Goal: Task Accomplishment & Management: Use online tool/utility

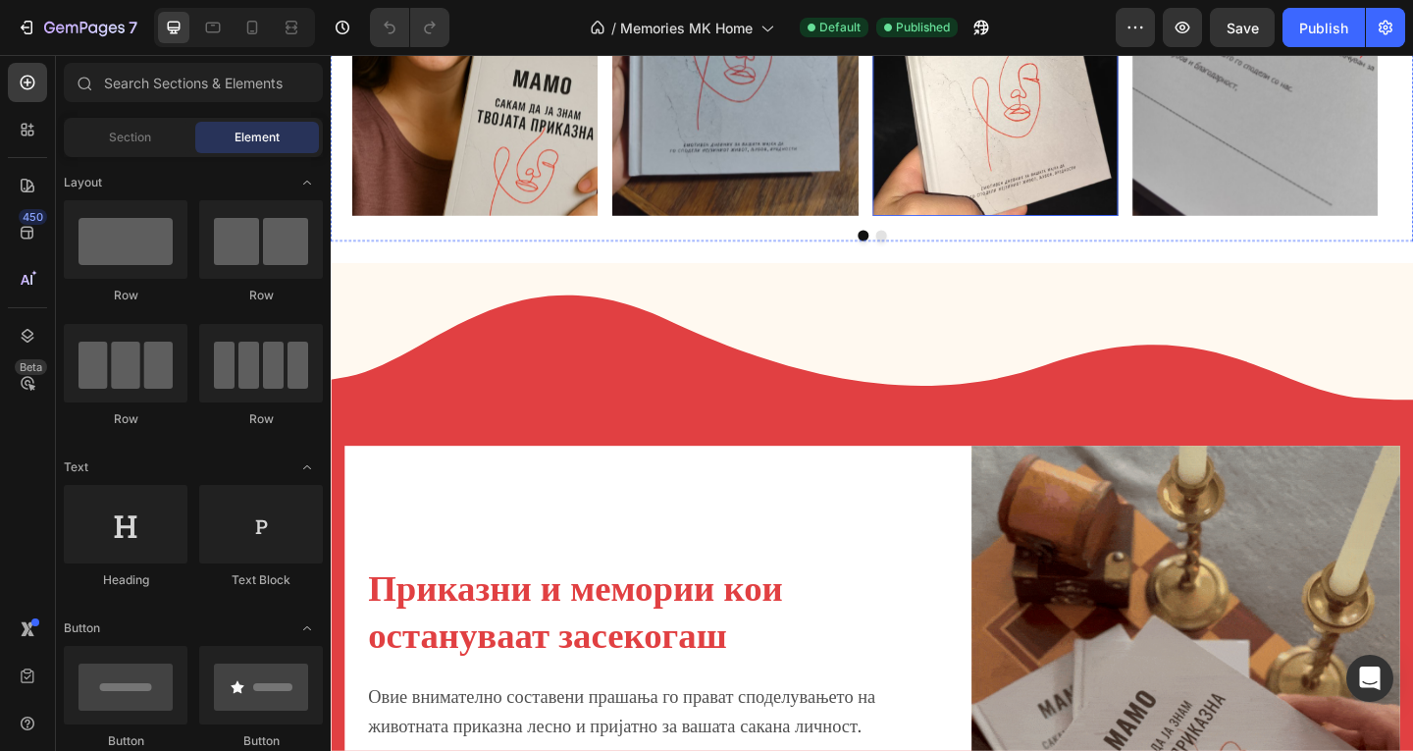
scroll to position [1112, 0]
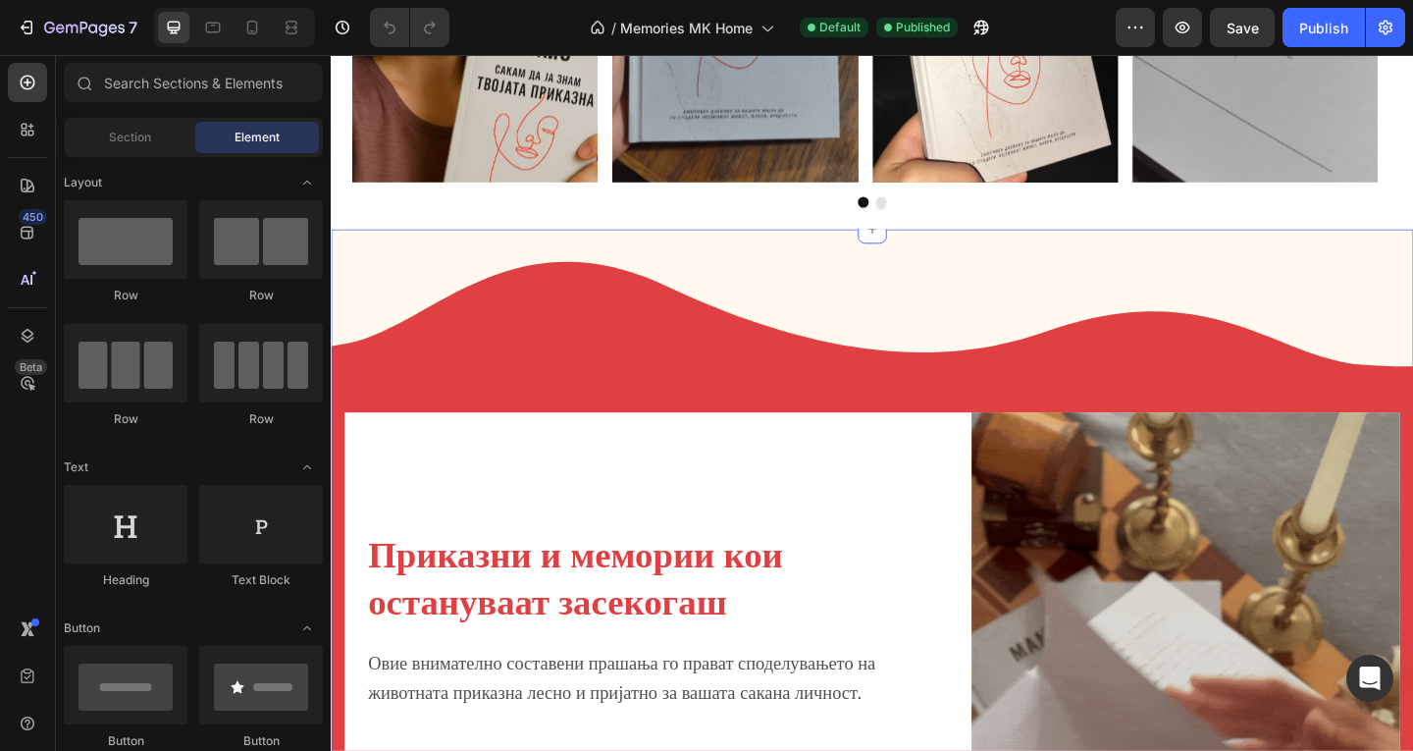
click at [621, 291] on div "Приказни и мемории кои остануваат засекогаш Heading Овие внимателно составени п…" at bounding box center [919, 607] width 1177 height 726
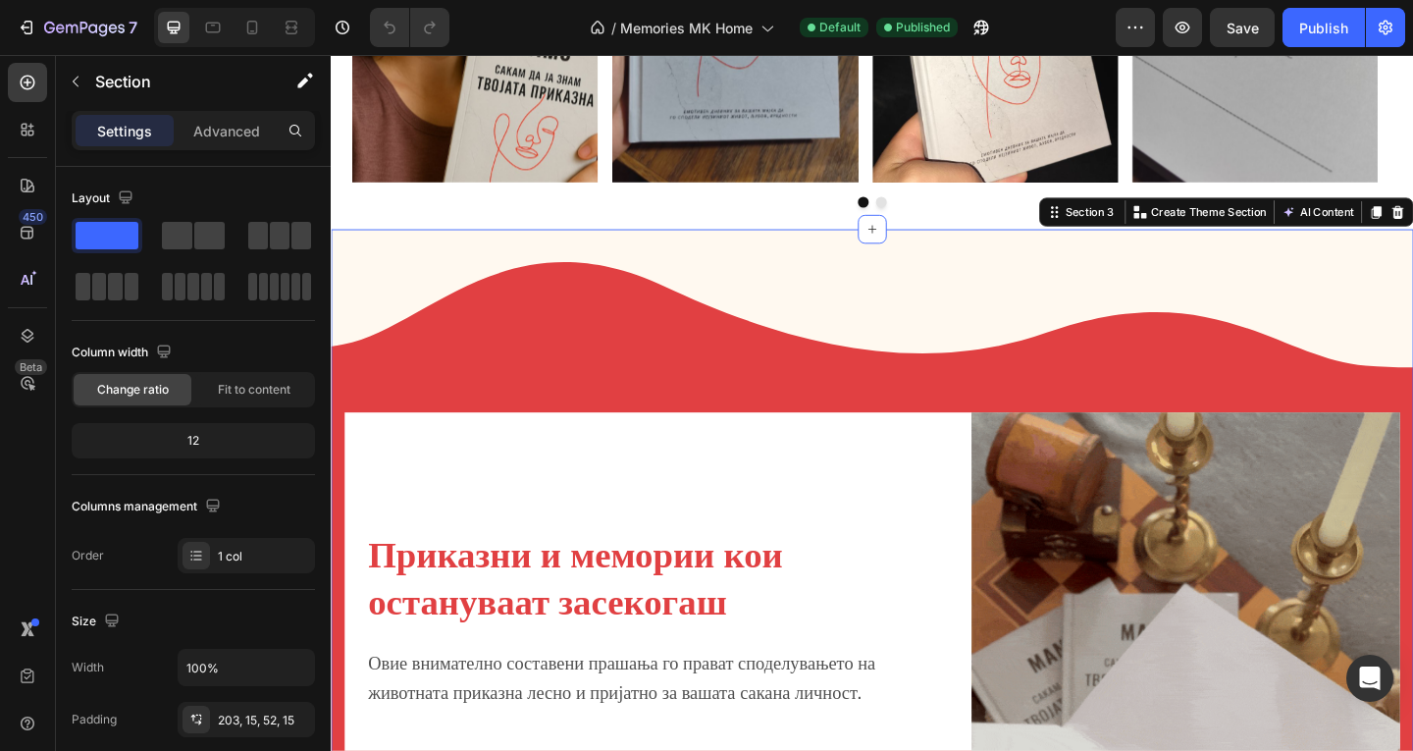
click at [602, 374] on div "Приказни и мемории кои остануваат засекогаш Heading Овие внимателно составени п…" at bounding box center [919, 610] width 1177 height 732
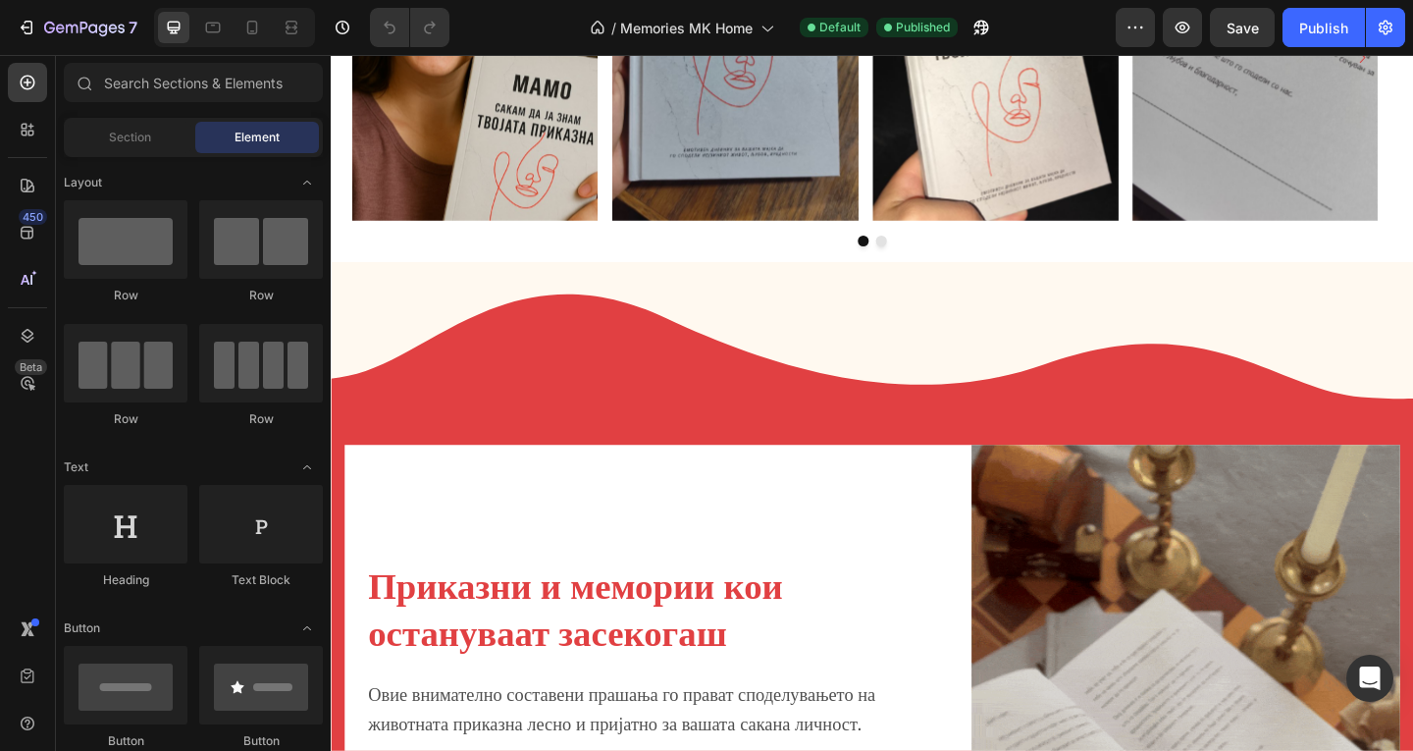
scroll to position [1261, 0]
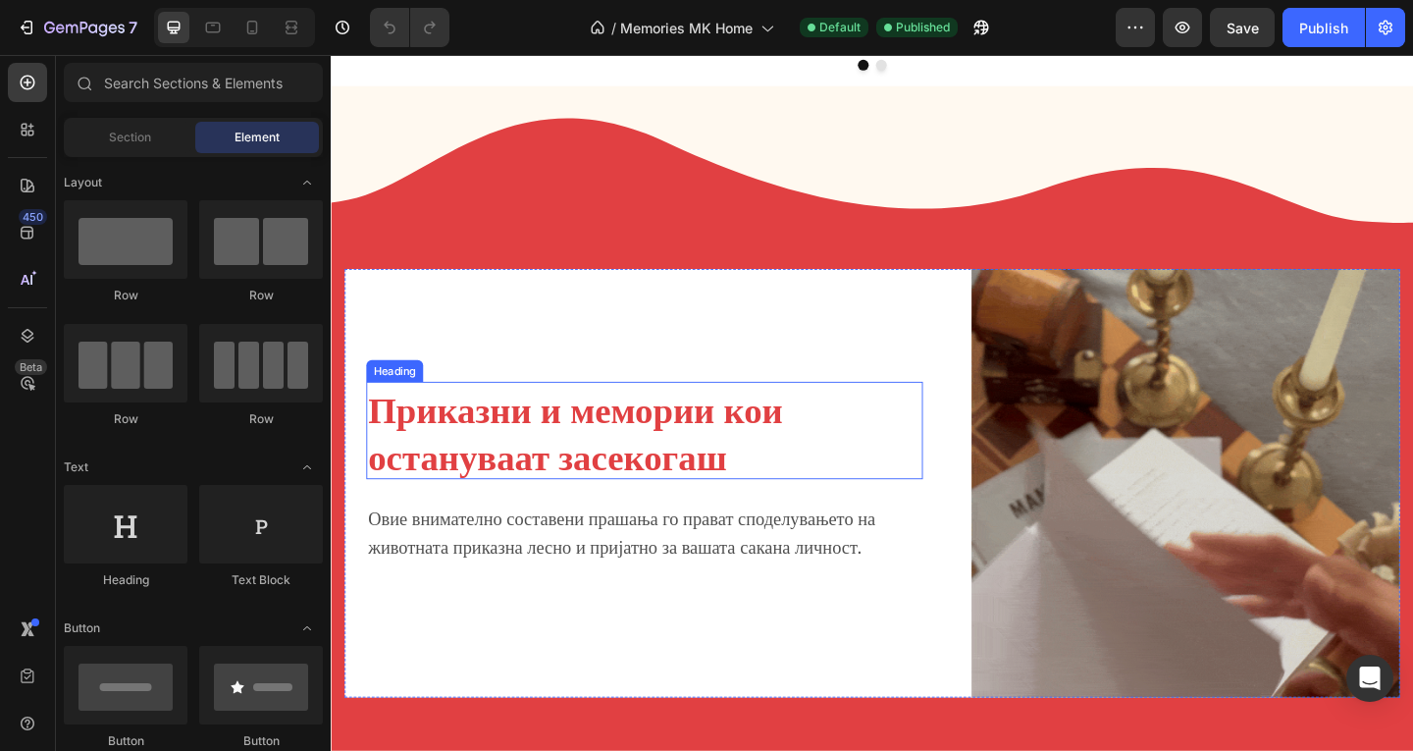
click at [448, 454] on h2 "Приказни и мемории кои остануваат засекогаш" at bounding box center [671, 463] width 605 height 106
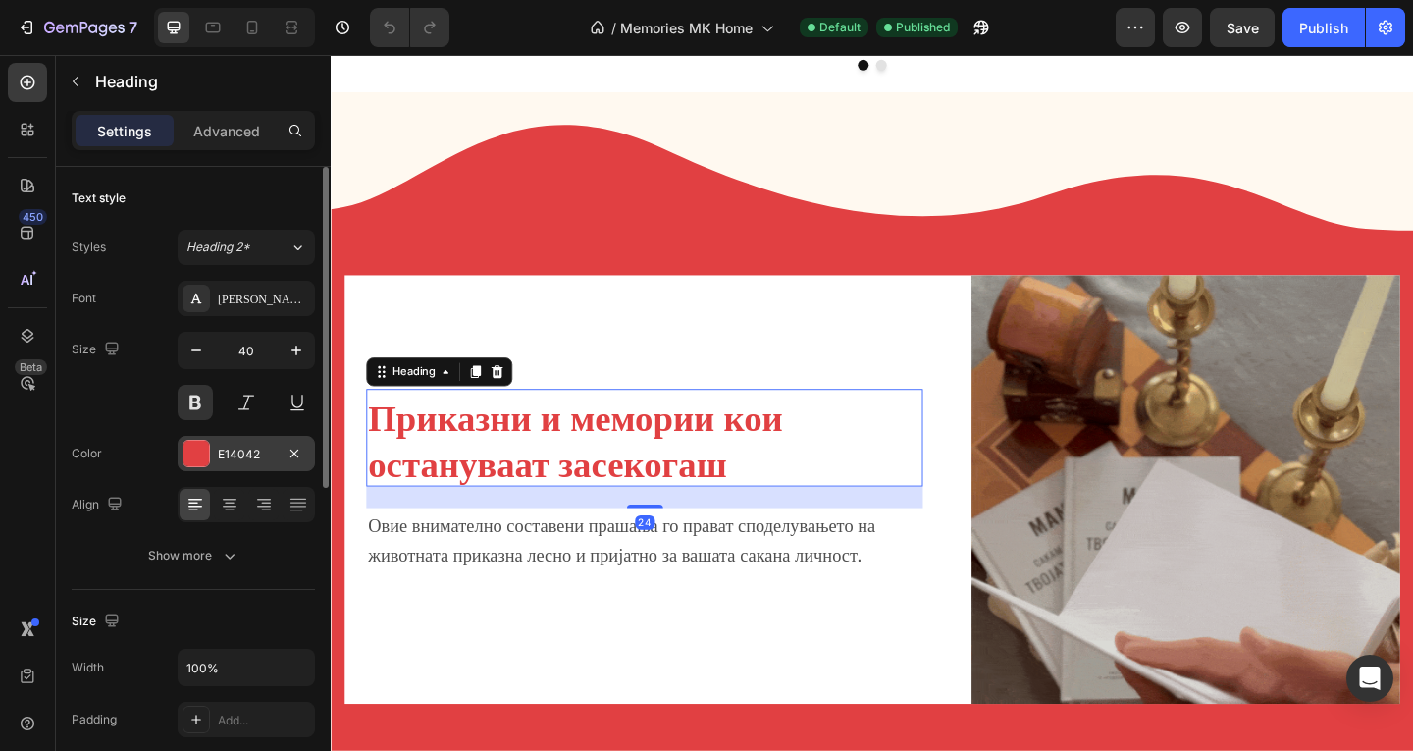
click at [275, 461] on div "E14042" at bounding box center [246, 453] width 137 height 35
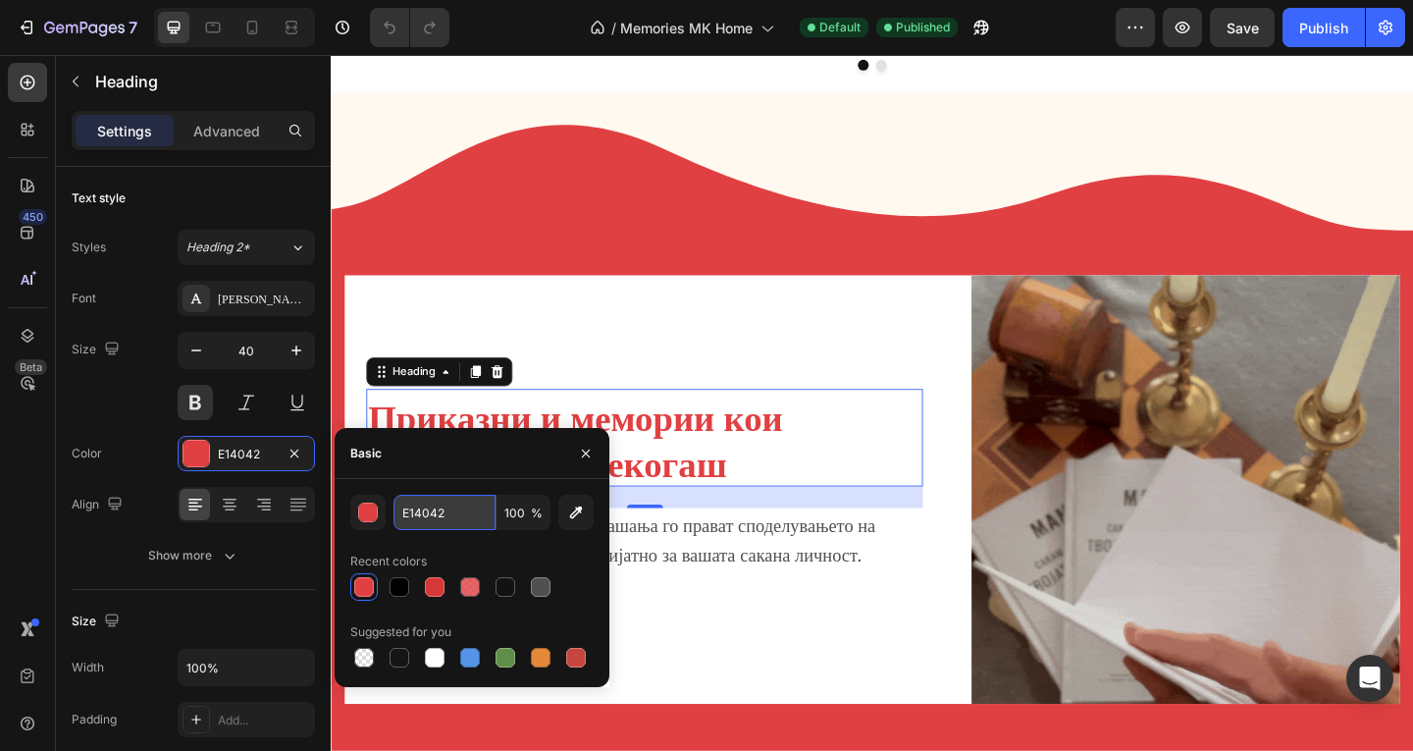
click at [424, 501] on input "E14042" at bounding box center [444, 511] width 102 height 35
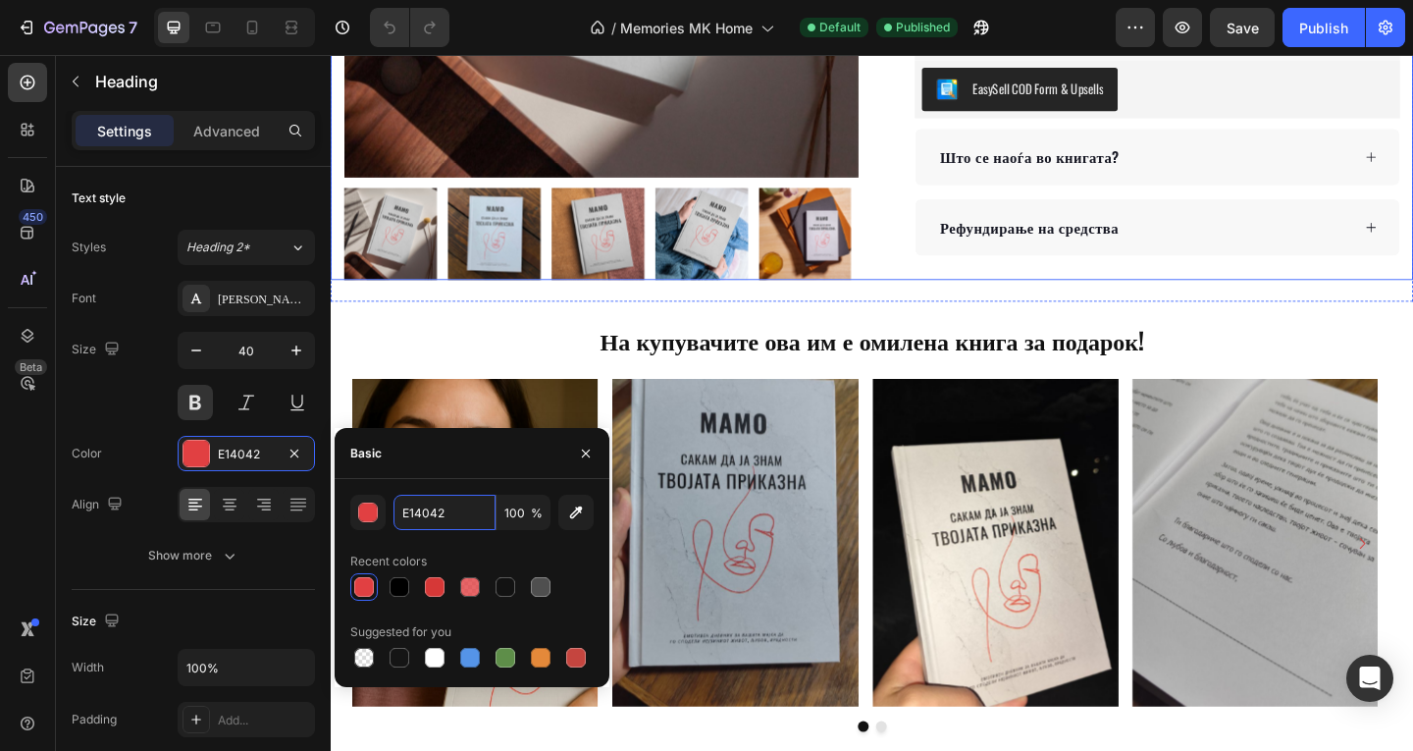
scroll to position [83, 0]
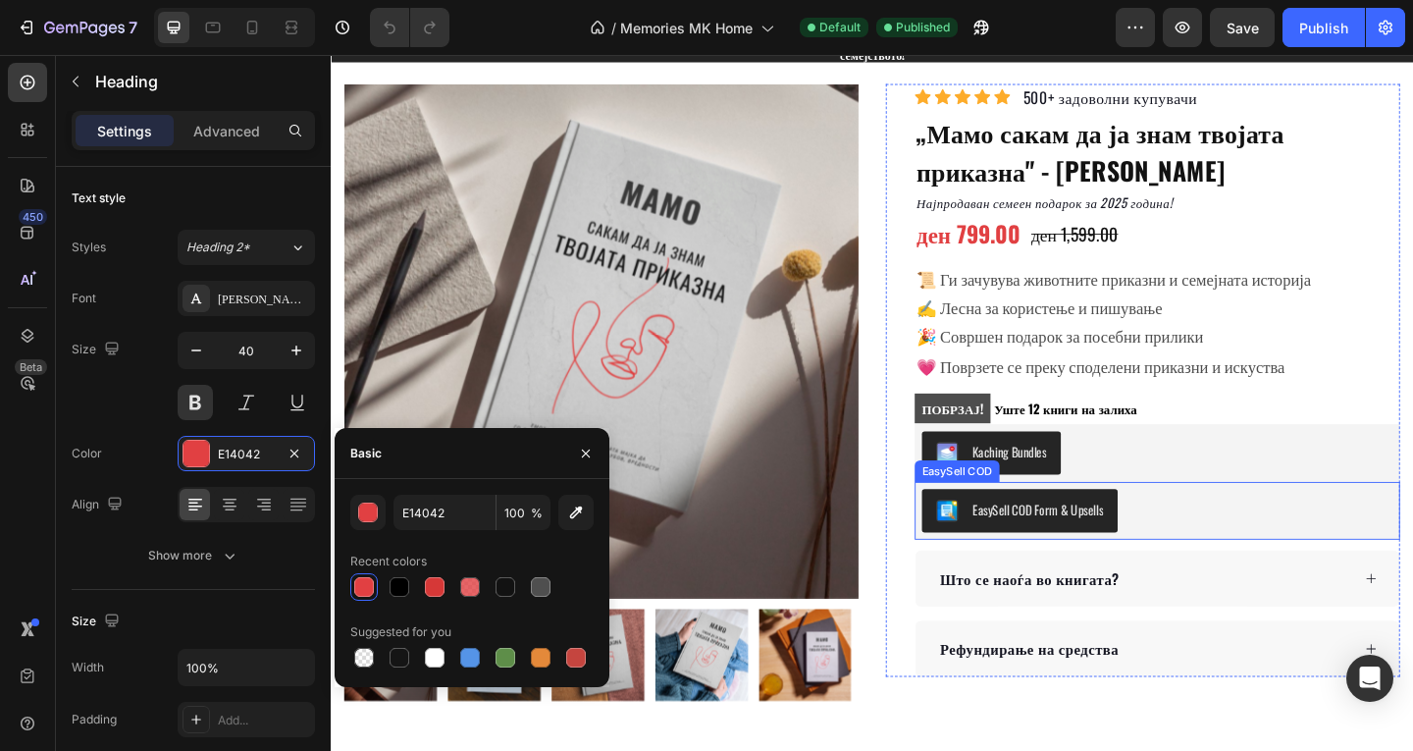
click at [1238, 572] on div "EasySell COD Form & Upsells" at bounding box center [1229, 550] width 512 height 47
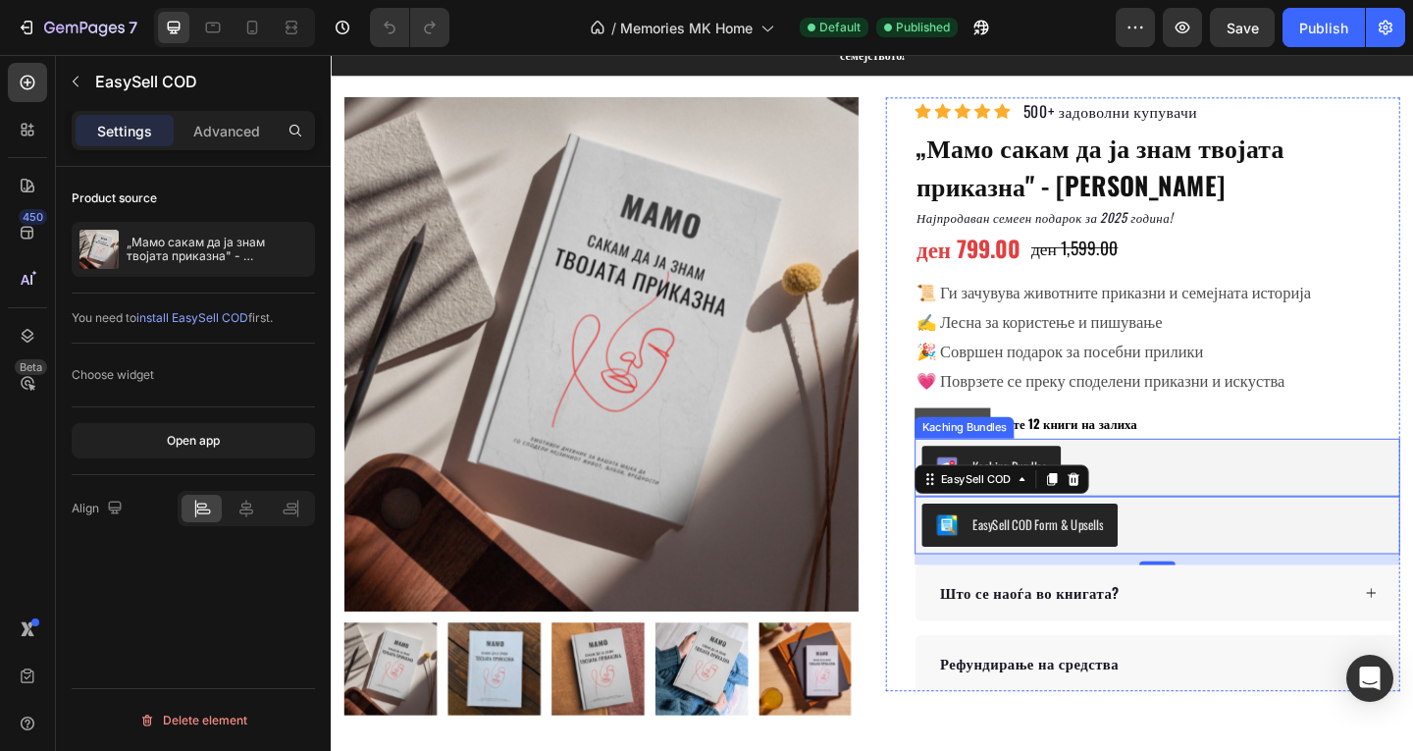
click at [1212, 486] on div "Kaching Bundles" at bounding box center [1229, 503] width 512 height 47
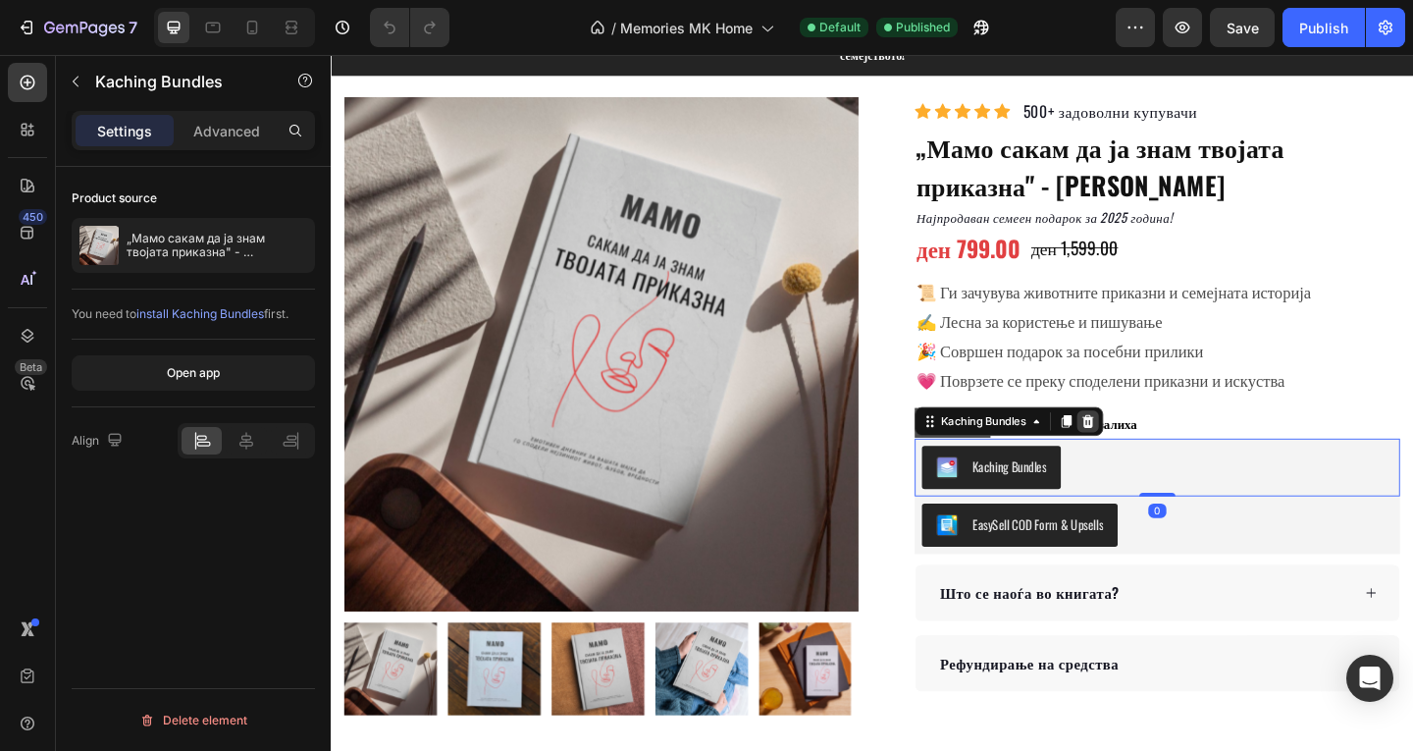
click at [1148, 446] on icon at bounding box center [1154, 453] width 13 height 14
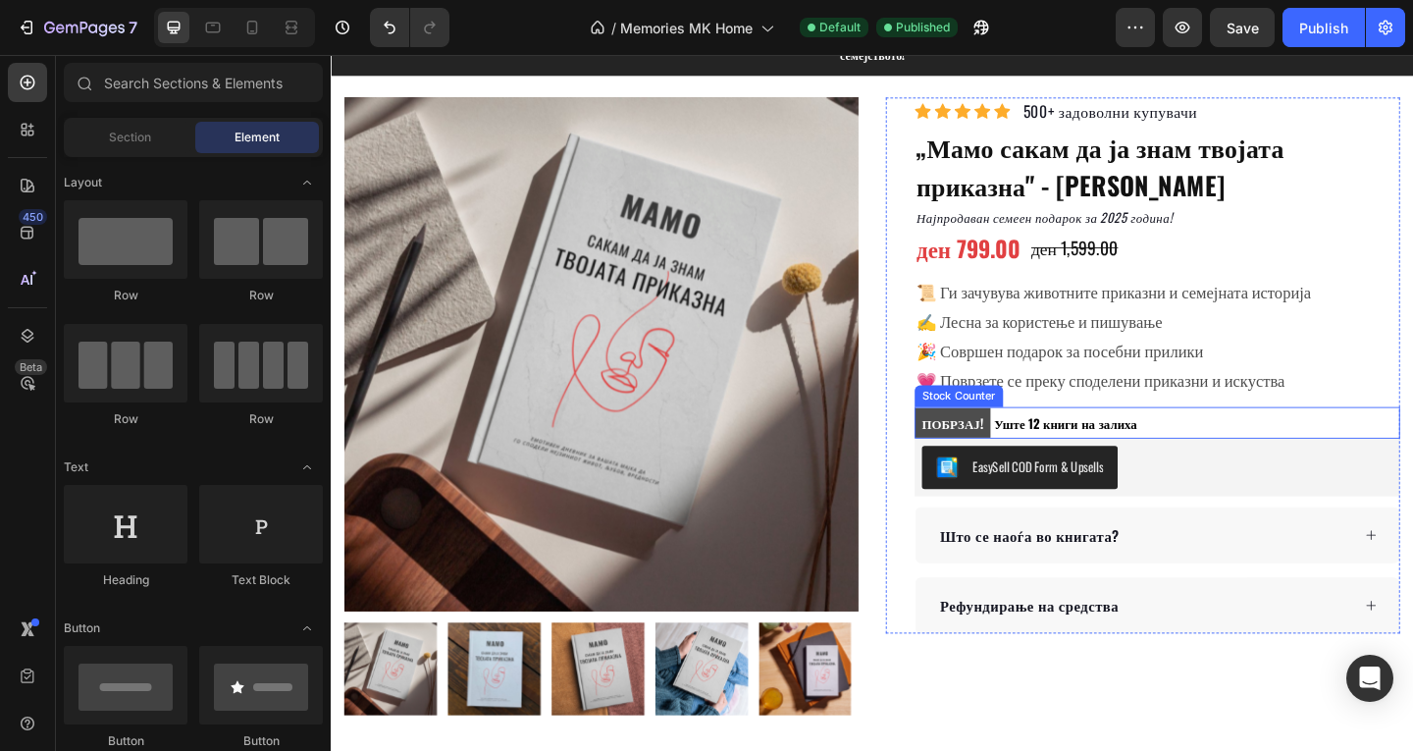
click at [1215, 445] on div "ПОБРЗАЈ! Уште 12 книги на залиха" at bounding box center [1229, 455] width 528 height 34
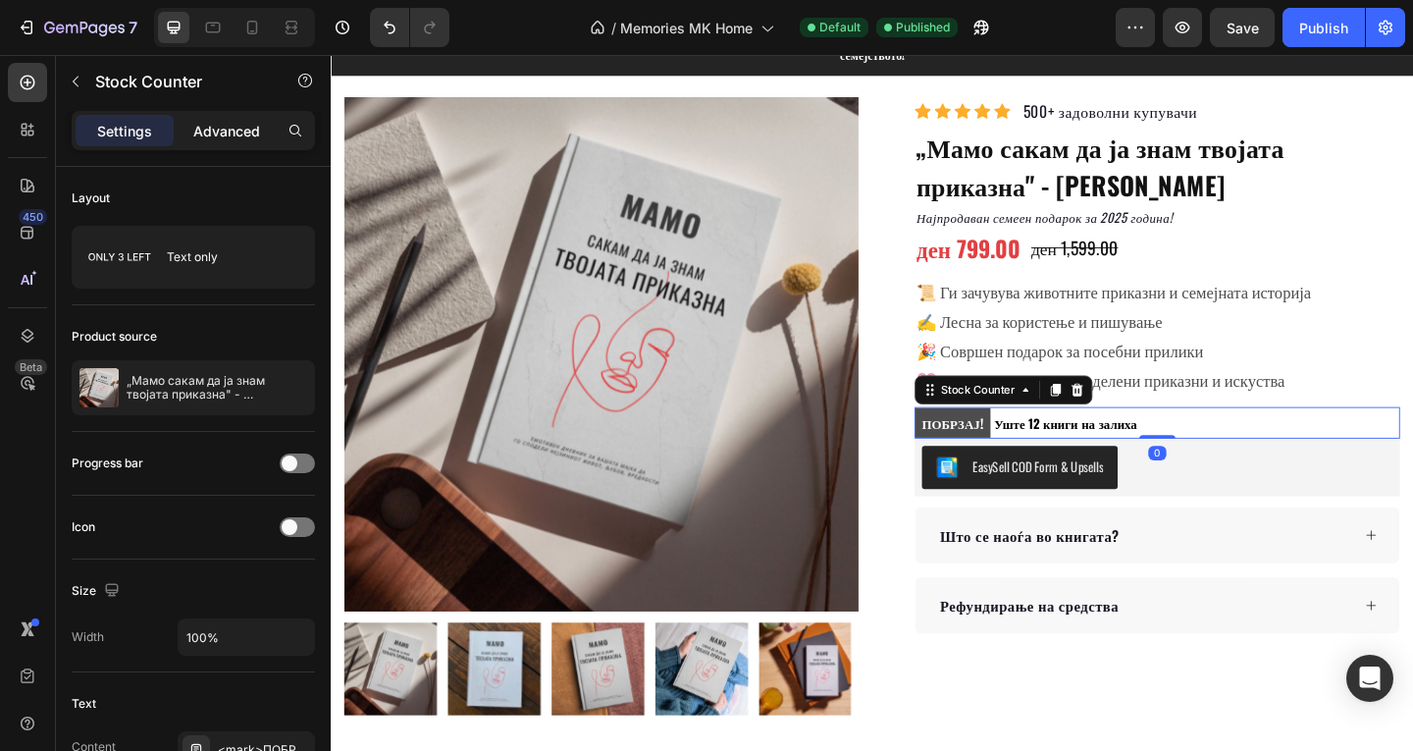
click at [259, 125] on p "Advanced" at bounding box center [226, 131] width 67 height 21
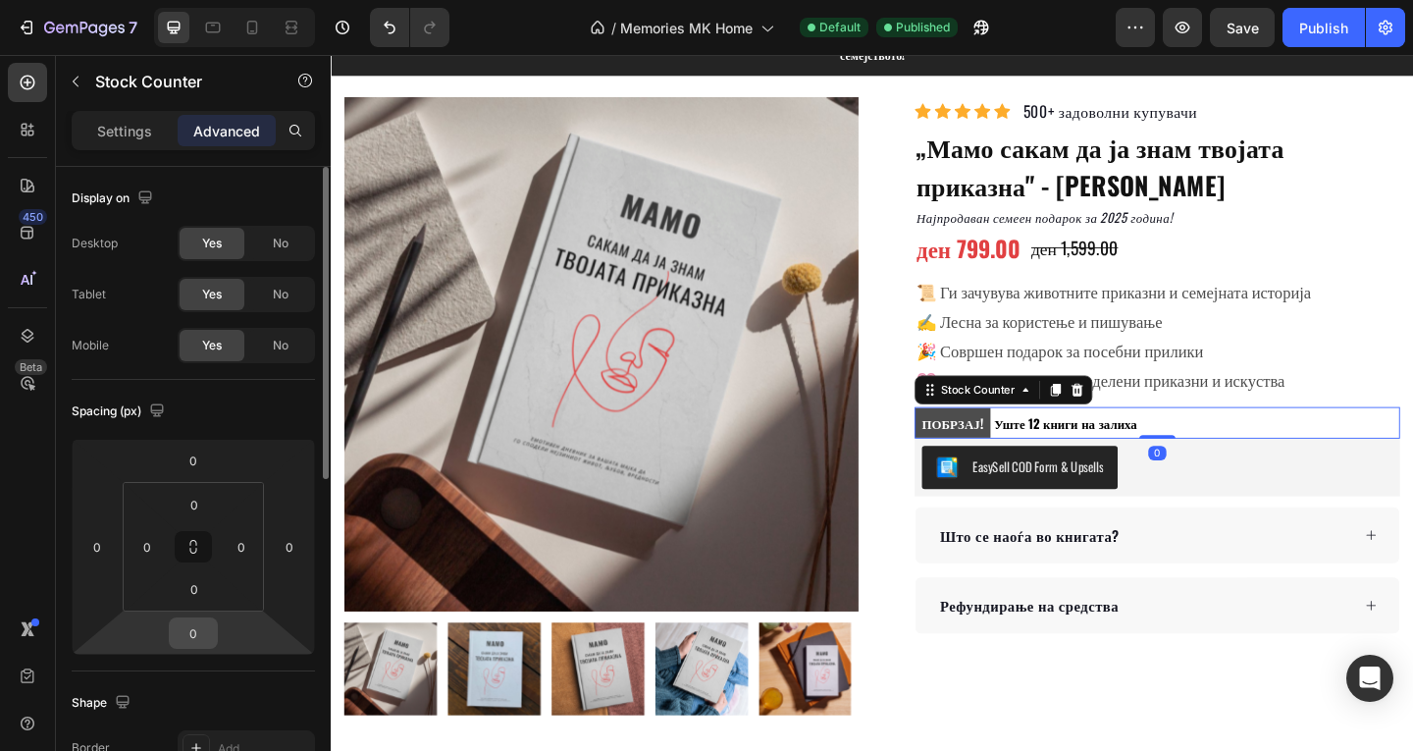
click at [201, 624] on input "0" at bounding box center [193, 632] width 39 height 29
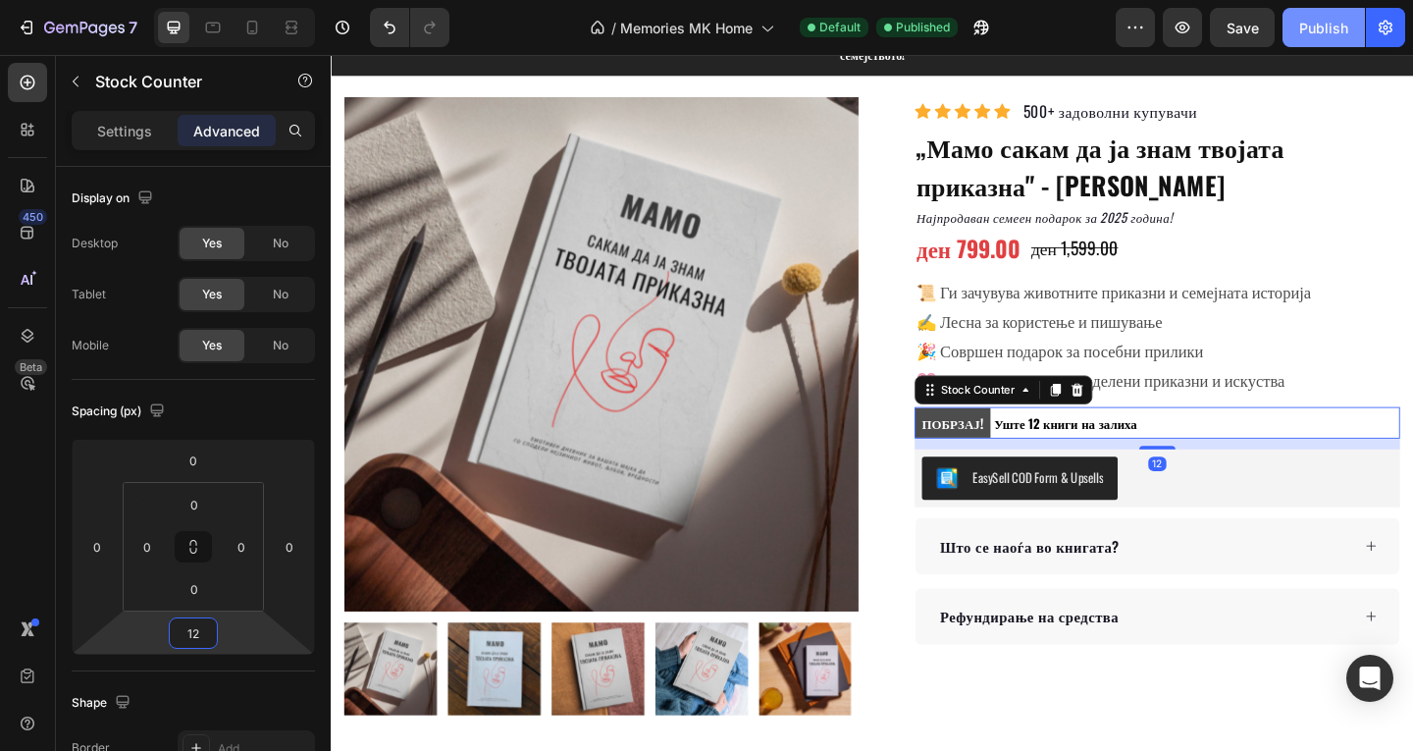
type input "12"
drag, startPoint x: 1312, startPoint y: 42, endPoint x: 1156, endPoint y: 2, distance: 161.1
click at [1312, 41] on button "Publish" at bounding box center [1323, 27] width 82 height 39
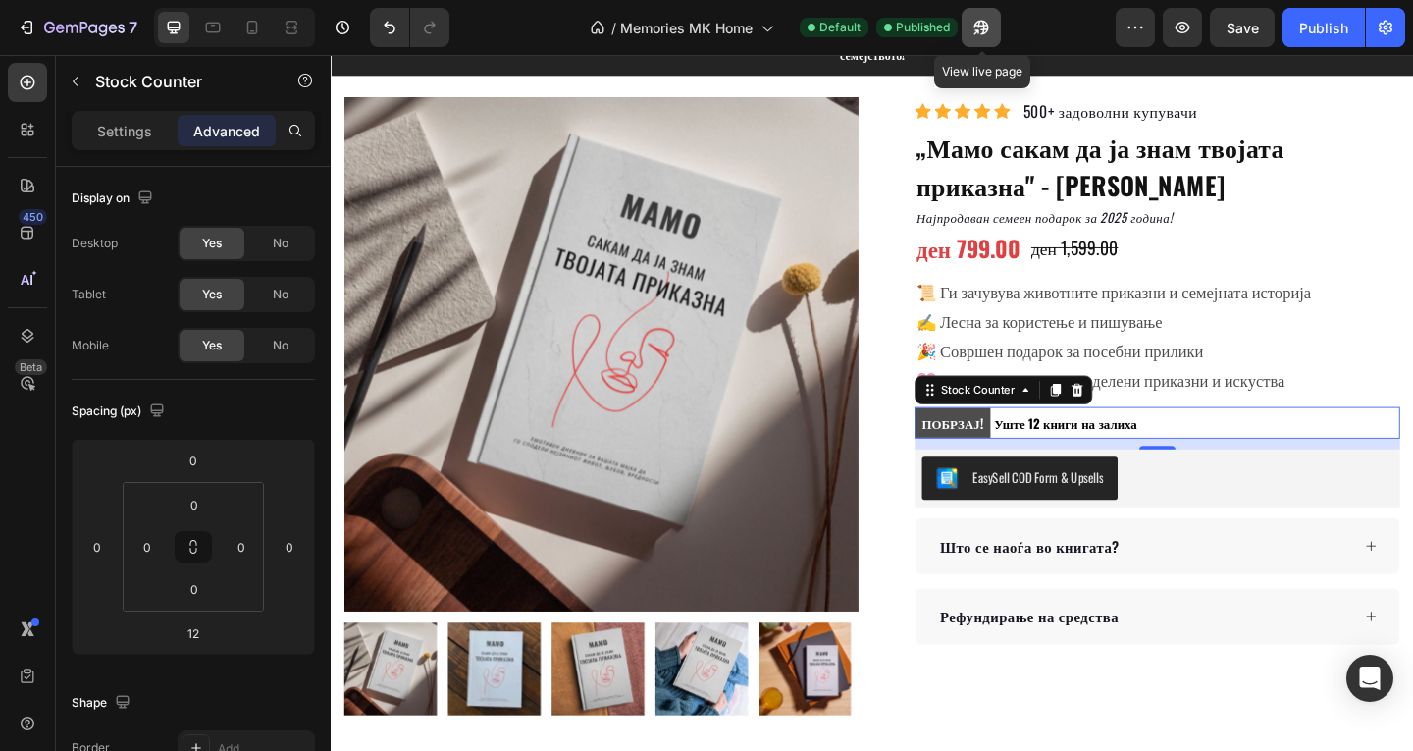
click at [987, 21] on icon "button" at bounding box center [981, 28] width 20 height 20
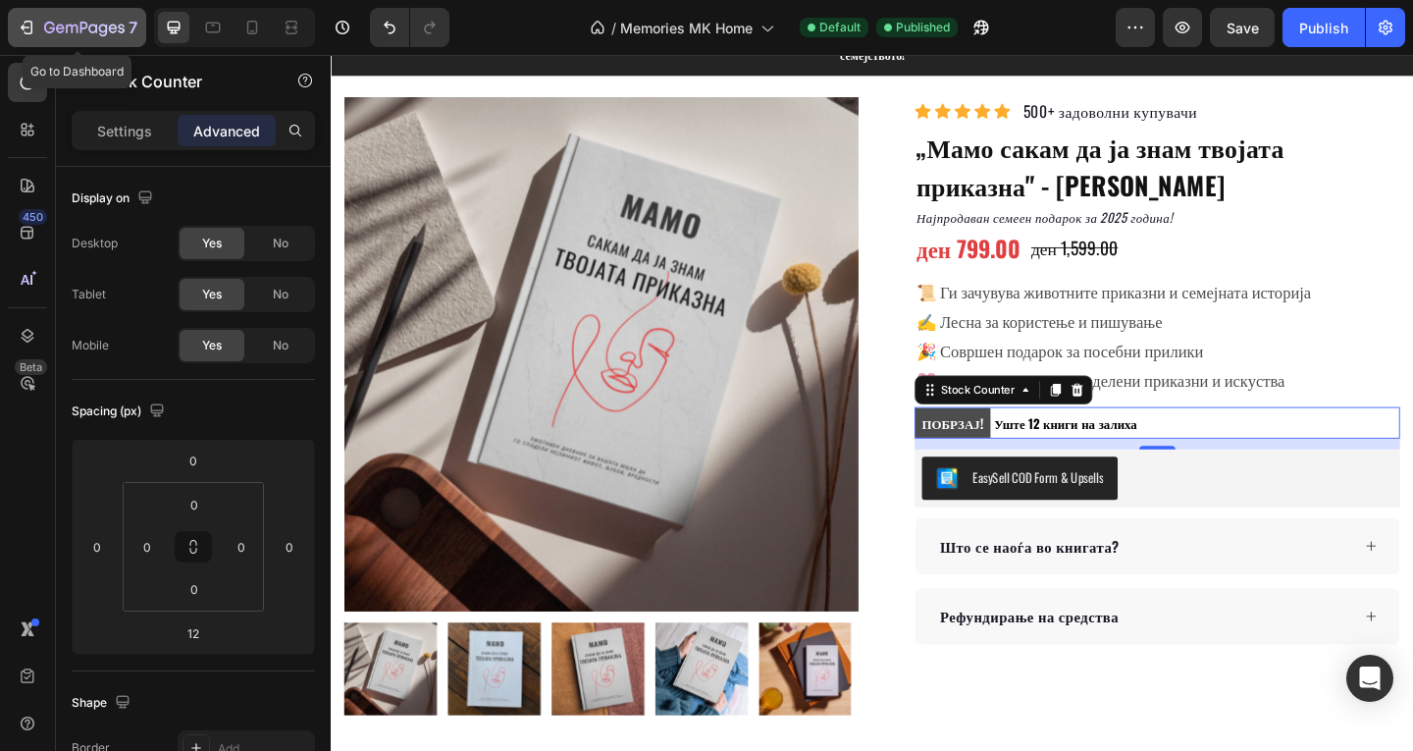
click at [35, 26] on icon "button" at bounding box center [27, 28] width 20 height 20
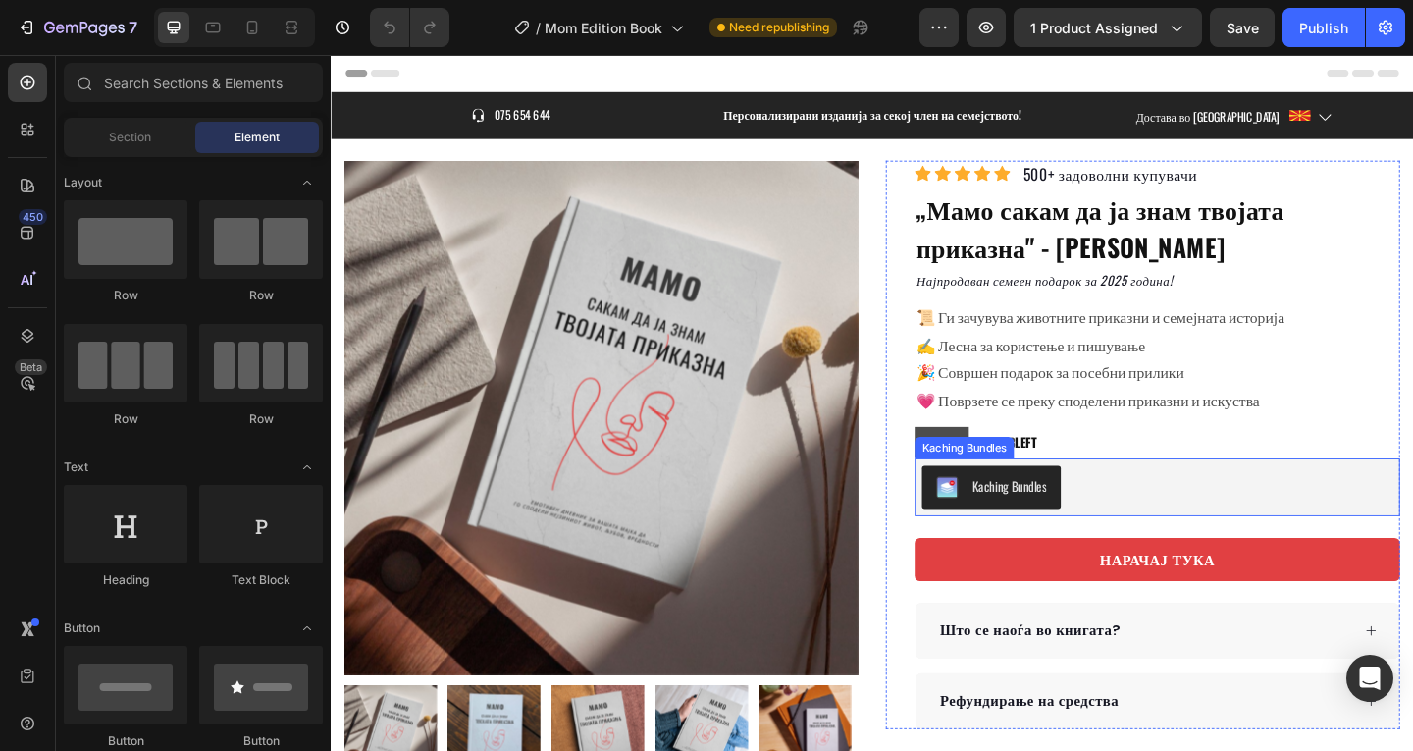
click at [1193, 553] on div "Kaching Bundles" at bounding box center [1229, 524] width 528 height 63
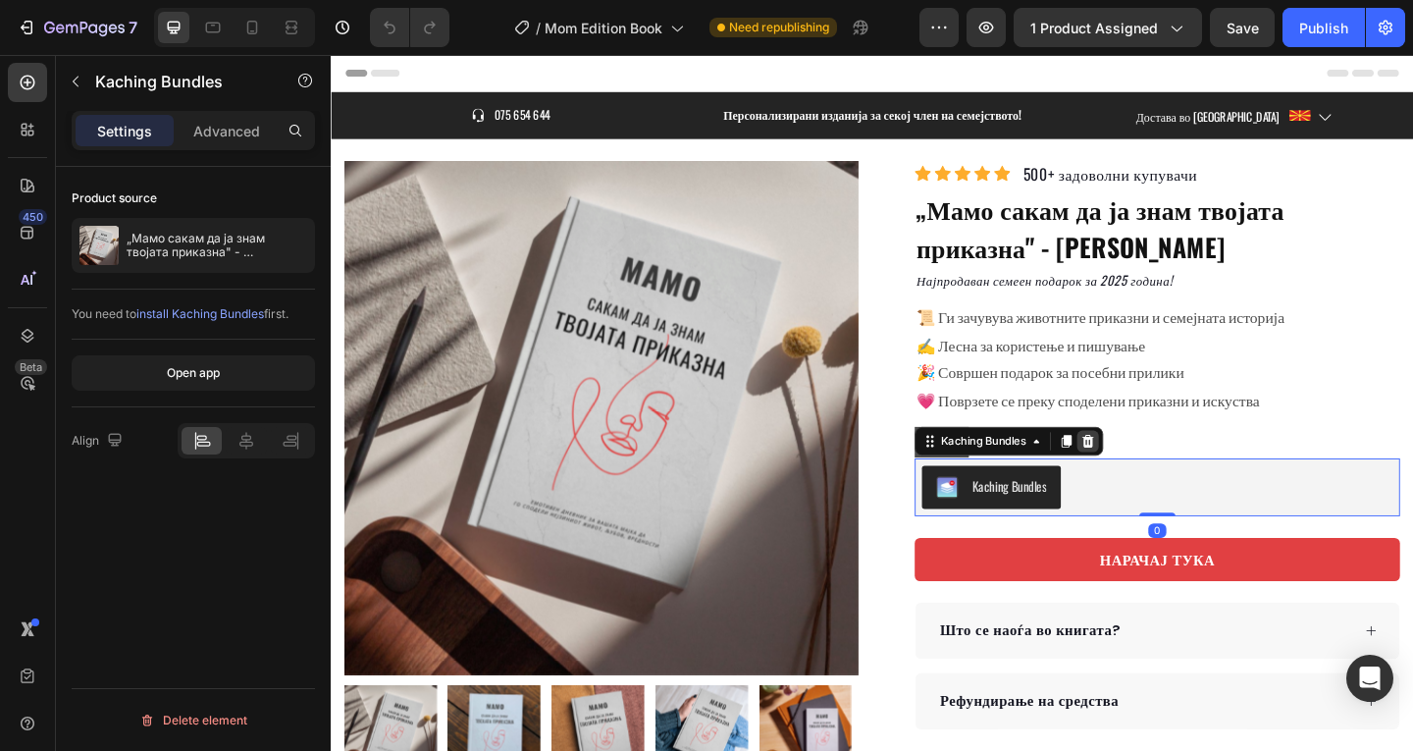
click at [1150, 471] on icon at bounding box center [1154, 474] width 13 height 14
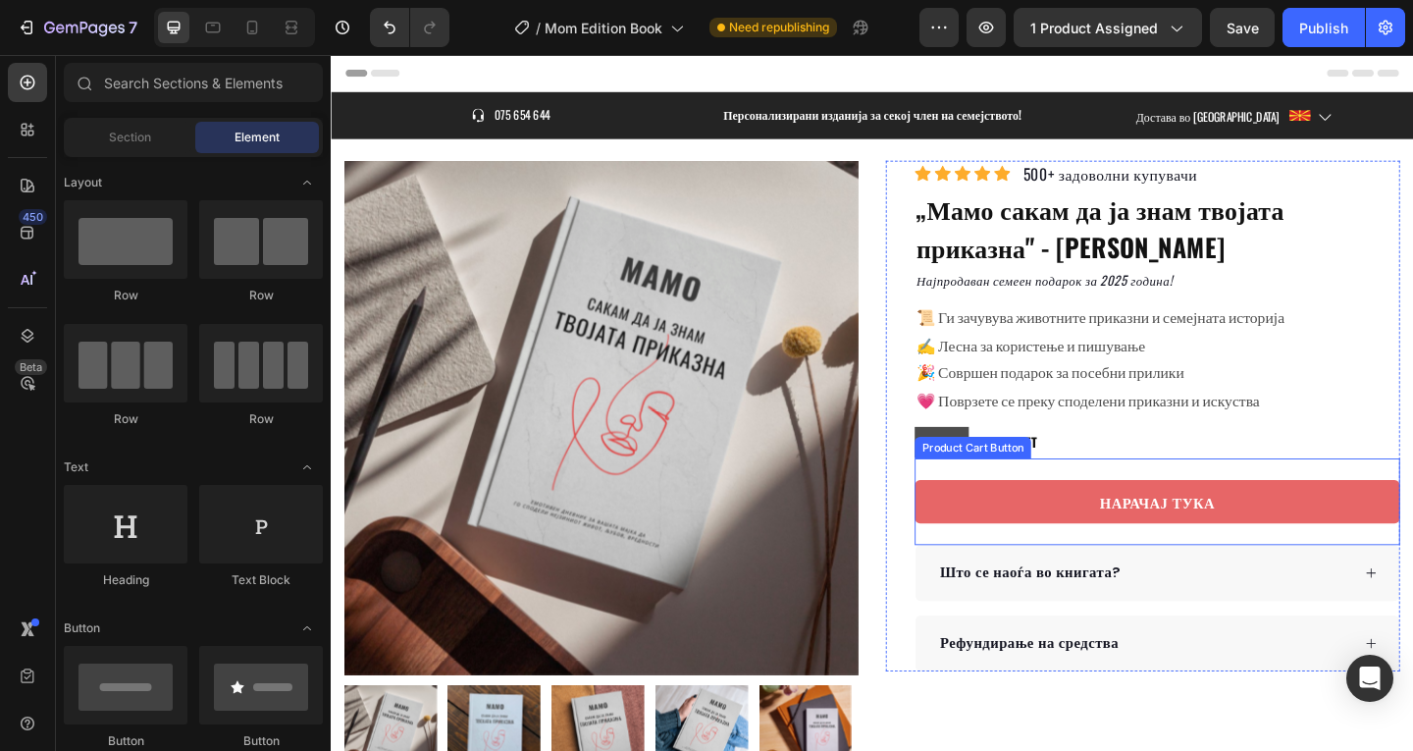
click at [1110, 545] on button "НАРАЧАЈ ТУКА" at bounding box center [1229, 540] width 528 height 47
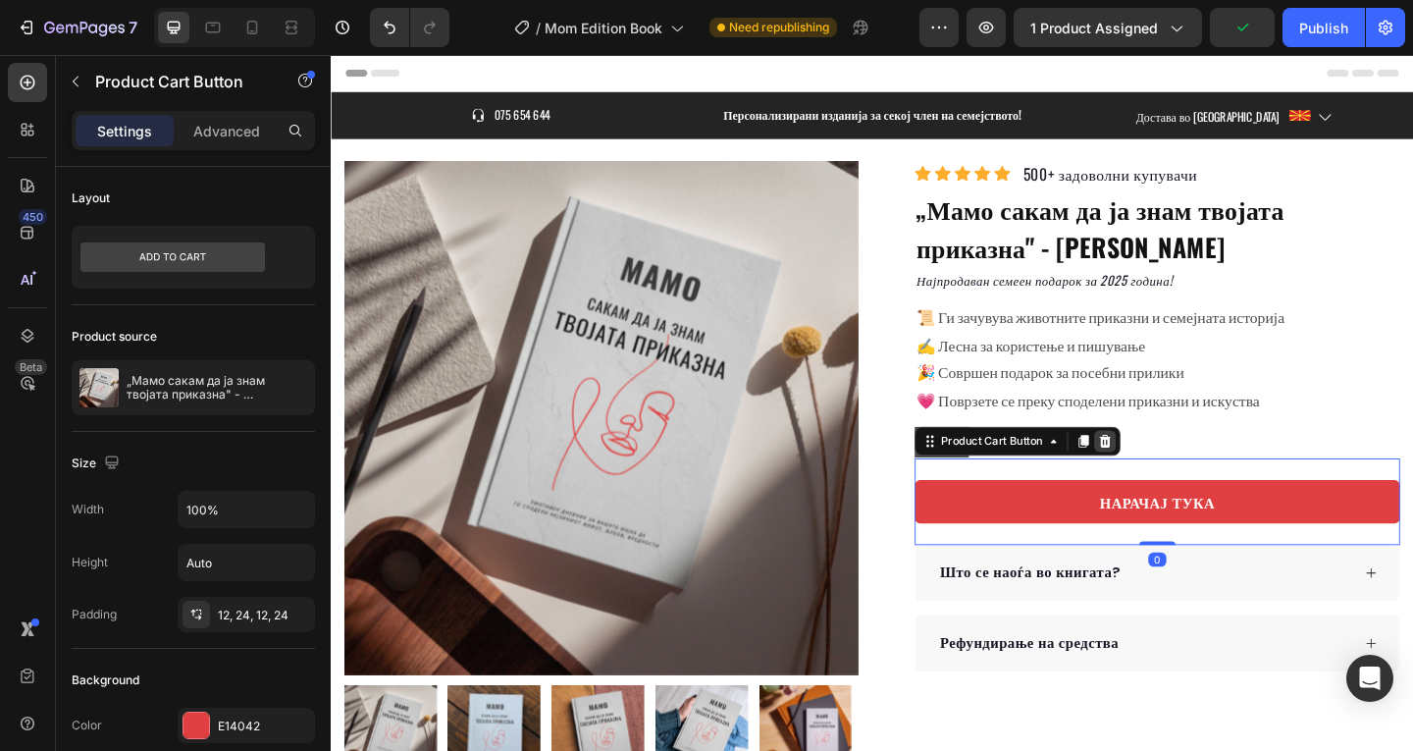
click at [1166, 472] on icon at bounding box center [1172, 474] width 13 height 14
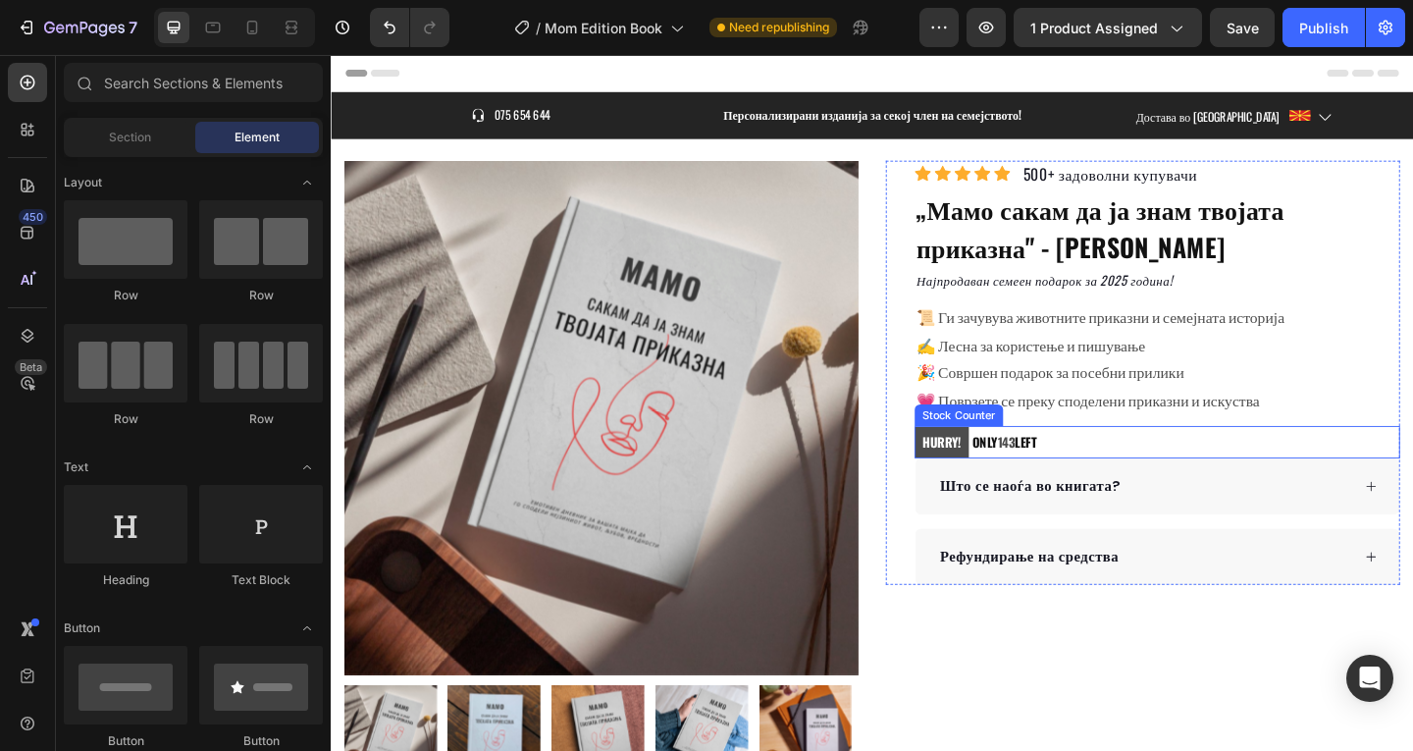
click at [1096, 475] on p "HURRY! ONLY 143 LEFT" at bounding box center [1031, 475] width 132 height 34
click at [1096, 473] on p "HURRY! ONLY 143 LEFT" at bounding box center [1031, 475] width 132 height 34
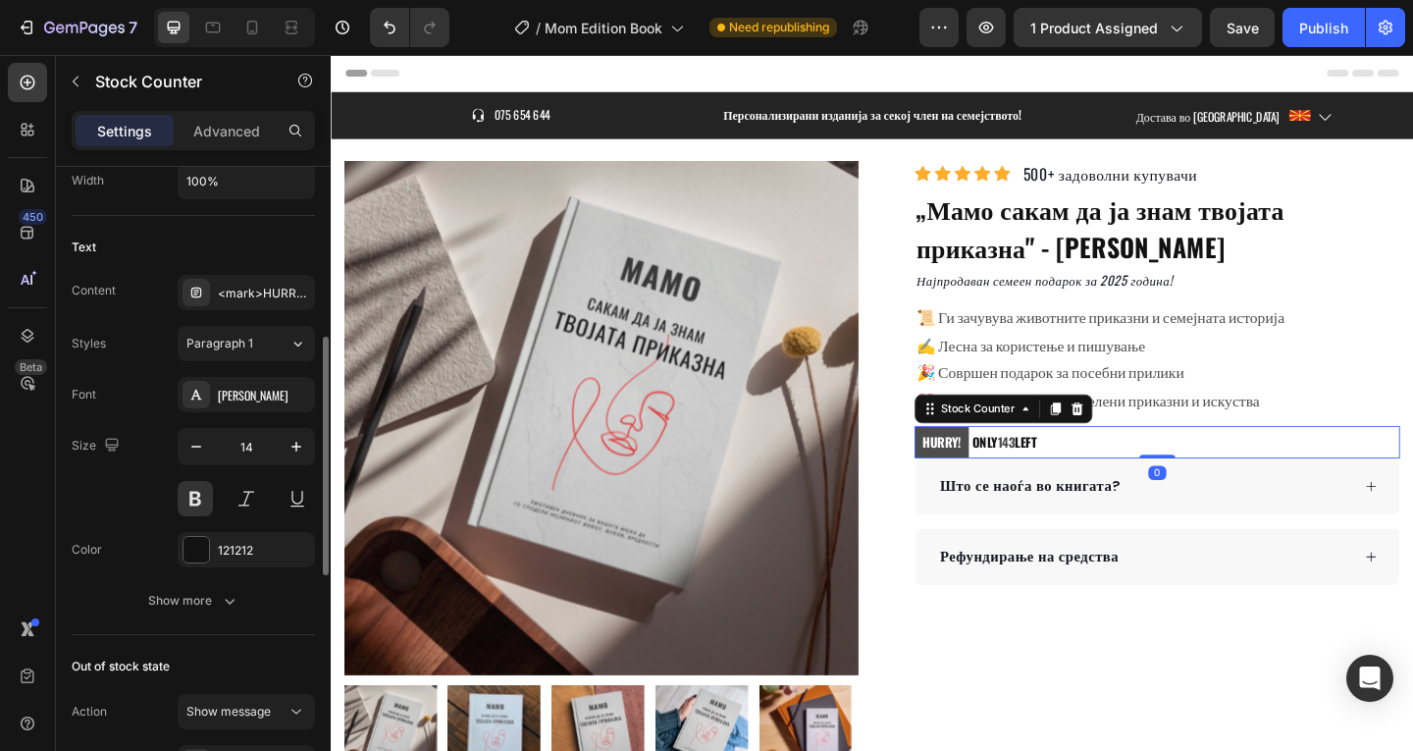
scroll to position [913, 0]
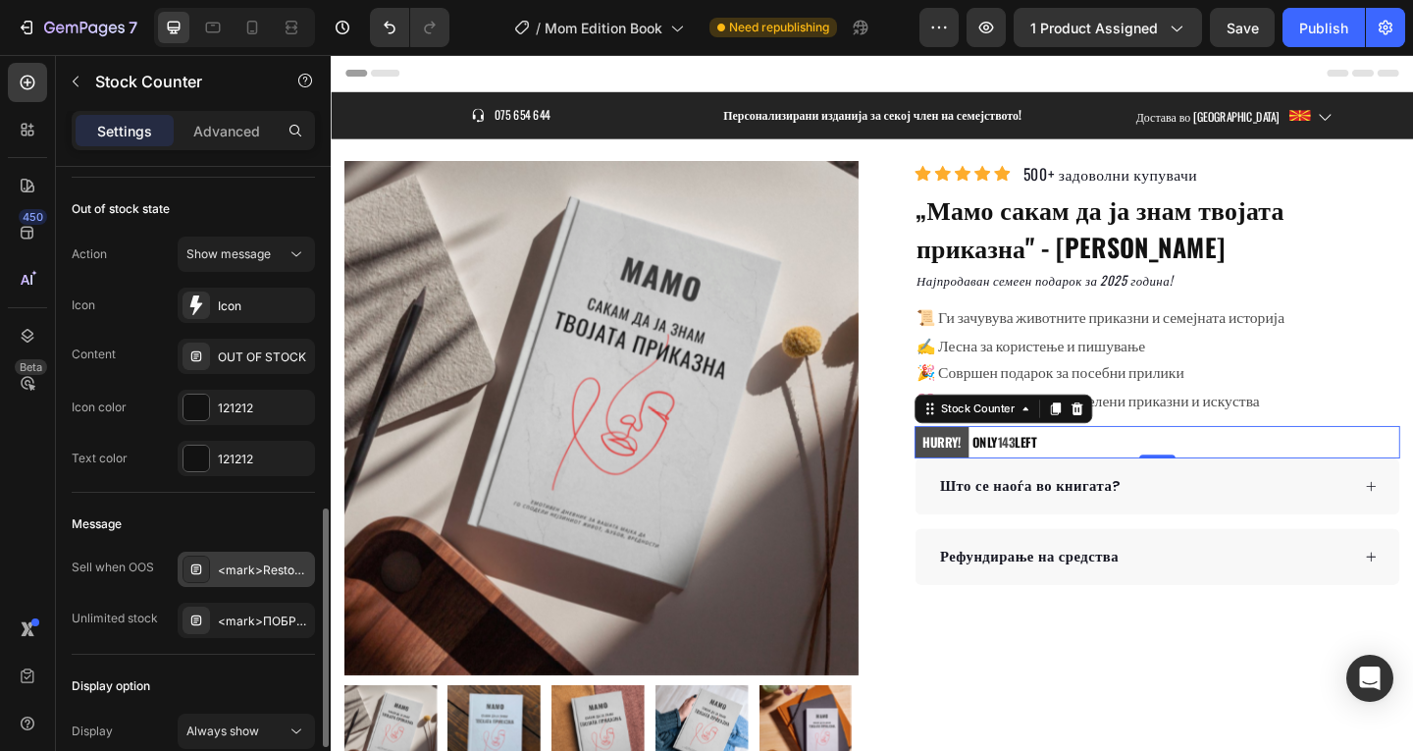
click at [266, 561] on div "<mark>Restock soon!</mark> PREORDER NOW" at bounding box center [264, 570] width 92 height 18
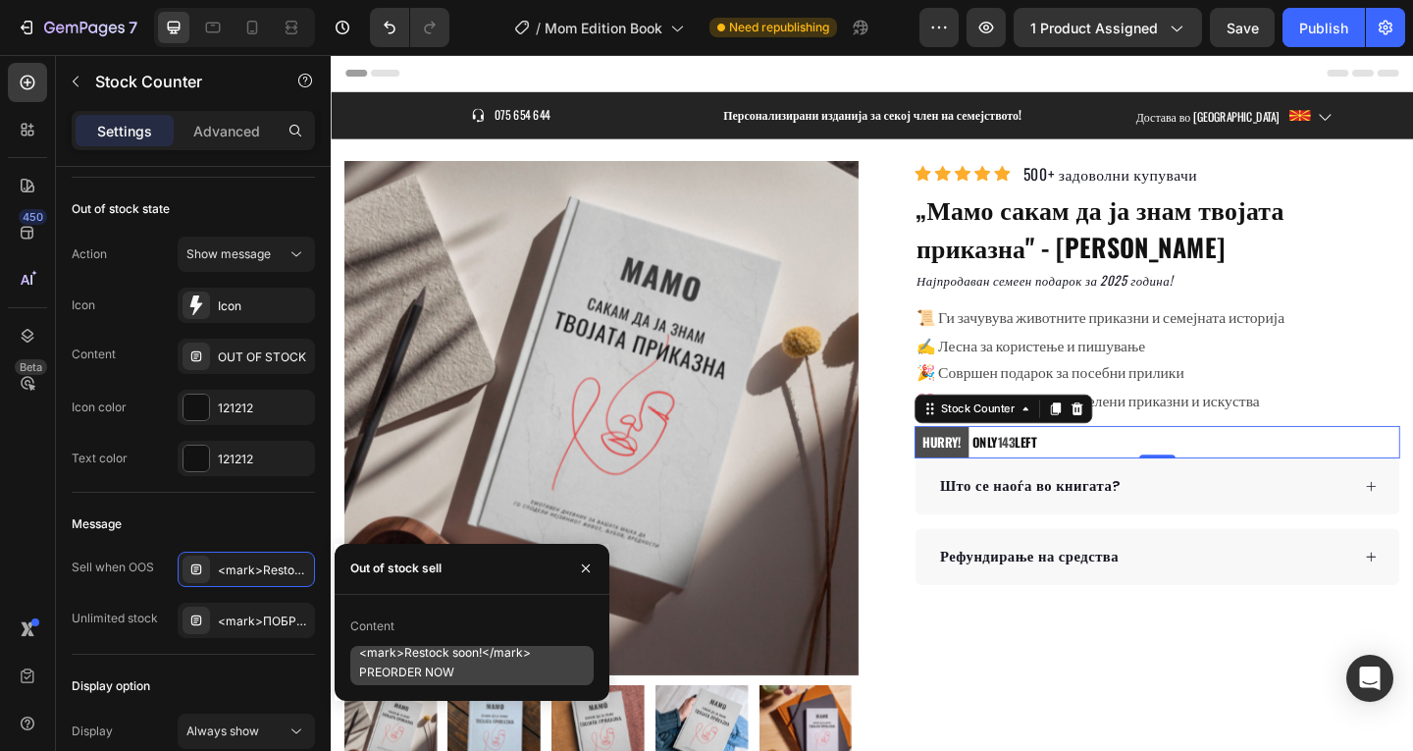
scroll to position [18, 0]
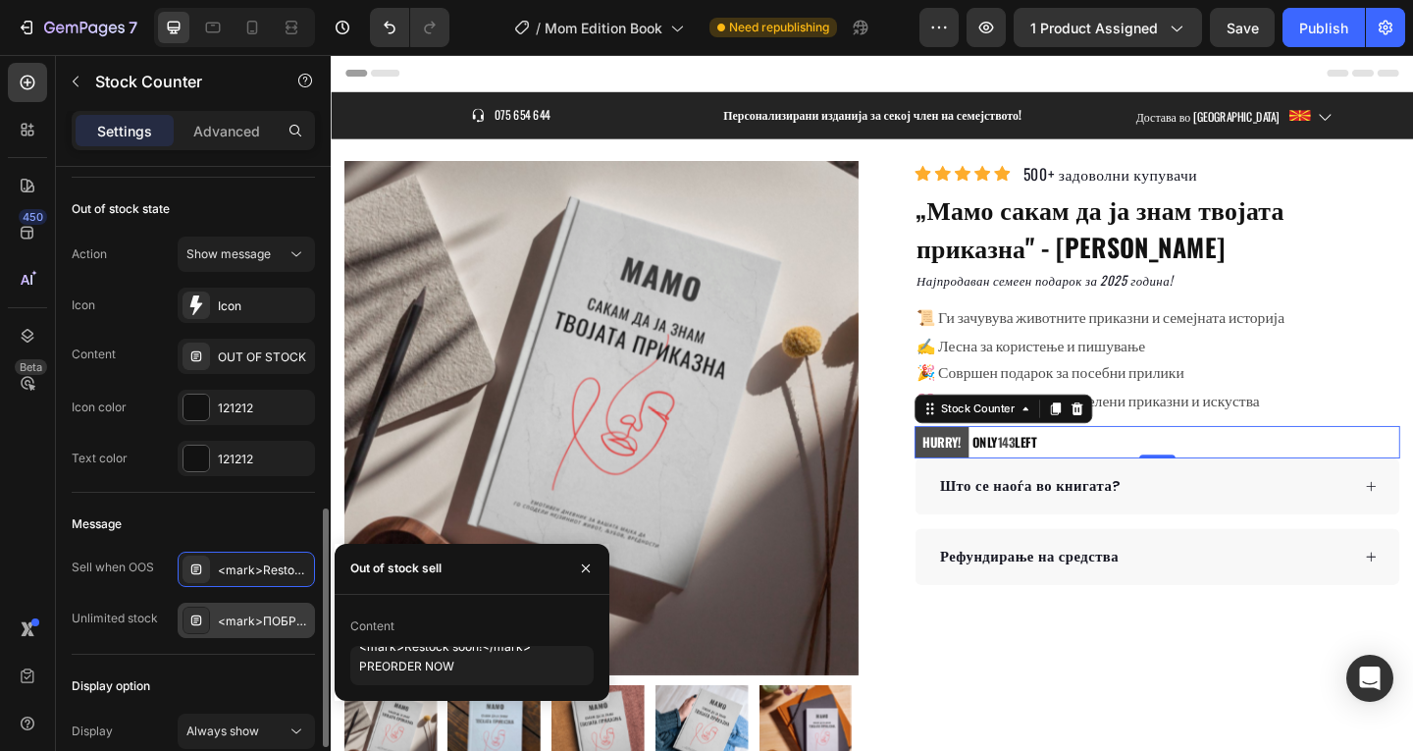
click at [244, 626] on div "<mark>ПОБРЗАЈ!</mark> Уште 8 книги на залиха" at bounding box center [264, 621] width 92 height 18
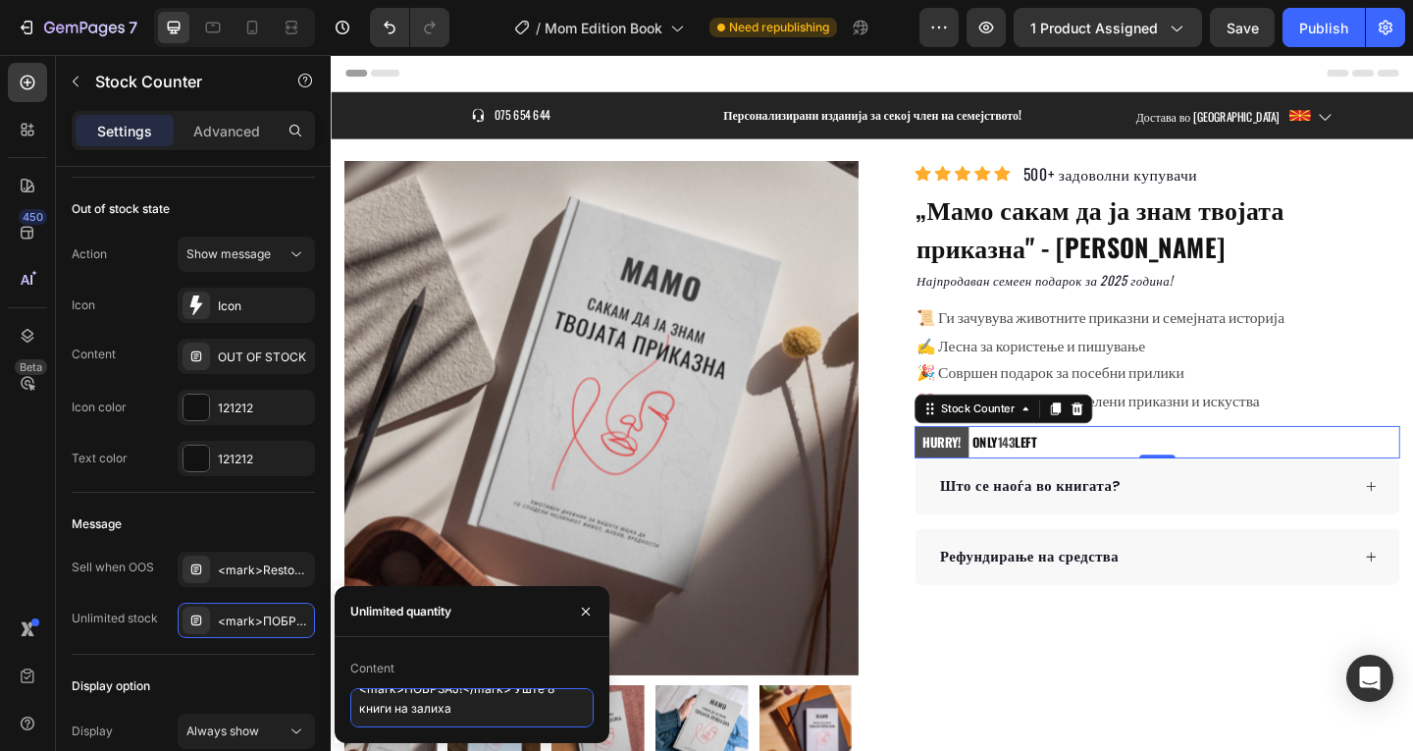
click at [466, 703] on textarea "<mark>ПОБРЗАЈ!</mark> Уште 8 книги на залиха" at bounding box center [471, 707] width 243 height 39
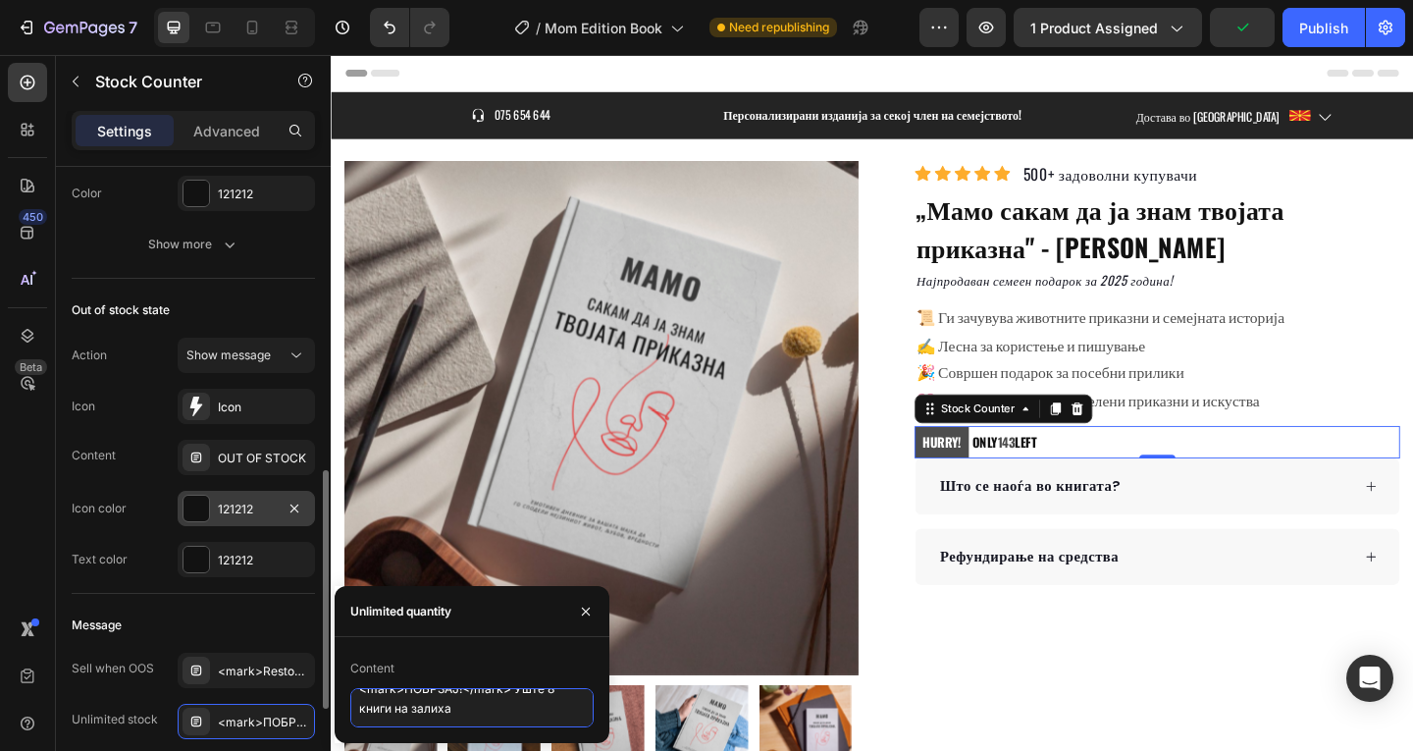
scroll to position [682, 0]
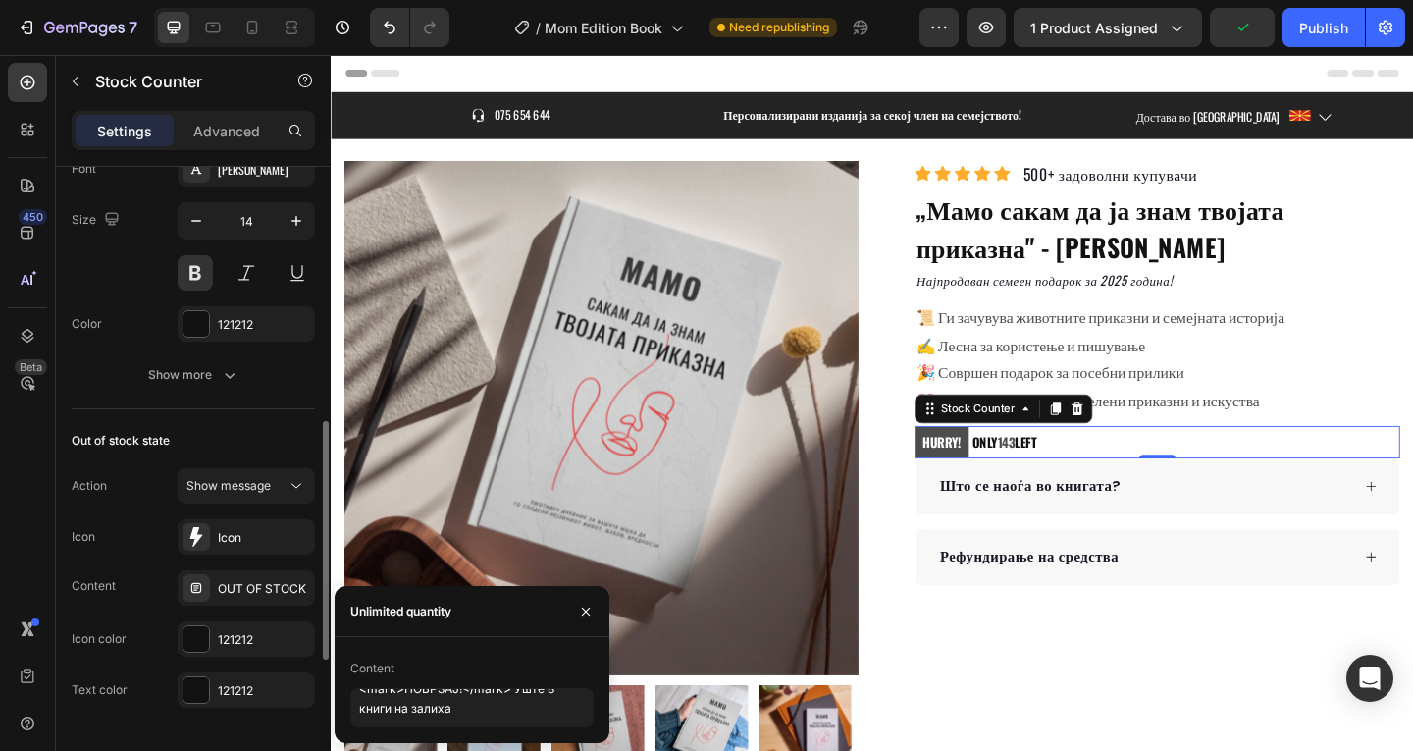
click at [239, 606] on div "Action Show message Icon Icon Content OUT OF STOCK Icon color 121212 Text color…" at bounding box center [193, 587] width 243 height 239
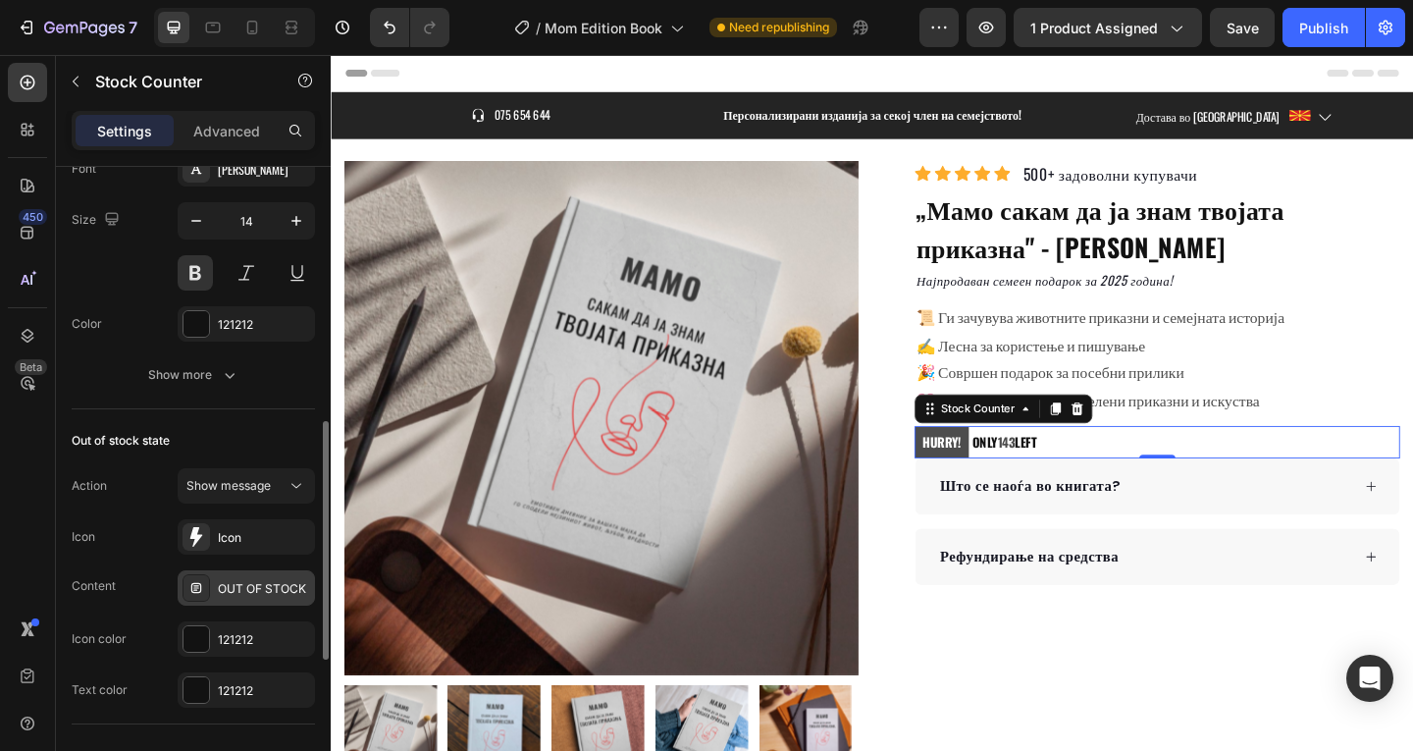
click at [242, 596] on div "OUT OF STOCK" at bounding box center [264, 589] width 92 height 18
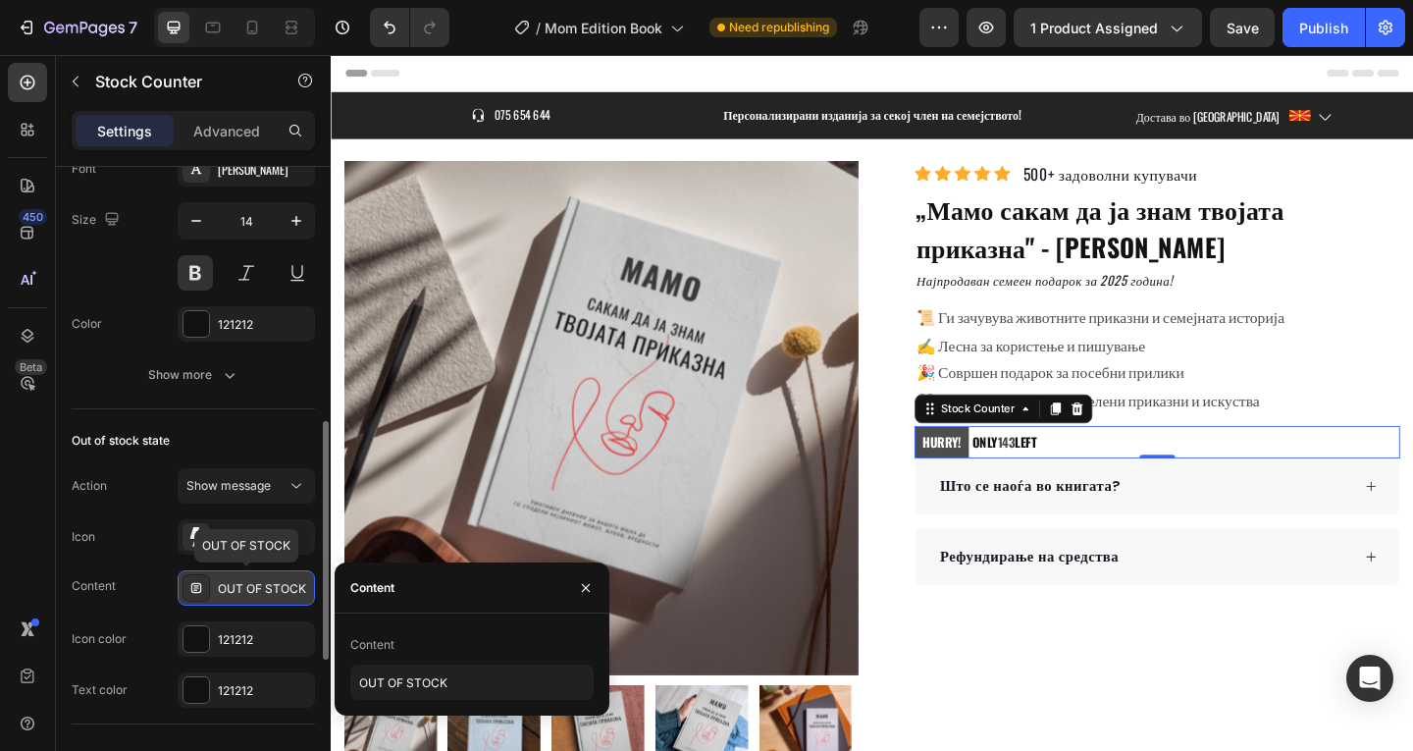
click at [242, 596] on div "OUT OF STOCK" at bounding box center [264, 589] width 92 height 18
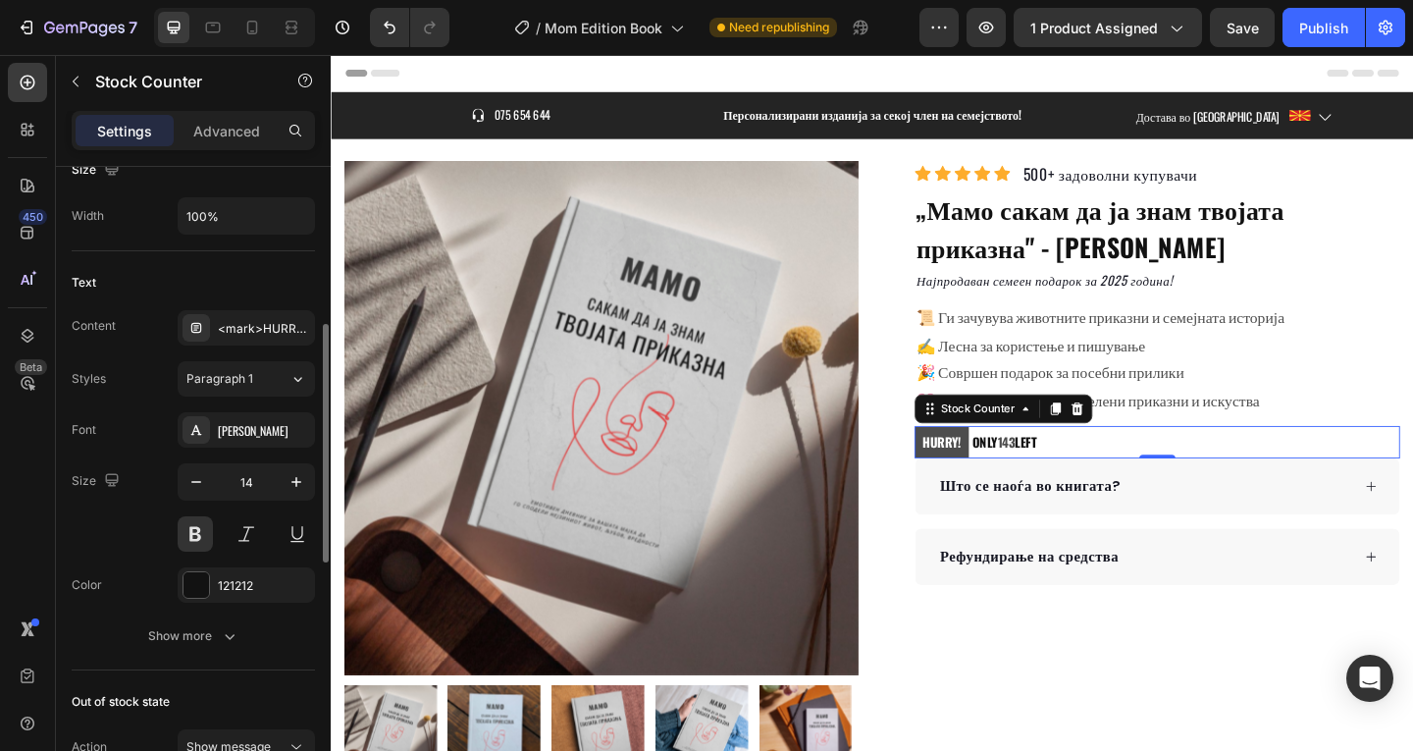
scroll to position [355, 0]
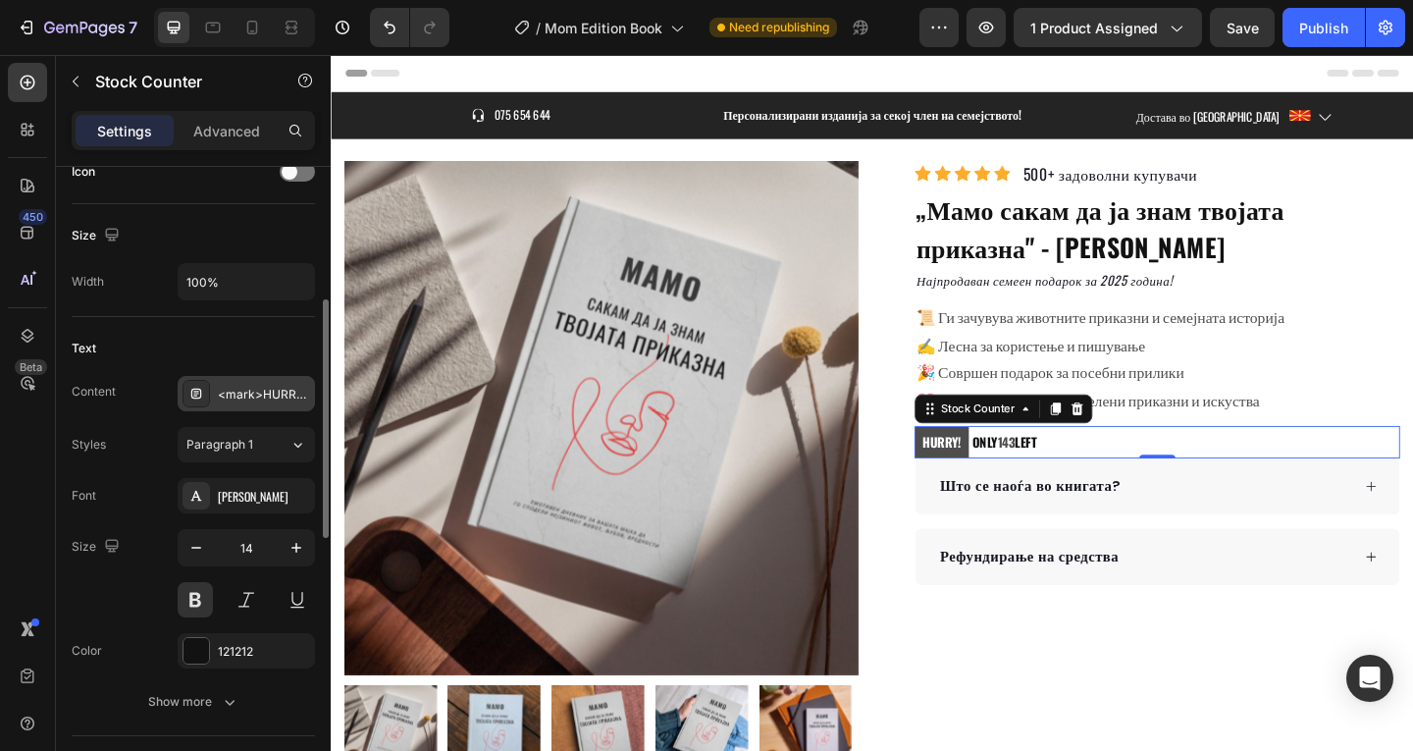
click at [265, 392] on div "<mark>HURRY!</mark> ONLY %number% LEFT" at bounding box center [264, 395] width 92 height 18
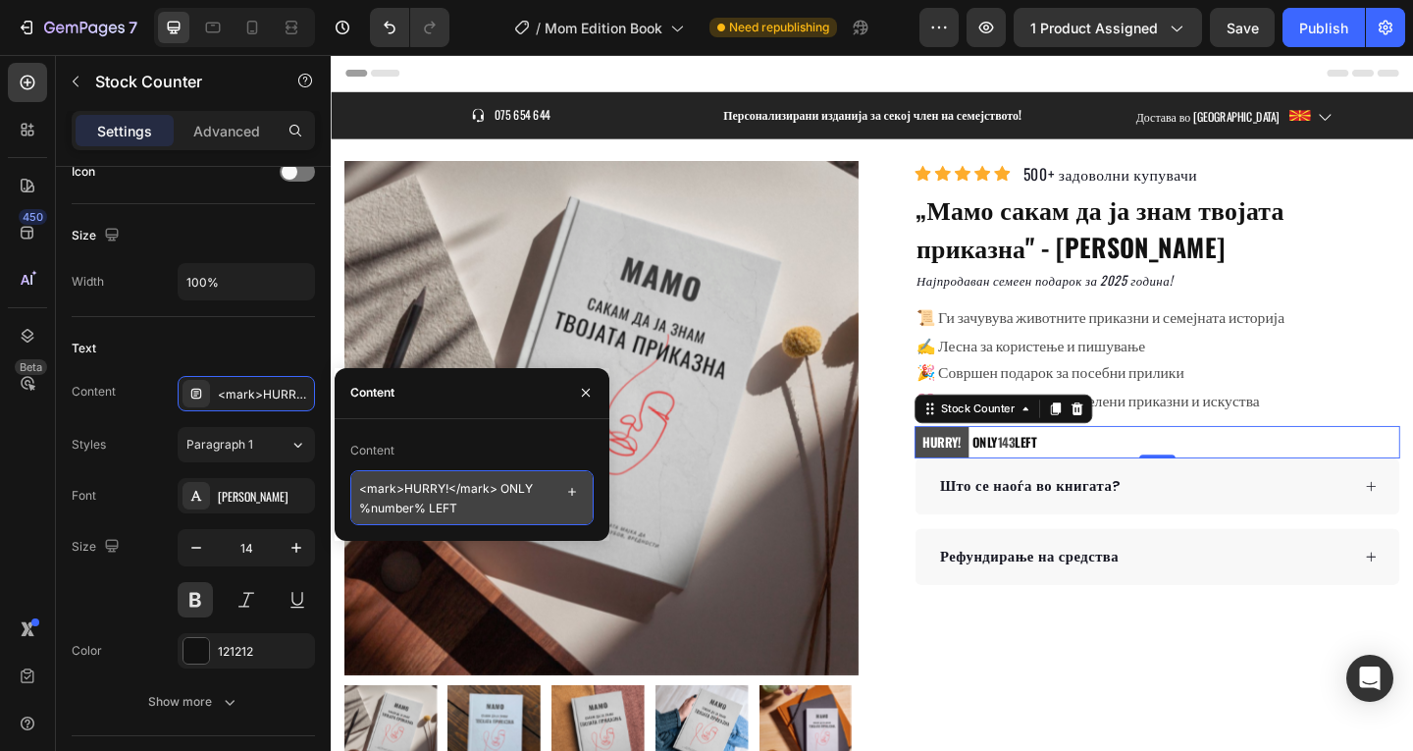
click at [450, 498] on textarea "<mark>HURRY!</mark> ONLY %number% LEFT" at bounding box center [471, 497] width 243 height 55
paste textarea "ПОБРЗАЈ!</mark> Уште 8 книги на залиха"
type textarea "<mark>ПОБРЗАЈ!</mark> Уште 8 книги на залиха"
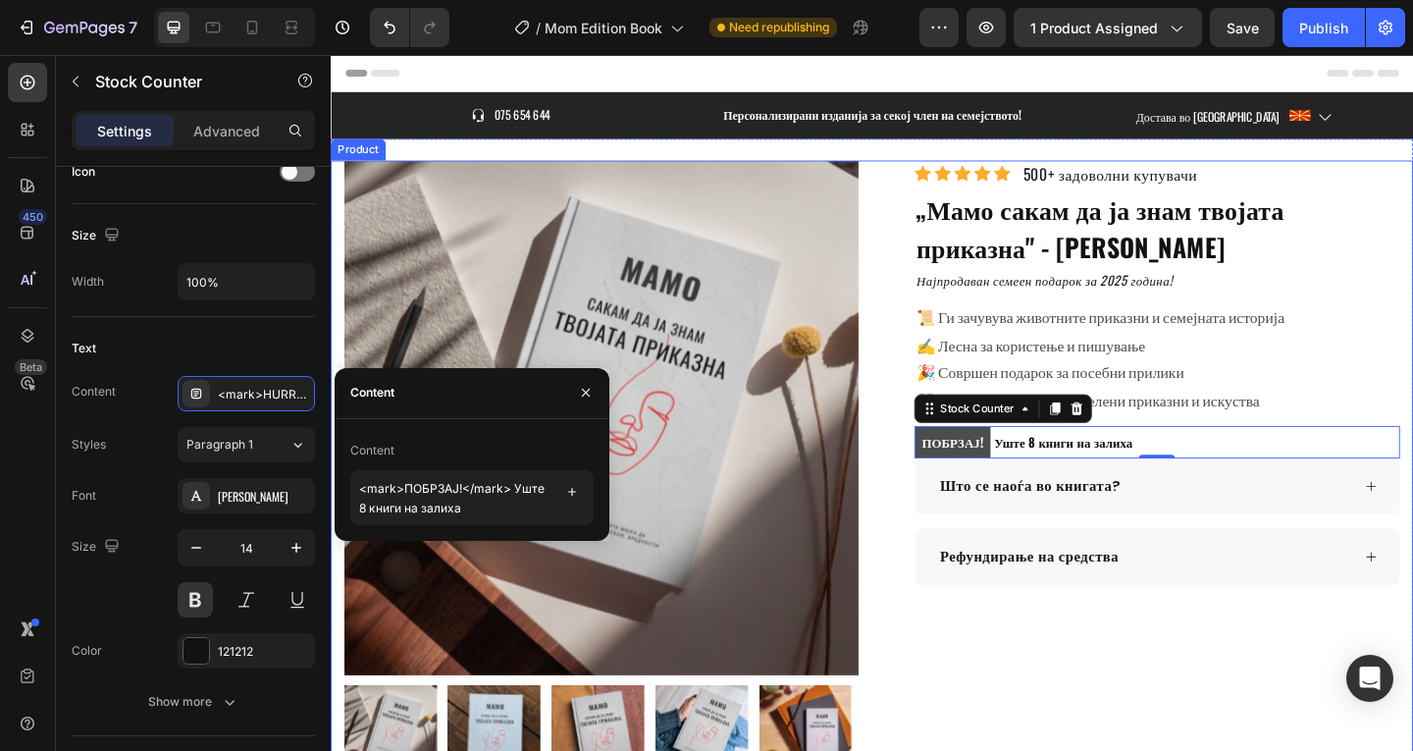
click at [1169, 687] on div "Icon Icon Icon Icon Icon Icon List Hoz 500+ задоволни купувачи Text block Row „…" at bounding box center [1213, 506] width 559 height 672
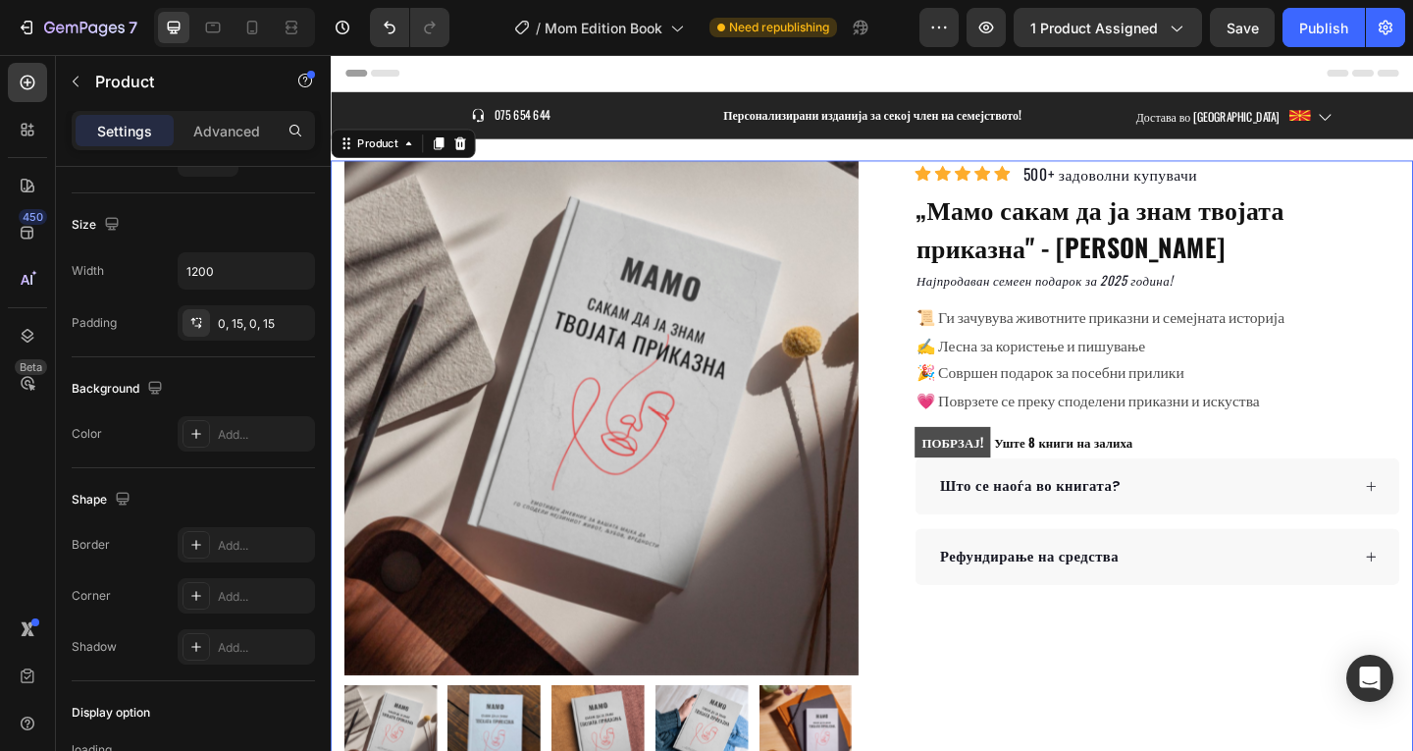
scroll to position [0, 0]
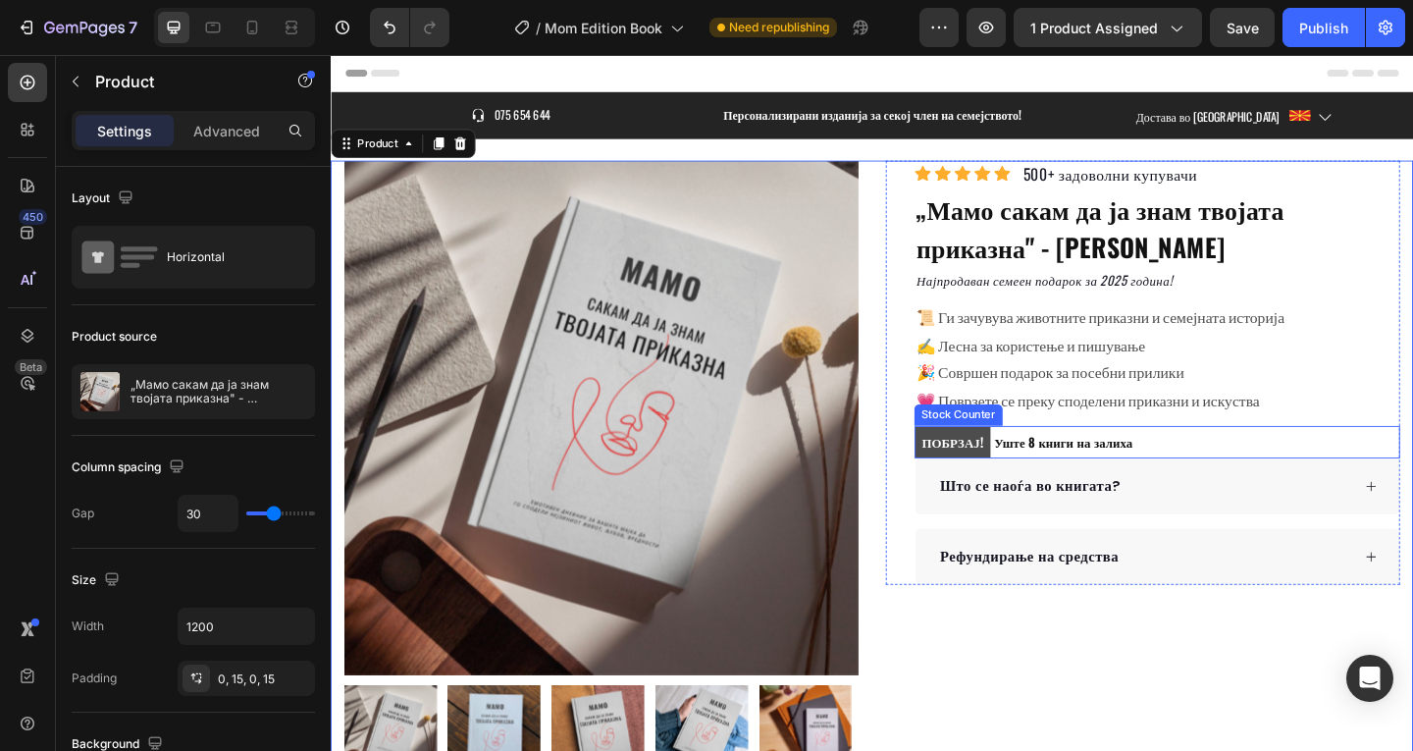
click at [1176, 472] on div "ПОБРЗАЈ! Уште 8 книги на залиха" at bounding box center [1229, 475] width 528 height 34
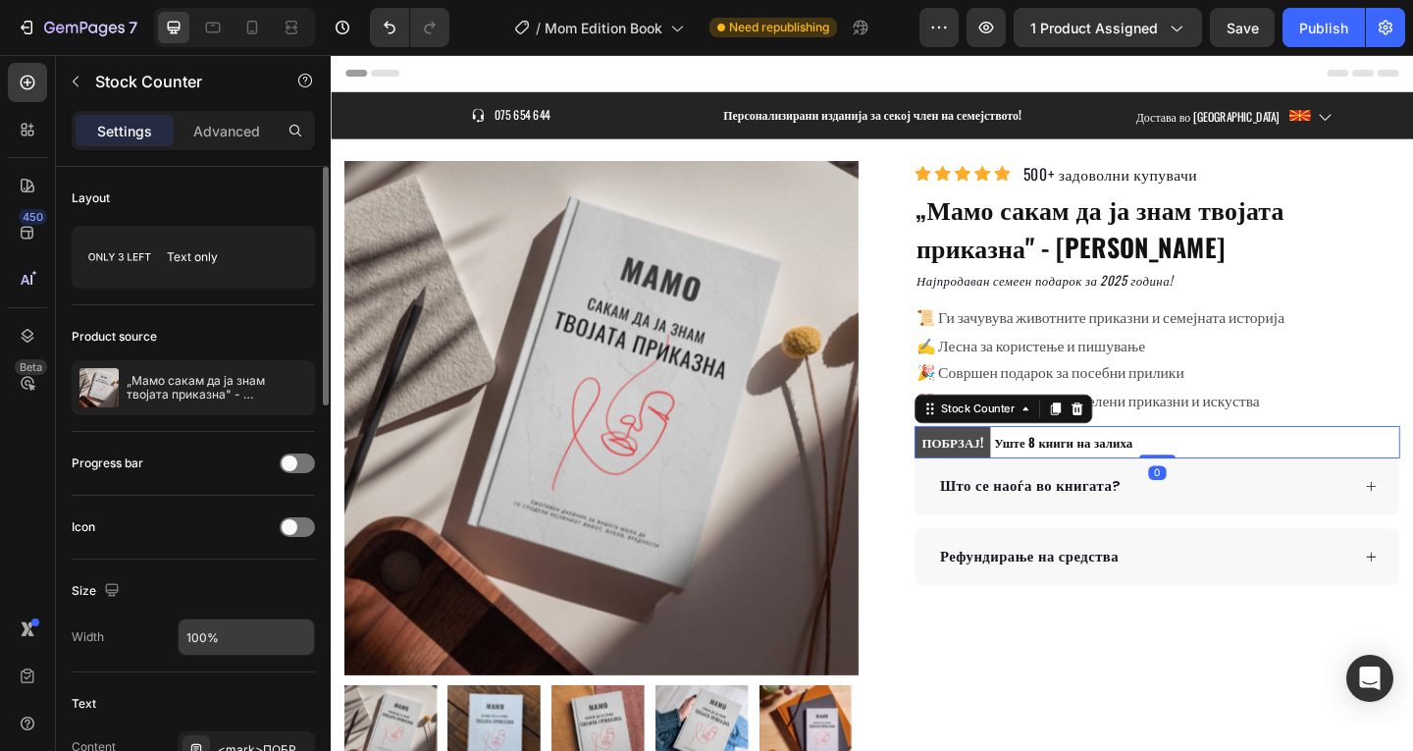
scroll to position [130, 0]
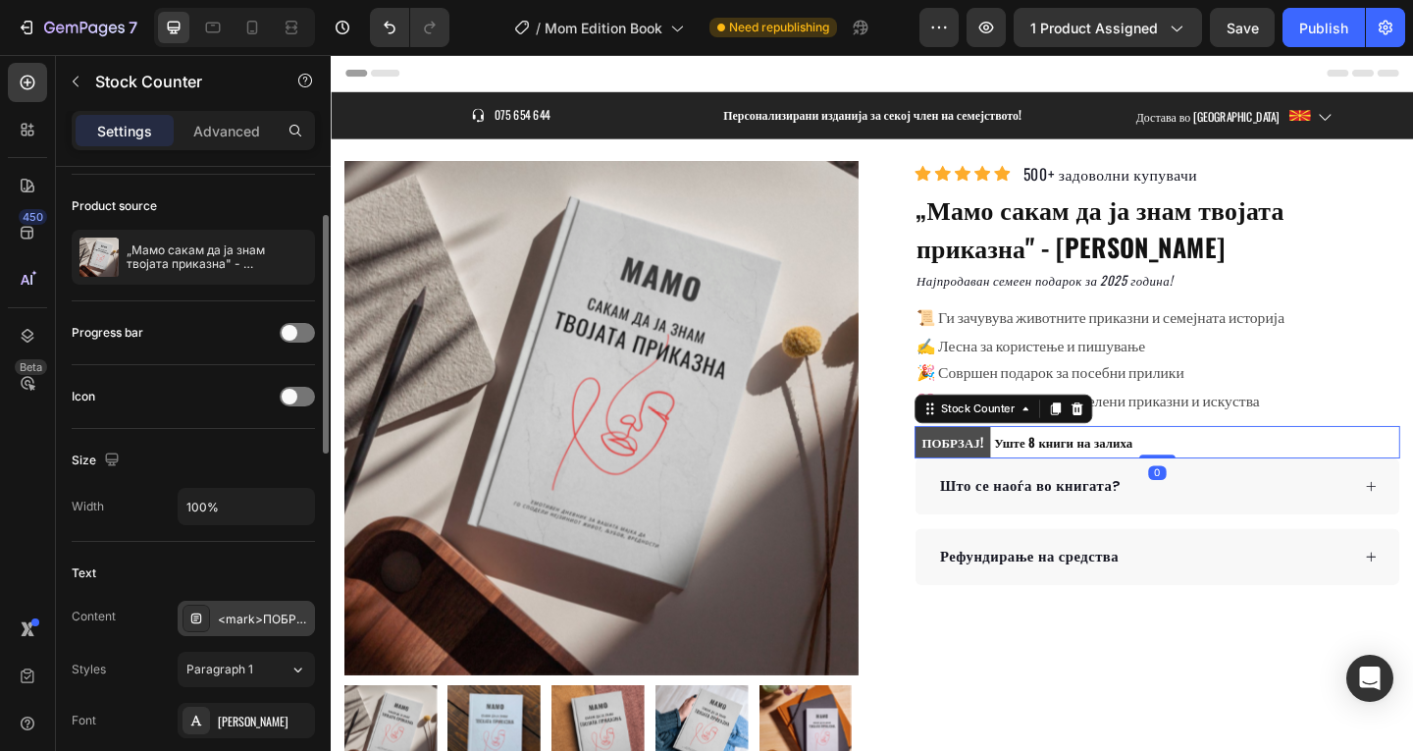
click at [247, 602] on div "<mark>ПОБРЗАЈ!</mark> Уште 8 книги на залиха" at bounding box center [246, 617] width 137 height 35
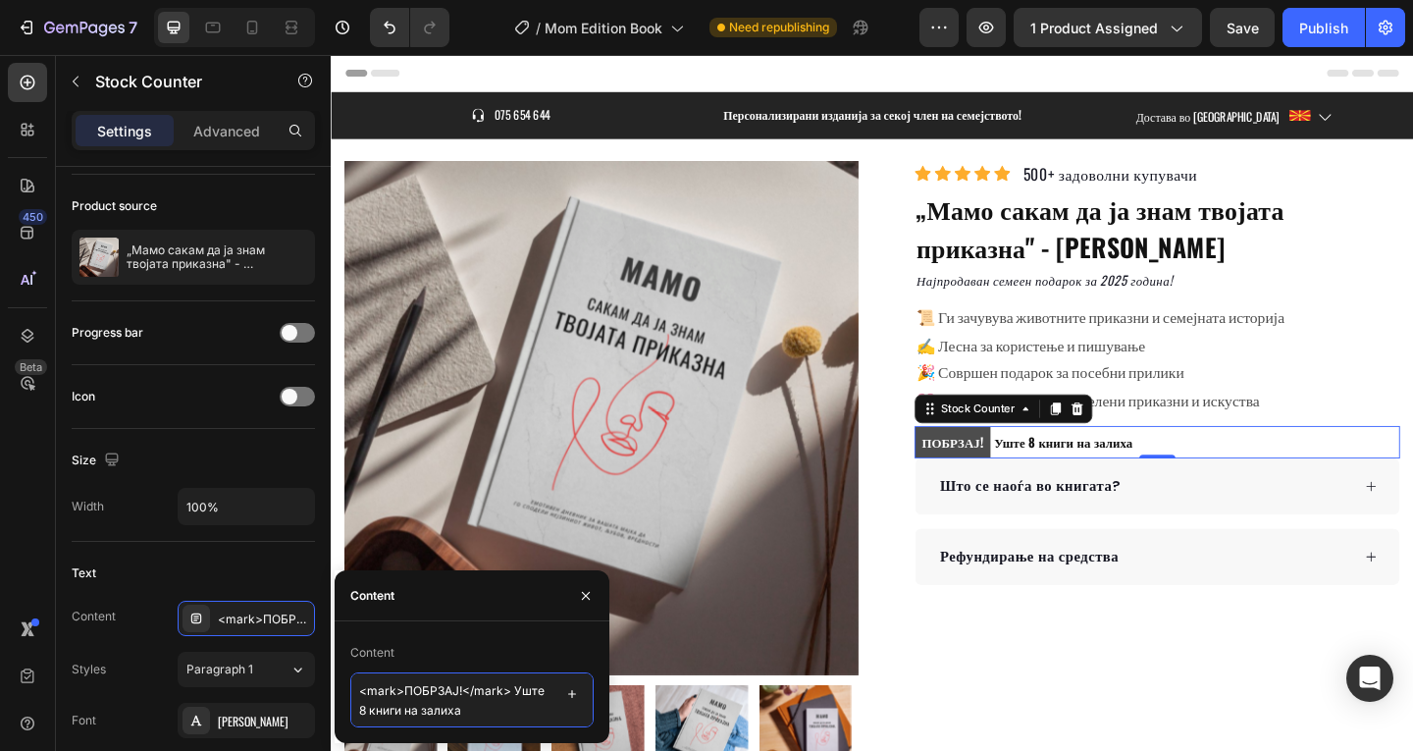
scroll to position [2, 0]
drag, startPoint x: 437, startPoint y: 717, endPoint x: 382, endPoint y: 711, distance: 55.3
click at [382, 711] on textarea "<mark>ПОБРЗАЈ!</mark> Уште 8 книги на залиха" at bounding box center [471, 699] width 243 height 55
click at [395, 711] on textarea "<mark>ПОБРЗАЈ!</mark> Уште 8 книги на залиха" at bounding box center [471, 699] width 243 height 55
drag, startPoint x: 463, startPoint y: 705, endPoint x: 361, endPoint y: 705, distance: 102.0
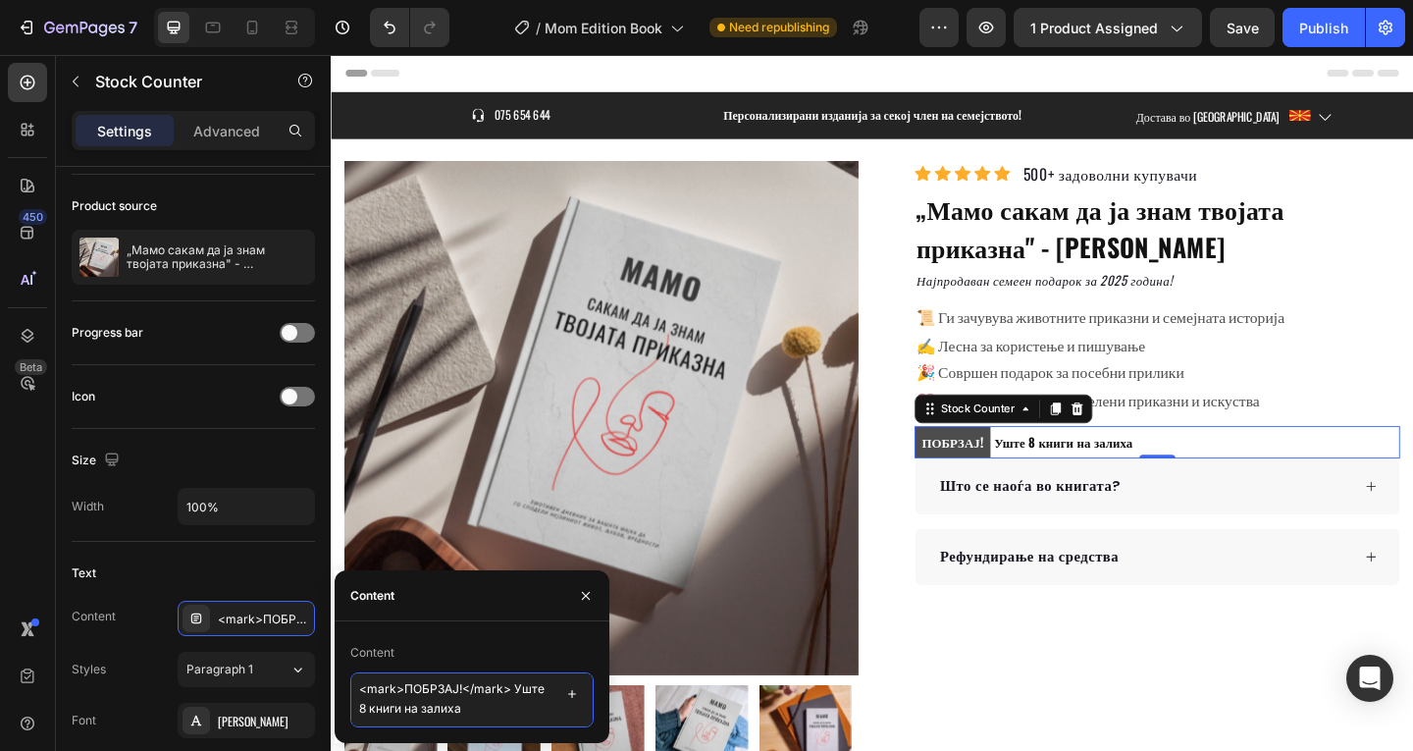
click at [361, 705] on textarea "<mark>ПОБРЗАЈ!</mark> Уште 8 книги на залиха" at bounding box center [471, 699] width 243 height 55
type textarea "<mark>ПОБРЗАЈ!</mark> Уште неколку книги на залиха"
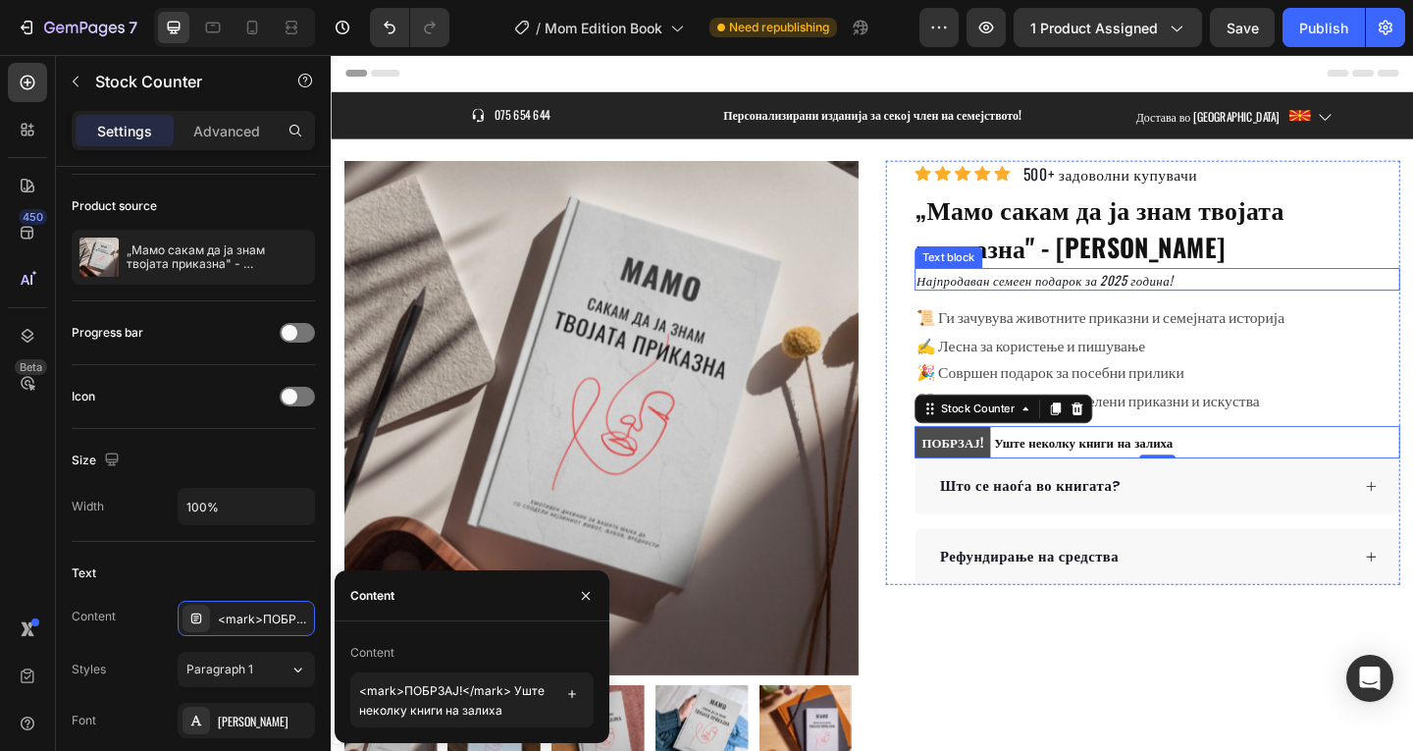
click at [1316, 298] on p "Најпродаван семеен подарок за 2025 година!" at bounding box center [1229, 298] width 524 height 21
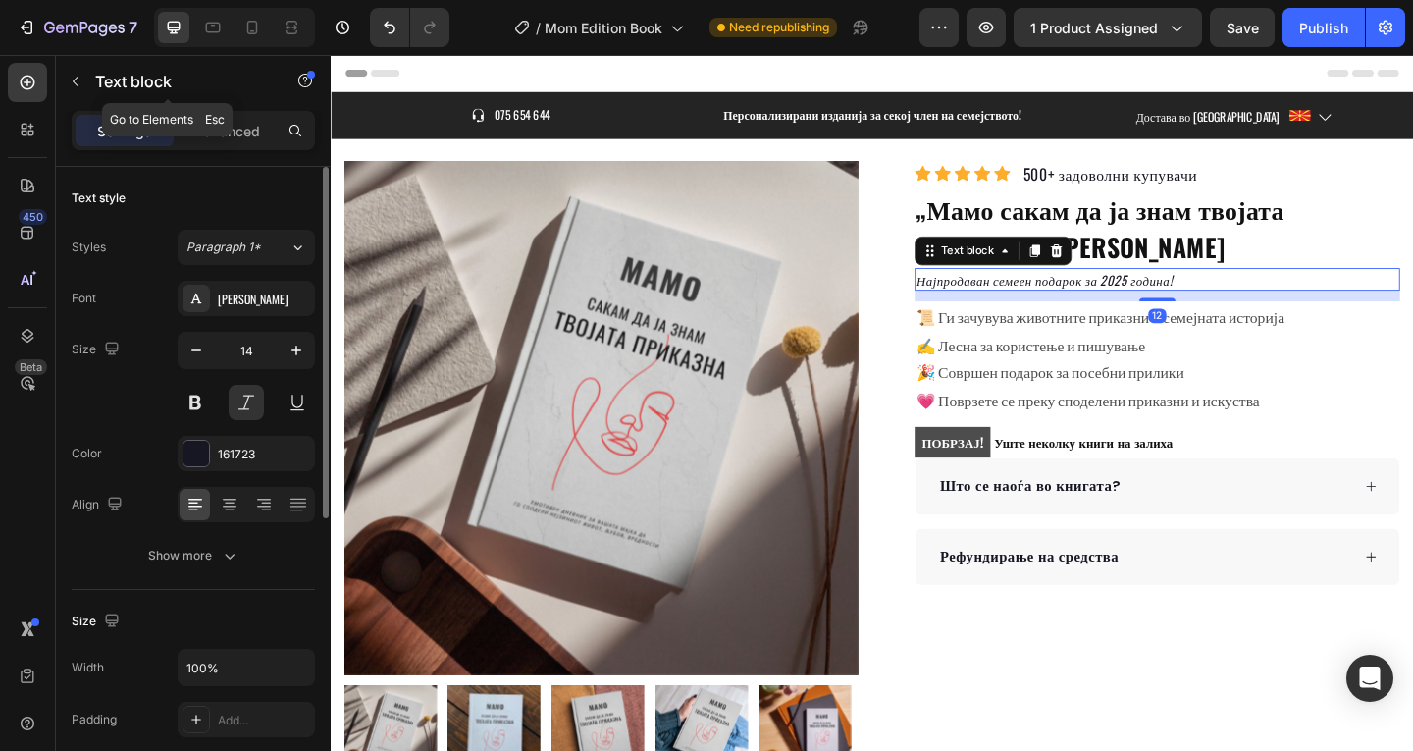
click at [91, 79] on div "Text block" at bounding box center [168, 81] width 224 height 51
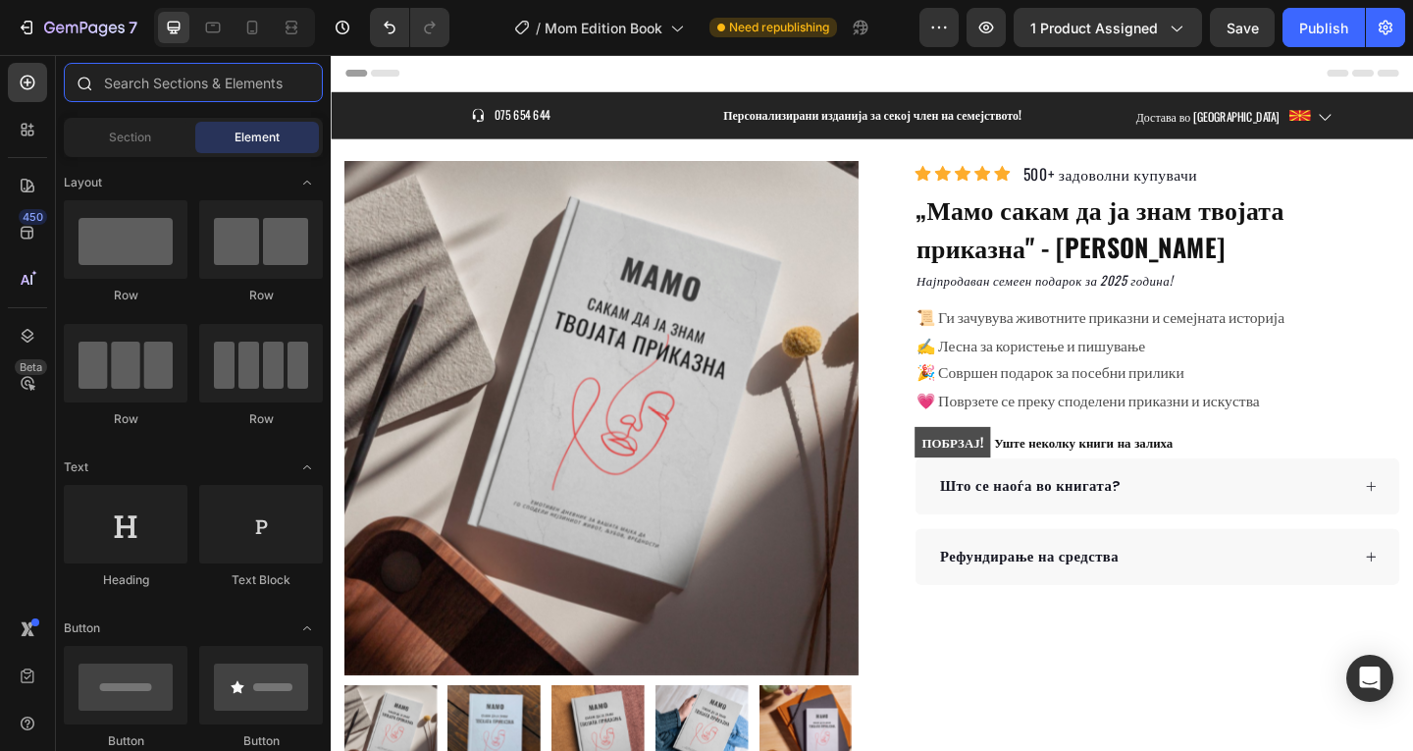
click at [131, 94] on input "text" at bounding box center [193, 82] width 259 height 39
click at [26, 131] on icon at bounding box center [25, 133] width 6 height 6
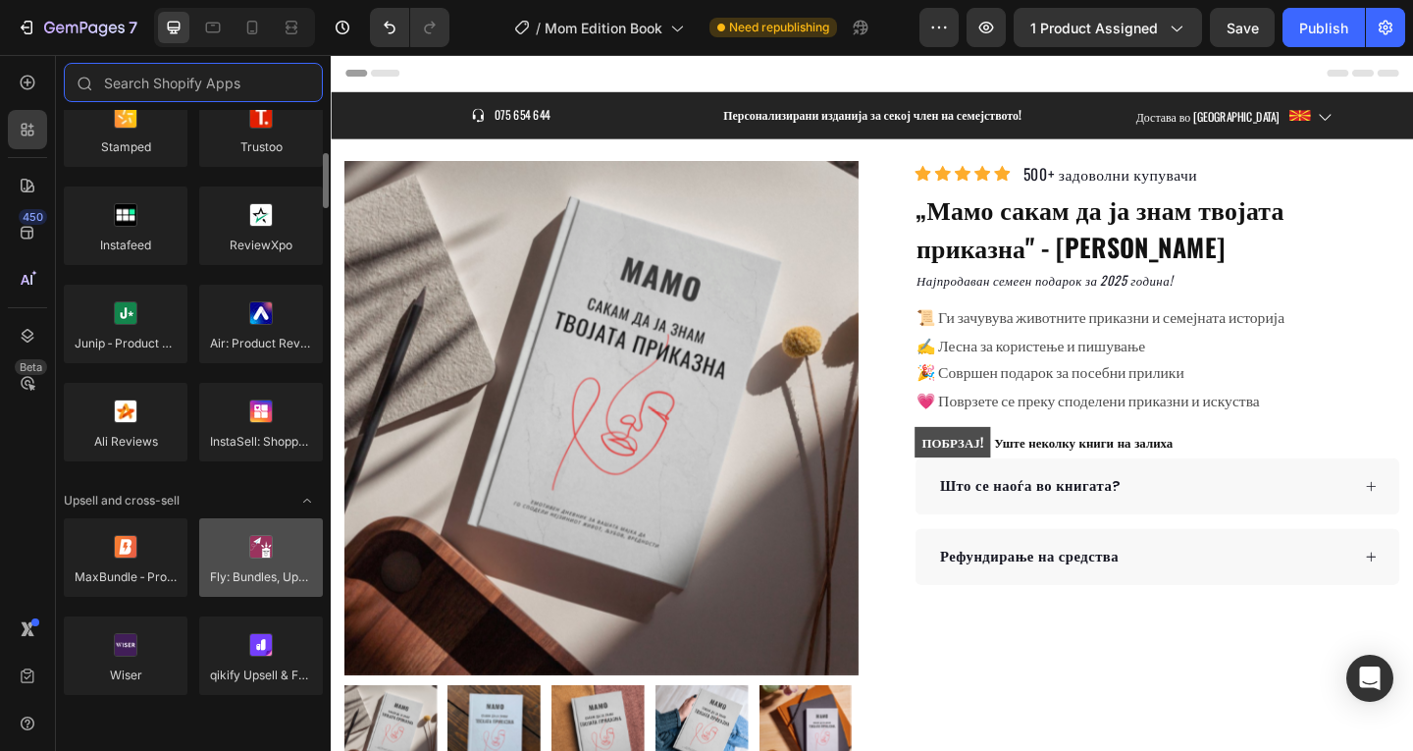
scroll to position [979, 0]
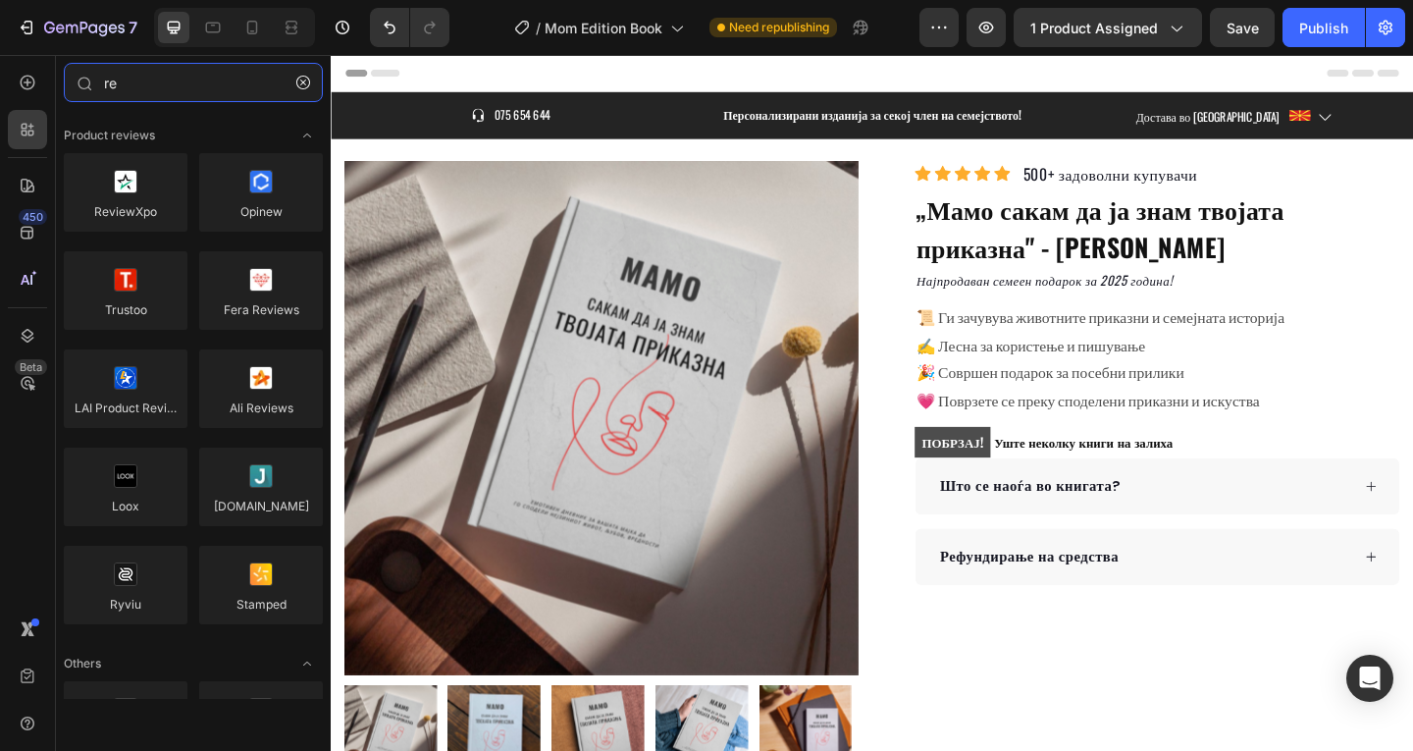
type input "r"
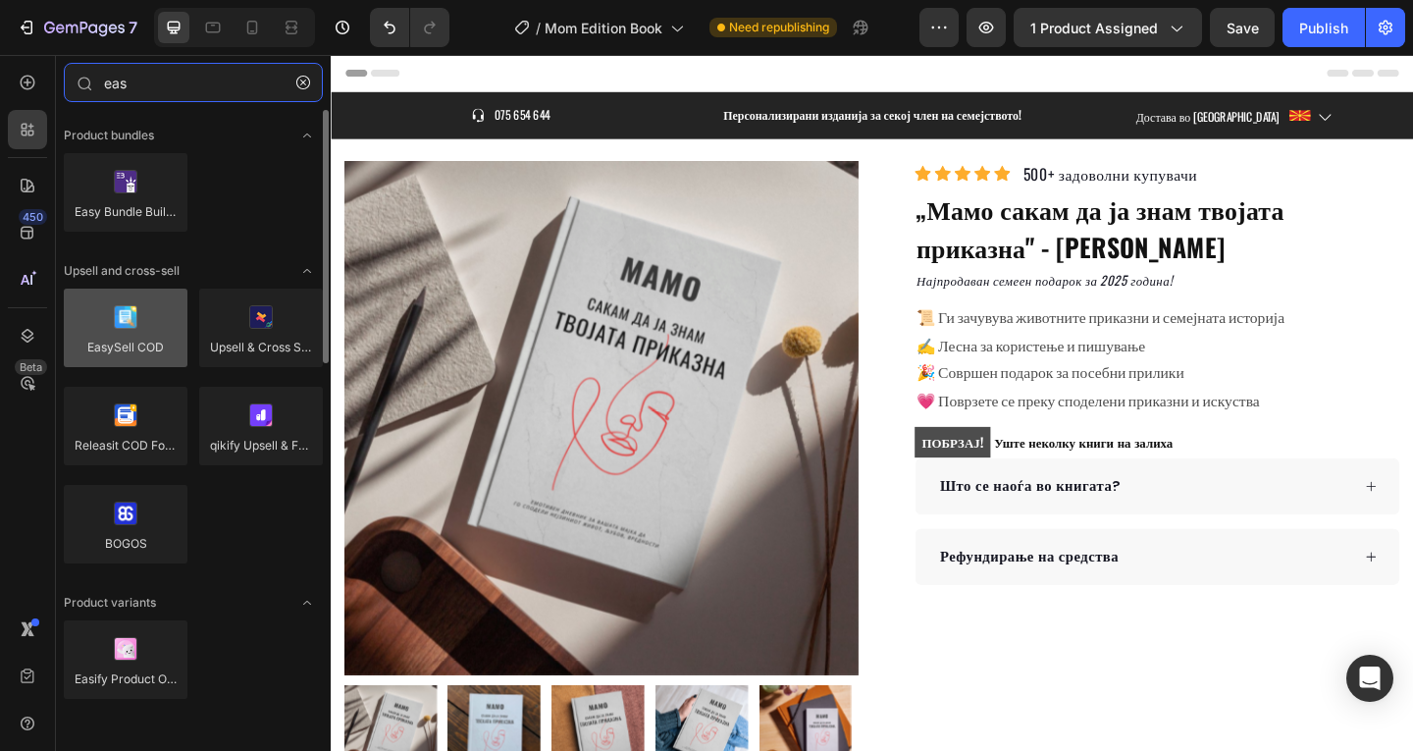
type input "eas"
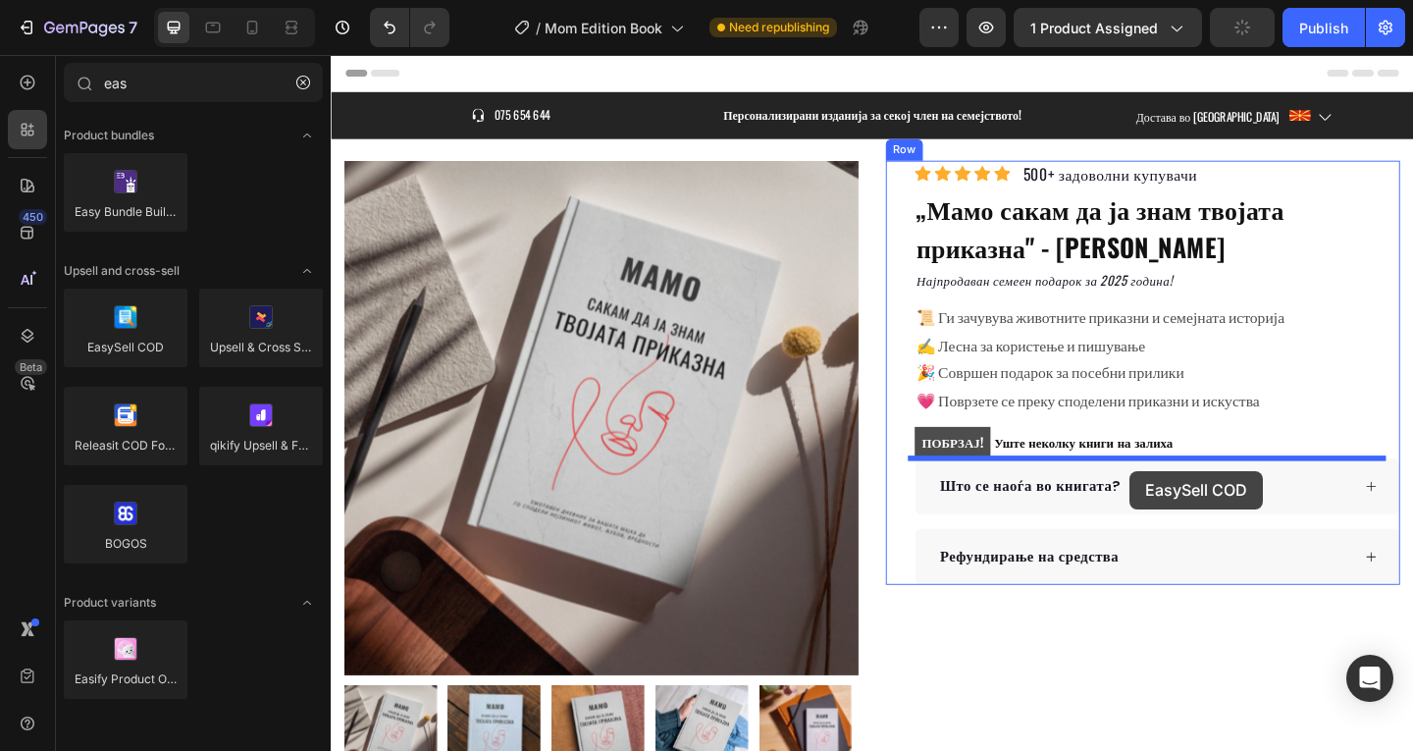
drag, startPoint x: 468, startPoint y: 389, endPoint x: 1200, endPoint y: 507, distance: 741.3
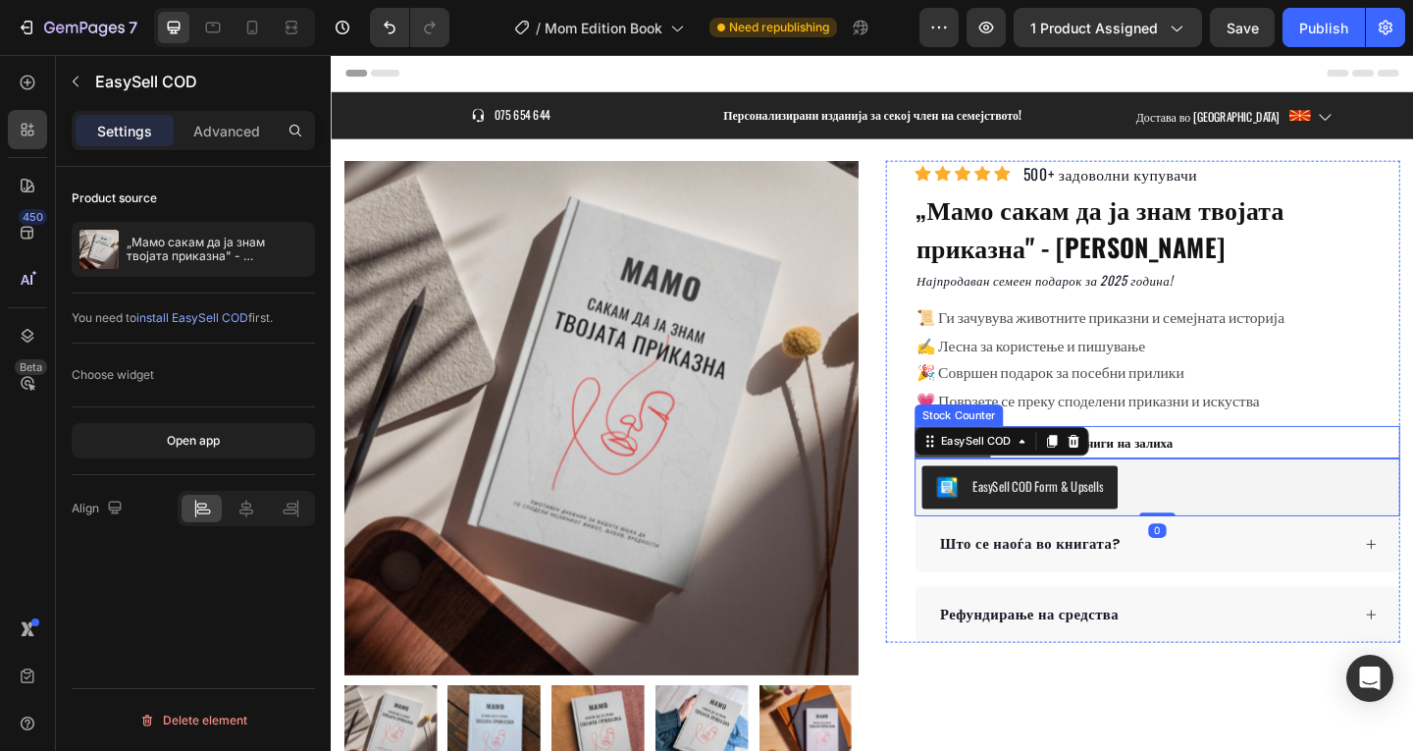
click at [1270, 469] on div "ПОБРЗАЈ! Уште неколку книги на залиха" at bounding box center [1229, 475] width 528 height 34
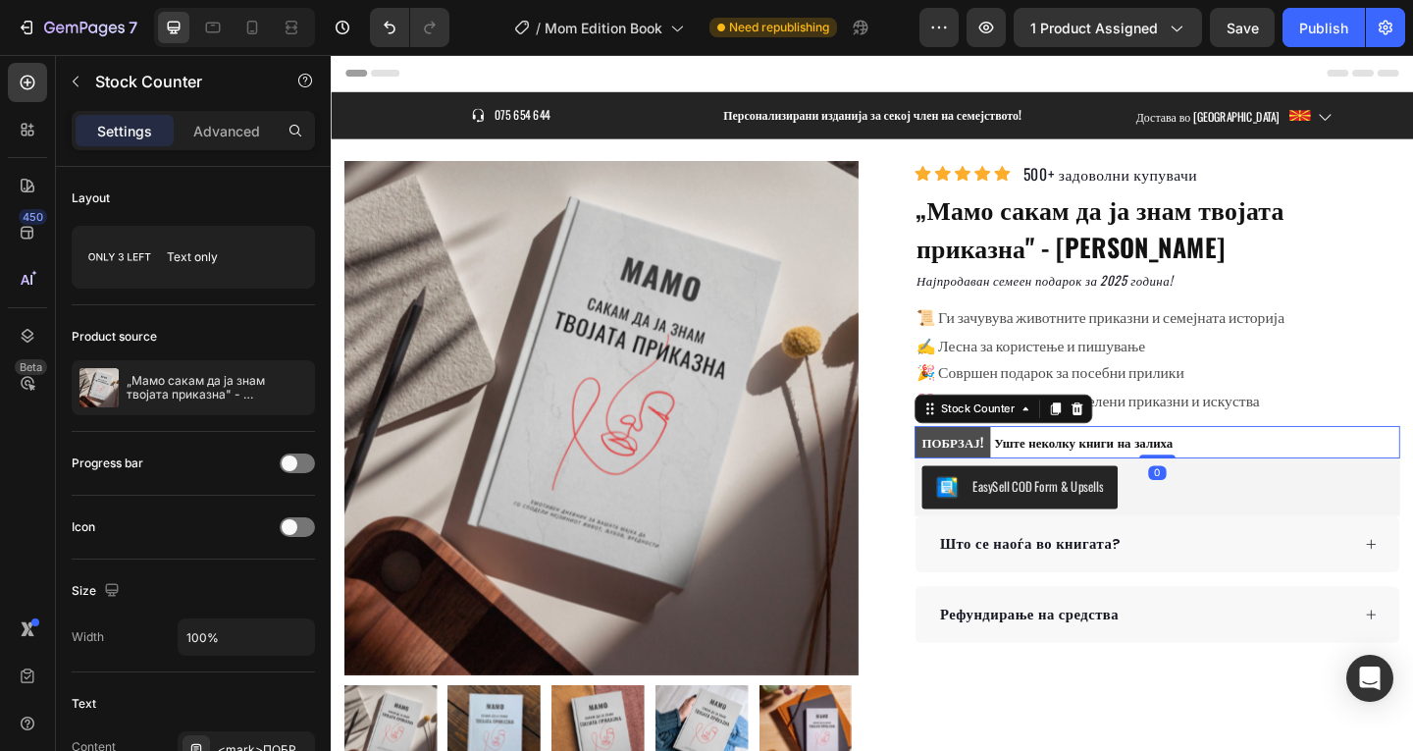
drag, startPoint x: 245, startPoint y: 132, endPoint x: 246, endPoint y: 159, distance: 26.5
click at [245, 139] on p "Advanced" at bounding box center [226, 131] width 67 height 21
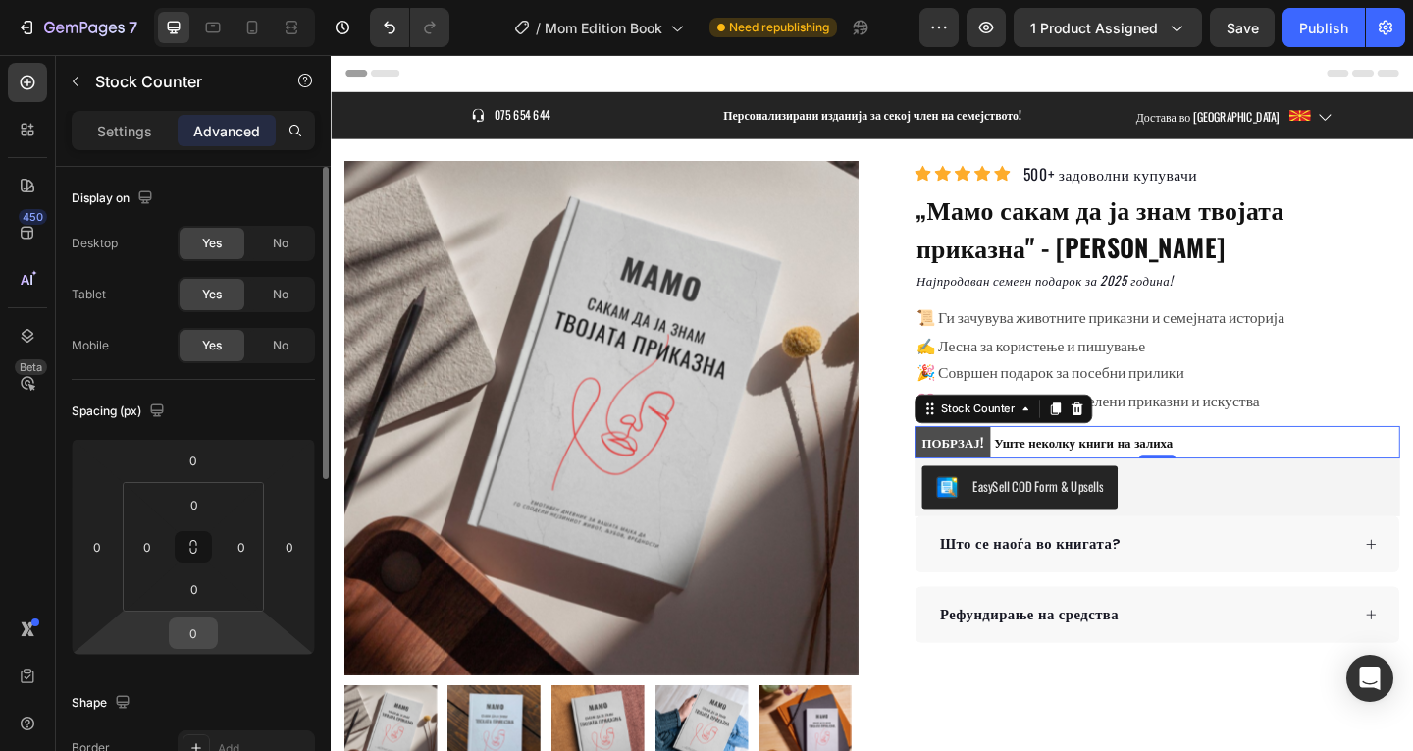
click at [193, 644] on input "0" at bounding box center [193, 632] width 39 height 29
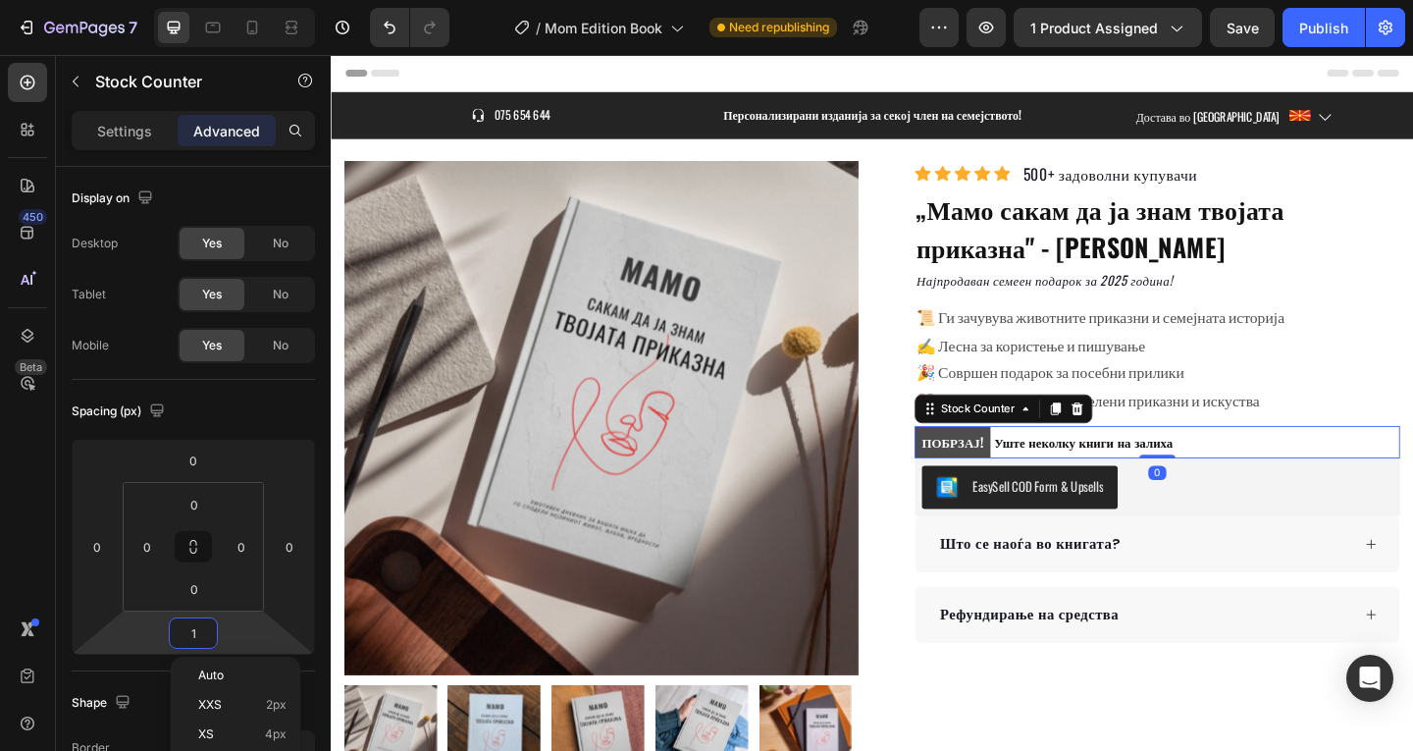
type input "12"
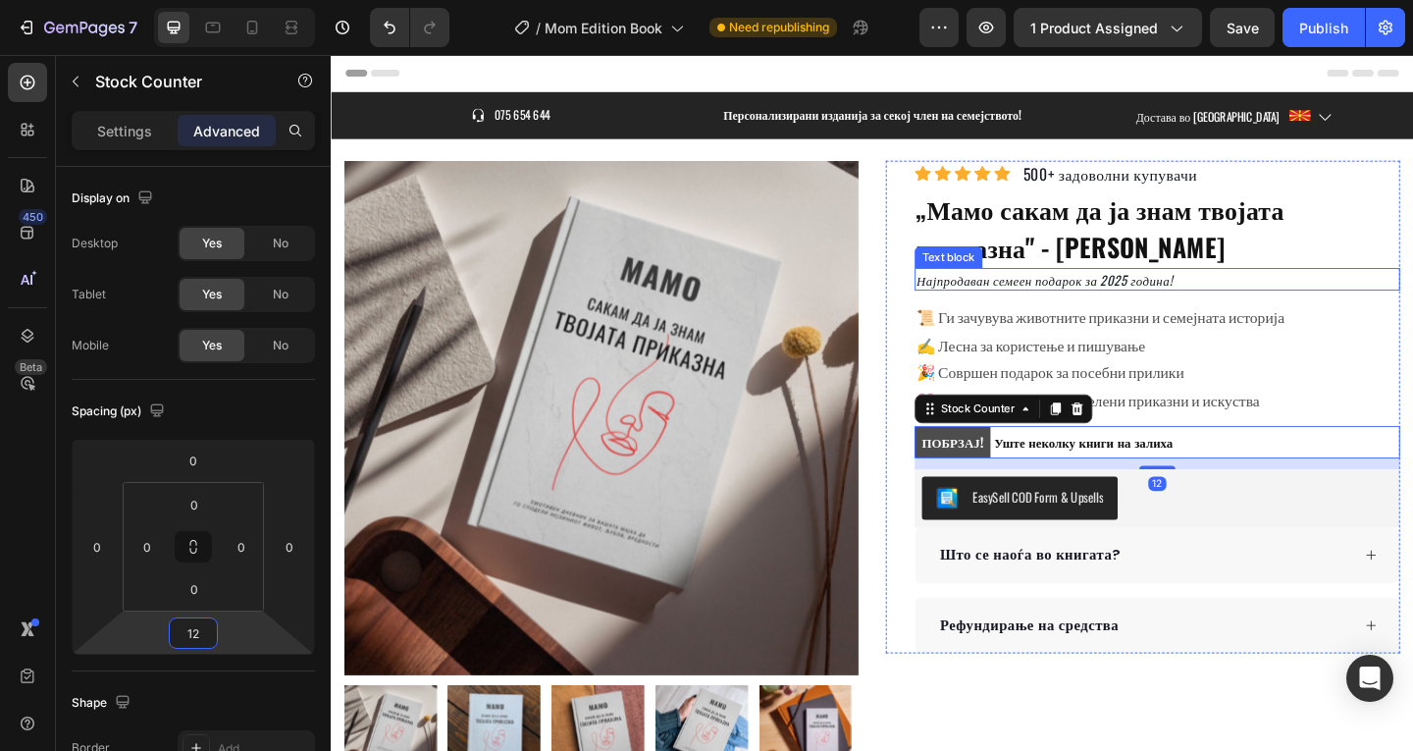
click at [1403, 293] on p "Најпродаван семеен подарок за 2025 година!" at bounding box center [1229, 298] width 524 height 21
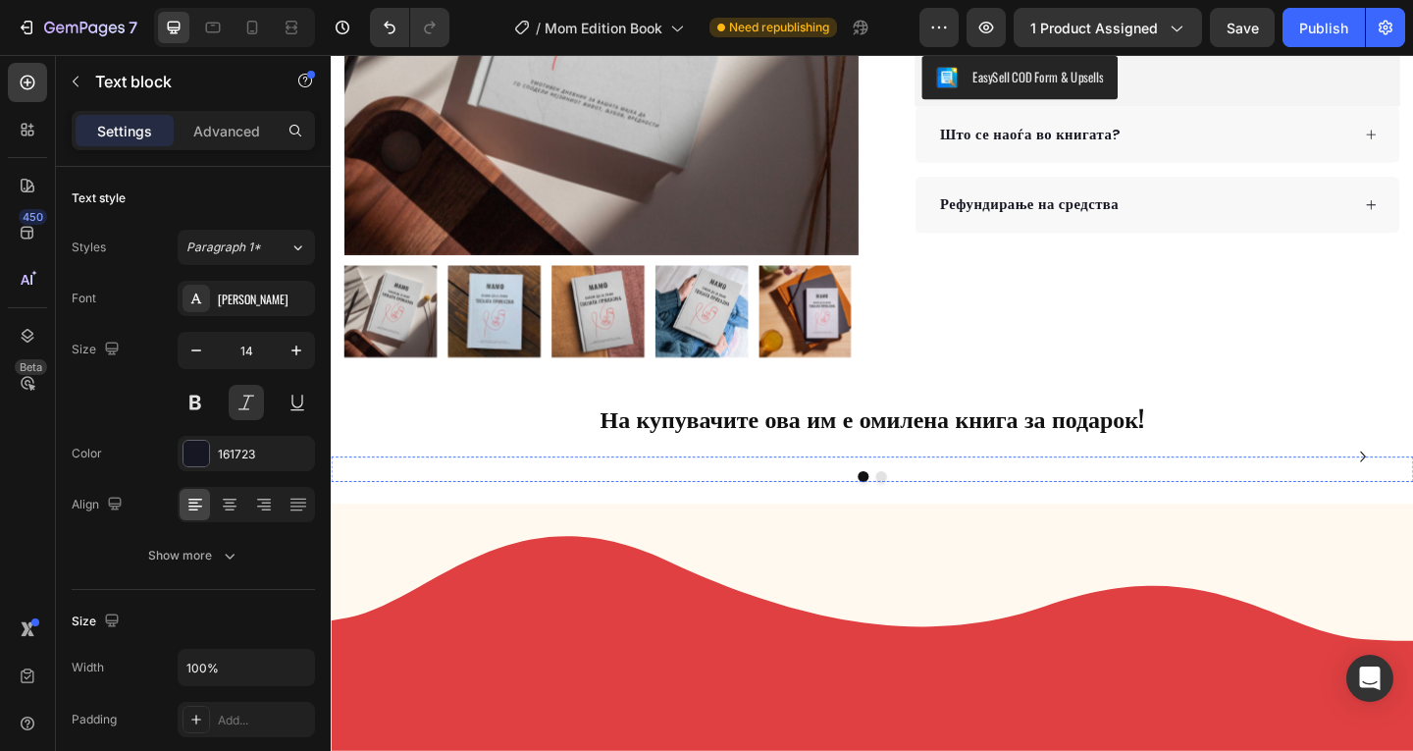
scroll to position [653, 0]
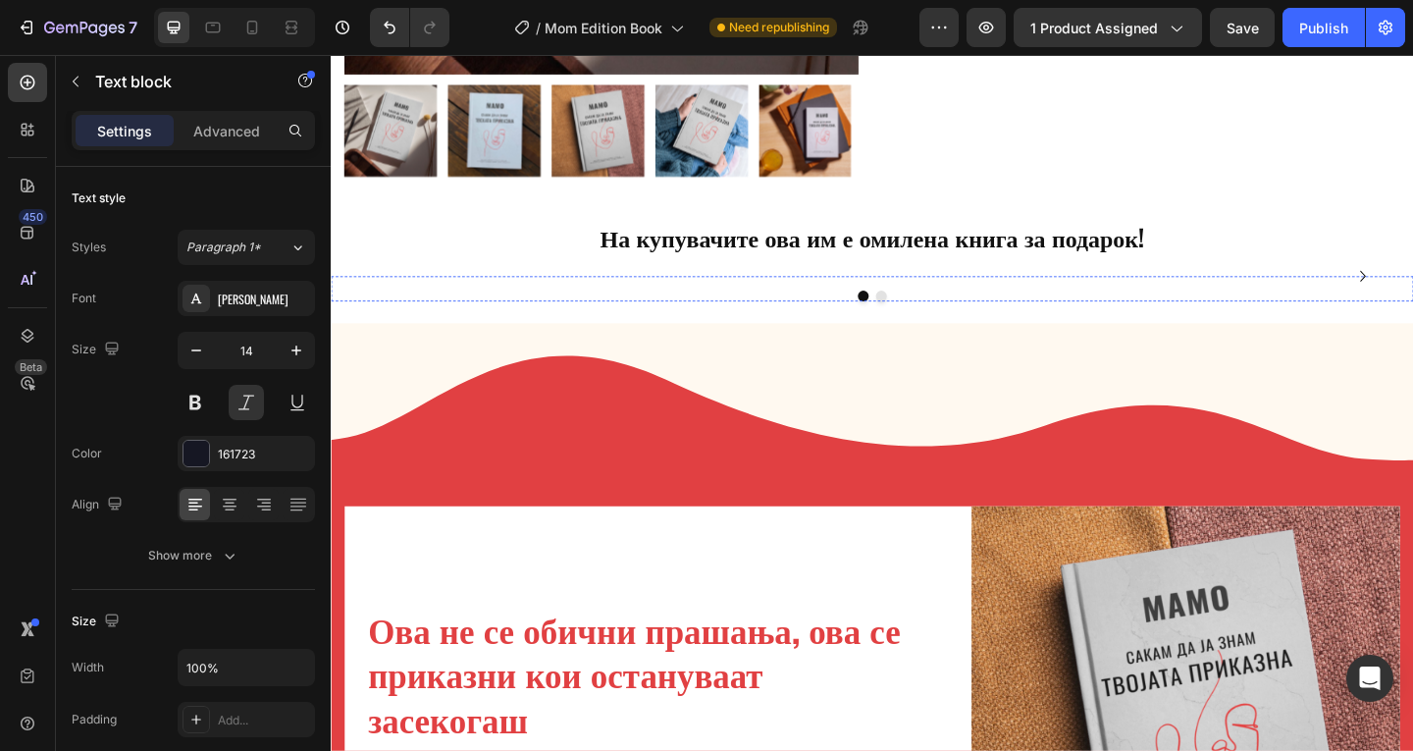
click at [769, 295] on img at bounding box center [770, 295] width 267 height 0
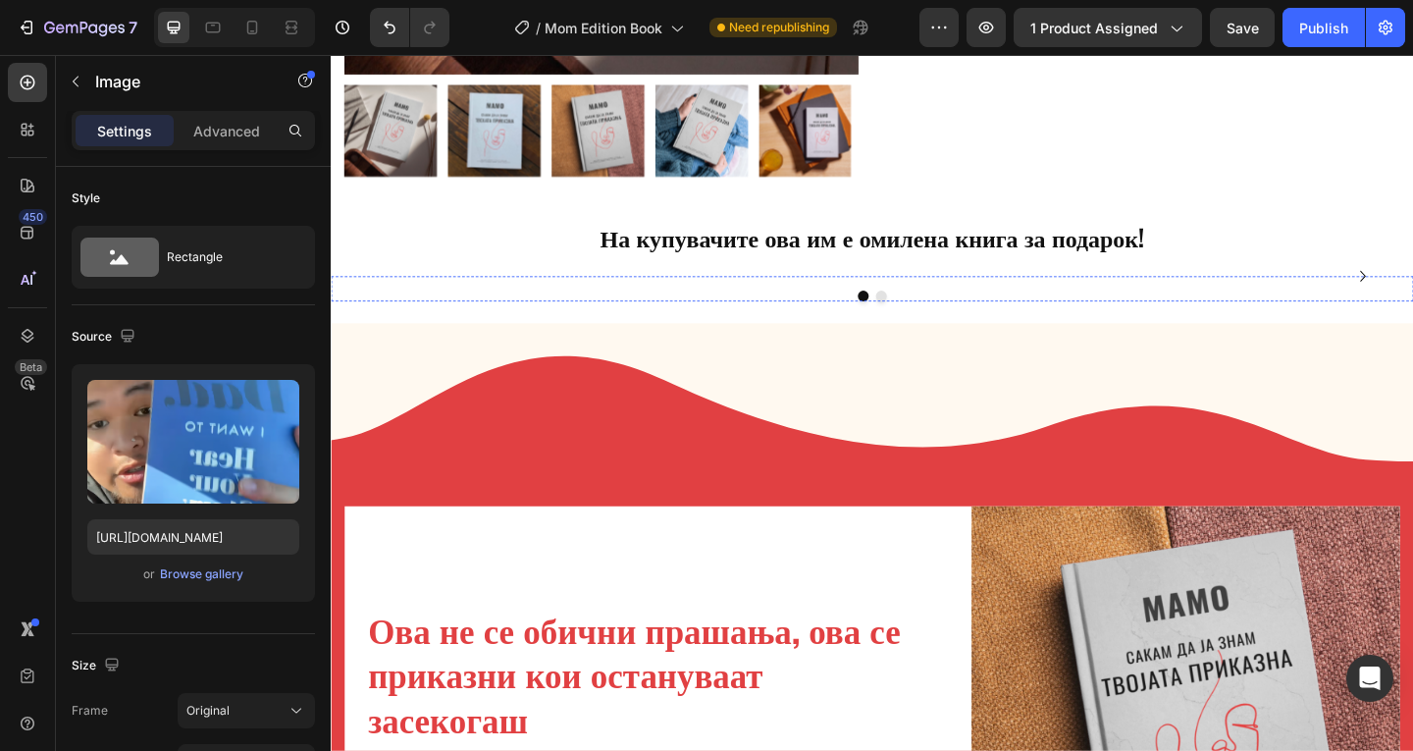
click at [542, 295] on img at bounding box center [487, 295] width 267 height 0
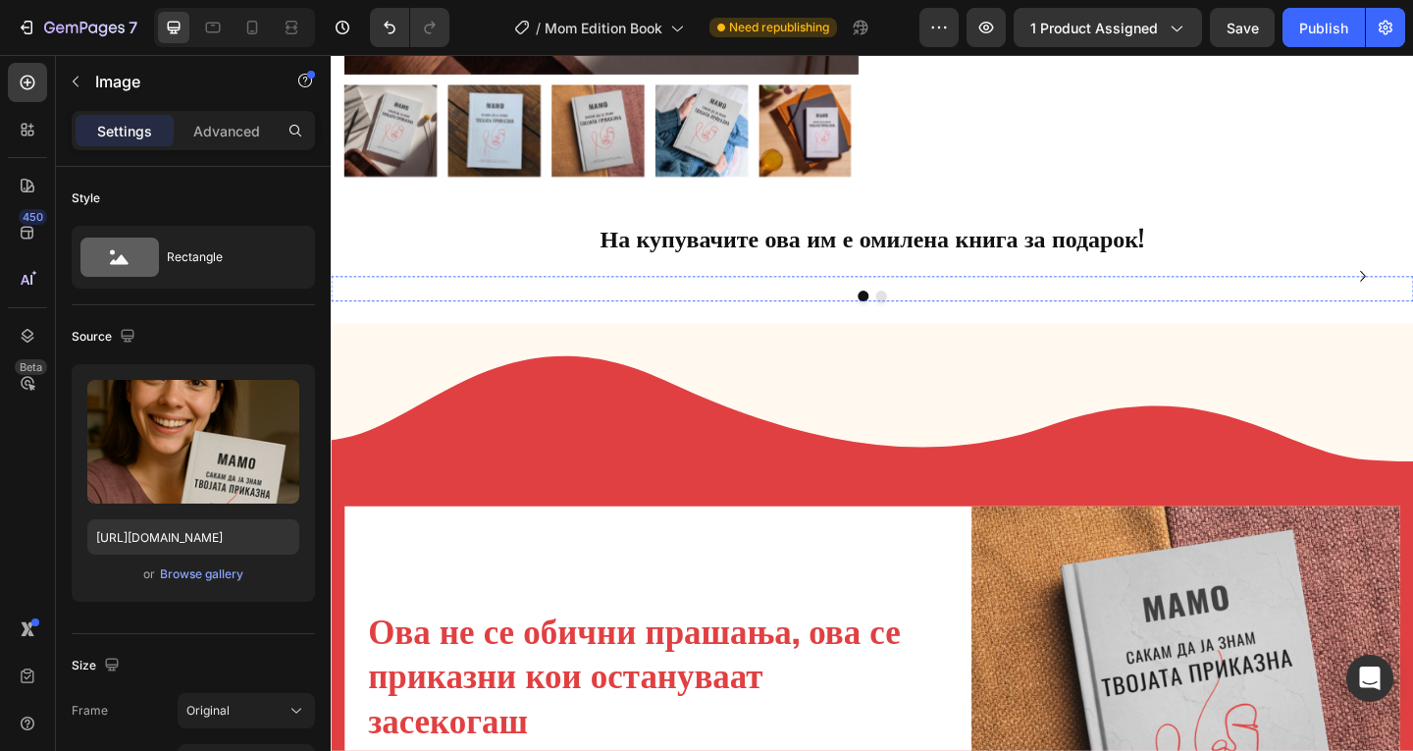
click at [707, 295] on img at bounding box center [770, 295] width 267 height 0
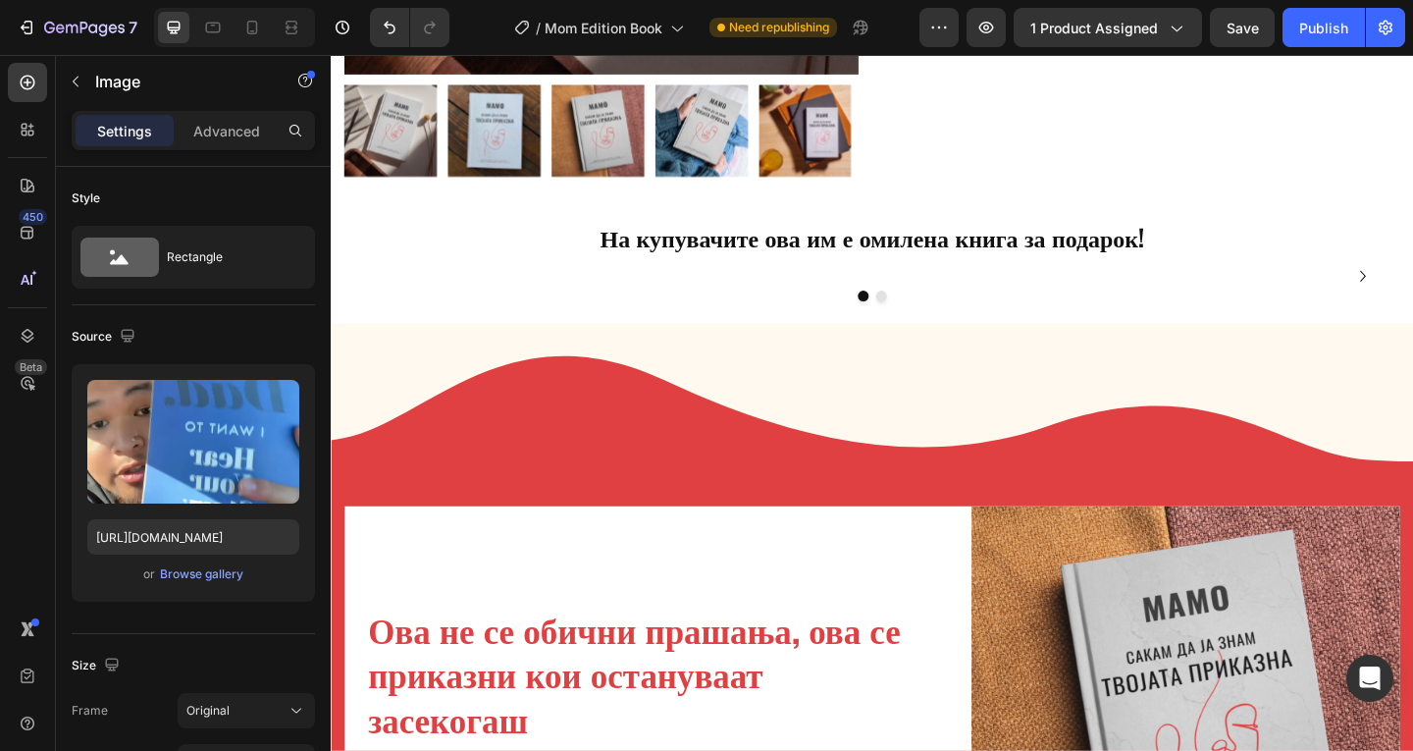
click at [762, 295] on img at bounding box center [770, 295] width 267 height 0
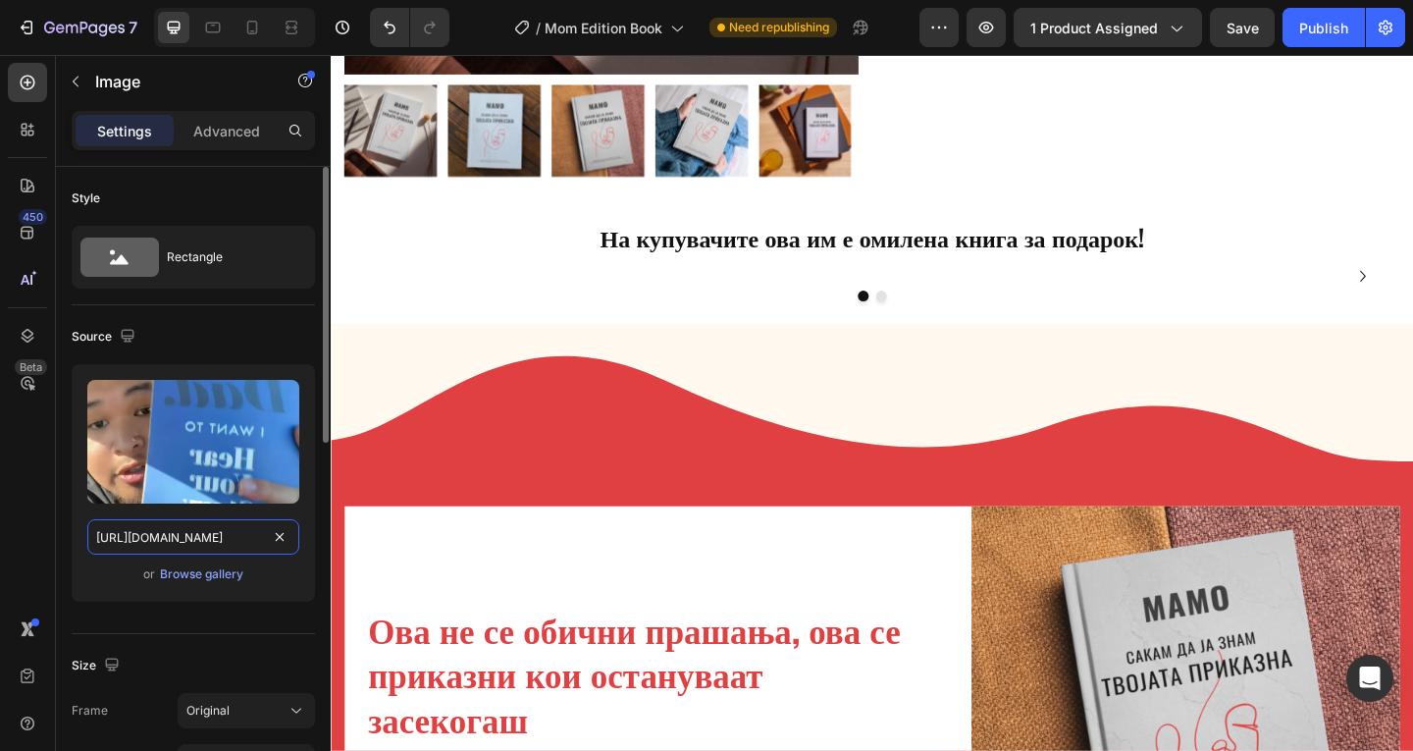
click at [177, 543] on input "https://thatcove.com/cdn/shop/files/UpscaleImage_2_20250311.png?v=1741692176&wi…" at bounding box center [193, 536] width 212 height 35
paste input "memories-mk.com/cdn/shop/files/gempages_574670428505637732-0f91a33e-3fec-4cfc-b…"
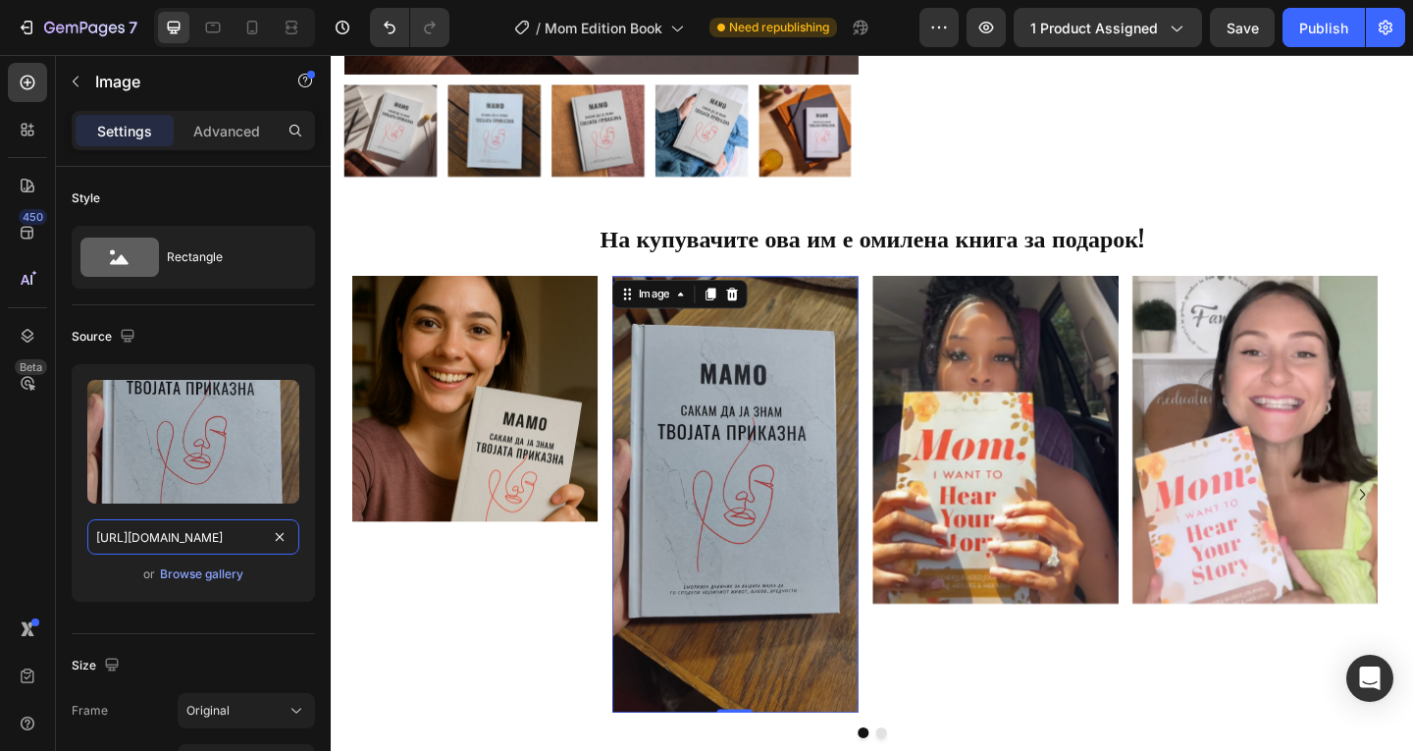
type input "https://memories-mk.com/cdn/shop/files/gempages_574670428505637732-0f91a33e-3fe…"
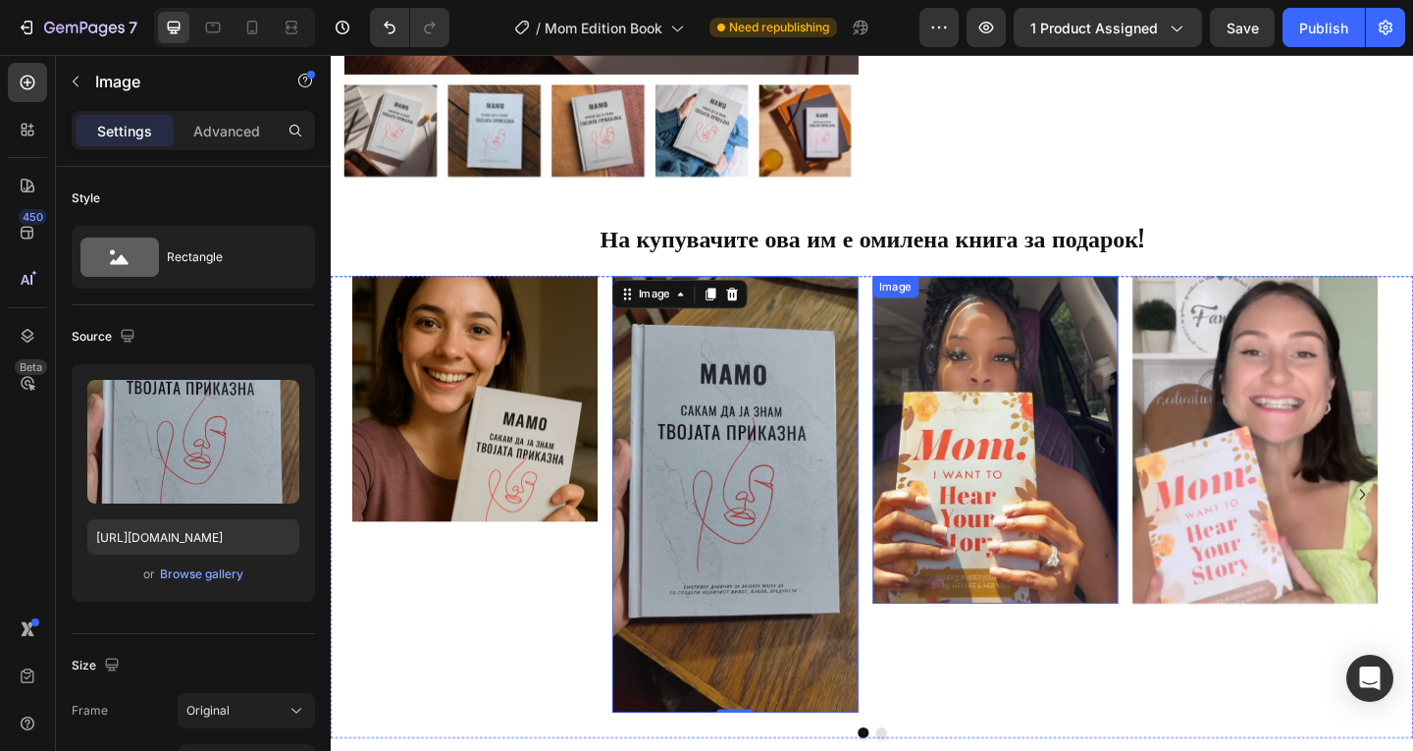
click at [1123, 441] on img at bounding box center [1053, 473] width 267 height 356
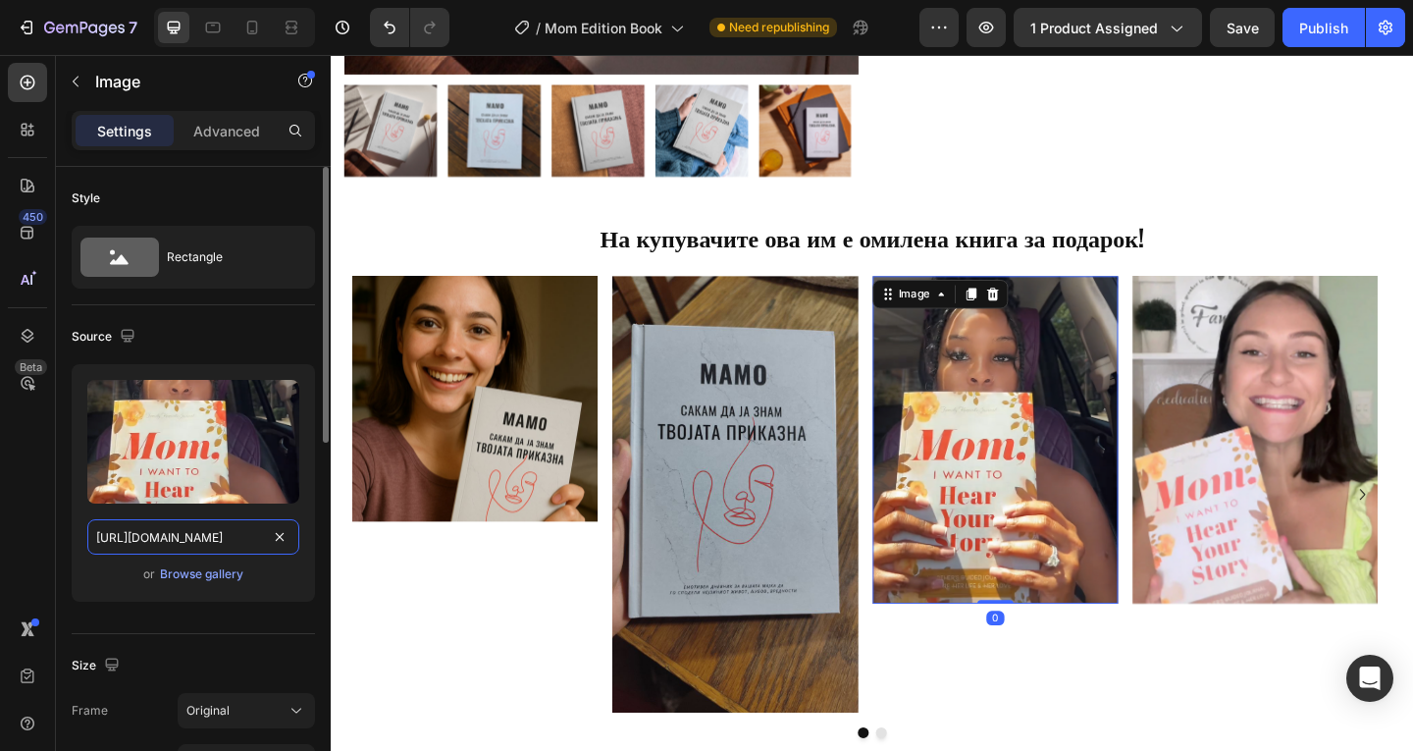
click at [174, 551] on input "https://thatcove.com/cdn/shop/files/UpscaleImage_1_20250311.png?v=1741692155&wi…" at bounding box center [193, 536] width 212 height 35
paste input "memories-mk.com/cdn/shop/files/gempages_574670428505637732-c33b5313-d2f4-4098-8…"
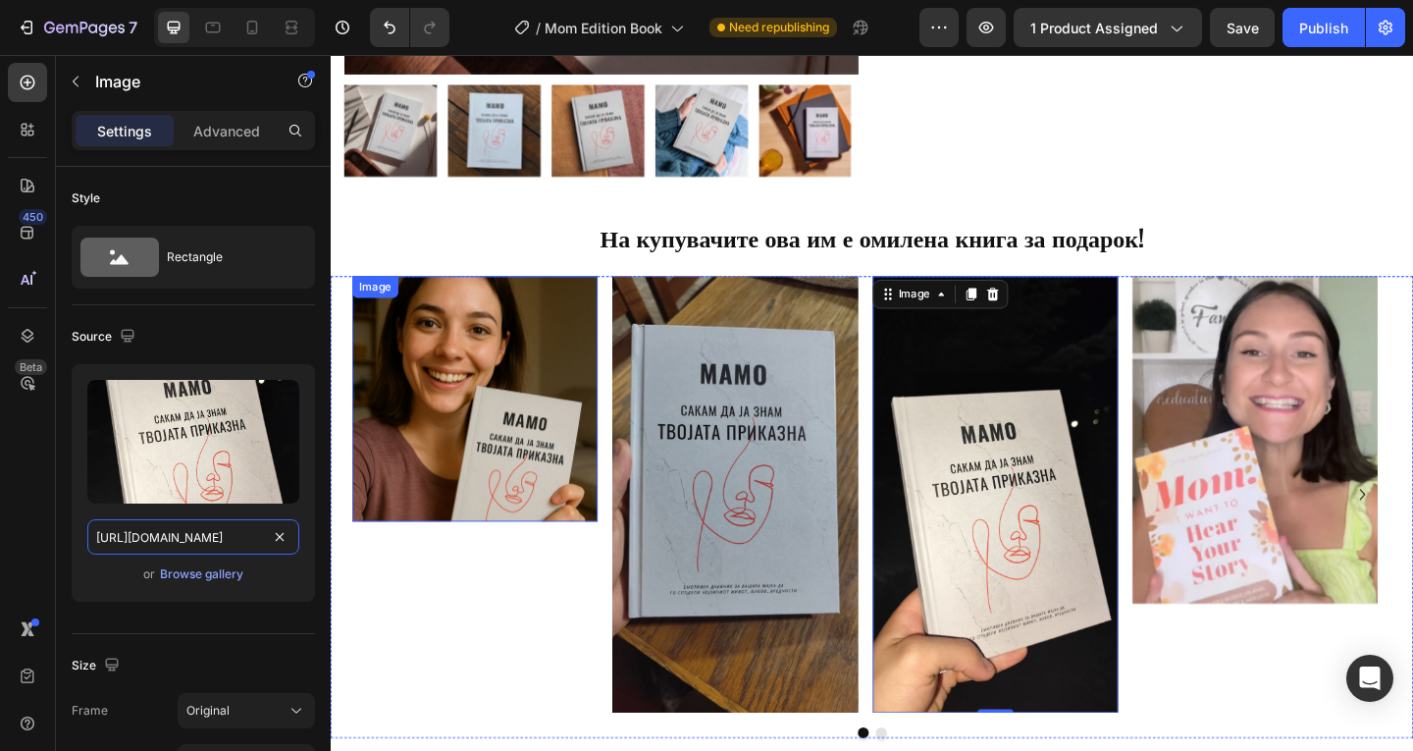
scroll to position [0, 680]
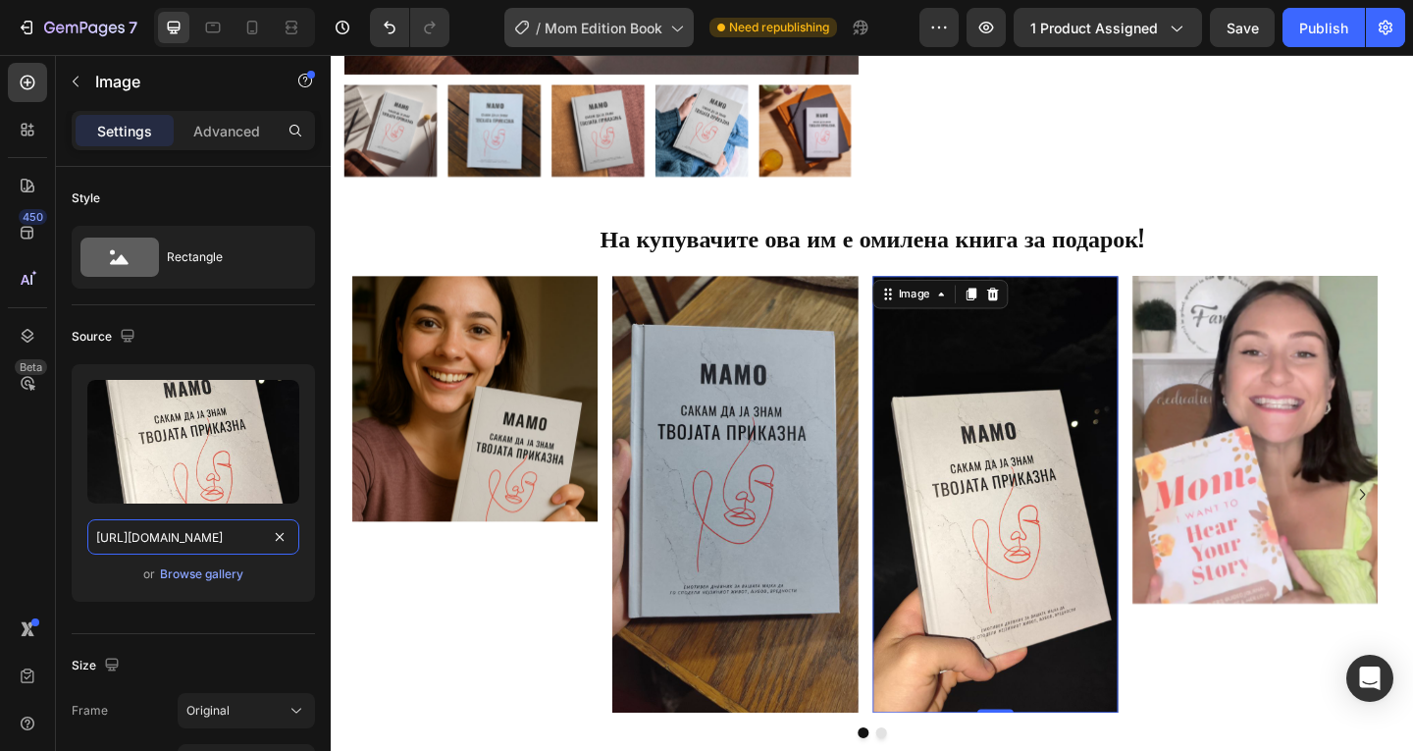
type input "https://memories-mk.com/cdn/shop/files/gempages_574670428505637732-c33b5313-d2f…"
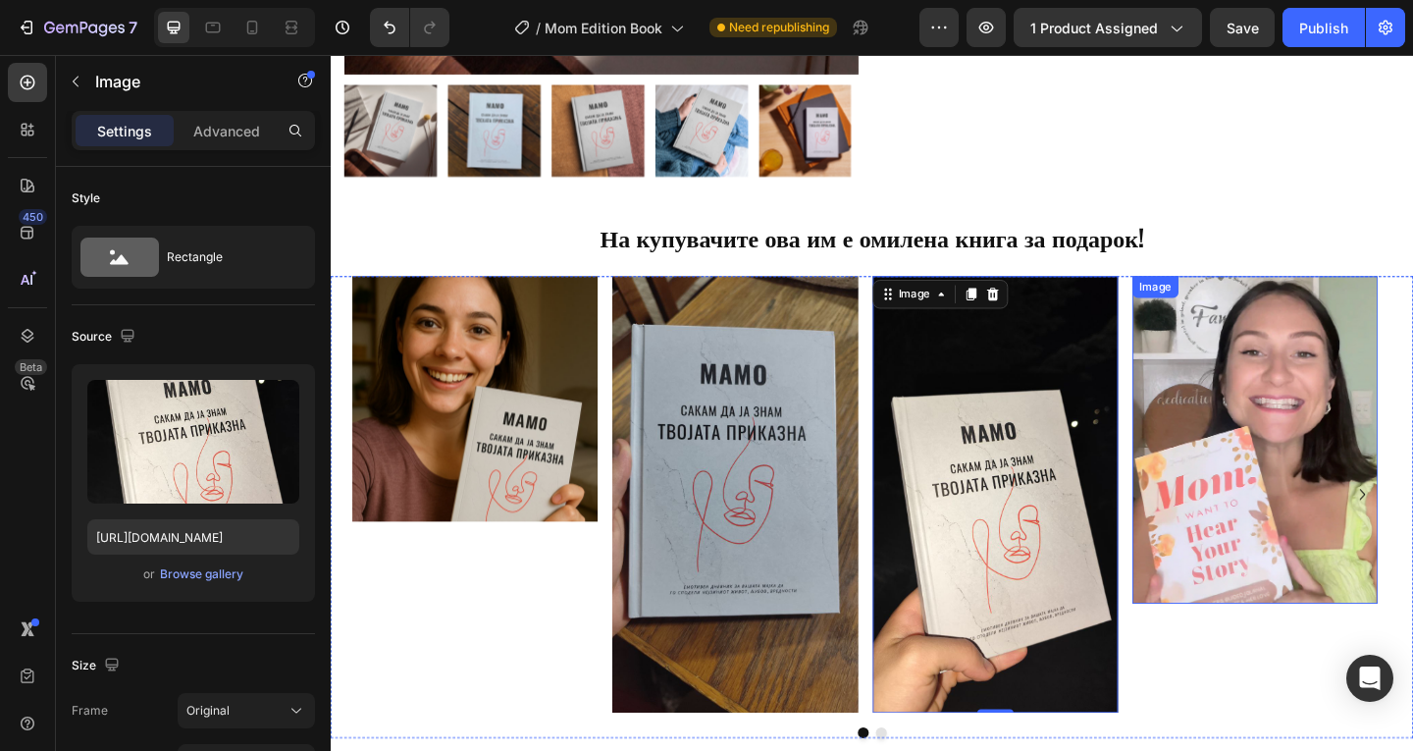
click at [1290, 499] on img at bounding box center [1336, 473] width 267 height 356
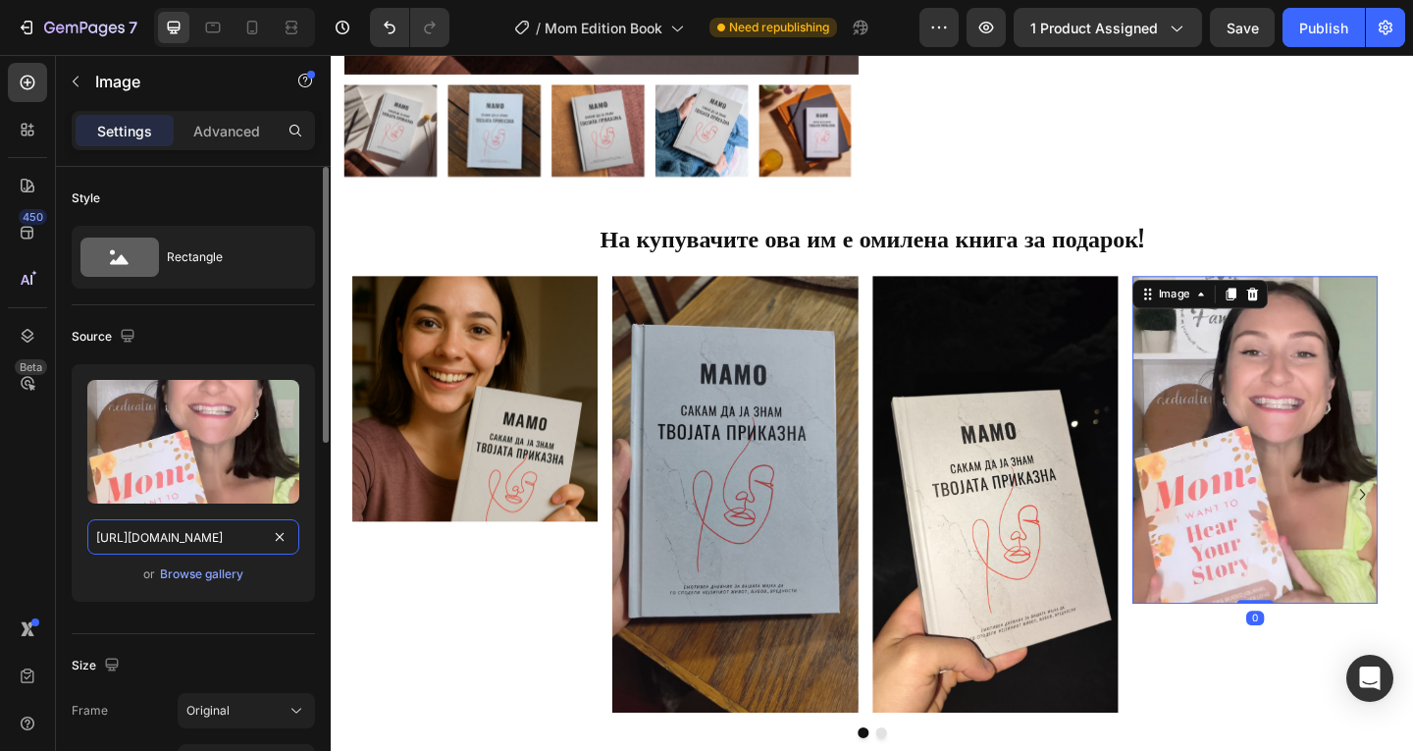
drag, startPoint x: 194, startPoint y: 546, endPoint x: 225, endPoint y: 514, distance: 44.4
click at [194, 545] on input "https://thatcove.com/cdn/shop/files/Untitled_design_-_2025-03-11T132530.746.png…" at bounding box center [193, 536] width 212 height 35
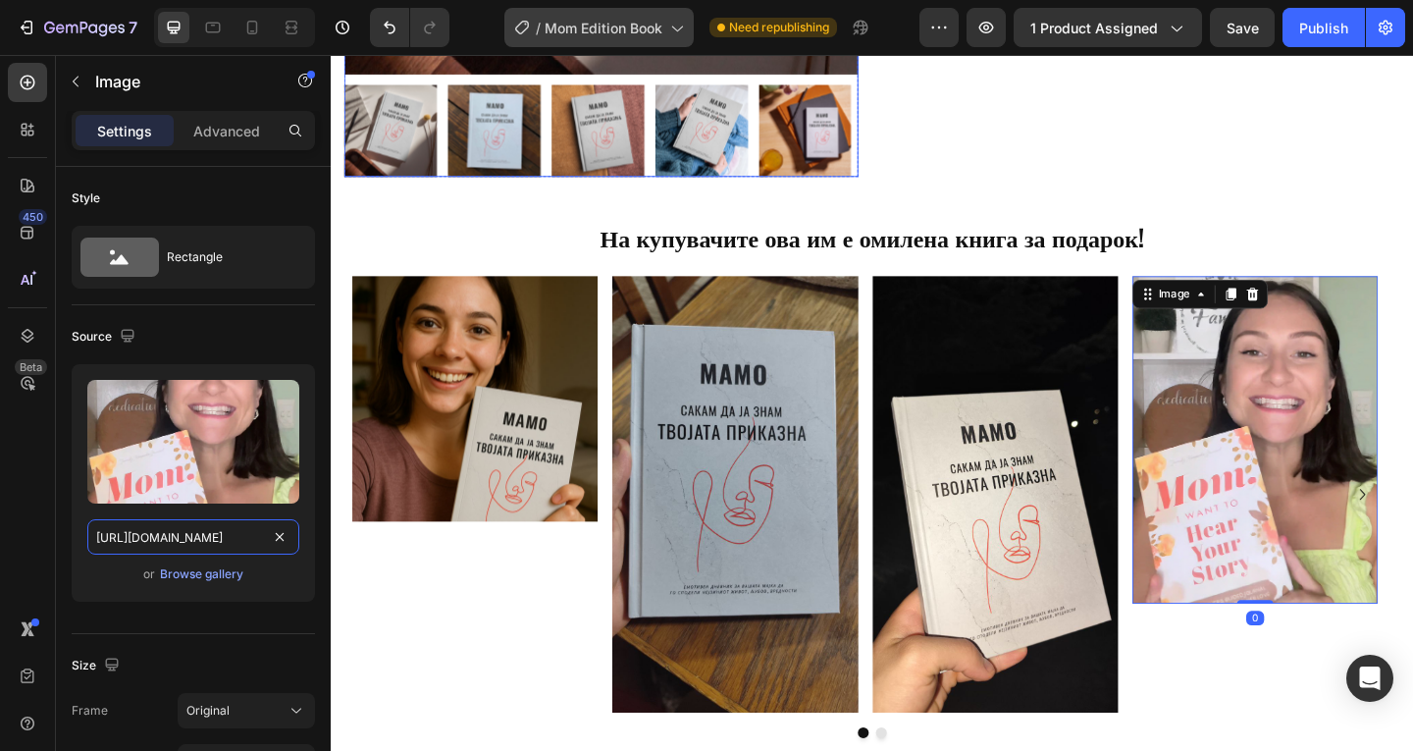
paste input "memories-mk.com/cdn/shop/files/gempages_574670428505637732-017c24ad-46b2-475b-8…"
type input "https://memories-mk.com/cdn/shop/files/gempages_574670428505637732-017c24ad-46b…"
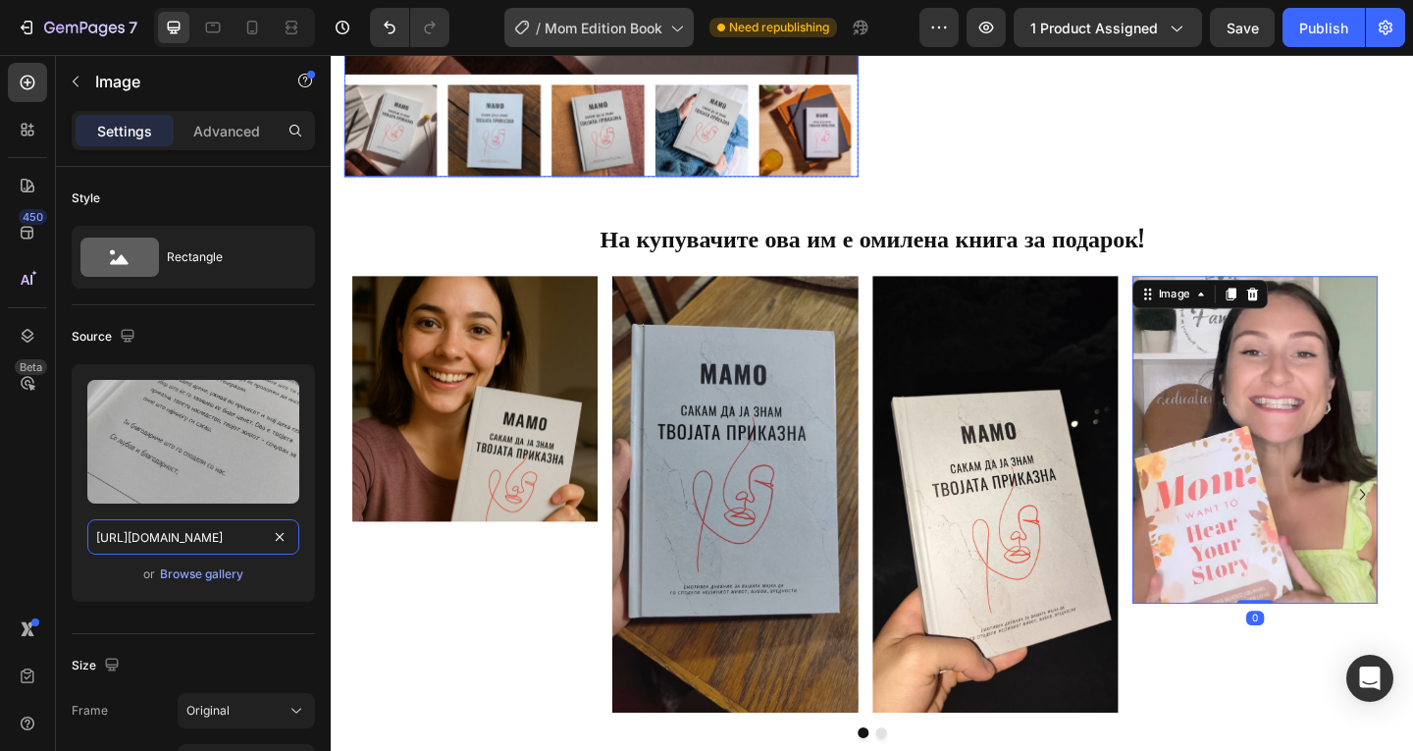
scroll to position [0, 695]
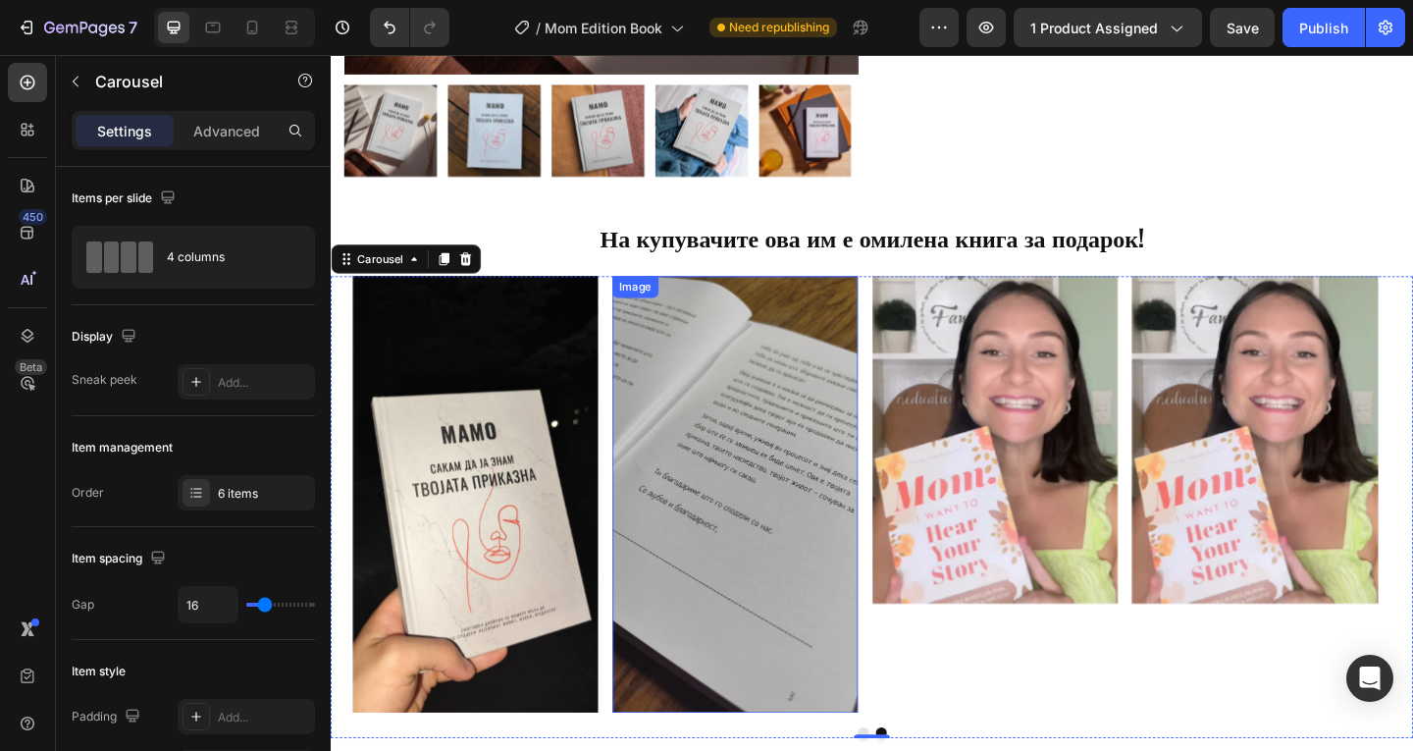
click at [1081, 465] on img at bounding box center [1053, 473] width 267 height 356
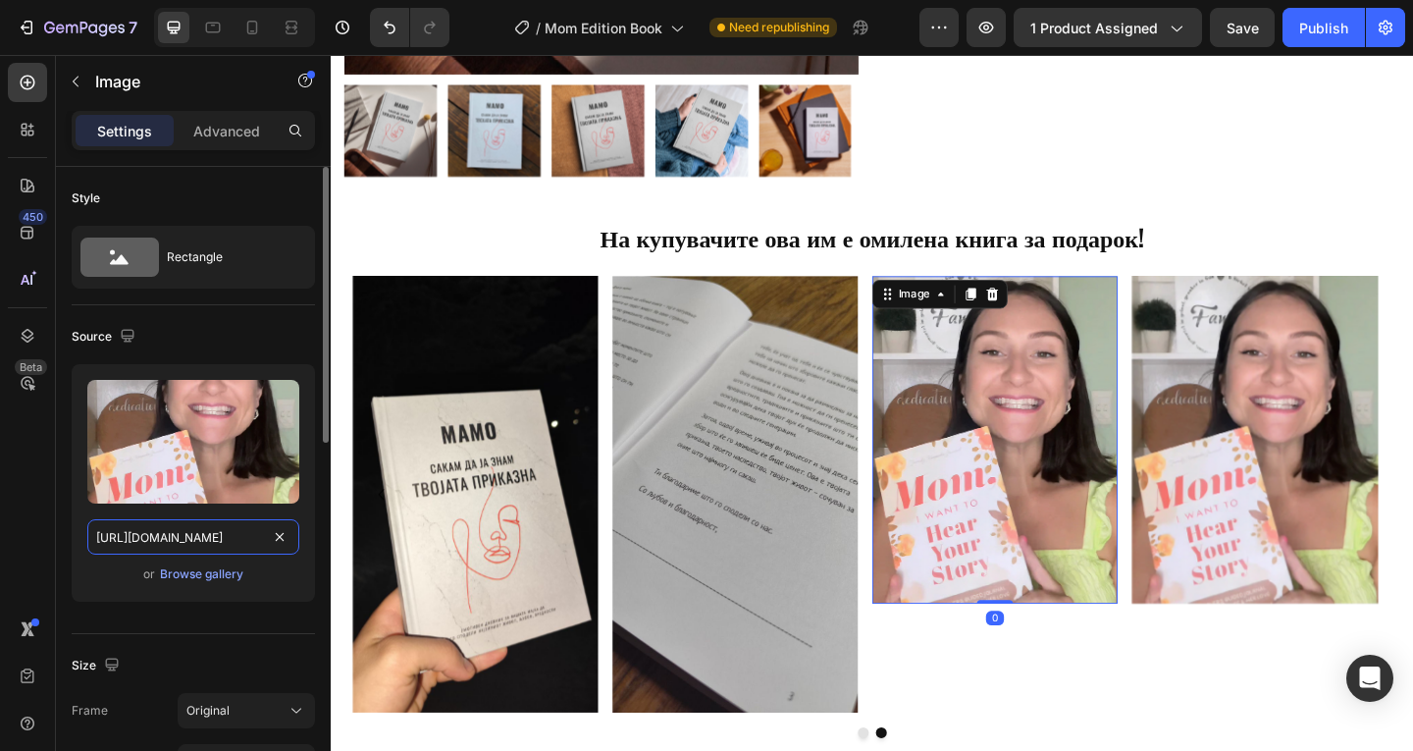
click at [188, 542] on input "https://thatcove.com/cdn/shop/files/Untitled_design_-_2025-03-11T132530.746.png…" at bounding box center [193, 536] width 212 height 35
paste input "memories-mk.com/cdn/shop/files/gempages_574670428505637732-d4a5f4a6-9a42-4a32-9…"
type input "https://memories-mk.com/cdn/shop/files/gempages_574670428505637732-d4a5f4a6-9a4…"
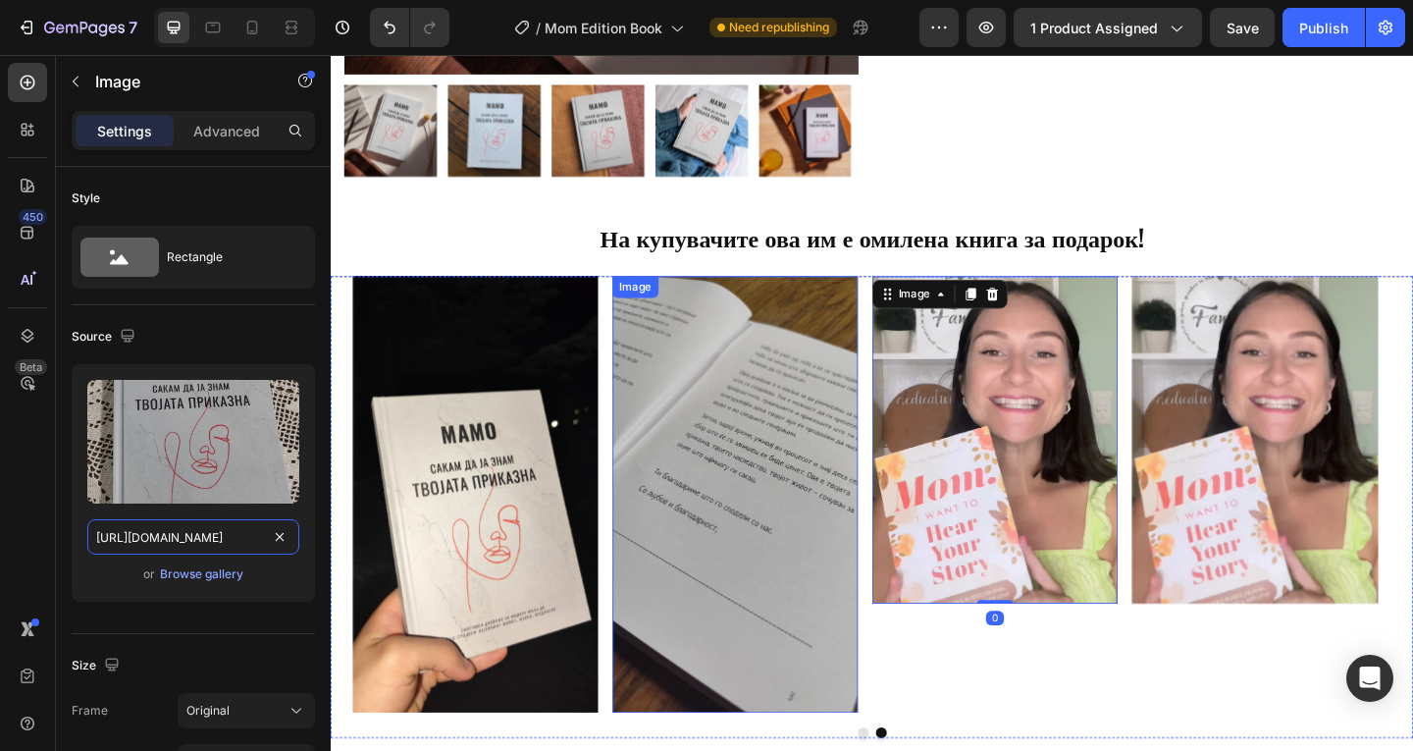
scroll to position [0, 684]
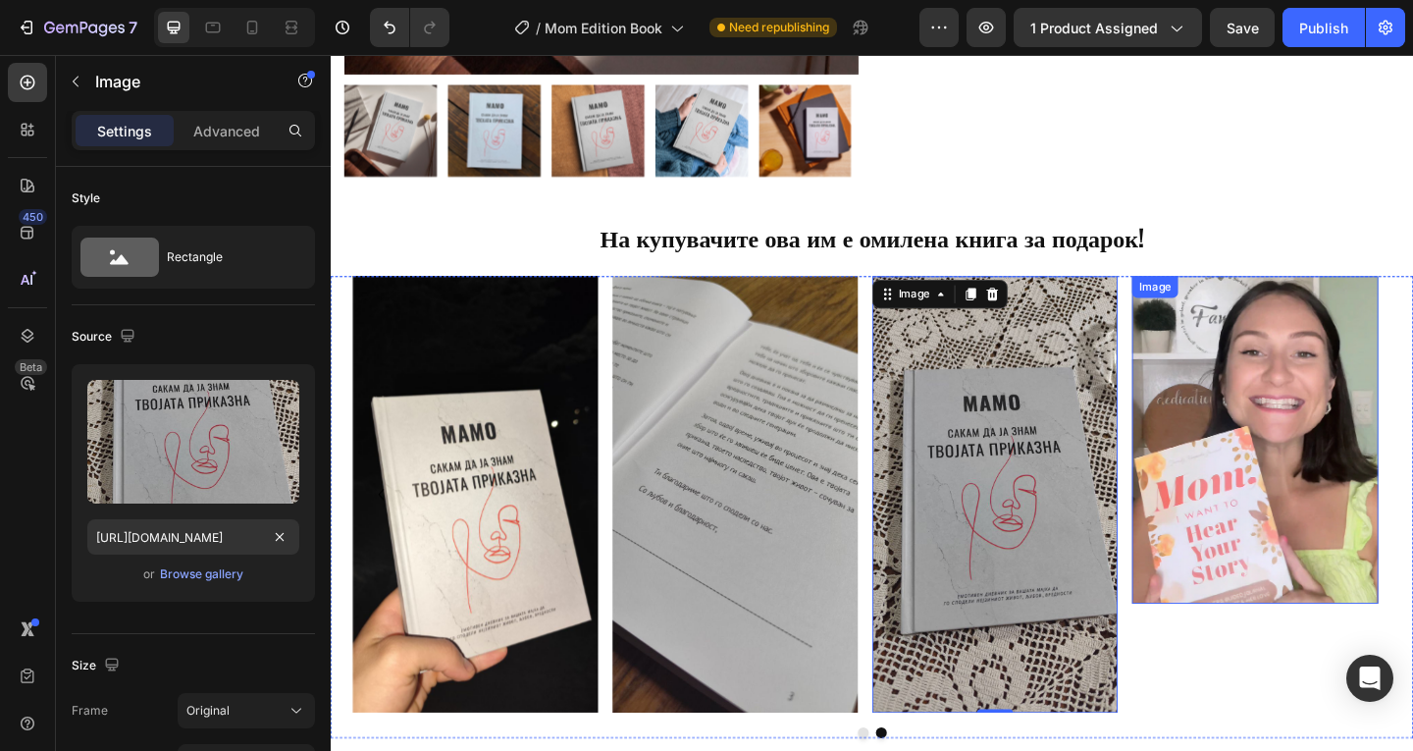
click at [1335, 449] on img at bounding box center [1336, 473] width 267 height 356
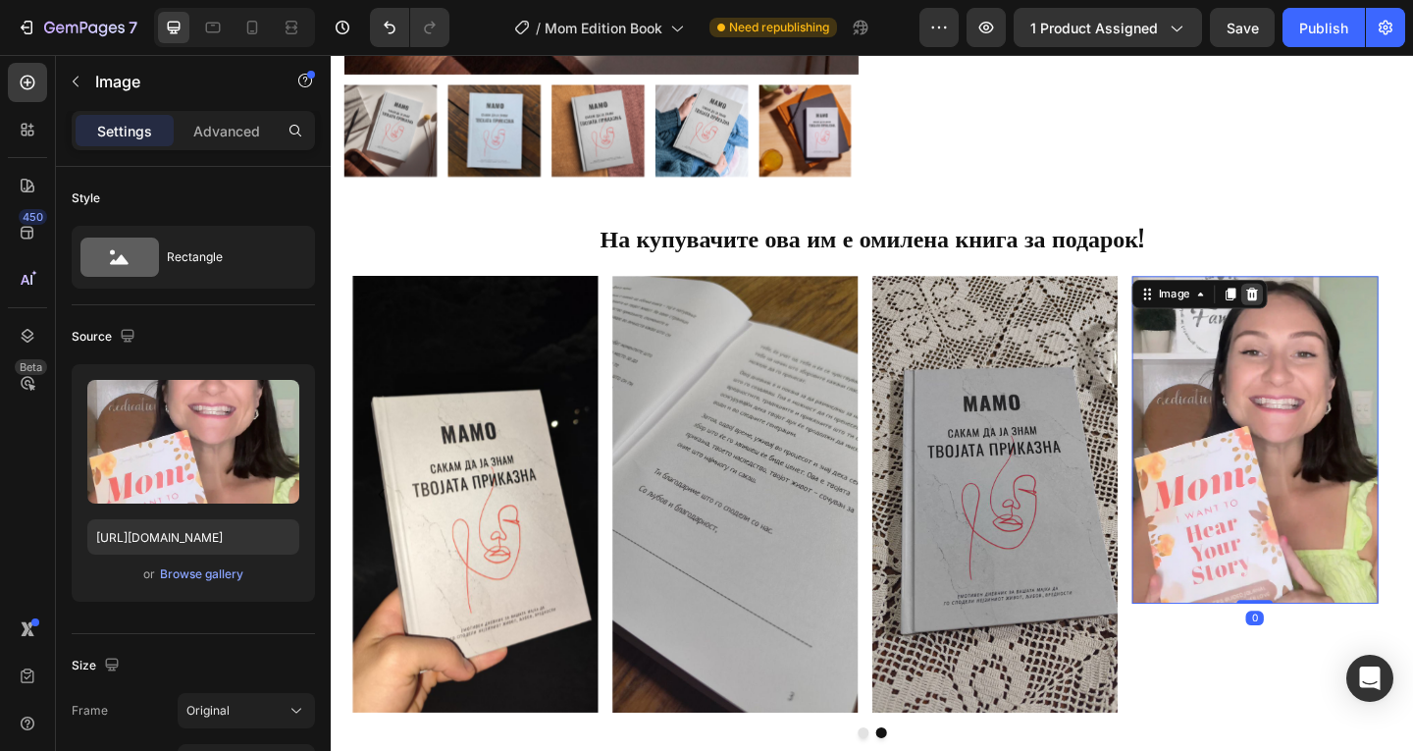
click at [1332, 310] on icon at bounding box center [1332, 315] width 13 height 14
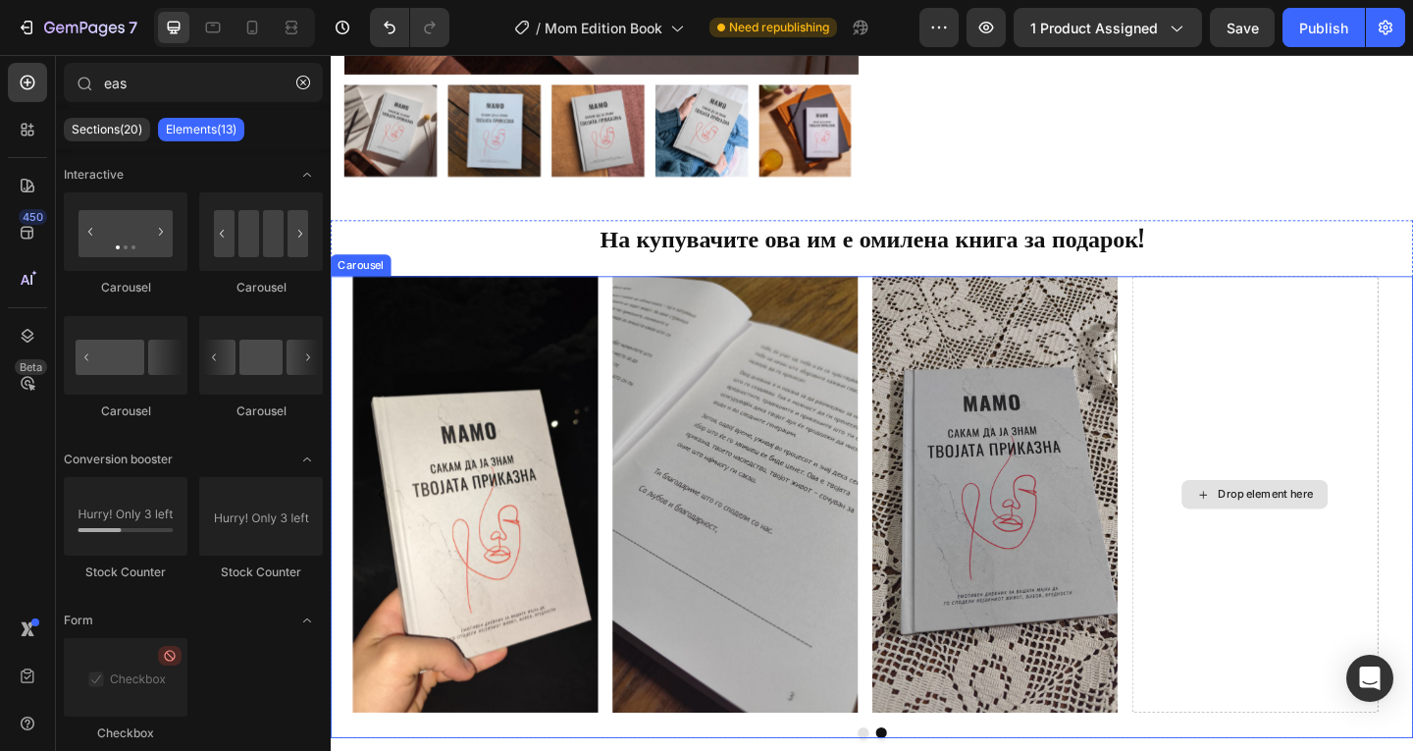
click at [1328, 444] on div "Drop element here" at bounding box center [1336, 532] width 267 height 475
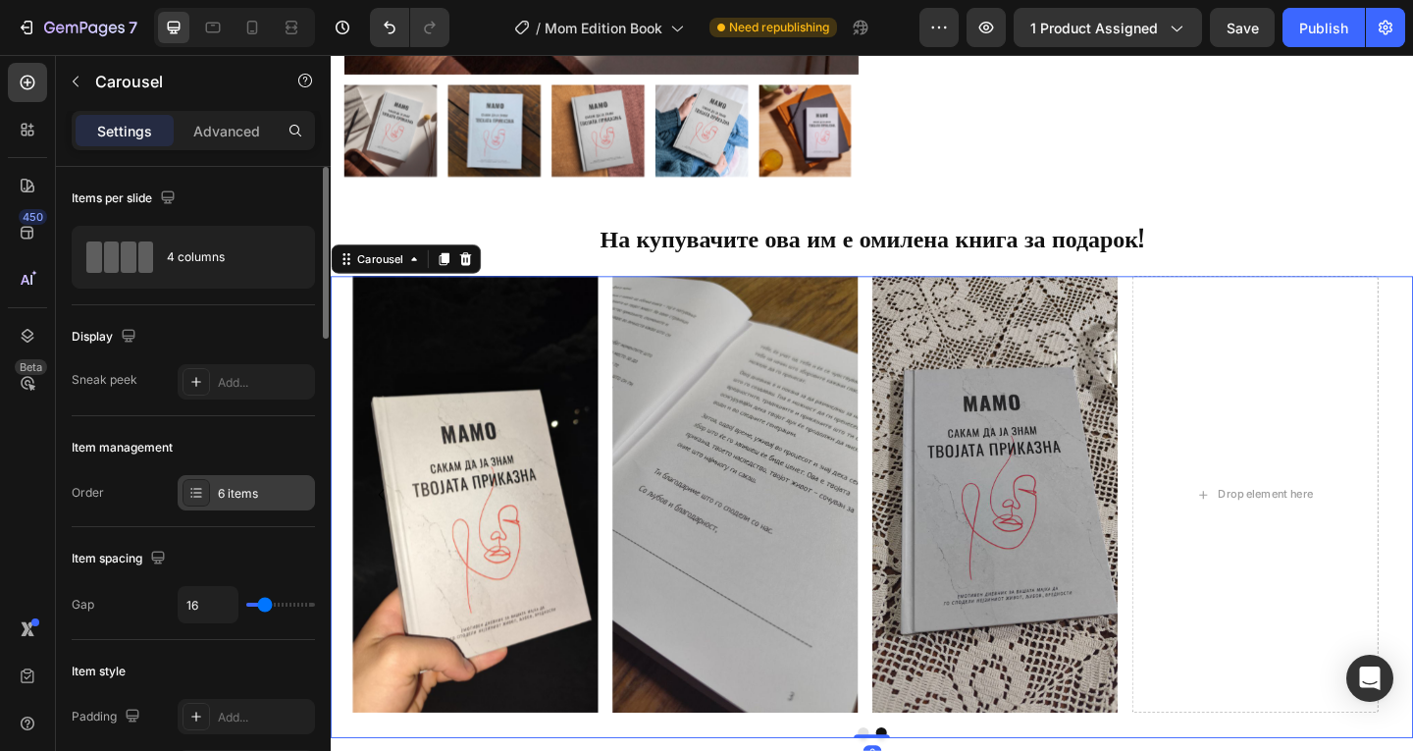
click at [251, 491] on div "6 items" at bounding box center [264, 494] width 92 height 18
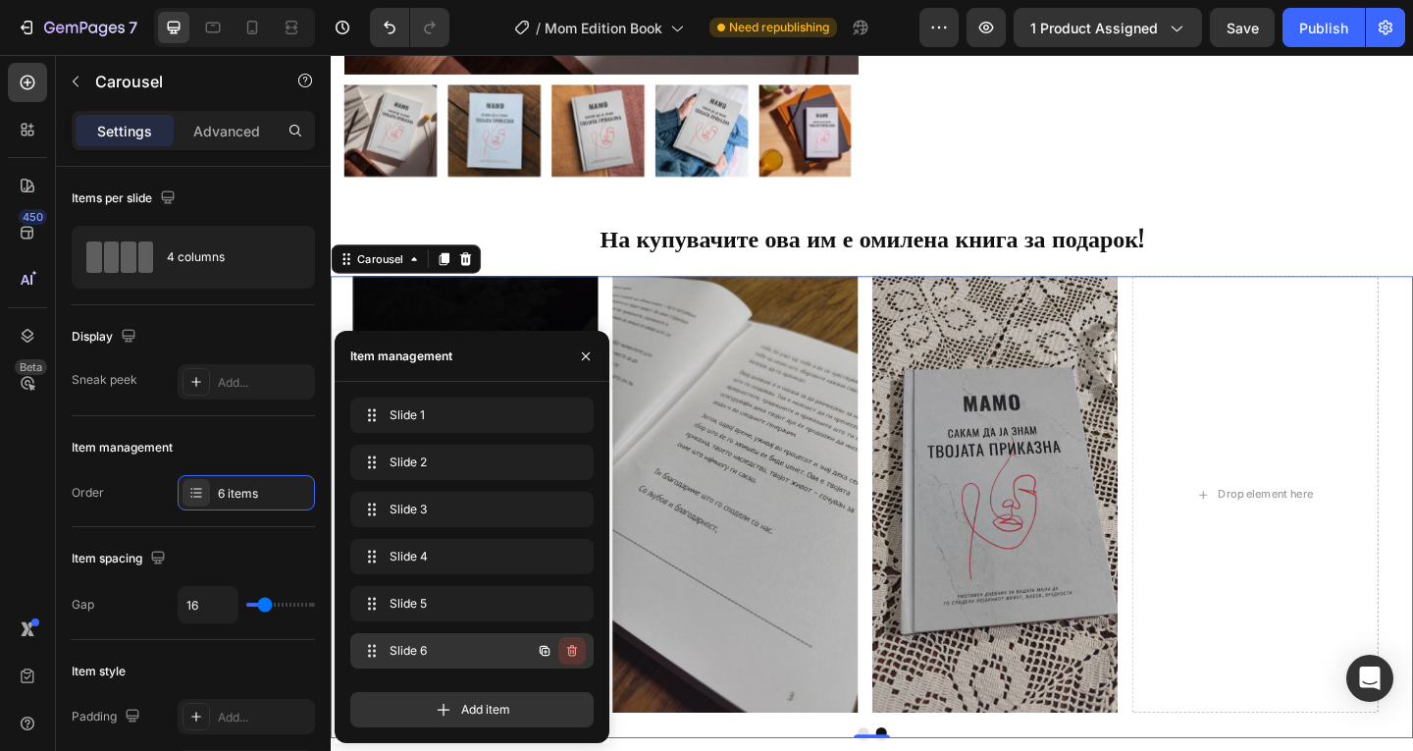
click at [567, 649] on icon "button" at bounding box center [572, 651] width 16 height 16
click at [571, 649] on div "Delete" at bounding box center [559, 651] width 36 height 18
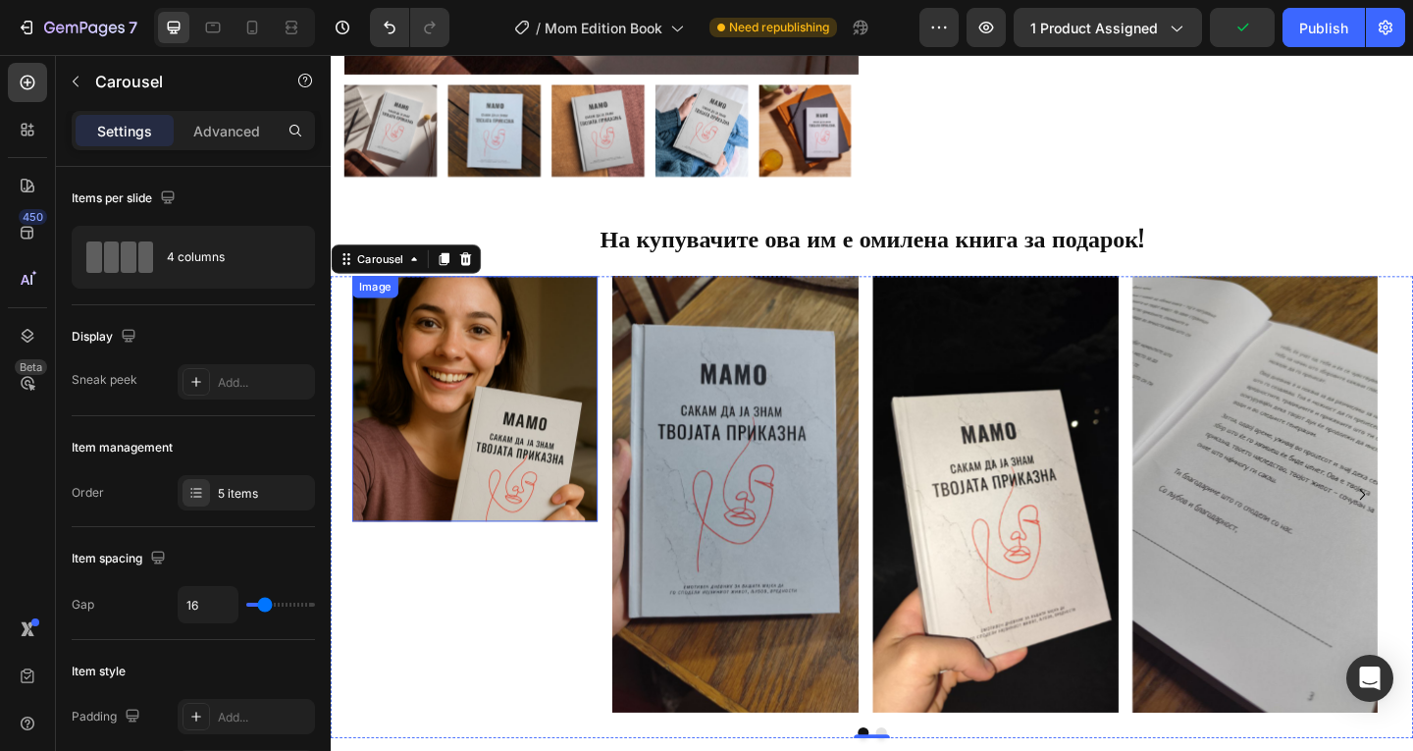
click at [538, 465] on img at bounding box center [487, 428] width 267 height 267
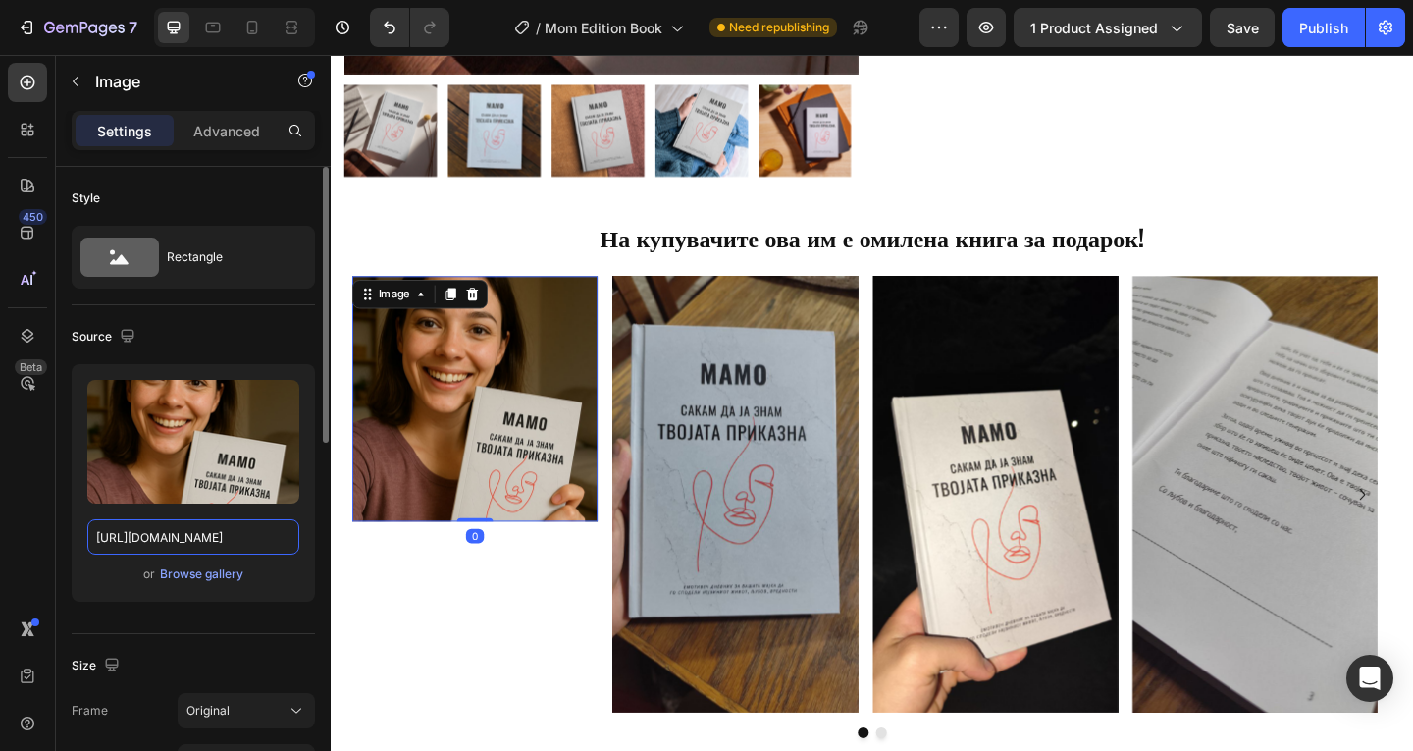
click at [143, 552] on input "https://cdn.shopify.com/s/files/1/0652/8303/1123/files/gempages_574670428505637…" at bounding box center [193, 536] width 212 height 35
paste input "memories-mk.com/cdn/shop/files/gempages_574670428505637732-1d3d0adb-0b0d-4a3d-b…"
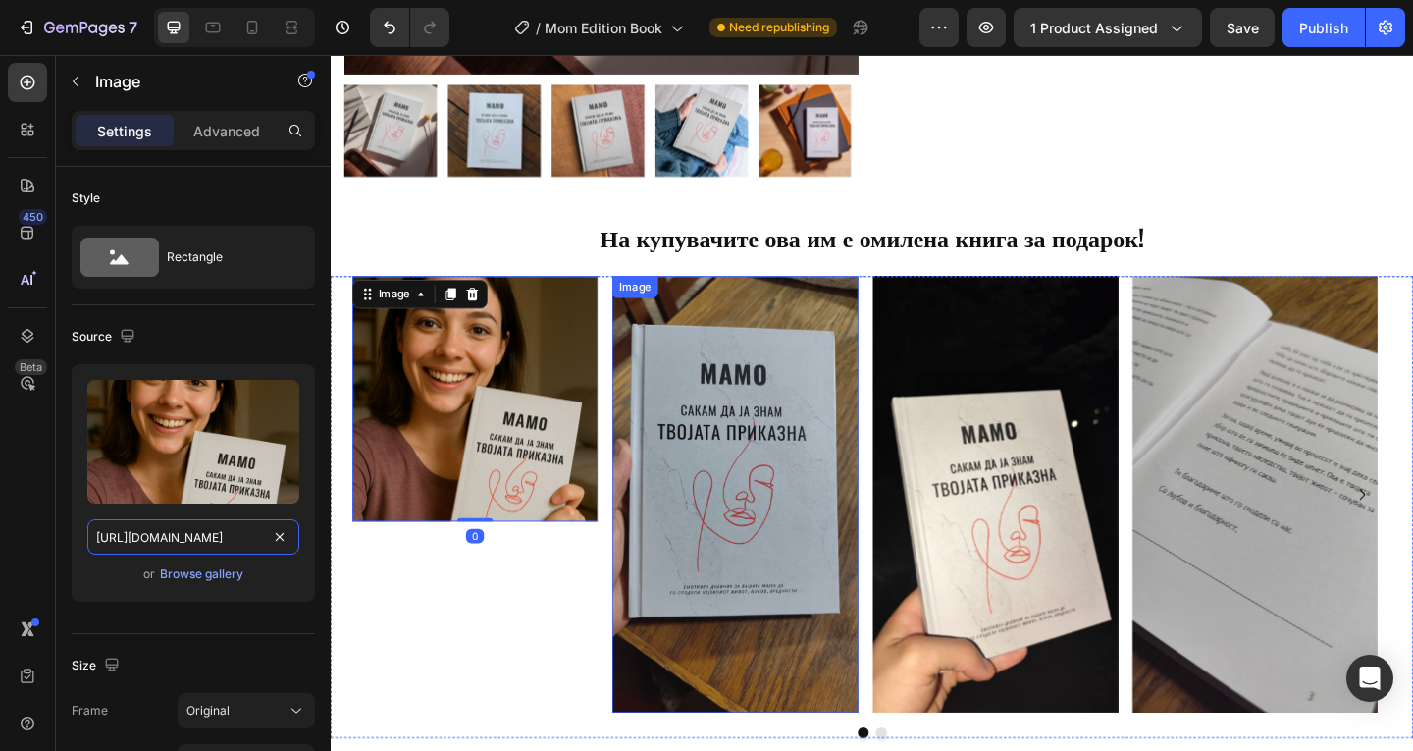
scroll to position [0, 693]
type input "https://memories-mk.com/cdn/shop/files/gempages_574670428505637732-1d3d0adb-0b0…"
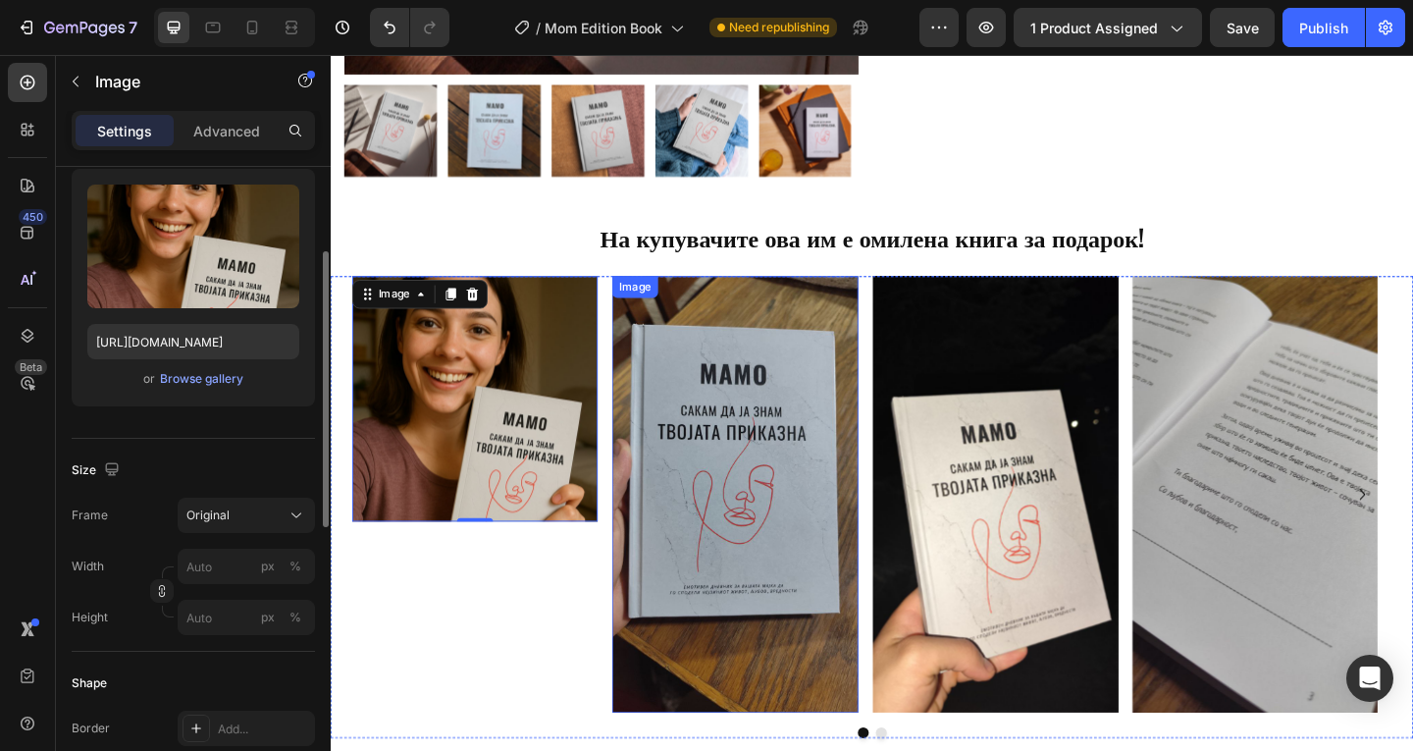
click at [737, 559] on img at bounding box center [770, 532] width 267 height 475
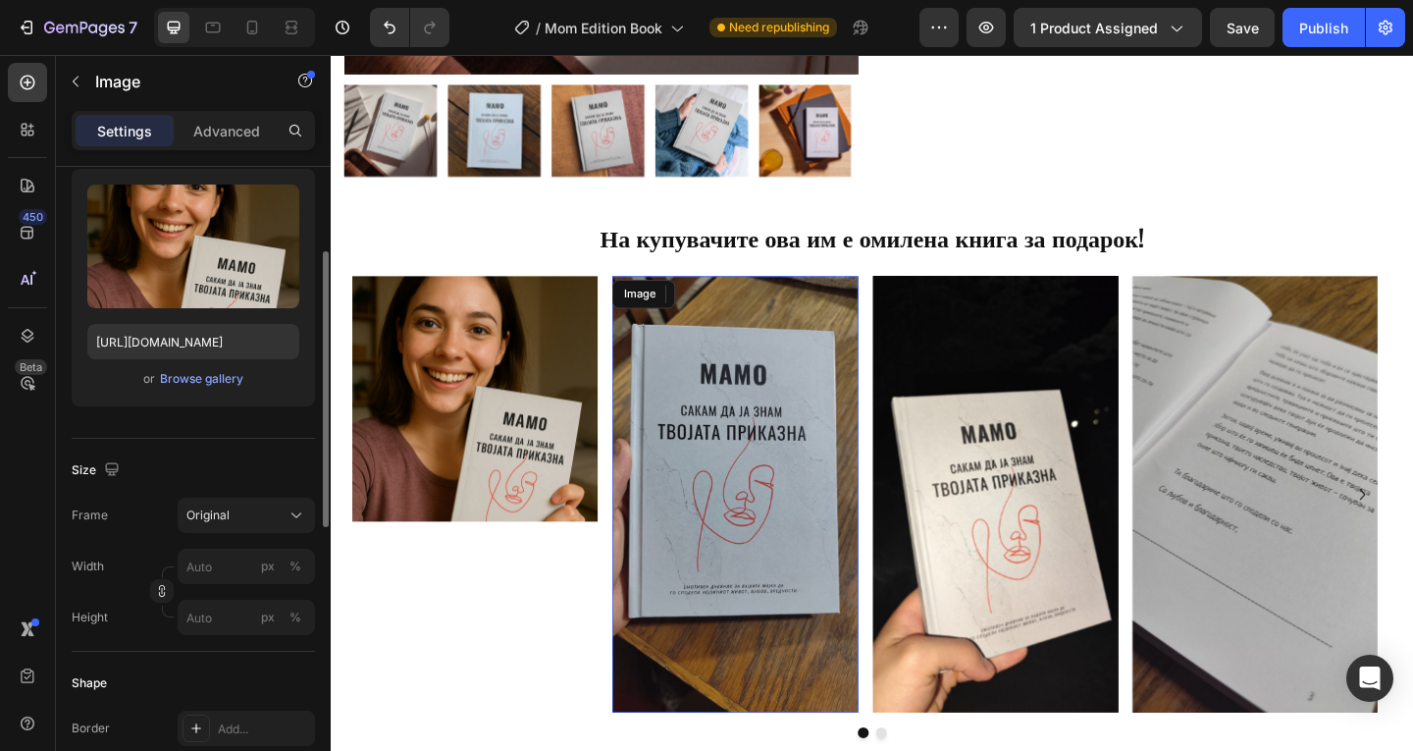
scroll to position [195, 0]
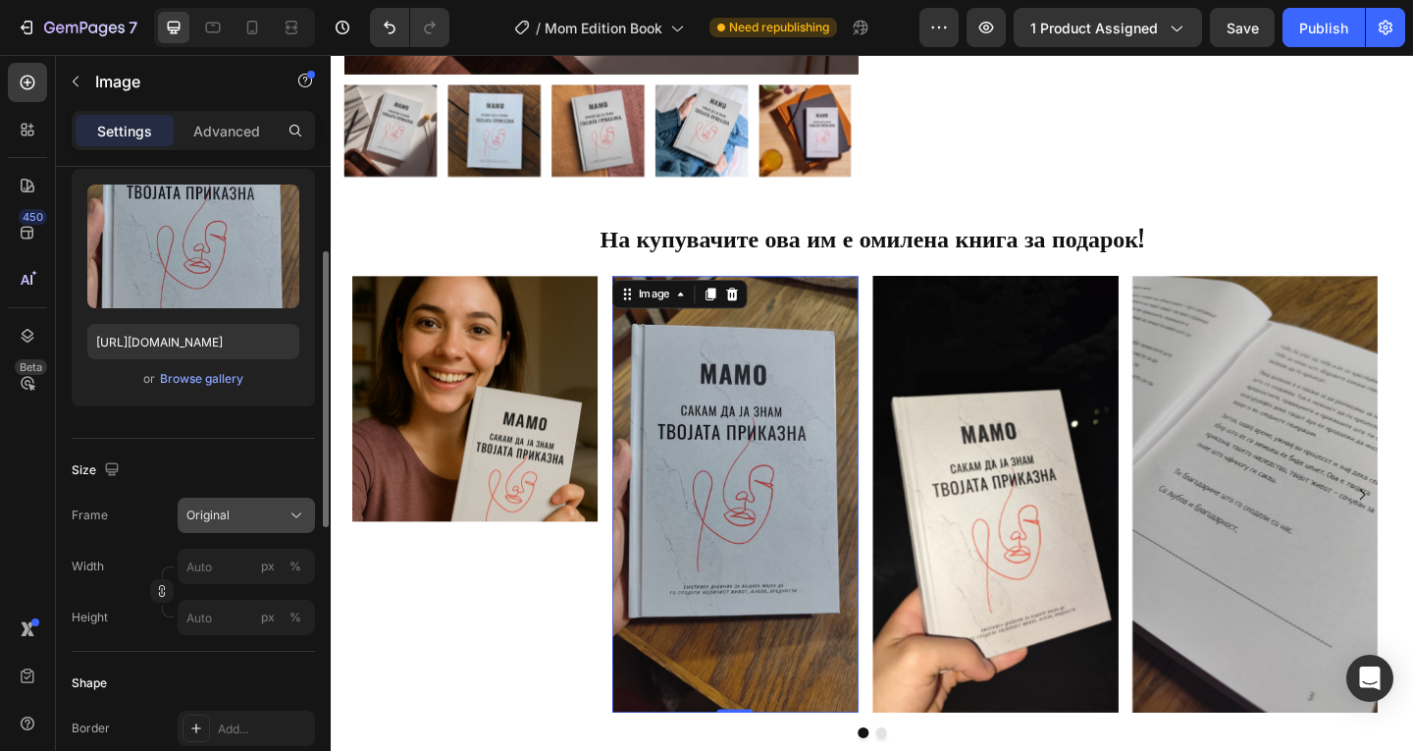
click at [258, 527] on button "Original" at bounding box center [246, 514] width 137 height 35
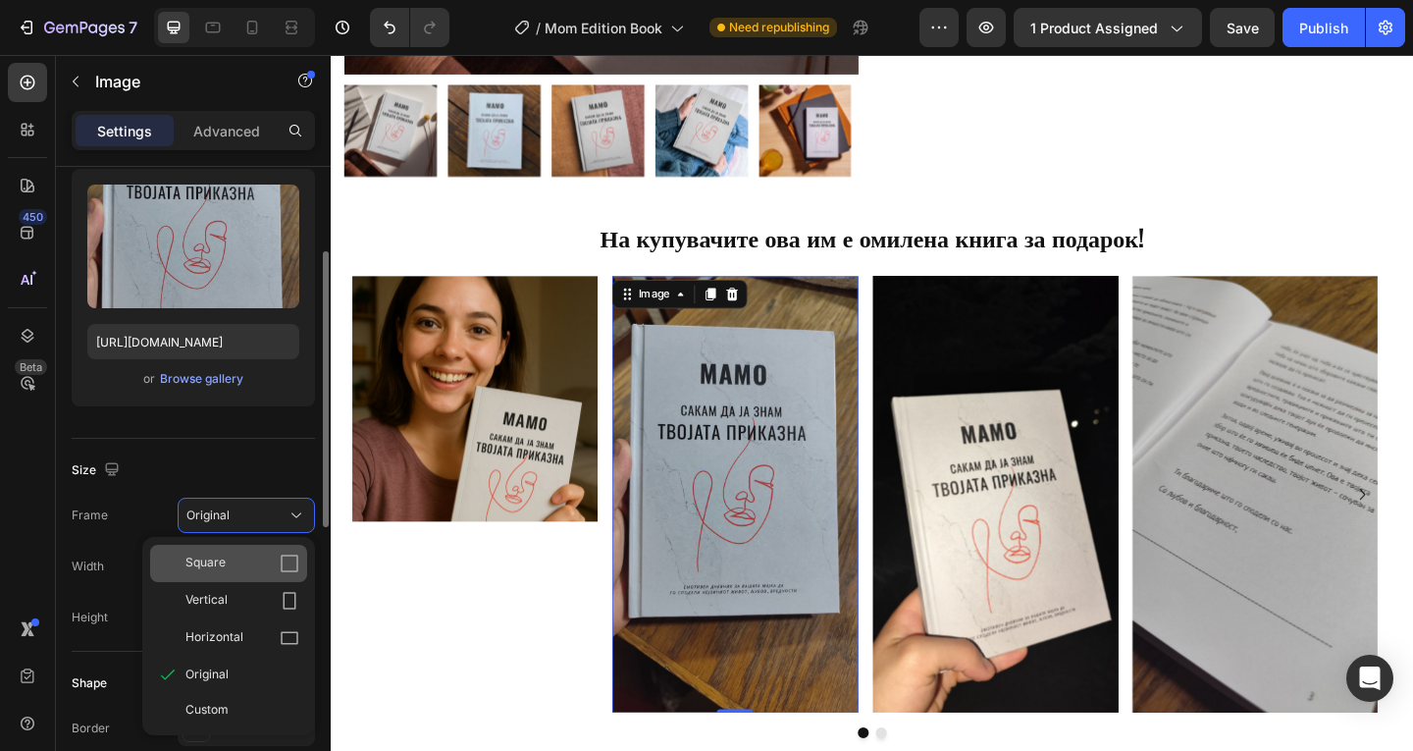
click at [254, 560] on div "Square" at bounding box center [242, 563] width 114 height 20
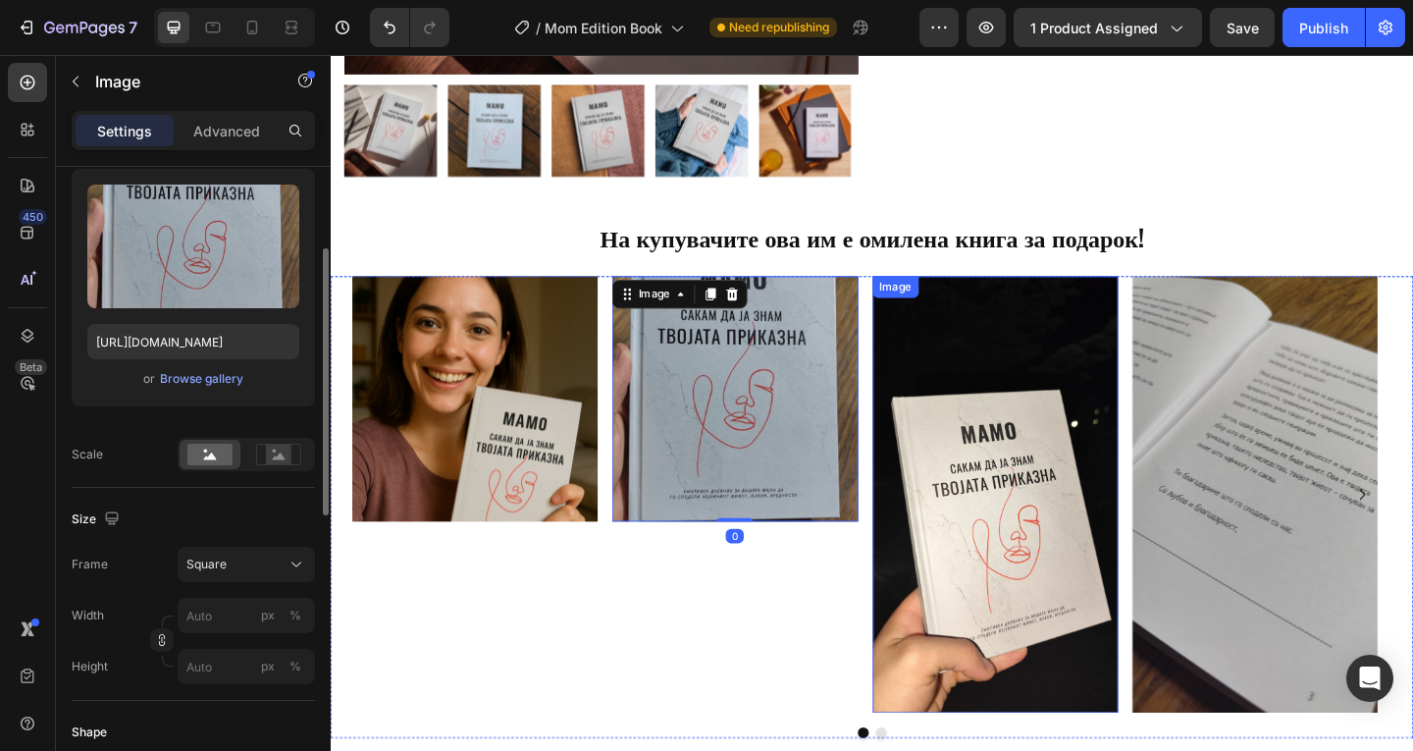
click at [1082, 439] on img at bounding box center [1053, 532] width 267 height 475
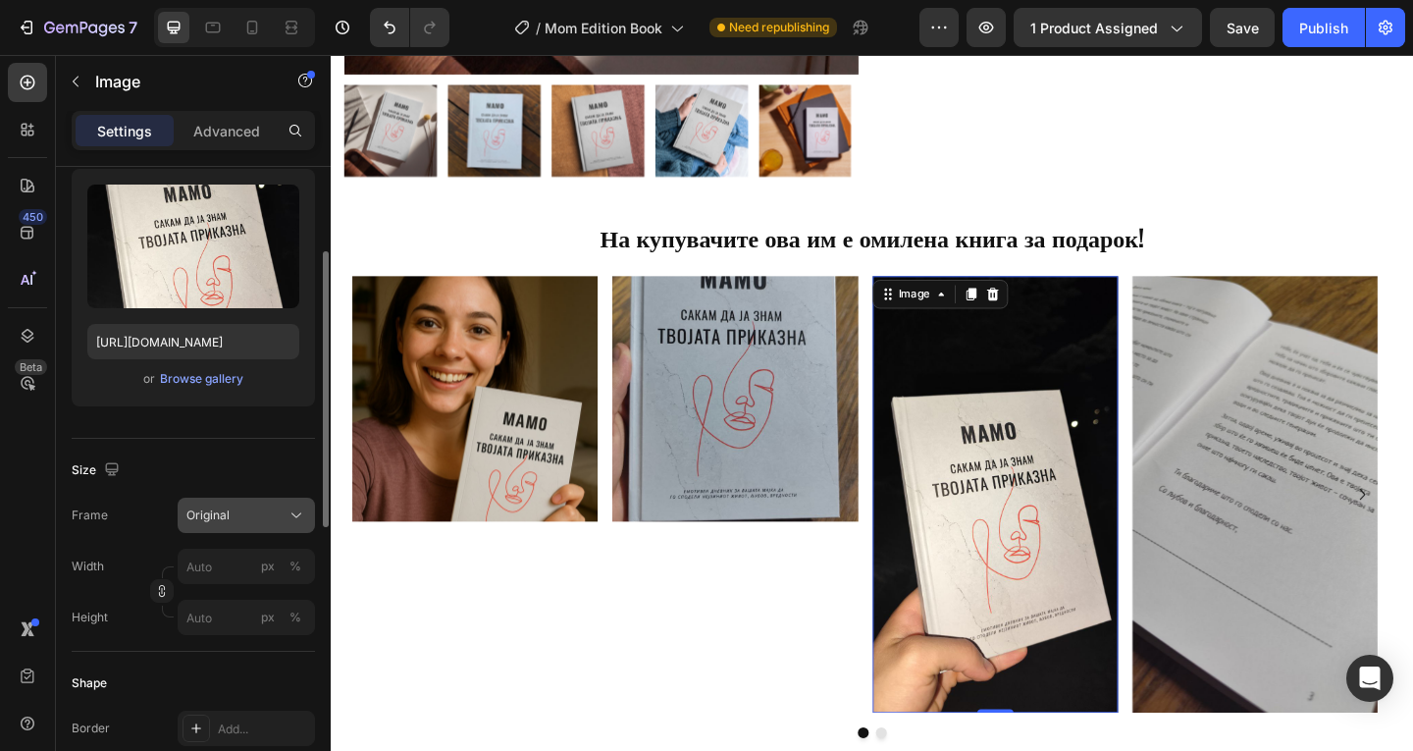
click at [275, 521] on div "Original" at bounding box center [234, 515] width 96 height 18
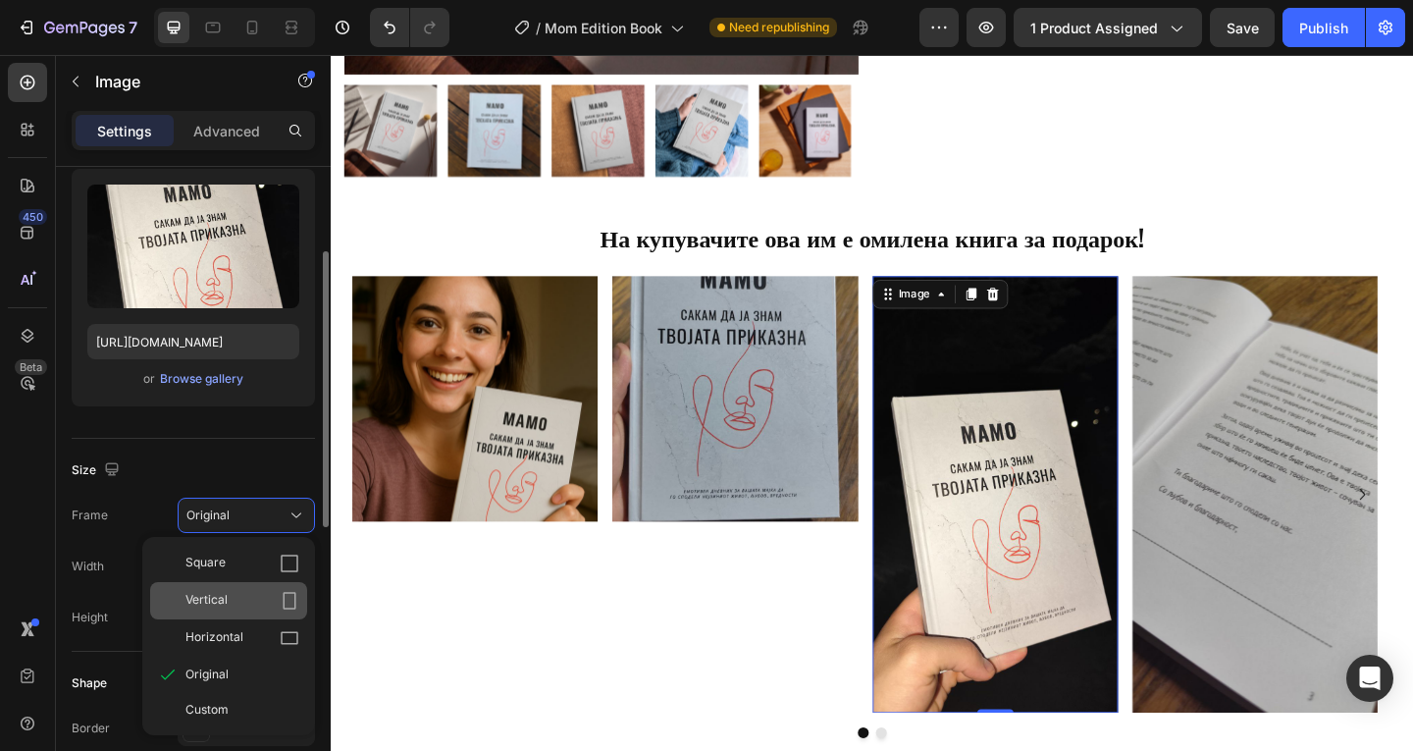
click at [266, 604] on div "Vertical" at bounding box center [242, 601] width 114 height 20
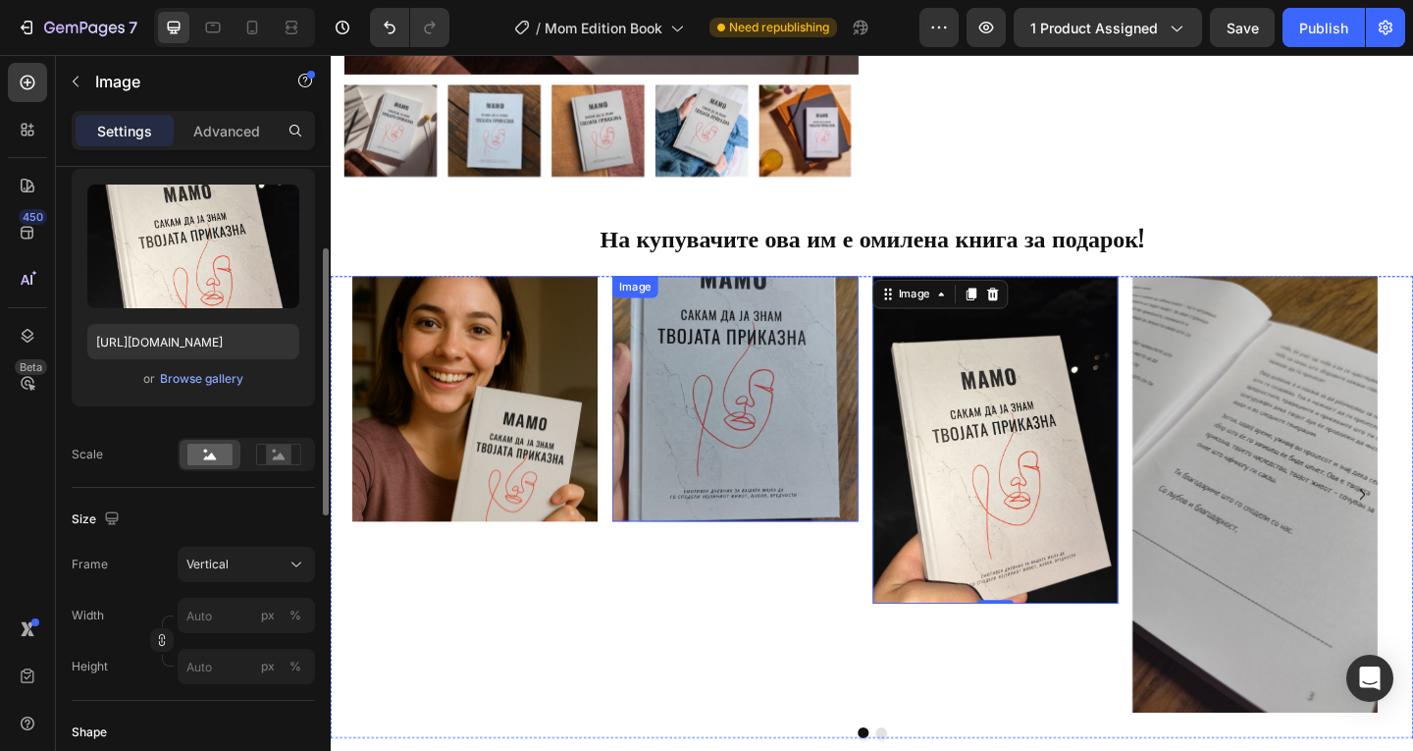
drag, startPoint x: 820, startPoint y: 473, endPoint x: 407, endPoint y: 586, distance: 428.2
click at [820, 471] on img at bounding box center [770, 428] width 267 height 267
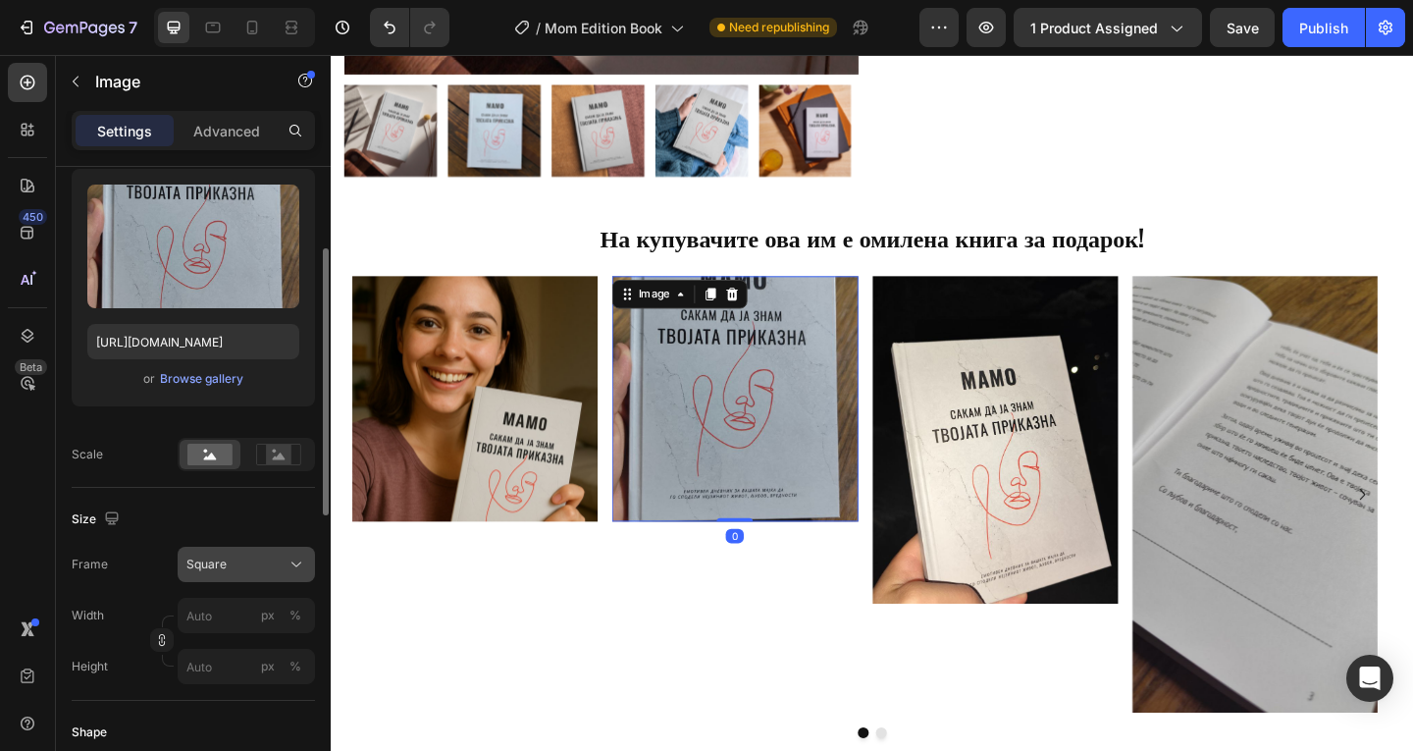
click at [250, 574] on div "Square" at bounding box center [246, 564] width 120 height 20
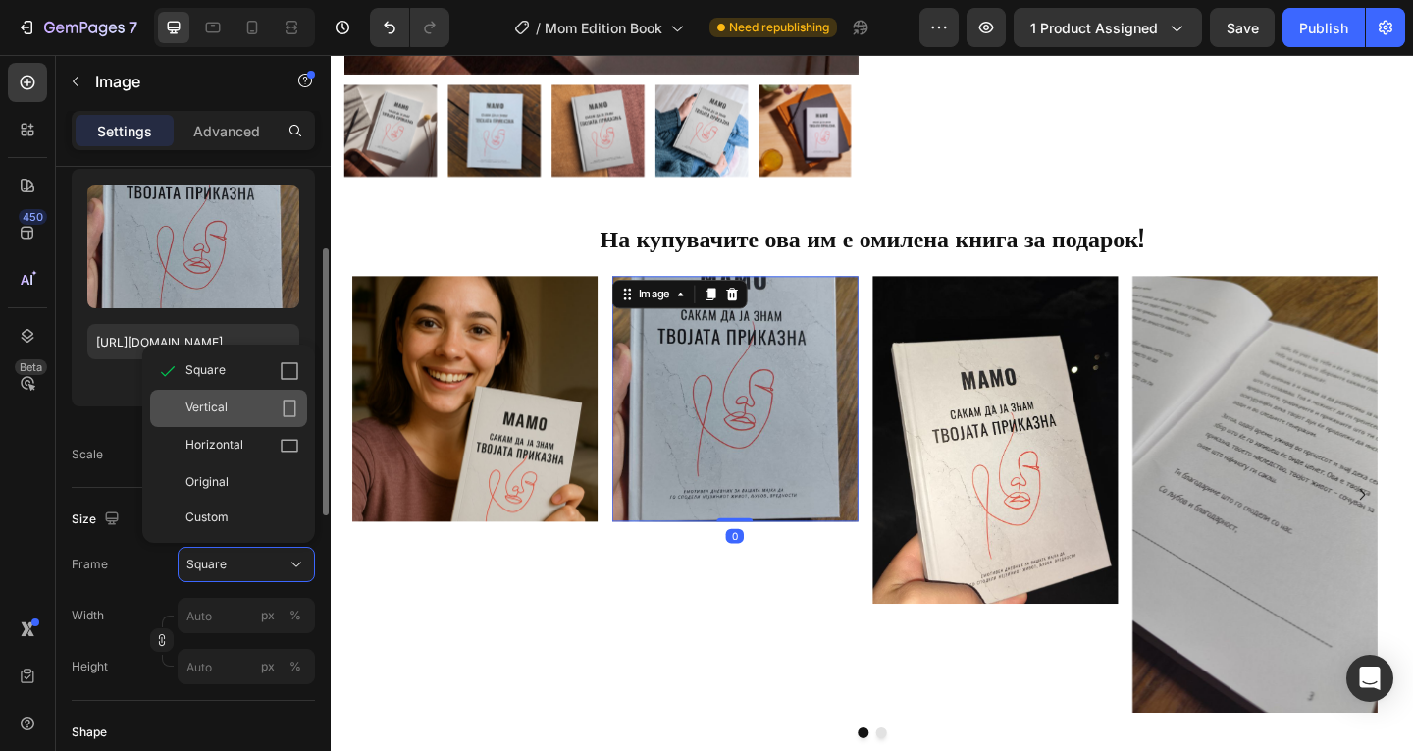
click at [266, 404] on div "Vertical" at bounding box center [242, 408] width 114 height 20
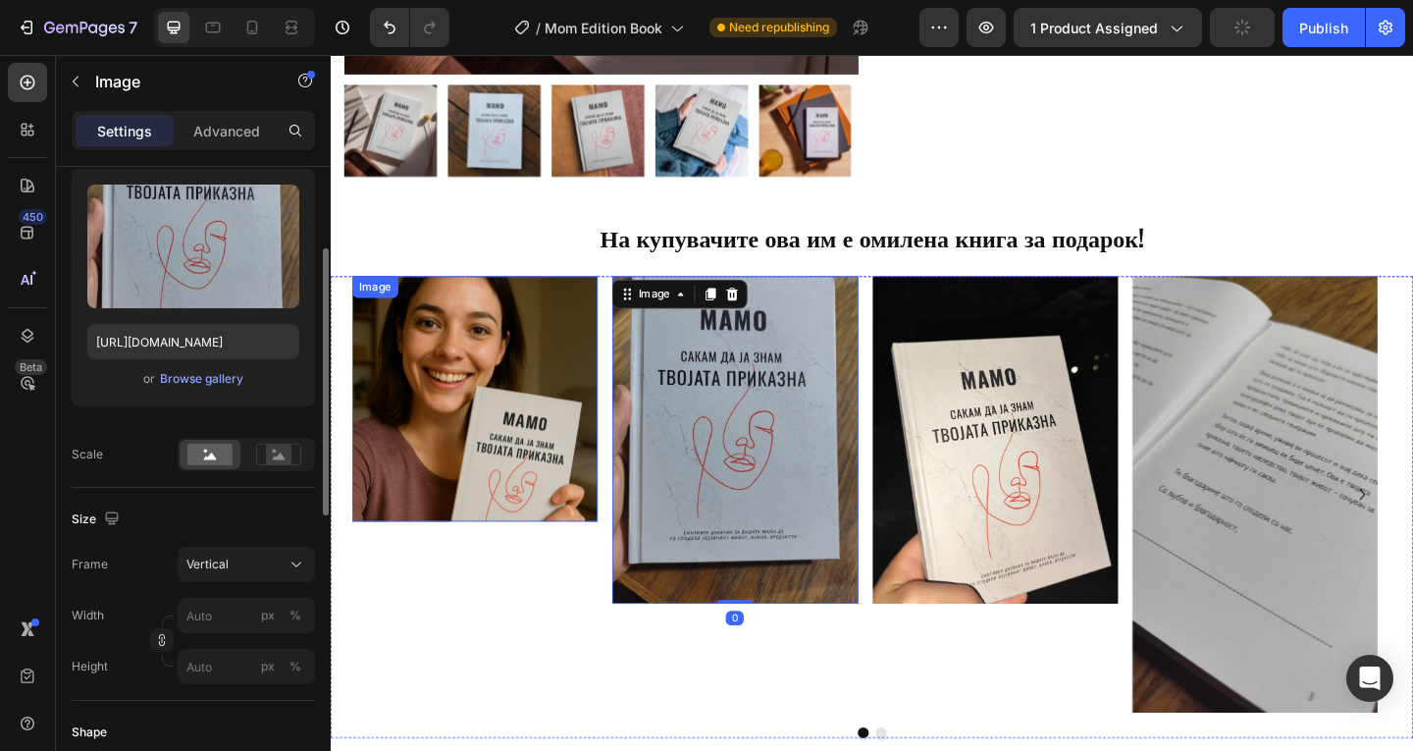
click at [508, 389] on img at bounding box center [487, 428] width 267 height 267
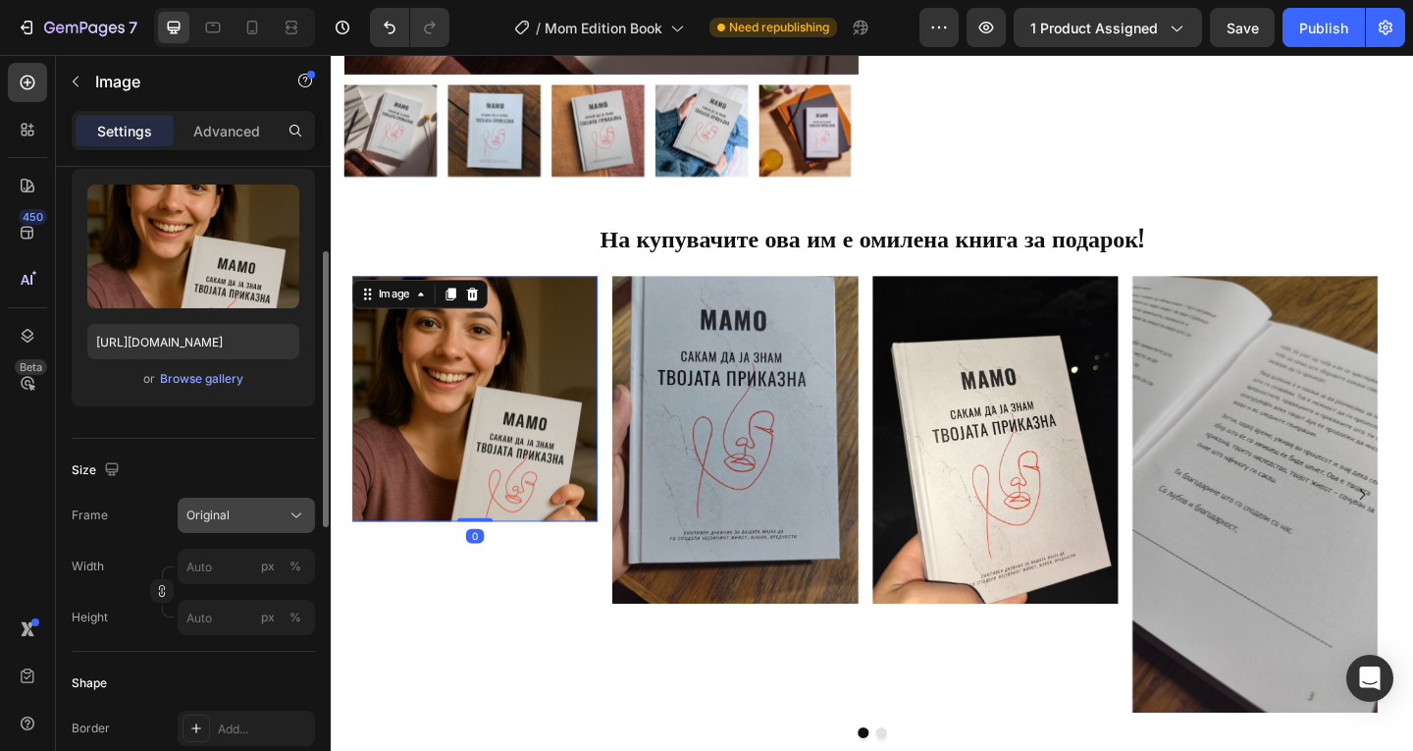
click at [278, 526] on button "Original" at bounding box center [246, 514] width 137 height 35
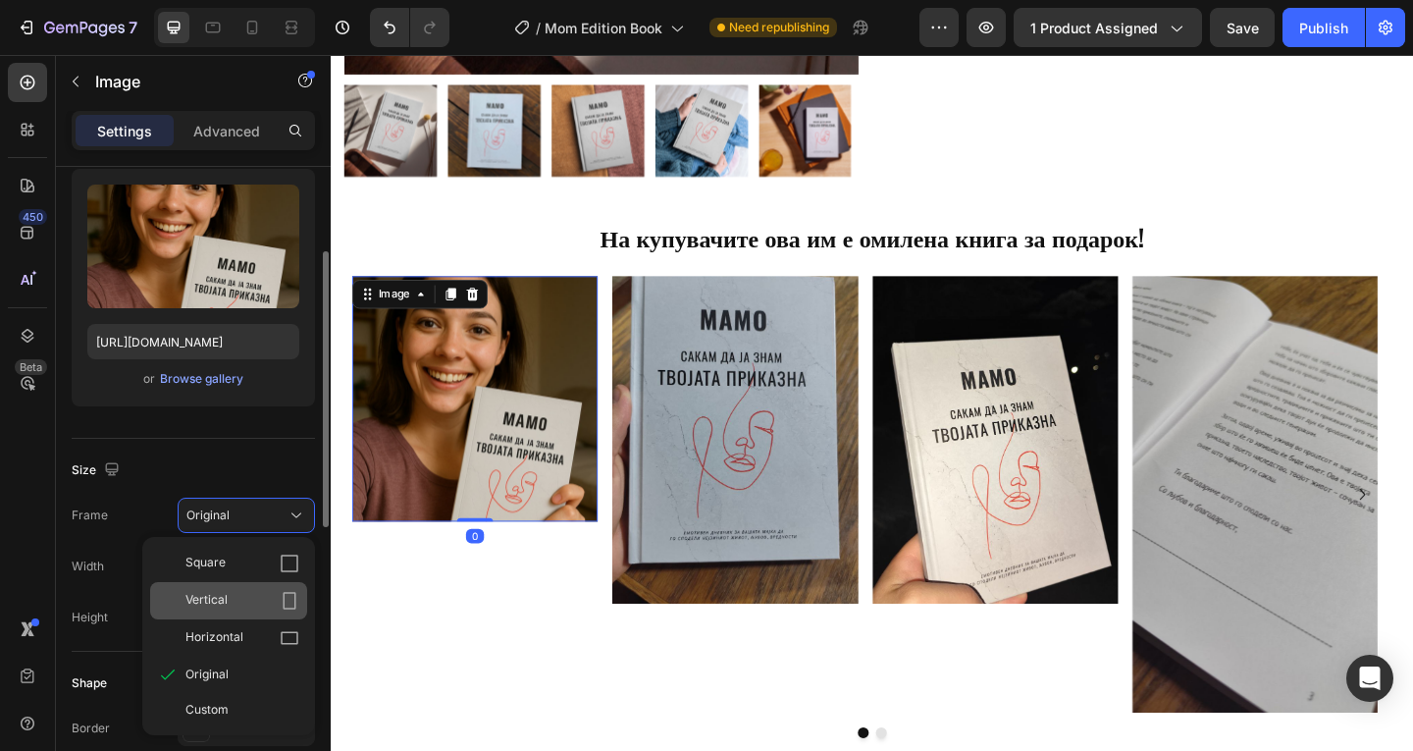
click at [241, 596] on div "Vertical" at bounding box center [242, 601] width 114 height 20
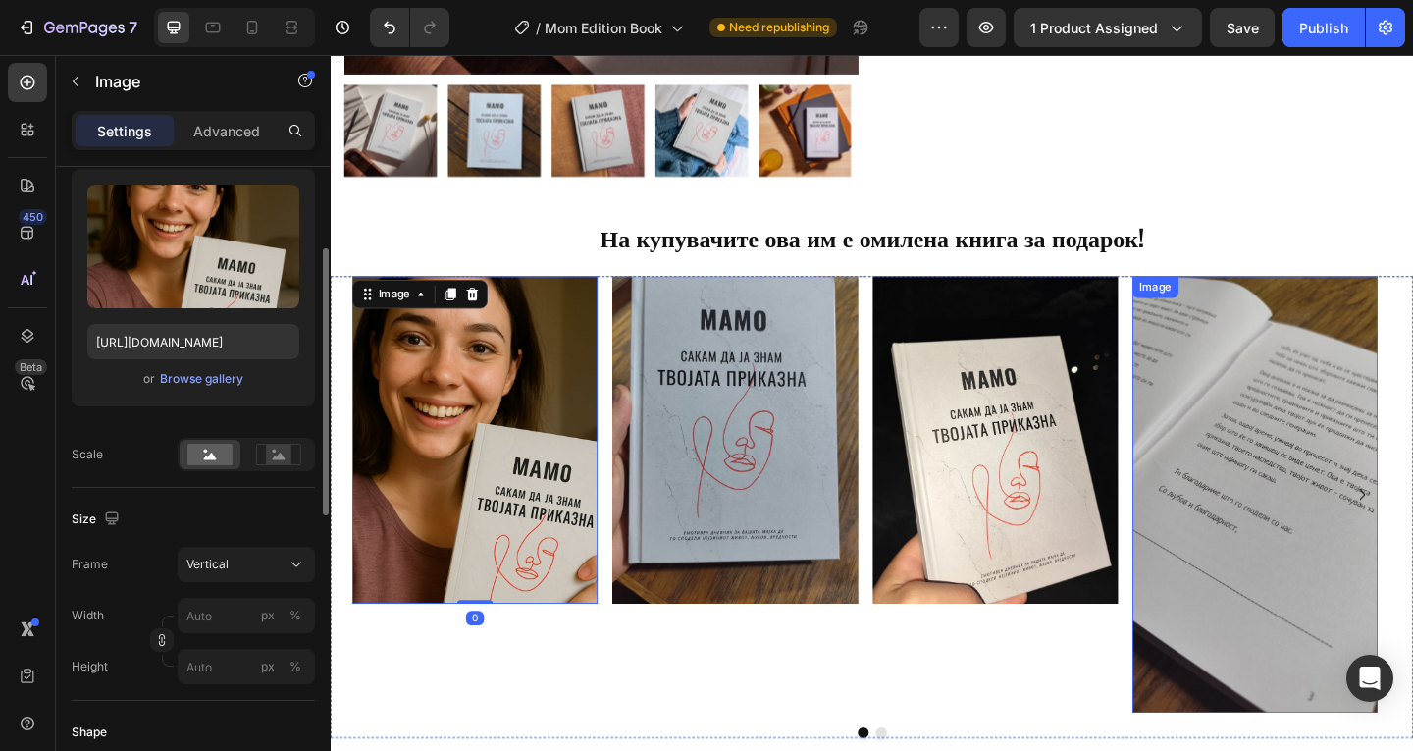
click at [1264, 482] on img at bounding box center [1336, 532] width 267 height 475
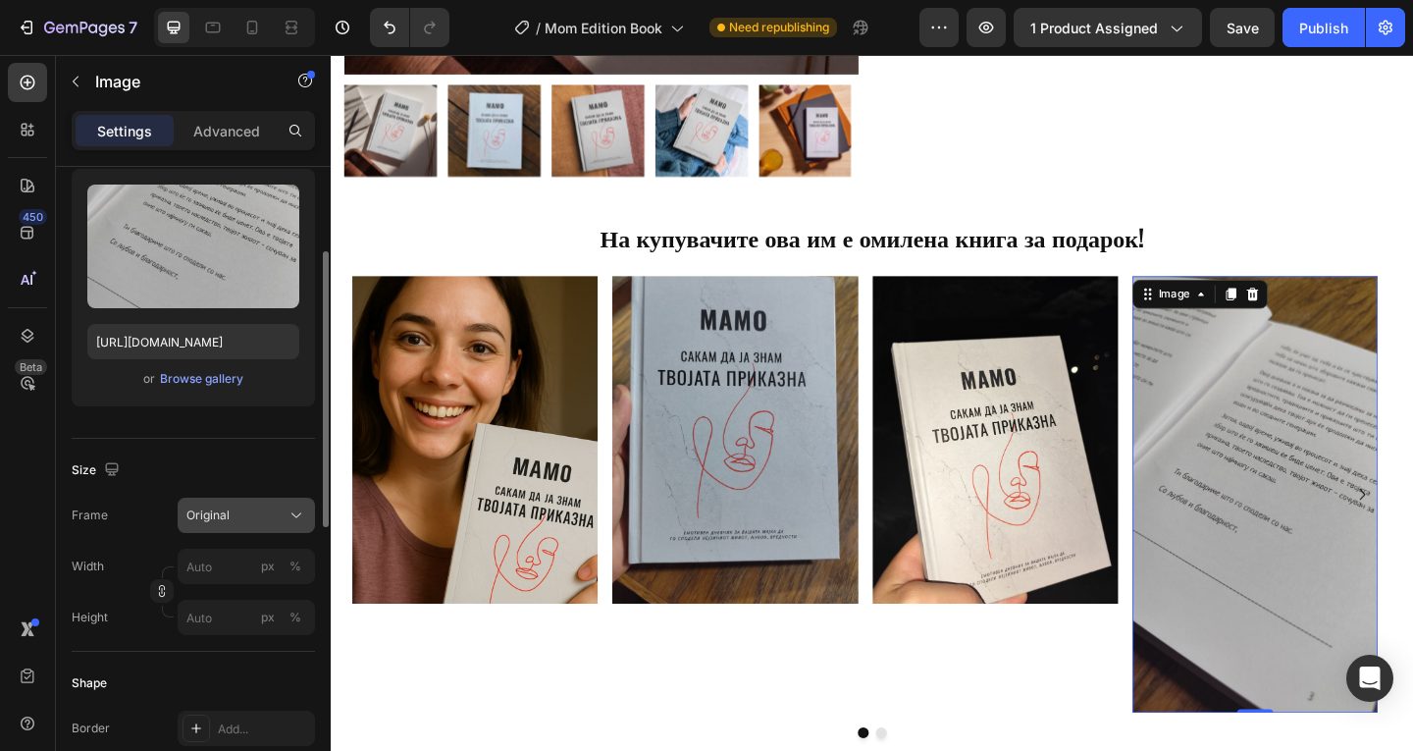
click at [246, 507] on div "Original" at bounding box center [234, 515] width 96 height 18
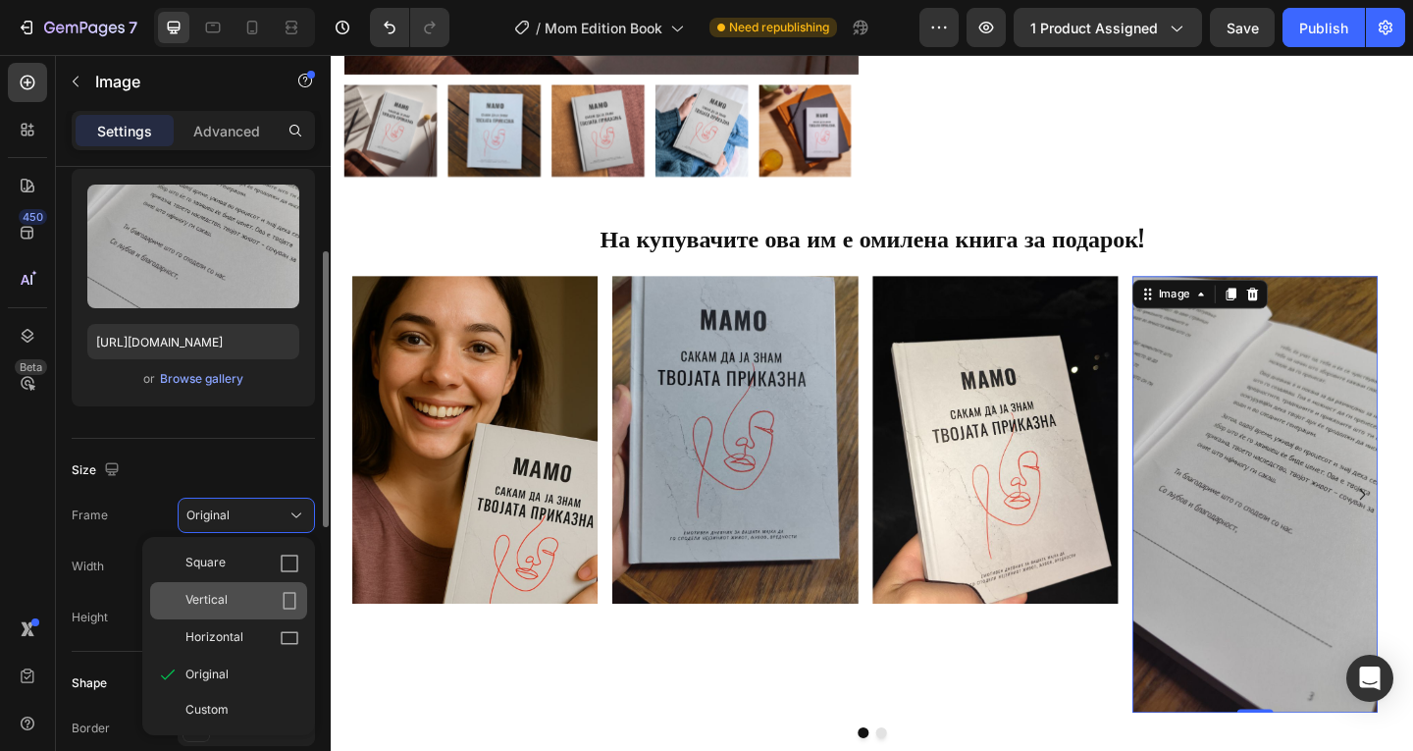
click at [228, 590] on div "Vertical" at bounding box center [228, 600] width 157 height 37
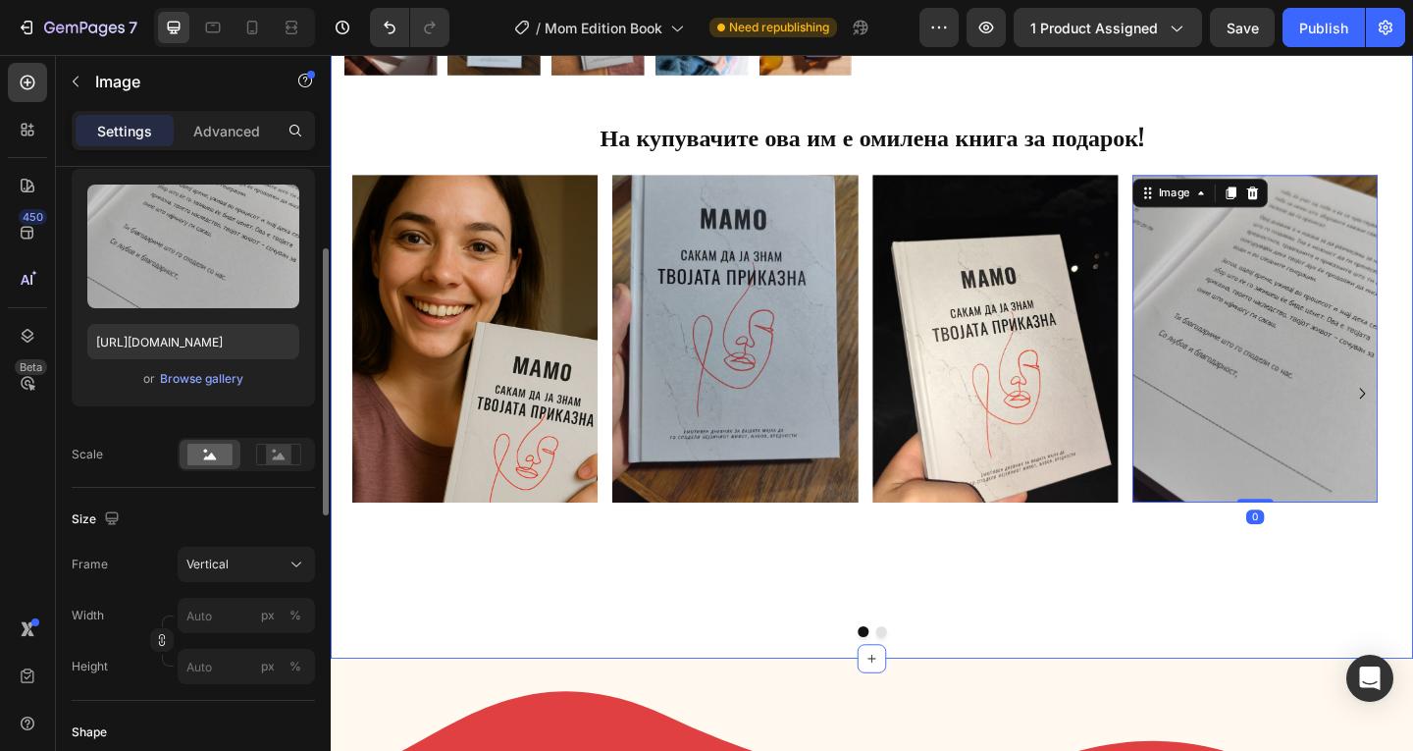
scroll to position [785, 0]
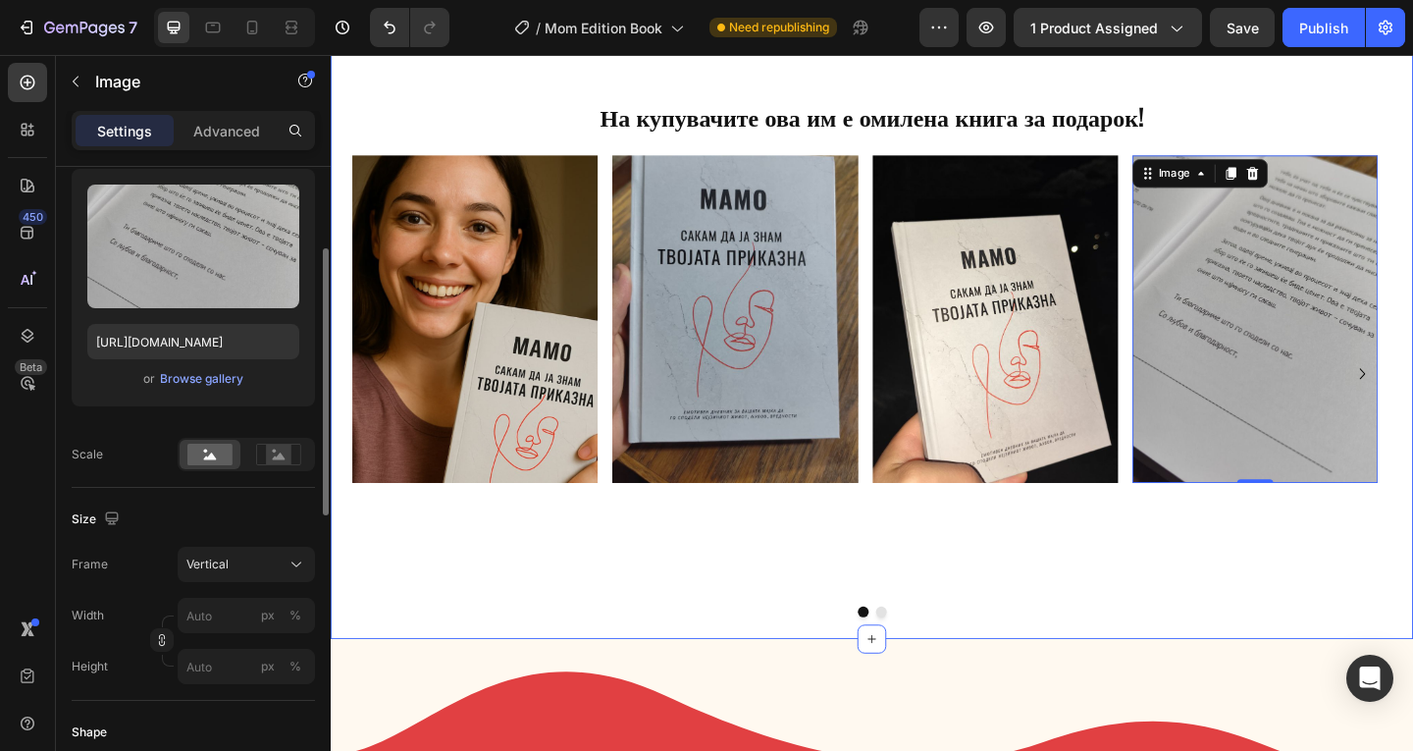
click at [924, 658] on div "Product Images Row Icon Icon Icon Icon Icon Icon List Hoz 500+ задоволни купува…" at bounding box center [919, 25] width 1177 height 1329
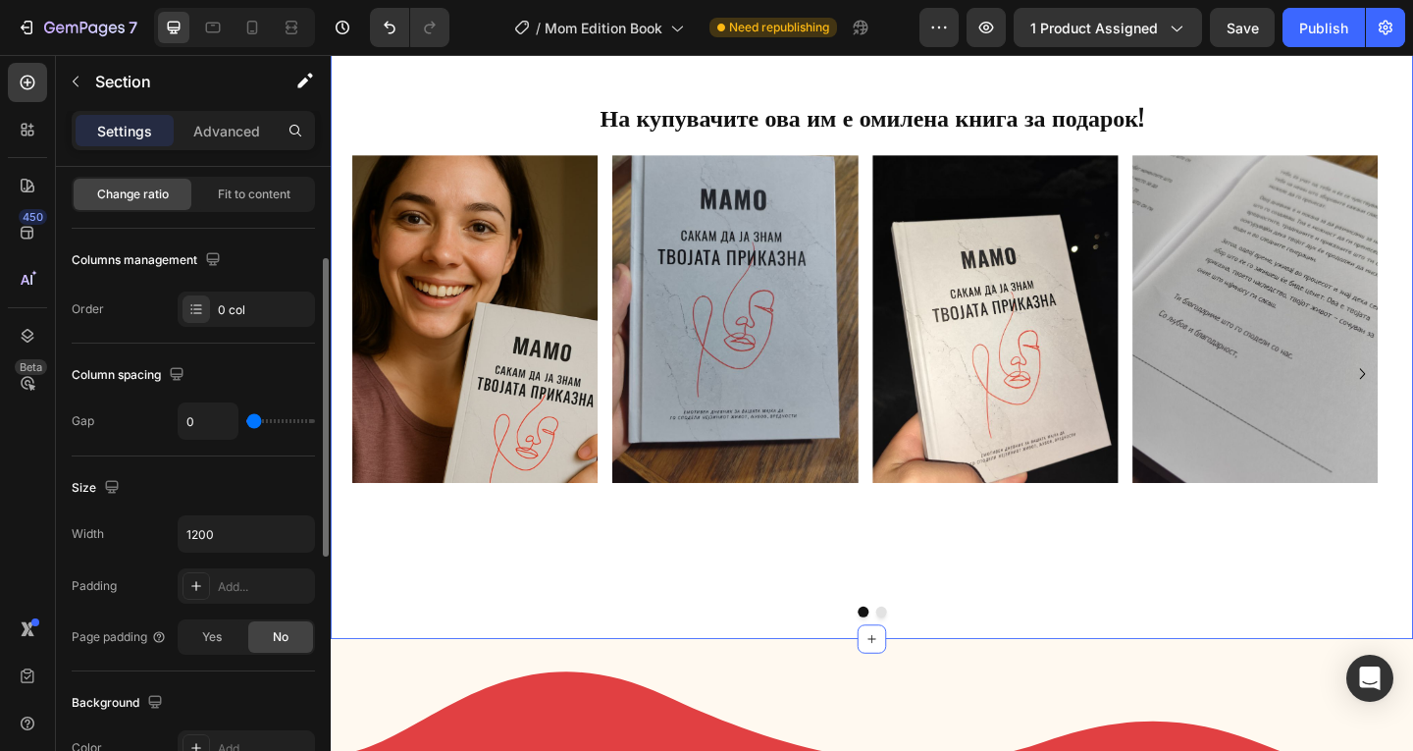
scroll to position [0, 0]
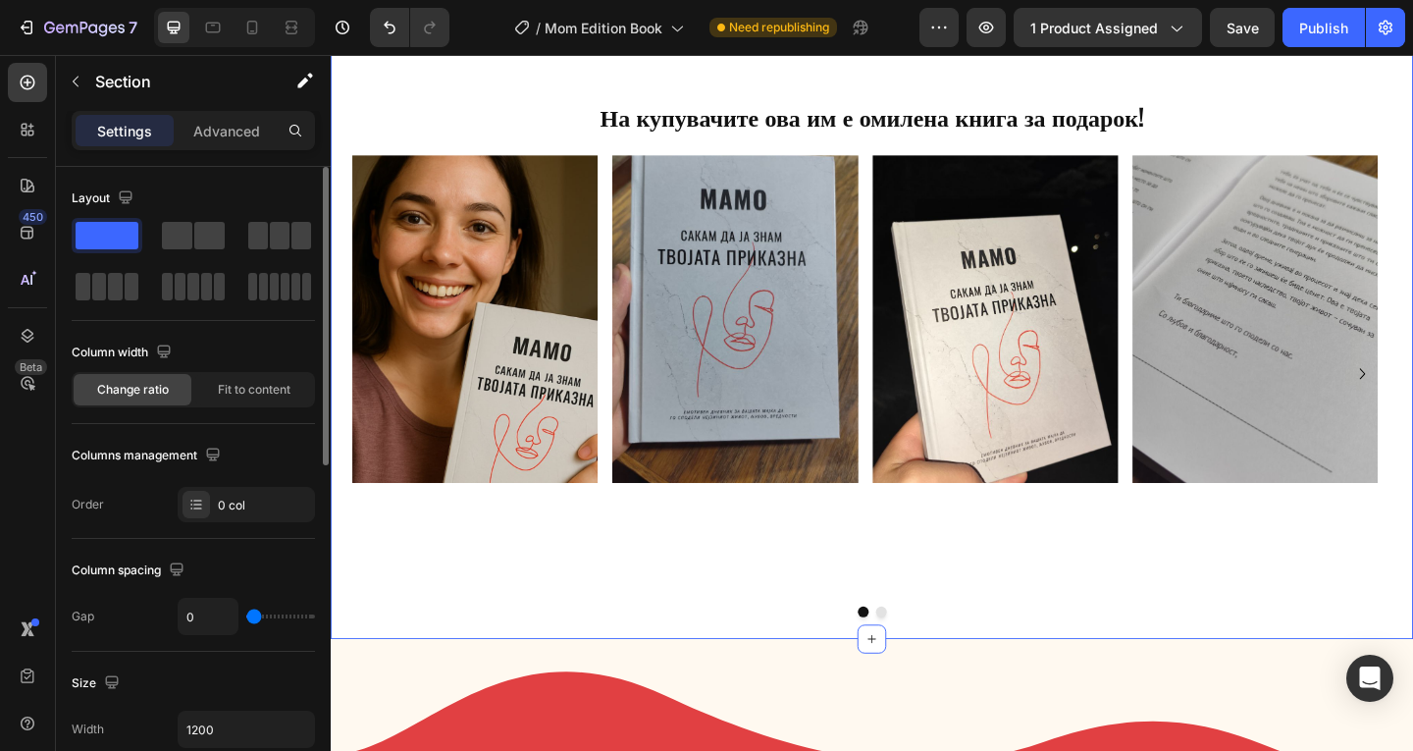
click at [924, 658] on div "Product Images Row Icon Icon Icon Icon Icon Icon List Hoz 500+ задоволни купува…" at bounding box center [919, 25] width 1177 height 1329
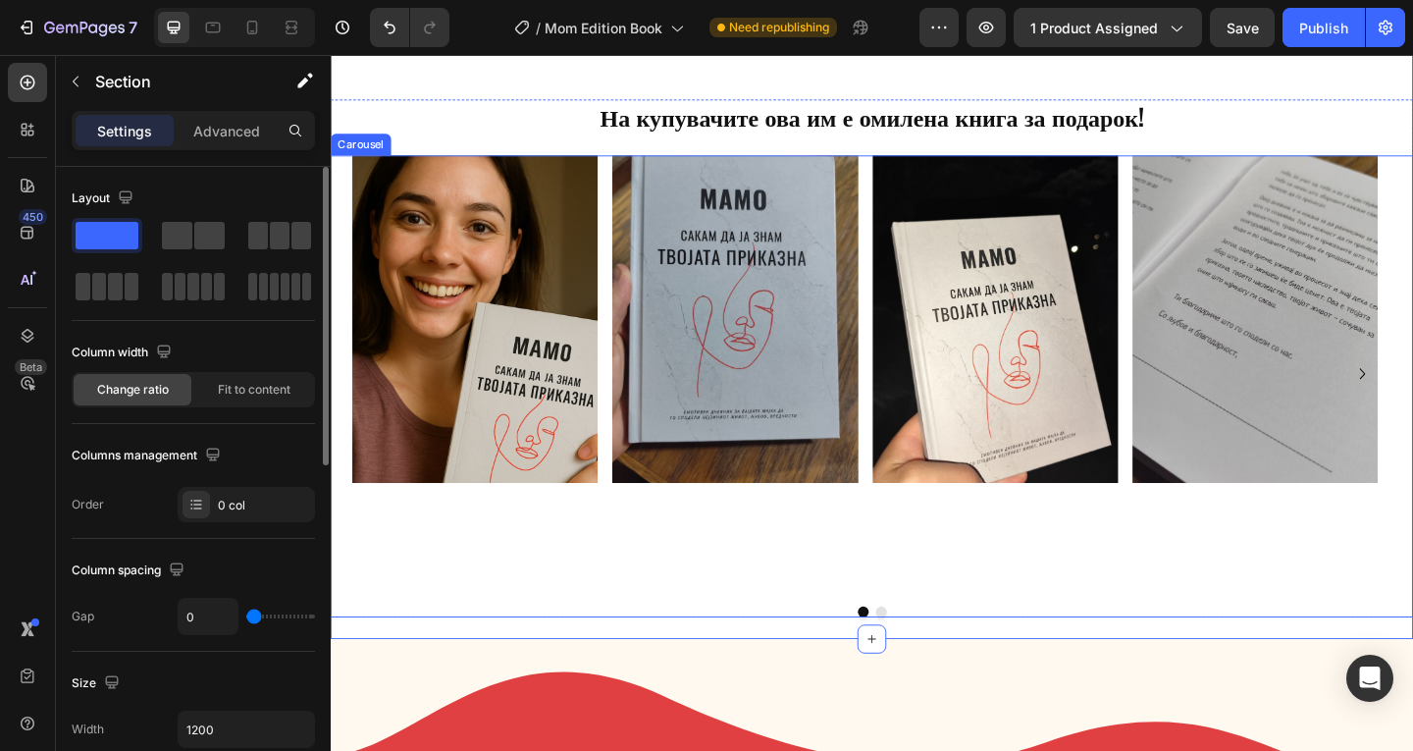
click at [923, 654] on button "Dot" at bounding box center [929, 660] width 12 height 12
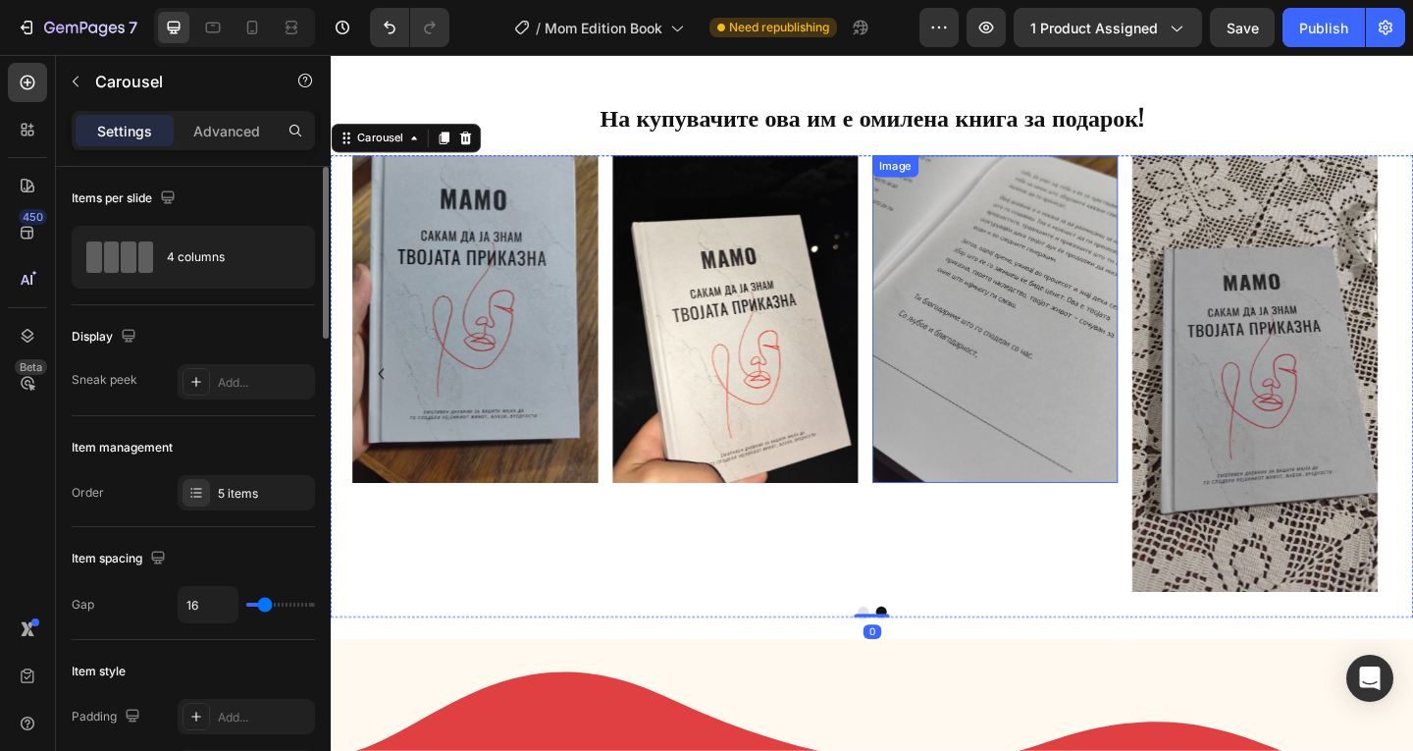
click at [1249, 381] on img at bounding box center [1336, 401] width 267 height 475
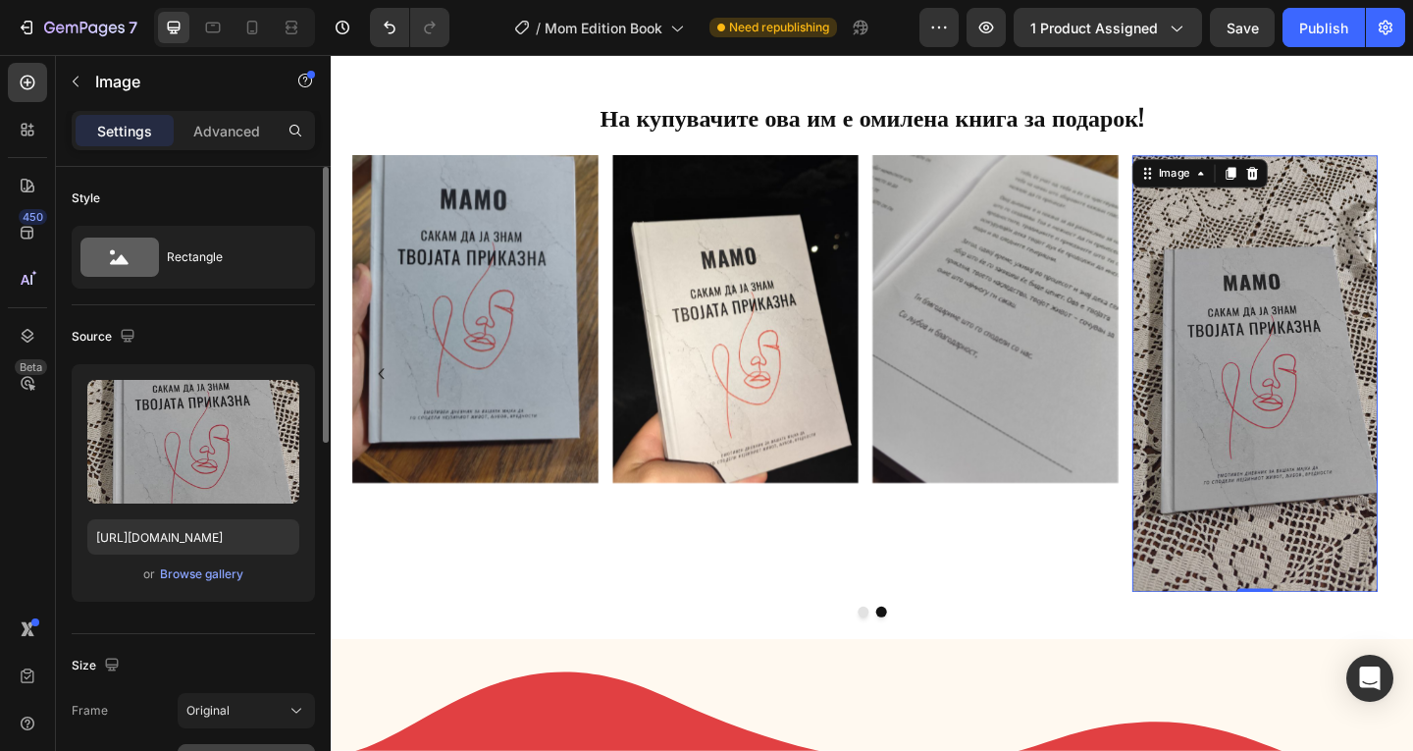
scroll to position [130, 0]
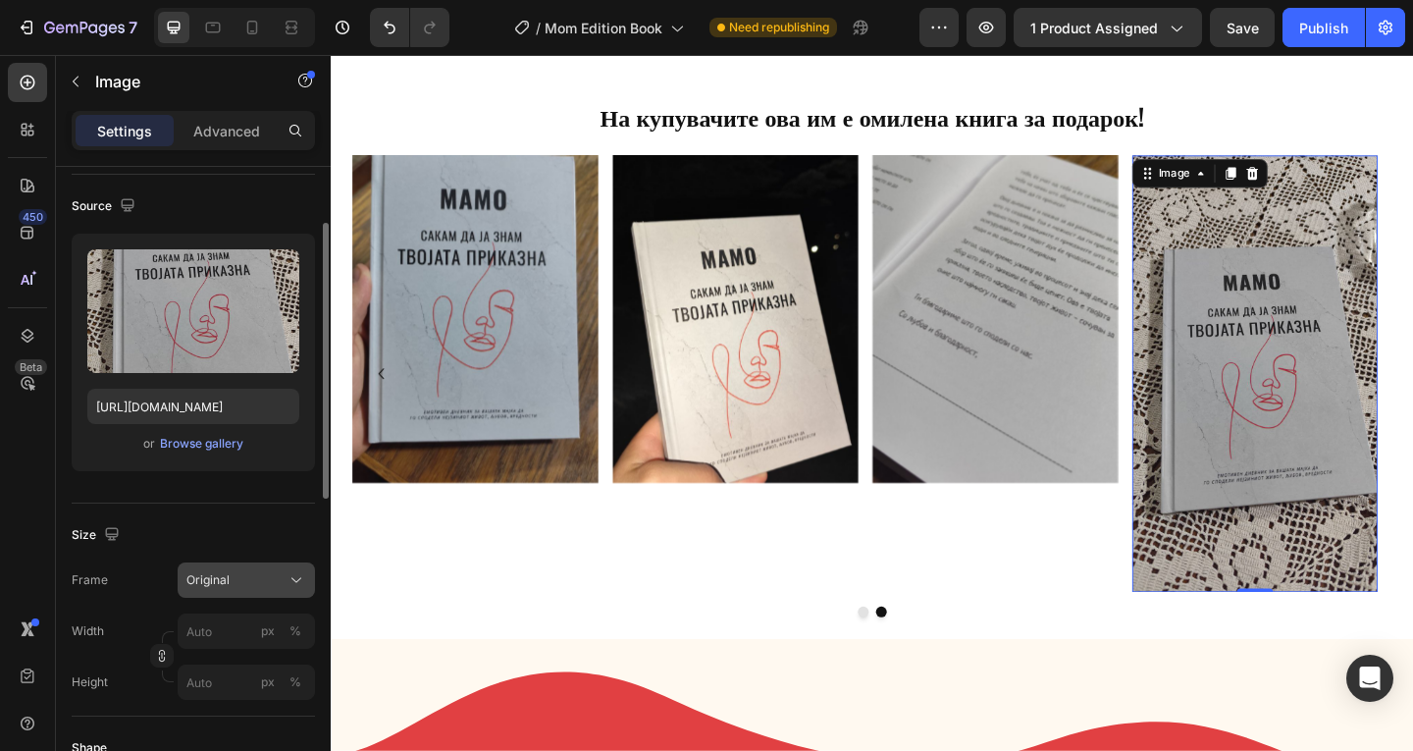
click at [252, 569] on button "Original" at bounding box center [246, 579] width 137 height 35
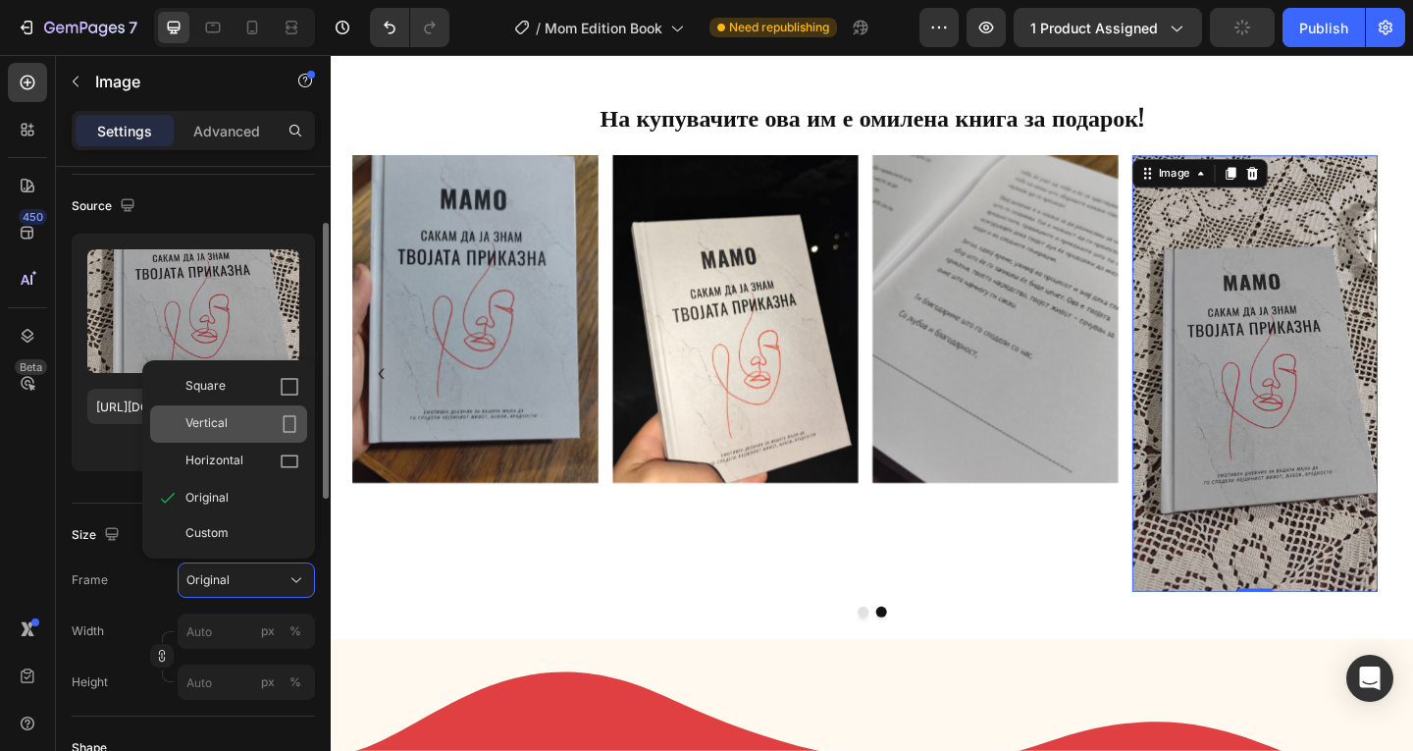
click at [267, 420] on div "Vertical" at bounding box center [242, 424] width 114 height 20
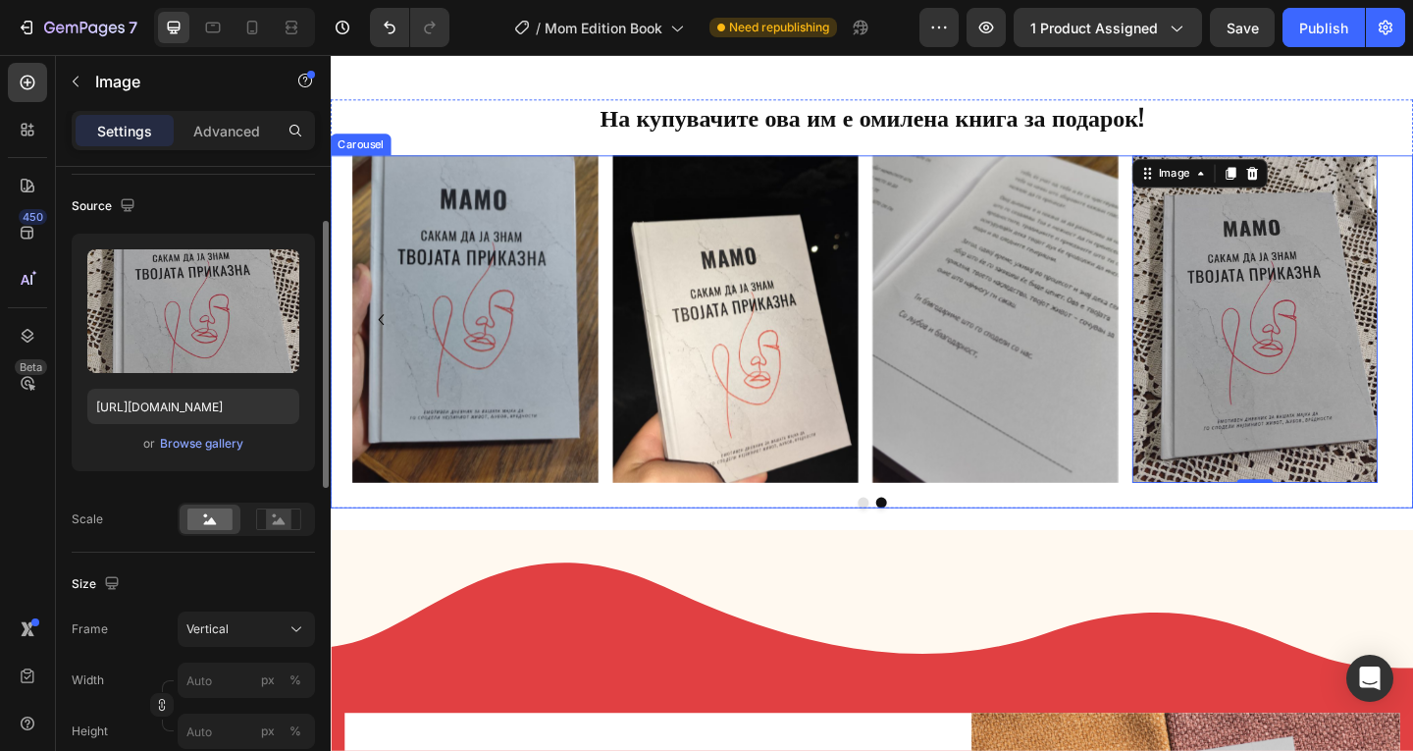
click at [904, 536] on button "Dot" at bounding box center [910, 542] width 12 height 12
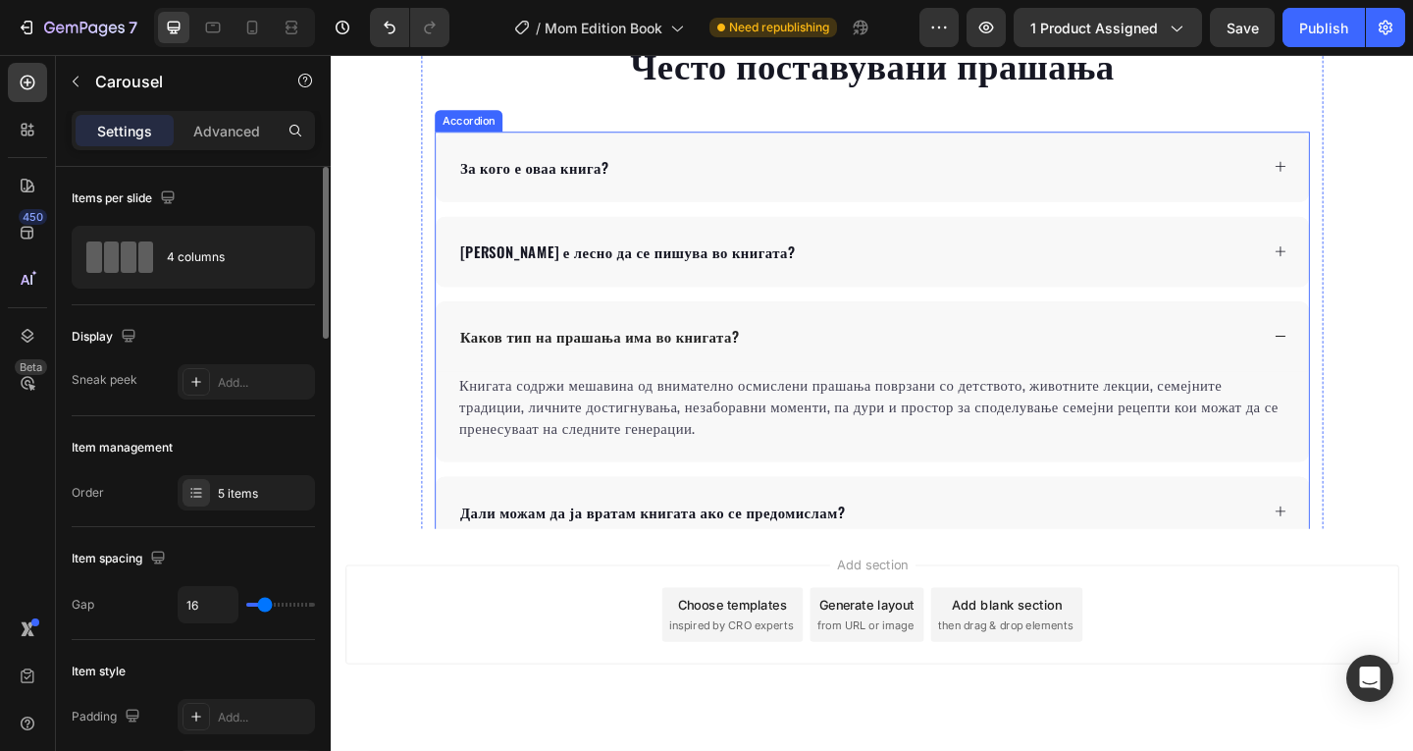
scroll to position [2866, 0]
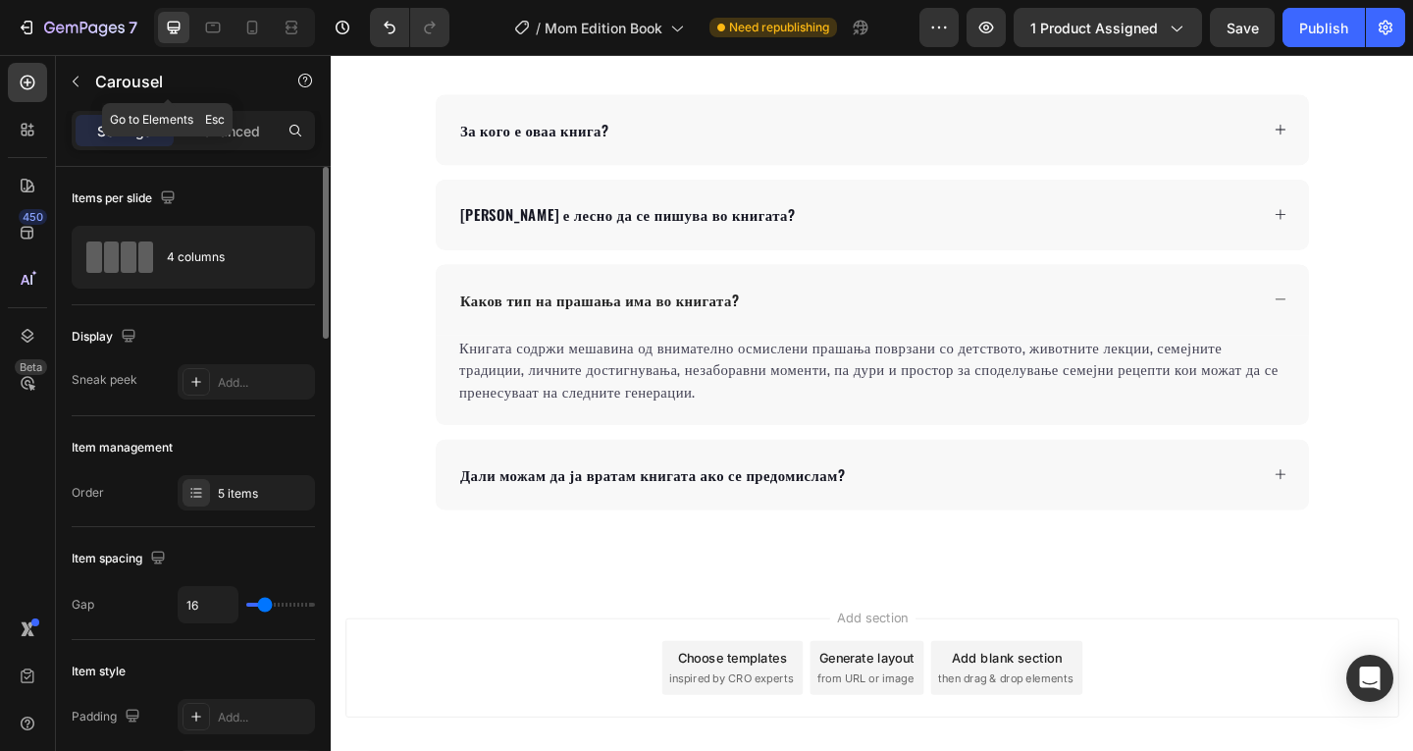
click at [65, 67] on button "button" at bounding box center [75, 81] width 31 height 31
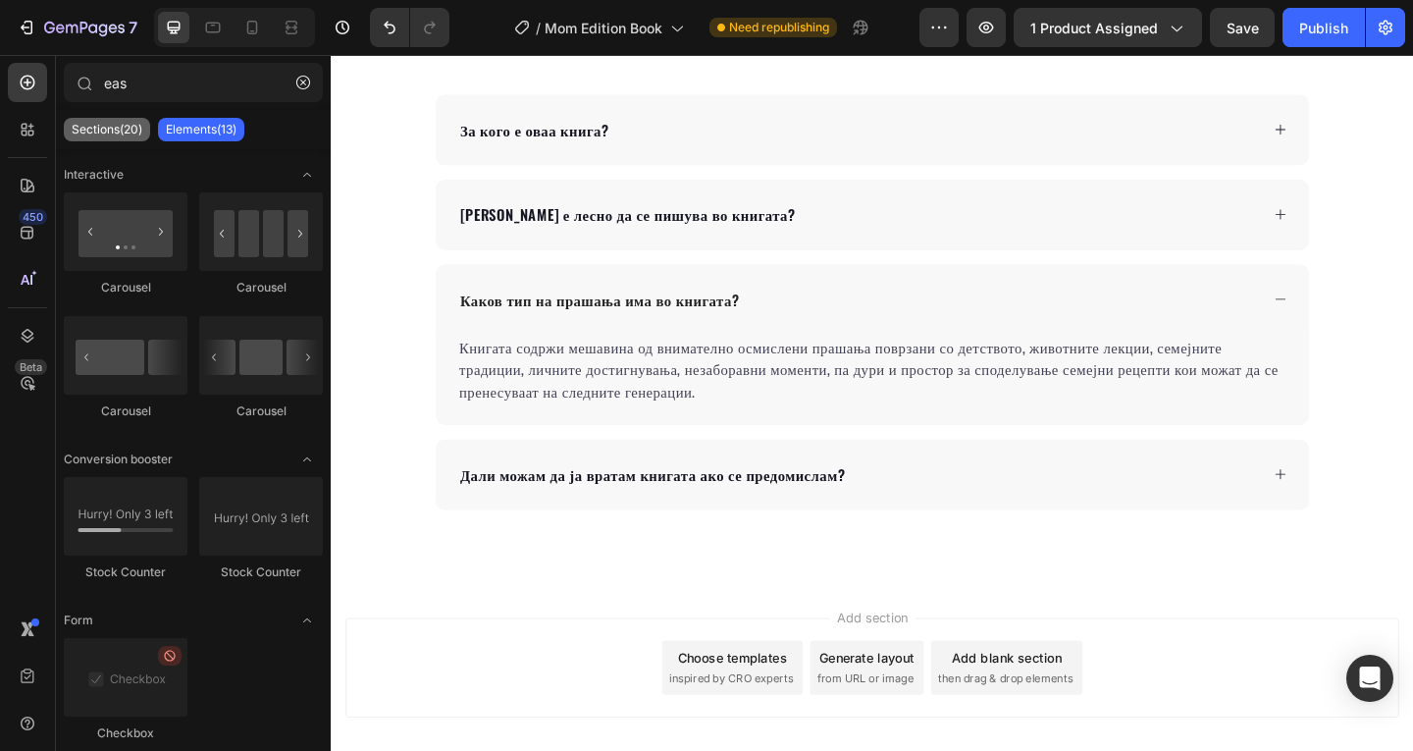
click at [84, 127] on p "Sections(20)" at bounding box center [107, 130] width 71 height 16
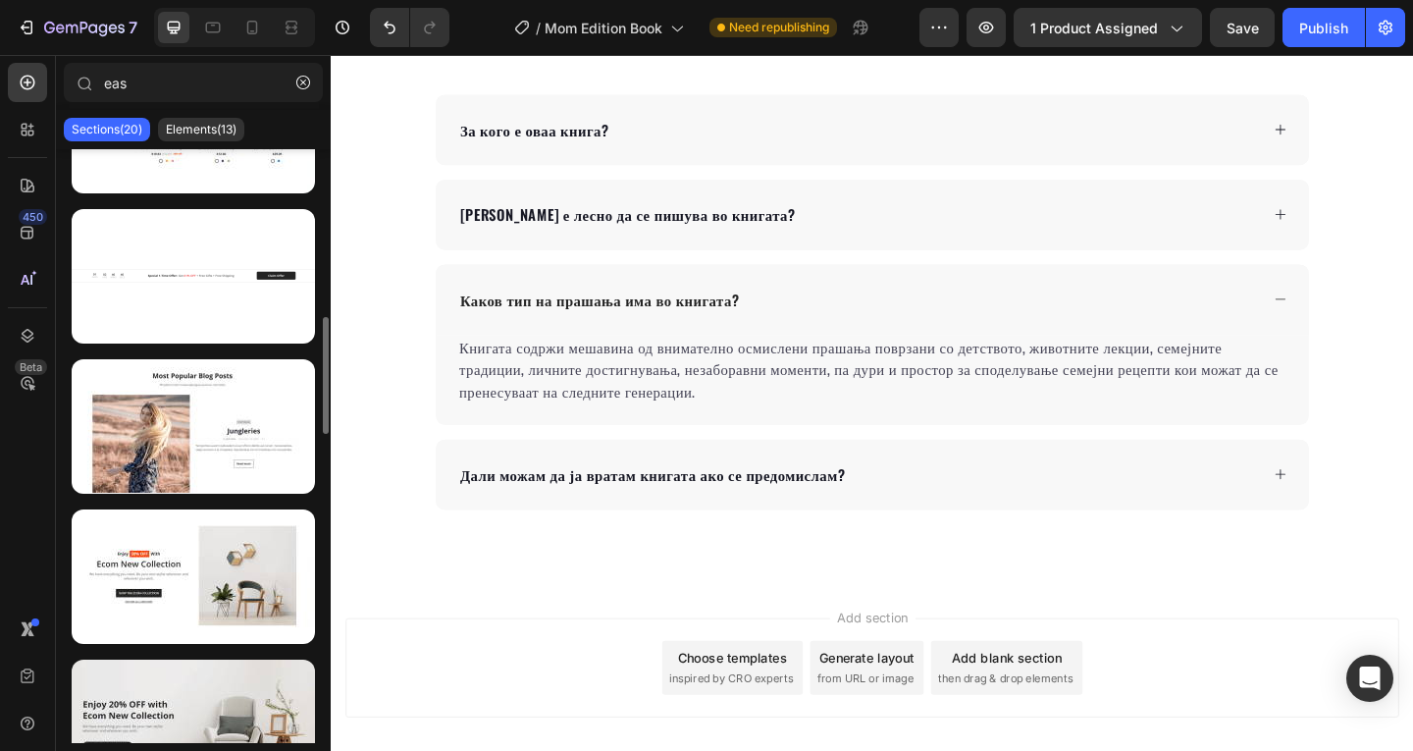
scroll to position [1241, 0]
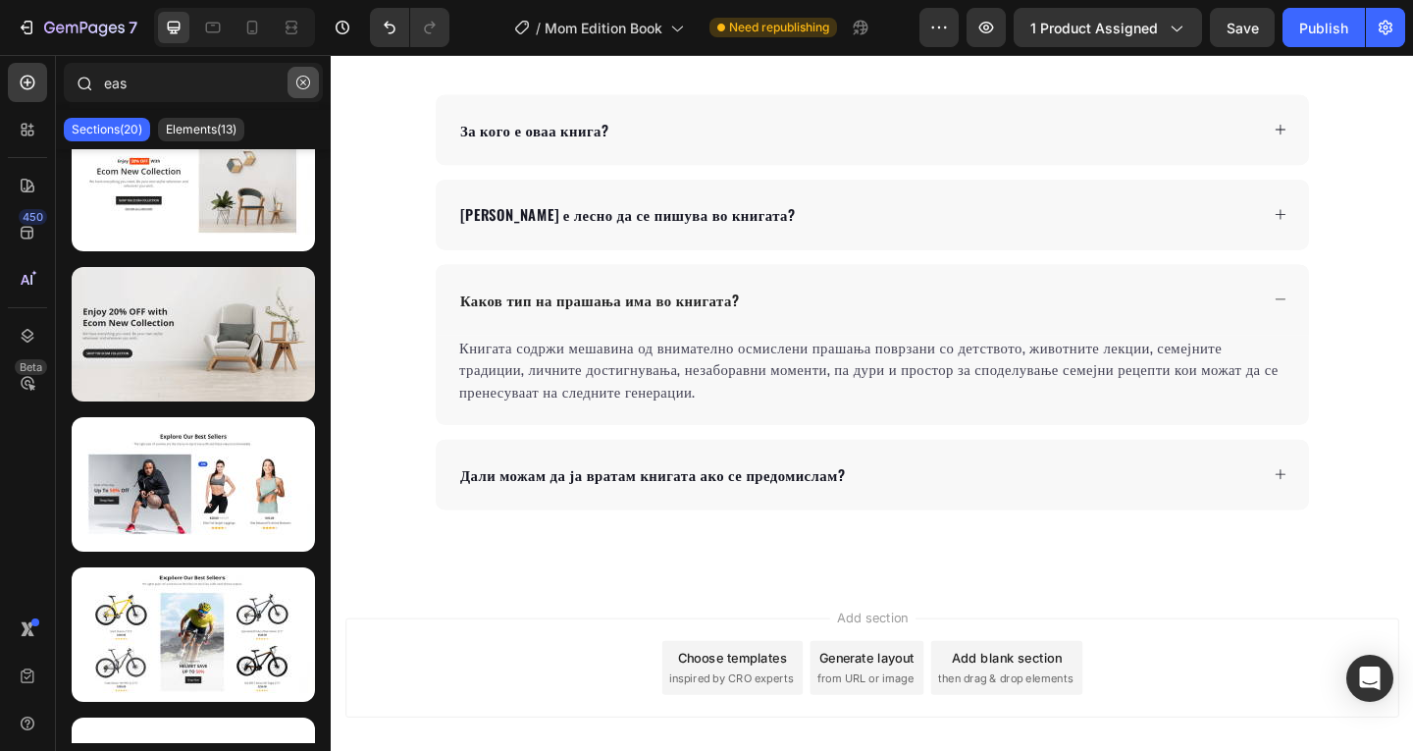
click at [297, 71] on button "button" at bounding box center [302, 82] width 31 height 31
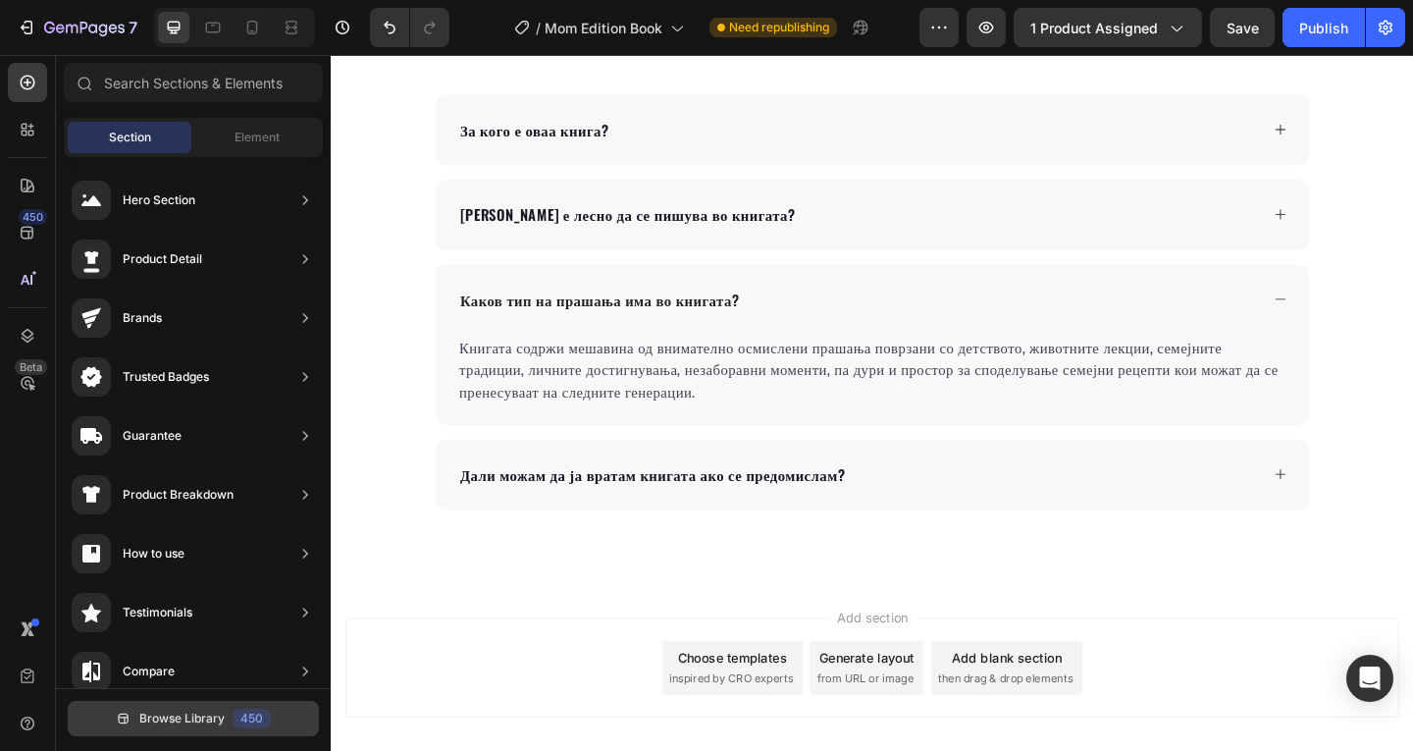
click at [221, 704] on button "Browse Library 450" at bounding box center [193, 717] width 251 height 35
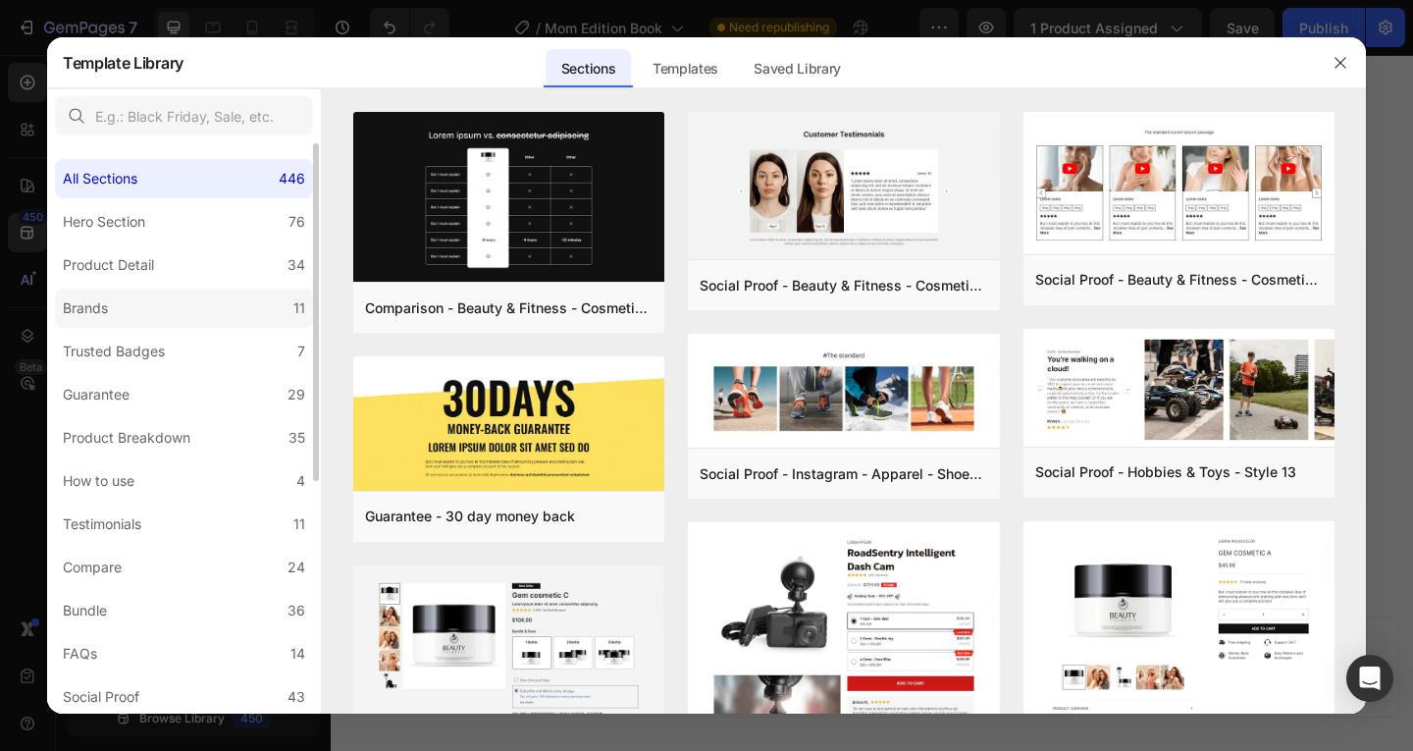
click at [172, 291] on label "Brands 11" at bounding box center [184, 307] width 258 height 39
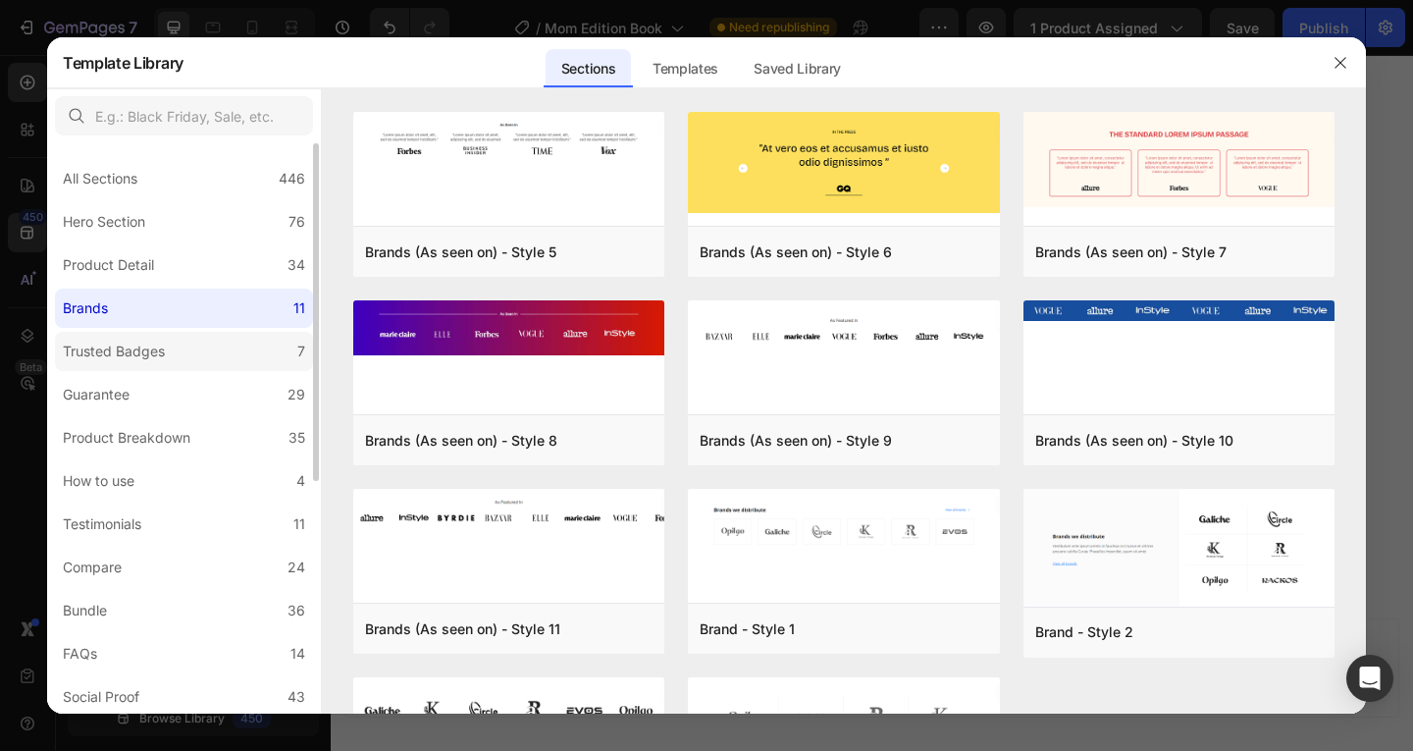
click at [168, 335] on label "Trusted Badges 7" at bounding box center [184, 351] width 258 height 39
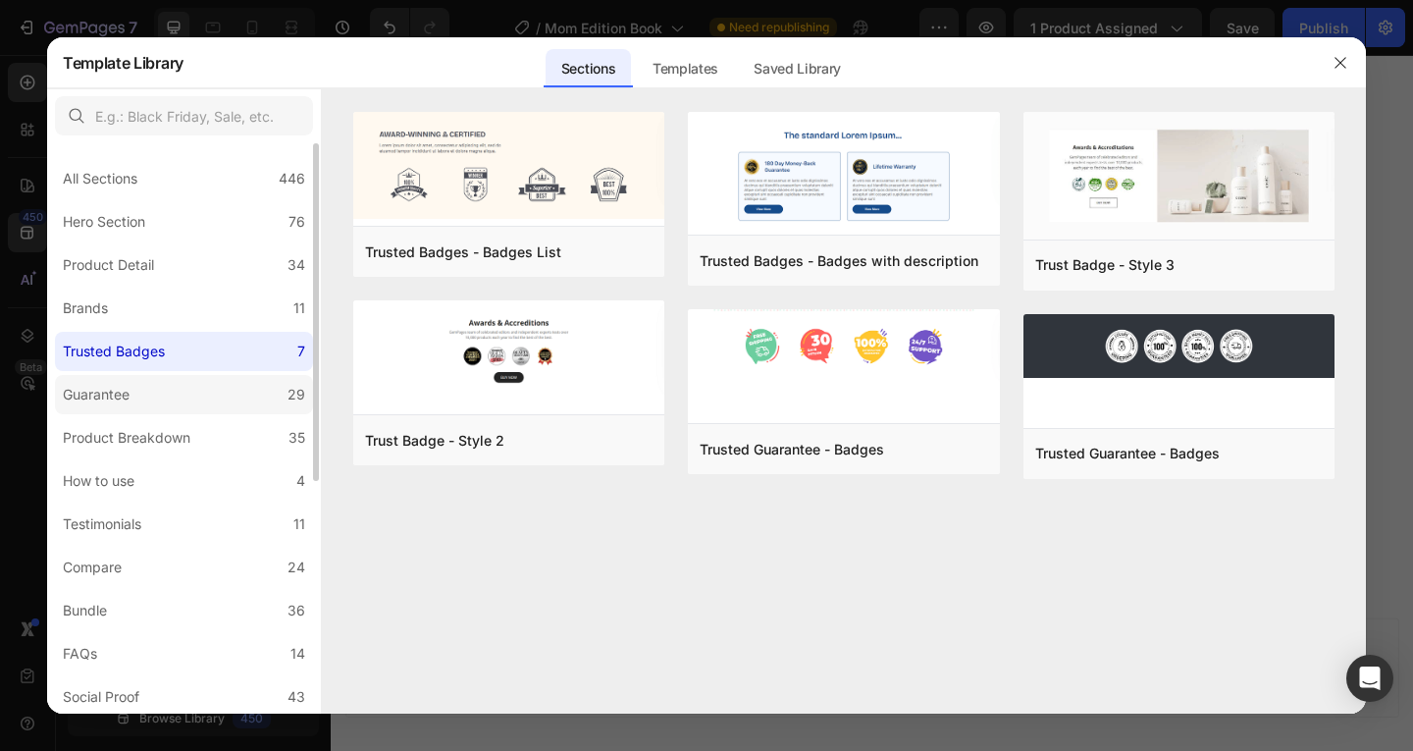
click at [149, 381] on label "Guarantee 29" at bounding box center [184, 394] width 258 height 39
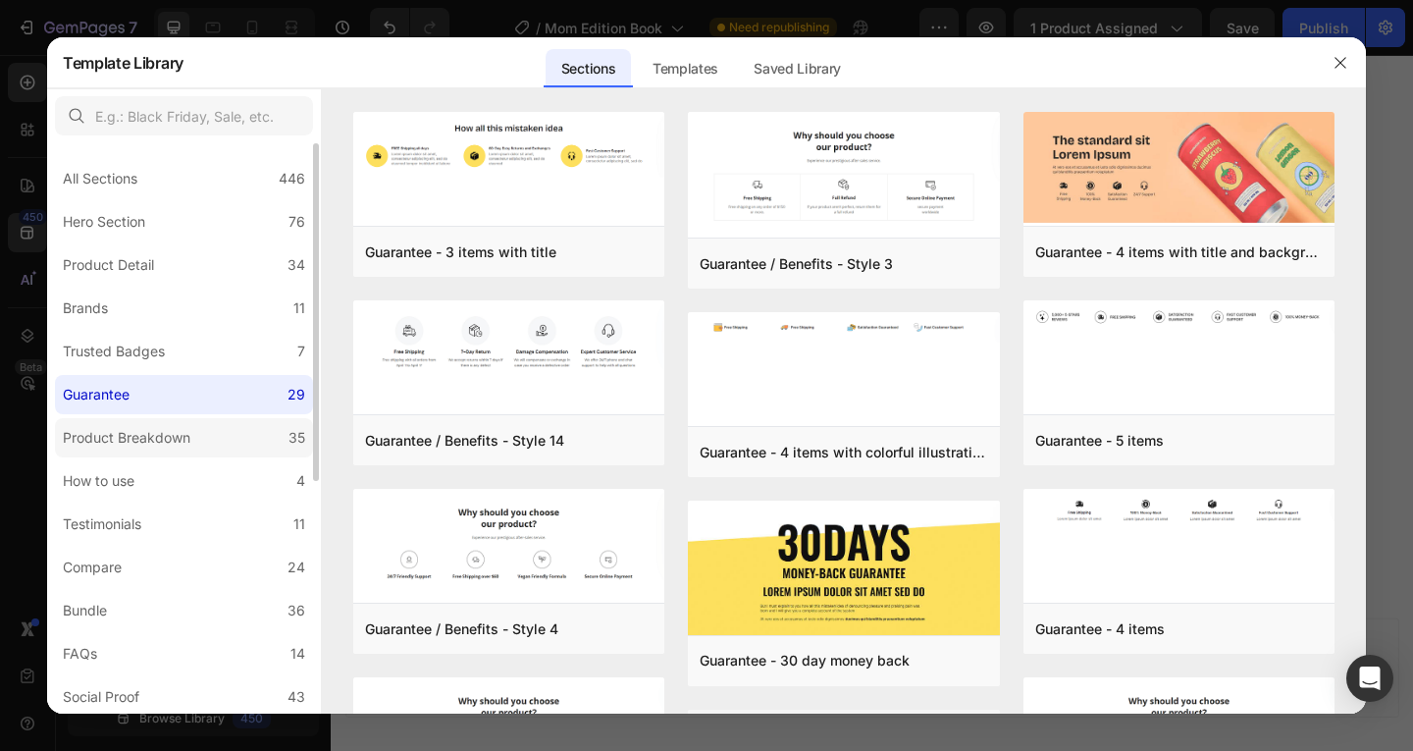
click at [151, 447] on div "Product Breakdown" at bounding box center [127, 438] width 128 height 24
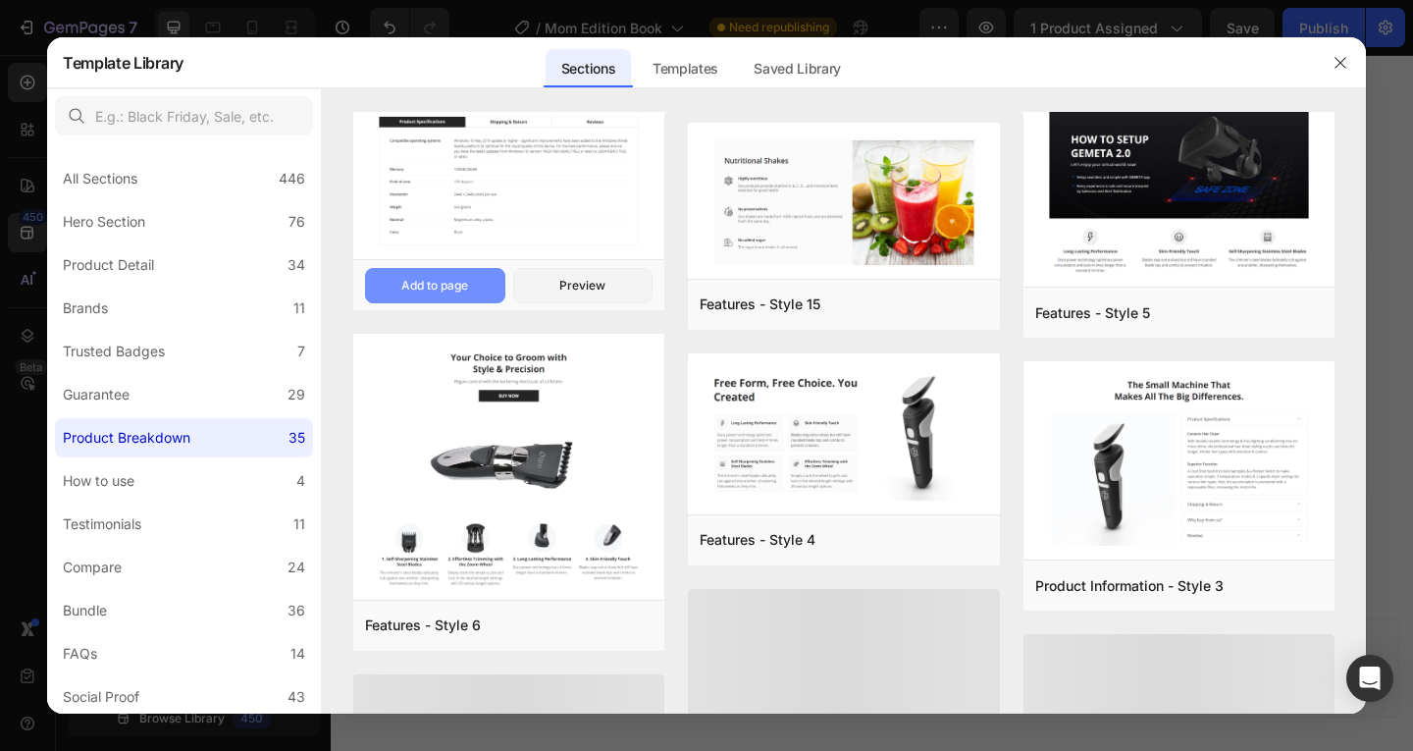
scroll to position [928, 0]
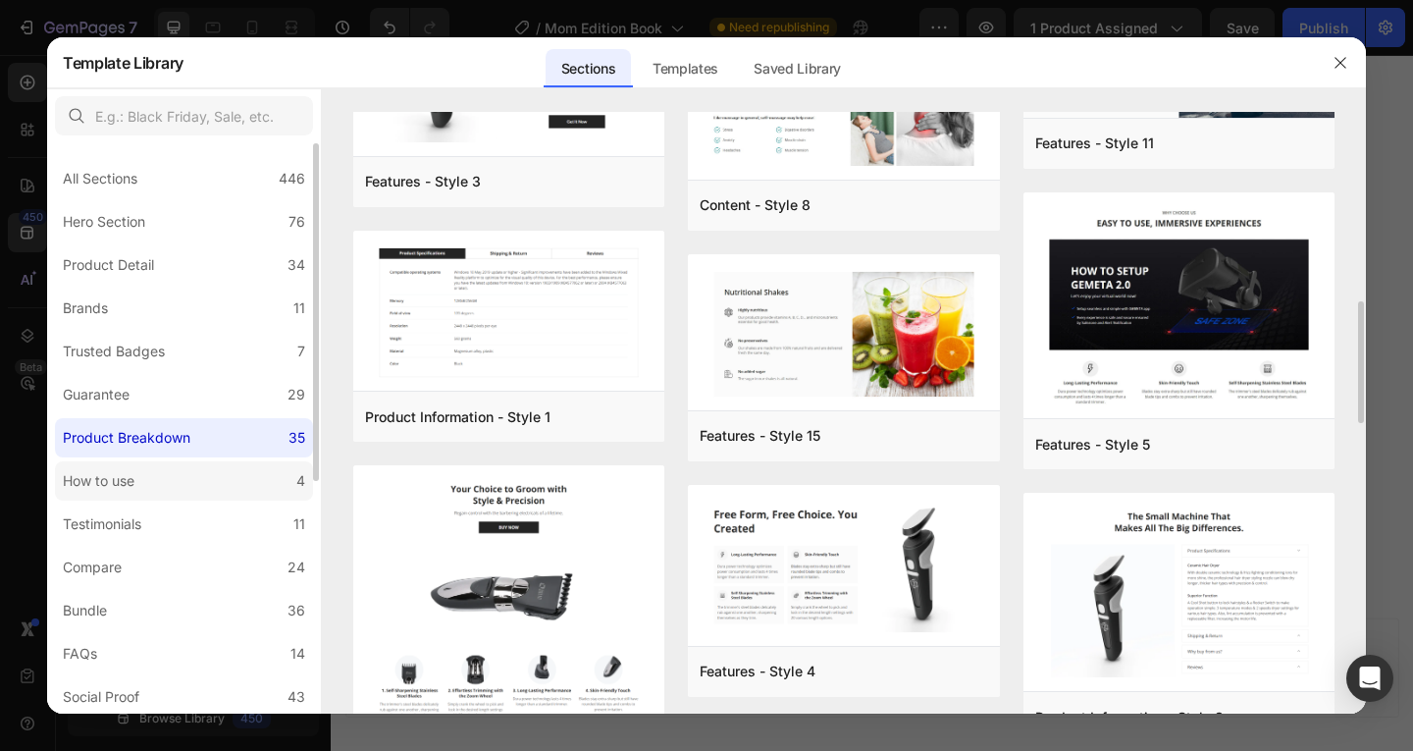
click at [220, 479] on label "How to use 4" at bounding box center [184, 480] width 258 height 39
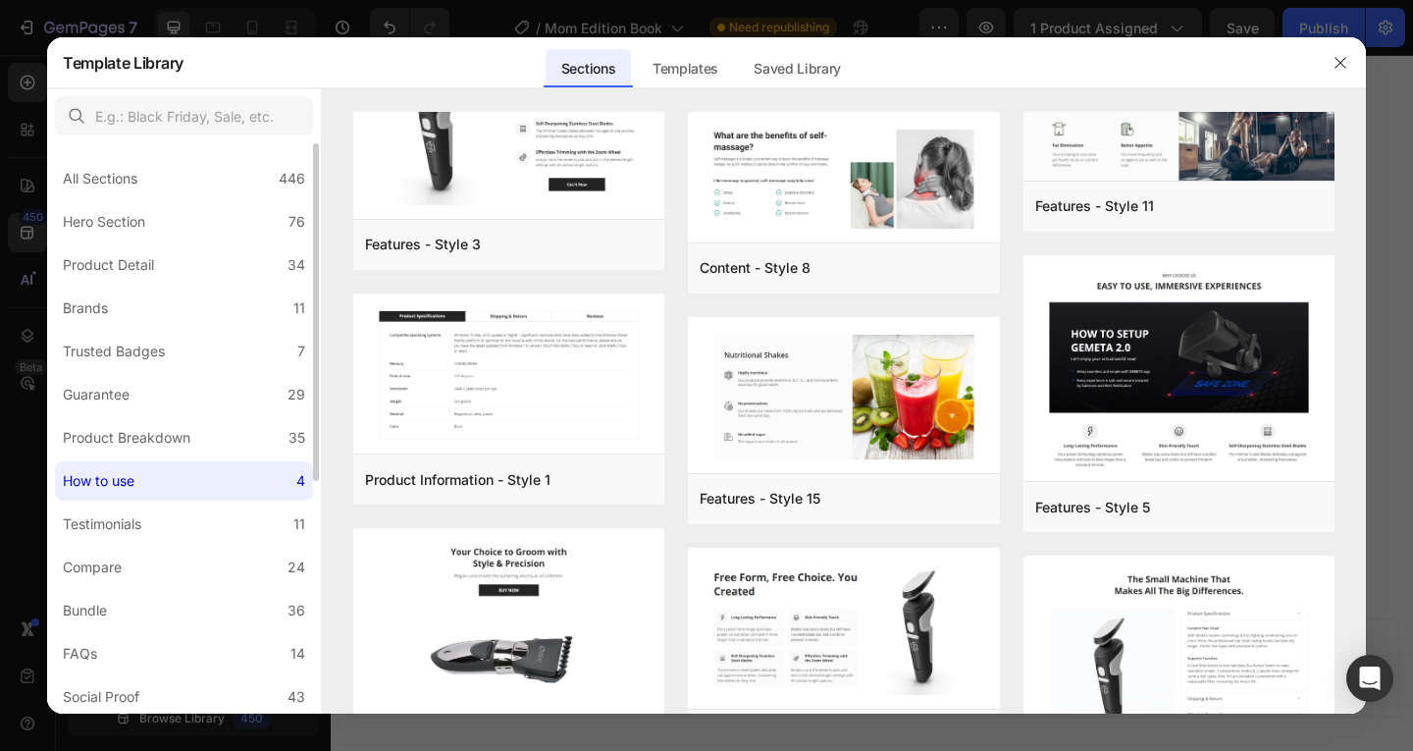
scroll to position [0, 0]
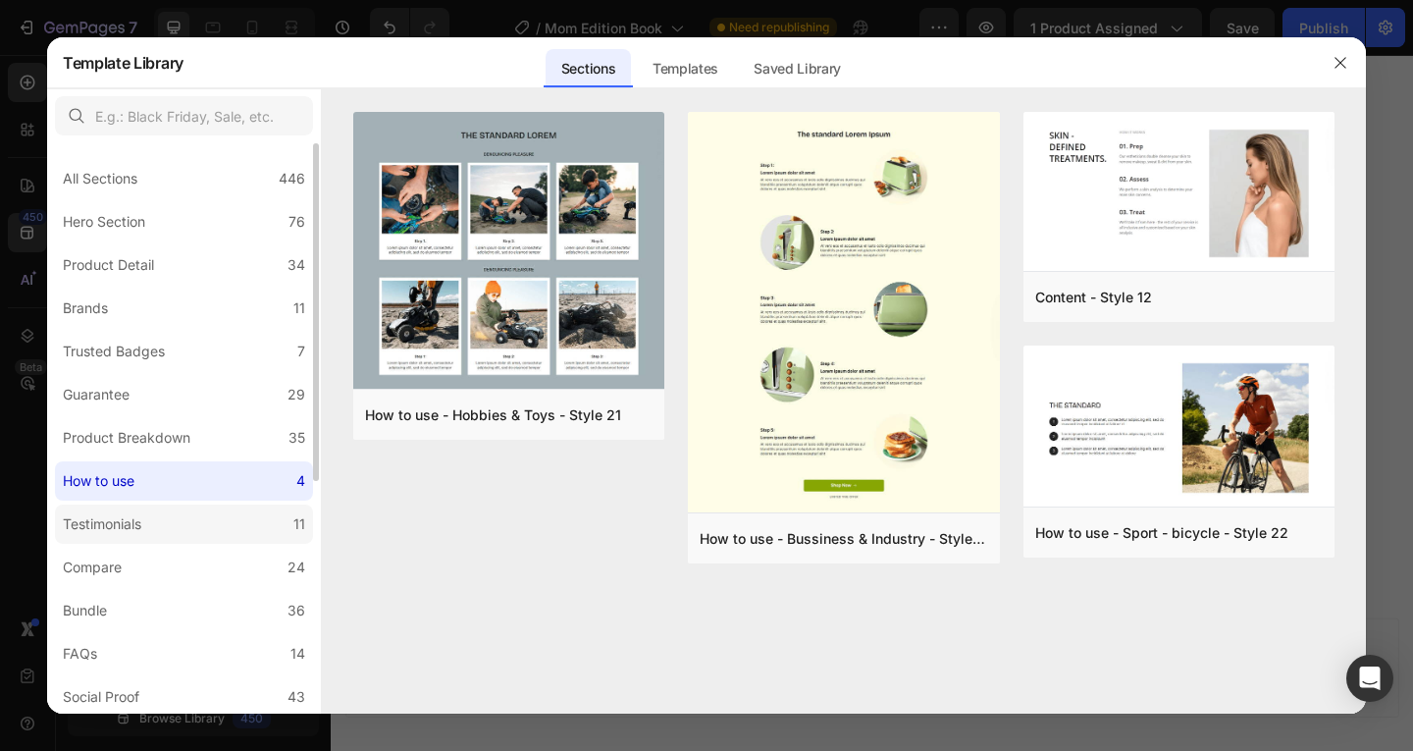
click at [196, 534] on label "Testimonials 11" at bounding box center [184, 523] width 258 height 39
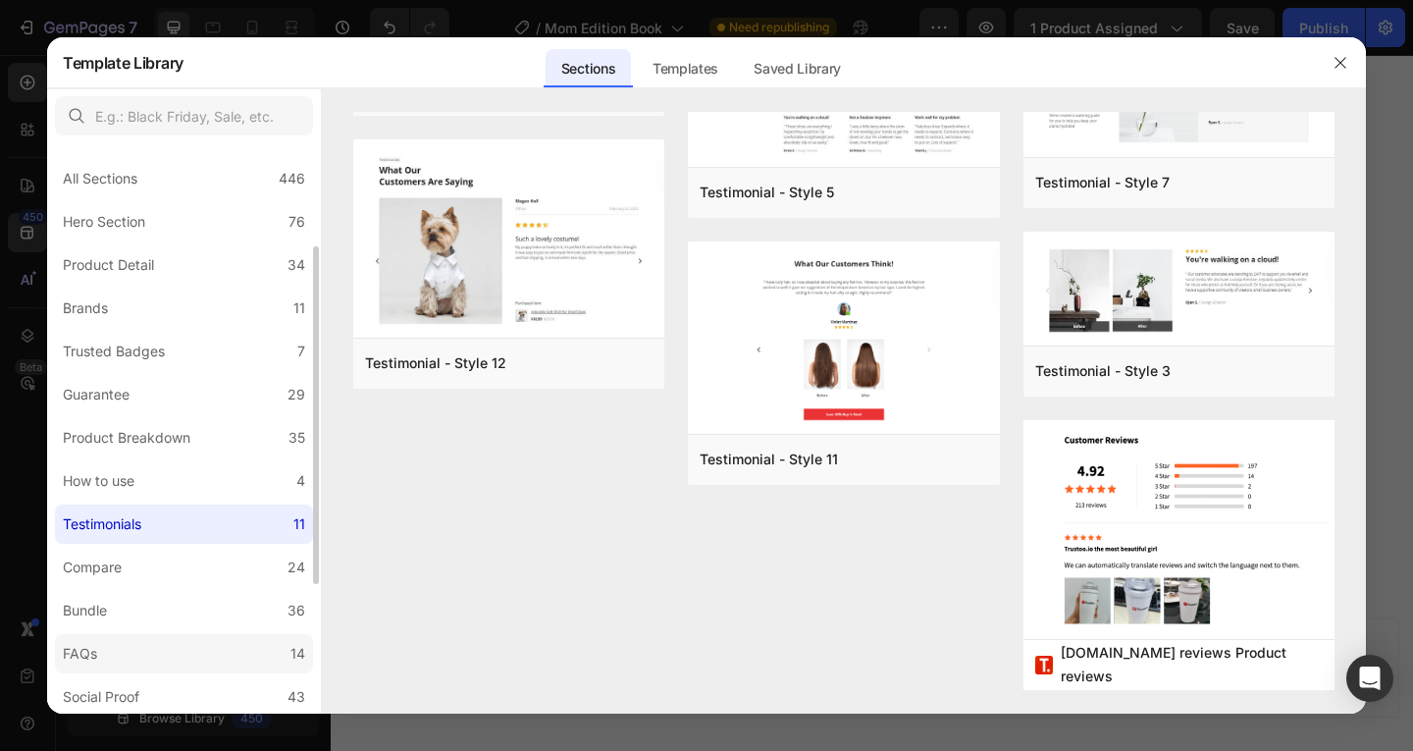
scroll to position [130, 0]
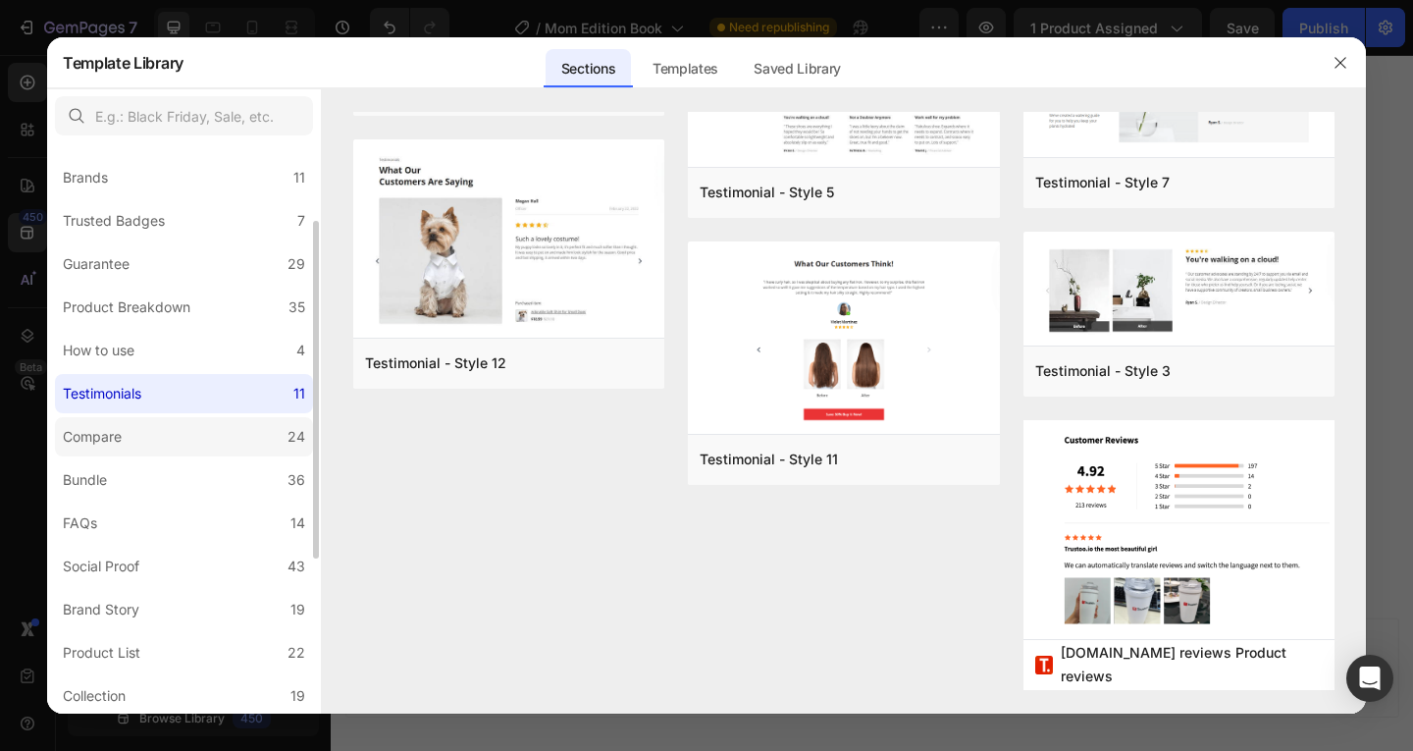
click at [188, 430] on label "Compare 24" at bounding box center [184, 436] width 258 height 39
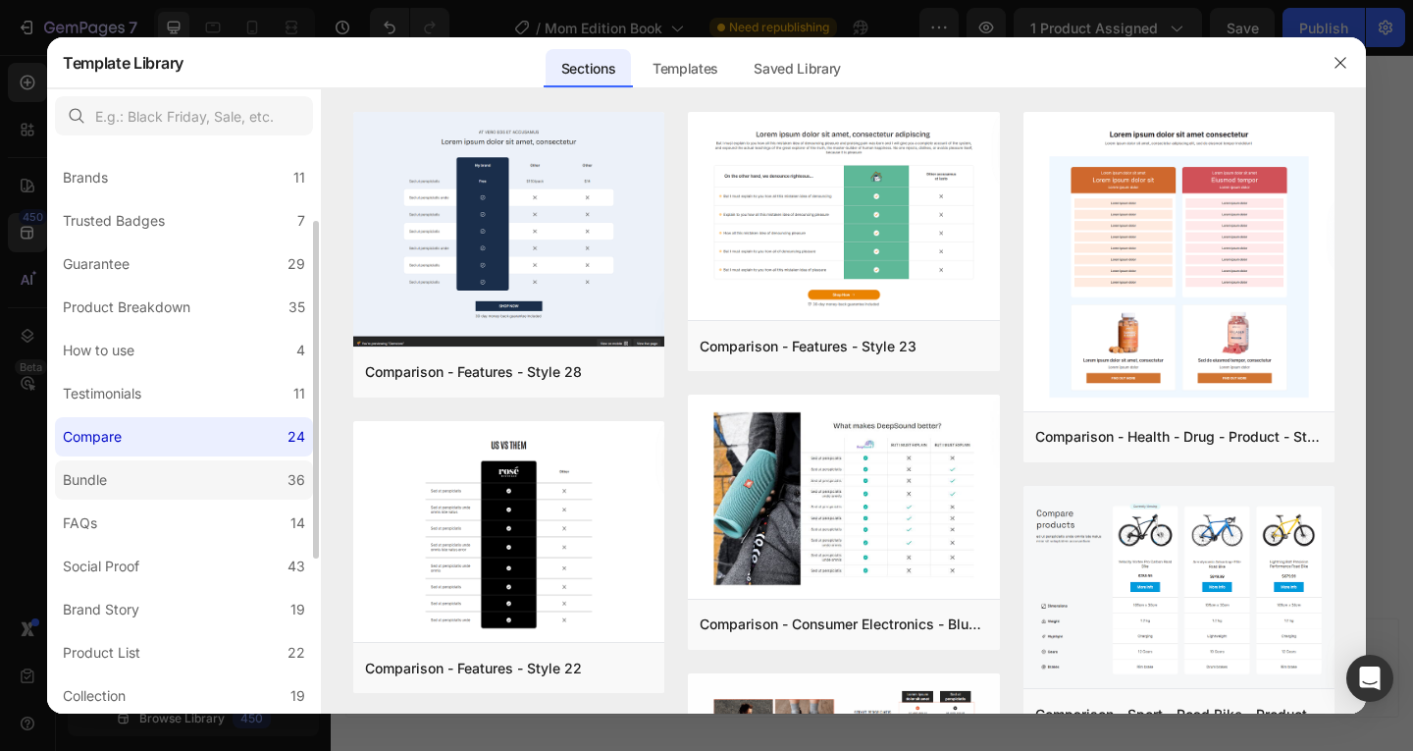
click at [169, 487] on label "Bundle 36" at bounding box center [184, 479] width 258 height 39
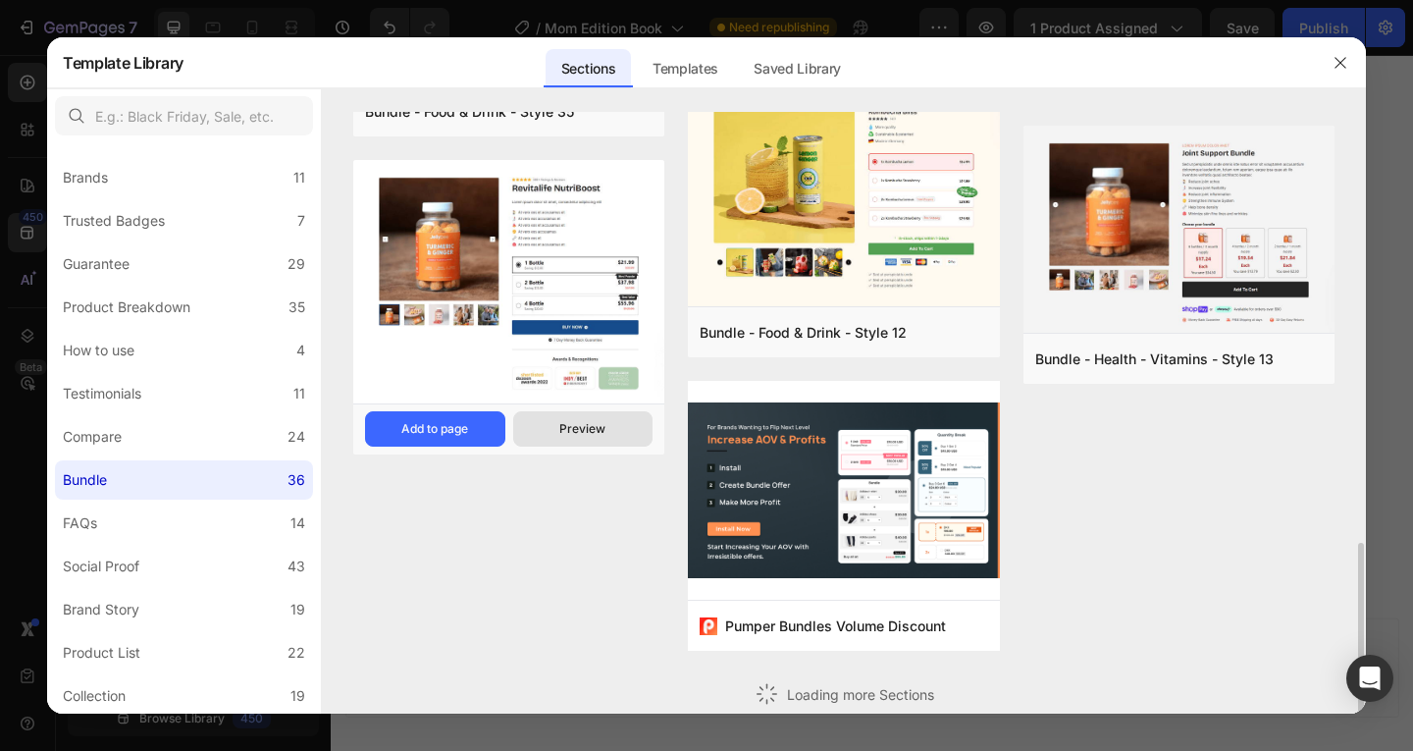
scroll to position [1123, 0]
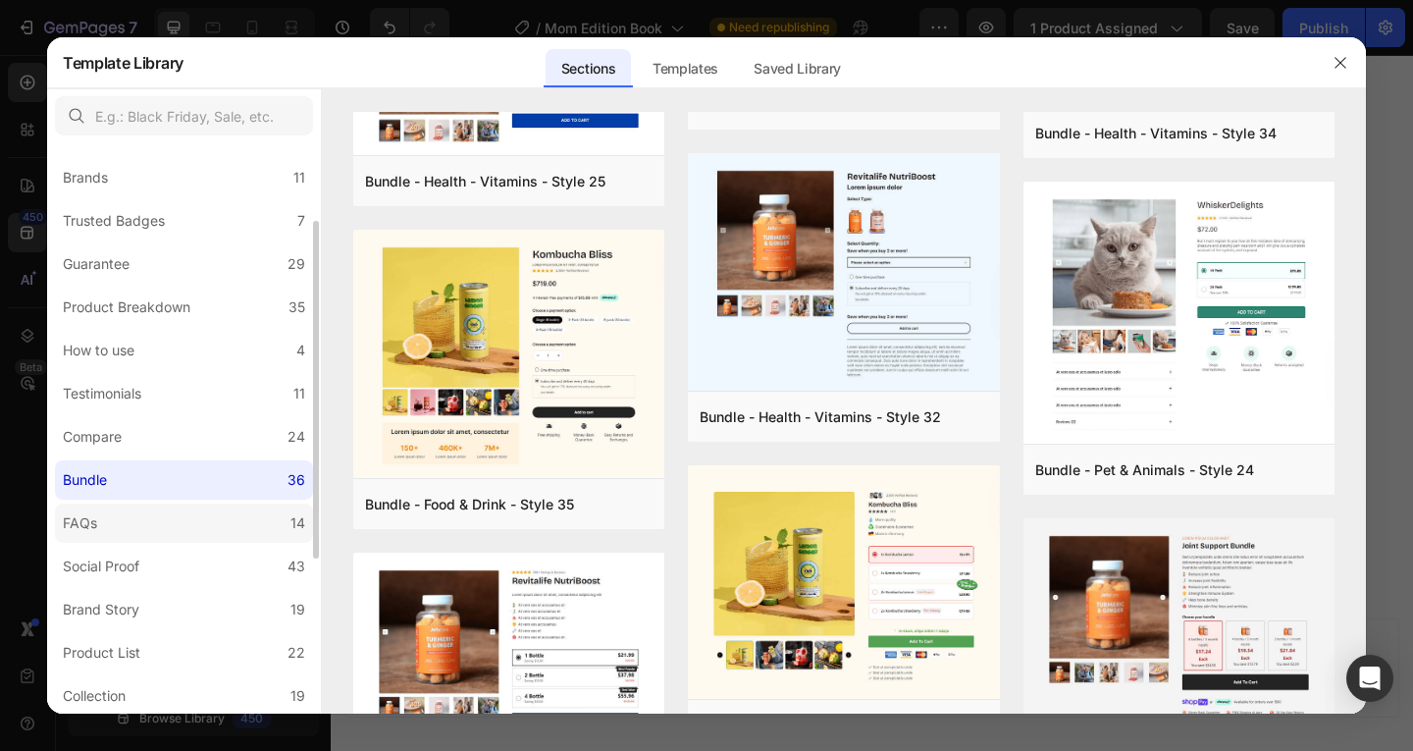
click at [257, 529] on label "FAQs 14" at bounding box center [184, 522] width 258 height 39
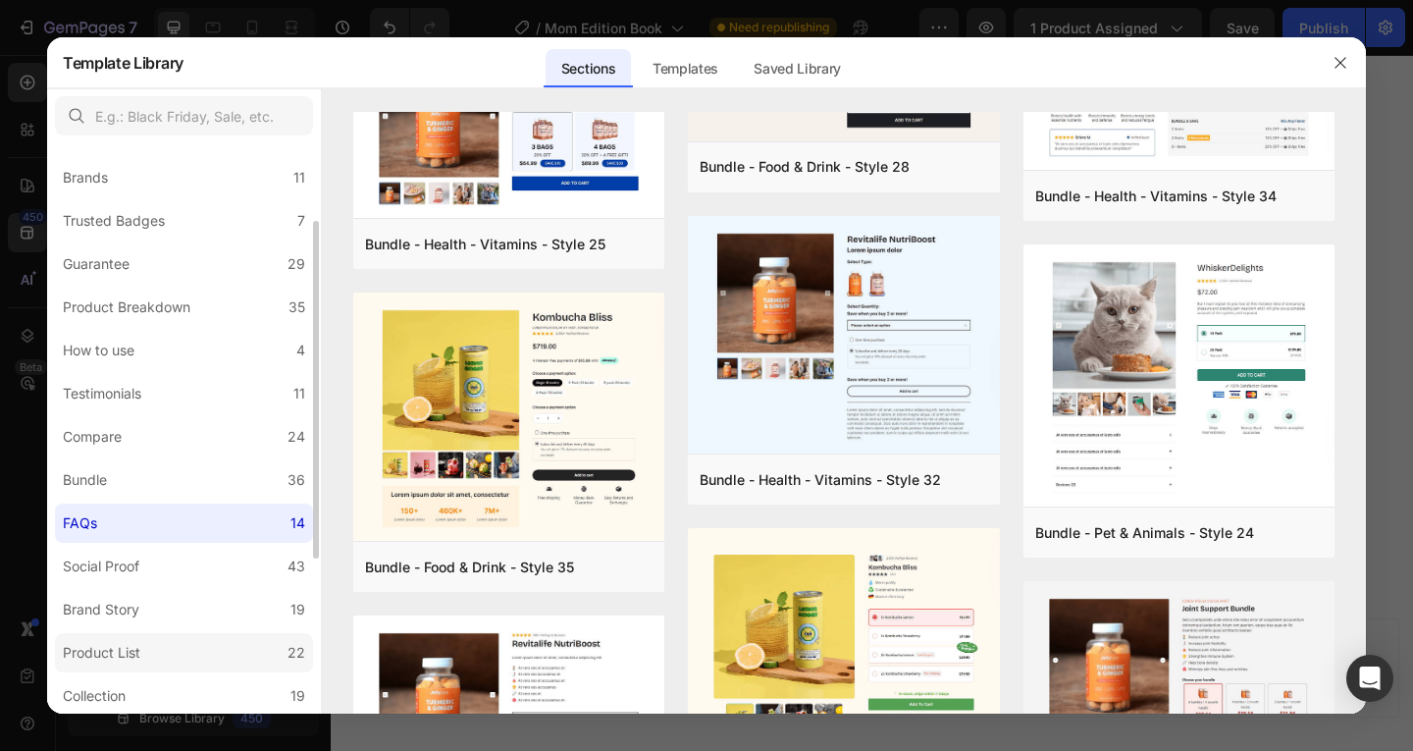
scroll to position [0, 0]
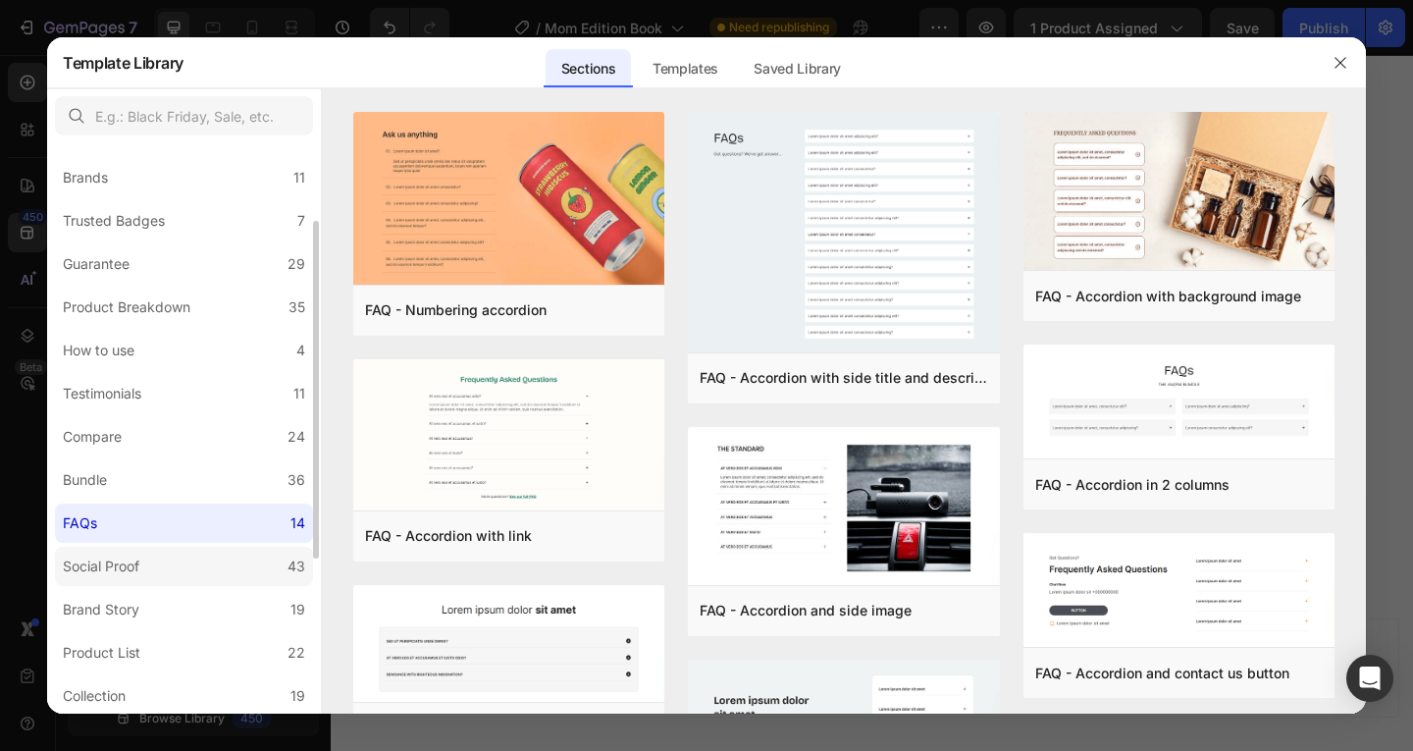
click at [231, 555] on label "Social Proof 43" at bounding box center [184, 565] width 258 height 39
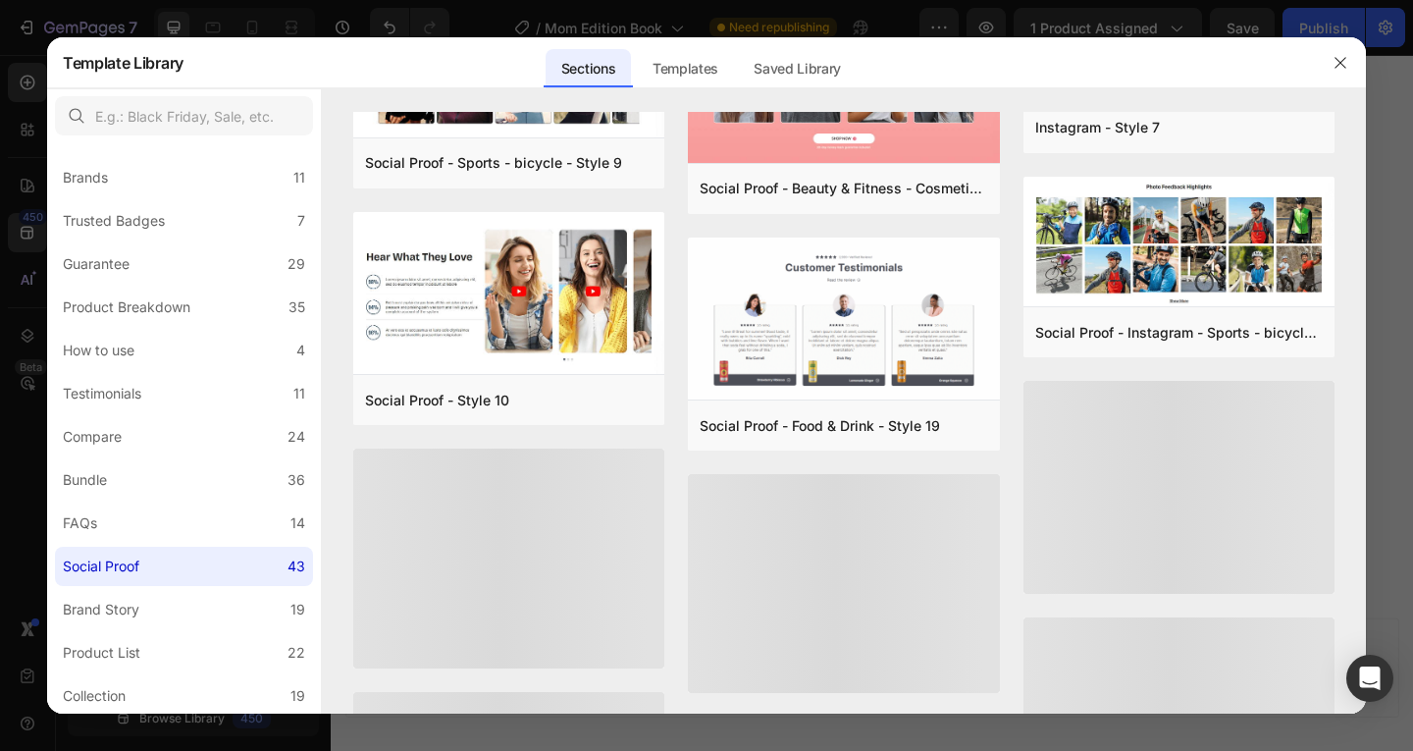
scroll to position [627, 0]
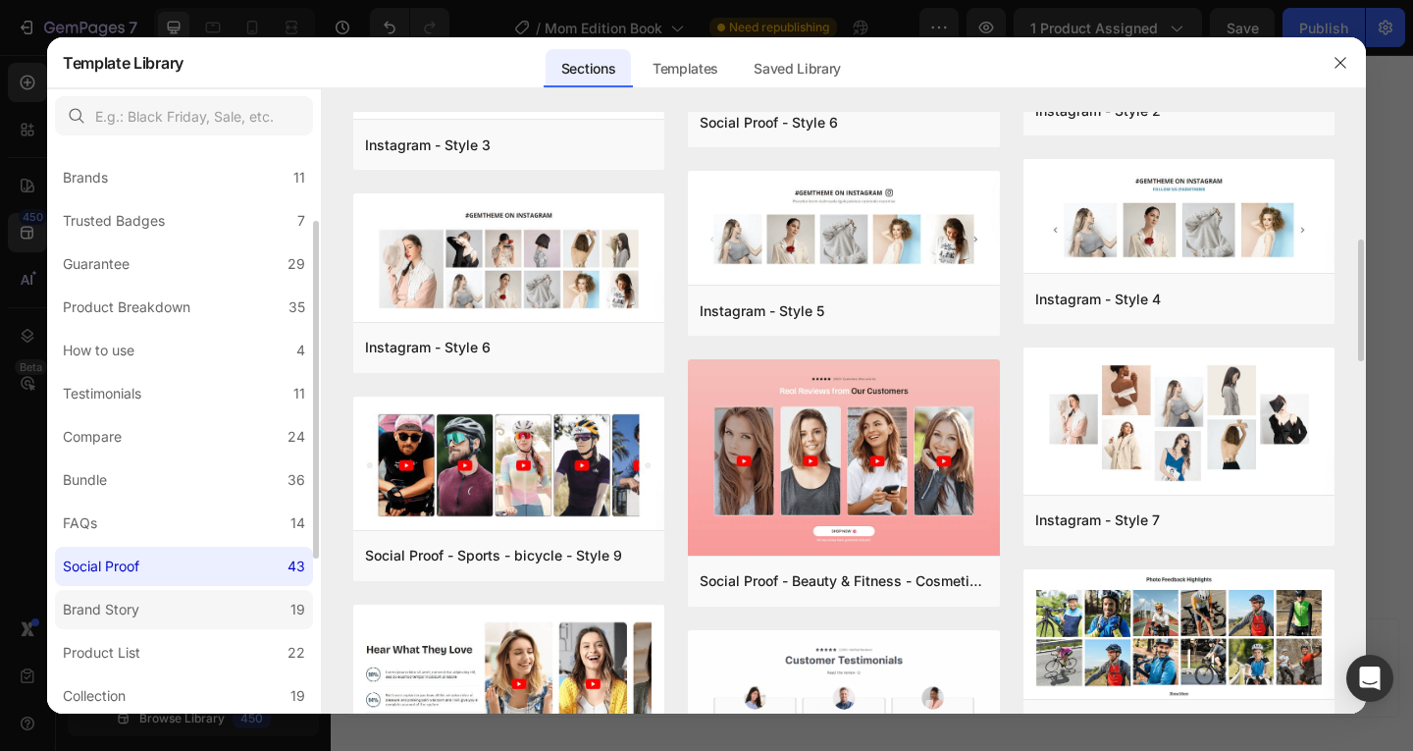
click at [188, 606] on label "Brand Story 19" at bounding box center [184, 609] width 258 height 39
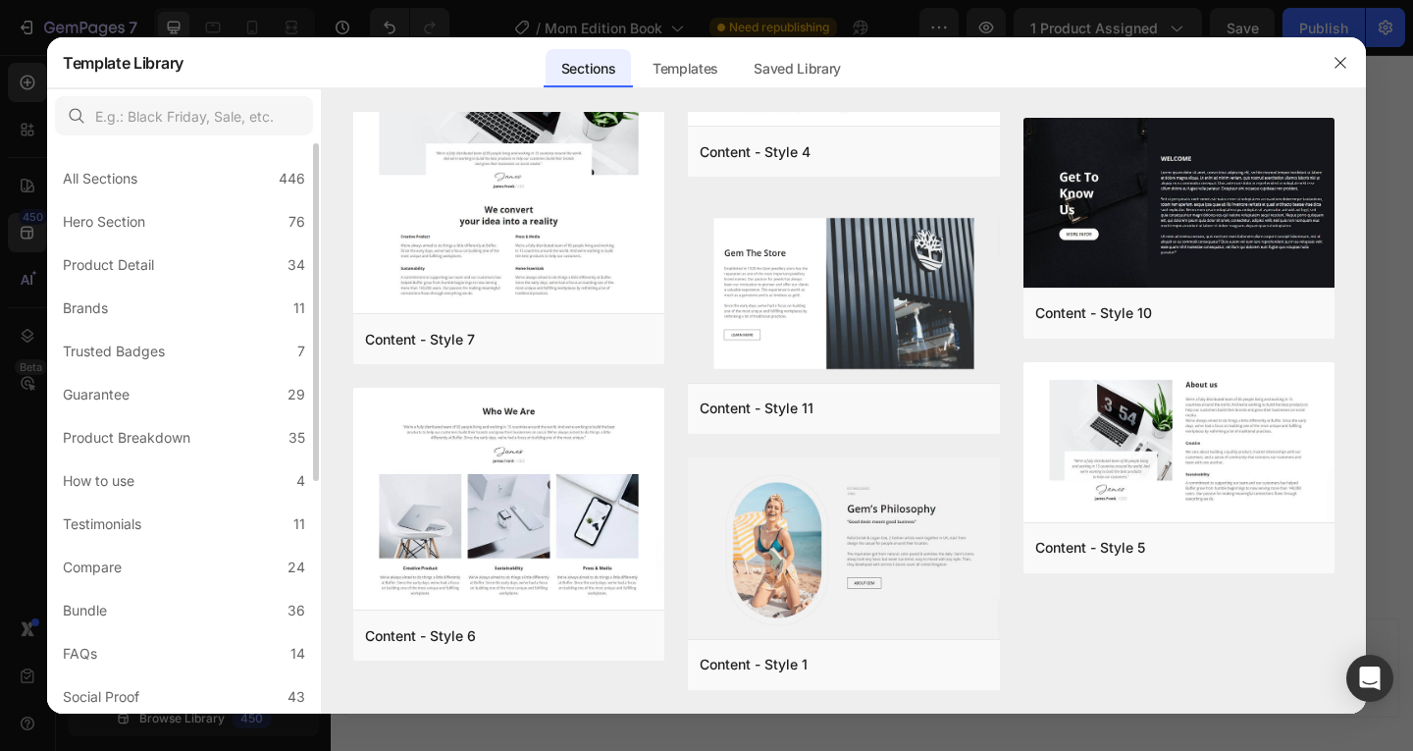
scroll to position [391, 0]
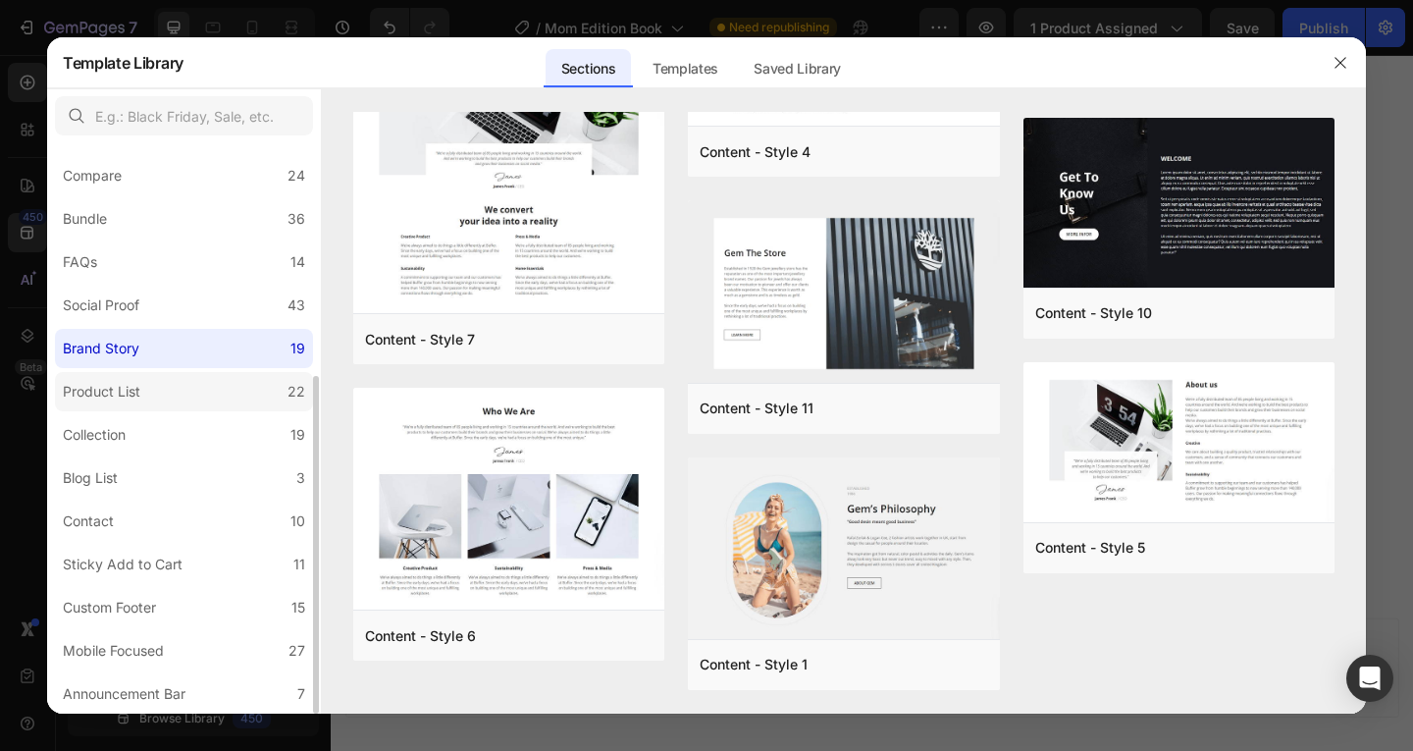
click at [229, 387] on label "Product List 22" at bounding box center [184, 391] width 258 height 39
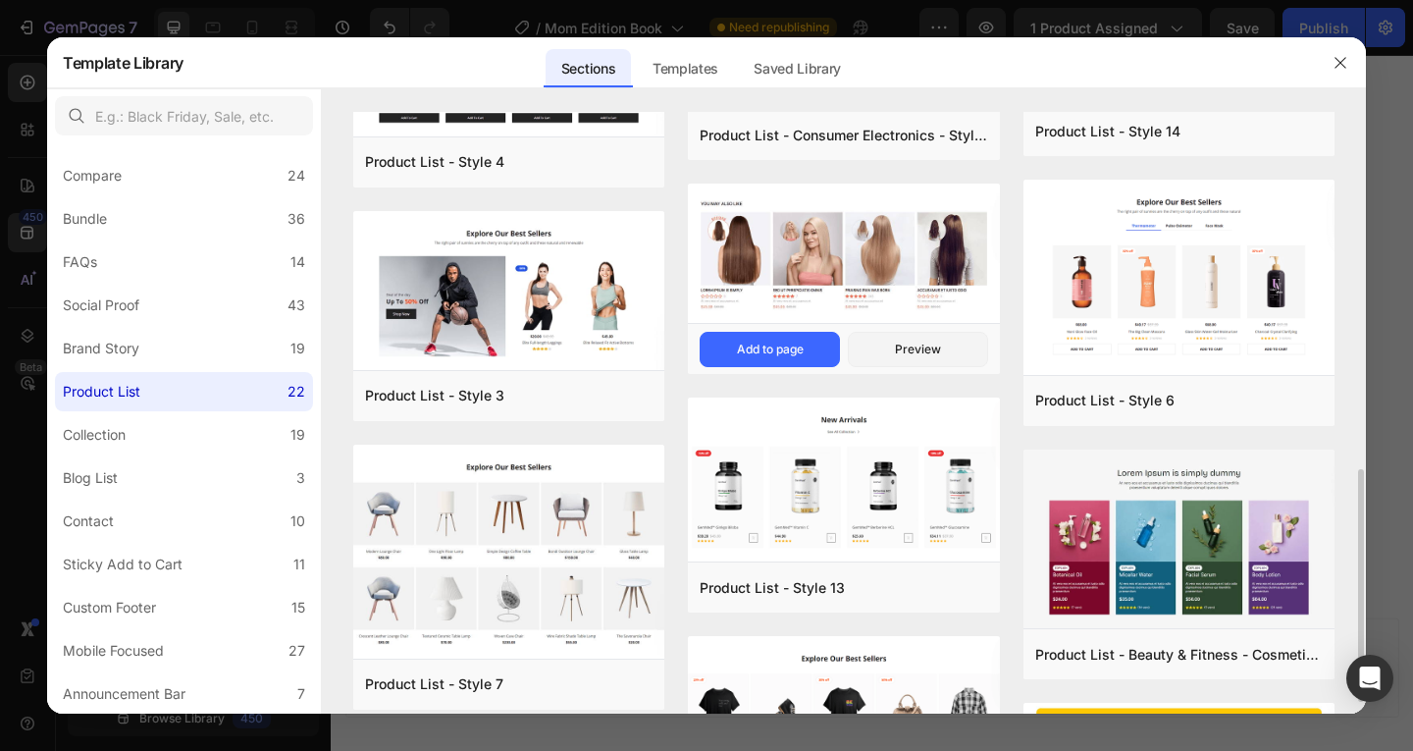
scroll to position [652, 0]
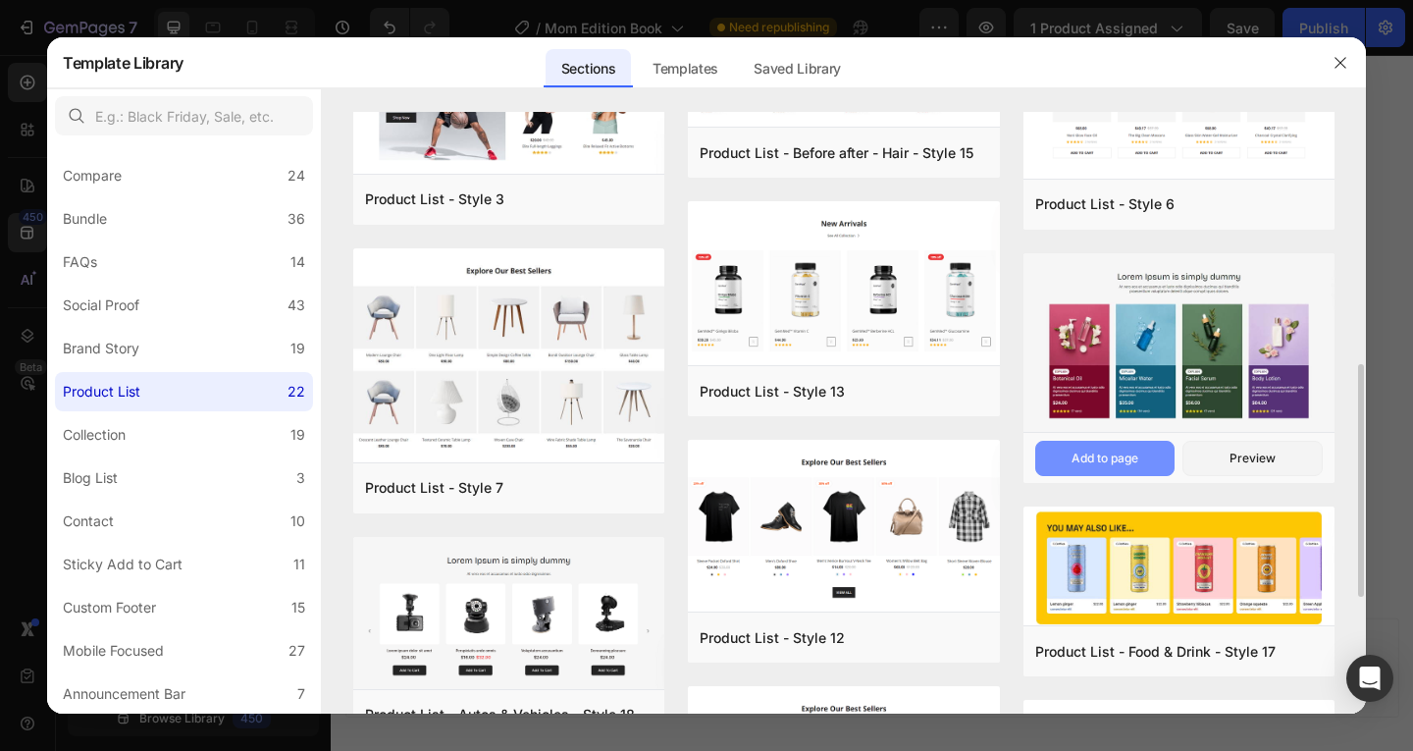
click at [1134, 471] on button "Add to page" at bounding box center [1105, 457] width 140 height 35
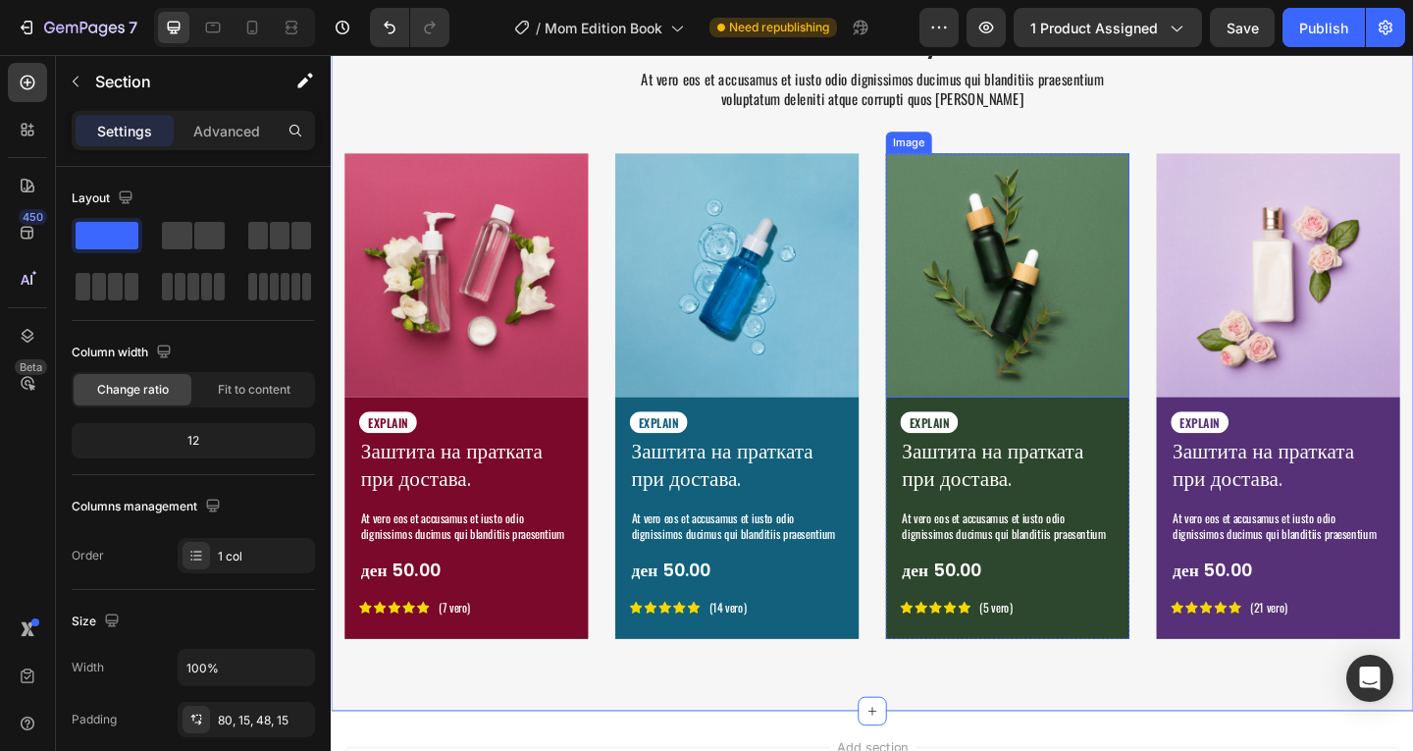
scroll to position [3700, 0]
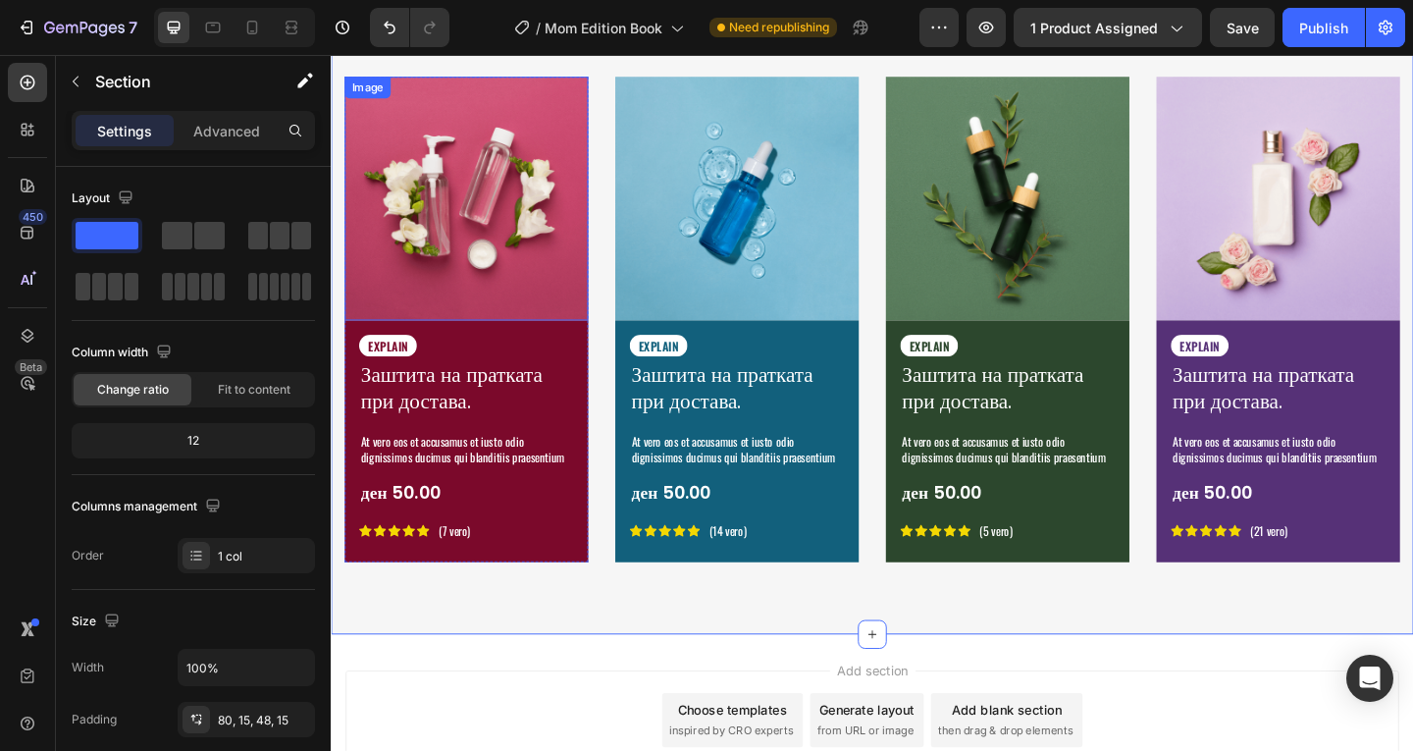
click at [524, 294] on img at bounding box center [477, 210] width 265 height 265
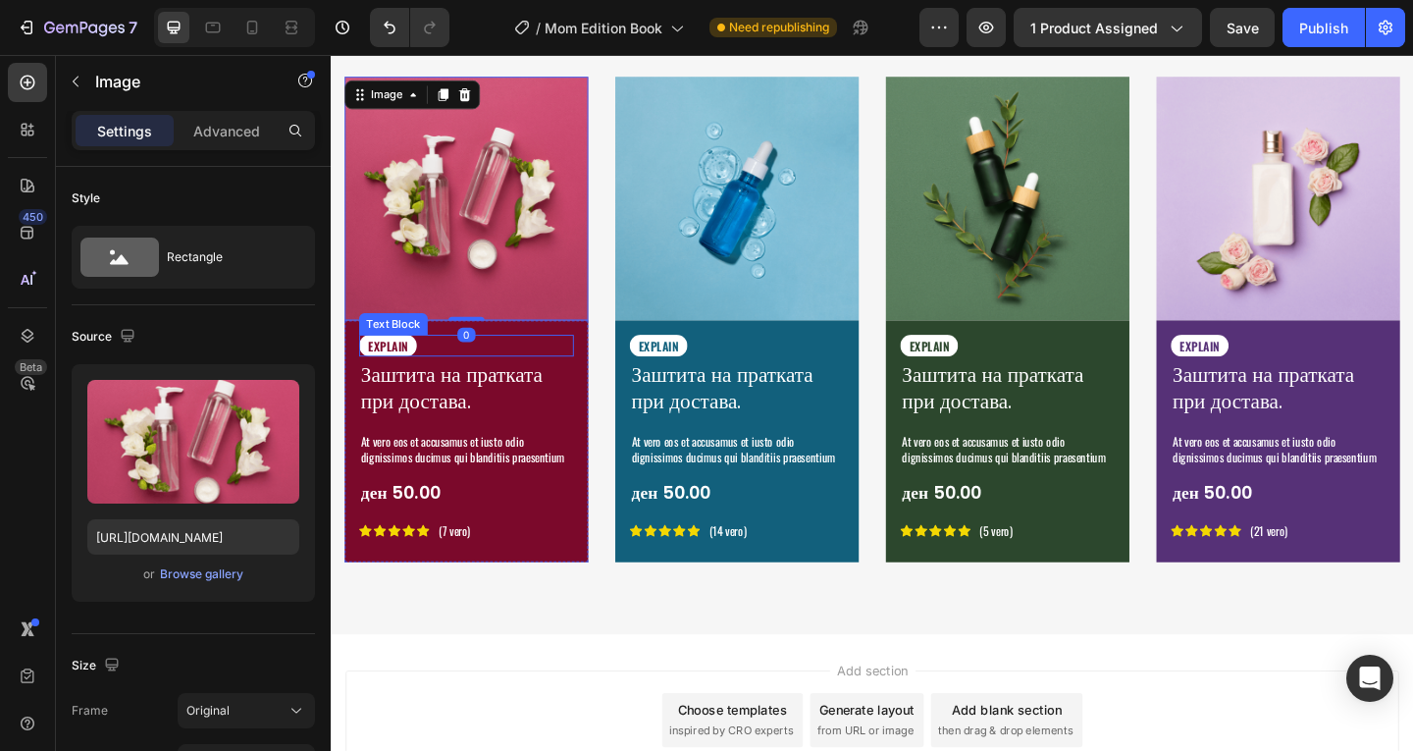
click at [507, 369] on div "EXPLAIN" at bounding box center [477, 371] width 233 height 25
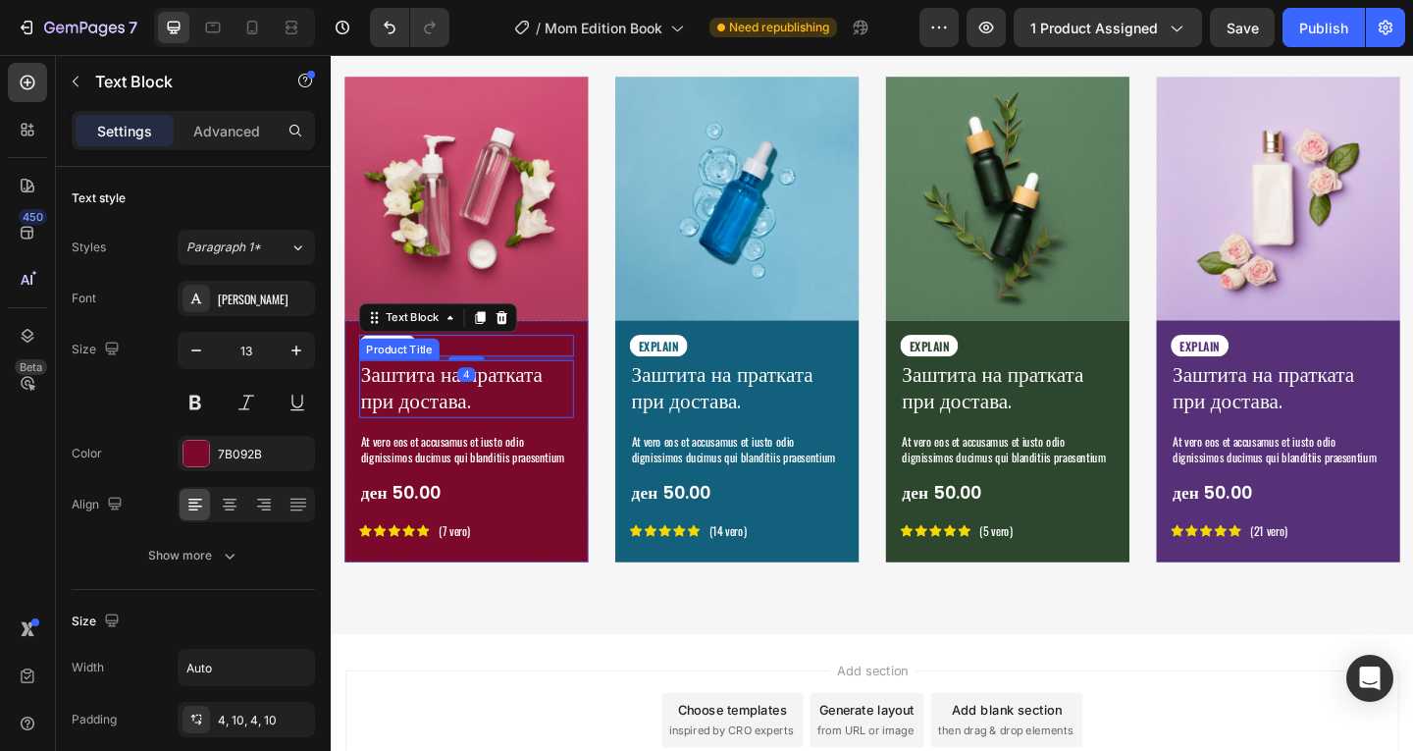
click at [529, 432] on h1 "Заштита на пратката при достава." at bounding box center [477, 418] width 233 height 63
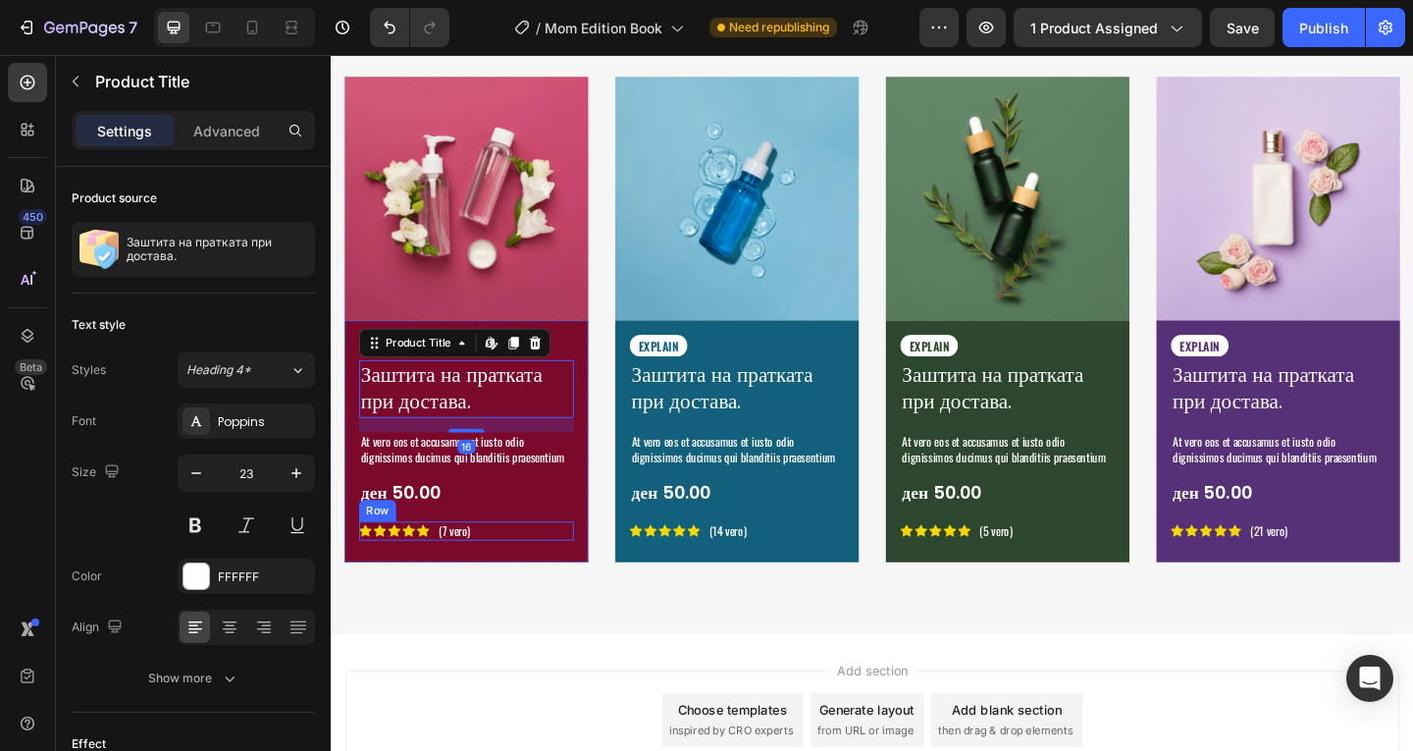
click at [560, 576] on div "Icon Icon Icon Icon Icon Icon List (7 vero) Text Block Row" at bounding box center [477, 572] width 233 height 21
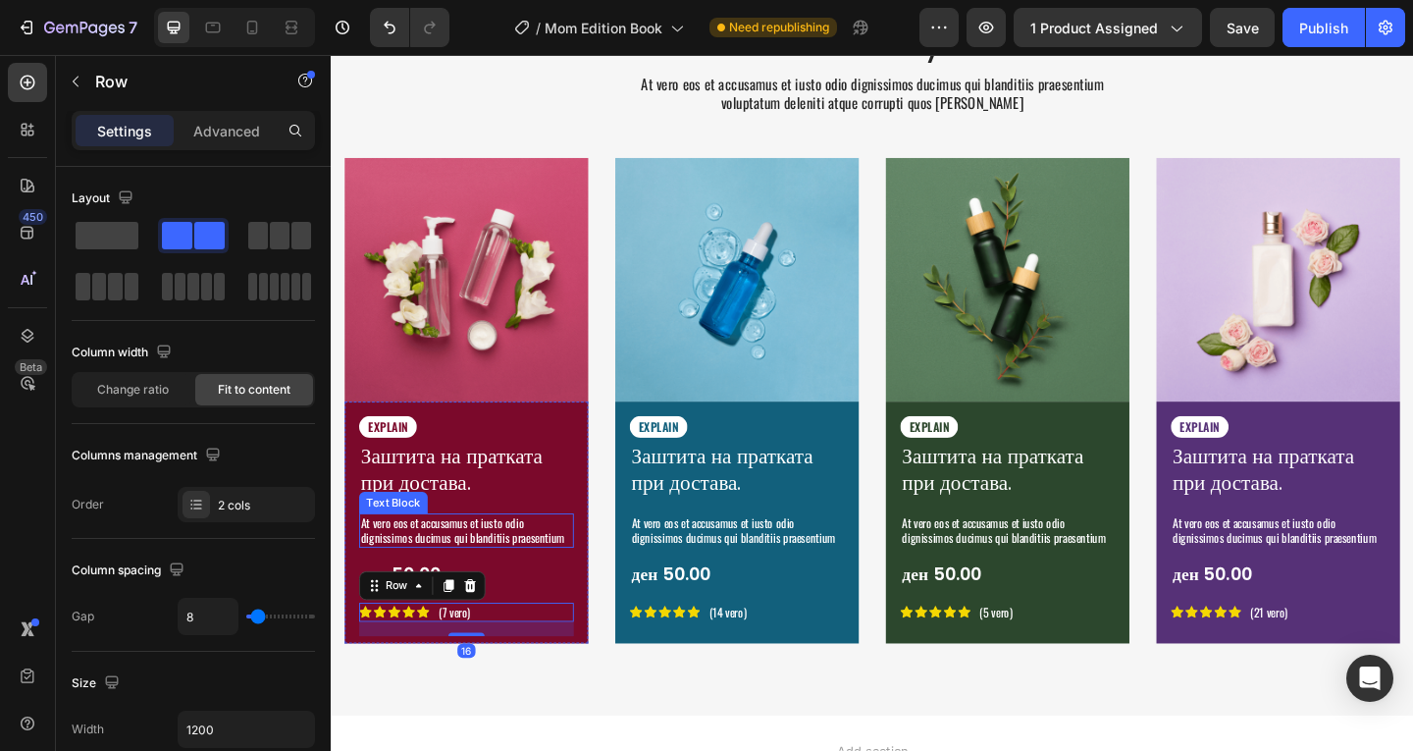
scroll to position [3569, 0]
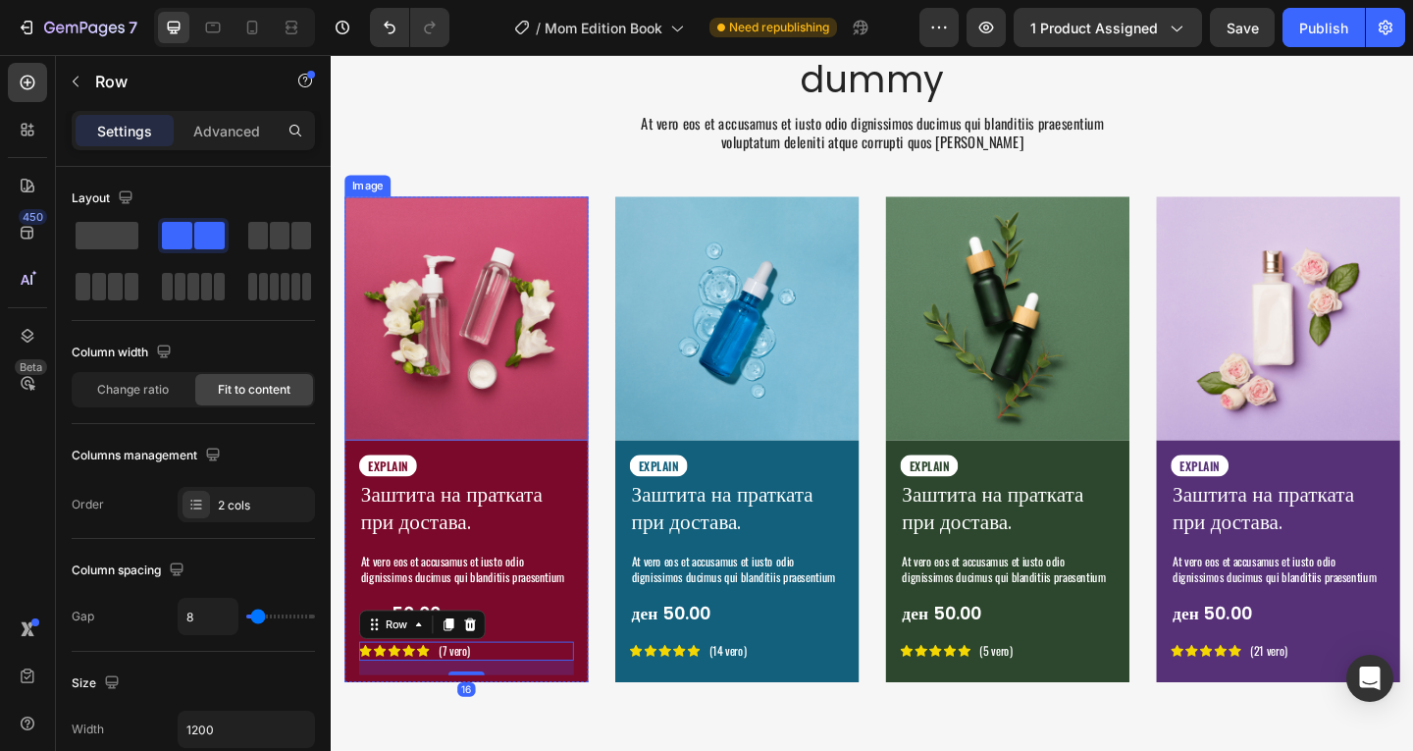
click at [407, 329] on img at bounding box center [477, 341] width 265 height 265
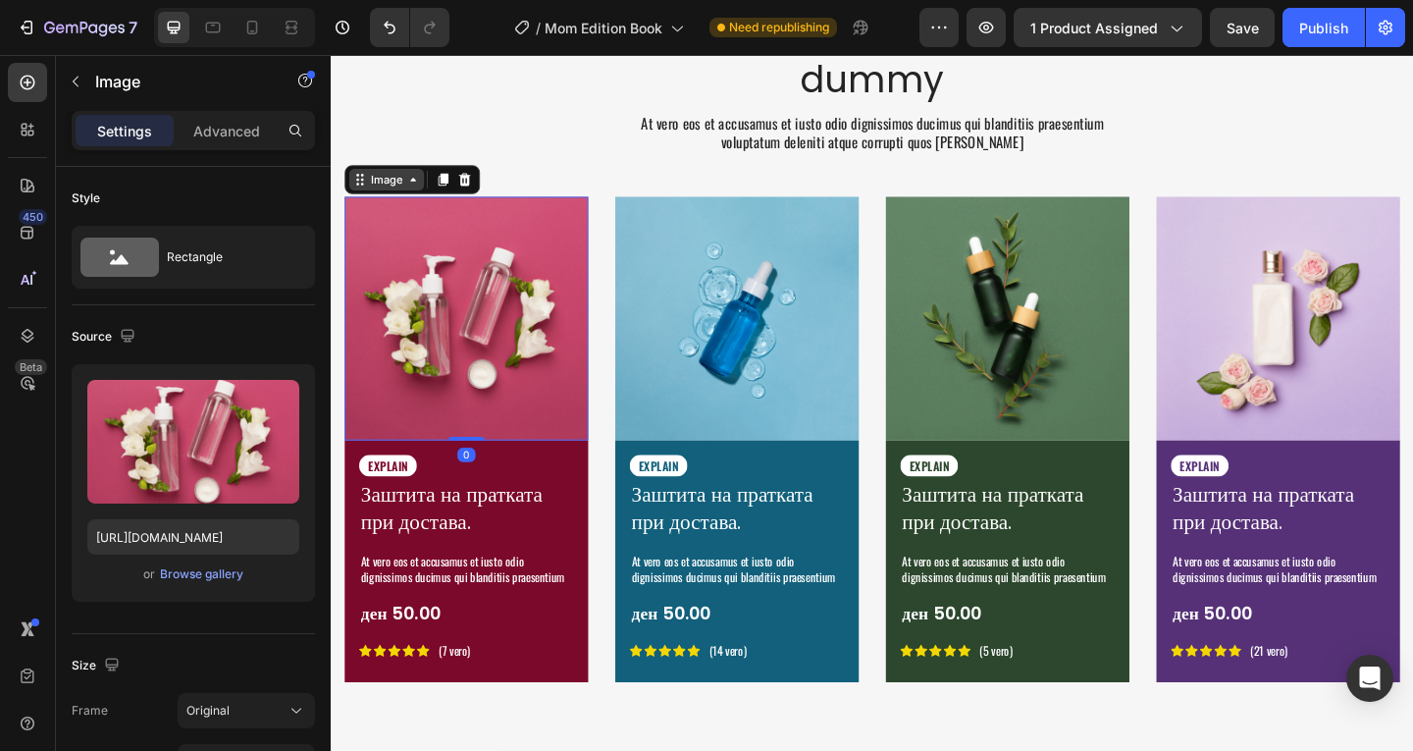
click at [414, 196] on icon at bounding box center [420, 190] width 16 height 16
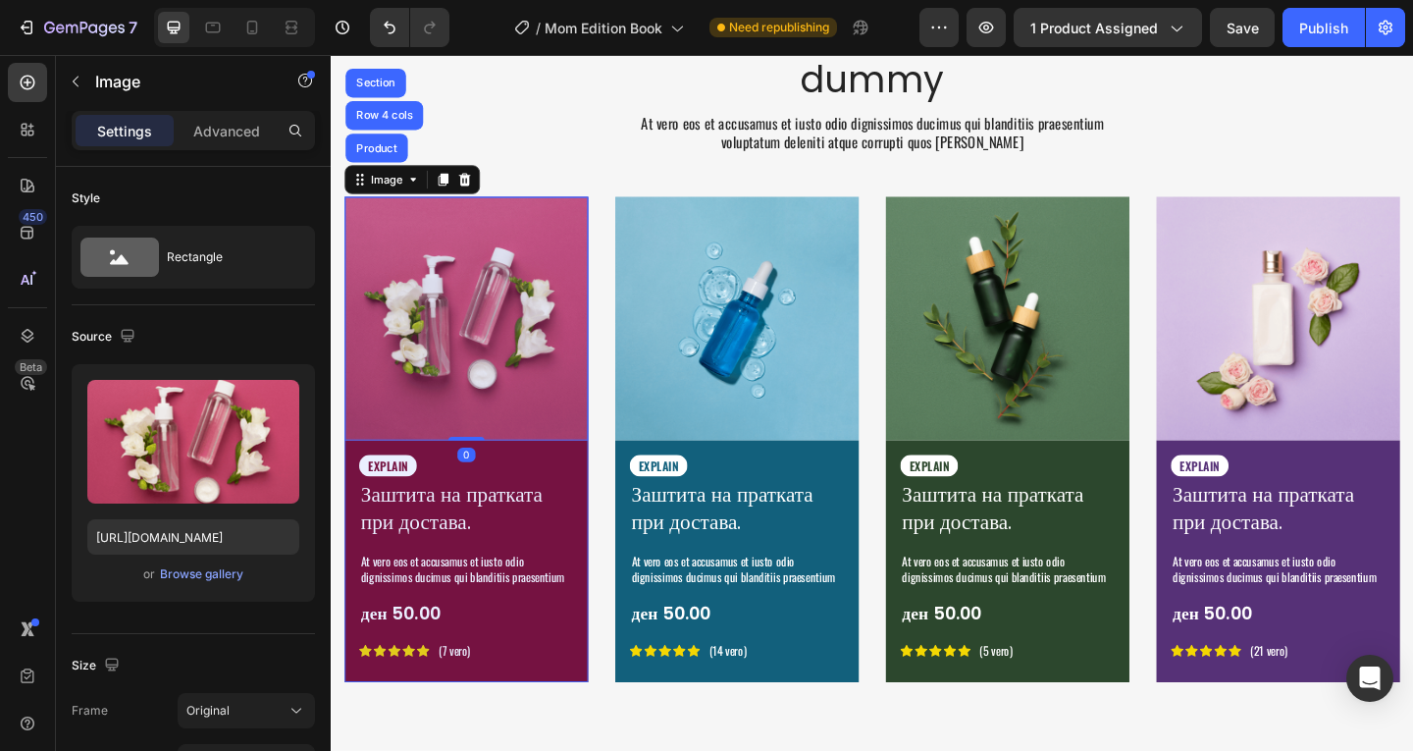
click at [399, 148] on div "Product" at bounding box center [380, 155] width 68 height 31
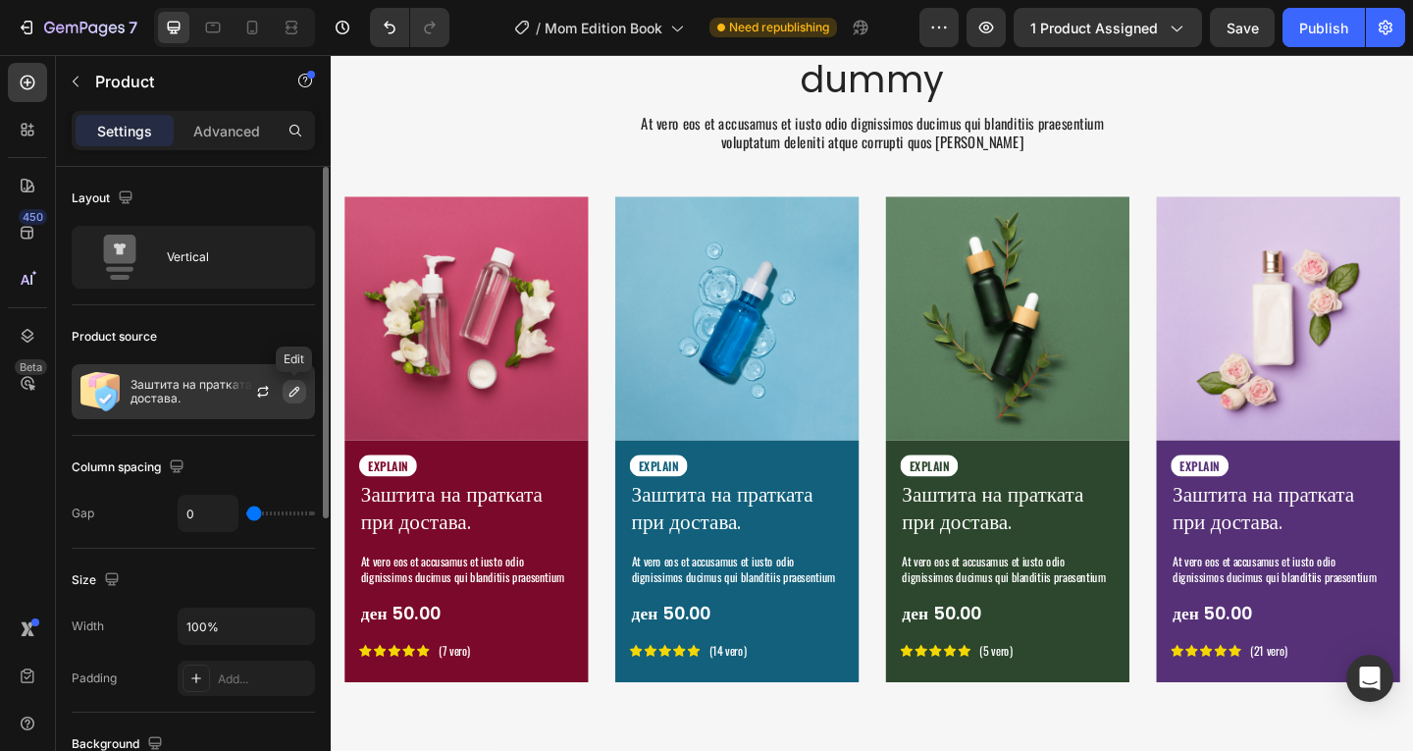
click at [296, 389] on icon "button" at bounding box center [294, 392] width 10 height 10
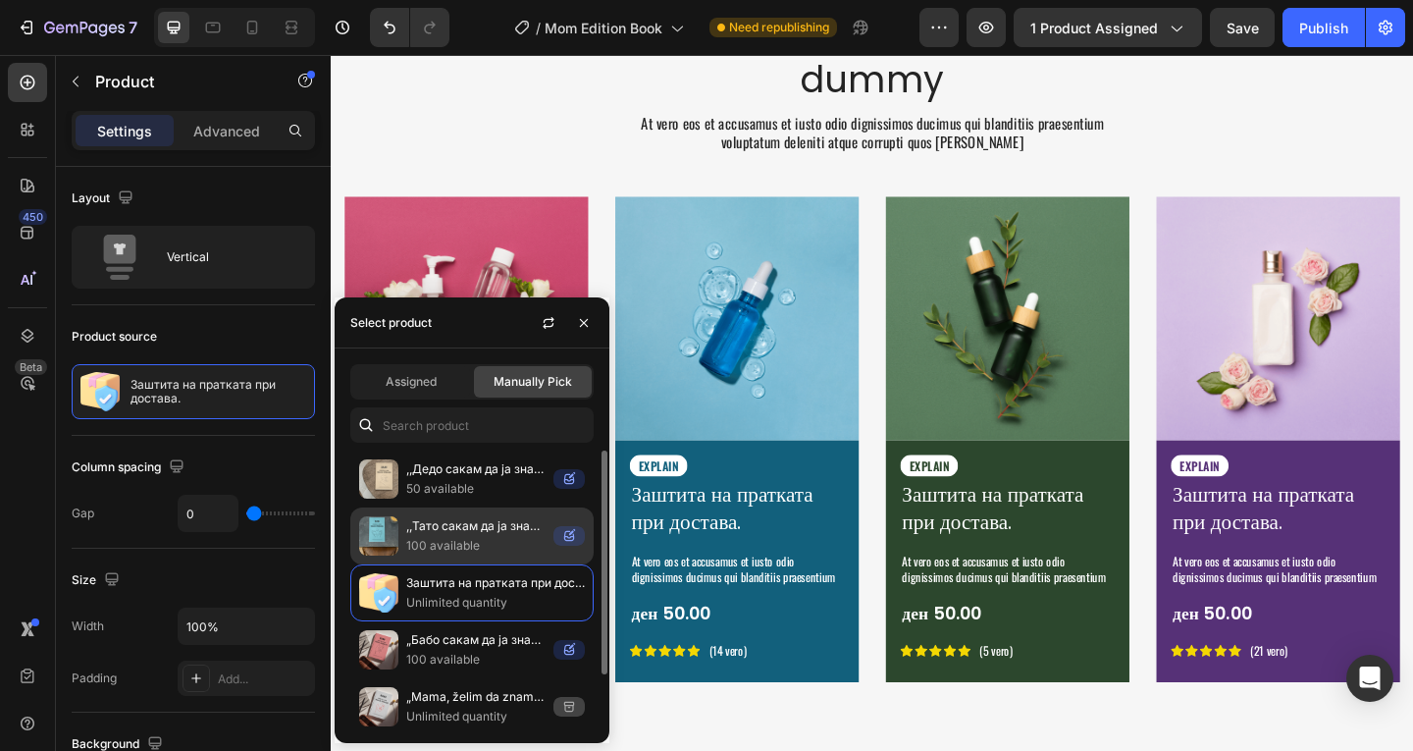
click at [489, 541] on p "100 available" at bounding box center [475, 546] width 139 height 20
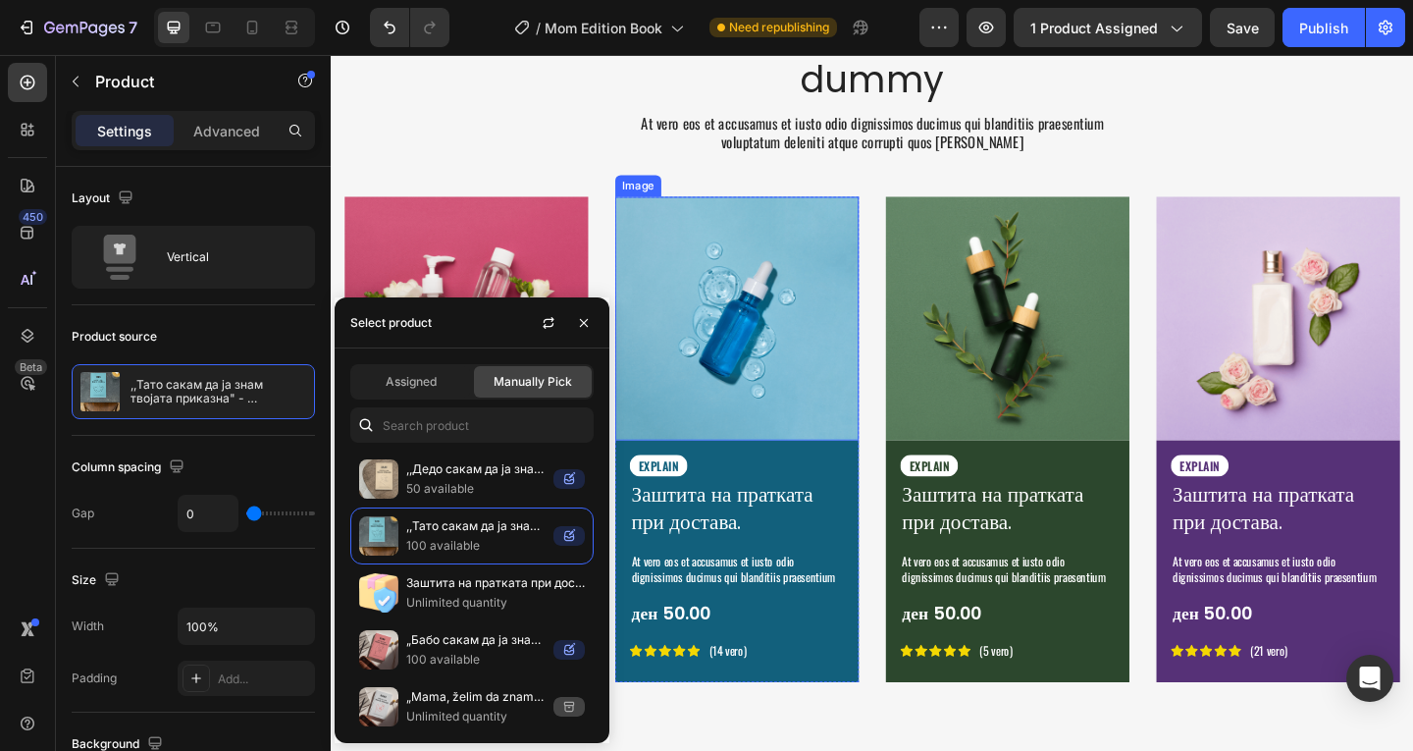
click at [802, 415] on img at bounding box center [772, 341] width 265 height 265
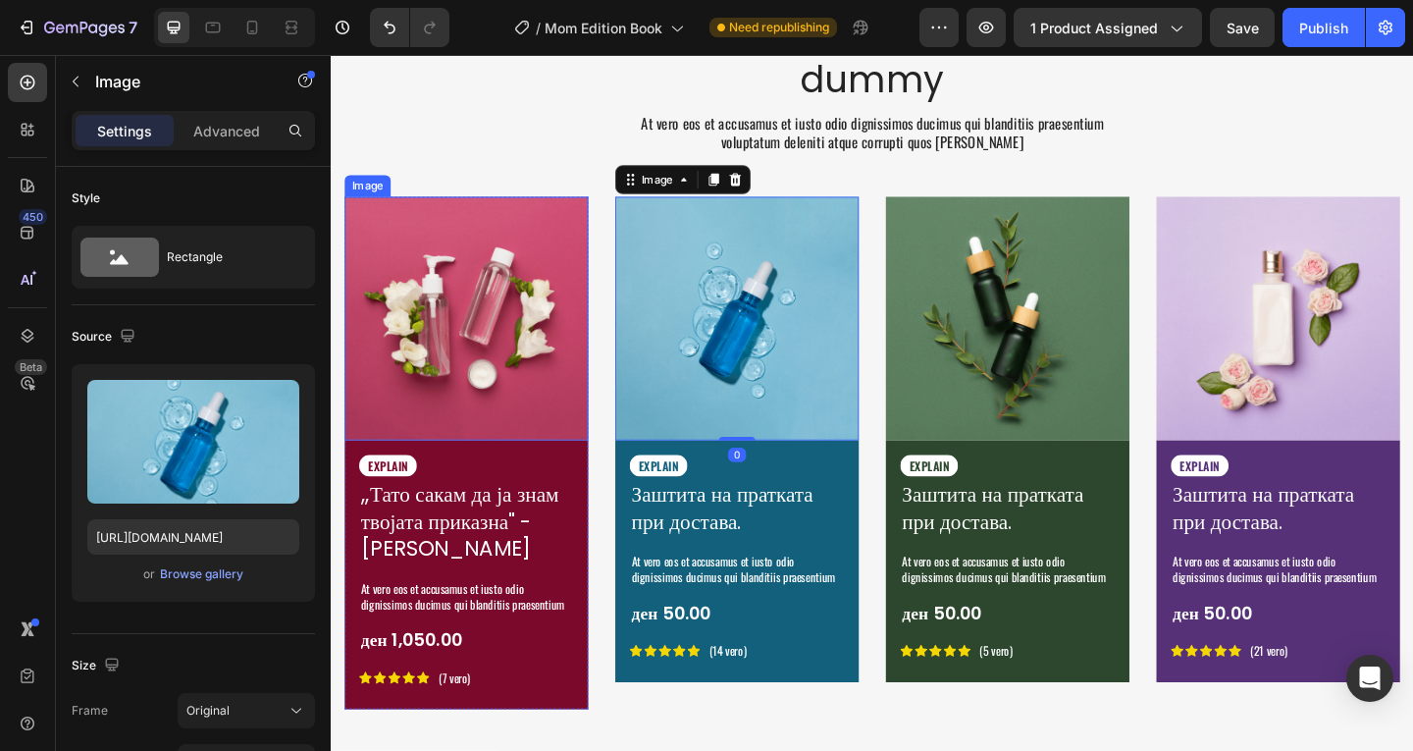
click at [467, 374] on img at bounding box center [477, 341] width 265 height 265
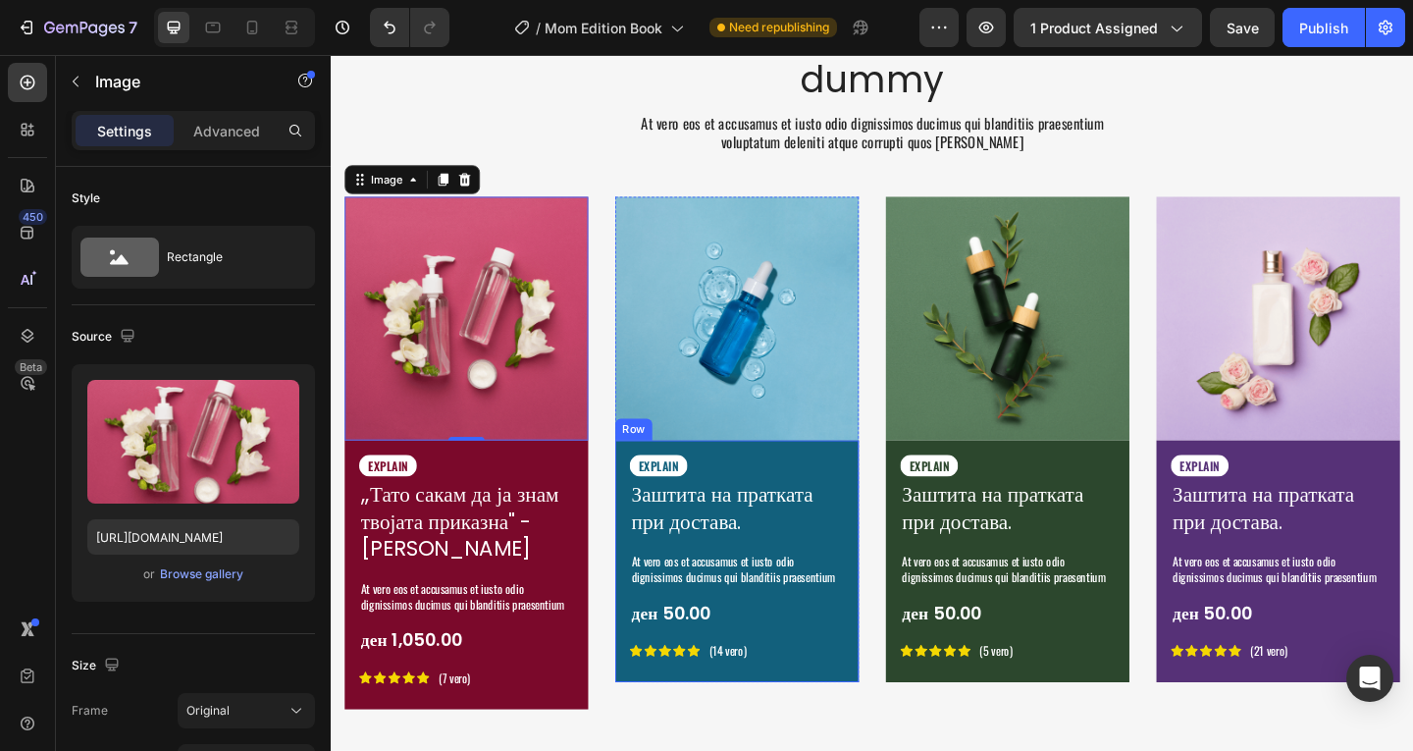
click at [892, 718] on div "EXPLAIN Text Block Заштита на пратката при достава. Product Title At vero eos e…" at bounding box center [772, 605] width 265 height 263
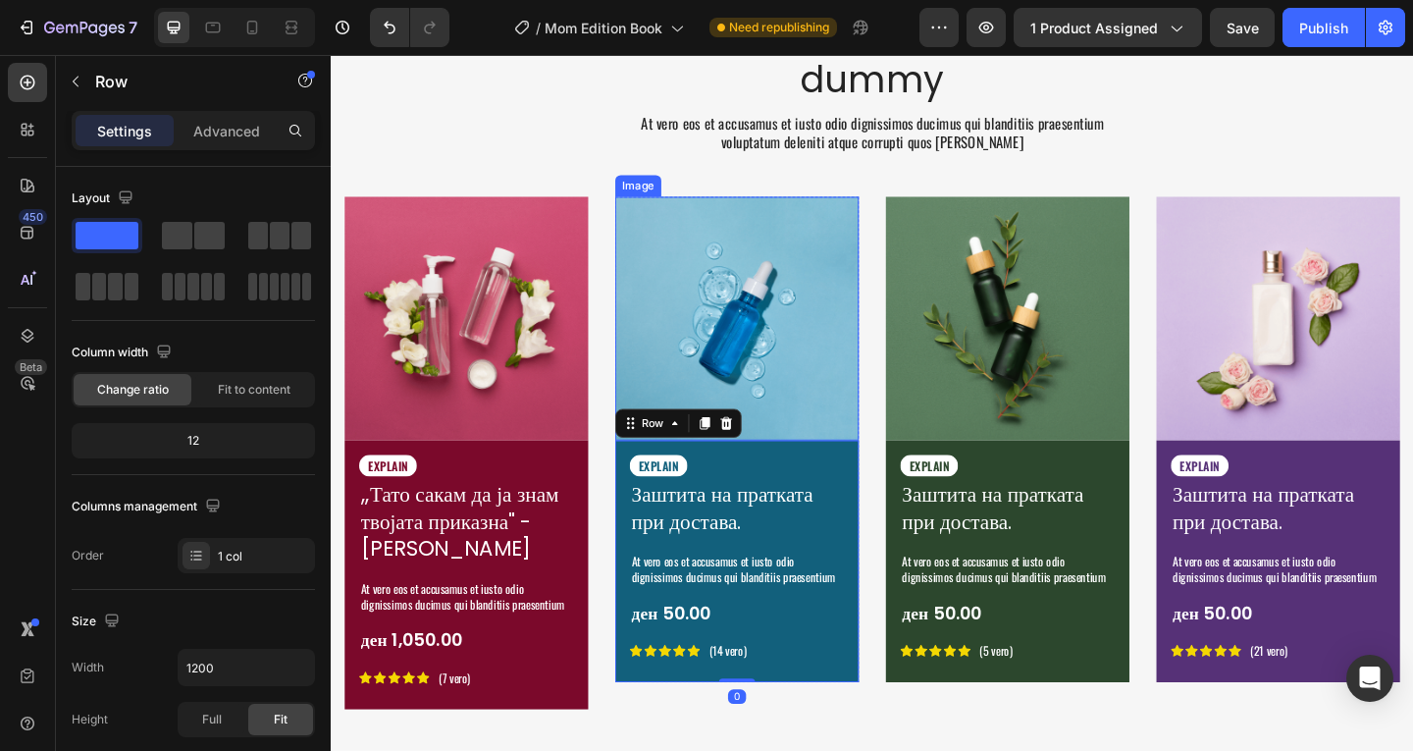
click at [756, 376] on img at bounding box center [772, 341] width 265 height 265
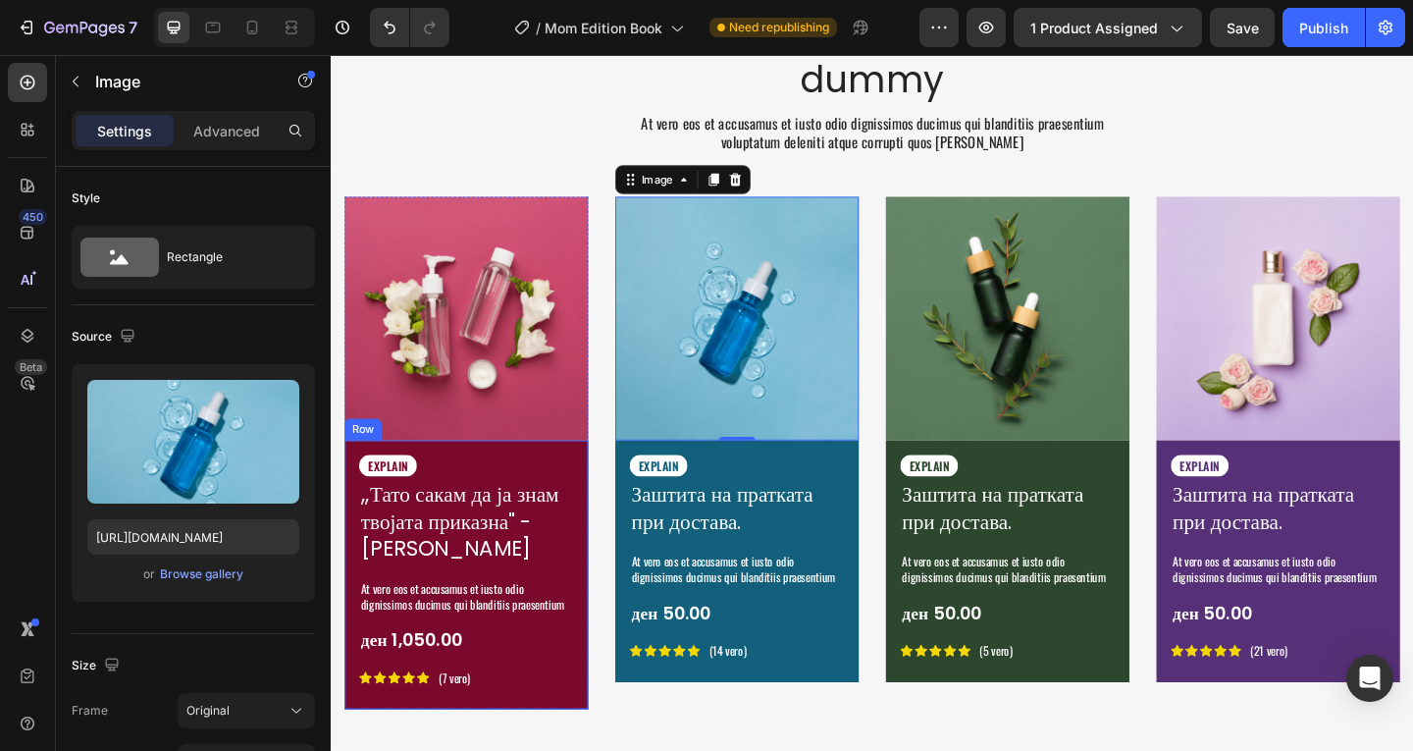
click at [580, 750] on div "EXPLAIN Text Block ,,Тато сакам да ја знам твојата приказна" - Емотивен Спомена…" at bounding box center [477, 624] width 233 height 269
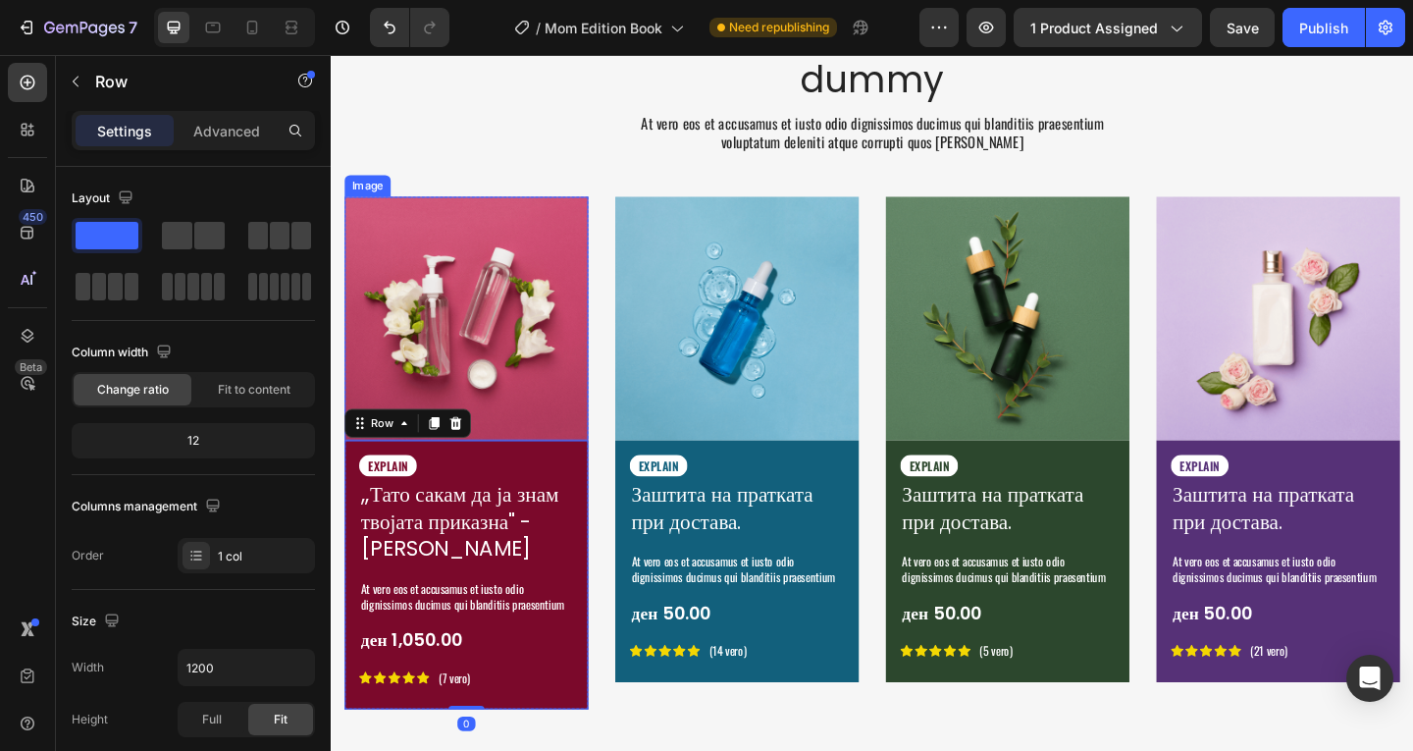
click at [496, 384] on img at bounding box center [477, 341] width 265 height 265
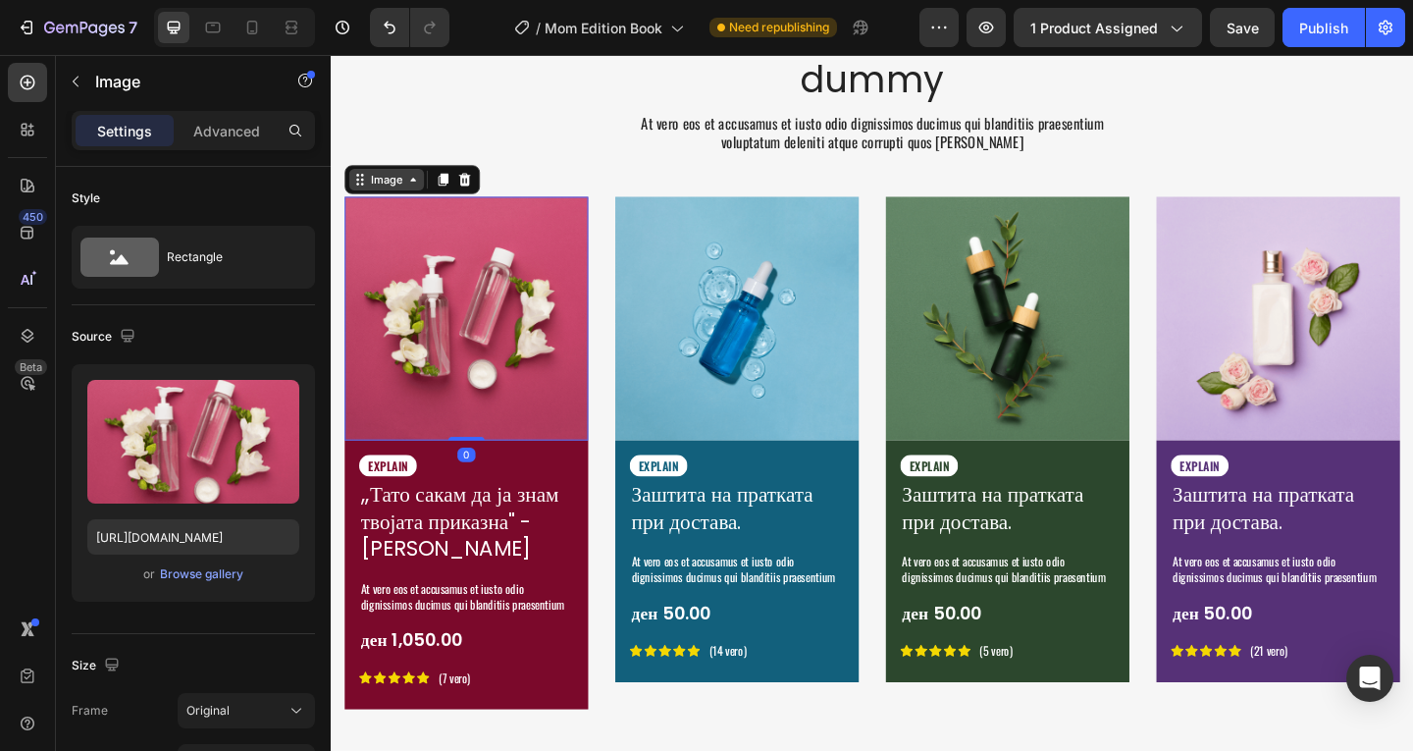
click at [410, 195] on div "Image" at bounding box center [391, 190] width 42 height 18
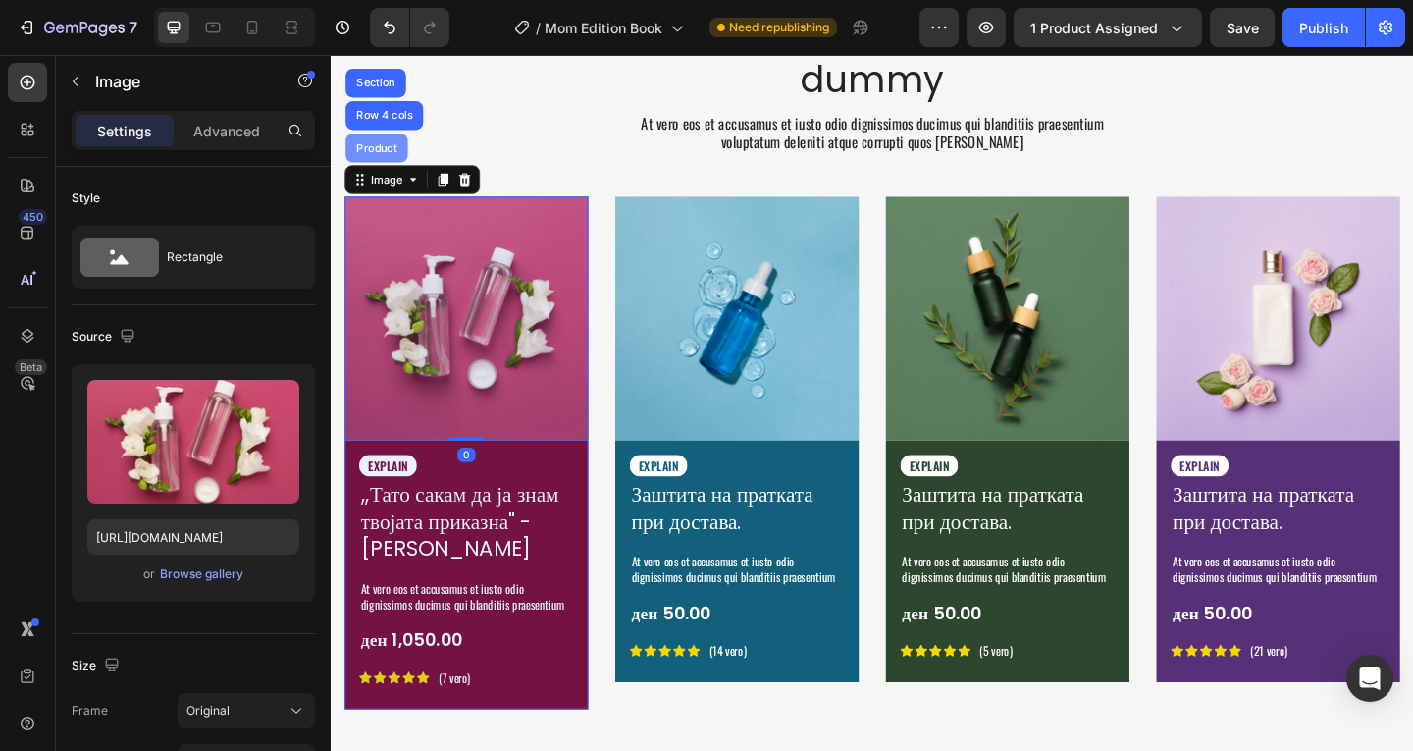
click at [405, 150] on div "Product" at bounding box center [380, 156] width 52 height 12
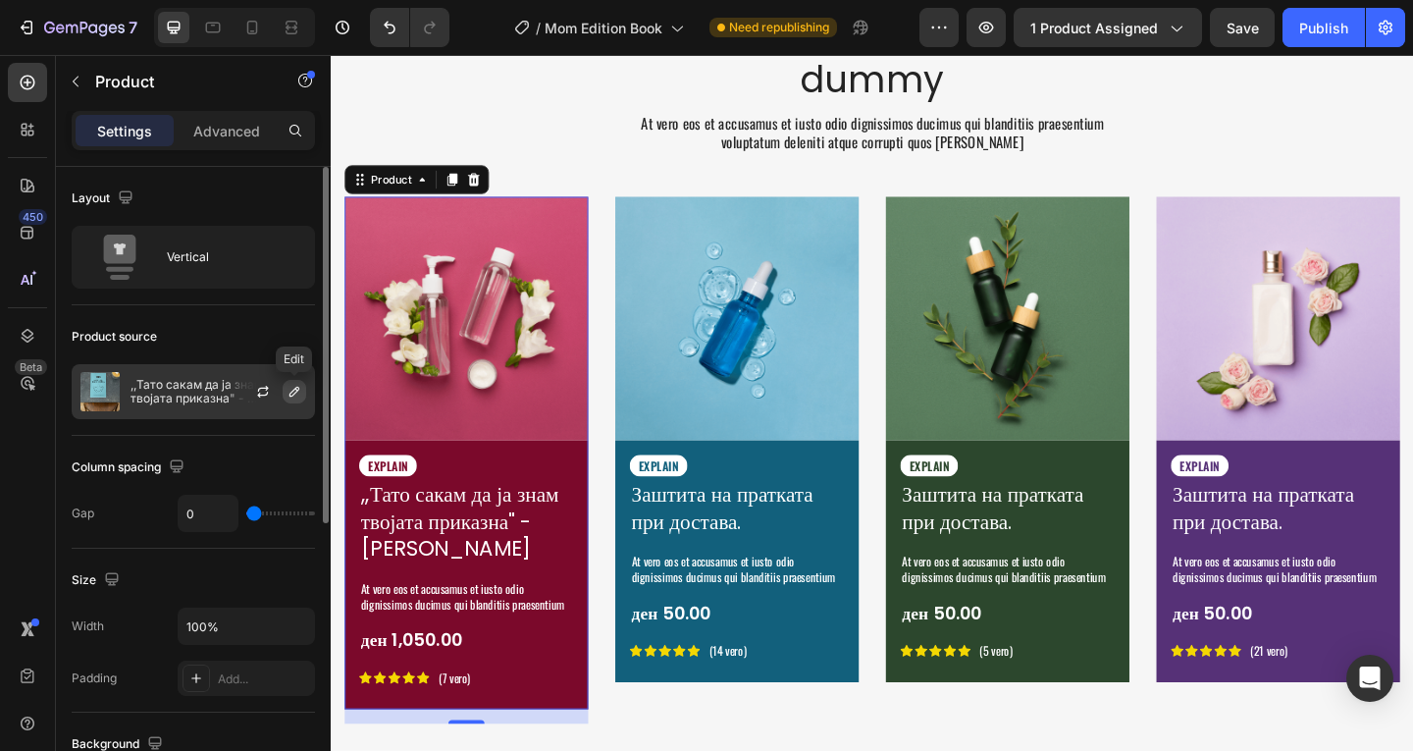
click at [293, 392] on icon "button" at bounding box center [294, 392] width 16 height 16
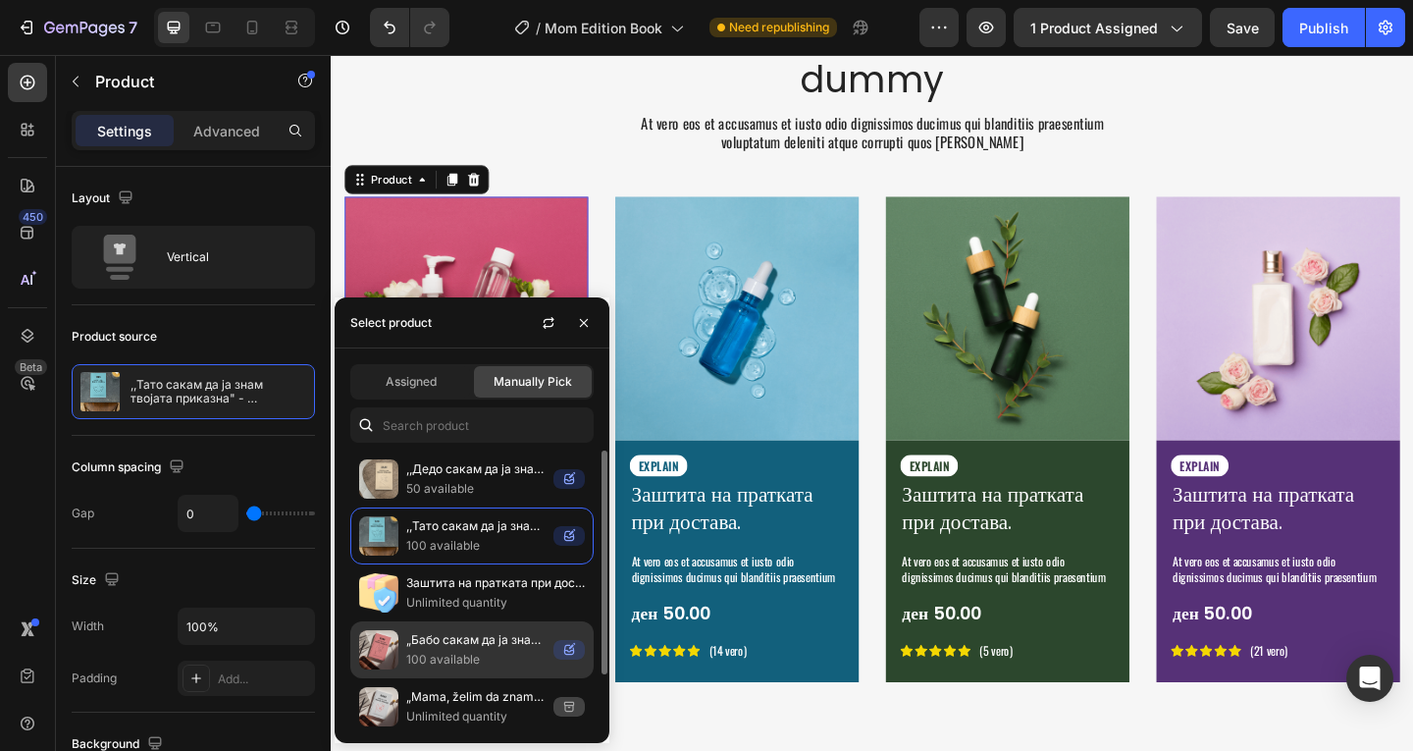
click at [541, 634] on p "„Бабо сакам да ја знам твојата приказна" - [PERSON_NAME]" at bounding box center [475, 640] width 139 height 20
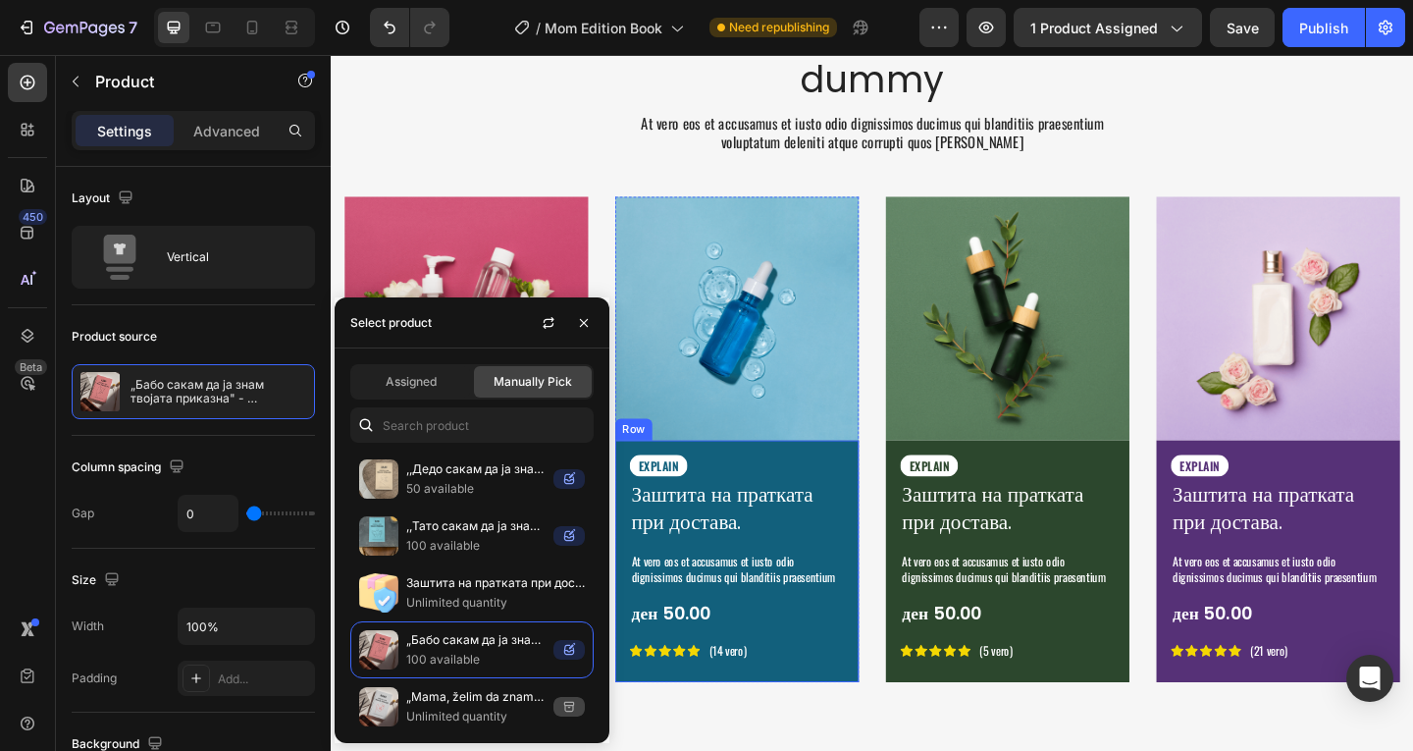
click at [884, 725] on div "EXPLAIN Text Block Заштита на пратката при достава. Product Title At vero eos e…" at bounding box center [772, 605] width 265 height 263
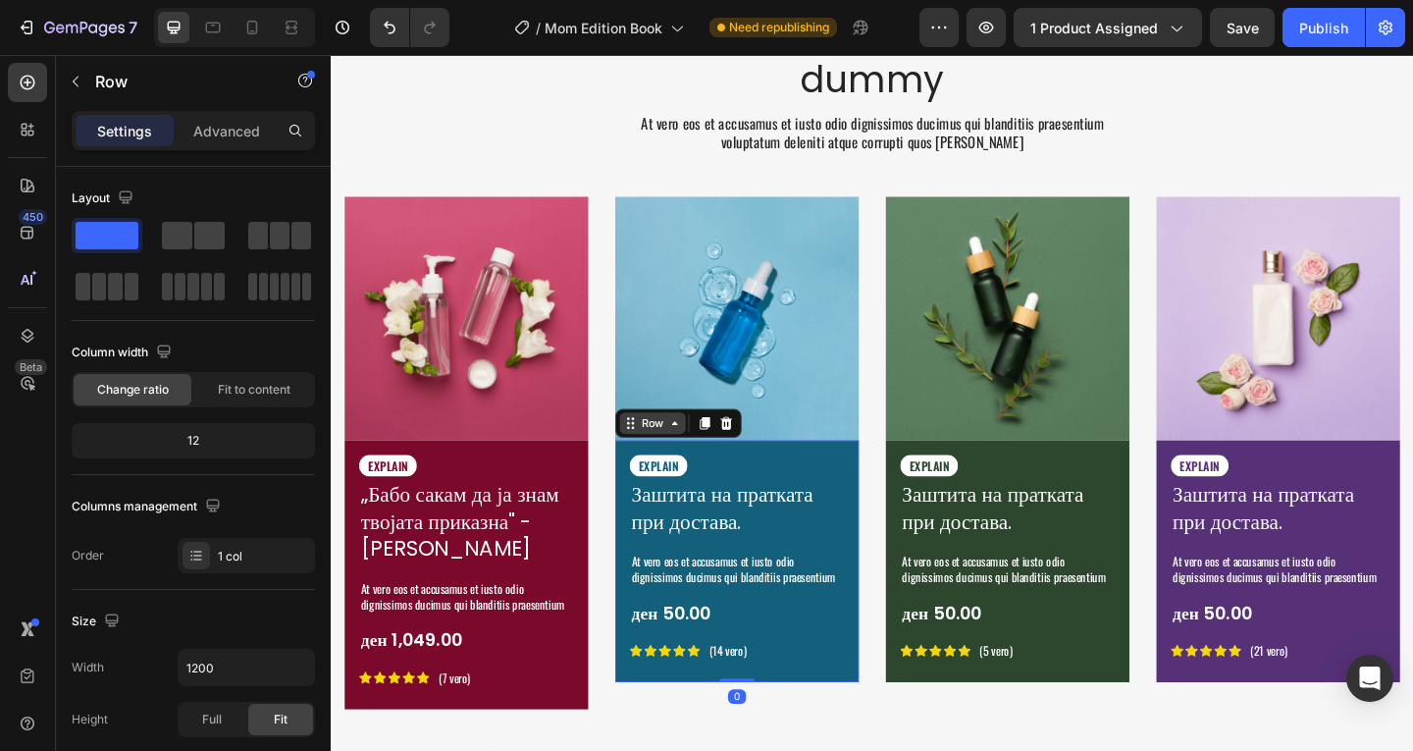
click at [703, 456] on icon at bounding box center [705, 455] width 16 height 16
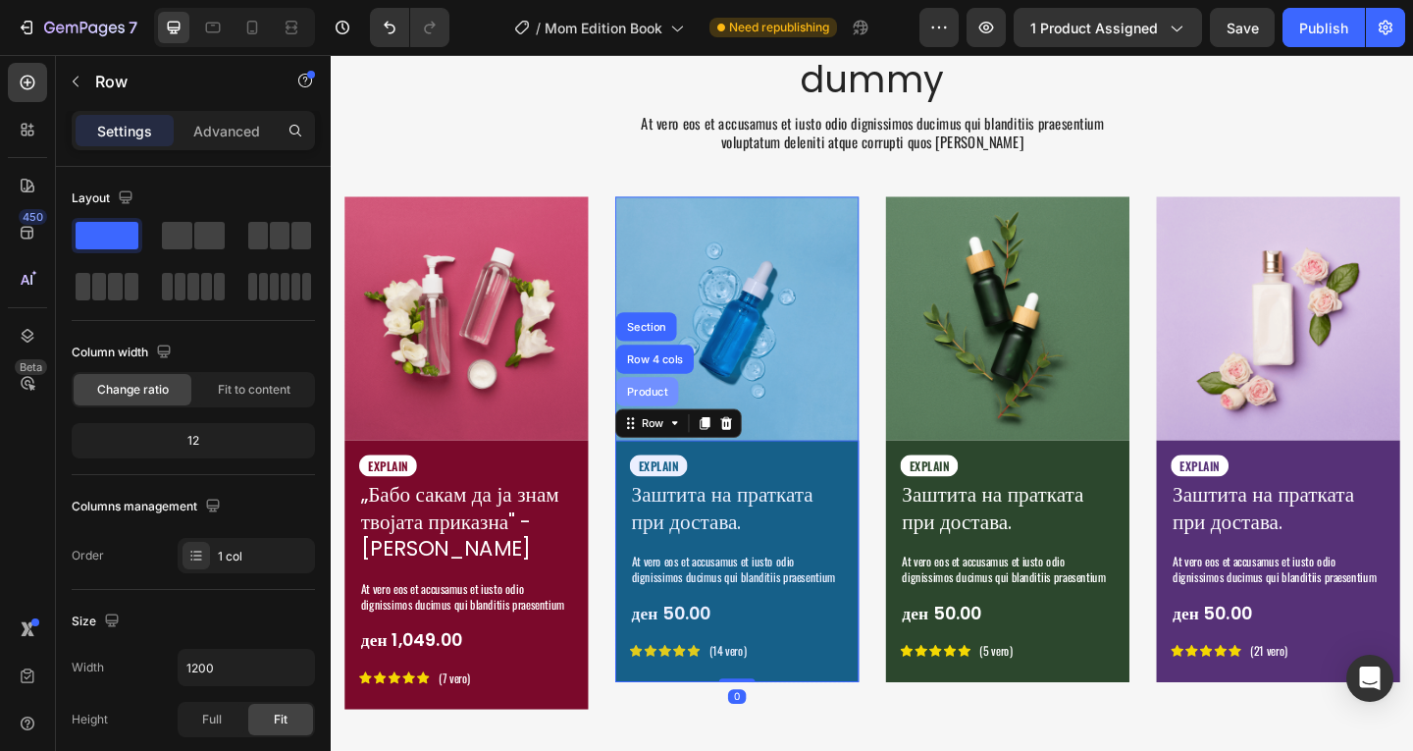
click at [683, 405] on div "Product" at bounding box center [675, 420] width 68 height 31
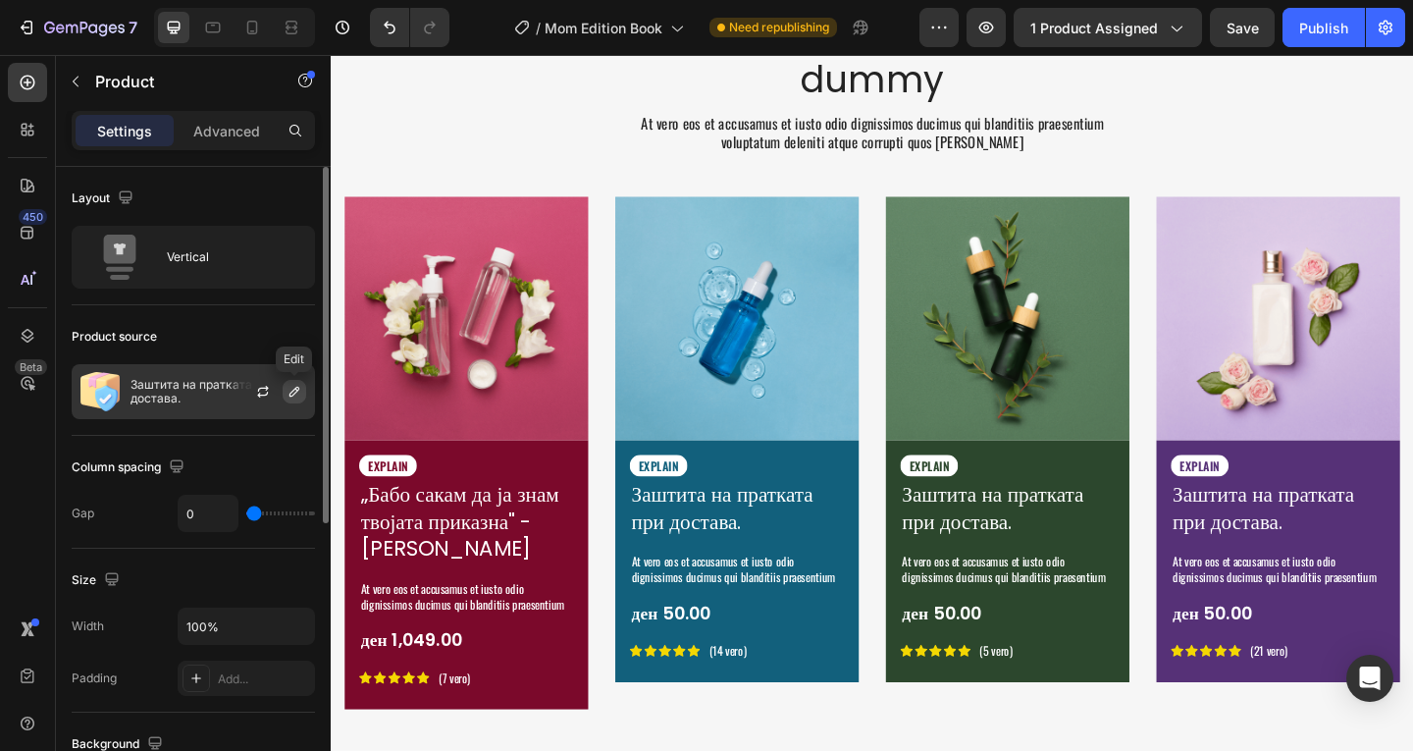
click at [291, 391] on icon "button" at bounding box center [294, 392] width 10 height 10
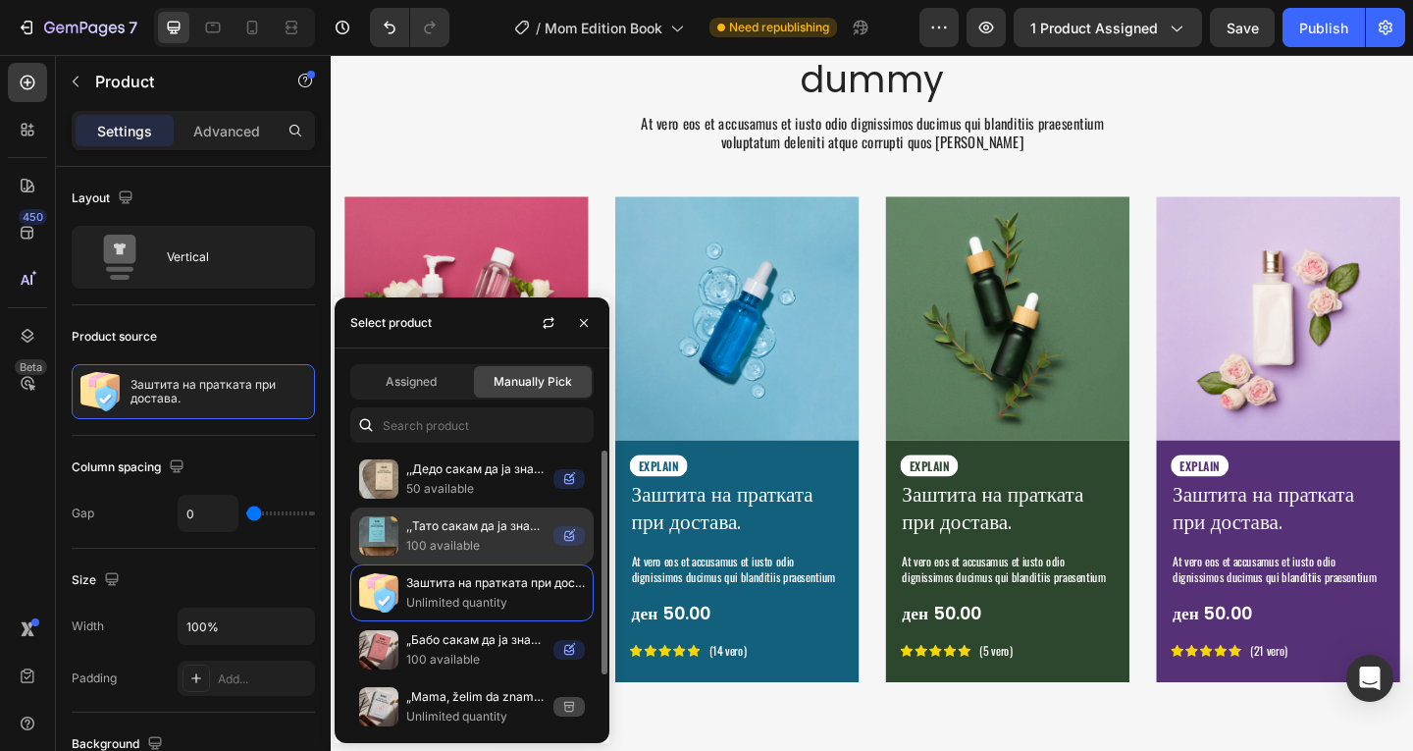
click at [502, 552] on p "100 available" at bounding box center [475, 546] width 139 height 20
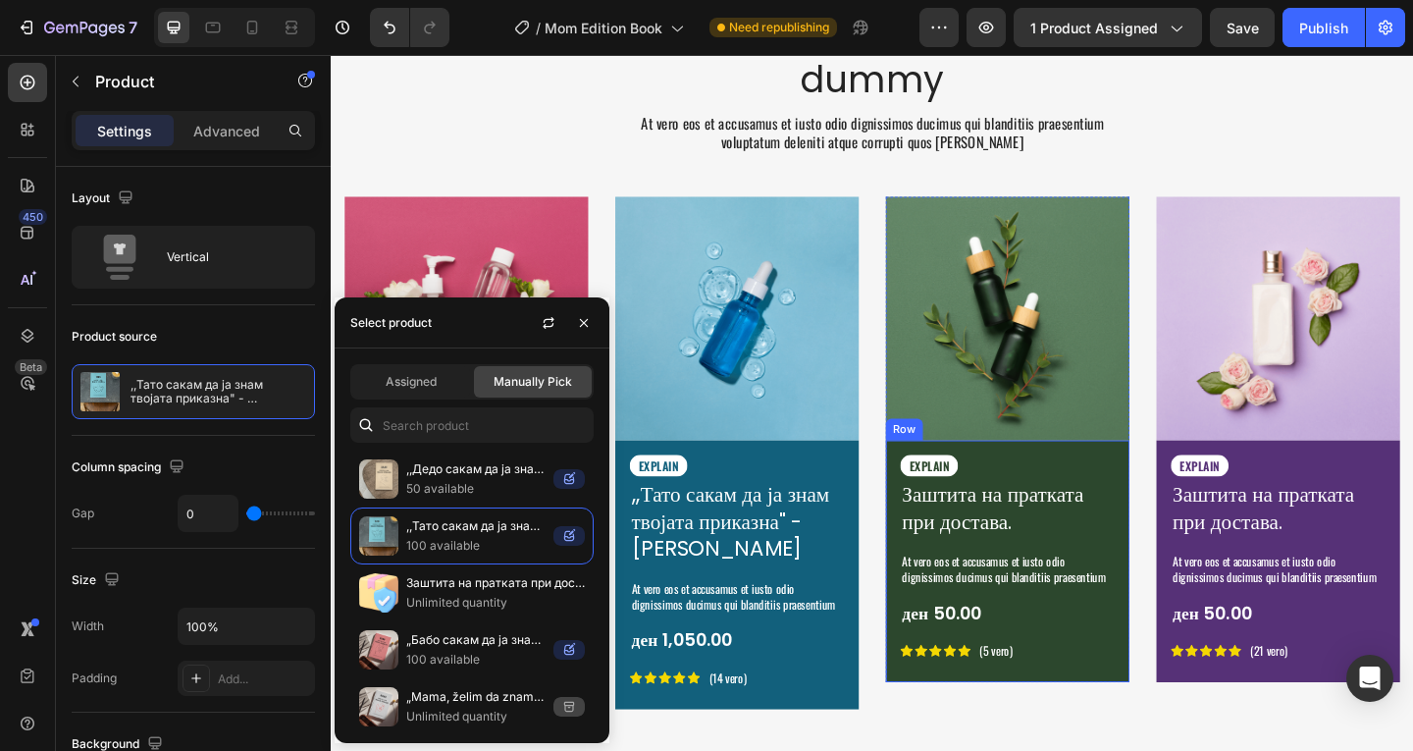
click at [1176, 730] on div "EXPLAIN Text Block Заштита на пратката при достава. Product Title At vero eos e…" at bounding box center [1066, 605] width 265 height 263
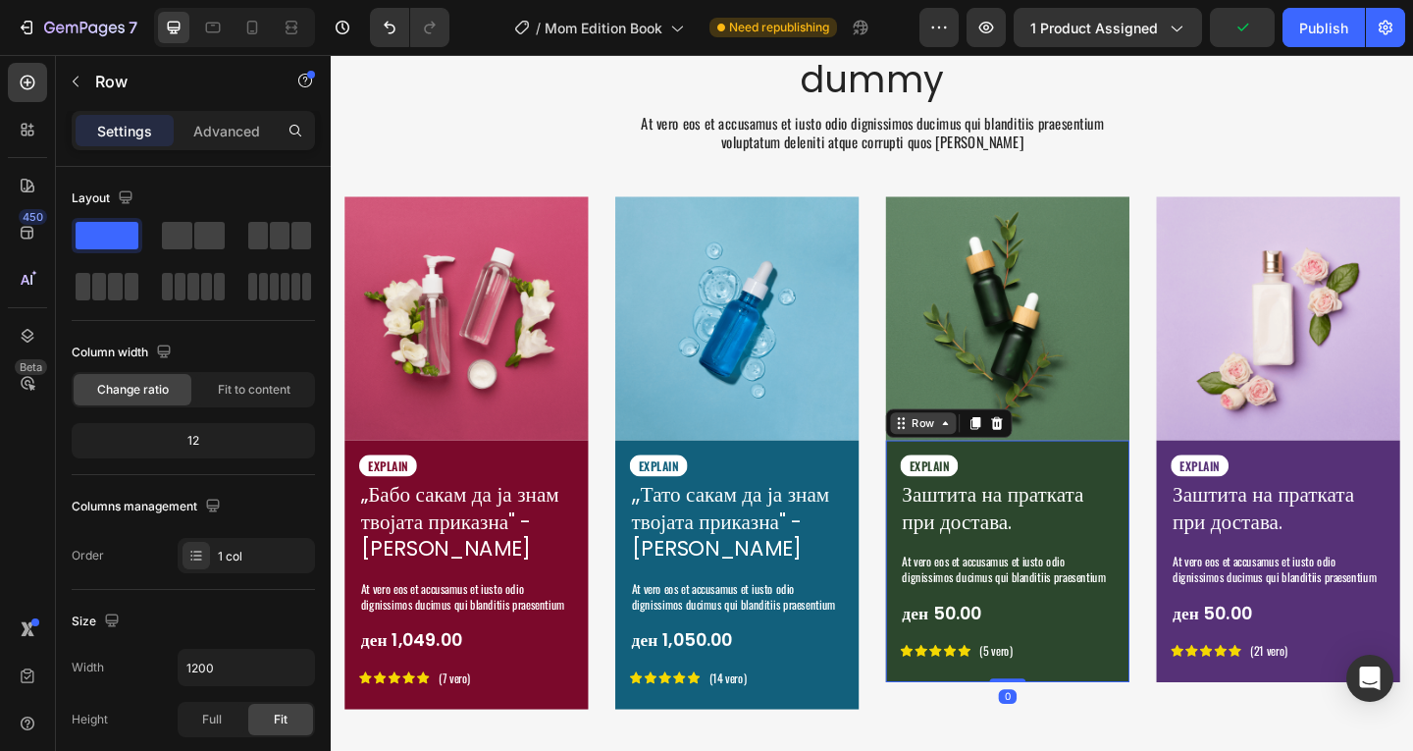
click at [996, 453] on icon at bounding box center [999, 455] width 6 height 4
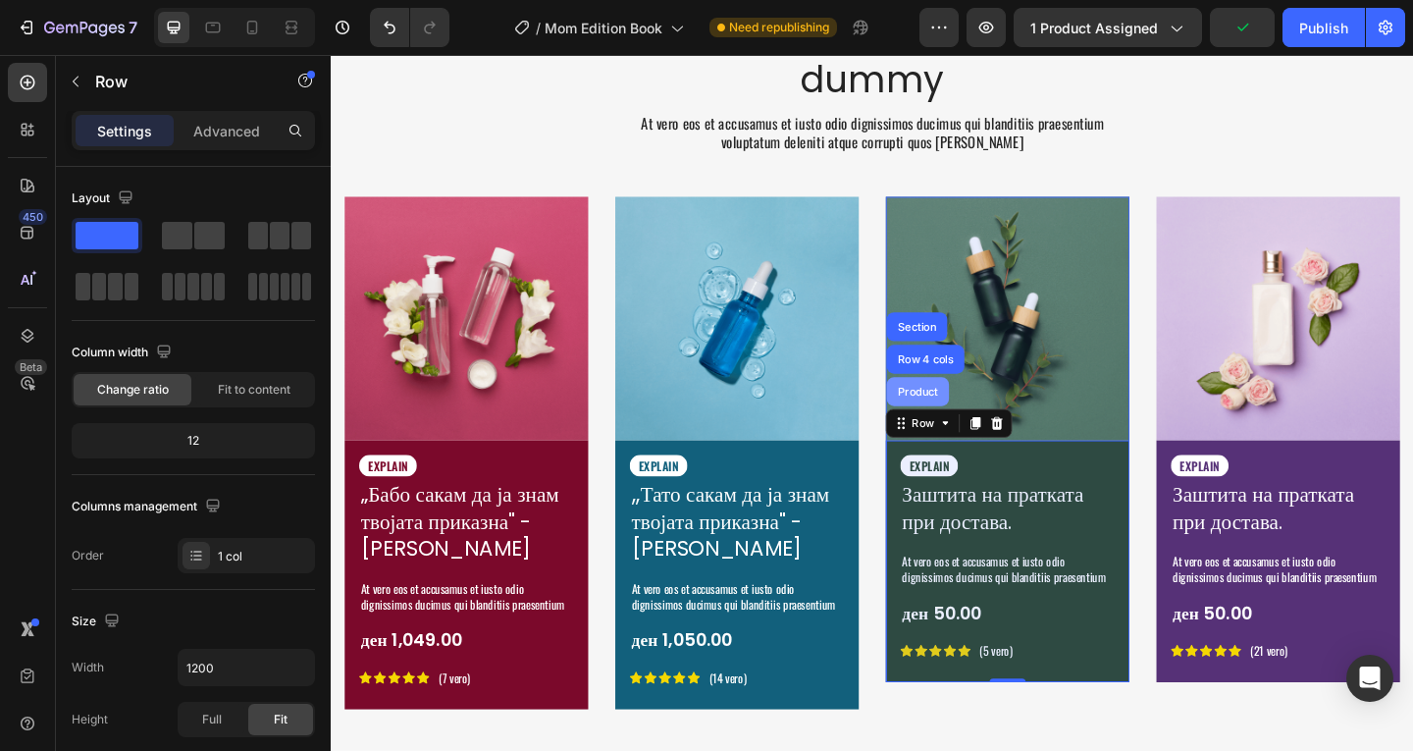
click at [991, 421] on div "Product" at bounding box center [969, 420] width 68 height 31
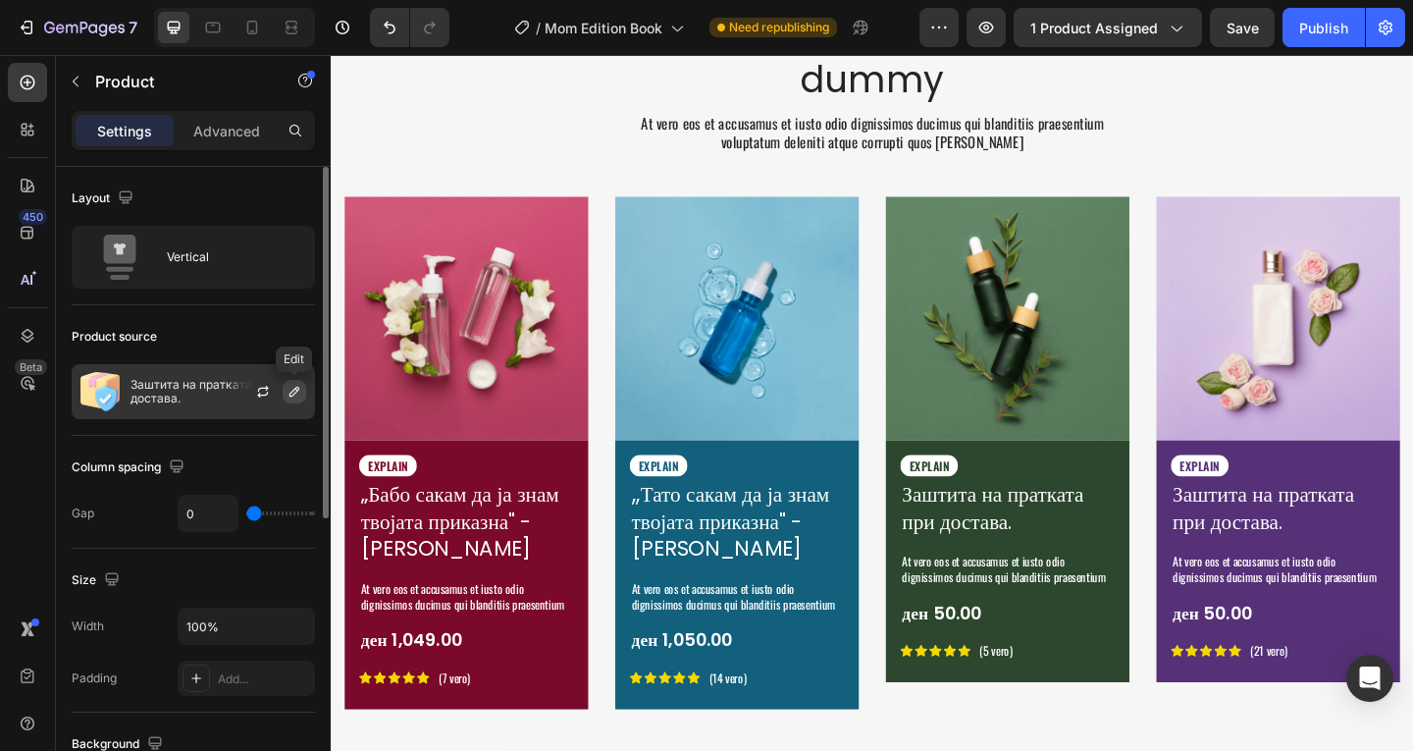
click at [293, 390] on icon "button" at bounding box center [294, 392] width 16 height 16
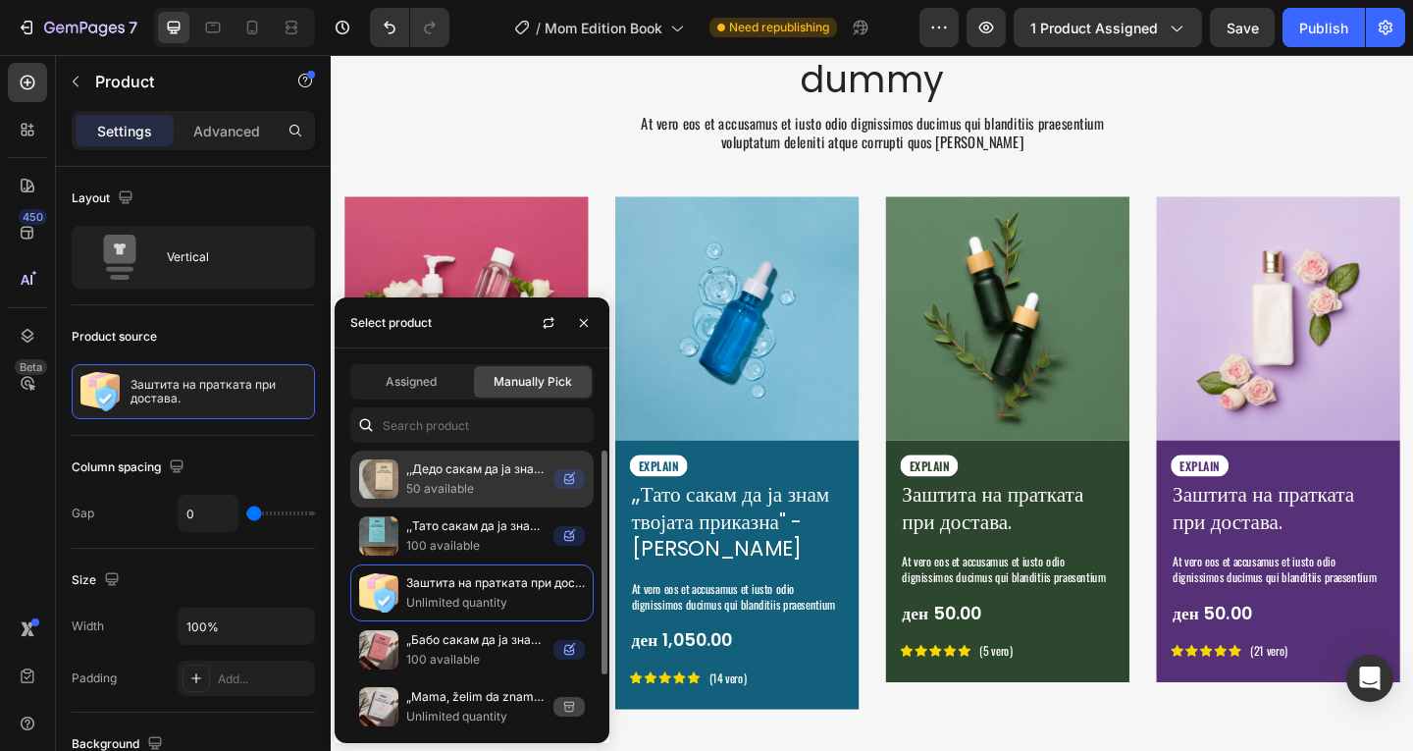
click at [454, 464] on p ",,Дедо сакам да ја знам твојата приказна" - [PERSON_NAME]" at bounding box center [475, 469] width 139 height 20
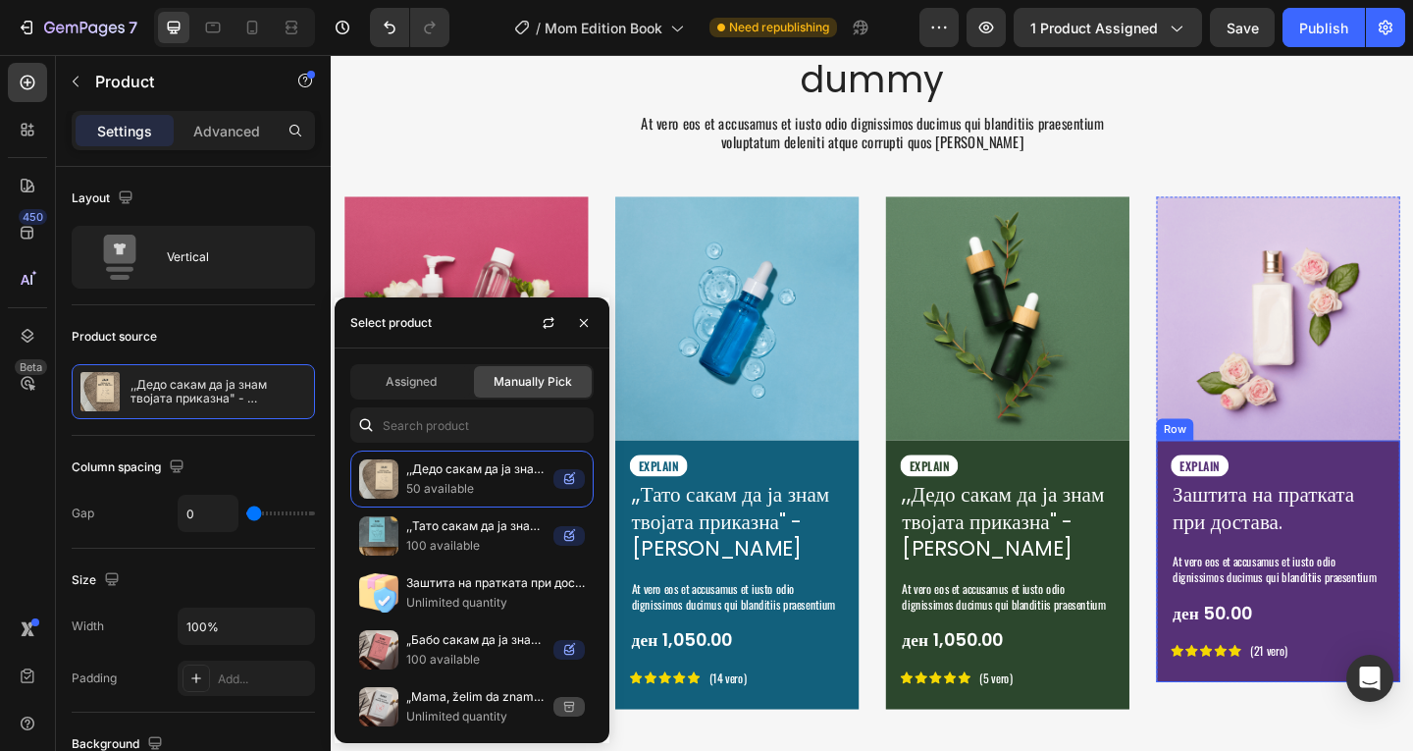
click at [1412, 718] on div "EXPLAIN Text Block Заштита на пратката при достава. Product Title At vero eos e…" at bounding box center [1360, 609] width 233 height 239
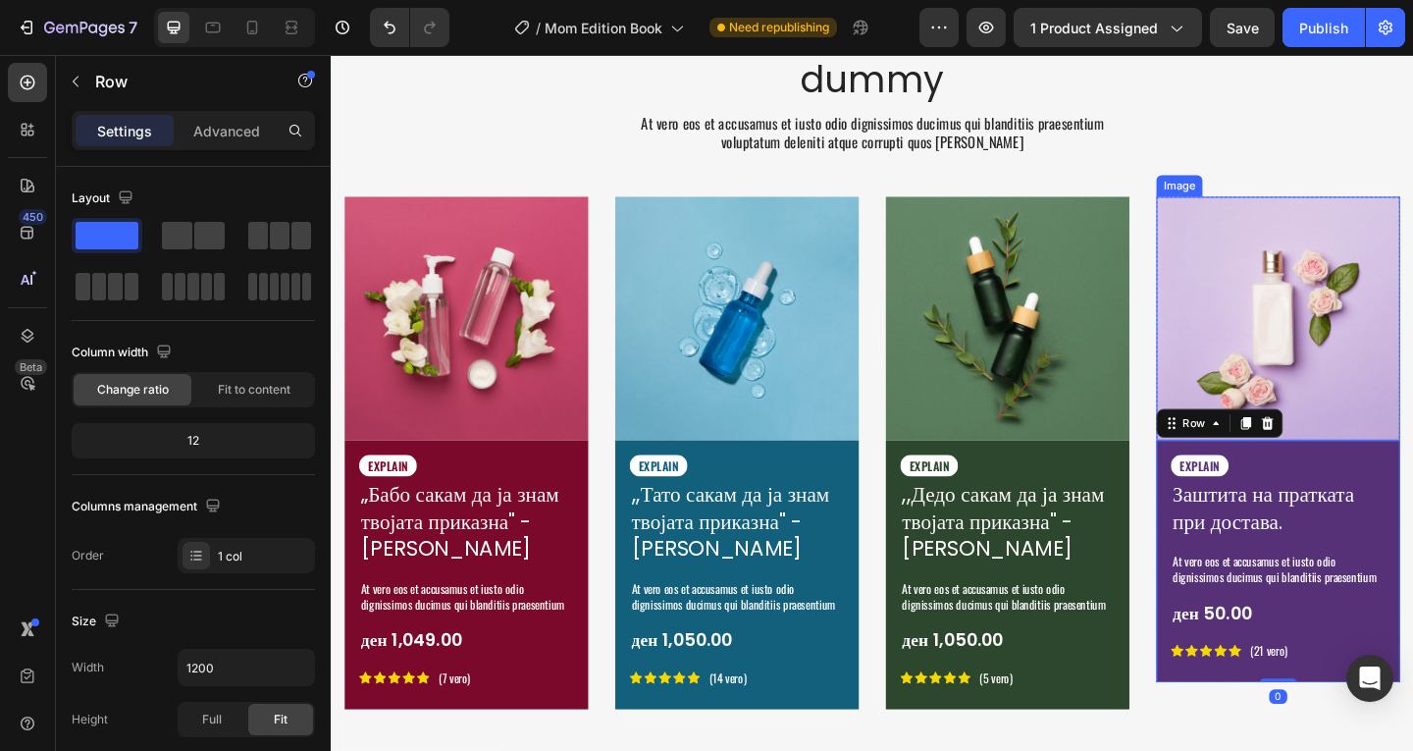
click at [1236, 229] on img at bounding box center [1360, 341] width 265 height 265
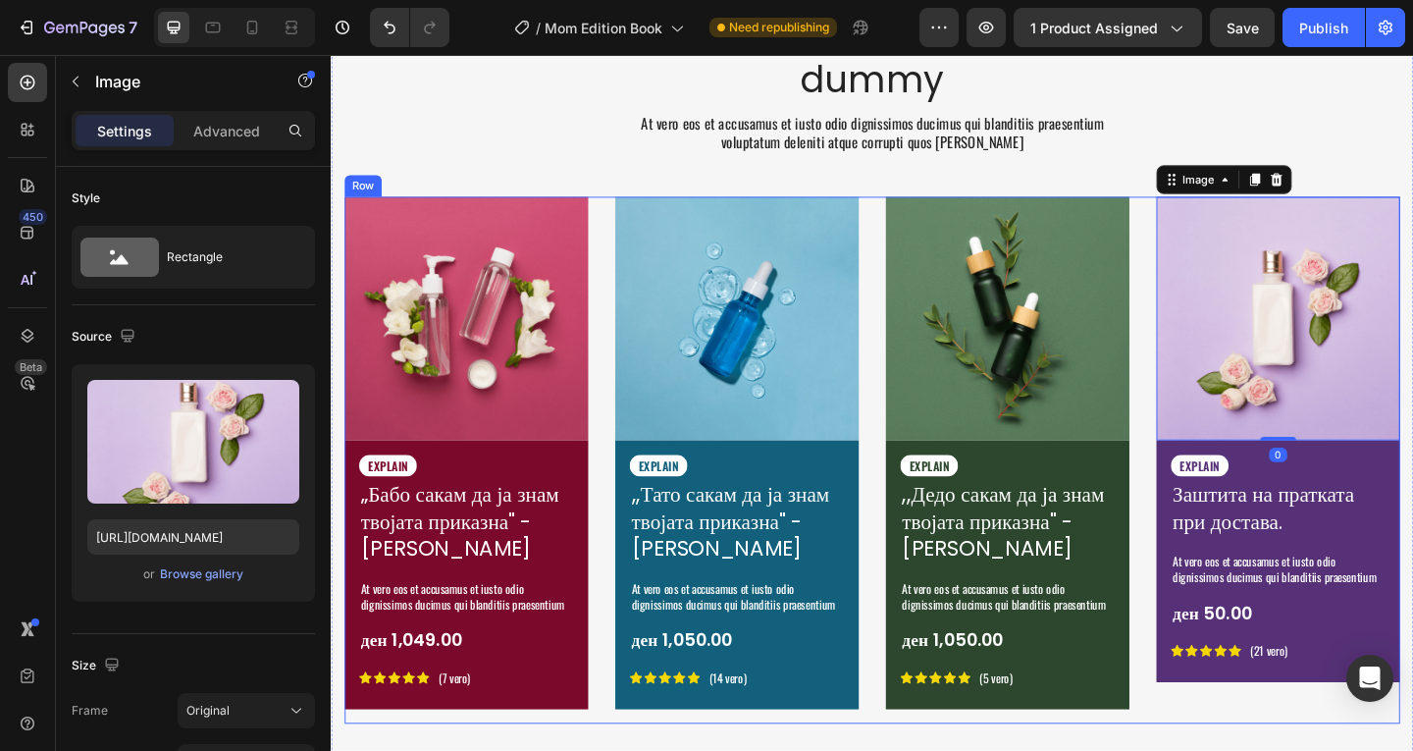
click at [1204, 338] on div "Image EXPLAIN Text Block „Бабо сакам да ја знам твојата приказна" - Емотивен Сп…" at bounding box center [919, 495] width 1148 height 573
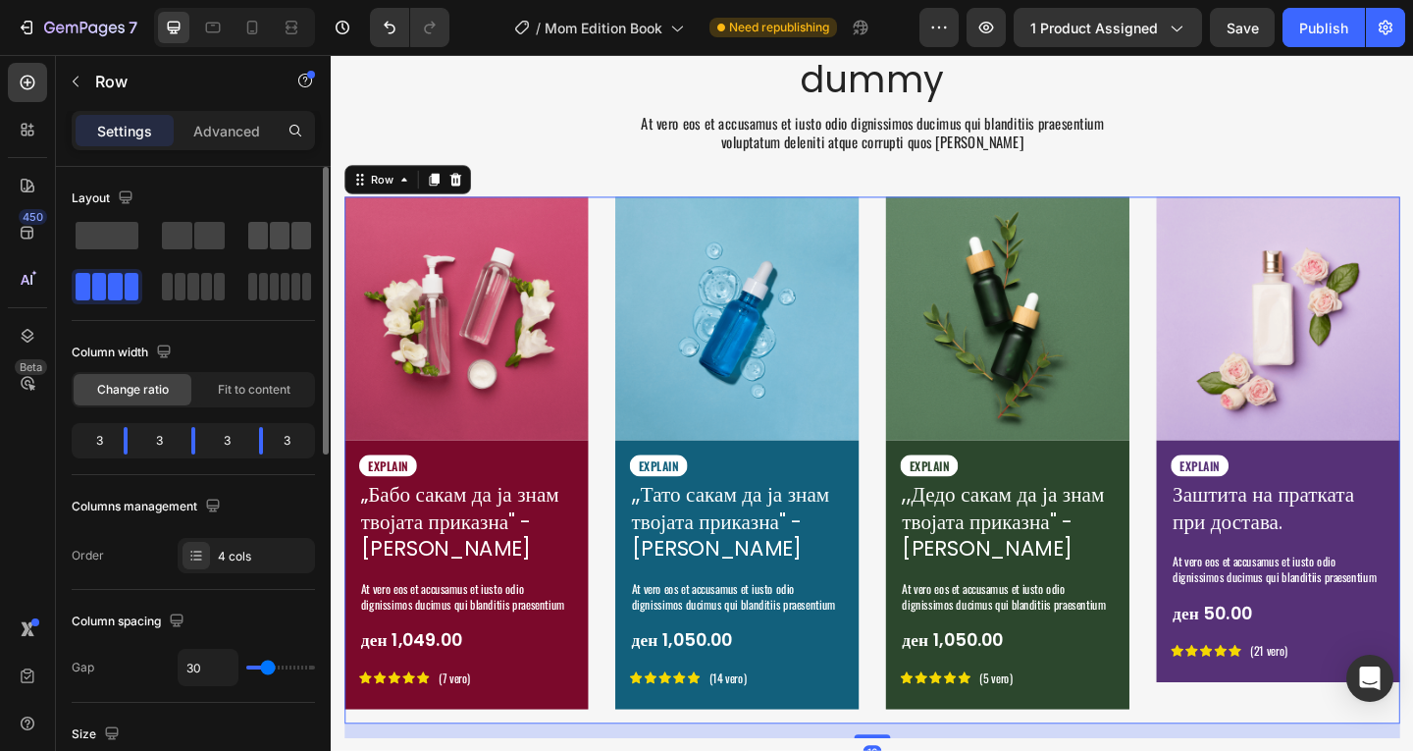
click at [256, 241] on span at bounding box center [258, 235] width 20 height 27
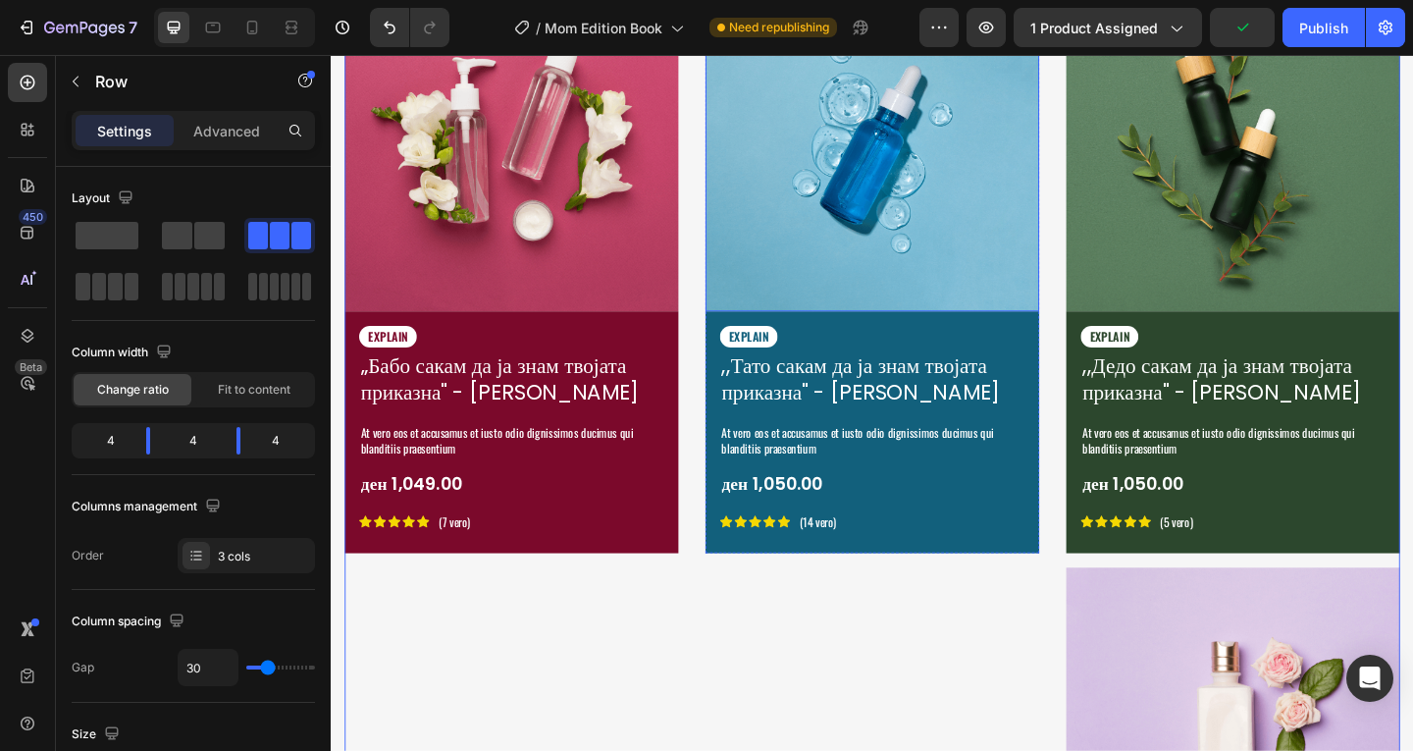
scroll to position [3962, 0]
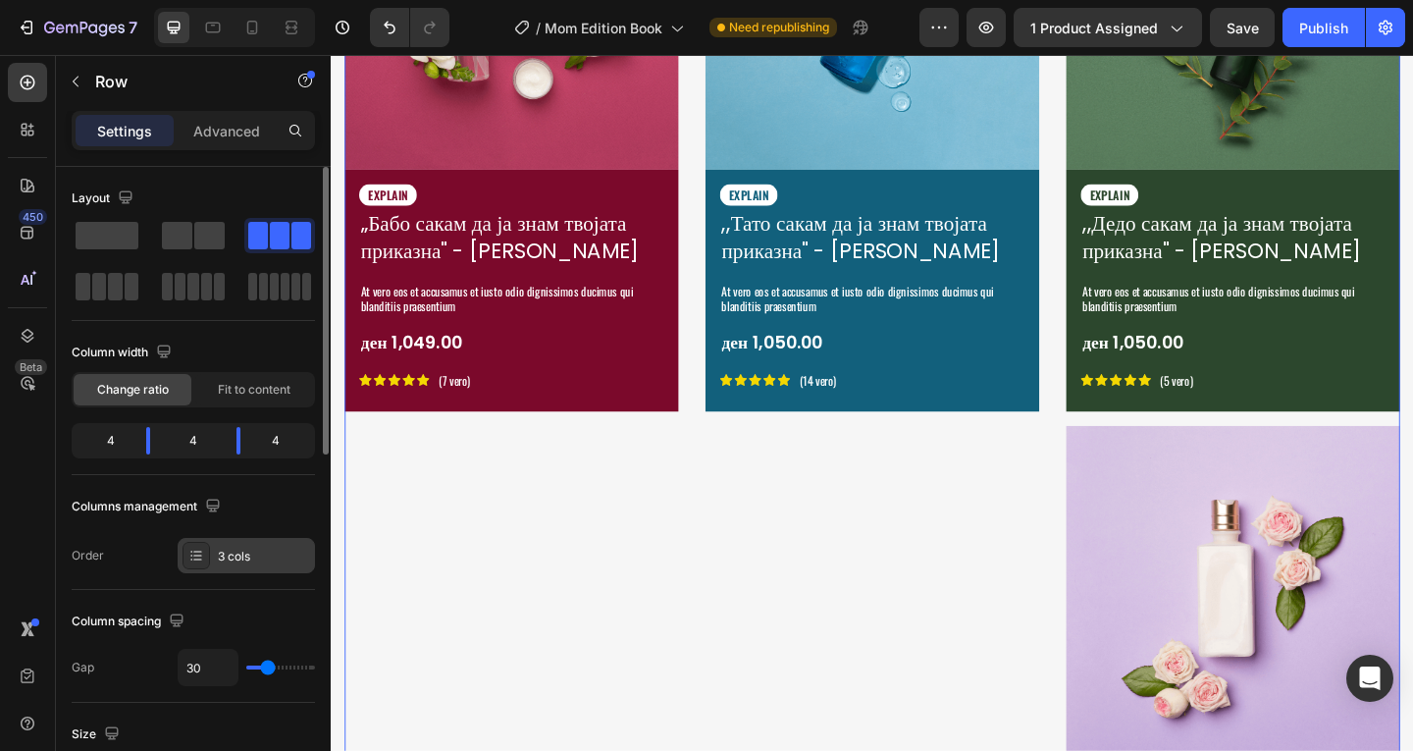
click at [244, 548] on div "3 cols" at bounding box center [264, 556] width 92 height 18
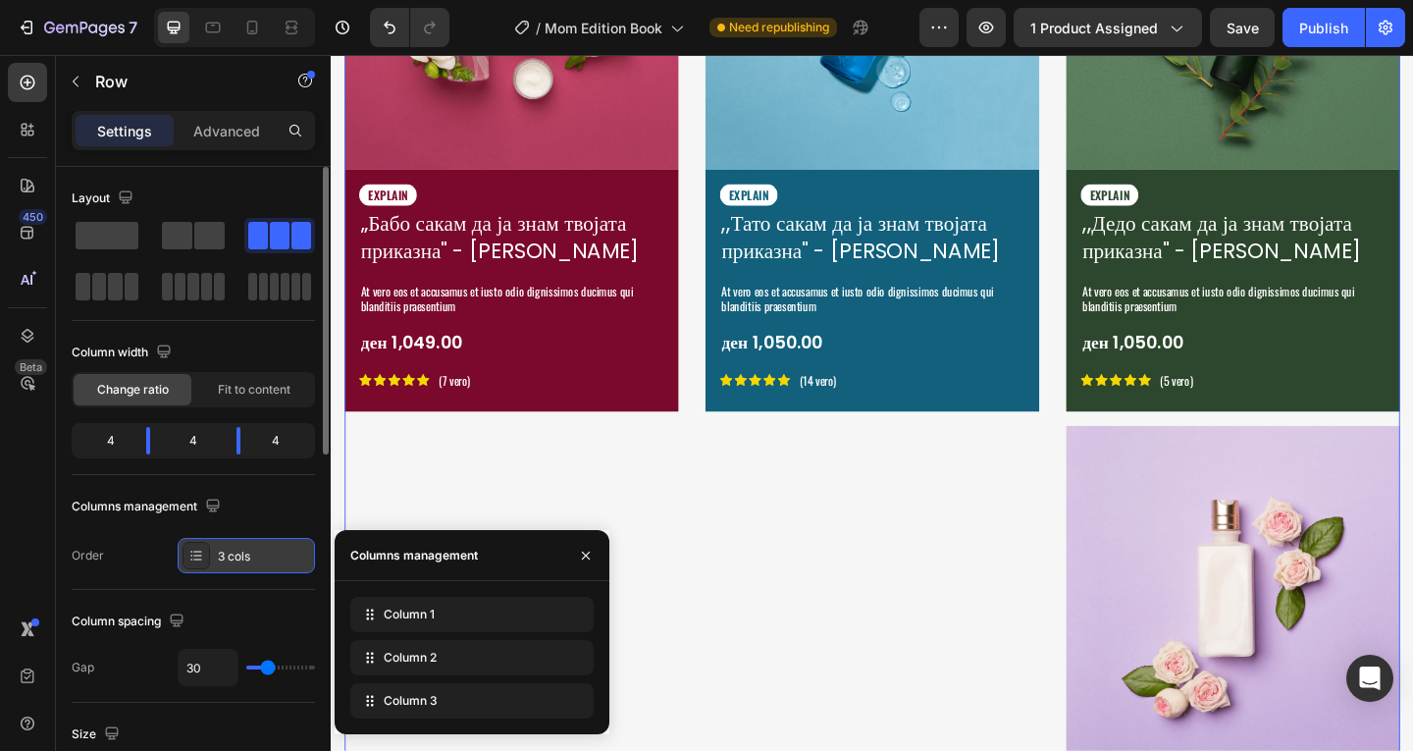
click at [244, 548] on div "3 cols" at bounding box center [264, 556] width 92 height 18
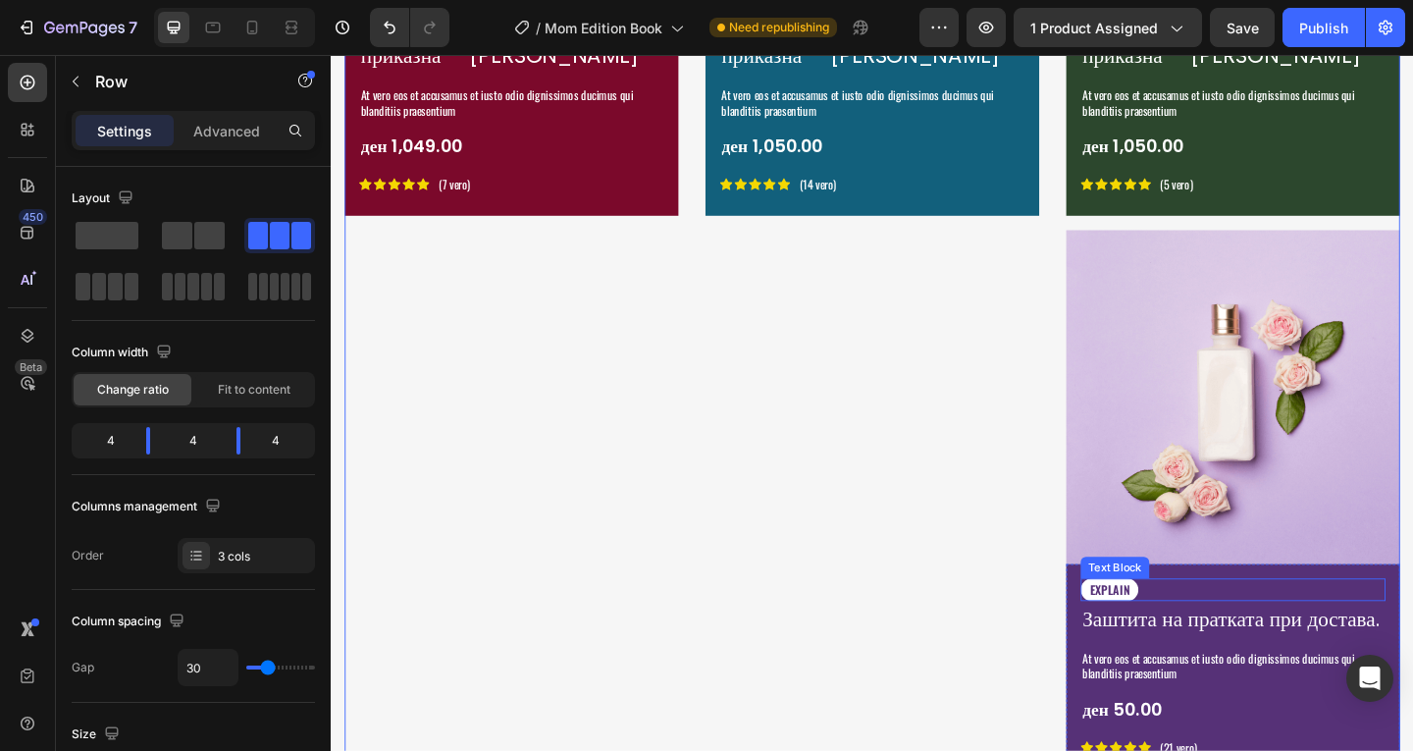
scroll to position [4158, 0]
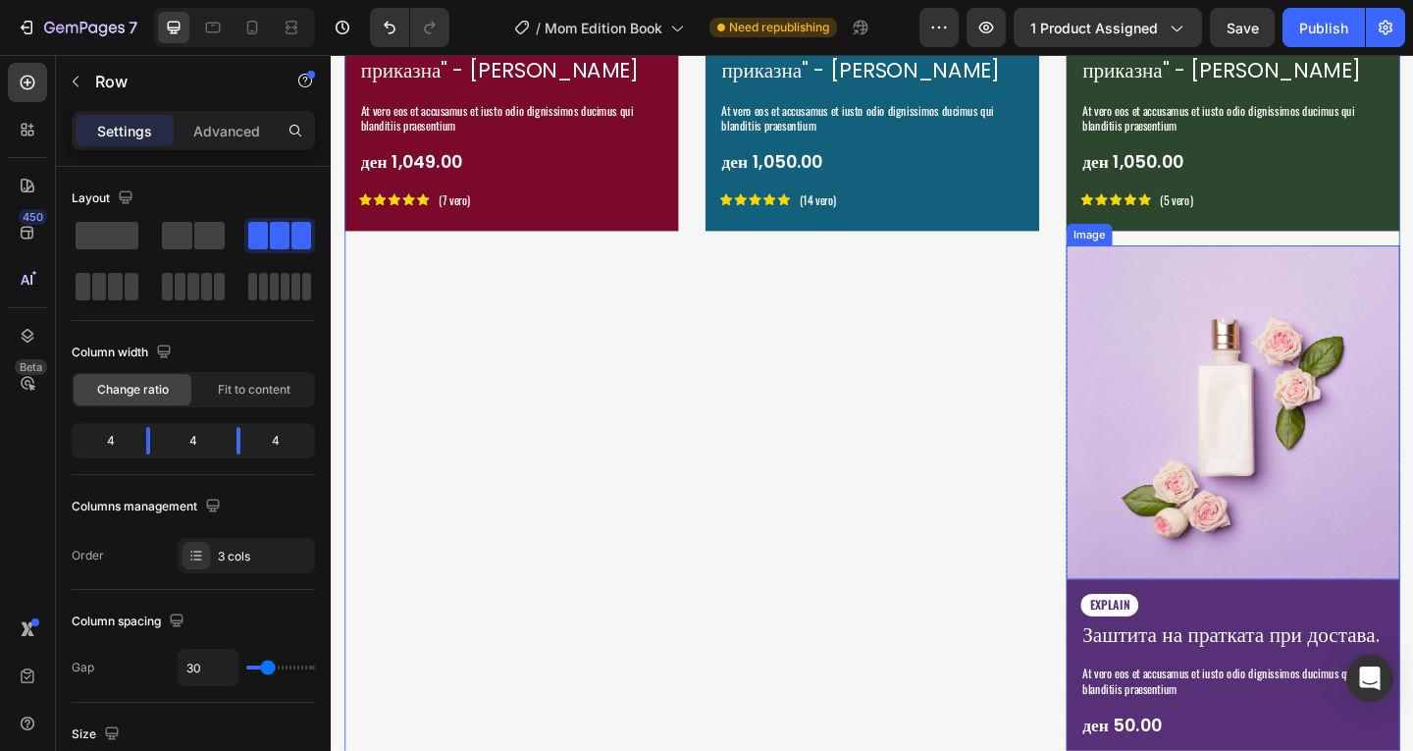
click at [1147, 313] on img at bounding box center [1311, 443] width 363 height 363
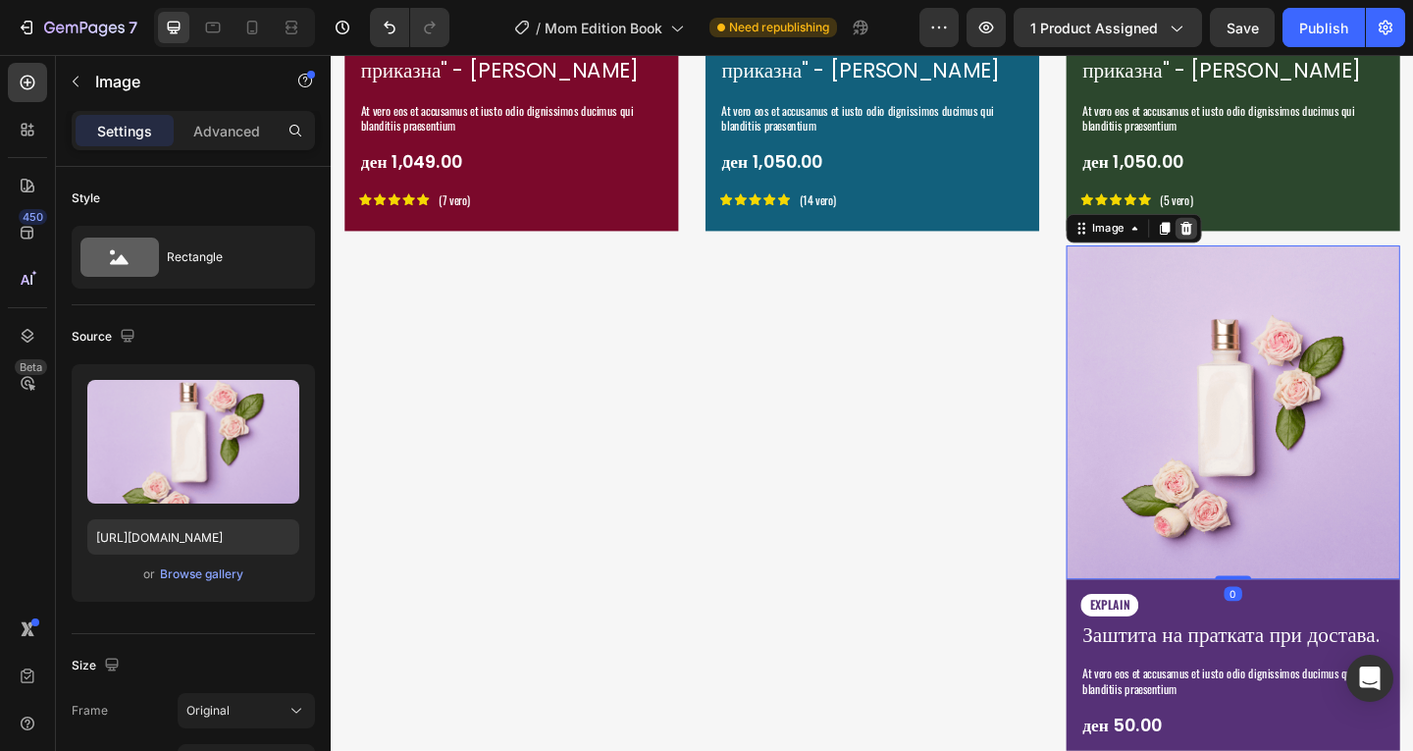
click at [1255, 236] on icon at bounding box center [1261, 243] width 13 height 14
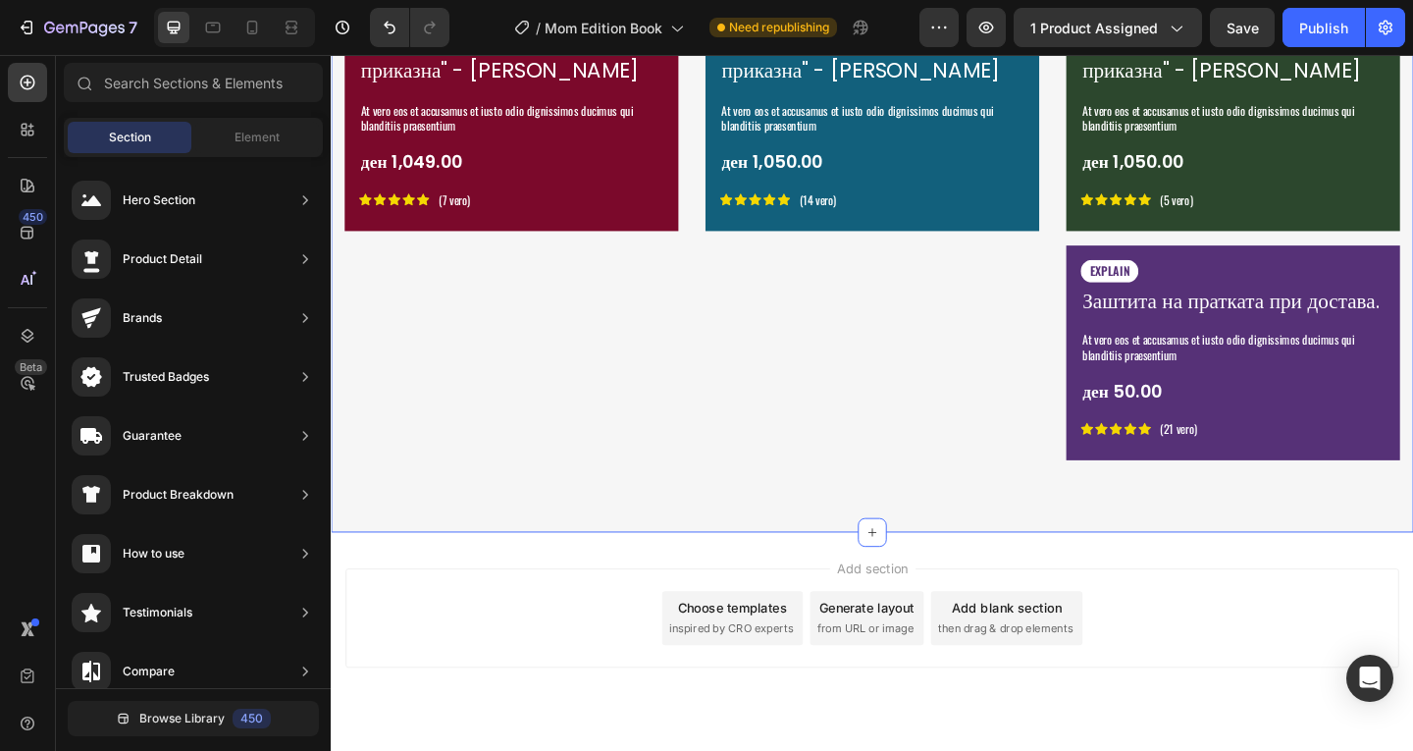
click at [1375, 488] on div "EXPLAIN Text Block Заштита на пратката при достава. Product Title At vero eos e…" at bounding box center [1312, 383] width 332 height 210
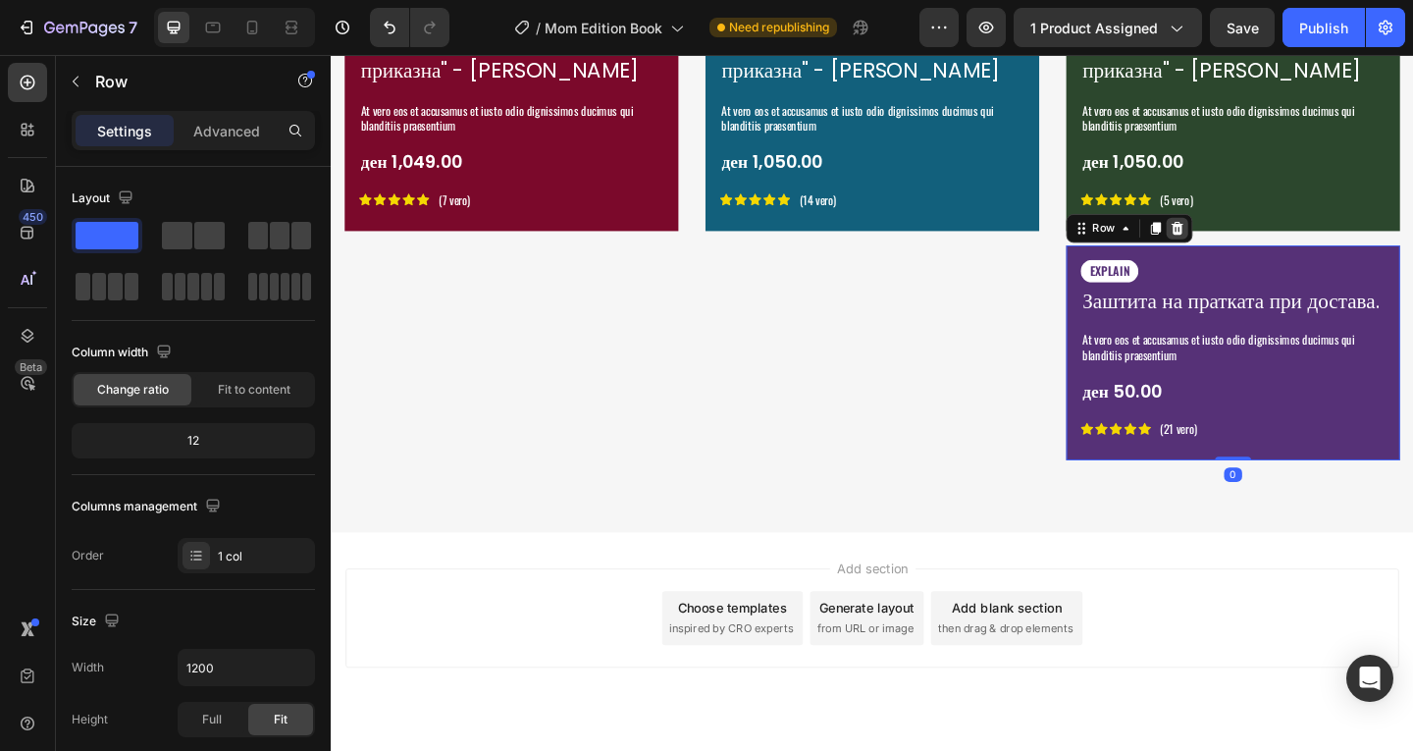
click at [1245, 236] on icon at bounding box center [1251, 243] width 13 height 14
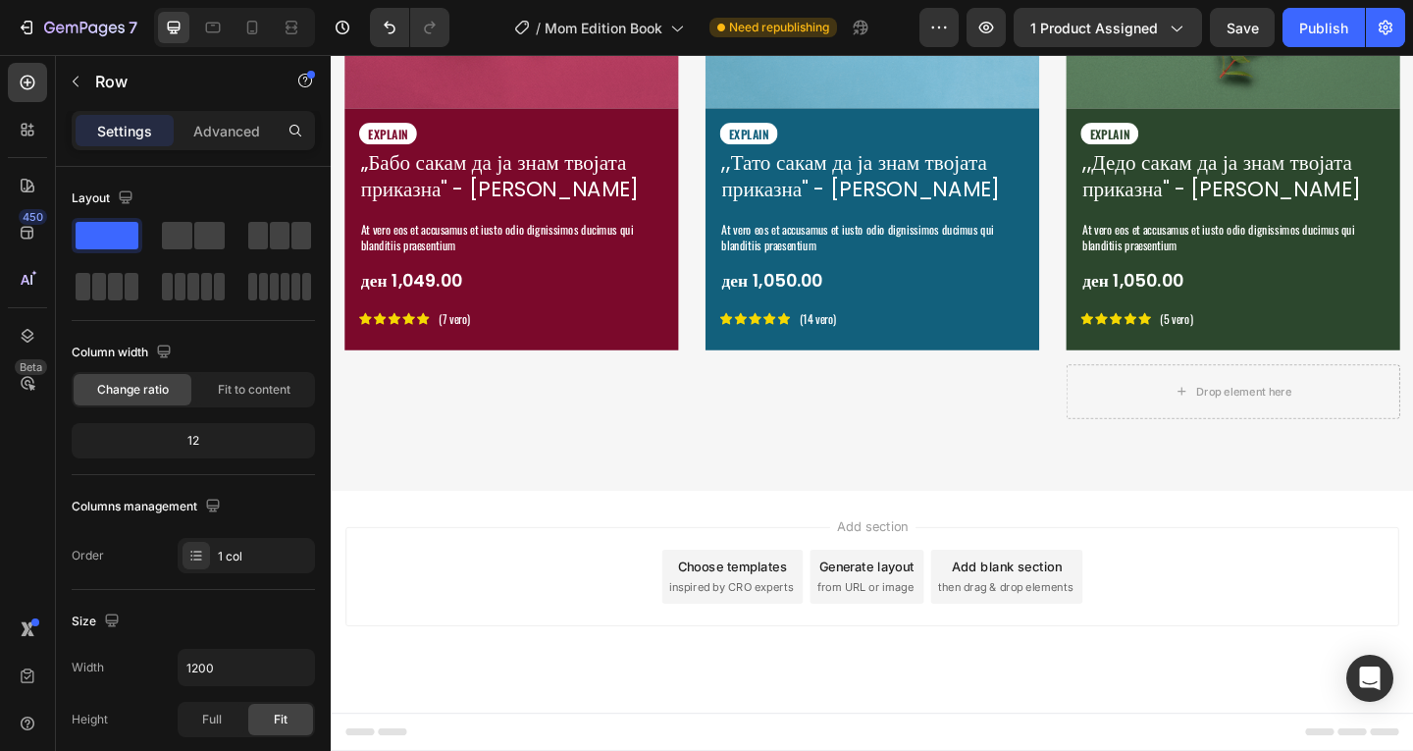
scroll to position [4022, 0]
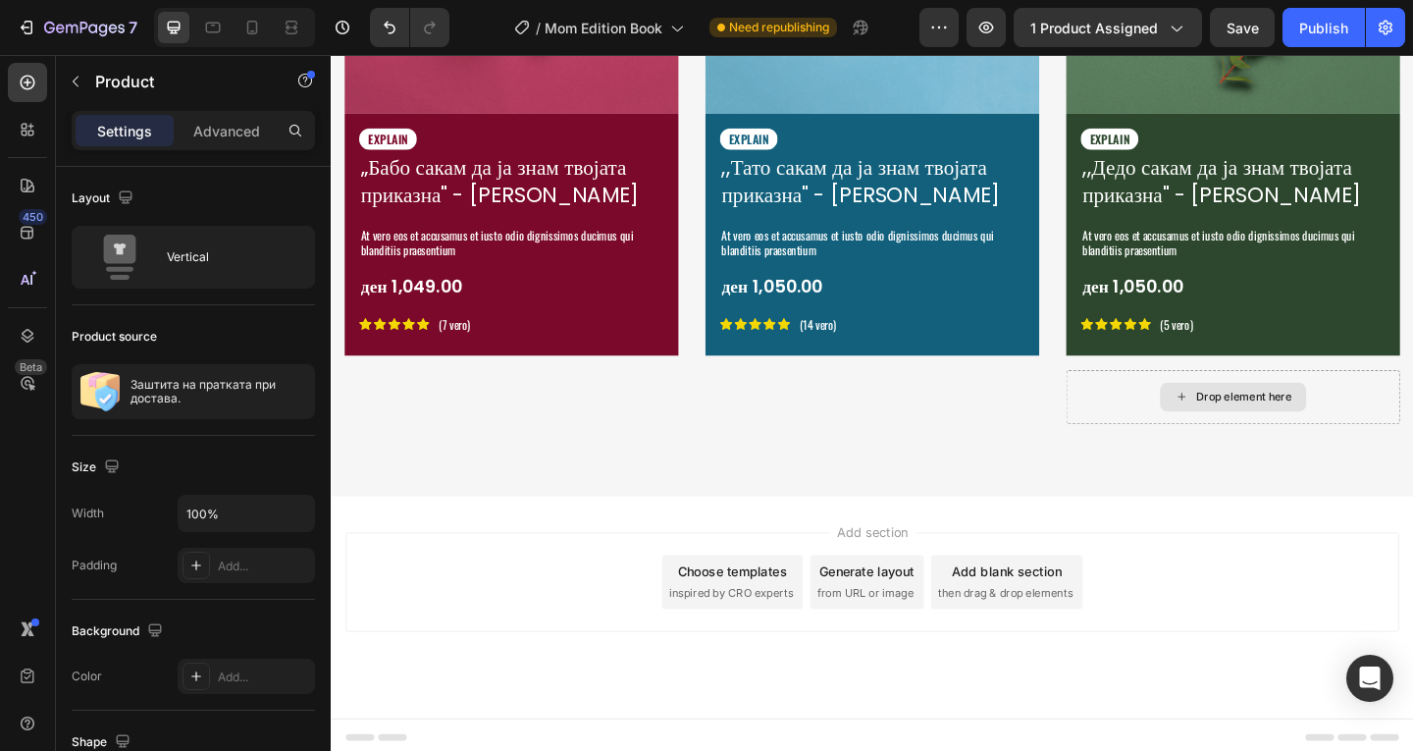
click at [1217, 417] on div "Drop element here" at bounding box center [1311, 426] width 363 height 59
click at [1165, 408] on div "Drop element here" at bounding box center [1311, 426] width 363 height 59
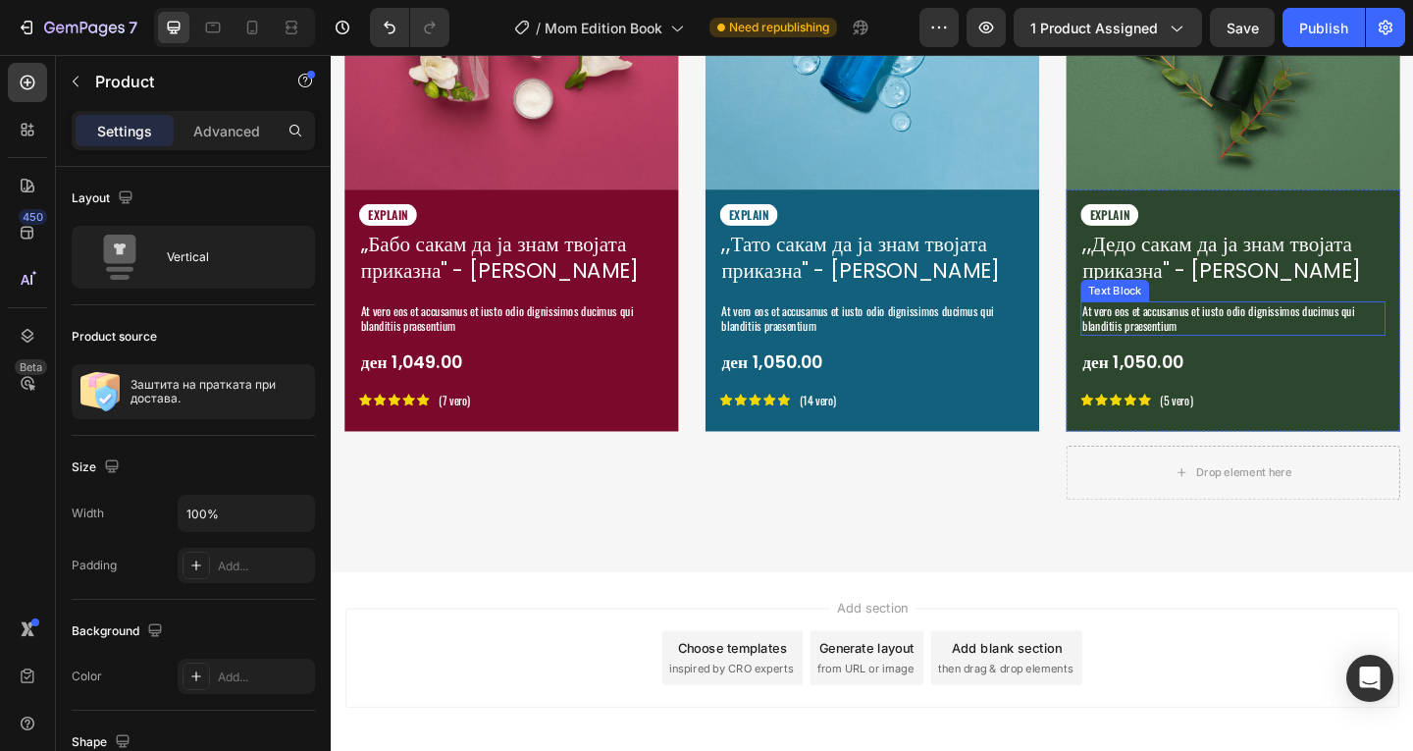
scroll to position [3826, 0]
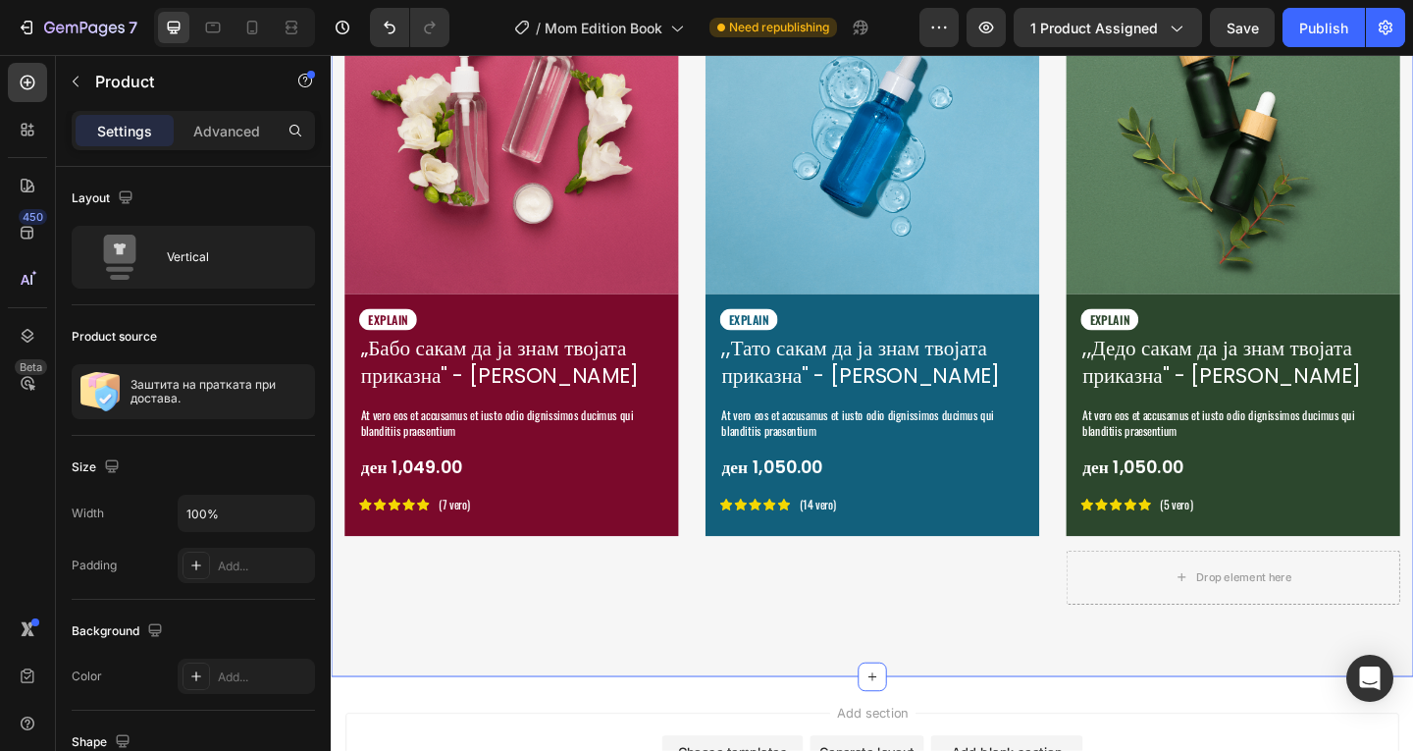
click at [861, 655] on div "Image EXPLAIN Text Block ,,Тато сакам да ја знам твојата приказна" - Емотивен С…" at bounding box center [919, 310] width 363 height 716
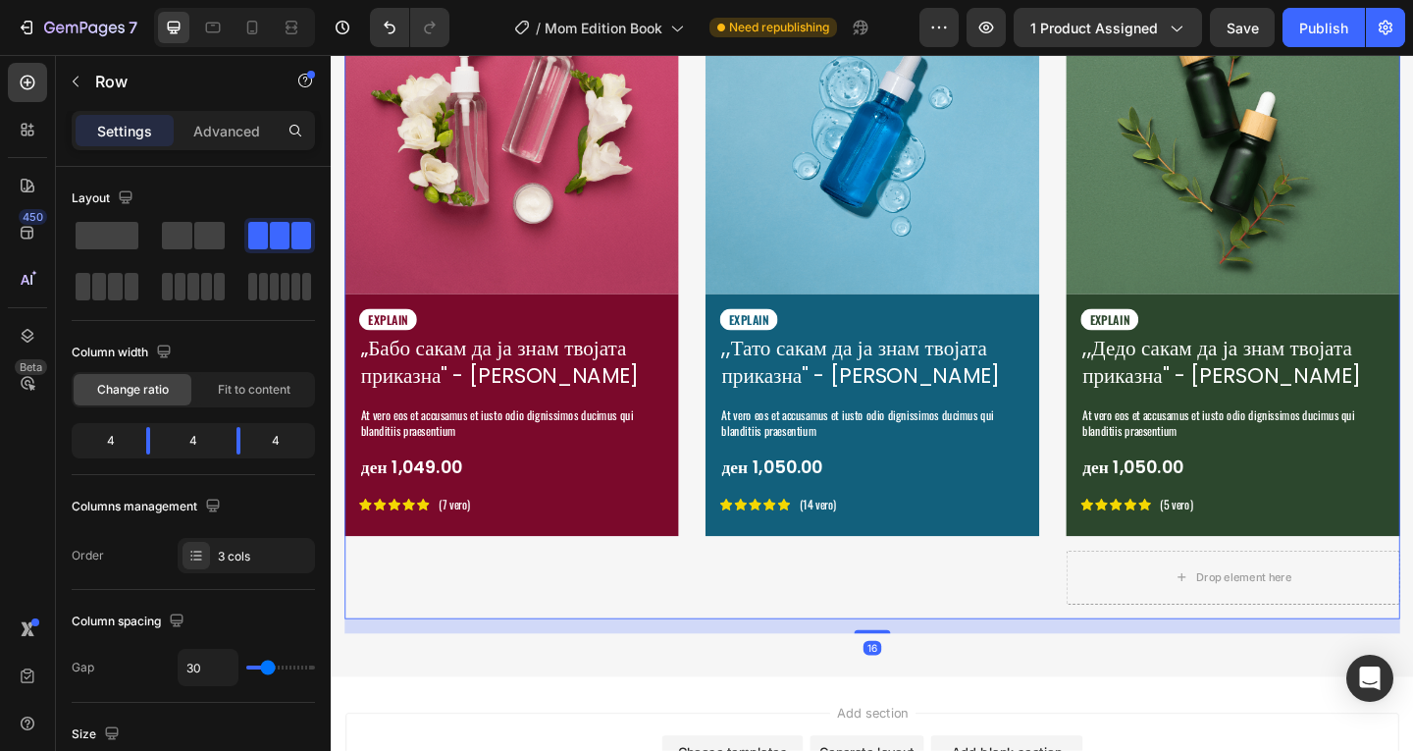
click at [921, 642] on div "Image EXPLAIN Text Block ,,Тато сакам да ја знам твојата приказна" - Емотивен С…" at bounding box center [919, 310] width 363 height 716
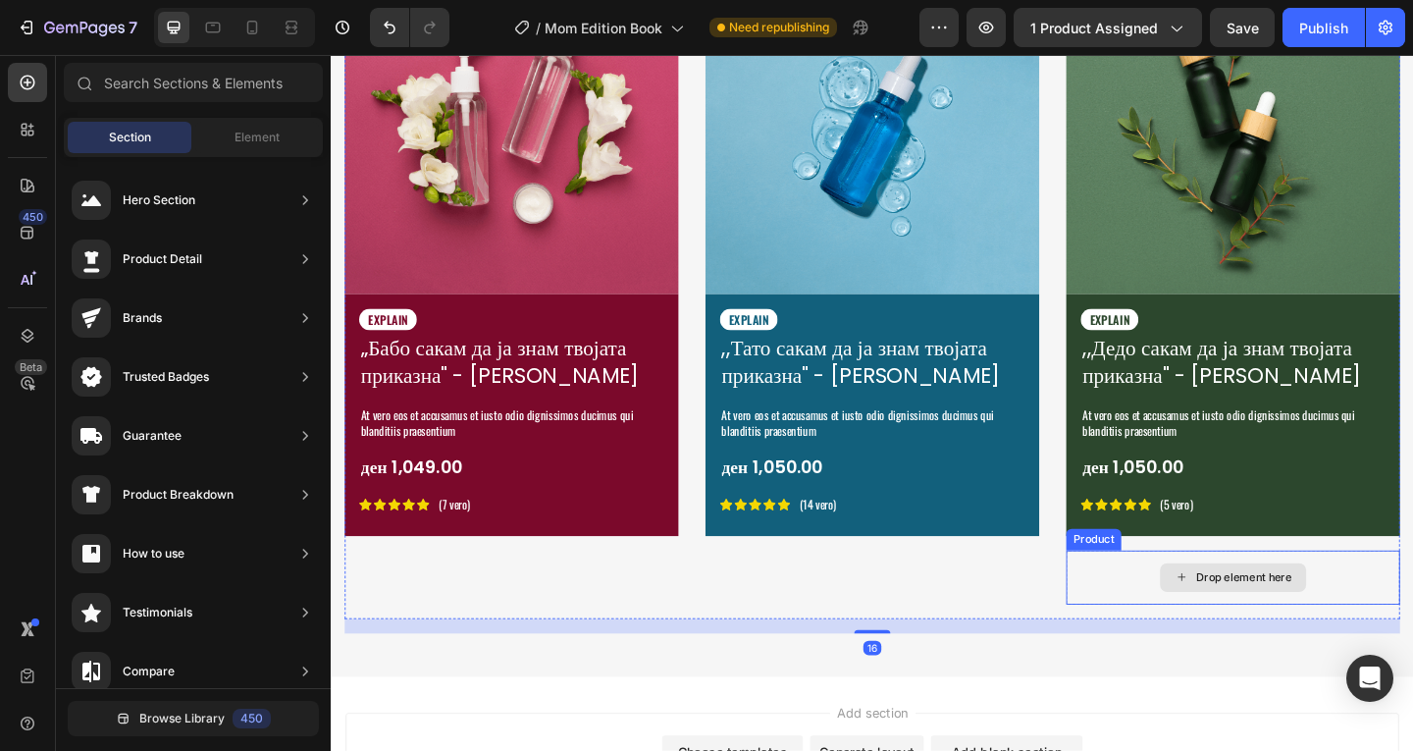
click at [1232, 610] on div "Drop element here" at bounding box center [1311, 622] width 159 height 31
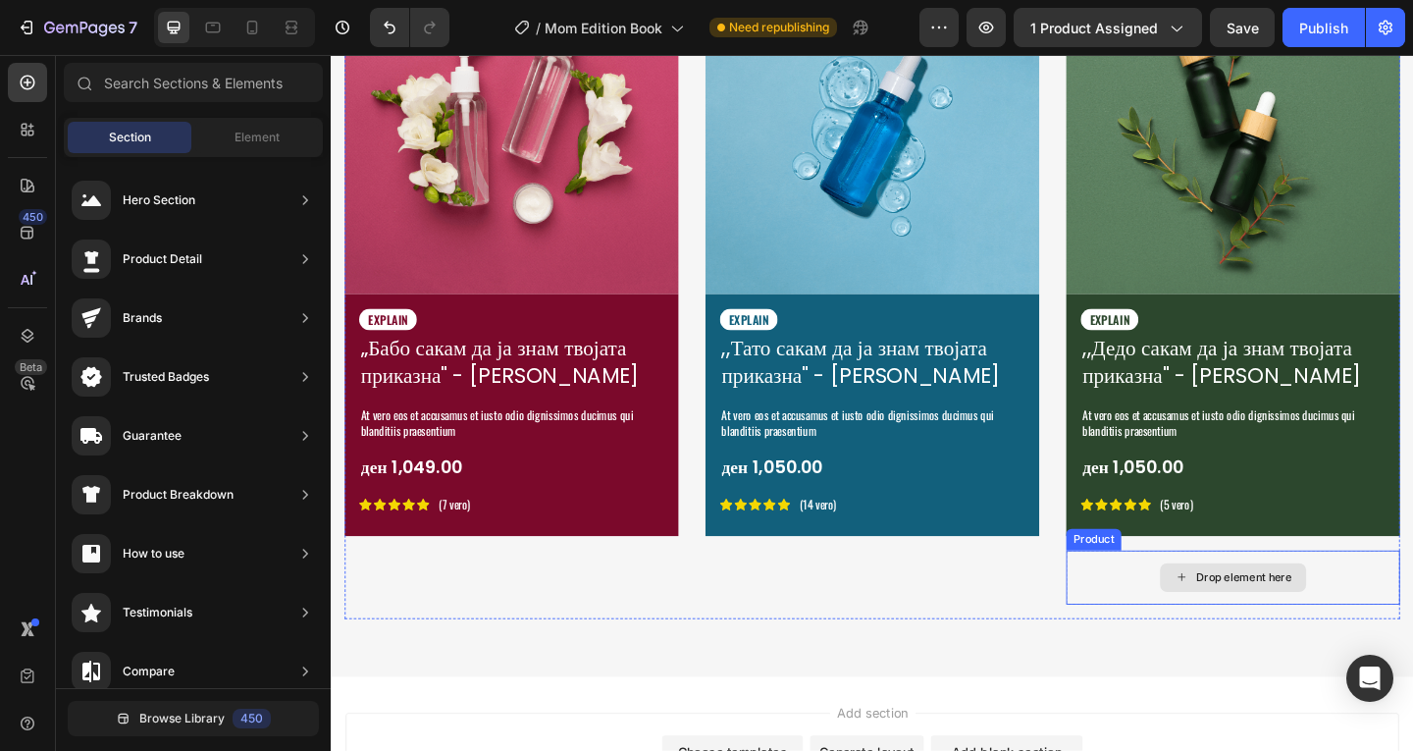
click at [1318, 627] on div "Drop element here" at bounding box center [1311, 622] width 159 height 31
click at [1281, 618] on div "Drop element here" at bounding box center [1323, 623] width 104 height 16
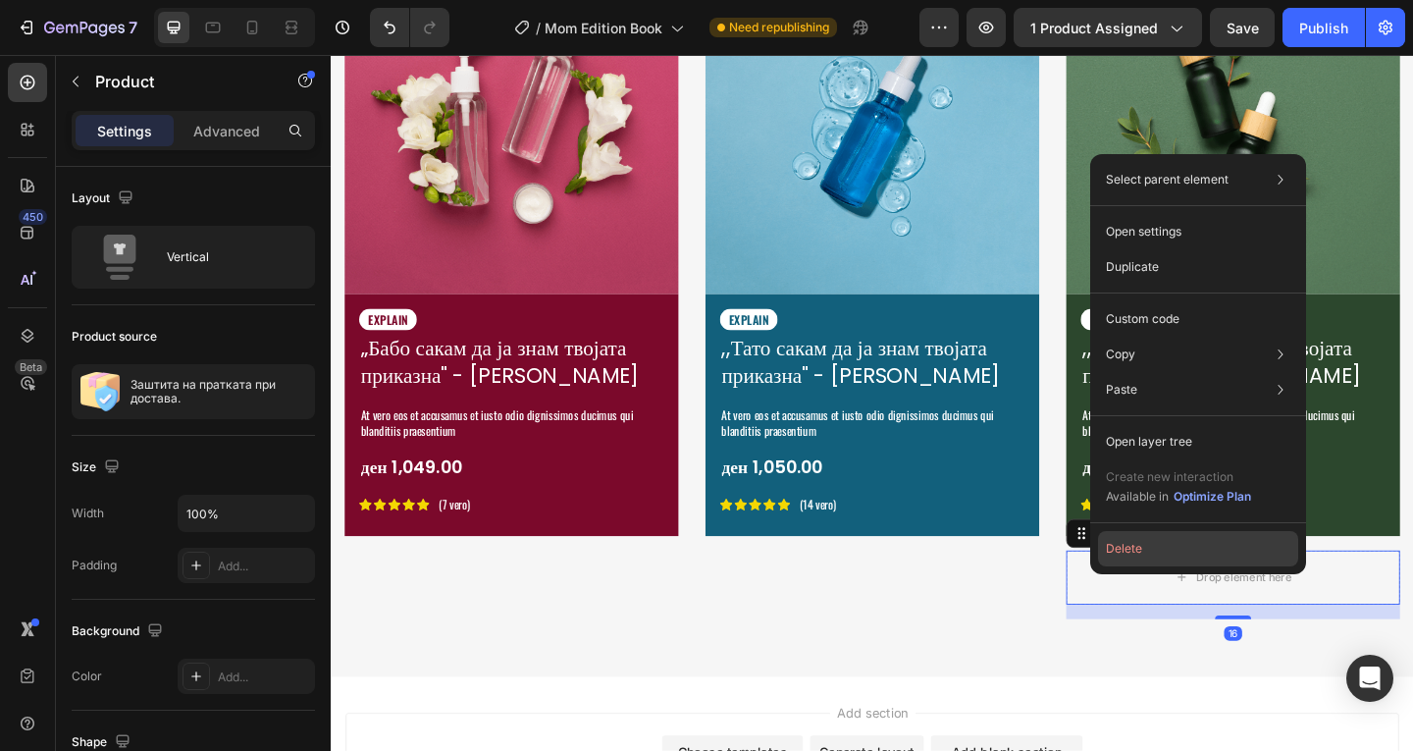
click at [1220, 541] on button "Delete" at bounding box center [1198, 548] width 200 height 35
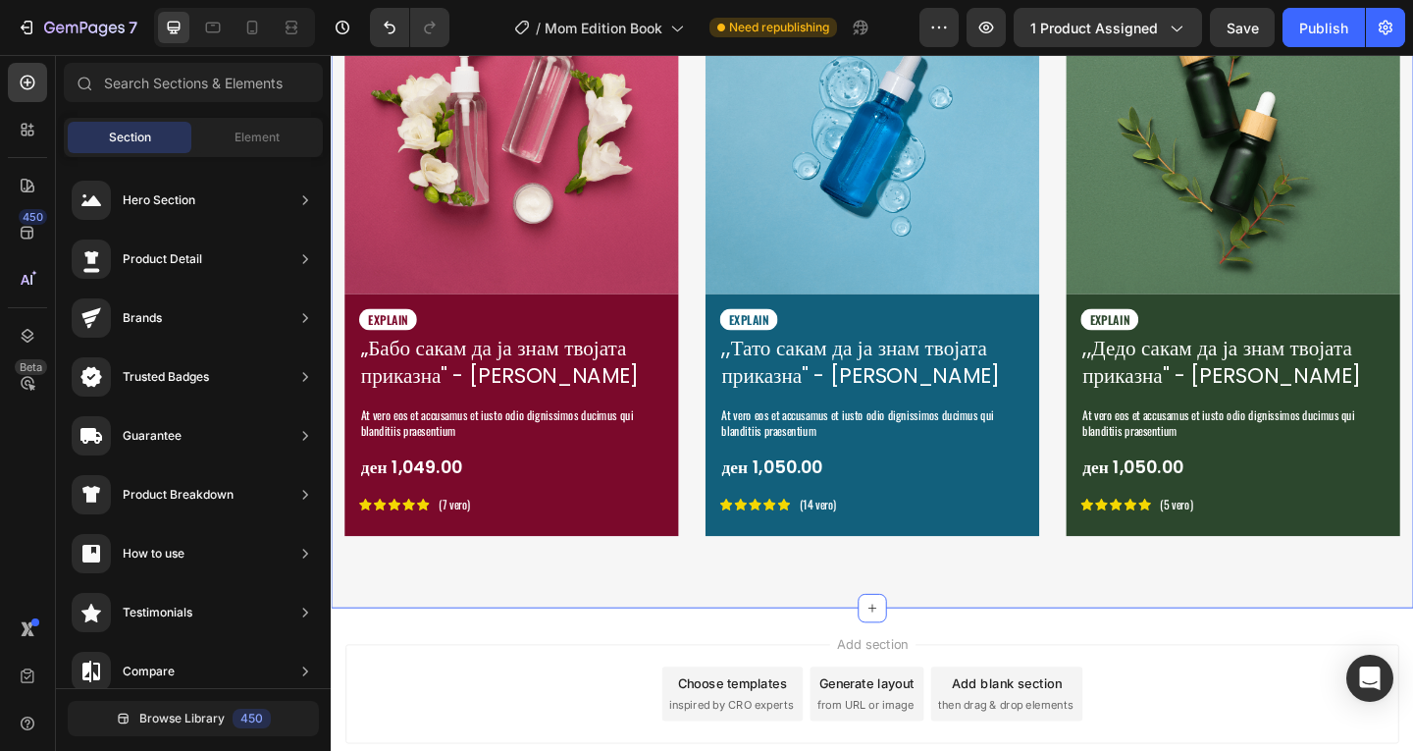
click at [1208, 621] on div "Lorem Ipsum is simply dummy Heading At vero eos et accusamus et iusto odio dign…" at bounding box center [919, 161] width 1177 height 989
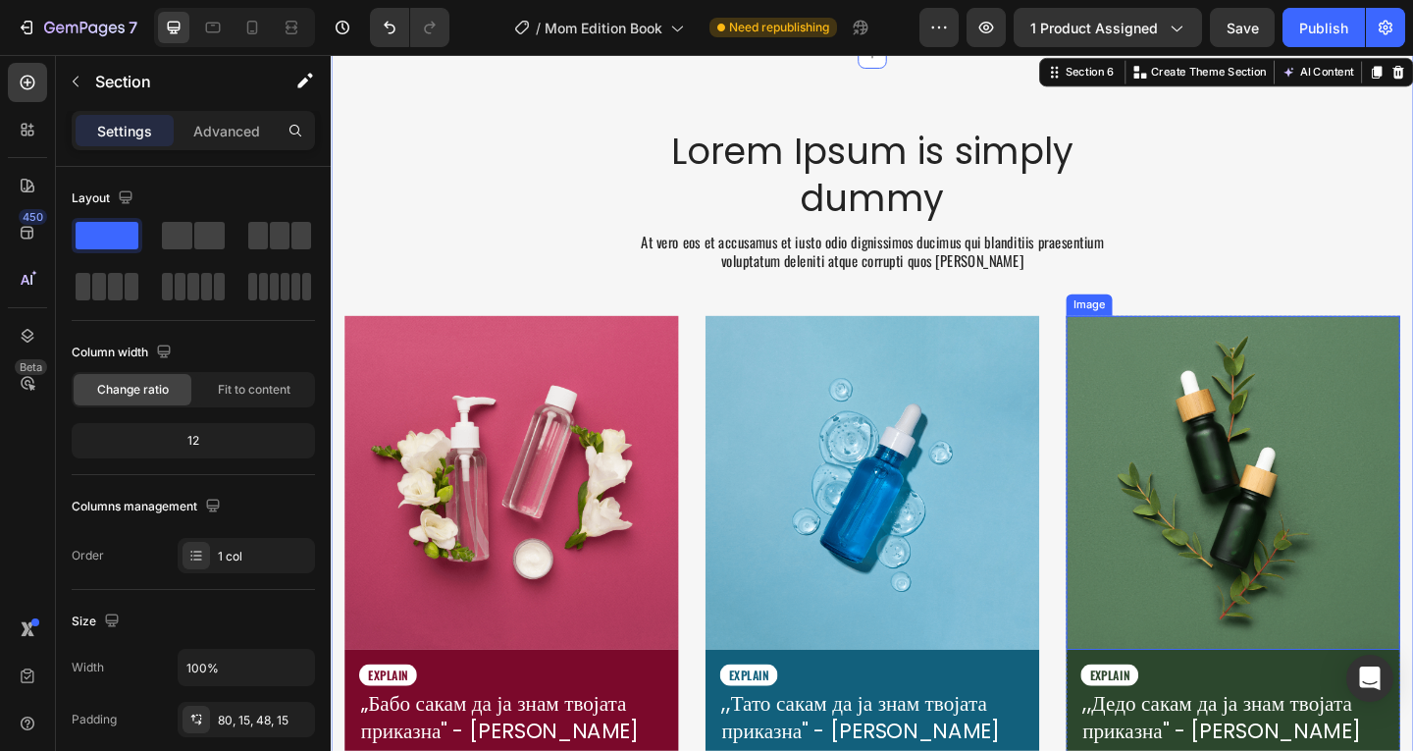
scroll to position [3434, 0]
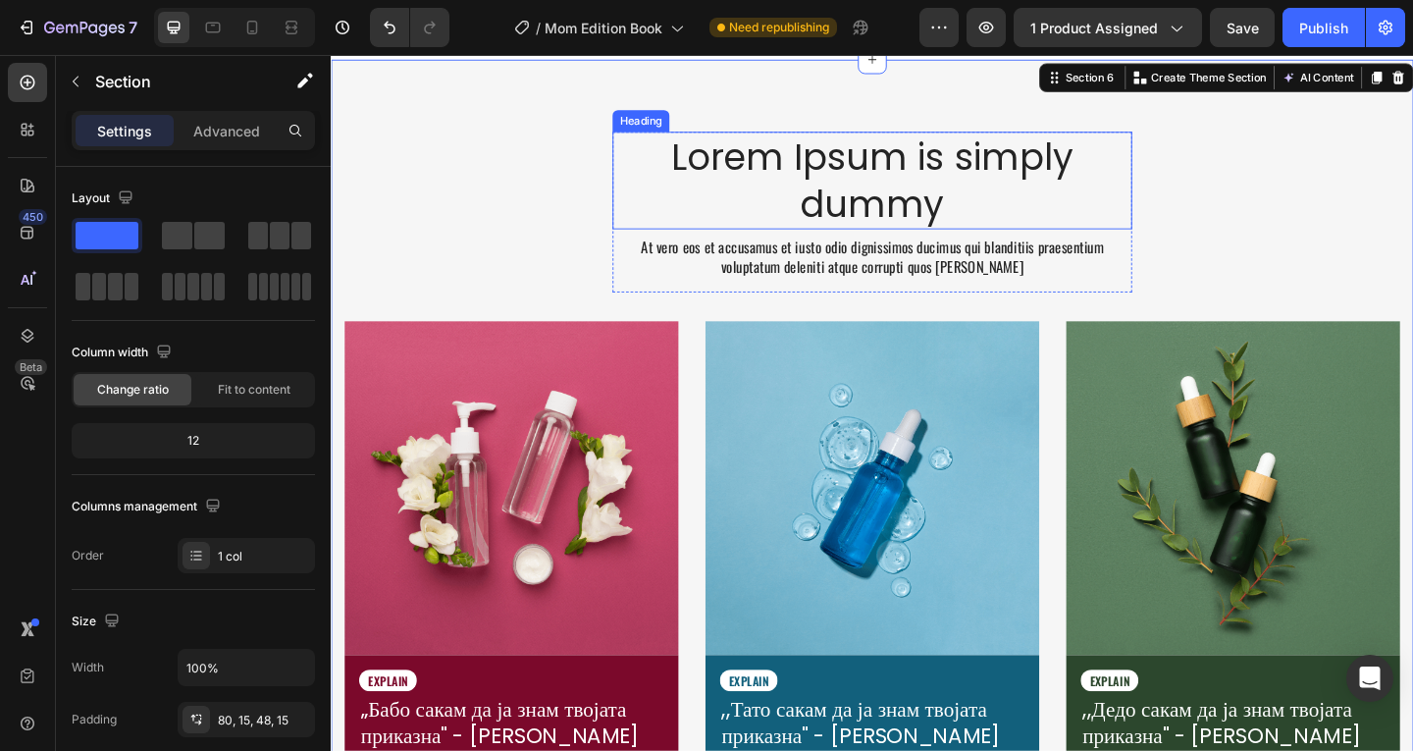
click at [932, 166] on h2 "Lorem Ipsum is simply dummy" at bounding box center [919, 191] width 565 height 106
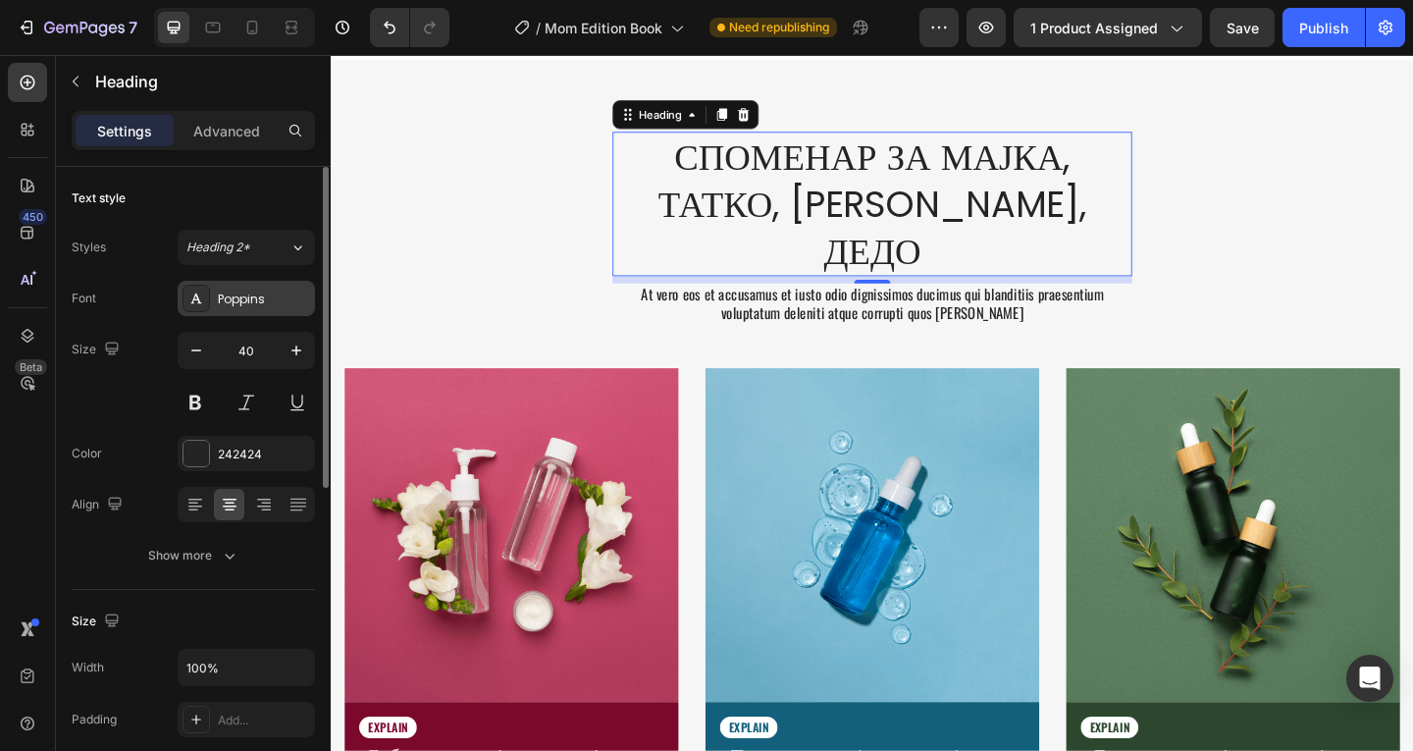
click at [248, 315] on div "Poppins" at bounding box center [246, 298] width 137 height 35
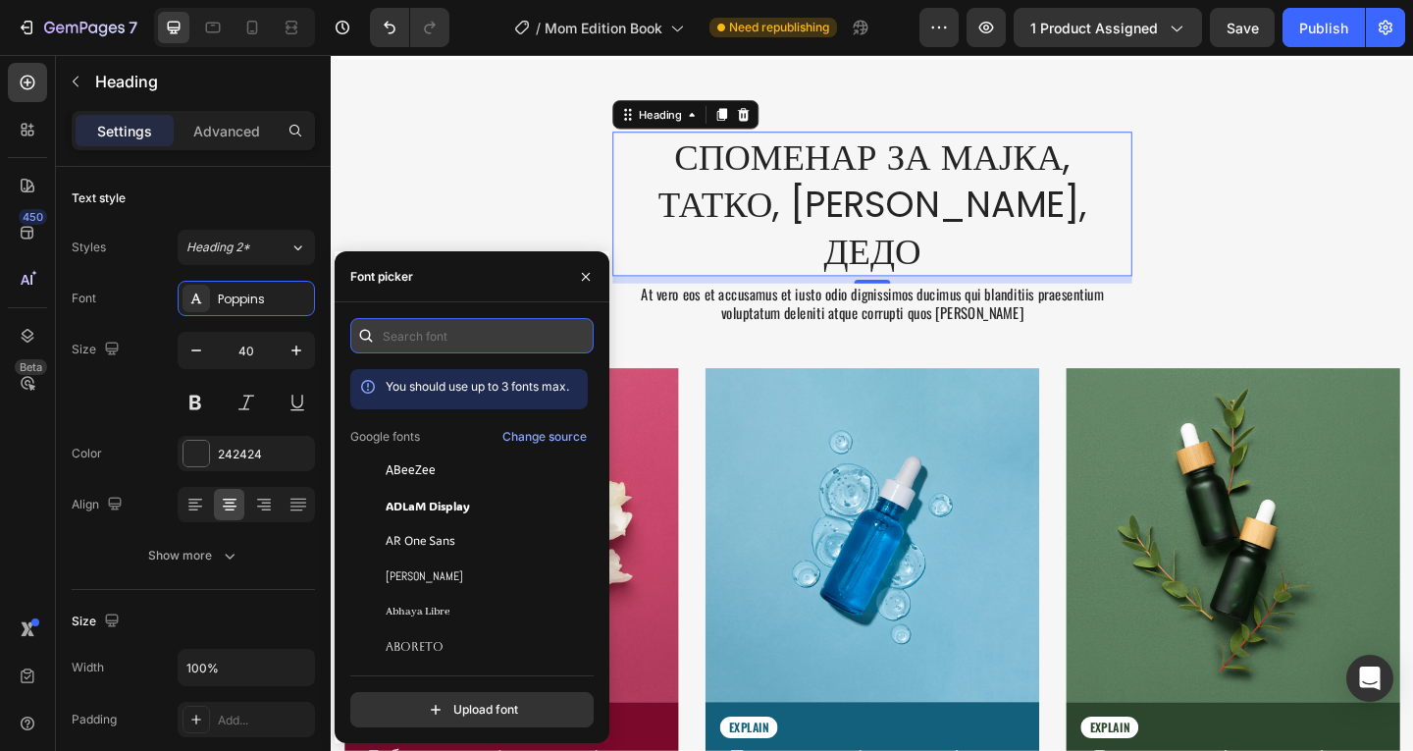
click at [468, 332] on input "text" at bounding box center [471, 335] width 243 height 35
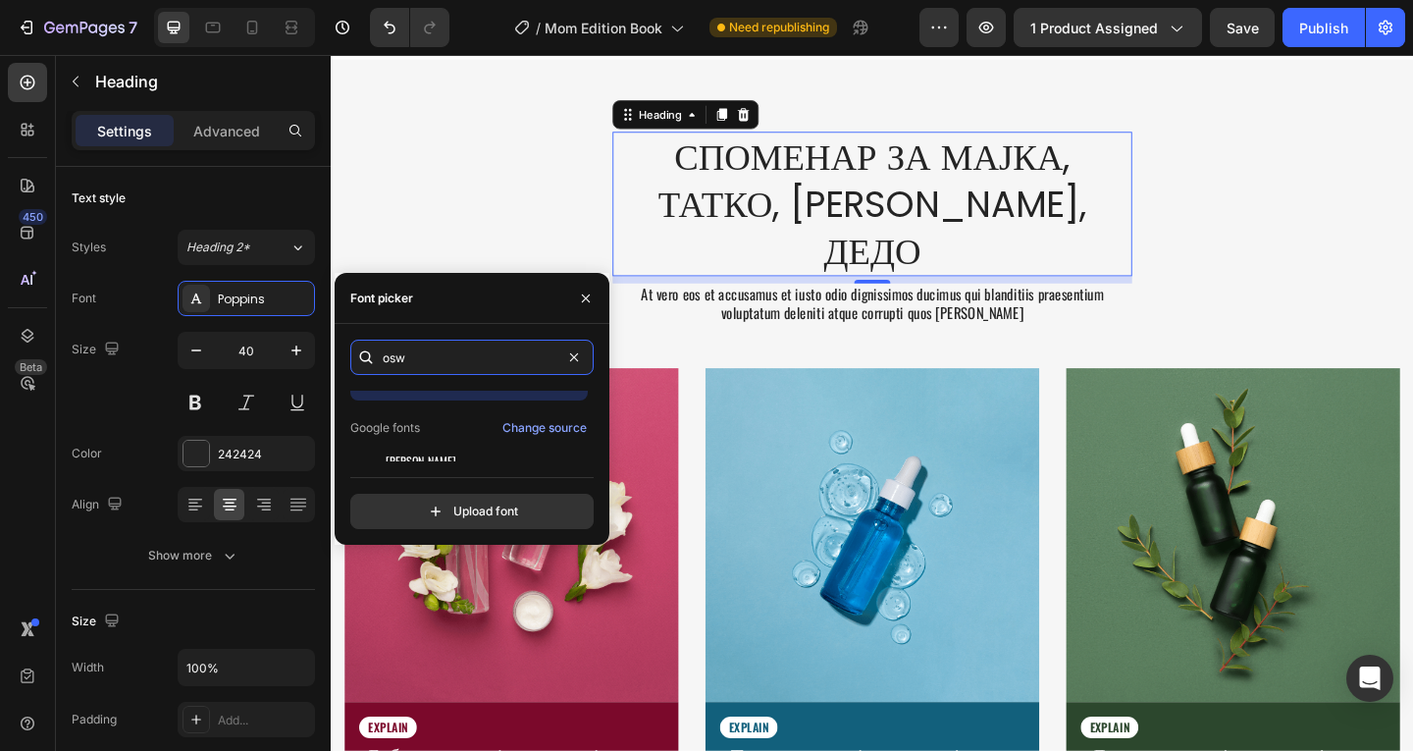
scroll to position [48, 0]
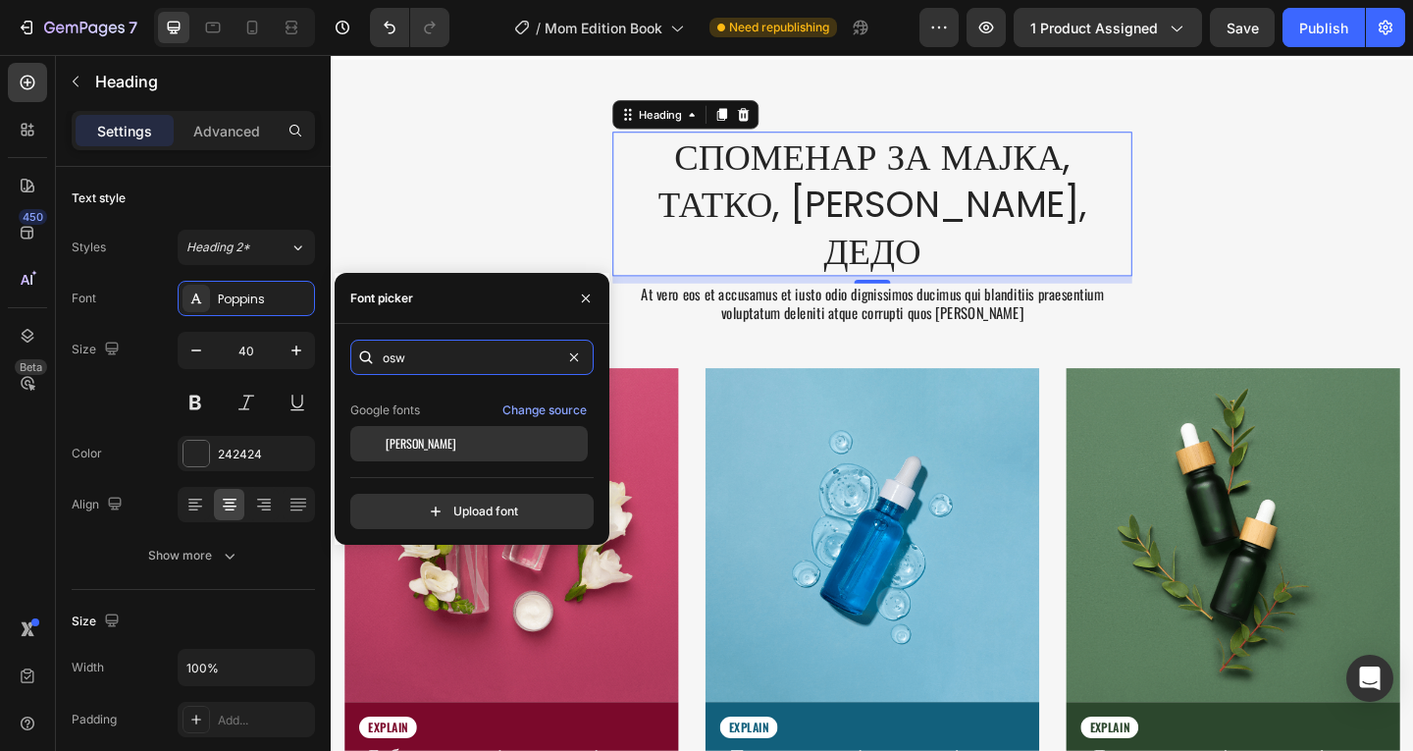
type input "osw"
click at [482, 445] on div "[PERSON_NAME]" at bounding box center [485, 444] width 198 height 18
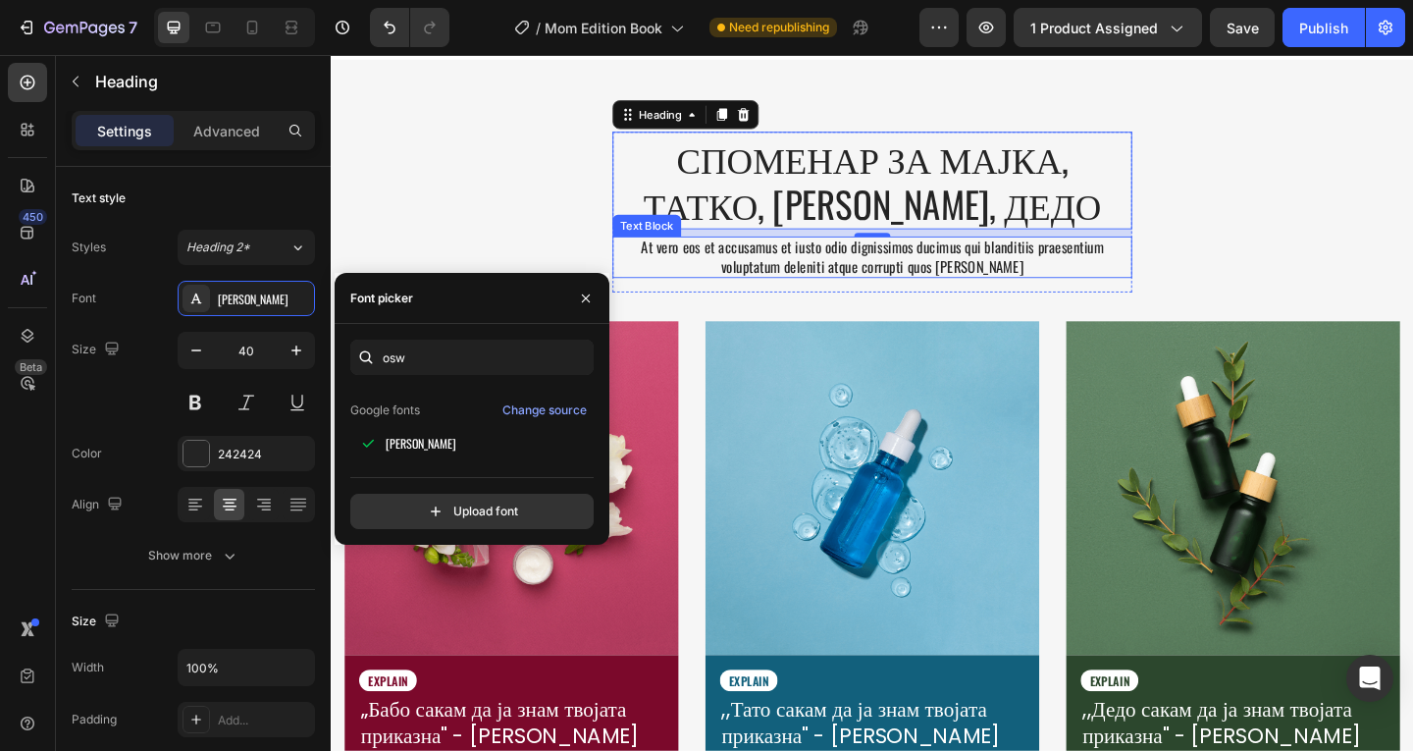
click at [932, 280] on p "At vero eos et accusamus et iusto odio dignissimos ducimus qui blanditiis praes…" at bounding box center [919, 274] width 561 height 41
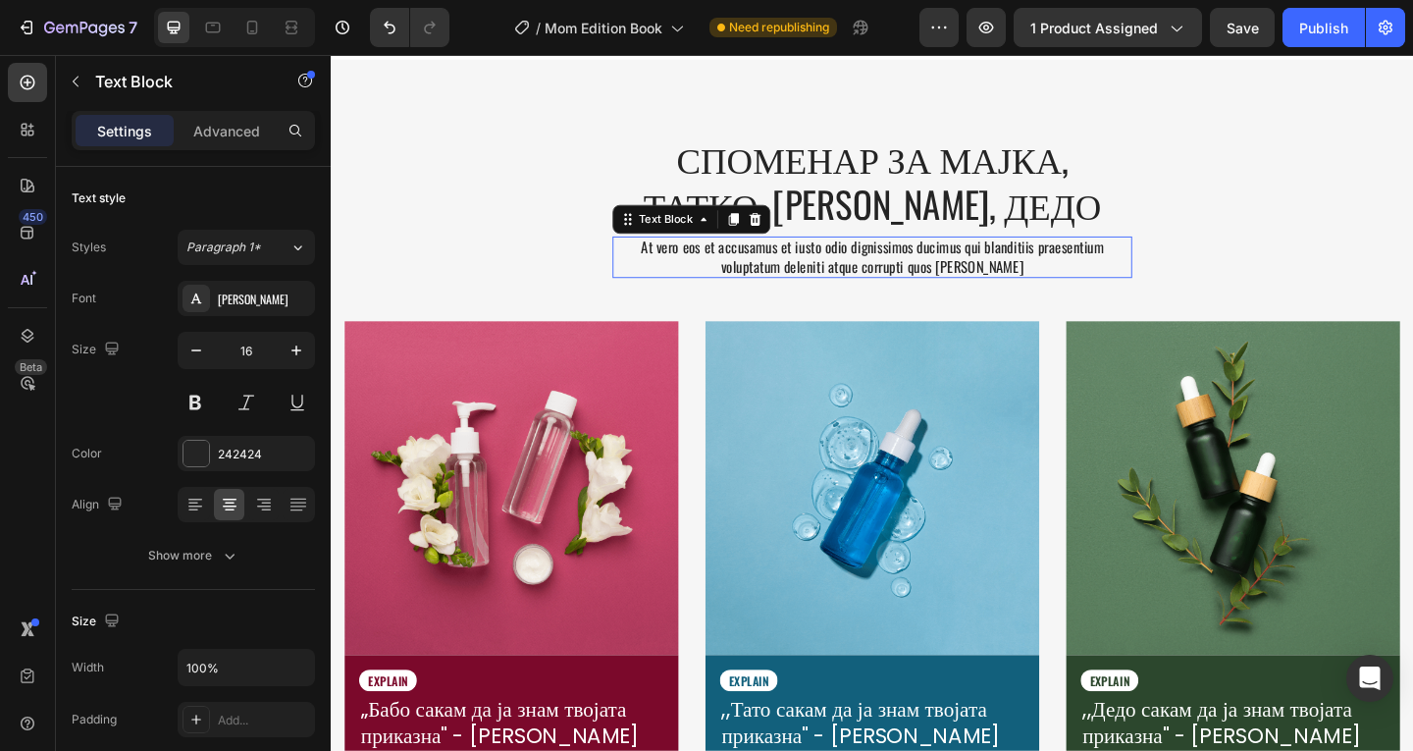
click at [932, 280] on p "At vero eos et accusamus et iusto odio dignissimos ducimus qui blanditiis praes…" at bounding box center [919, 274] width 561 height 41
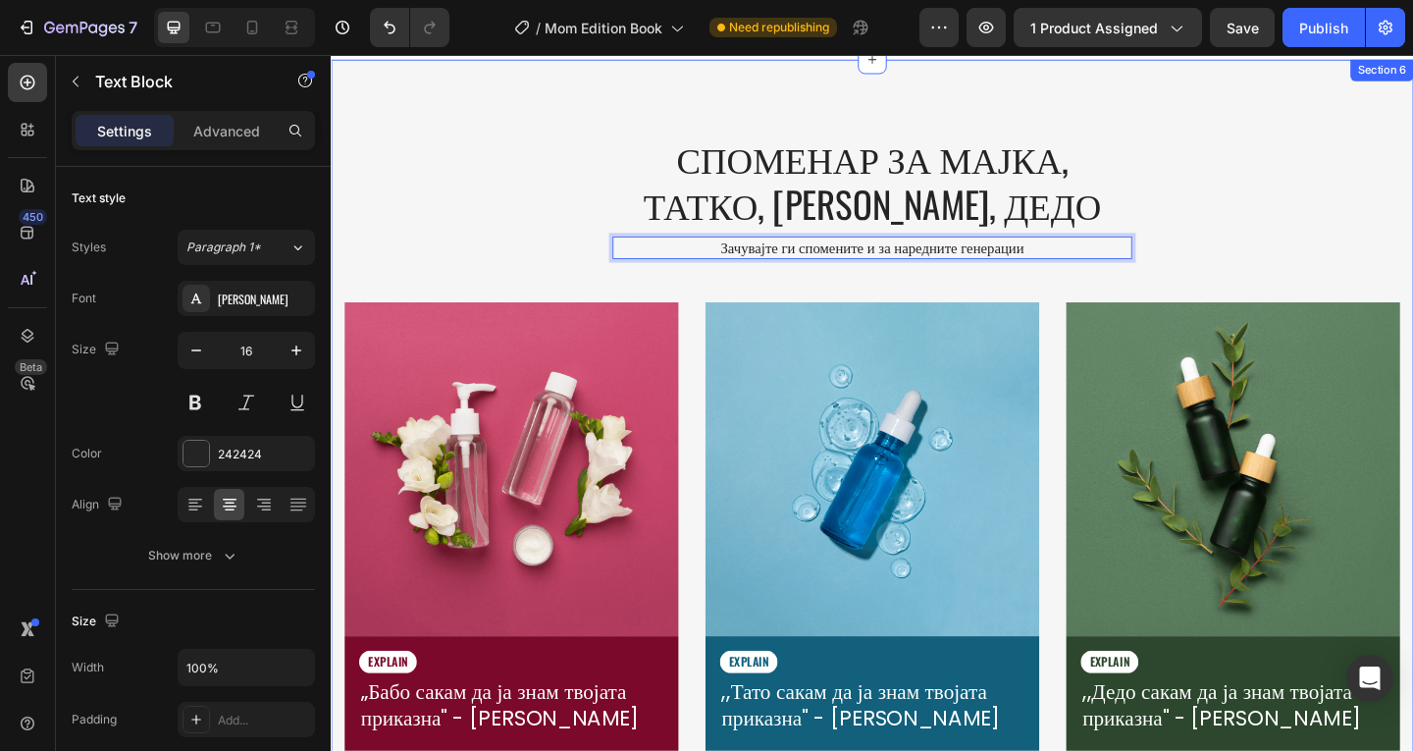
click at [1267, 244] on div "СПОМЕНАР ЗА МАЈКА, ТАТКО, БАБА, ДЕДО Heading Зачувајте ги спомените и за наредн…" at bounding box center [919, 559] width 1148 height 843
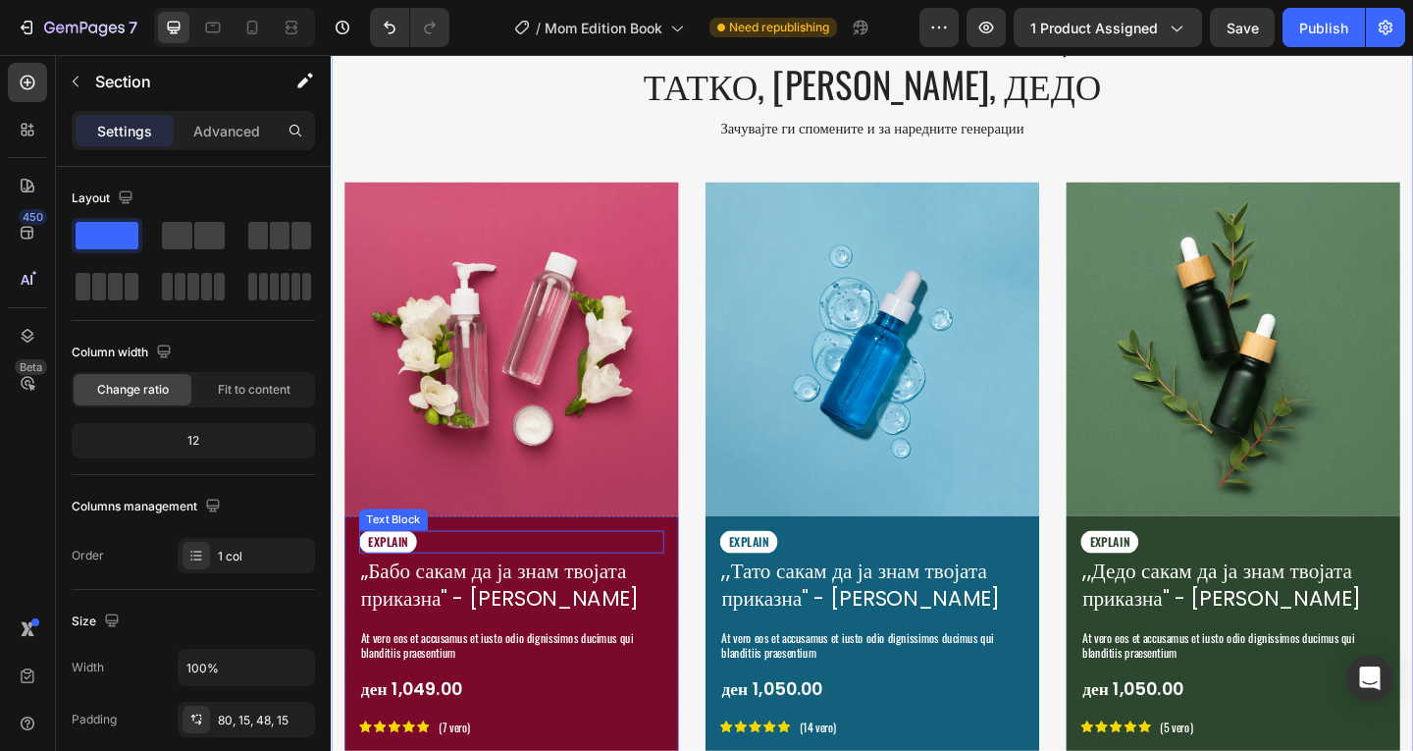
scroll to position [3630, 0]
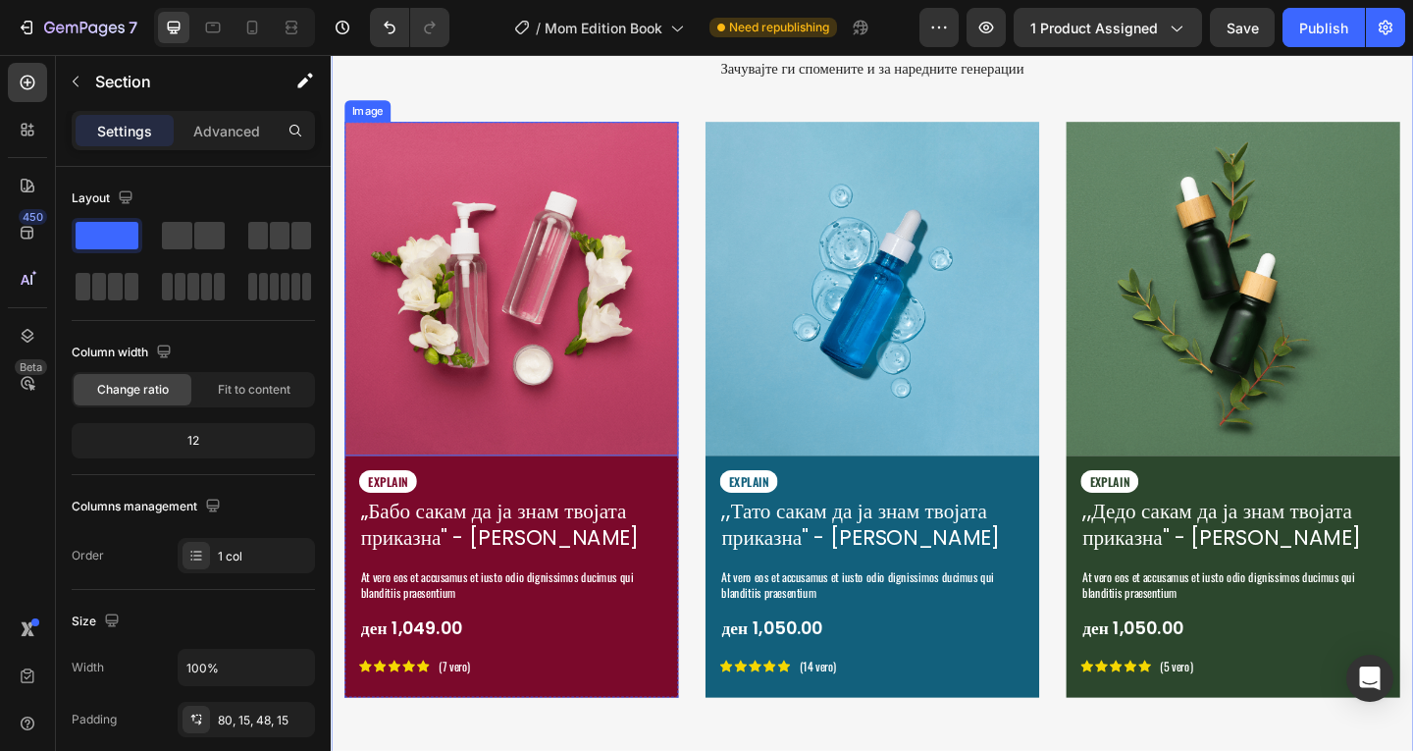
click at [520, 272] on img at bounding box center [526, 309] width 363 height 363
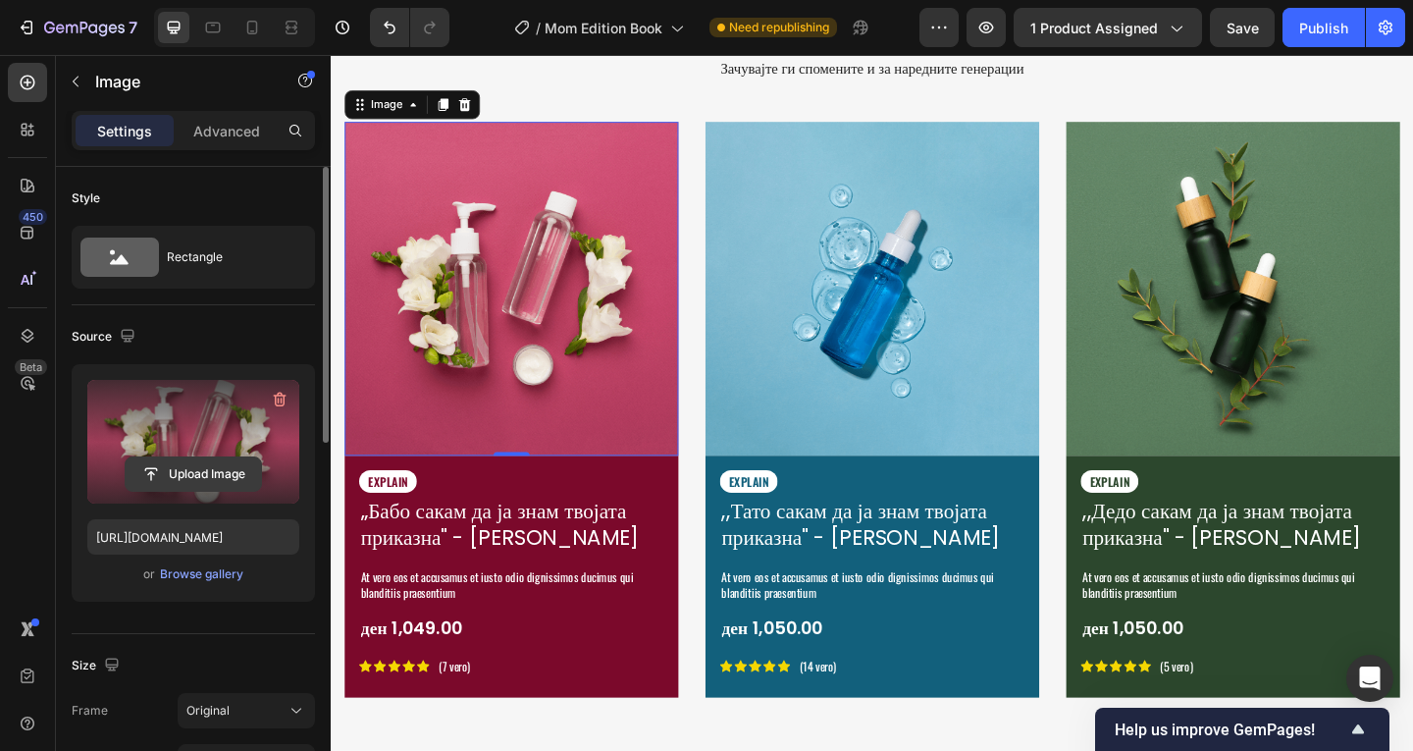
click at [146, 472] on input "file" at bounding box center [193, 473] width 135 height 33
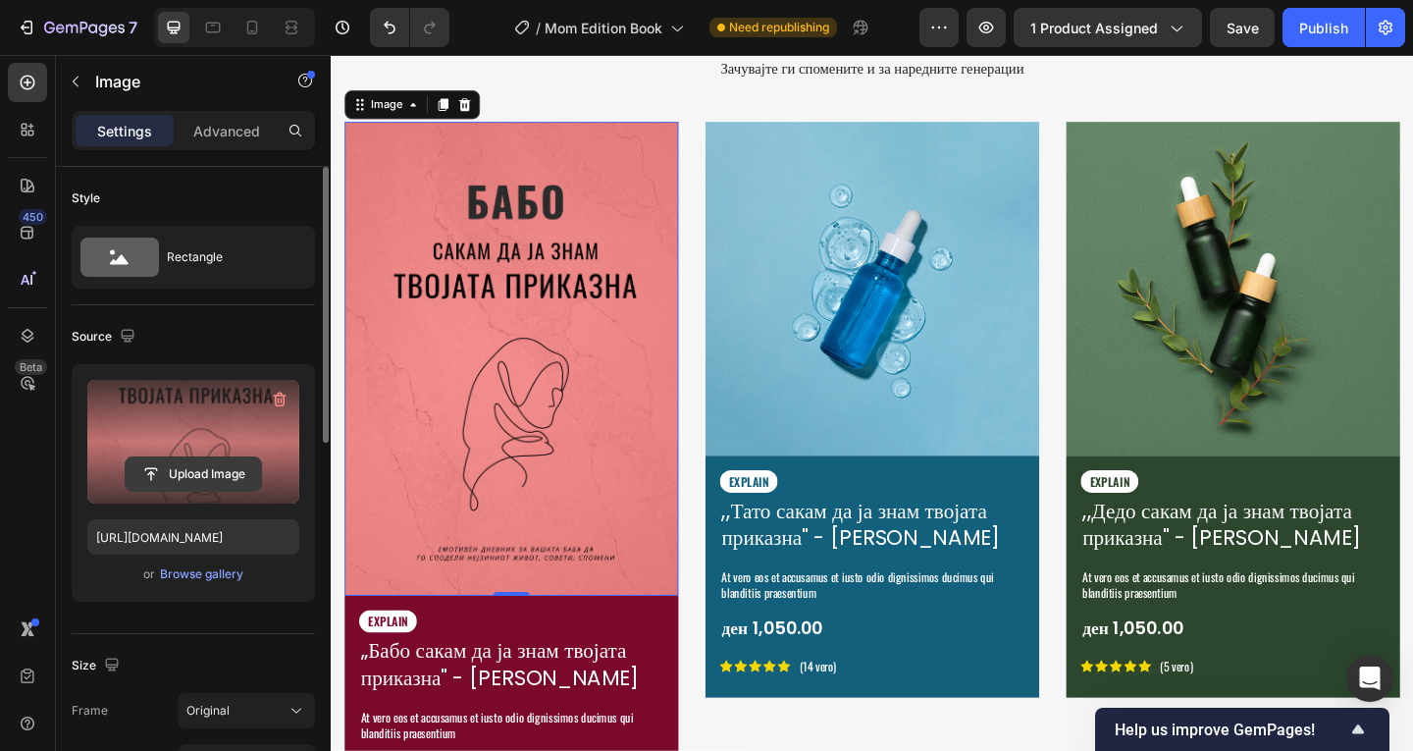
click at [214, 467] on input "file" at bounding box center [193, 473] width 135 height 33
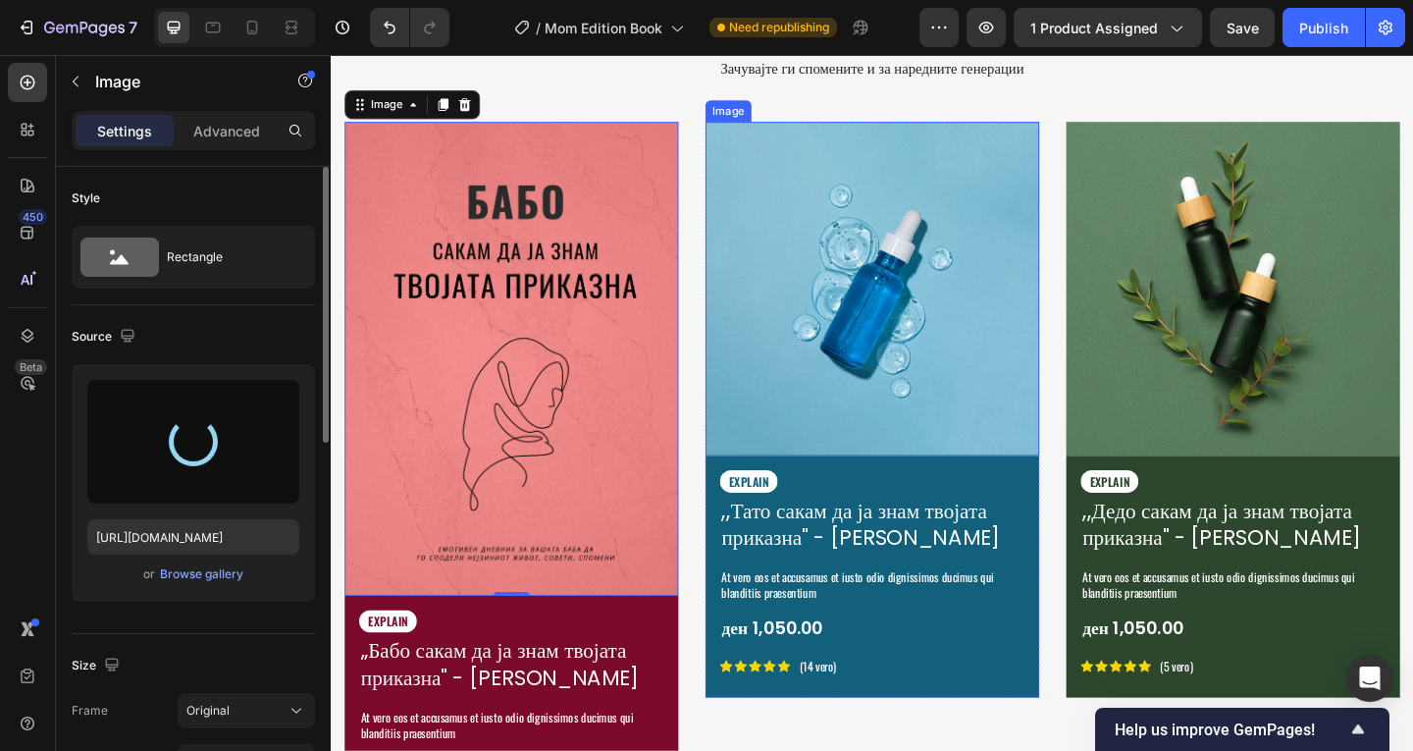
type input "[URL][DOMAIN_NAME]"
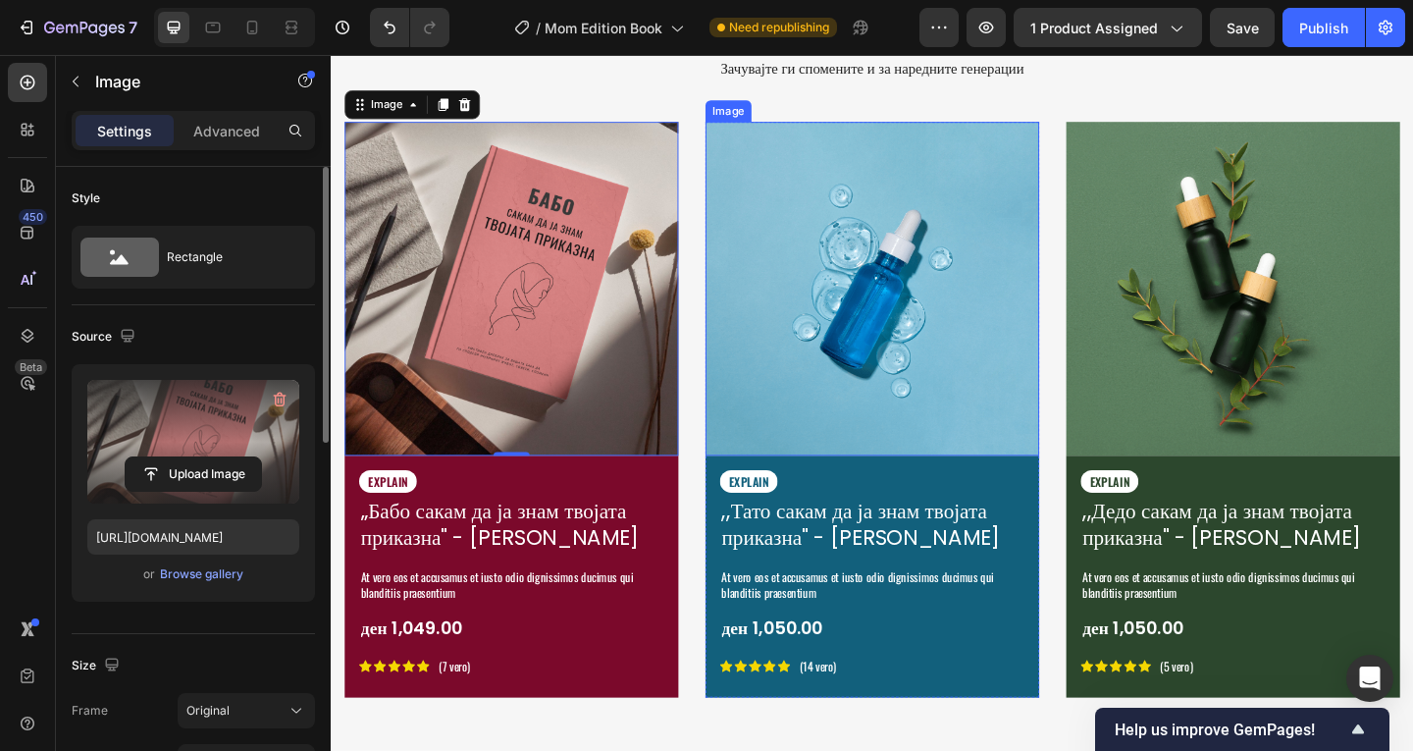
click at [973, 313] on img at bounding box center [919, 309] width 363 height 363
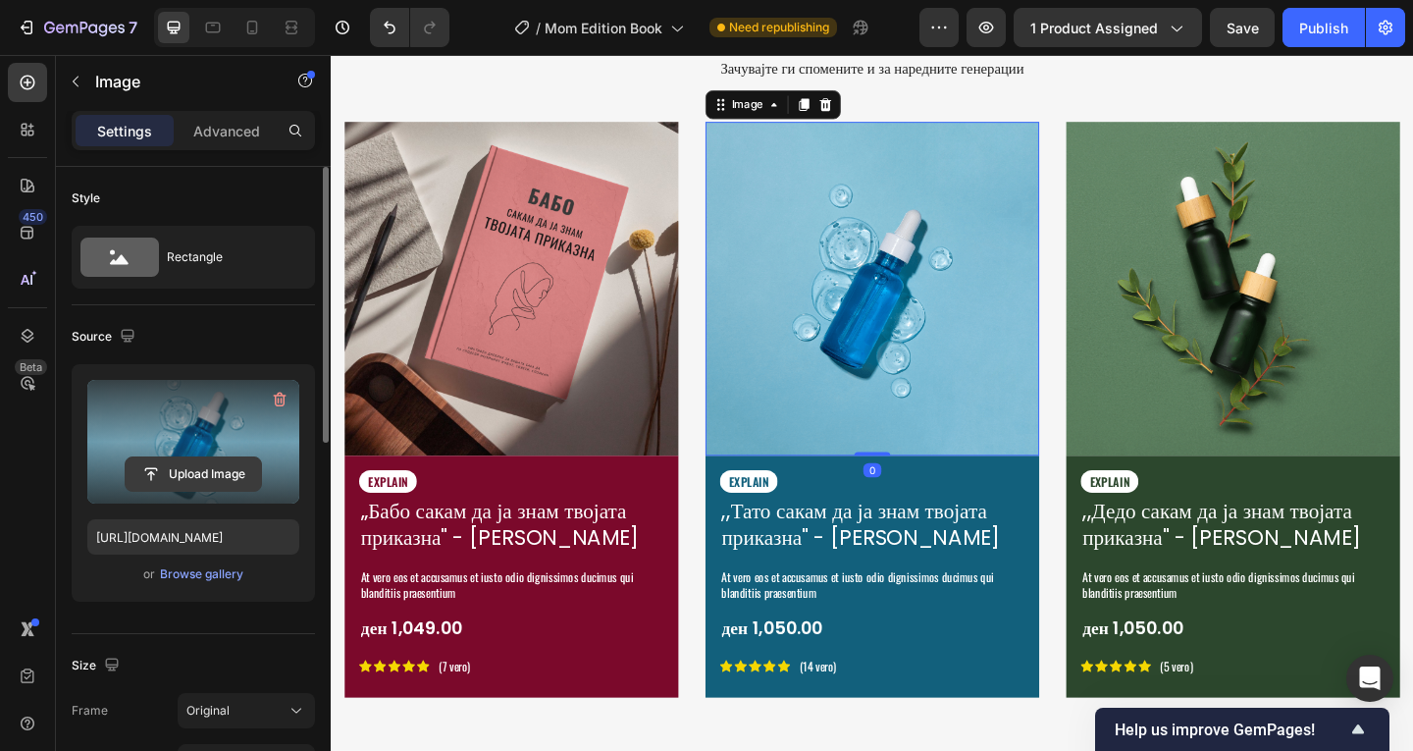
click at [206, 475] on input "file" at bounding box center [193, 473] width 135 height 33
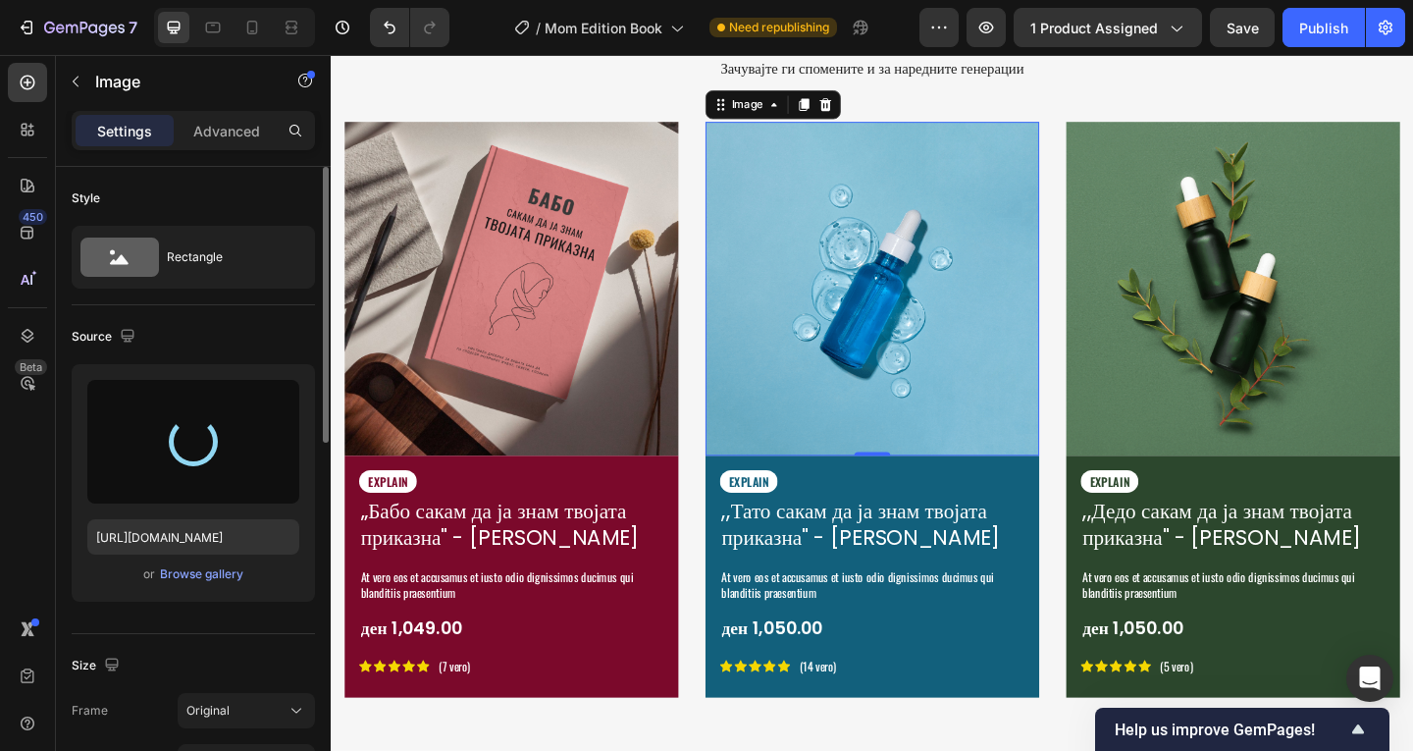
type input "https://cdn.shopify.com/s/files/1/0652/8303/1123/files/gempages_574670428505637…"
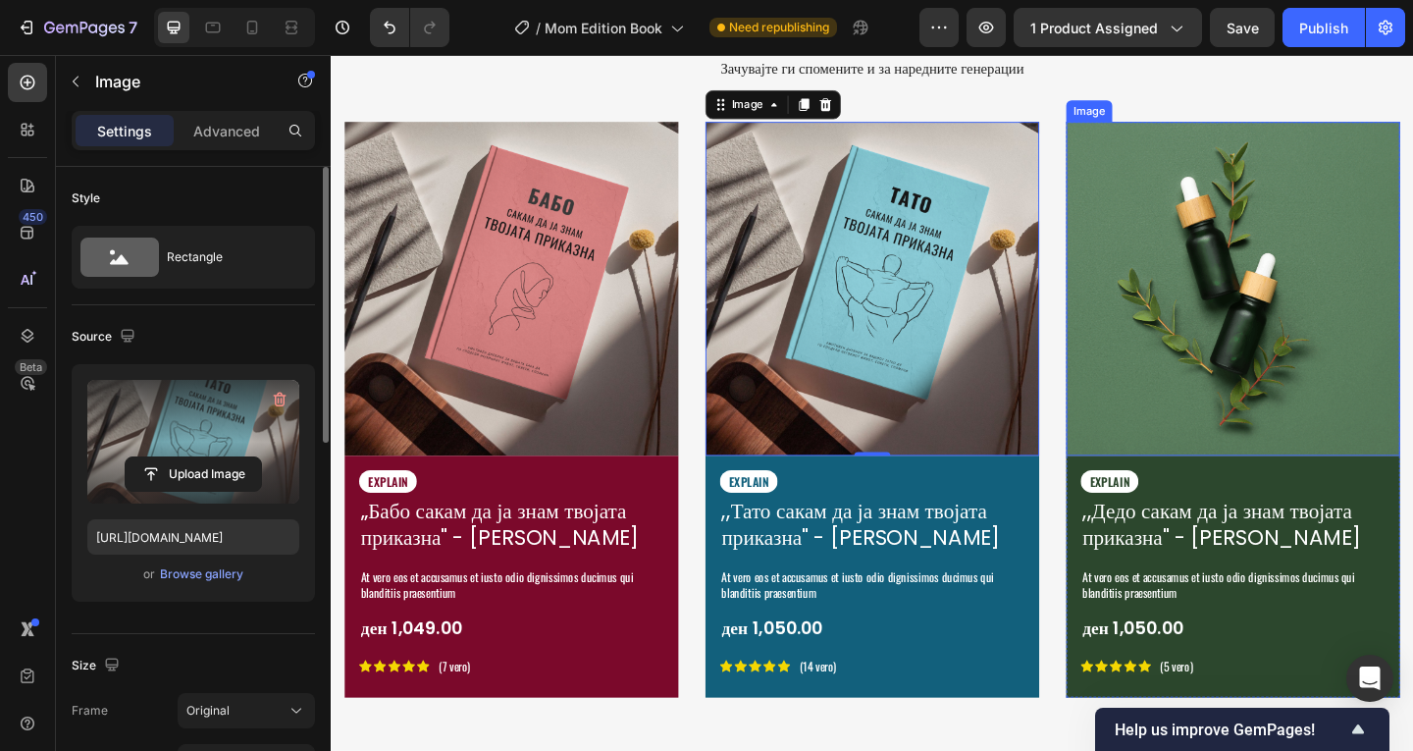
click at [1317, 314] on img at bounding box center [1311, 309] width 363 height 363
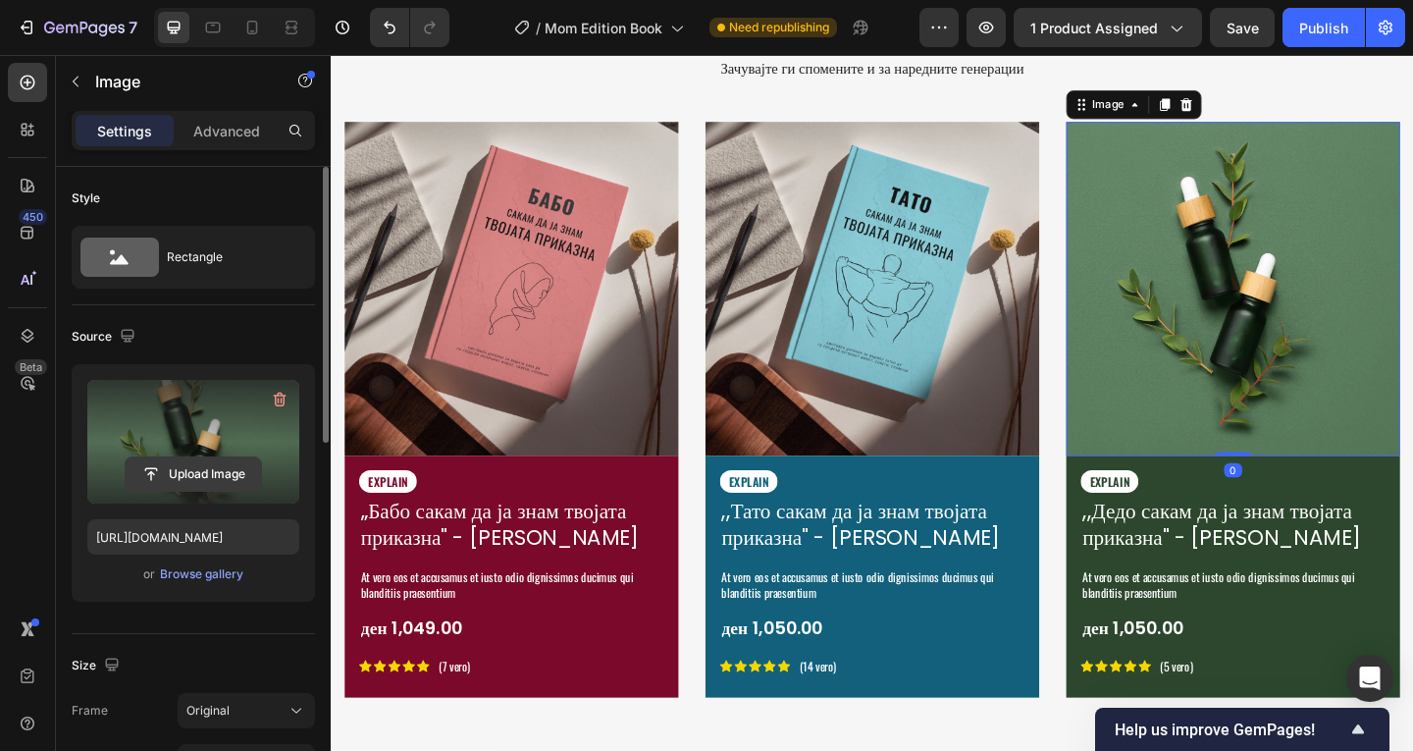
click at [137, 480] on input "file" at bounding box center [193, 473] width 135 height 33
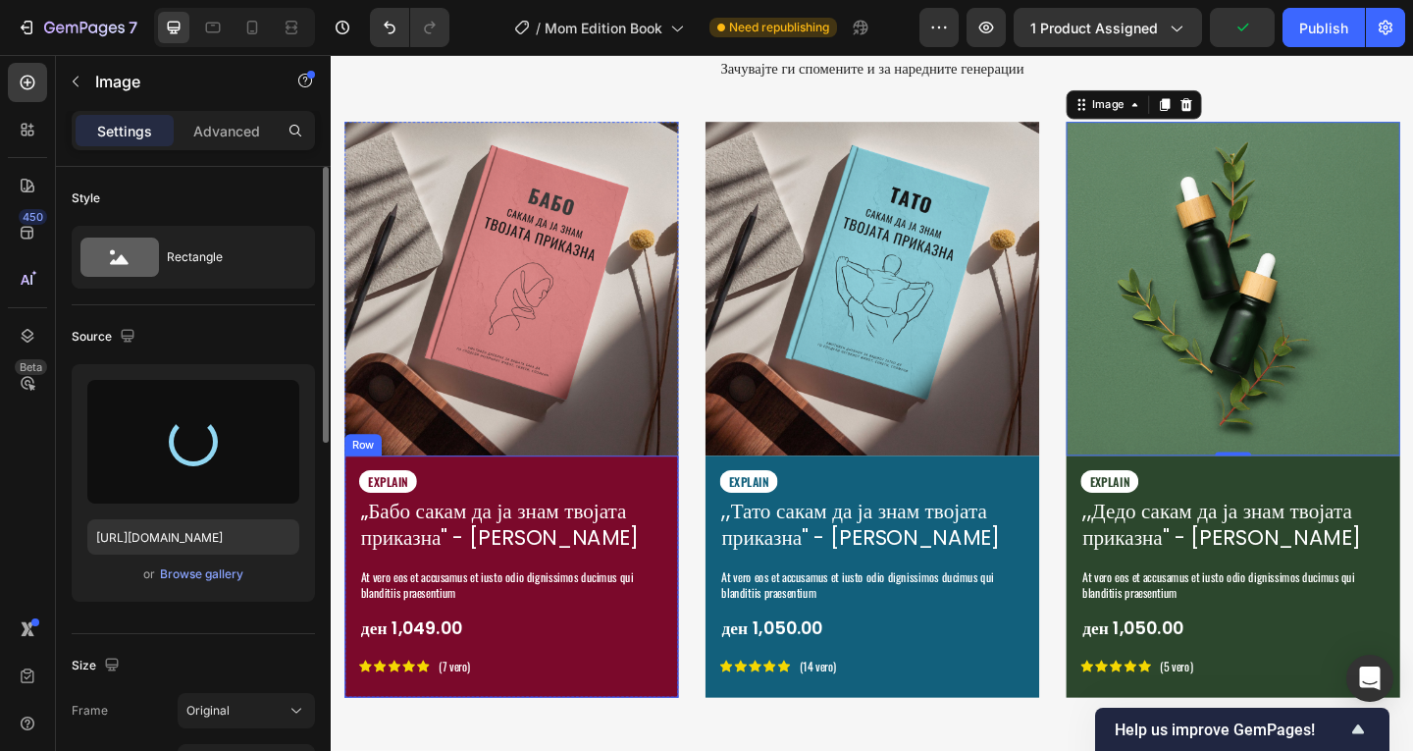
type input "[URL][DOMAIN_NAME]"
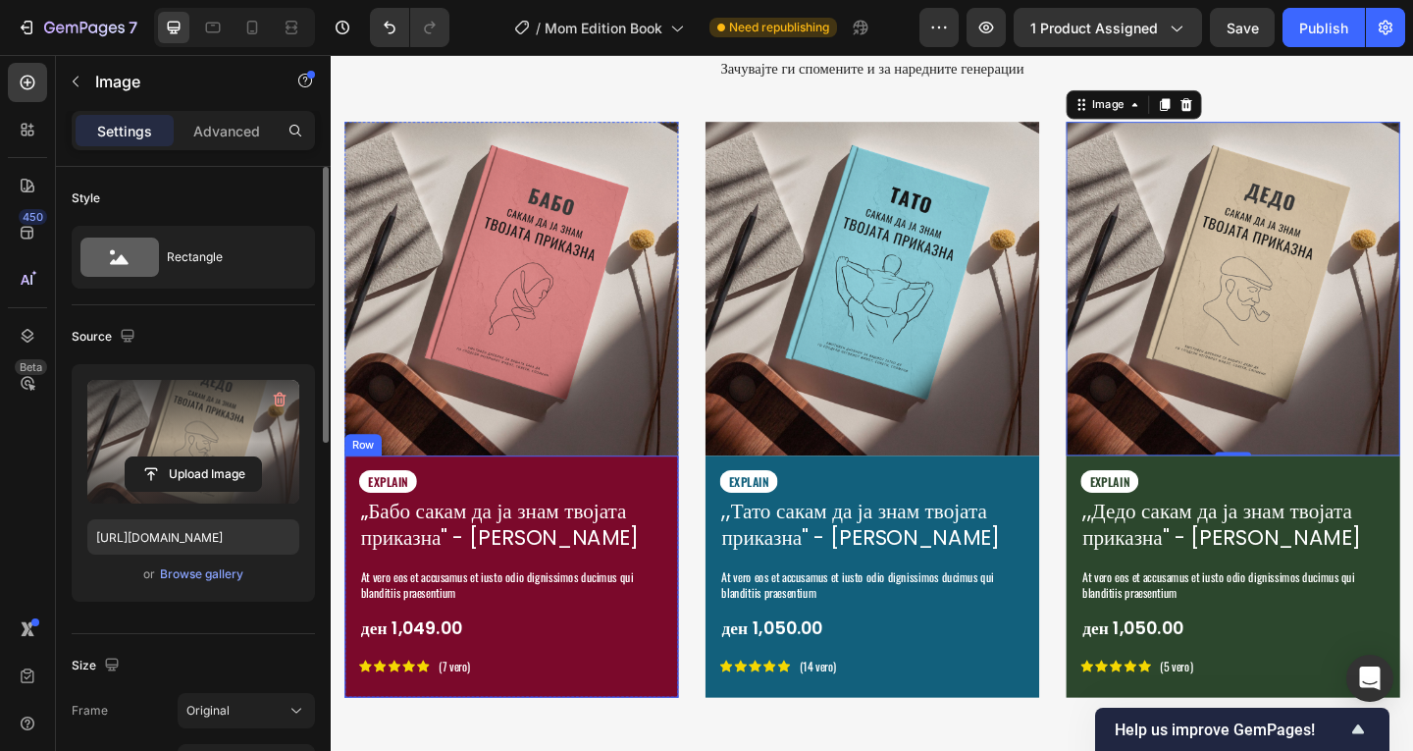
click at [684, 496] on div "EXPLAIN Text Block „Бабо сакам да ја знам твојата приказна" - Емотивен Споменар…" at bounding box center [526, 622] width 363 height 263
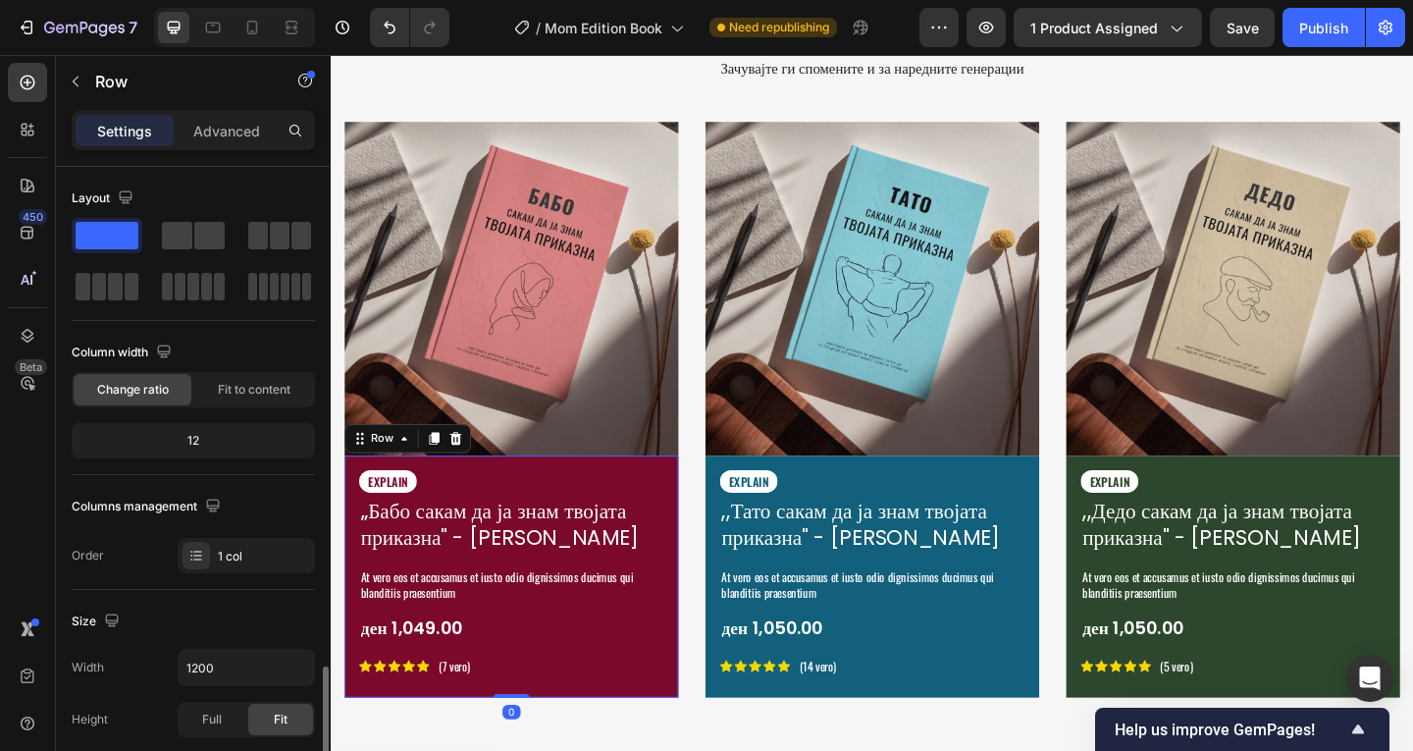
scroll to position [391, 0]
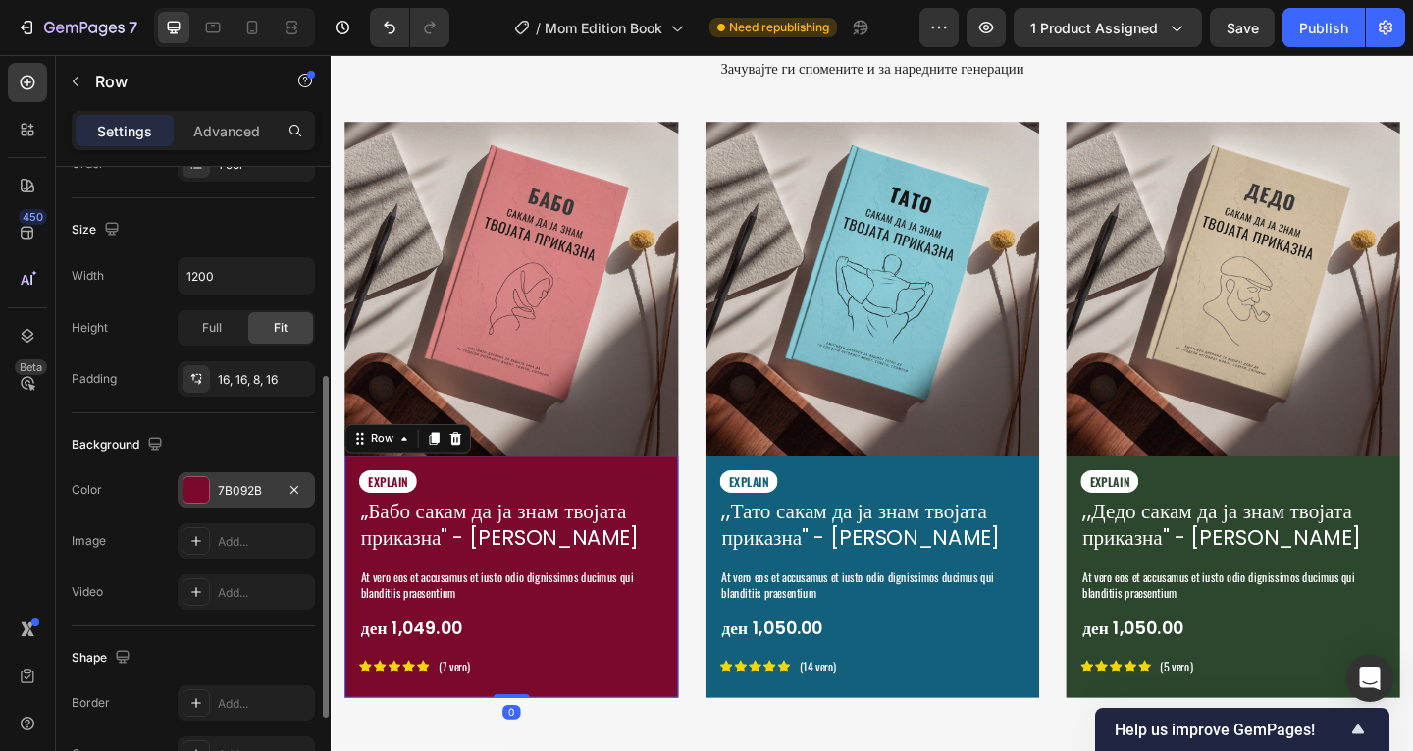
click at [208, 488] on div at bounding box center [196, 490] width 26 height 26
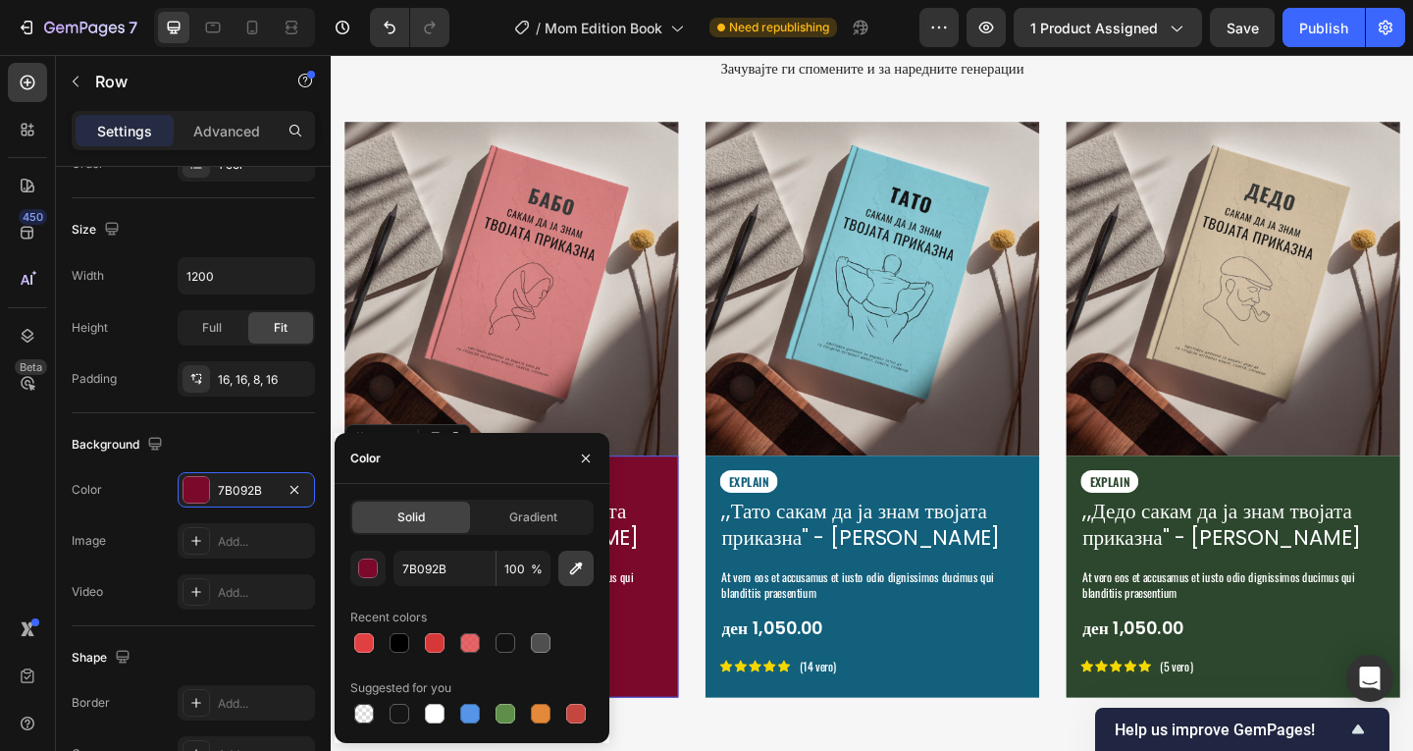
click at [577, 567] on icon "button" at bounding box center [576, 568] width 20 height 20
type input "C58785"
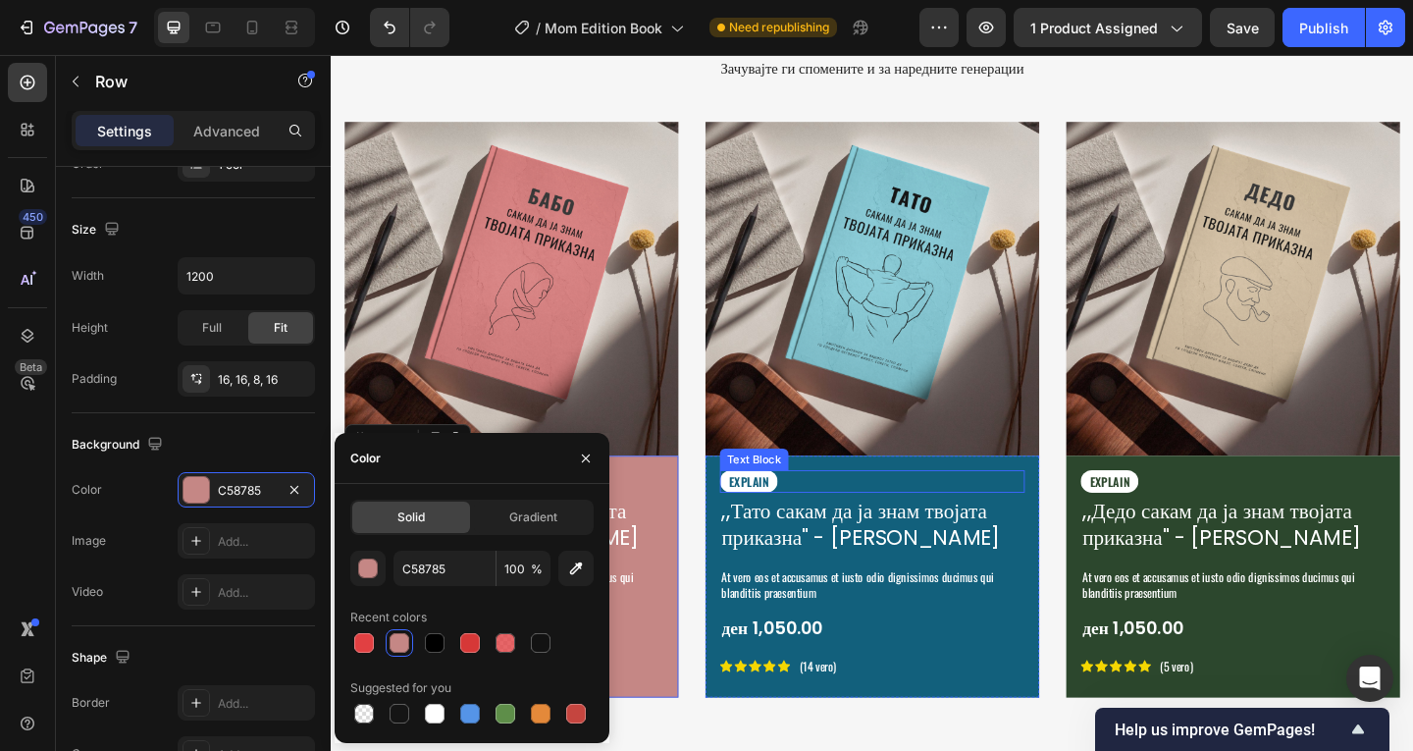
click at [851, 507] on div "EXPLAIN" at bounding box center [919, 518] width 332 height 25
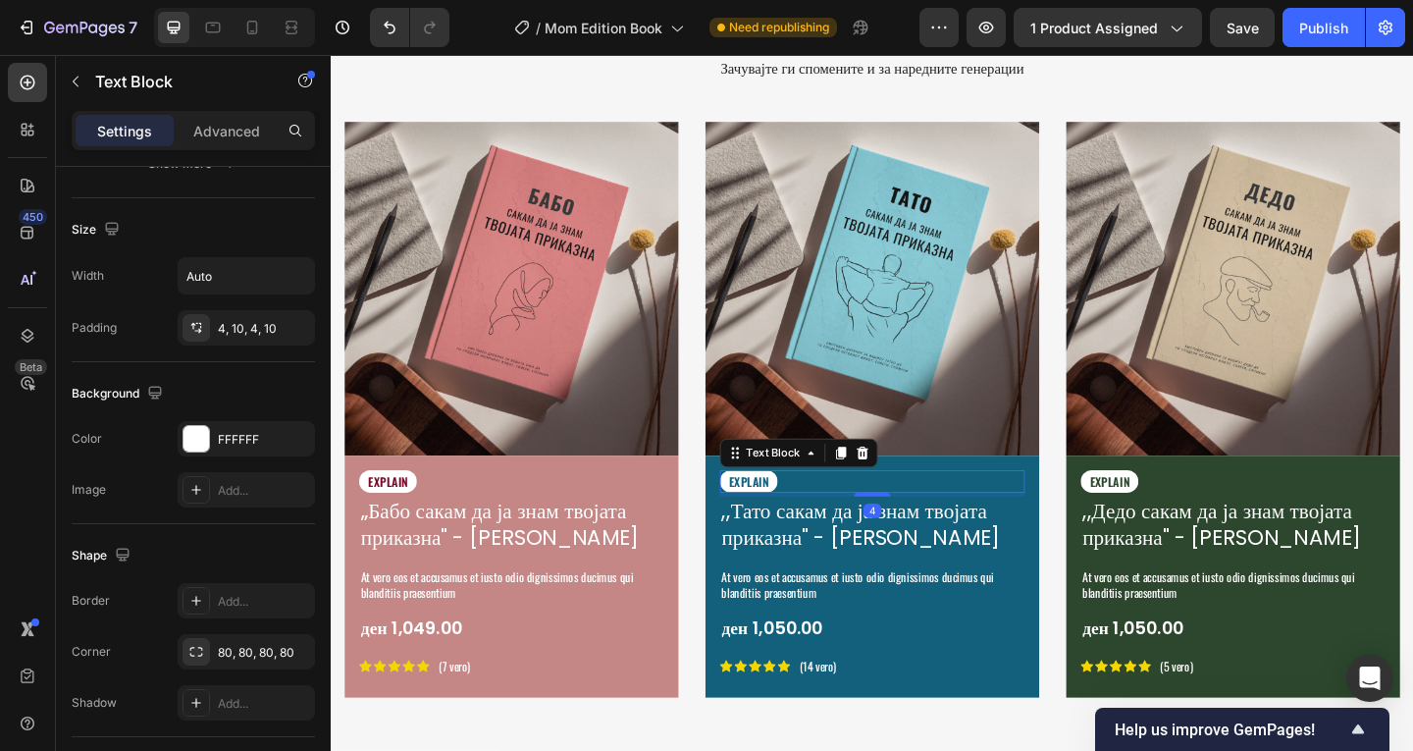
scroll to position [0, 0]
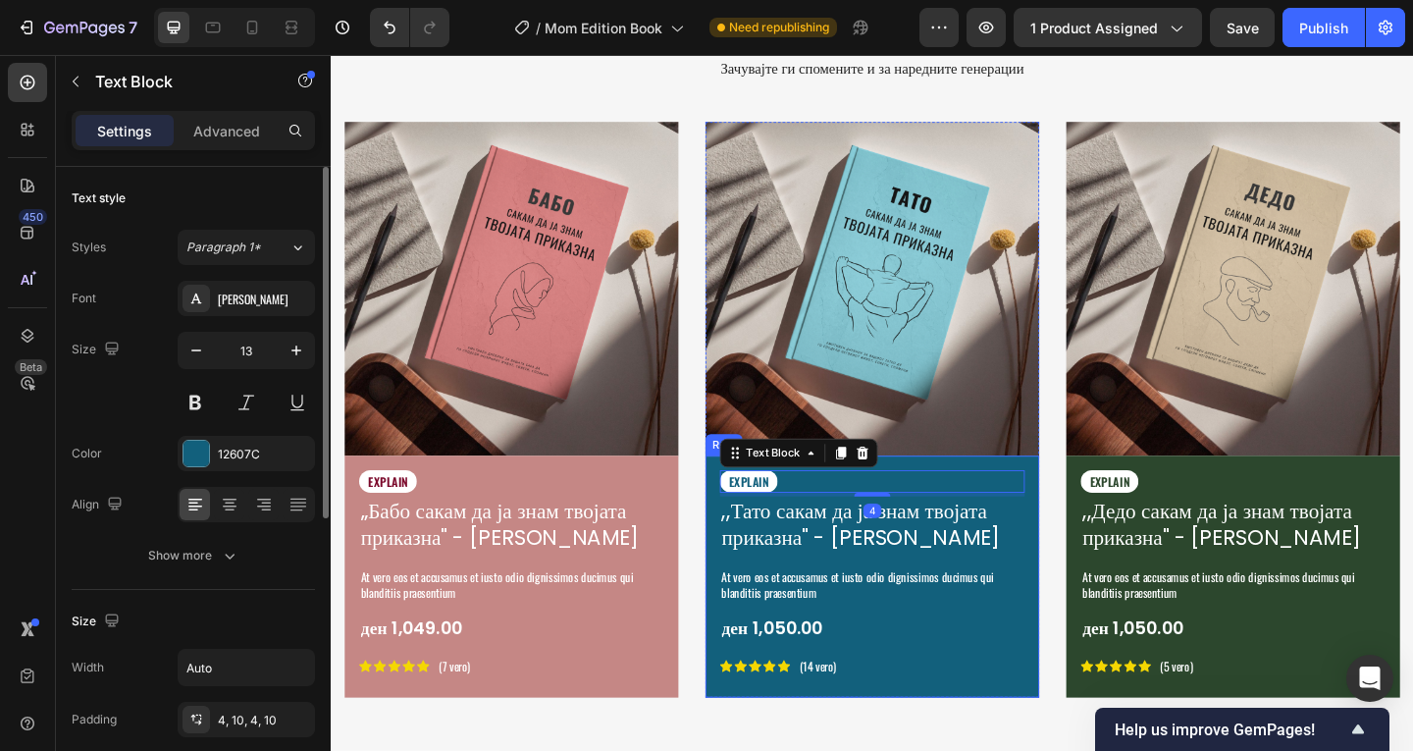
click at [1087, 493] on div "EXPLAIN Text Block 4 ,,Тато сакам да ја знам твојата приказна" - Емотивен Споме…" at bounding box center [919, 622] width 363 height 263
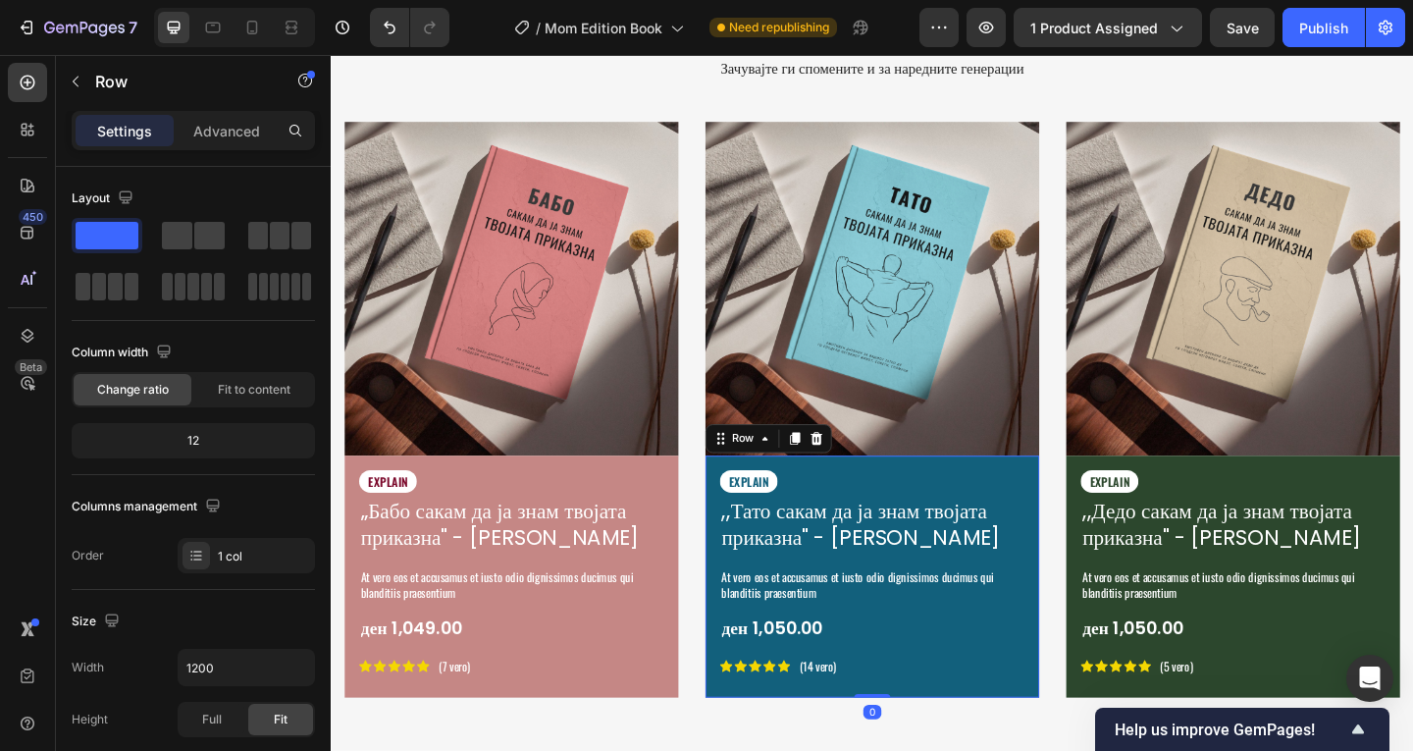
scroll to position [195, 0]
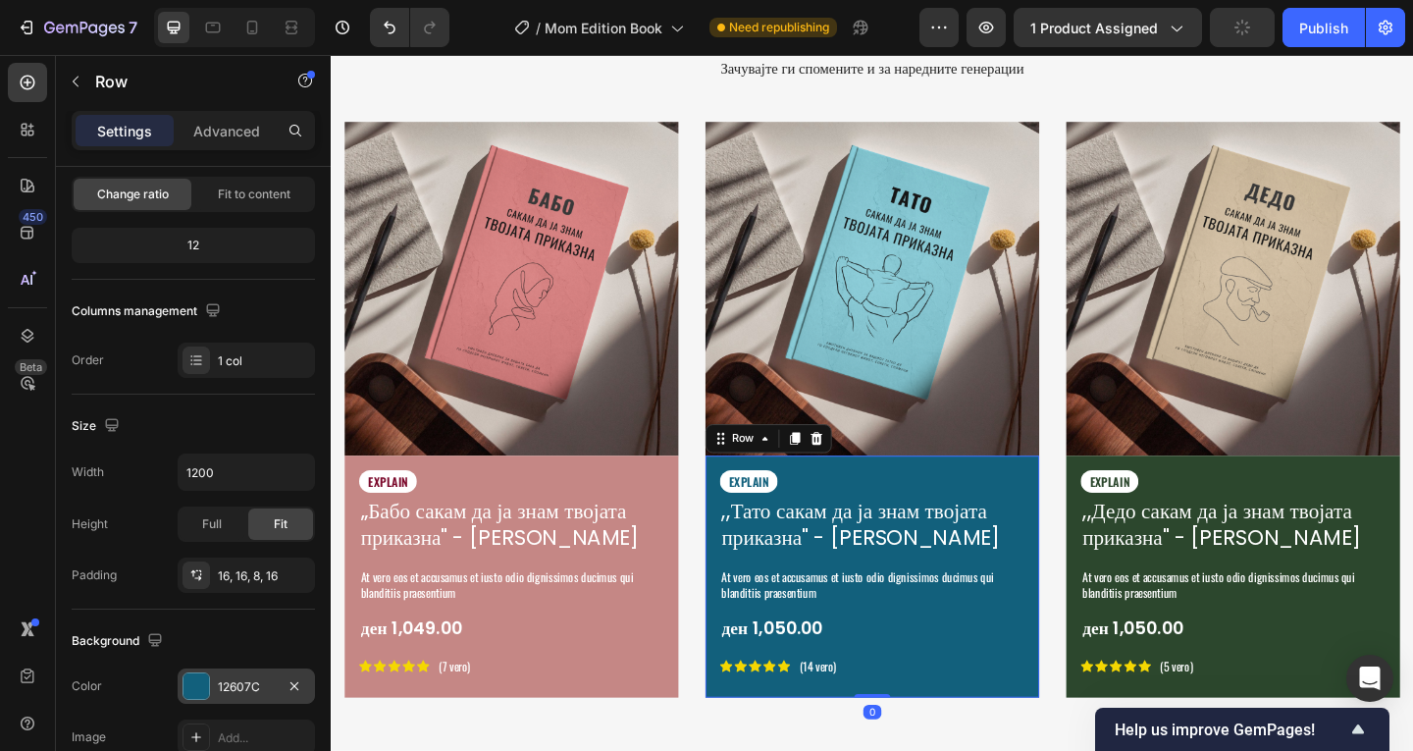
click at [195, 679] on div at bounding box center [196, 686] width 26 height 26
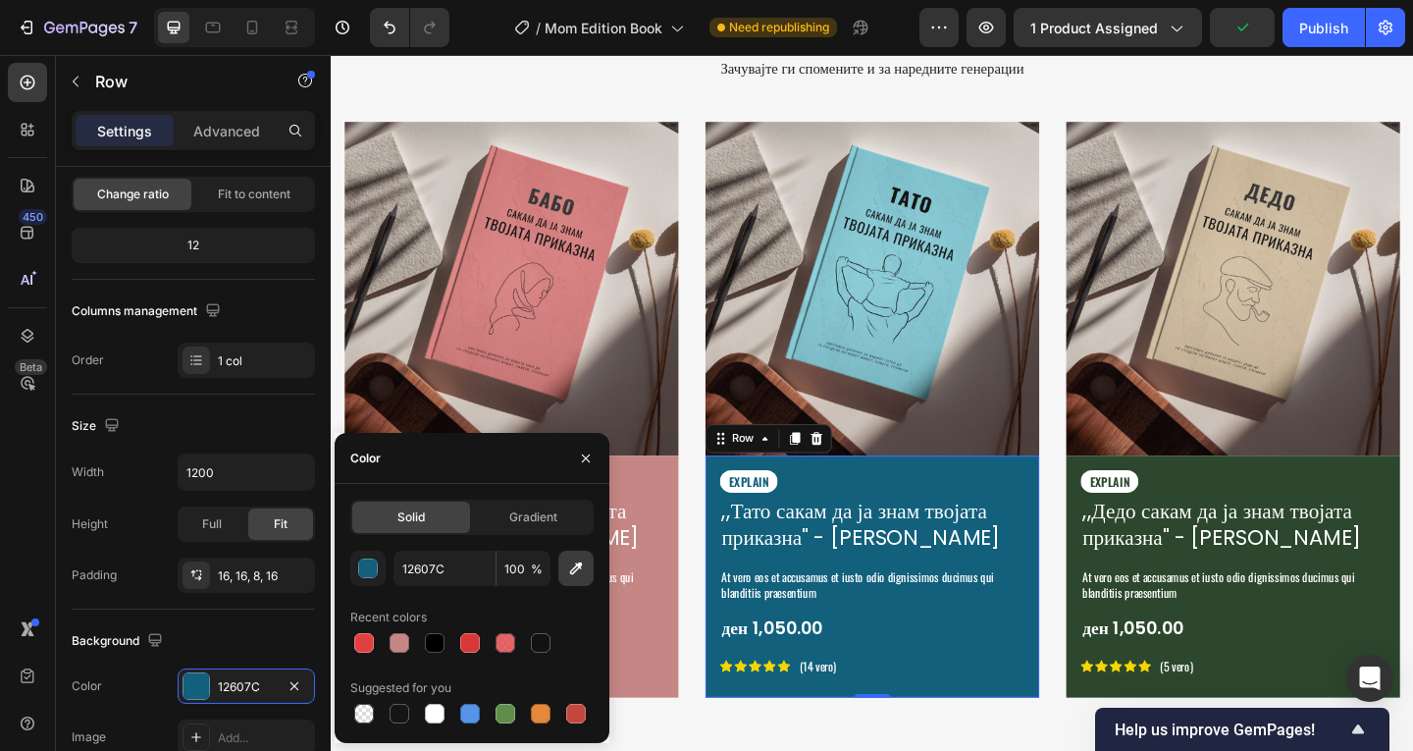
click at [580, 576] on icon "button" at bounding box center [576, 568] width 20 height 20
type input "98C2CC"
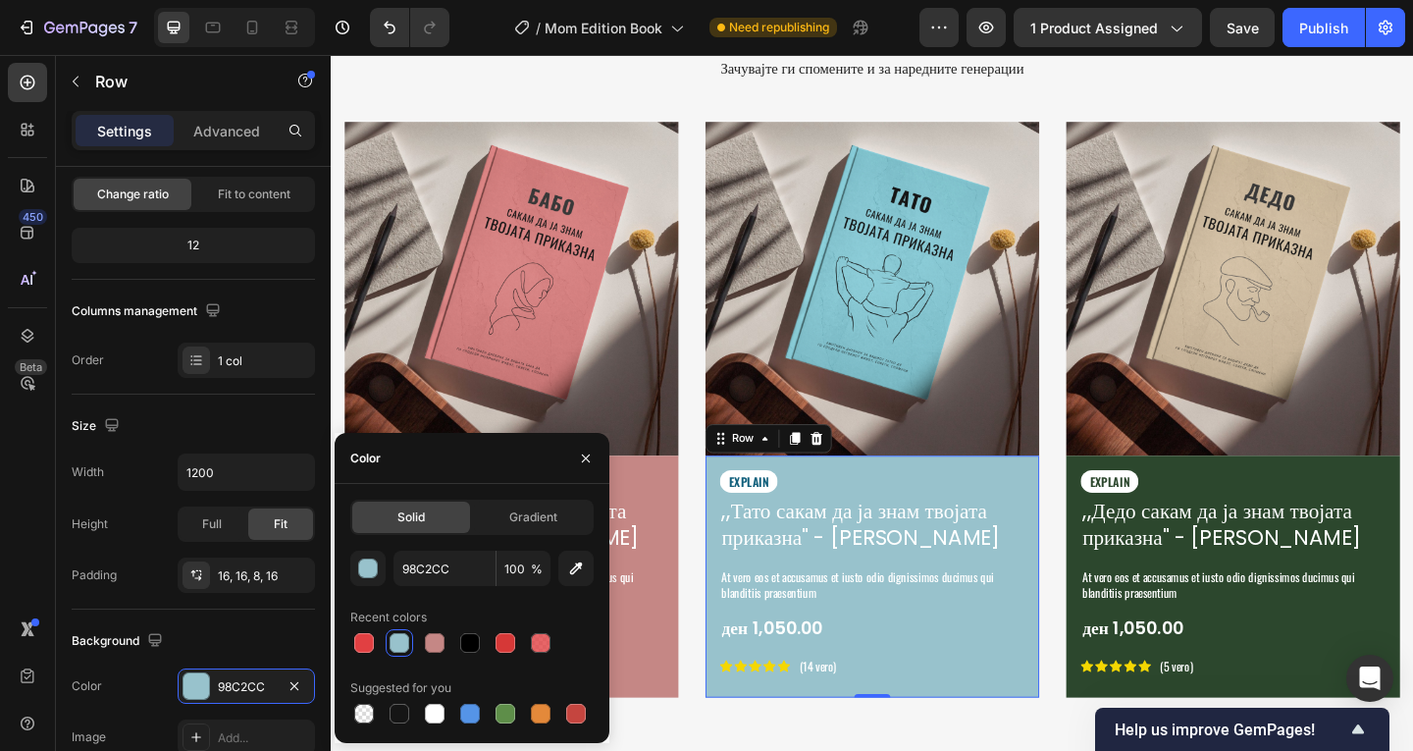
click at [984, 715] on div "Icon Icon Icon Icon Icon Icon List (14 vero) Text Block Row" at bounding box center [919, 719] width 332 height 21
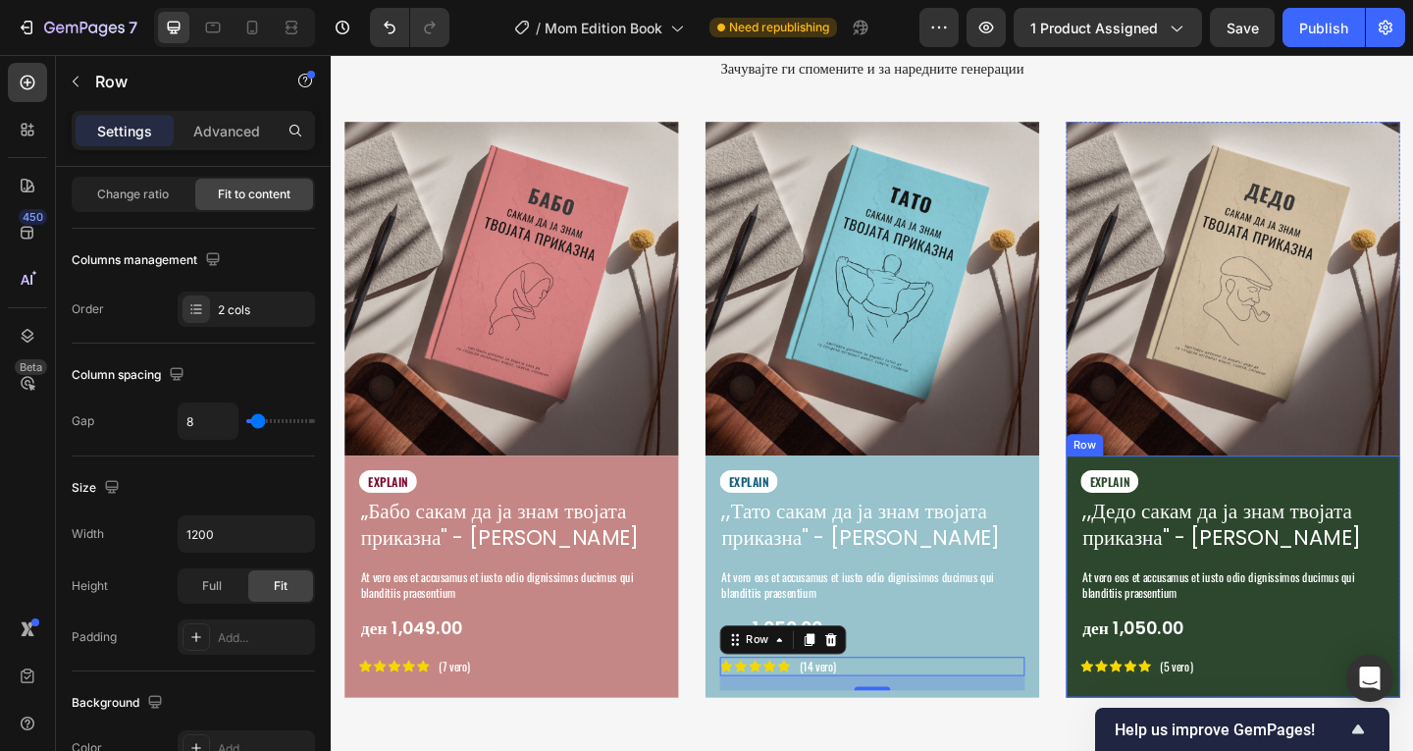
click at [1345, 496] on div "EXPLAIN Text Block ,,Дедо сакам да ја знам твојата приказна" - Емотивен Спомена…" at bounding box center [1311, 622] width 363 height 263
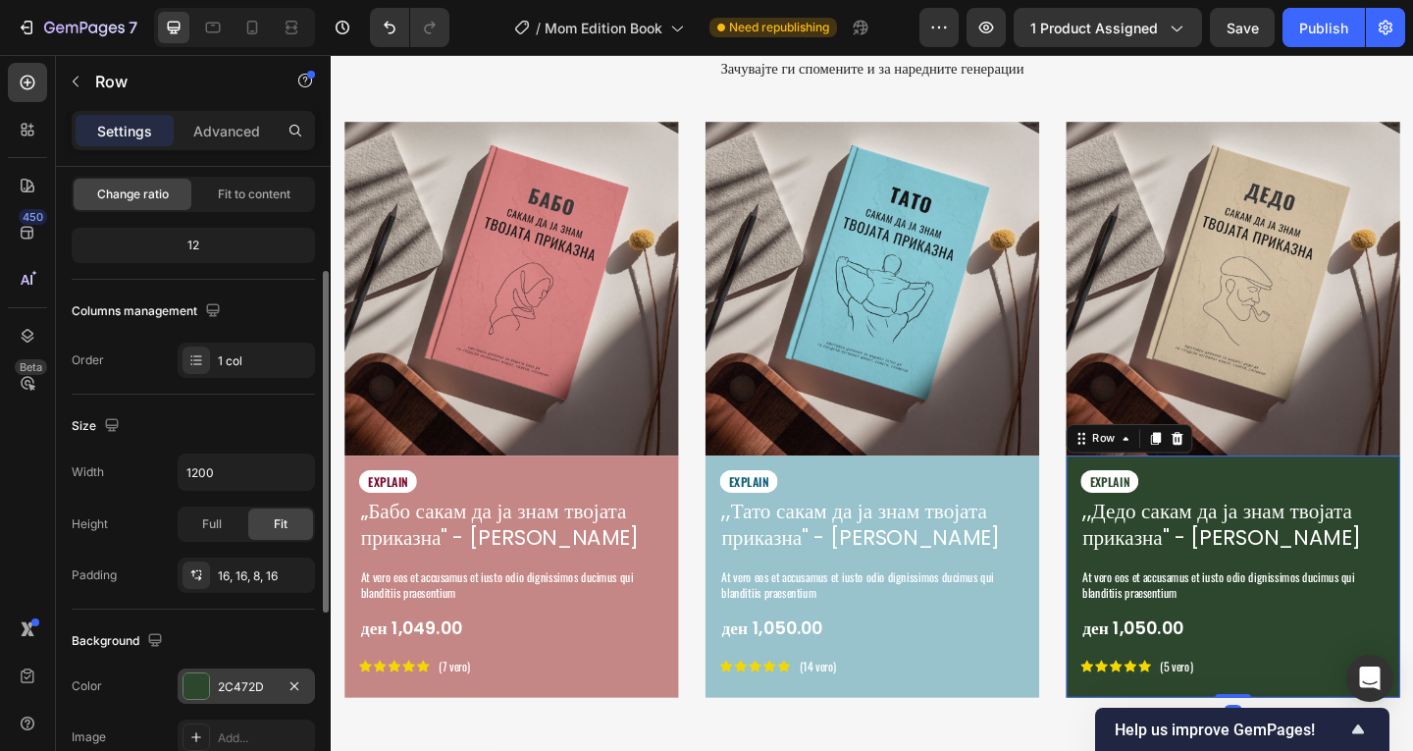
click at [198, 677] on div at bounding box center [196, 686] width 26 height 26
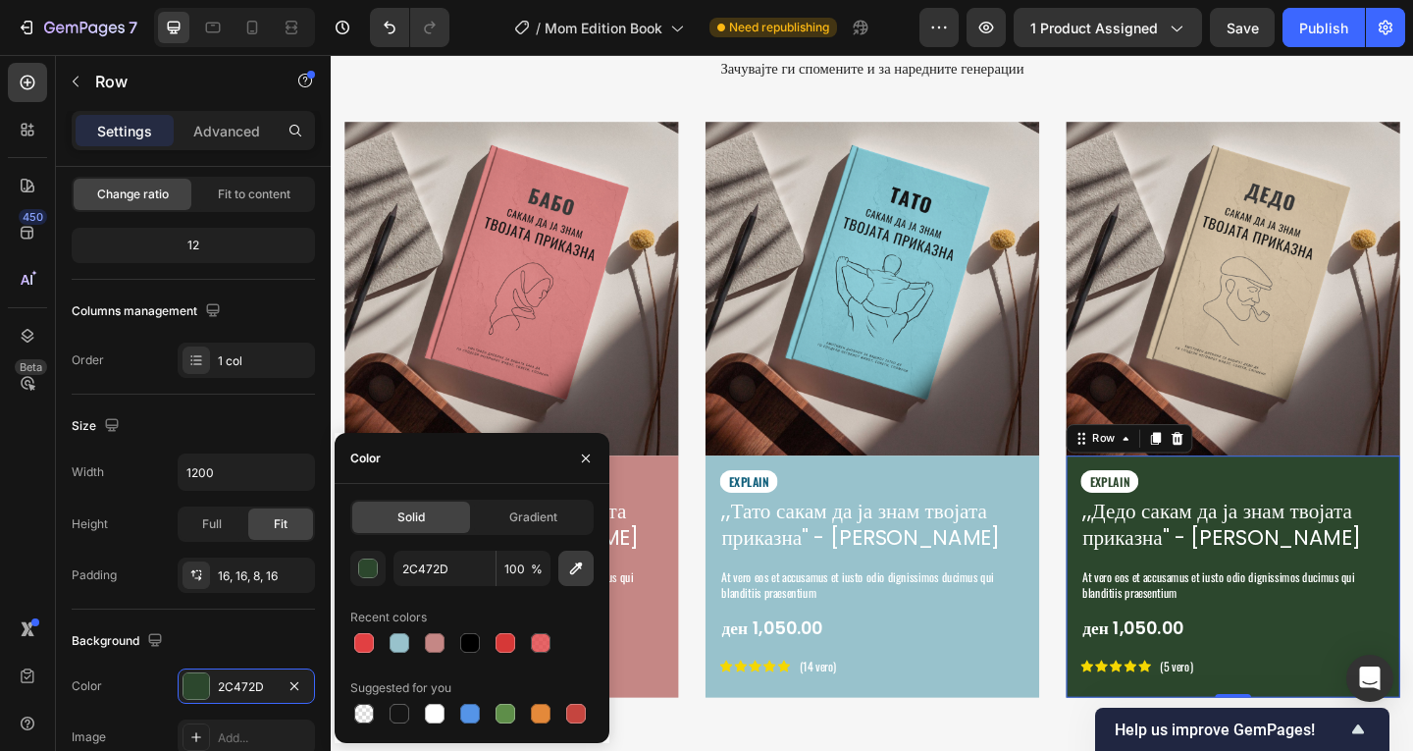
click at [584, 573] on icon "button" at bounding box center [576, 568] width 20 height 20
type input "C8BBA2"
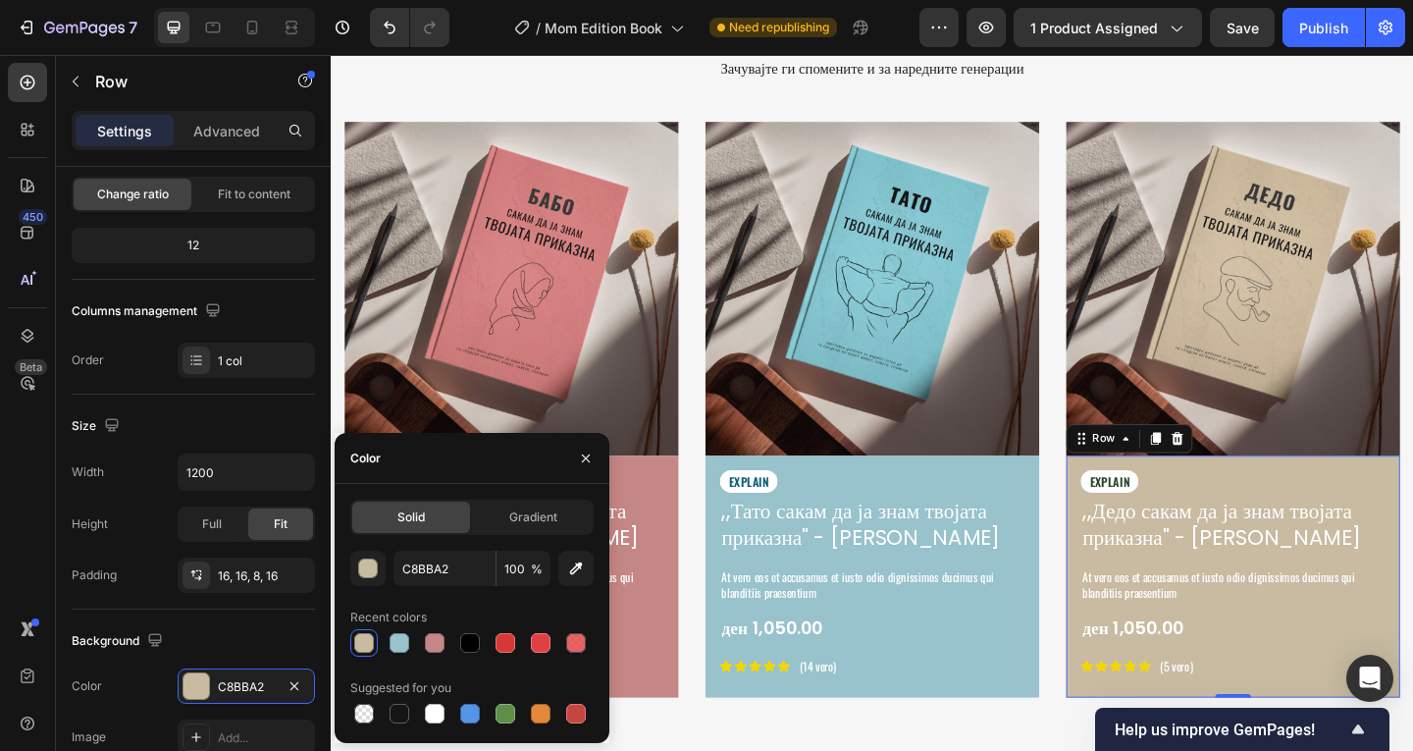
click at [1261, 511] on div "EXPLAIN" at bounding box center [1312, 518] width 332 height 25
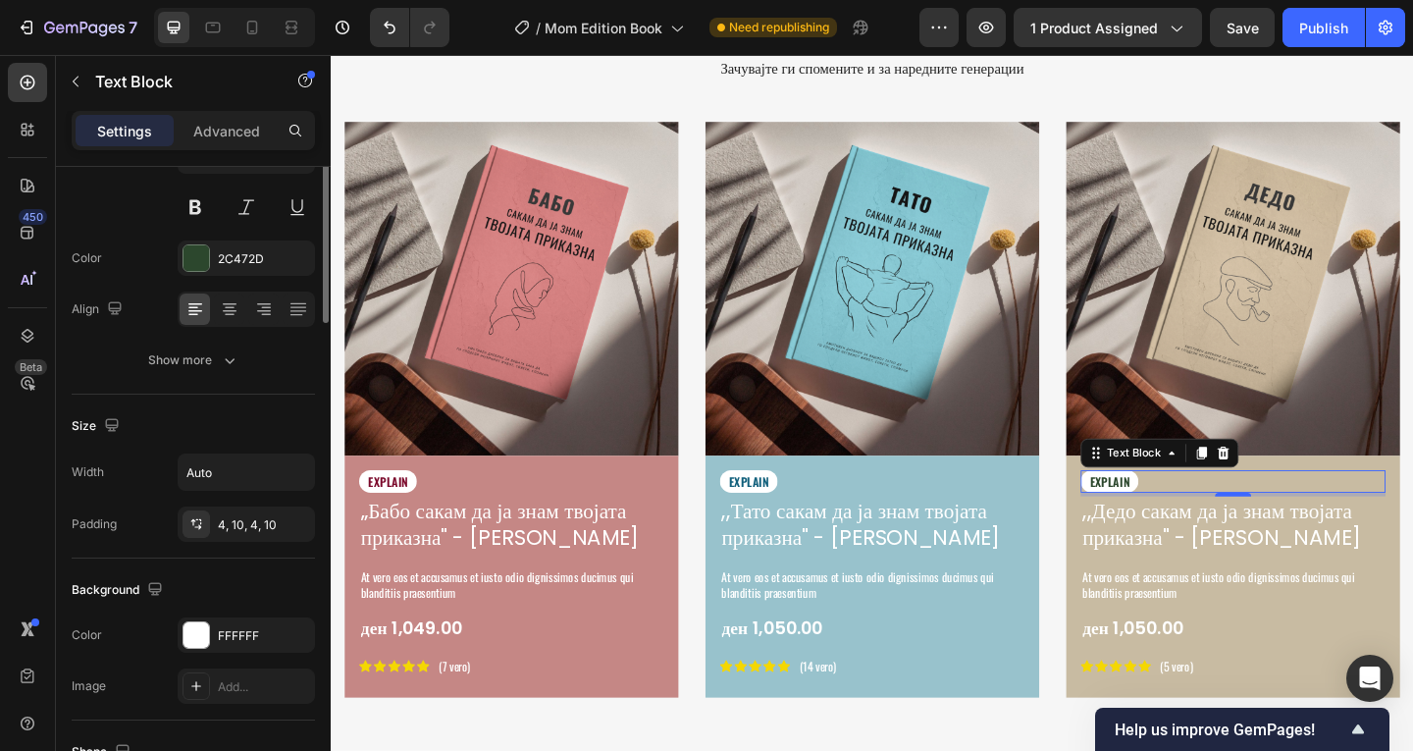
scroll to position [0, 0]
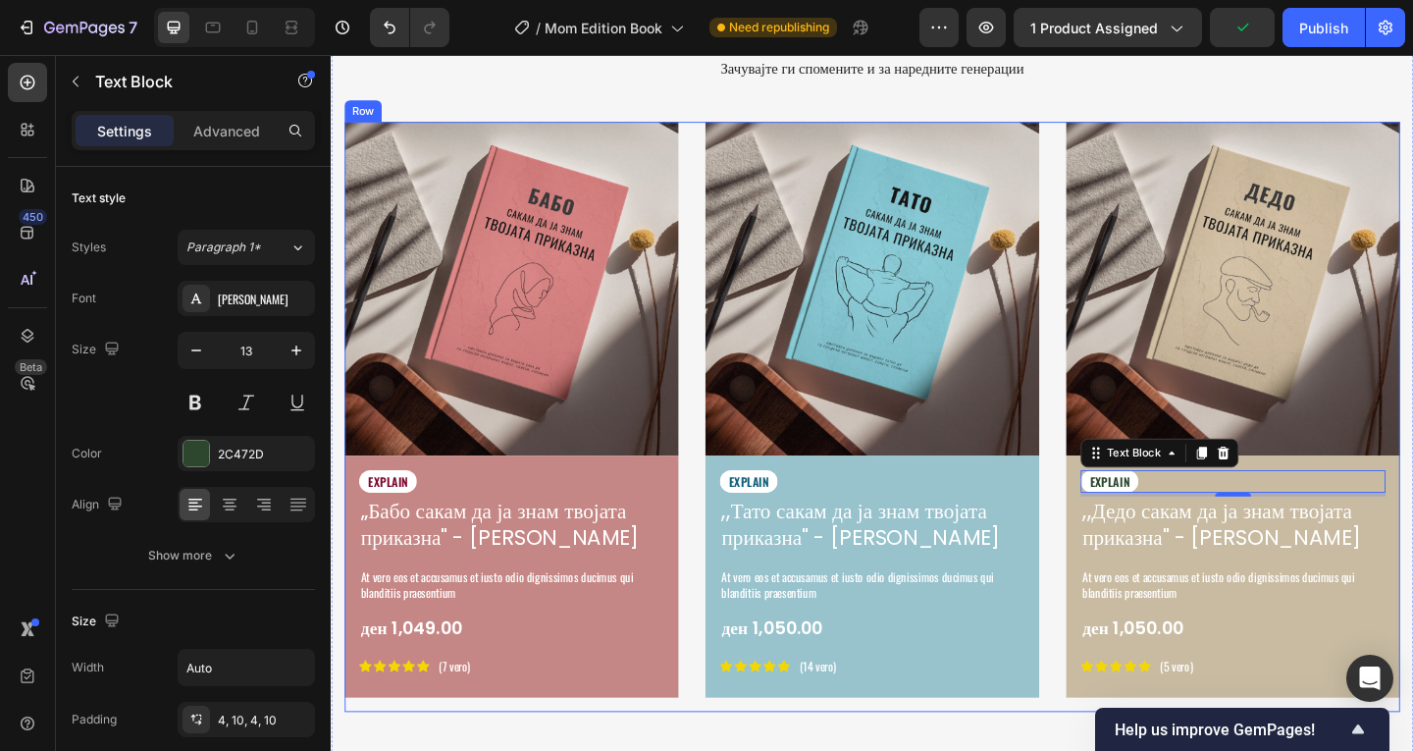
click at [1105, 636] on div "Image EXPLAIN Text Block „Бабо сакам да ја знам твојата приказна" - Емотивен Сп…" at bounding box center [919, 449] width 1148 height 642
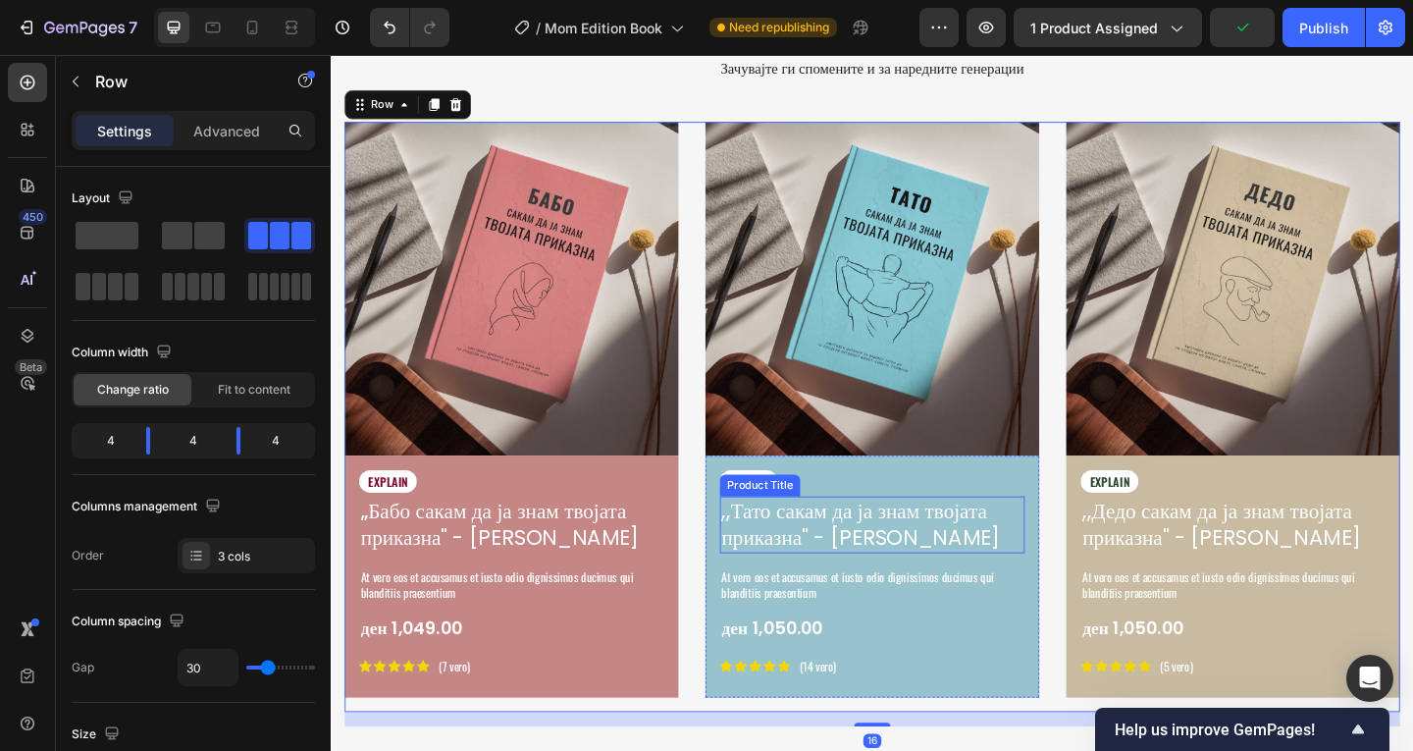
click at [980, 556] on h1 ",,Тато сакам да ја знам твојата приказна" - [PERSON_NAME]" at bounding box center [919, 566] width 332 height 63
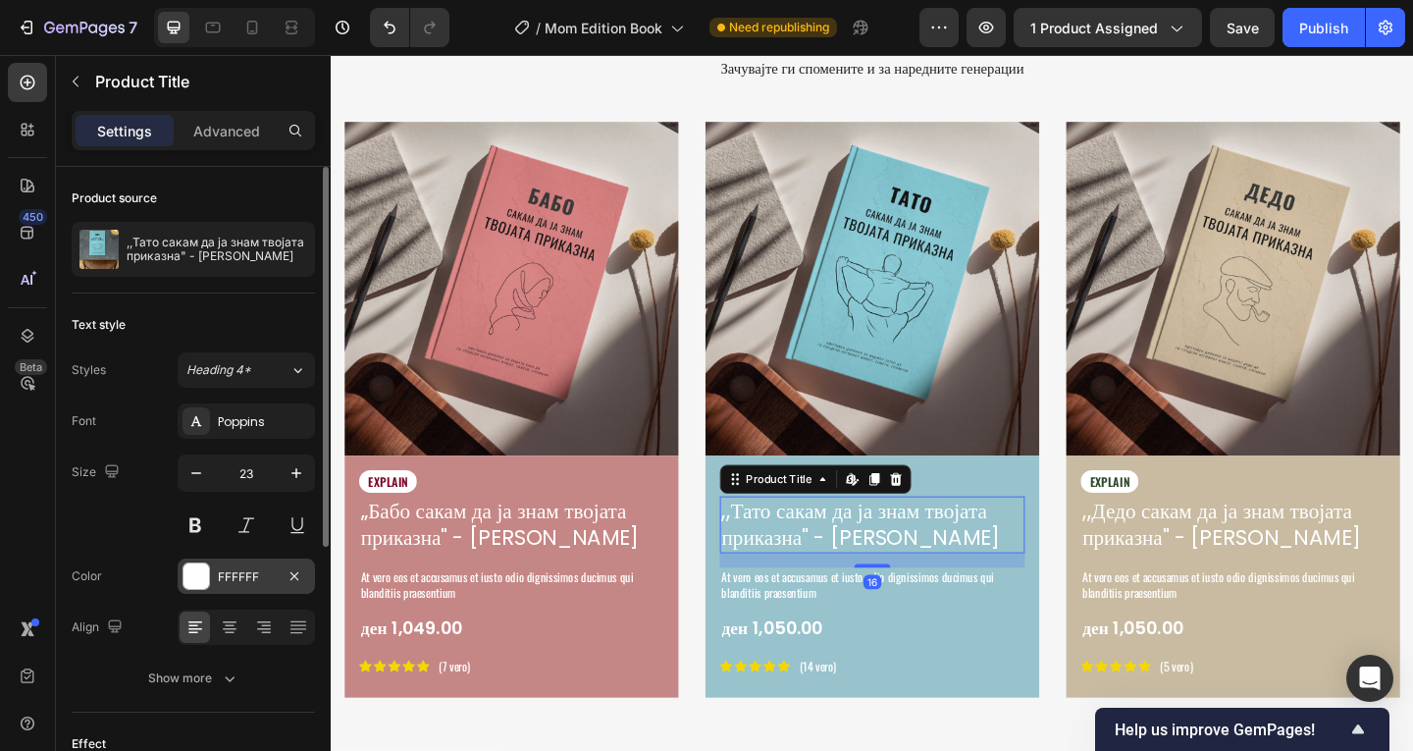
click at [213, 566] on div "FFFFFF" at bounding box center [246, 575] width 137 height 35
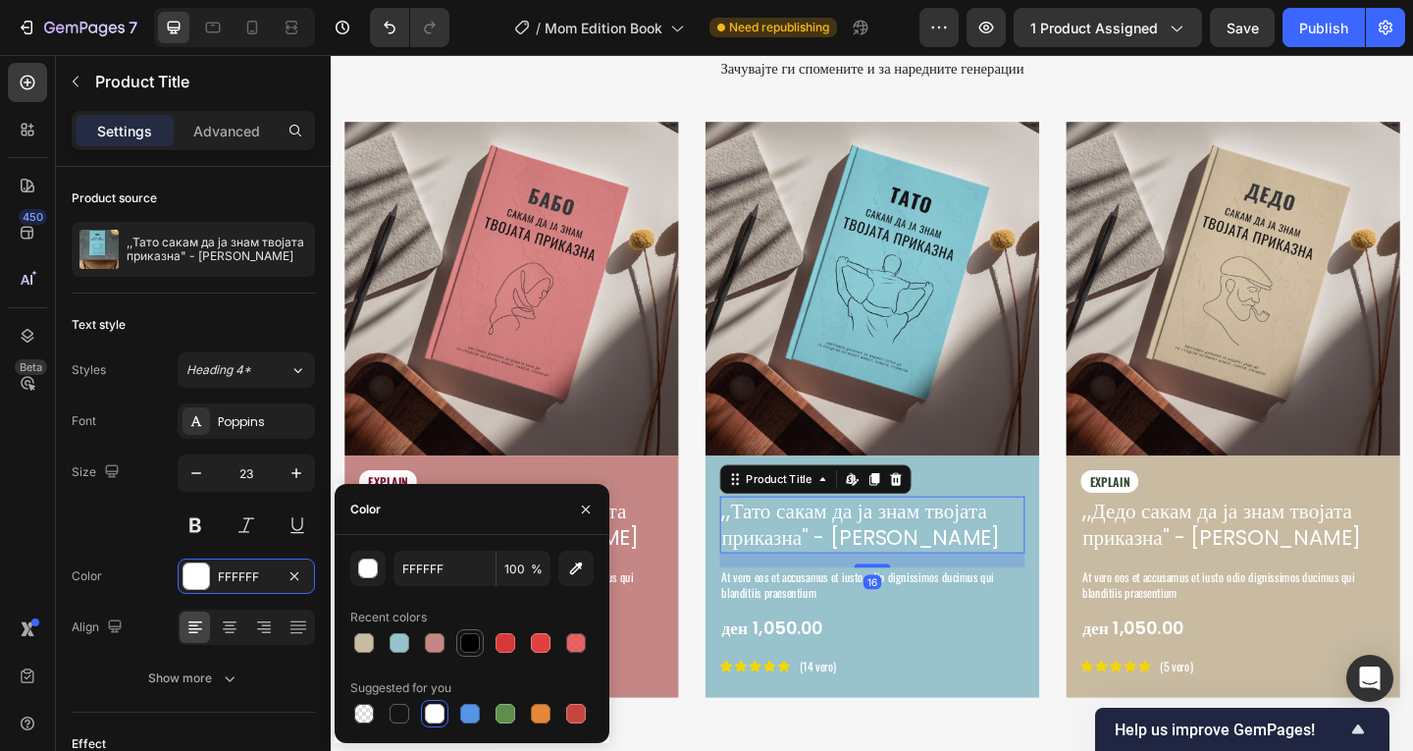
click at [463, 637] on div at bounding box center [470, 643] width 20 height 20
type input "000000"
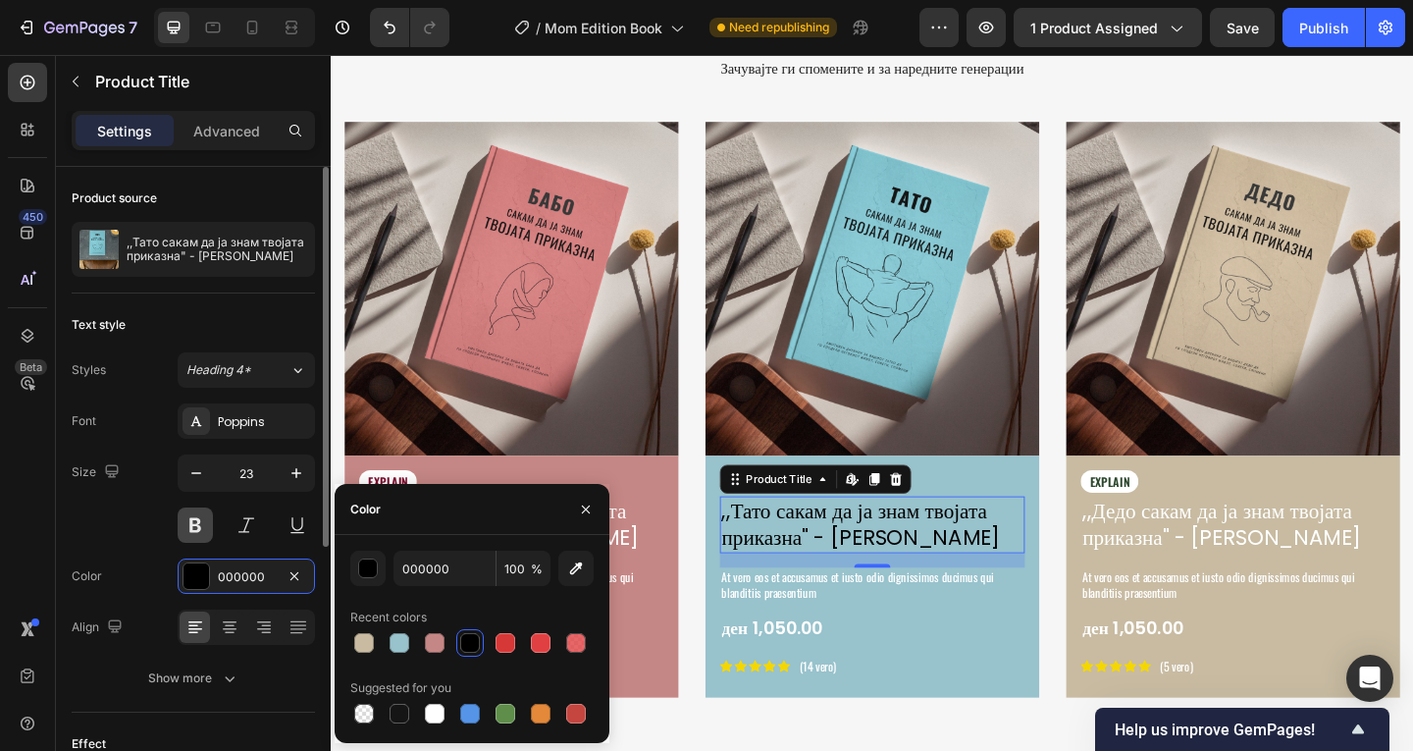
click at [202, 536] on button at bounding box center [195, 524] width 35 height 35
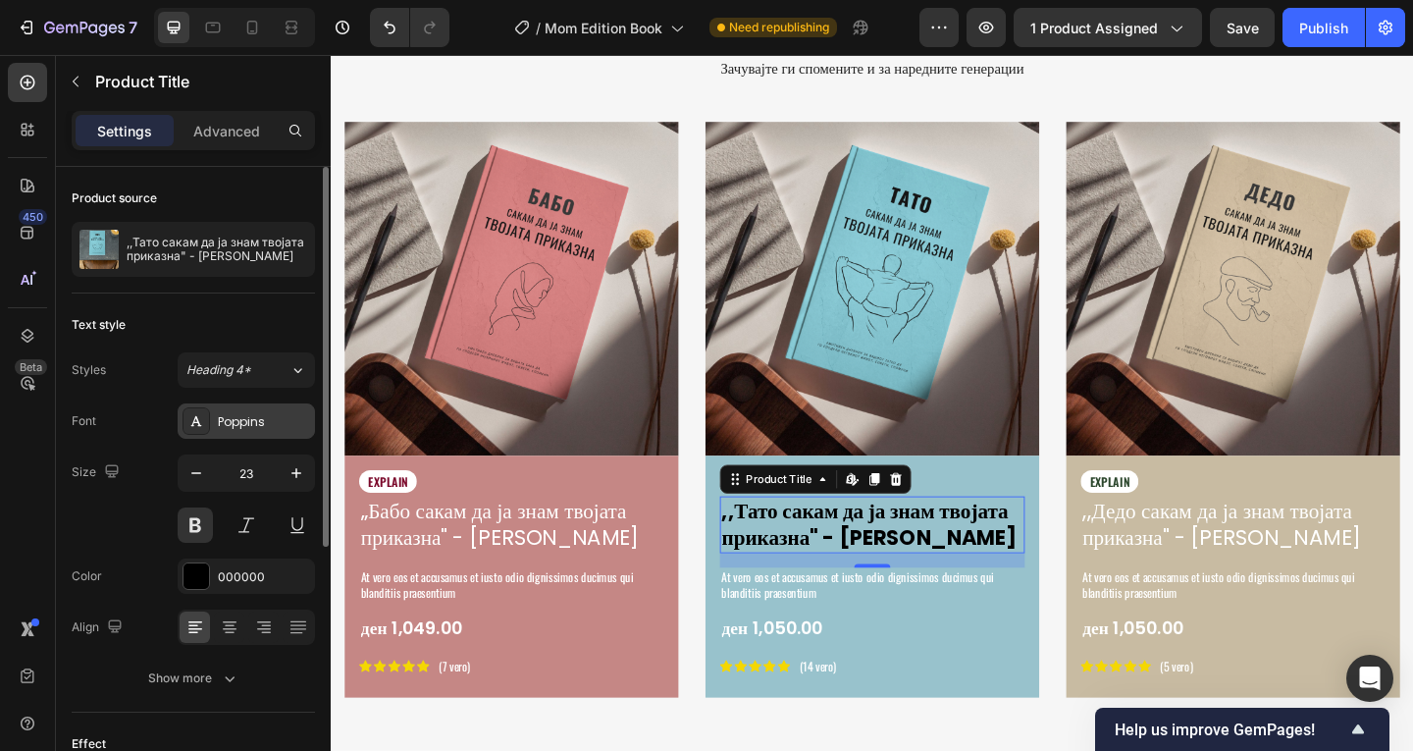
click at [254, 417] on div "Poppins" at bounding box center [264, 422] width 92 height 18
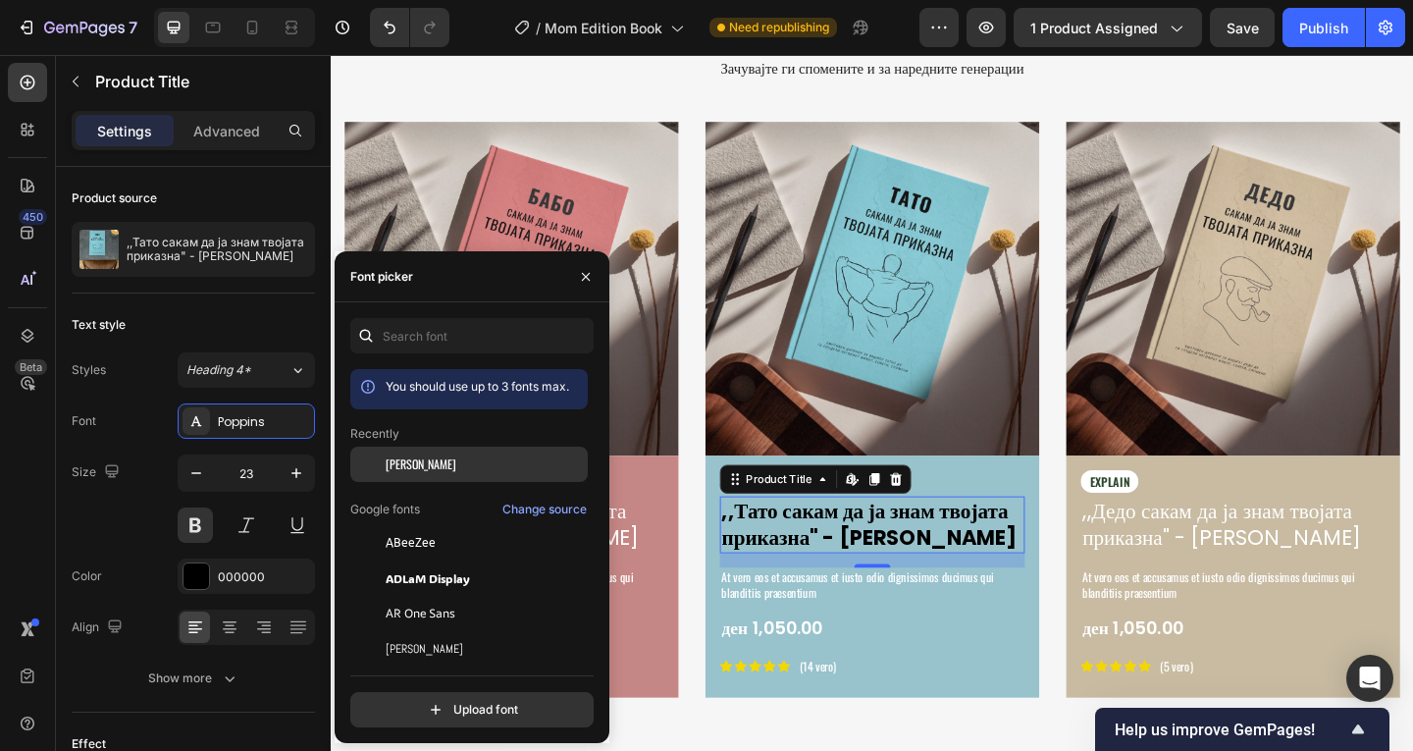
click at [429, 466] on div "[PERSON_NAME]" at bounding box center [485, 464] width 198 height 18
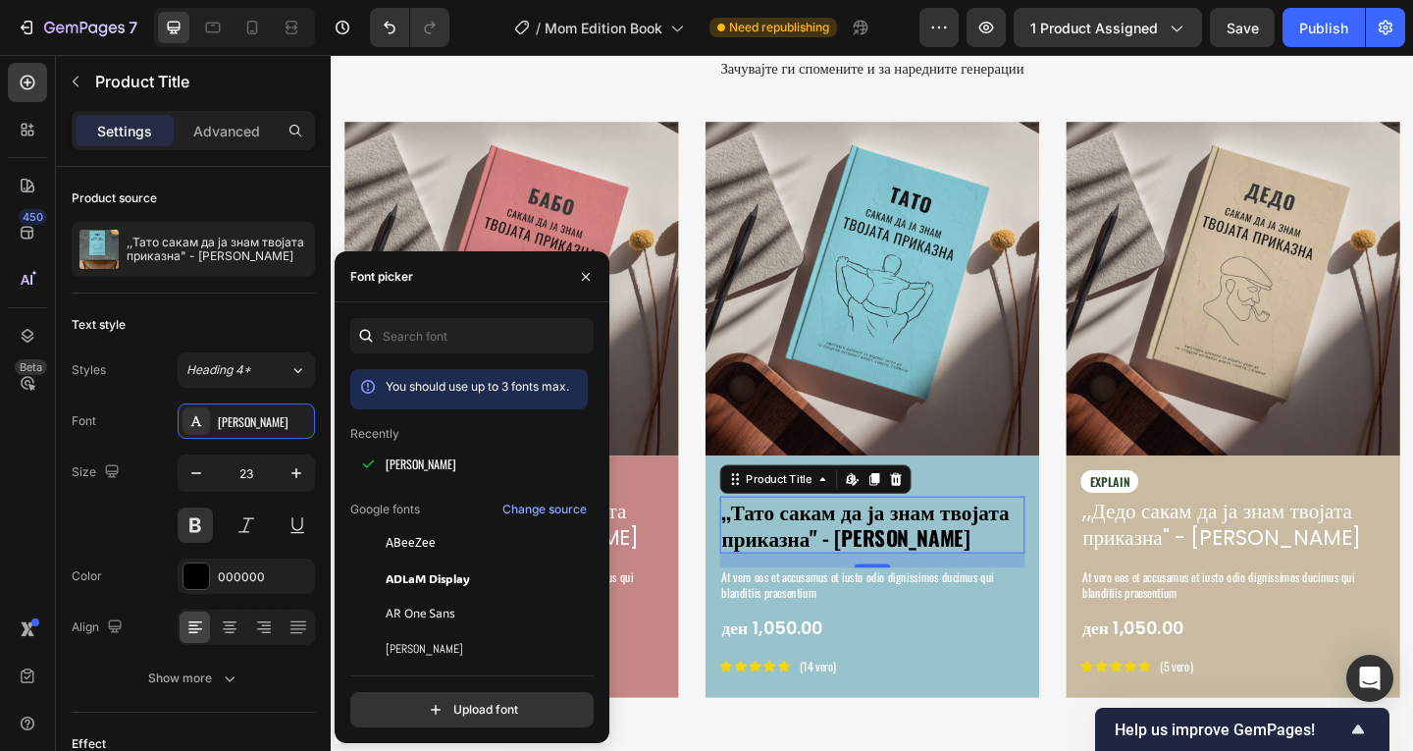
click at [921, 684] on div "ден 1,050.00" at bounding box center [919, 679] width 332 height 28
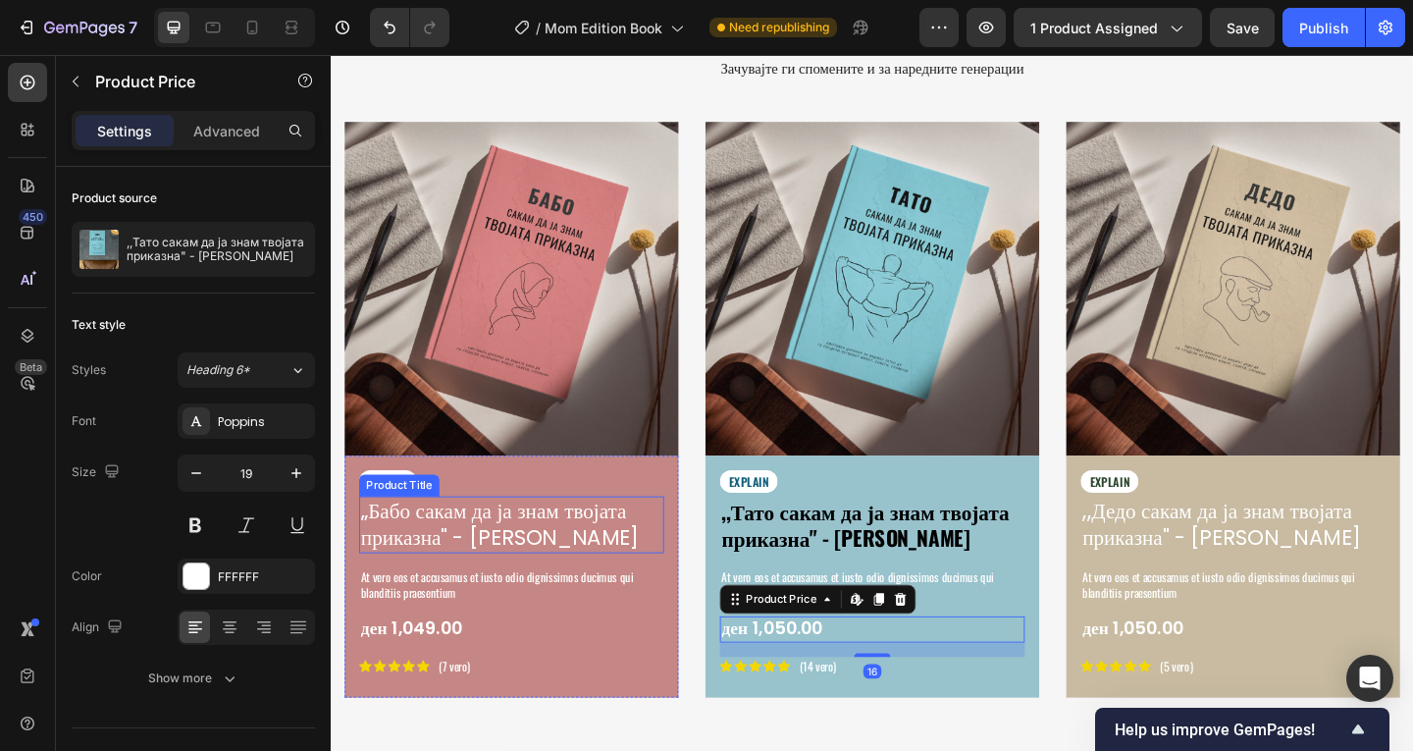
click at [540, 551] on h1 "„Бабо сакам да ја знам твојата приказна" - [PERSON_NAME]" at bounding box center [527, 566] width 332 height 63
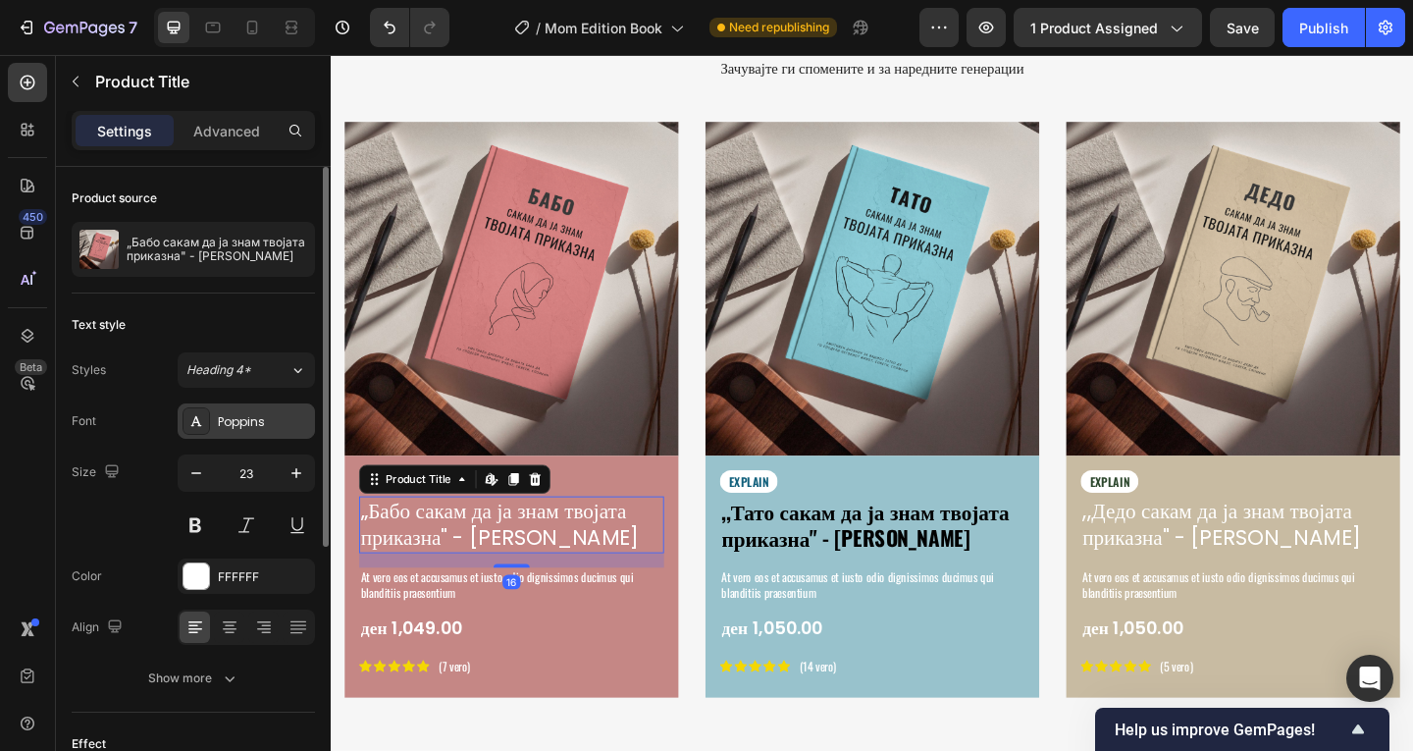
click at [248, 423] on div "Poppins" at bounding box center [264, 422] width 92 height 18
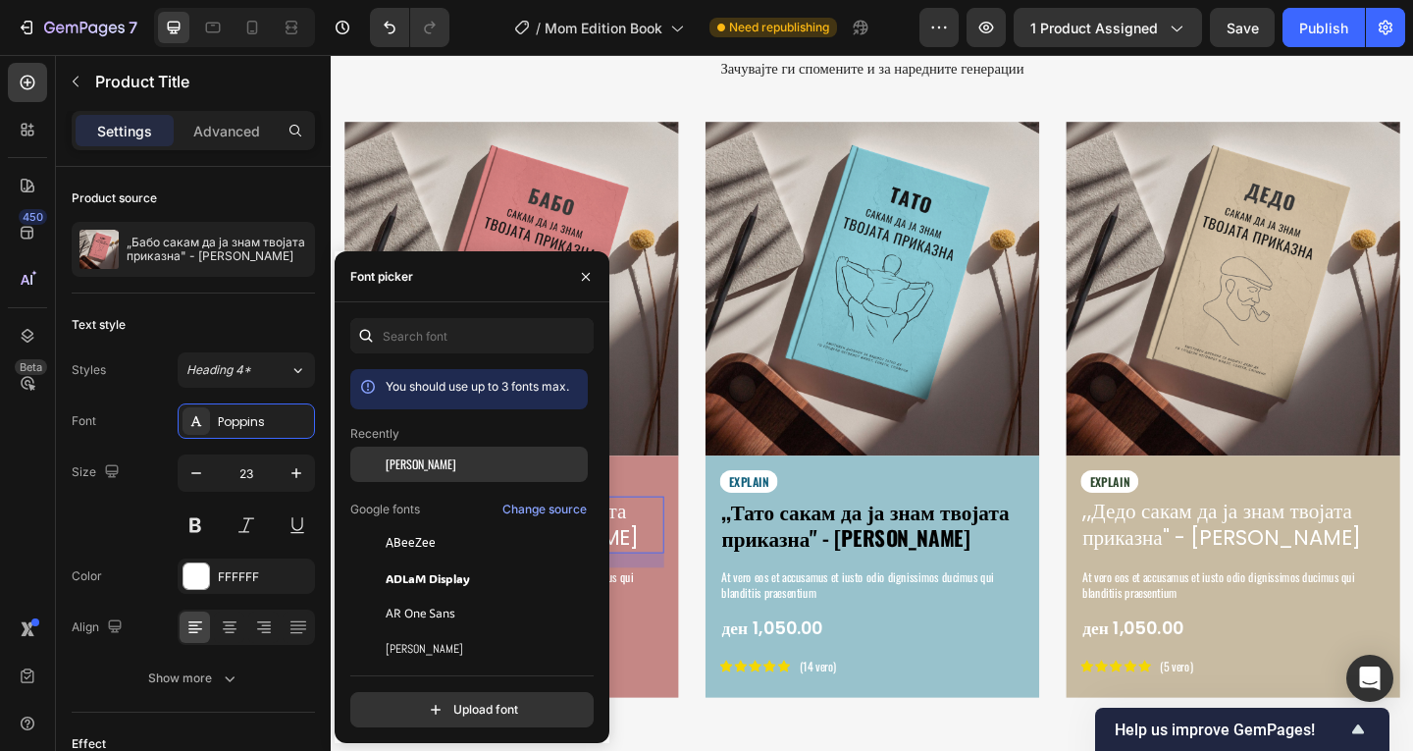
drag, startPoint x: 391, startPoint y: 461, endPoint x: 367, endPoint y: 478, distance: 29.7
click at [392, 463] on span "[PERSON_NAME]" at bounding box center [421, 464] width 71 height 18
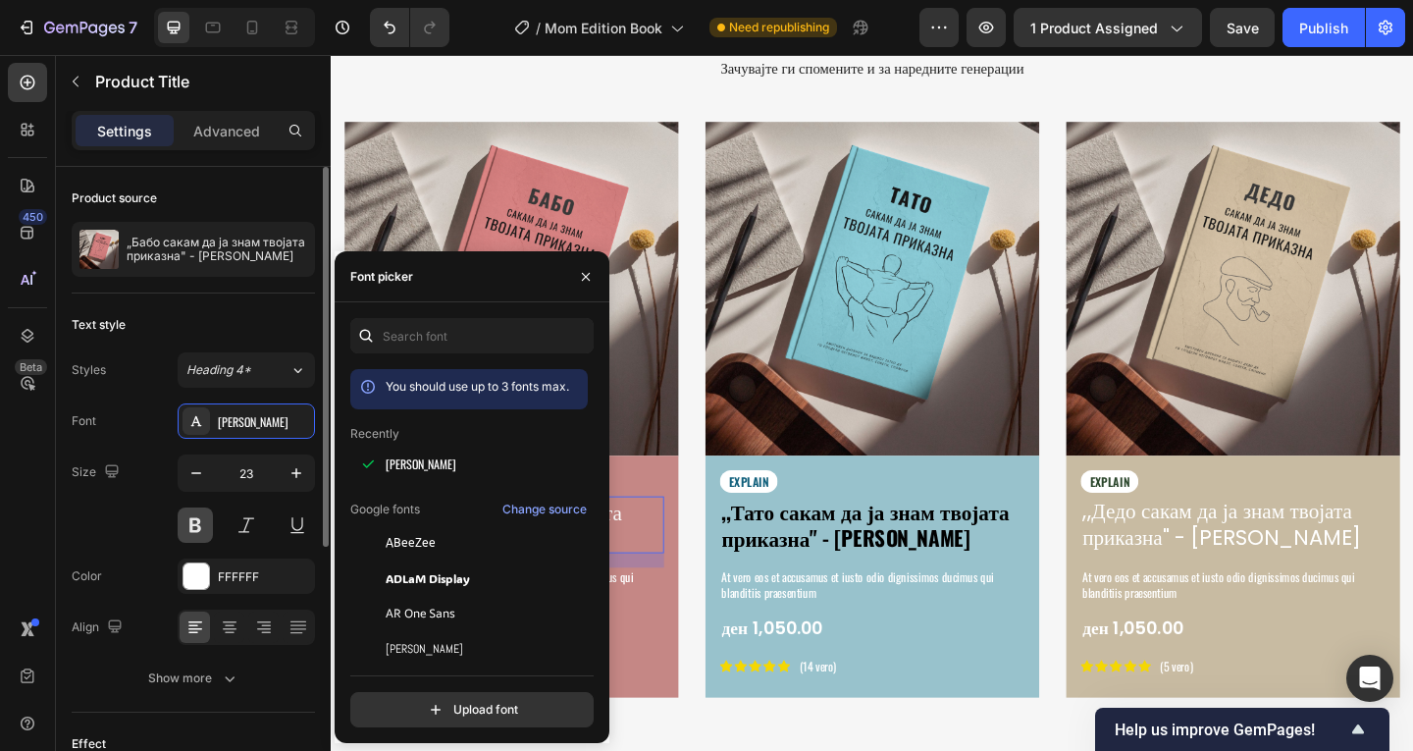
click at [195, 523] on button at bounding box center [195, 524] width 35 height 35
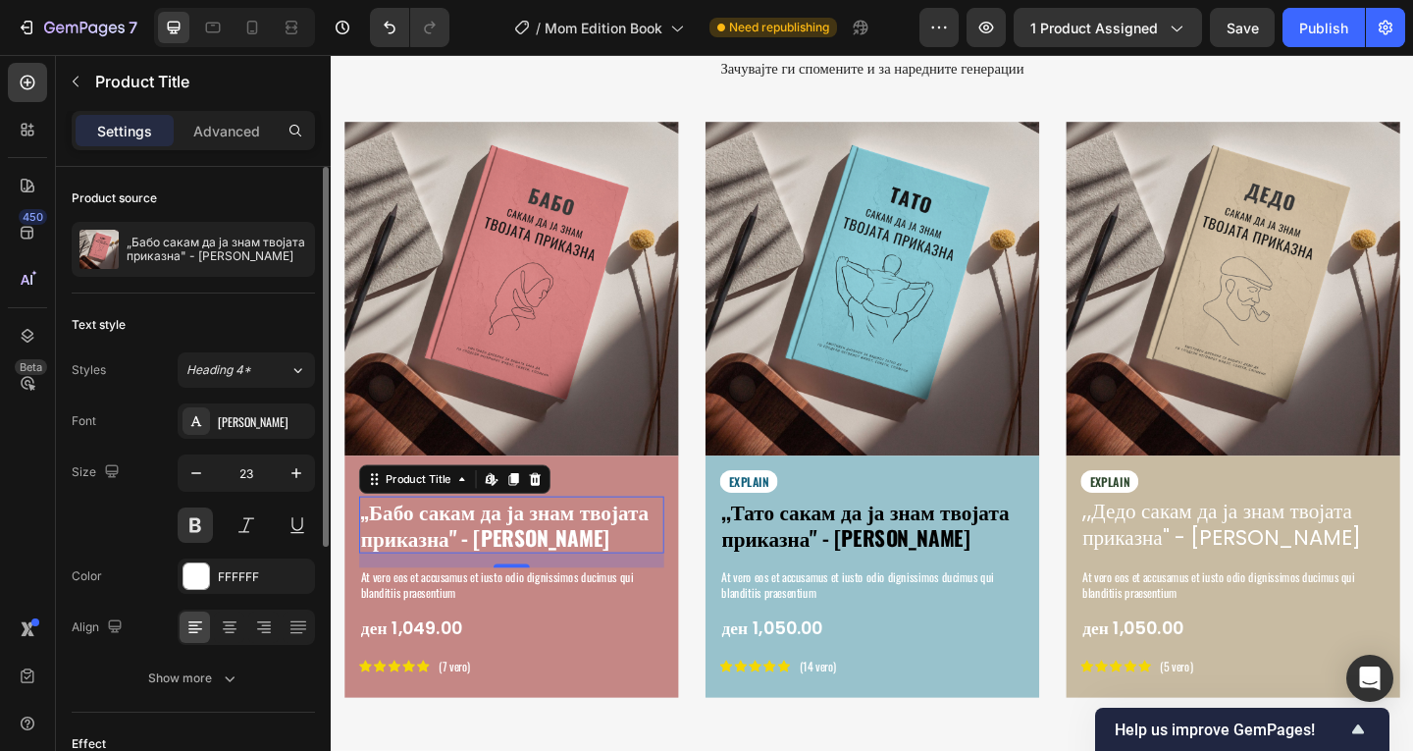
click at [188, 595] on div "Font Oswald Size 23 Color FFFFFF Align Show more" at bounding box center [193, 549] width 243 height 292
click at [195, 579] on div at bounding box center [196, 576] width 26 height 26
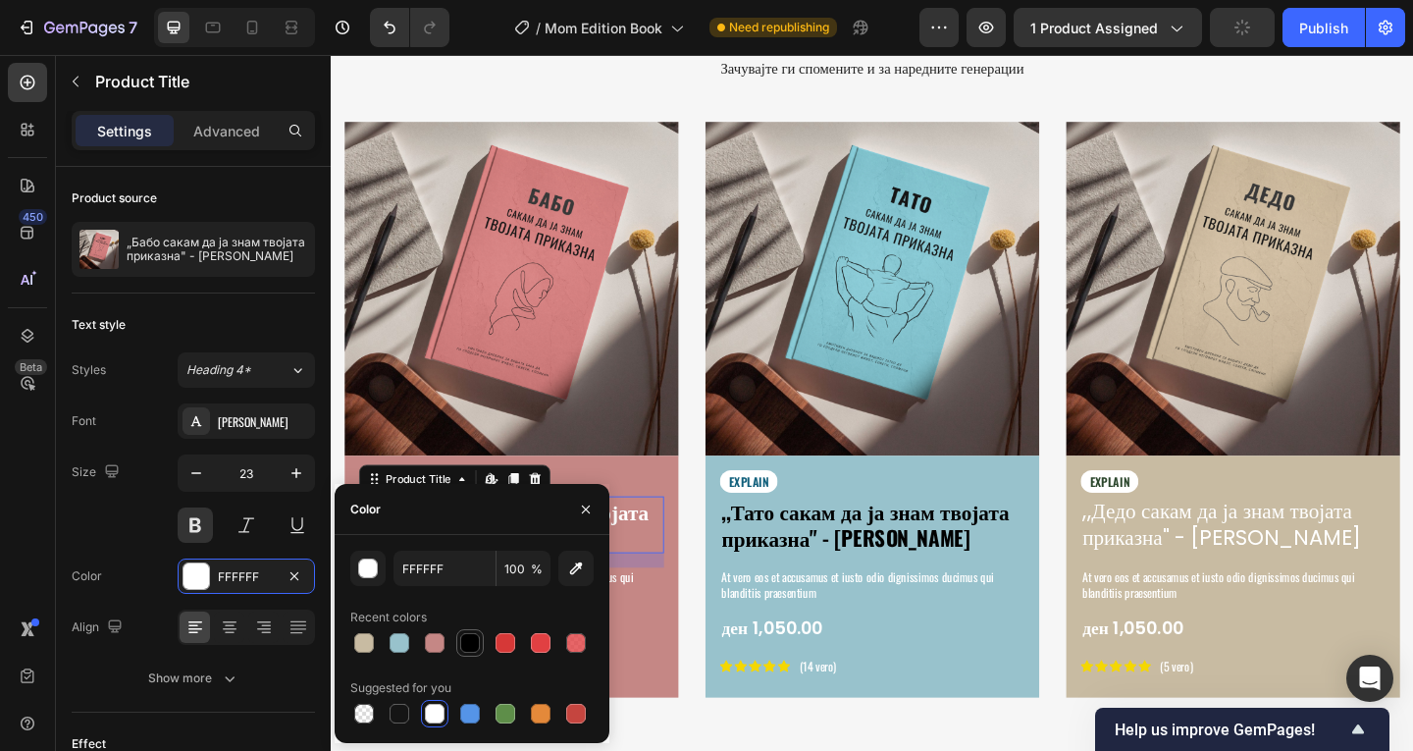
click at [468, 648] on div at bounding box center [470, 643] width 20 height 20
type input "000000"
click at [1203, 566] on h1 ",,Дедо сакам да ја знам твојата приказна" - [PERSON_NAME]" at bounding box center [1312, 566] width 332 height 63
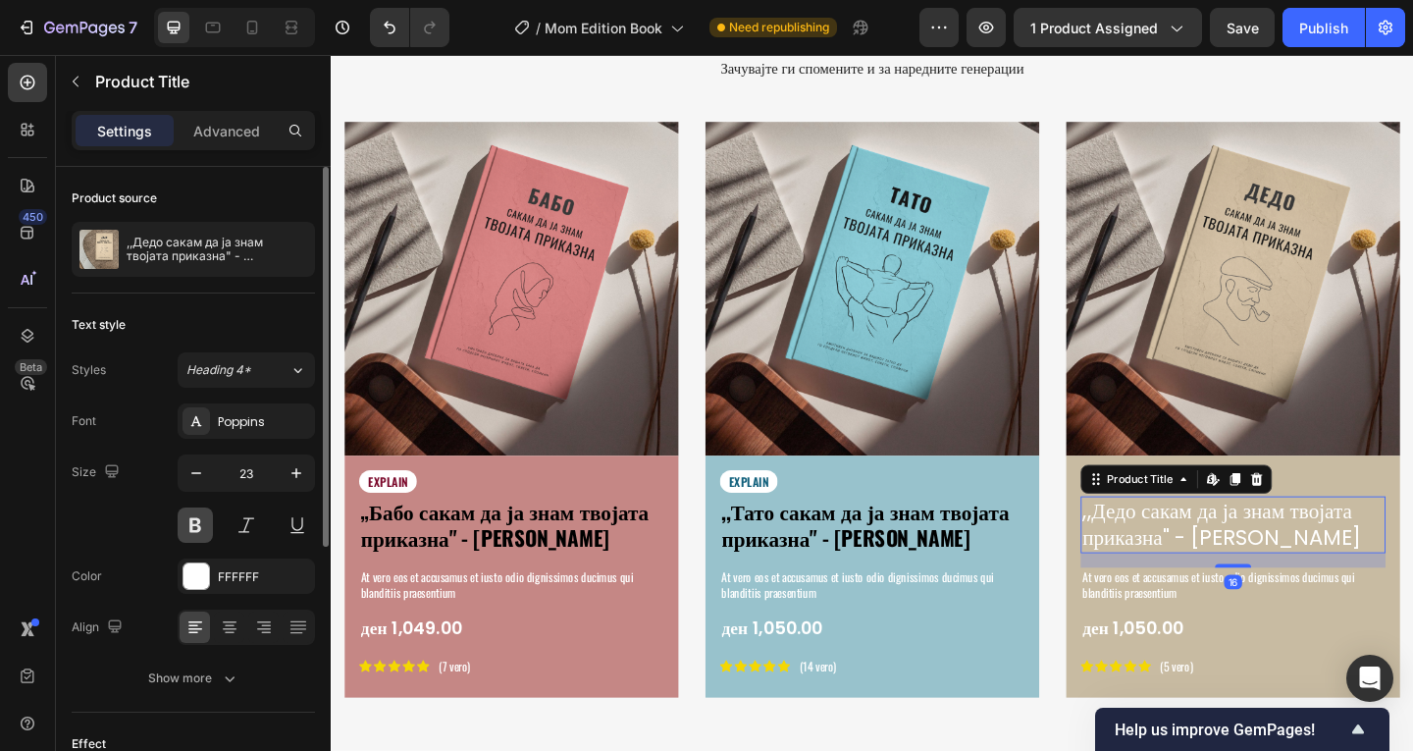
click at [203, 521] on button at bounding box center [195, 524] width 35 height 35
click at [252, 423] on div "Poppins" at bounding box center [264, 422] width 92 height 18
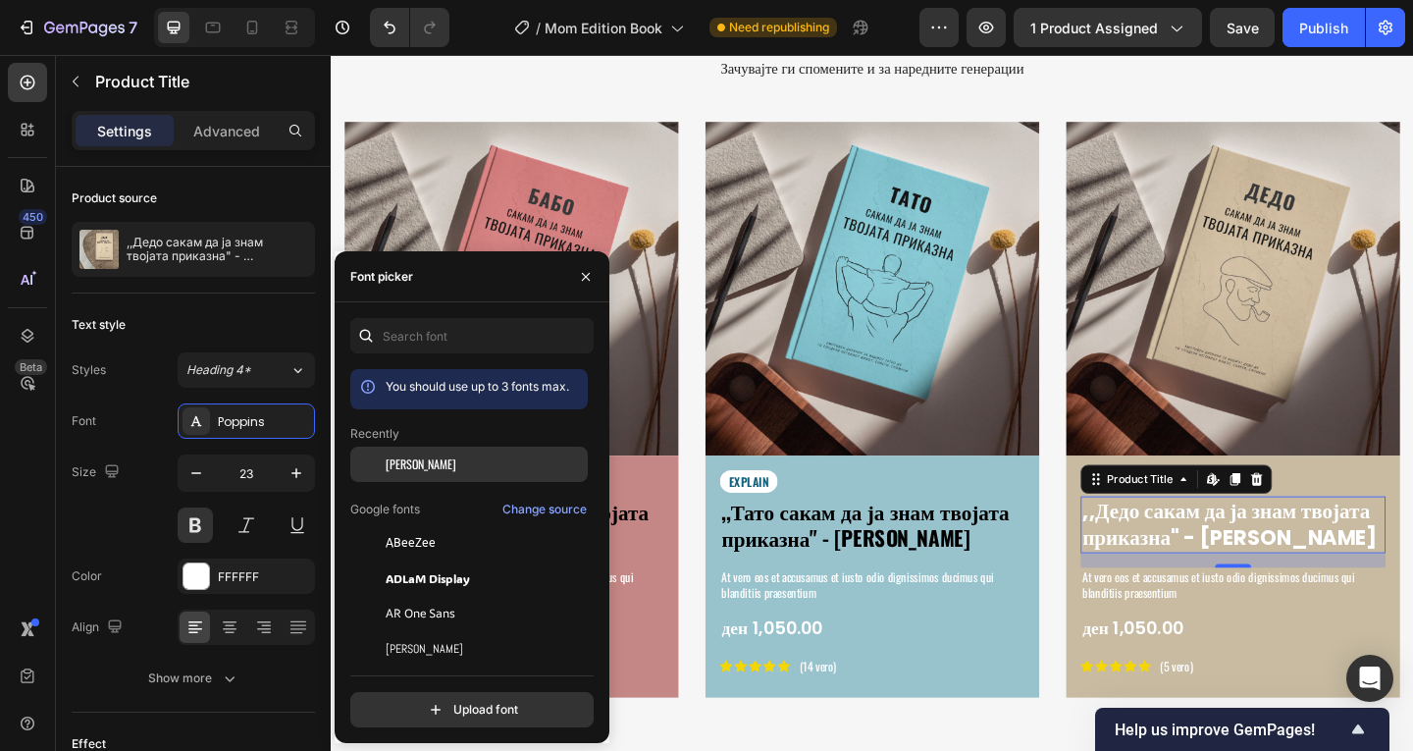
click at [428, 453] on div "[PERSON_NAME]" at bounding box center [468, 463] width 237 height 35
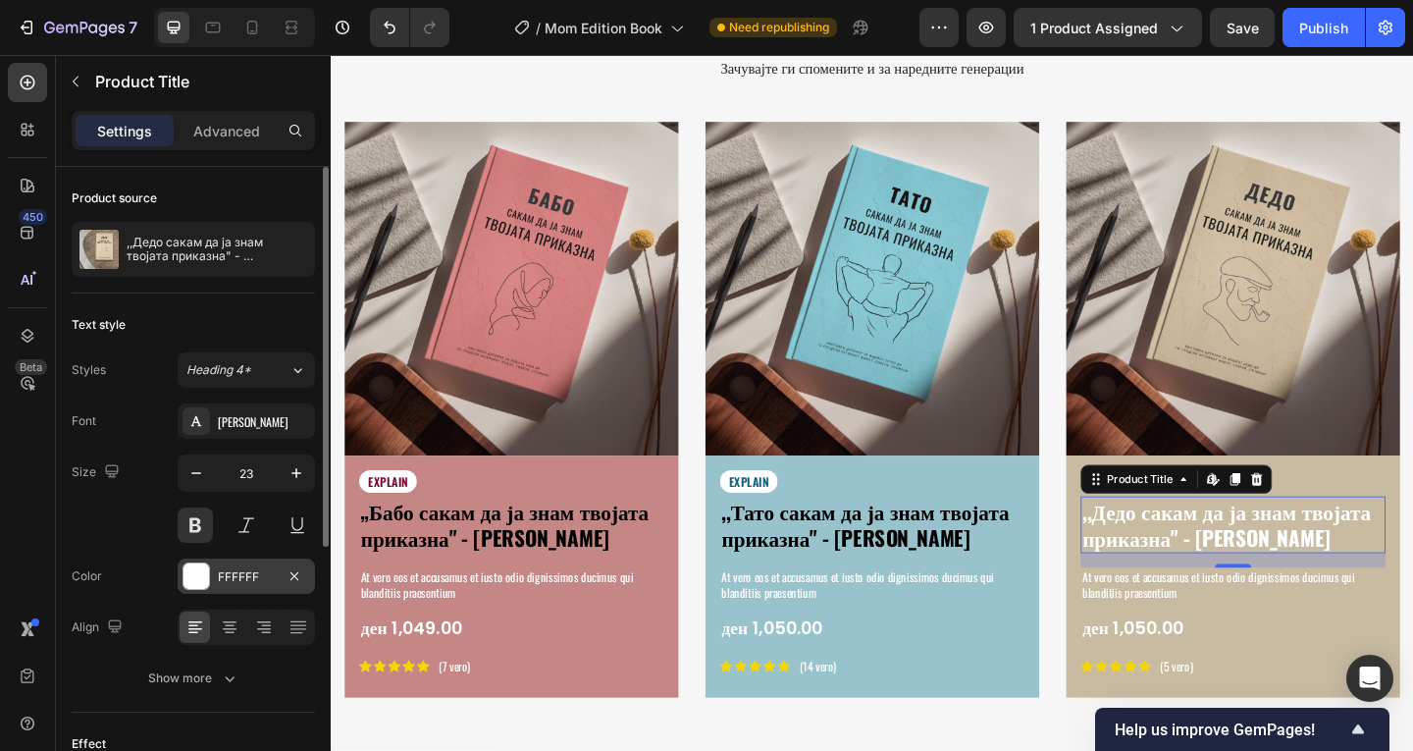
click at [184, 569] on div at bounding box center [196, 576] width 26 height 26
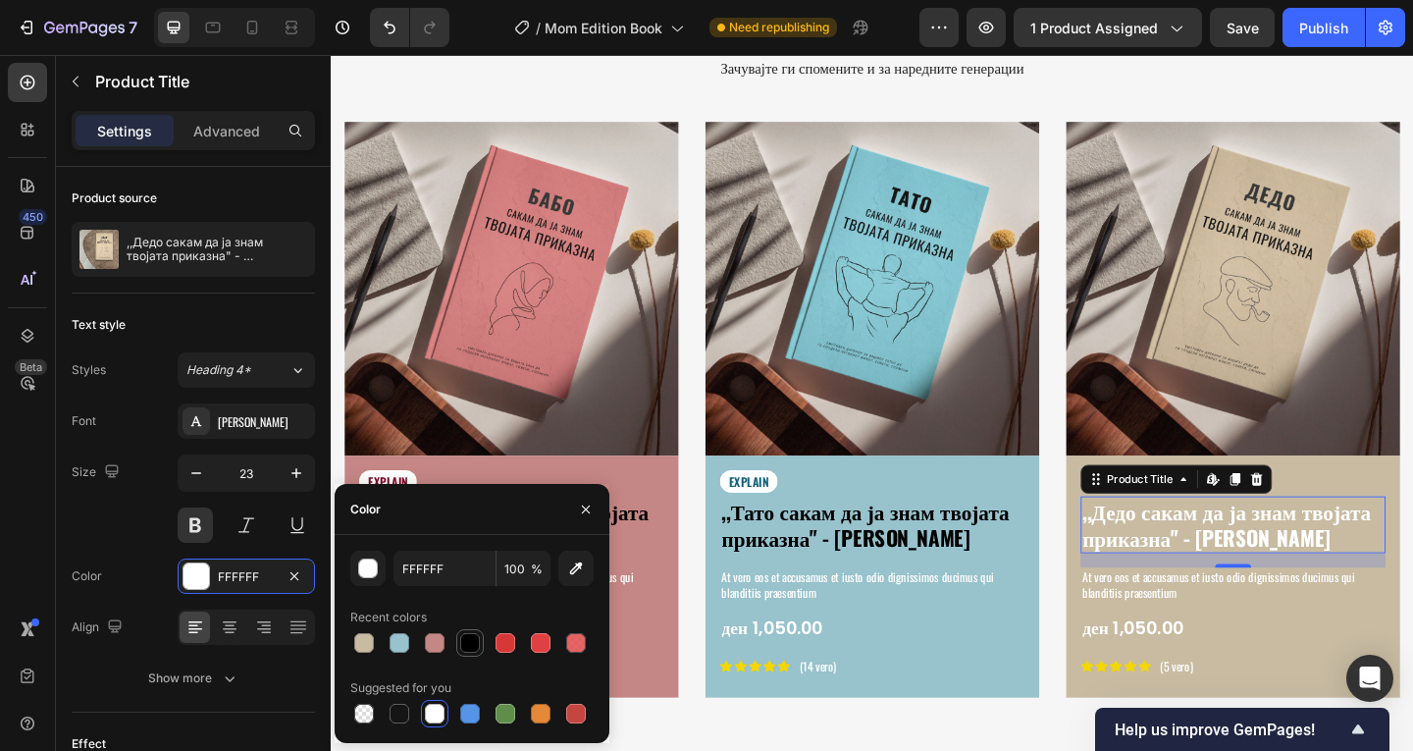
click at [465, 641] on div at bounding box center [470, 643] width 20 height 20
type input "000000"
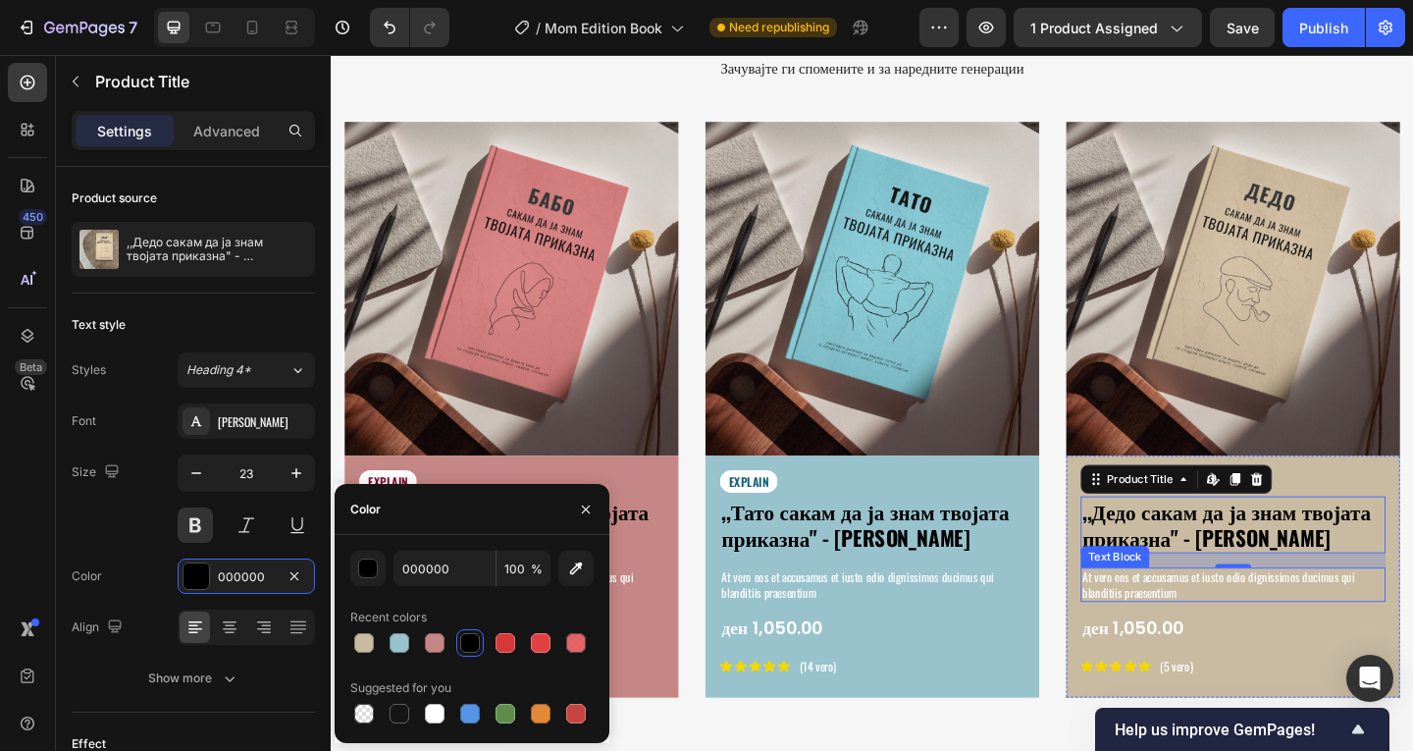
click at [1346, 638] on p "At vero eos et accusamus et iusto odio dignissimos ducimus qui blanditiis praes…" at bounding box center [1312, 630] width 328 height 33
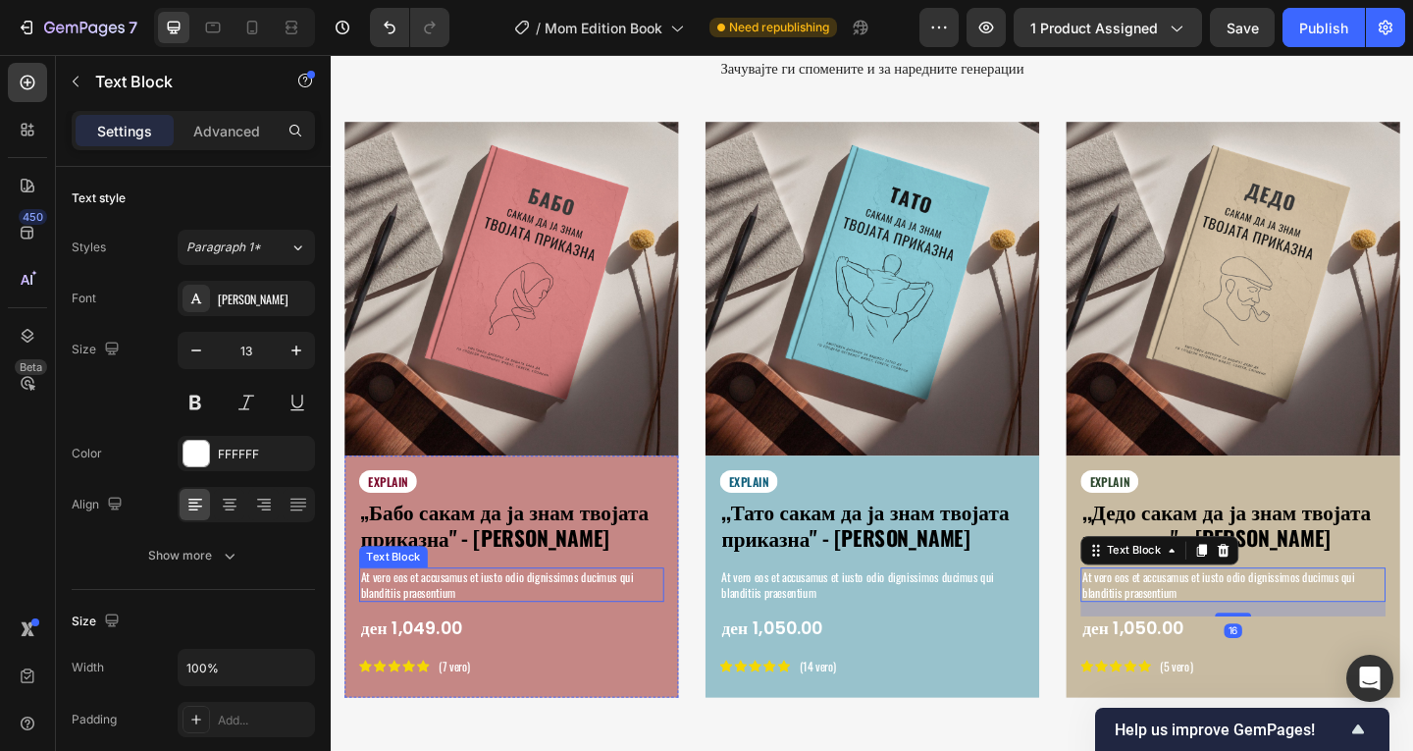
click at [564, 633] on p "At vero eos et accusamus et iusto odio dignissimos ducimus qui blanditiis praes…" at bounding box center [527, 630] width 328 height 33
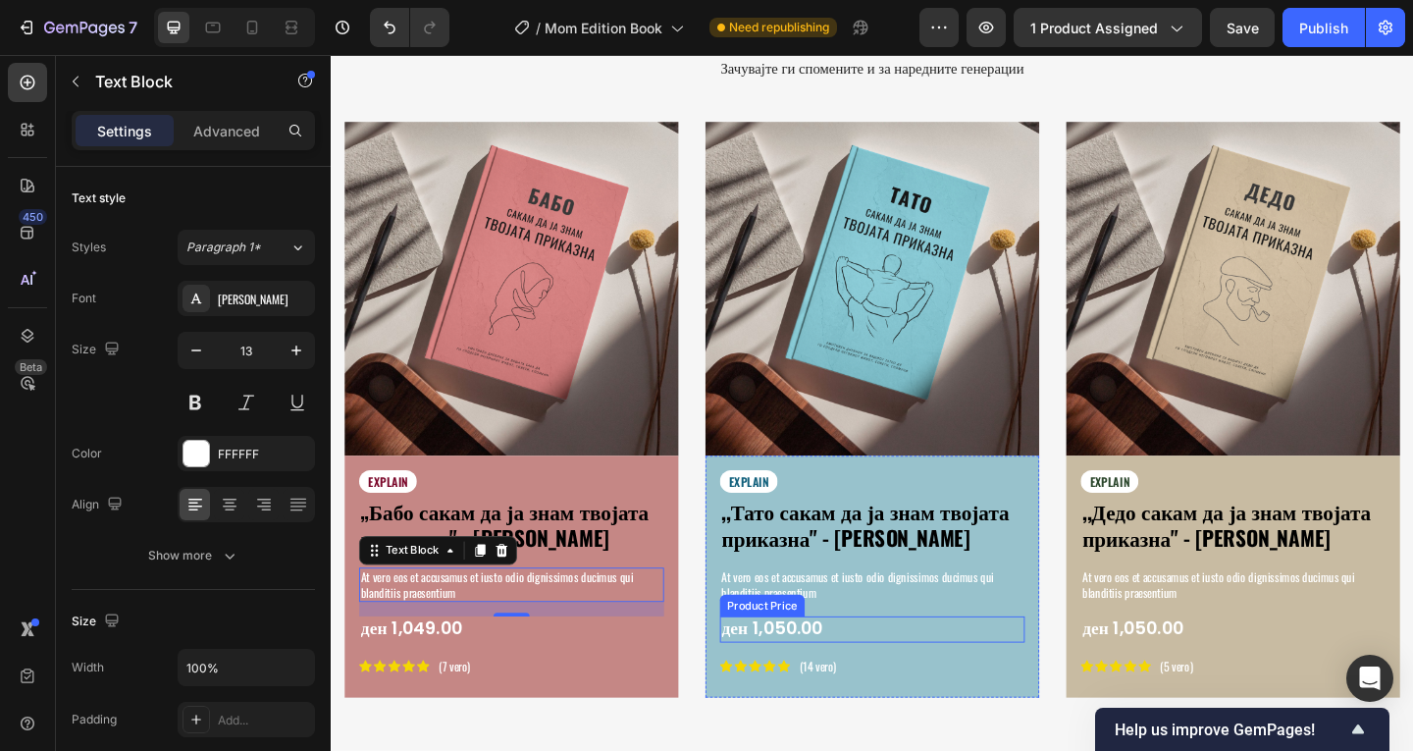
click at [887, 674] on div "ден 1,050.00" at bounding box center [919, 679] width 332 height 28
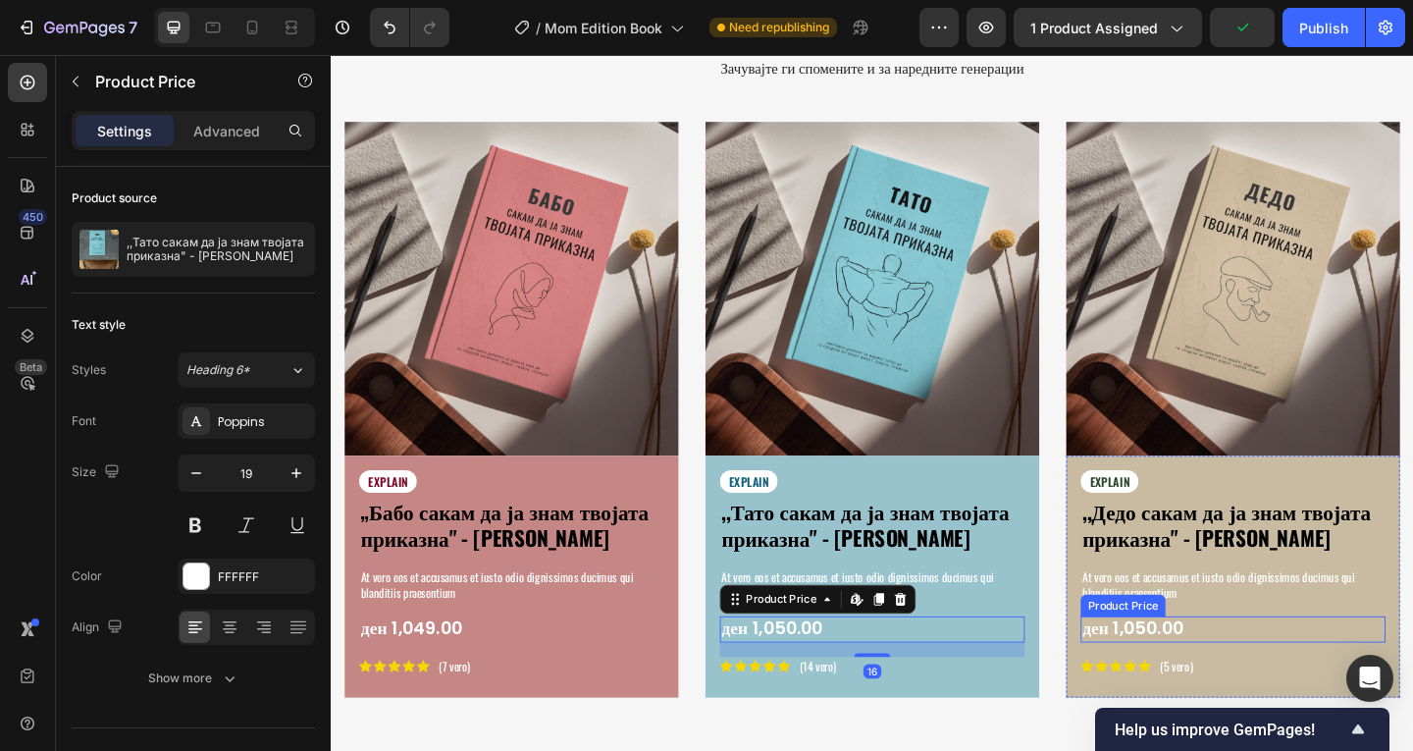
click at [1264, 665] on div "ден 1,050.00" at bounding box center [1312, 679] width 332 height 28
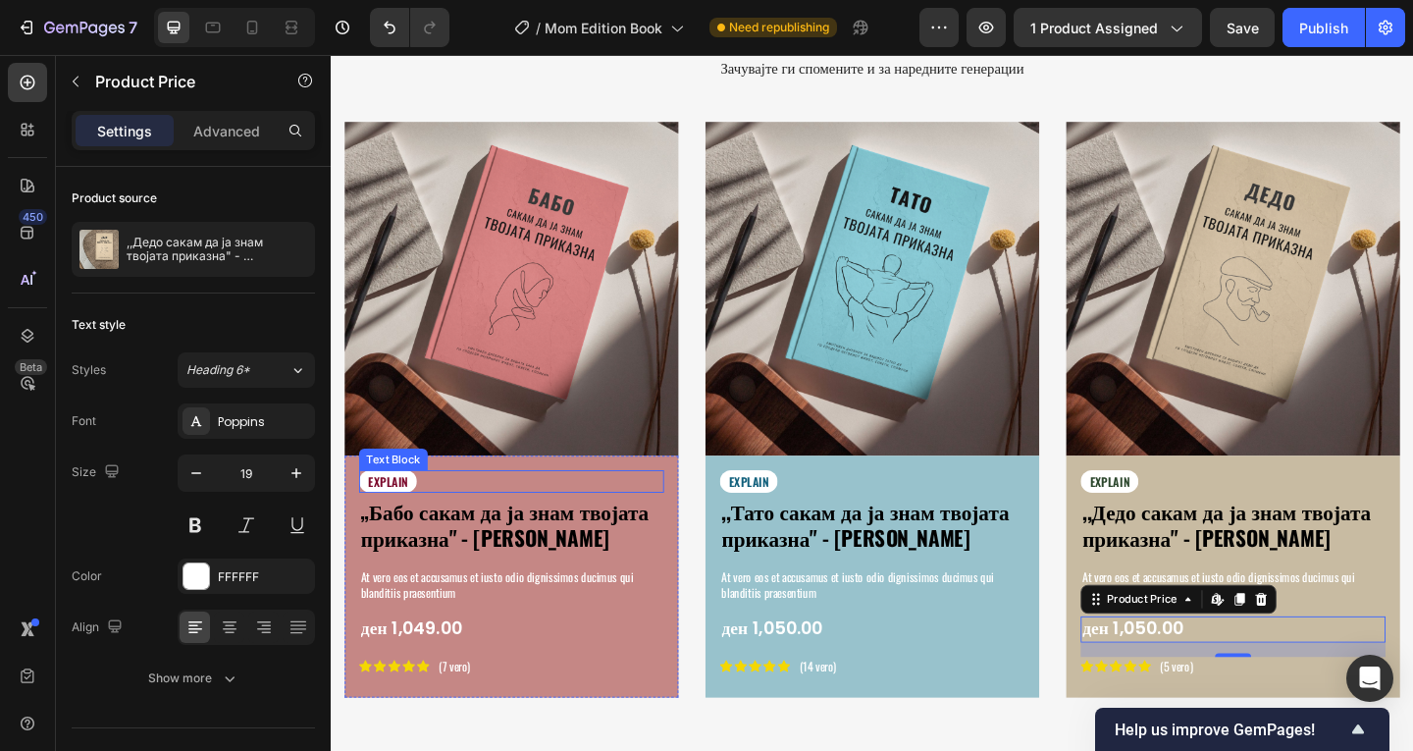
click at [392, 510] on p "EXPLAIN" at bounding box center [392, 518] width 43 height 17
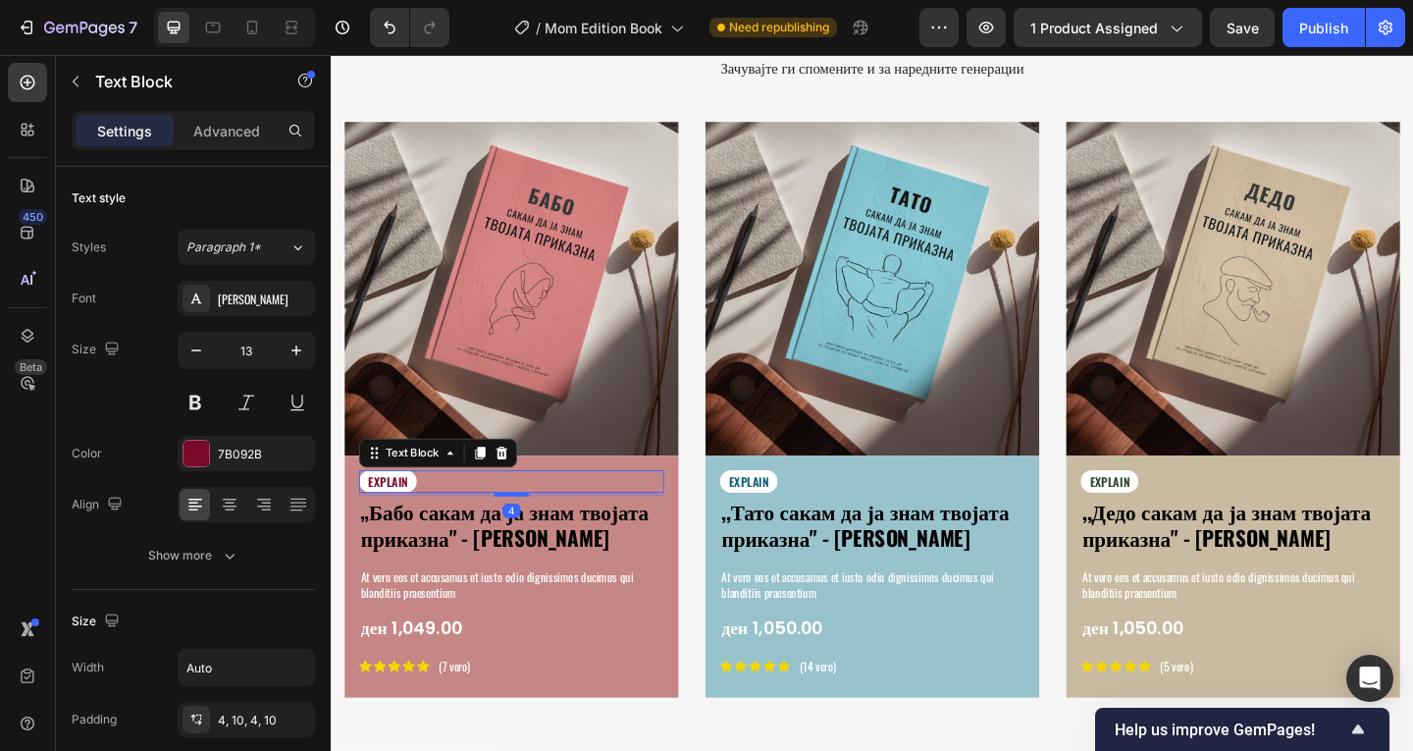
click at [392, 510] on p "EXPLAIN" at bounding box center [392, 518] width 43 height 17
click at [785, 510] on p "EXPLAIN" at bounding box center [784, 518] width 43 height 17
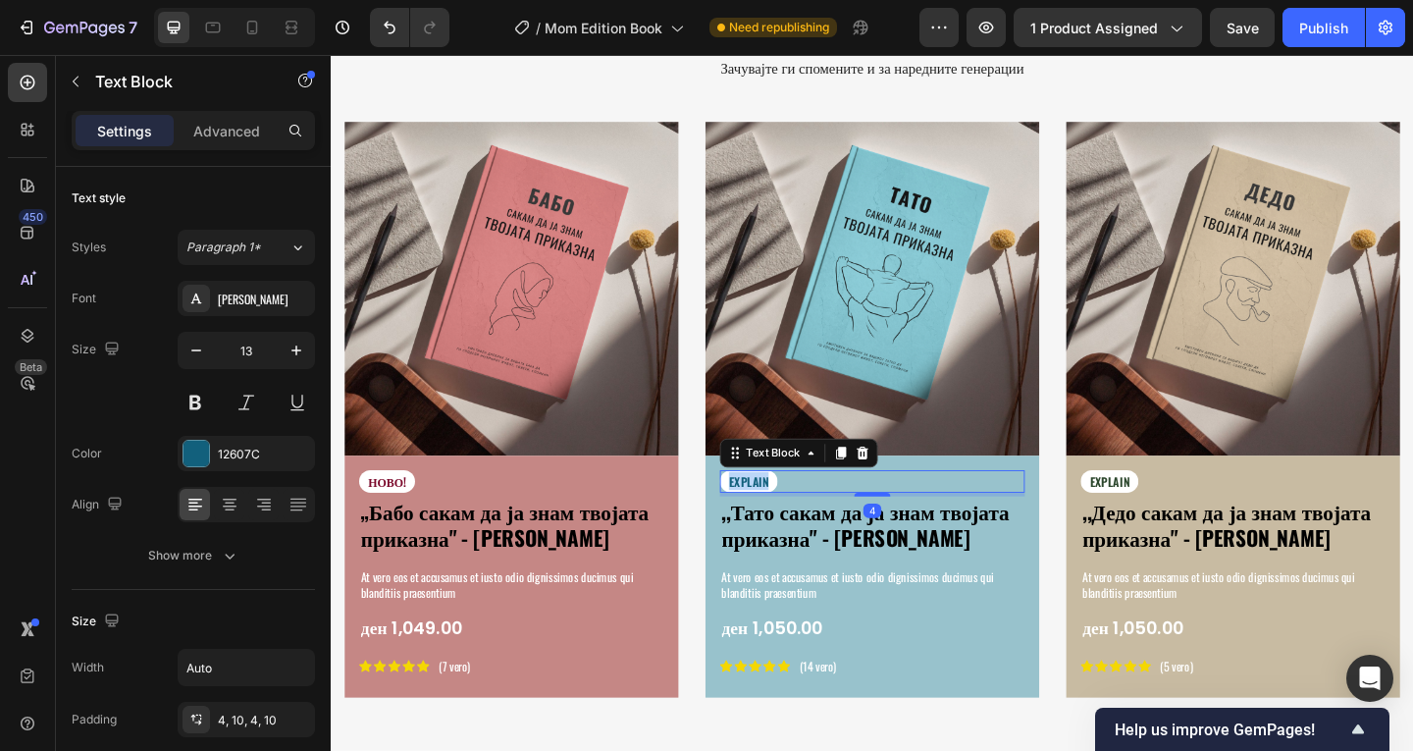
click at [785, 510] on p "EXPLAIN" at bounding box center [784, 518] width 43 height 17
click at [1176, 511] on p "EXPLAIN" at bounding box center [1177, 518] width 43 height 17
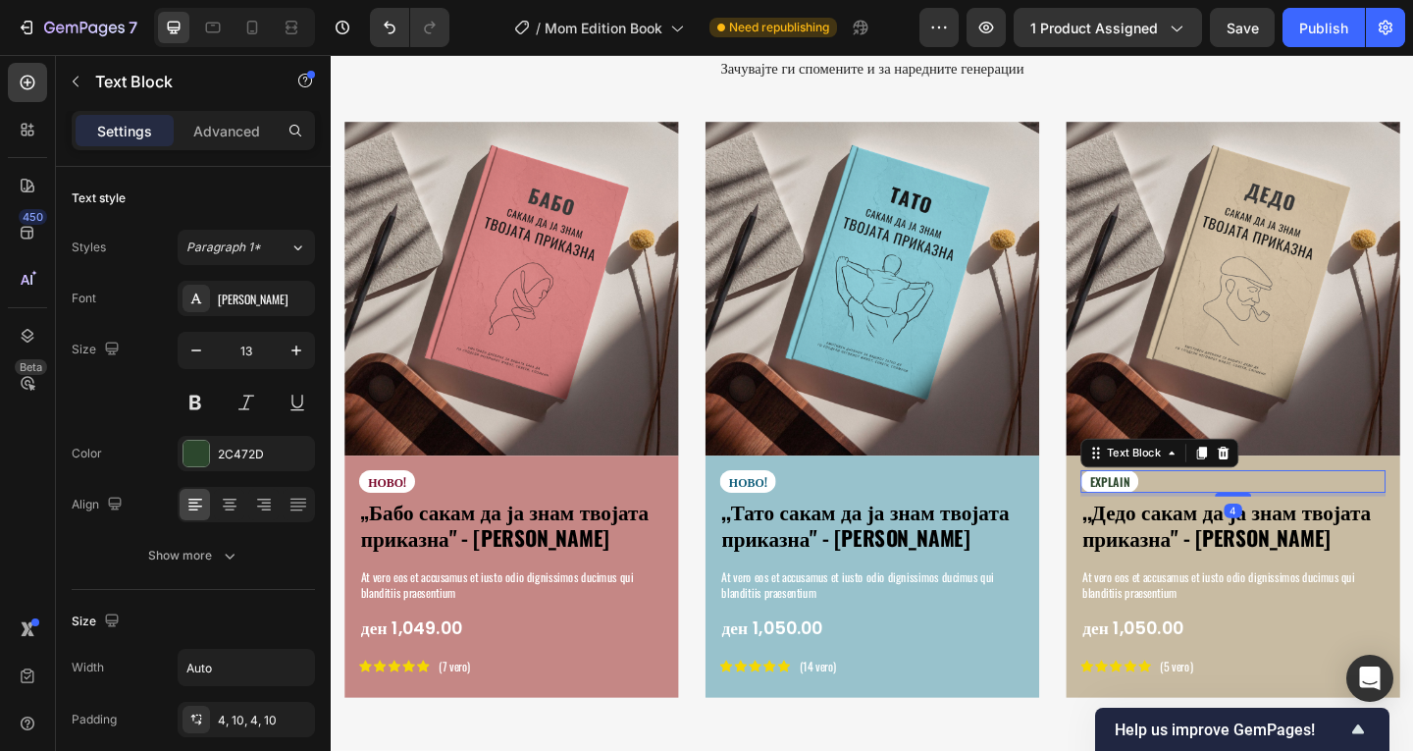
click at [1176, 511] on p "EXPLAIN" at bounding box center [1177, 518] width 43 height 17
click at [462, 713] on p "(7 vero)" at bounding box center [464, 719] width 34 height 17
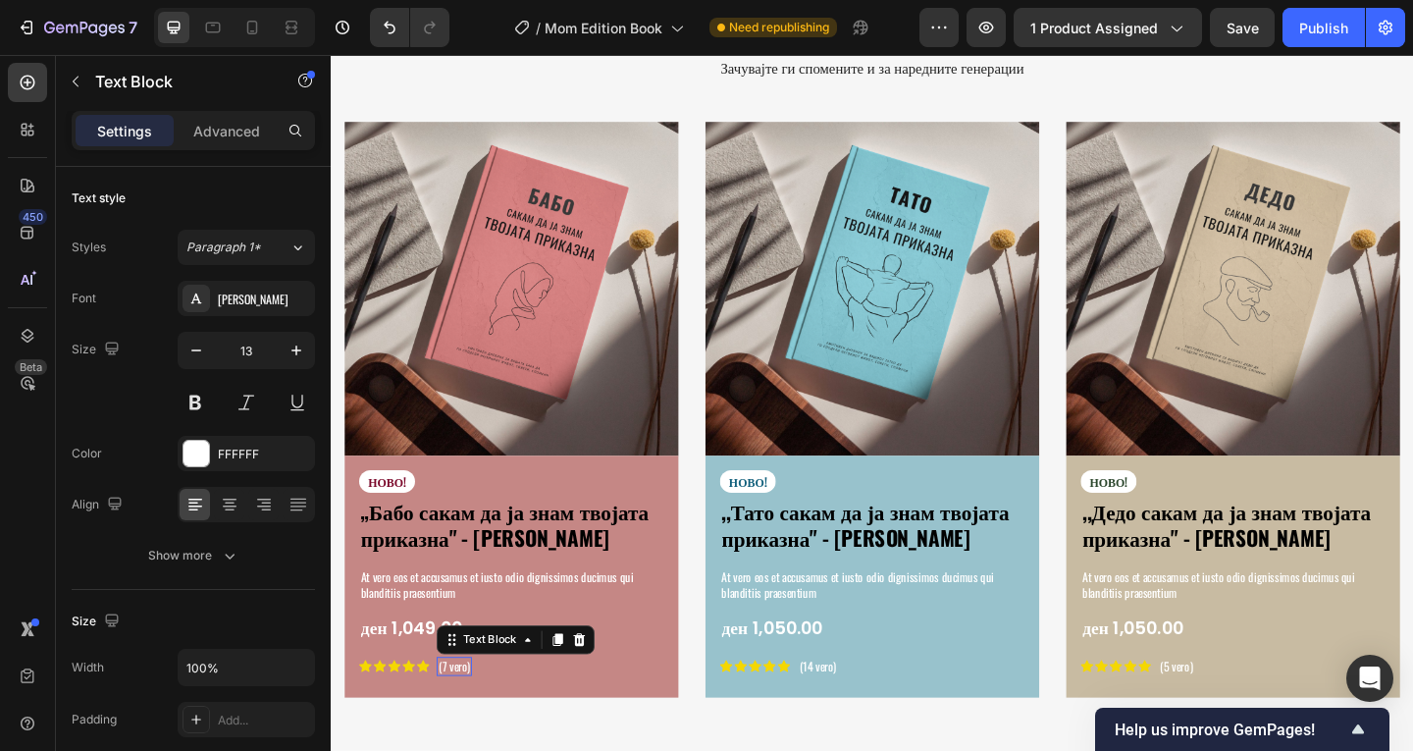
click at [462, 713] on p "(7 vero)" at bounding box center [464, 719] width 34 height 17
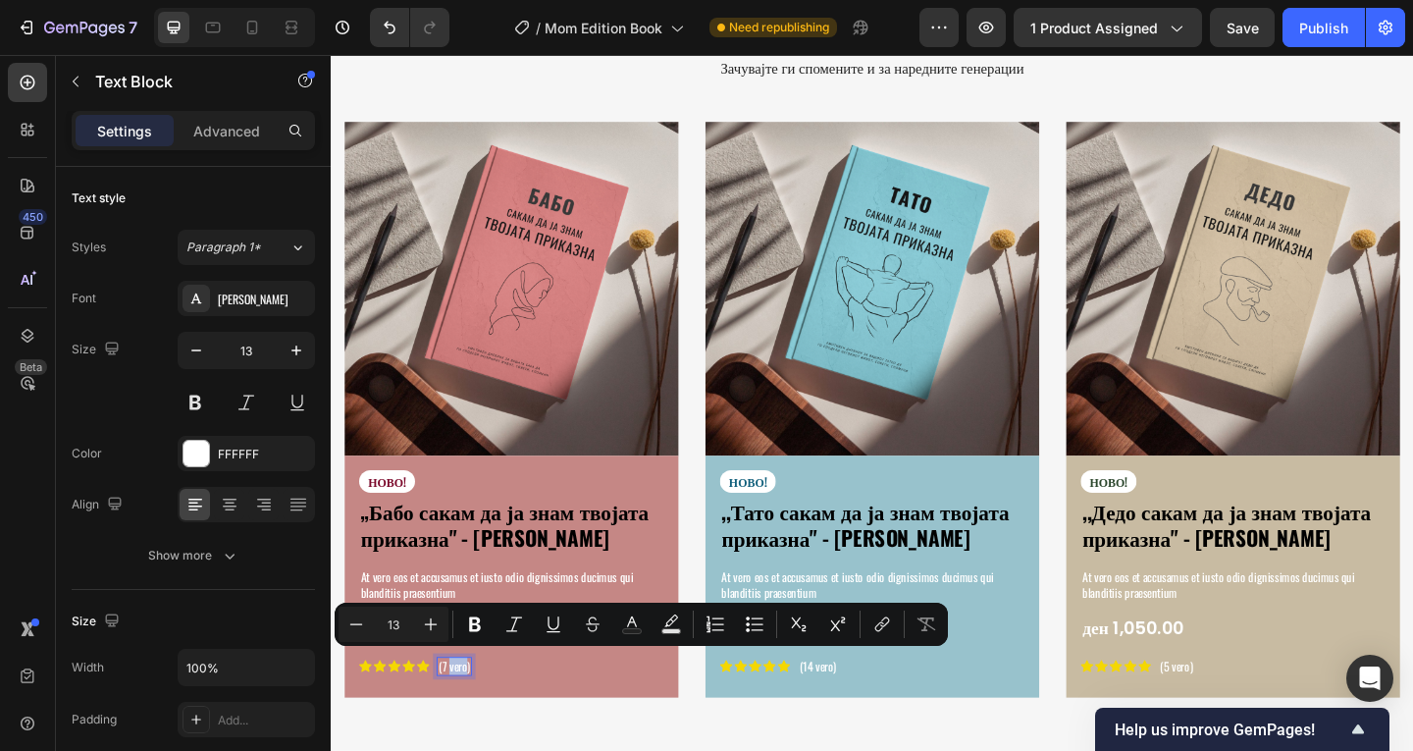
click at [459, 713] on p "(7 vero)" at bounding box center [464, 719] width 34 height 17
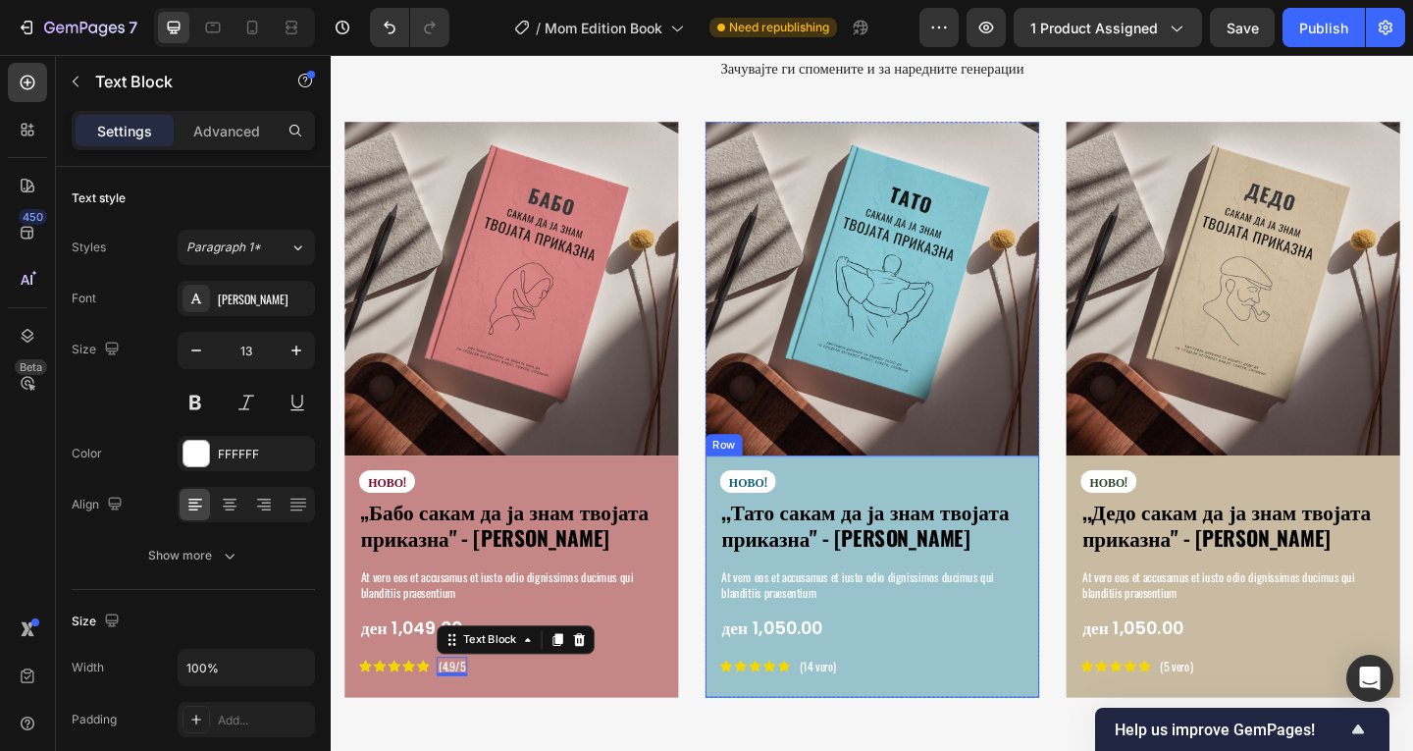
click at [855, 711] on p "(14 vero)" at bounding box center [860, 719] width 40 height 17
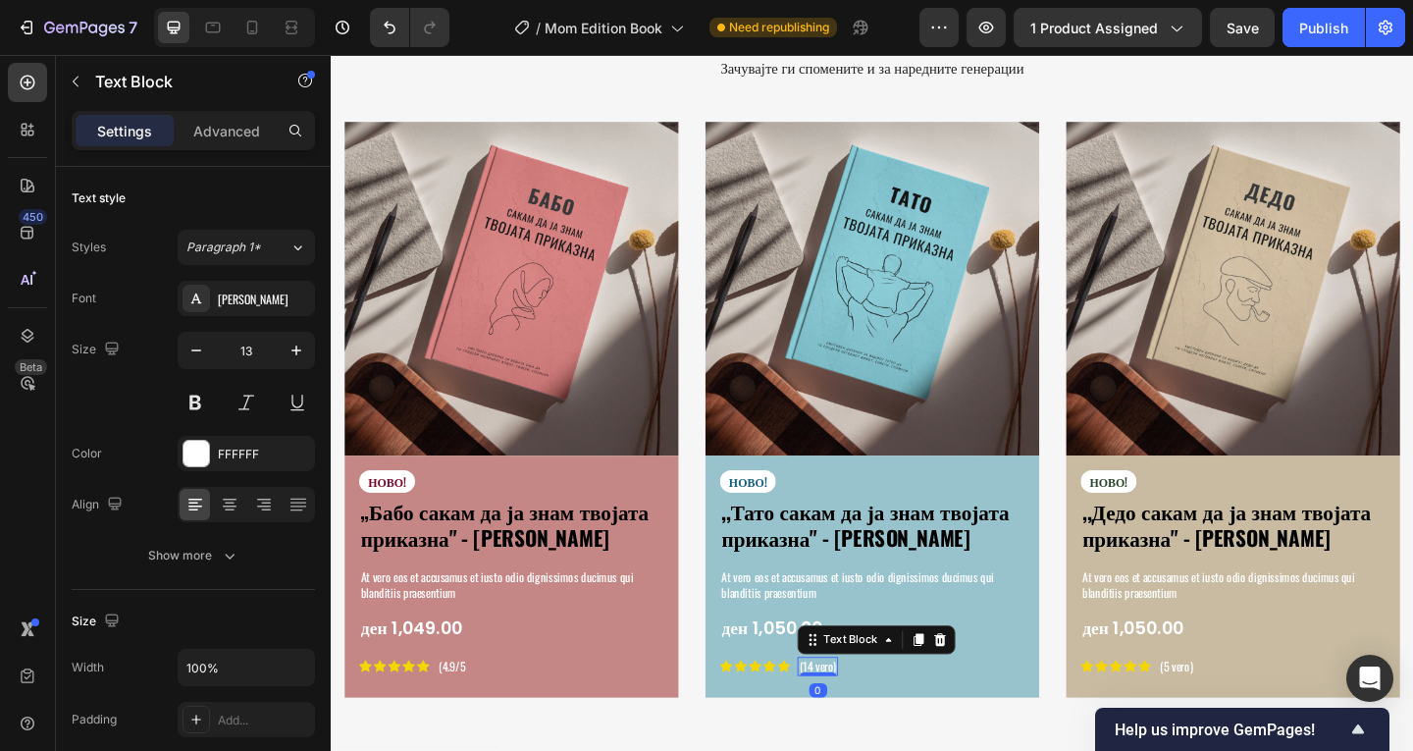
click at [855, 711] on p "(14 vero)" at bounding box center [860, 719] width 40 height 17
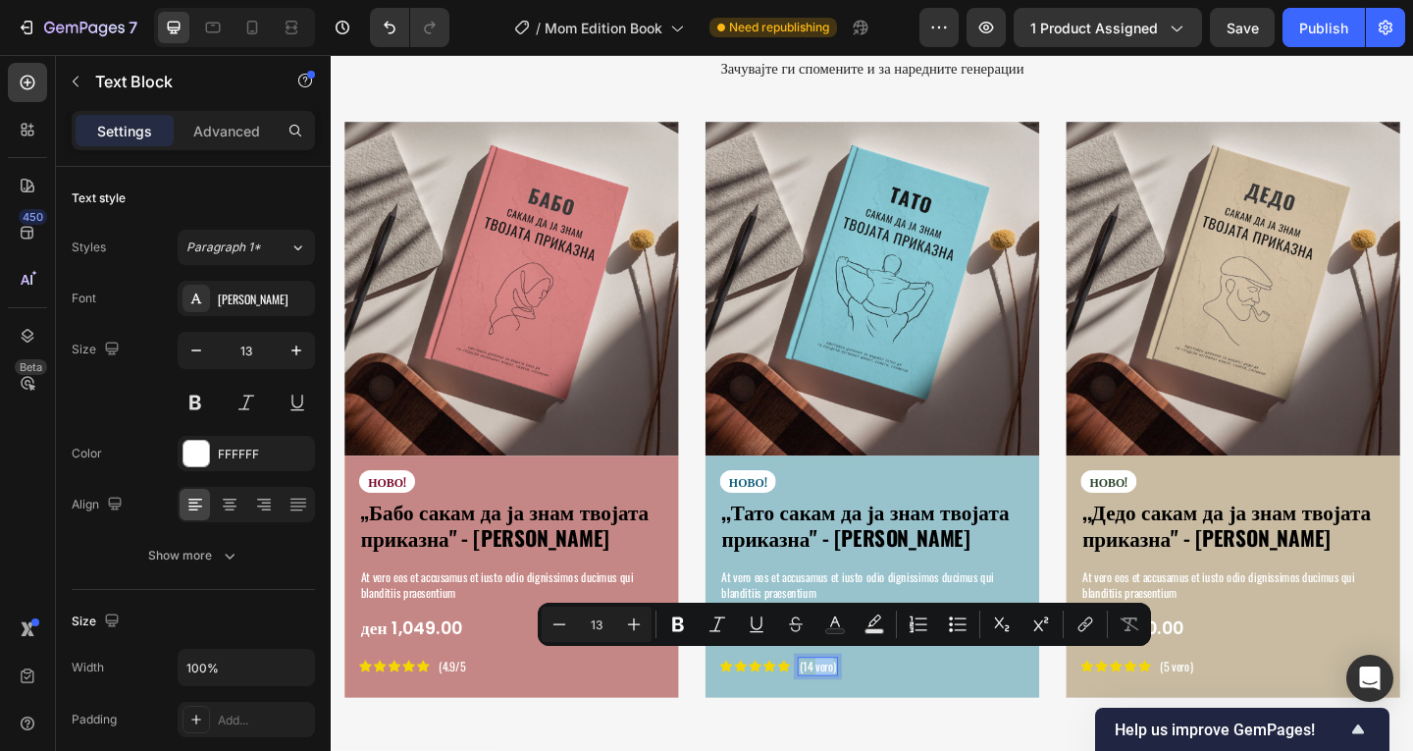
click at [857, 713] on p "(14 vero)" at bounding box center [860, 719] width 40 height 17
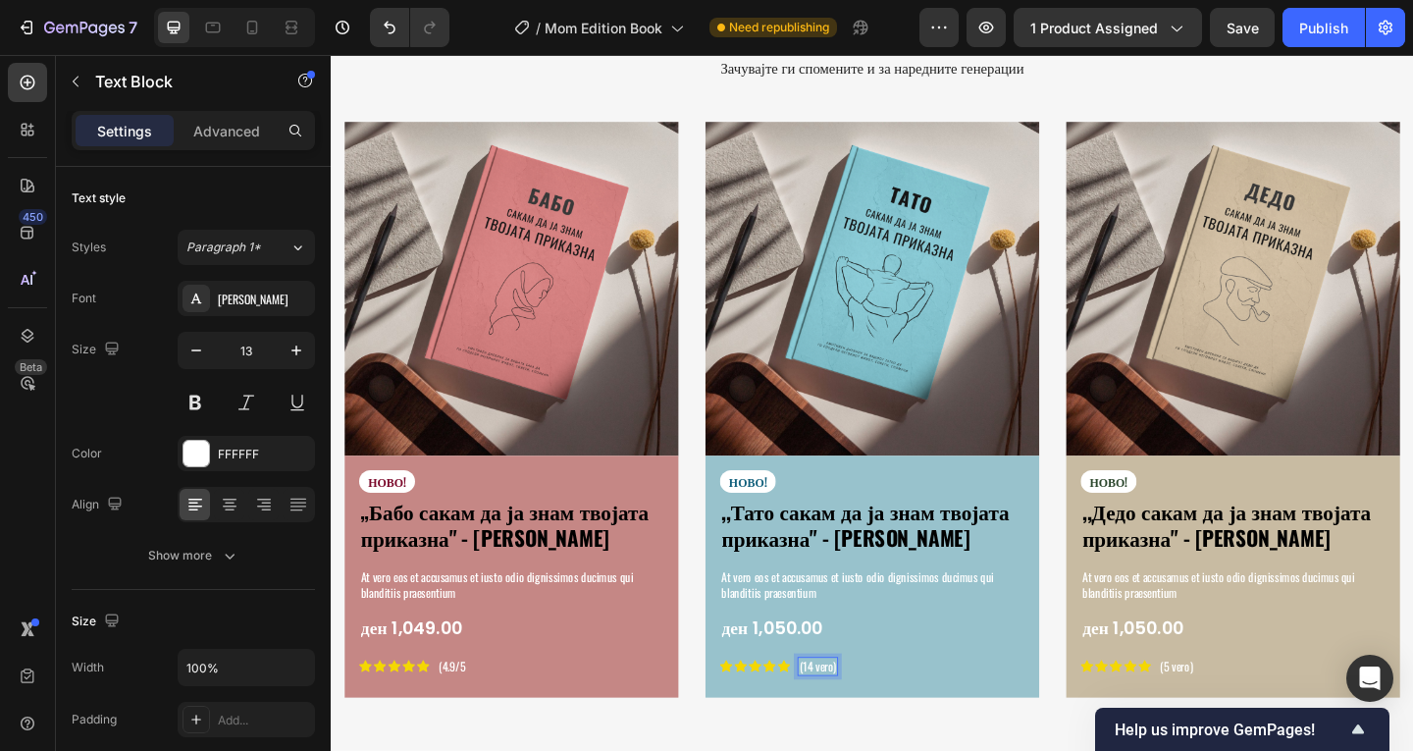
click at [857, 713] on p "(14 vero)" at bounding box center [860, 719] width 40 height 17
click at [1236, 711] on p "(5 vero)" at bounding box center [1249, 719] width 35 height 17
click at [1238, 711] on p "(5 vero)" at bounding box center [1249, 719] width 35 height 17
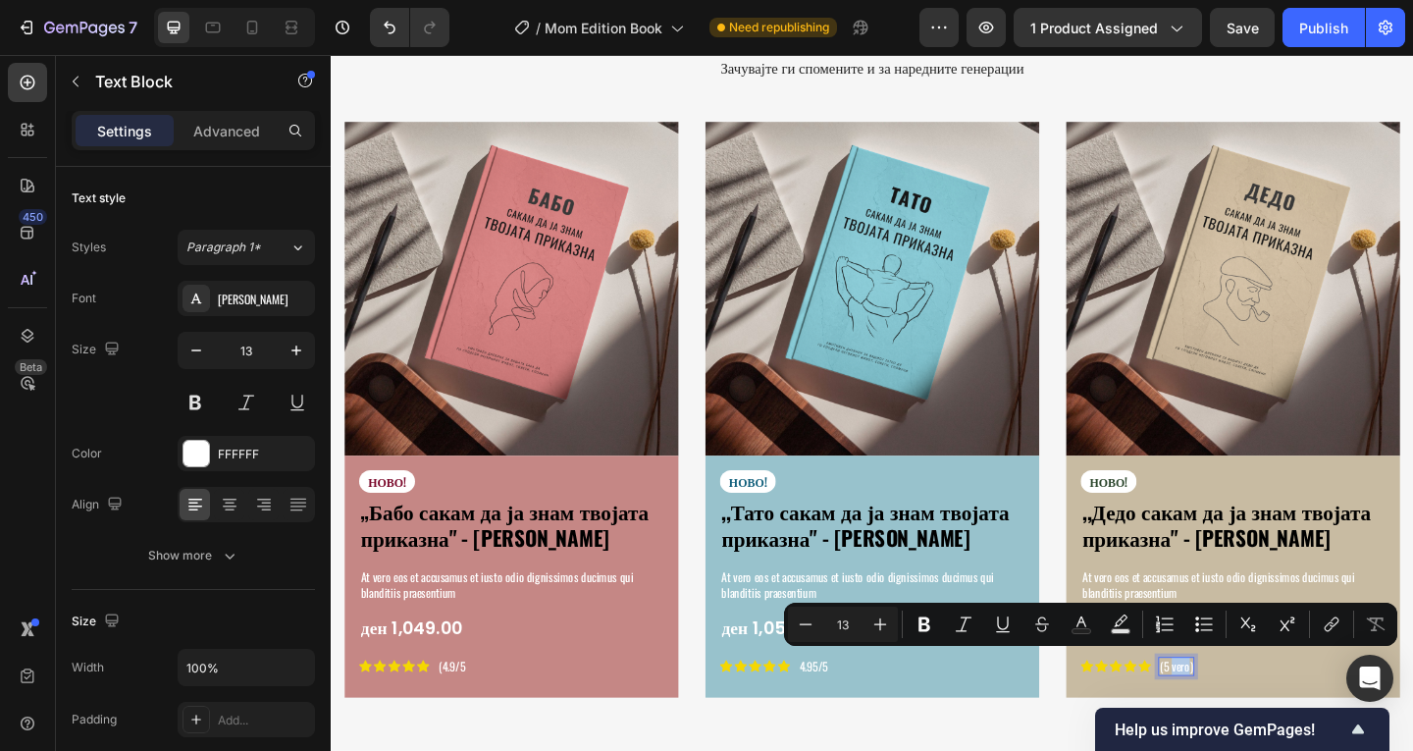
click at [1243, 711] on p "(5 vero)" at bounding box center [1249, 719] width 35 height 17
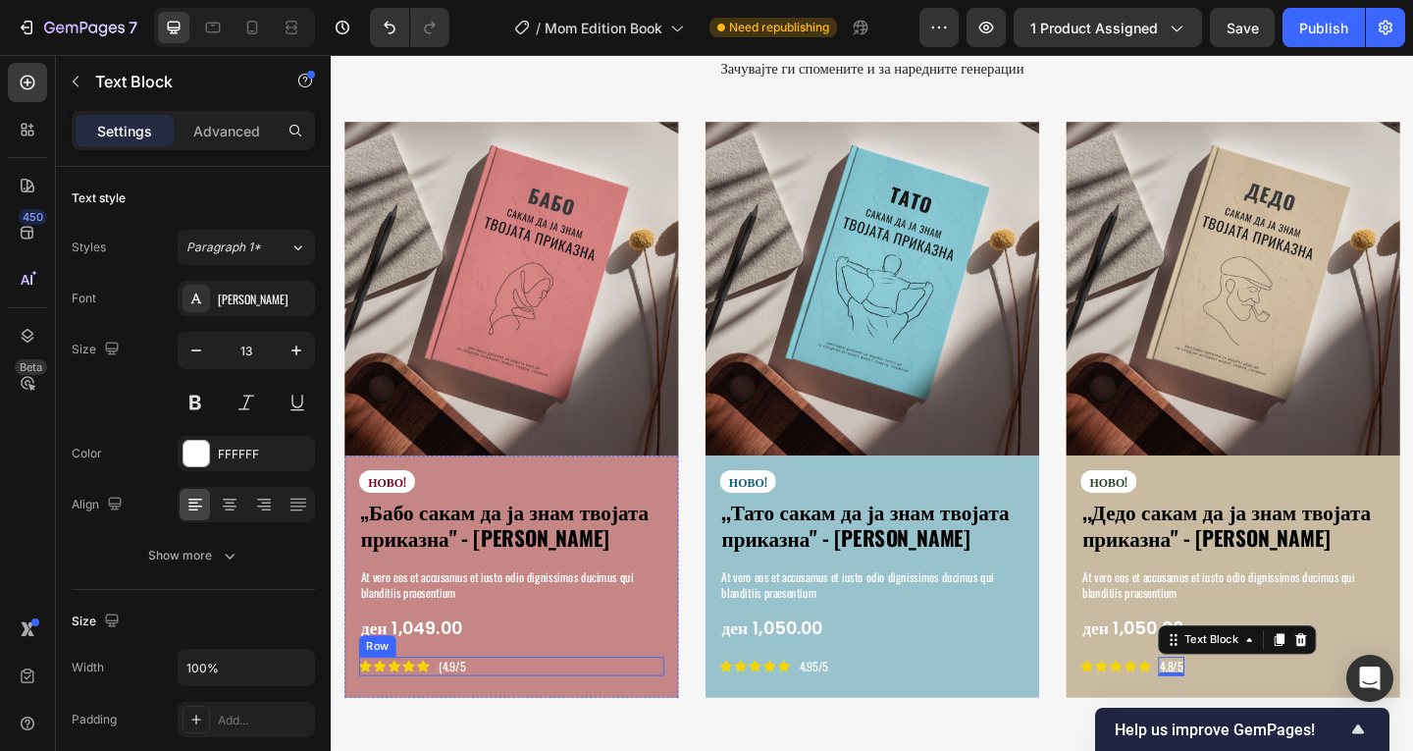
click at [549, 721] on div "Icon Icon Icon Icon Icon Icon List (4.9/5 Text Block Row" at bounding box center [527, 719] width 332 height 21
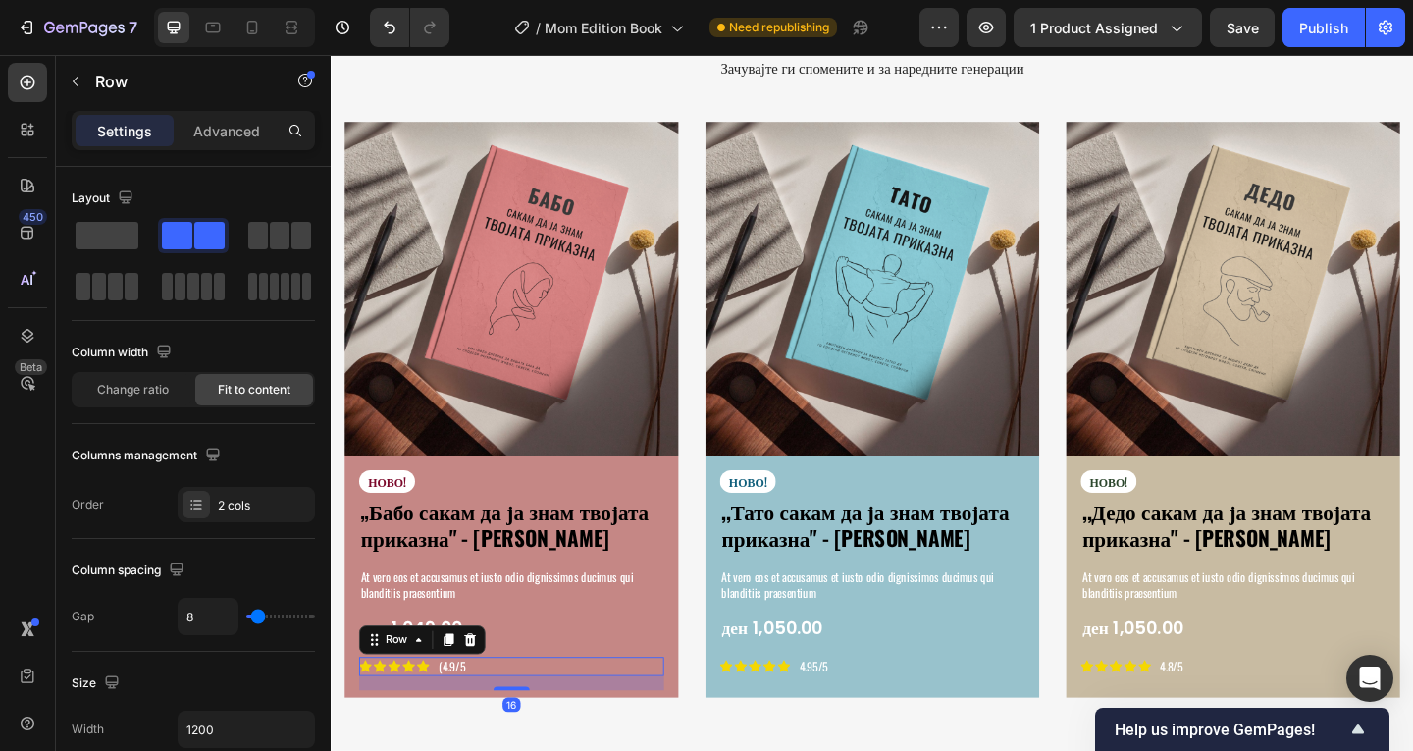
click at [540, 714] on div "Icon Icon Icon Icon Icon Icon List (4.9/5 Text Block Row 16" at bounding box center [527, 719] width 332 height 21
click at [540, 713] on div "Icon Icon Icon Icon Icon Icon List (4.9/5 Text Block Row 16" at bounding box center [527, 719] width 332 height 21
click at [520, 709] on div "Icon Icon Icon Icon Icon Icon List (4.9/5 Text Block Row 16" at bounding box center [527, 719] width 332 height 21
click at [511, 709] on div "Icon Icon Icon Icon Icon Icon List (4.9/5 Text Block Row 16" at bounding box center [527, 719] width 332 height 21
click at [497, 715] on div "Icon Icon Icon Icon Icon Icon List (4.9/5 Text Block Row 16" at bounding box center [527, 719] width 332 height 21
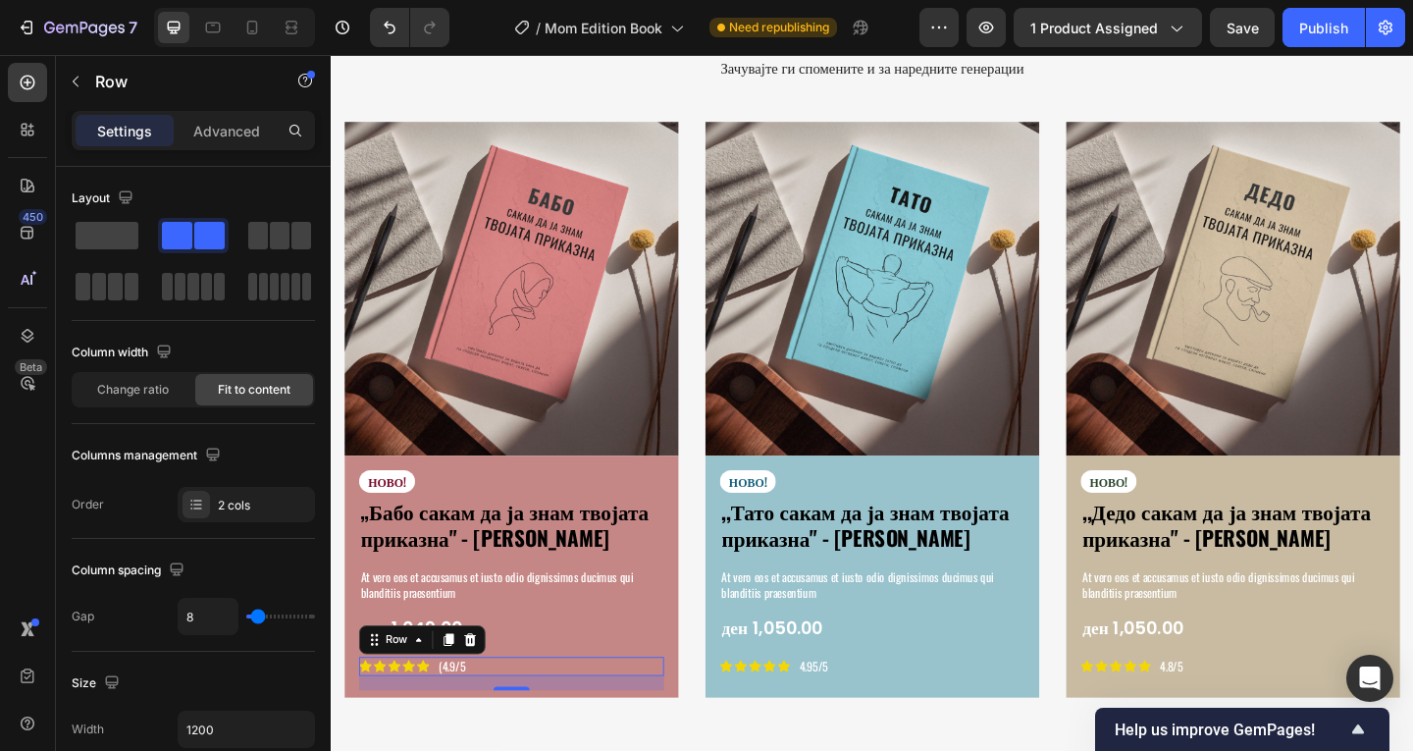
click at [497, 715] on div "Icon Icon Icon Icon Icon Icon List (4.9/5 Text Block Row 16" at bounding box center [527, 719] width 332 height 21
click at [492, 711] on div "Icon Icon Icon Icon Icon Icon List (4.9/5 Text Block Row 16" at bounding box center [527, 719] width 332 height 21
click at [492, 709] on div "Icon Icon Icon Icon Icon Icon List (4.9/5 Text Block Row 16" at bounding box center [527, 719] width 332 height 21
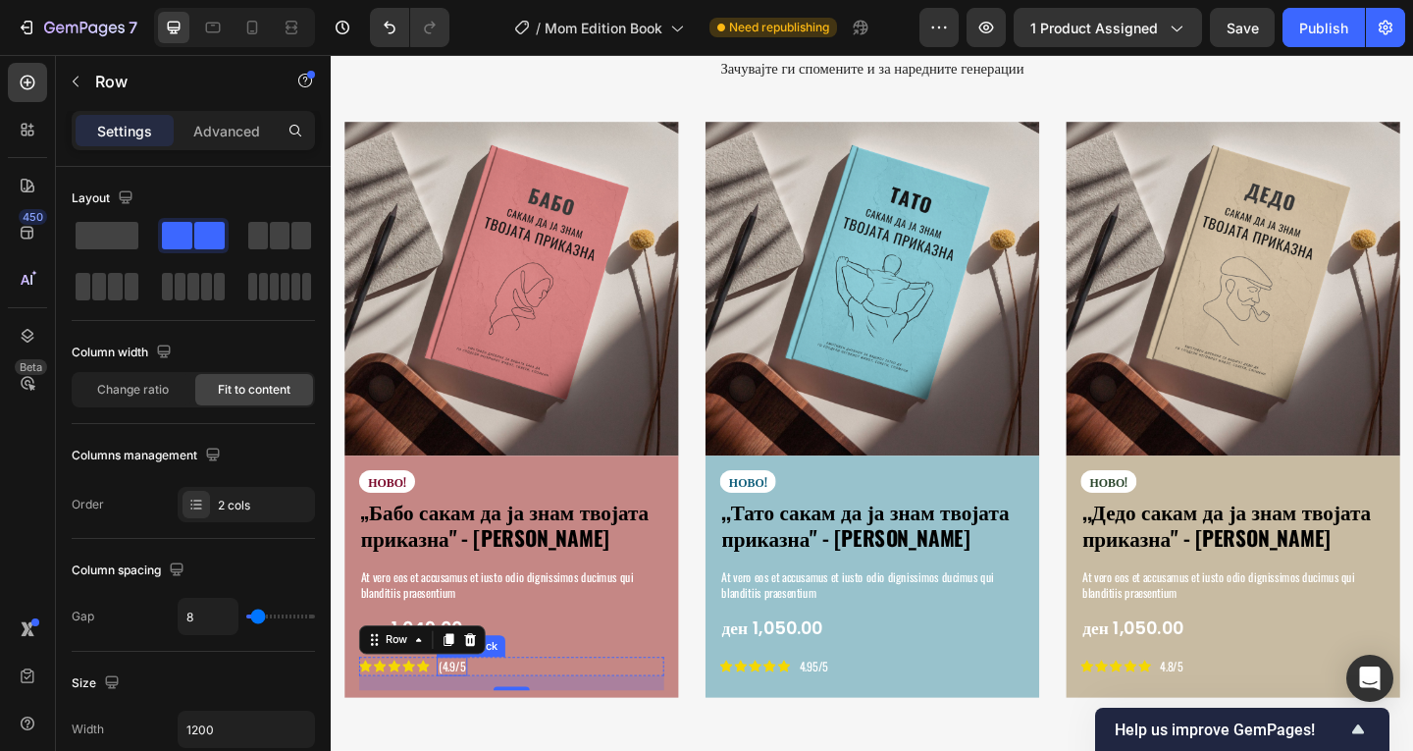
click at [465, 711] on p "(4.9/5" at bounding box center [461, 719] width 29 height 17
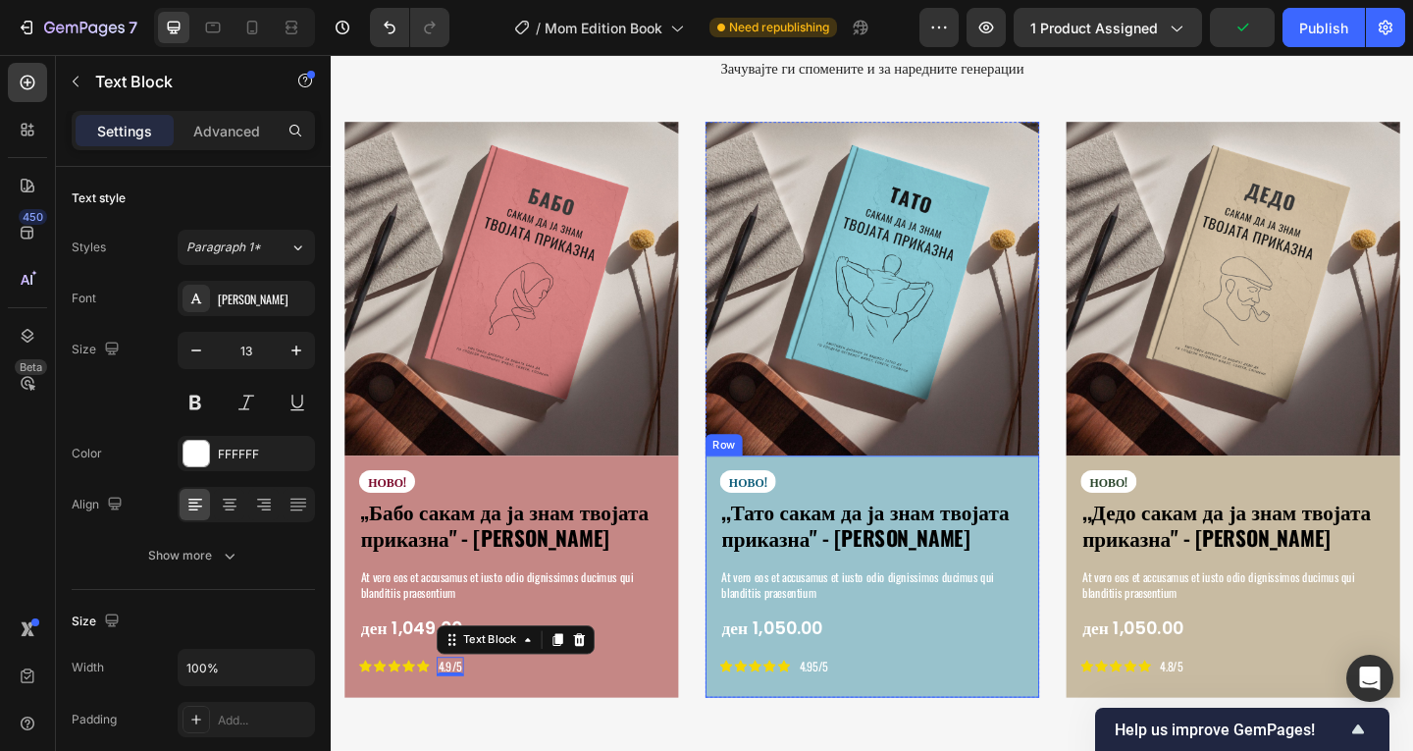
click at [939, 714] on div "Icon Icon Icon Icon Icon Icon List 4.95/5 Text Block Row" at bounding box center [919, 719] width 332 height 21
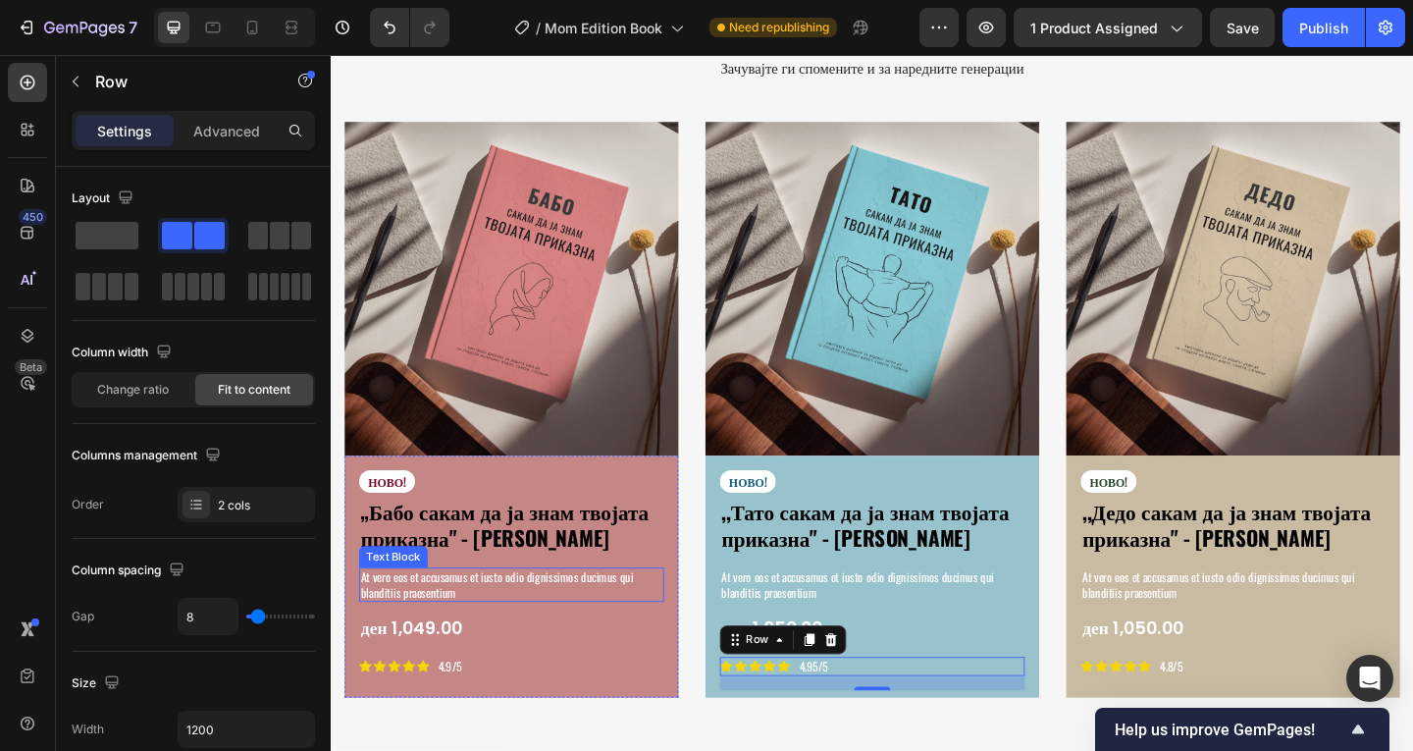
click at [474, 614] on p "At vero eos et accusamus et iusto odio dignissimos ducimus qui blanditiis praes…" at bounding box center [527, 630] width 328 height 33
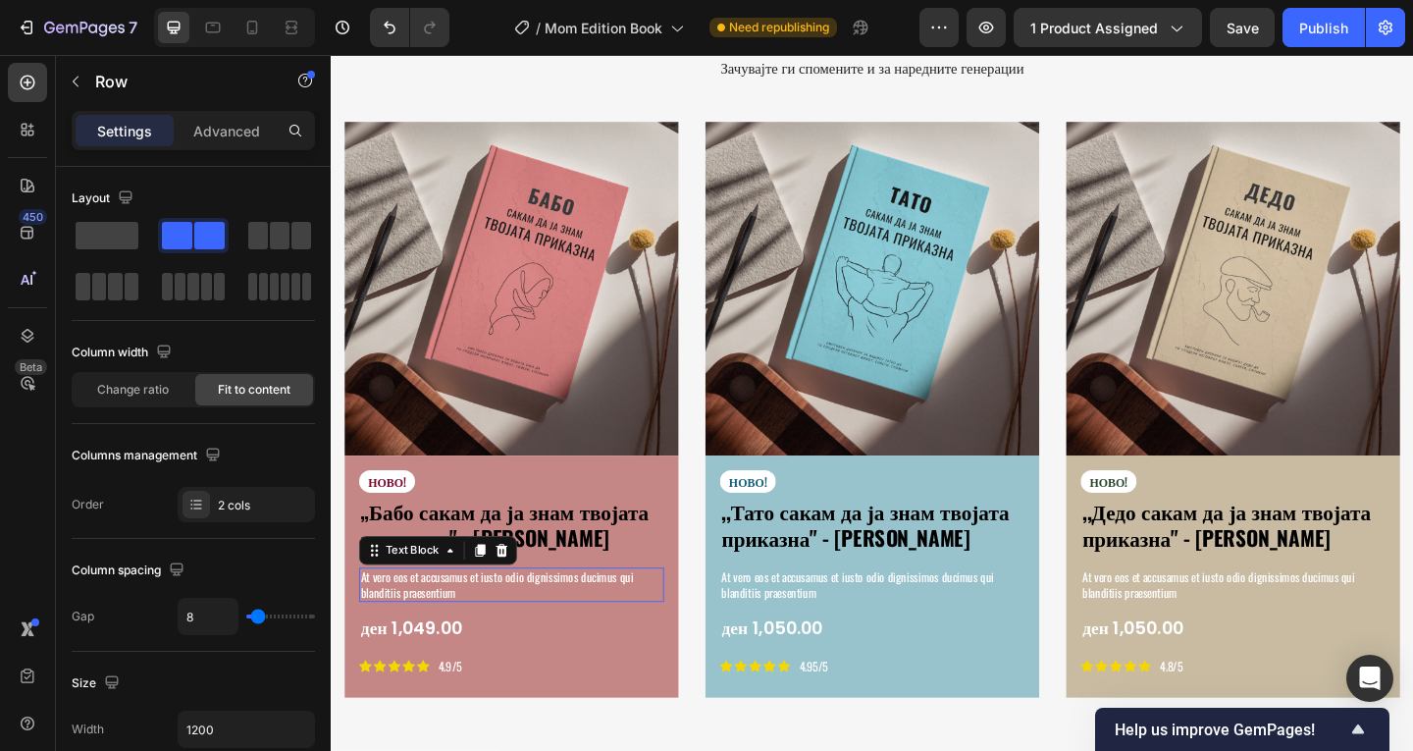
click at [474, 614] on p "At vero eos et accusamus et iusto odio dignissimos ducimus qui blanditiis praes…" at bounding box center [527, 630] width 328 height 33
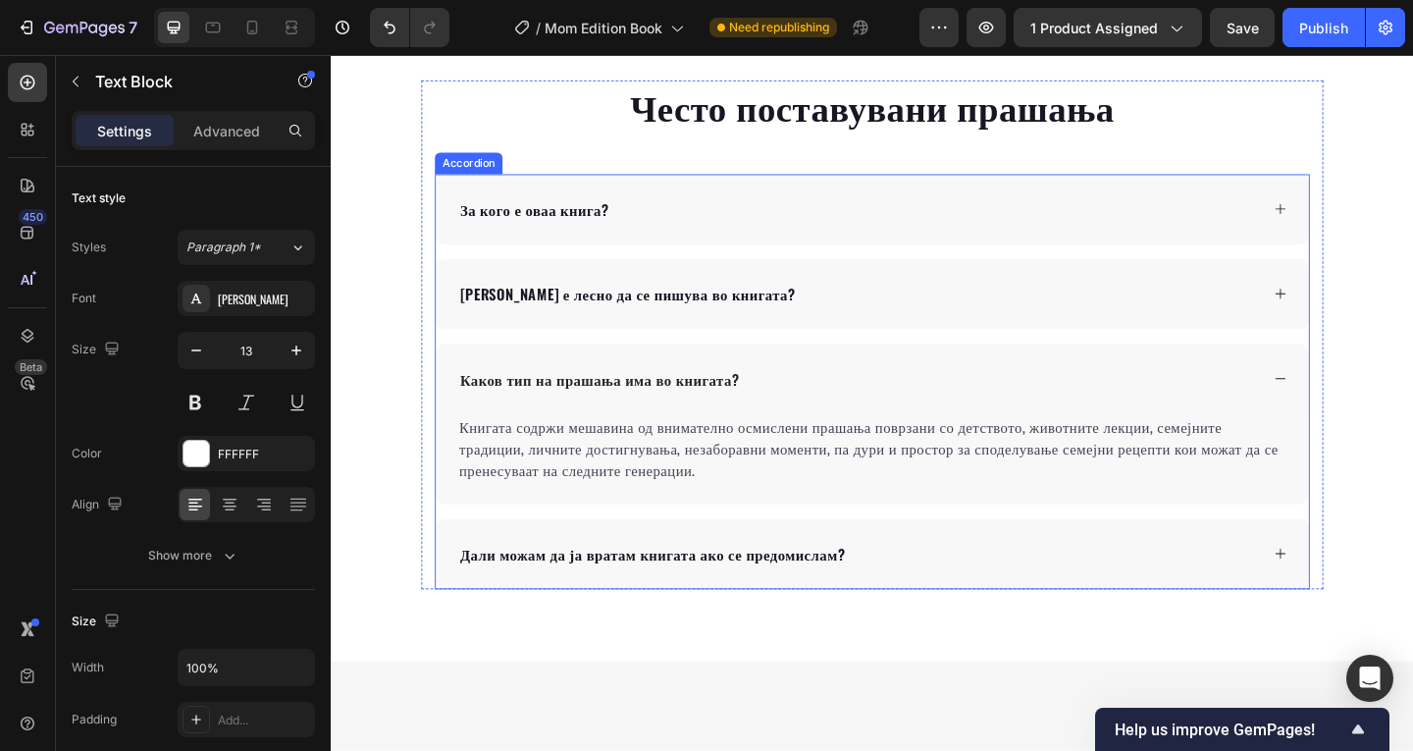
type input "16"
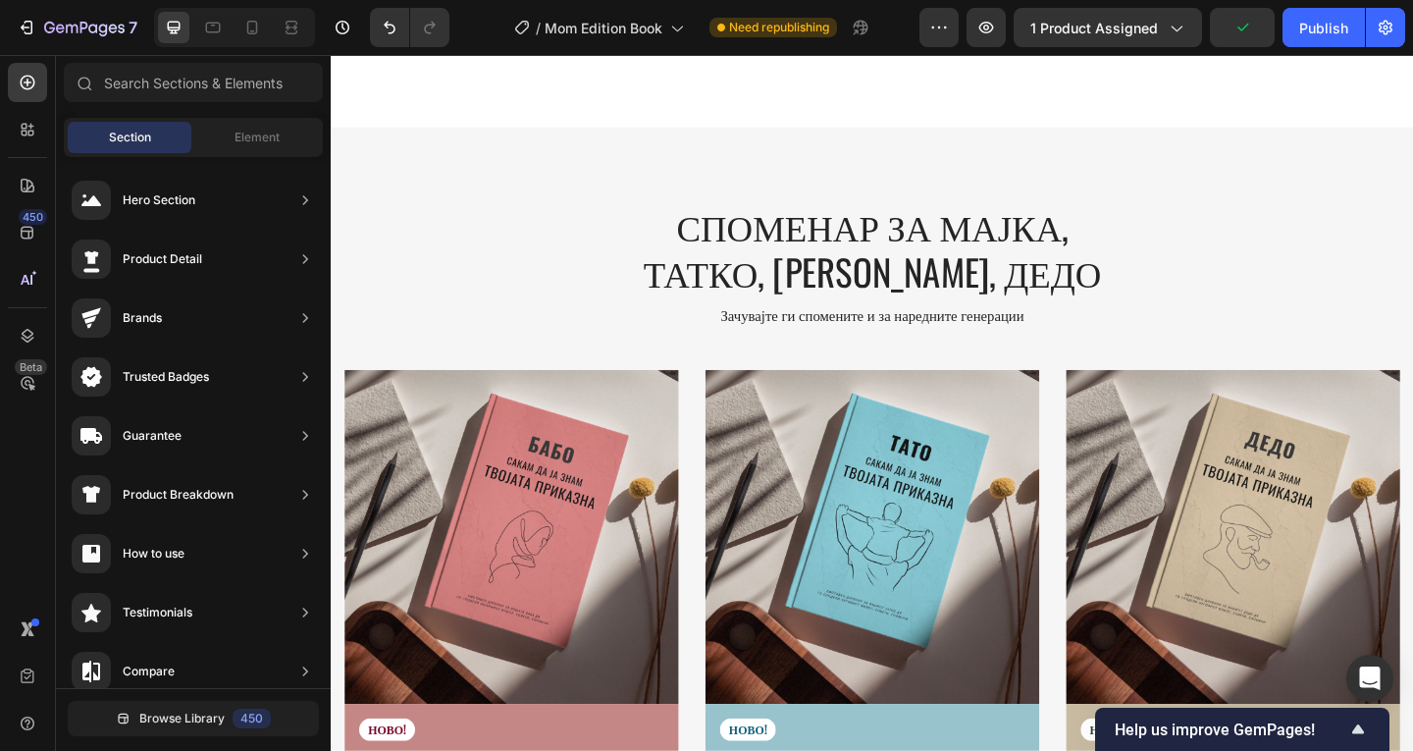
scroll to position [3353, 0]
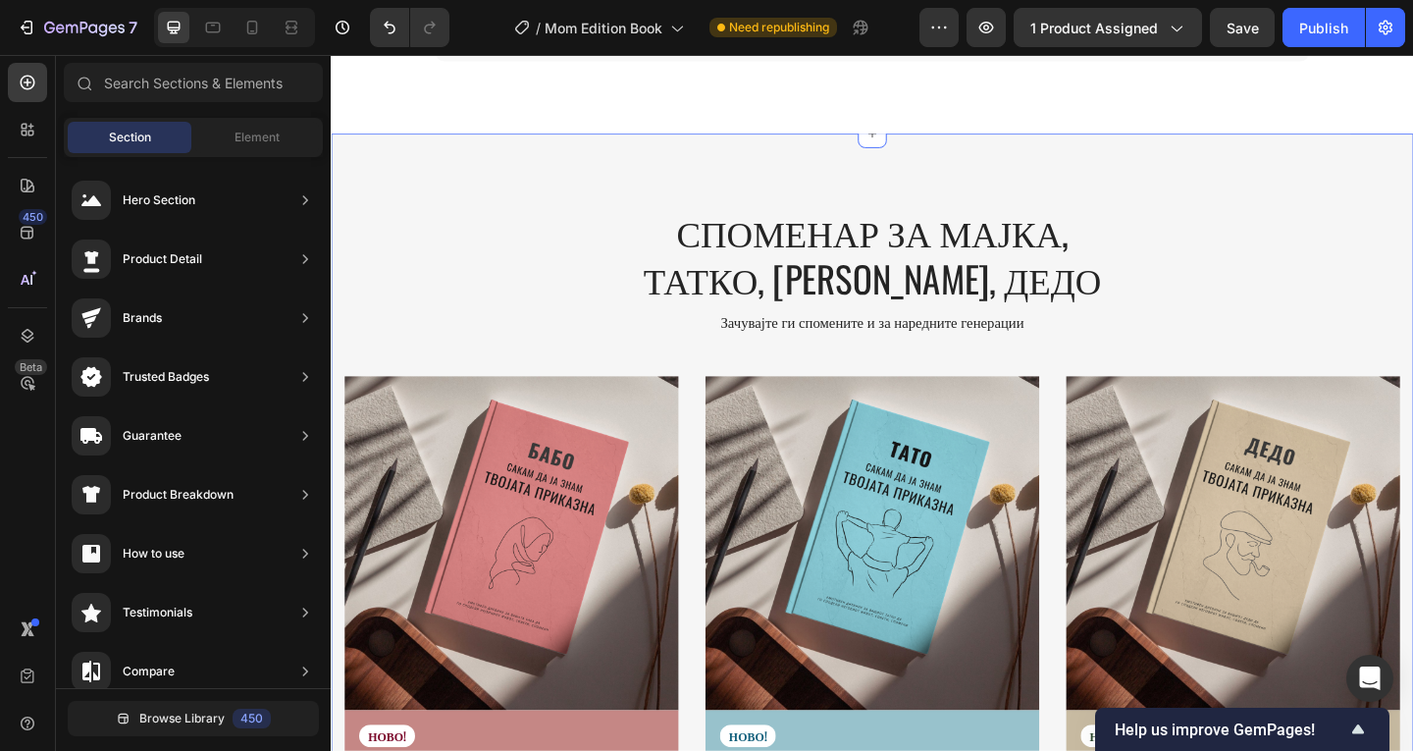
click at [907, 250] on h2 "СПОМЕНАР ЗА МАЈКА, ТАТКО, [PERSON_NAME], ДЕДО" at bounding box center [919, 272] width 565 height 106
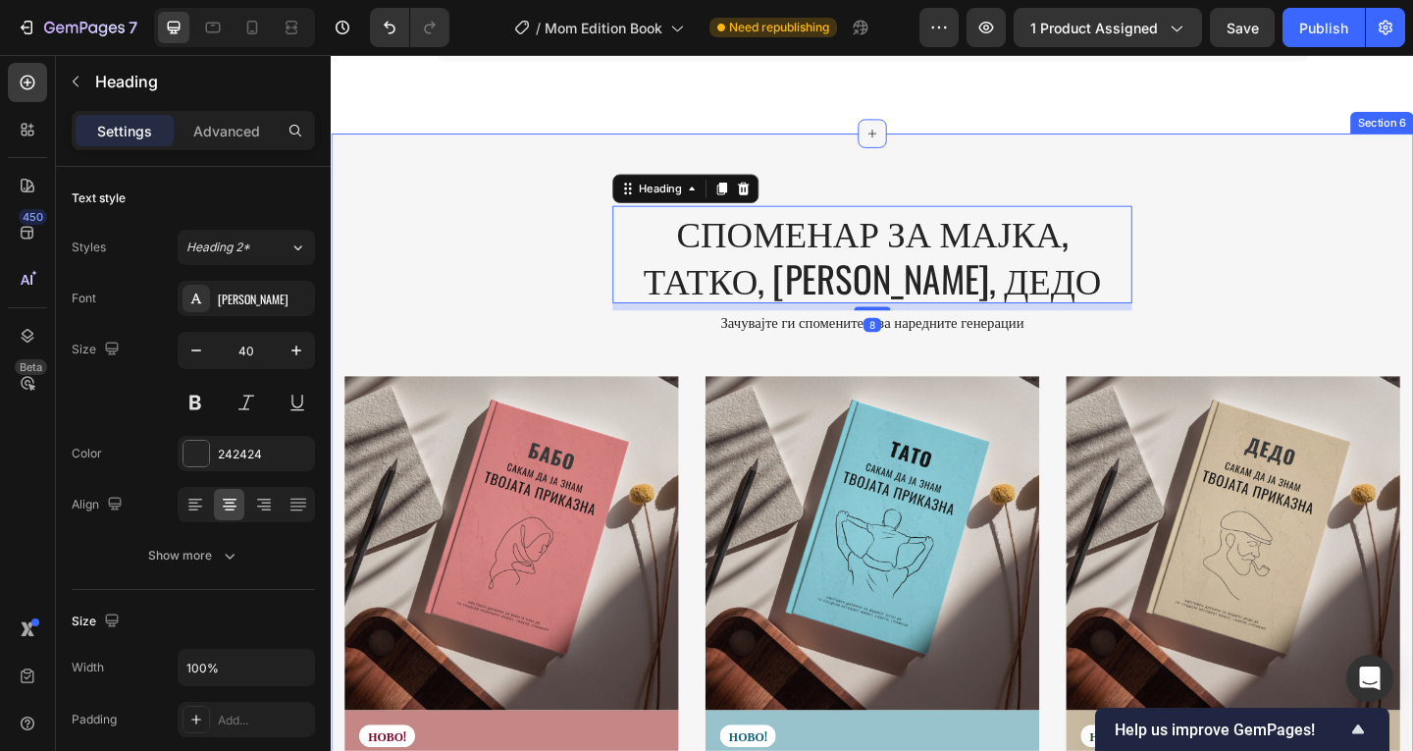
click at [921, 142] on div at bounding box center [919, 140] width 31 height 31
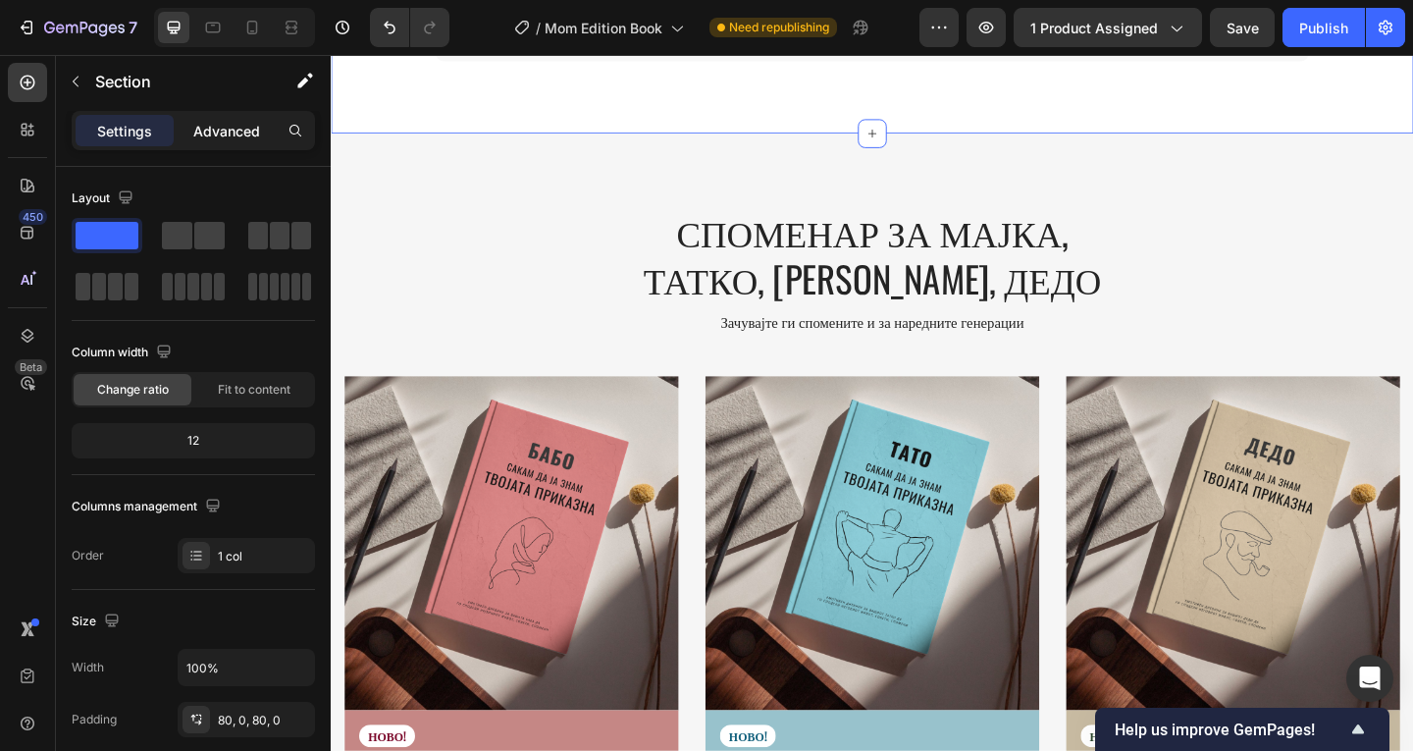
click at [237, 125] on p "Advanced" at bounding box center [226, 131] width 67 height 21
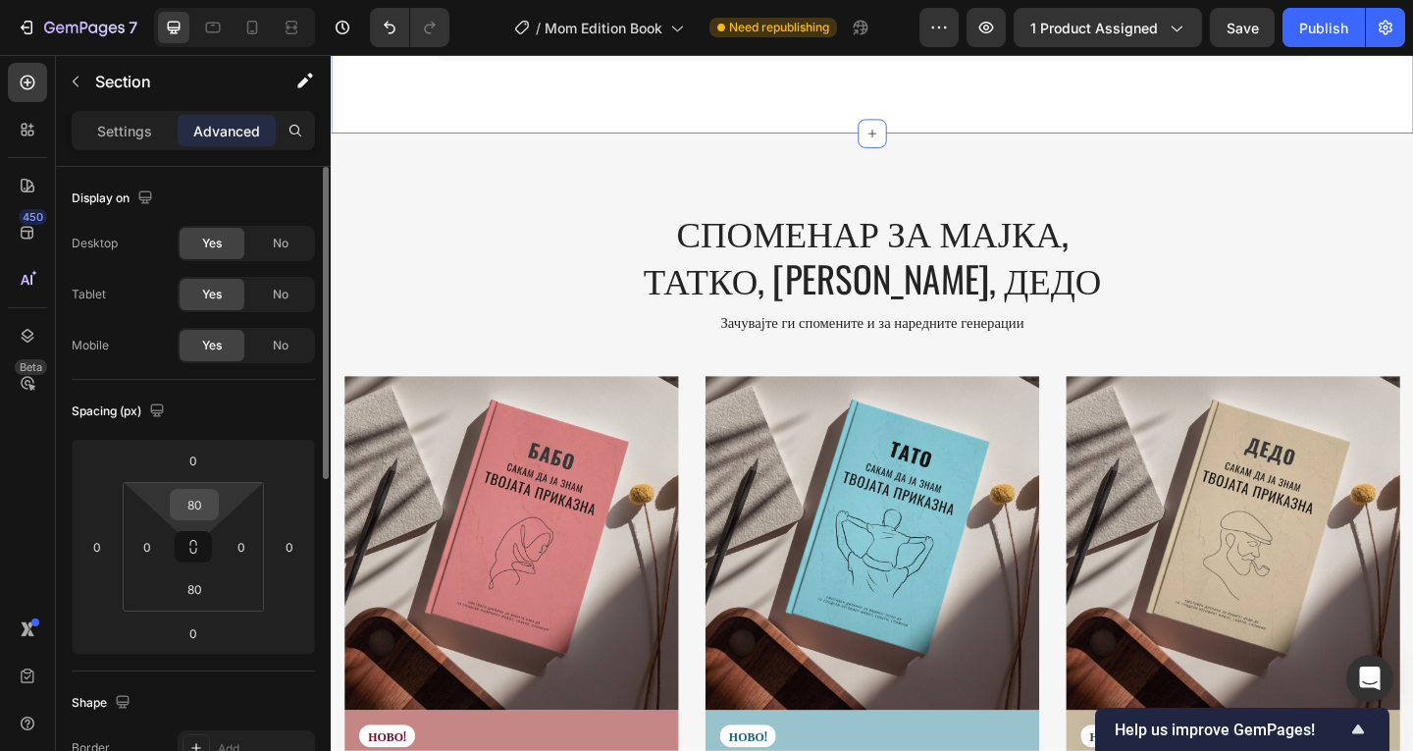
click at [200, 498] on input "80" at bounding box center [194, 504] width 39 height 29
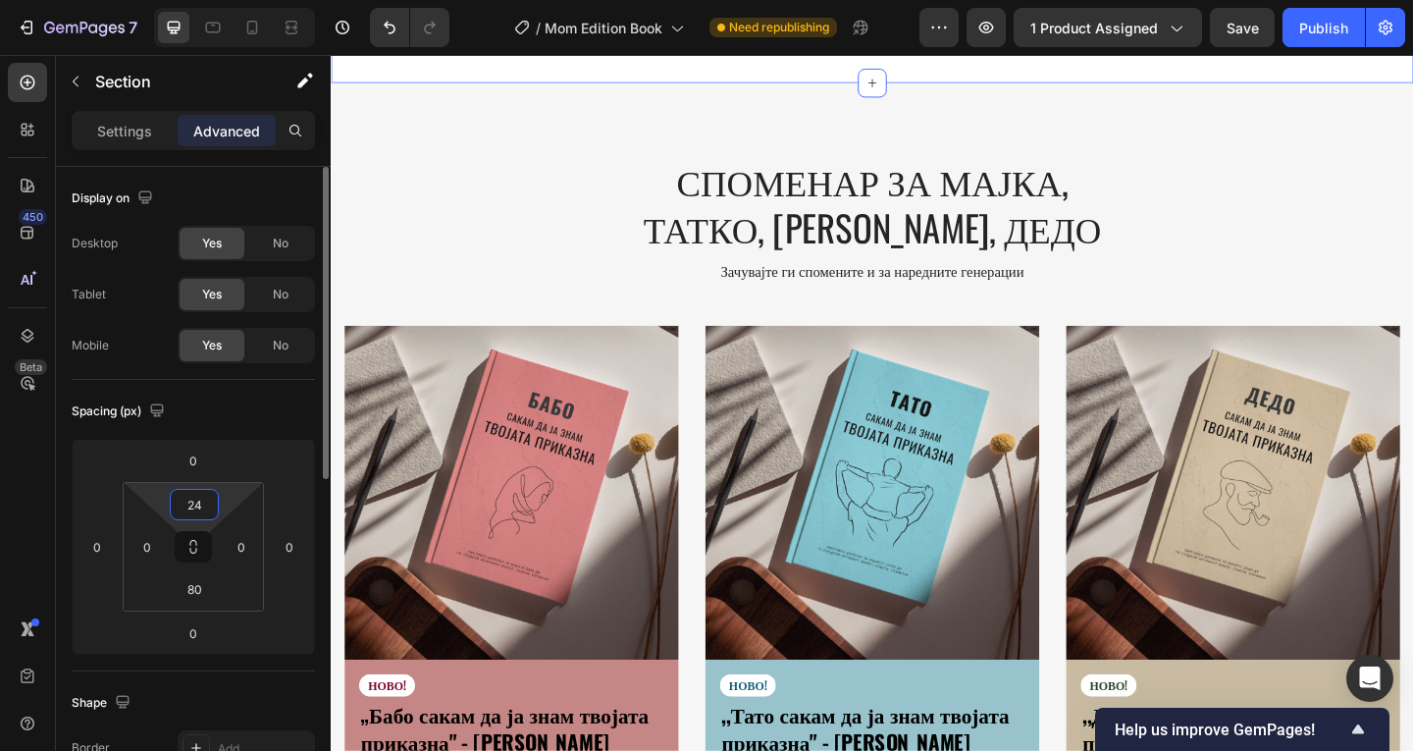
type input "2"
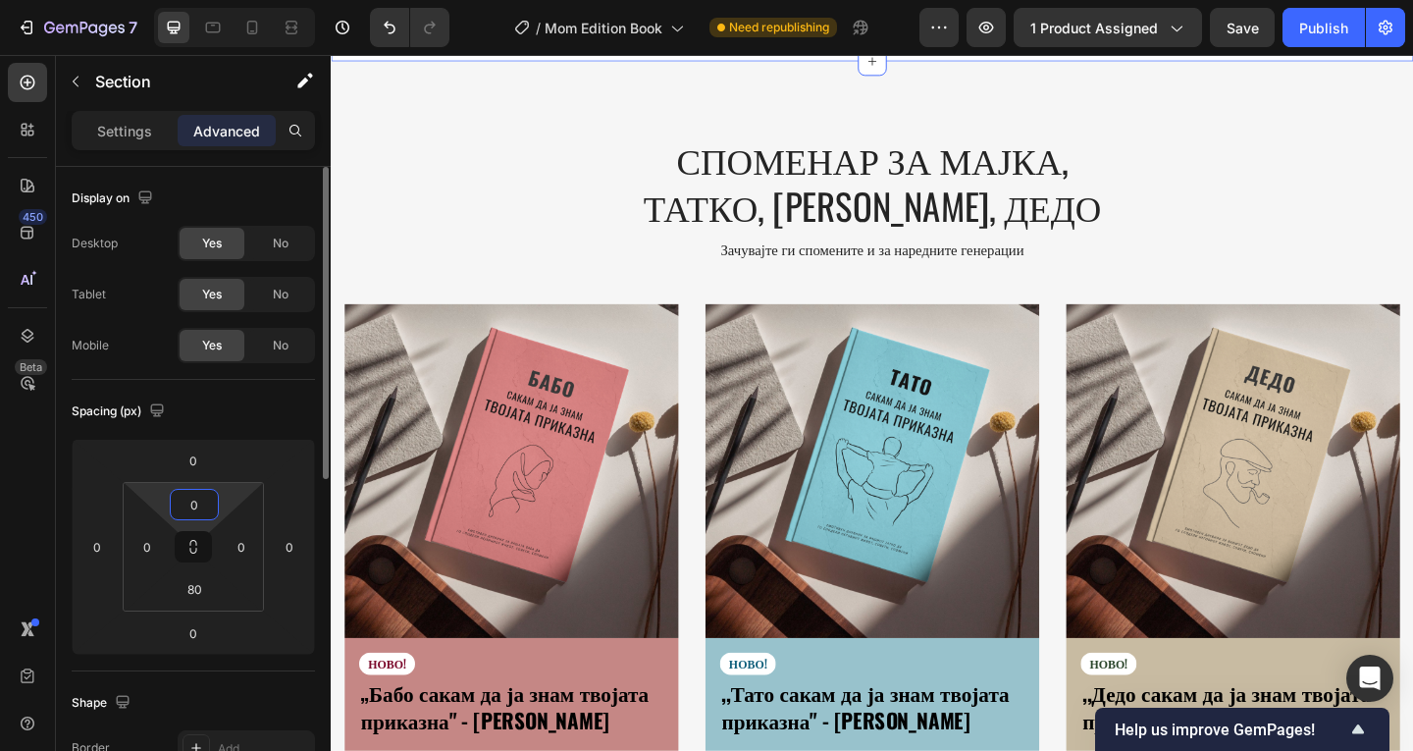
type input "0"
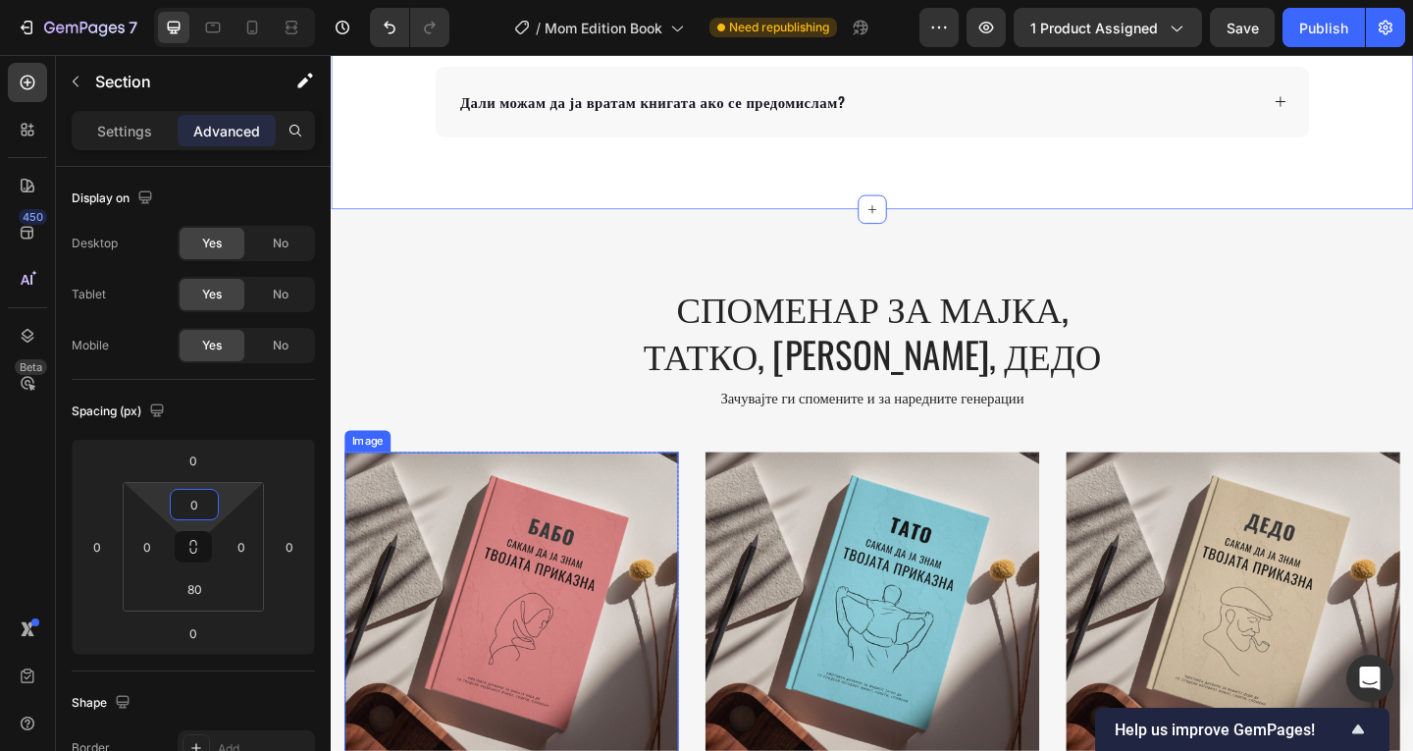
scroll to position [3157, 0]
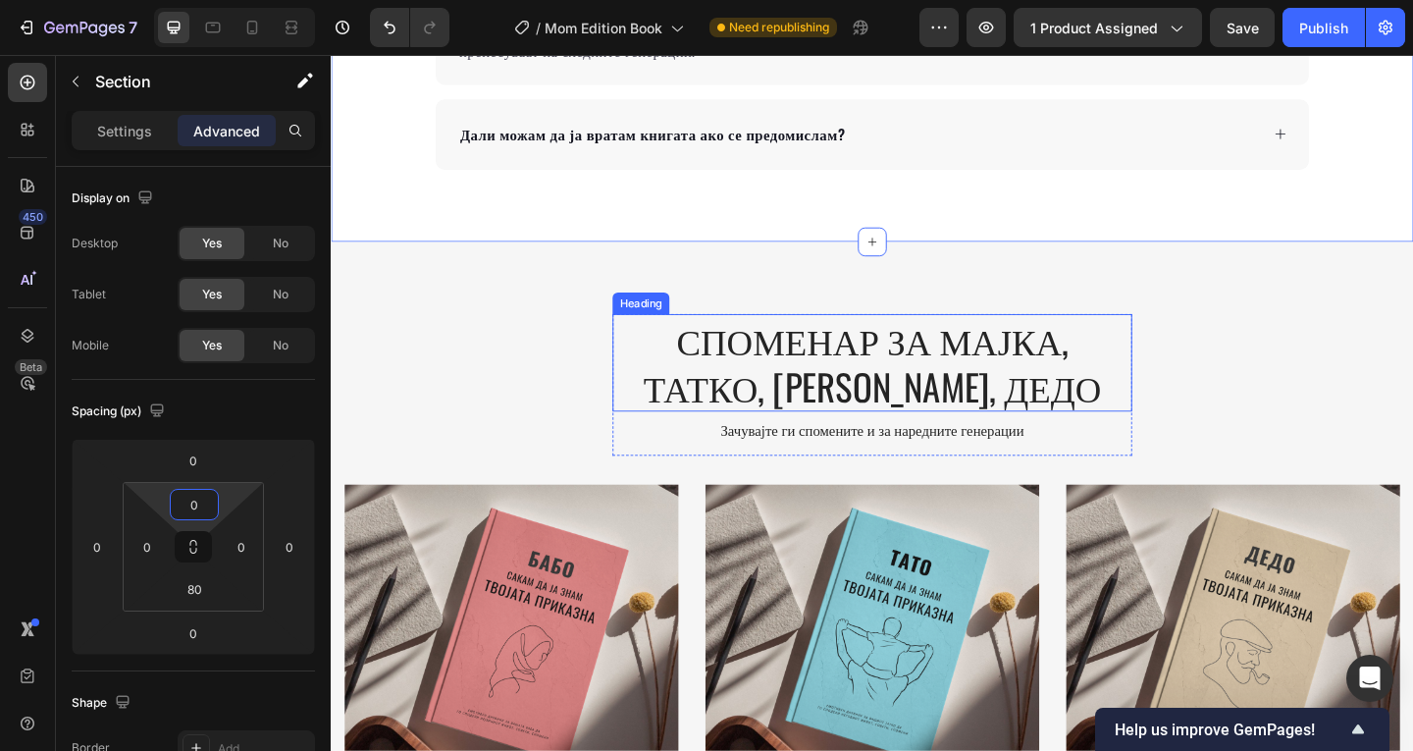
click at [1005, 419] on h2 "СПОМЕНАР ЗА МАЈКА, ТАТКО, [PERSON_NAME], ДЕДО" at bounding box center [919, 390] width 565 height 106
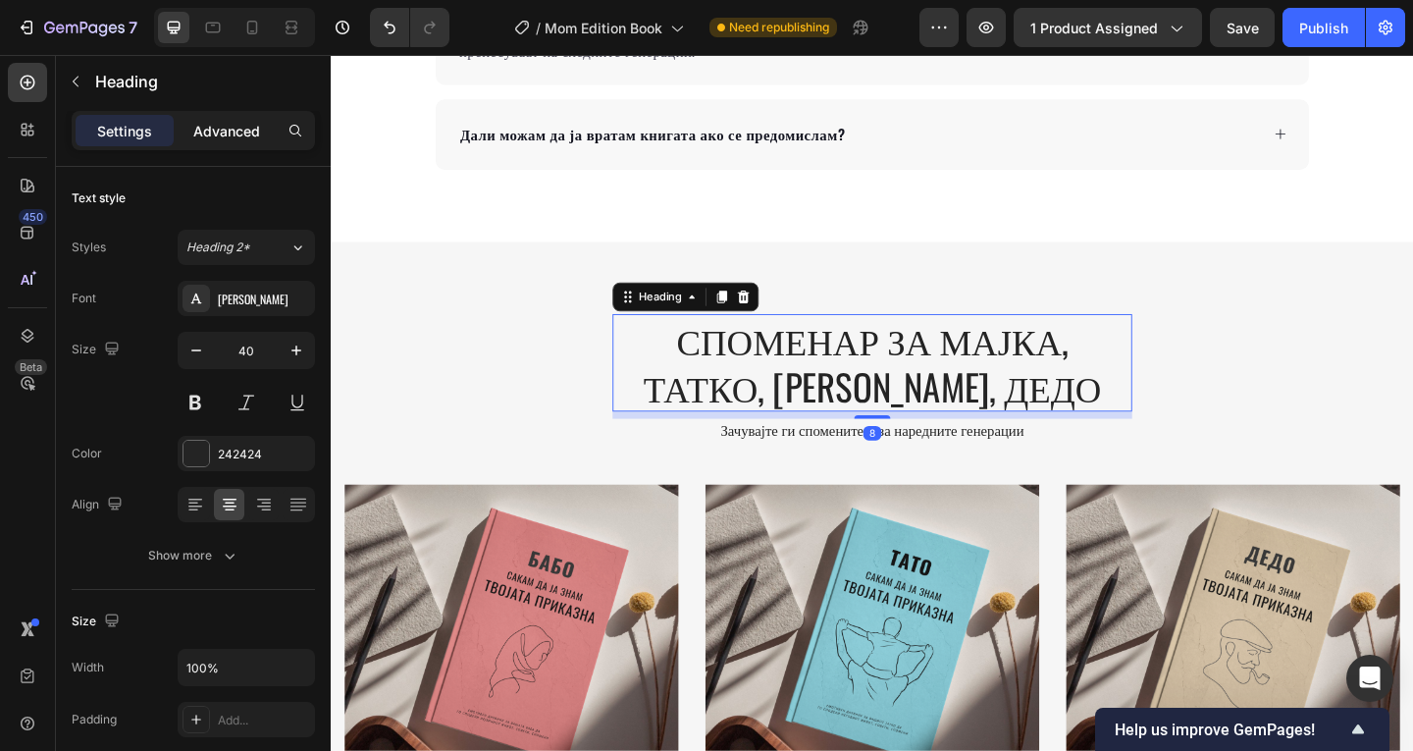
click at [230, 125] on p "Advanced" at bounding box center [226, 131] width 67 height 21
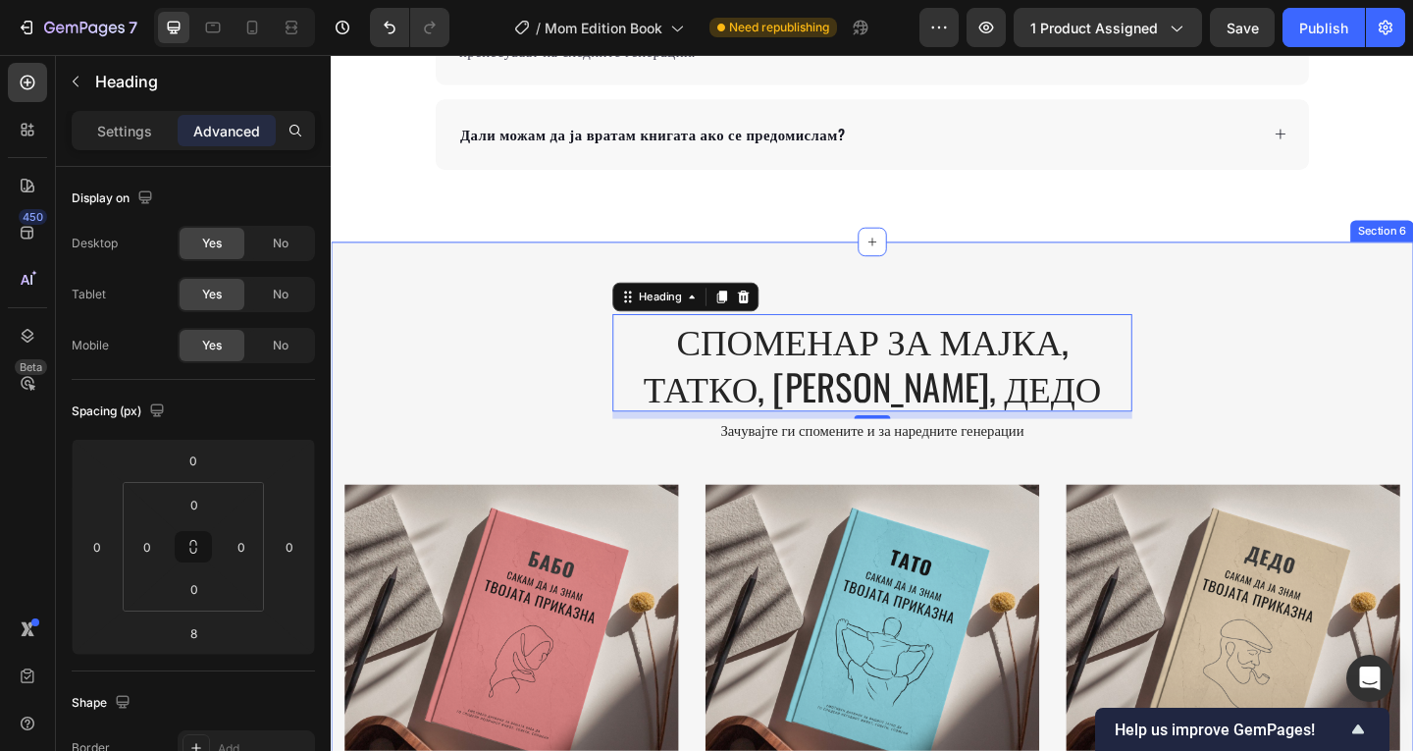
click at [1009, 320] on div "СПОМЕНАР ЗА МАЈКА, ТАТКО, БАБА, ДЕДО Heading 8 Зачувајте ги спомените и за наре…" at bounding box center [919, 742] width 1177 height 968
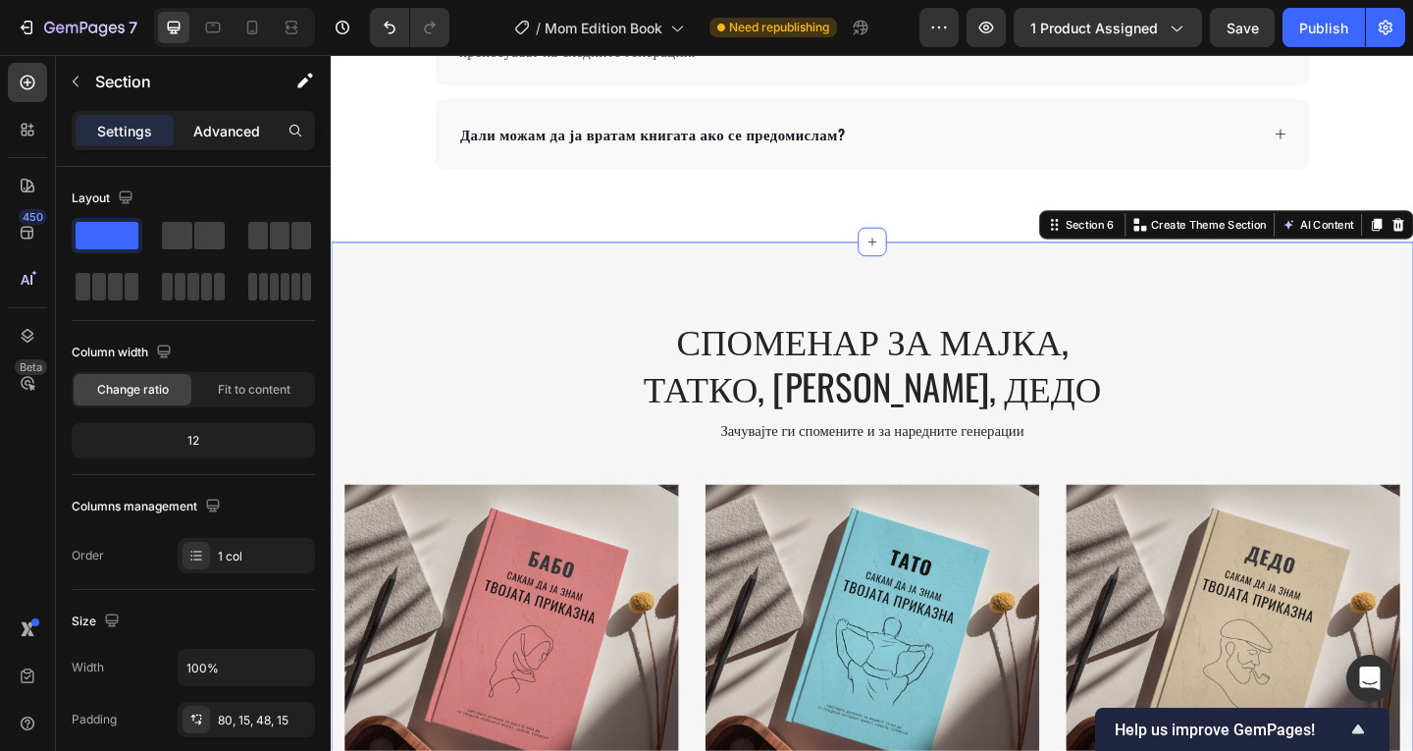
click at [223, 135] on p "Advanced" at bounding box center [226, 131] width 67 height 21
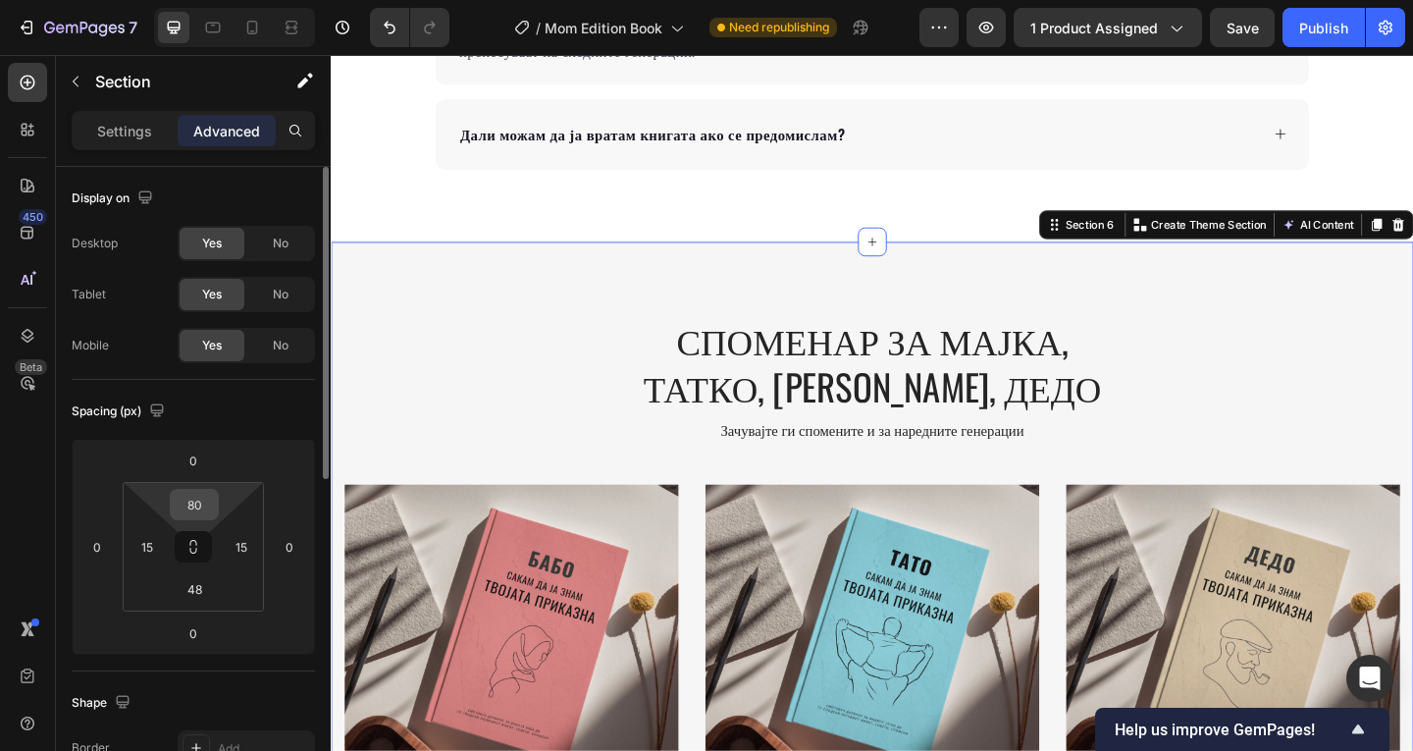
click at [202, 500] on input "80" at bounding box center [194, 504] width 39 height 29
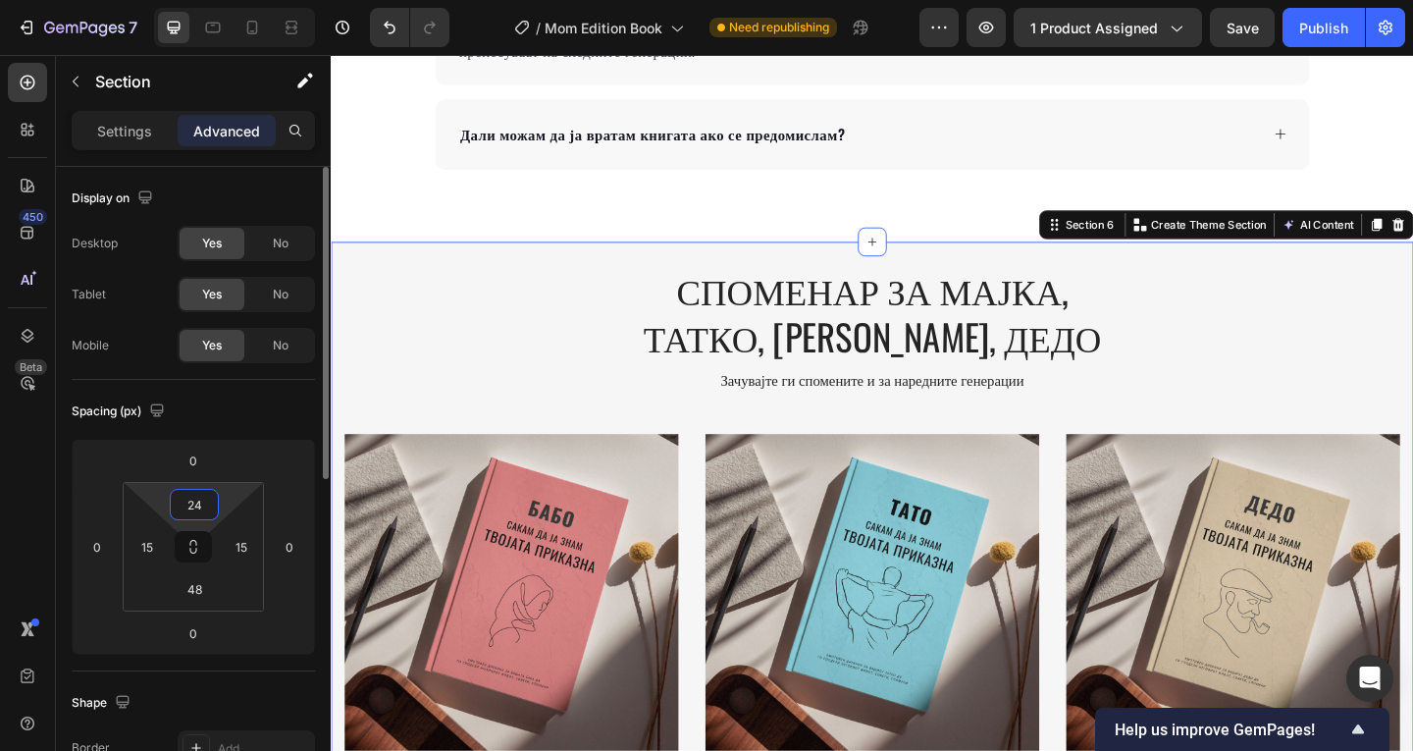
type input "2"
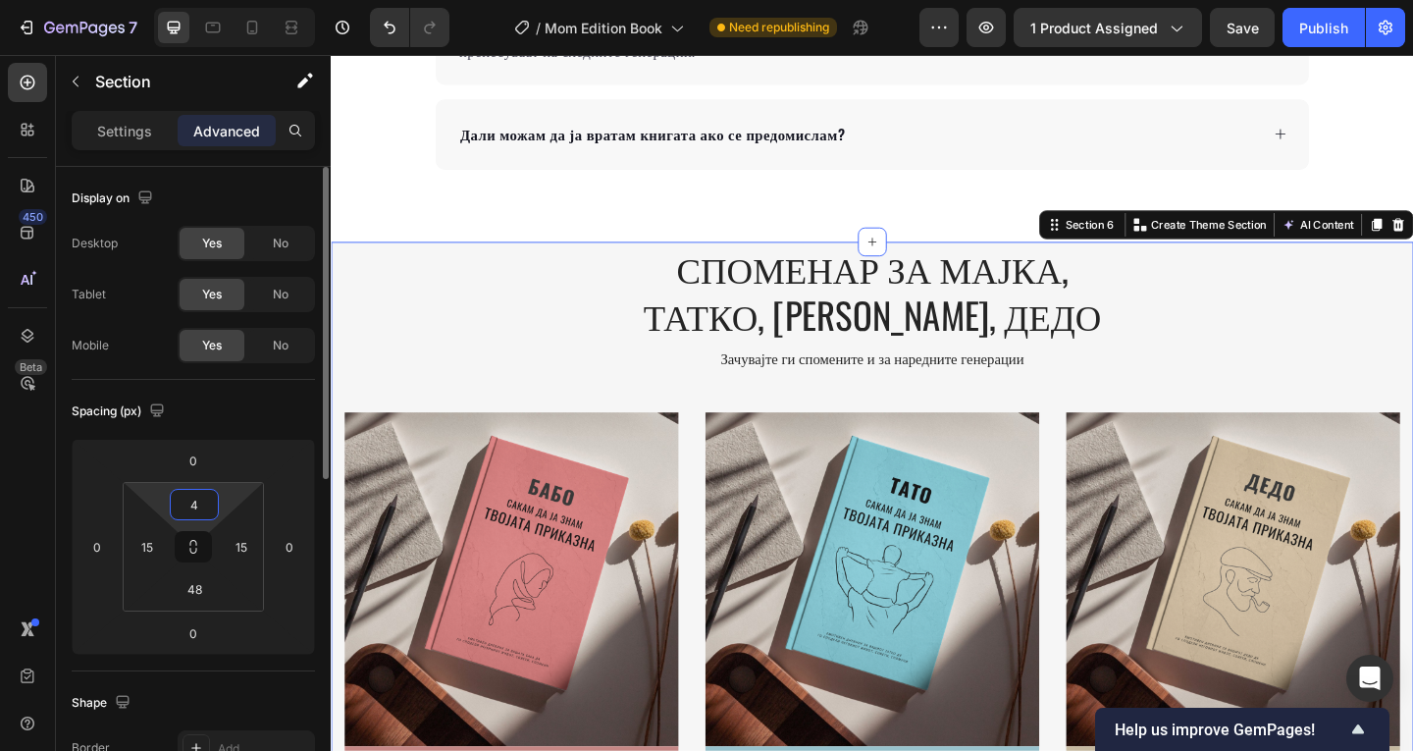
type input "48"
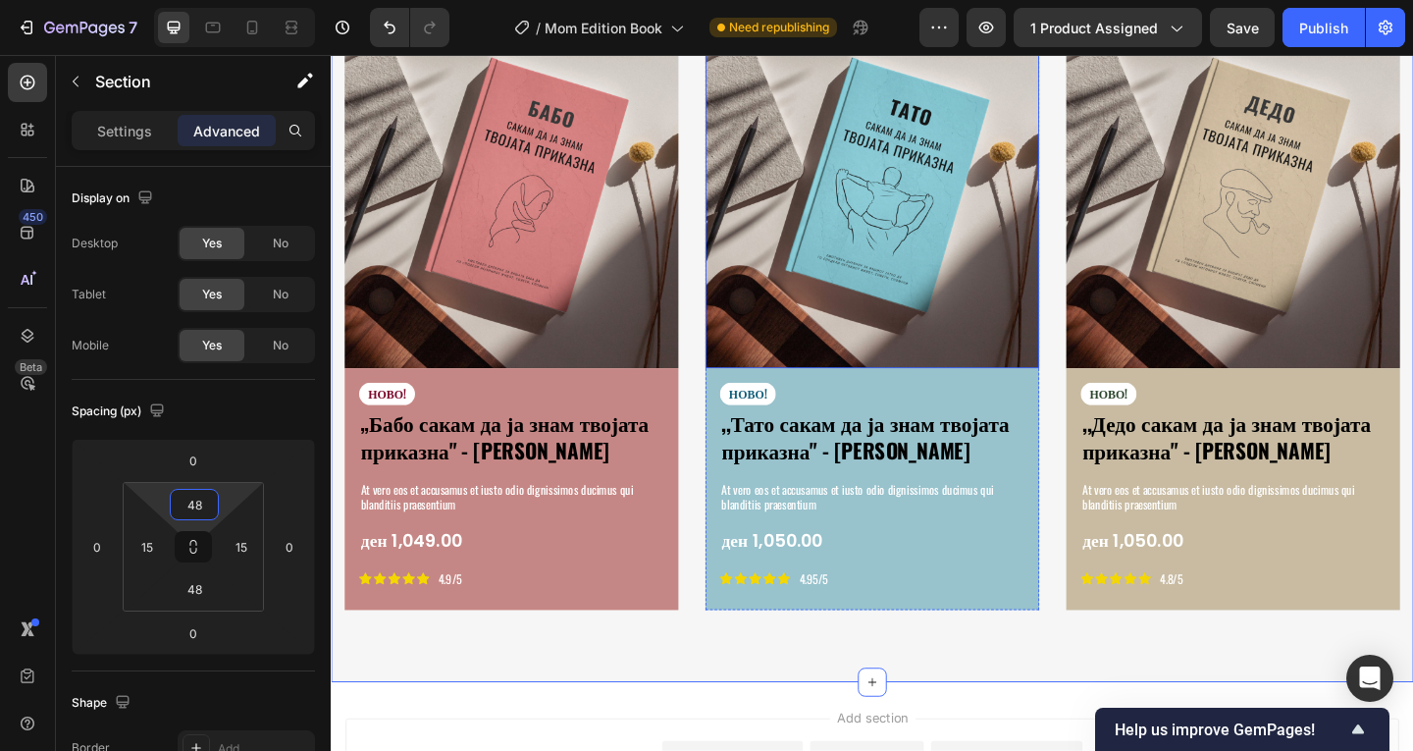
scroll to position [3746, 0]
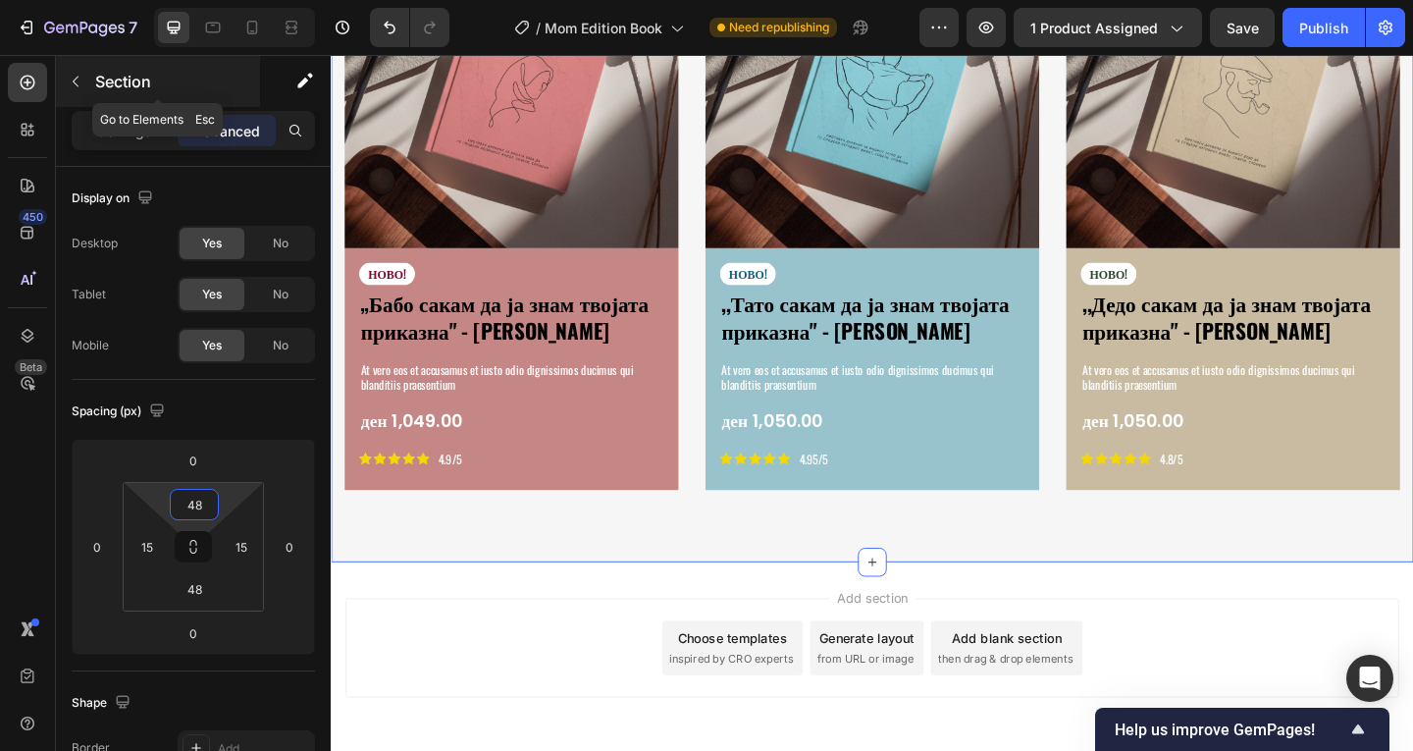
click at [80, 79] on icon "button" at bounding box center [76, 82] width 16 height 16
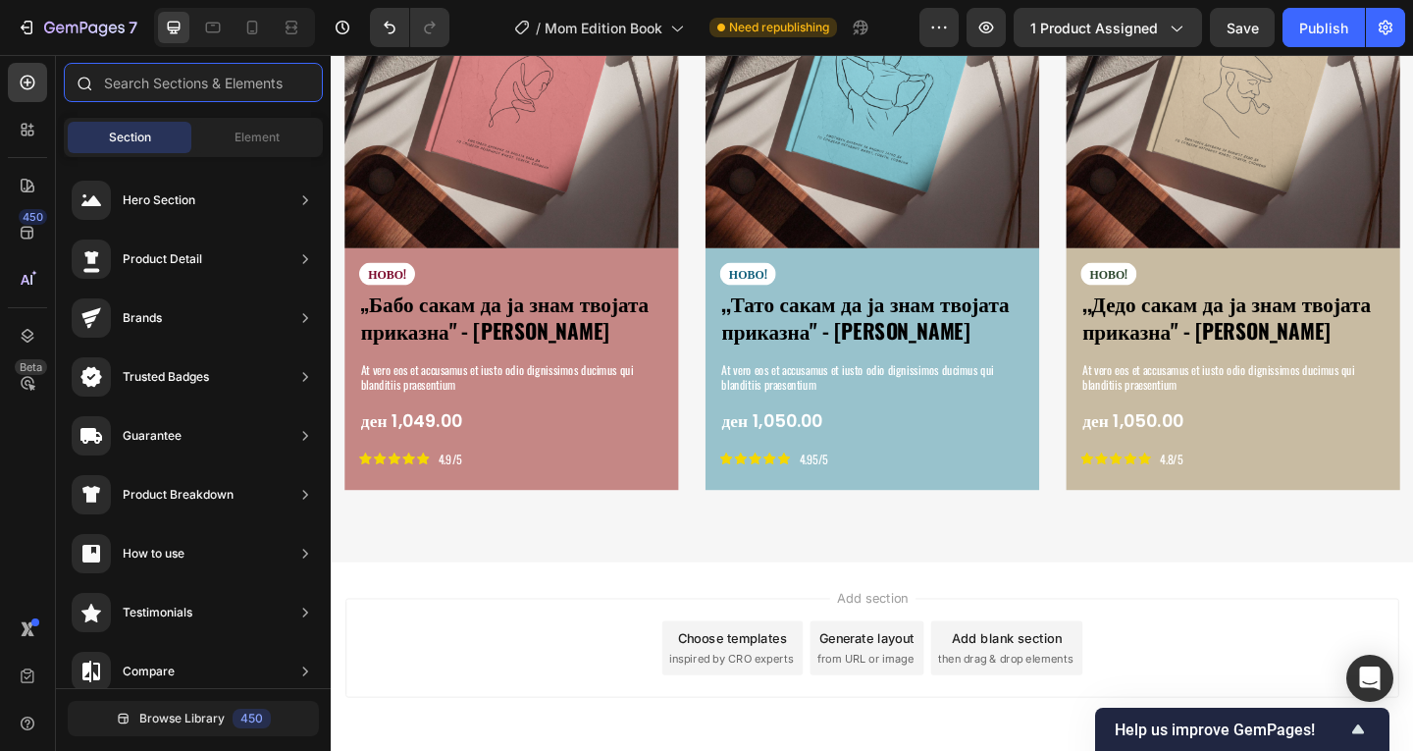
click at [157, 73] on input "text" at bounding box center [193, 82] width 259 height 39
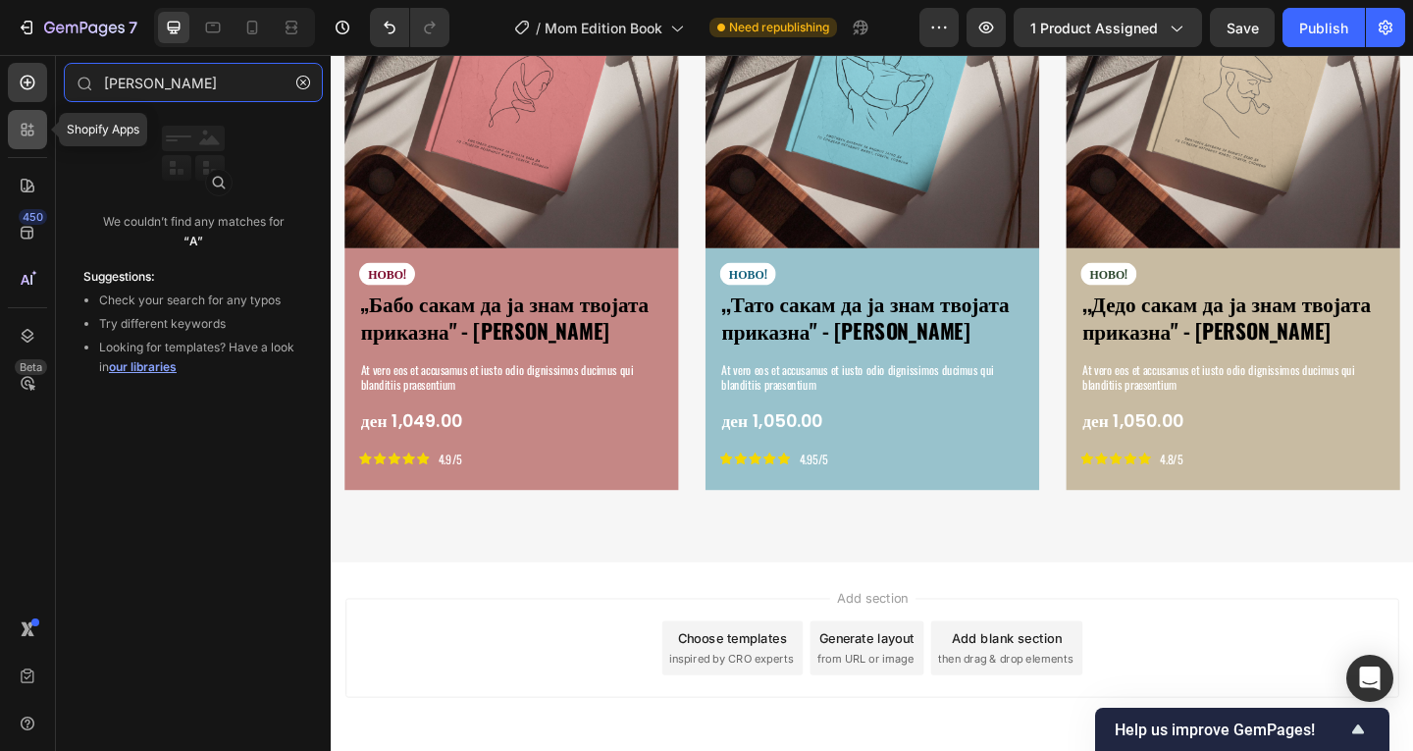
type input "А"
click at [21, 134] on icon at bounding box center [28, 130] width 20 height 20
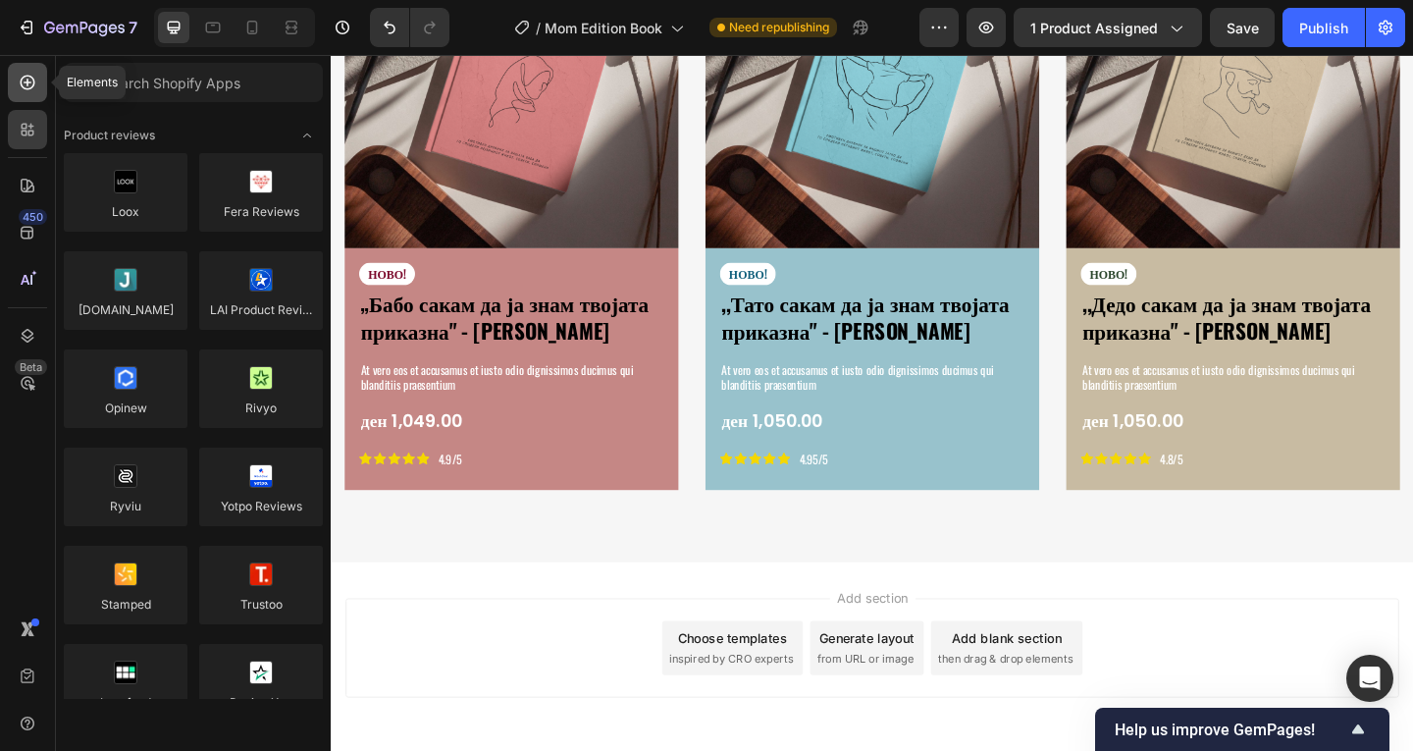
click at [36, 82] on div at bounding box center [27, 82] width 39 height 39
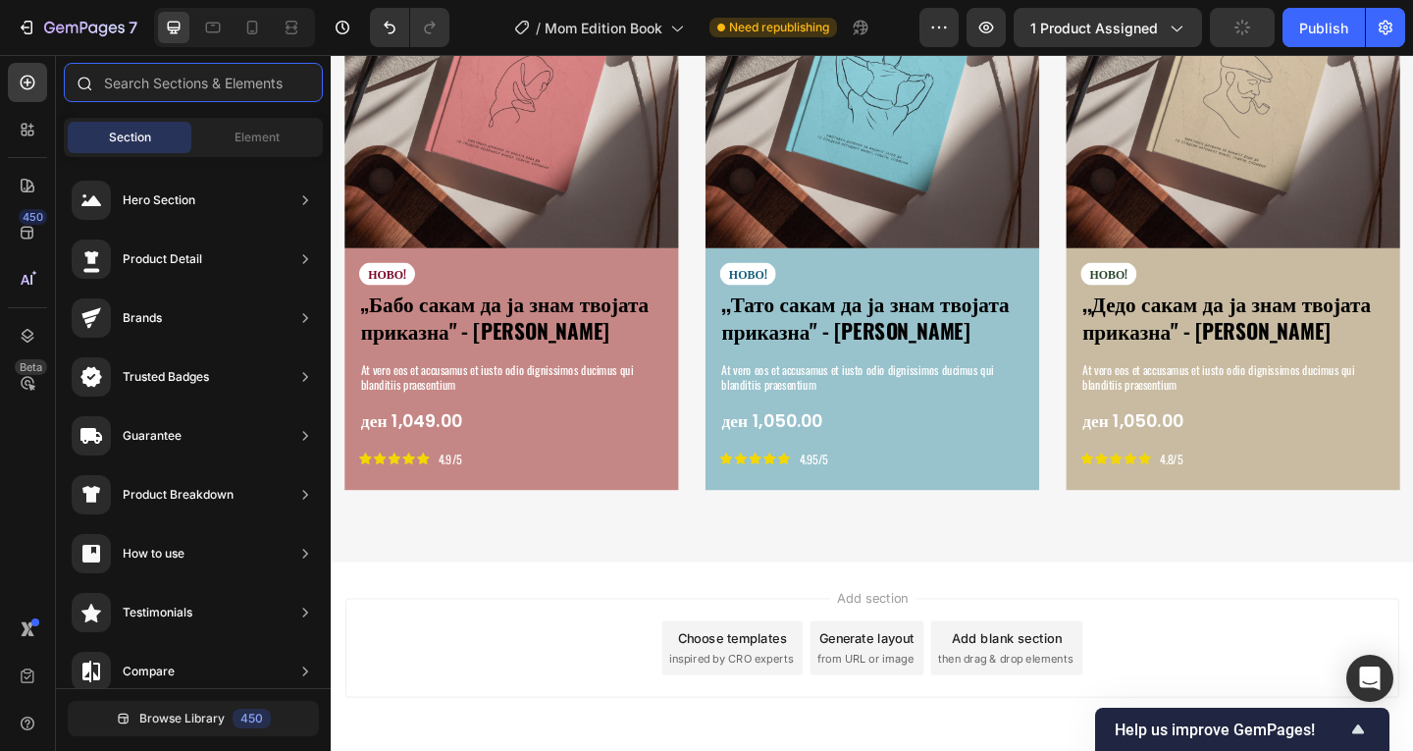
click at [201, 89] on input "text" at bounding box center [193, 82] width 259 height 39
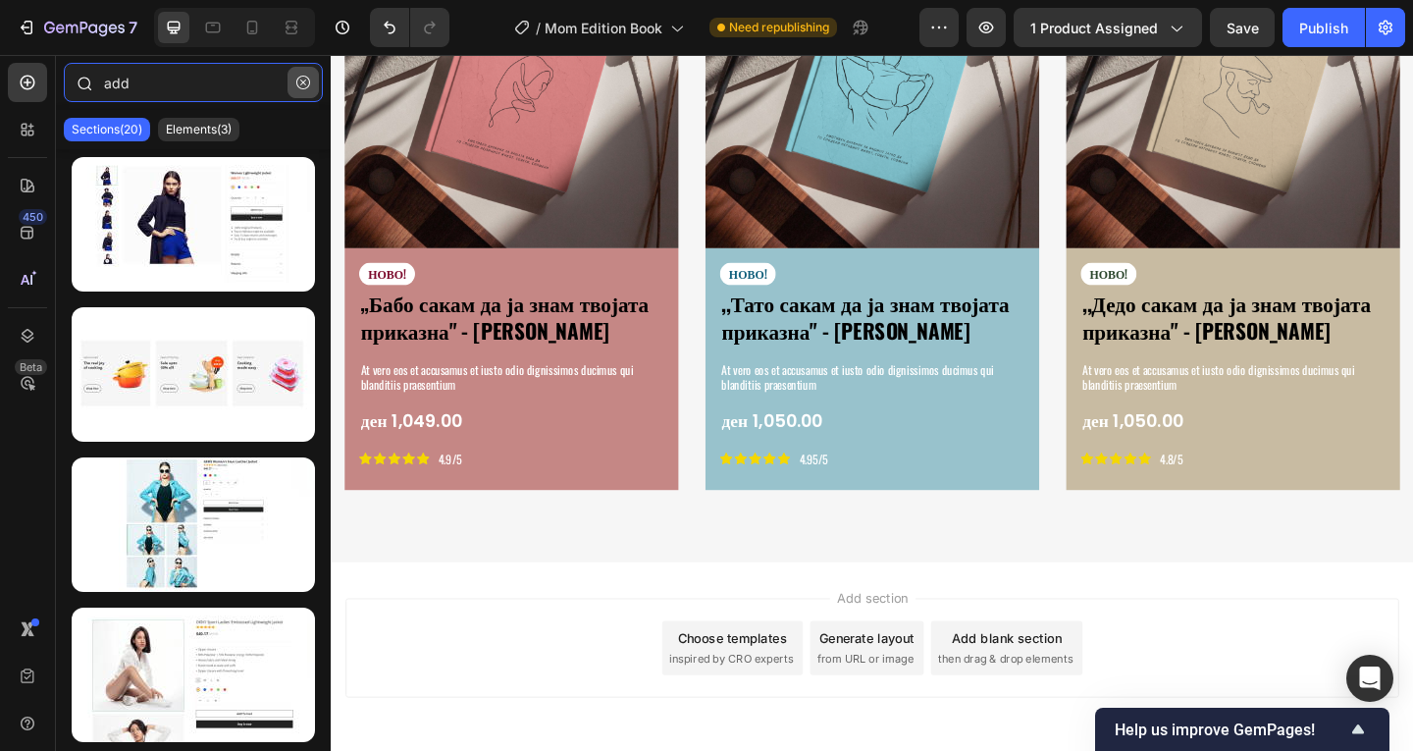
type input "add"
click at [305, 89] on button "button" at bounding box center [302, 82] width 31 height 31
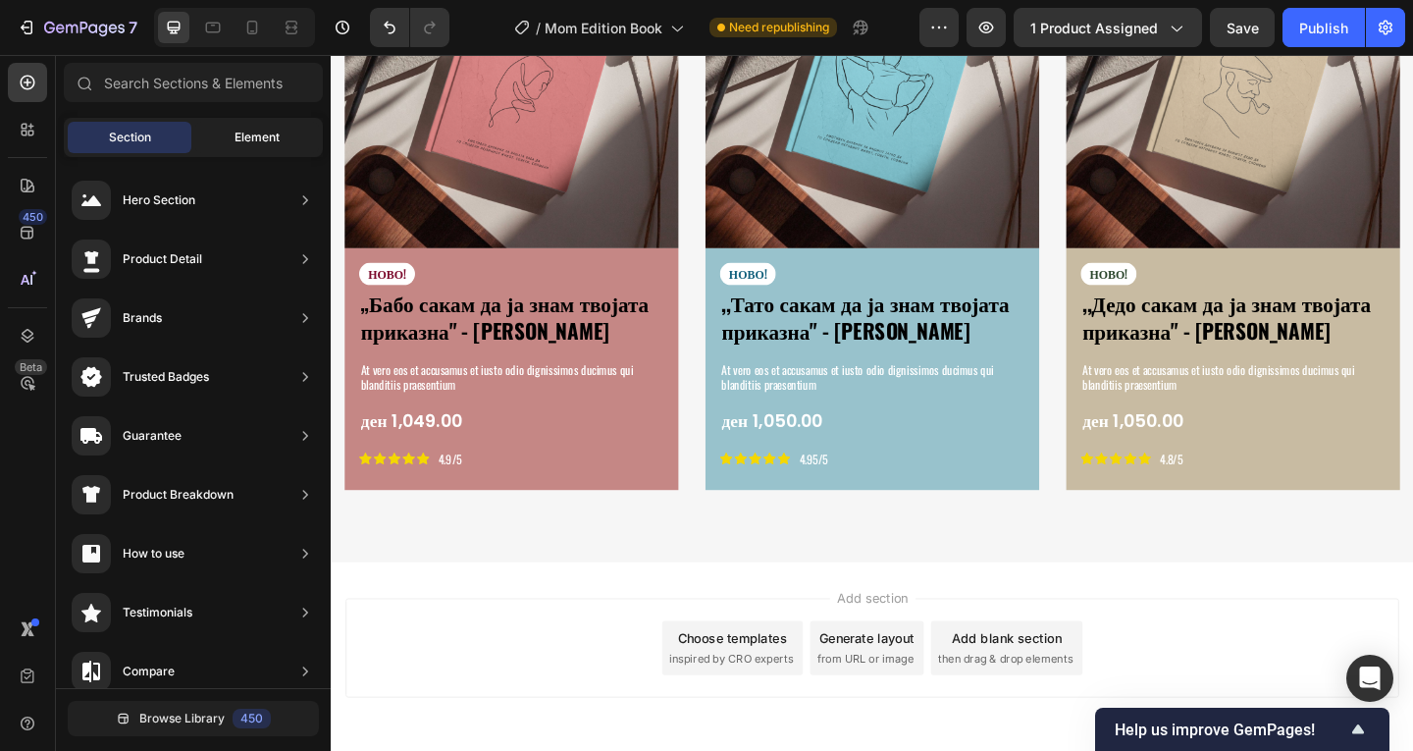
click at [253, 136] on span "Element" at bounding box center [256, 138] width 45 height 18
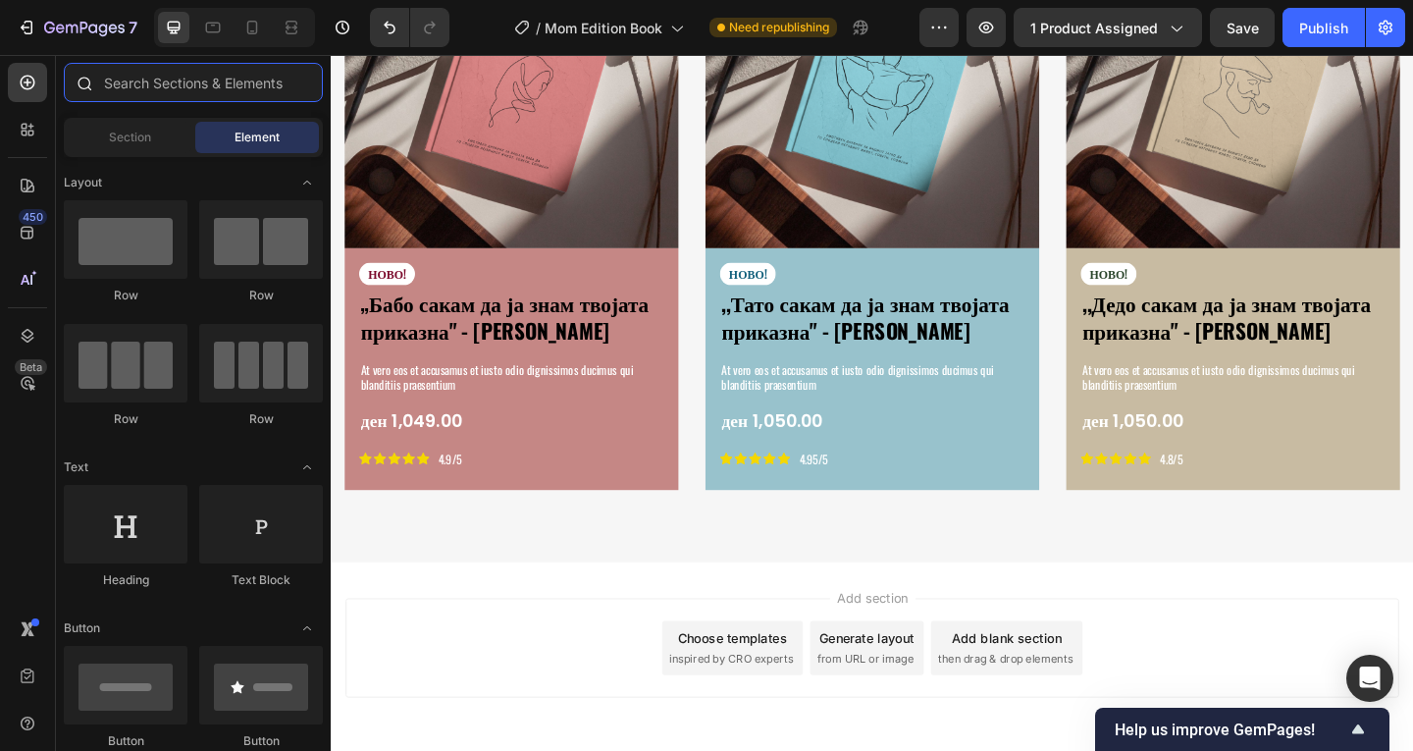
click at [211, 75] on input "text" at bounding box center [193, 82] width 259 height 39
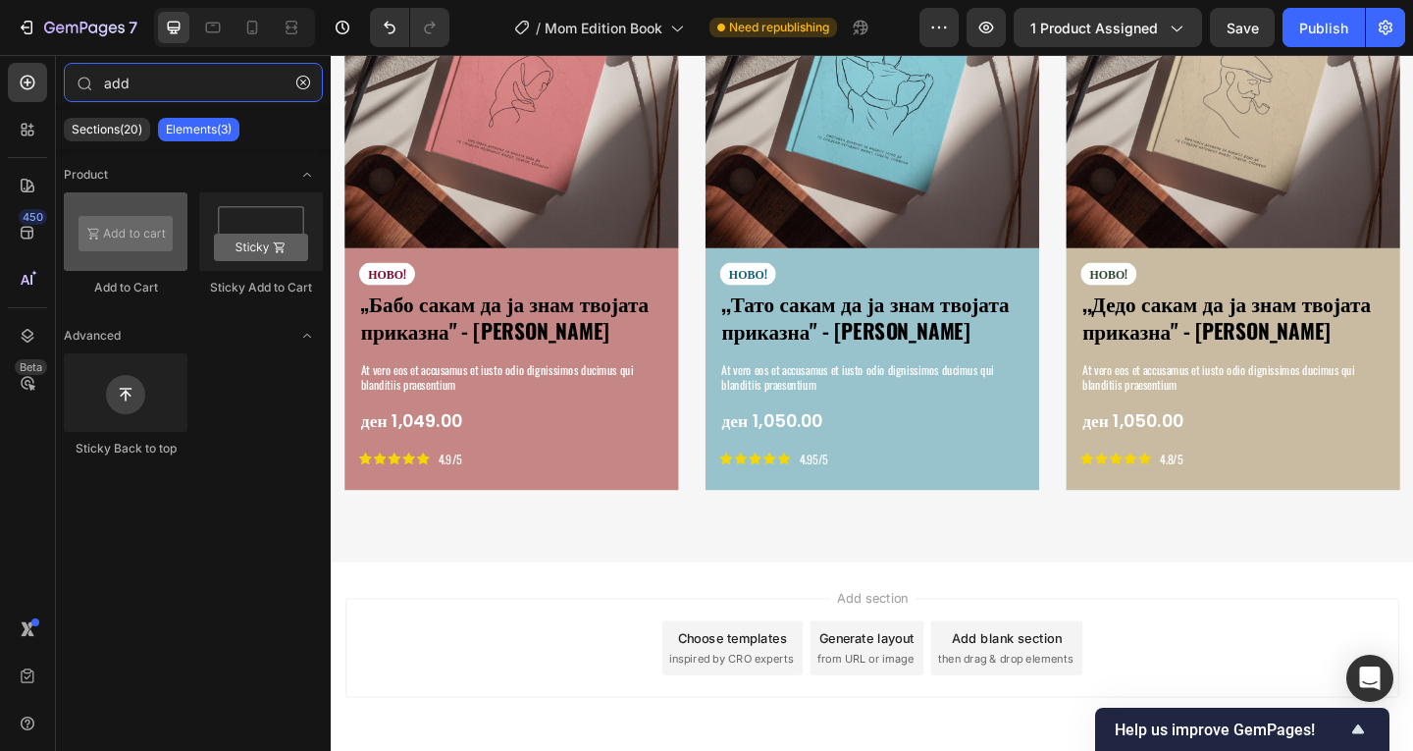
type input "add"
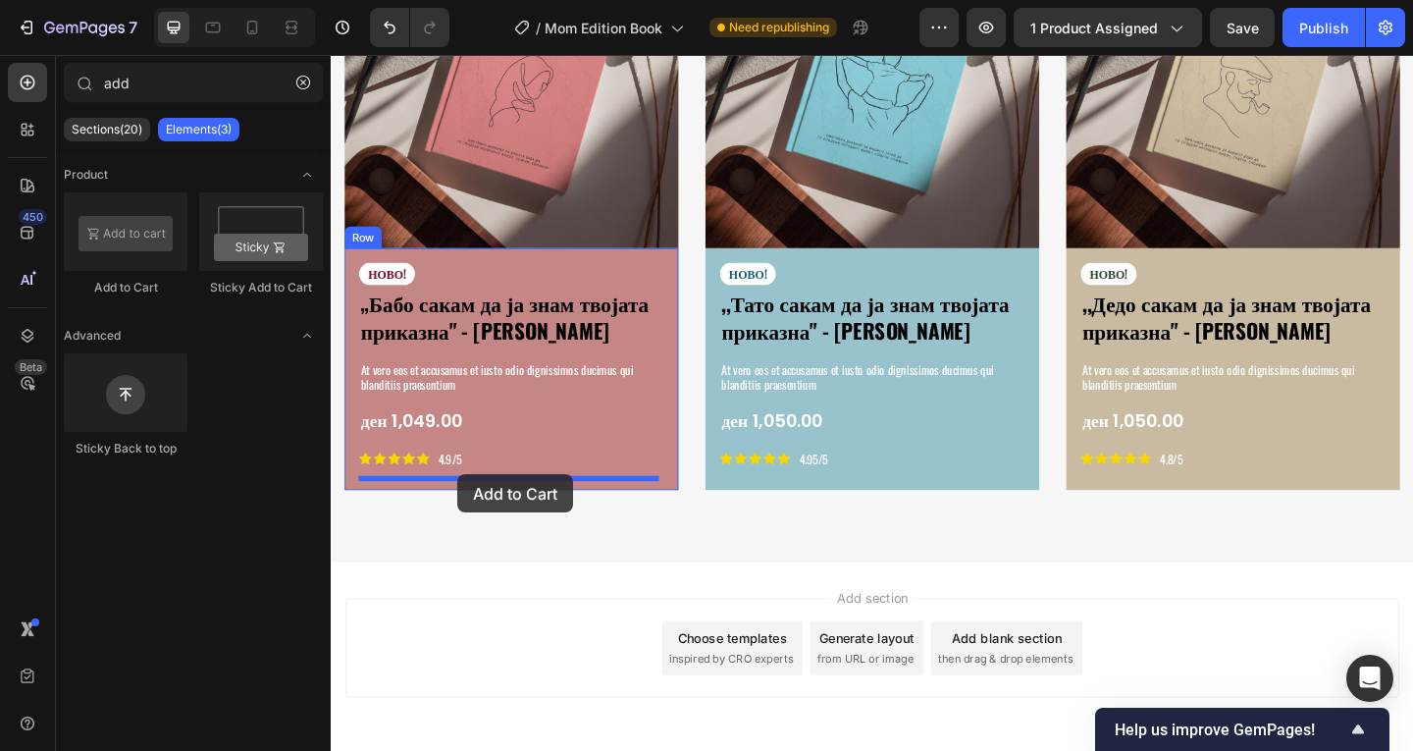
drag, startPoint x: 481, startPoint y: 308, endPoint x: 468, endPoint y: 511, distance: 203.5
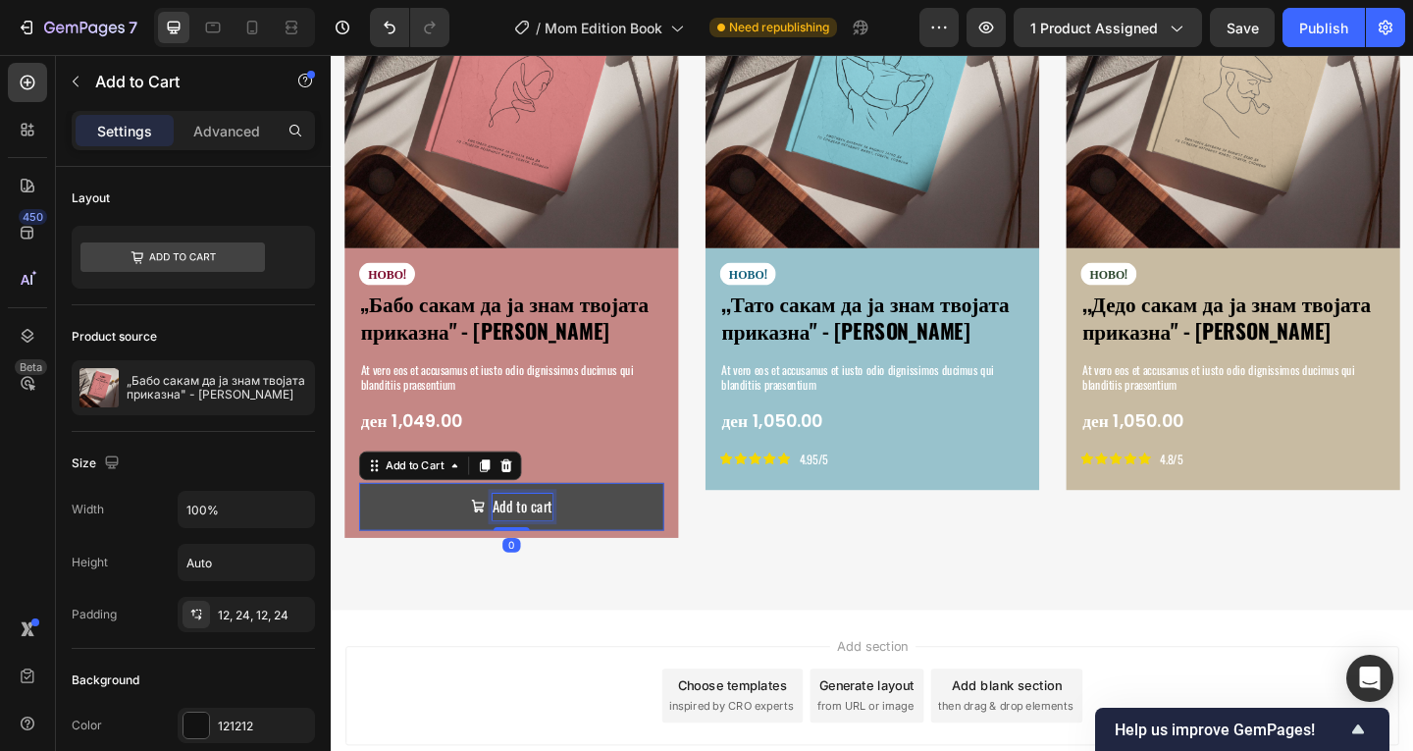
click at [531, 535] on div "Add to cart" at bounding box center [538, 546] width 65 height 28
click at [534, 535] on p "Add to cart" at bounding box center [538, 546] width 65 height 28
click at [361, 520] on button "ДОДАЈ" at bounding box center [527, 546] width 332 height 52
click at [361, 520] on button "ДОДАЈ ВО" at bounding box center [527, 546] width 332 height 52
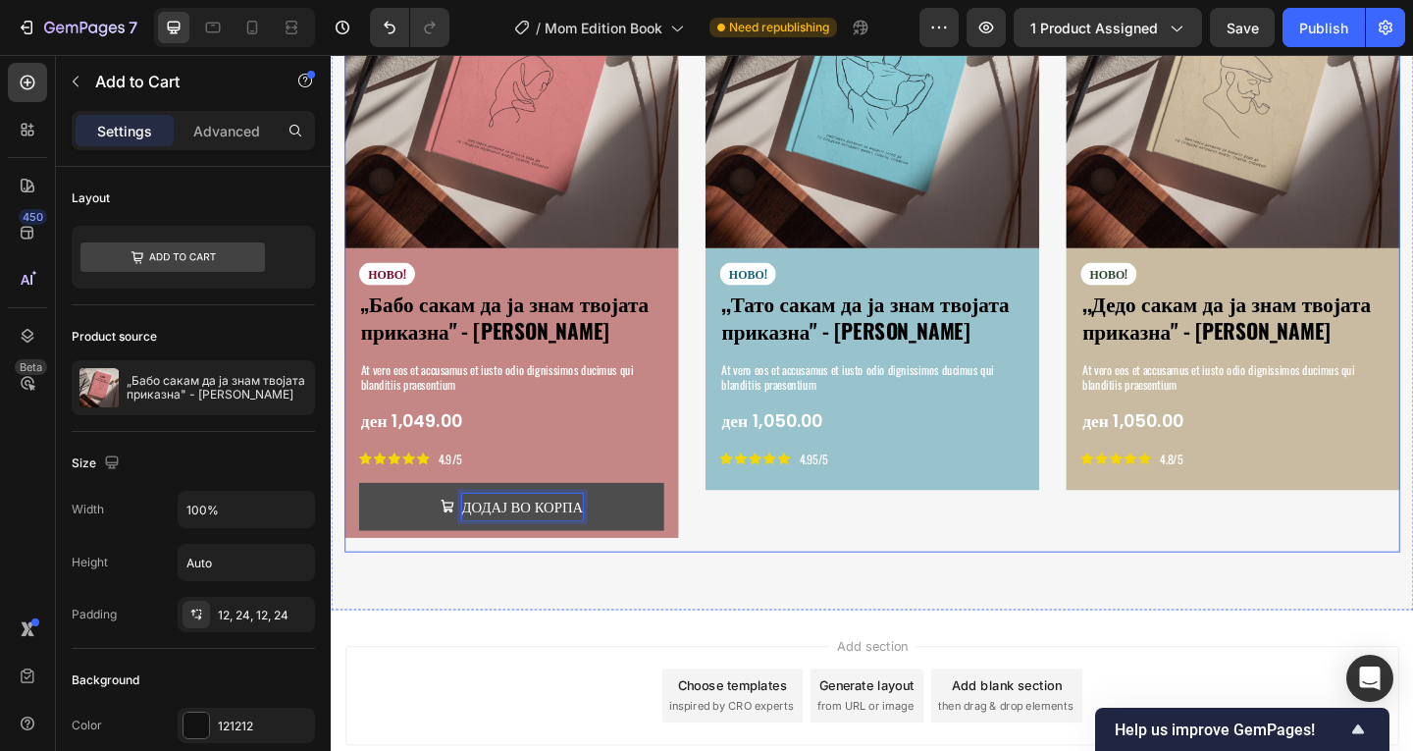
click at [878, 587] on div "Image НОВО! Text Block ,,Тато сакам да ја знам твојата приказна" - Емотивен Спо…" at bounding box center [919, 249] width 363 height 694
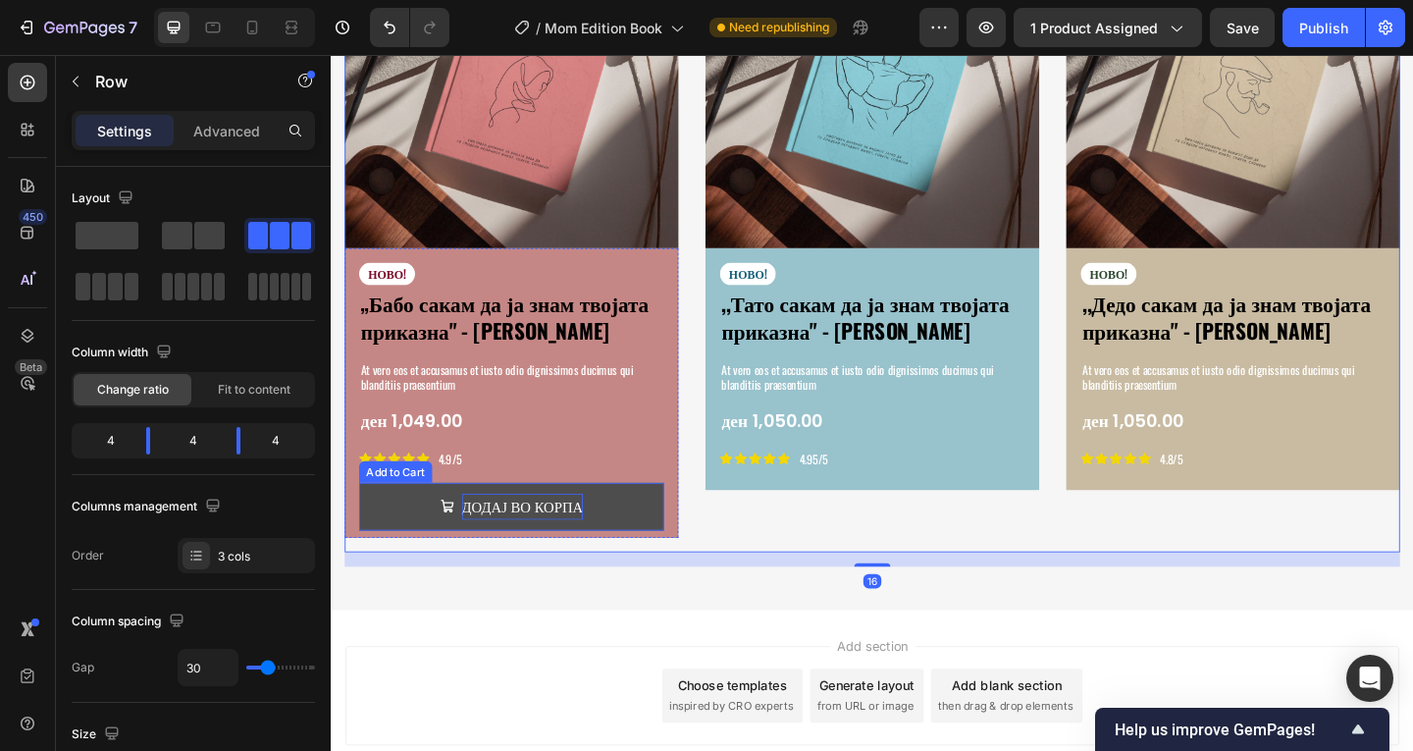
click at [667, 534] on button "ДОДАЈ ВО КОРПА" at bounding box center [527, 546] width 332 height 52
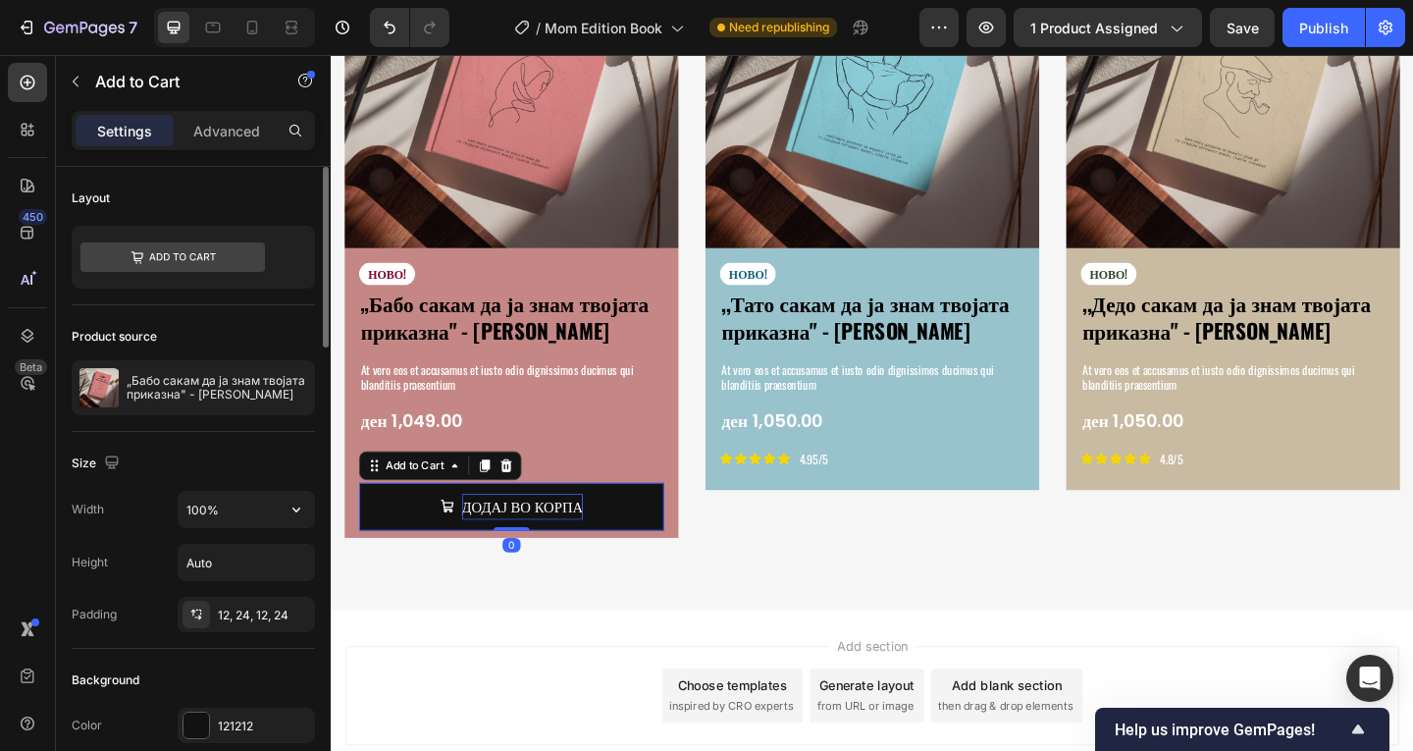
scroll to position [261, 0]
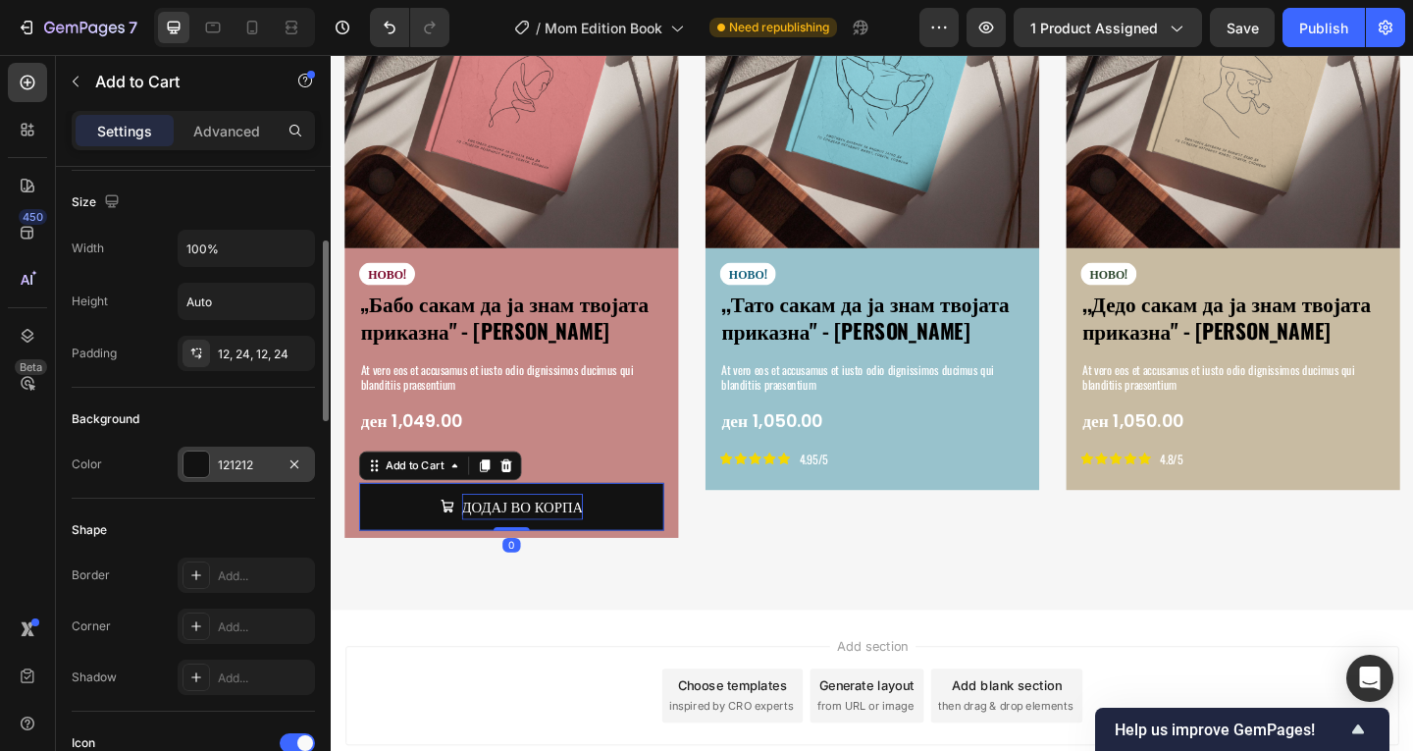
click at [184, 453] on div at bounding box center [196, 464] width 26 height 26
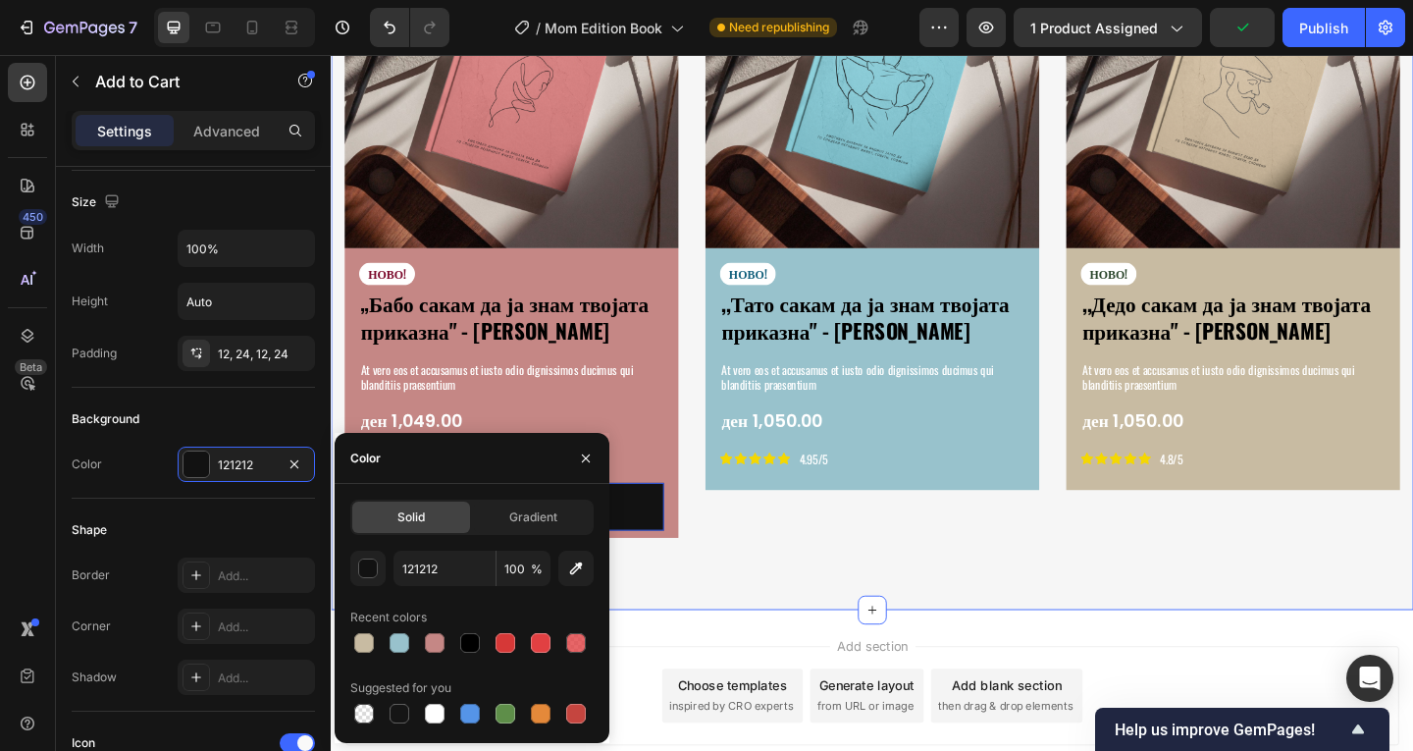
click at [717, 615] on div "СПОМЕНАР ЗА МАЈКА, ТАТКО, БАБА, ДЕДО Heading Зачувајте ги спомените и за наредн…" at bounding box center [919, 163] width 1177 height 989
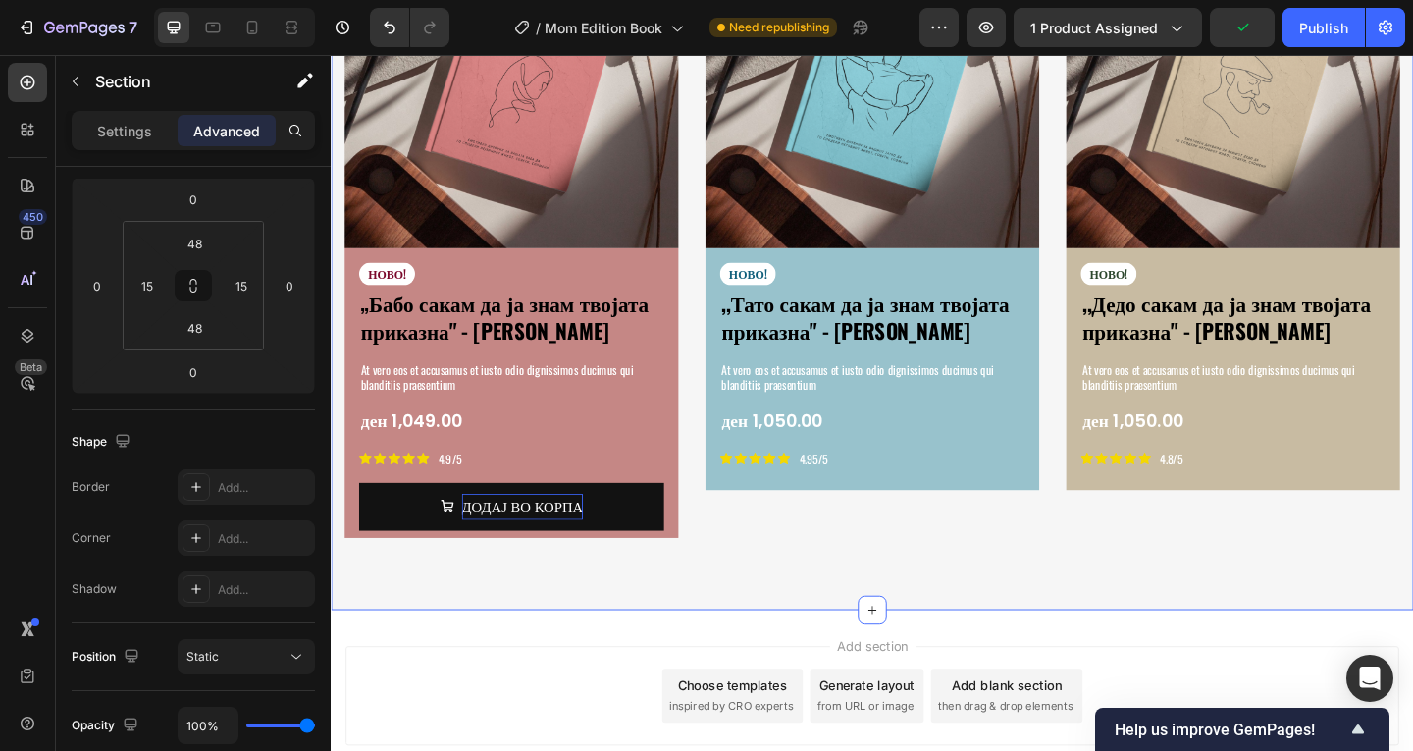
scroll to position [0, 0]
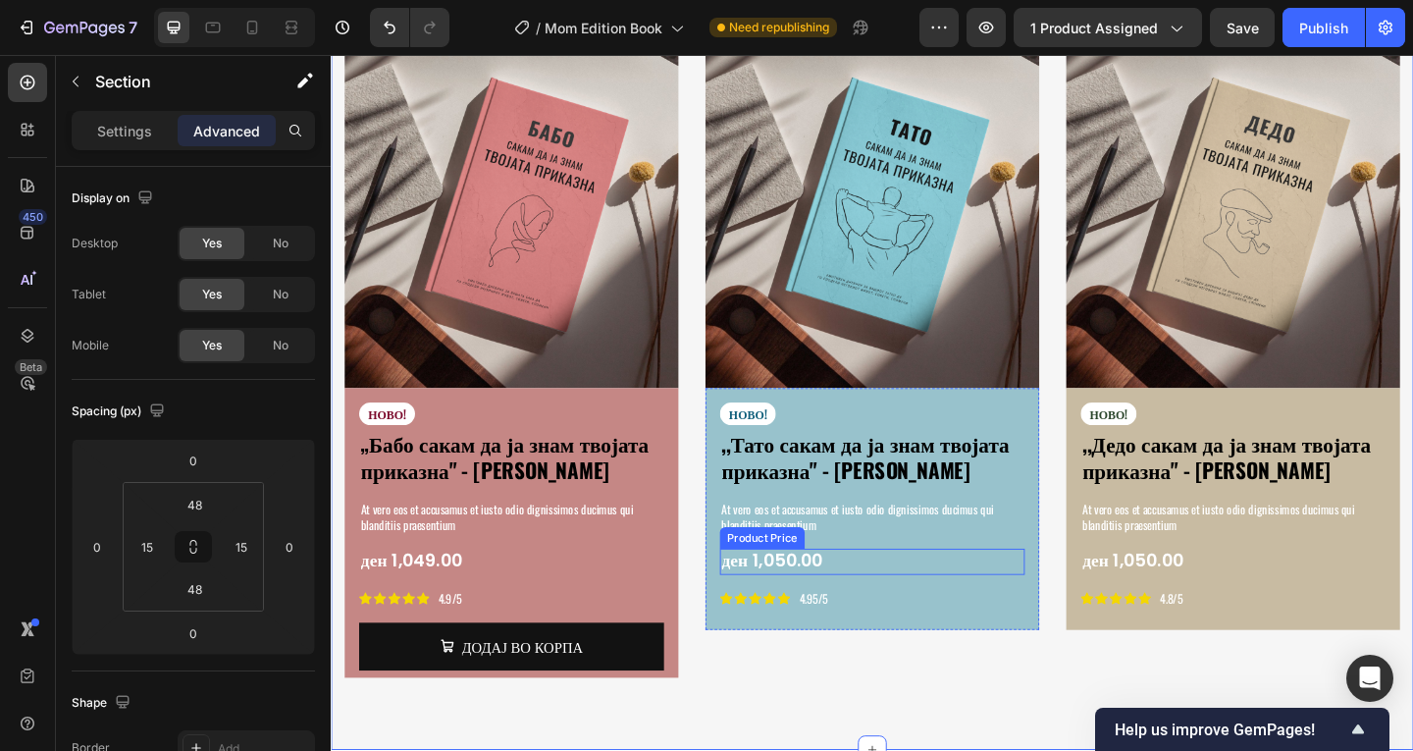
scroll to position [3615, 0]
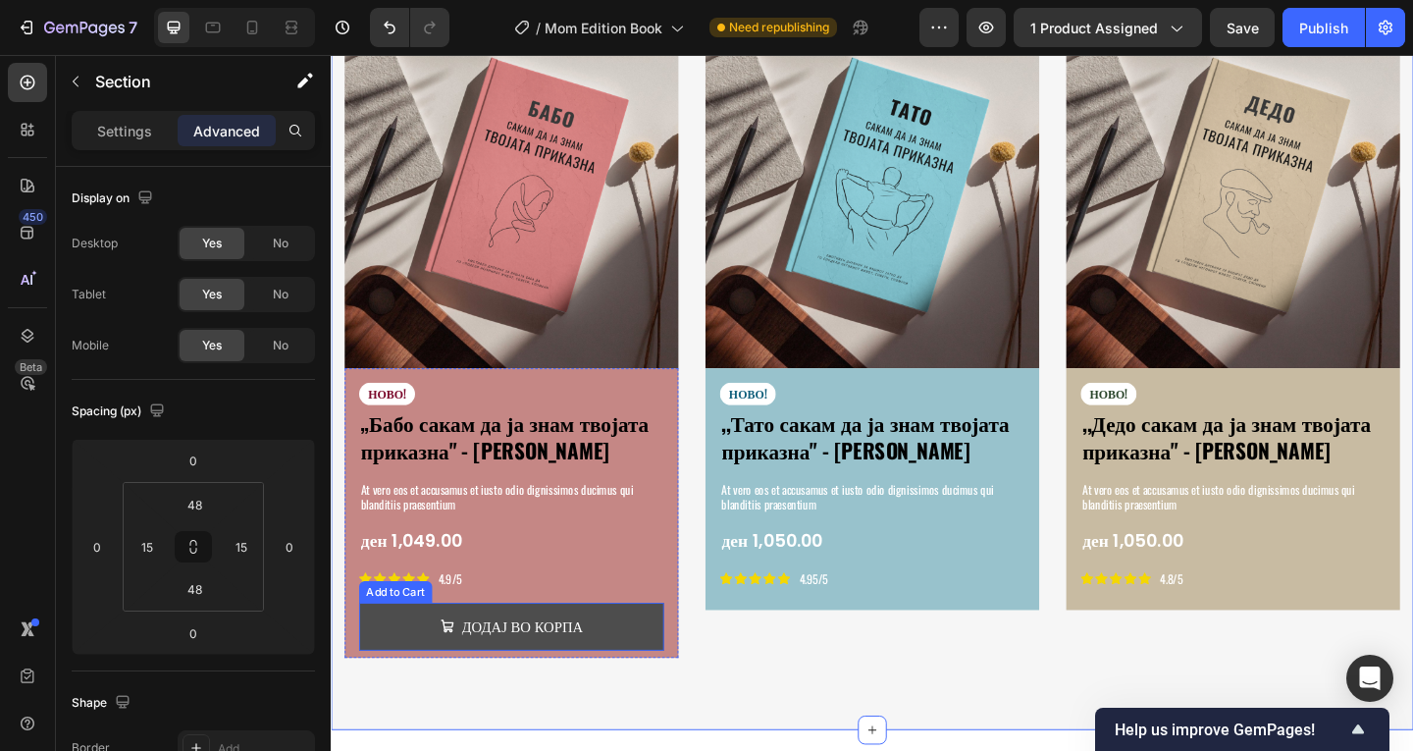
click at [638, 666] on button "ДОДАЈ ВО КОРПА" at bounding box center [527, 676] width 332 height 52
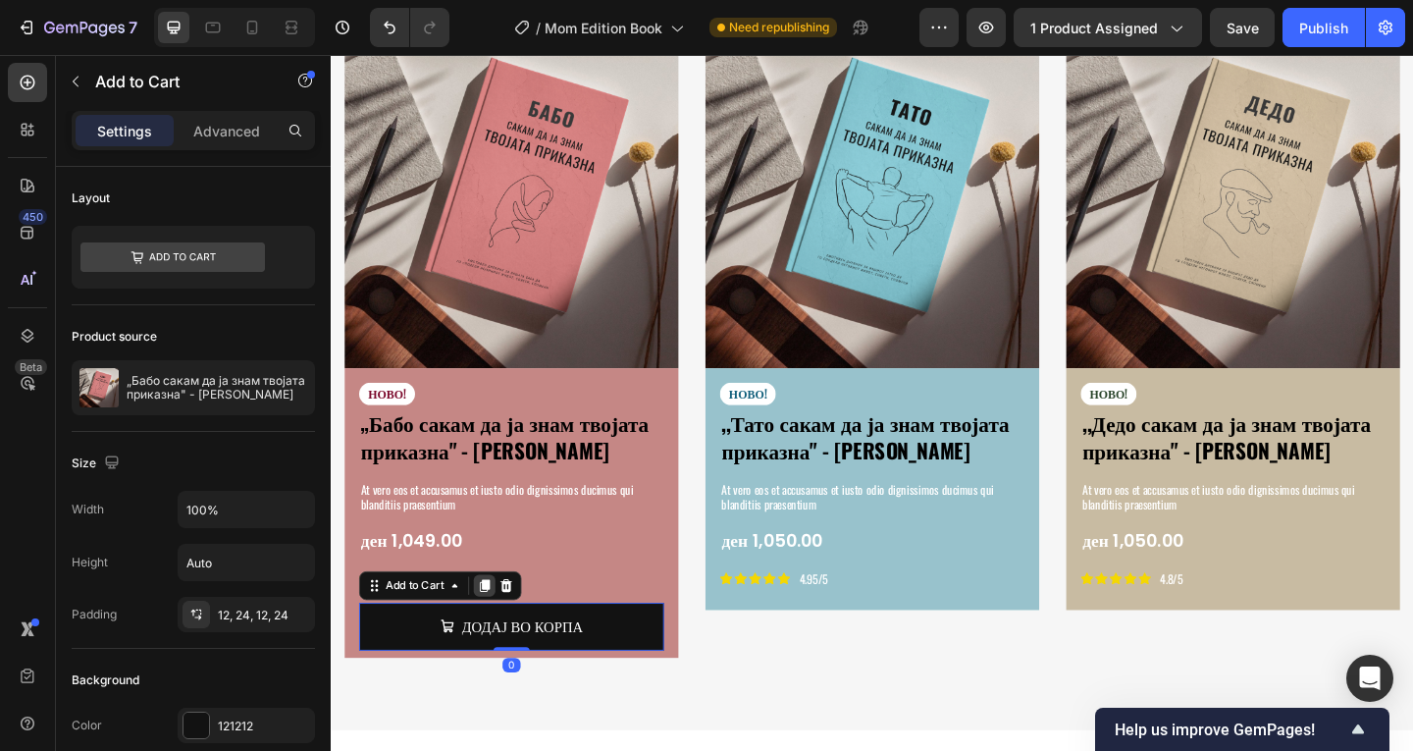
click at [502, 632] on icon at bounding box center [498, 632] width 16 height 16
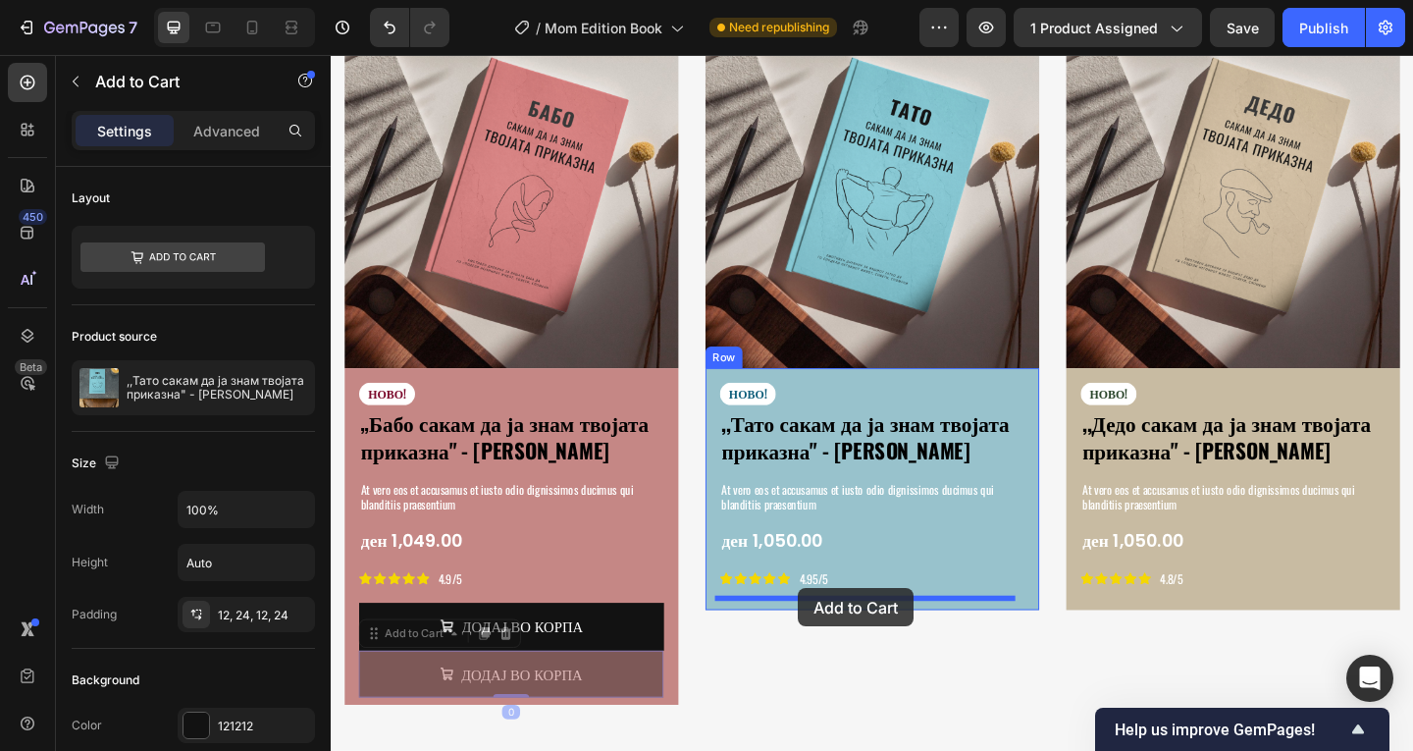
drag, startPoint x: 379, startPoint y: 681, endPoint x: 839, endPoint y: 635, distance: 462.4
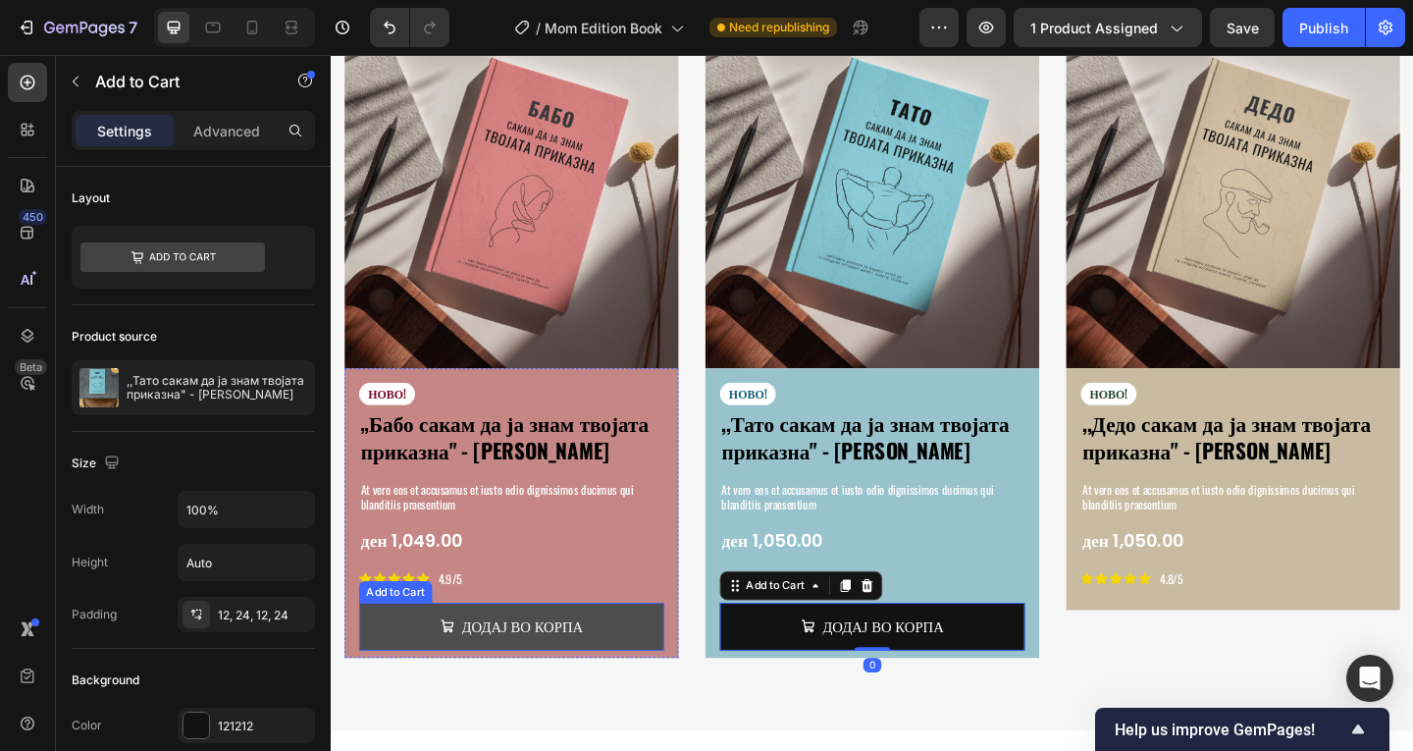
click at [647, 665] on button "ДОДАЈ ВО КОРПА" at bounding box center [527, 676] width 332 height 52
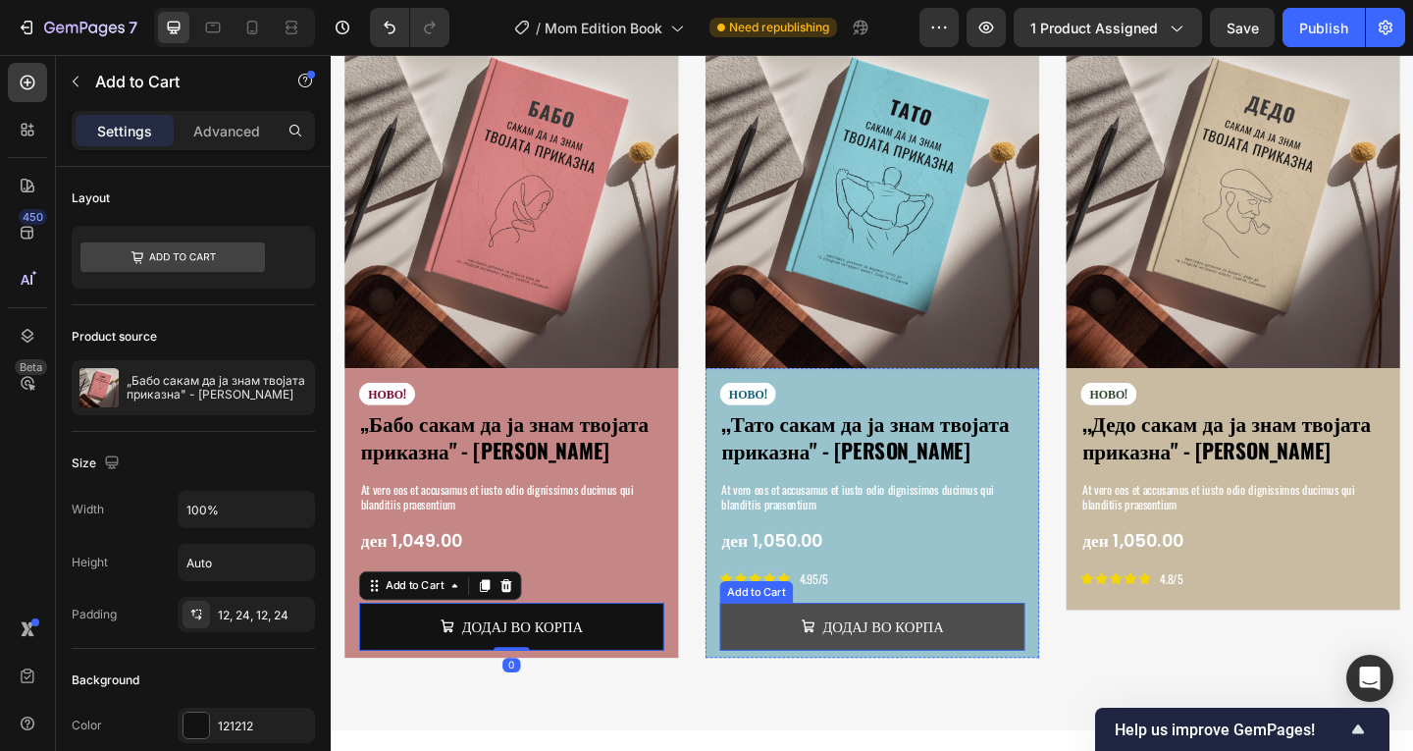
click at [1051, 663] on button "ДОДАЈ ВО КОРПА" at bounding box center [919, 676] width 332 height 52
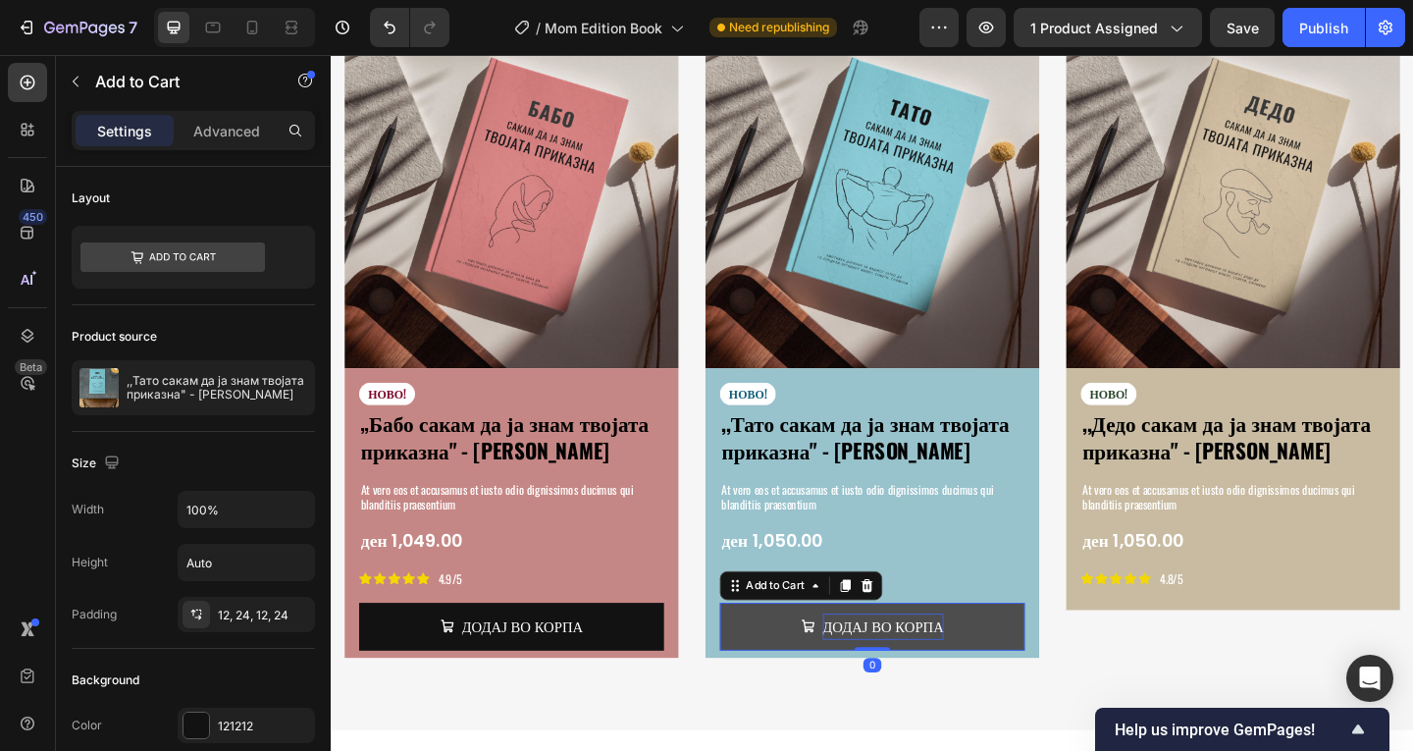
click at [890, 627] on icon at bounding box center [890, 632] width 11 height 14
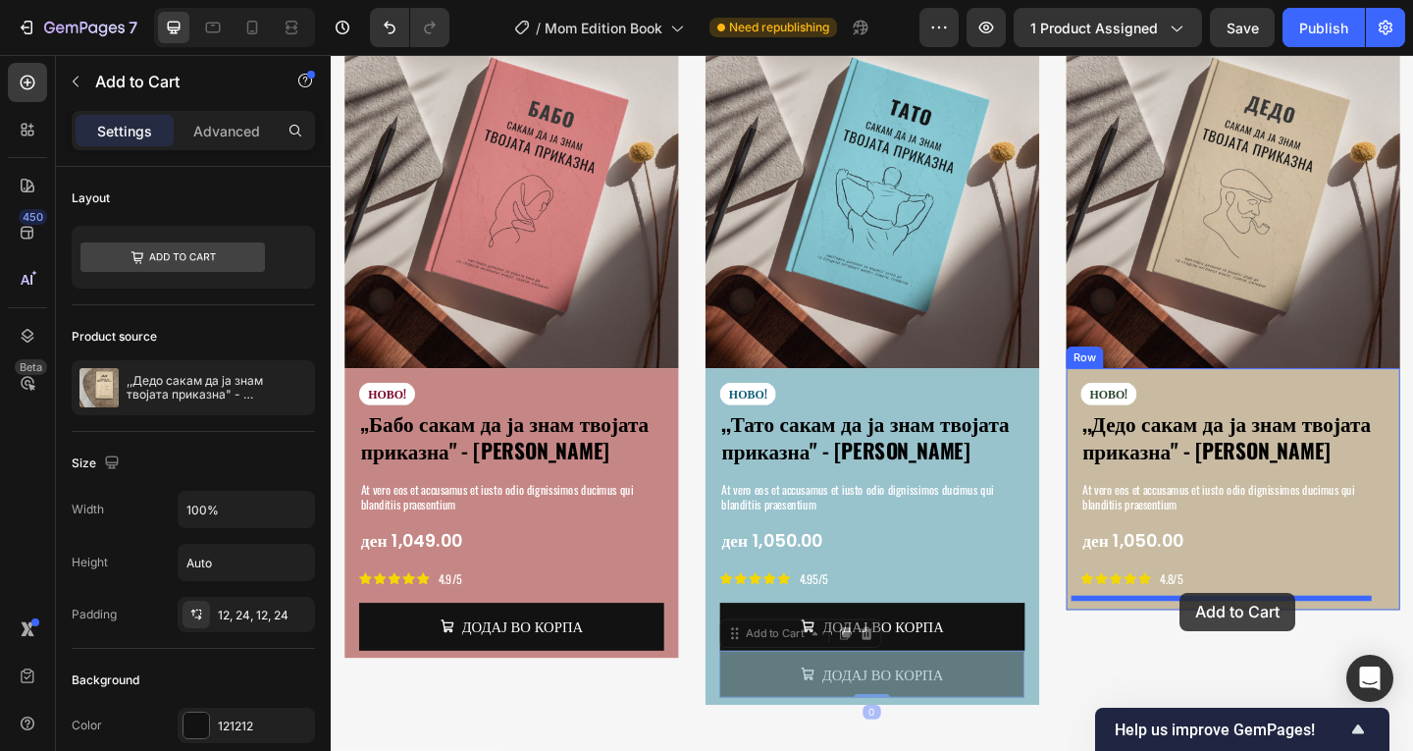
drag, startPoint x: 806, startPoint y: 683, endPoint x: 1254, endPoint y: 640, distance: 449.4
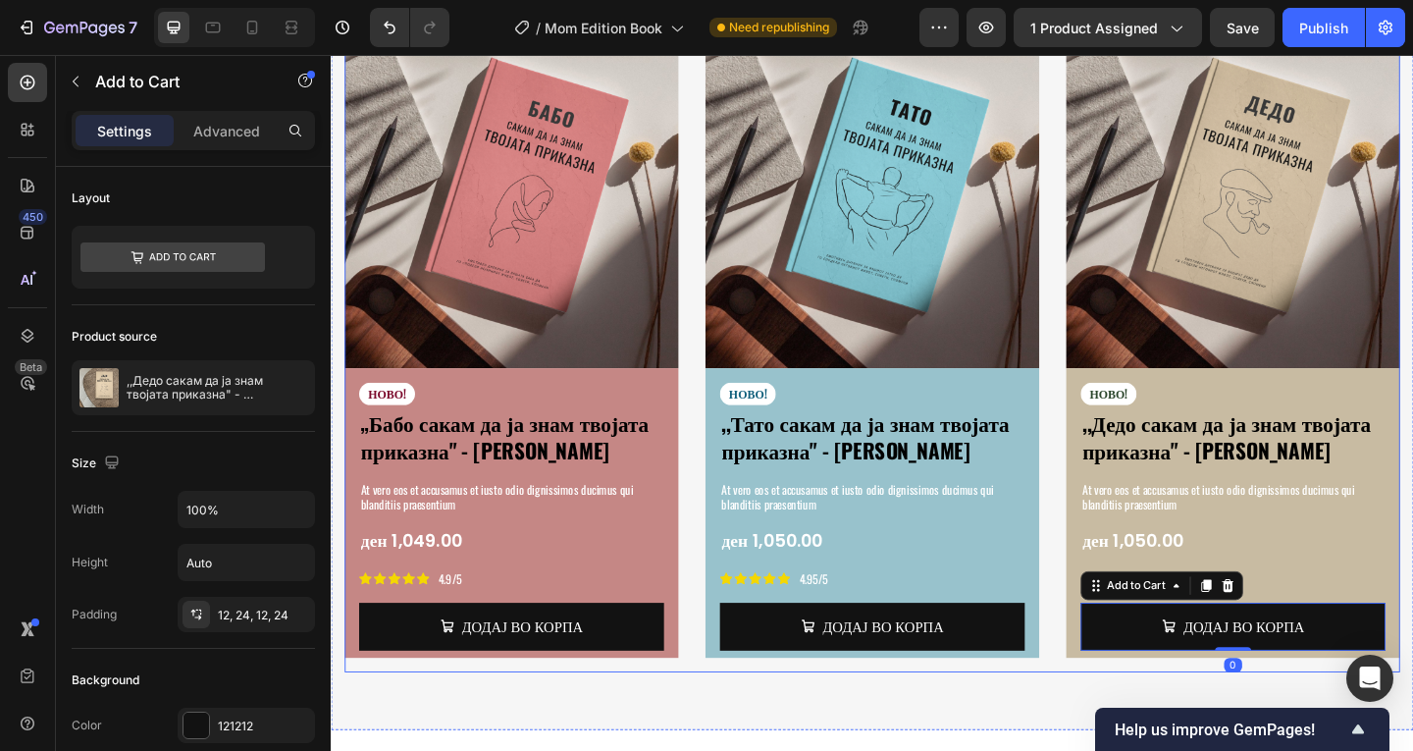
click at [1116, 717] on div "Image НОВО! Text Block „Бабо сакам да ја знам твојата приказна" - [PERSON_NAME]…" at bounding box center [919, 379] width 1148 height 694
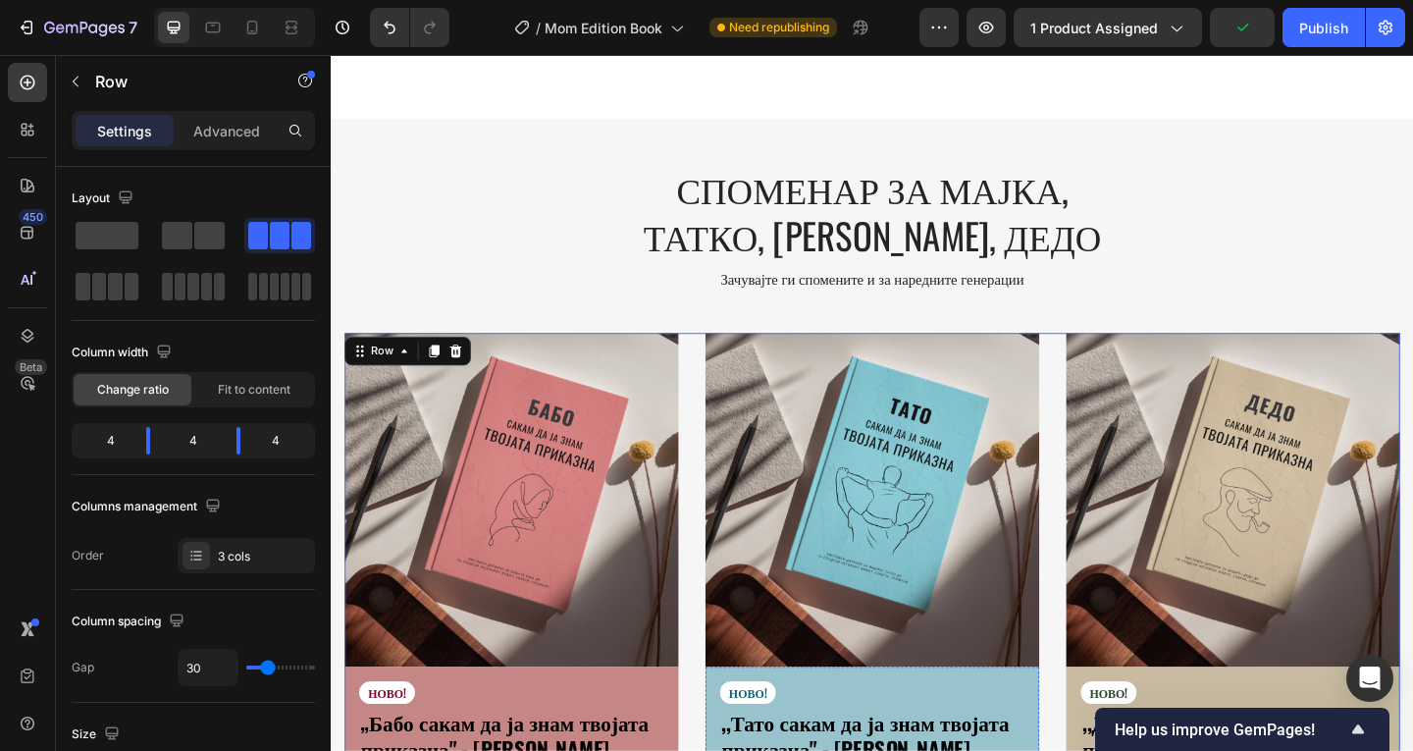
scroll to position [3289, 0]
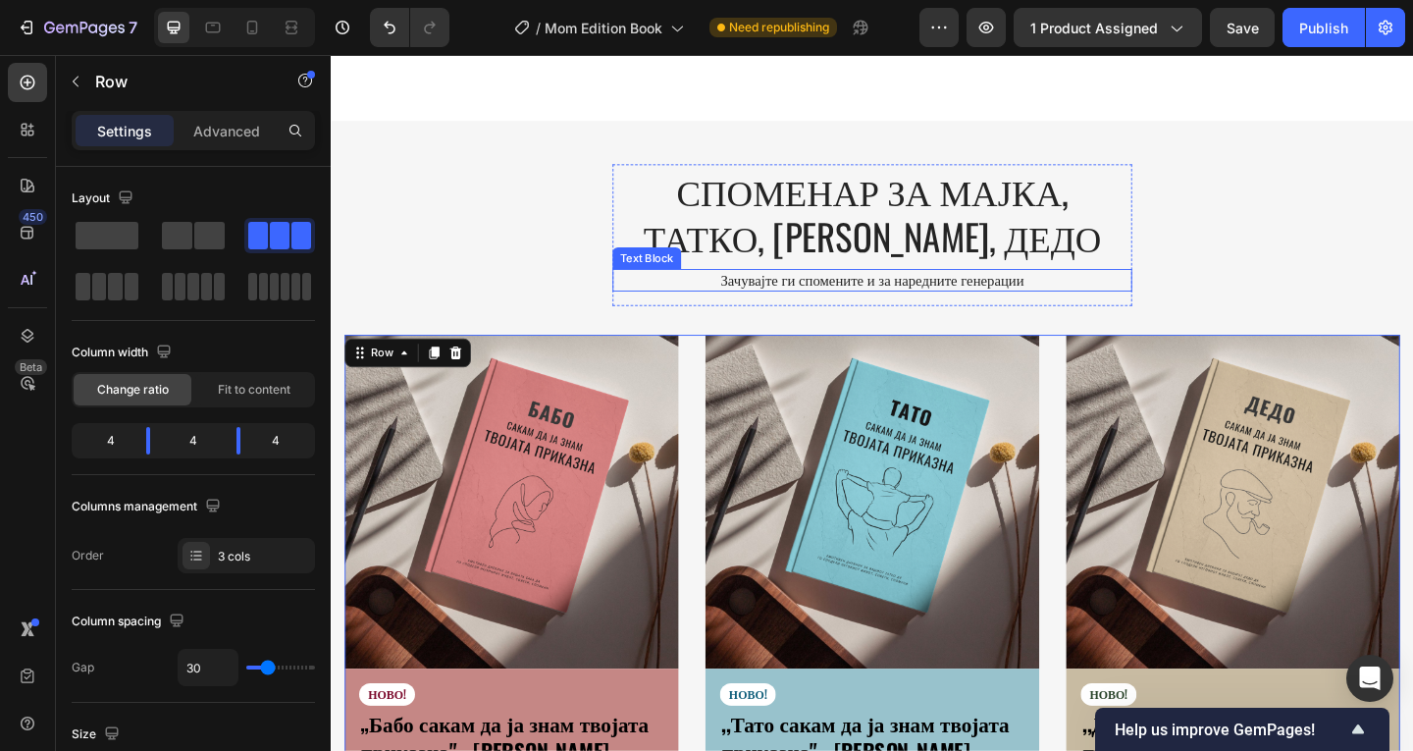
click at [1001, 297] on p "Зачувајте ги спомените и за наредните генерации" at bounding box center [919, 299] width 561 height 21
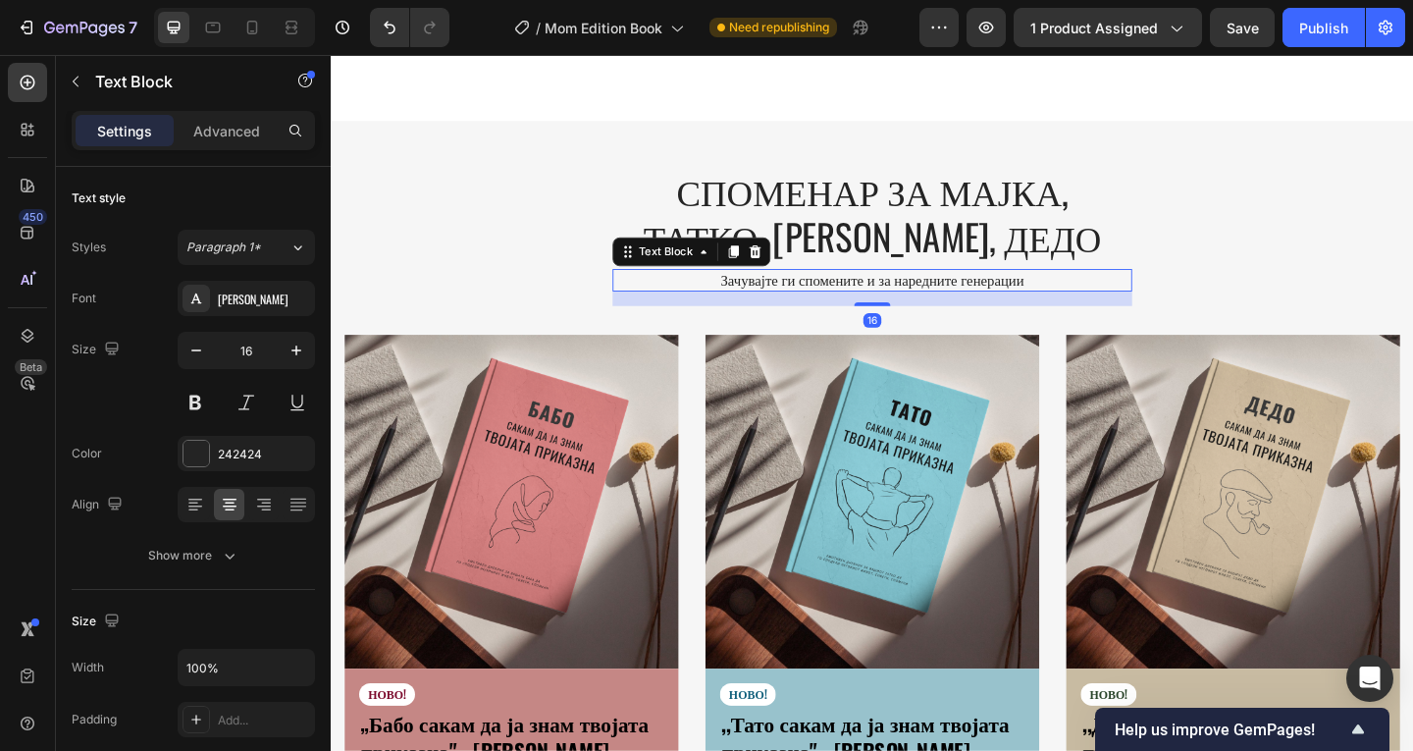
click at [1001, 297] on p "Зачувајте ги спомените и за наредните генерации" at bounding box center [919, 299] width 561 height 21
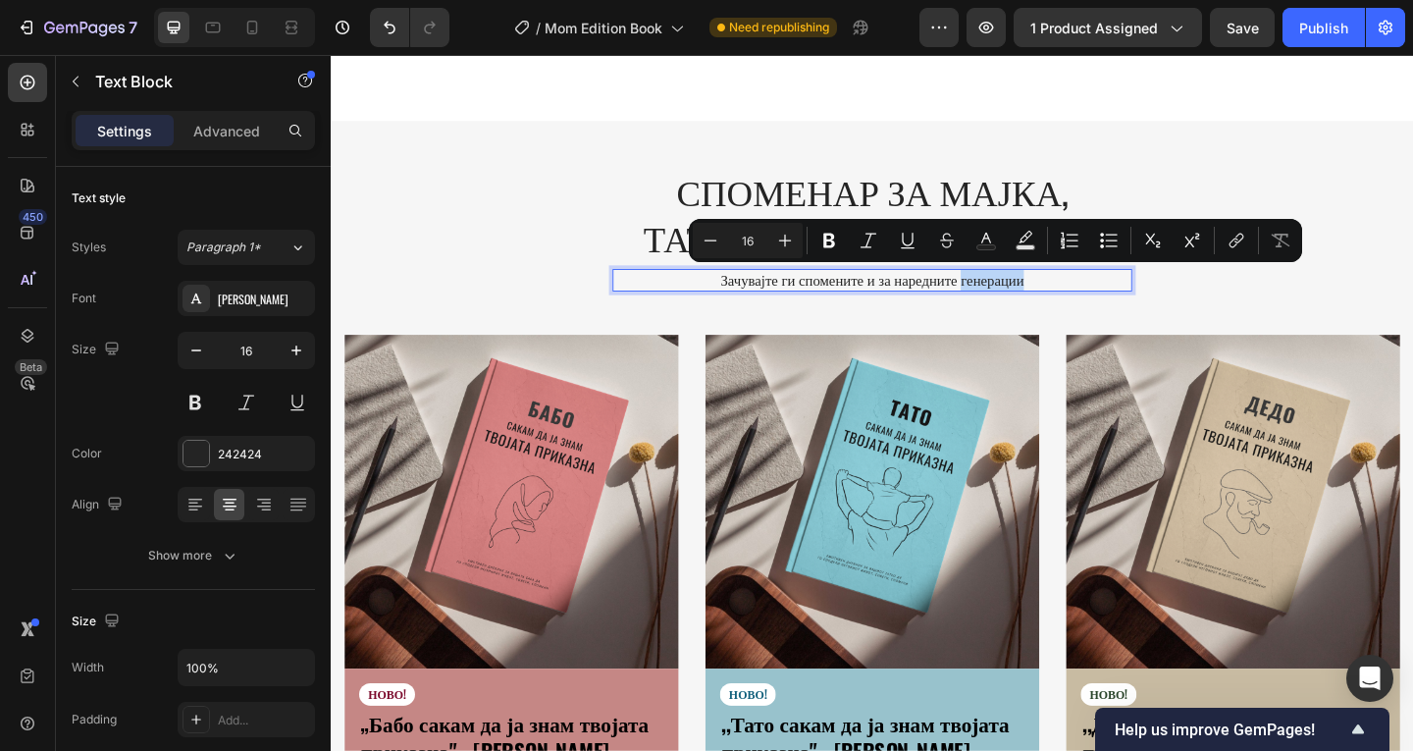
click at [1063, 290] on p "Зачувајте ги спомените и за наредните генерации" at bounding box center [919, 299] width 561 height 21
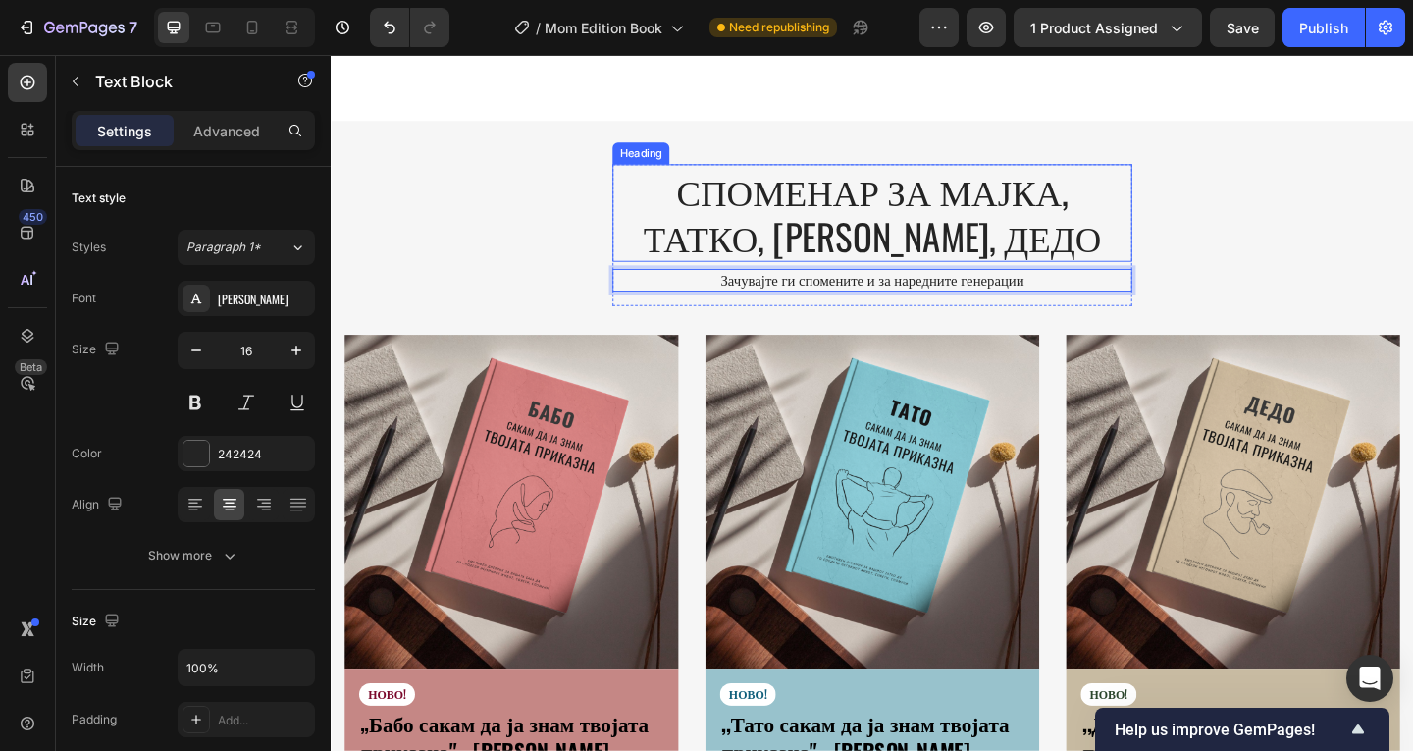
click at [897, 189] on h2 "СПОМЕНАР ЗА МАЈКА, ТАТКО, [PERSON_NAME], ДЕДО" at bounding box center [919, 227] width 565 height 106
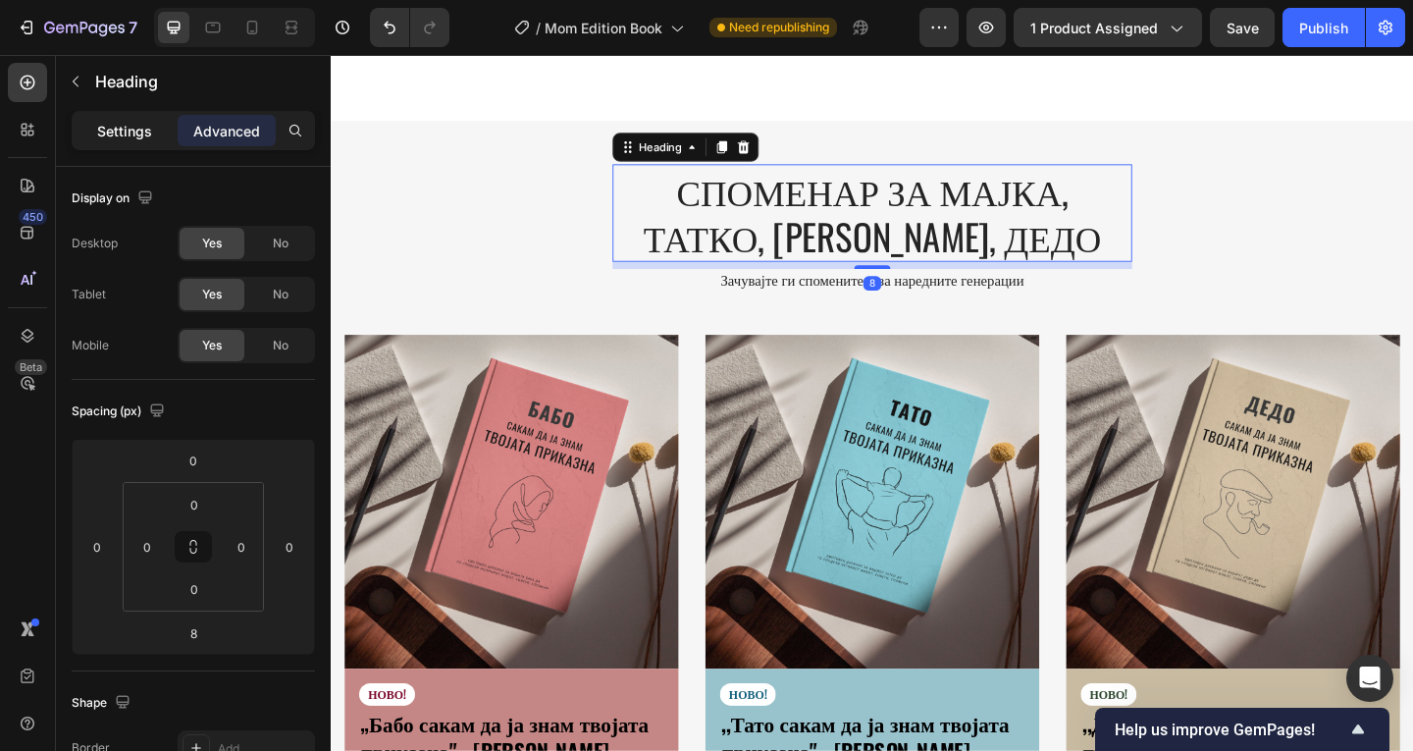
click at [130, 139] on p "Settings" at bounding box center [124, 131] width 55 height 21
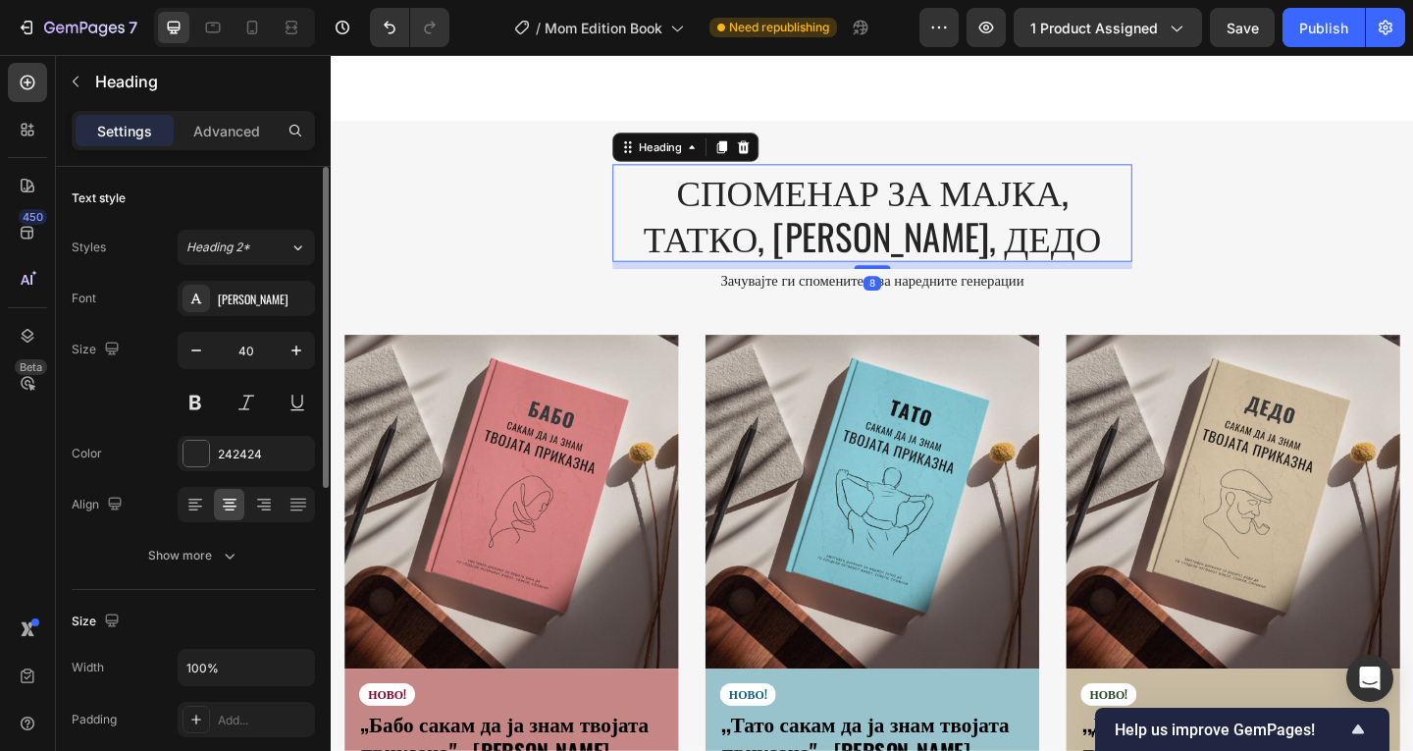
click at [199, 329] on div "Font [PERSON_NAME] Size 40 Color 242424 Align Show more" at bounding box center [193, 427] width 243 height 292
click at [202, 346] on icon "button" at bounding box center [196, 350] width 20 height 20
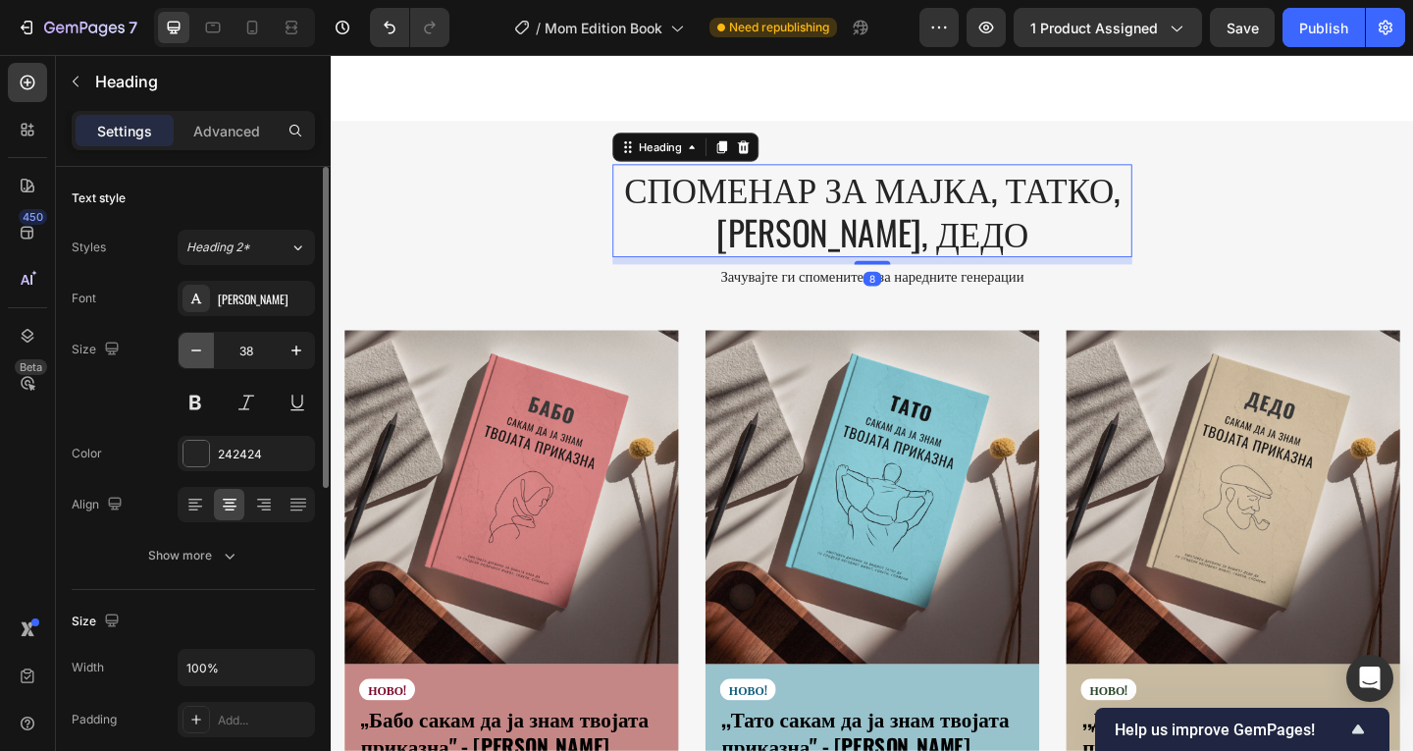
click at [207, 345] on button "button" at bounding box center [196, 350] width 35 height 35
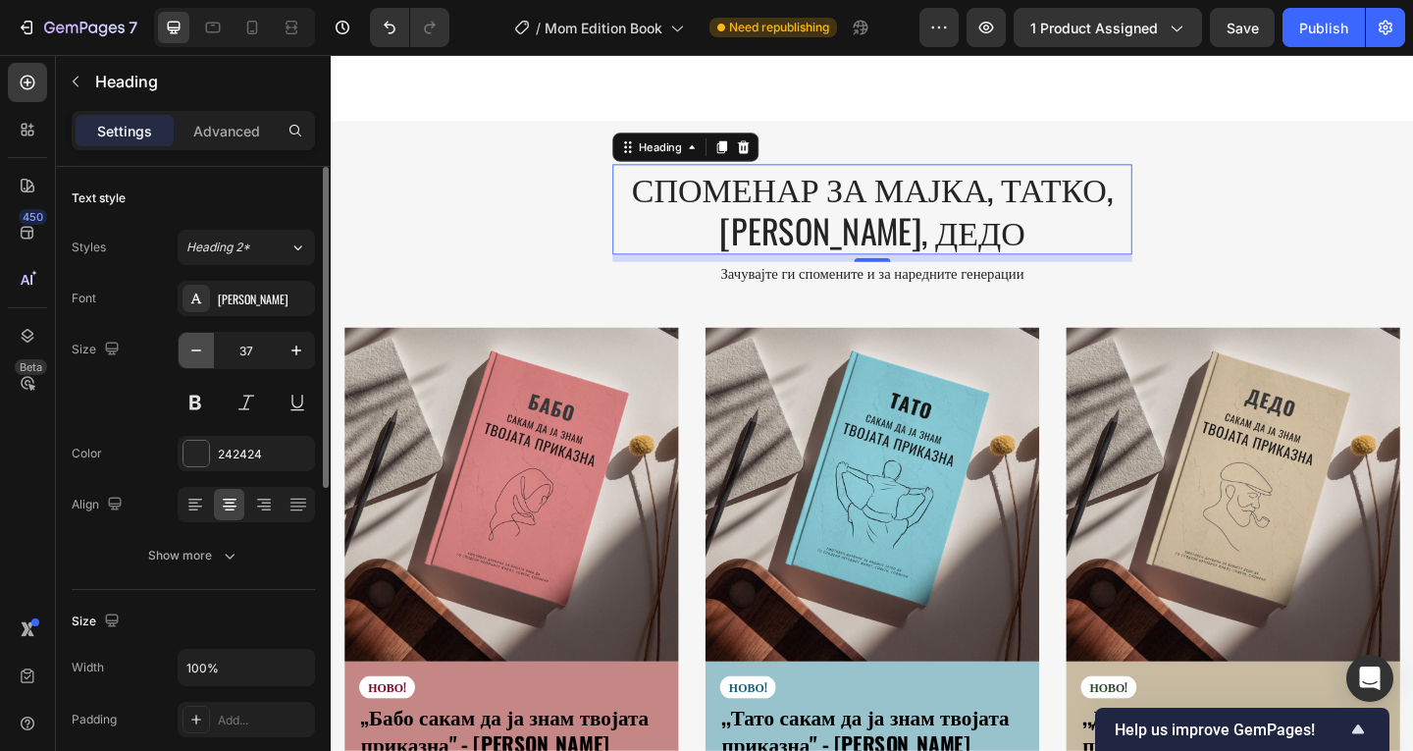
click at [207, 345] on button "button" at bounding box center [196, 350] width 35 height 35
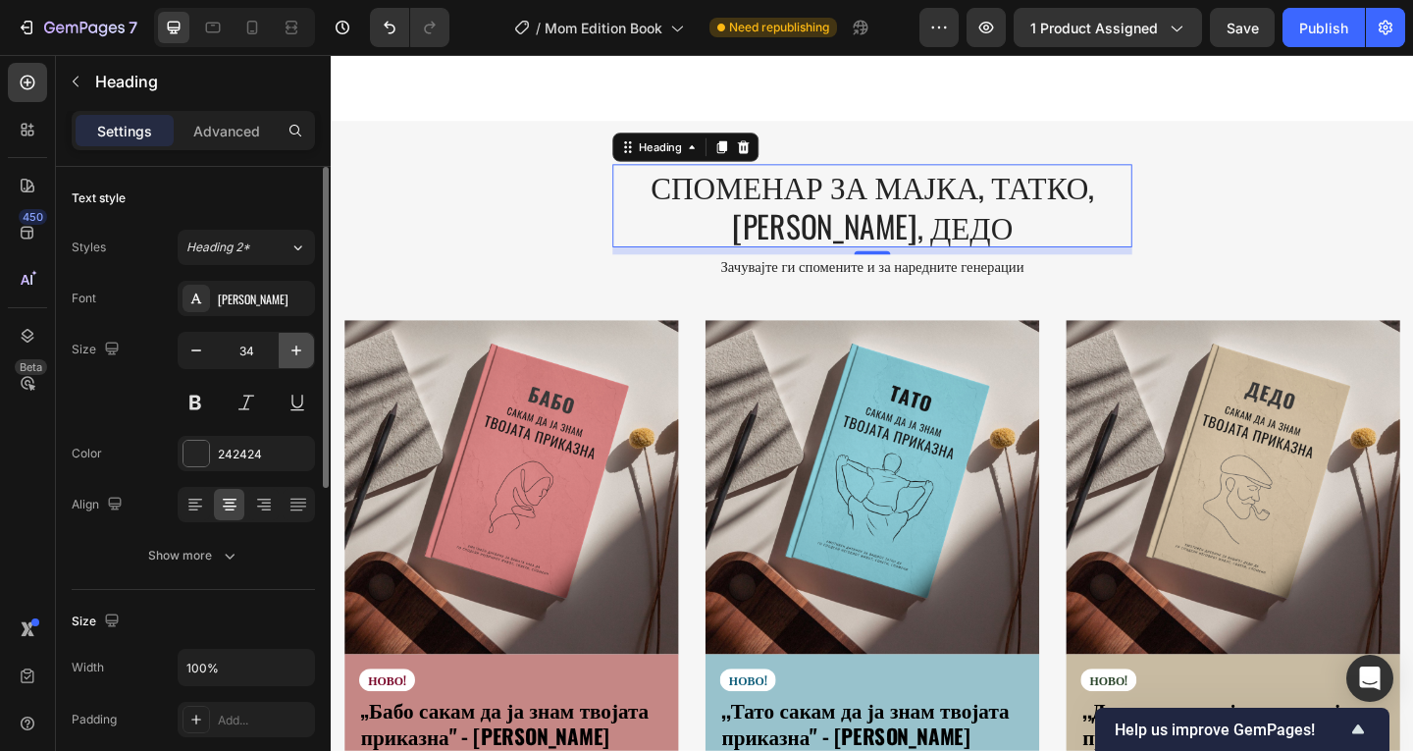
click at [298, 339] on button "button" at bounding box center [296, 350] width 35 height 35
type input "35"
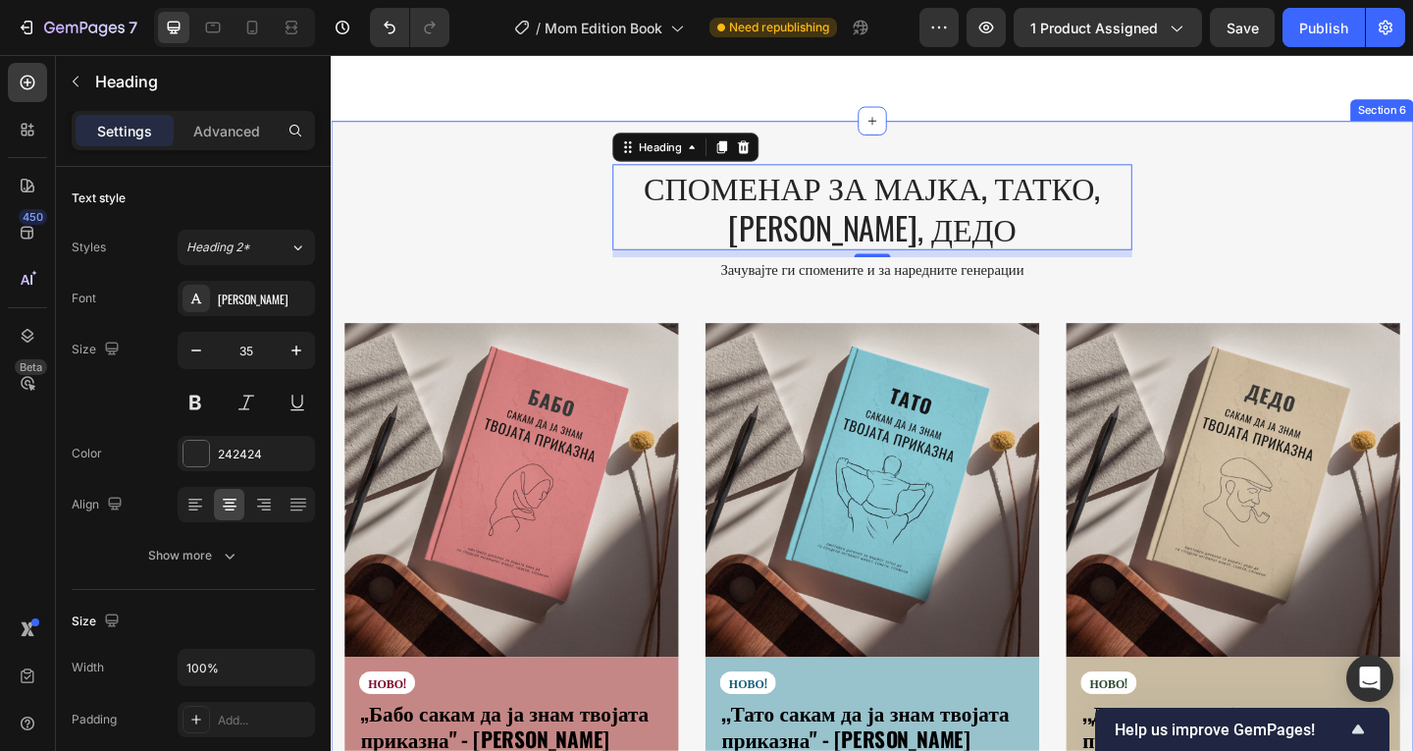
click at [1300, 153] on div "СПОМЕНАР ЗА МАЈКА, ТАТКО, [PERSON_NAME], ДЕДО Heading 8 Зачувајте ги спомените …" at bounding box center [919, 615] width 1177 height 976
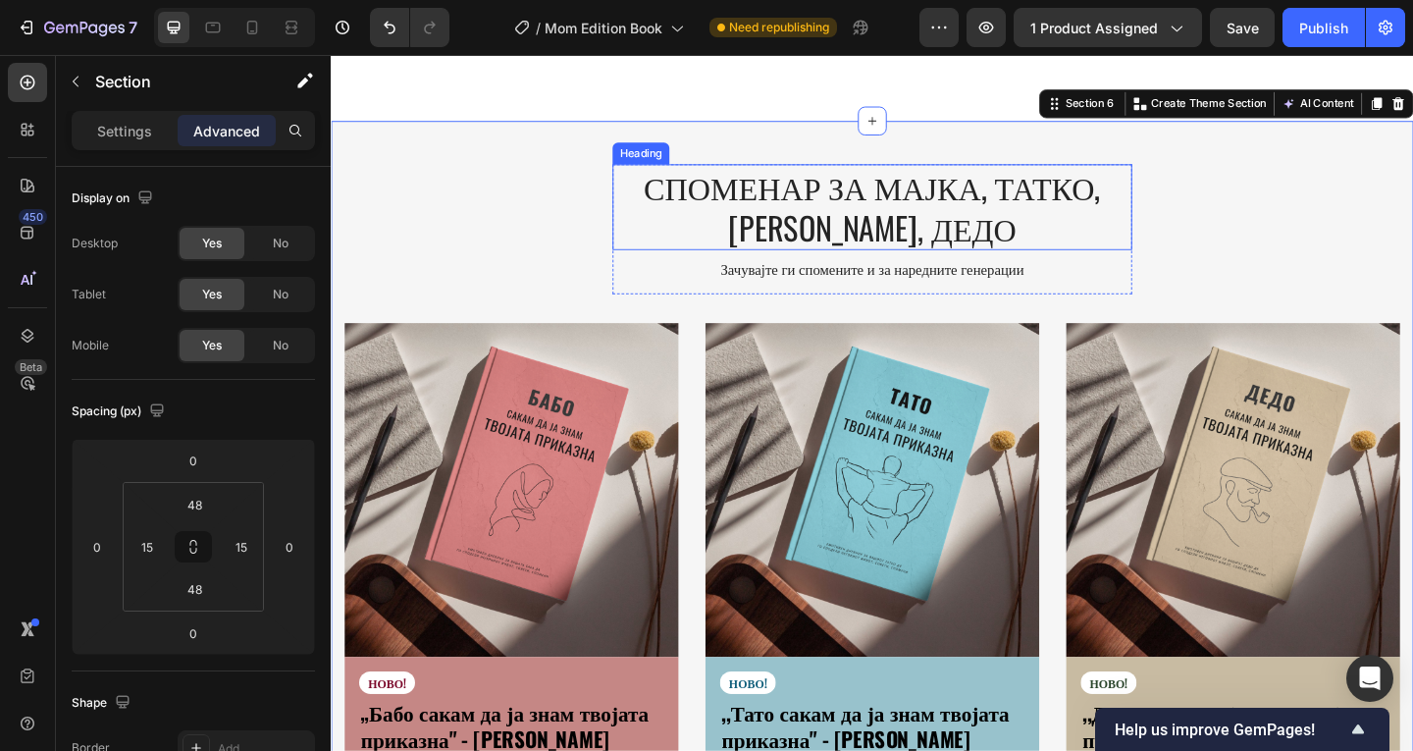
click at [782, 204] on h2 "СПОМЕНАР ЗА МАЈКА, ТАТКО, [PERSON_NAME], ДЕДО" at bounding box center [919, 220] width 565 height 93
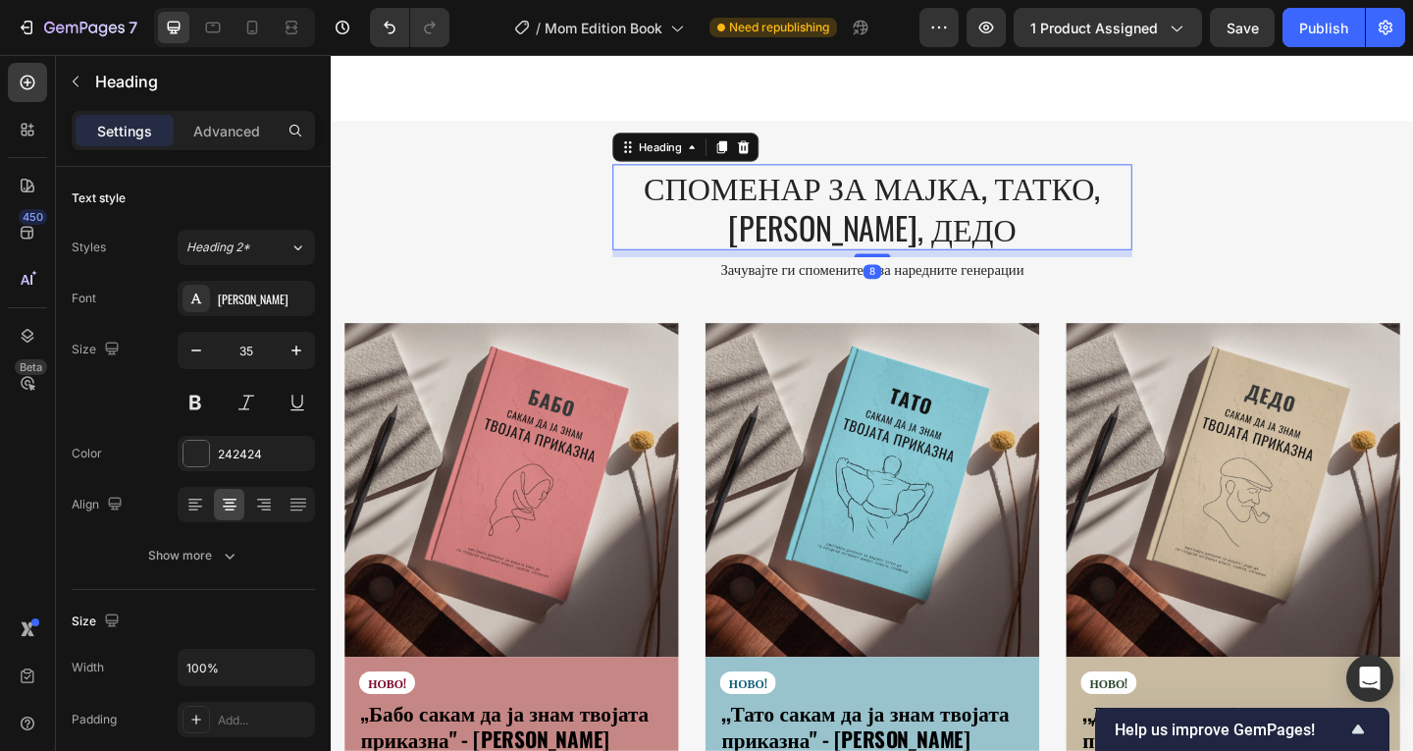
click at [782, 204] on h2 "СПОМЕНАР ЗА МАЈКА, ТАТКО, [PERSON_NAME], ДЕДО" at bounding box center [919, 220] width 565 height 93
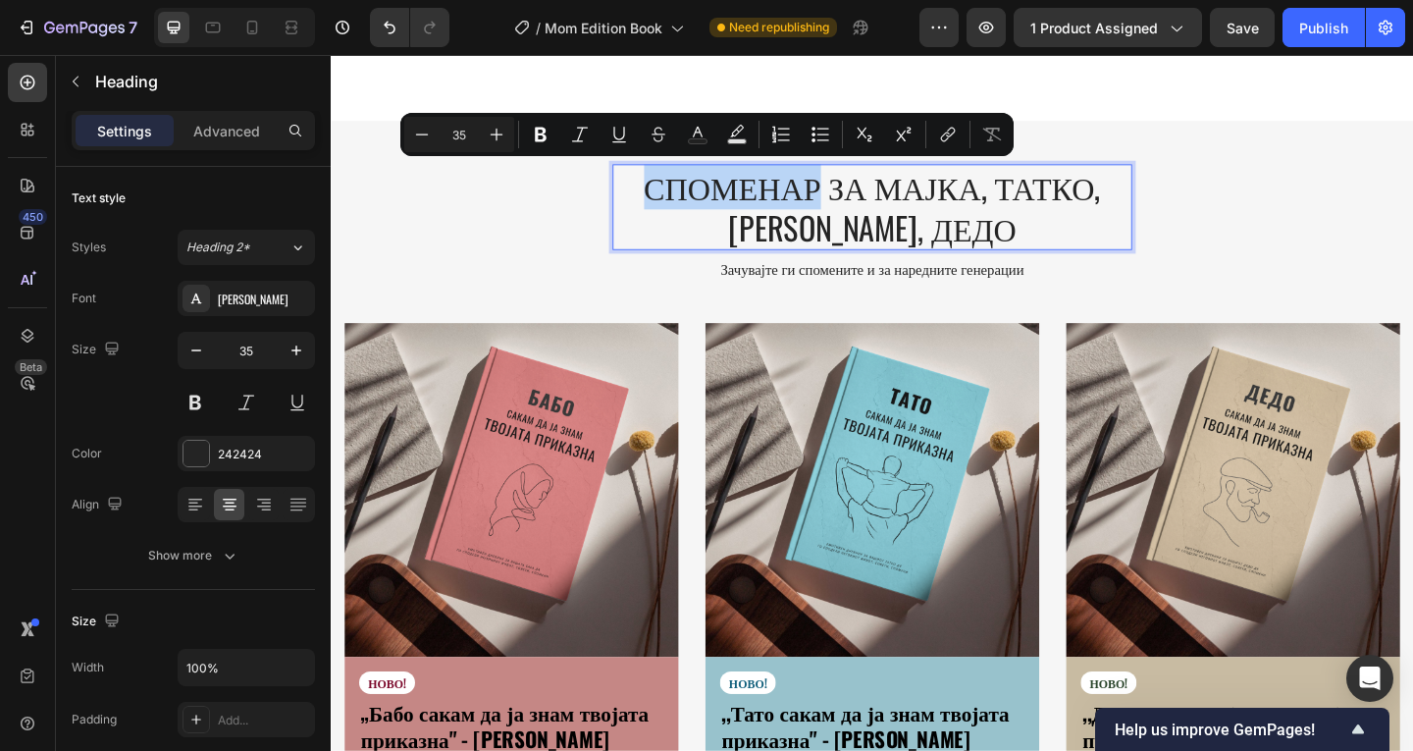
drag, startPoint x: 631, startPoint y: 196, endPoint x: 785, endPoint y: 211, distance: 154.7
click at [785, 211] on p "СПОМЕНАР ЗА МАЈКА, ТАТКО, [PERSON_NAME], ДЕДО" at bounding box center [919, 220] width 561 height 89
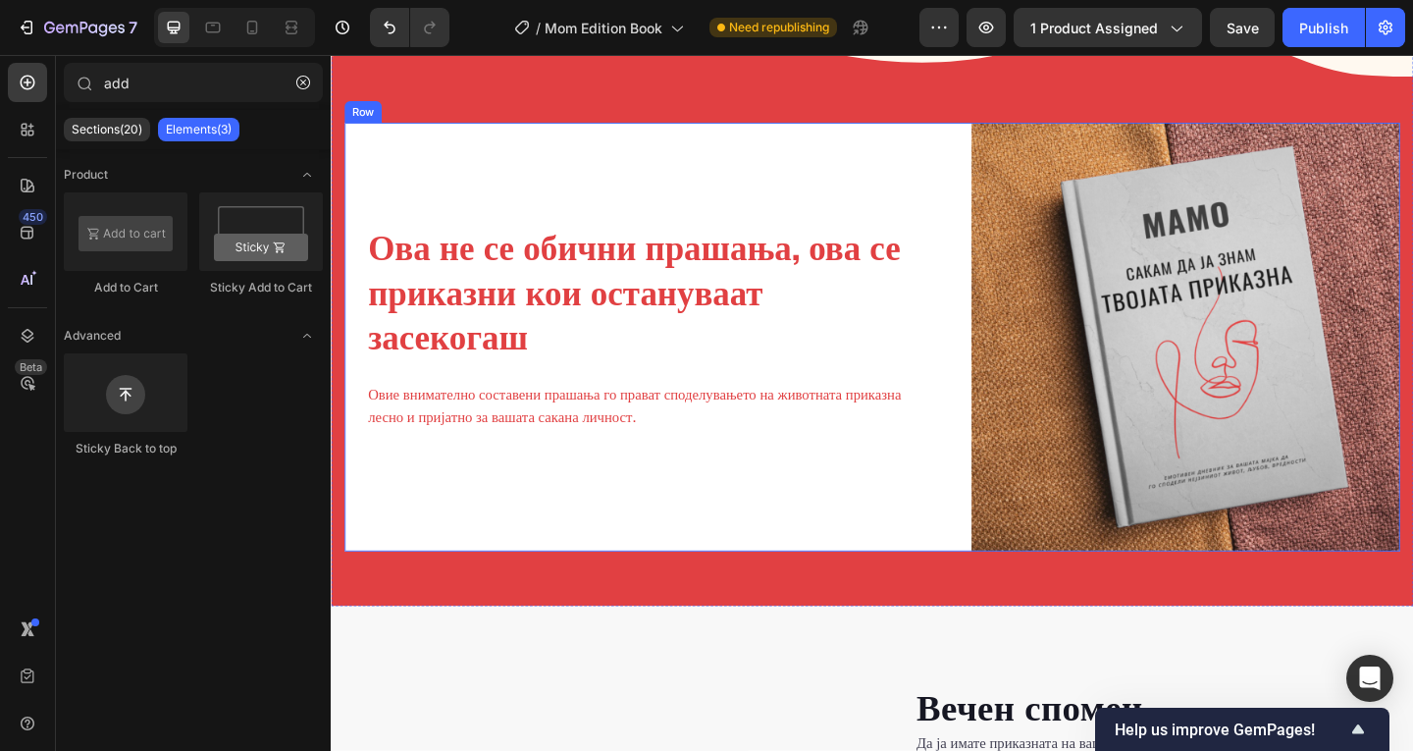
scroll to position [1424, 0]
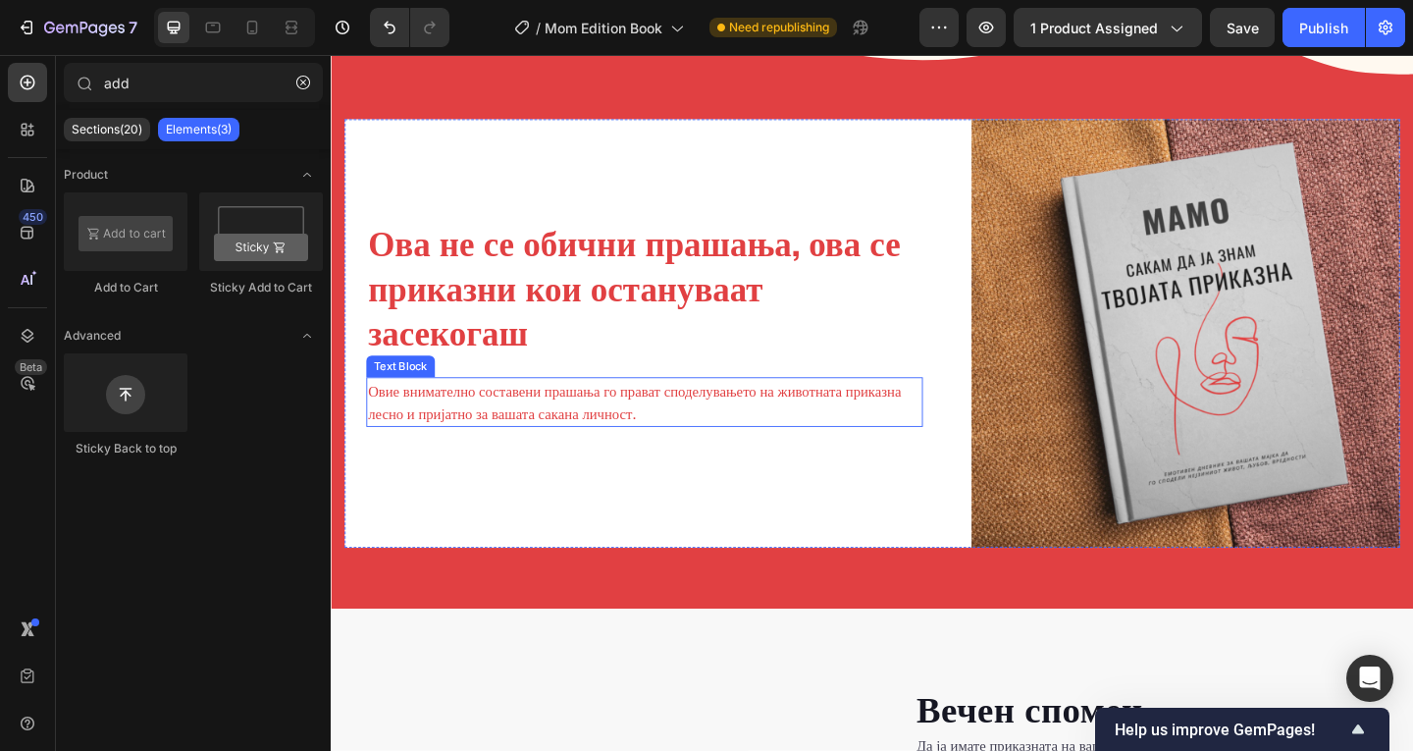
click at [574, 411] on p "Овие внимателно составени прашања го прават споделувањето на животната приказна…" at bounding box center [671, 432] width 601 height 50
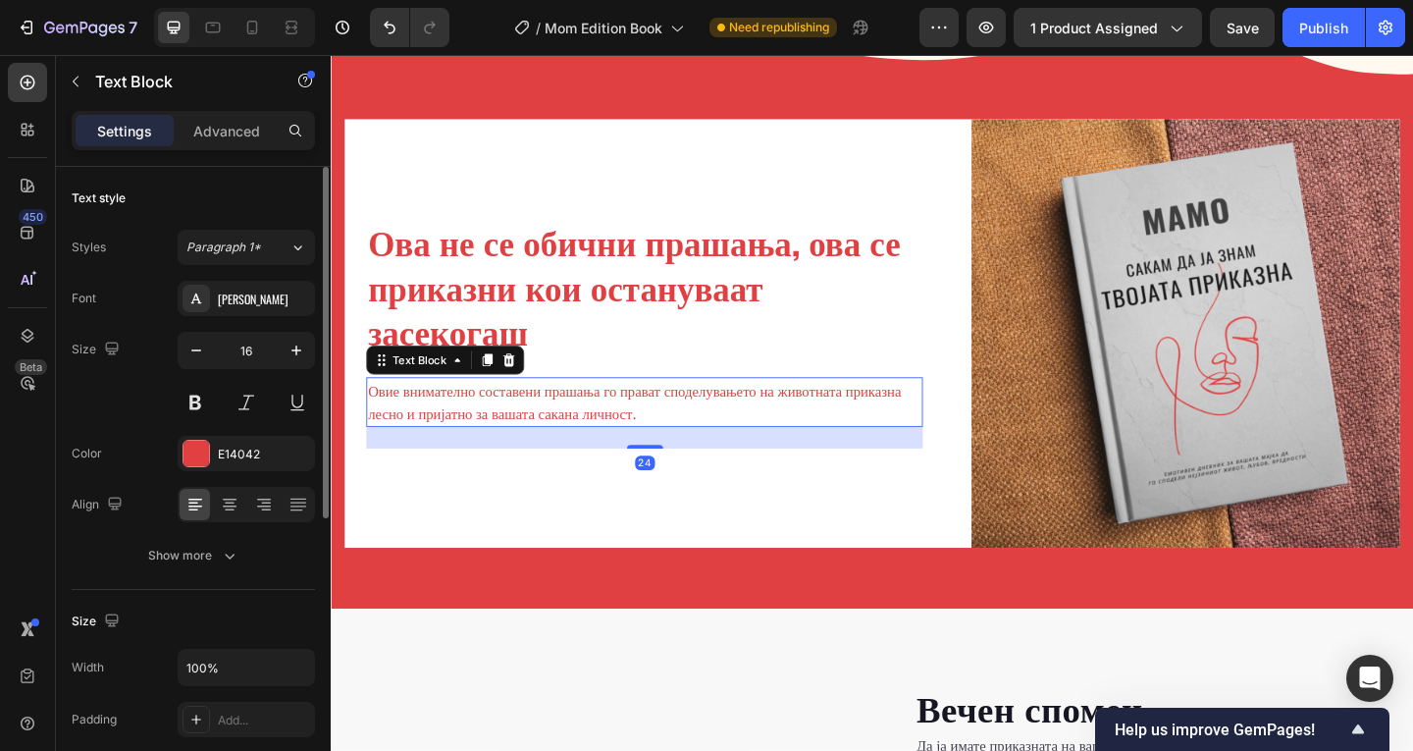
click at [210, 435] on div "Font [PERSON_NAME] Size 16 Color E14042 Align Show more" at bounding box center [193, 427] width 243 height 292
click at [195, 449] on div at bounding box center [196, 453] width 26 height 26
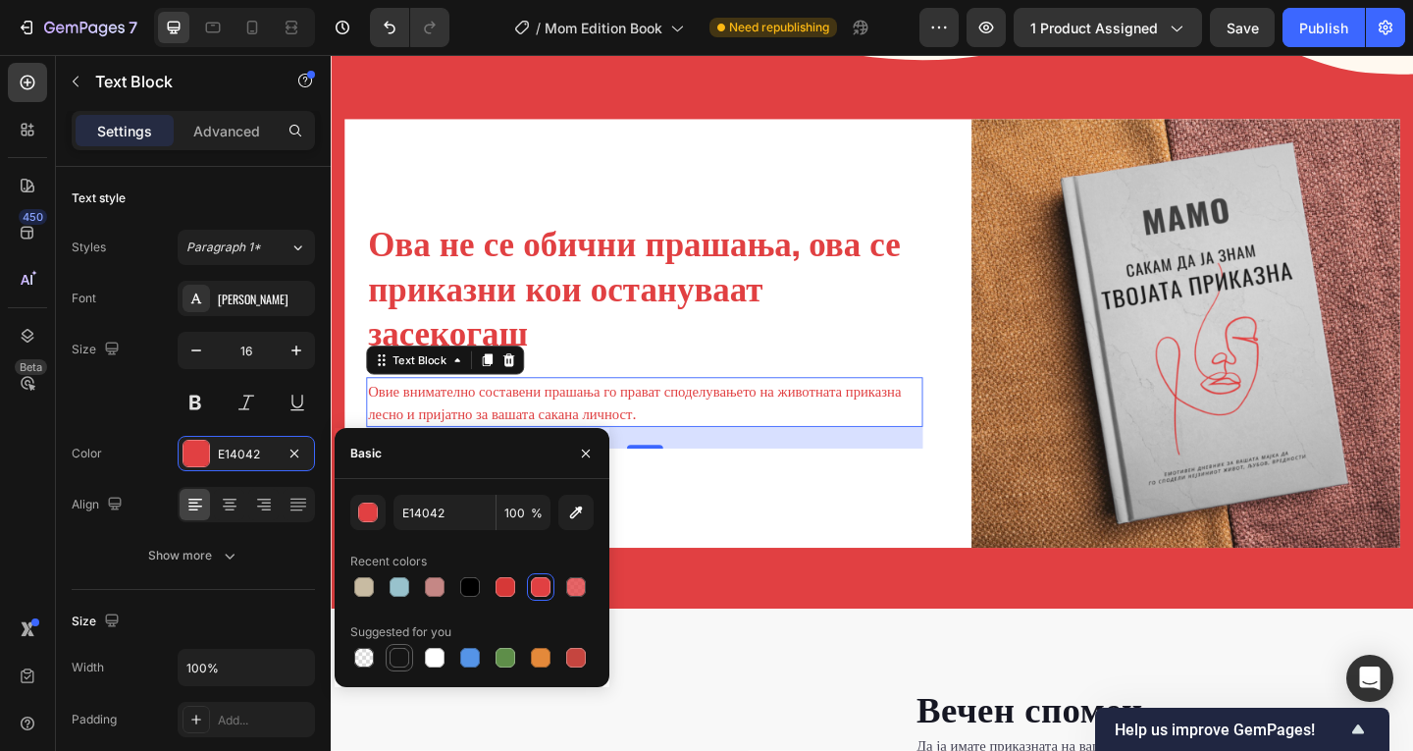
click at [405, 663] on div at bounding box center [399, 658] width 20 height 20
type input "151515"
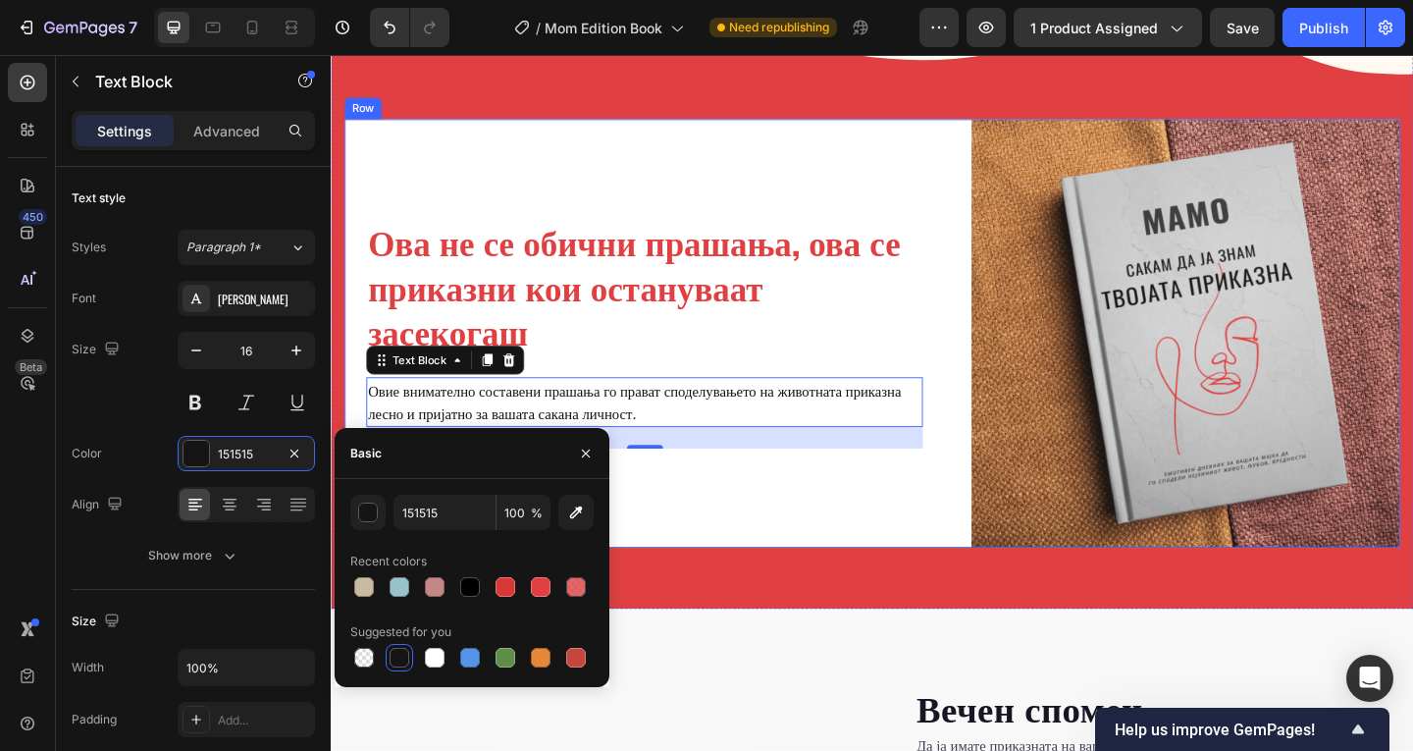
click at [796, 532] on div "Ова не се обични прашања, ова се приказни кои остануваат засекогаш Heading Овие…" at bounding box center [671, 358] width 652 height 466
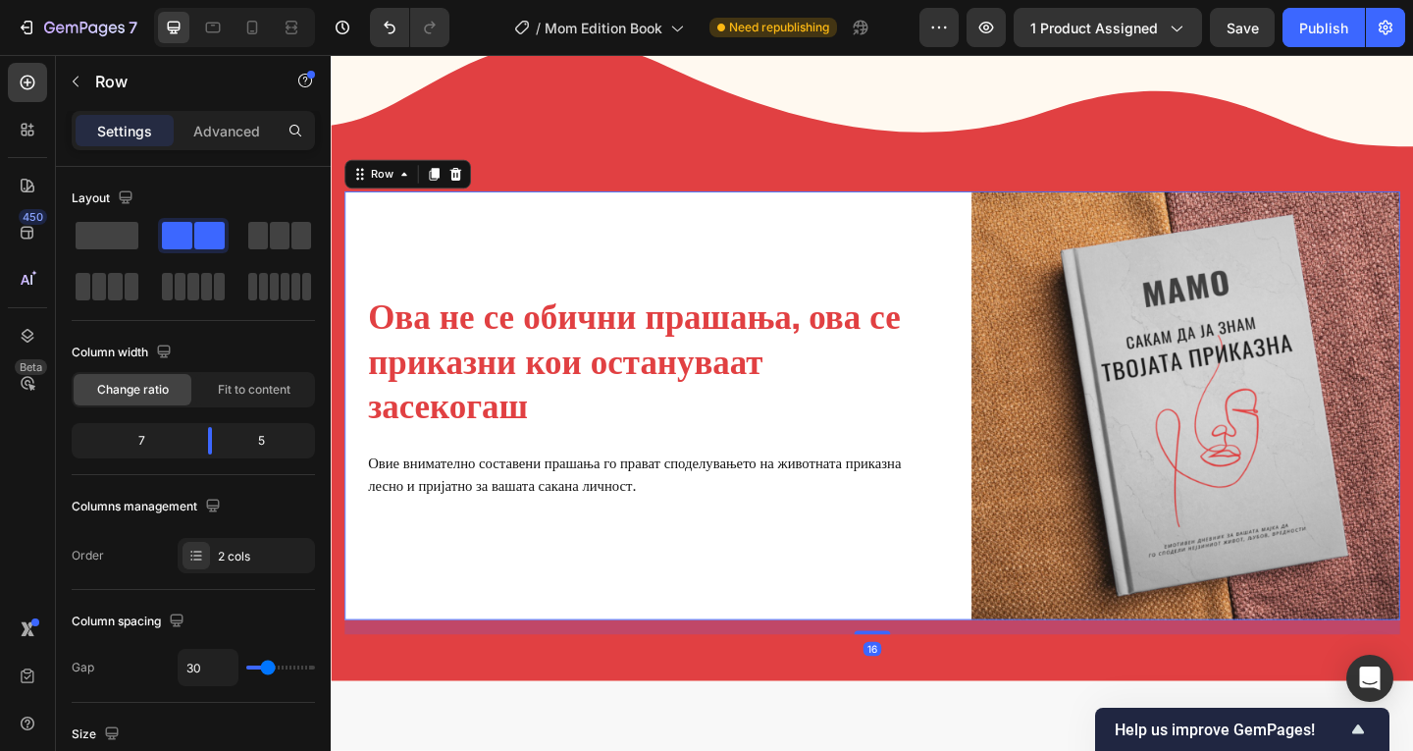
scroll to position [1200, 0]
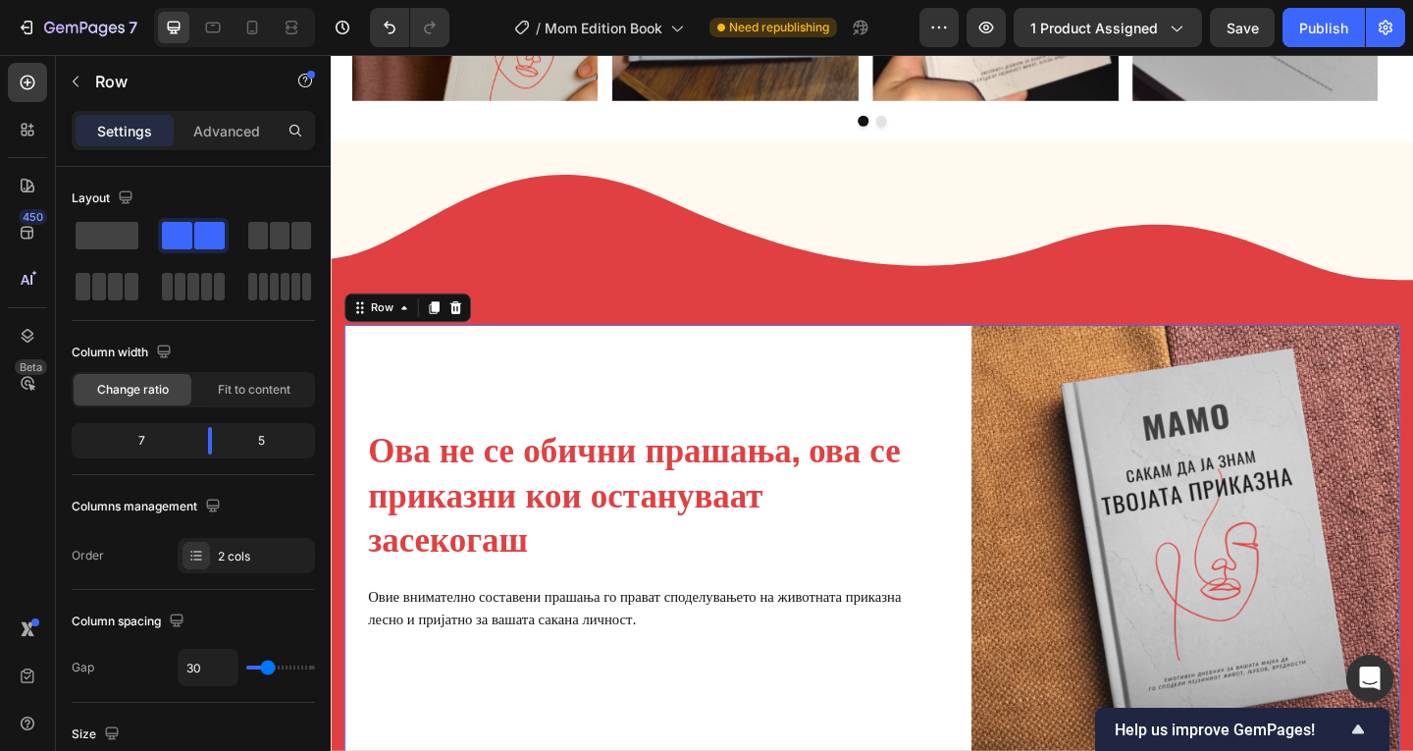
click at [844, 389] on div "Ова не се обични прашања, ова се приказни кои остануваат засекогаш Heading Овие…" at bounding box center [671, 581] width 652 height 466
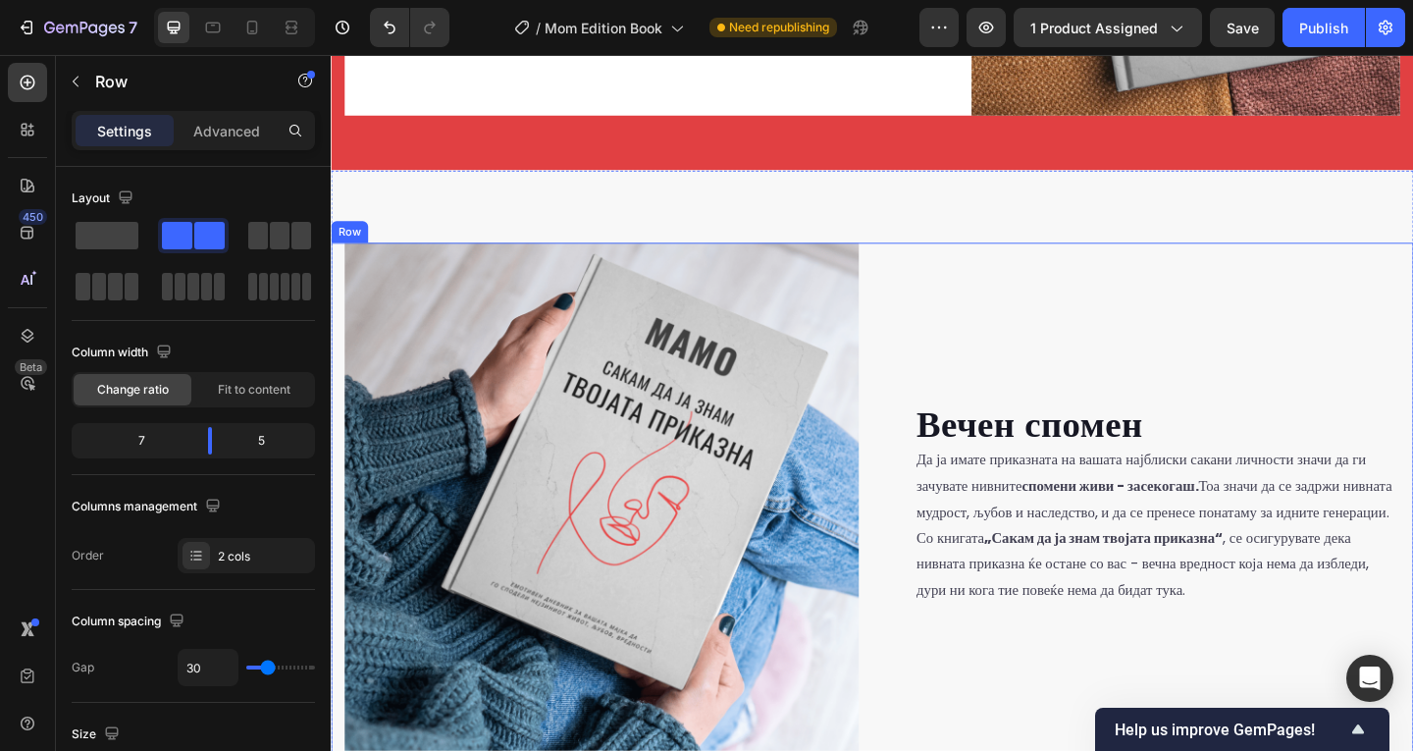
scroll to position [1891, 0]
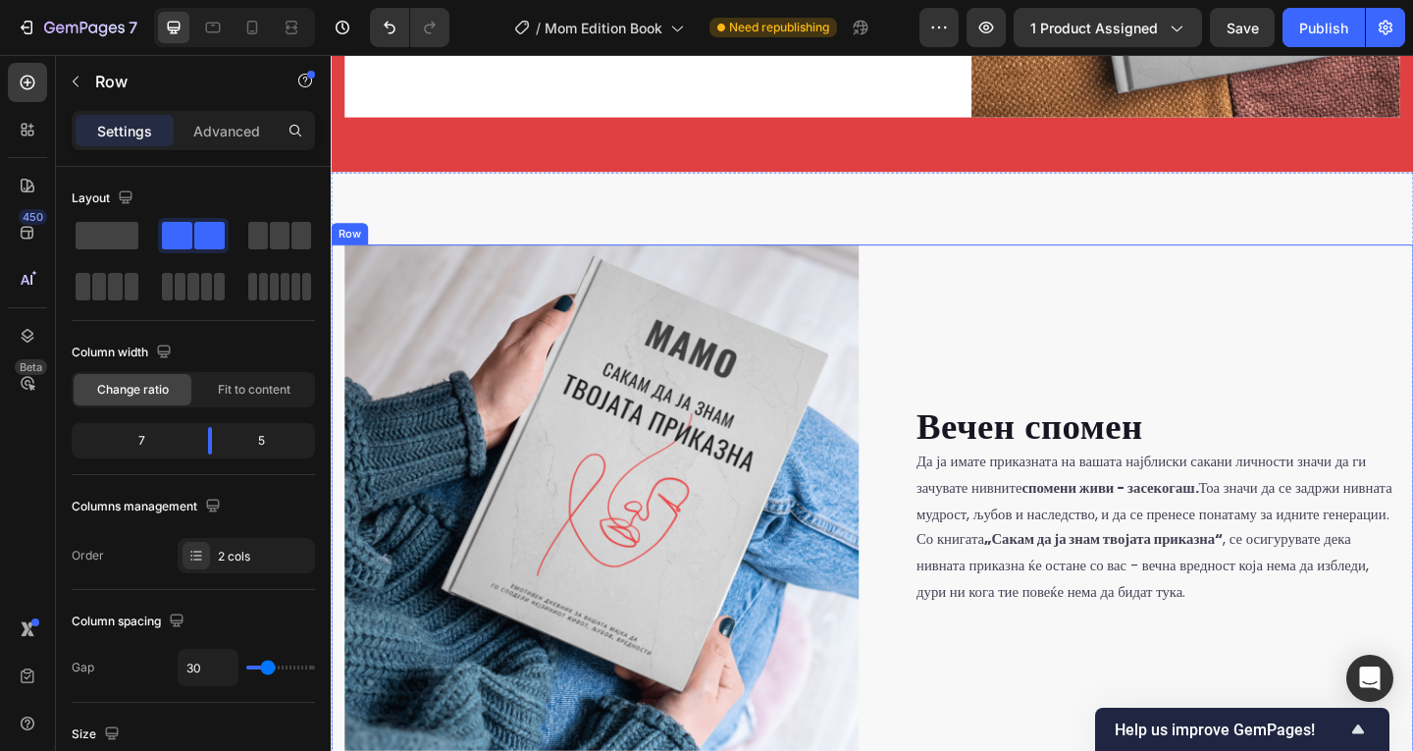
click at [1199, 366] on div "Вечен спомен Heading Да ја имате приказната на вашата најблиски сакани личности…" at bounding box center [1213, 540] width 559 height 559
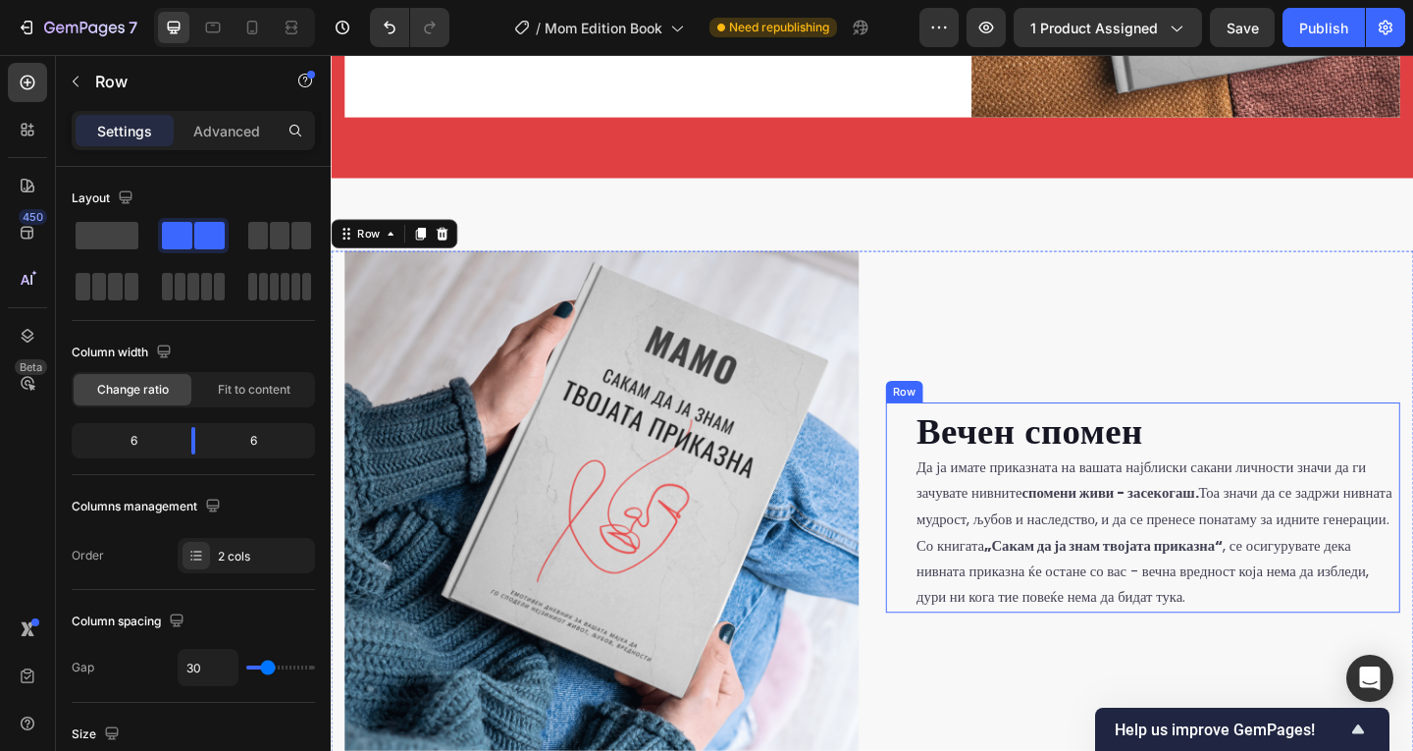
click at [965, 601] on div "Да ја имате приказната на вашата најблиски сакани личности значи да ги зачувате…" at bounding box center [1229, 575] width 528 height 174
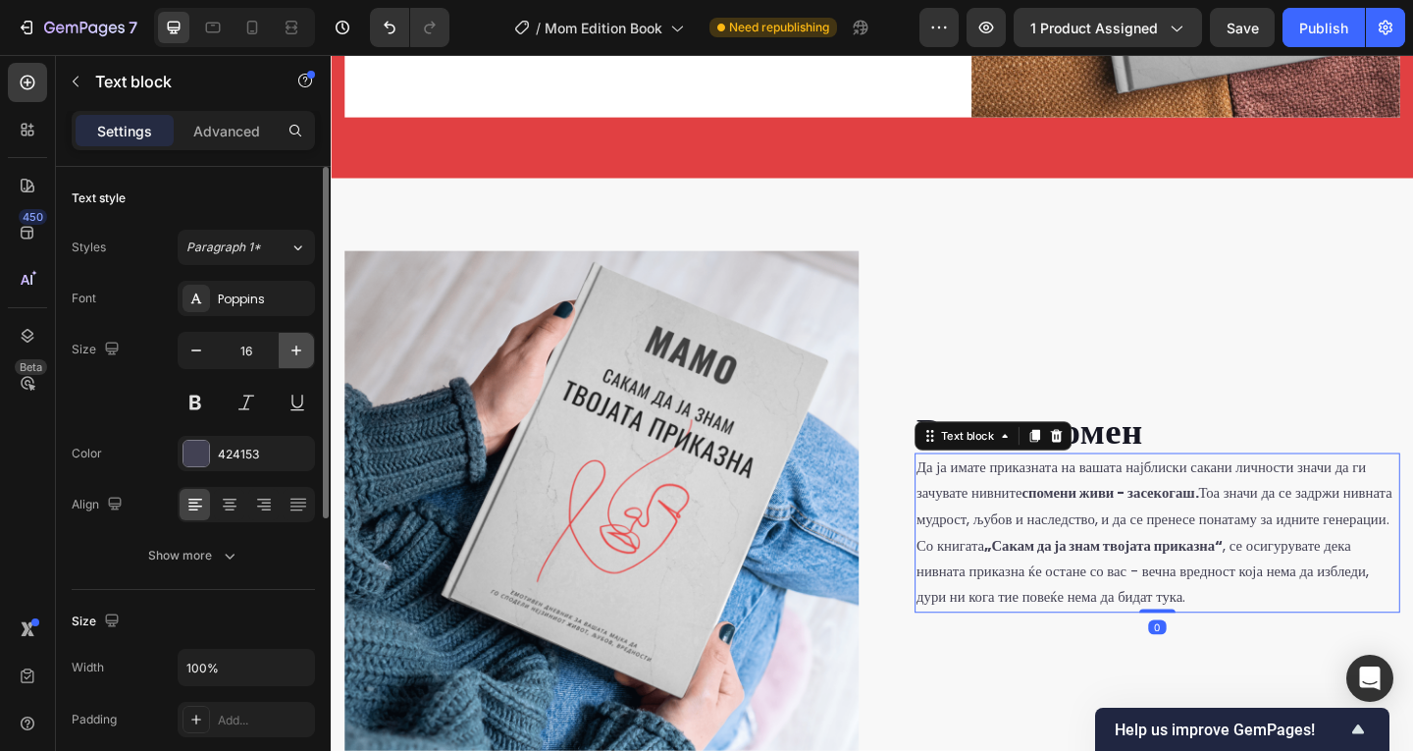
click at [297, 351] on icon "button" at bounding box center [296, 350] width 20 height 20
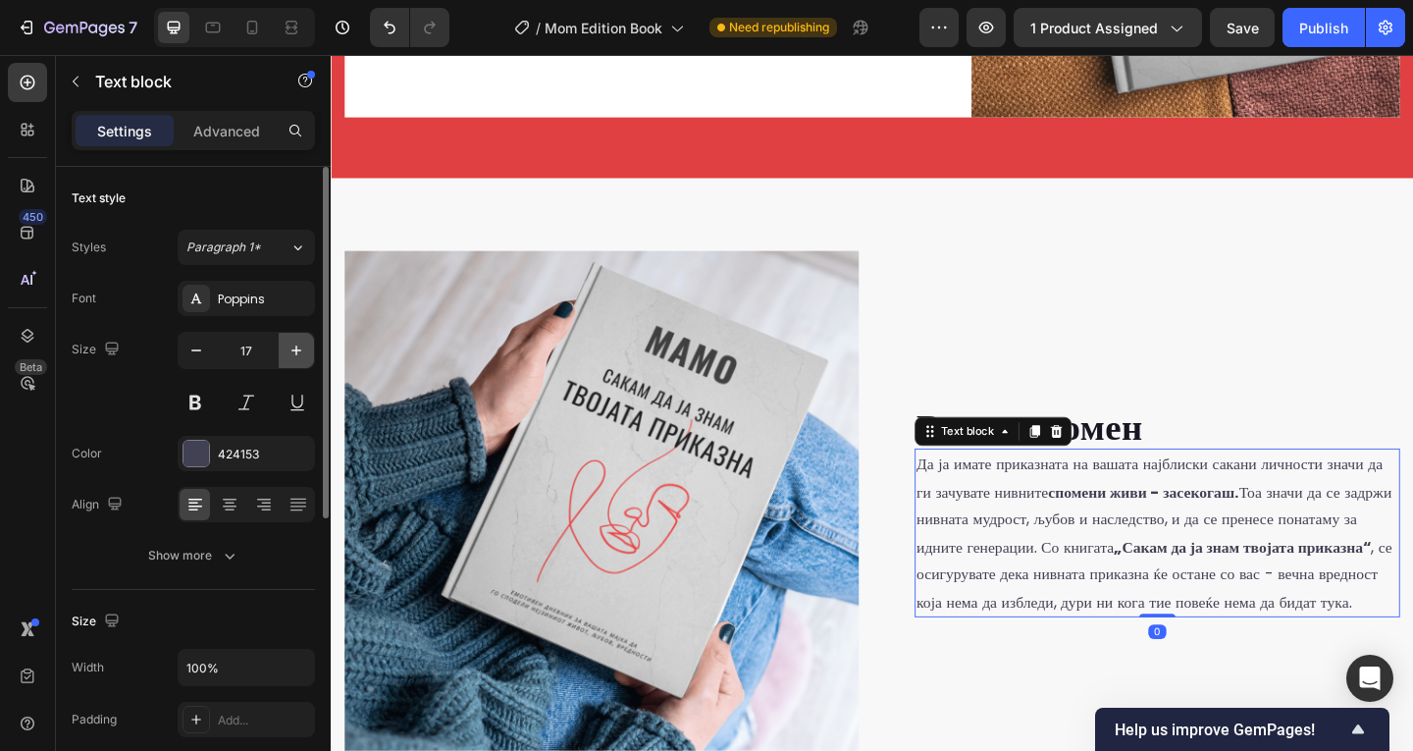
click at [297, 351] on icon "button" at bounding box center [296, 350] width 20 height 20
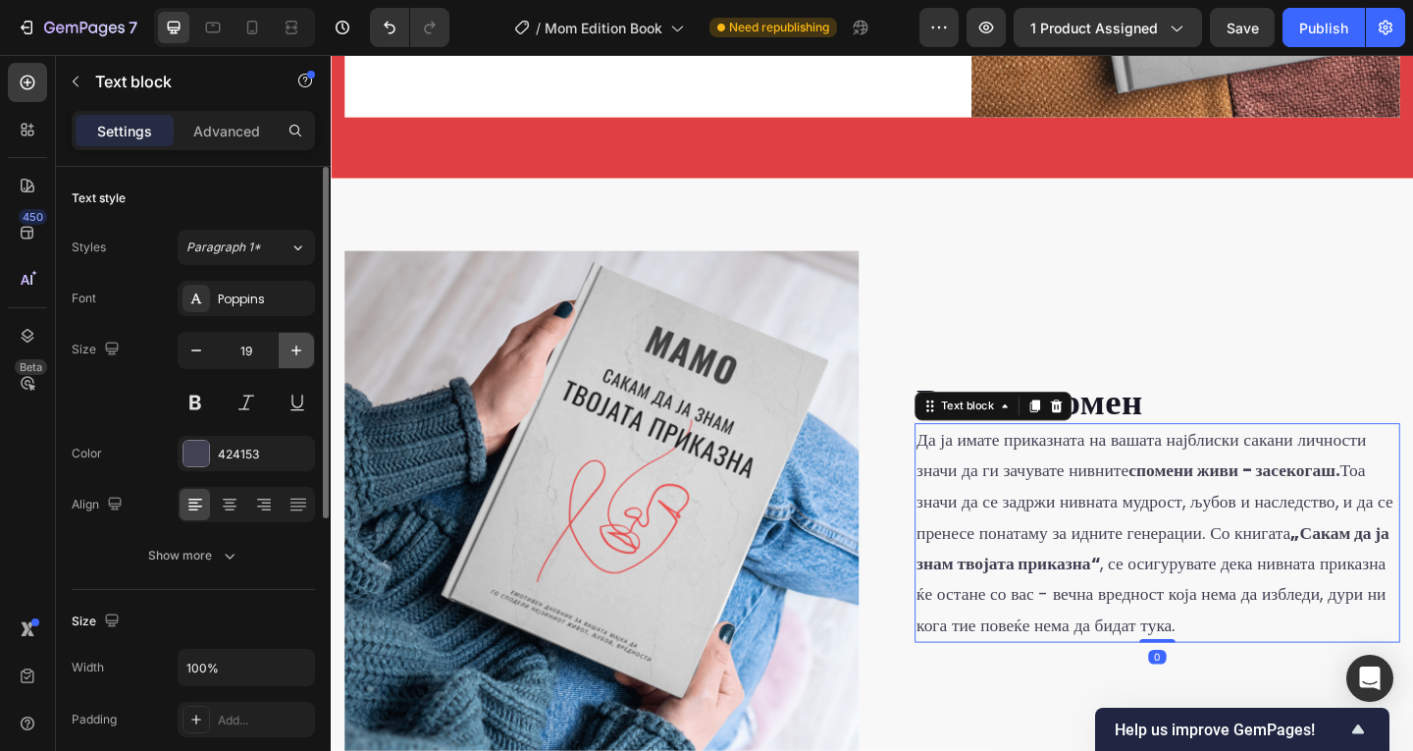
click at [297, 351] on icon "button" at bounding box center [296, 350] width 20 height 20
type input "20"
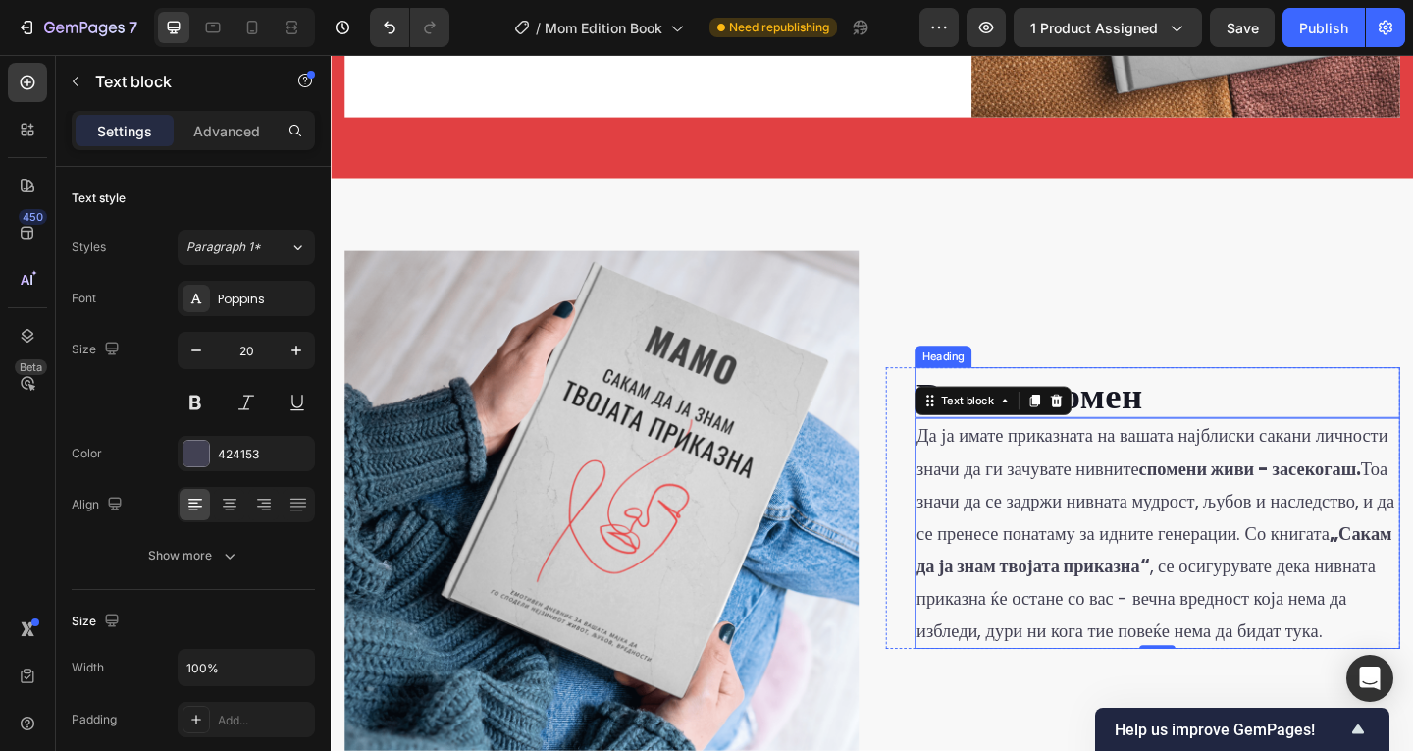
click at [1257, 349] on div "Вечен спомен Heading Да ја имате приказната на вашата најблиски сакани личности…" at bounding box center [1213, 547] width 559 height 559
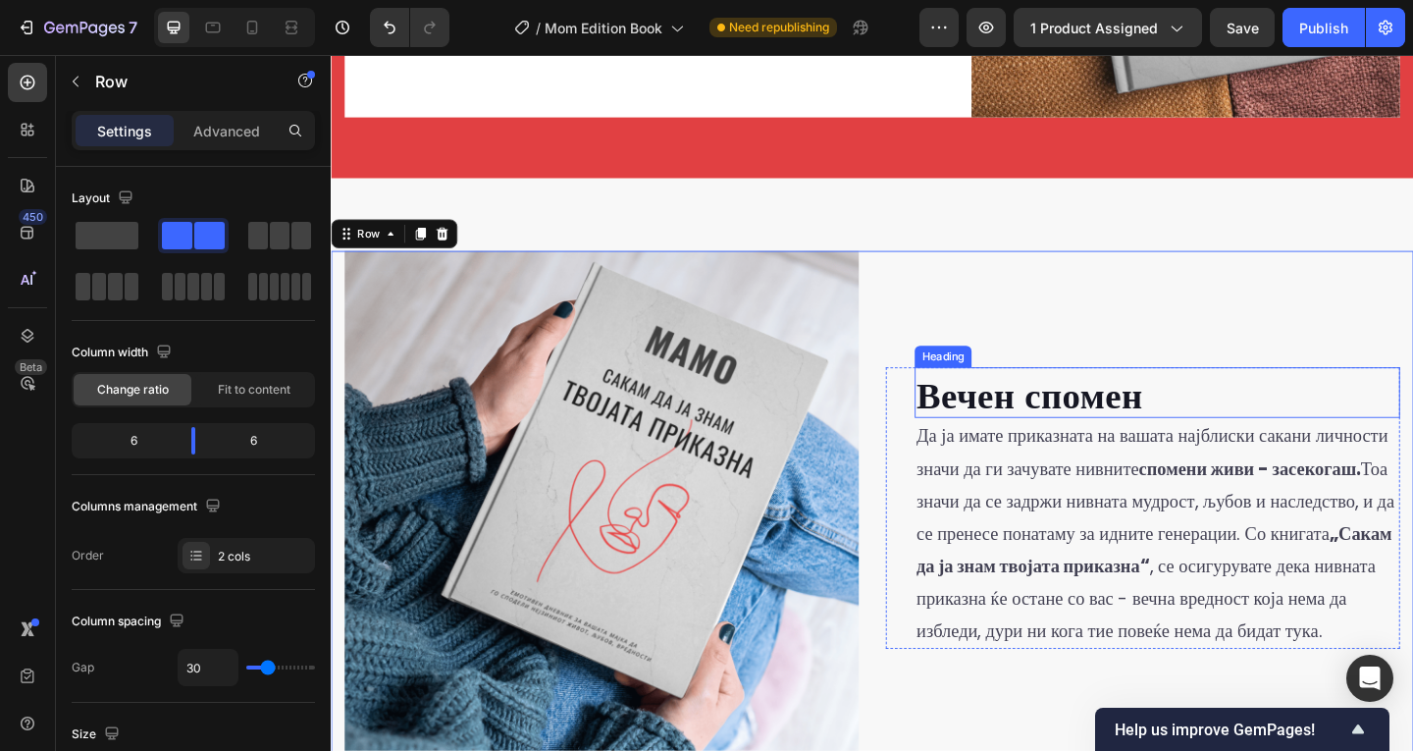
click at [1017, 425] on h2 "Вечен спомен" at bounding box center [1229, 421] width 528 height 55
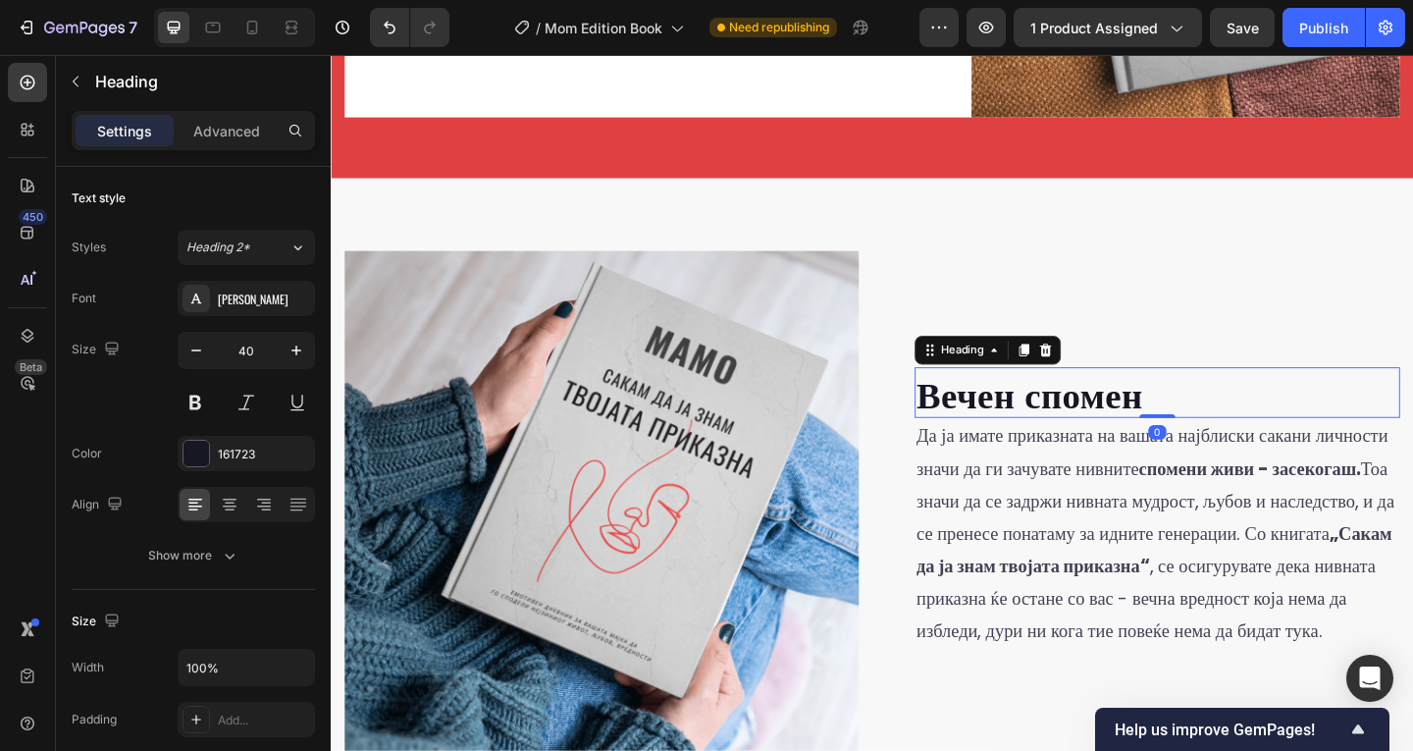
click at [239, 148] on div "Settings Advanced" at bounding box center [193, 130] width 243 height 39
click at [239, 144] on div "Advanced" at bounding box center [227, 130] width 98 height 31
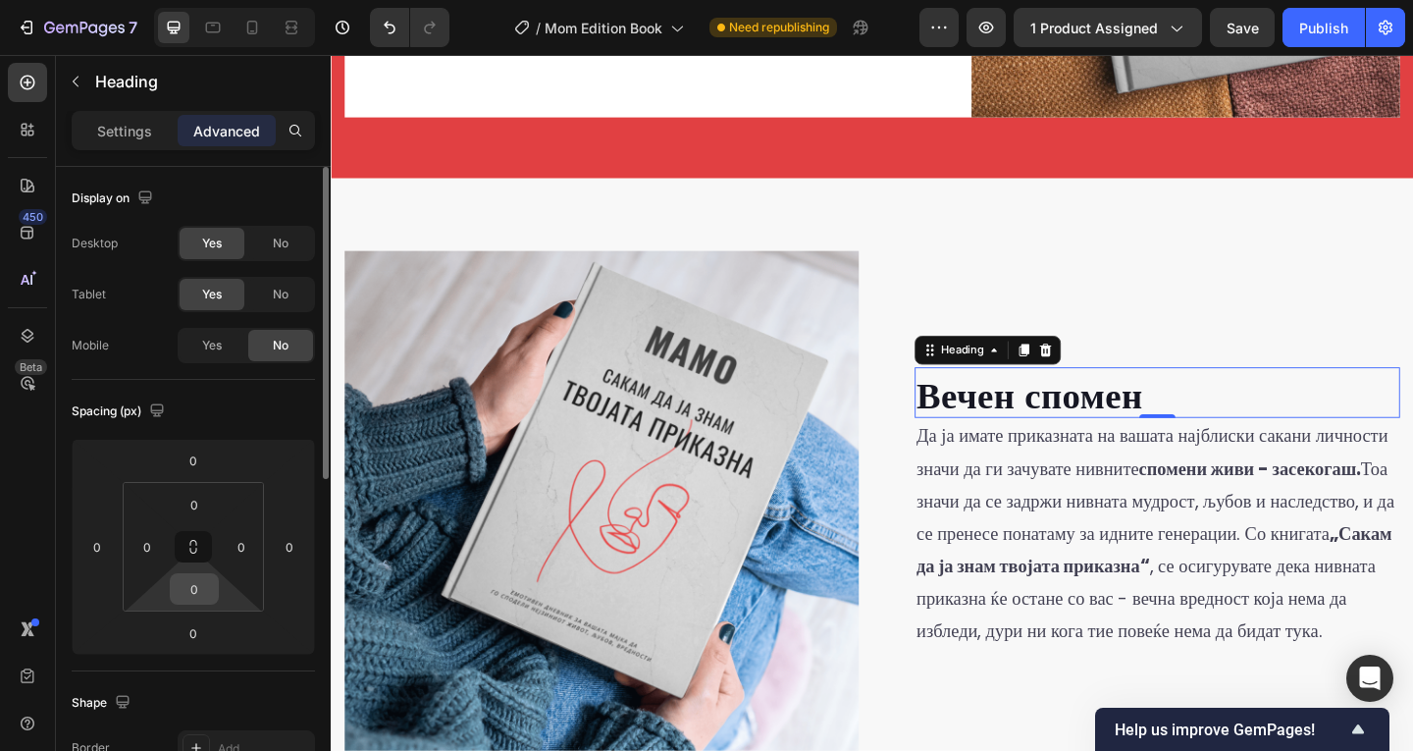
click at [205, 581] on input "0" at bounding box center [194, 588] width 39 height 29
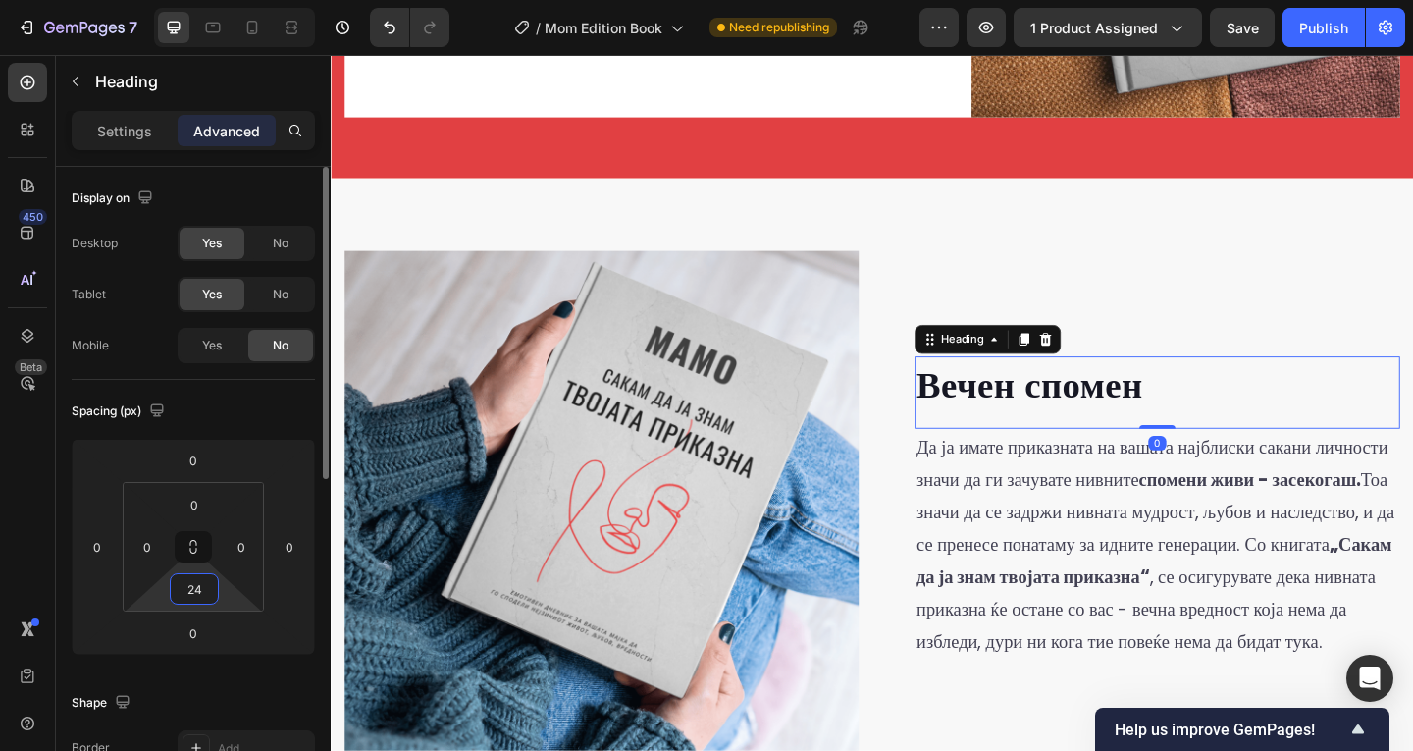
drag, startPoint x: 205, startPoint y: 581, endPoint x: 156, endPoint y: 584, distance: 49.1
click at [156, 584] on div "0 0 24 0" at bounding box center [193, 547] width 141 height 130
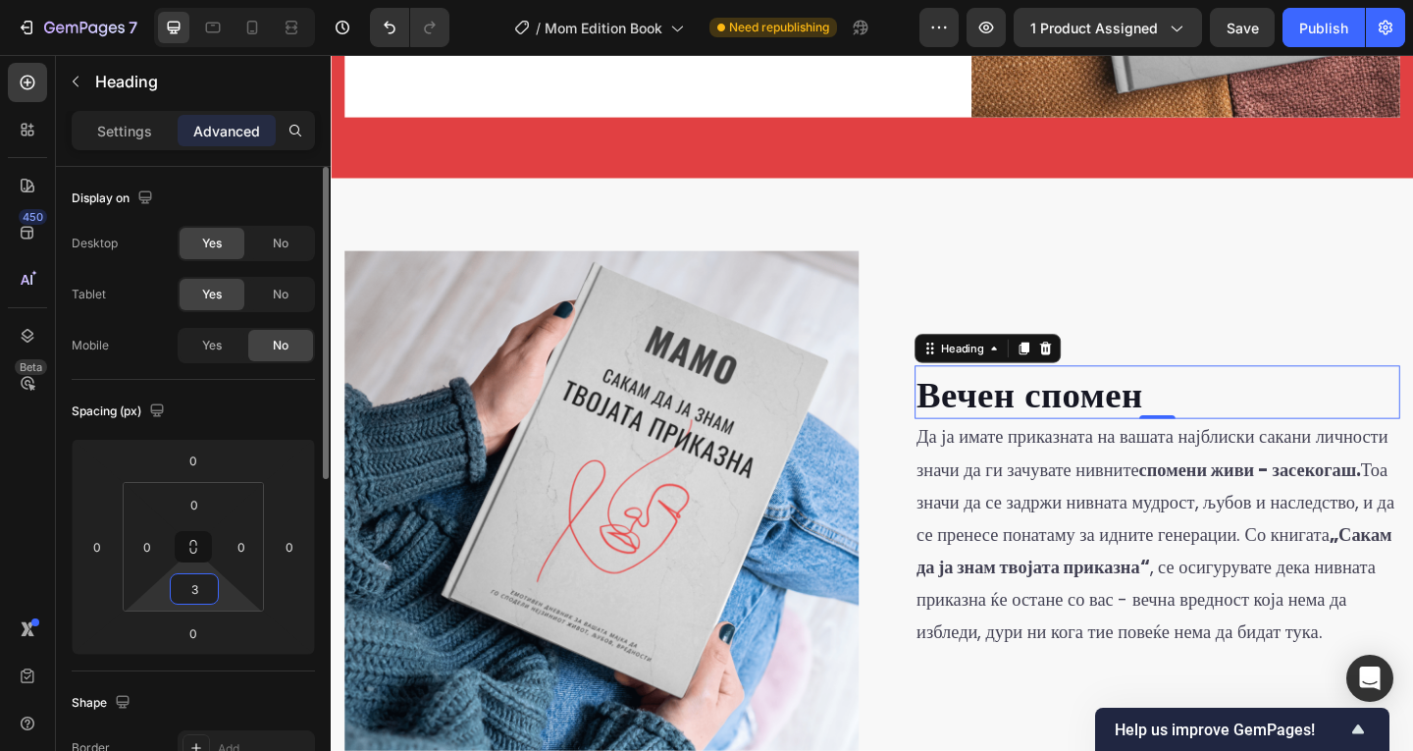
type input "36"
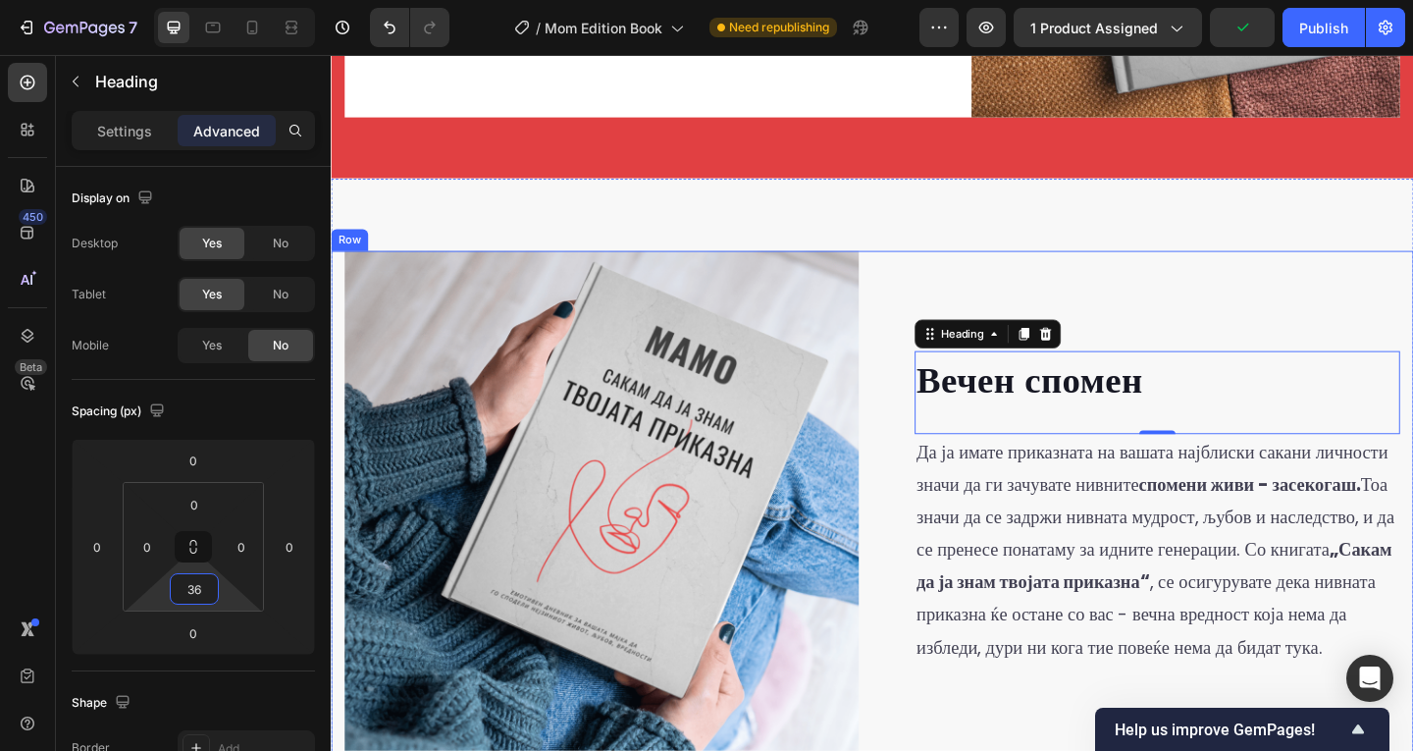
click at [1412, 285] on div "Вечен спомен Heading 0 Да ја имате приказната на вашата најблиски сакани личнос…" at bounding box center [1213, 547] width 559 height 559
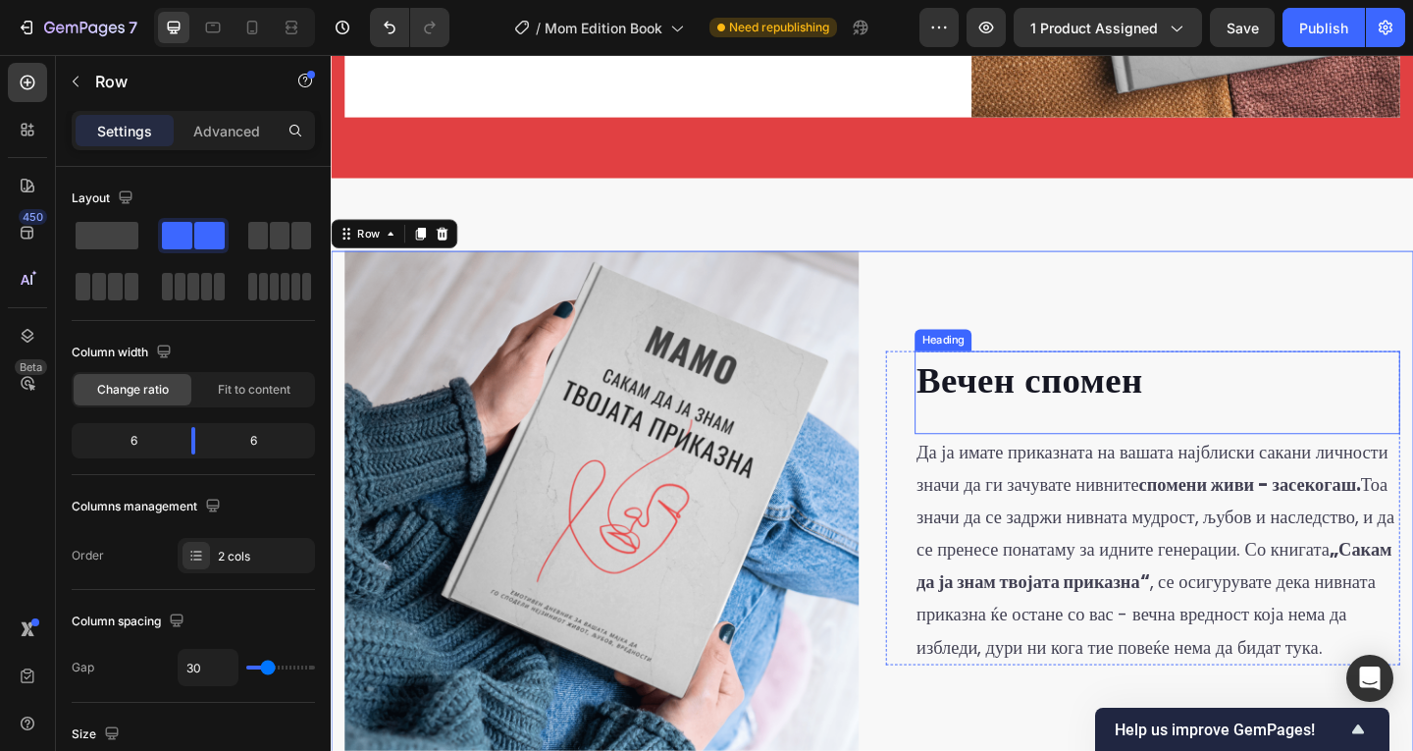
click at [1405, 412] on h2 "Вечен спомен" at bounding box center [1229, 404] width 528 height 55
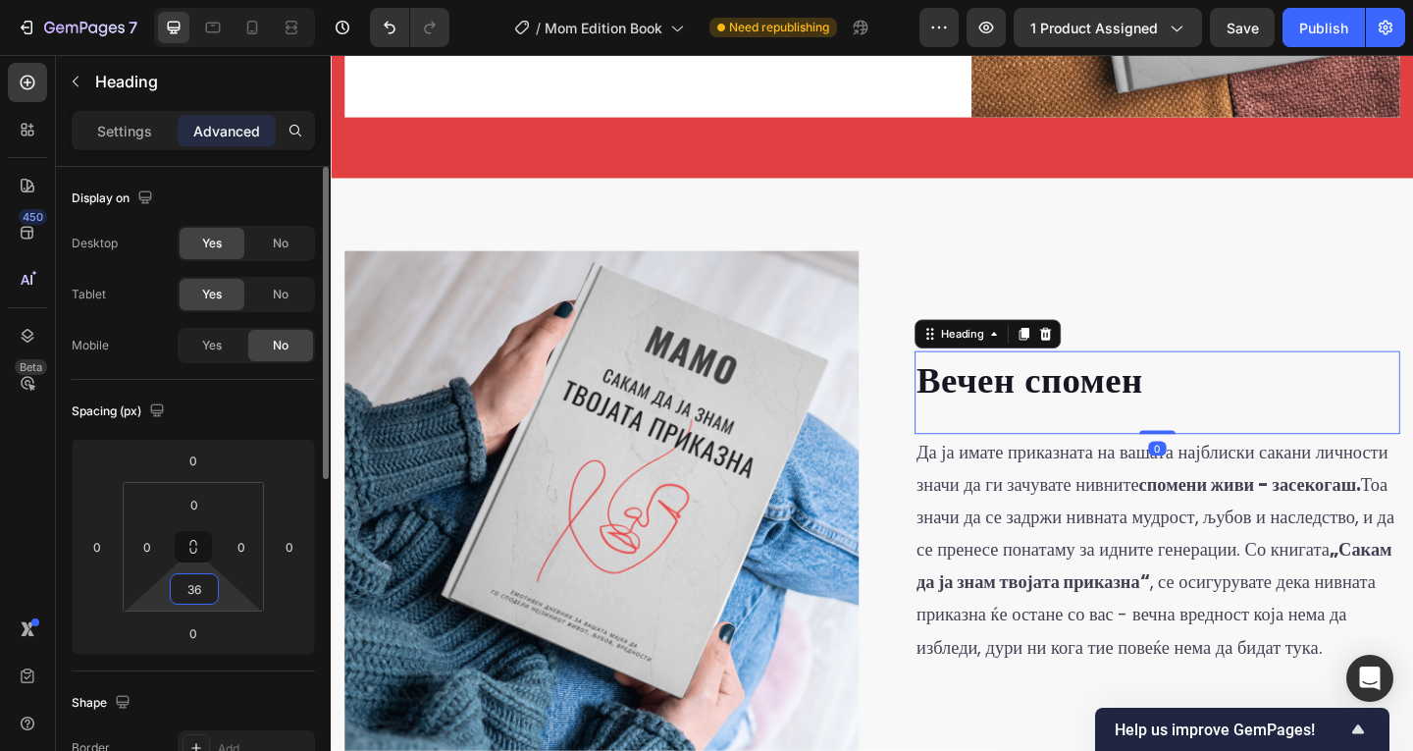
click at [190, 592] on input "36" at bounding box center [194, 588] width 39 height 29
type input "24"
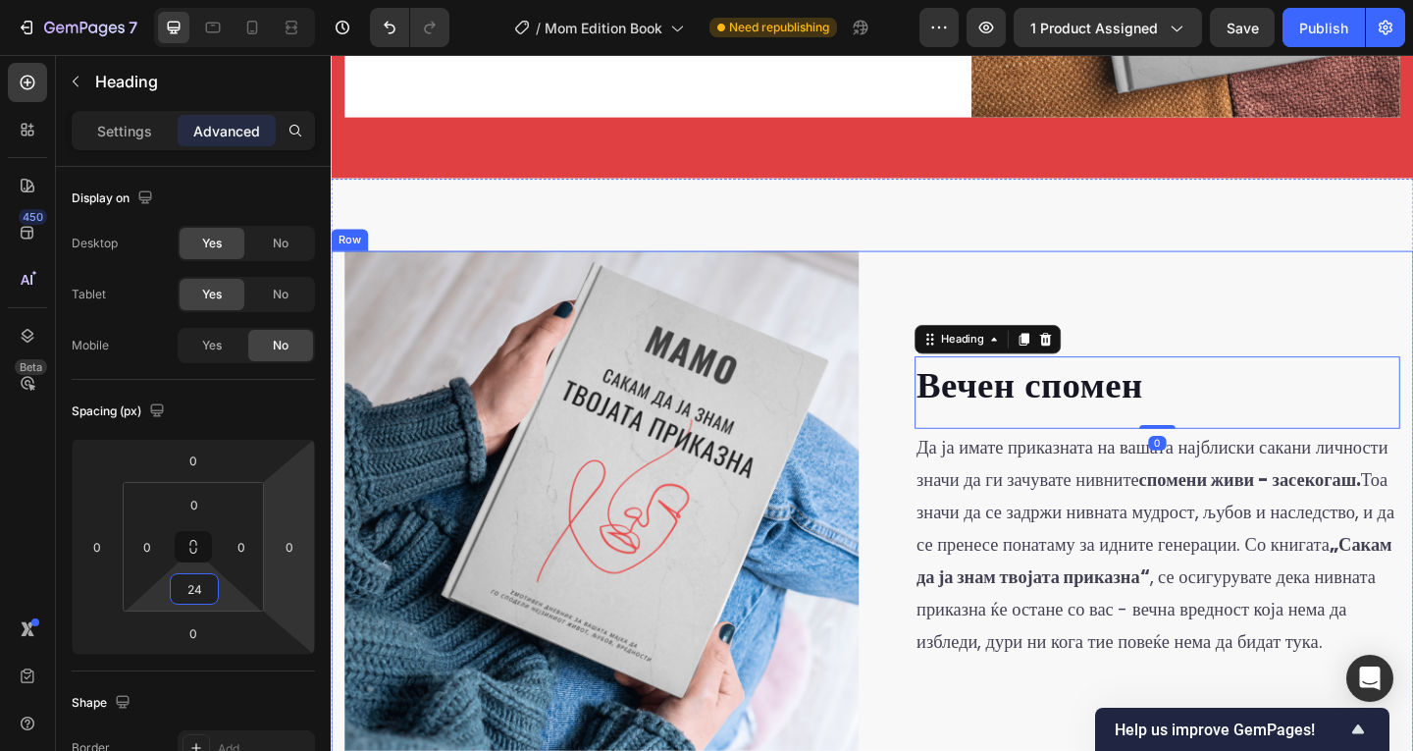
click at [1302, 305] on div "Вечен спомен Heading 0 Да ја имате приказната на вашата најблиски сакани личнос…" at bounding box center [1213, 547] width 559 height 559
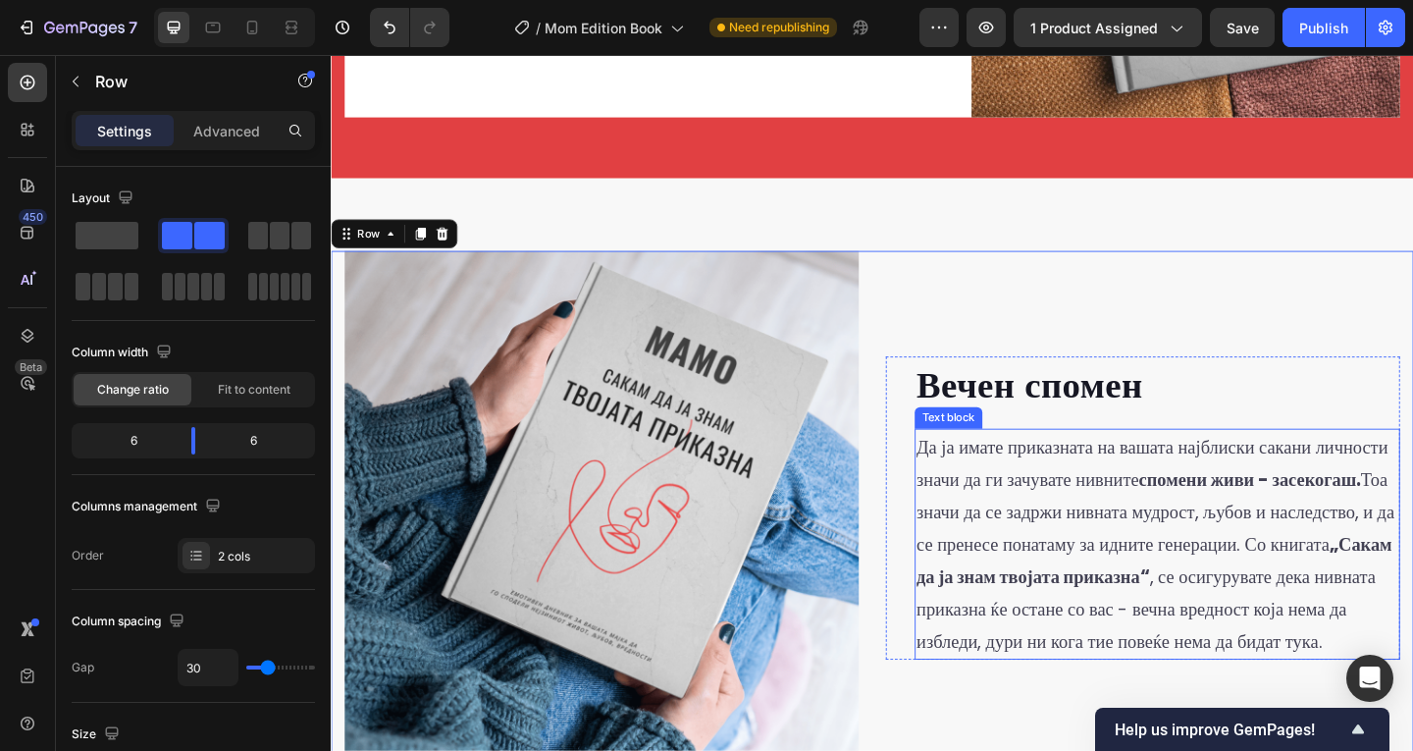
click at [1092, 571] on p "Да ја имате приказната на вашата најблиски сакани личности значи да ги зачувате…" at bounding box center [1229, 586] width 524 height 247
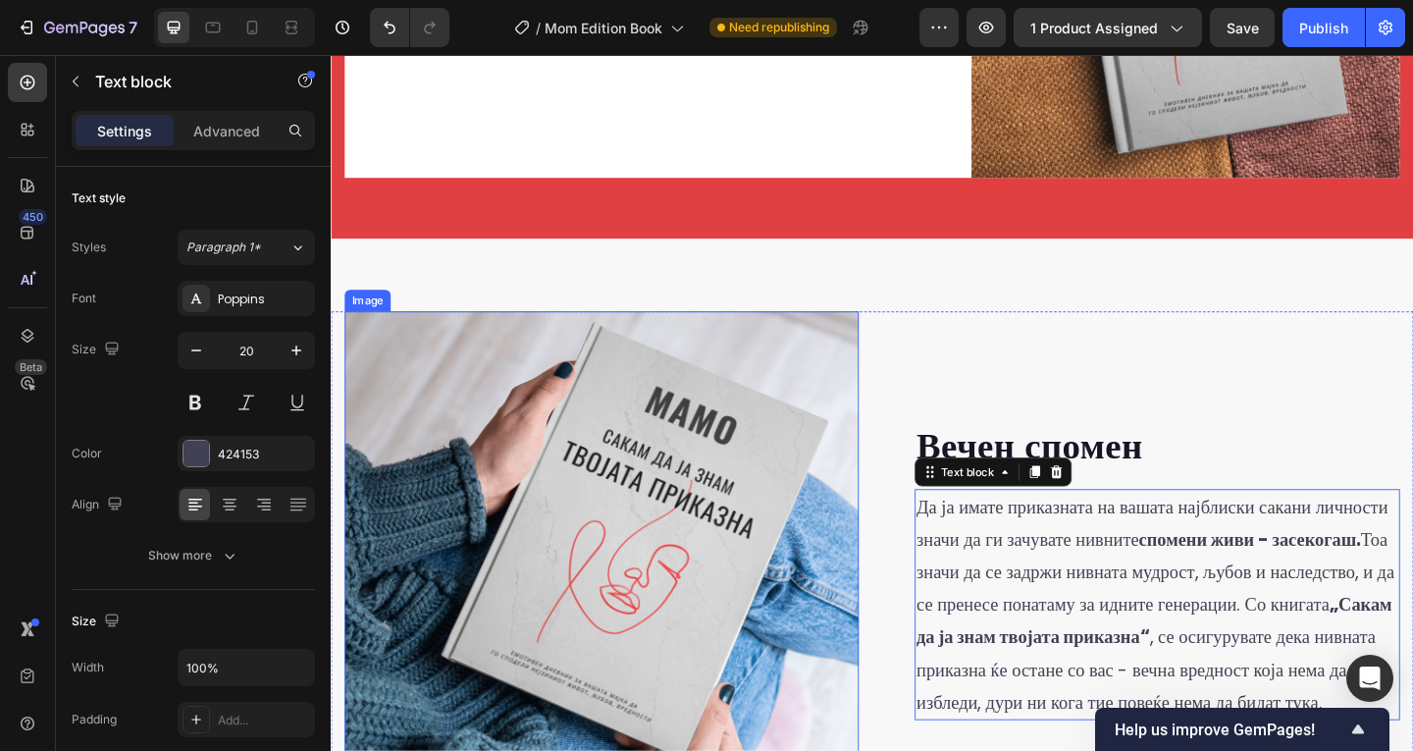
scroll to position [1499, 0]
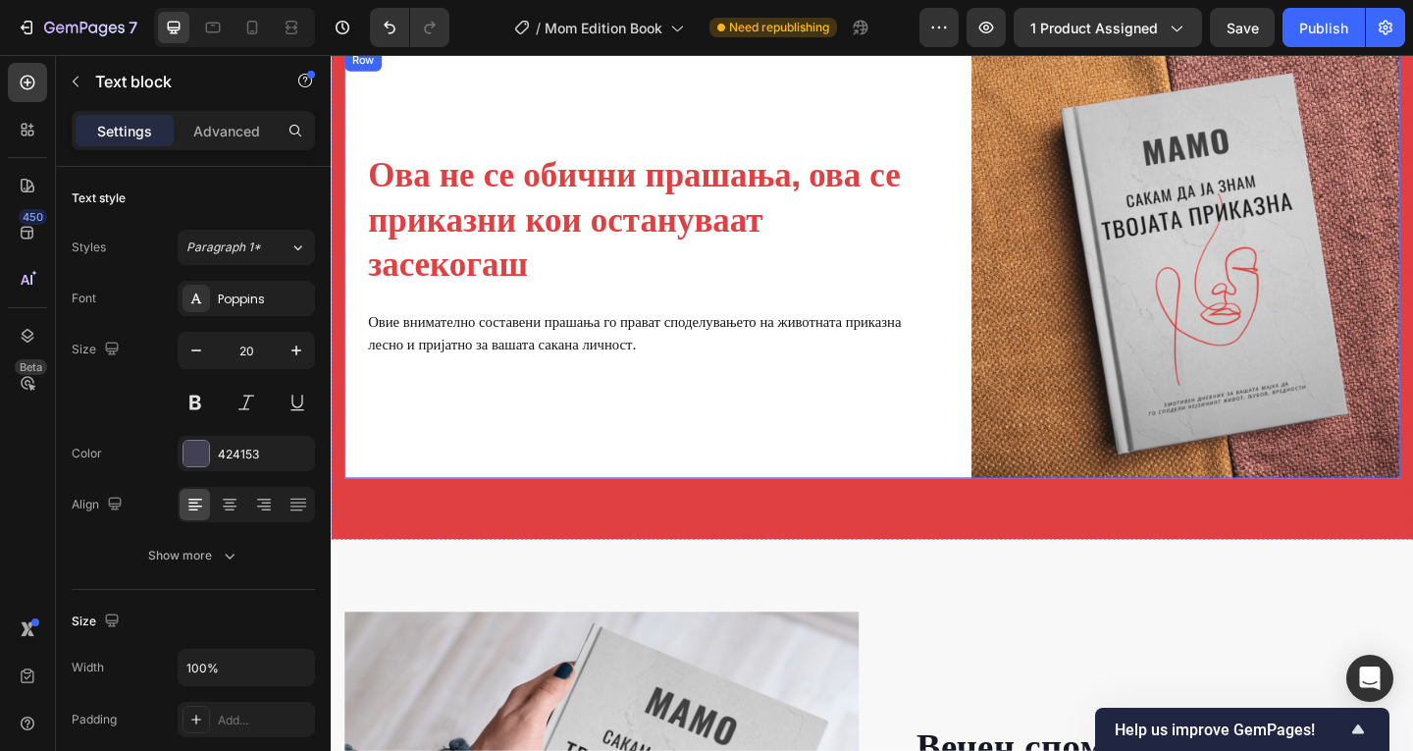
click at [582, 298] on div "Ова не се обични прашања, ова се приказни кои остануваат засекогаш Heading Овие…" at bounding box center [671, 282] width 652 height 466
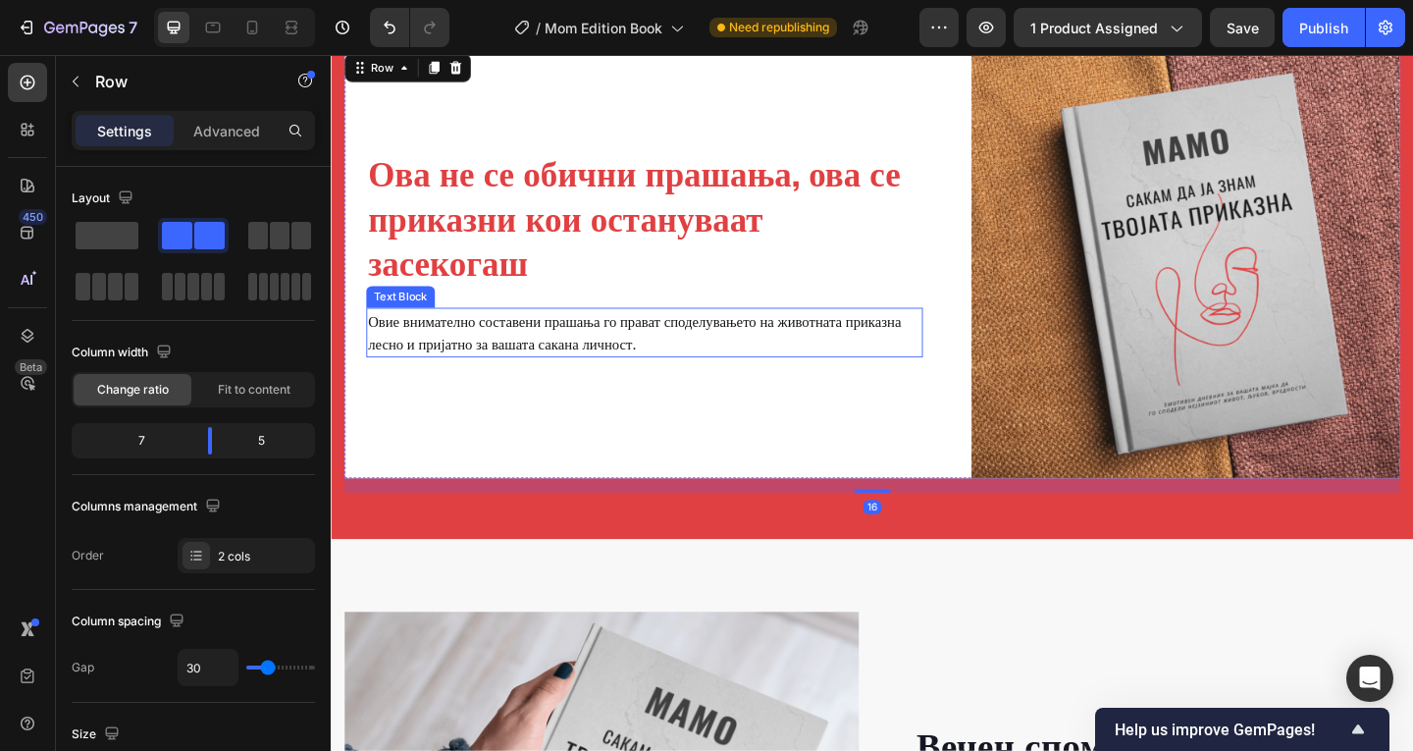
click at [569, 332] on p "Овие внимателно составени прашања го прават споделувањето на животната приказна…" at bounding box center [671, 357] width 601 height 50
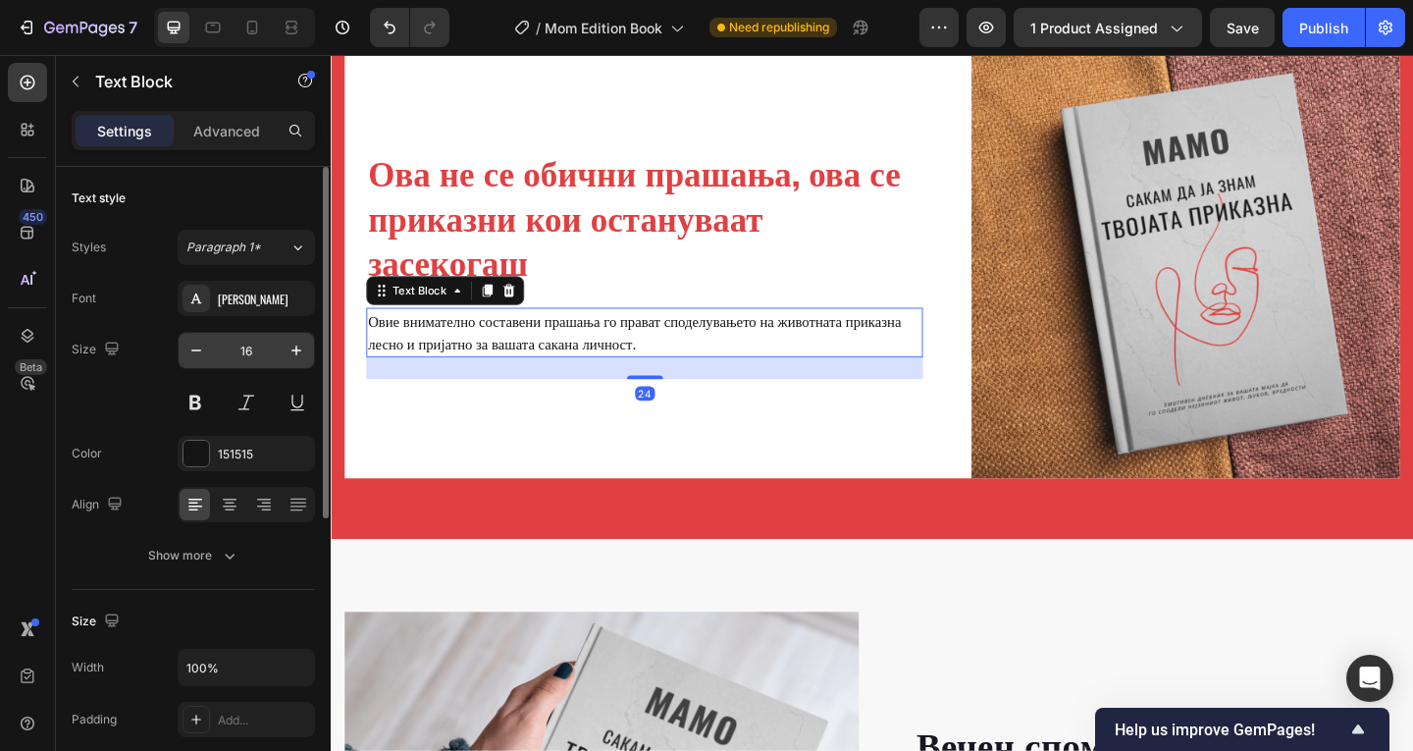
click at [241, 341] on input "16" at bounding box center [246, 350] width 65 height 35
type input "20"
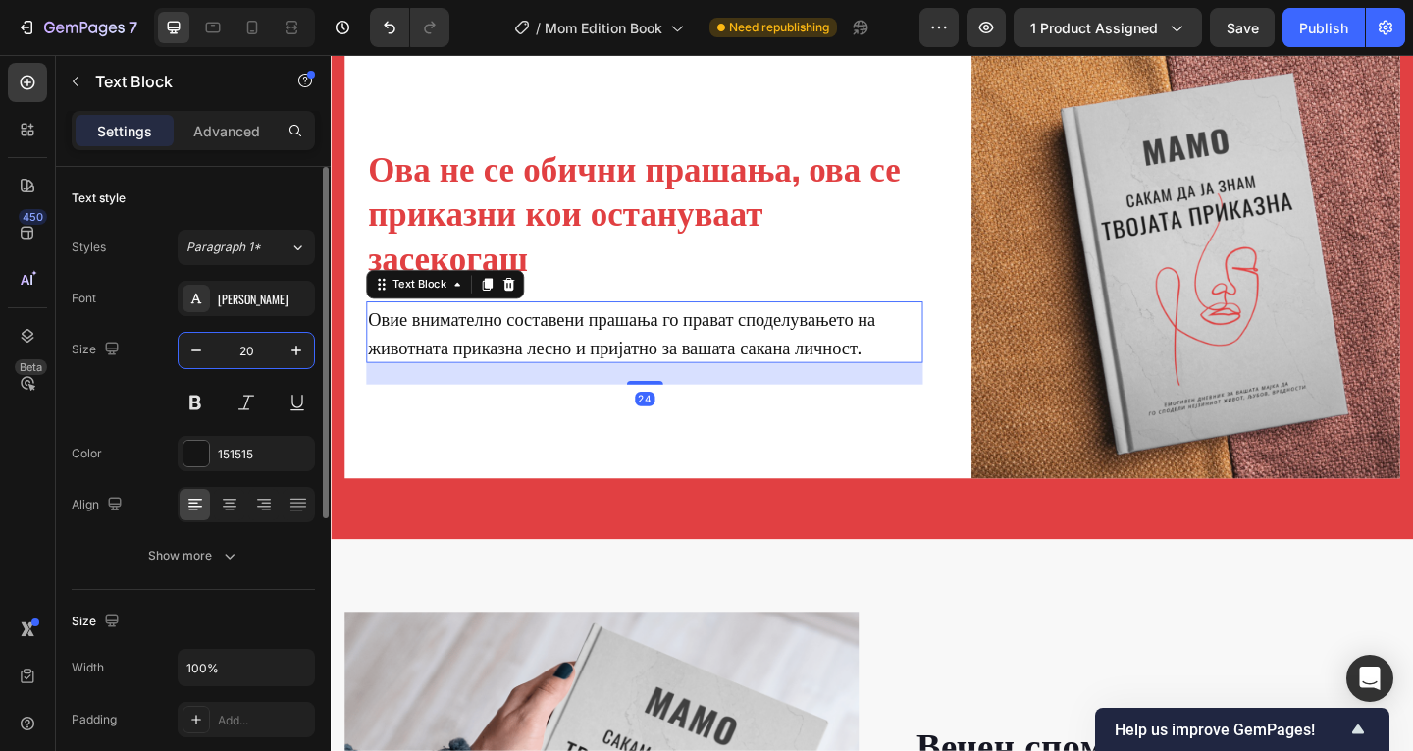
scroll to position [1493, 0]
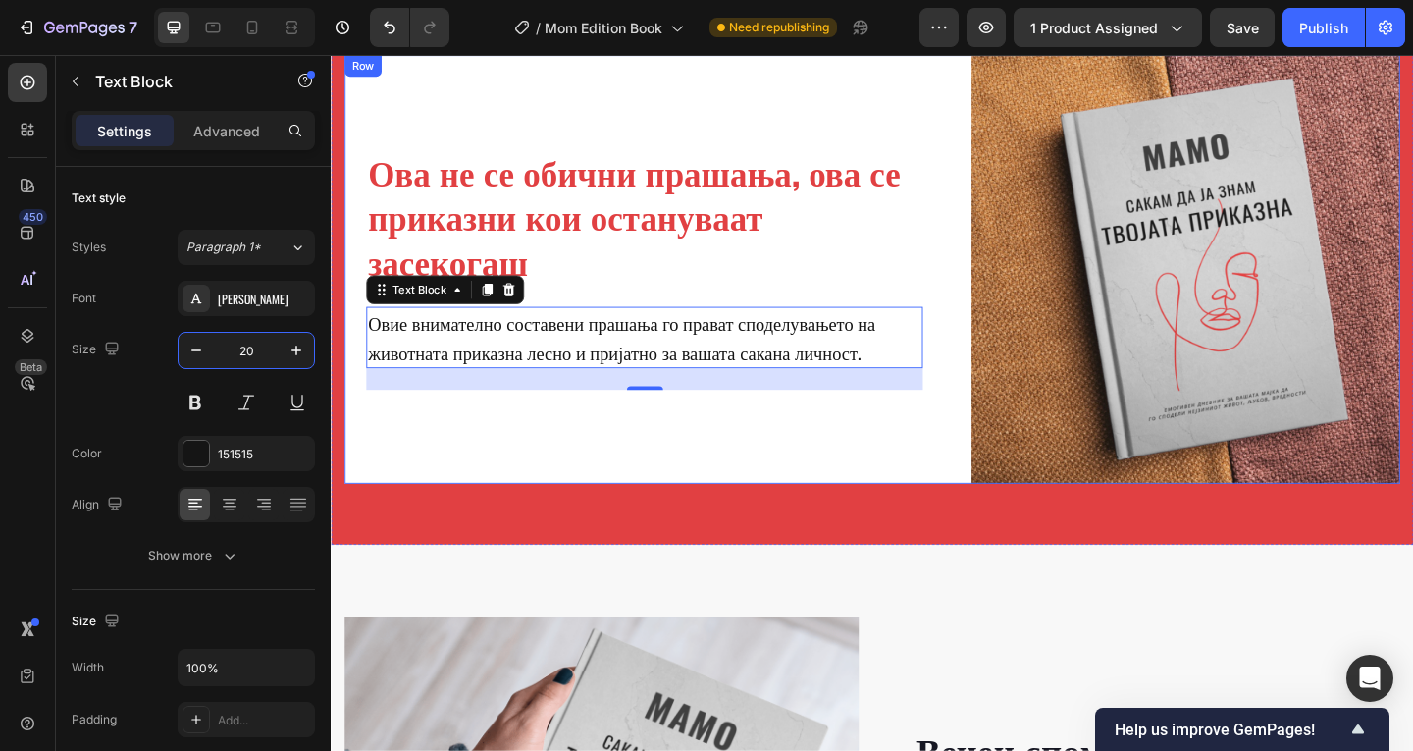
click at [654, 483] on div "Ова не се обични прашања, ова се приказни кои остануваат засекогаш Heading Овие…" at bounding box center [671, 288] width 652 height 466
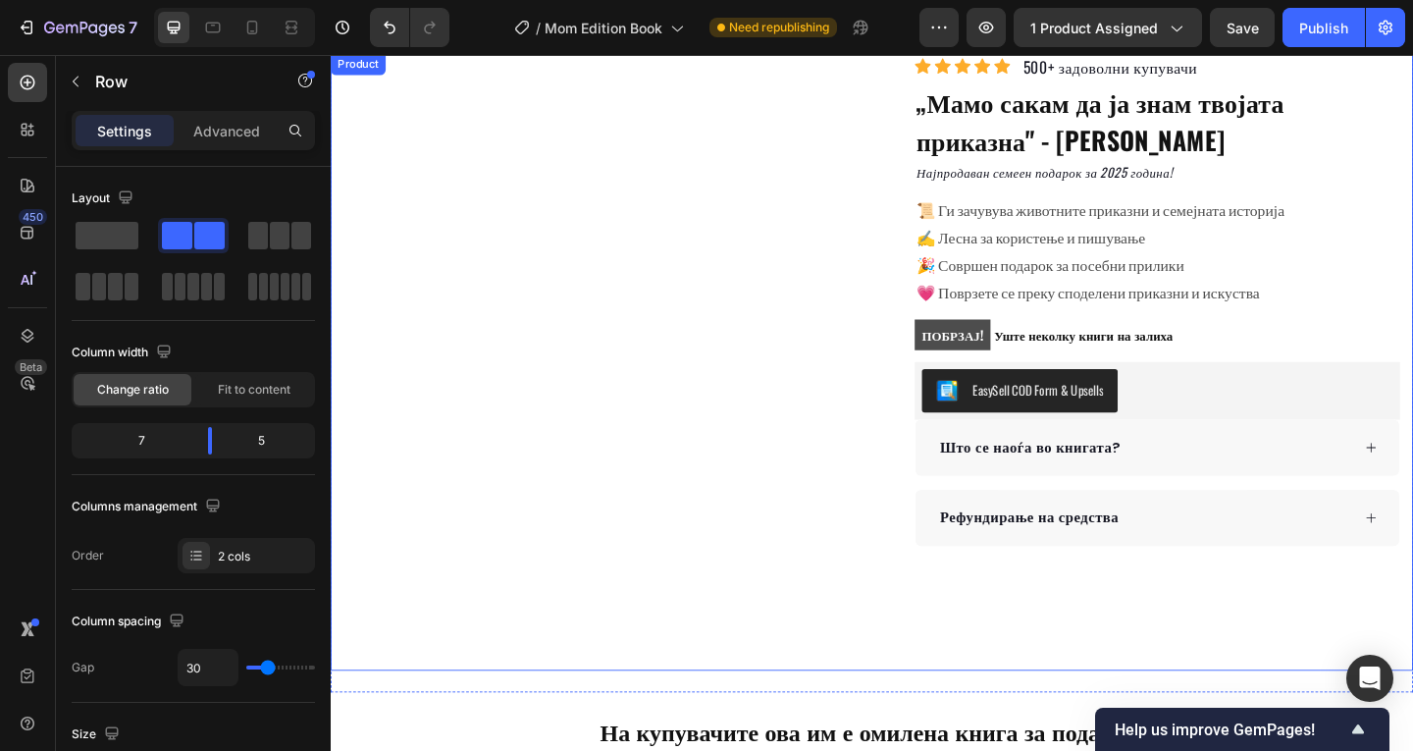
scroll to position [77, 0]
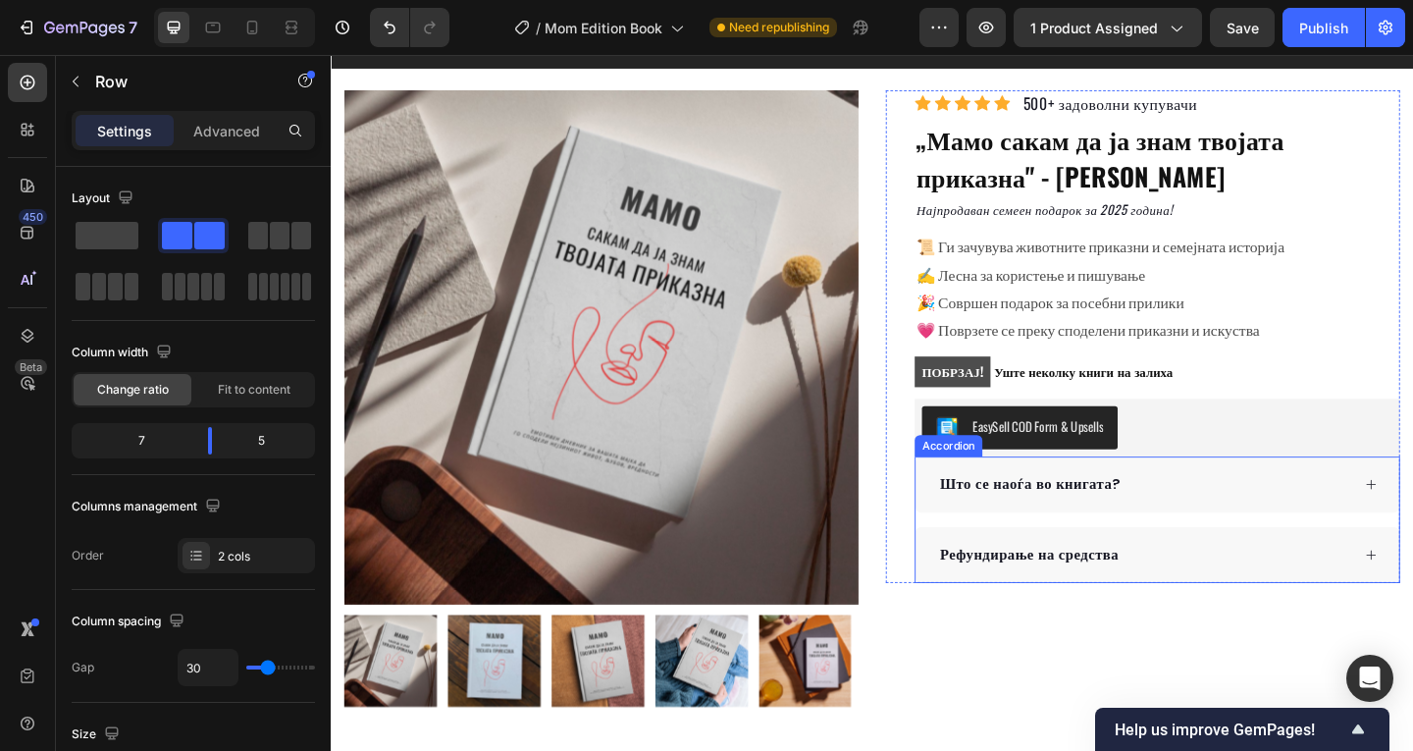
click at [1235, 517] on div "Што се наоѓа во книгата?" at bounding box center [1214, 521] width 449 height 29
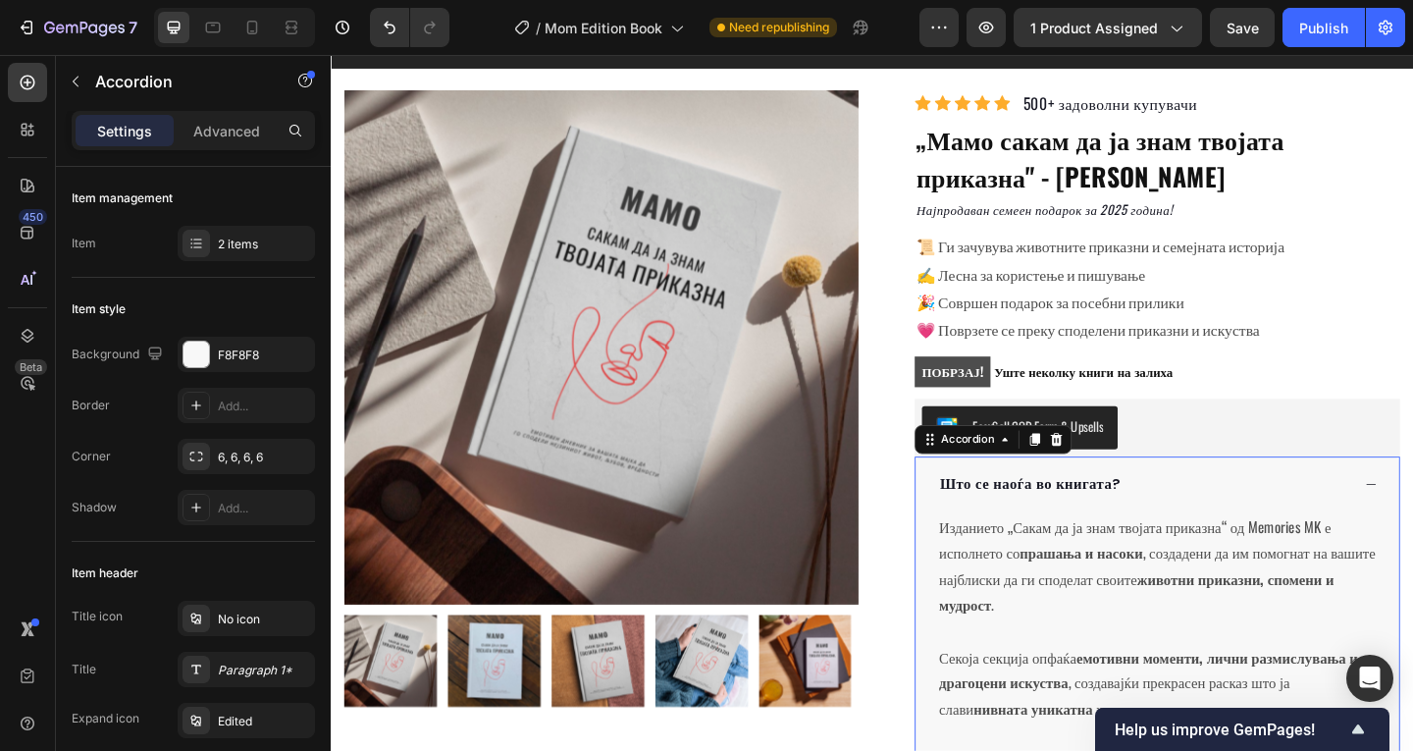
scroll to position [273, 0]
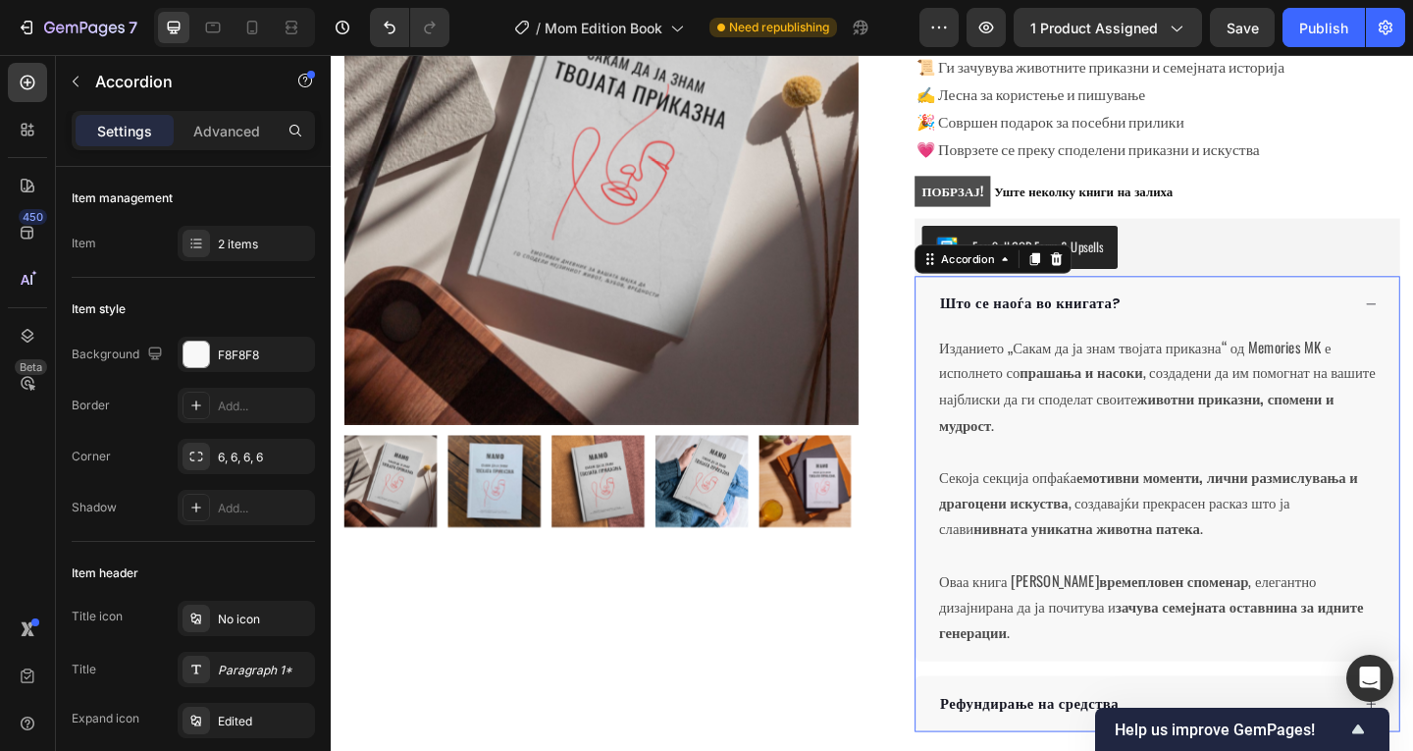
click at [1251, 305] on div "Што се наоѓа во книгата?" at bounding box center [1229, 325] width 526 height 61
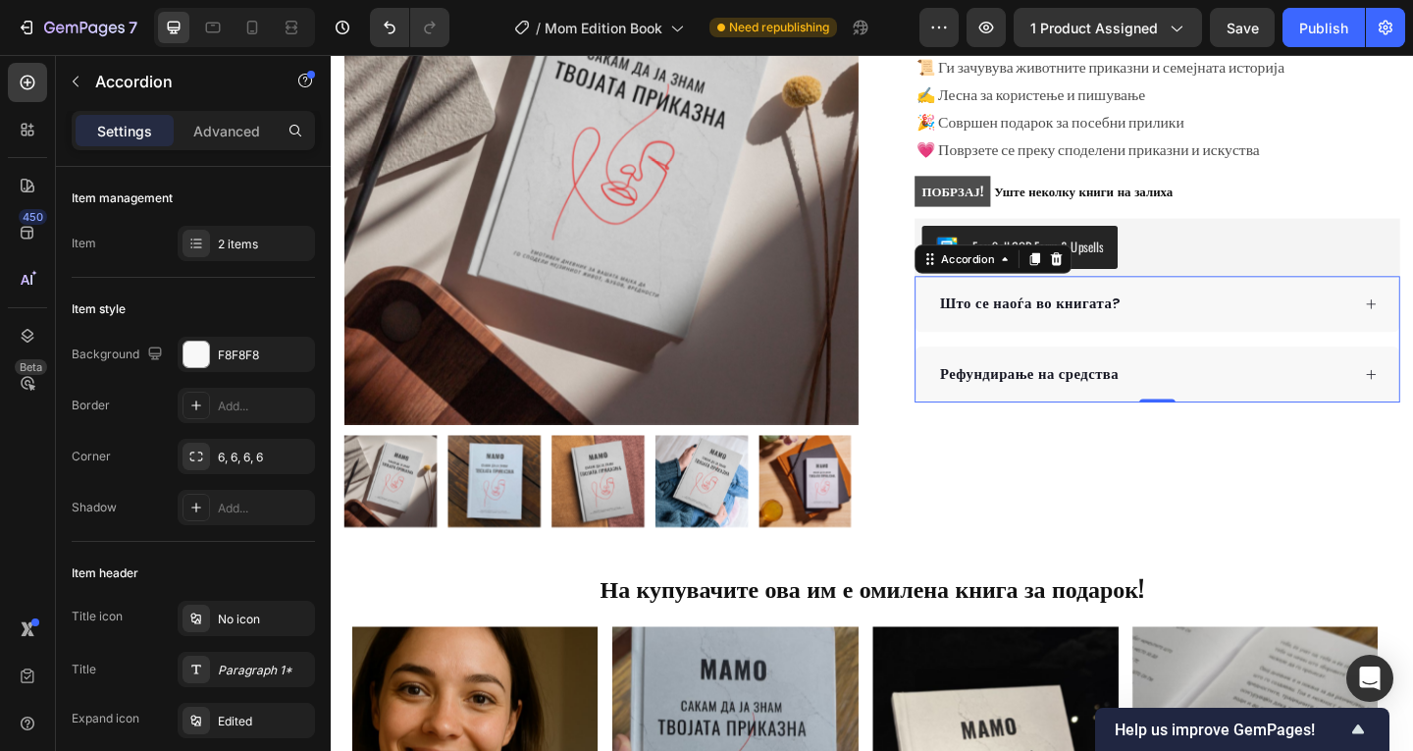
click at [1224, 406] on div "Рефундирање на средства" at bounding box center [1214, 402] width 449 height 29
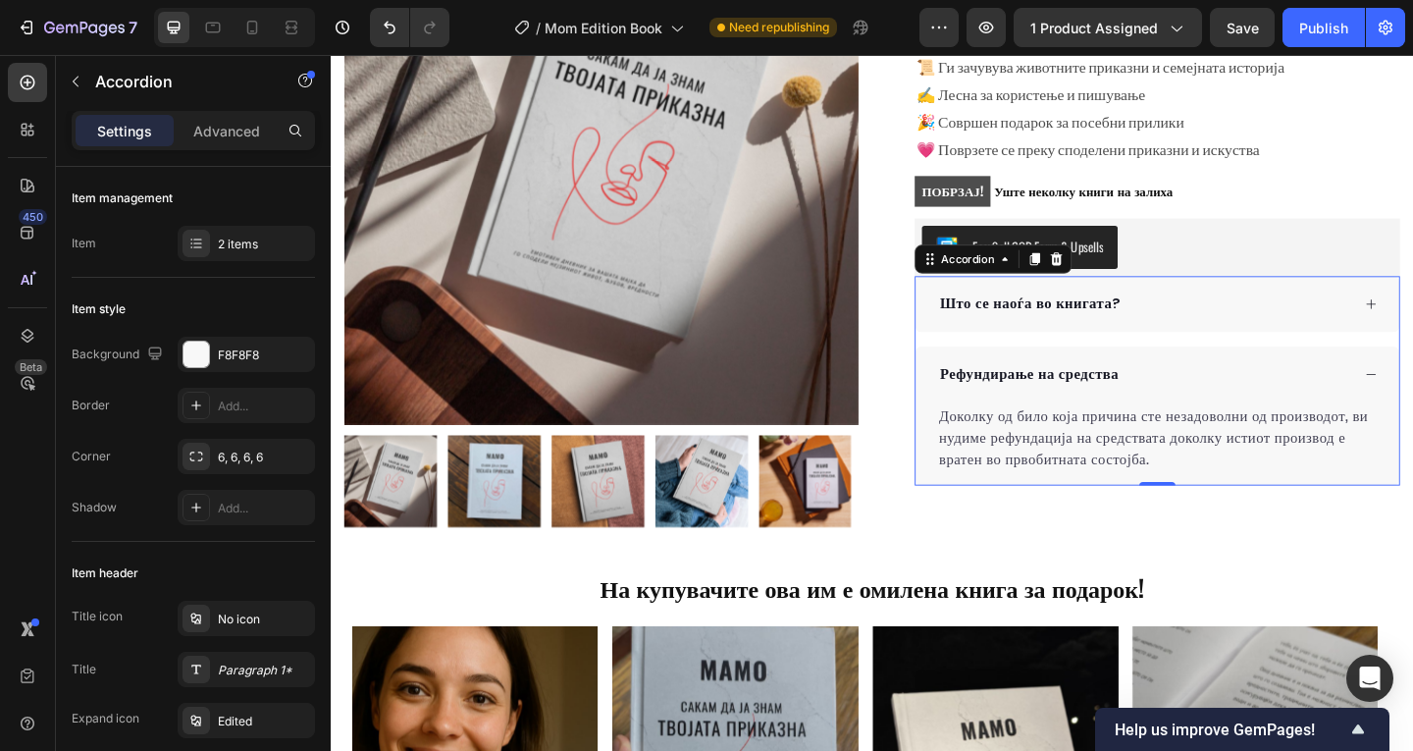
click at [1224, 406] on div "Рефундирање на средства" at bounding box center [1214, 402] width 449 height 29
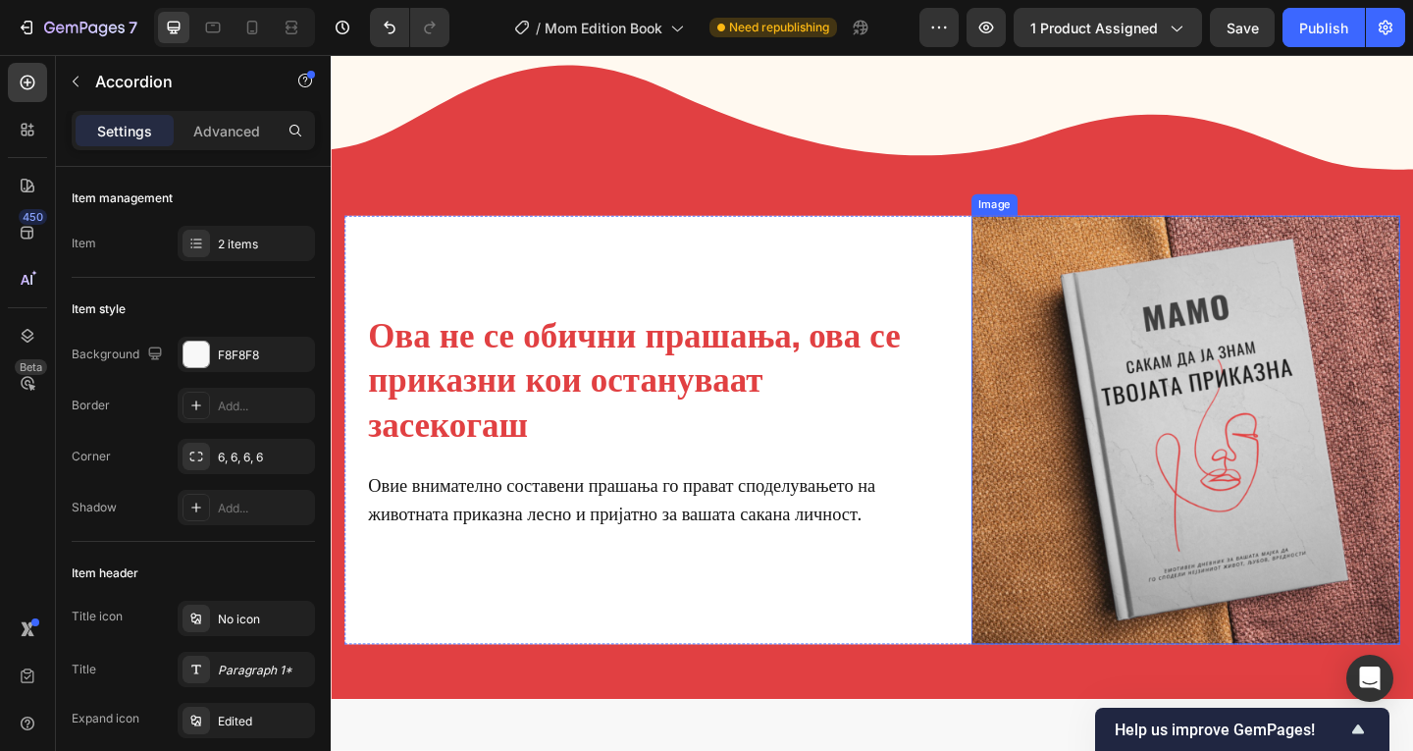
scroll to position [818, 0]
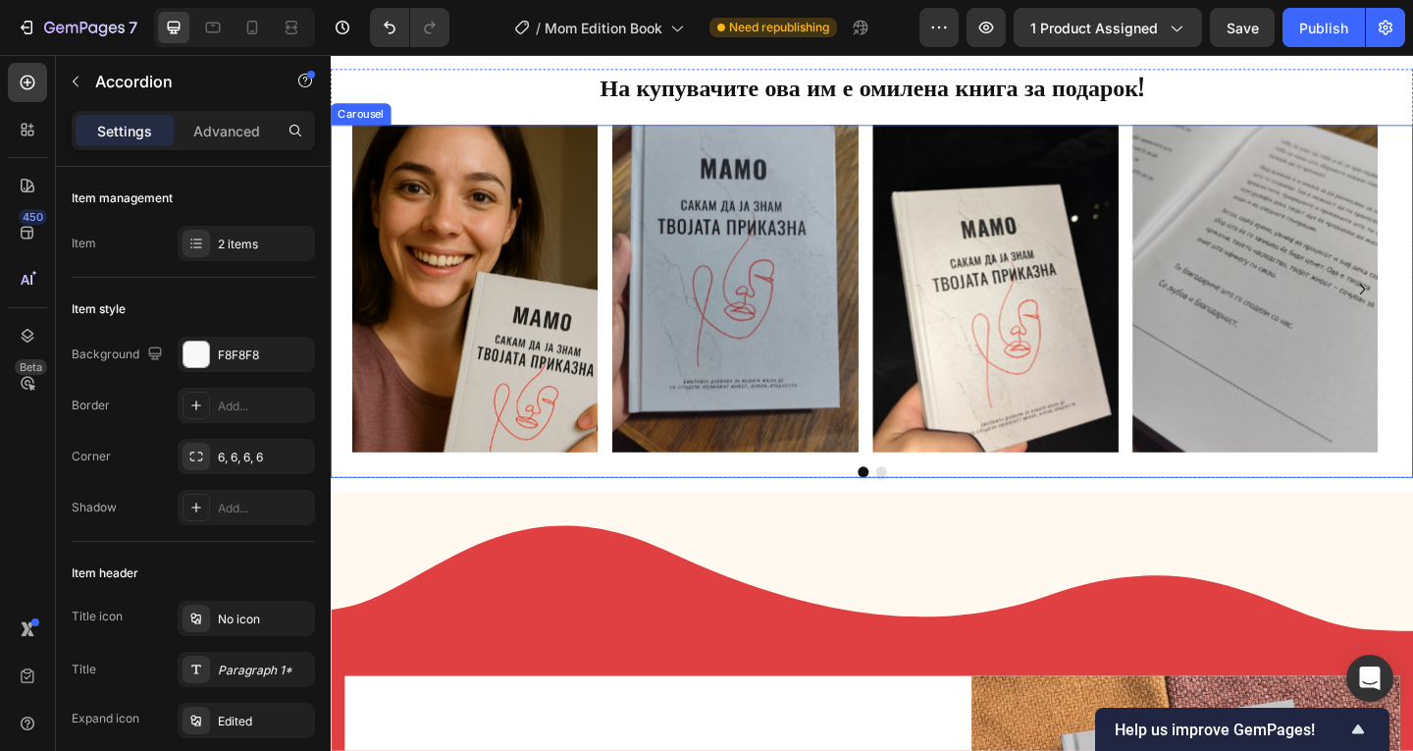
click at [923, 502] on button "Dot" at bounding box center [929, 508] width 12 height 12
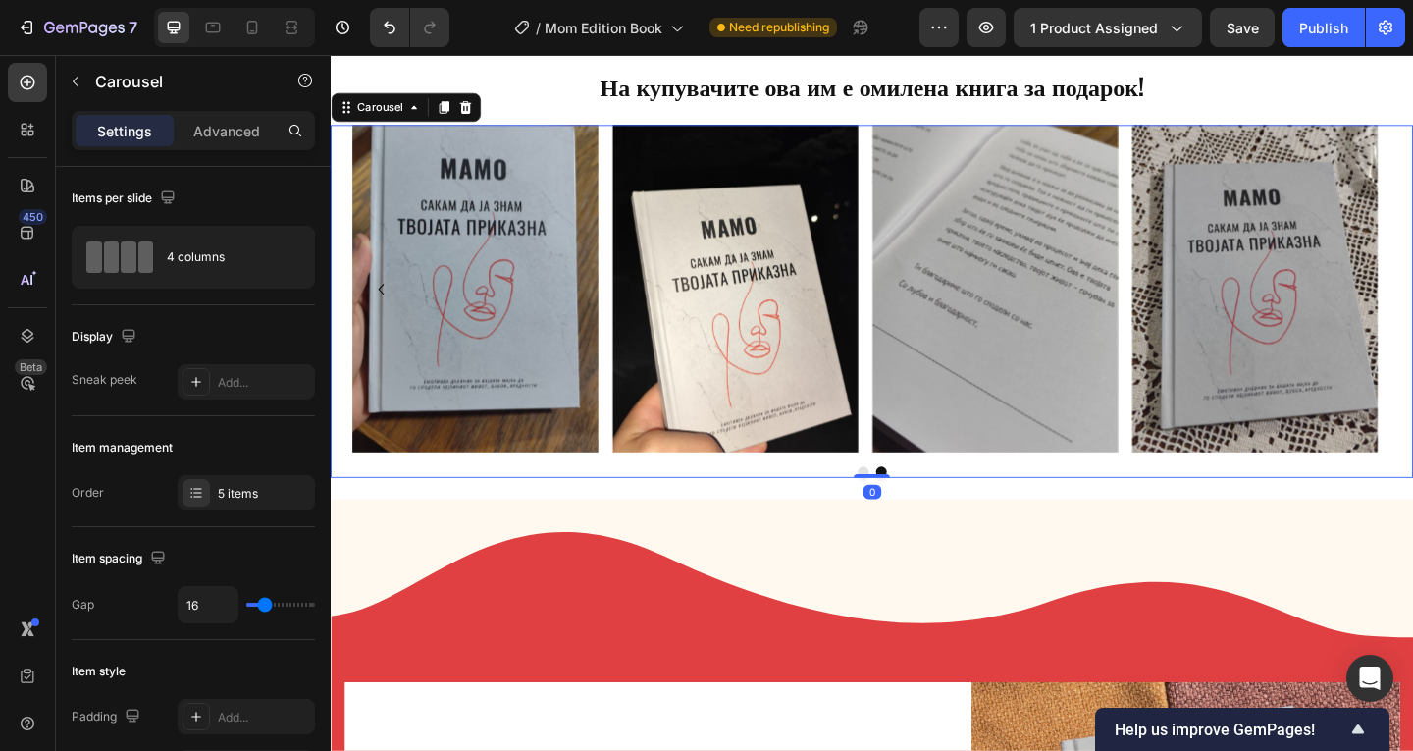
click at [893, 502] on div at bounding box center [919, 508] width 1130 height 12
click at [907, 502] on button "Dot" at bounding box center [910, 508] width 12 height 12
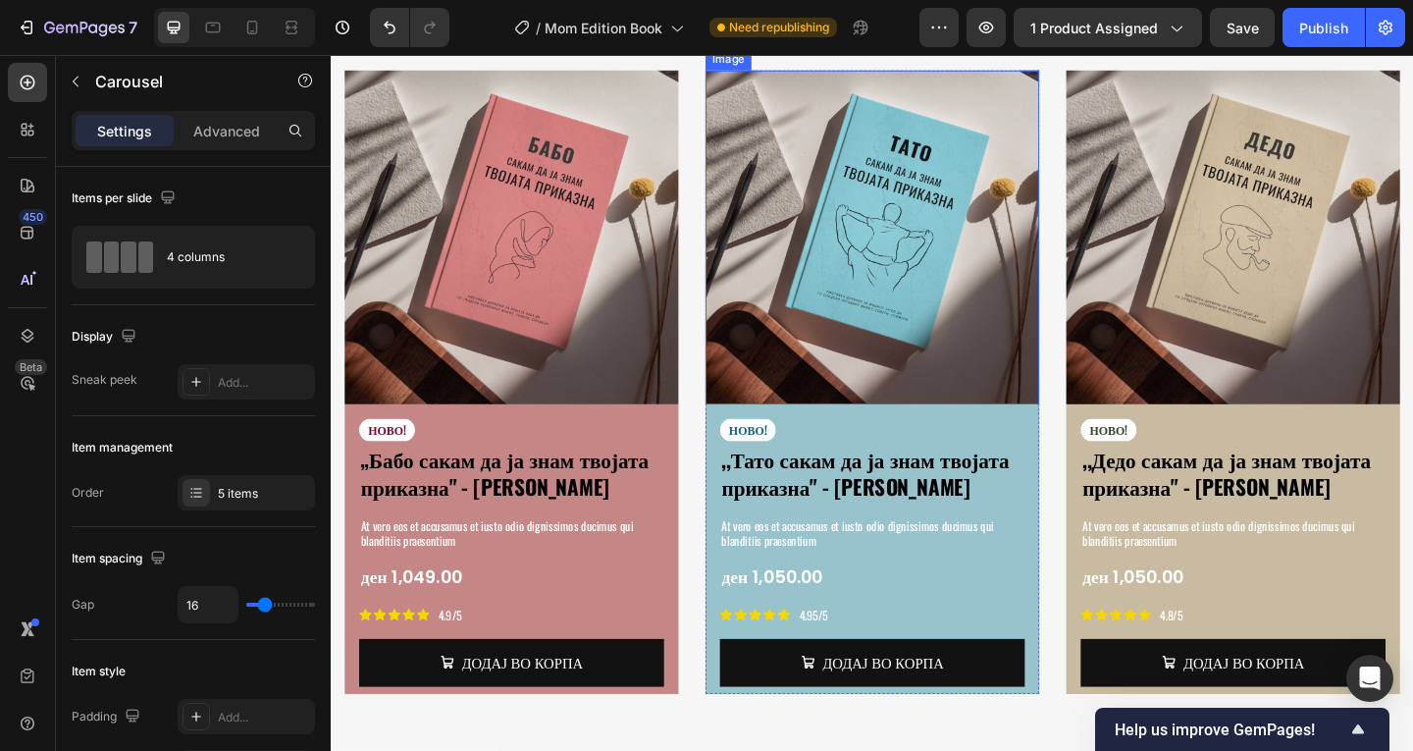
scroll to position [3630, 0]
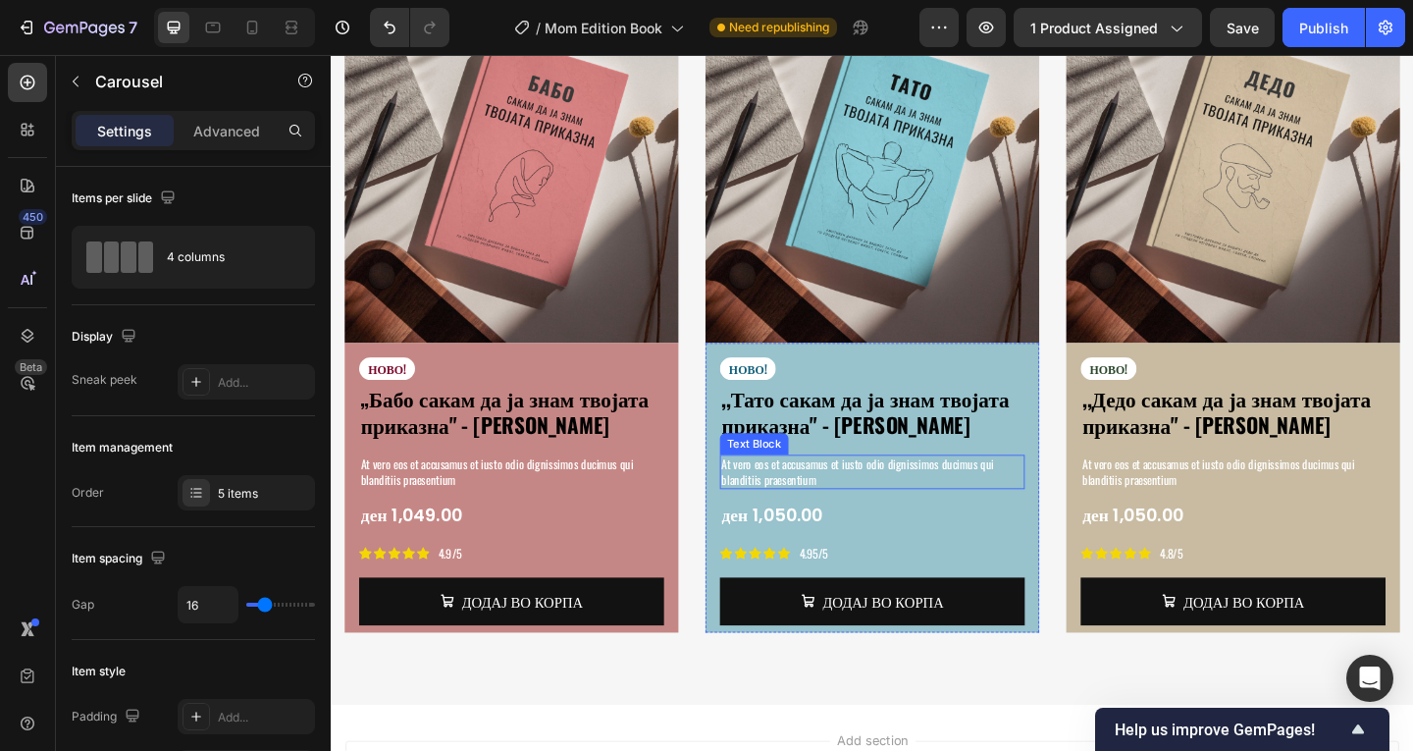
click at [975, 492] on p "At vero eos et accusamus et iusto odio dignissimos ducimus qui blanditiis praes…" at bounding box center [919, 508] width 328 height 33
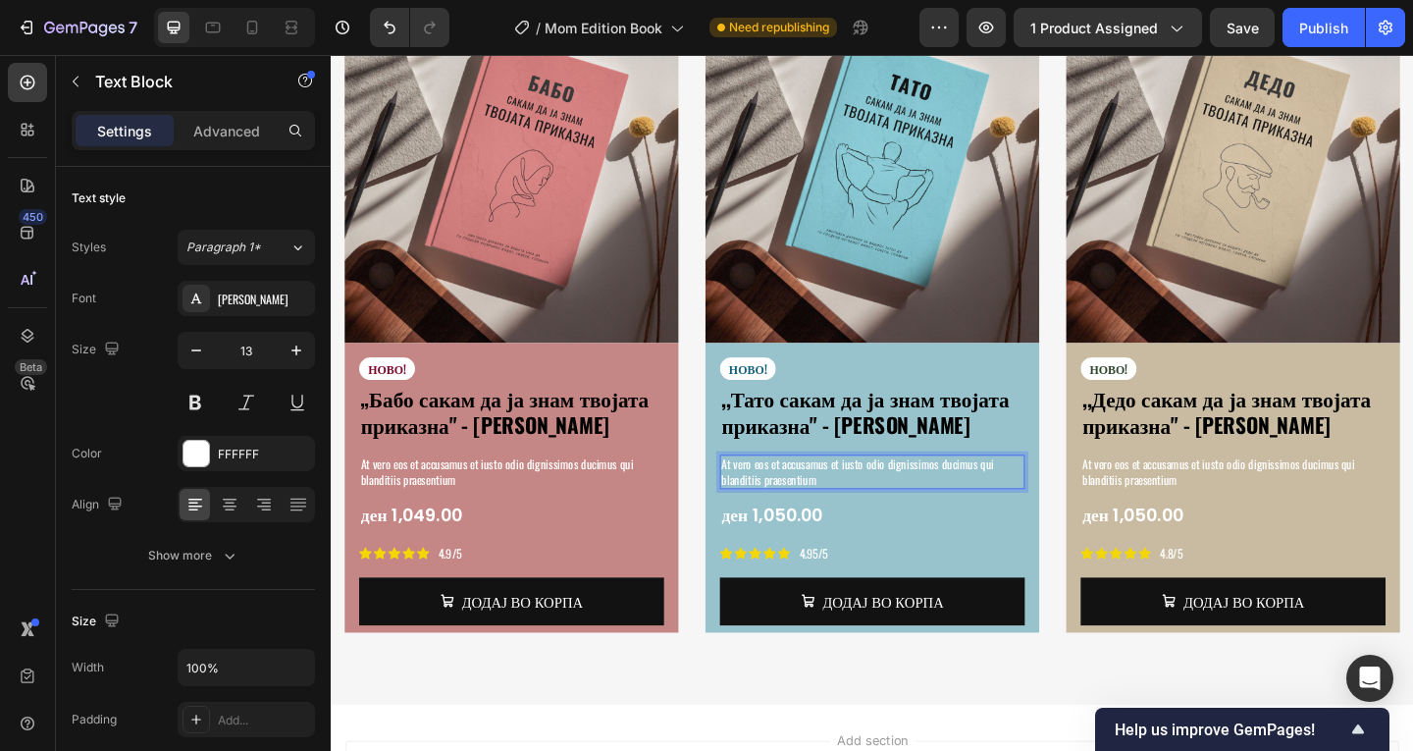
click at [975, 492] on p "At vero eos et accusamus et iusto odio dignissimos ducimus qui blanditiis praes…" at bounding box center [919, 508] width 328 height 33
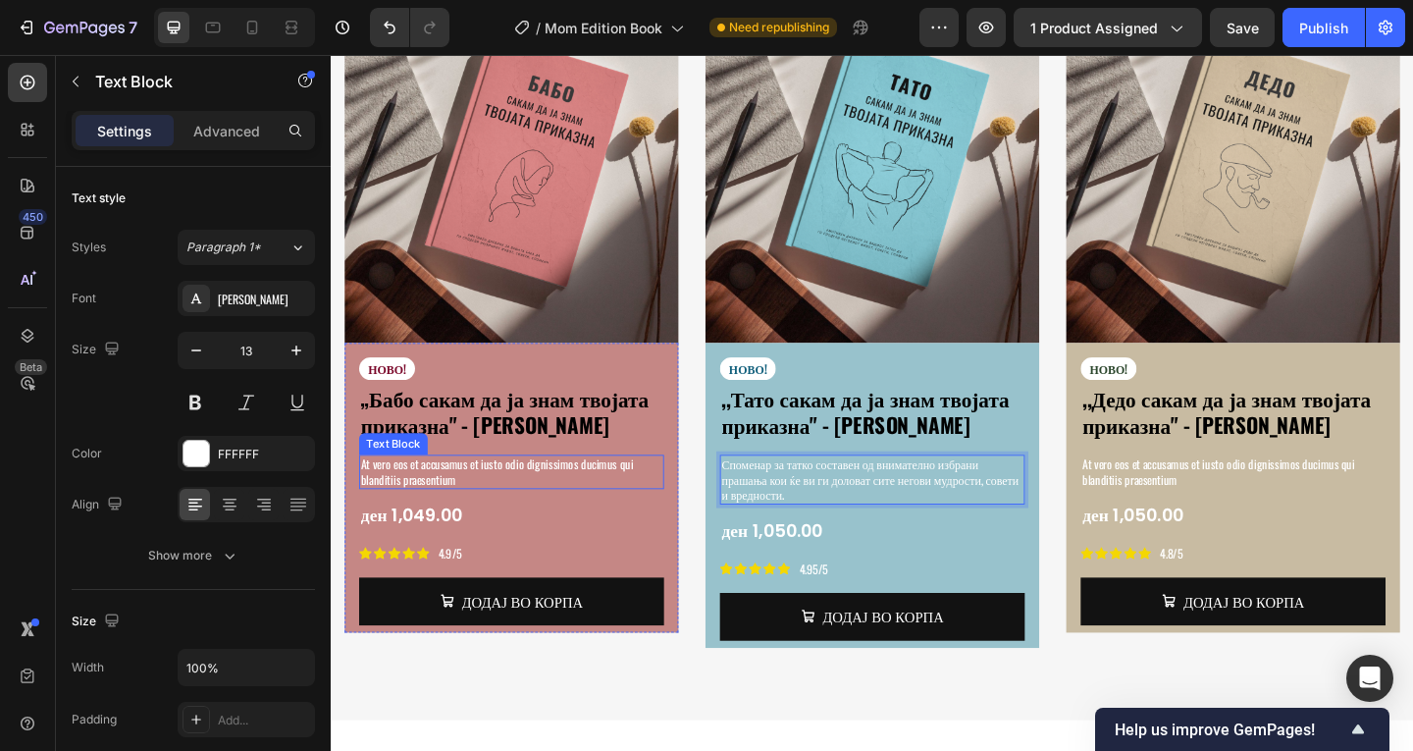
click at [544, 492] on p "At vero eos et accusamus et iusto odio dignissimos ducimus qui blanditiis praes…" at bounding box center [527, 508] width 328 height 33
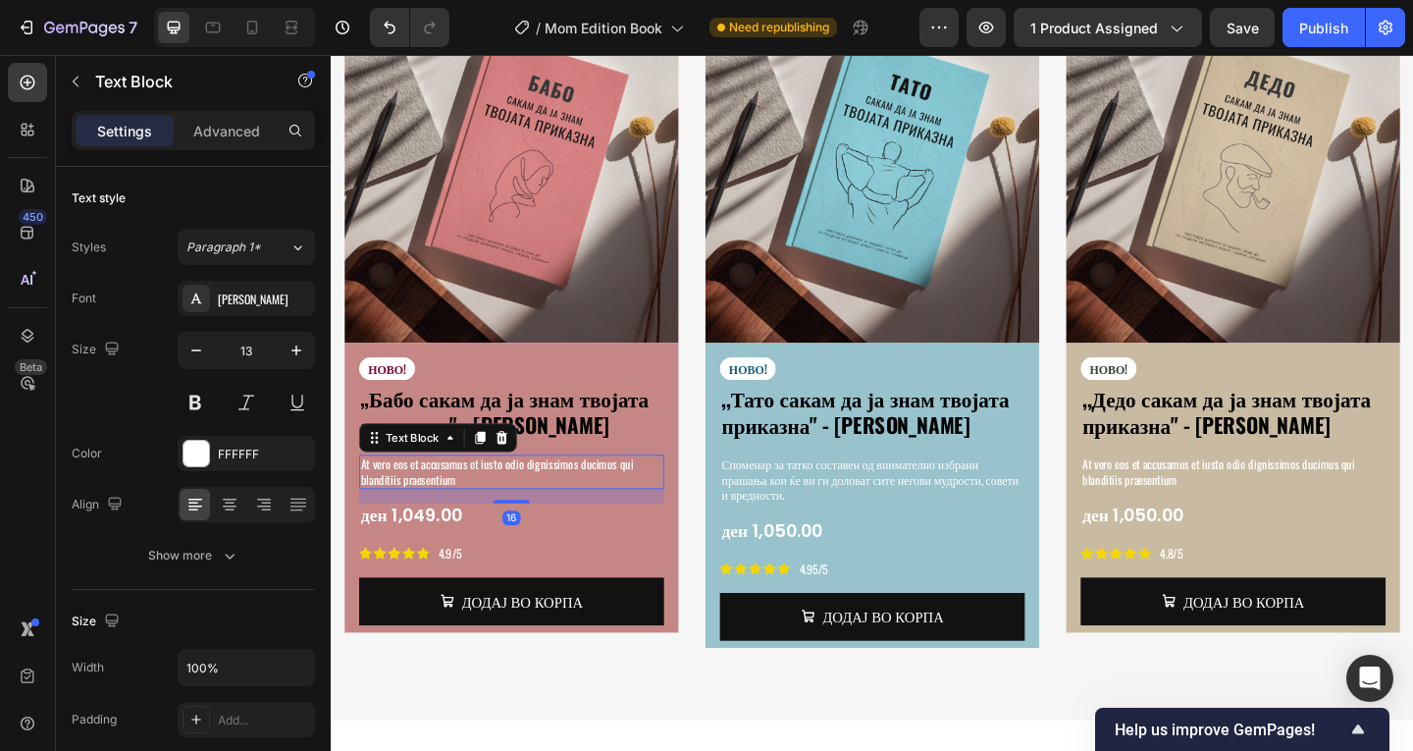
click at [544, 492] on p "At vero eos et accusamus et iusto odio dignissimos ducimus qui blanditiis praes…" at bounding box center [527, 508] width 328 height 33
click at [530, 492] on p "At vero eos et accusamus et iusto odio dignissimos ducimus qui blanditiis praes…" at bounding box center [527, 508] width 328 height 33
click at [527, 492] on p "At vero eos et accusamus et iusto odio dignissimos ducimus qui blanditiis praes…" at bounding box center [527, 508] width 328 height 33
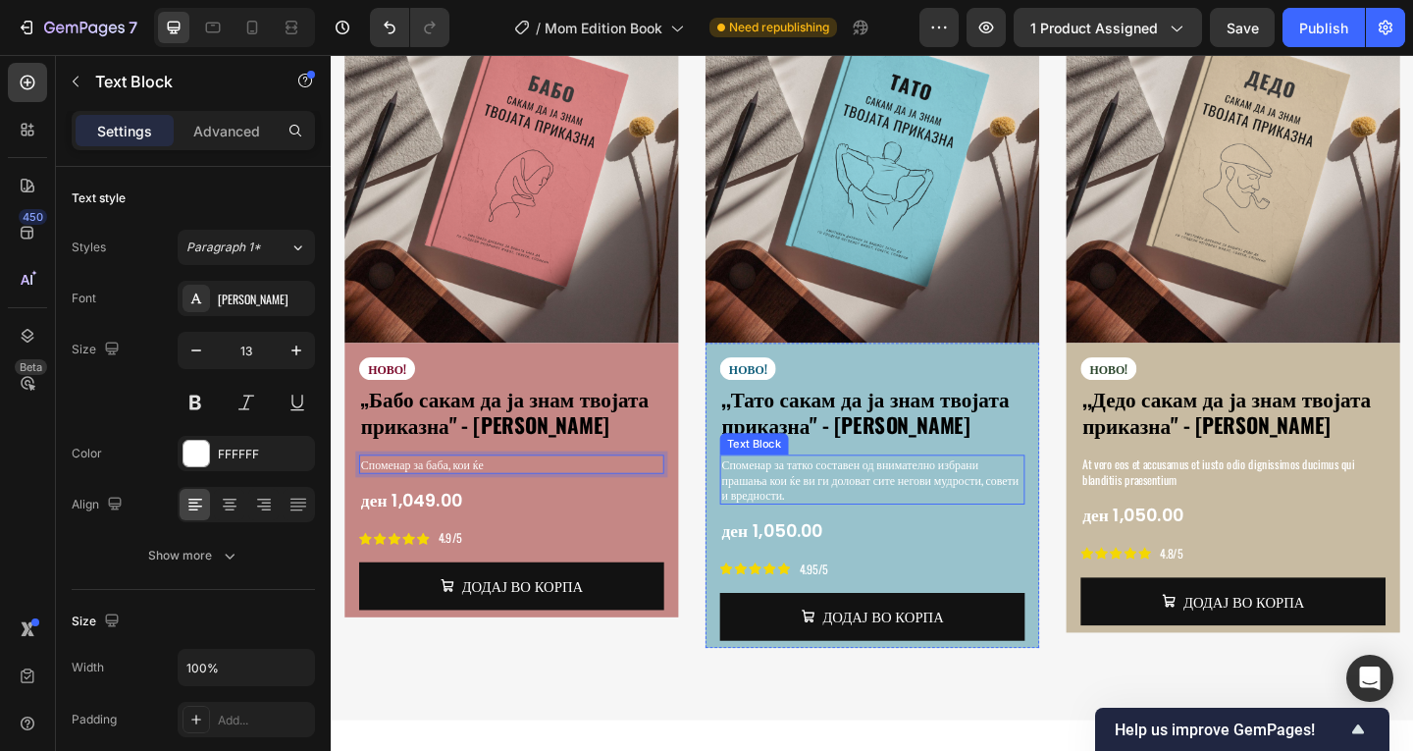
click at [944, 492] on p "Споменар за татко составен од внимателно избрани прашања кои ќе ви ги доловат с…" at bounding box center [919, 517] width 328 height 50
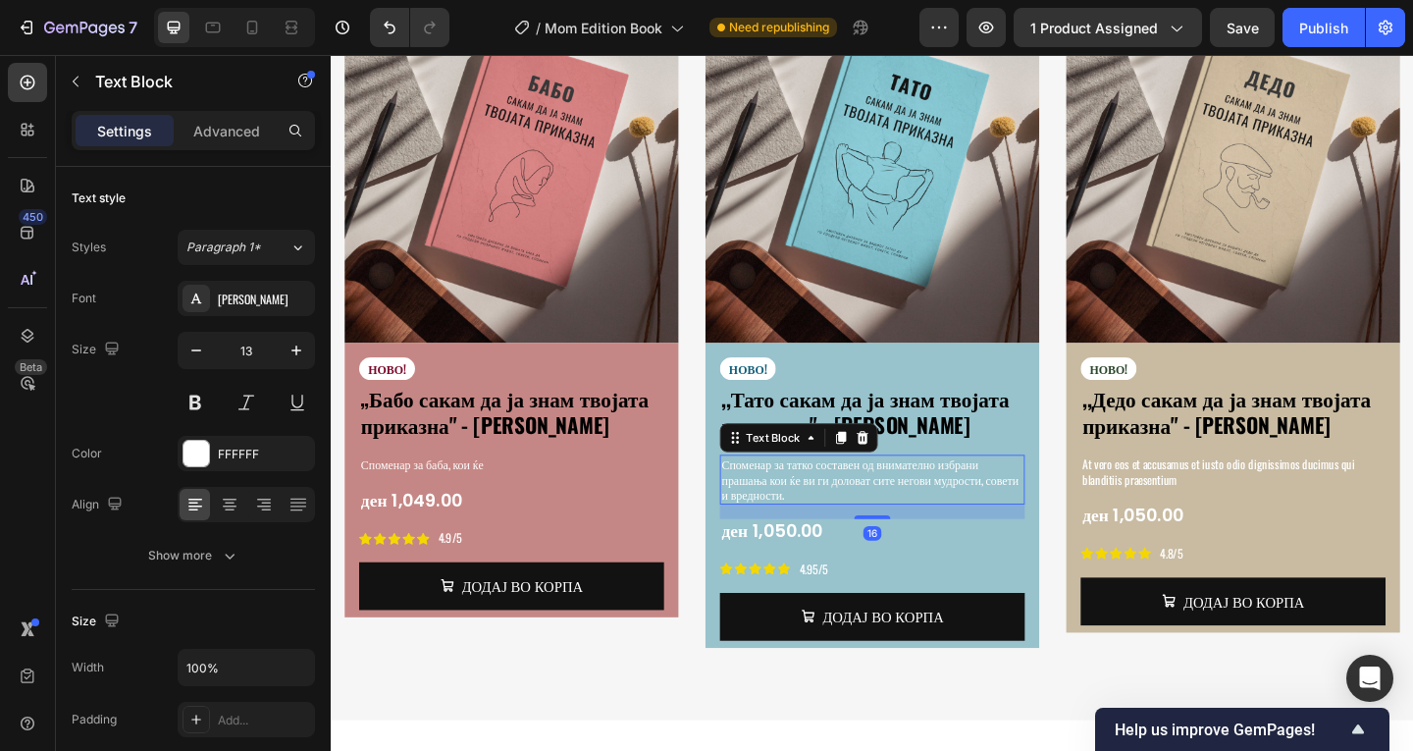
click at [933, 492] on p "Споменар за татко составен од внимателно избрани прашања кои ќе ви ги доловат с…" at bounding box center [919, 517] width 328 height 50
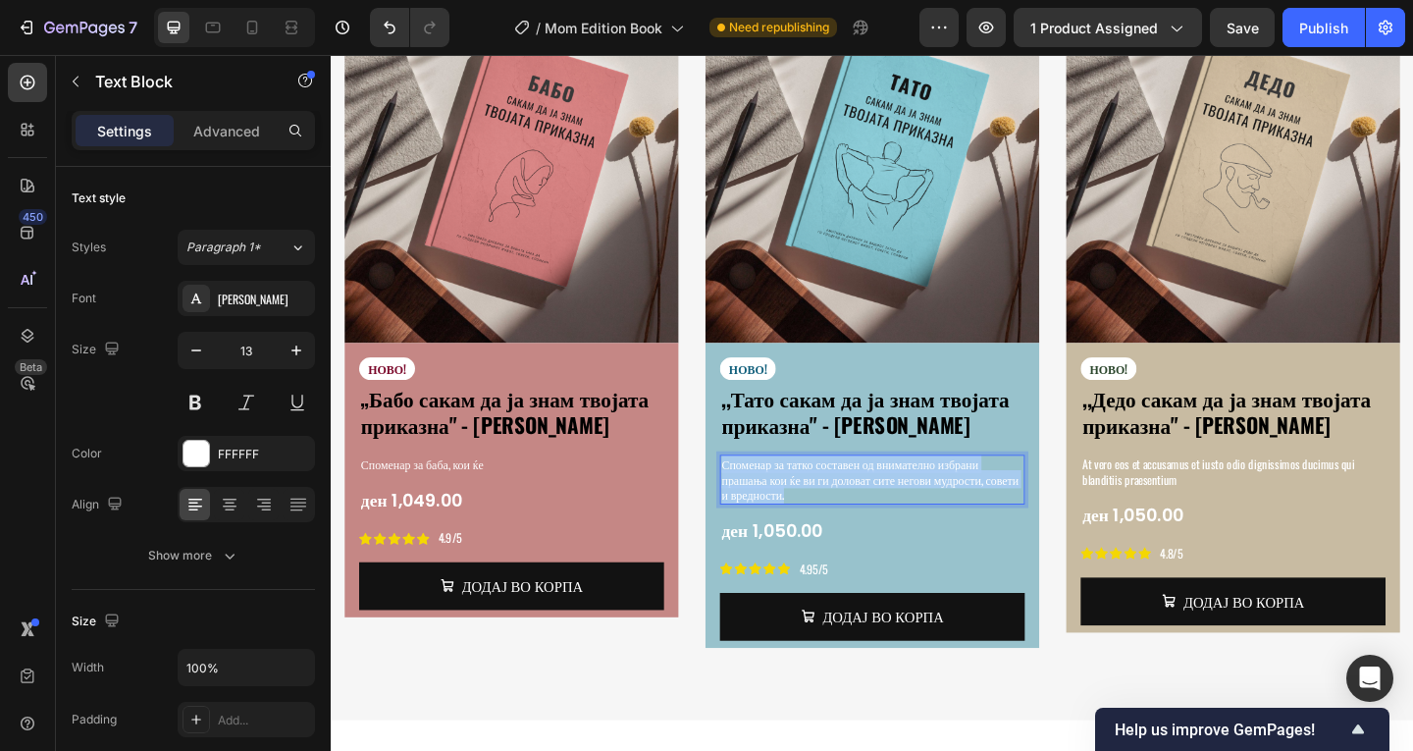
copy p "Споменар за татко составен од внимателно избрани прашања кои ќе ви ги доловат с…"
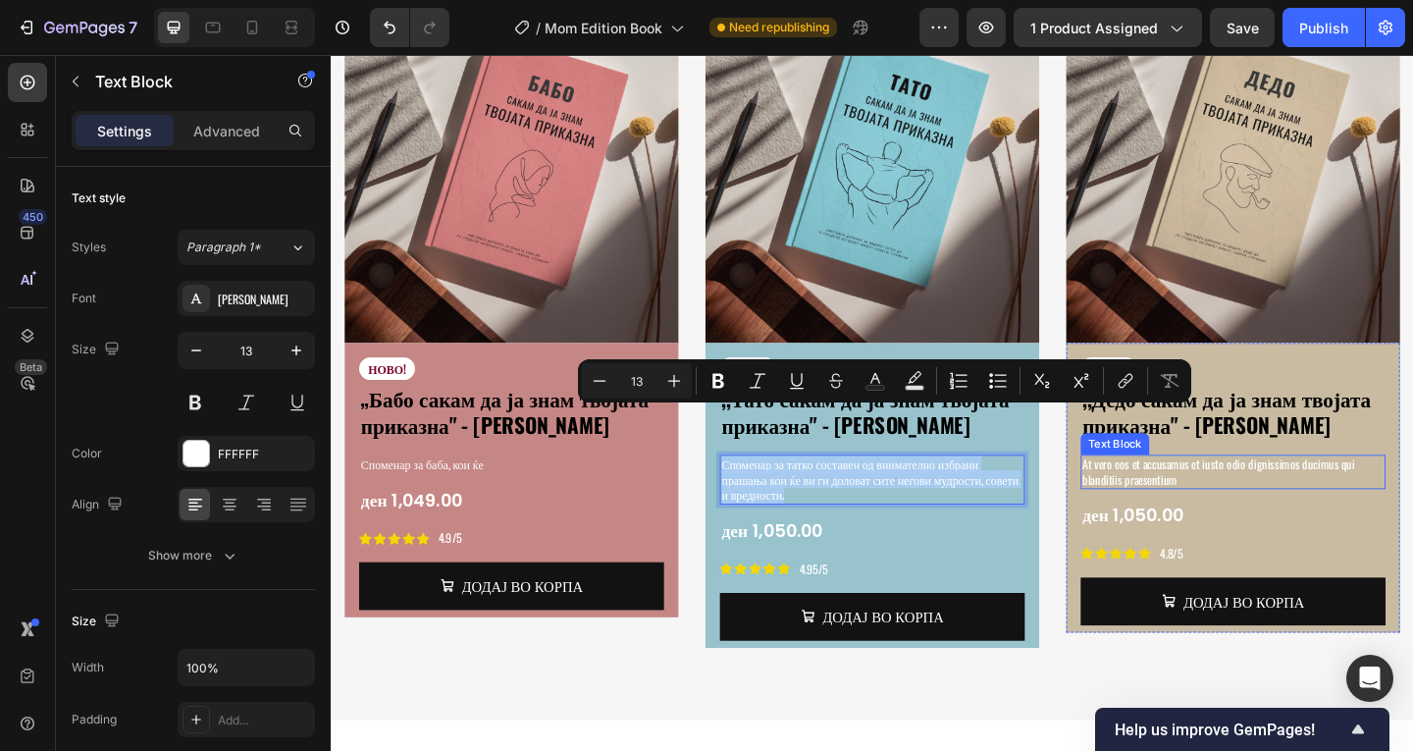
click at [1229, 492] on p "At vero eos et accusamus et iusto odio dignissimos ducimus qui blanditiis praes…" at bounding box center [1312, 508] width 328 height 33
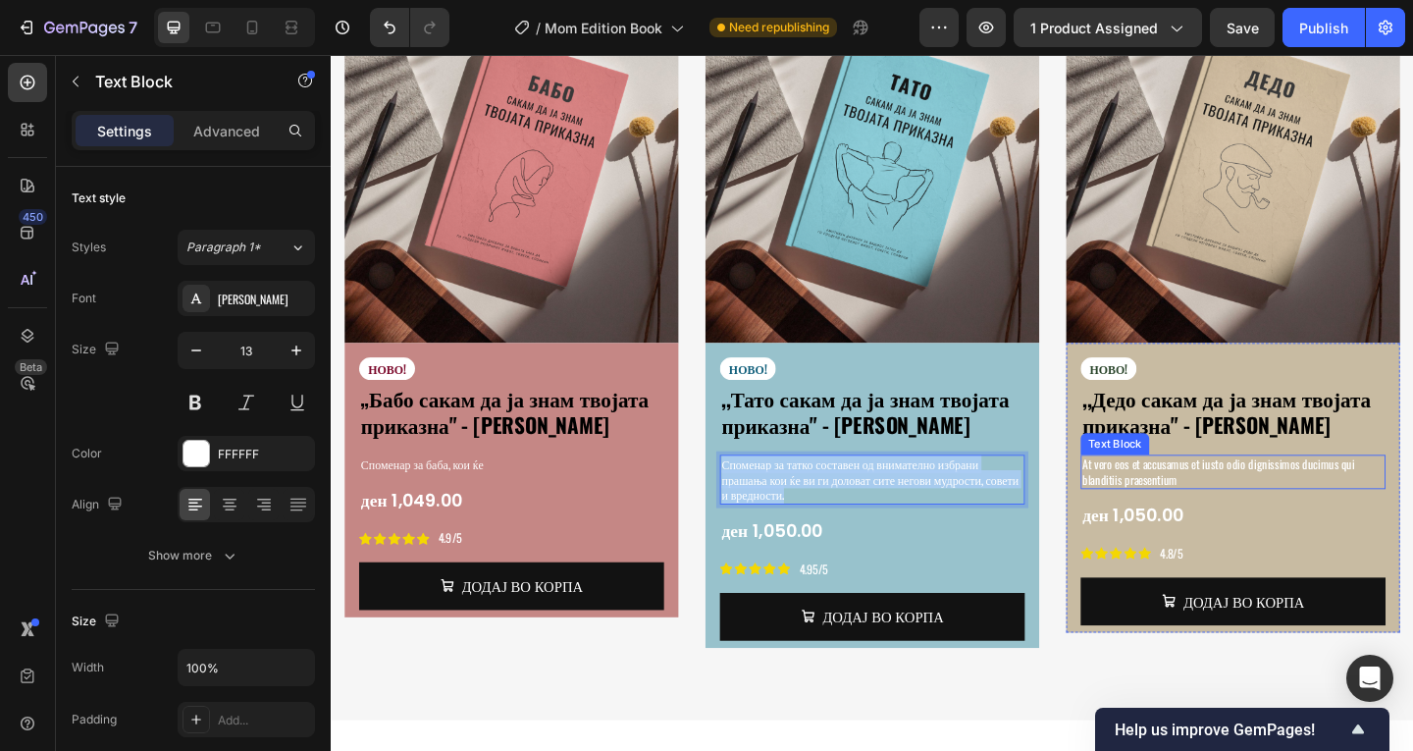
click at [1229, 492] on p "At vero eos et accusamus et iusto odio dignissimos ducimus qui blanditiis praes…" at bounding box center [1312, 508] width 328 height 33
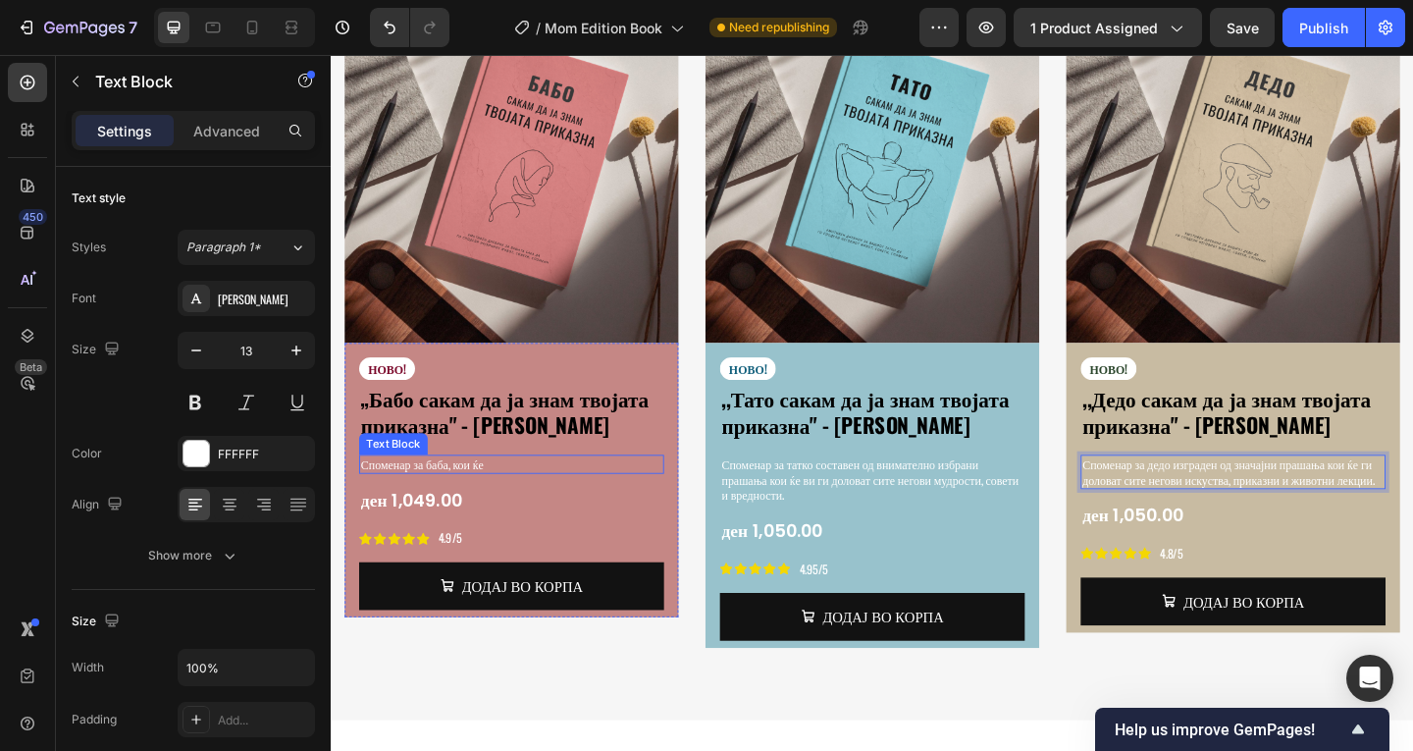
click at [472, 492] on p "Споменар за баба, кои ќе" at bounding box center [527, 500] width 328 height 17
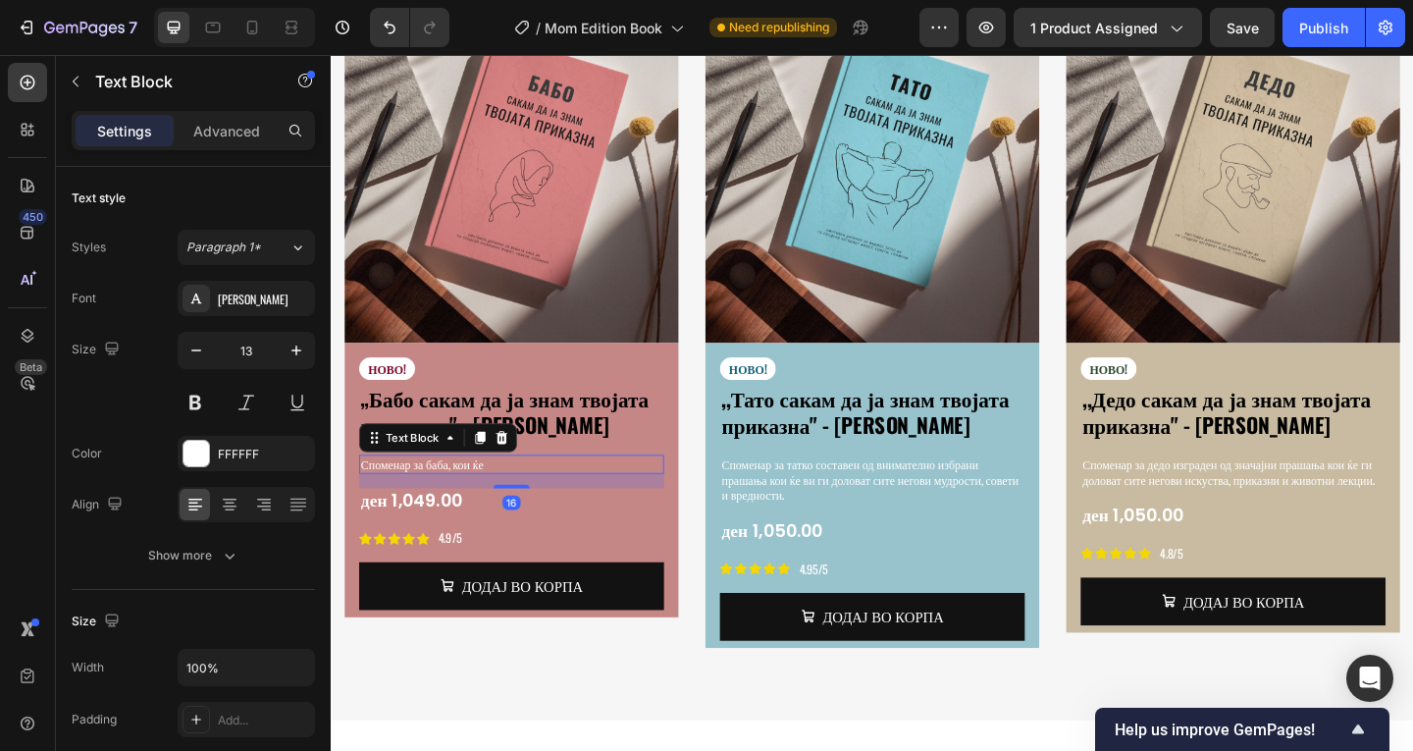
click at [472, 492] on p "Споменар за баба, кои ќе" at bounding box center [527, 500] width 328 height 17
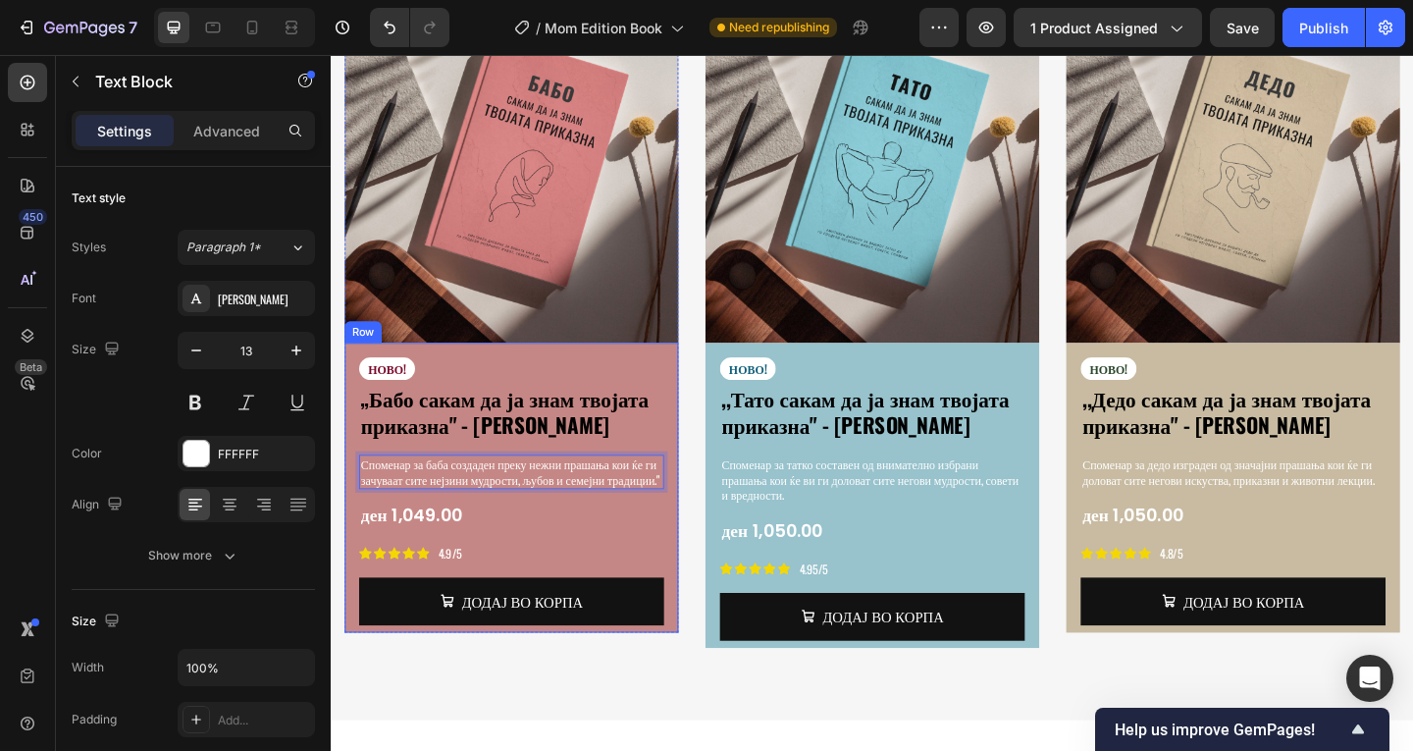
click at [576, 521] on div "НОВО! Text Block „Бабо сакам да ја знам твојата приказна" - [PERSON_NAME] Produ…" at bounding box center [527, 529] width 332 height 291
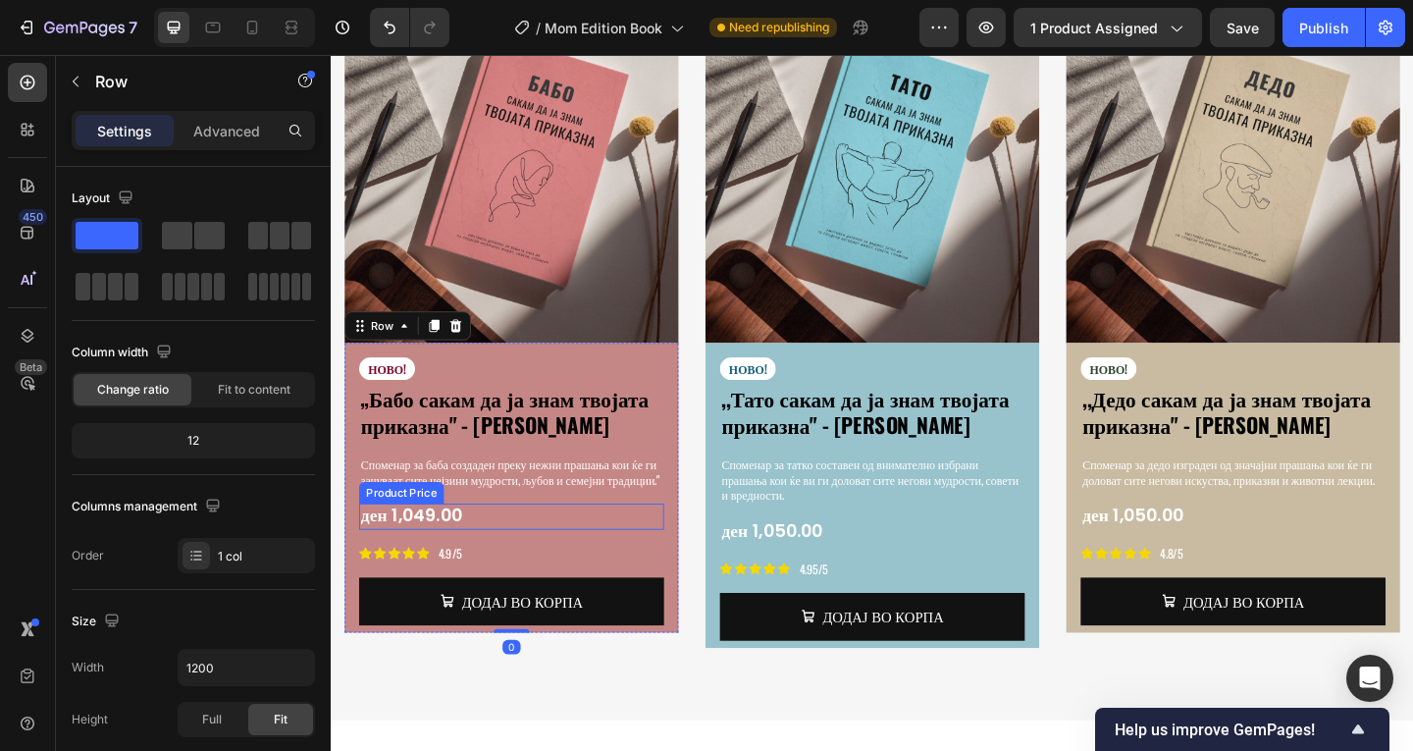
click at [544, 543] on div "ден 1,049.00" at bounding box center [527, 557] width 332 height 28
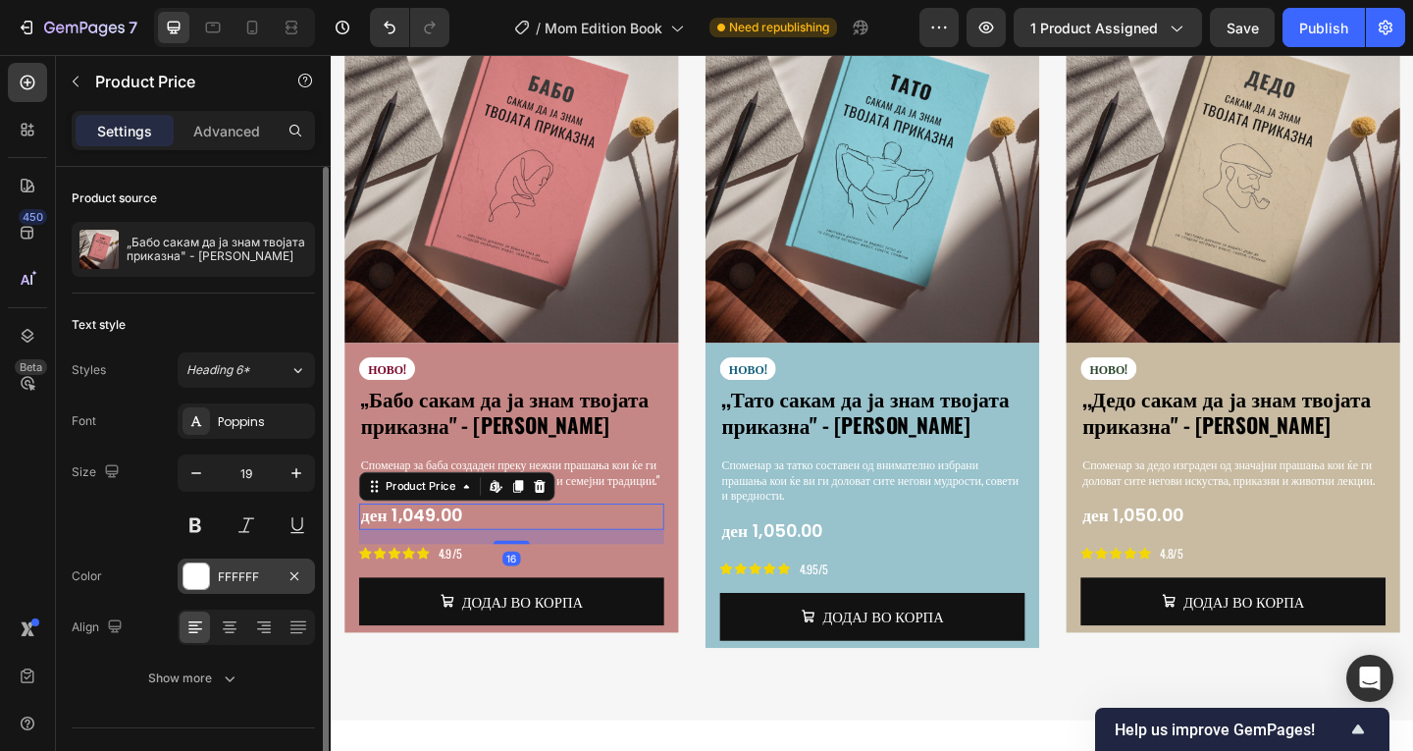
click at [198, 570] on div at bounding box center [196, 576] width 26 height 26
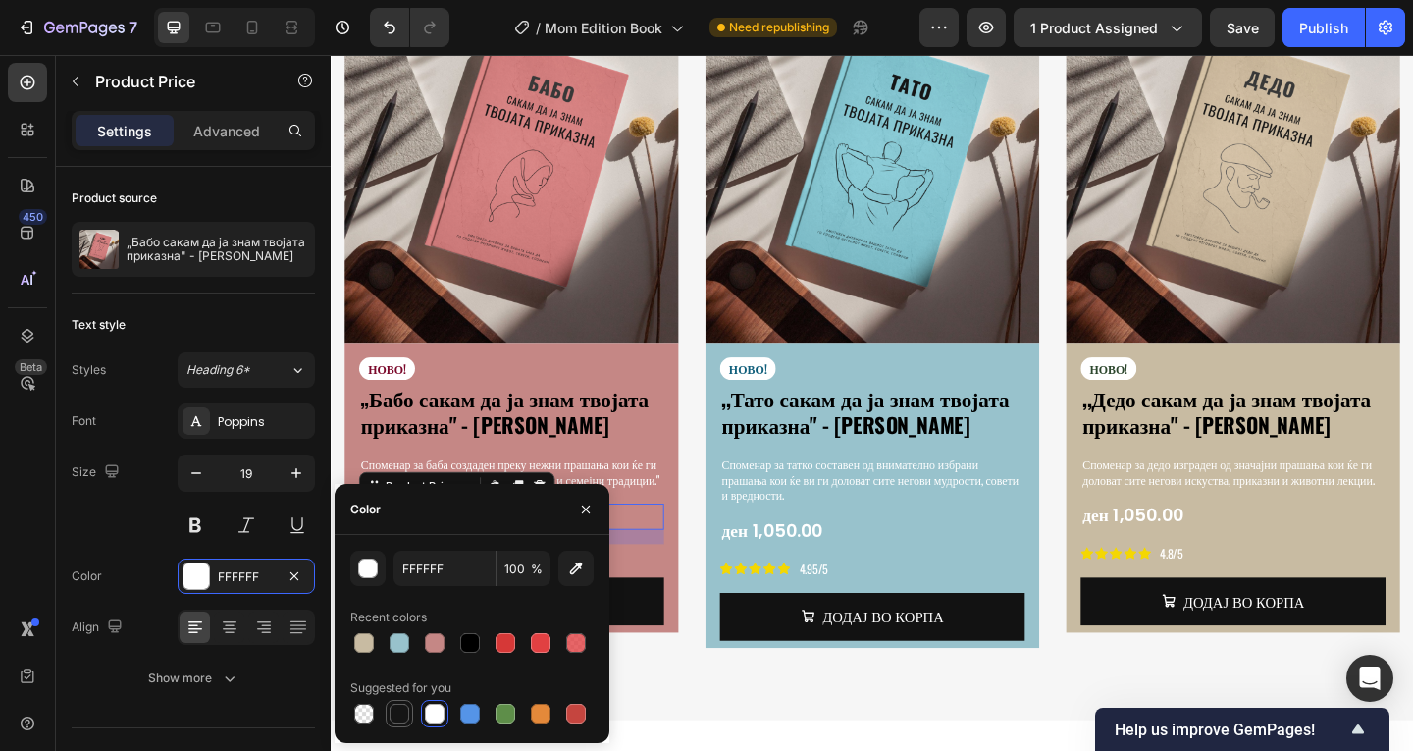
click at [406, 712] on div at bounding box center [399, 713] width 20 height 20
click at [468, 712] on div at bounding box center [470, 713] width 20 height 20
click at [497, 721] on div at bounding box center [505, 713] width 20 height 20
click at [410, 710] on div at bounding box center [400, 713] width 24 height 24
drag, startPoint x: 429, startPoint y: 702, endPoint x: 448, endPoint y: 690, distance: 23.4
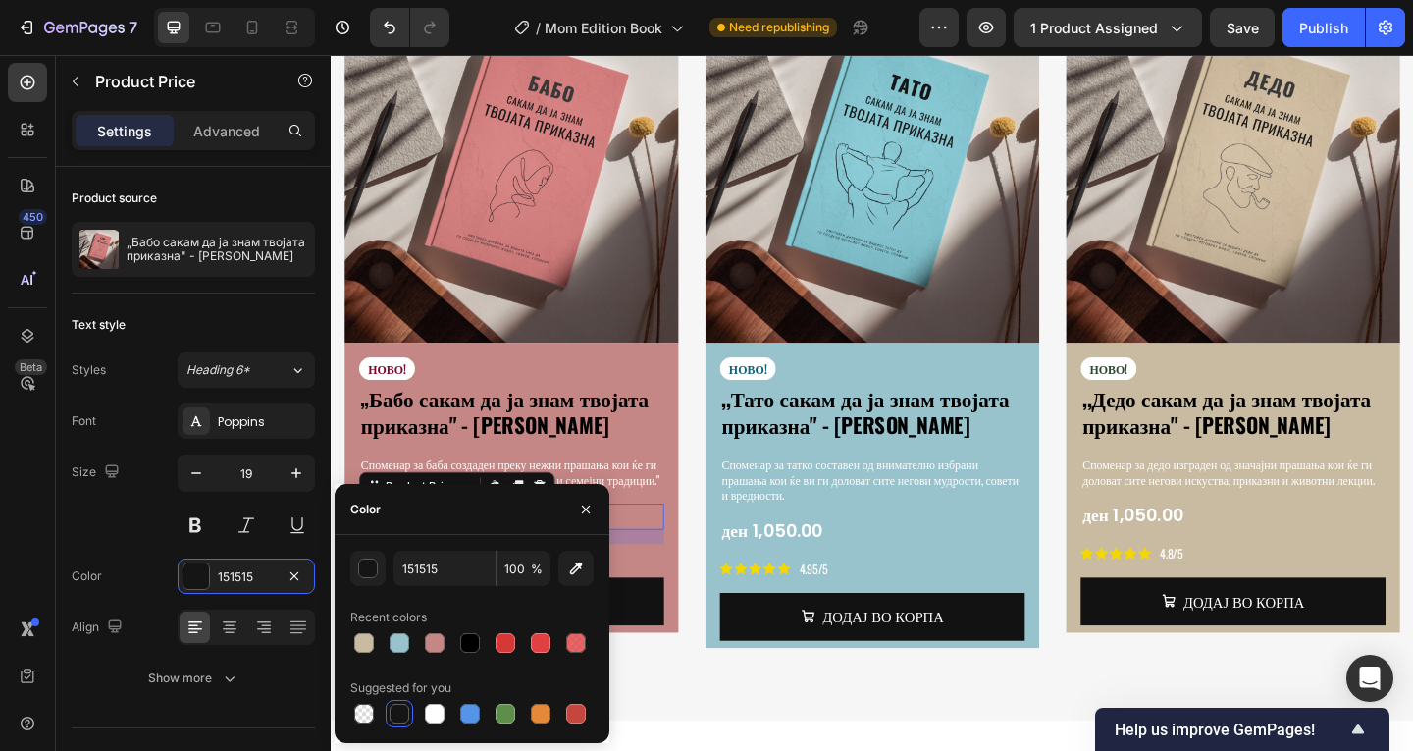
click at [429, 702] on div at bounding box center [435, 713] width 24 height 24
type input "FFFFFF"
click at [774, 653] on div "СПОМЕНАР ЗА МАЈКА, ТАТКО, [PERSON_NAME], ДЕДО Heading Зачувајте ги спомените и …" at bounding box center [919, 281] width 1148 height 899
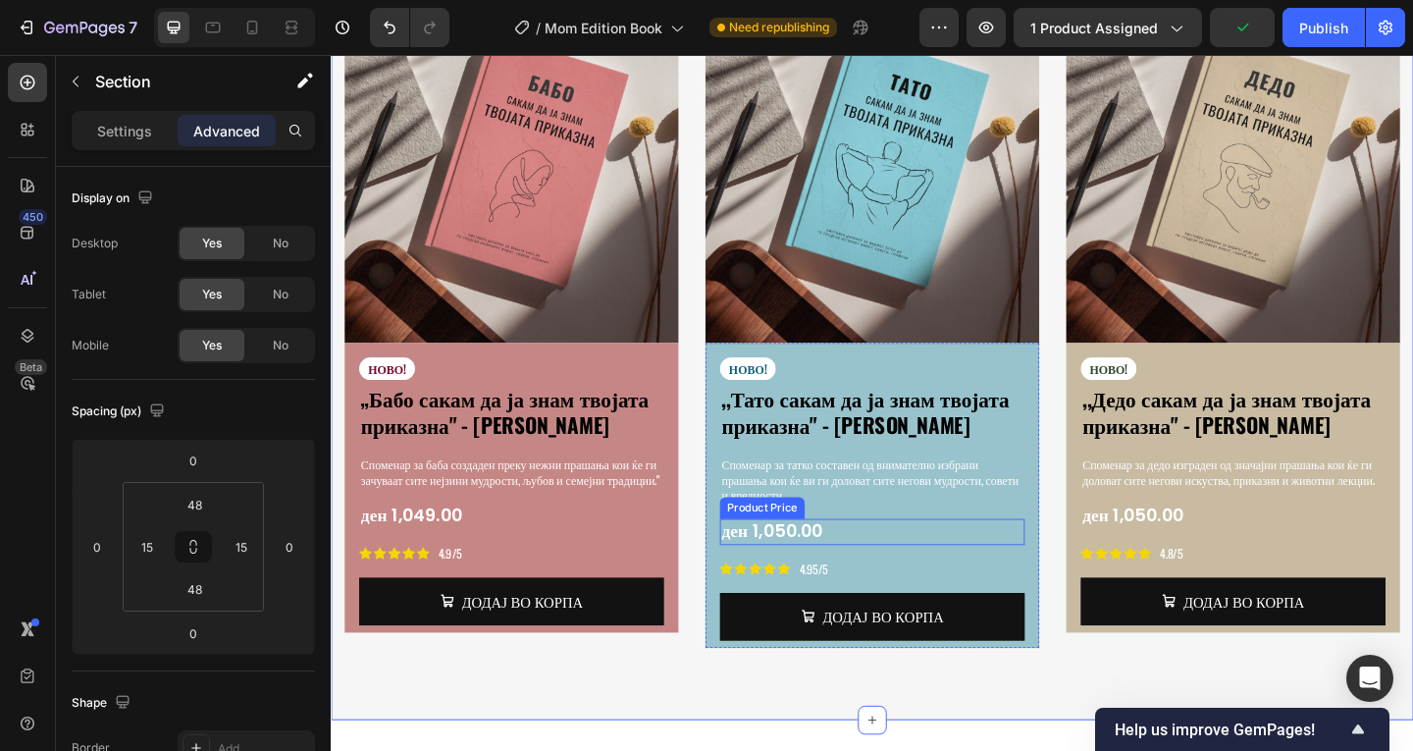
click at [804, 559] on div "ден 1,050.00" at bounding box center [919, 573] width 332 height 28
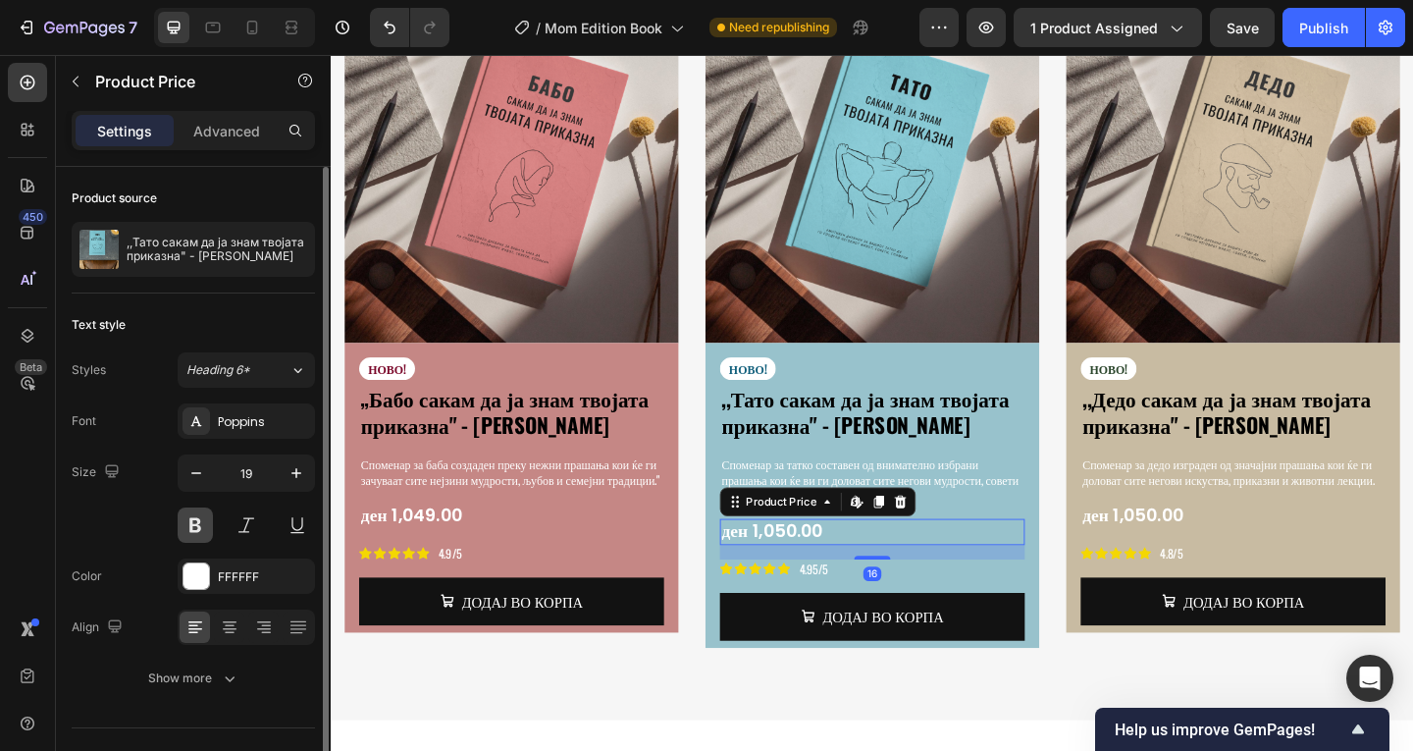
click at [202, 521] on button at bounding box center [195, 524] width 35 height 35
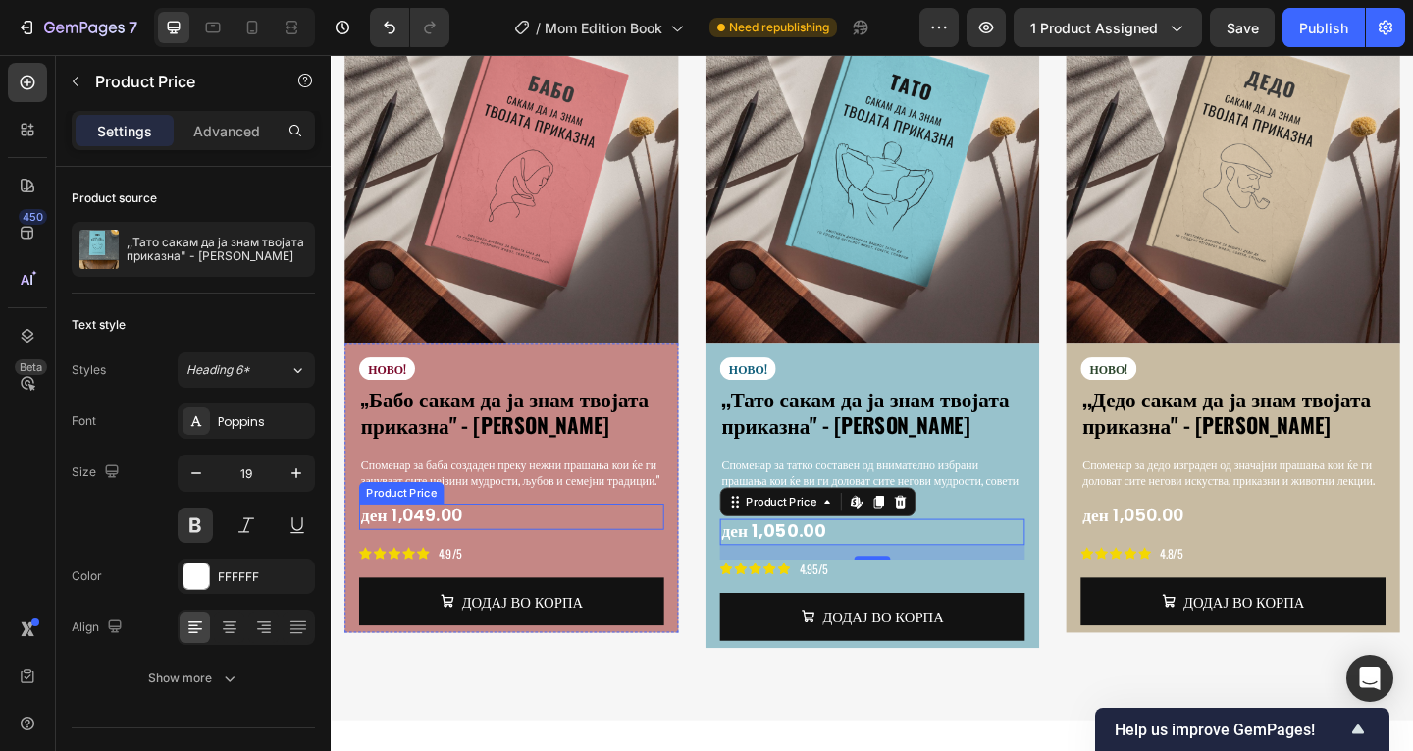
click at [471, 543] on div "ден 1,049.00" at bounding box center [527, 557] width 332 height 28
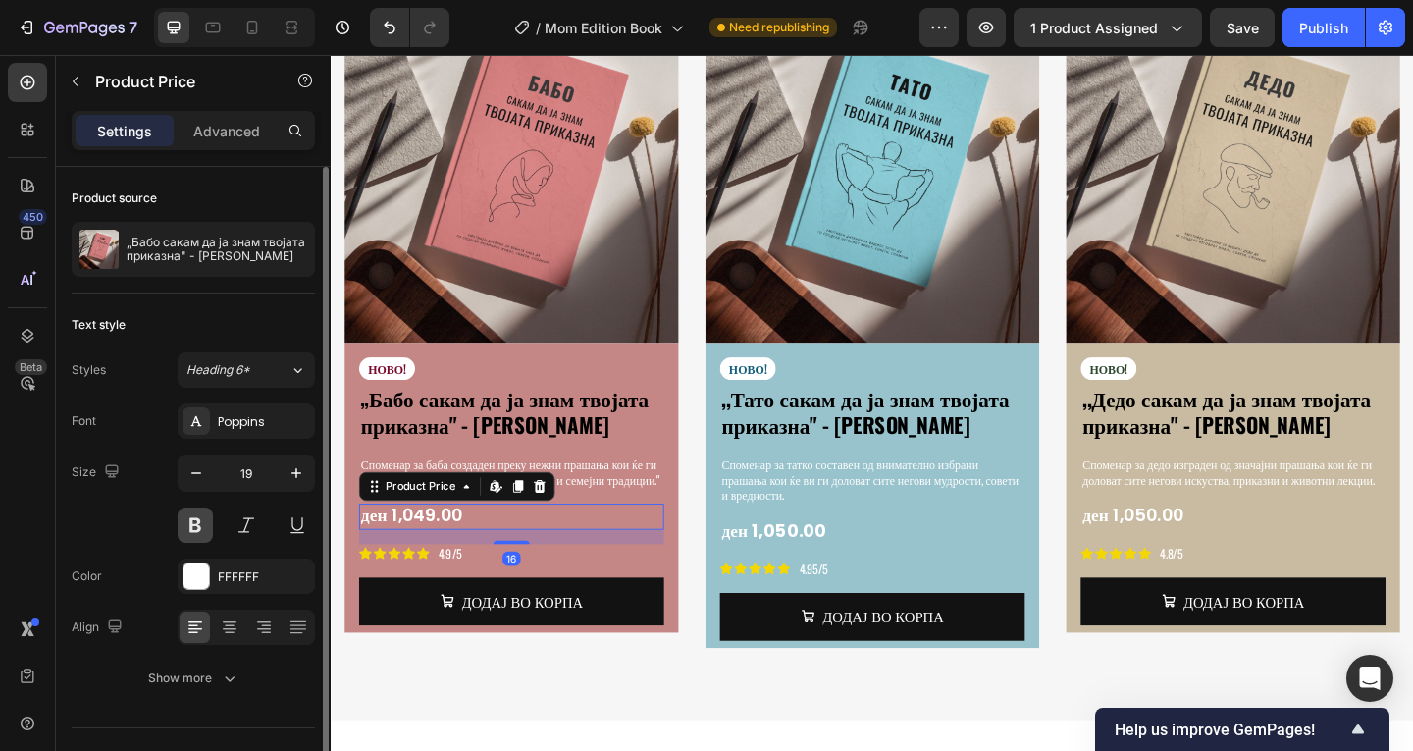
click at [195, 526] on button at bounding box center [195, 524] width 35 height 35
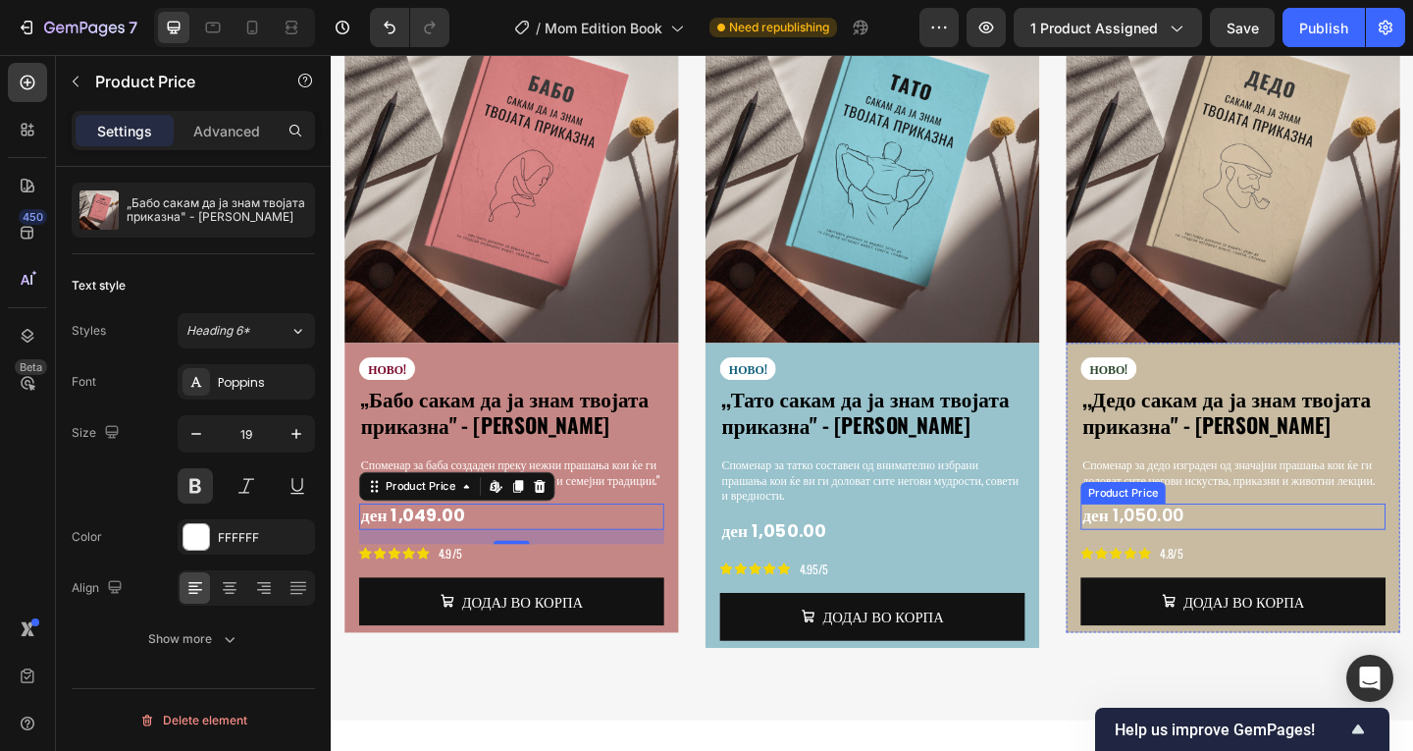
click at [1226, 543] on div "ден 1,050.00" at bounding box center [1312, 557] width 332 height 28
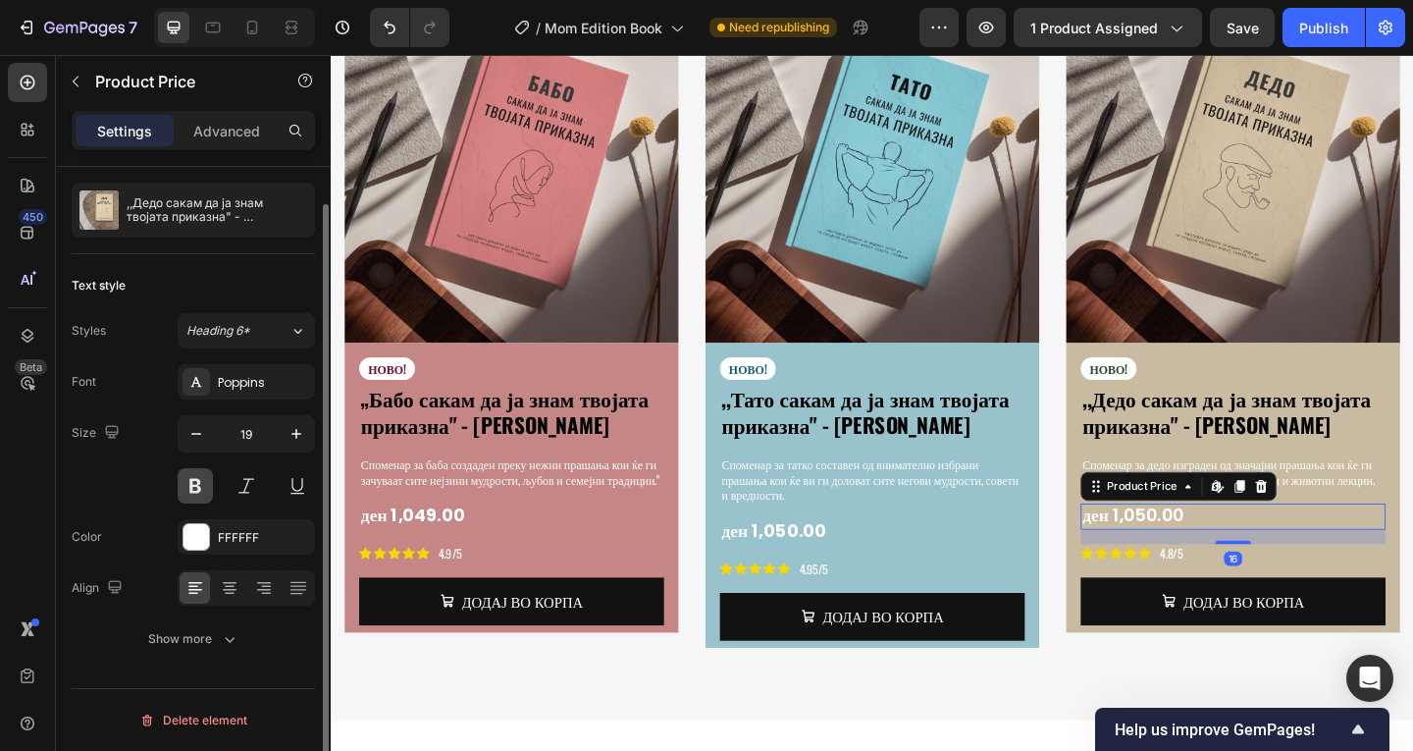
click at [206, 490] on button at bounding box center [195, 485] width 35 height 35
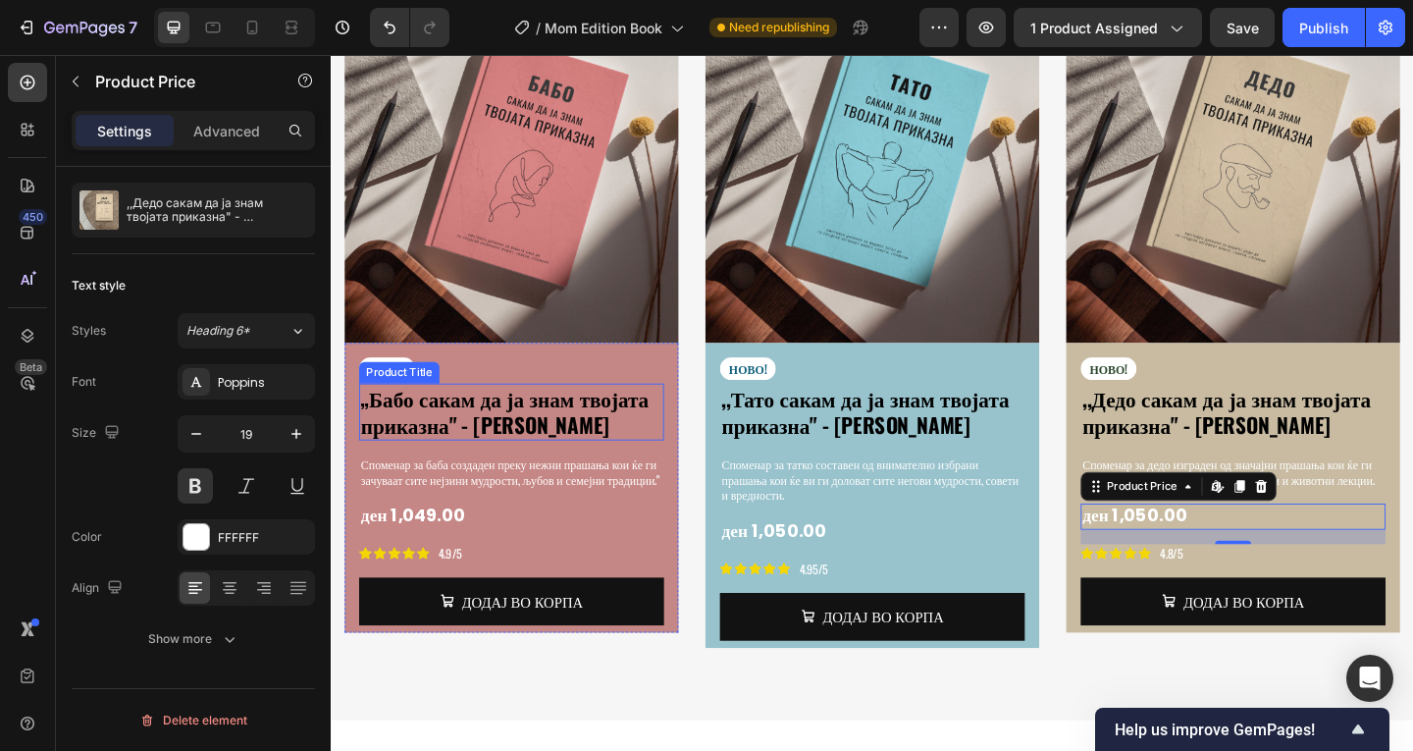
click at [577, 412] on h1 "„Бабо сакам да ја знам твојата приказна" - [PERSON_NAME]" at bounding box center [527, 443] width 332 height 63
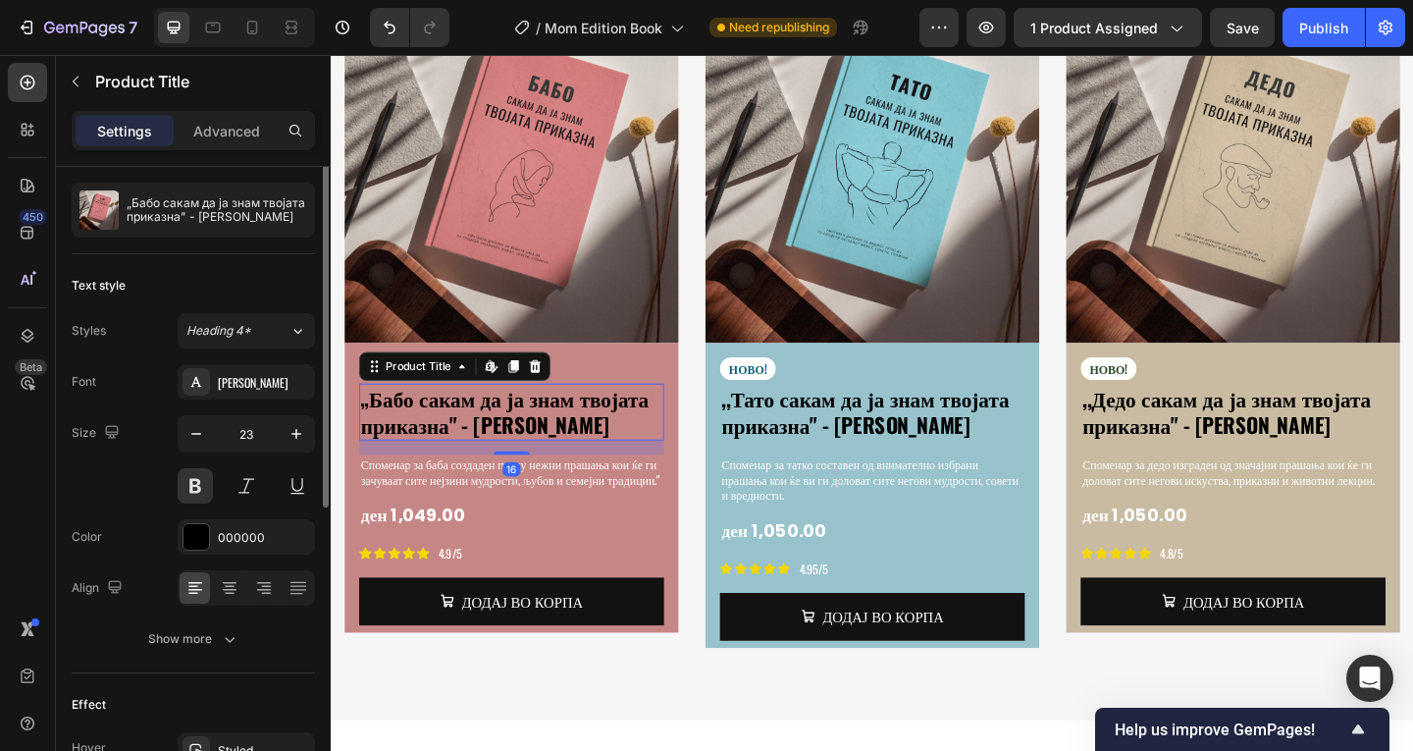
scroll to position [0, 0]
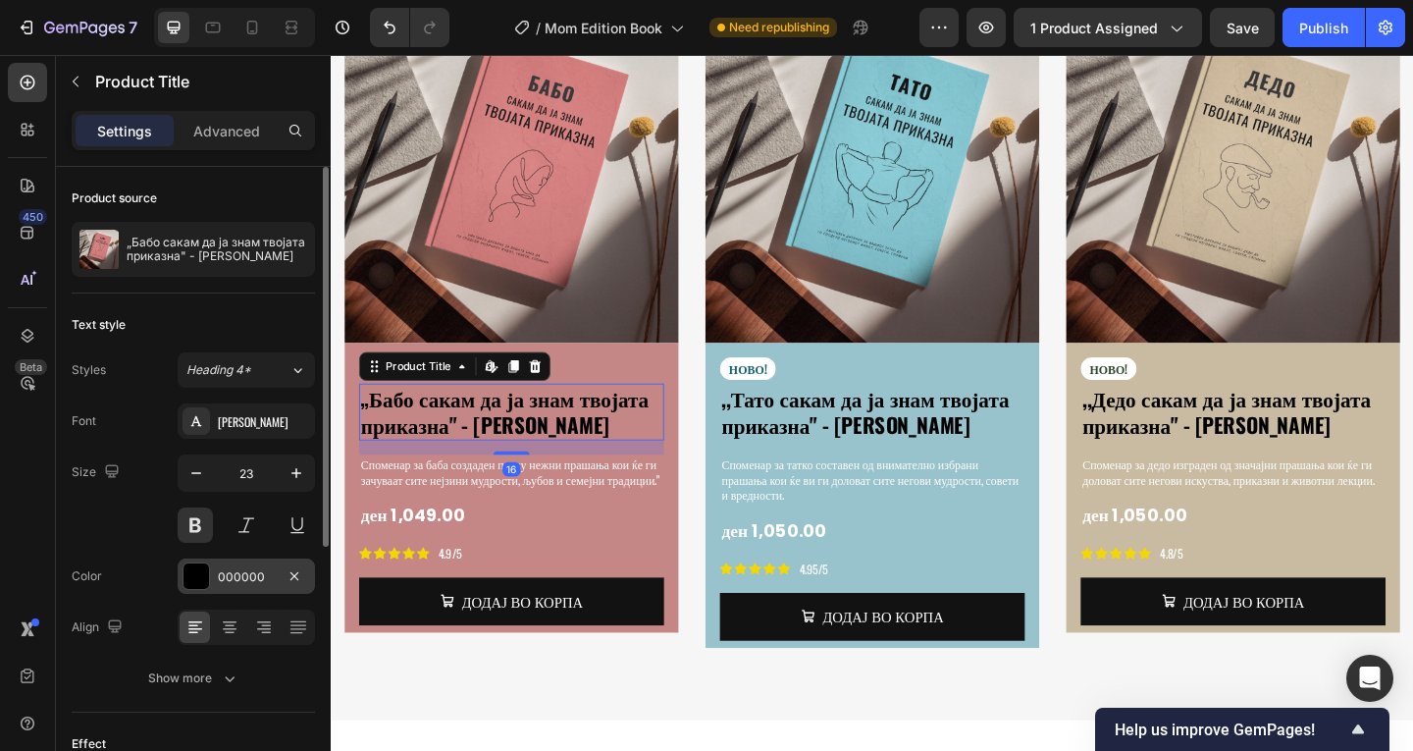
click at [207, 571] on div at bounding box center [196, 576] width 26 height 26
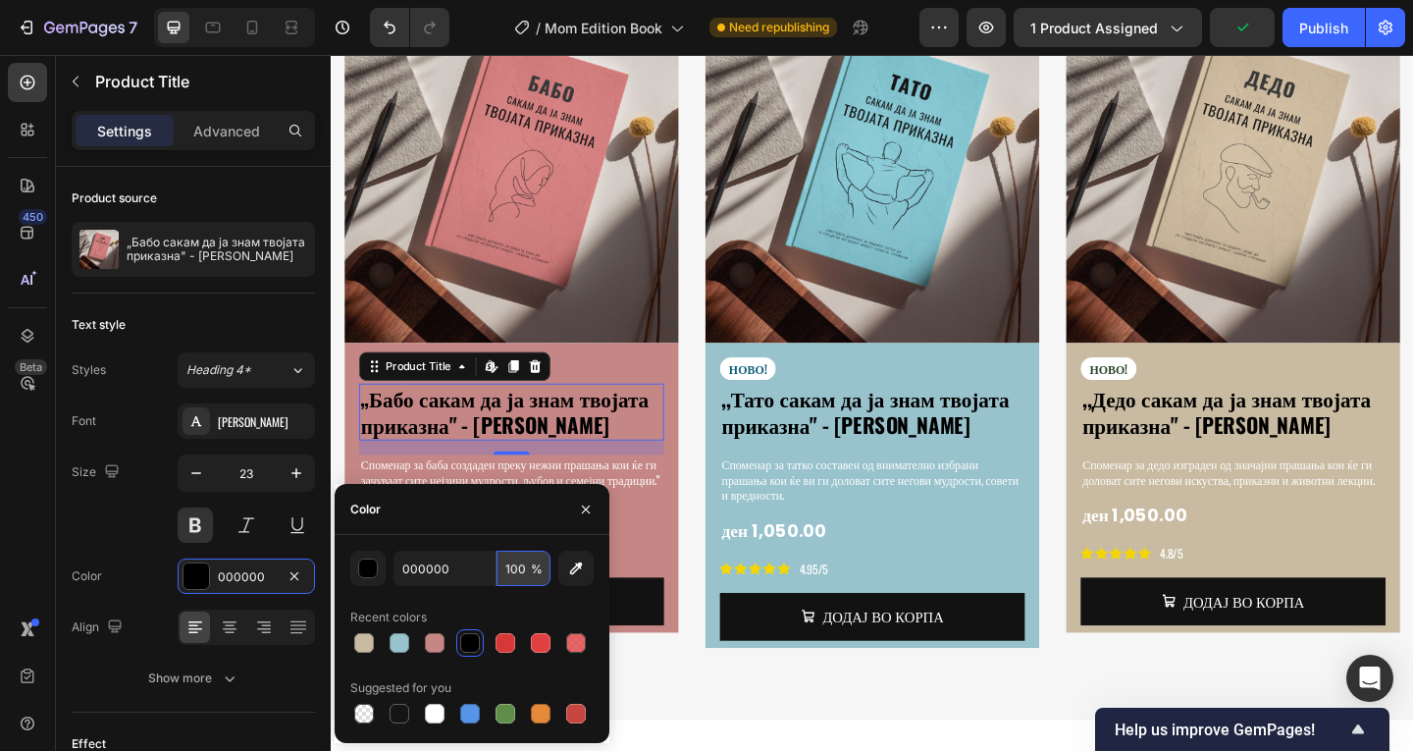
click at [513, 566] on input "100" at bounding box center [523, 567] width 54 height 35
type input "80"
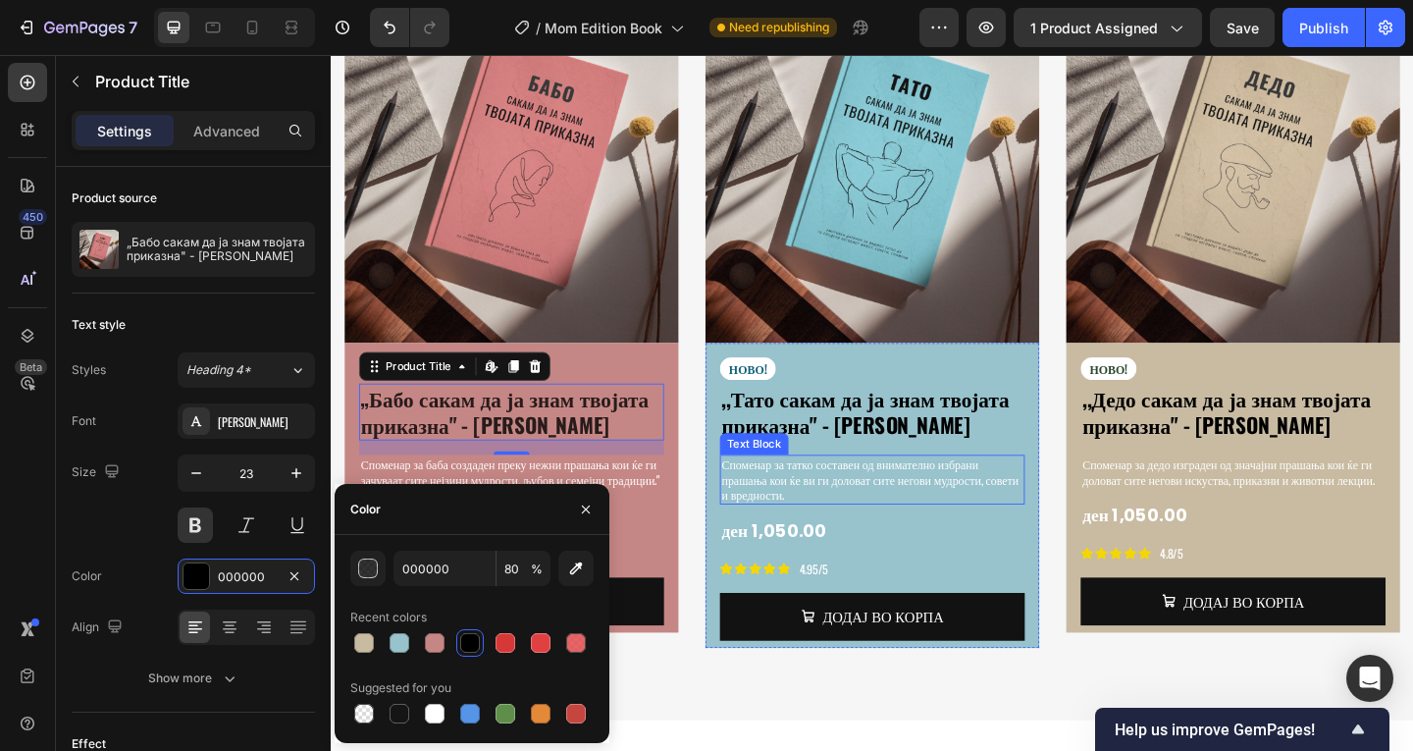
click at [819, 412] on h1 ",,Тато сакам да ја знам твојата приказна" - [PERSON_NAME]" at bounding box center [919, 443] width 332 height 63
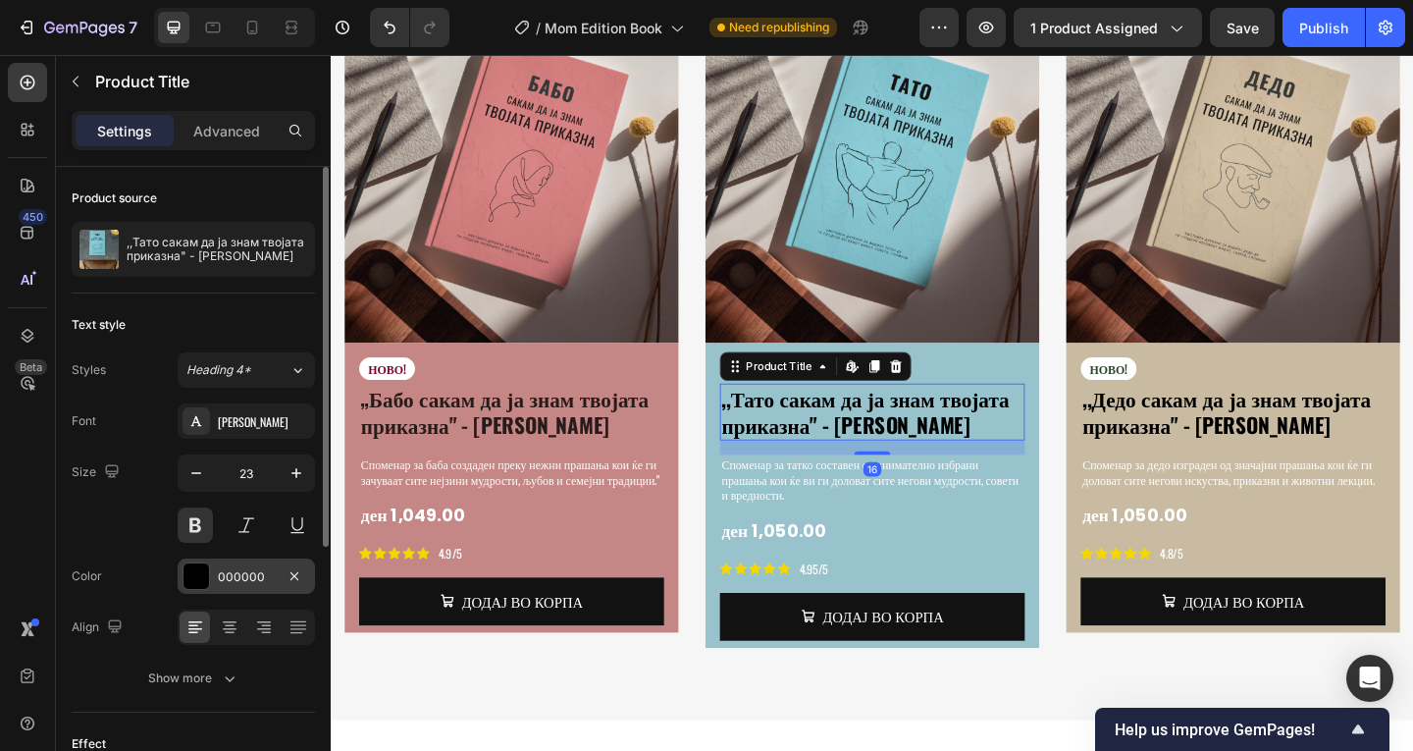
click at [204, 578] on div at bounding box center [196, 576] width 26 height 26
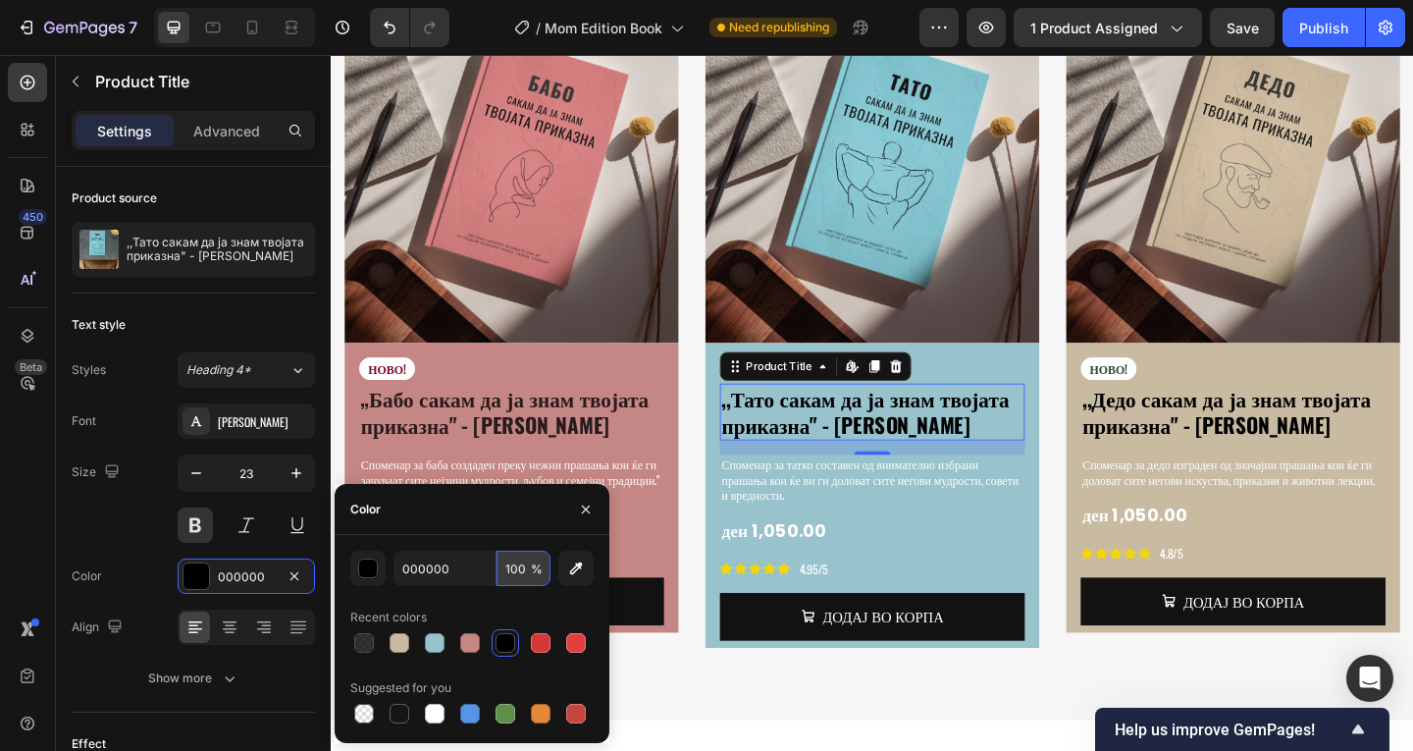
click at [516, 560] on input "100" at bounding box center [523, 567] width 54 height 35
type input "80"
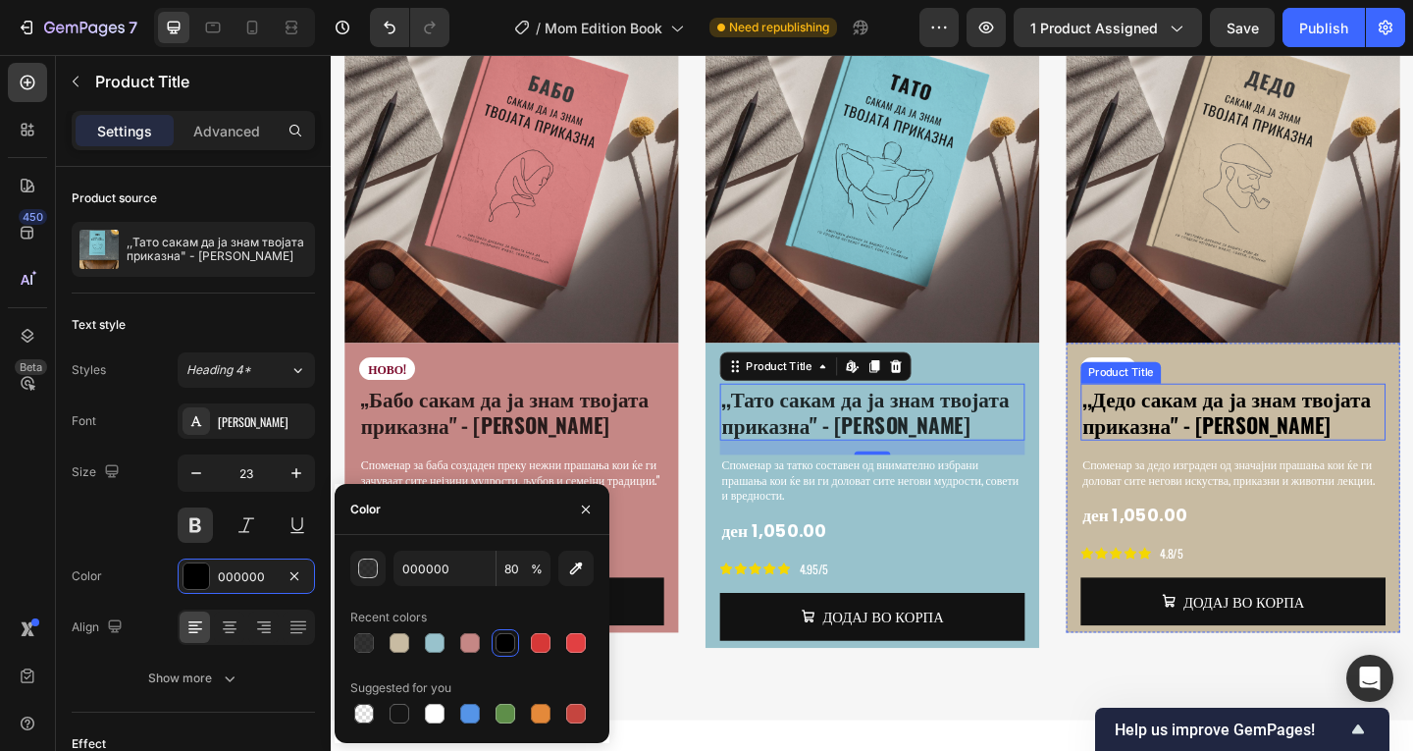
click at [1255, 412] on h1 ",,Дедо сакам да ја знам твојата приказна" - [PERSON_NAME]" at bounding box center [1312, 443] width 332 height 63
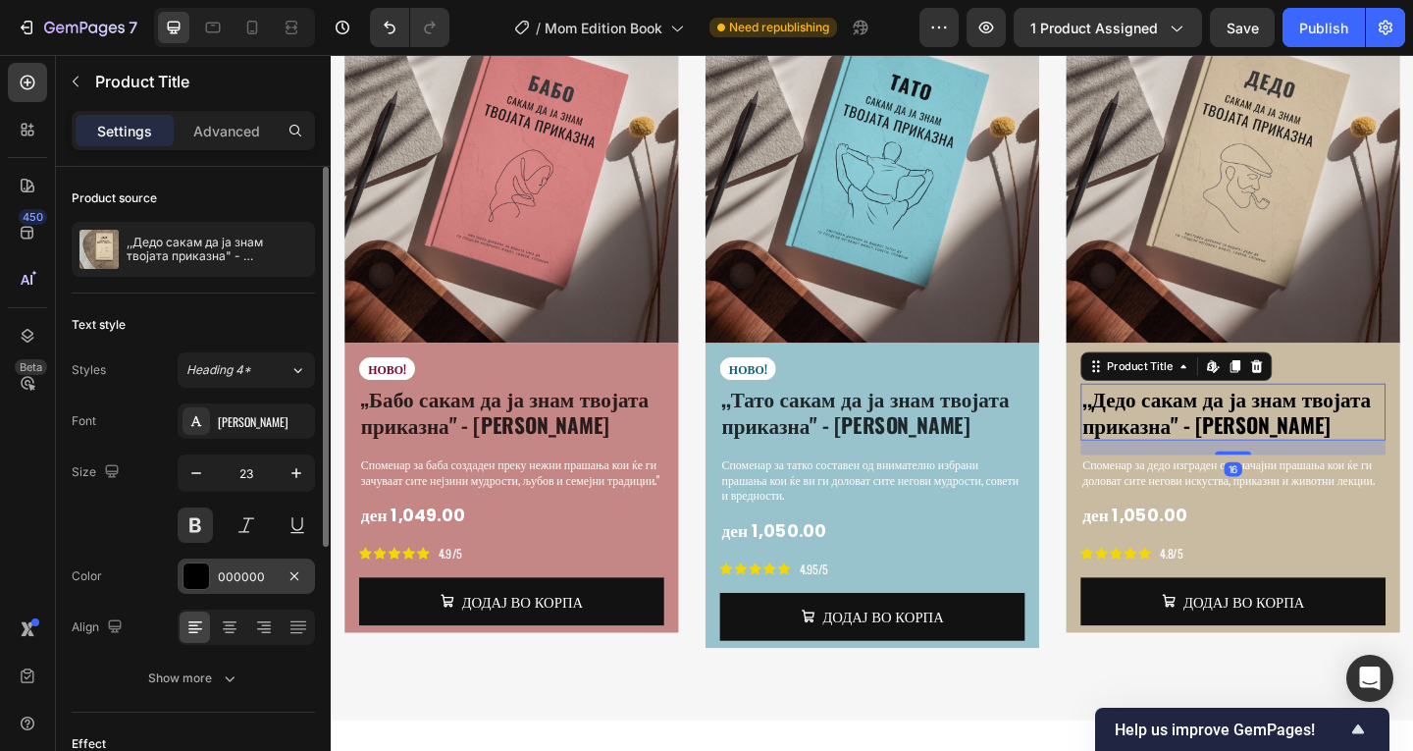
click at [209, 579] on div at bounding box center [195, 575] width 27 height 27
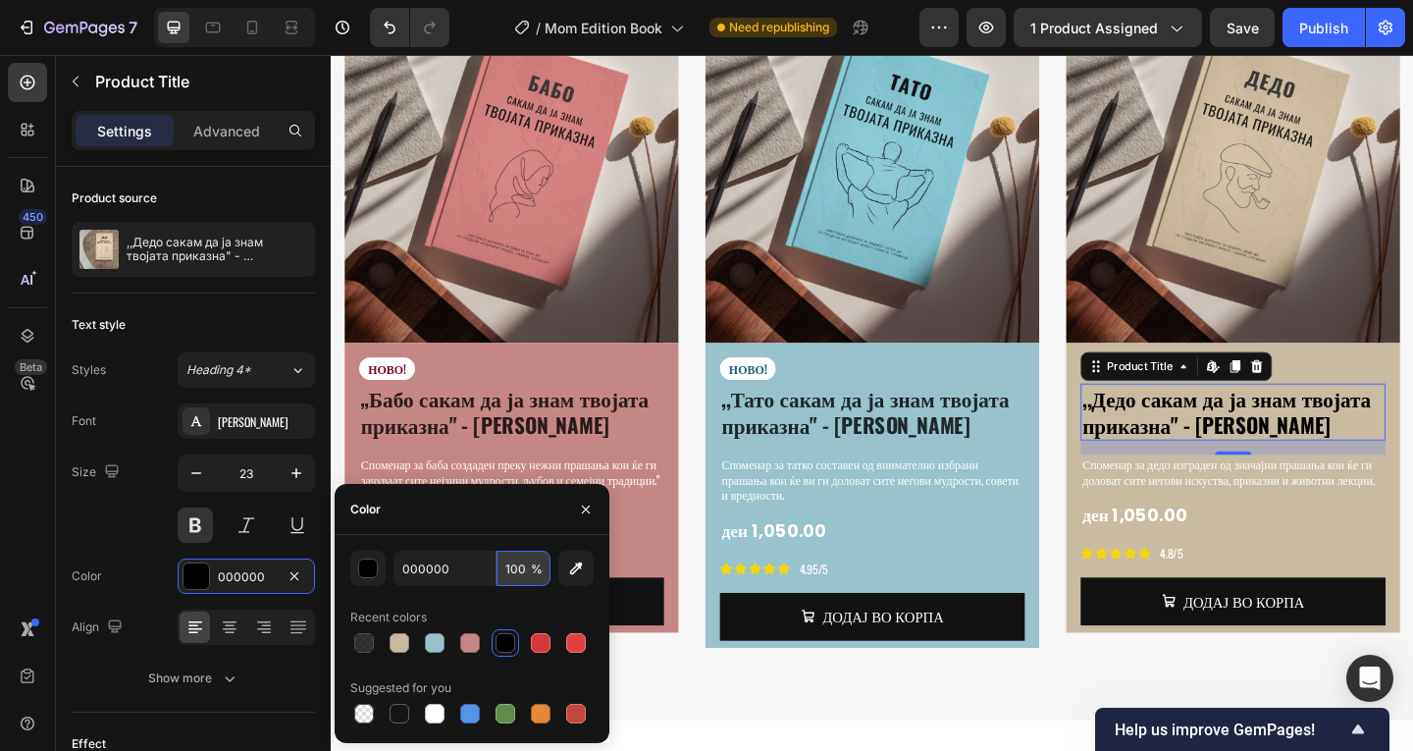
click at [513, 566] on input "100" at bounding box center [523, 567] width 54 height 35
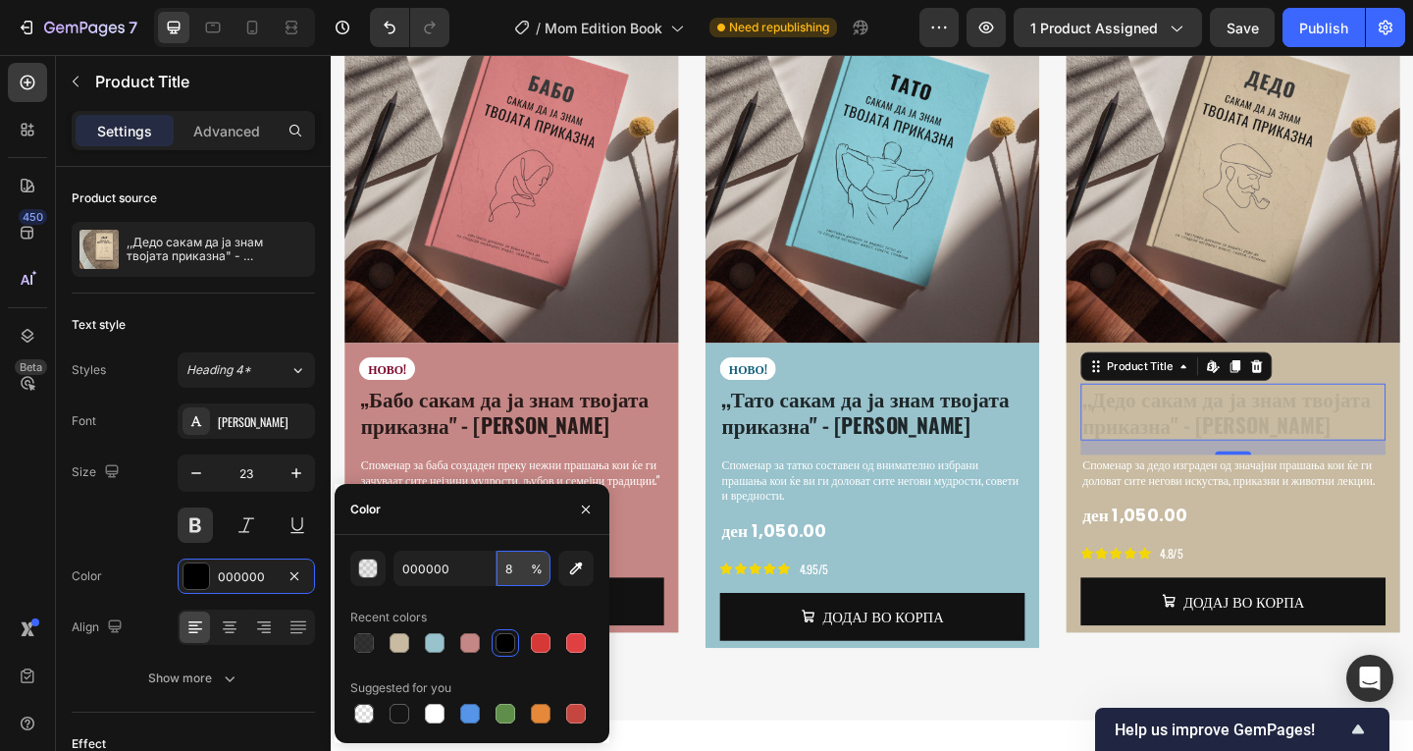
type input "80"
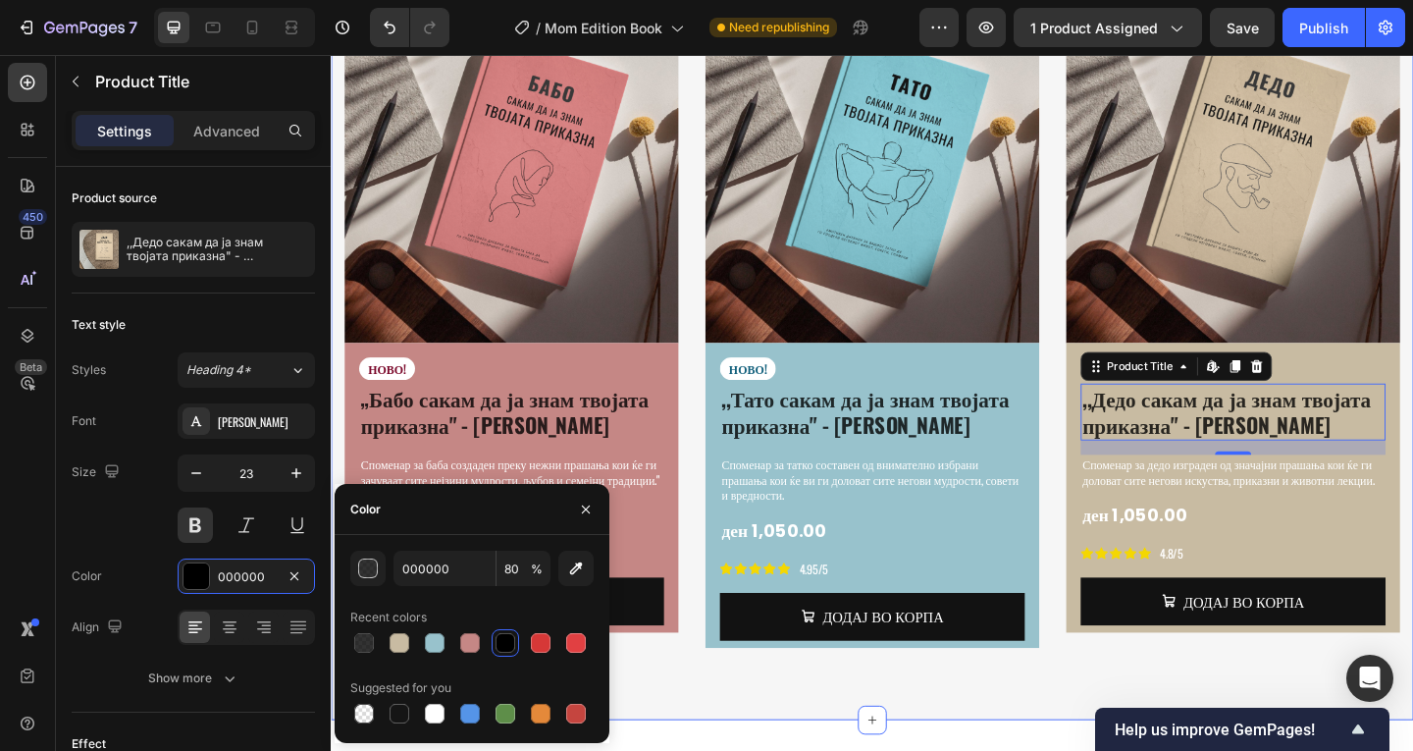
click at [952, 679] on div "СПОМЕНАР ЗА МАЈКА, ТАТКО, [PERSON_NAME], ДЕДО Heading Зачувајте ги спомените и …" at bounding box center [919, 281] width 1177 height 993
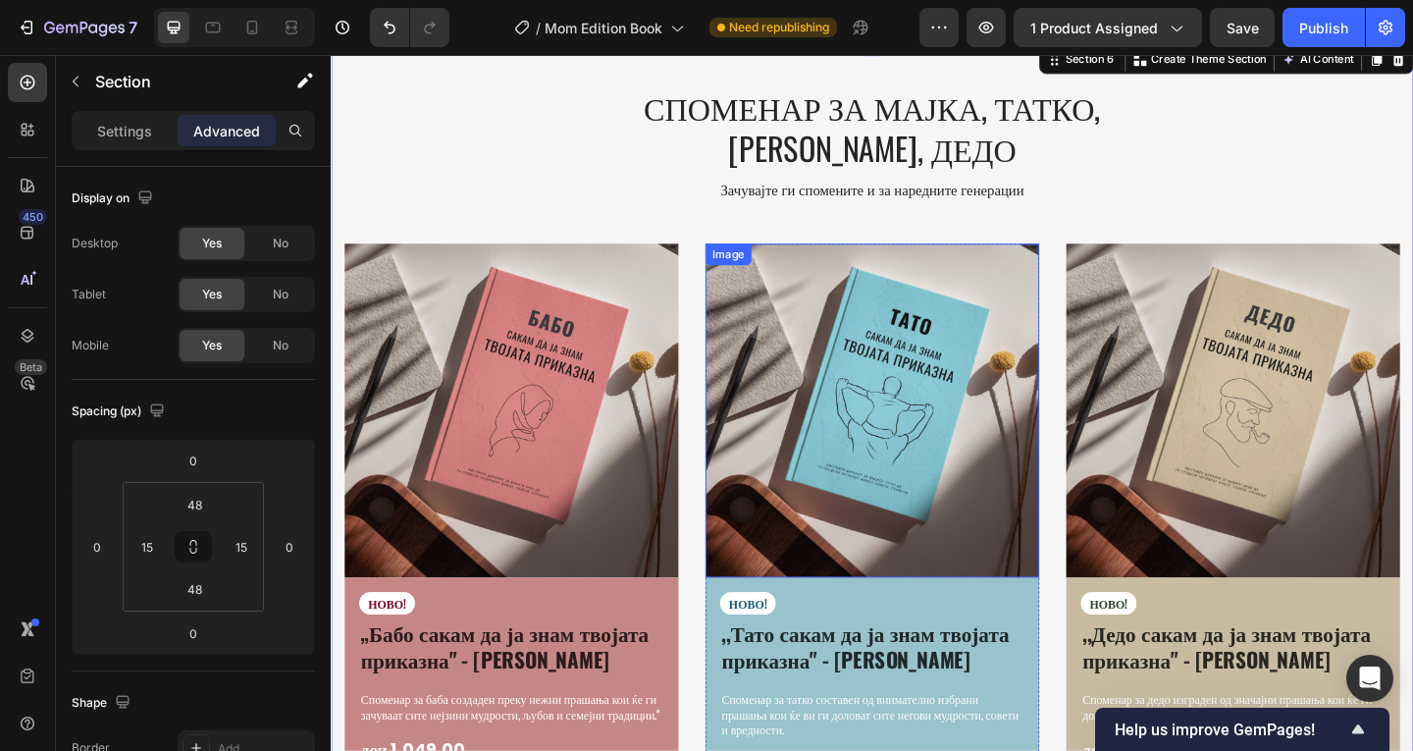
scroll to position [3369, 0]
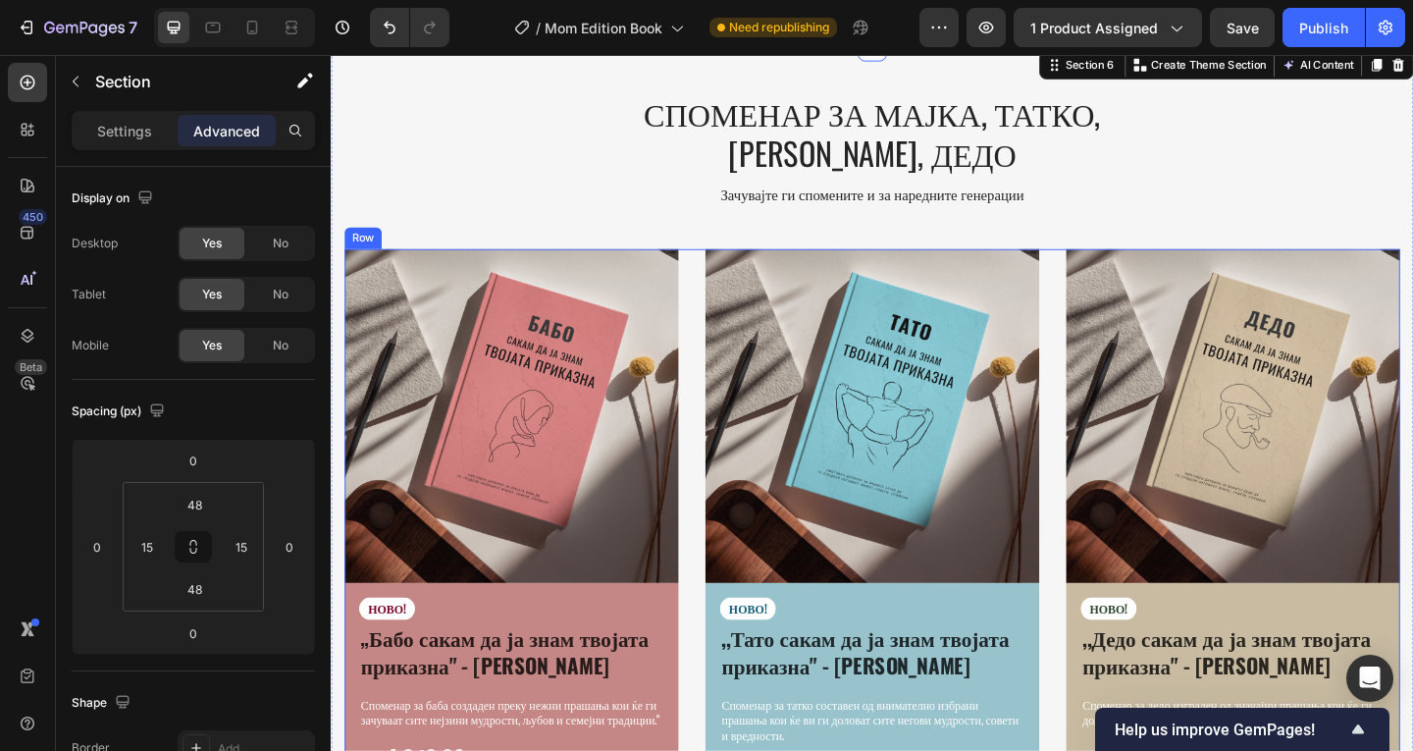
click at [718, 317] on div "Image НОВО! Text Block „Бабо сакам да ја знам твојата приказна" - Емотивен Спом…" at bounding box center [919, 621] width 1148 height 710
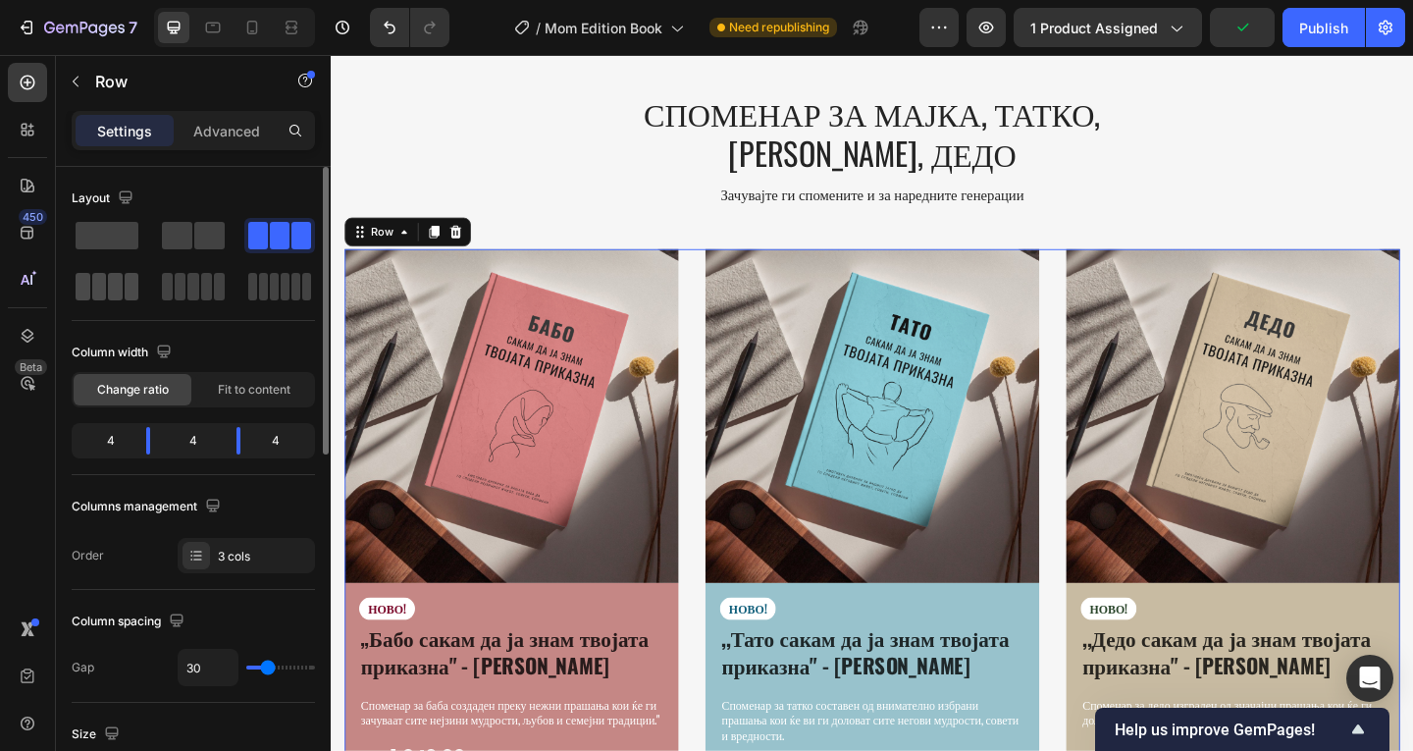
click at [95, 285] on span at bounding box center [99, 286] width 15 height 27
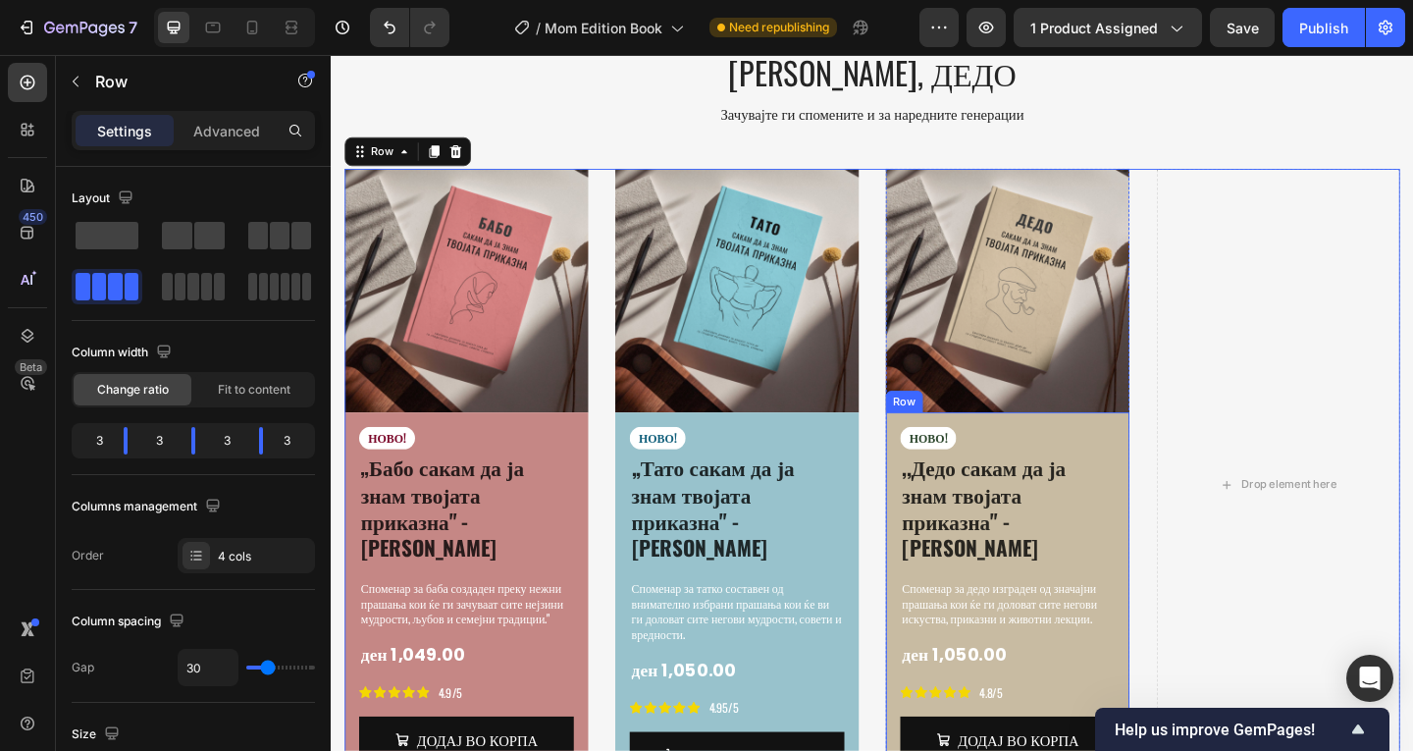
scroll to position [3434, 0]
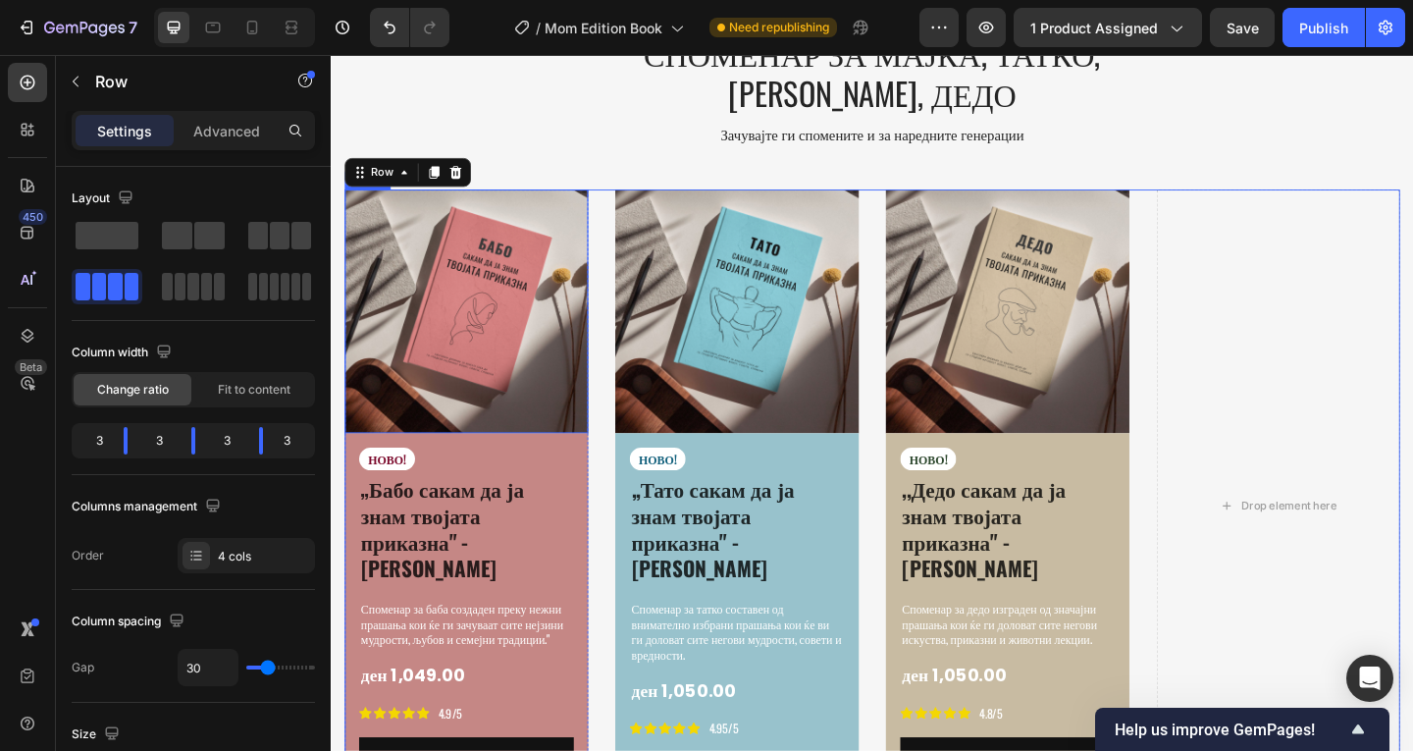
click at [489, 201] on img at bounding box center [477, 333] width 265 height 265
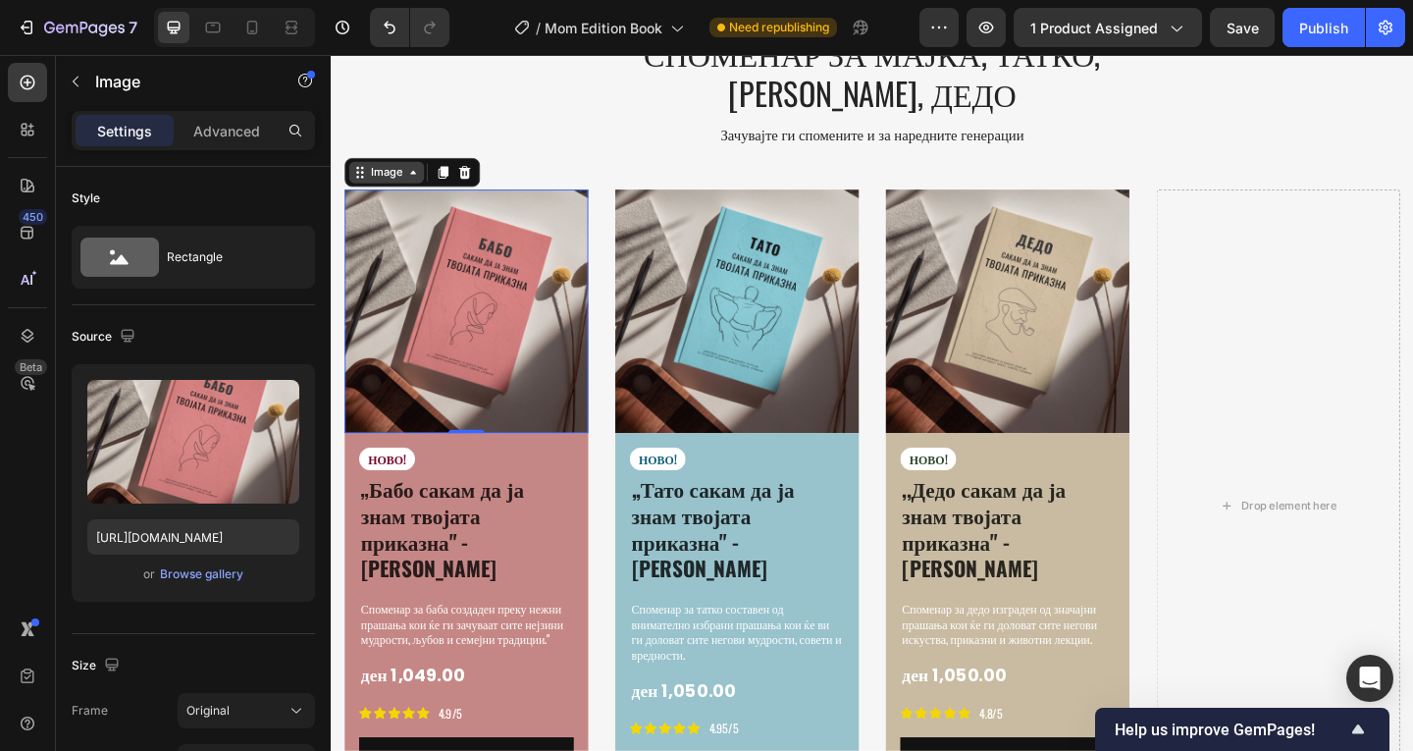
click at [425, 175] on icon at bounding box center [420, 183] width 16 height 16
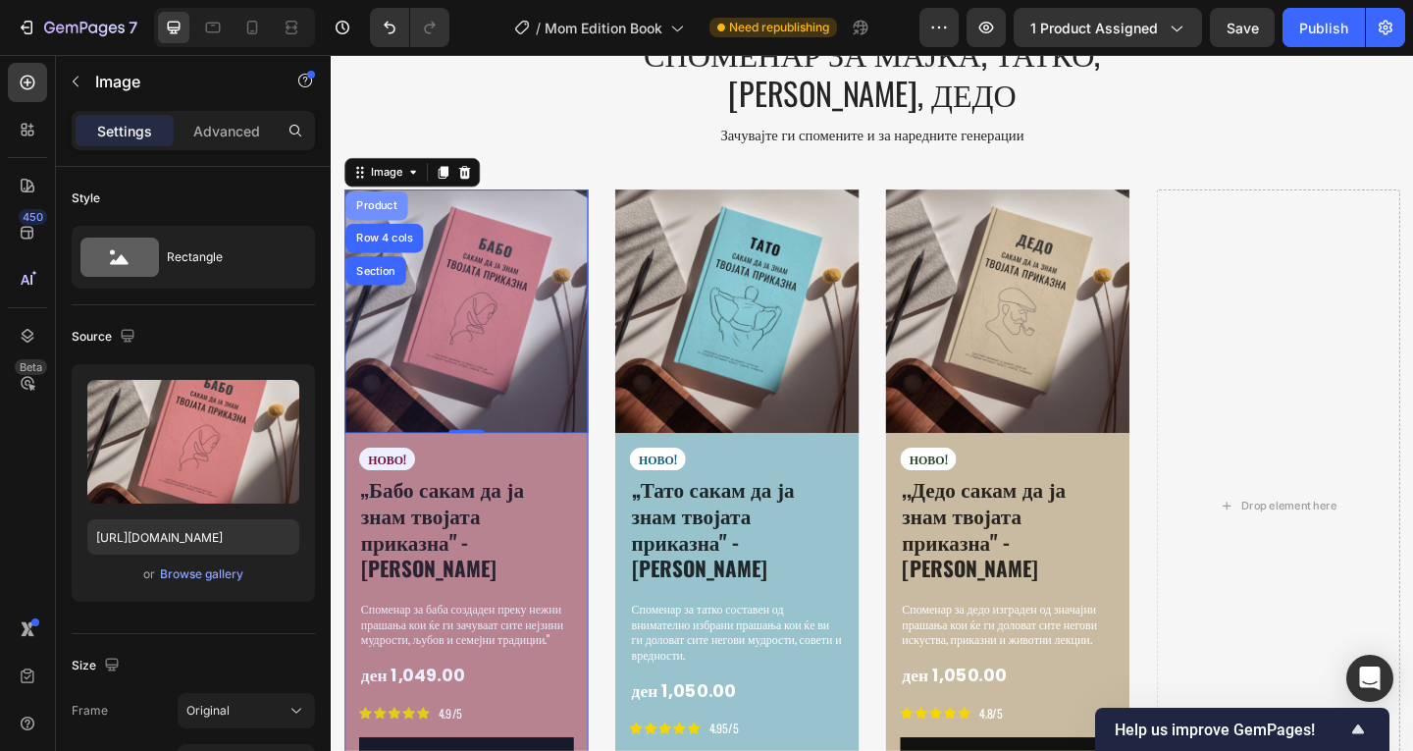
click at [372, 213] on div "Product" at bounding box center [380, 219] width 52 height 12
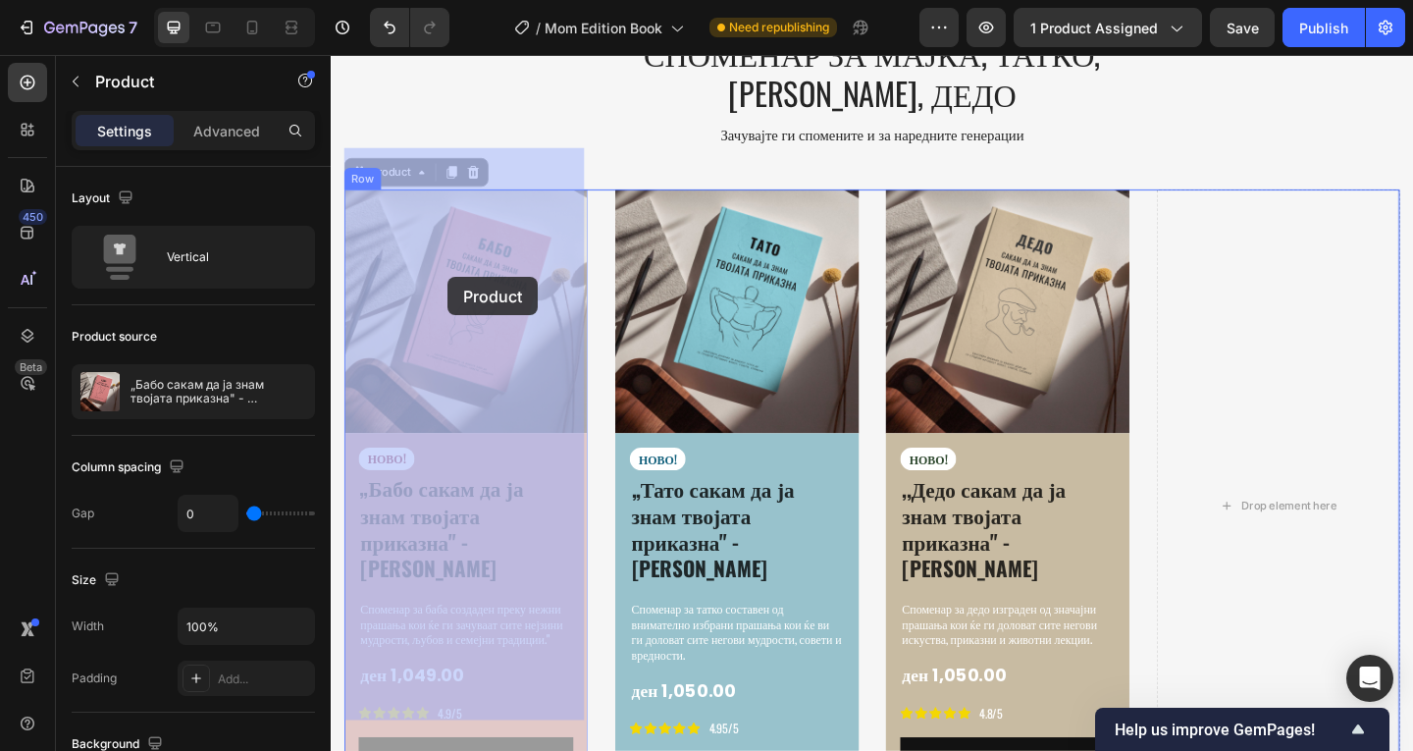
drag, startPoint x: 384, startPoint y: 138, endPoint x: 458, endPoint y: 296, distance: 174.7
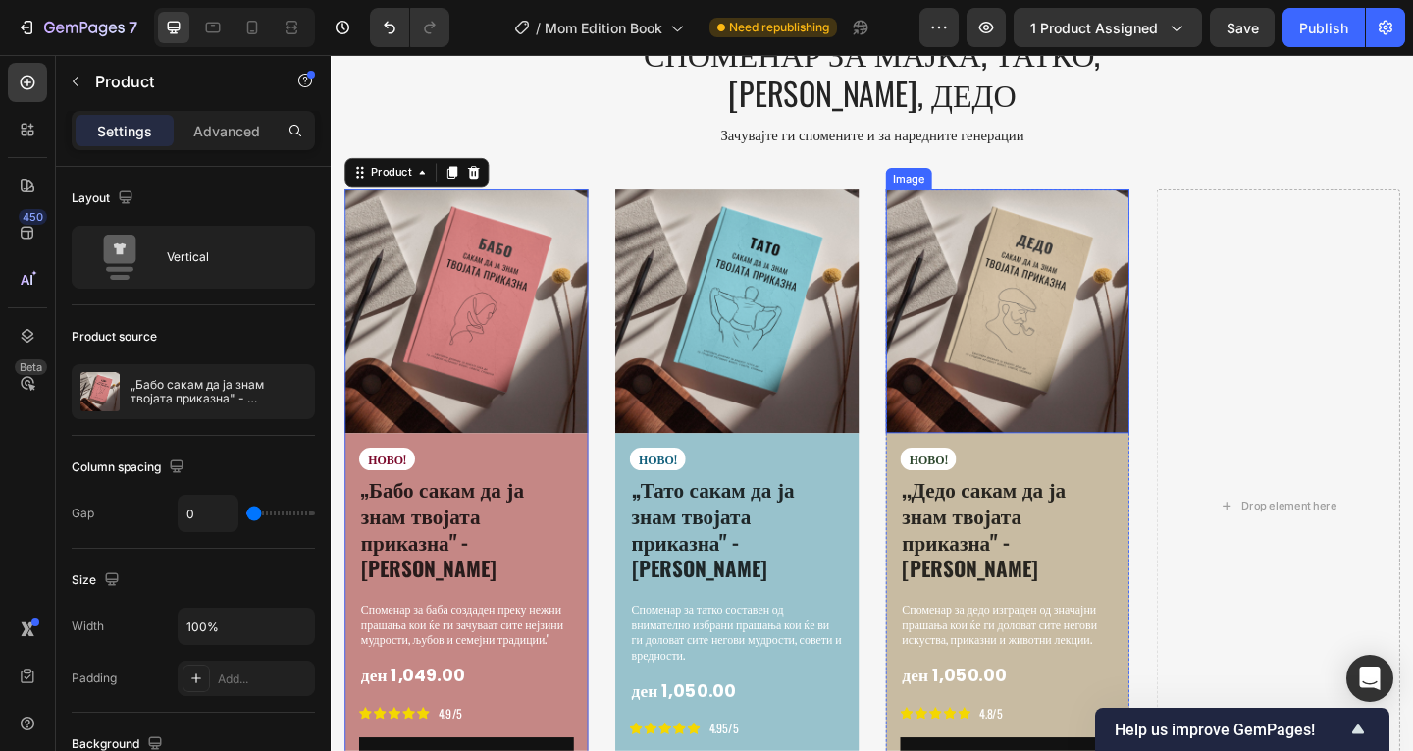
click at [1009, 201] on img at bounding box center [1066, 333] width 265 height 265
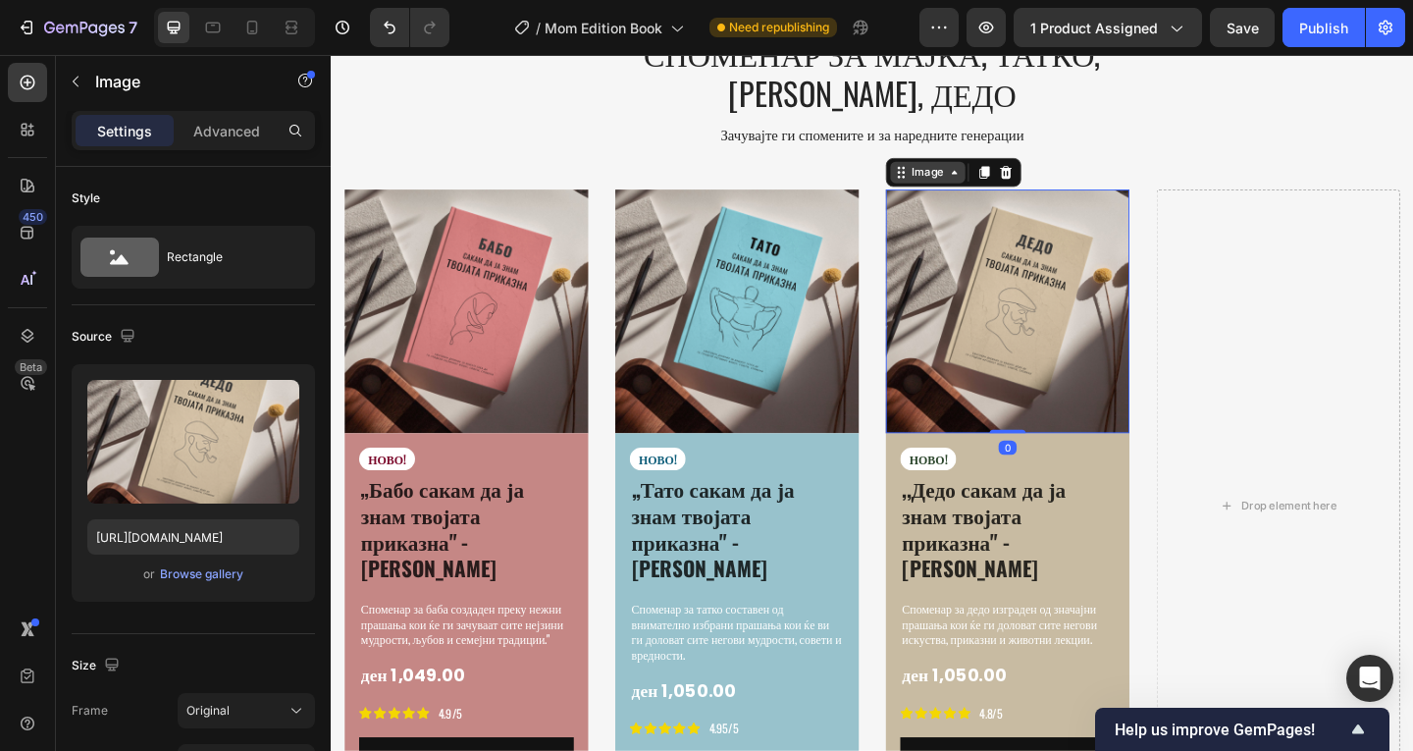
click at [1008, 175] on icon at bounding box center [1009, 183] width 16 height 16
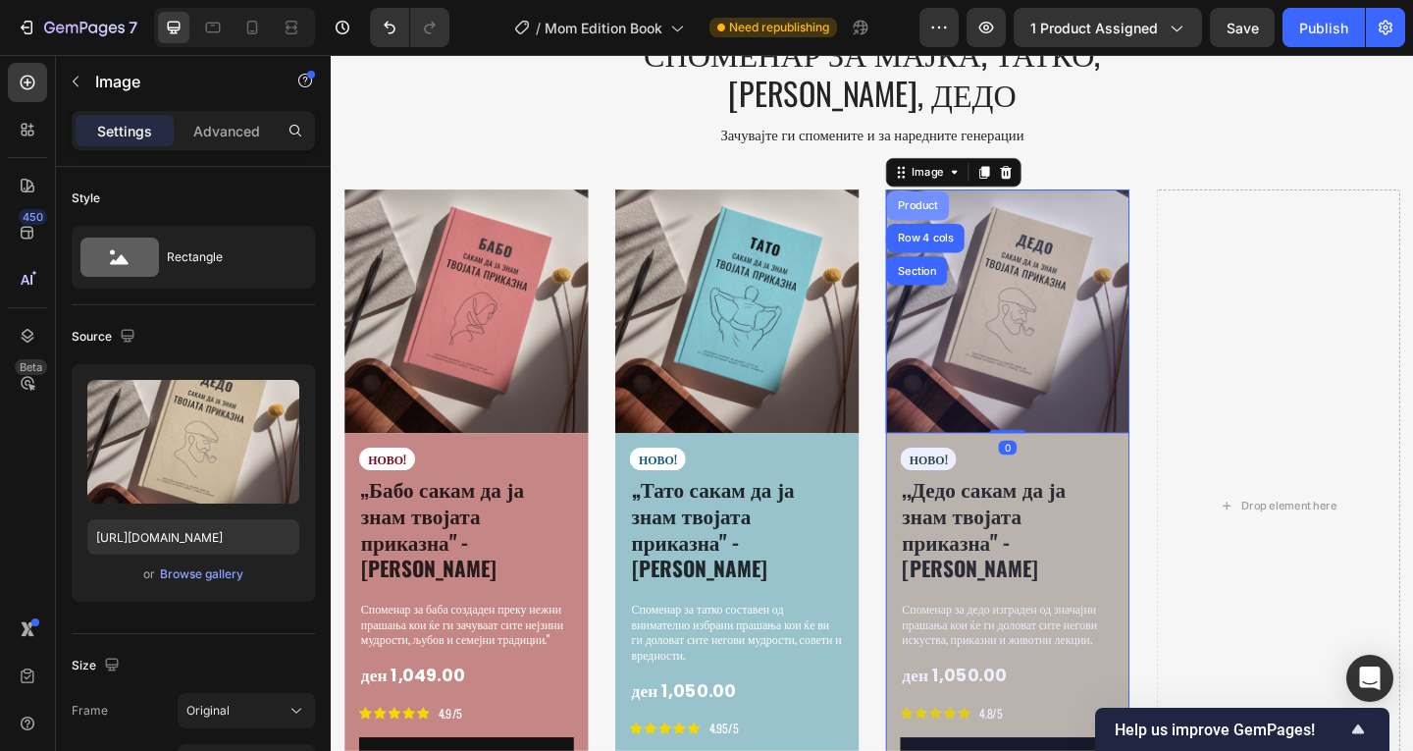
click at [980, 213] on div "Product" at bounding box center [969, 219] width 52 height 12
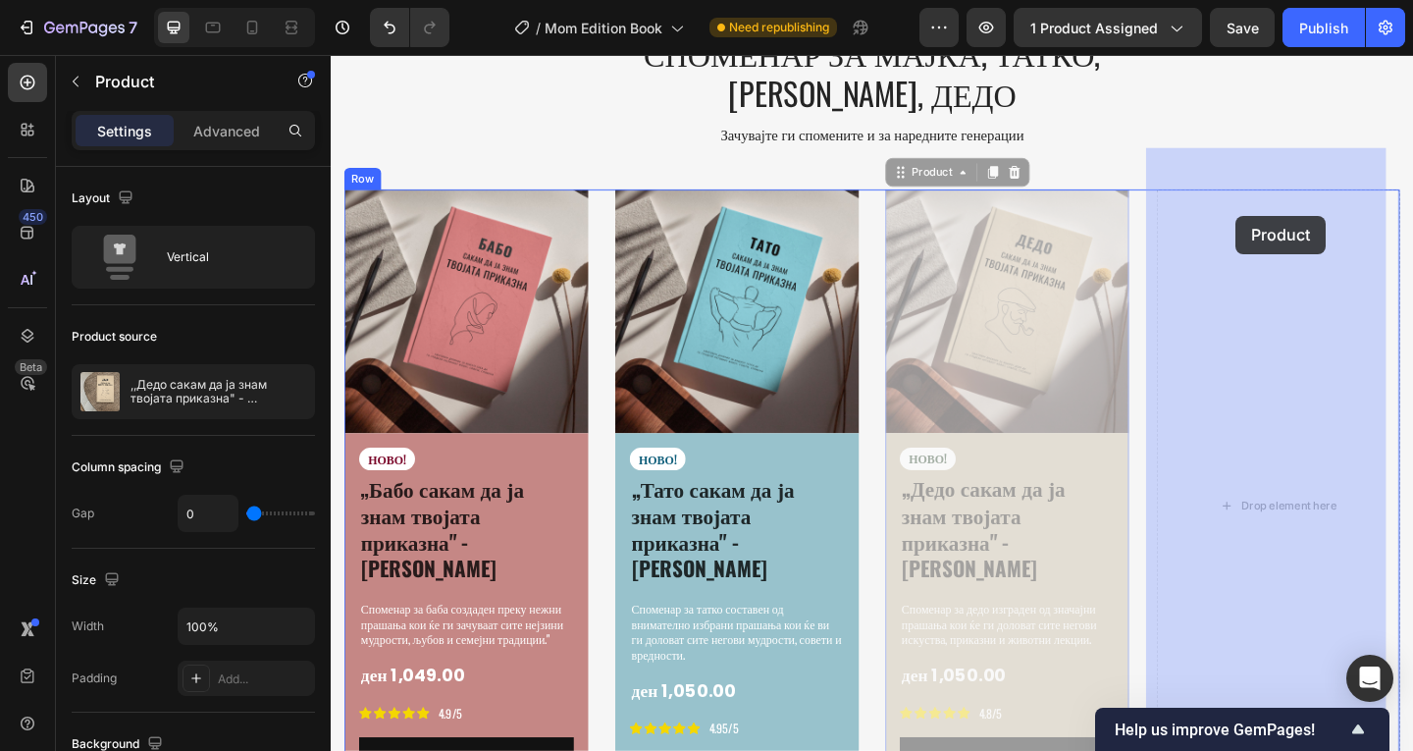
drag, startPoint x: 976, startPoint y: 138, endPoint x: 1316, endPoint y: 230, distance: 351.5
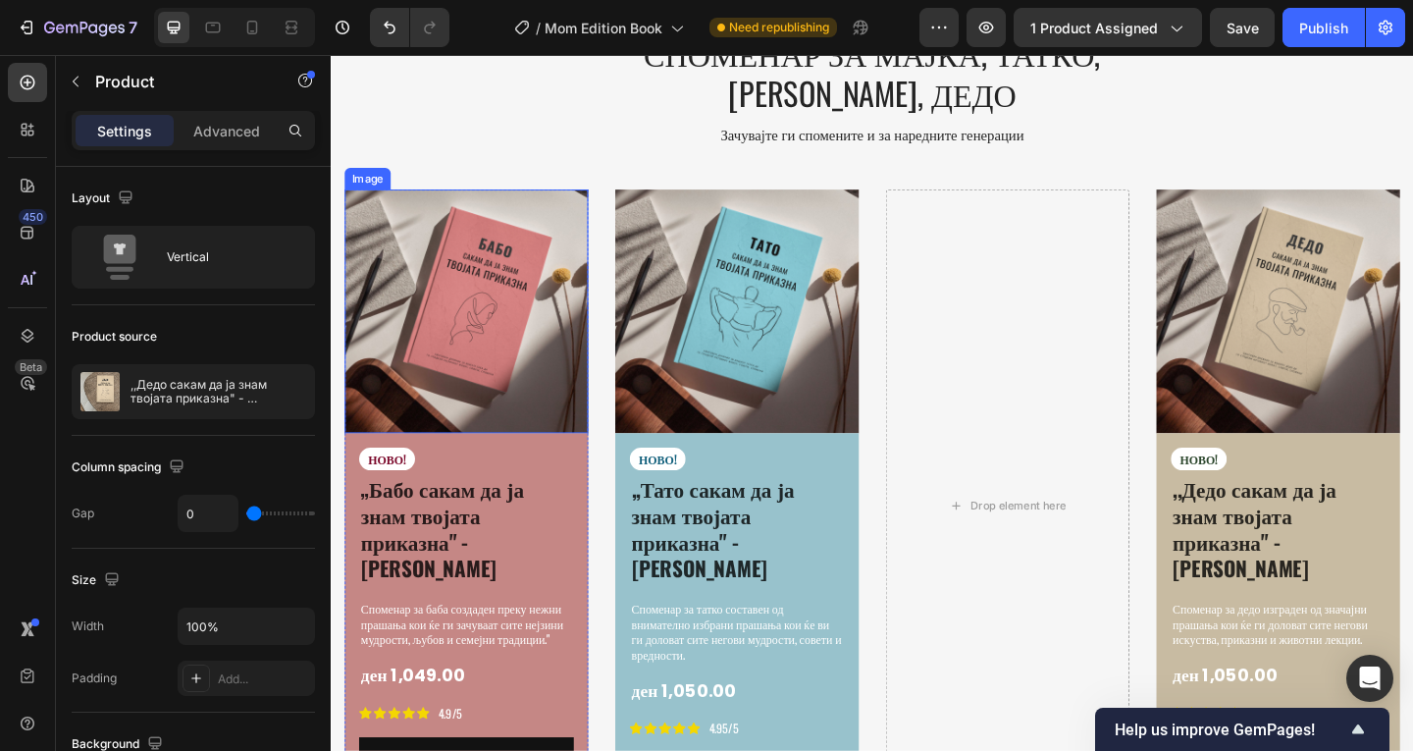
click at [442, 201] on img at bounding box center [477, 333] width 265 height 265
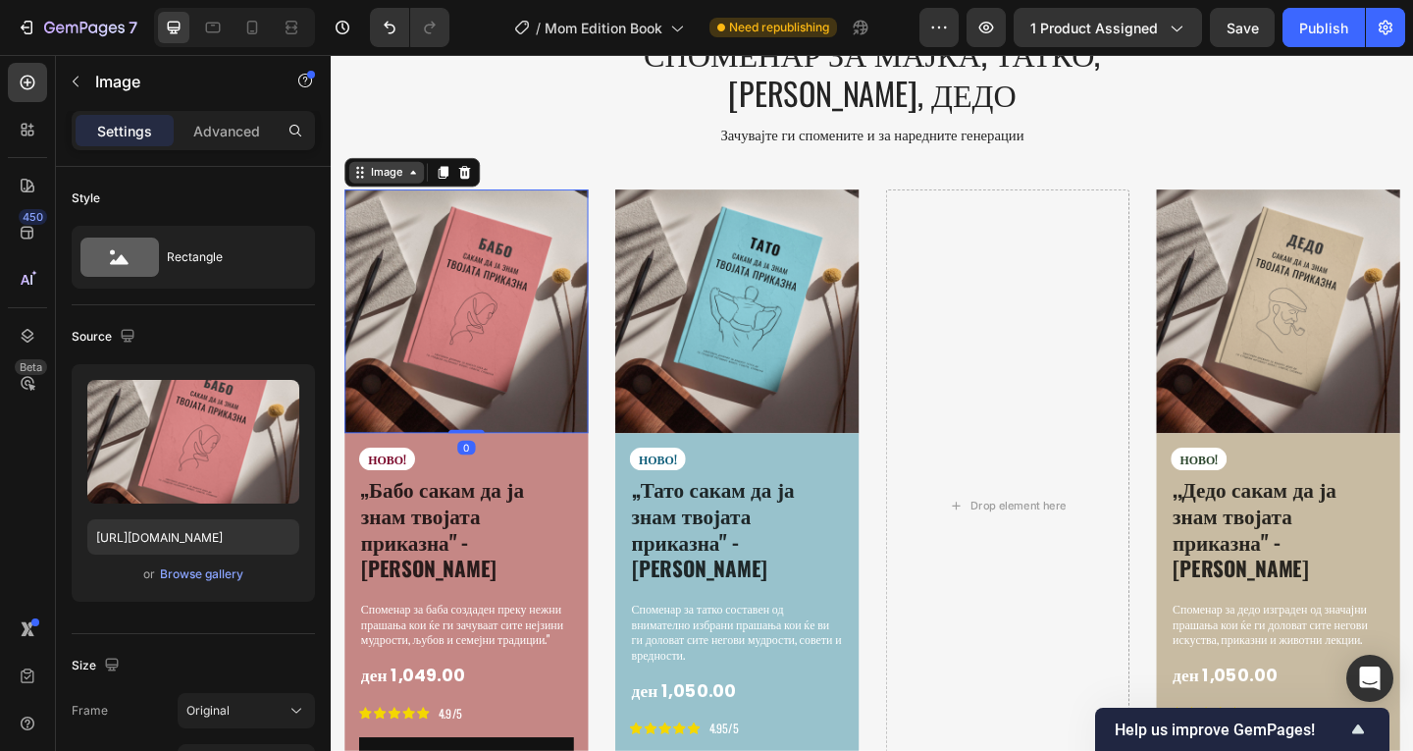
click at [418, 175] on icon at bounding box center [420, 183] width 16 height 16
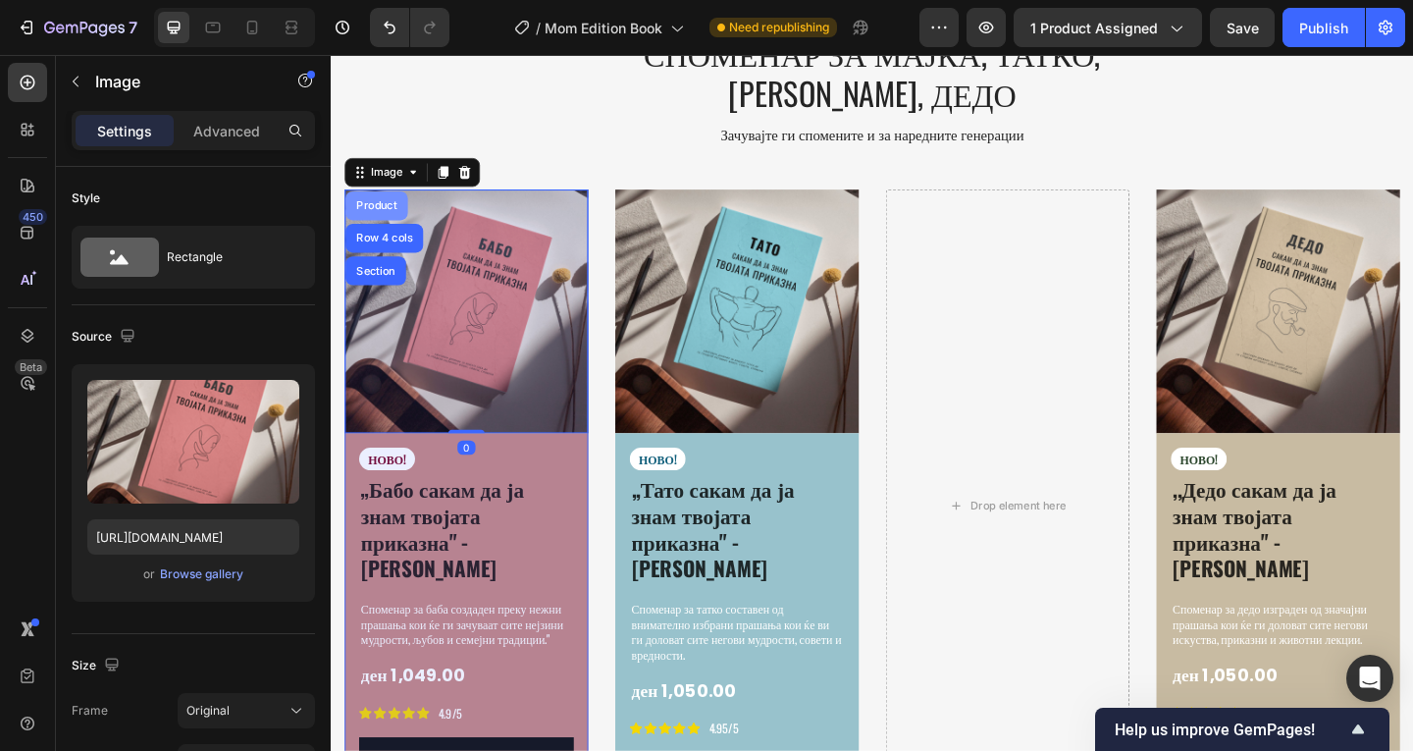
click at [402, 213] on div "Product" at bounding box center [380, 219] width 52 height 12
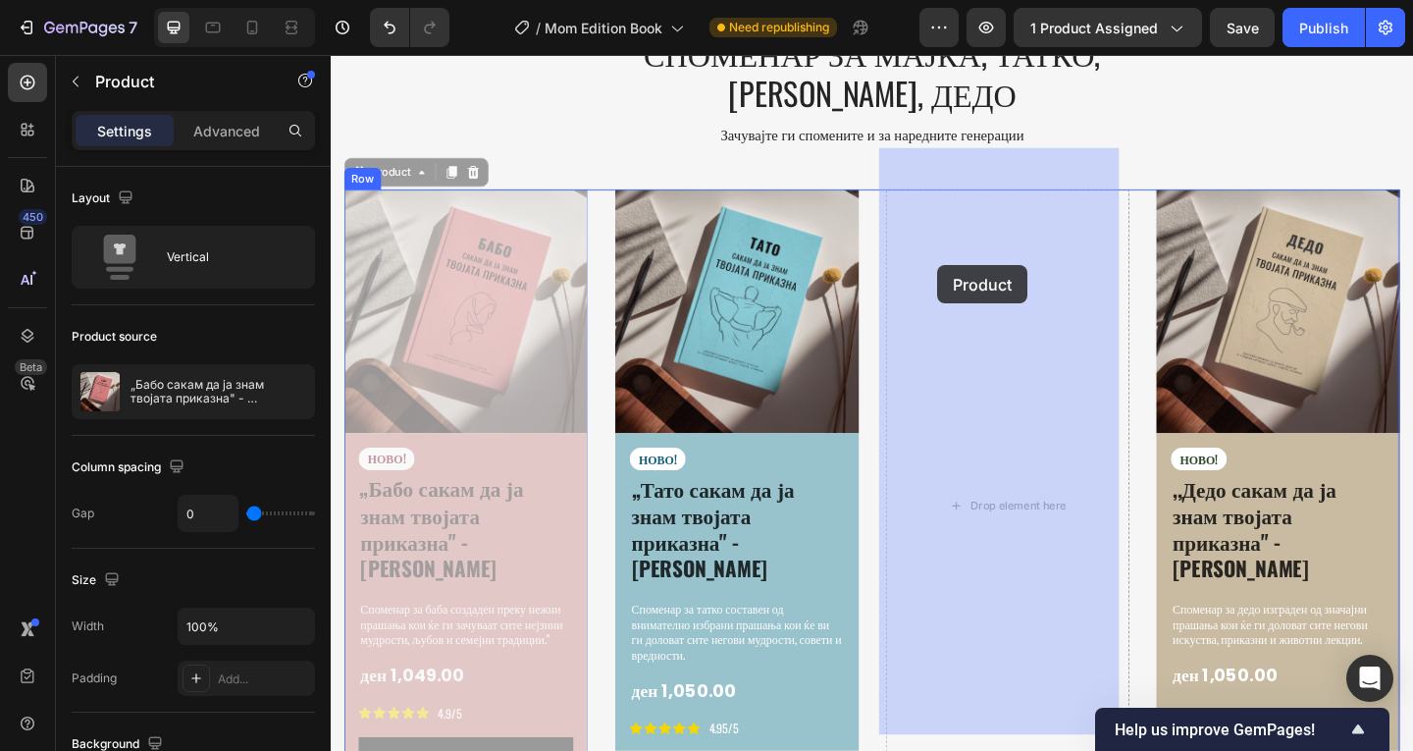
drag, startPoint x: 387, startPoint y: 142, endPoint x: 990, endPoint y: 284, distance: 619.7
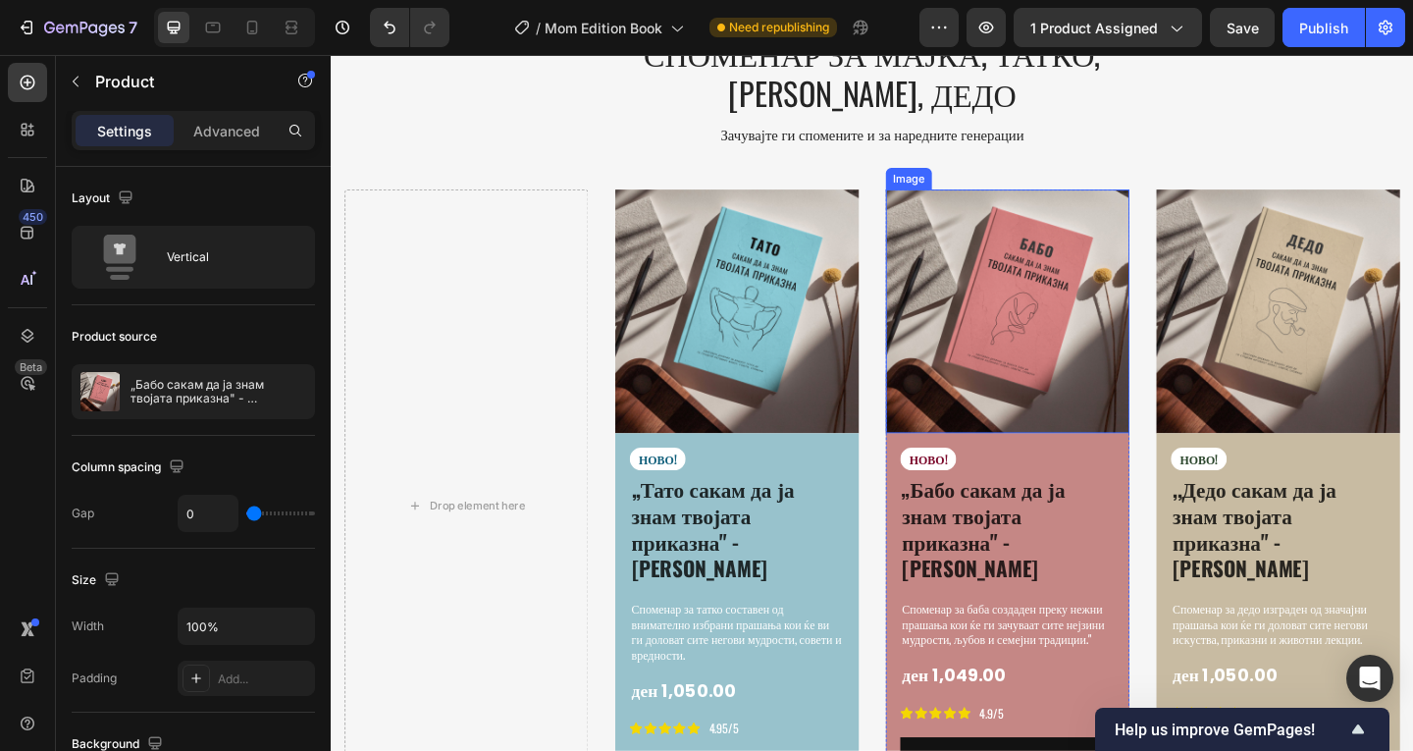
click at [1047, 138] on div "СПОМЕНАР ЗА МАЈКА, ТАТКО, [PERSON_NAME], ДЕДО Heading Зачувајте ги спомените и …" at bounding box center [919, 465] width 1148 height 875
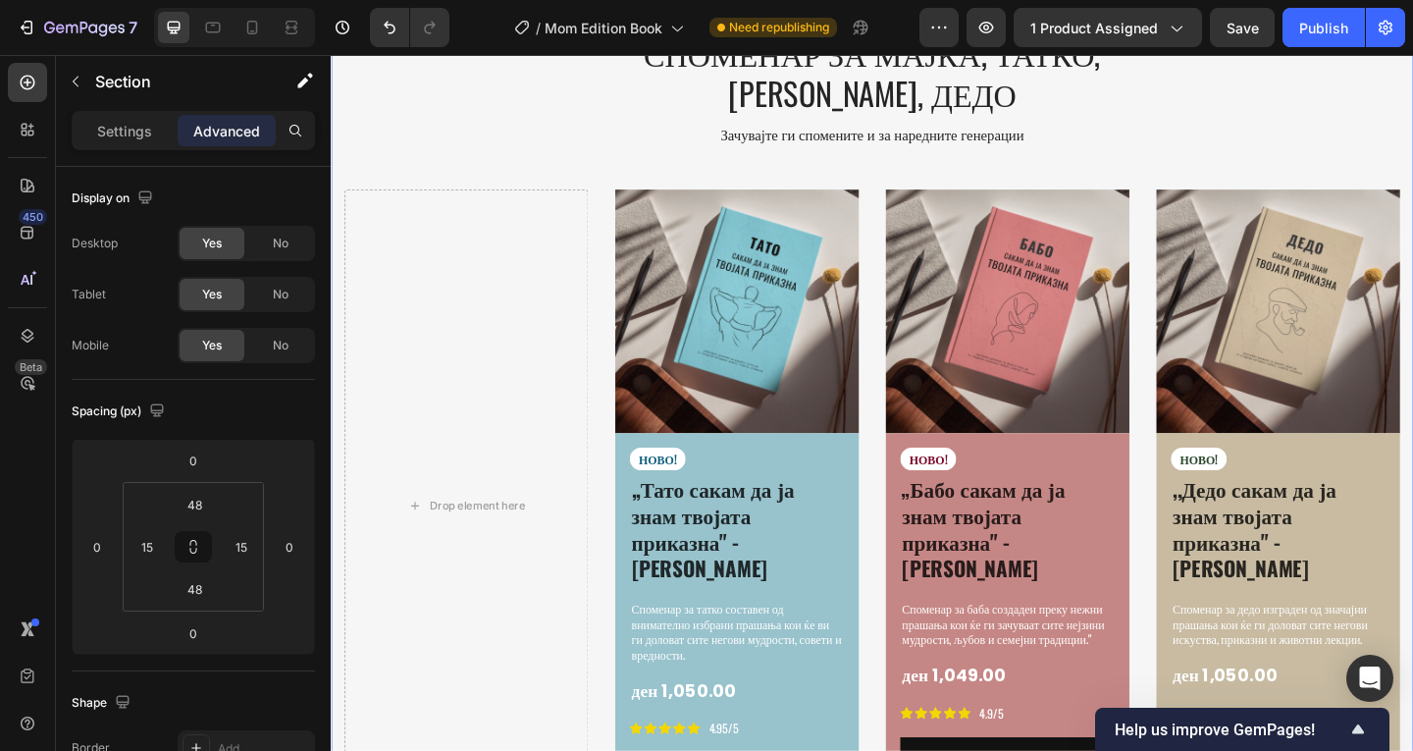
click at [1036, 208] on img at bounding box center [1066, 333] width 265 height 265
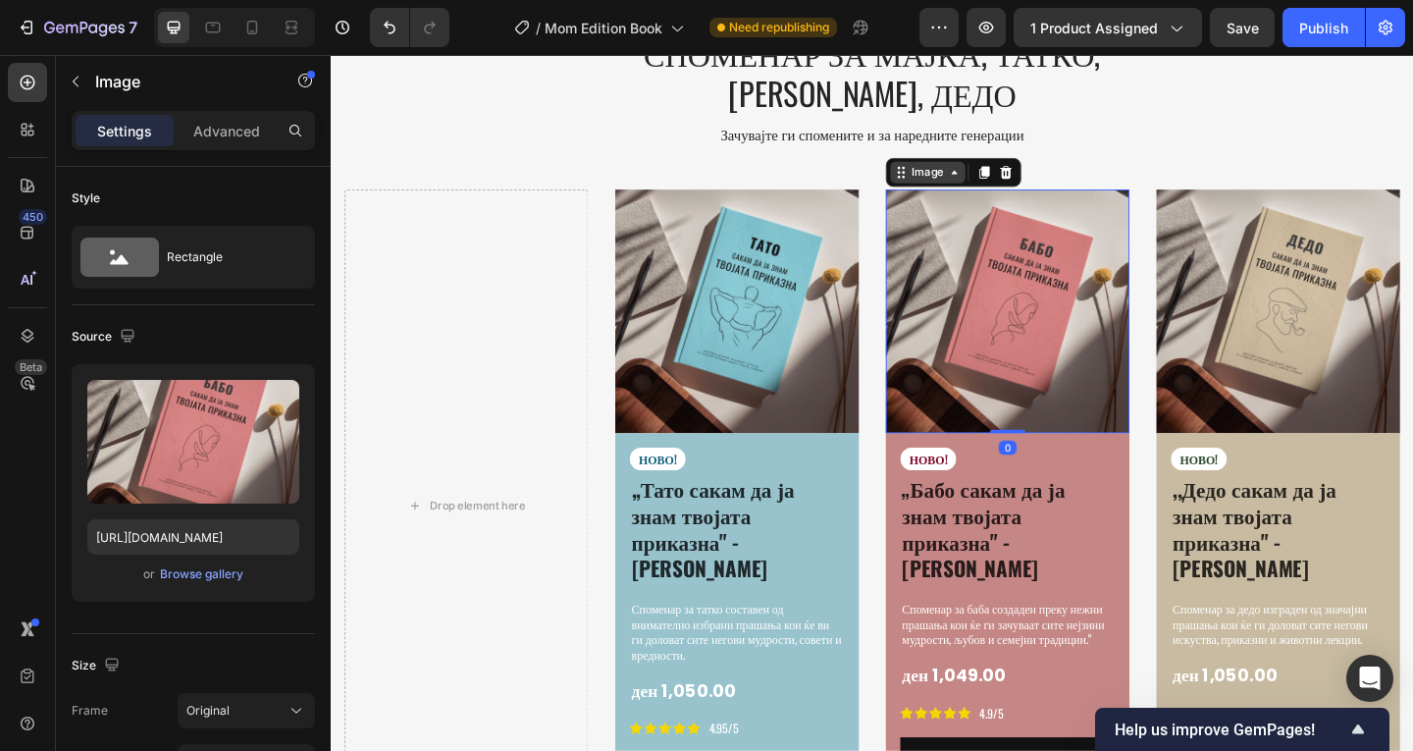
click at [1003, 175] on icon at bounding box center [1009, 183] width 16 height 16
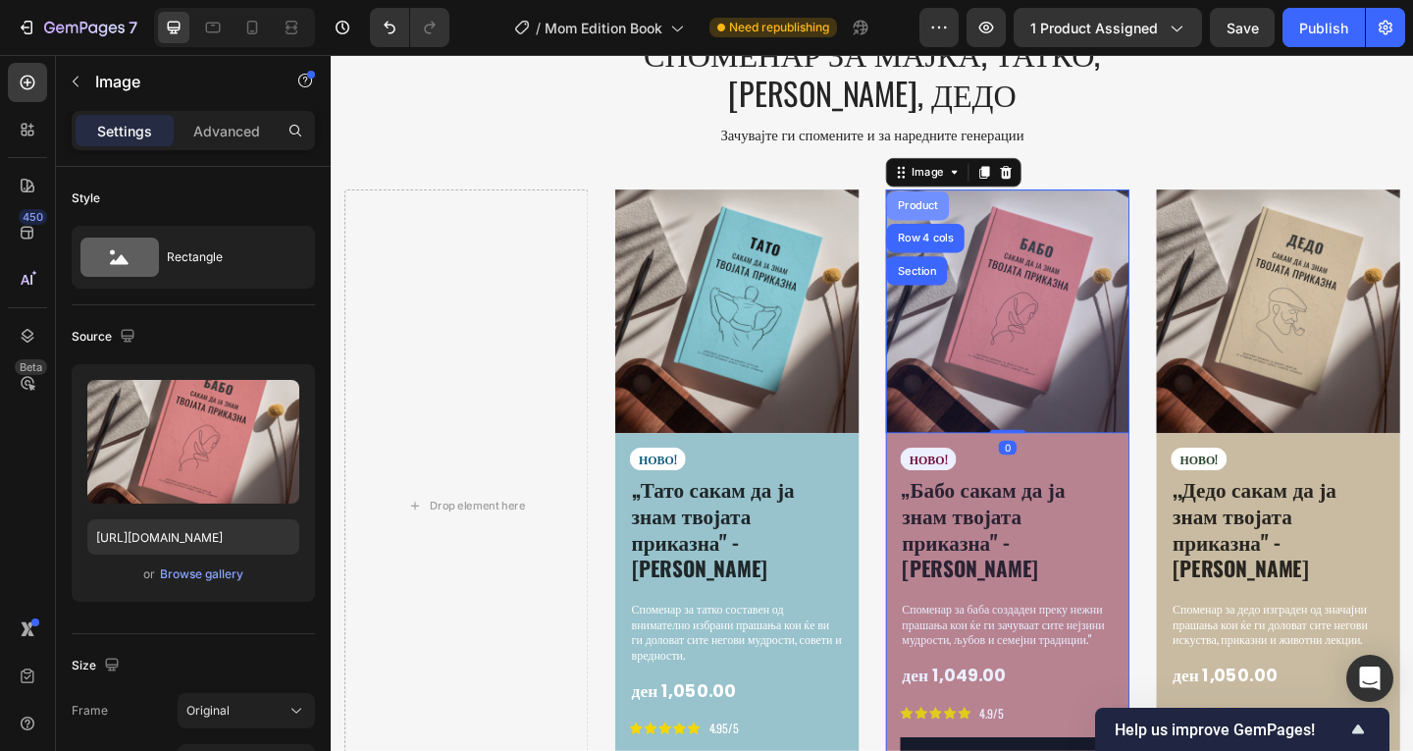
click at [970, 213] on div "Product" at bounding box center [969, 219] width 52 height 12
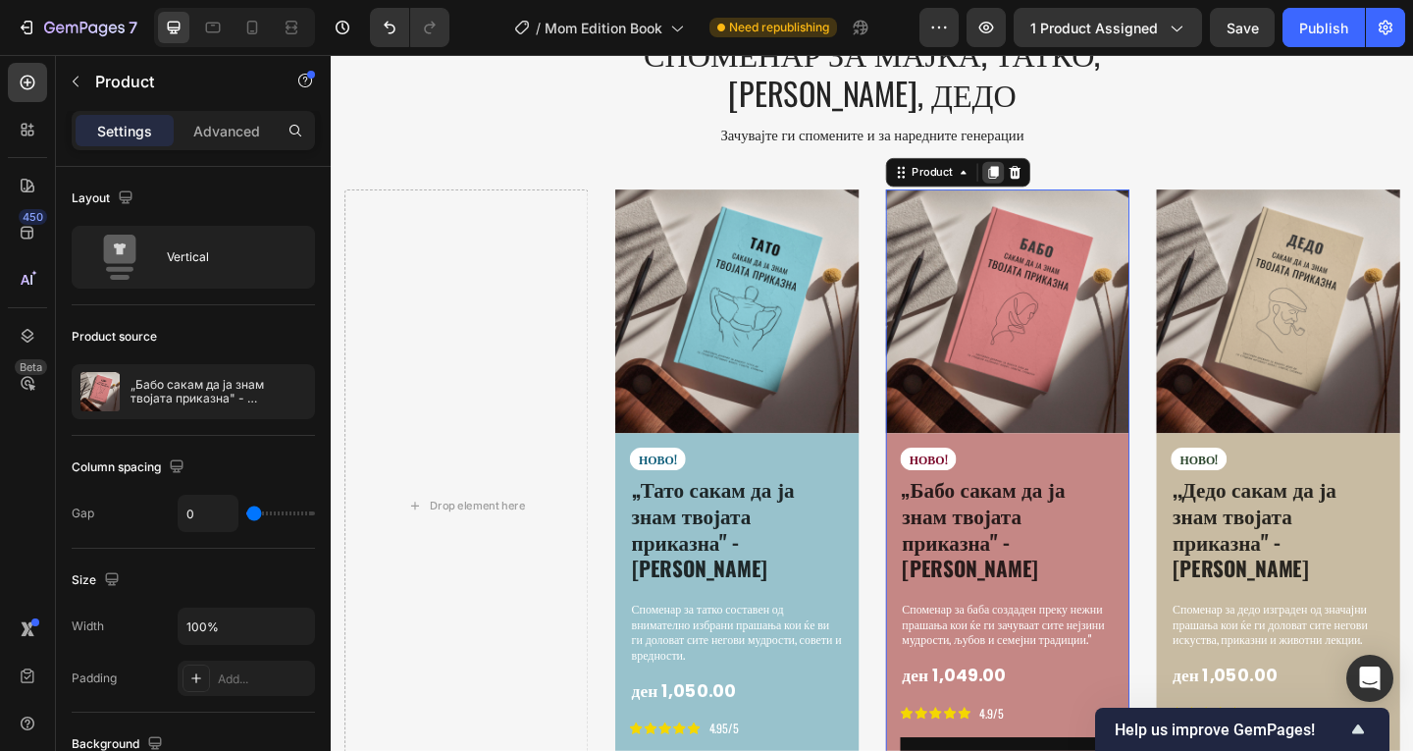
click at [1043, 175] on icon at bounding box center [1051, 183] width 16 height 16
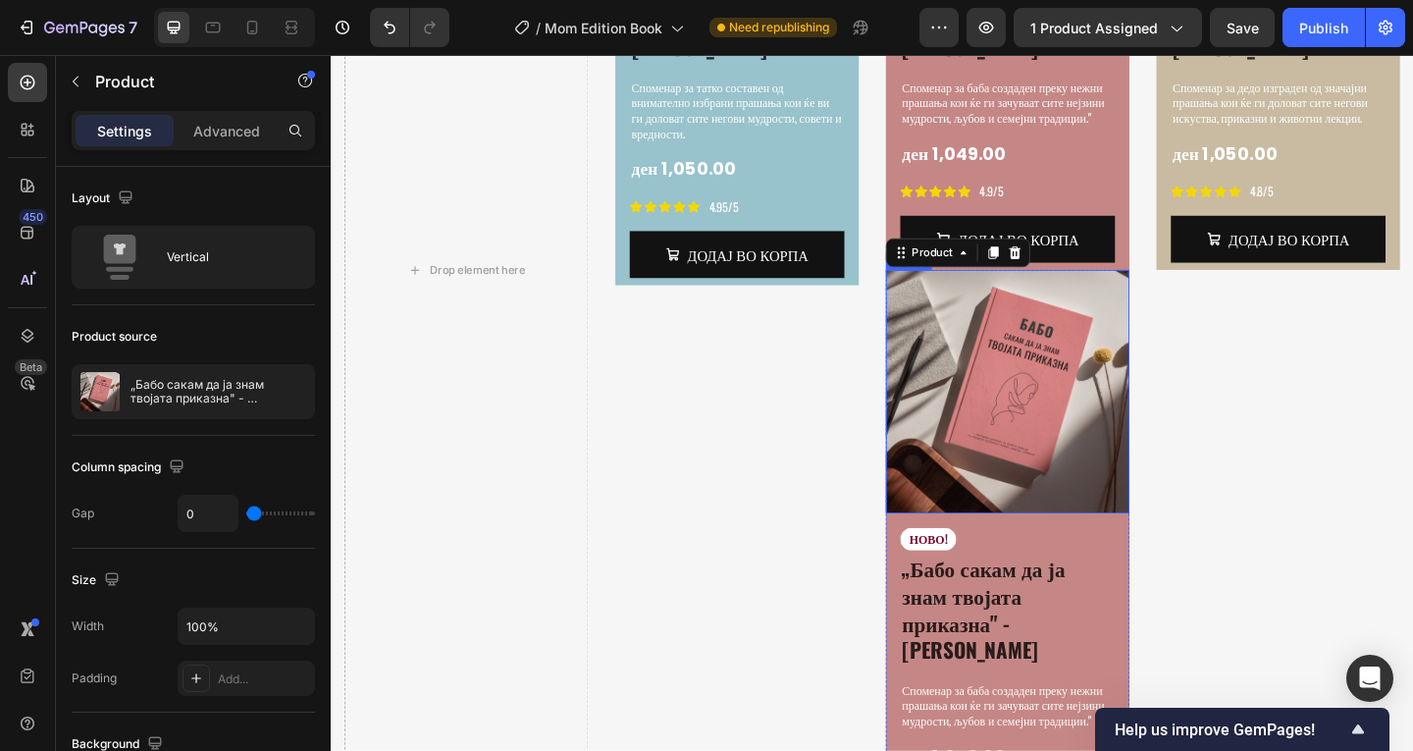
scroll to position [3957, 0]
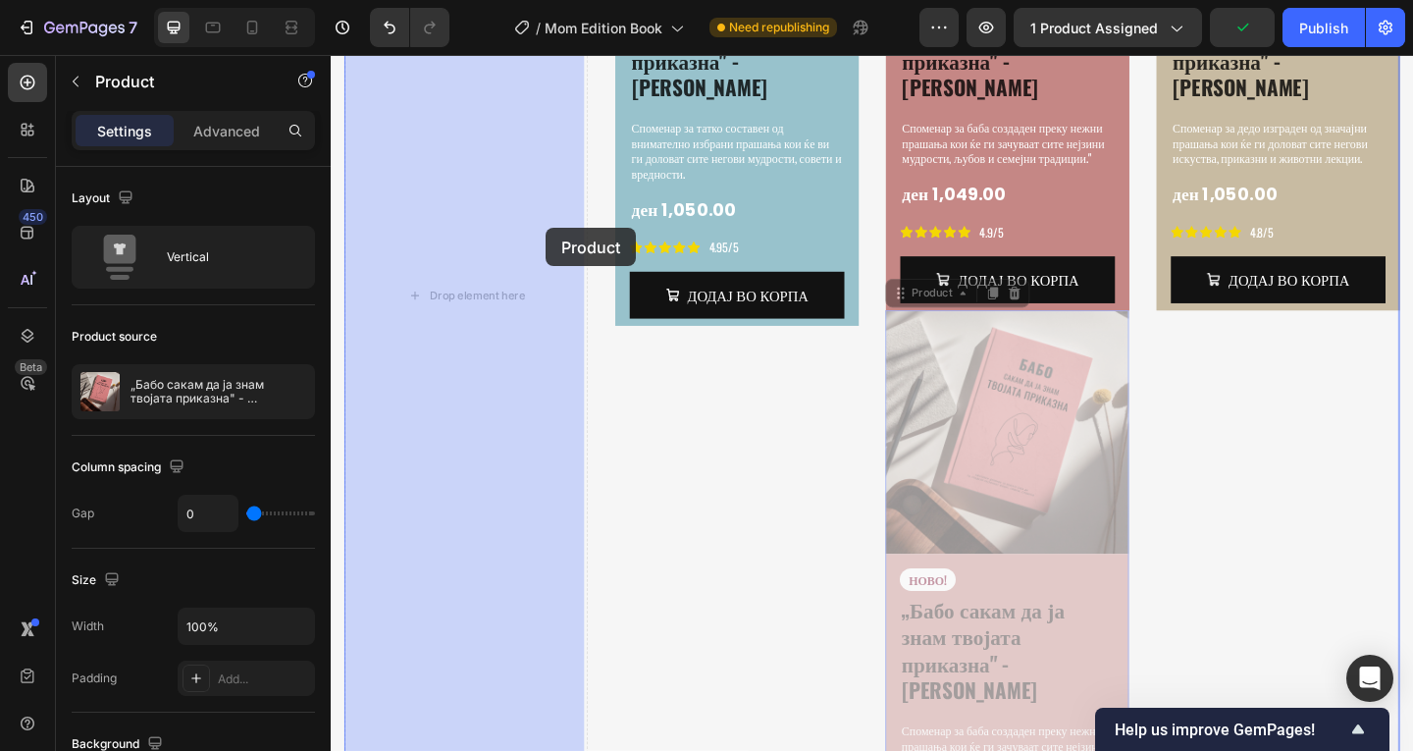
drag, startPoint x: 968, startPoint y: 242, endPoint x: 586, endPoint y: 241, distance: 382.6
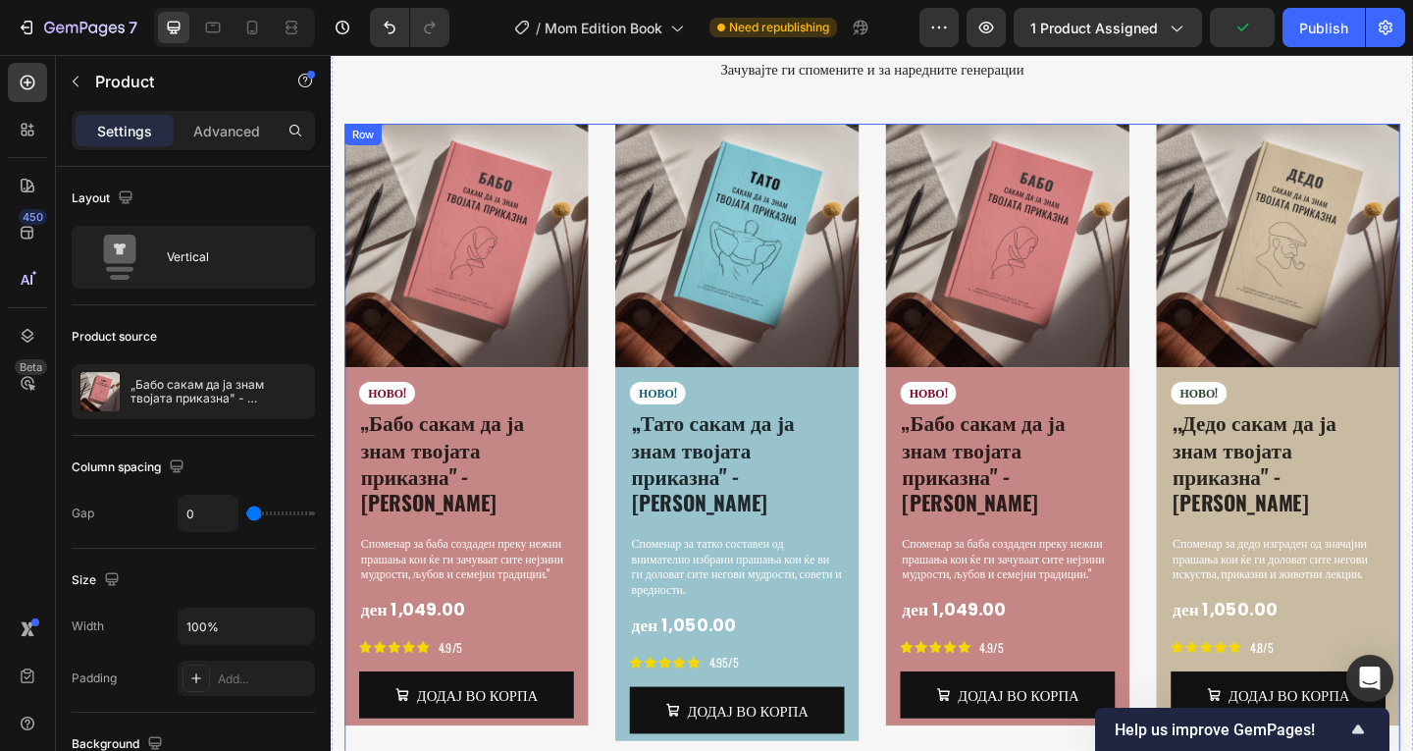
scroll to position [3499, 0]
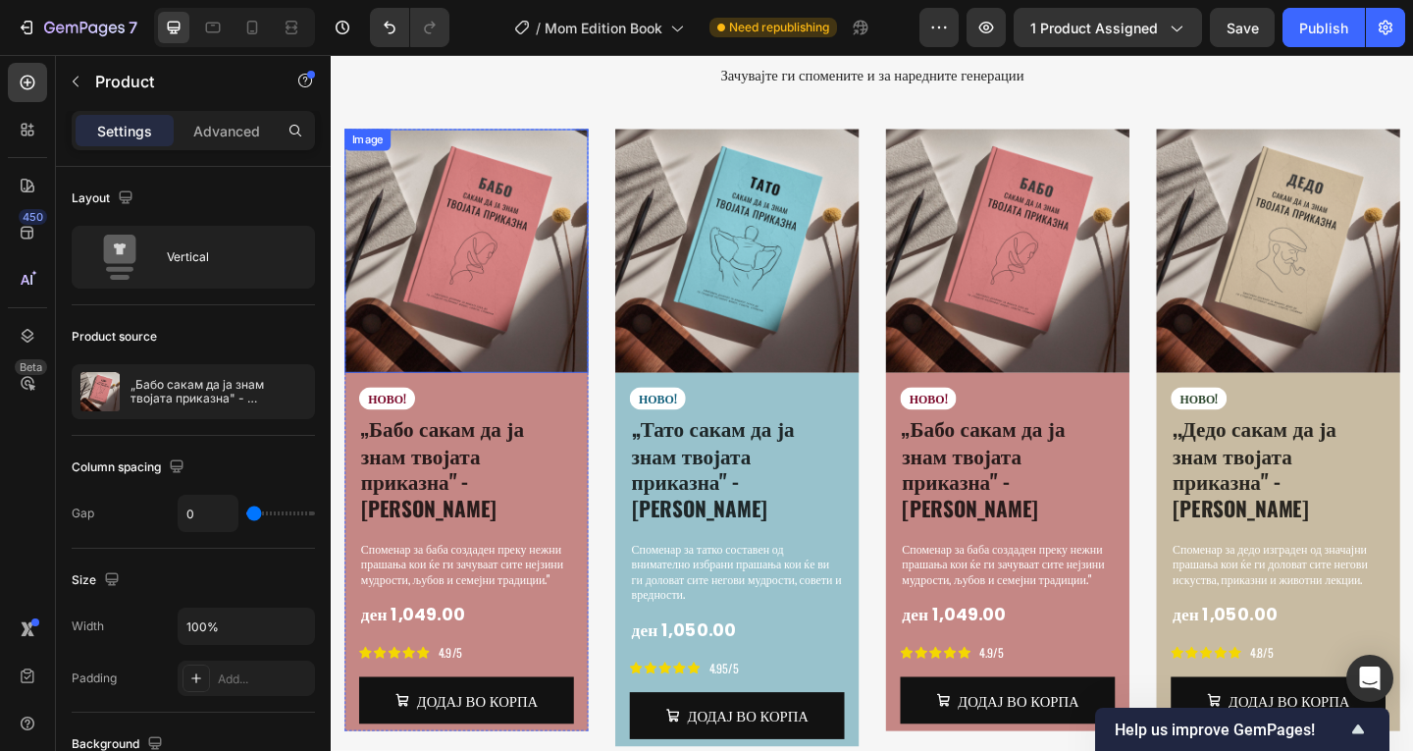
click at [570, 301] on img at bounding box center [477, 267] width 265 height 265
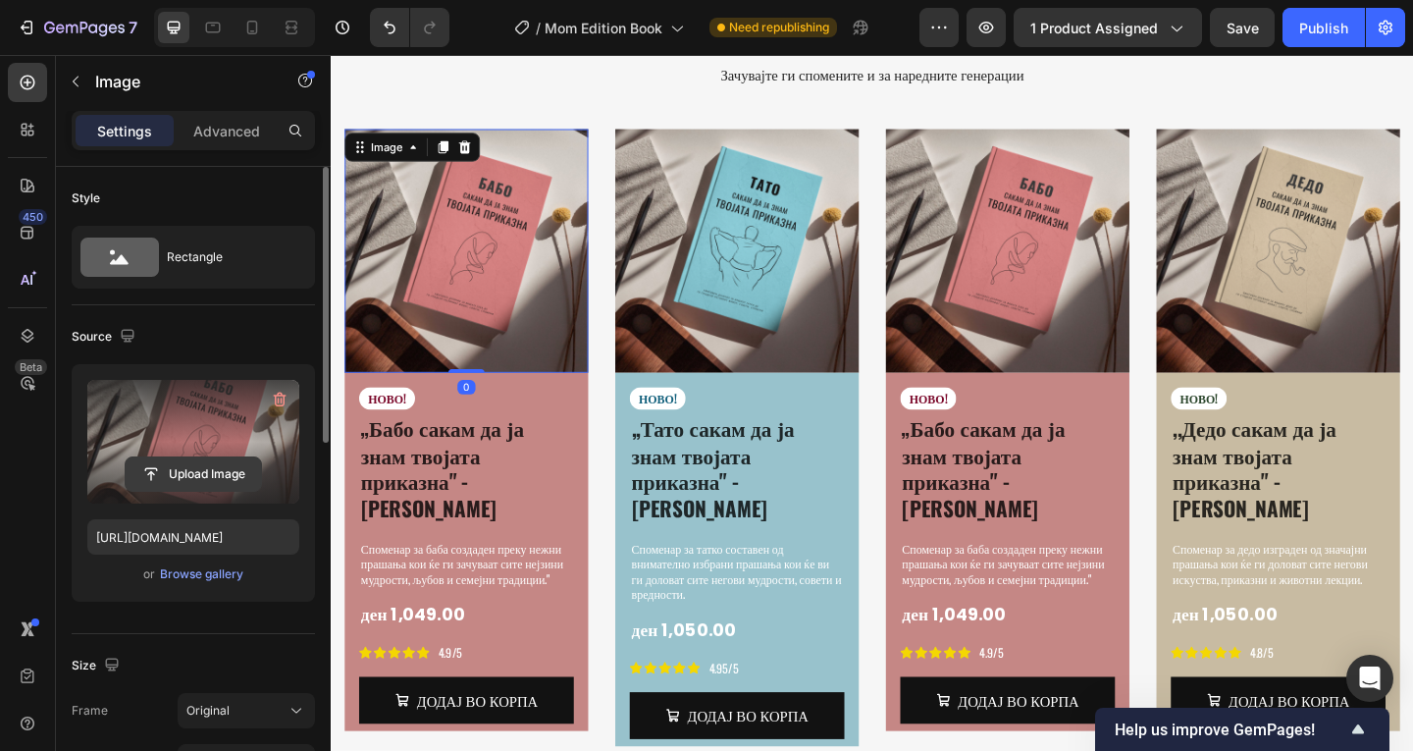
click at [232, 467] on input "file" at bounding box center [193, 473] width 135 height 33
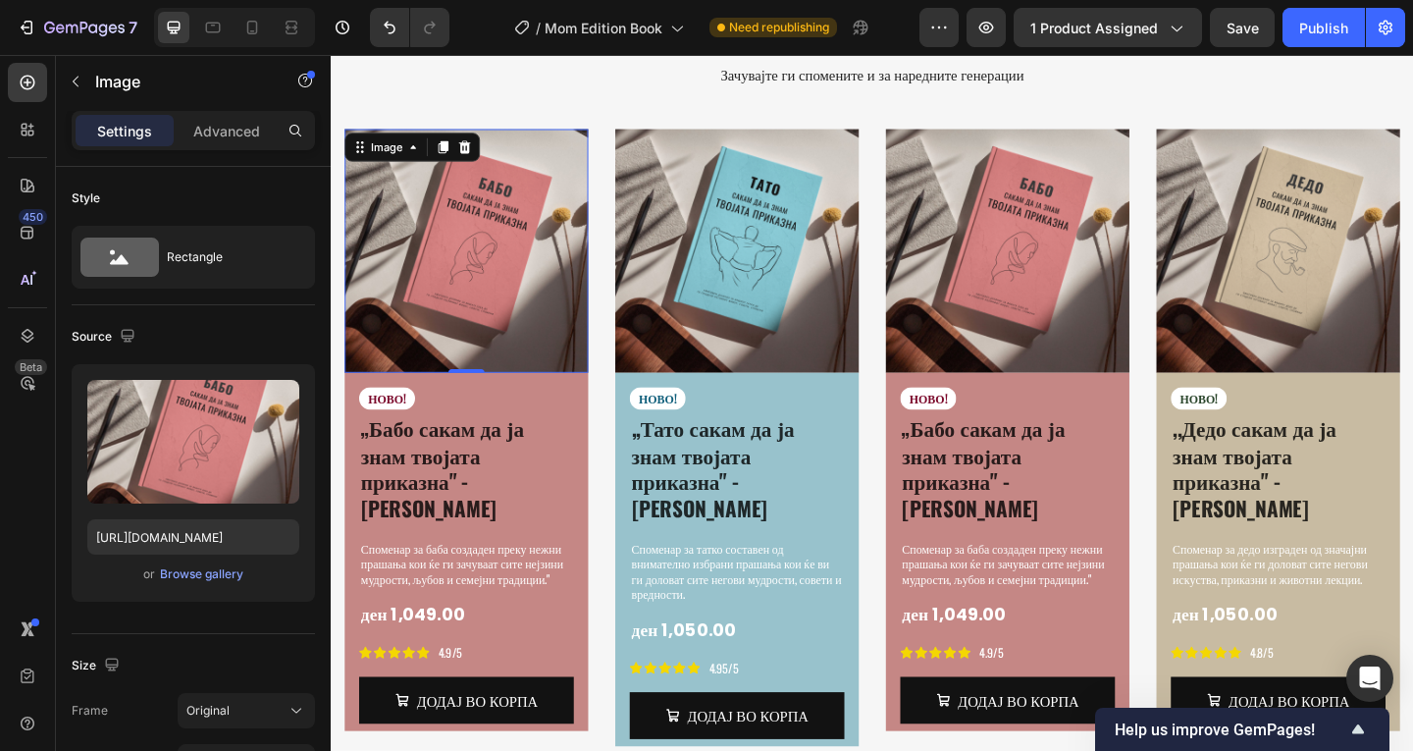
click at [474, 293] on img at bounding box center [477, 267] width 265 height 265
click at [495, 416] on div "НОВО!" at bounding box center [477, 428] width 233 height 25
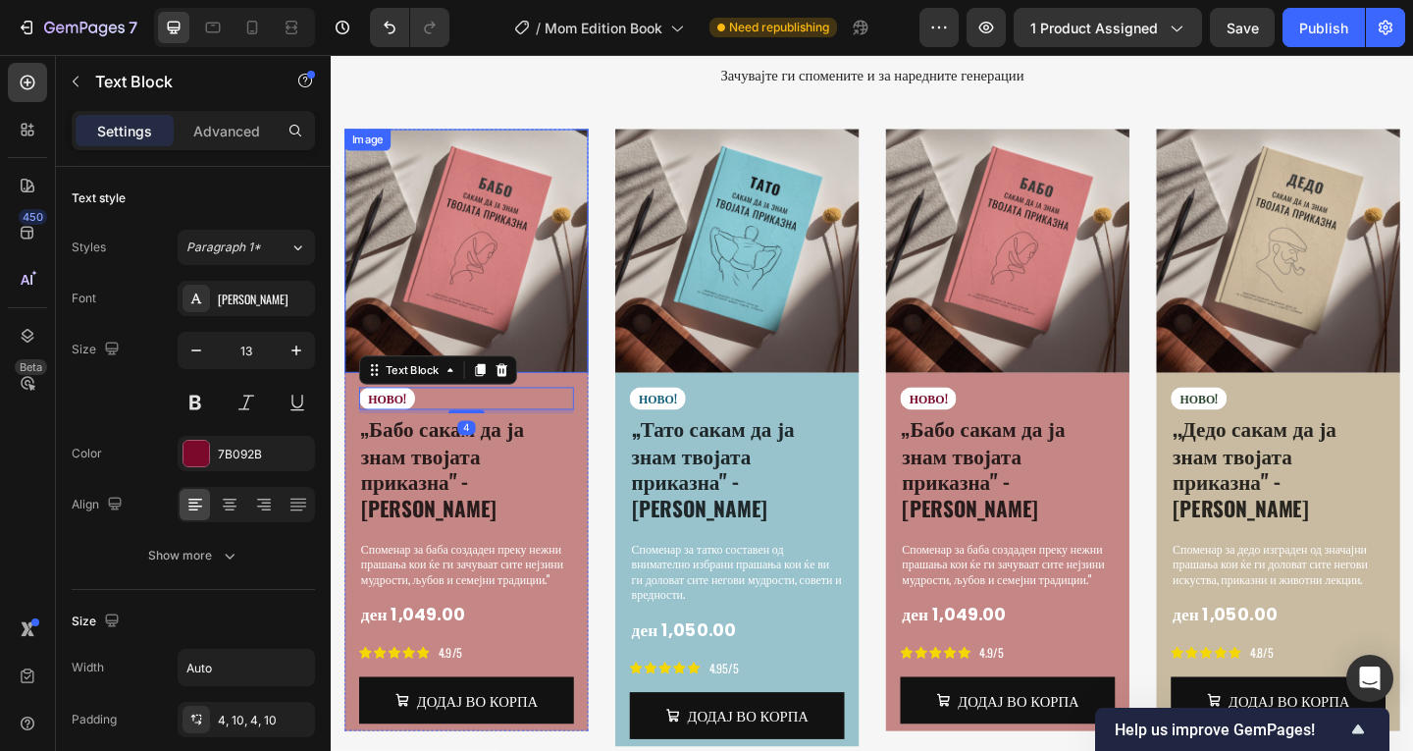
click at [416, 213] on img at bounding box center [477, 267] width 265 height 265
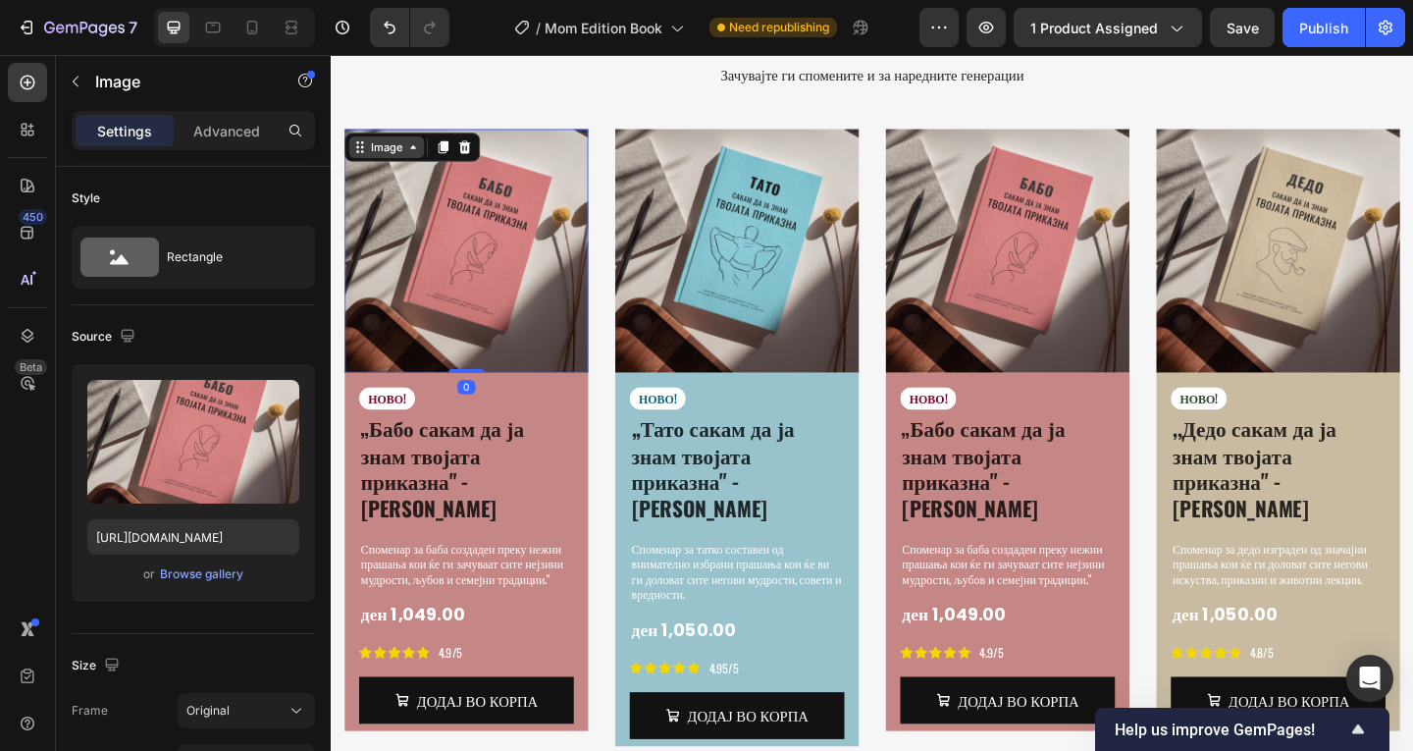
click at [422, 147] on icon at bounding box center [420, 155] width 16 height 16
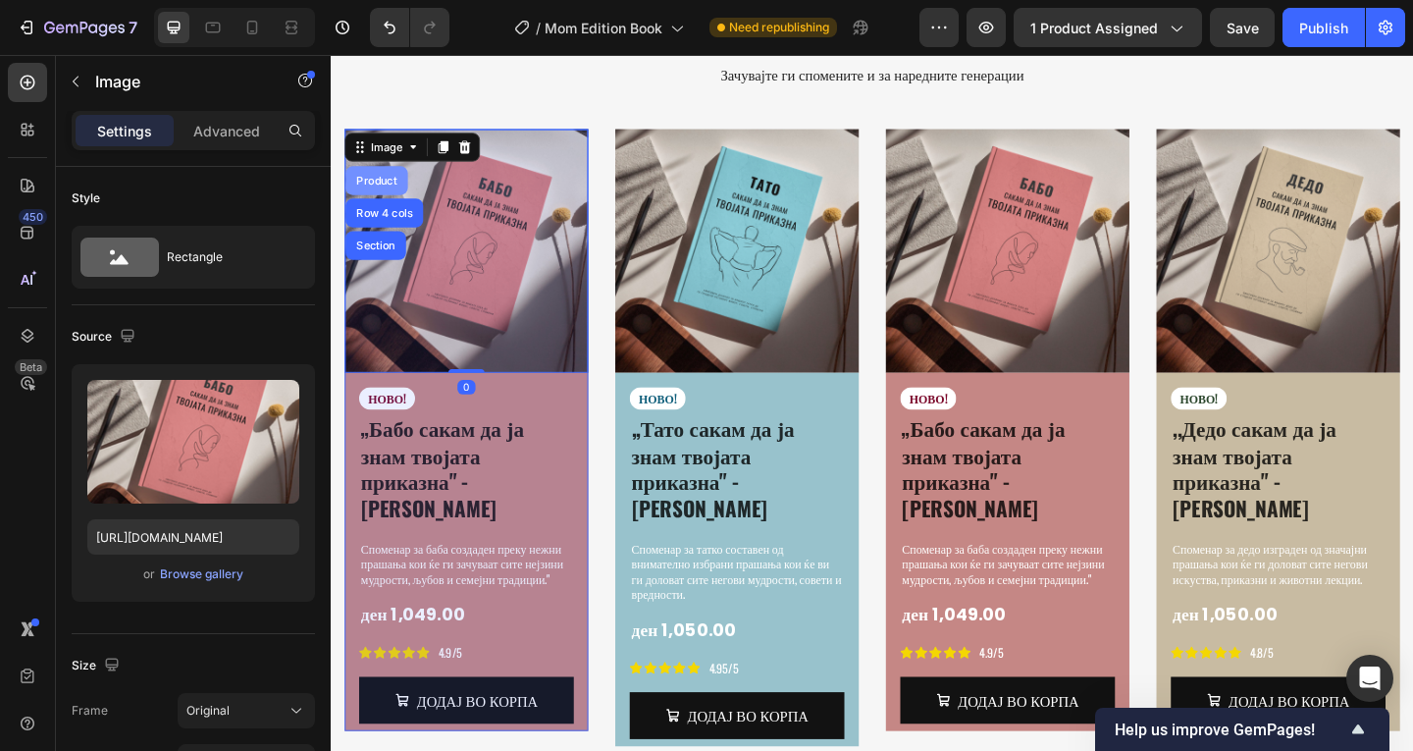
click at [404, 176] on div "Product" at bounding box center [380, 191] width 68 height 31
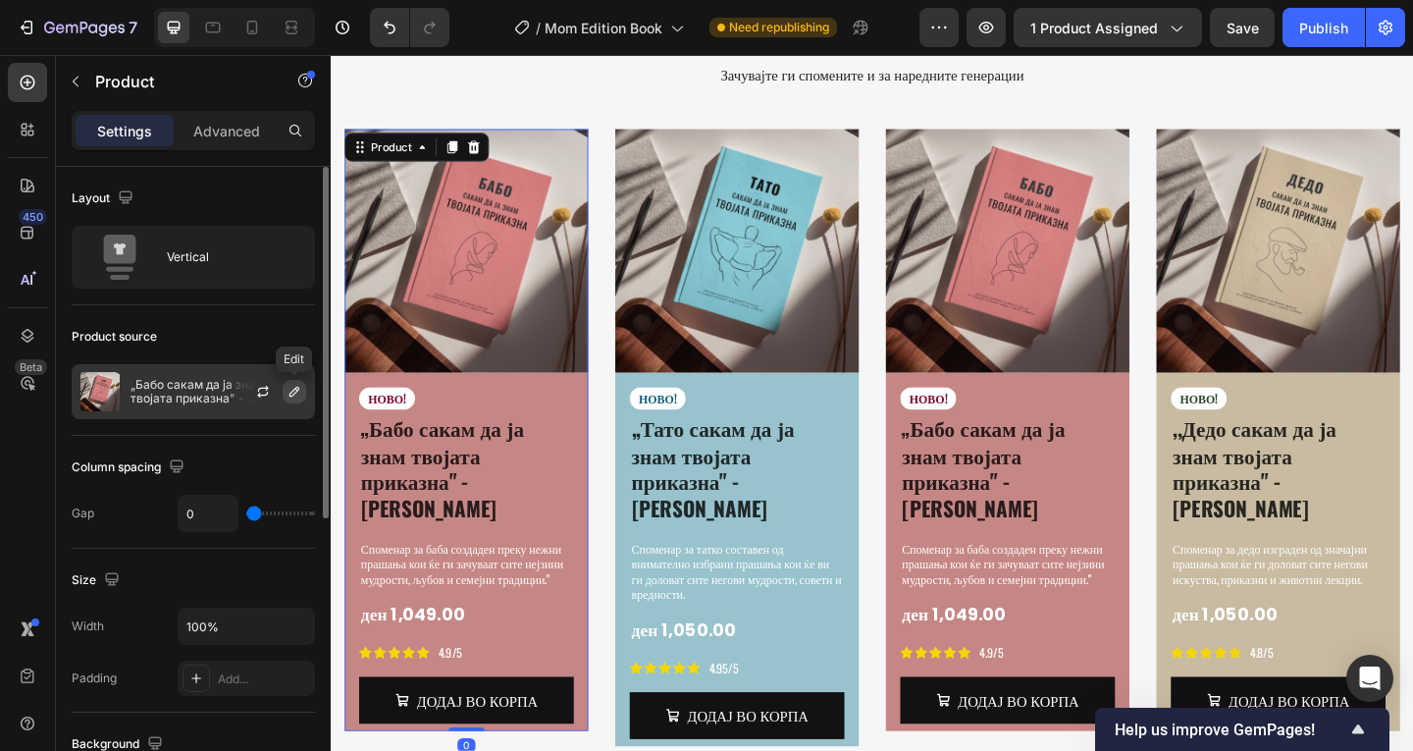
click at [299, 393] on icon "button" at bounding box center [294, 392] width 16 height 16
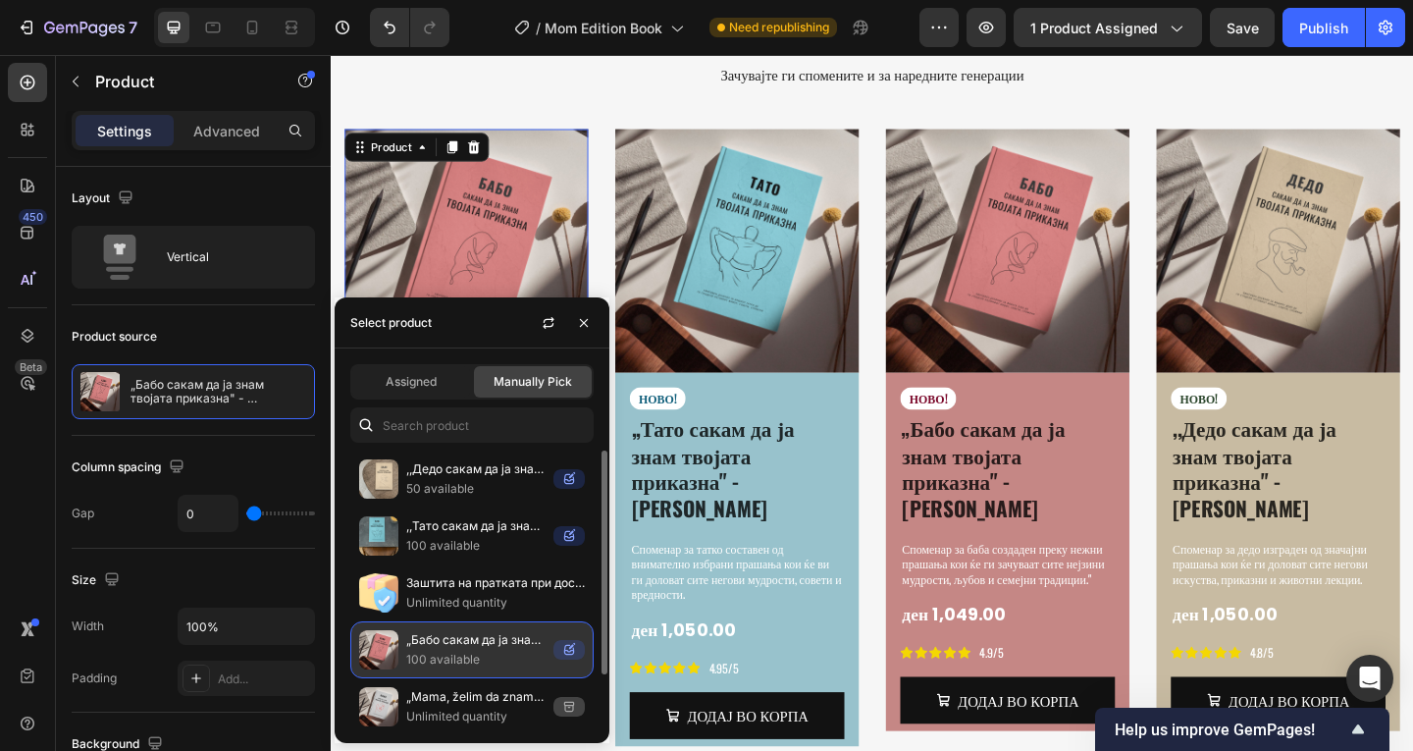
scroll to position [65, 0]
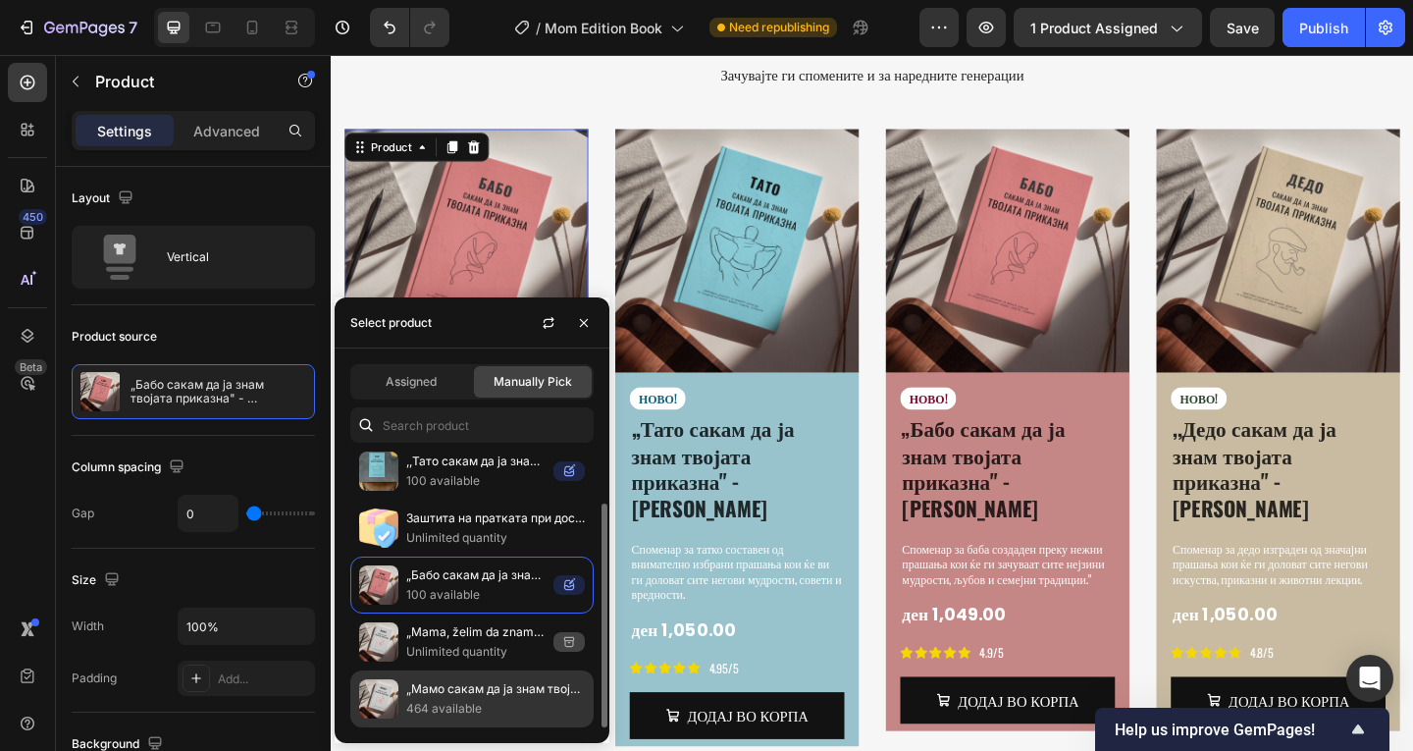
click at [508, 684] on p "„Мамо сакам да ја знам твојата приказна" - [PERSON_NAME]" at bounding box center [495, 689] width 179 height 20
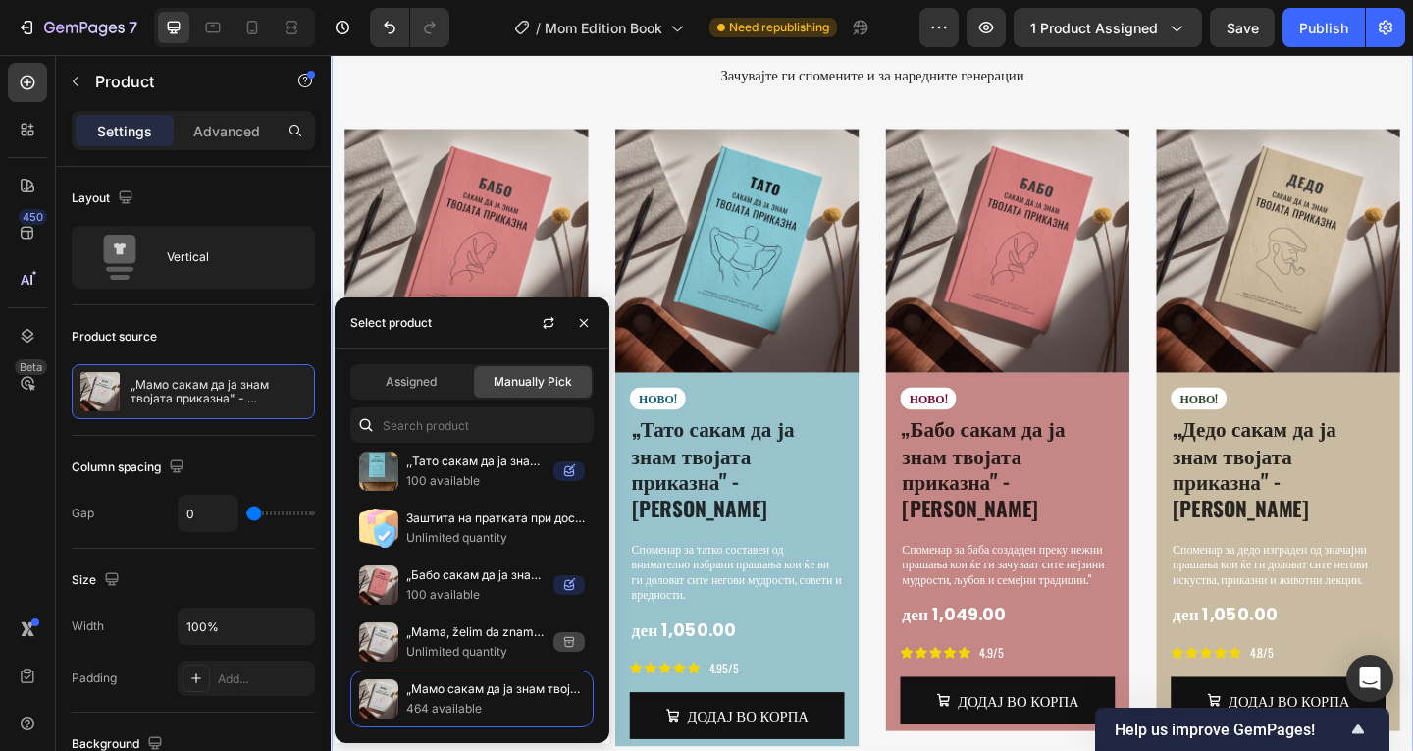
click at [757, 750] on div "СПОМЕНАР ЗА МАЈКА, ТАТКО, [PERSON_NAME], ДЕДО Heading Зачувајте ги спомените и …" at bounding box center [919, 400] width 1177 height 969
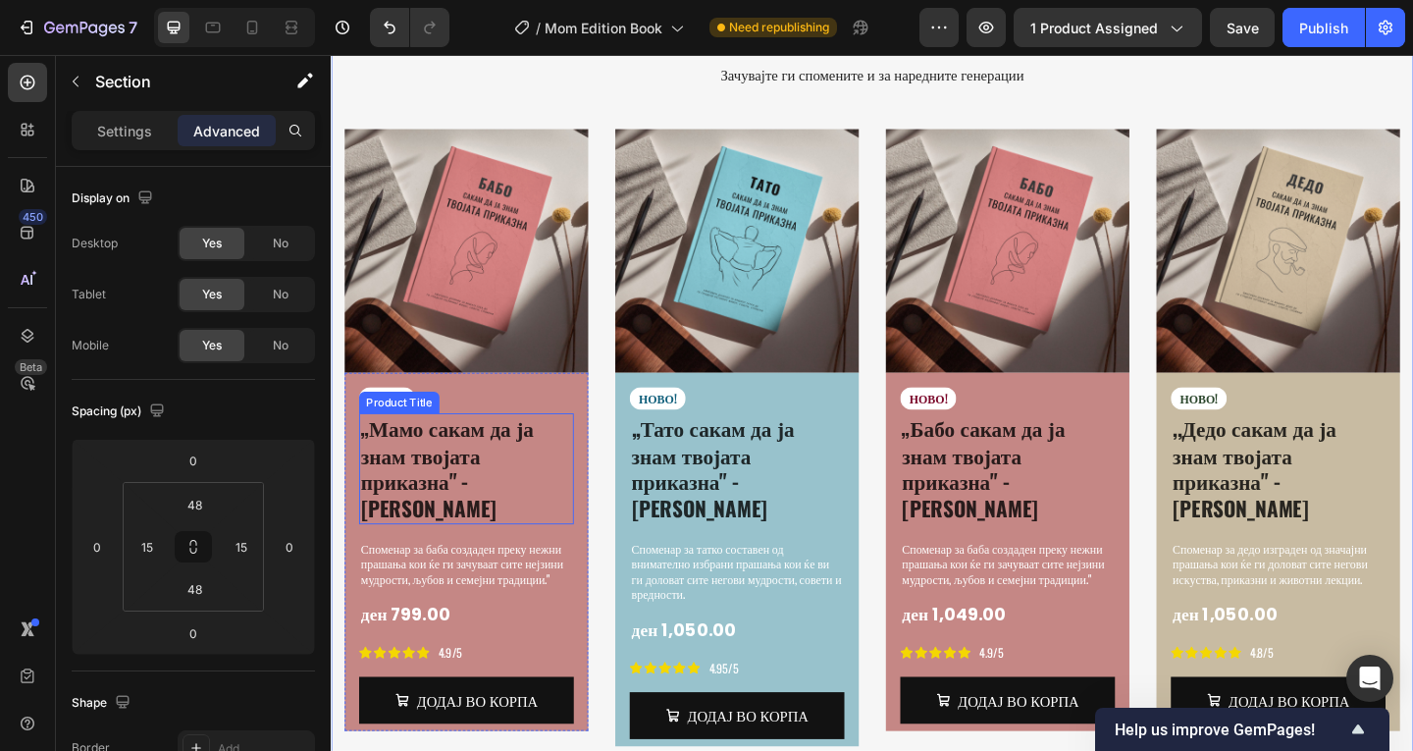
click at [508, 216] on img at bounding box center [477, 267] width 265 height 265
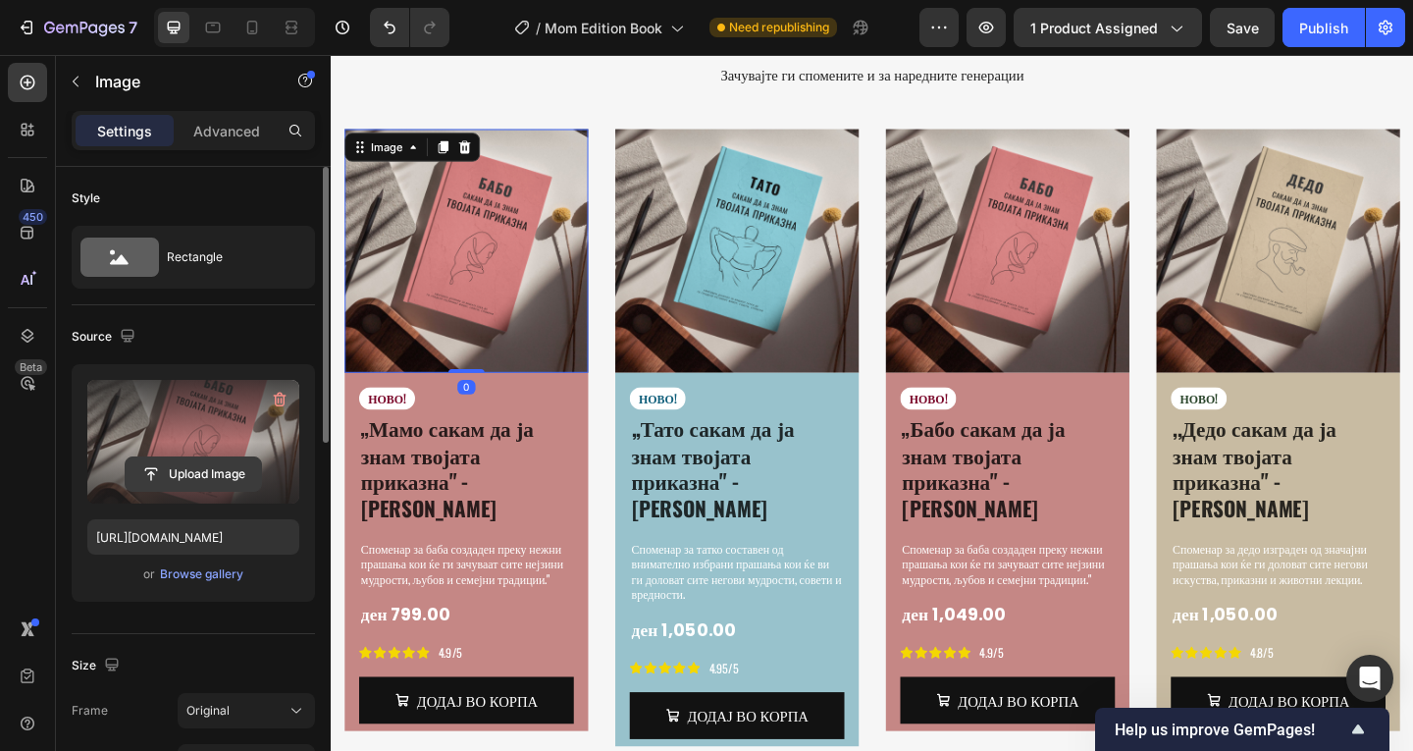
click at [202, 464] on input "file" at bounding box center [193, 473] width 135 height 33
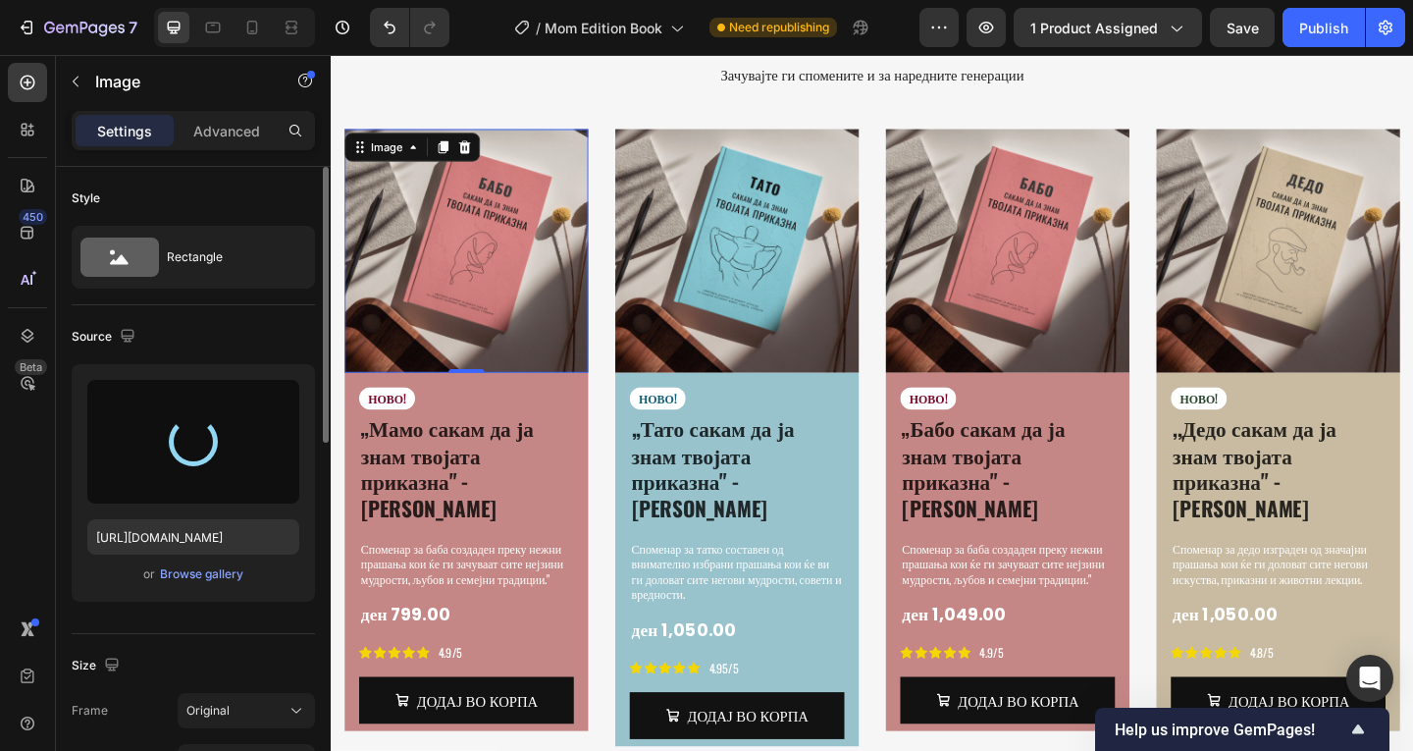
type input "[URL][DOMAIN_NAME]"
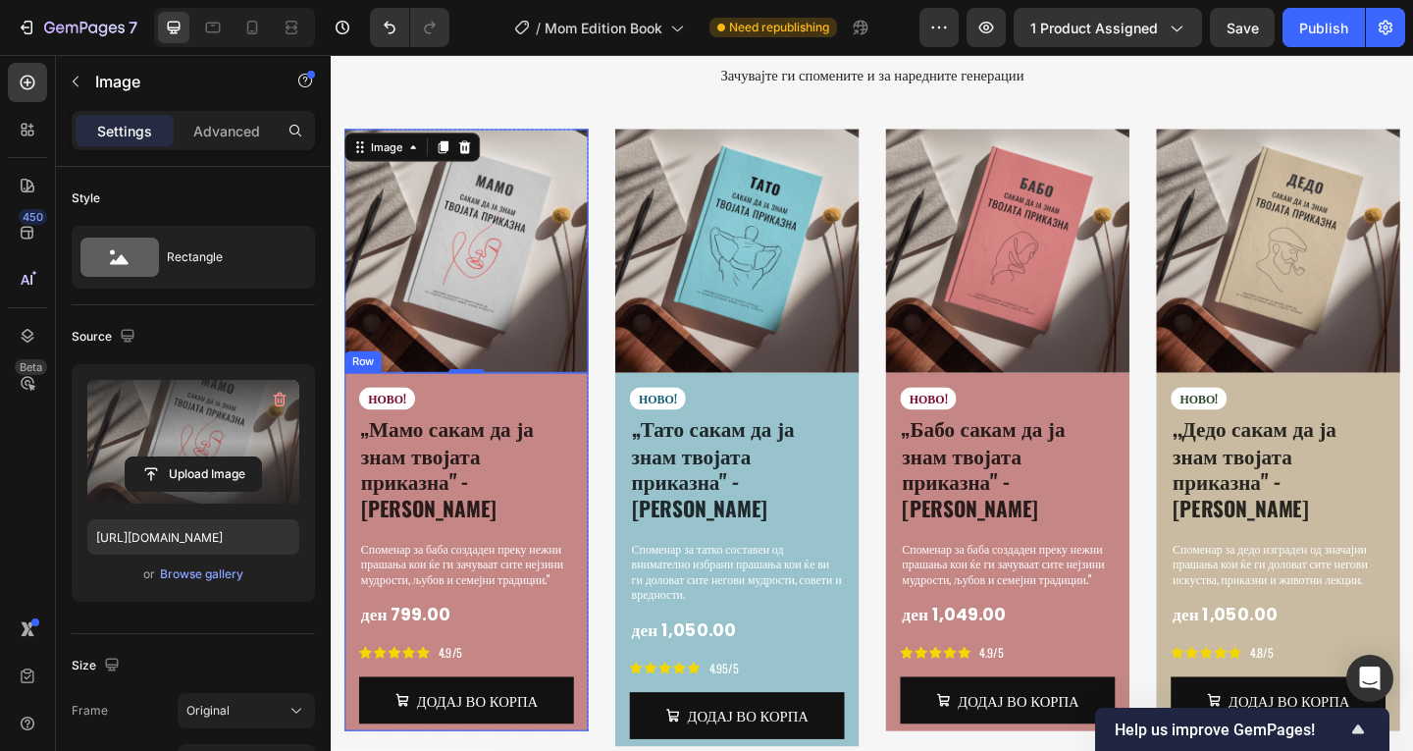
click at [600, 494] on div "НОВО! Text Block „Мамо сакам да ја знам твојата приказна" - Емотивен Споменар P…" at bounding box center [477, 595] width 265 height 390
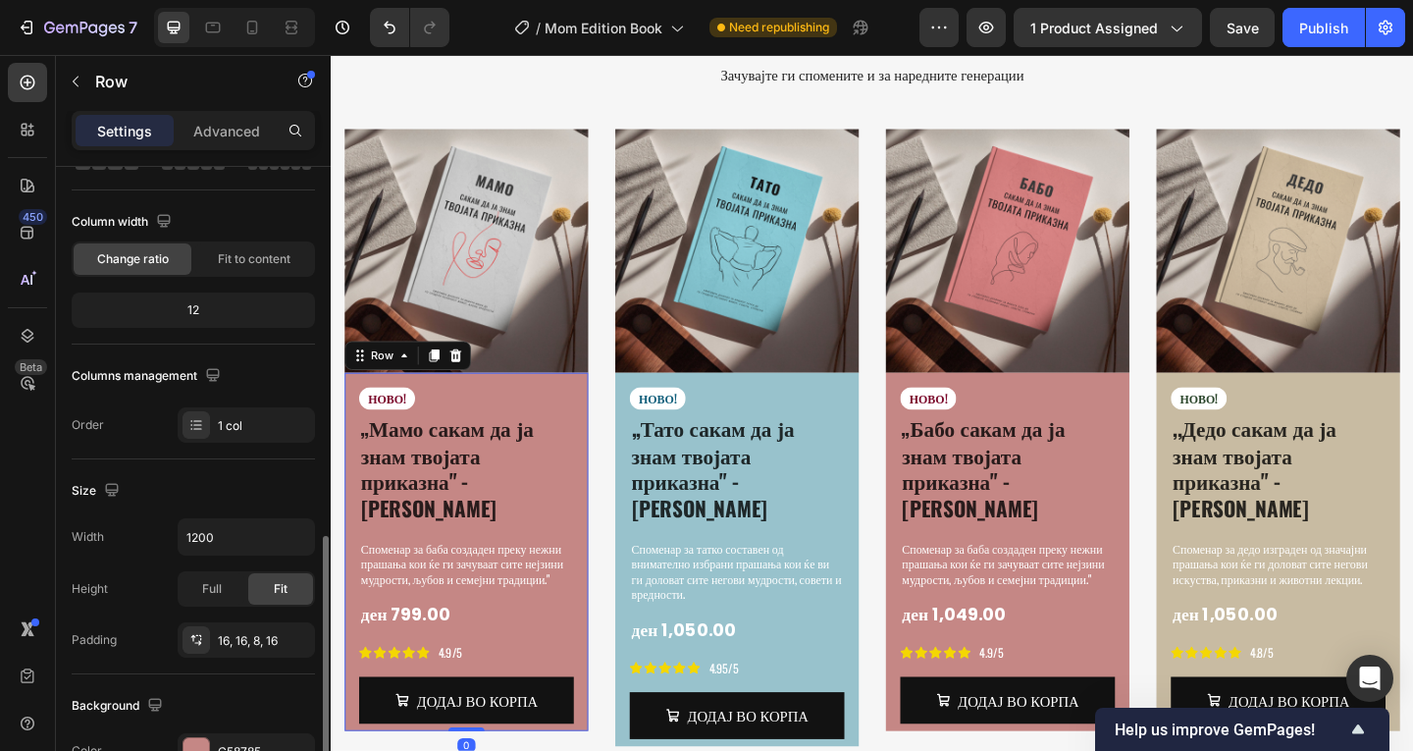
scroll to position [326, 0]
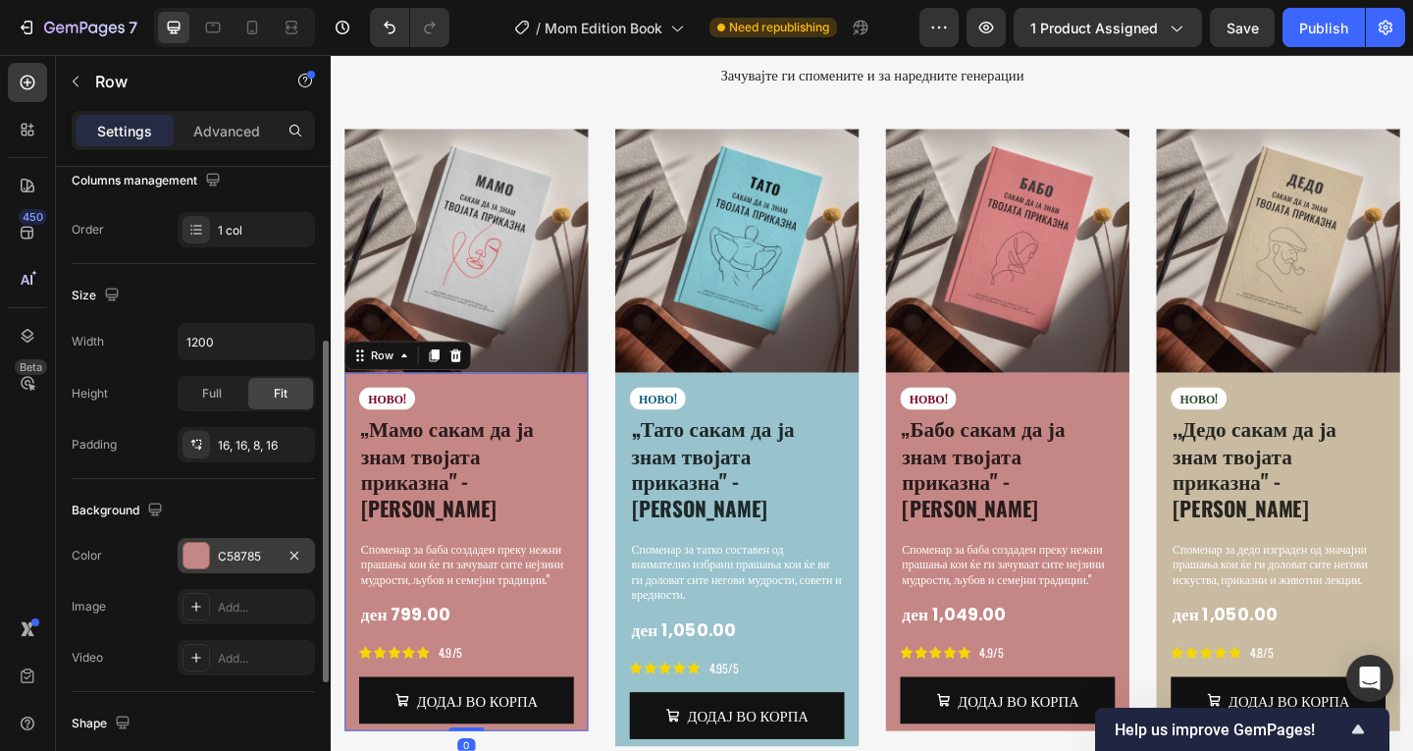
click at [210, 550] on div "C58785" at bounding box center [246, 555] width 137 height 35
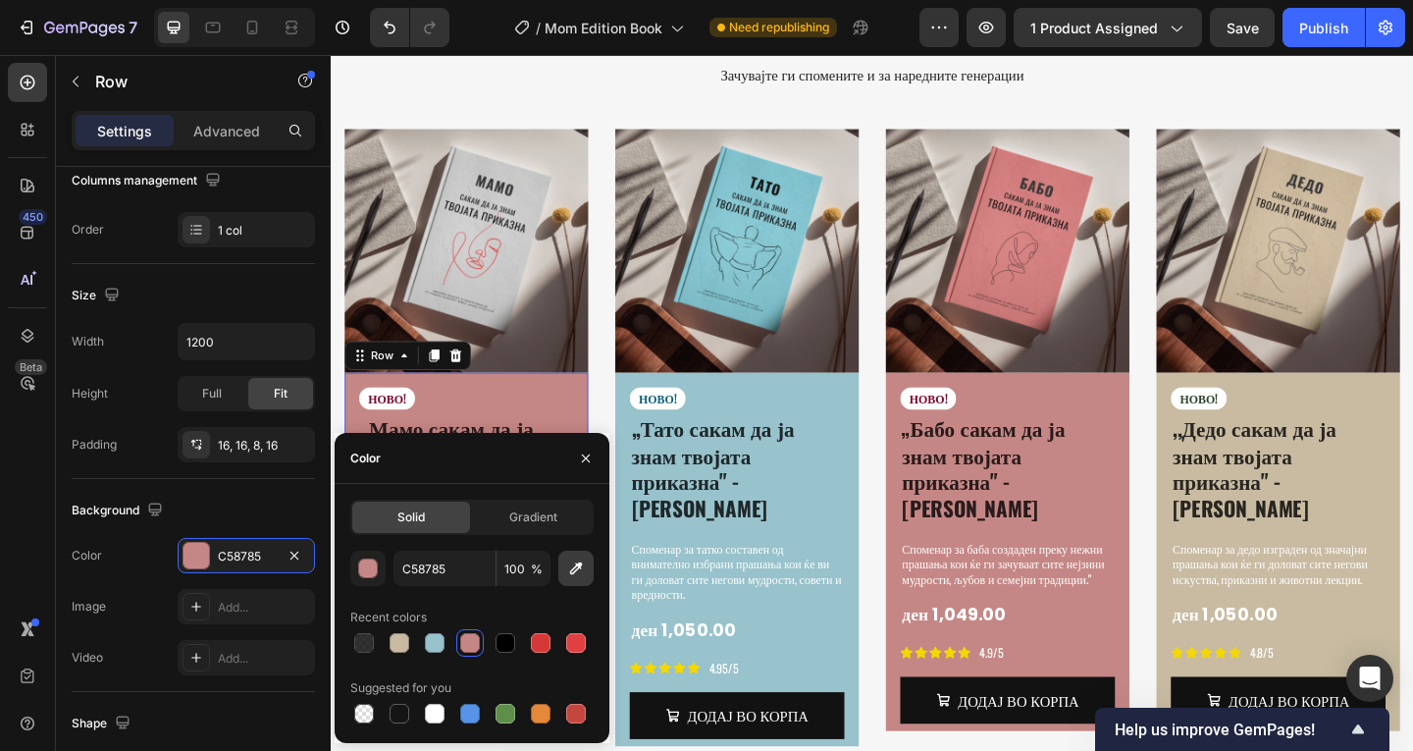
click at [570, 561] on icon "button" at bounding box center [576, 568] width 20 height 20
type input "C7C7C7"
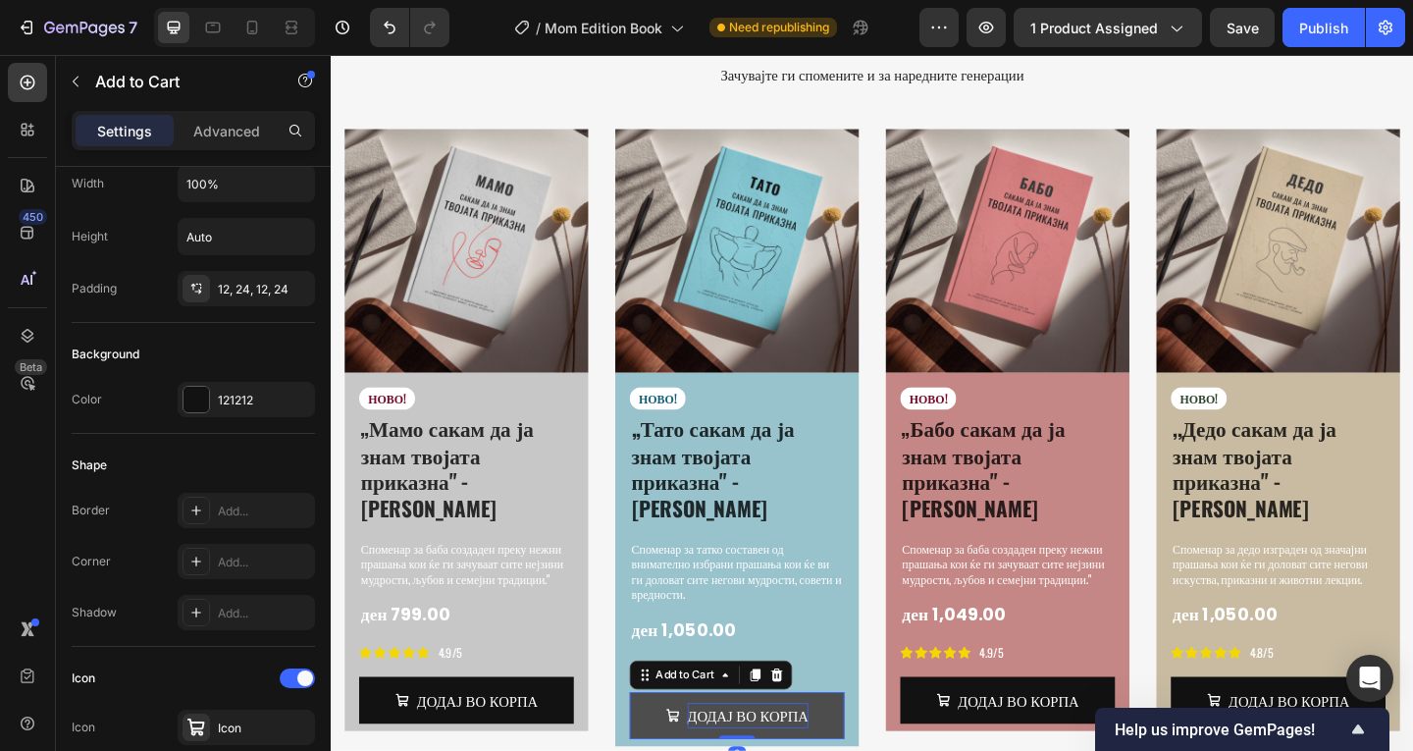
scroll to position [0, 0]
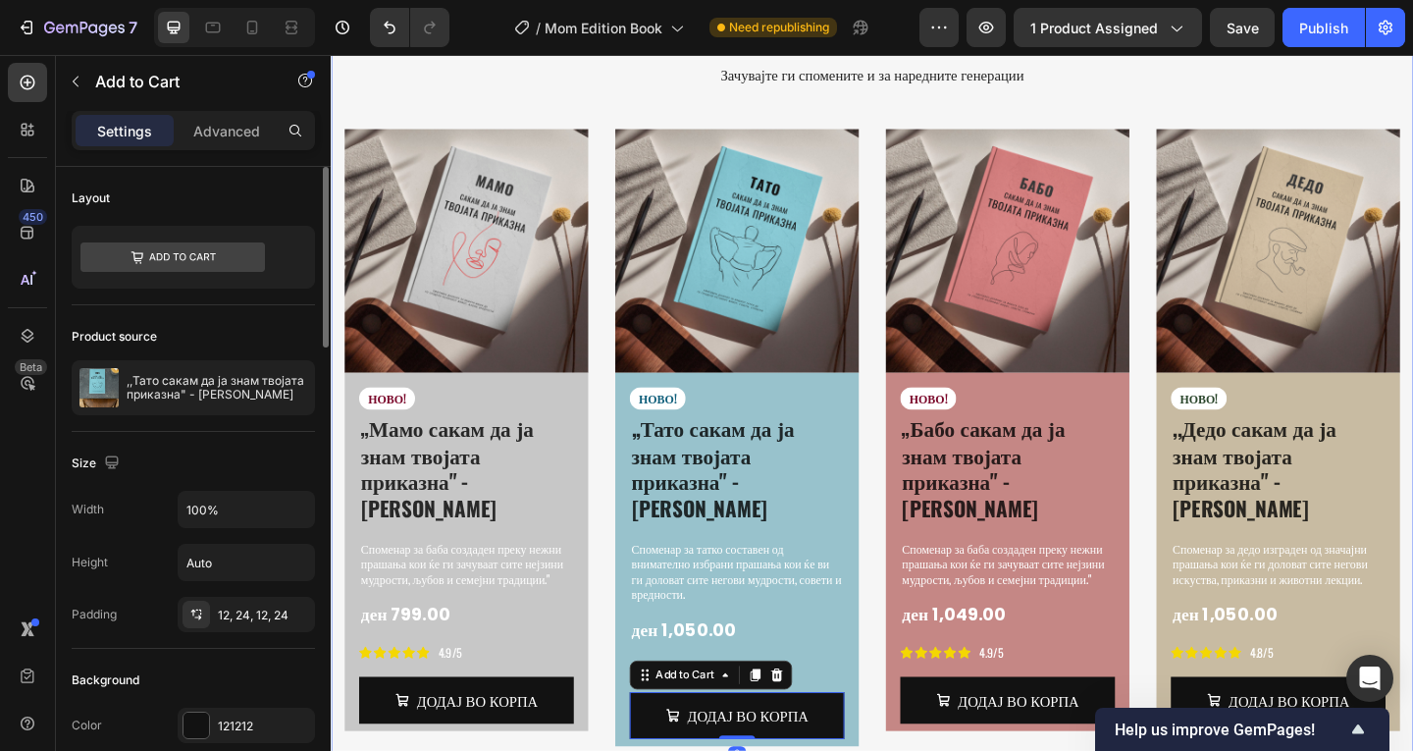
click at [632, 730] on div "СПОМЕНАР ЗА МАЈКА, ТАТКО, [PERSON_NAME], ДЕДО Heading Зачувајте ги спомените и …" at bounding box center [919, 400] width 1148 height 875
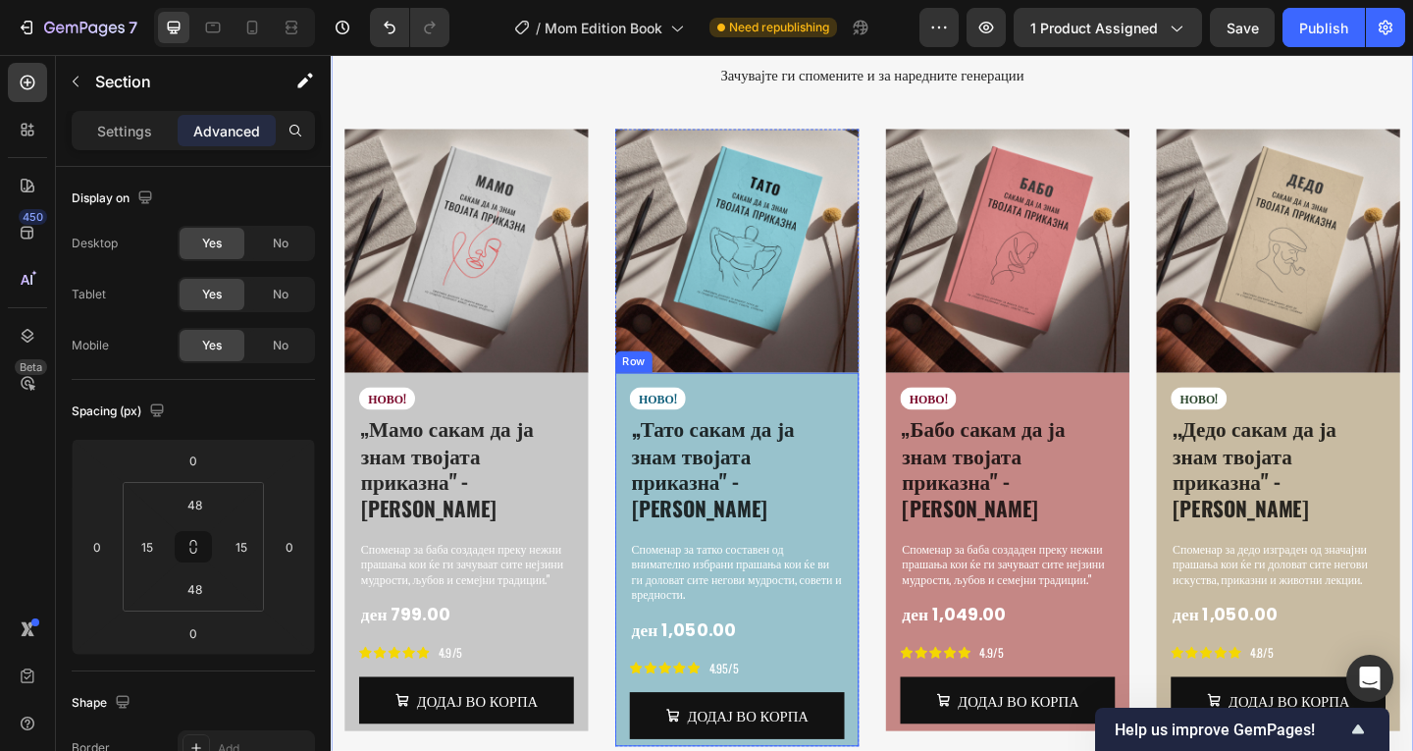
scroll to position [3434, 0]
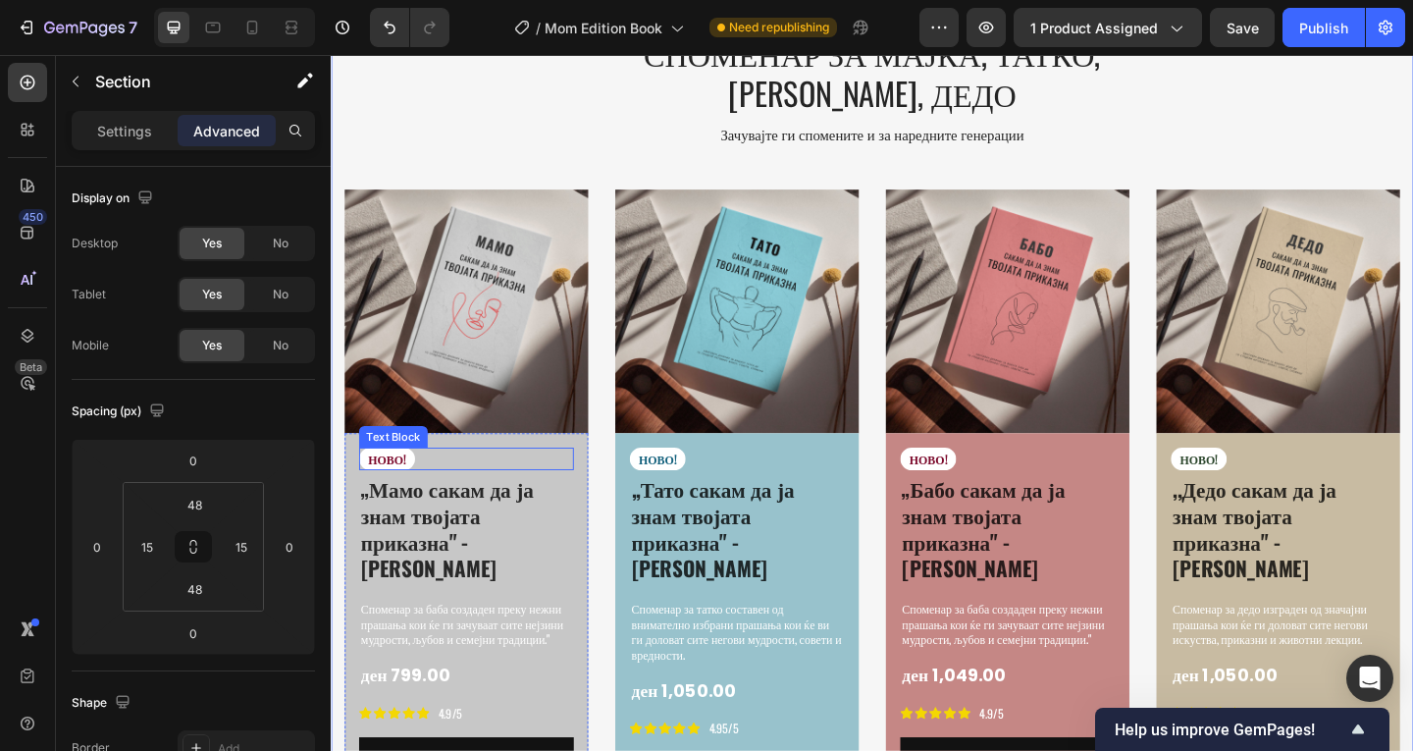
click at [387, 486] on p "НОВО!" at bounding box center [391, 494] width 41 height 17
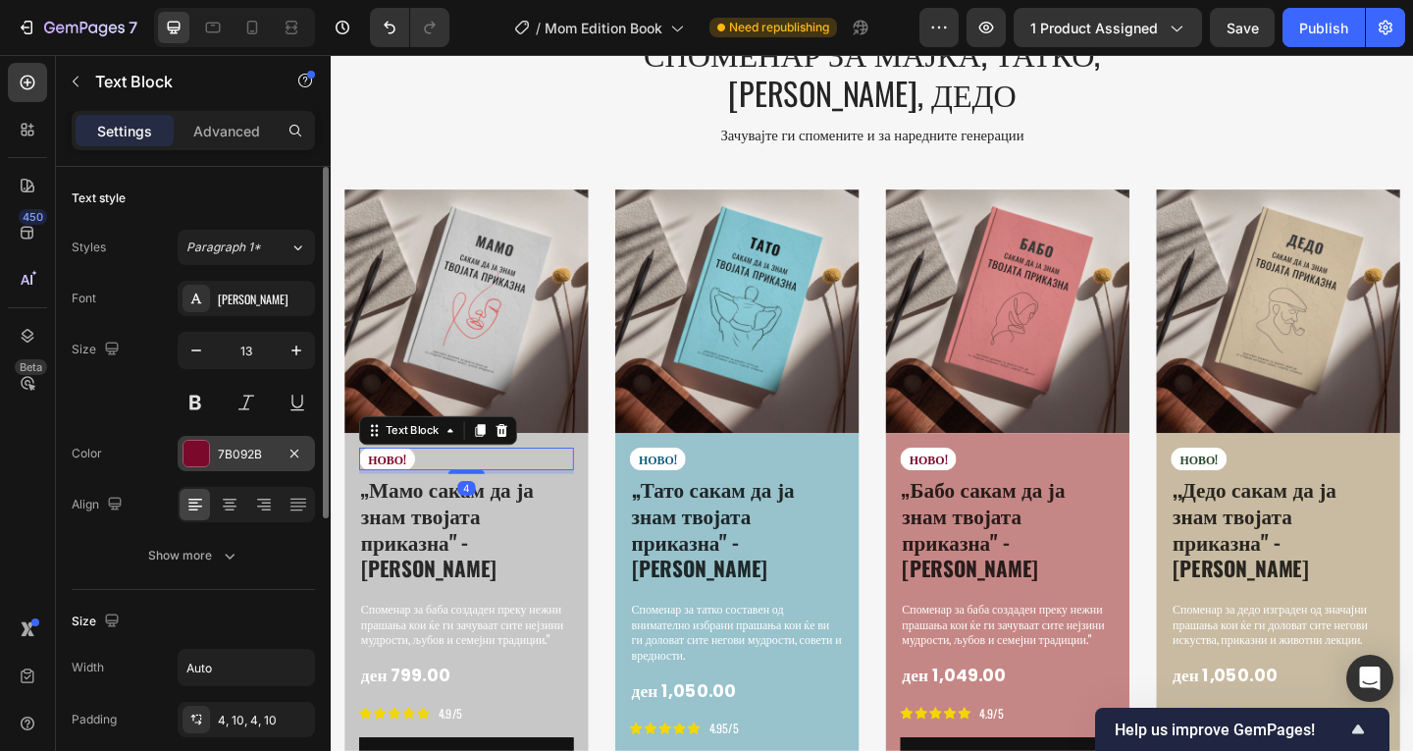
click at [197, 459] on div at bounding box center [196, 453] width 26 height 26
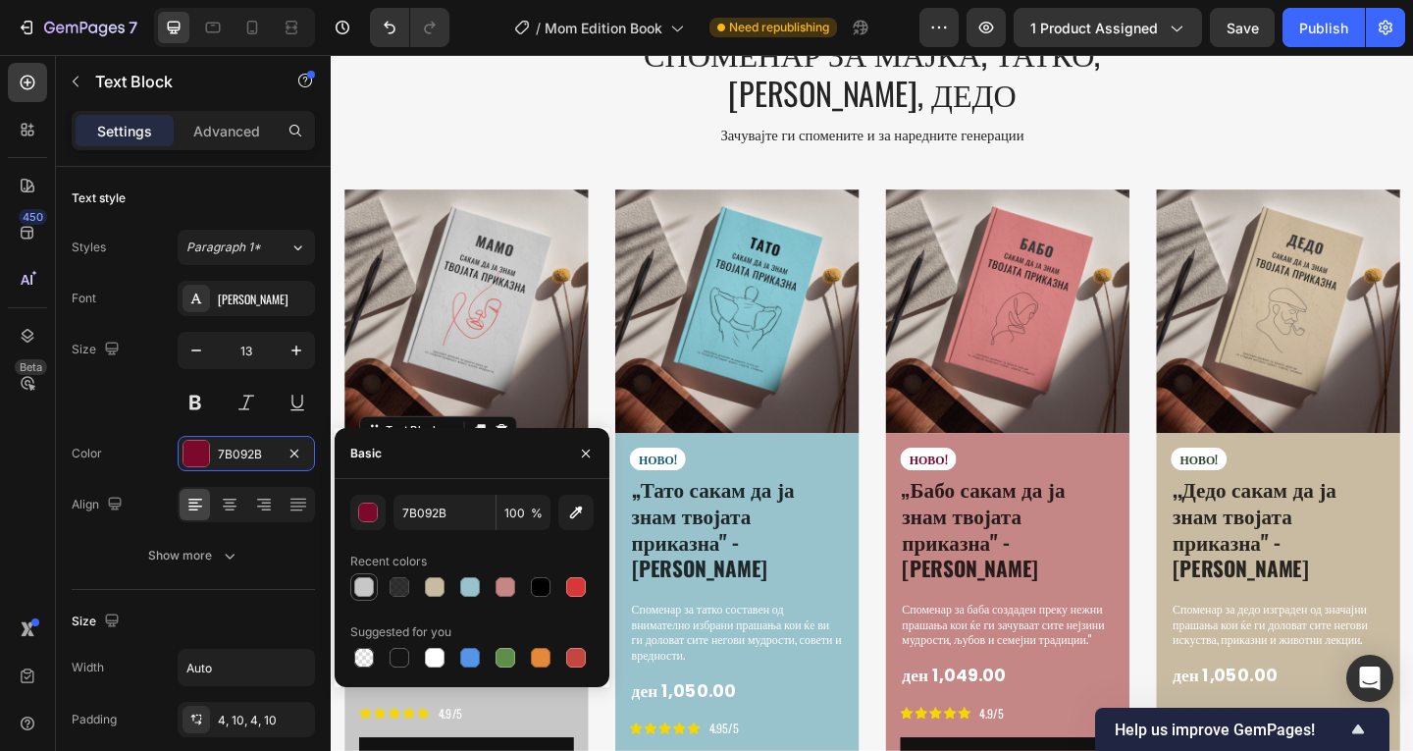
click at [370, 575] on div at bounding box center [364, 587] width 24 height 24
click at [536, 590] on div at bounding box center [541, 587] width 20 height 20
type input "000000"
click at [1153, 566] on div "НОВО! Text Block „Бабо сакам да ја знам твојата приказна" - [PERSON_NAME] Produ…" at bounding box center [1066, 665] width 233 height 367
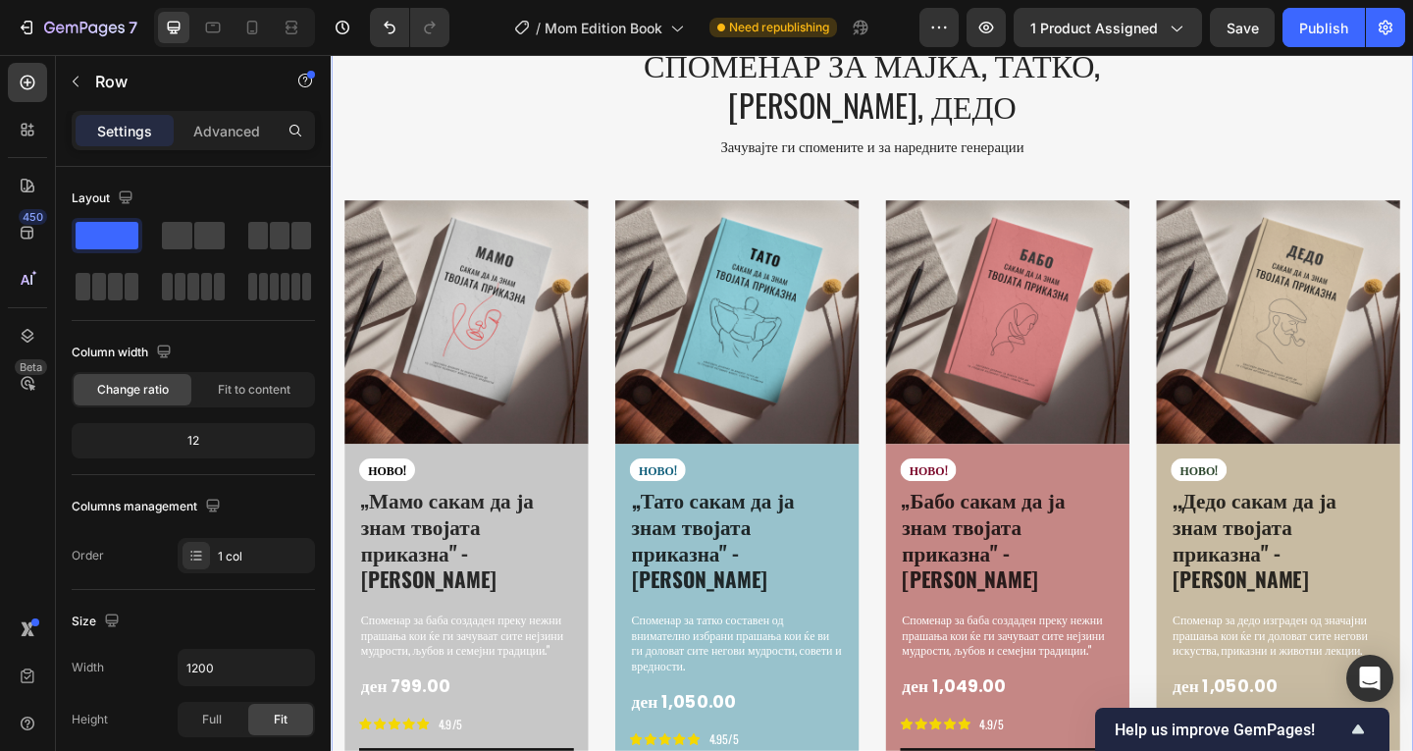
scroll to position [3532, 0]
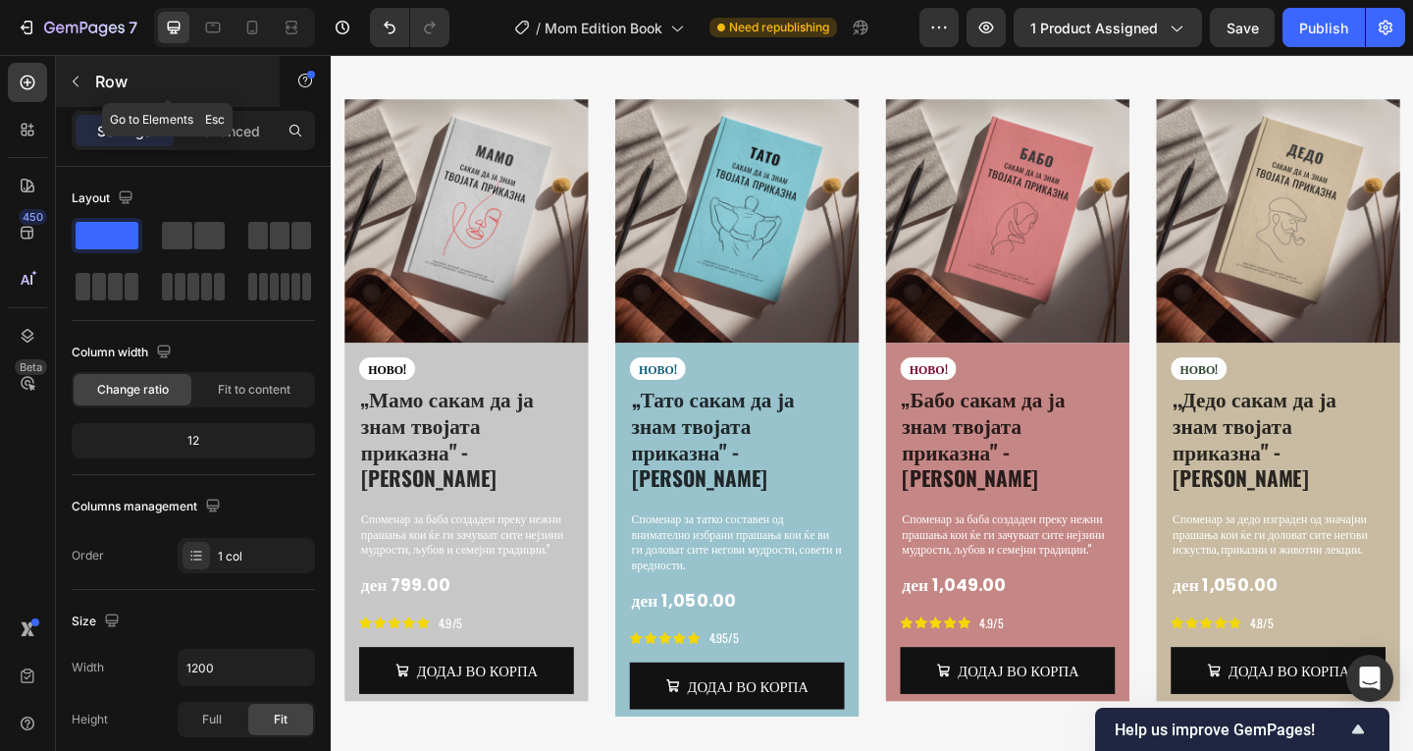
click at [79, 85] on icon "button" at bounding box center [76, 82] width 16 height 16
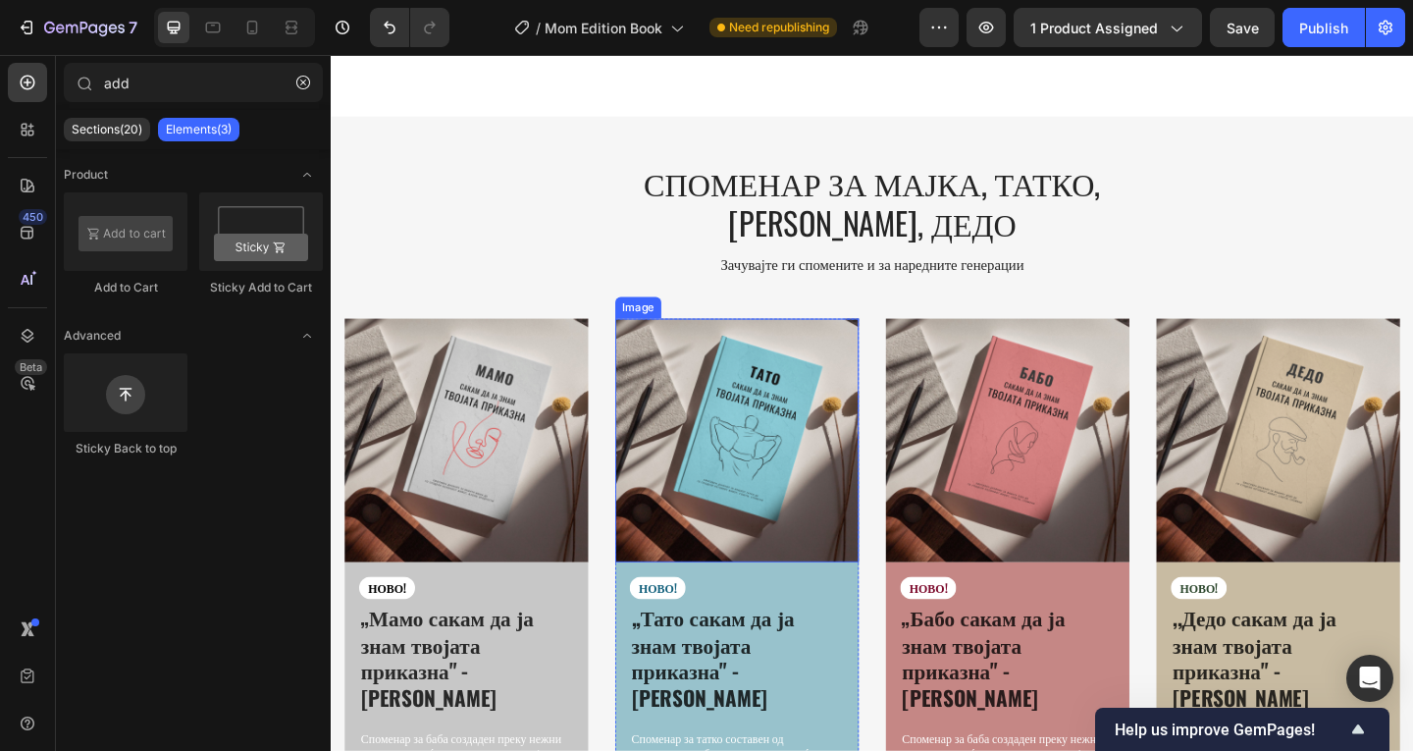
scroll to position [3444, 0]
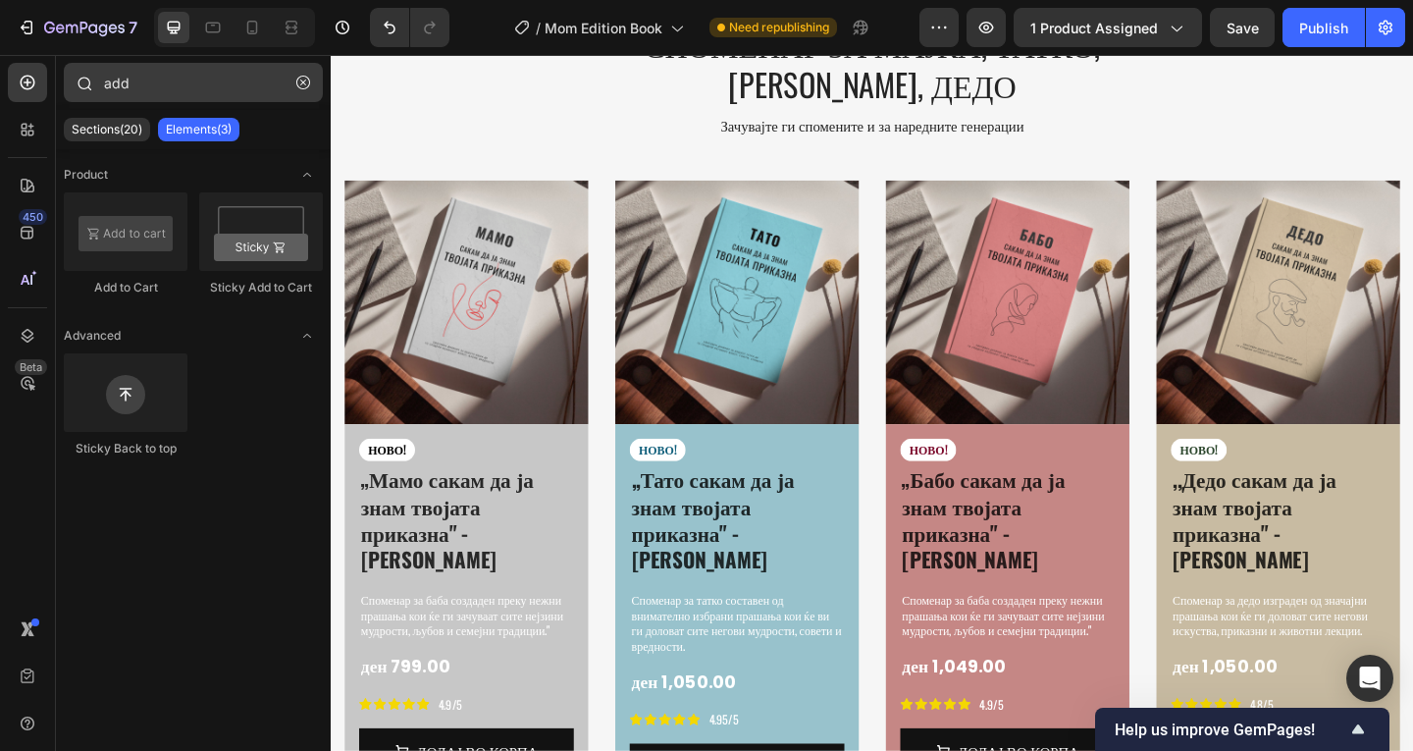
drag, startPoint x: 301, startPoint y: 82, endPoint x: 276, endPoint y: 89, distance: 26.4
click at [301, 80] on icon "button" at bounding box center [303, 83] width 14 height 14
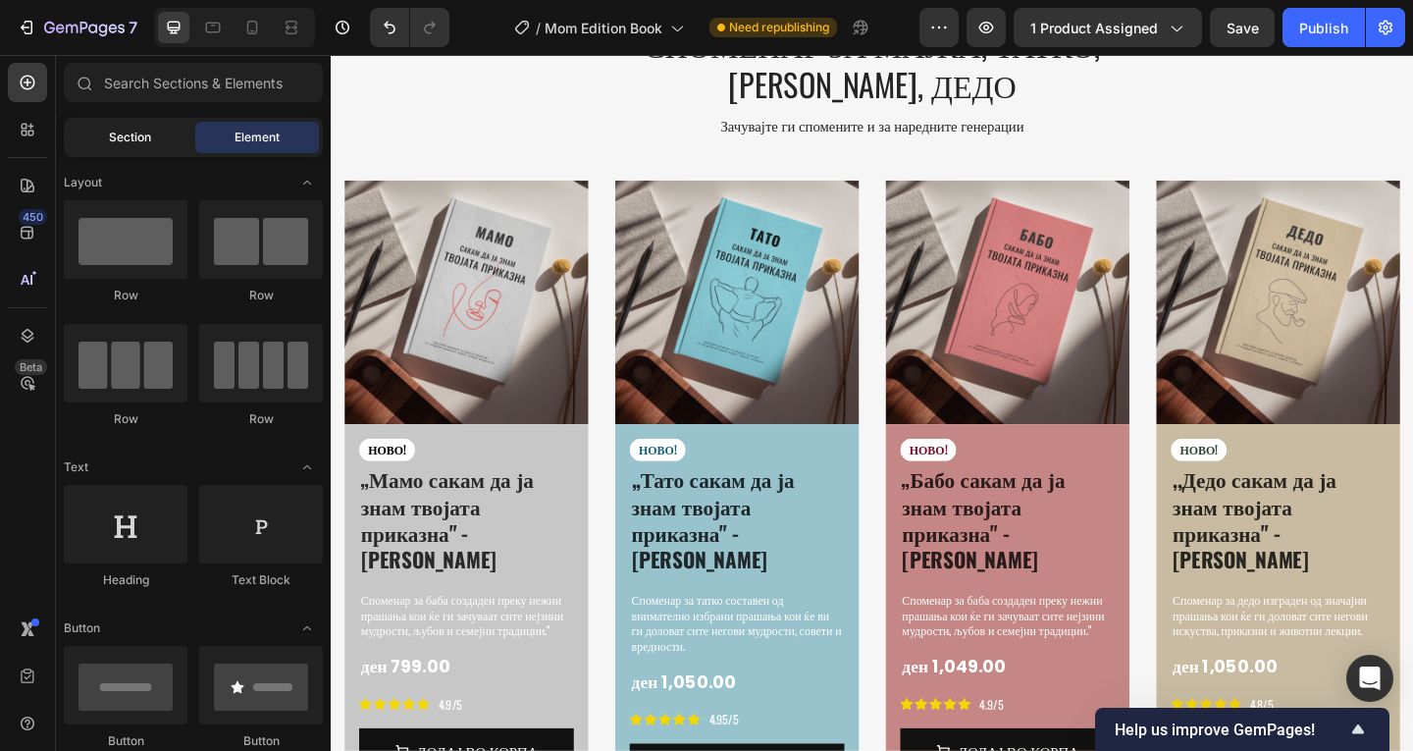
click at [148, 134] on span "Section" at bounding box center [130, 138] width 42 height 18
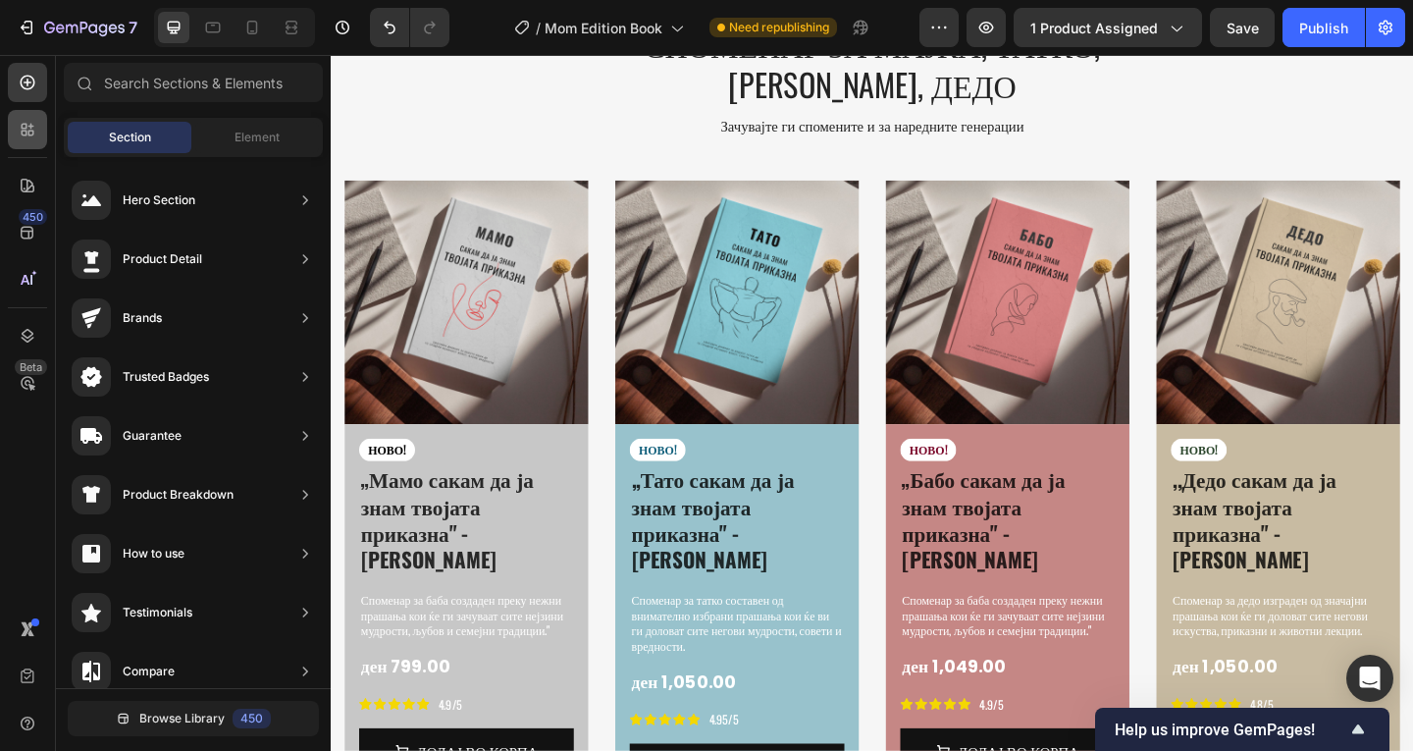
click at [26, 131] on icon at bounding box center [25, 133] width 6 height 6
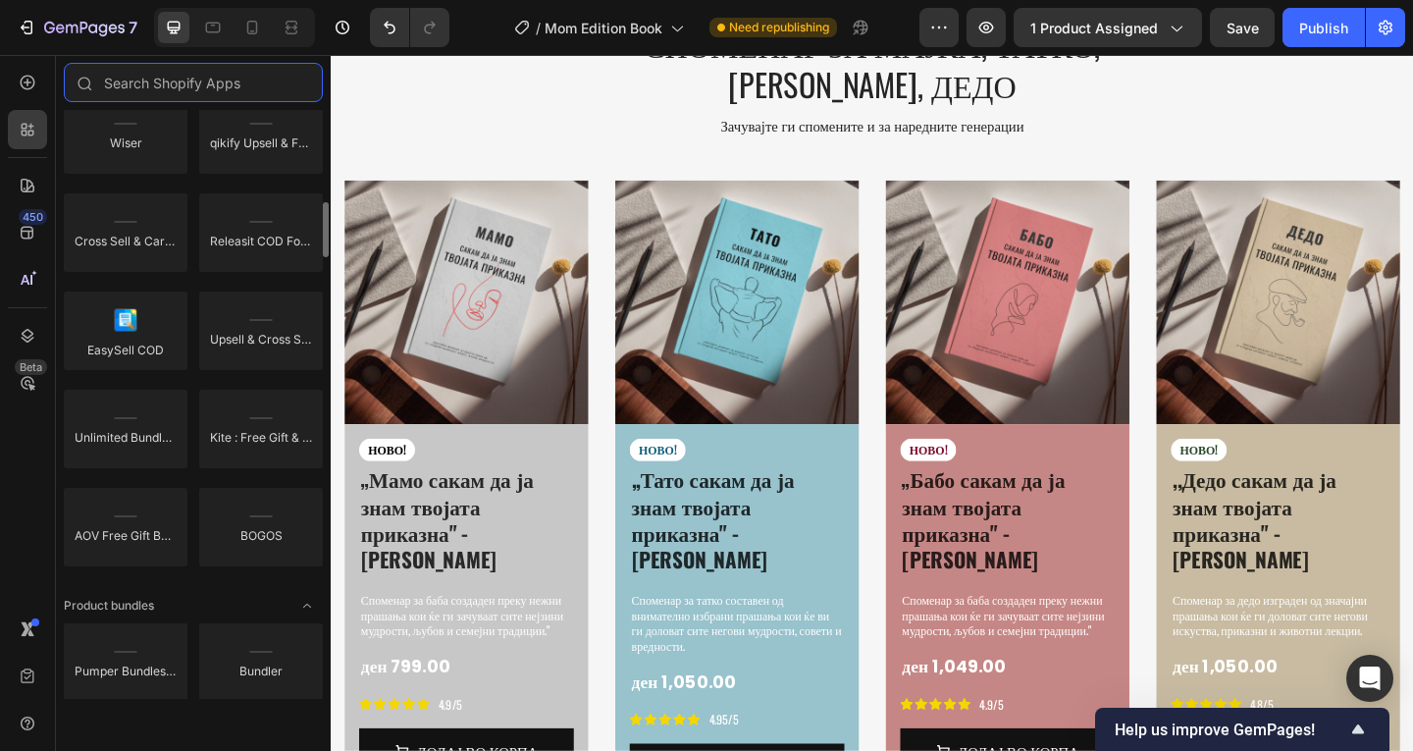
scroll to position [1239, 0]
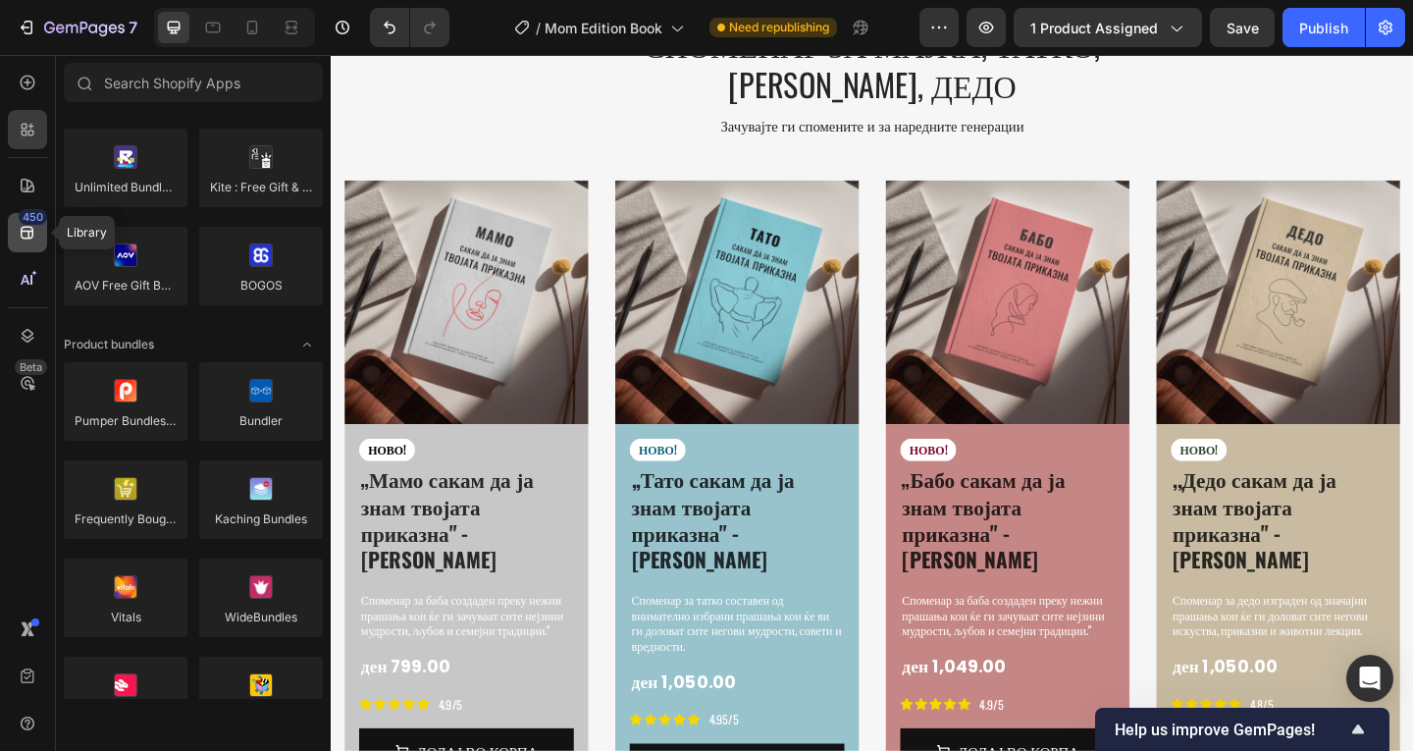
click at [30, 227] on icon at bounding box center [27, 233] width 13 height 13
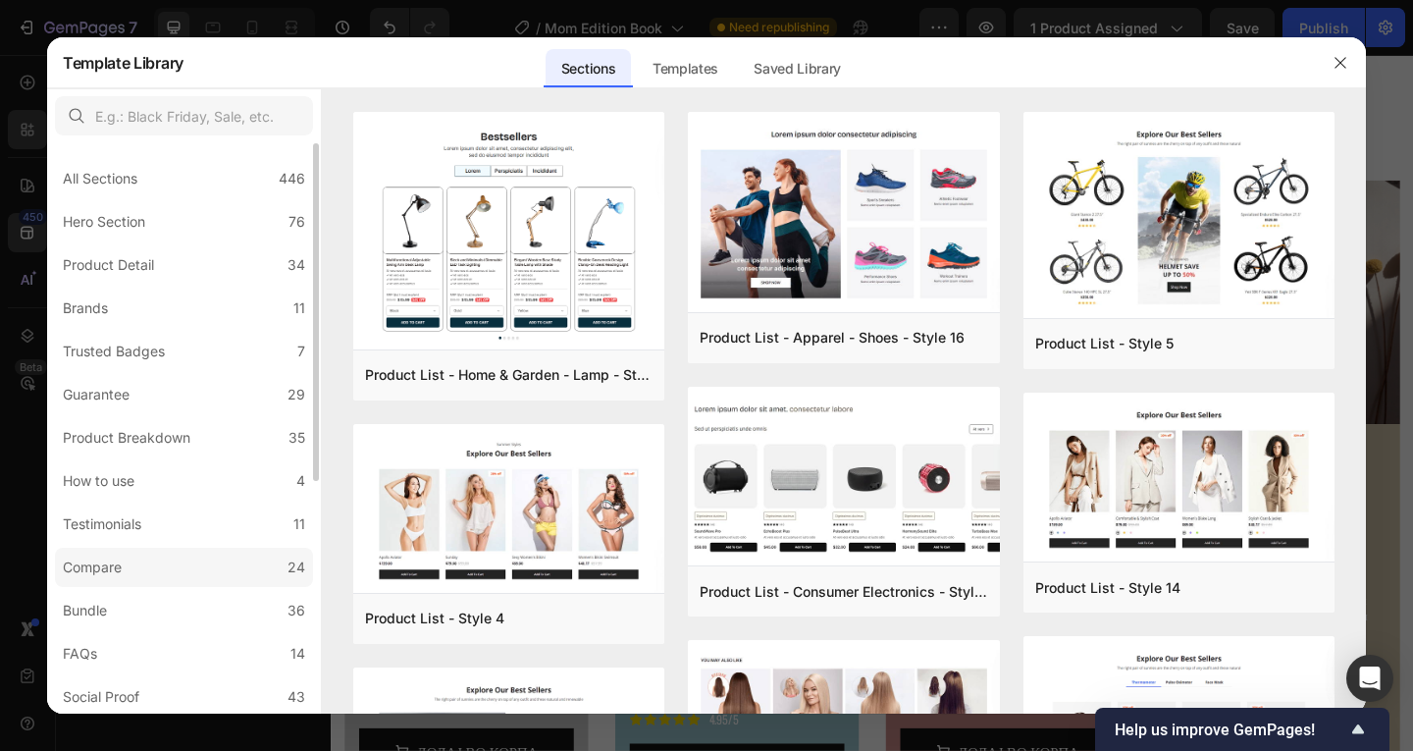
scroll to position [391, 0]
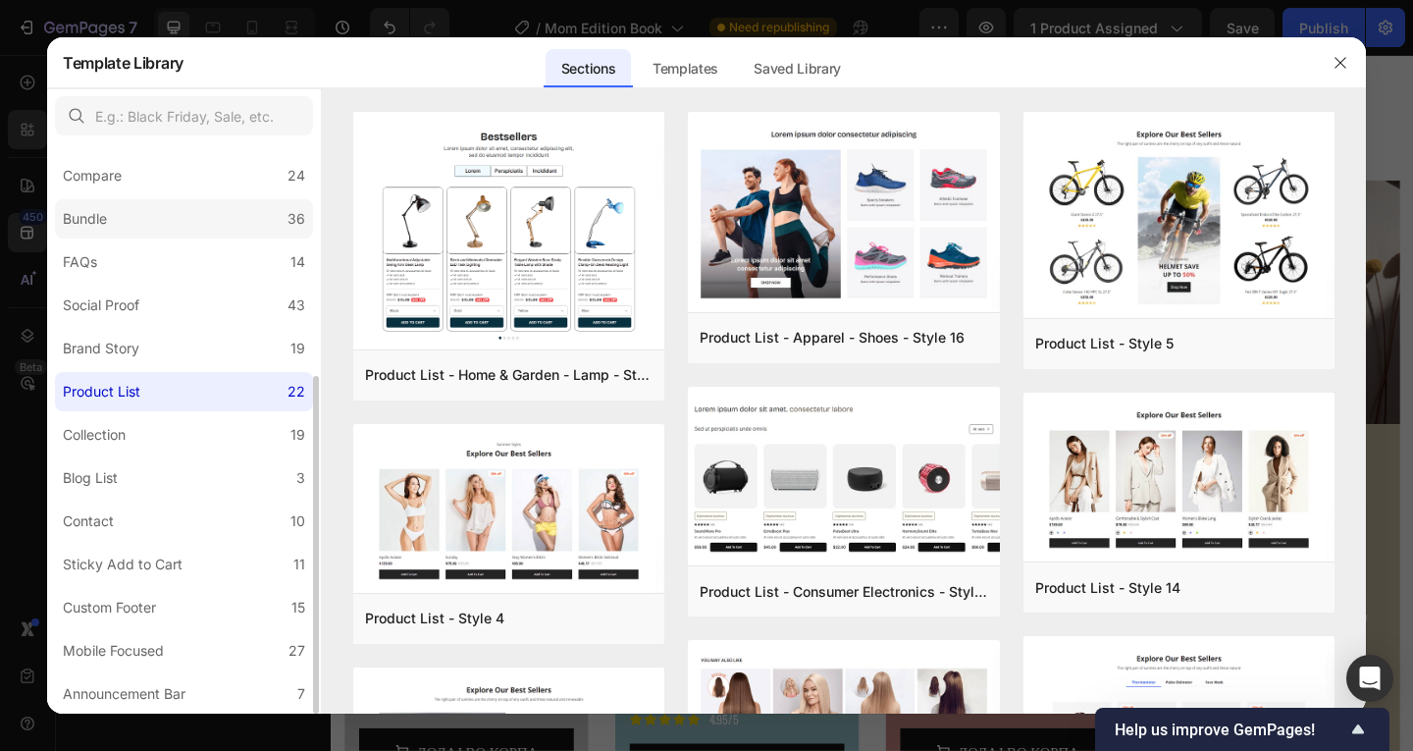
click at [162, 216] on label "Bundle 36" at bounding box center [184, 218] width 258 height 39
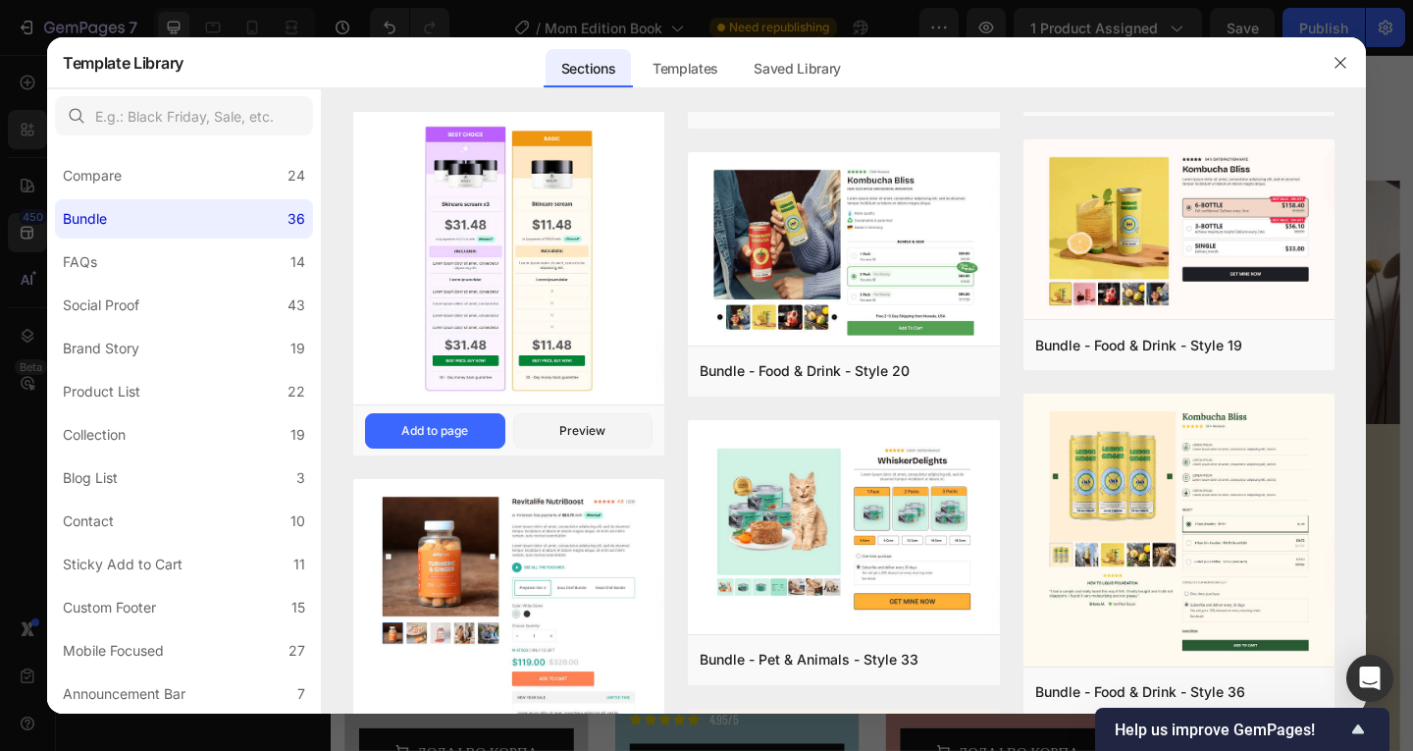
scroll to position [0, 0]
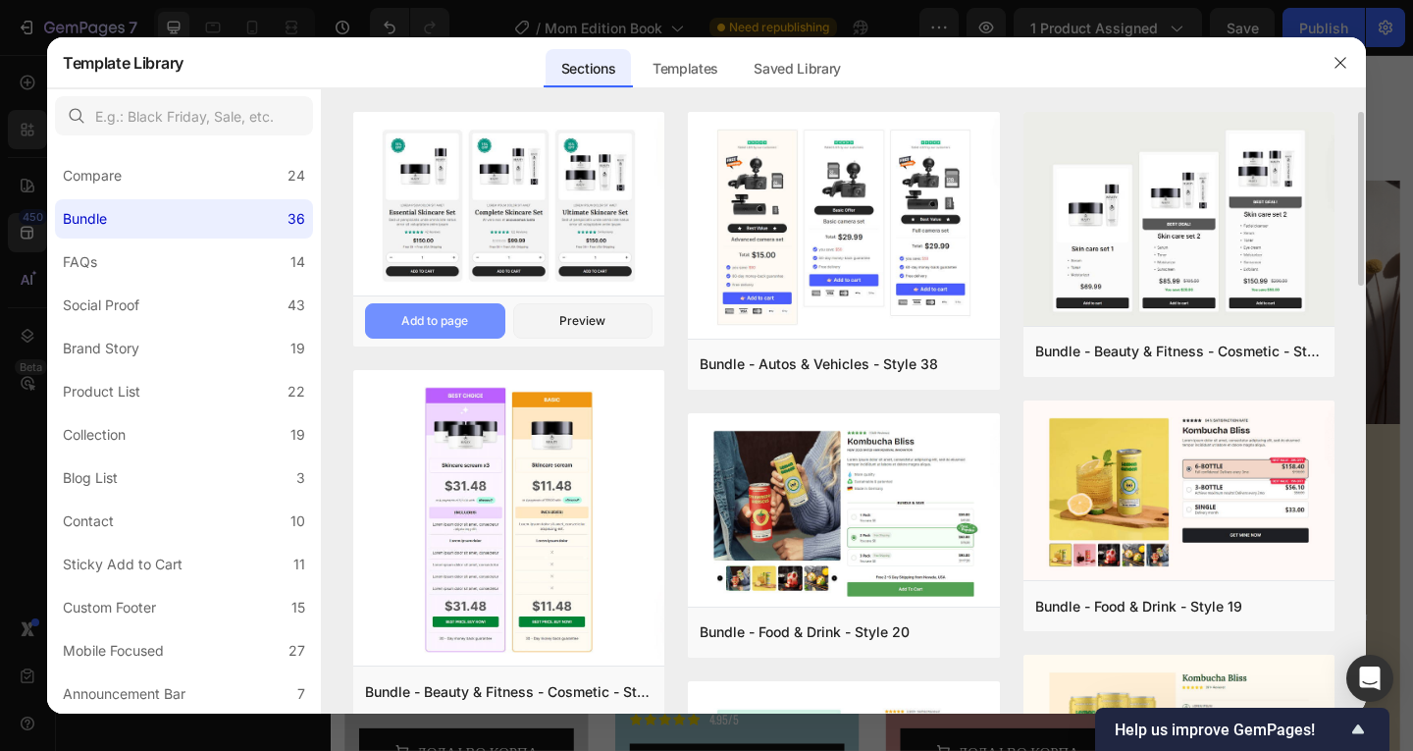
click at [478, 322] on button "Add to page" at bounding box center [435, 320] width 140 height 35
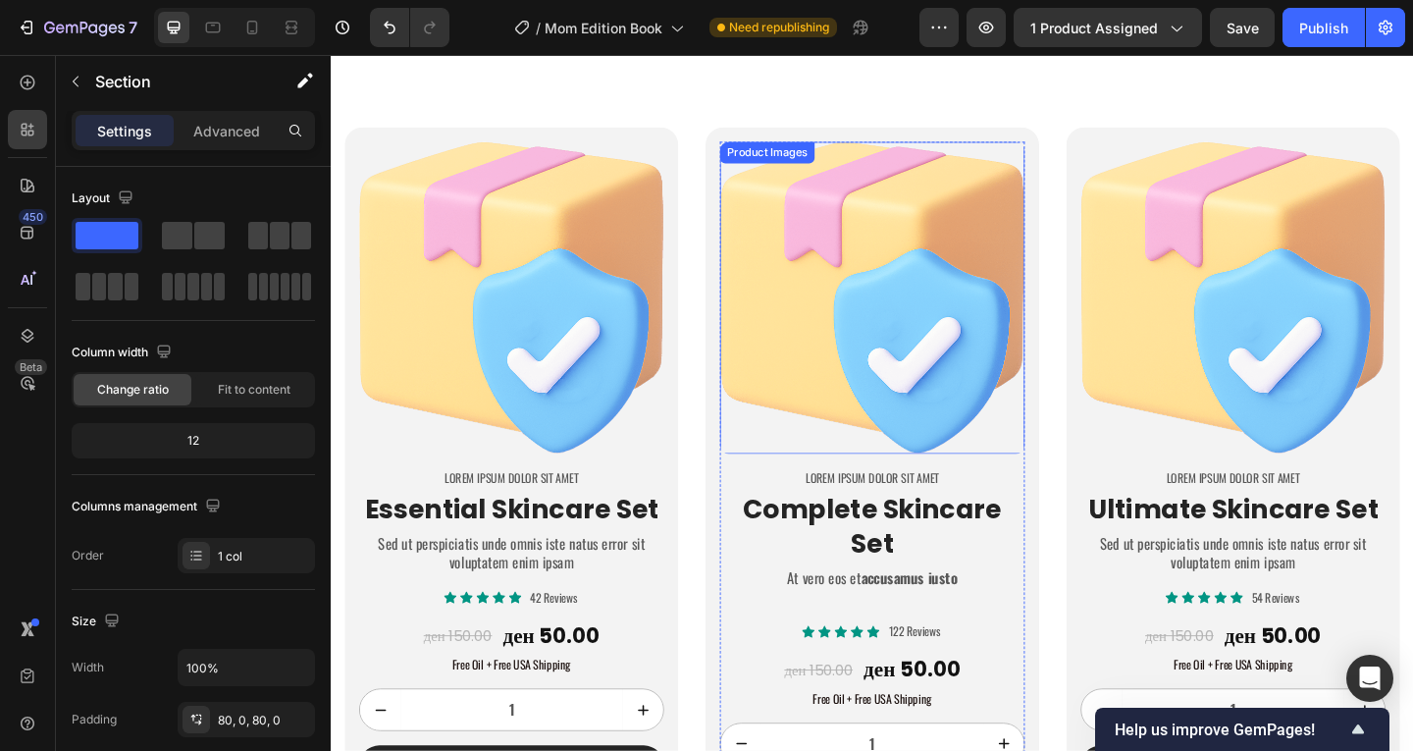
scroll to position [4366, 0]
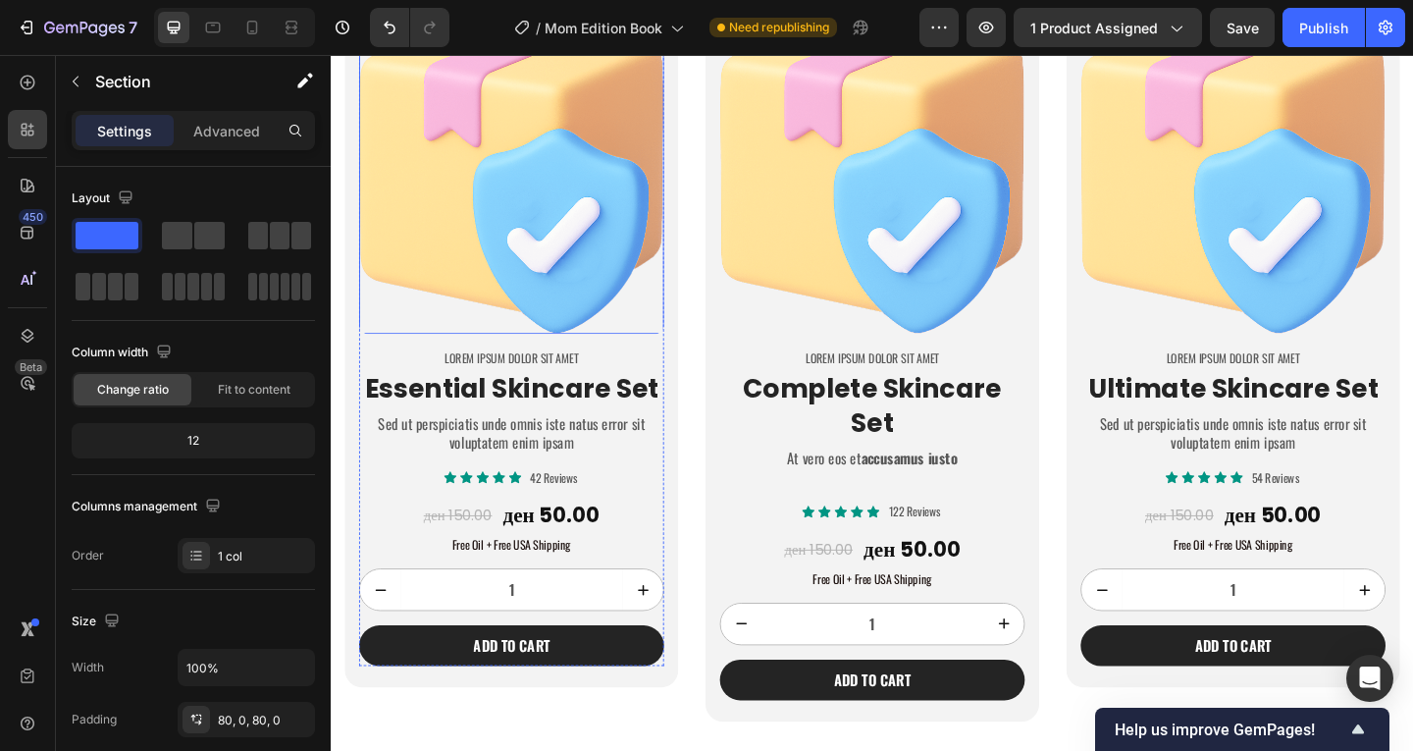
drag, startPoint x: 660, startPoint y: 285, endPoint x: 423, endPoint y: 348, distance: 245.8
click at [660, 285] on img at bounding box center [527, 188] width 332 height 339
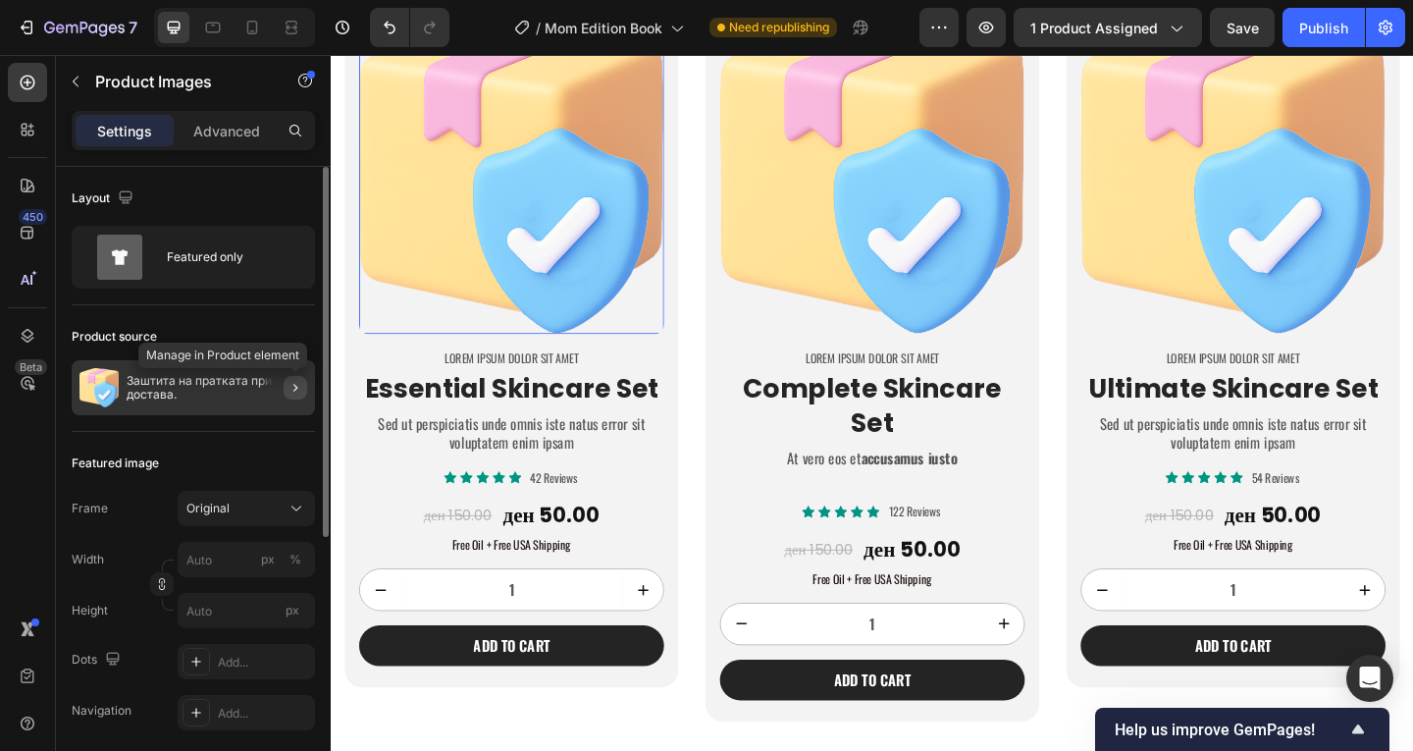
click at [299, 390] on icon "button" at bounding box center [295, 388] width 16 height 16
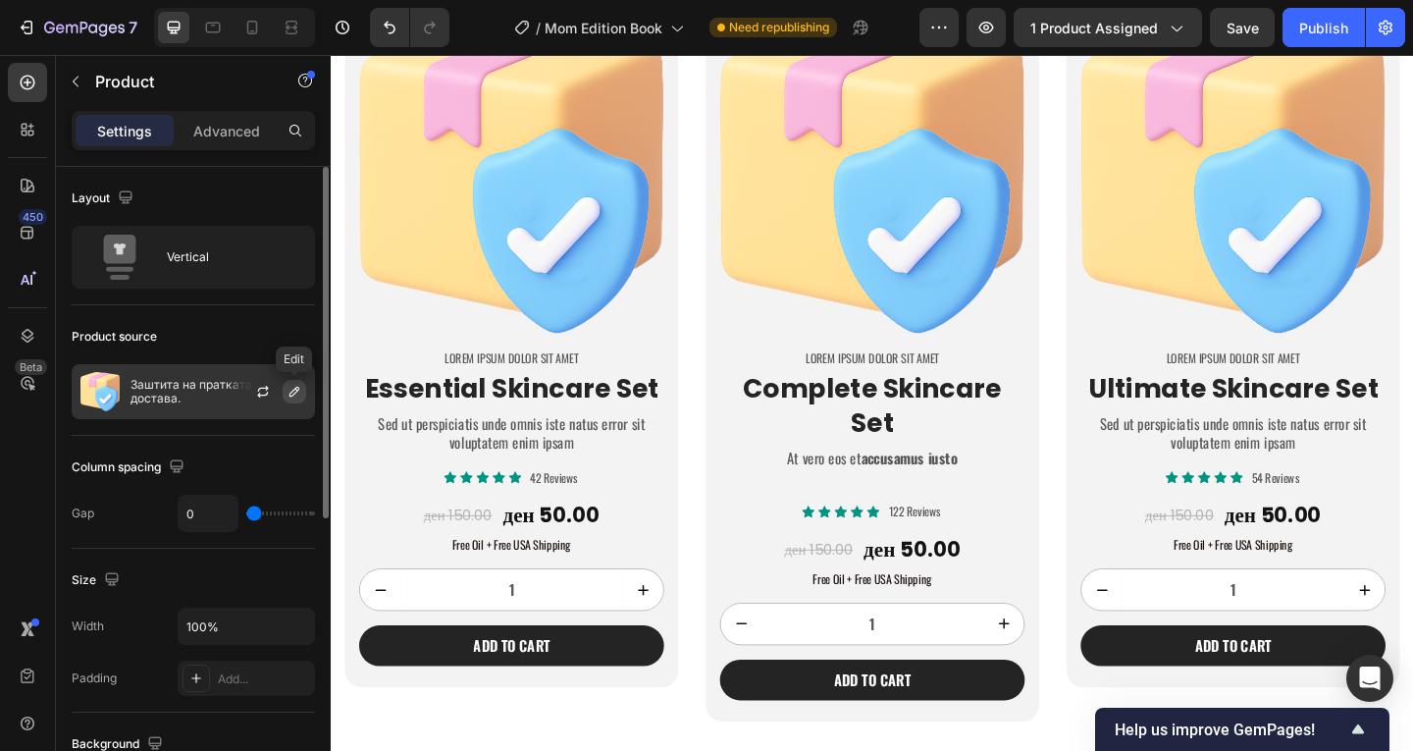
click at [292, 395] on icon "button" at bounding box center [294, 392] width 10 height 10
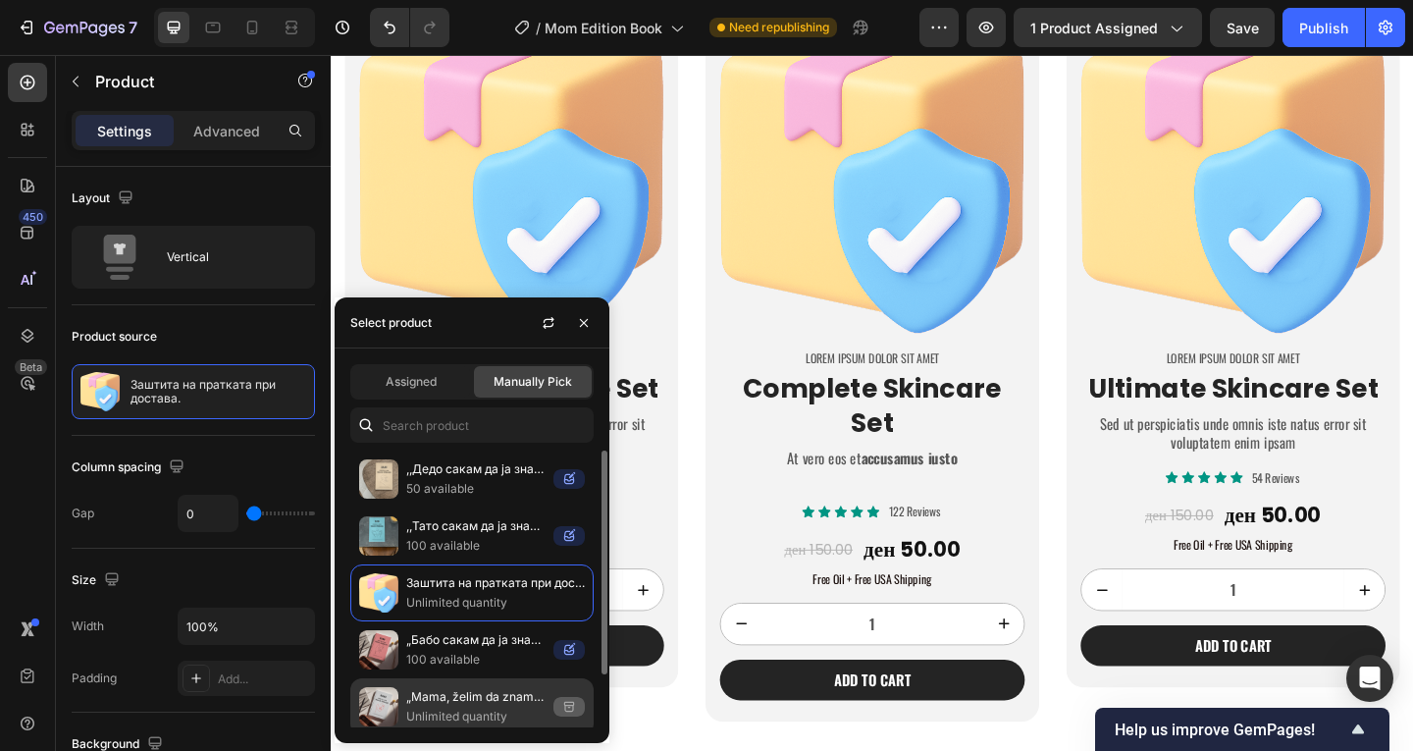
scroll to position [65, 0]
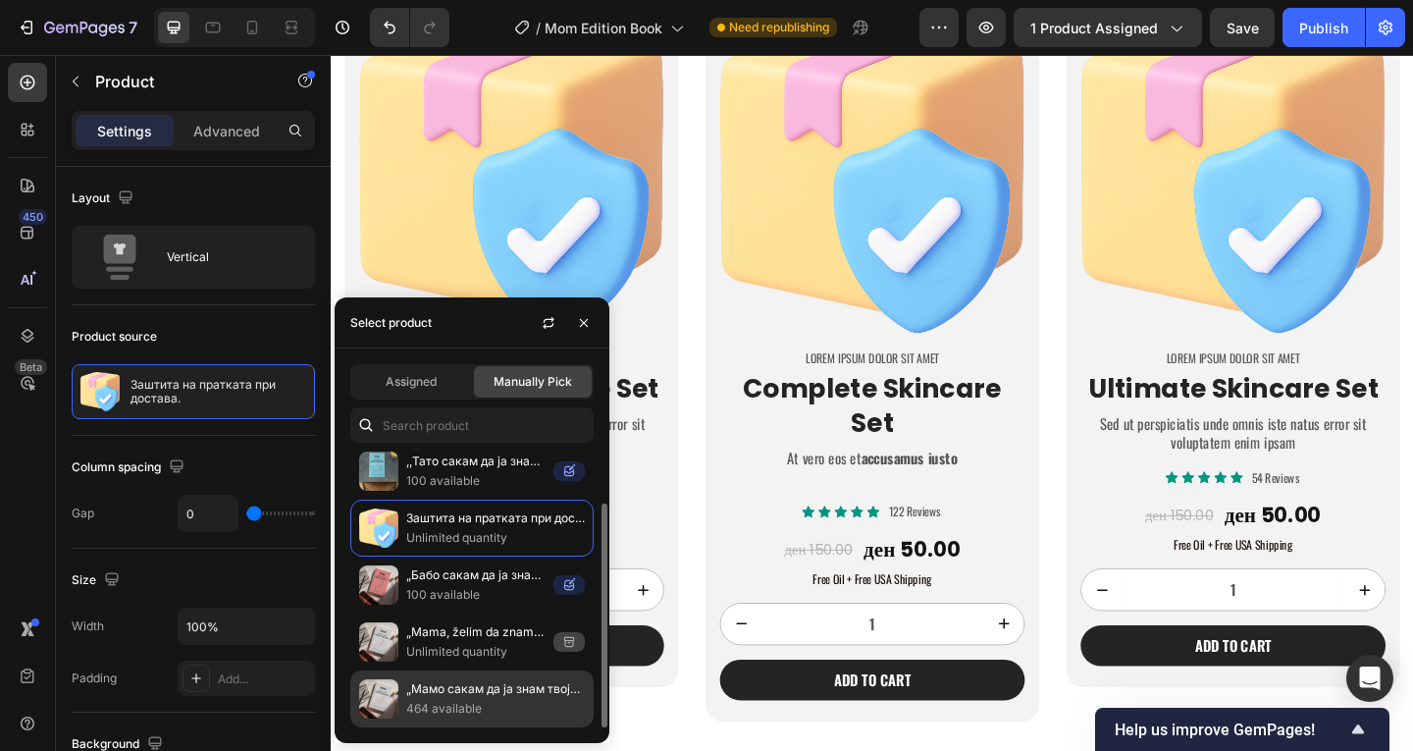
click at [482, 688] on p "„Мамо сакам да ја знам твојата приказна" - [PERSON_NAME]" at bounding box center [495, 689] width 179 height 20
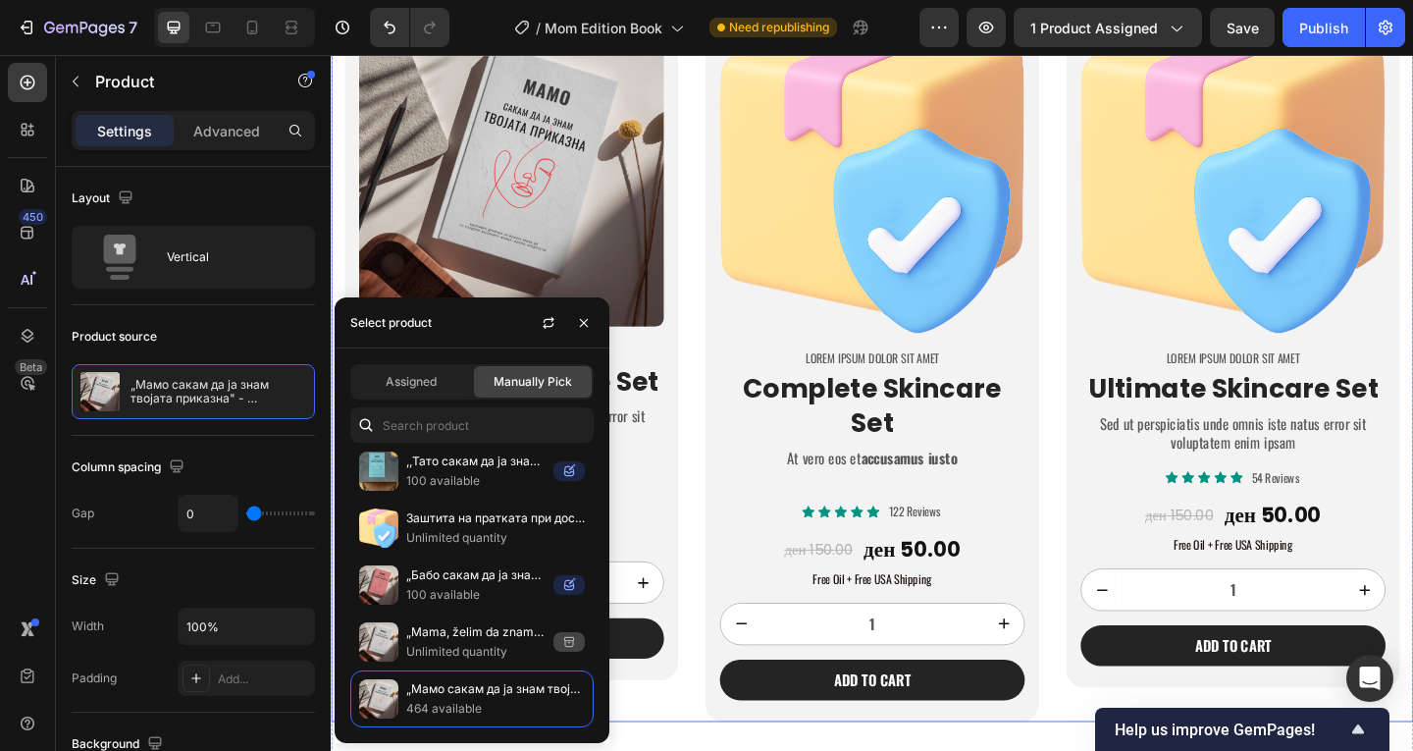
click at [719, 365] on div "Product Images Lorem ipsum dolor sit amet Text Block Essential Skincare Set Hea…" at bounding box center [919, 391] width 1177 height 777
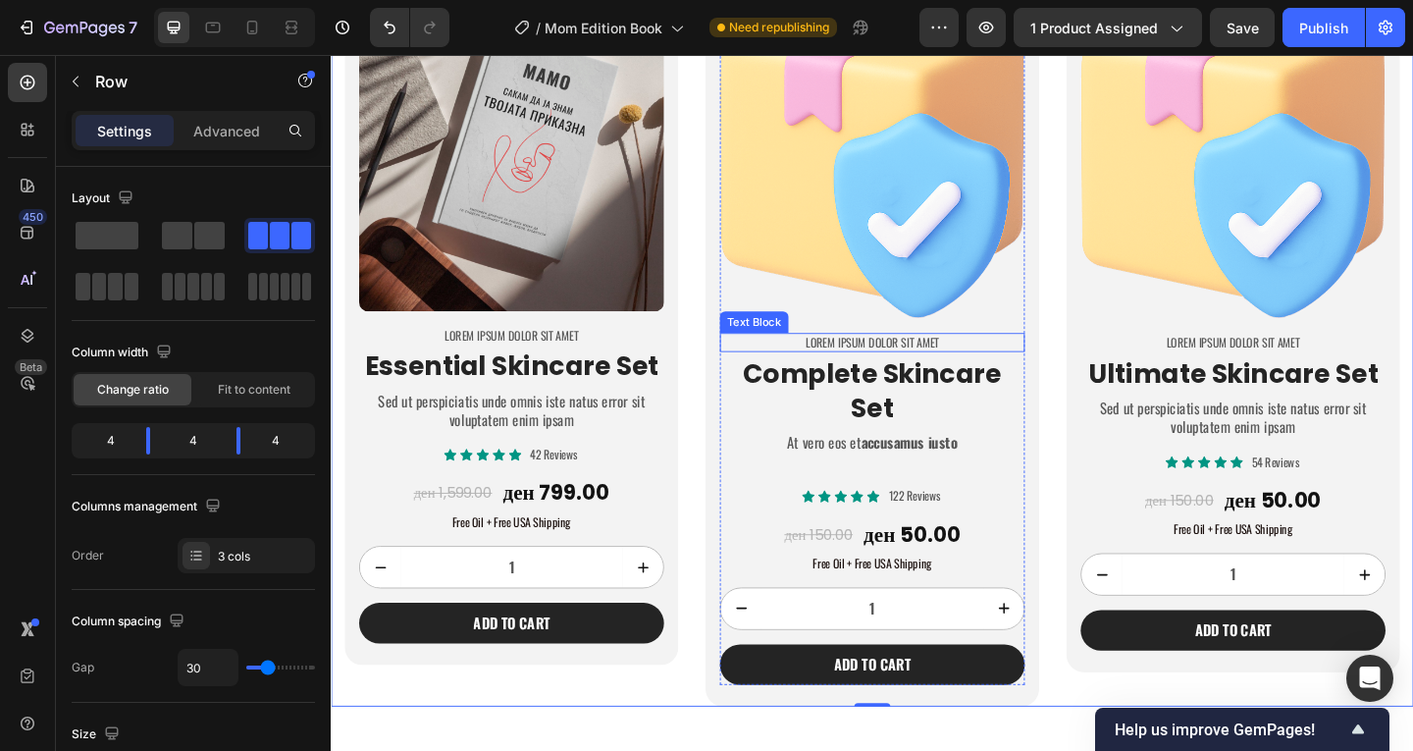
scroll to position [4431, 0]
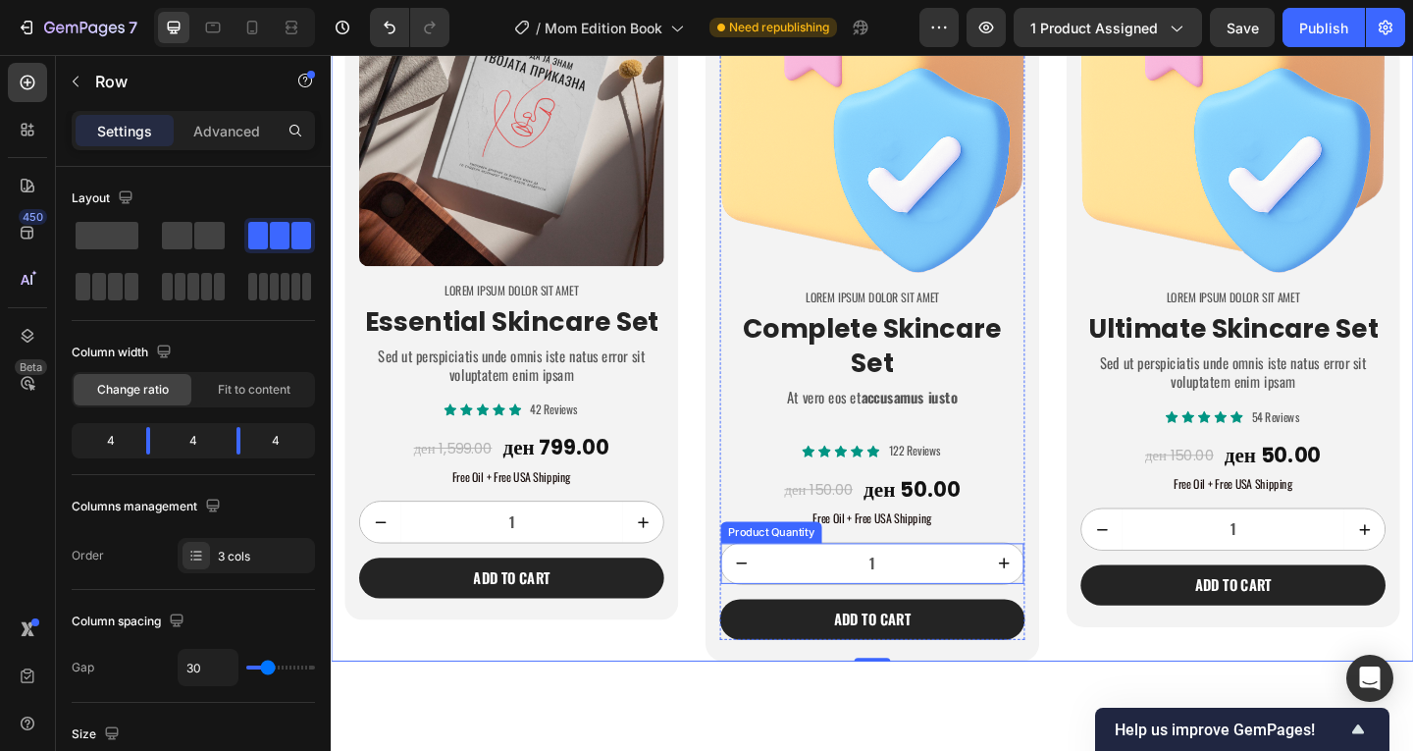
click at [1056, 597] on icon "increment" at bounding box center [1063, 607] width 20 height 20
type input "2"
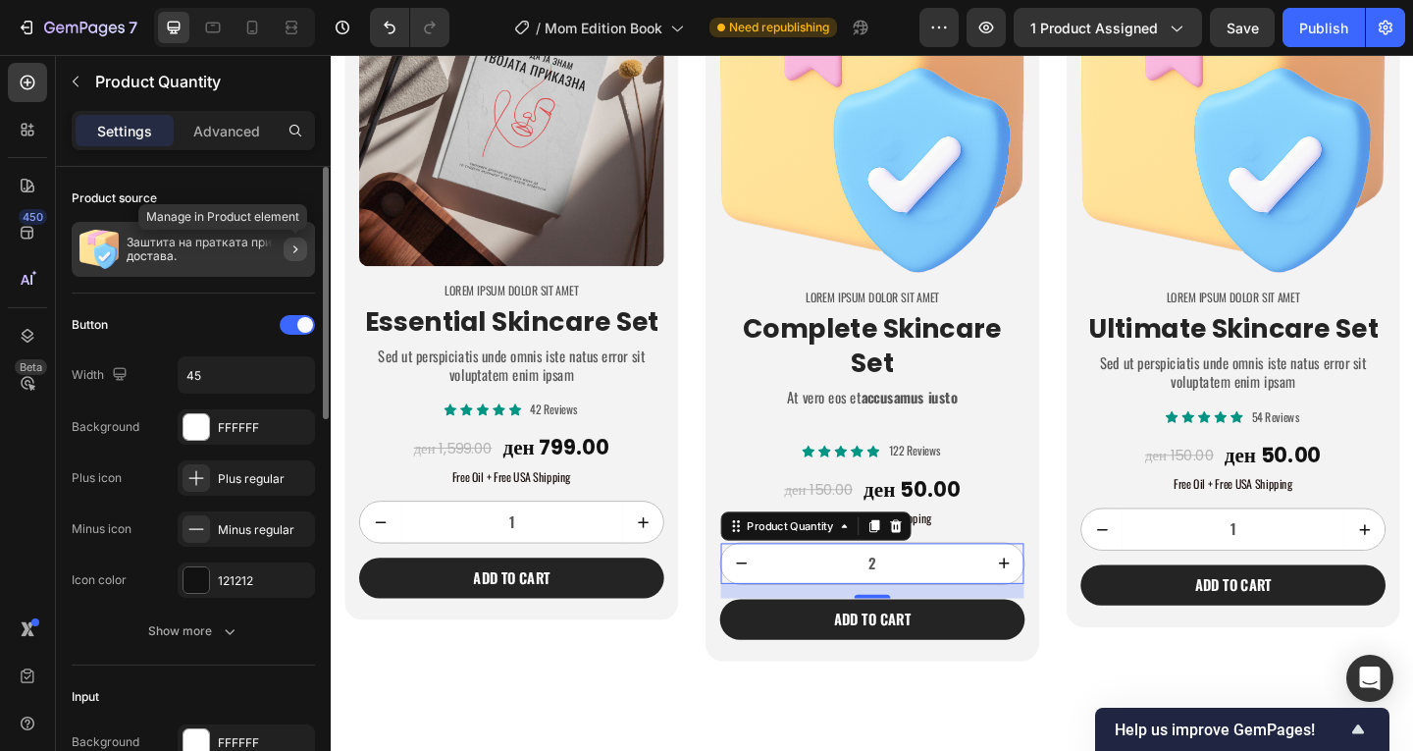
click at [301, 254] on icon "button" at bounding box center [295, 249] width 16 height 16
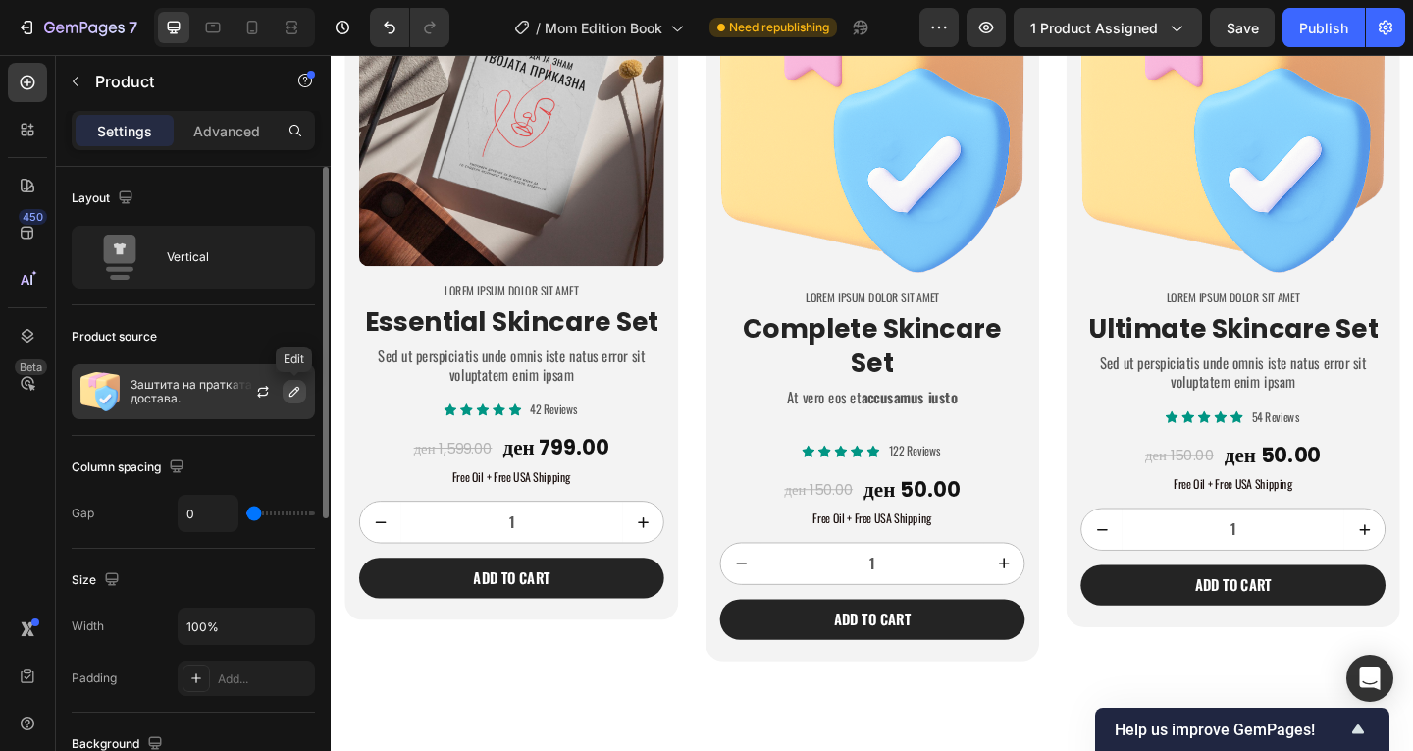
click at [302, 386] on button "button" at bounding box center [295, 392] width 24 height 24
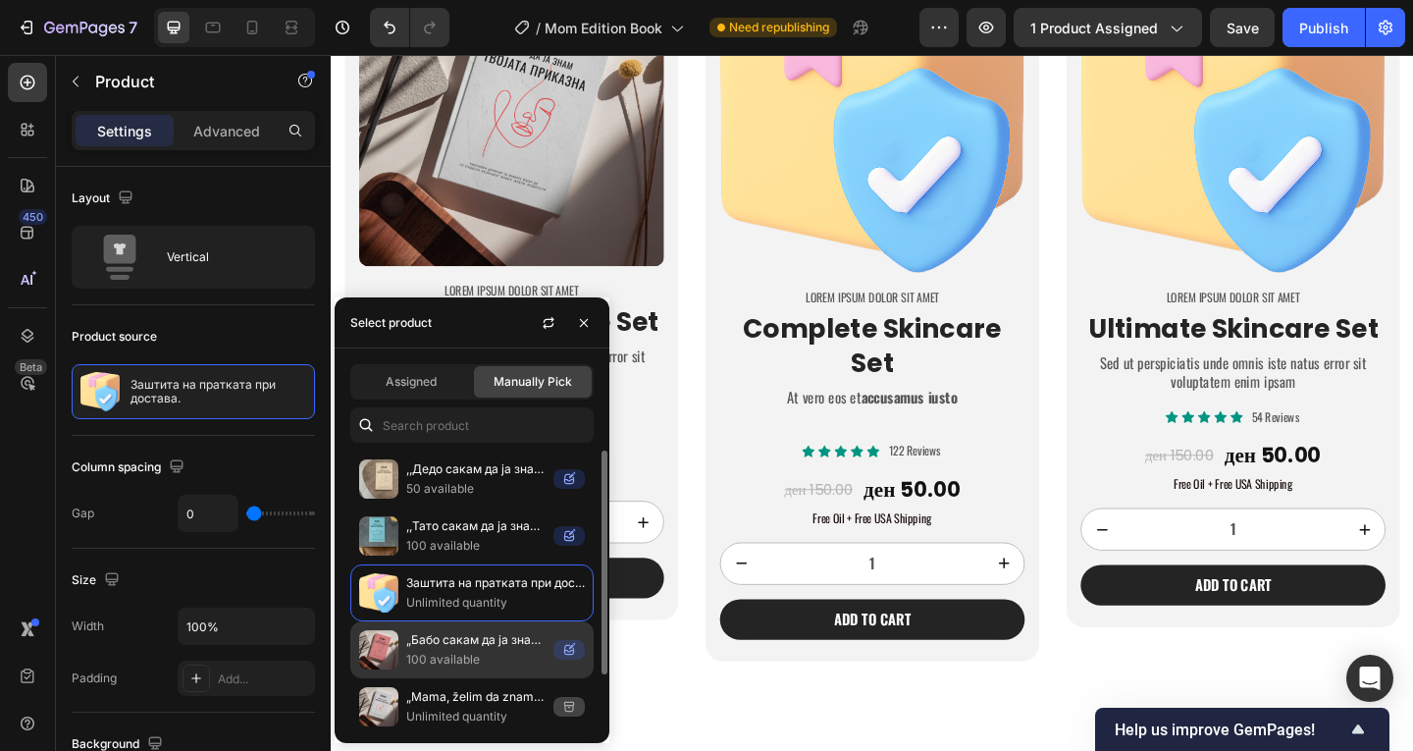
click at [491, 658] on p "100 available" at bounding box center [475, 659] width 139 height 20
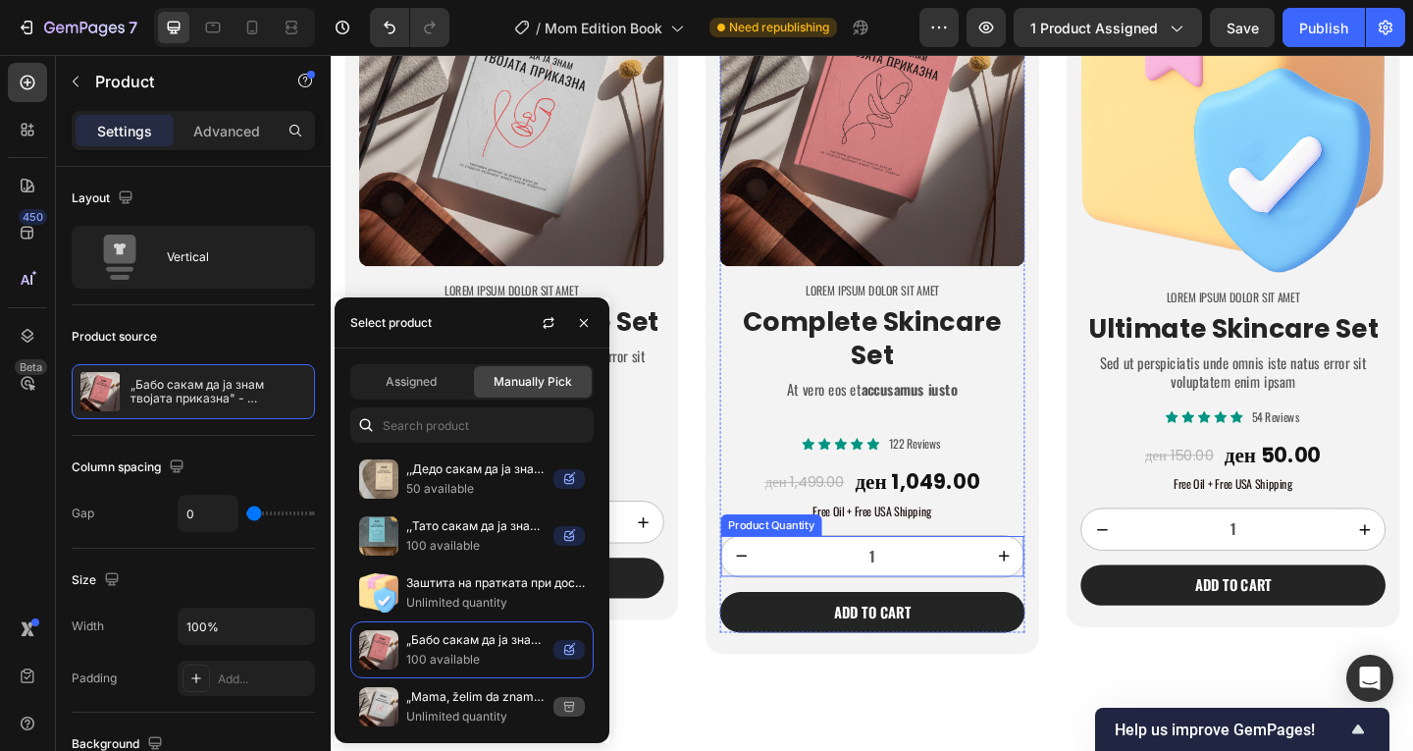
click at [1053, 598] on icon "increment" at bounding box center [1063, 600] width 20 height 20
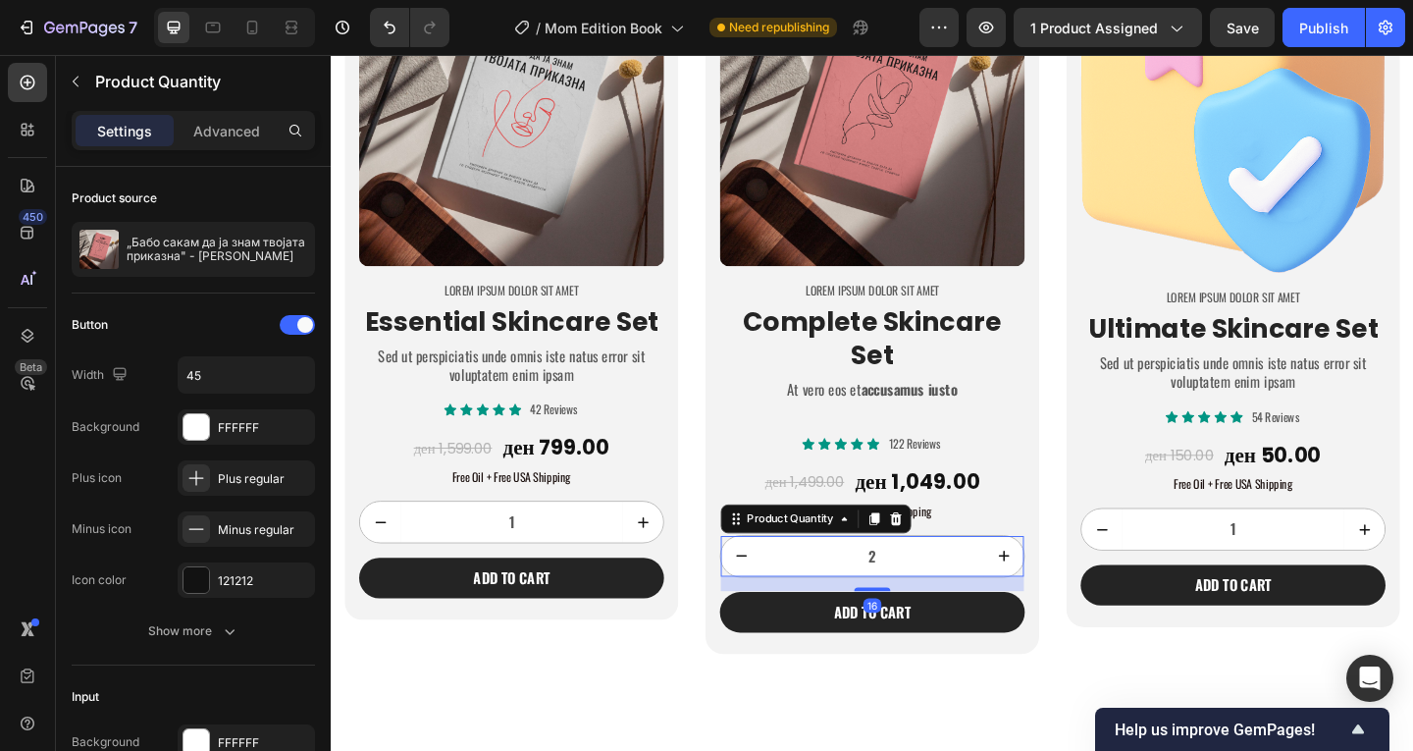
click at [1053, 597] on icon "increment" at bounding box center [1063, 600] width 20 height 20
type input "3"
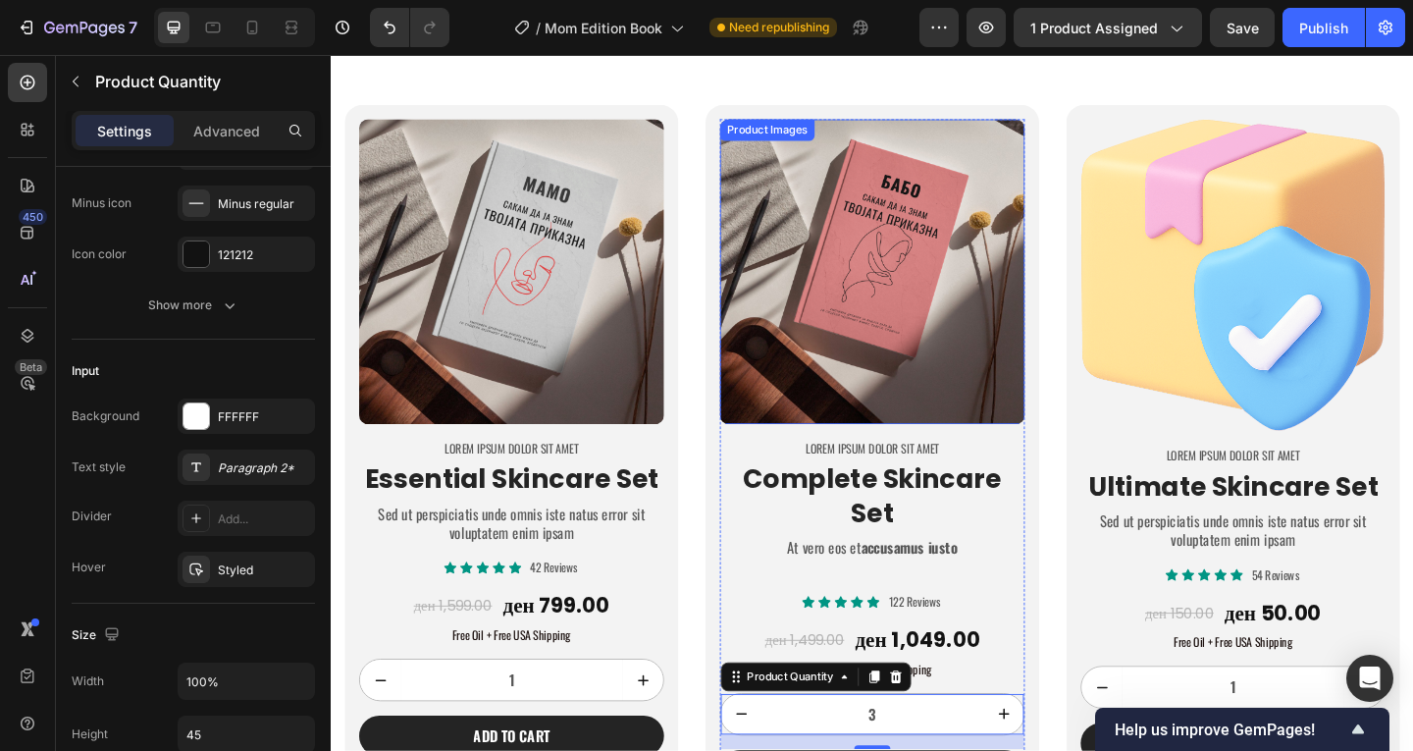
scroll to position [4104, 0]
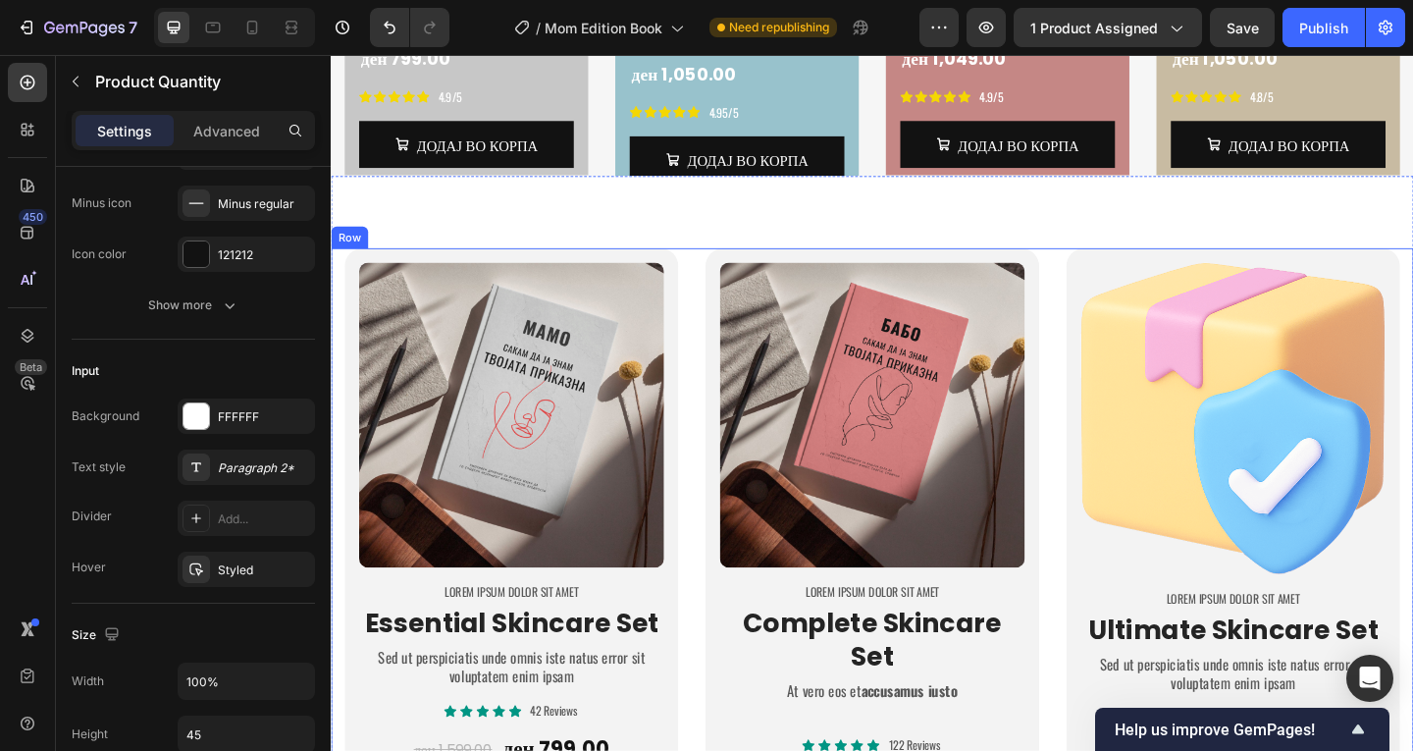
drag, startPoint x: 726, startPoint y: 278, endPoint x: 715, endPoint y: 278, distance: 10.8
click at [725, 278] on div "Product Images Lorem ipsum dolor sit amet Text Block Essential Skincare Set Hea…" at bounding box center [919, 649] width 1177 height 768
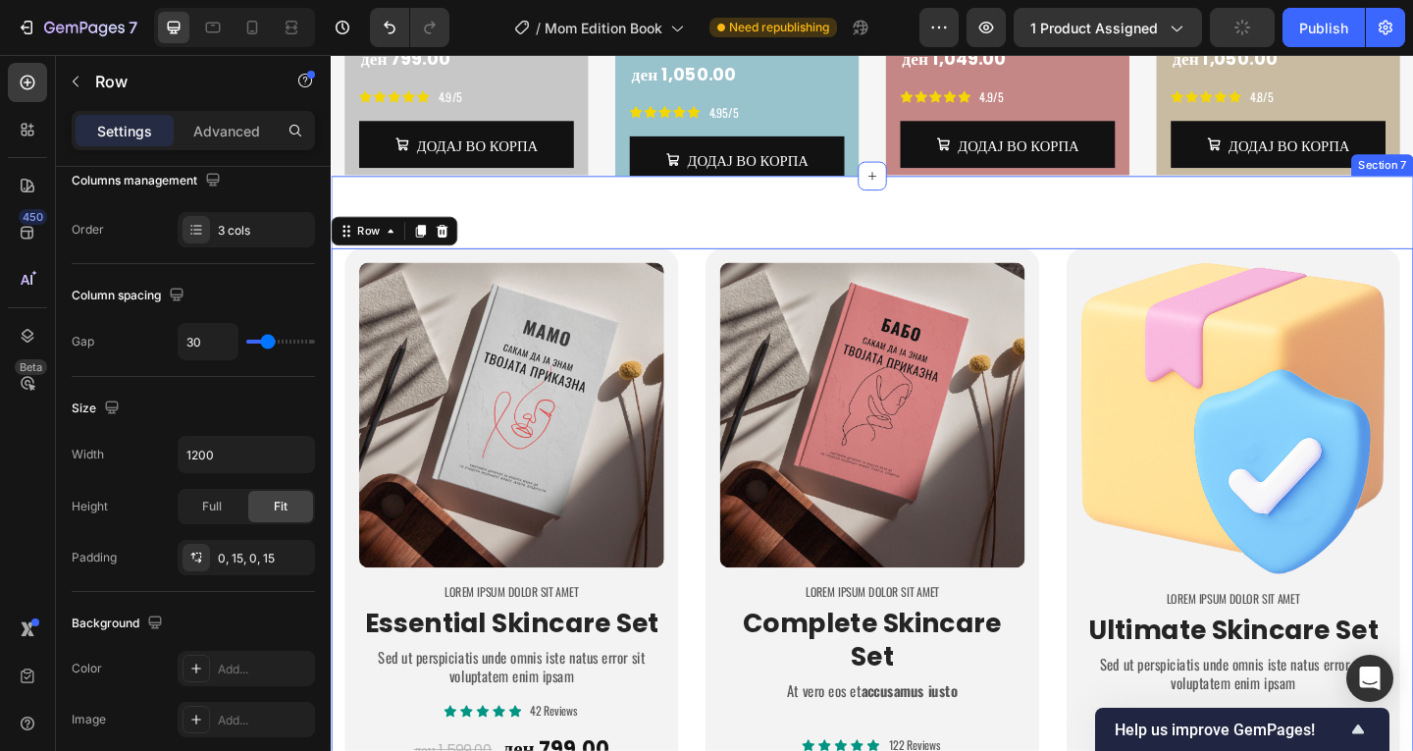
scroll to position [0, 0]
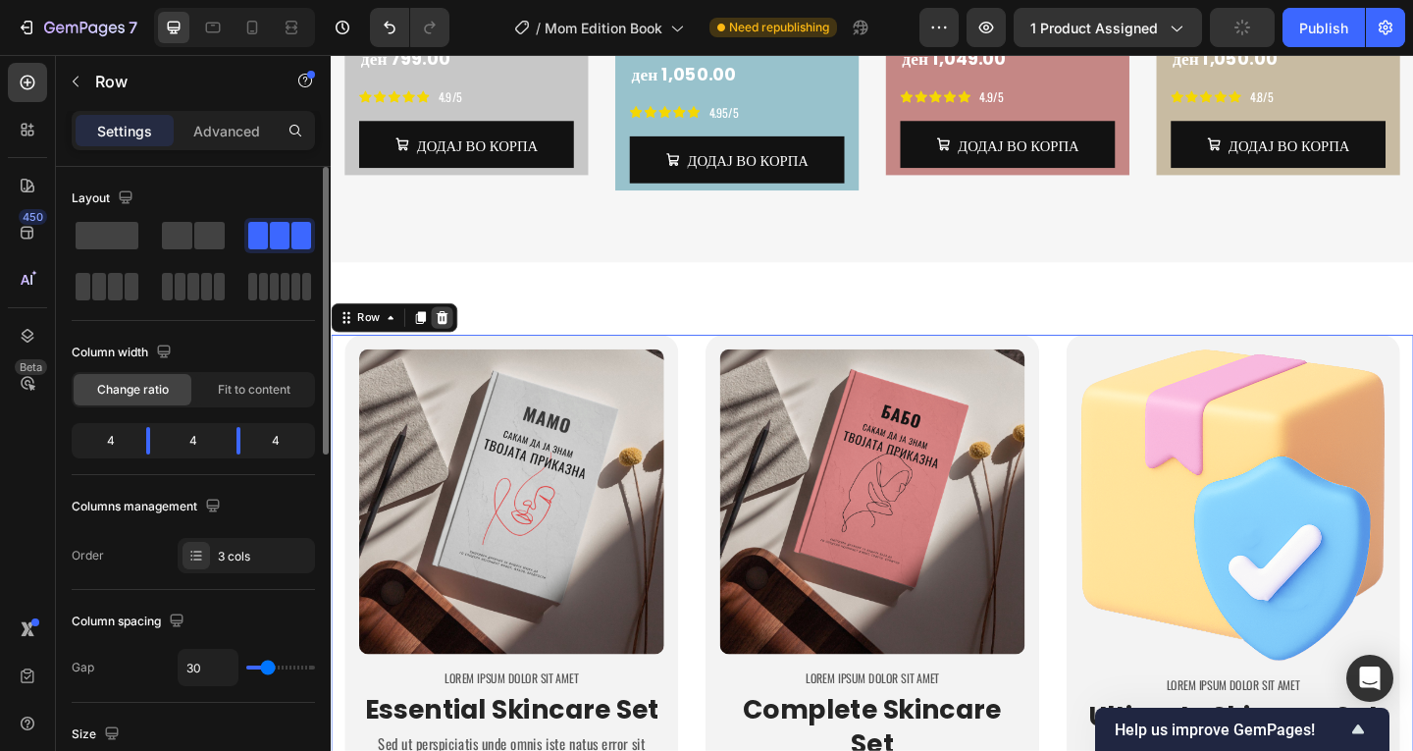
click at [458, 333] on icon at bounding box center [451, 341] width 16 height 16
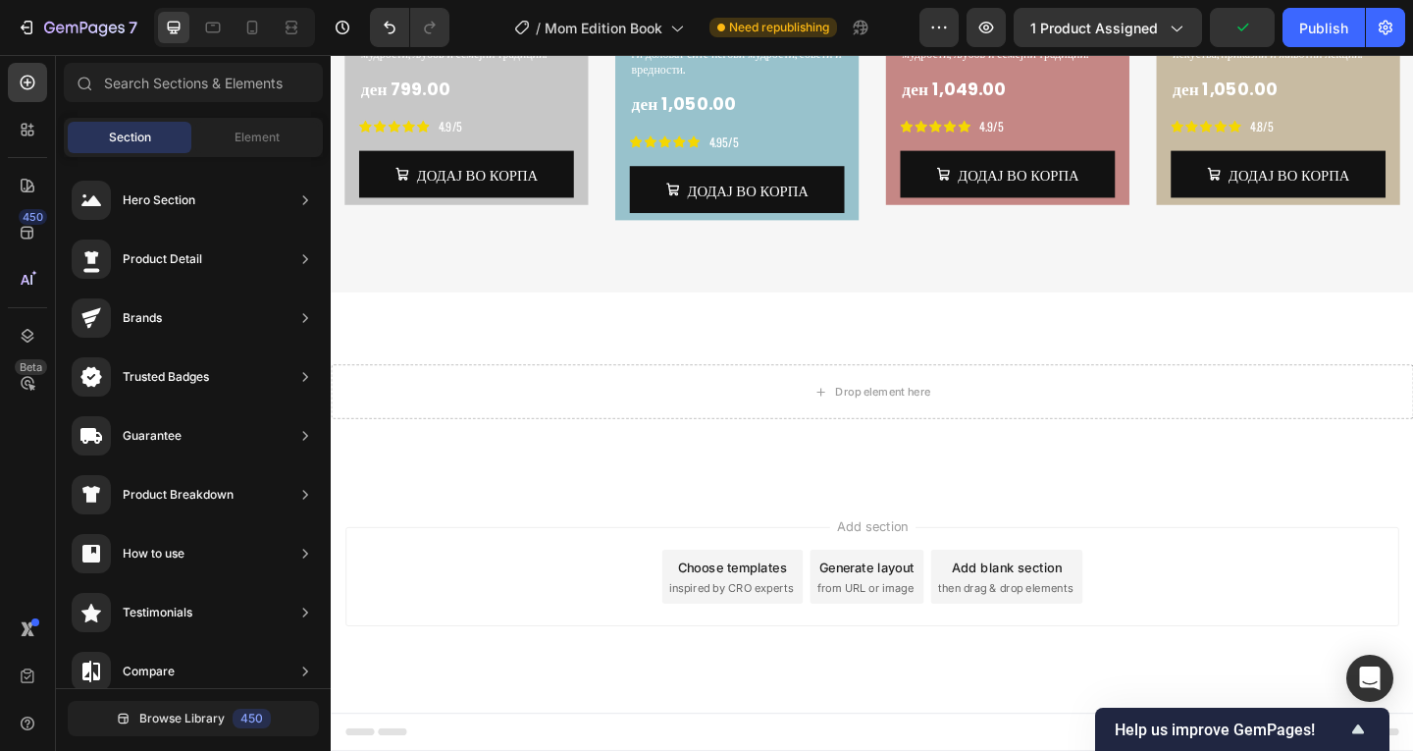
scroll to position [3976, 0]
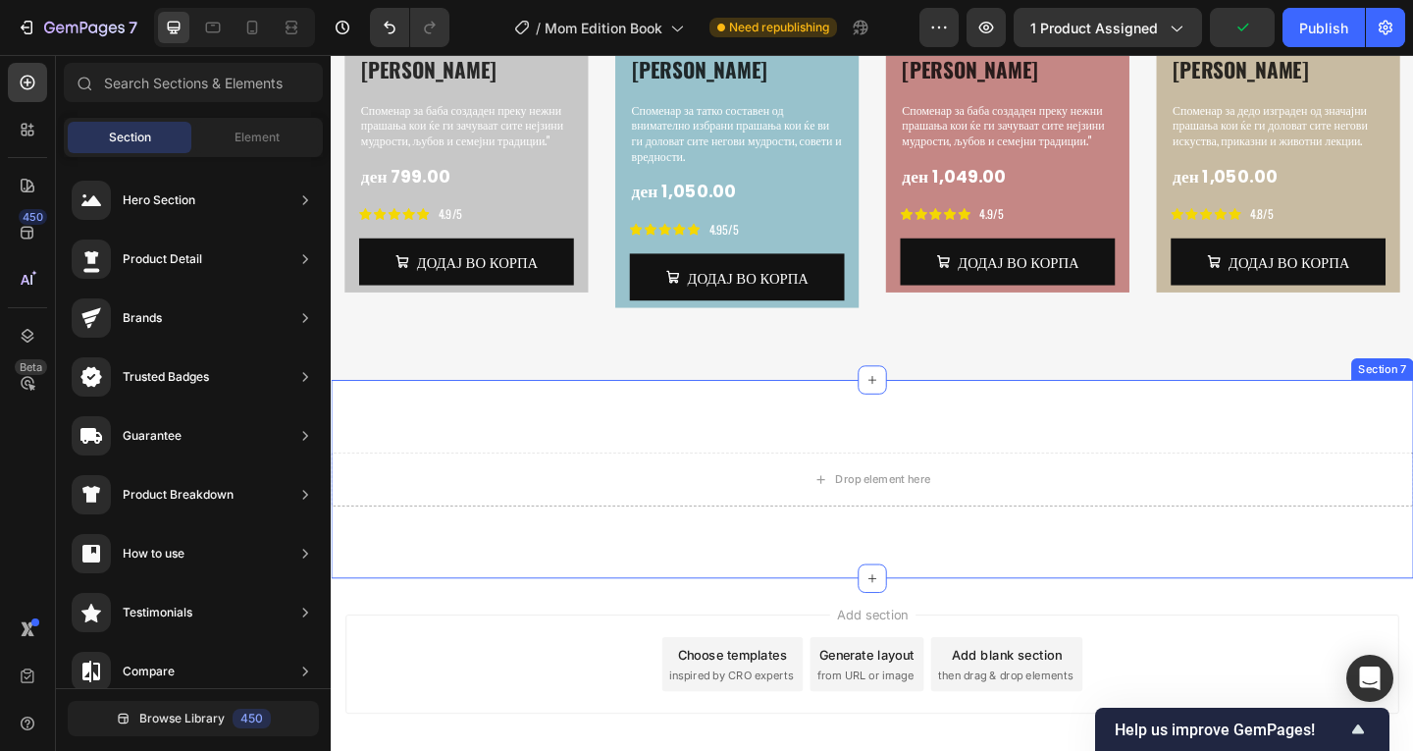
click at [879, 408] on div "Drop element here Section 7" at bounding box center [919, 516] width 1177 height 216
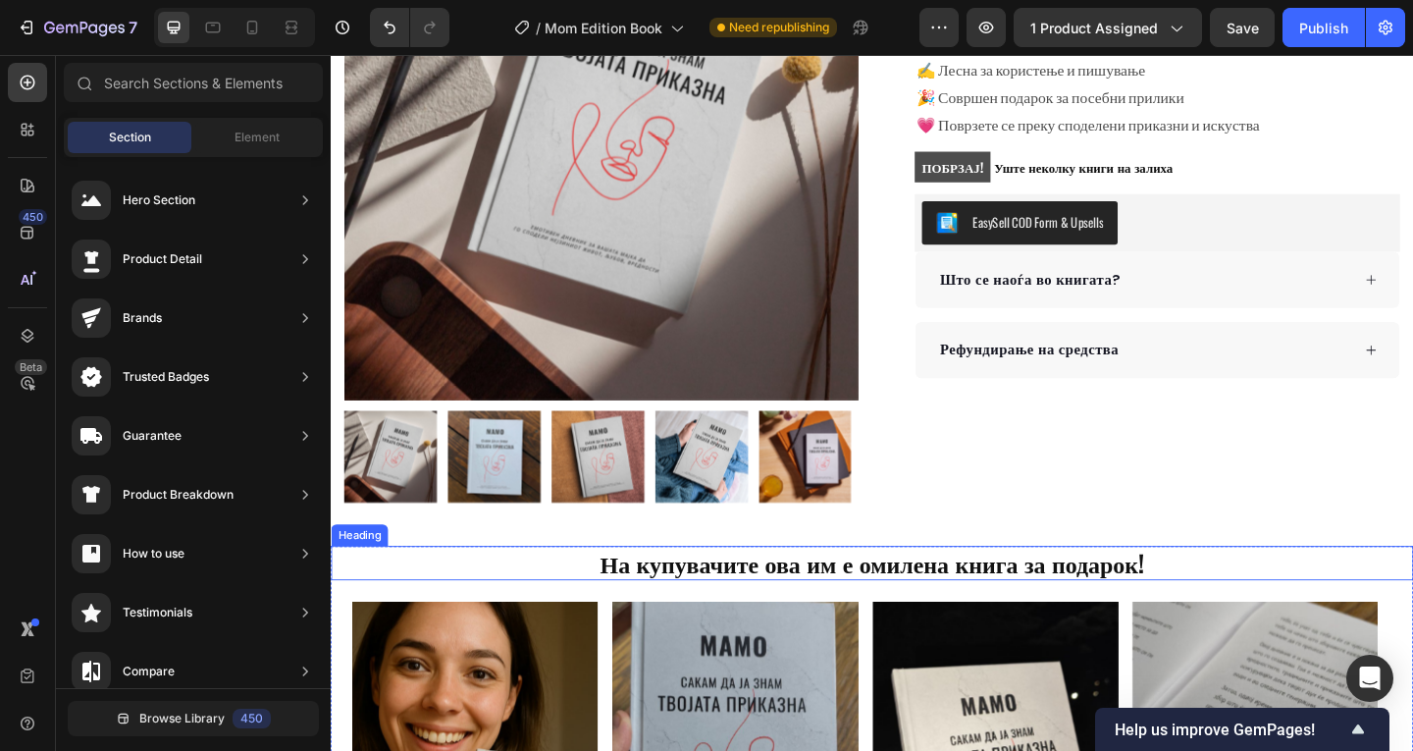
scroll to position [234, 0]
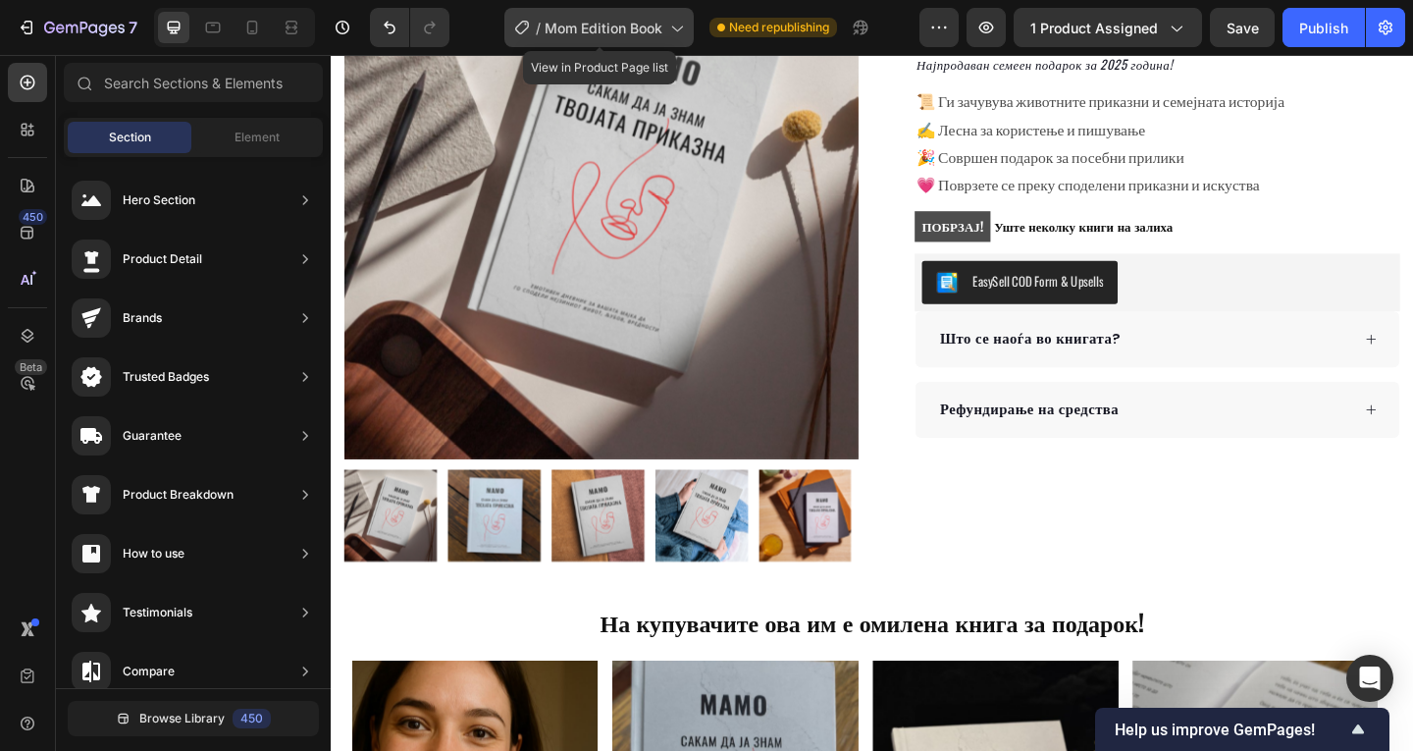
click at [680, 30] on icon at bounding box center [676, 28] width 20 height 20
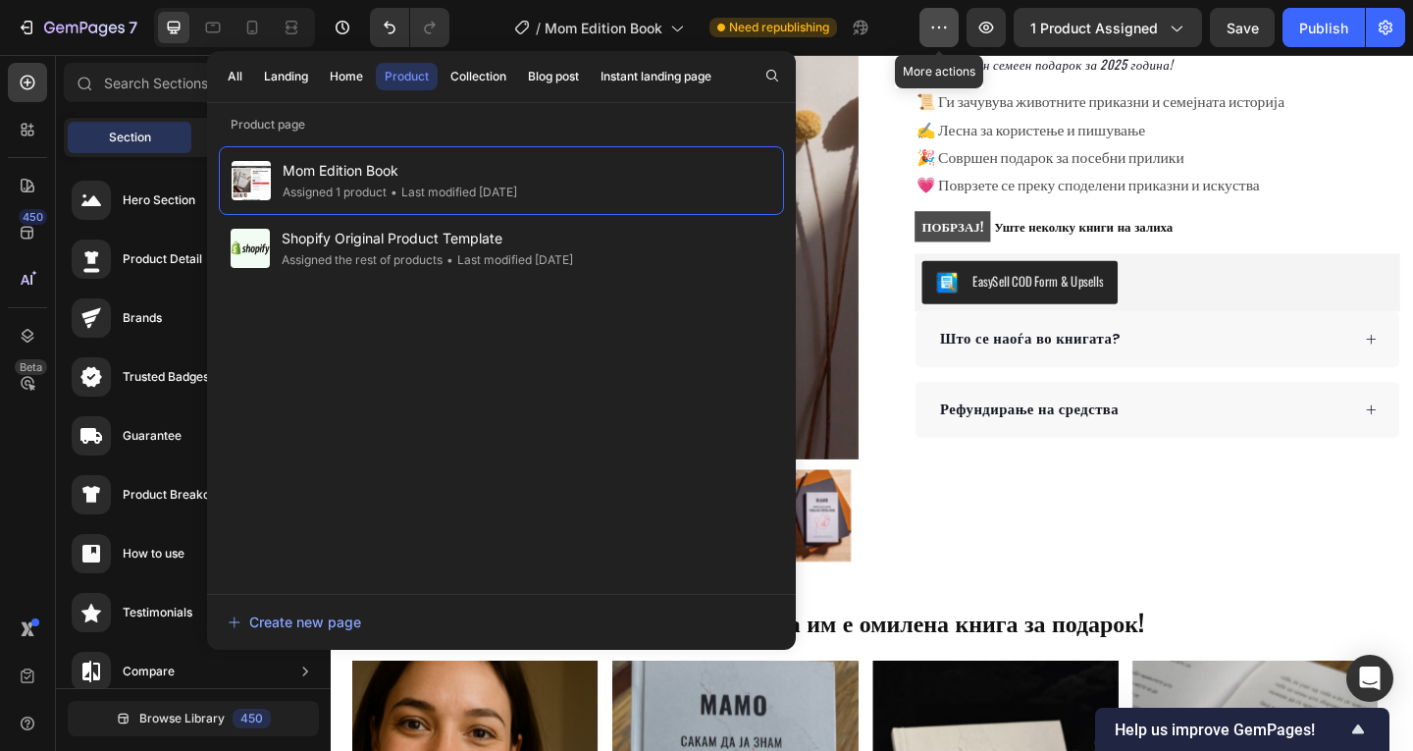
click at [945, 33] on icon "button" at bounding box center [939, 28] width 20 height 20
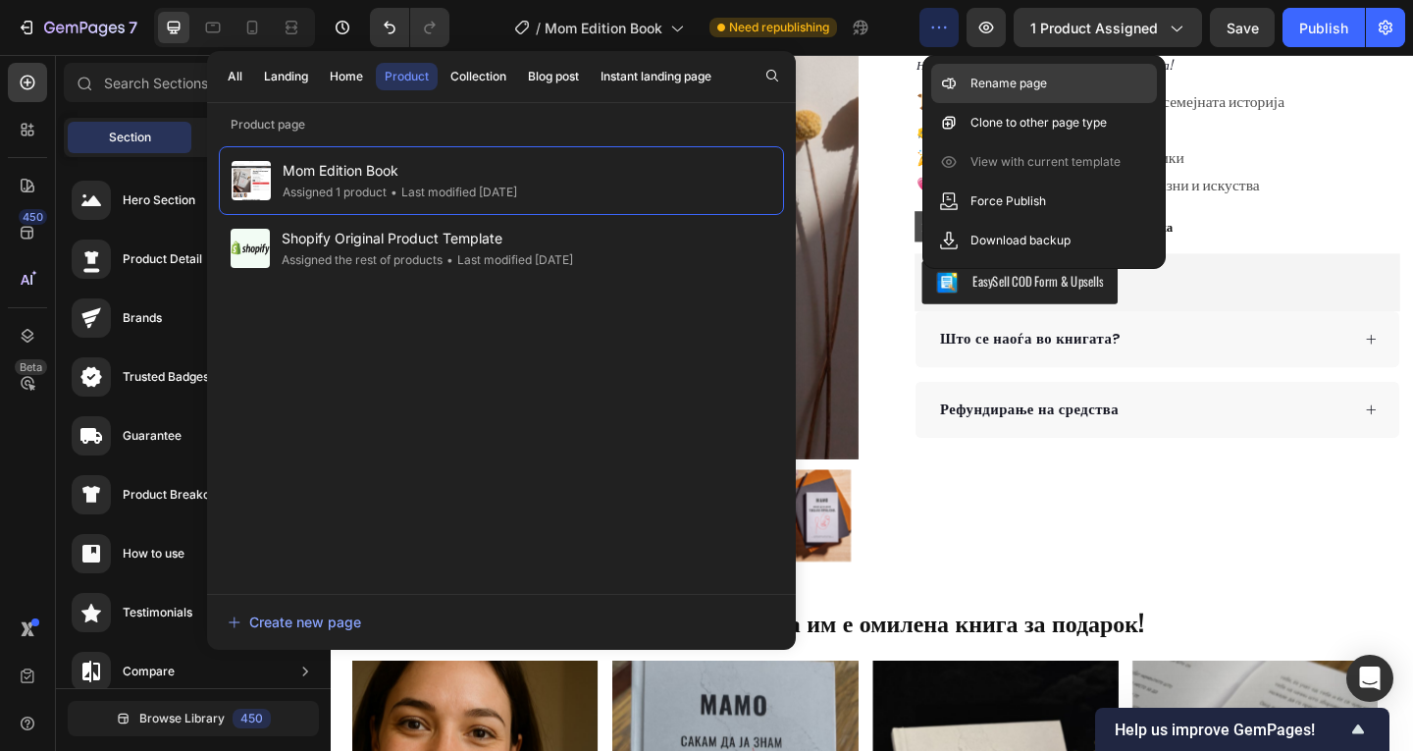
click at [1040, 82] on p "Rename page" at bounding box center [1008, 84] width 77 height 20
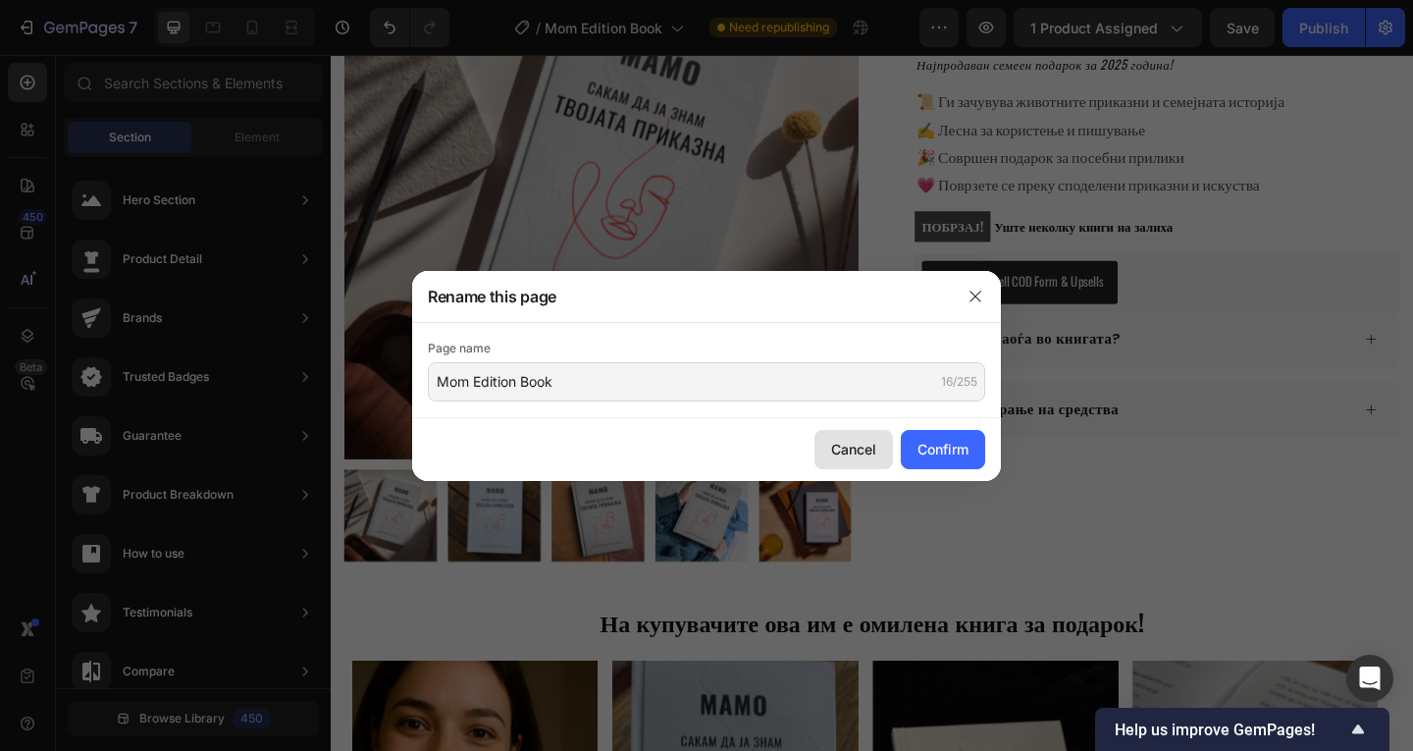
click at [840, 445] on div "Cancel" at bounding box center [853, 449] width 45 height 21
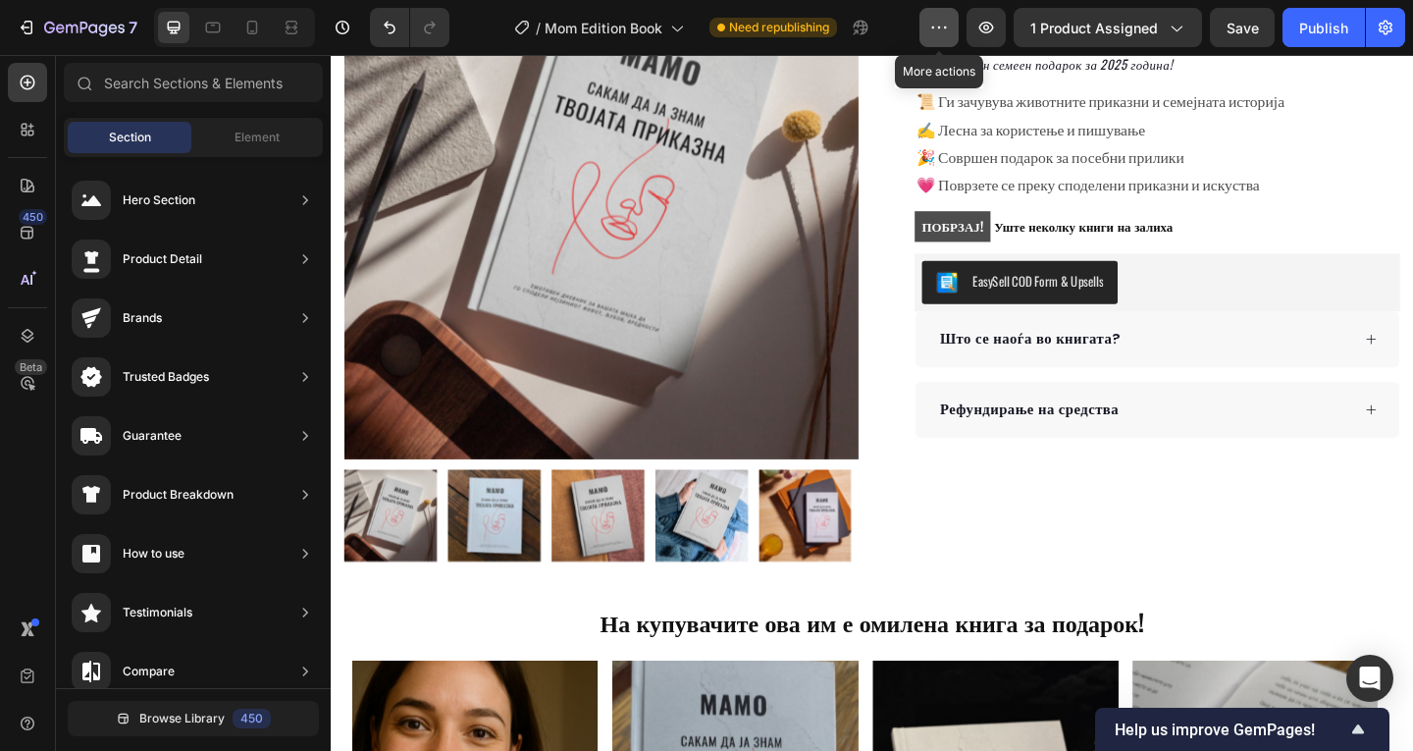
click at [942, 32] on icon "button" at bounding box center [939, 28] width 20 height 20
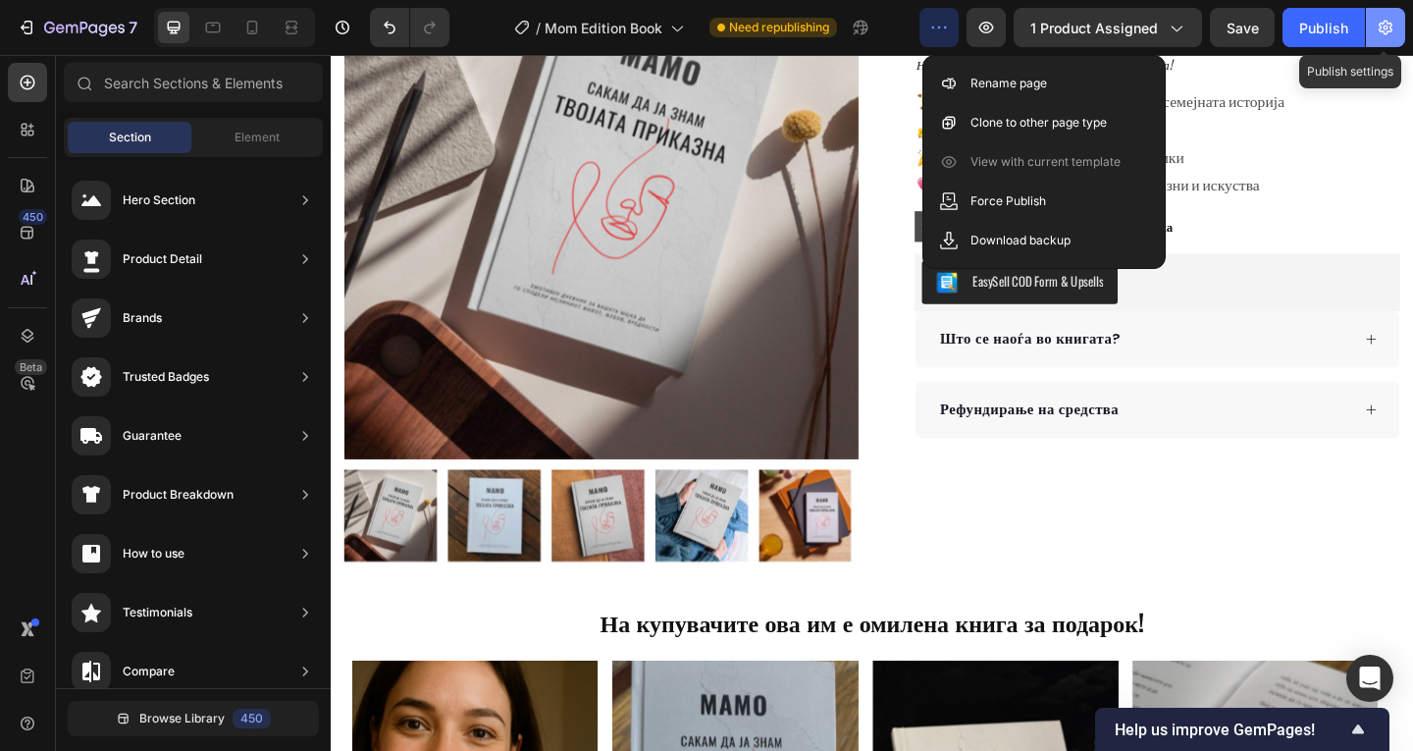
click at [1384, 26] on icon "button" at bounding box center [1385, 28] width 5 height 5
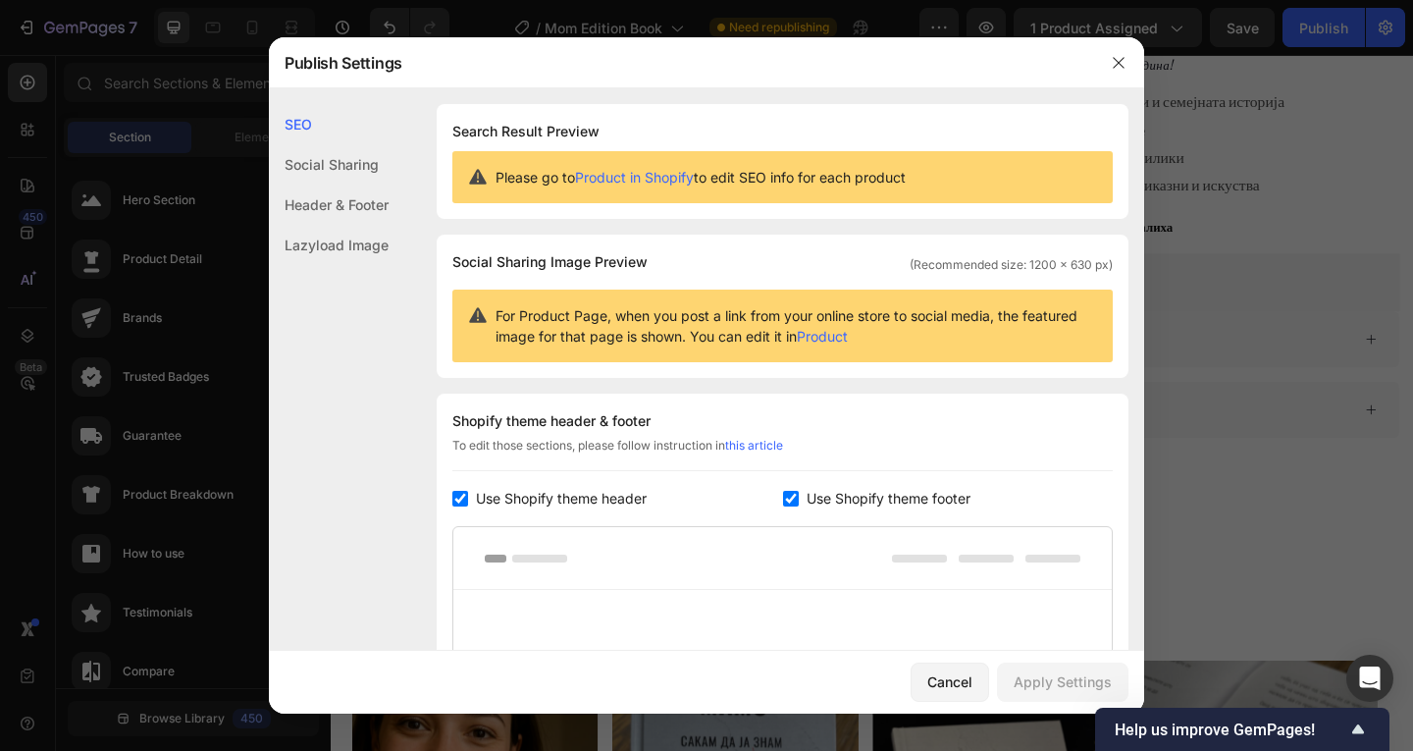
click at [345, 167] on div "Social Sharing" at bounding box center [329, 164] width 120 height 40
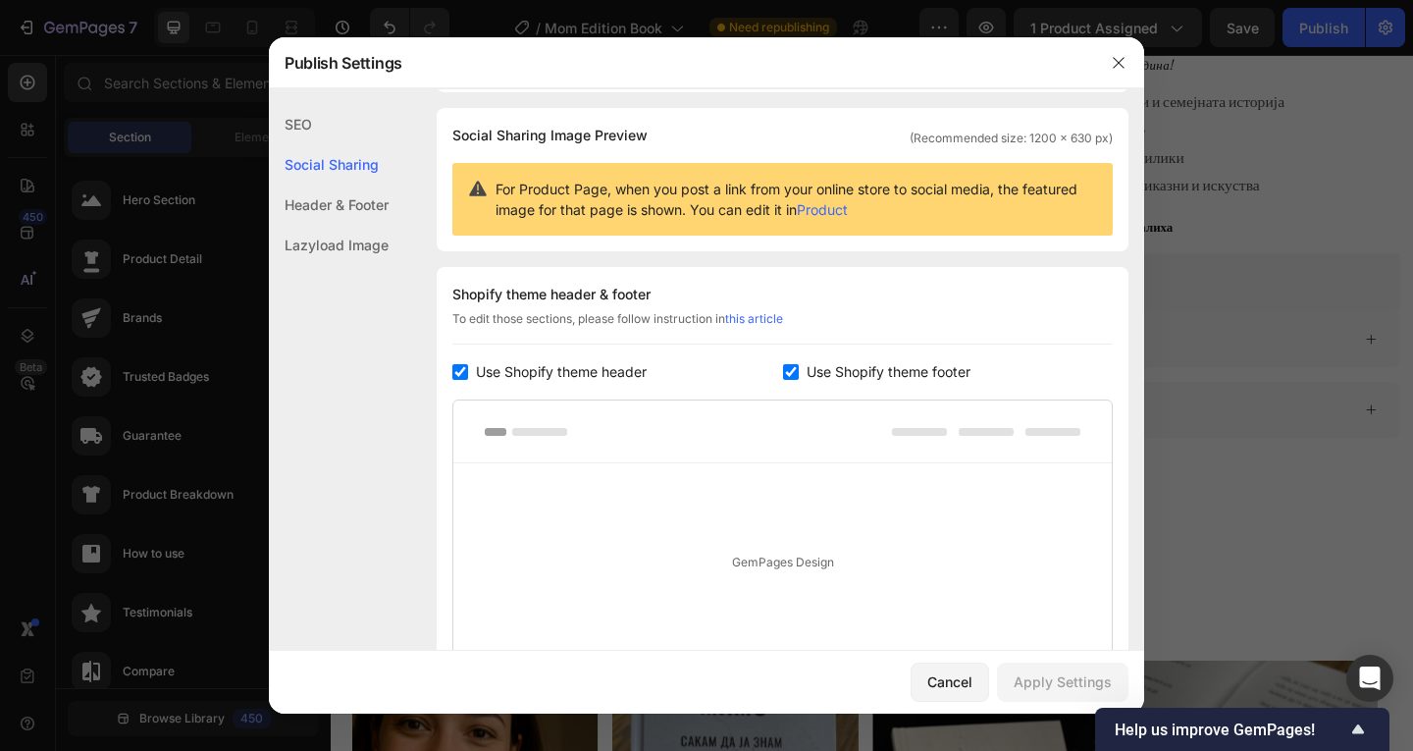
click at [348, 196] on div "Header & Footer" at bounding box center [329, 204] width 120 height 40
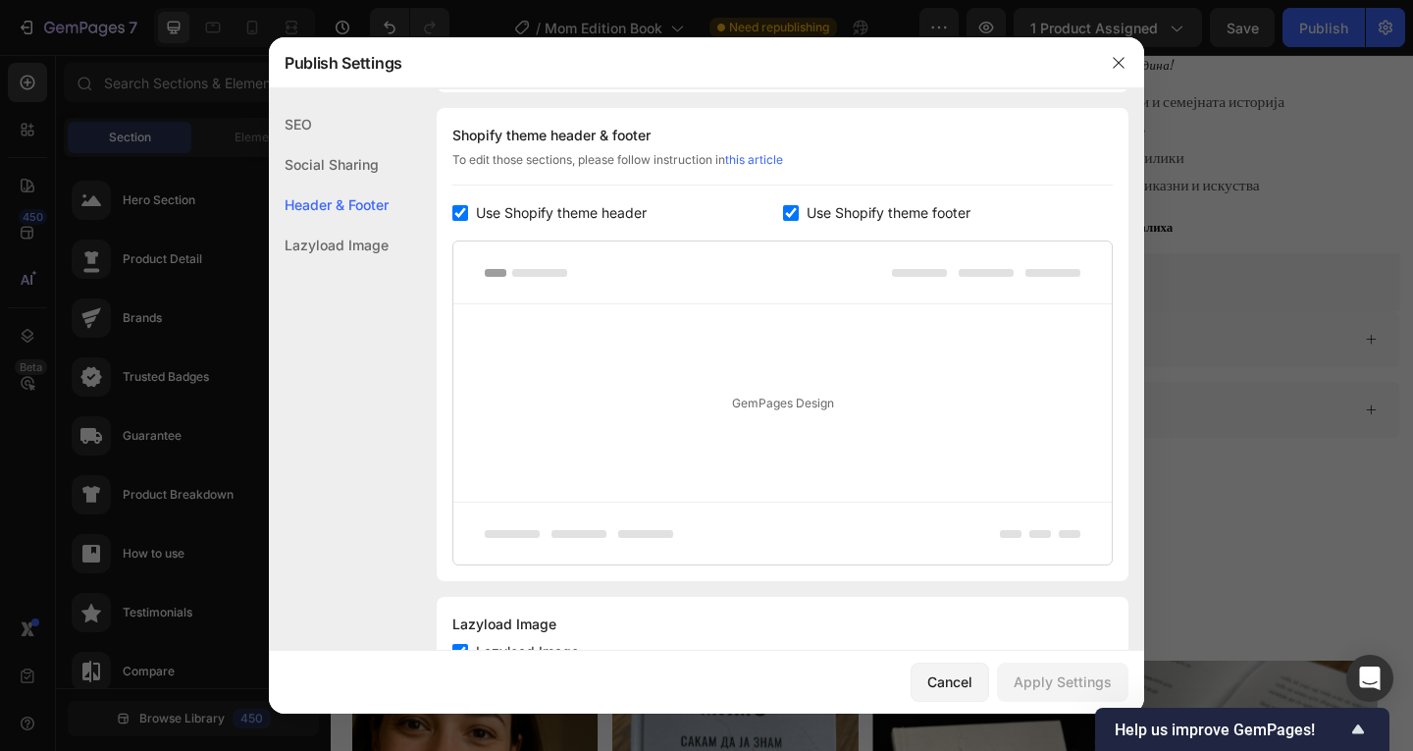
click at [357, 239] on div "Lazyload Image" at bounding box center [329, 245] width 120 height 40
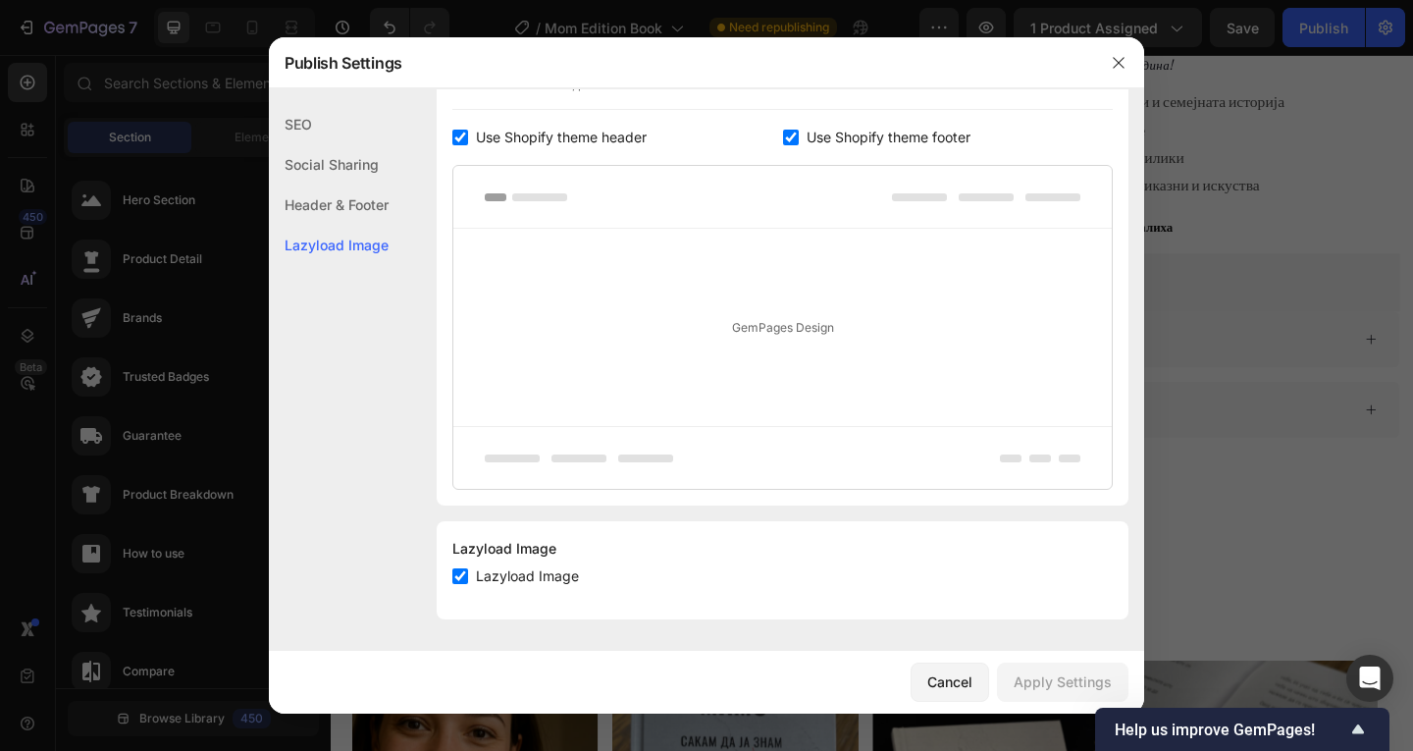
click at [363, 199] on div "Header & Footer" at bounding box center [329, 204] width 120 height 40
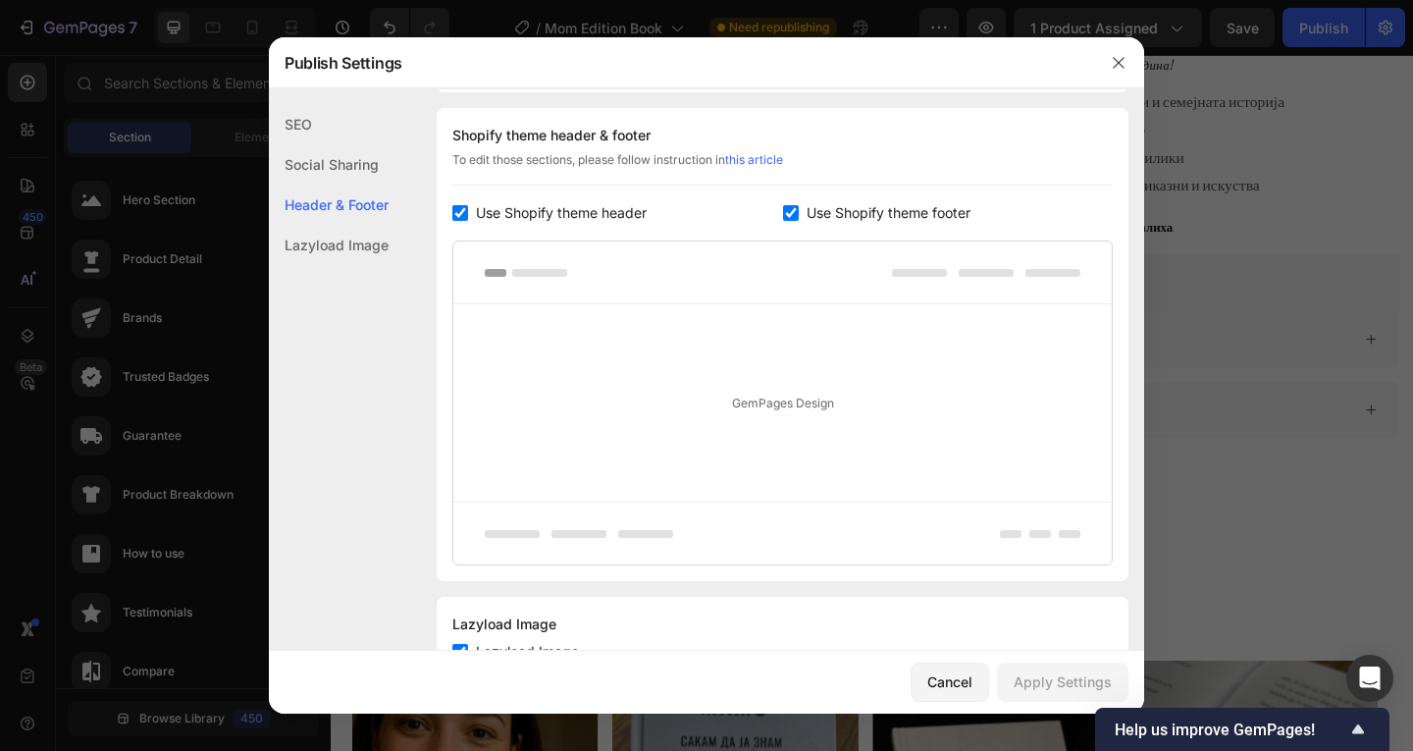
click at [336, 161] on div "Social Sharing" at bounding box center [329, 164] width 120 height 40
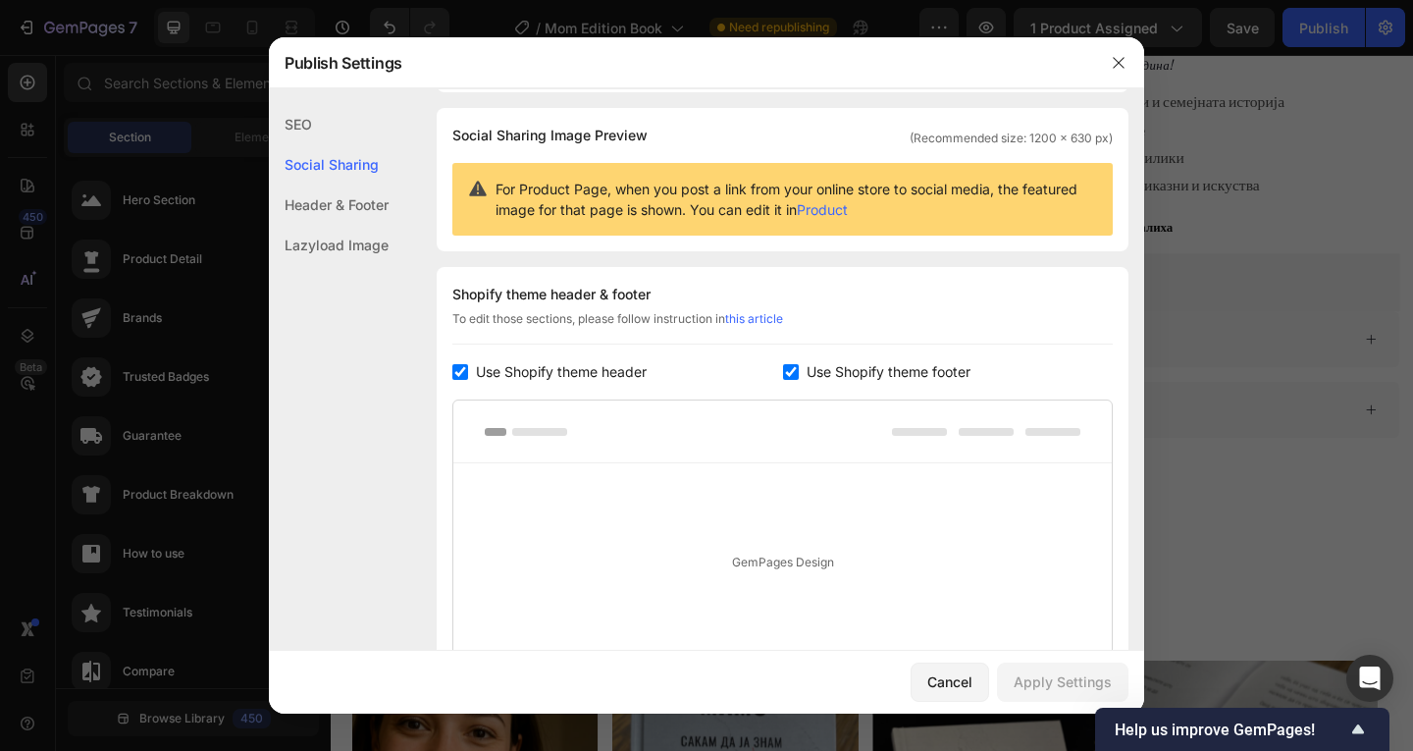
click at [340, 131] on div "SEO" at bounding box center [329, 124] width 120 height 40
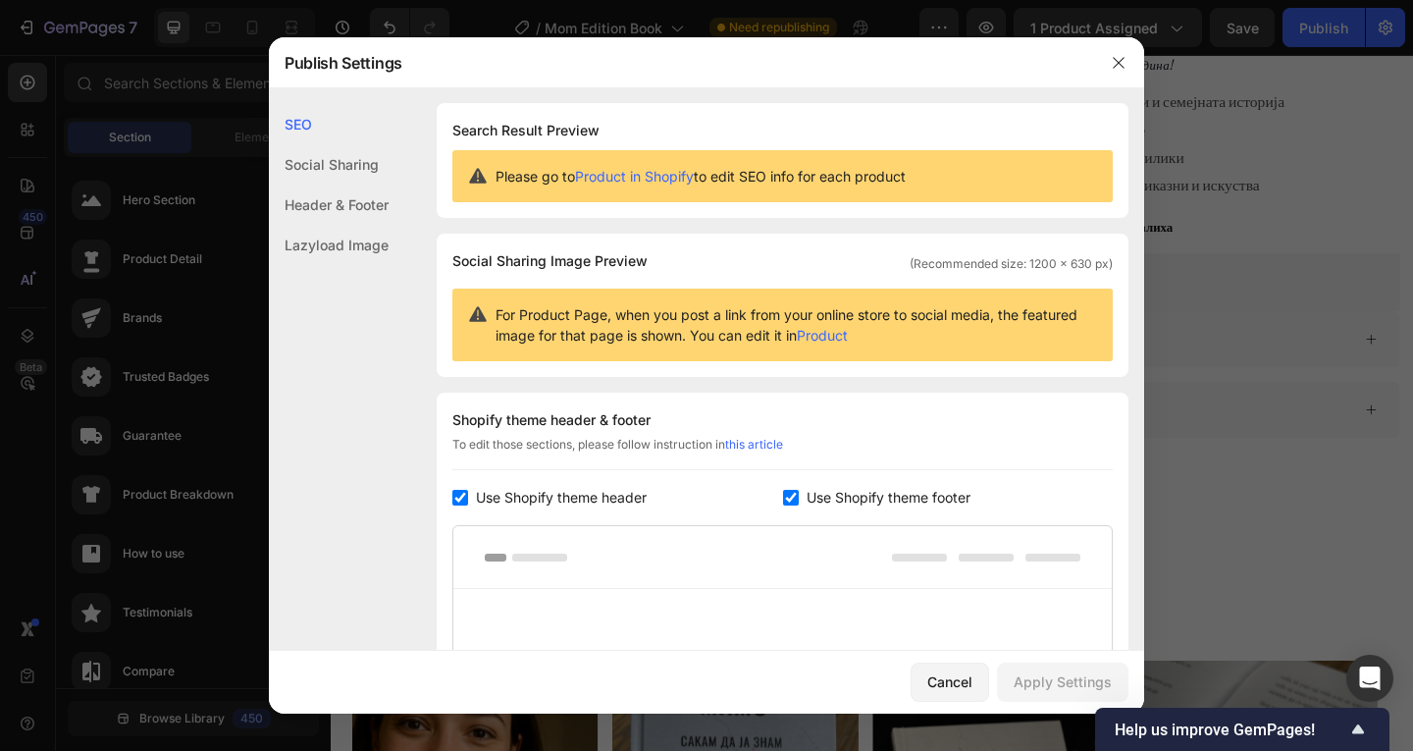
scroll to position [0, 0]
click at [1112, 62] on icon "button" at bounding box center [1119, 63] width 16 height 16
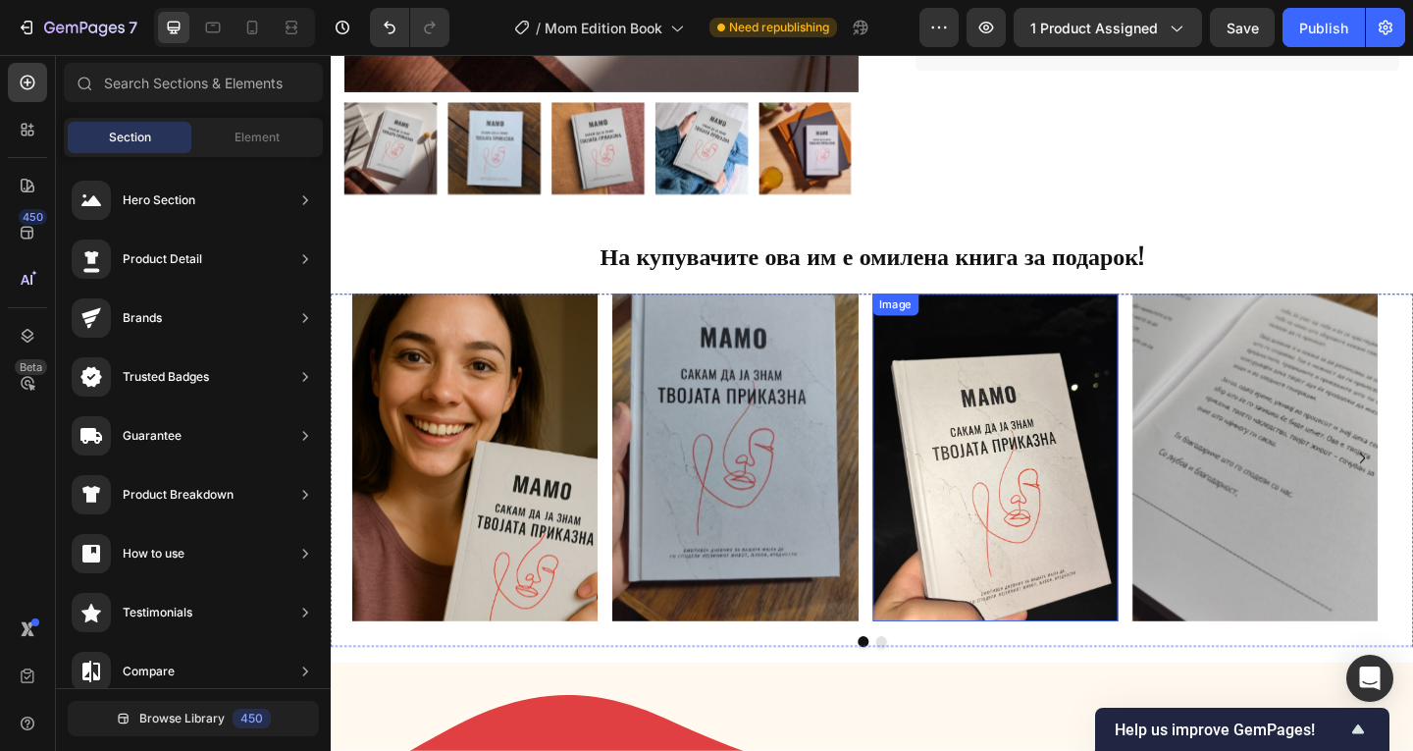
scroll to position [526, 0]
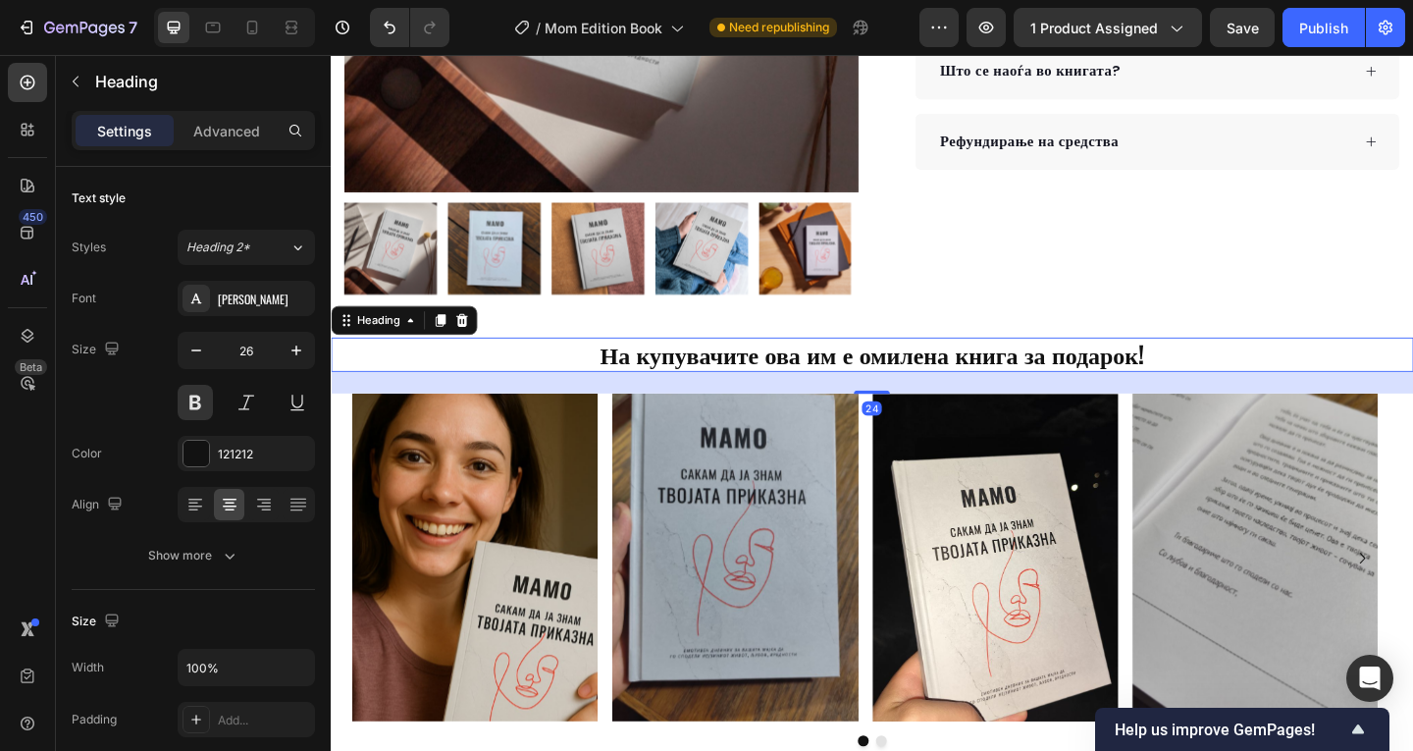
click at [1061, 368] on h2 "На купувачите ова им е омилена книга за подарок!" at bounding box center [919, 380] width 1177 height 37
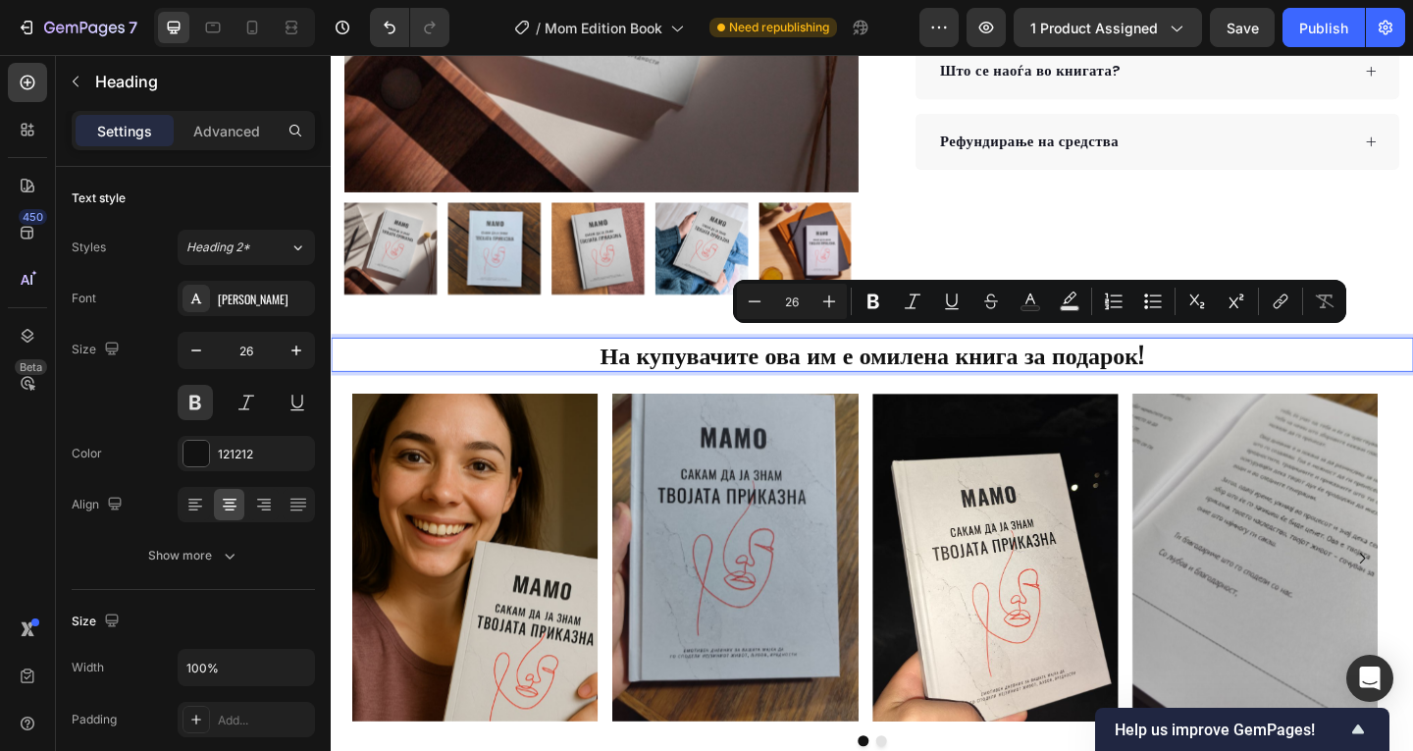
click at [1026, 378] on p "На купувачите ова им е омилена книга за подарок!" at bounding box center [919, 380] width 1173 height 33
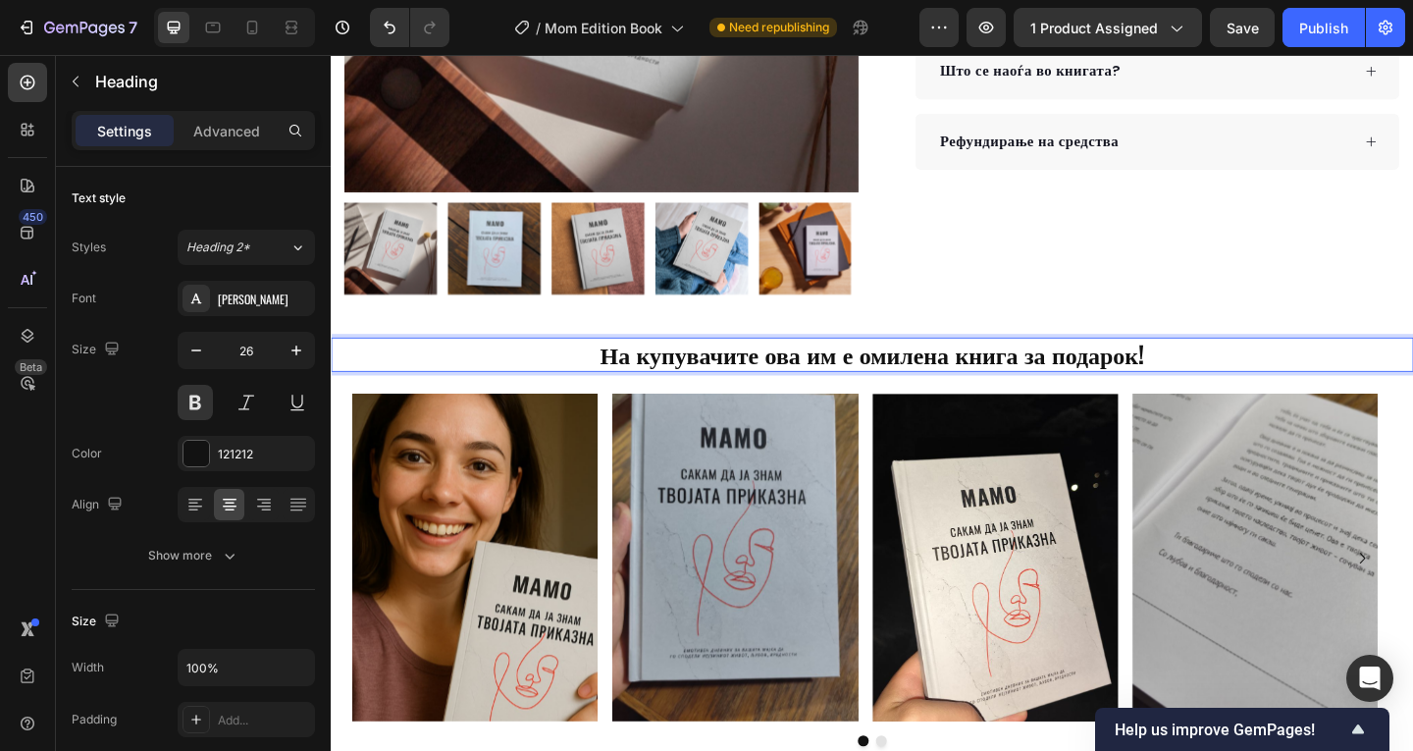
click at [1026, 378] on p "На купувачите ова им е омилена книга за подарок!" at bounding box center [919, 380] width 1173 height 33
click at [1026, 387] on p "На купувачите ова им е омилена книга за подарок!" at bounding box center [919, 380] width 1173 height 33
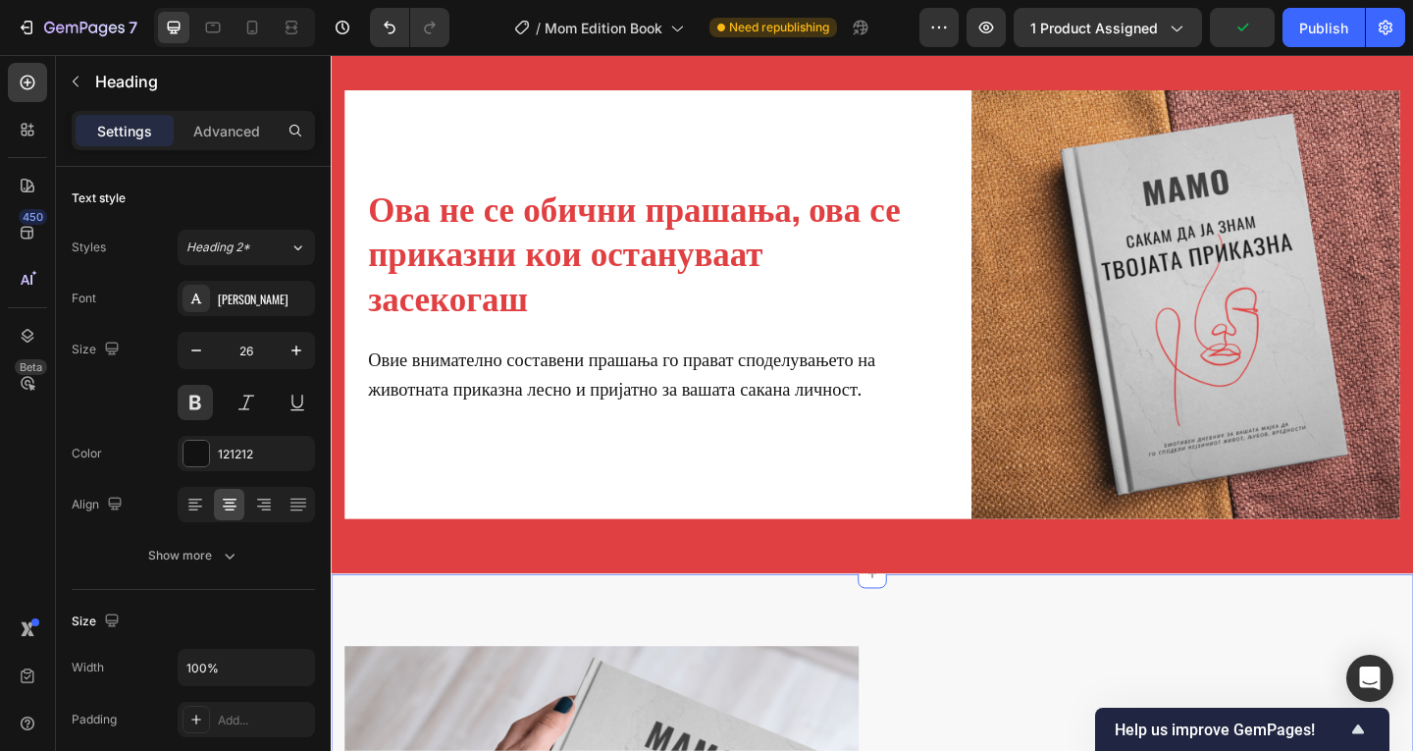
scroll to position [1376, 0]
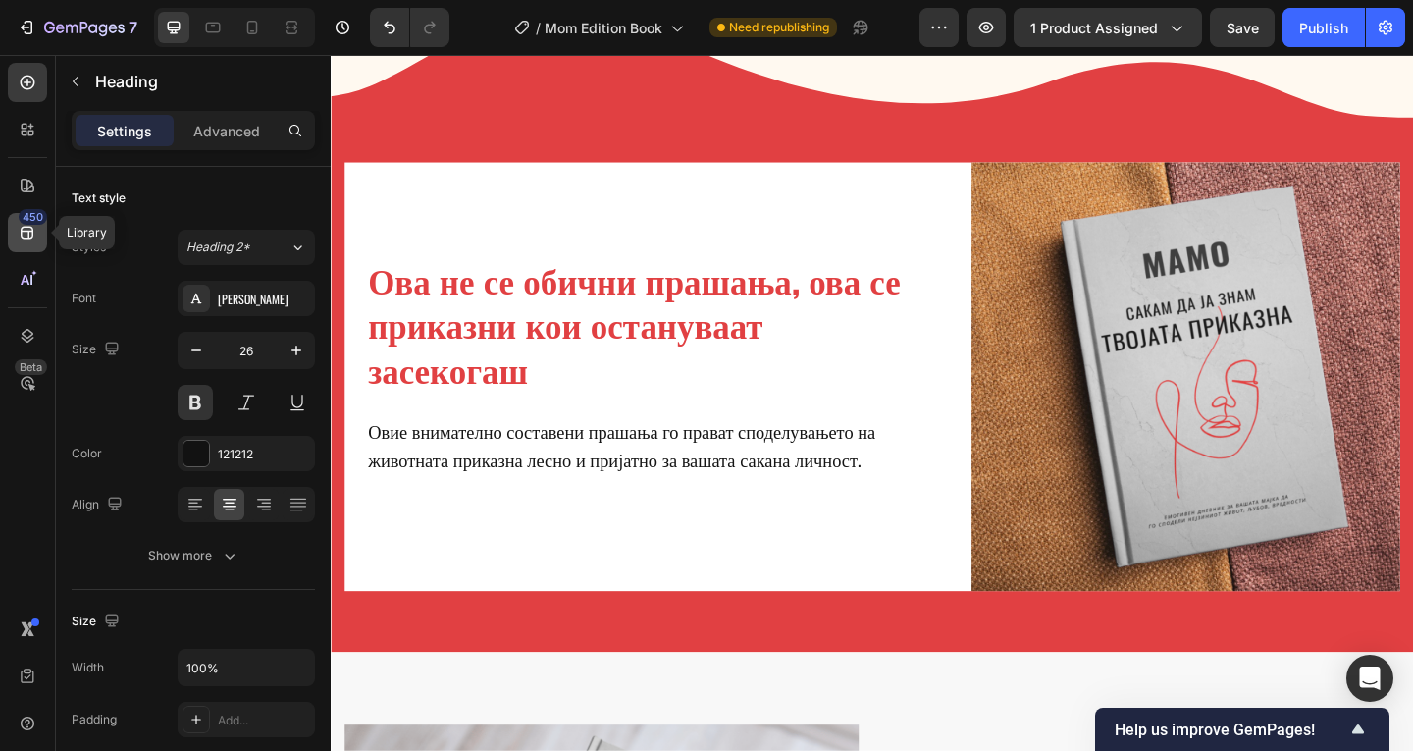
click at [27, 227] on icon at bounding box center [27, 233] width 13 height 13
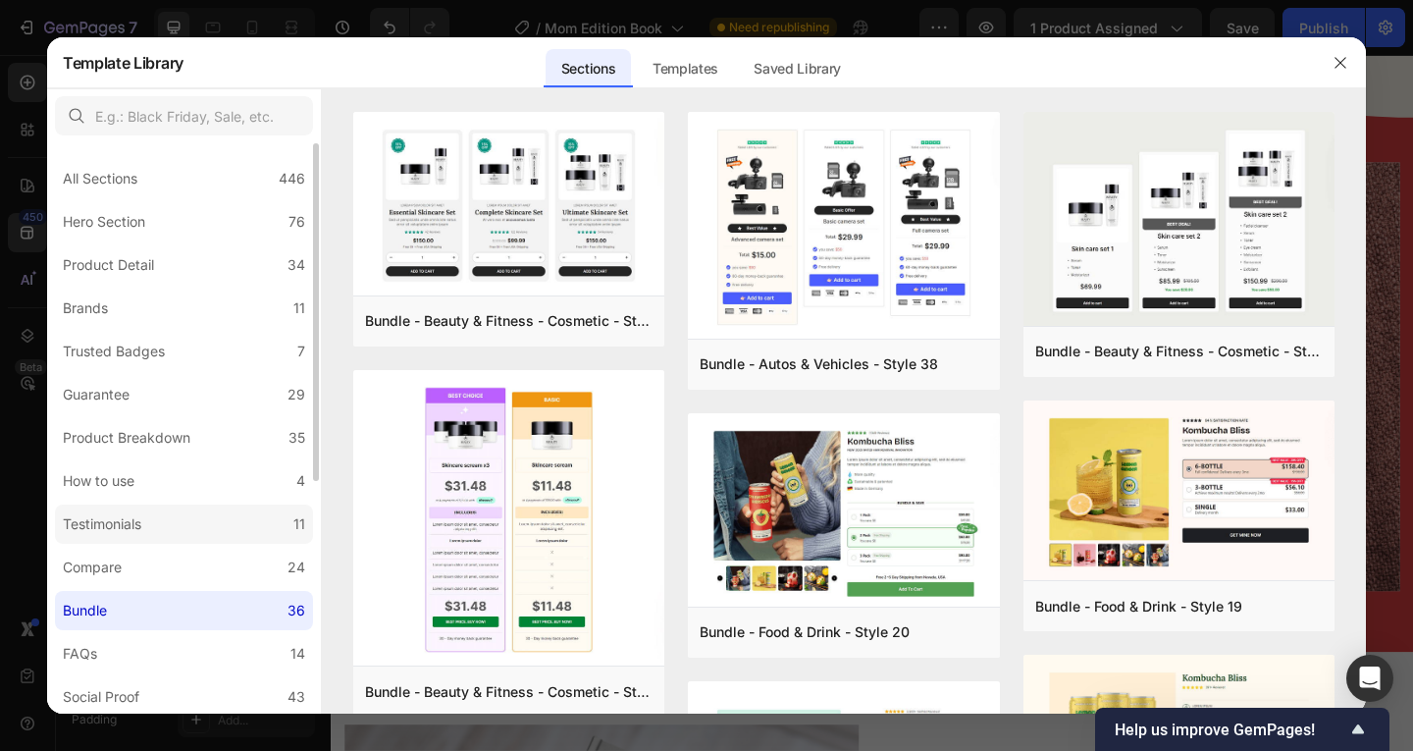
click at [175, 527] on label "Testimonials 11" at bounding box center [184, 523] width 258 height 39
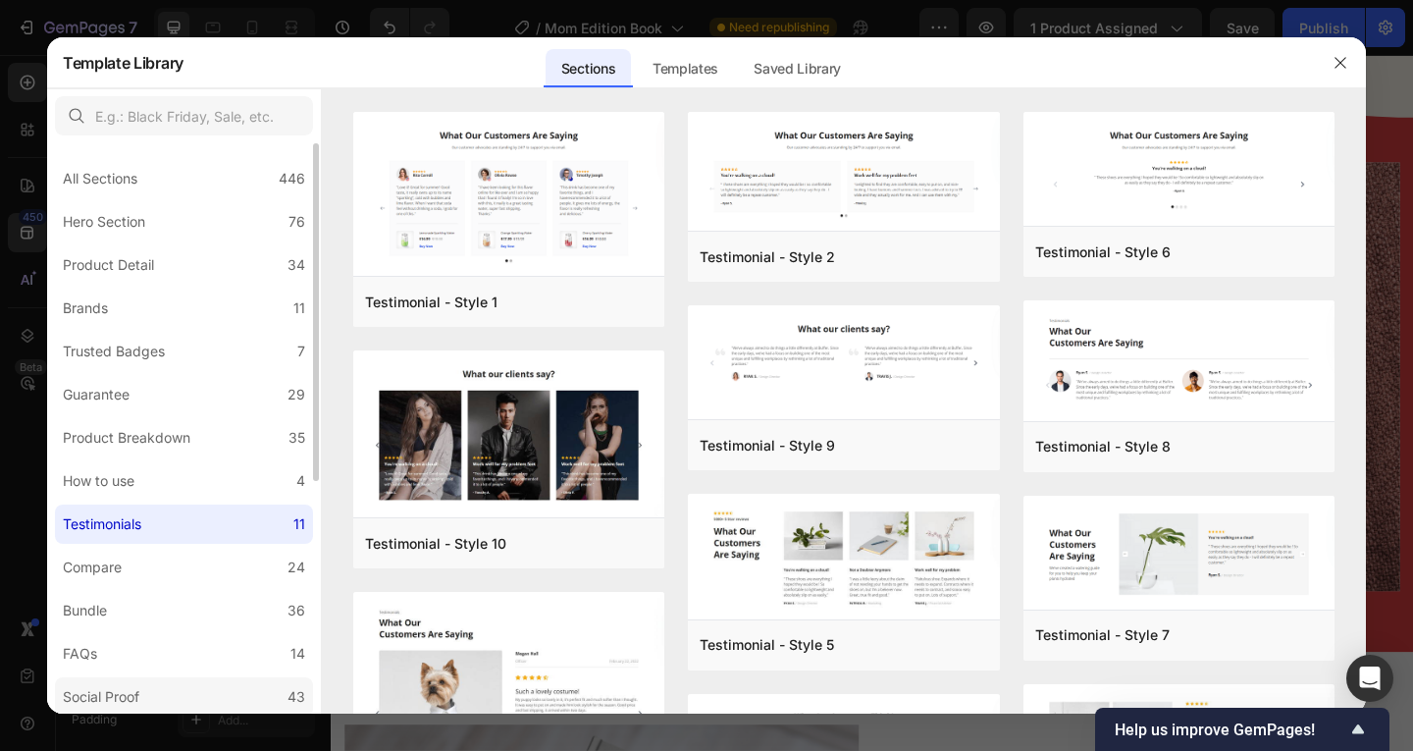
click at [131, 688] on div "Social Proof" at bounding box center [101, 697] width 77 height 24
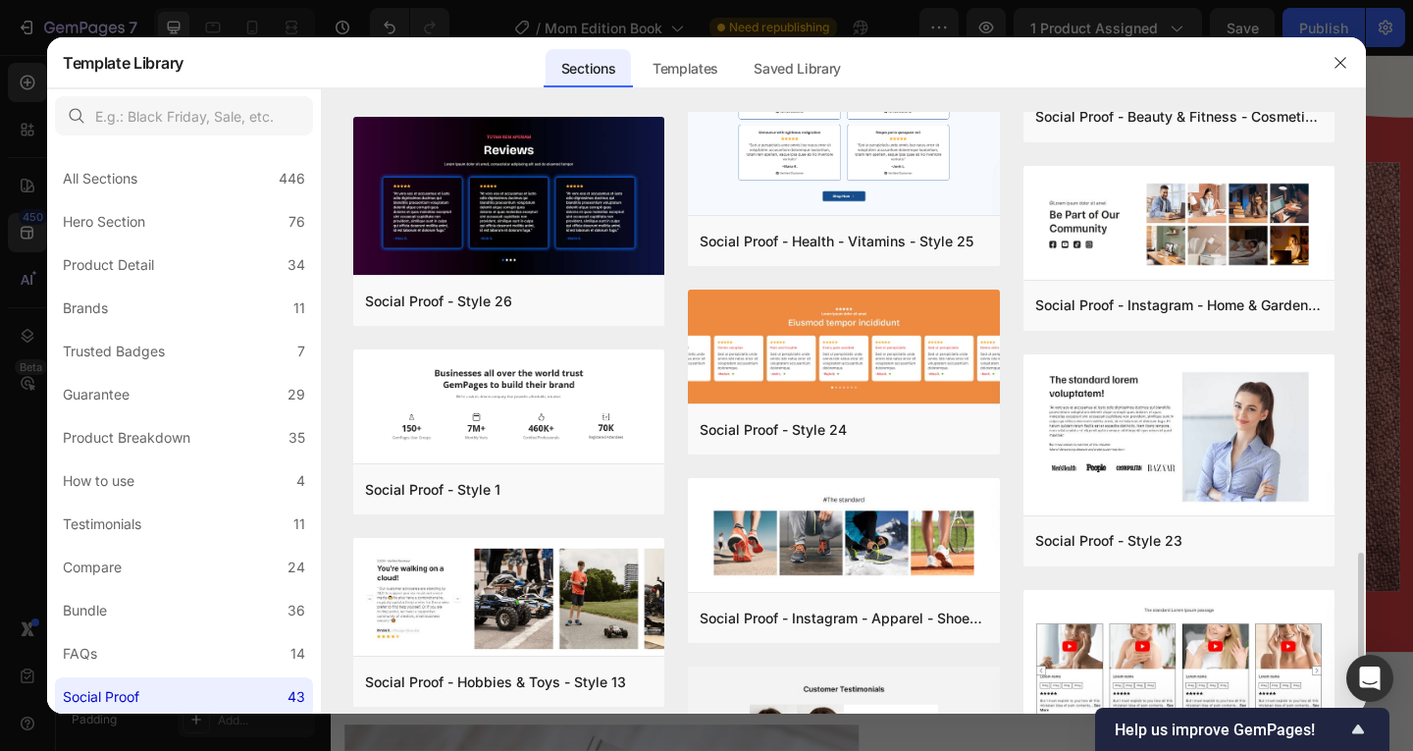
scroll to position [2291, 0]
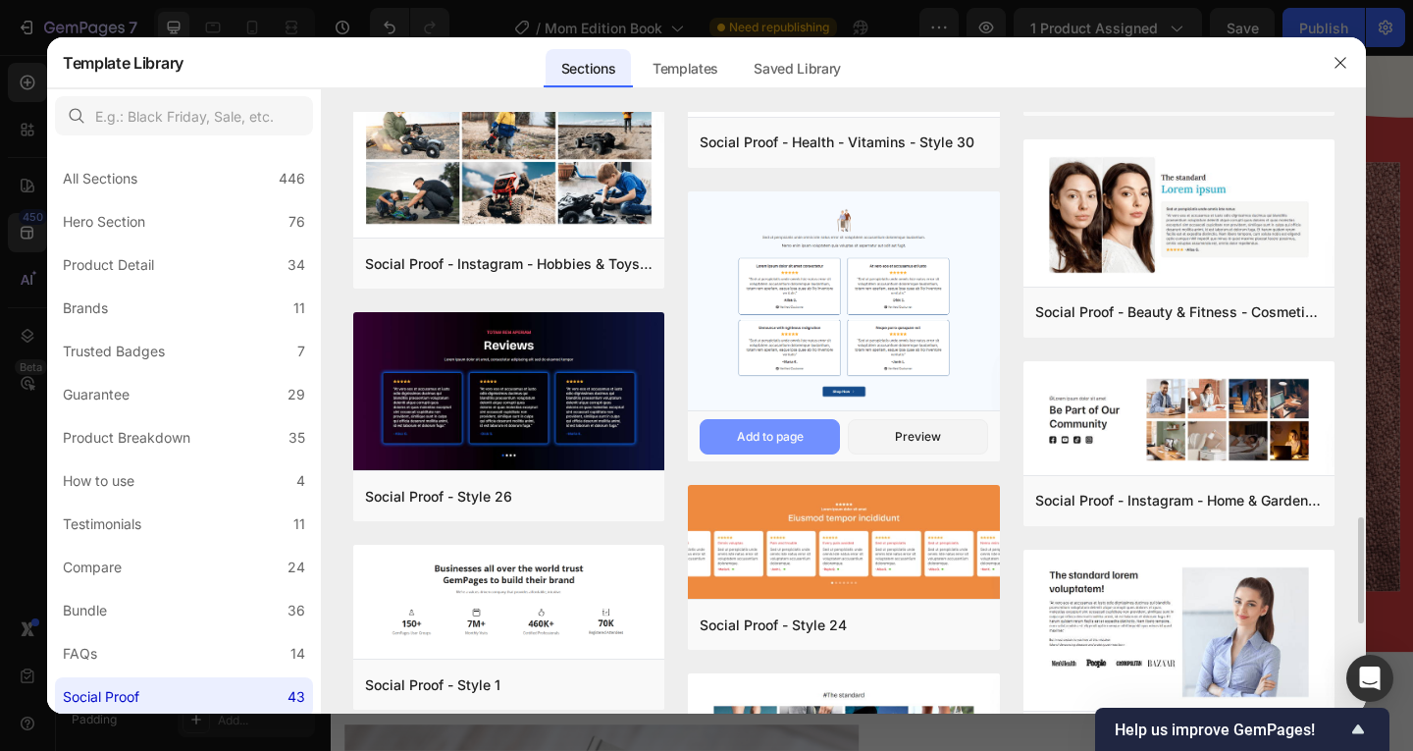
click at [753, 432] on div "Add to page" at bounding box center [770, 437] width 67 height 18
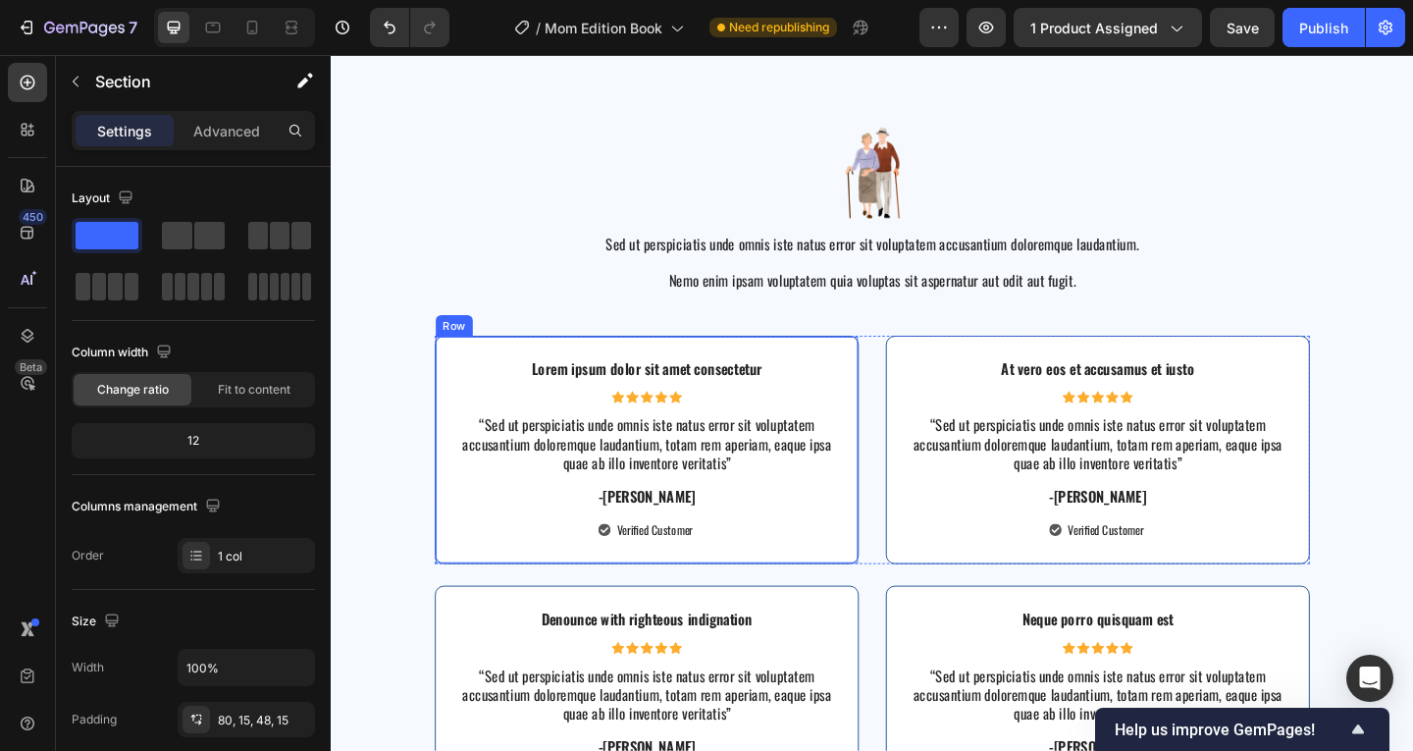
scroll to position [4430, 0]
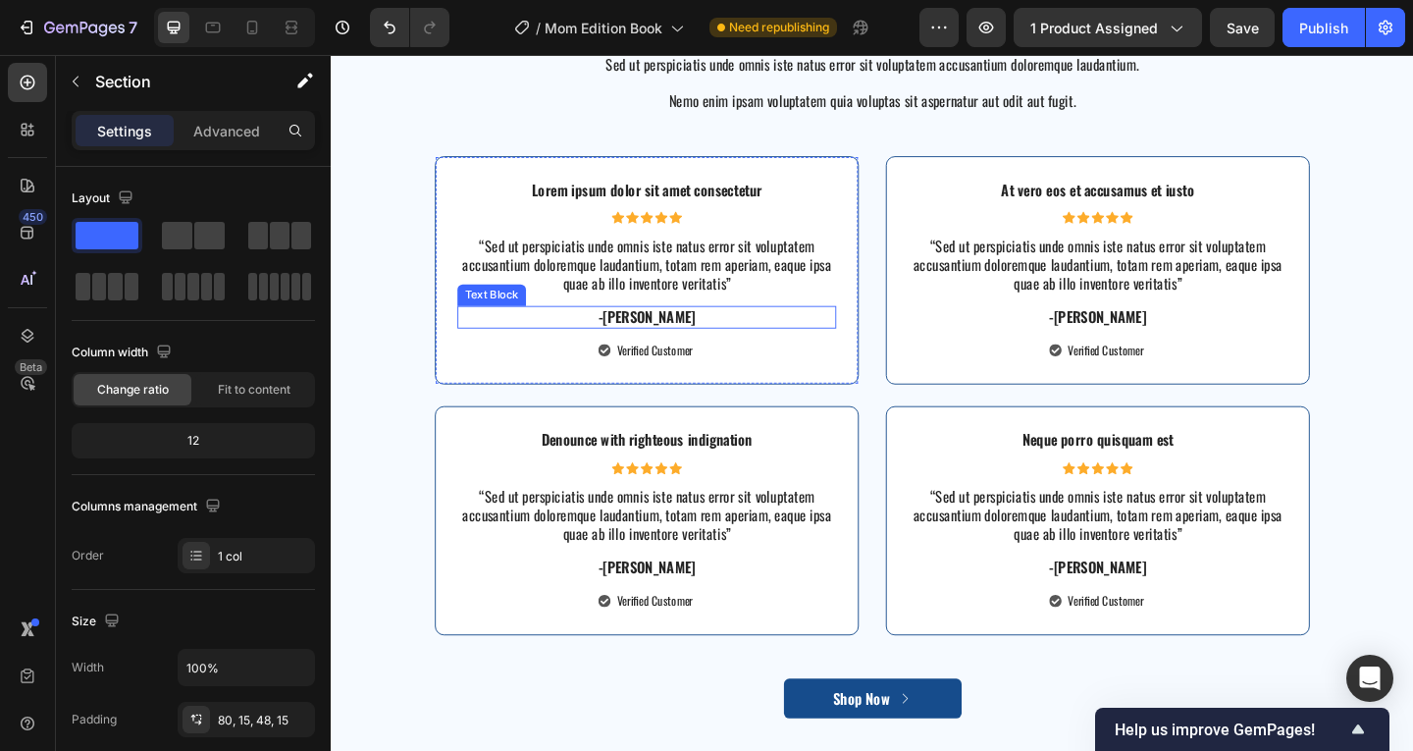
click at [854, 335] on p "-[PERSON_NAME]" at bounding box center [674, 340] width 408 height 21
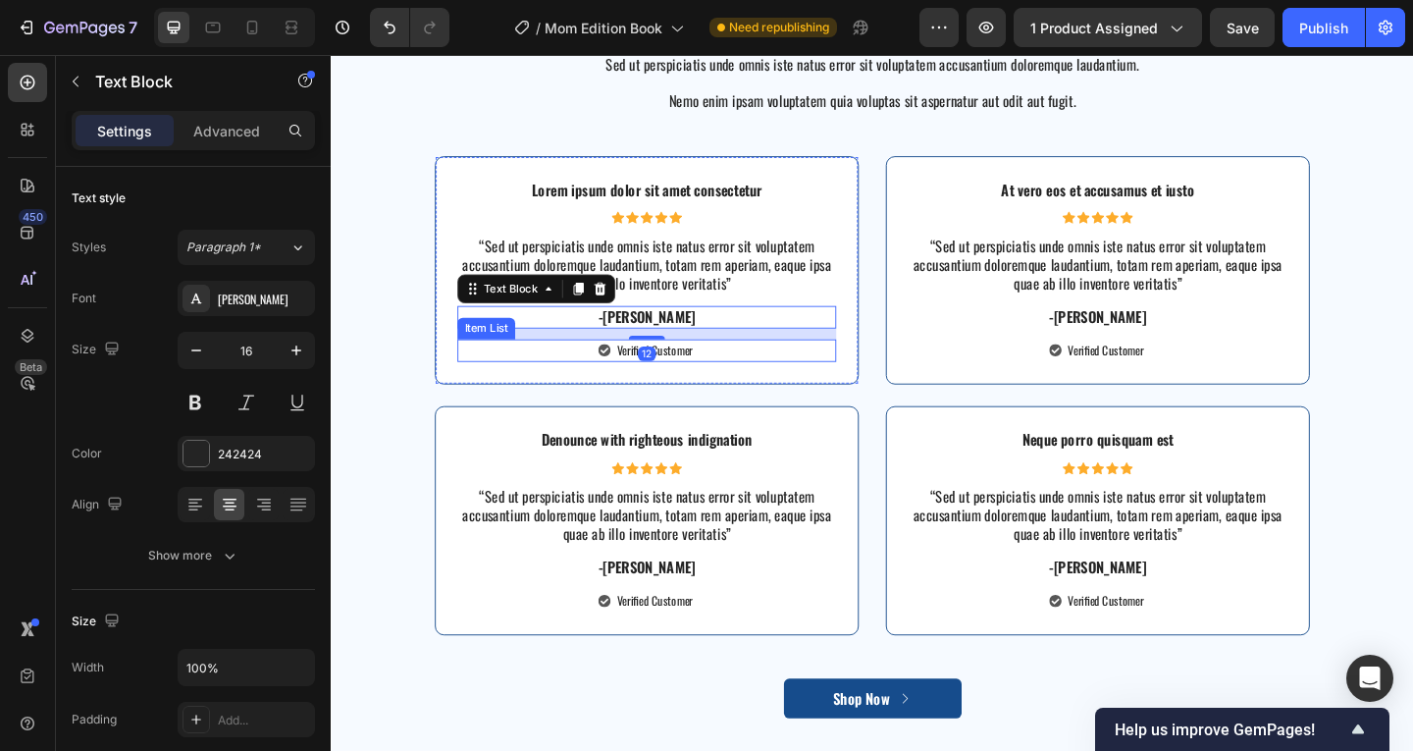
click at [801, 372] on div "Verified Customer" at bounding box center [674, 377] width 412 height 26
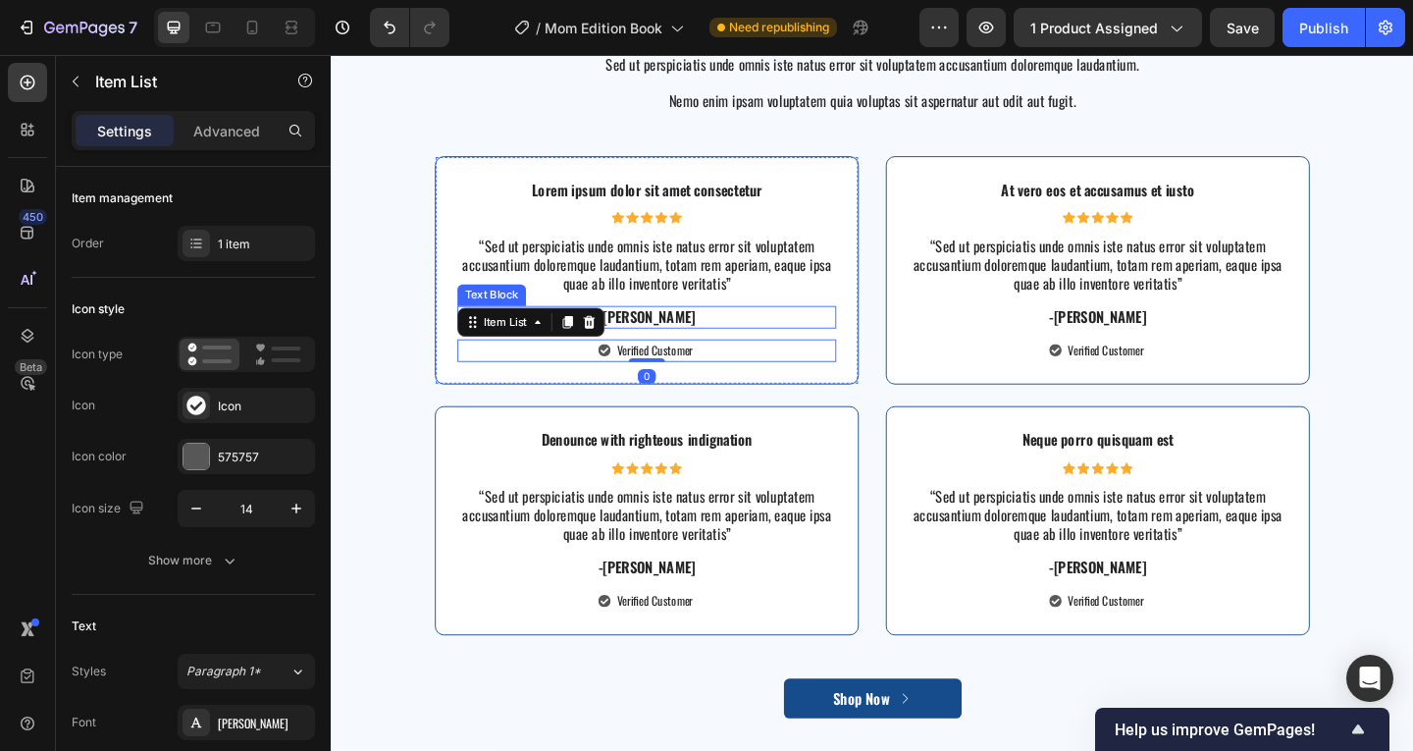
click at [806, 346] on p "-[PERSON_NAME]" at bounding box center [674, 340] width 408 height 21
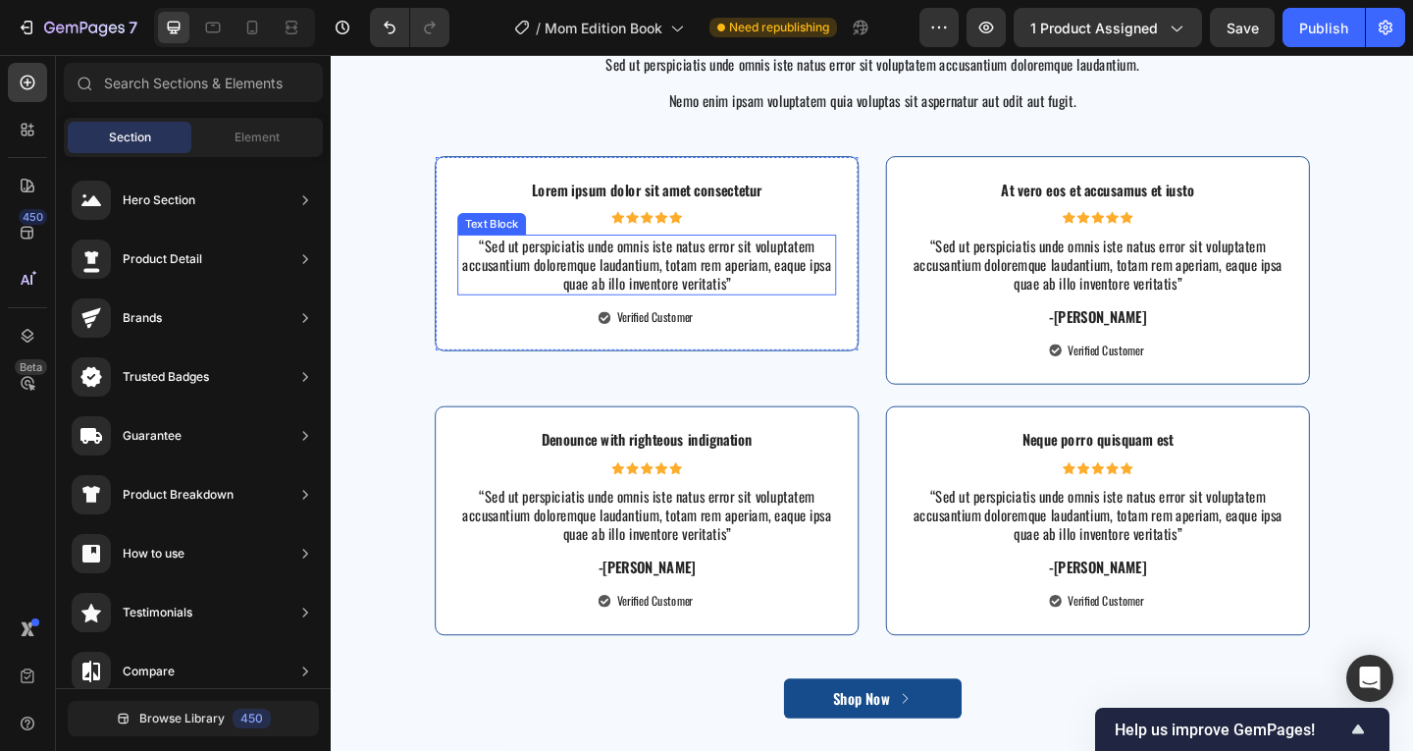
click at [751, 288] on p "“Sed ut perspiciatis unde omnis iste natus error sit voluptatem accusantium dol…" at bounding box center [674, 282] width 408 height 61
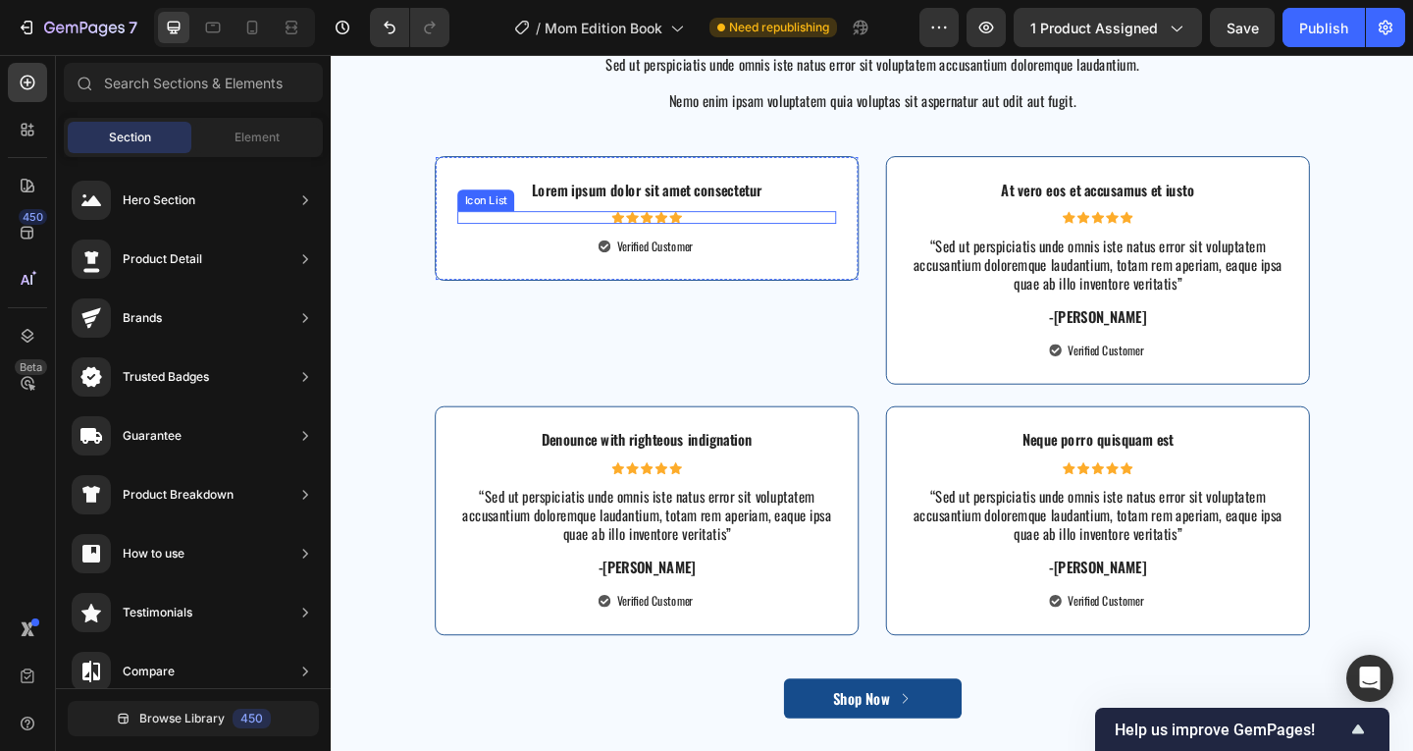
click at [704, 237] on icon at bounding box center [706, 232] width 14 height 14
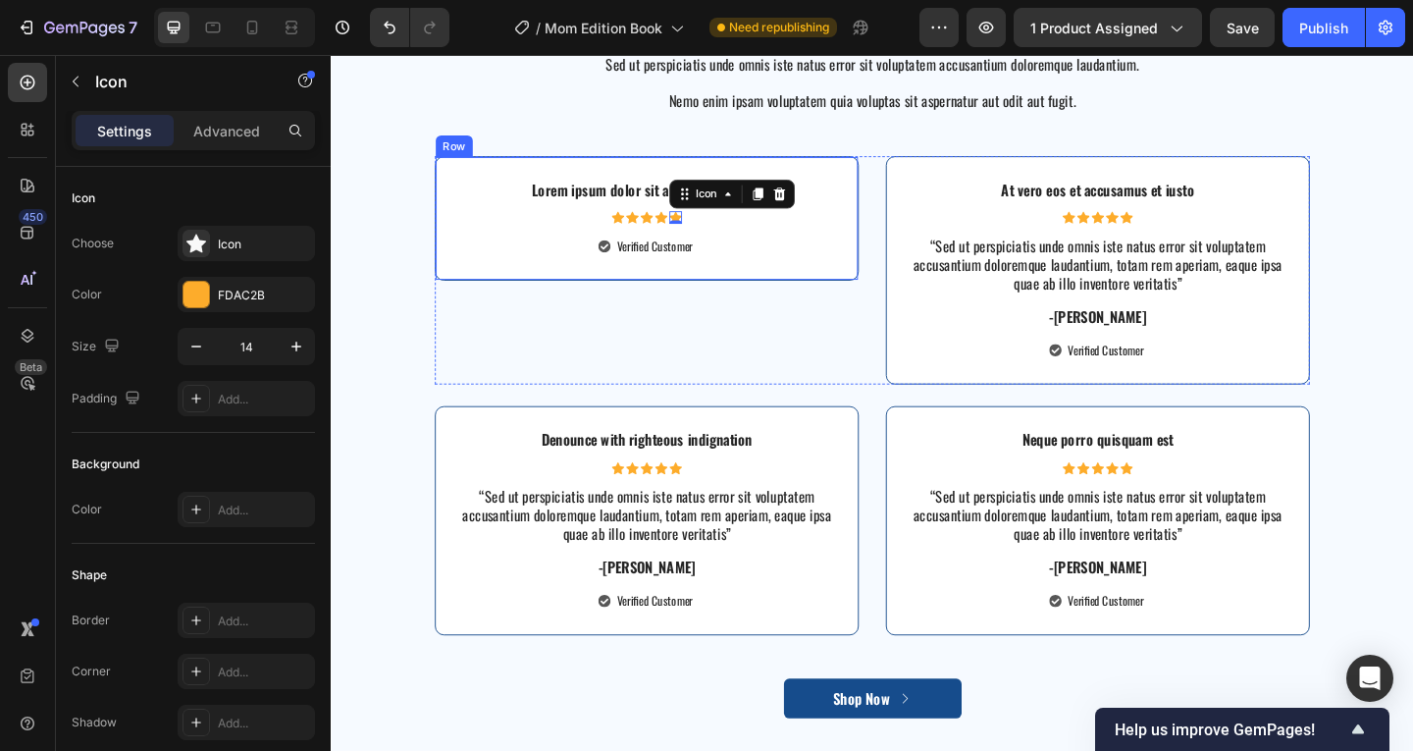
click at [796, 238] on div "Lorem ipsum dolor sit amet consectetur Text Block Icon Icon Icon Icon Icon 0 Ic…" at bounding box center [674, 232] width 412 height 86
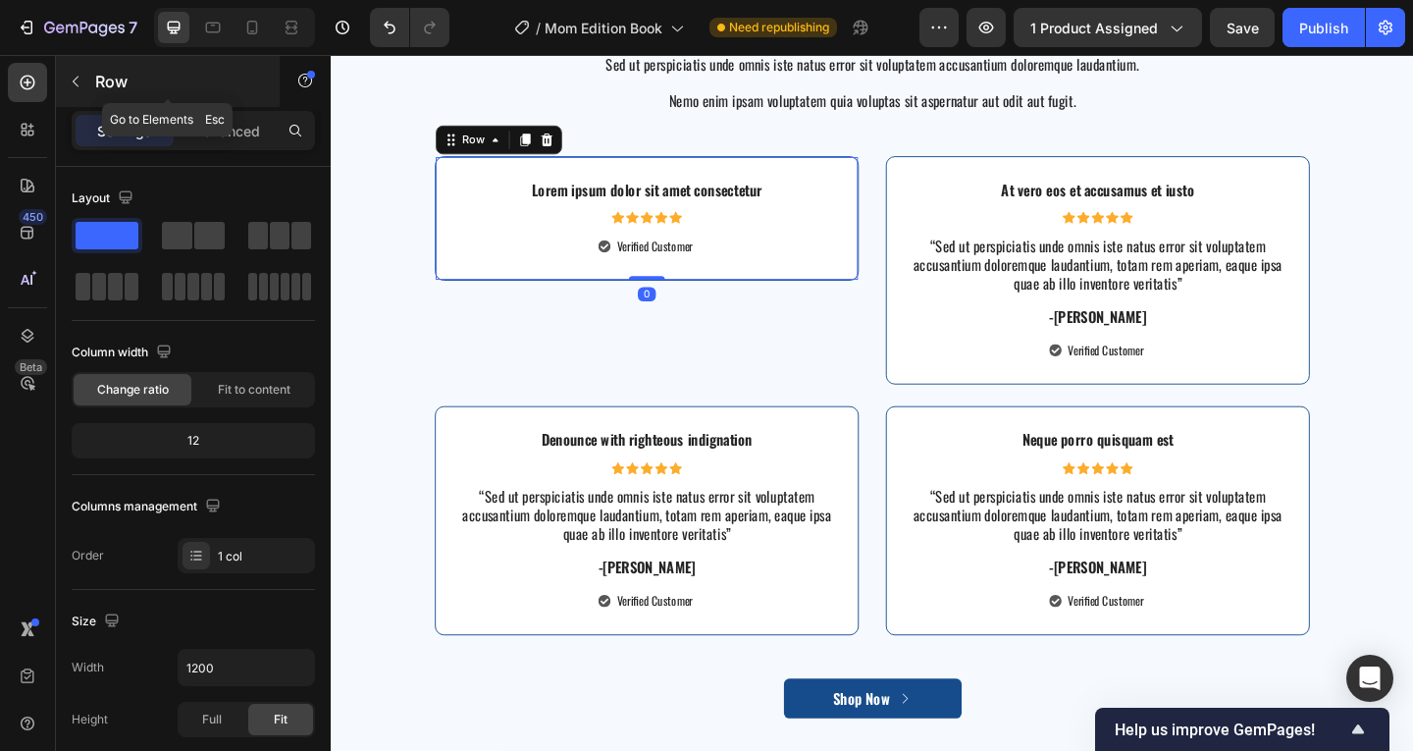
click at [87, 82] on button "button" at bounding box center [75, 81] width 31 height 31
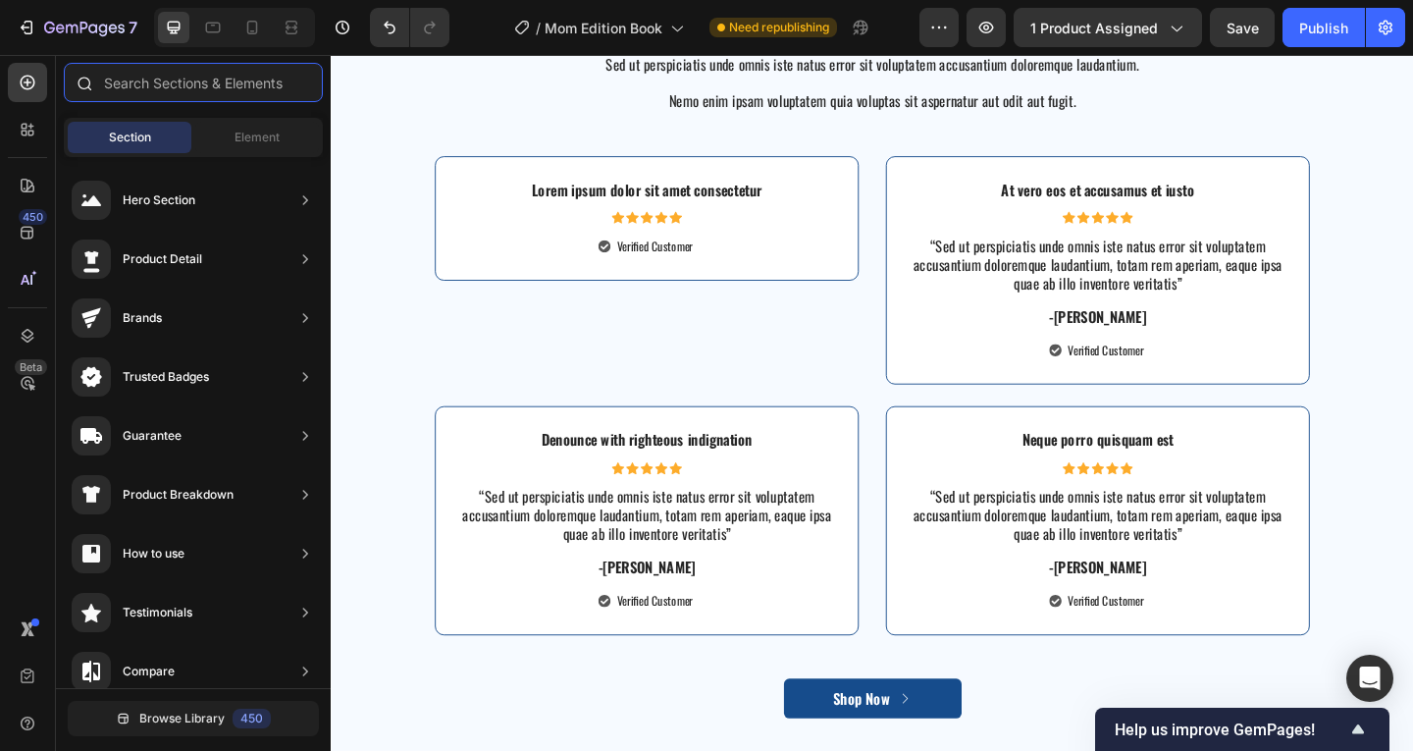
click at [241, 91] on input "text" at bounding box center [193, 82] width 259 height 39
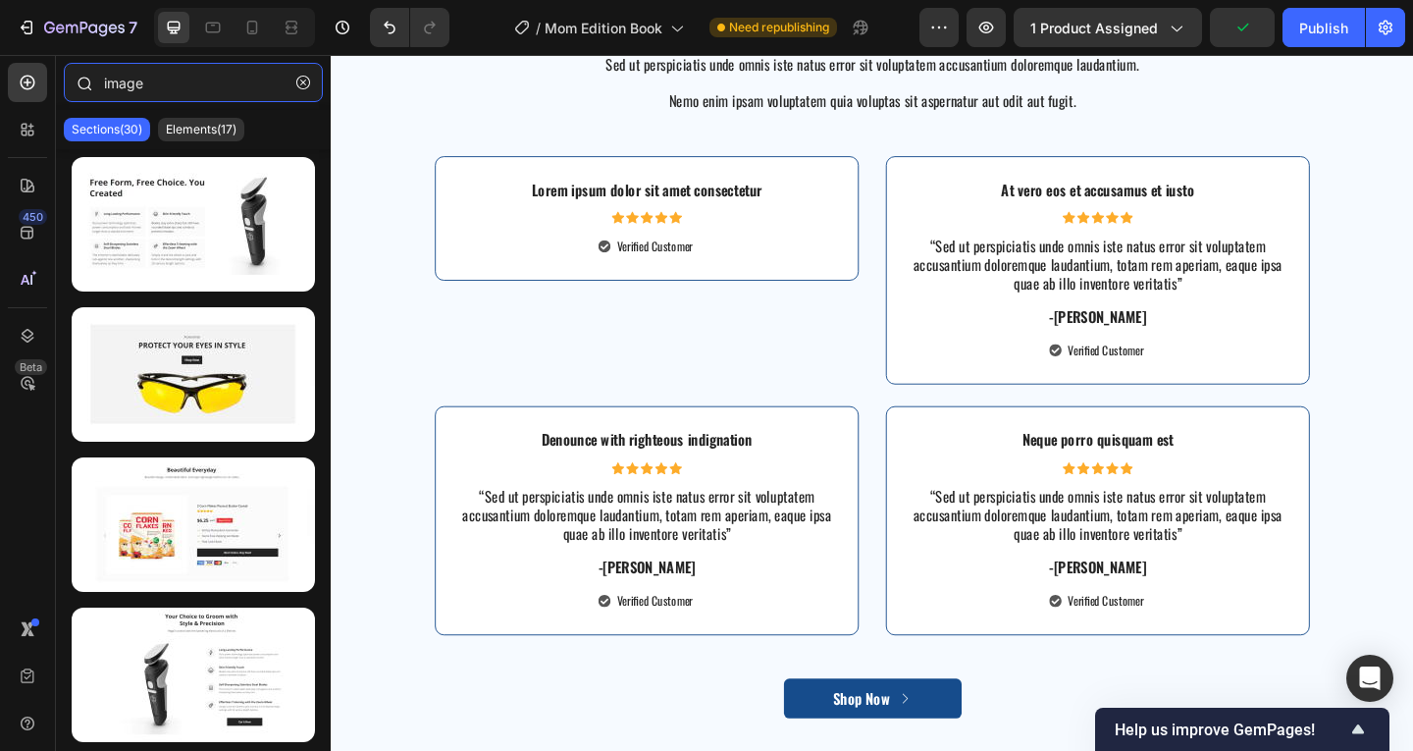
type input "image"
click at [297, 89] on button "button" at bounding box center [302, 82] width 31 height 31
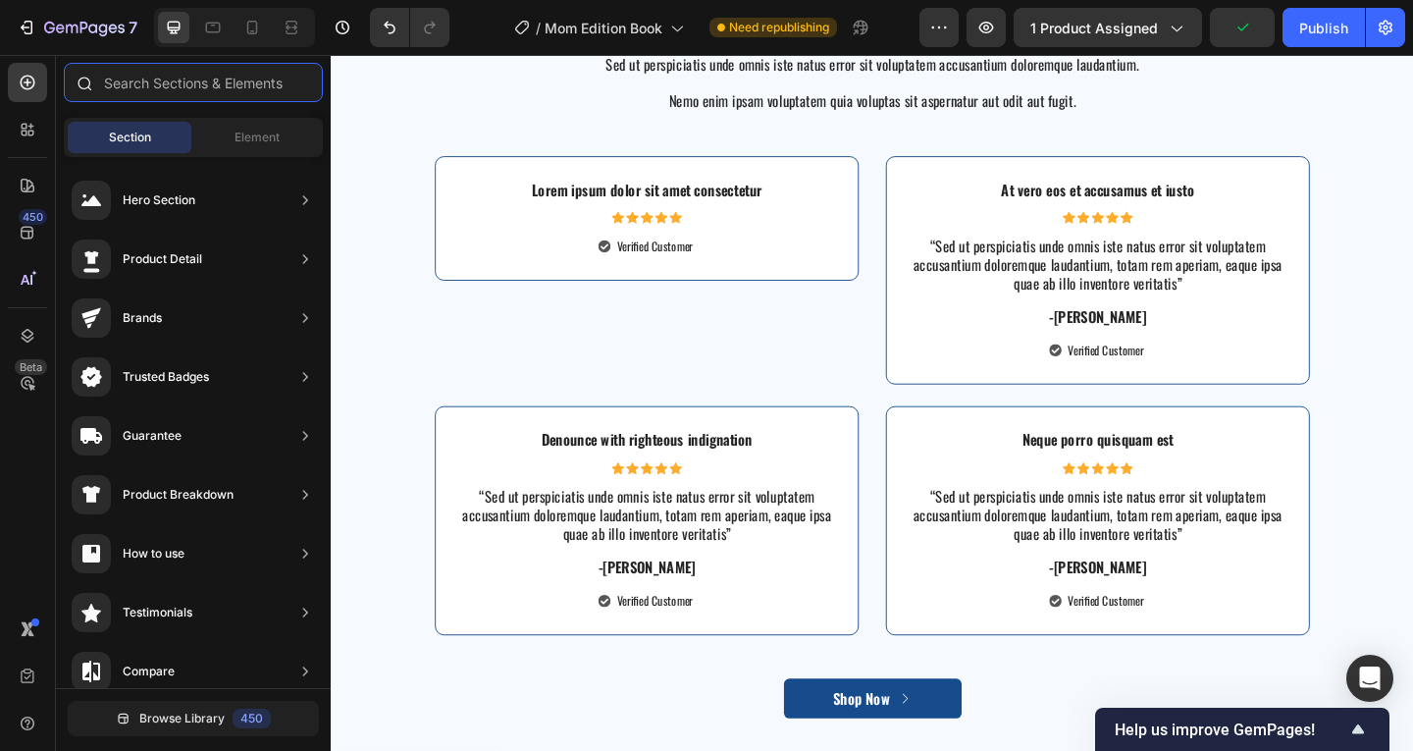
click at [227, 82] on input "text" at bounding box center [193, 82] width 259 height 39
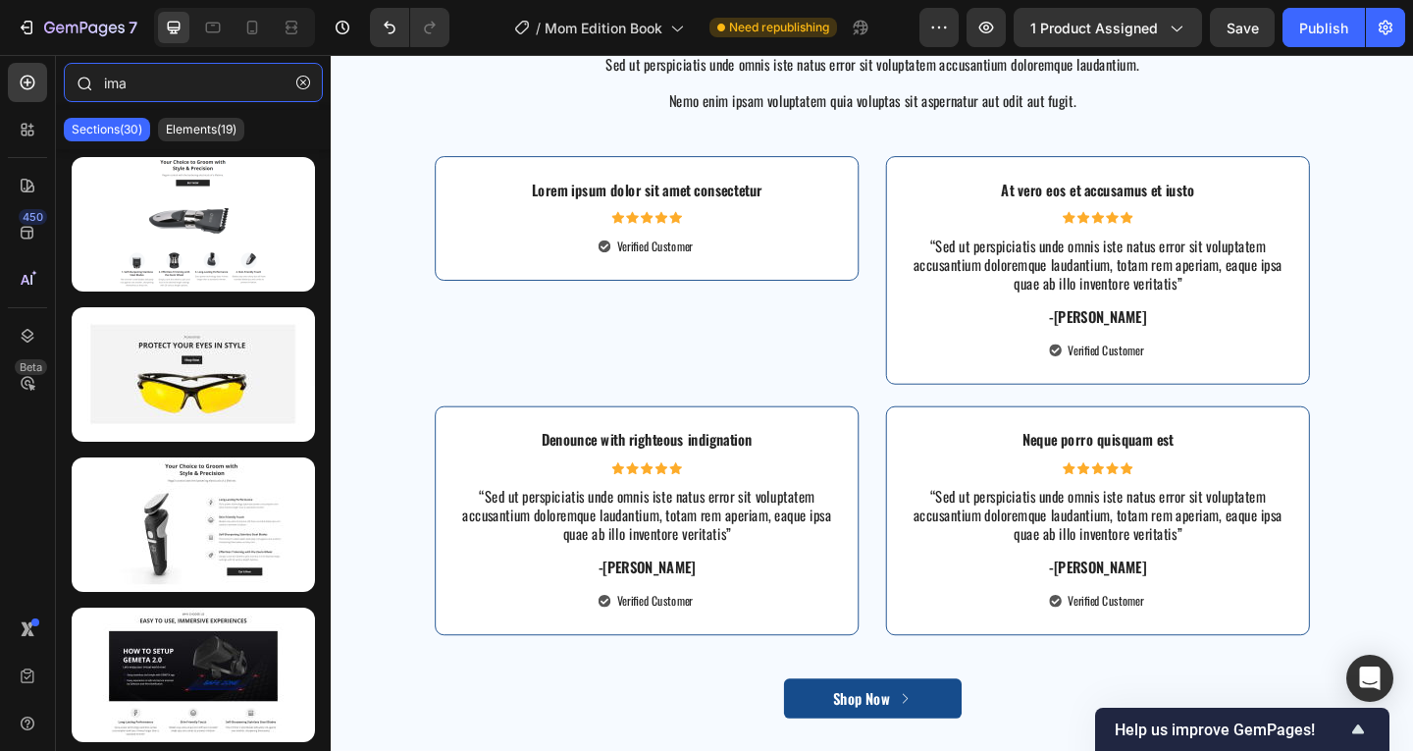
type input "ima"
click at [303, 80] on icon "button" at bounding box center [303, 83] width 14 height 14
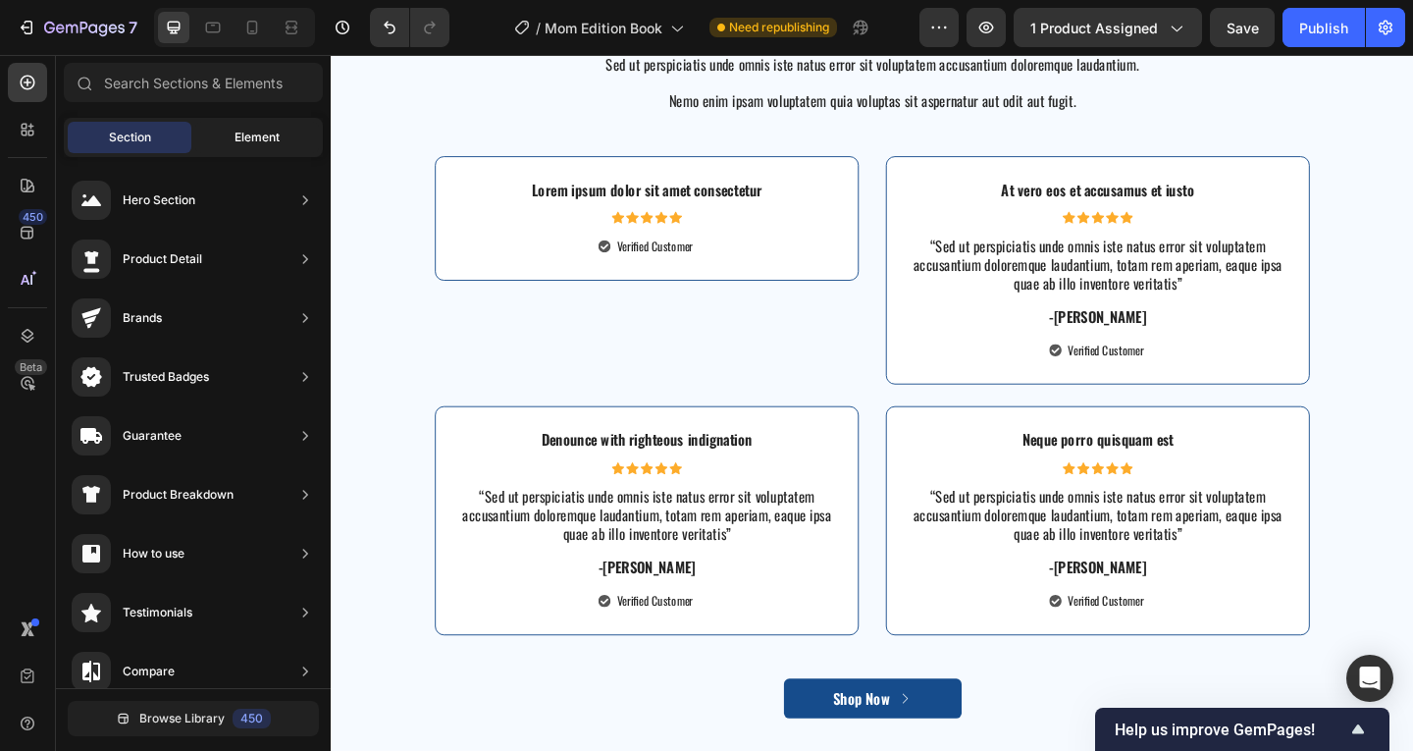
click at [260, 130] on span "Element" at bounding box center [256, 138] width 45 height 18
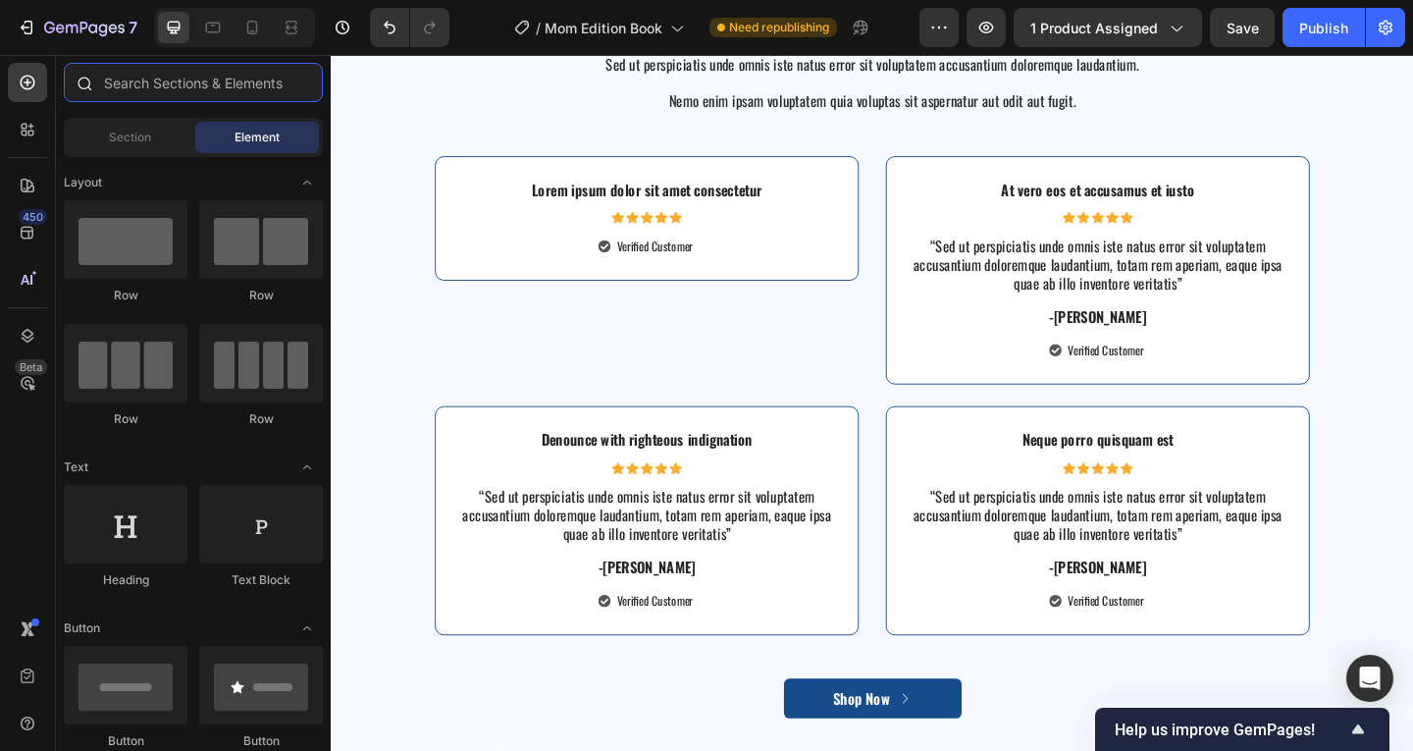
click at [267, 88] on input "text" at bounding box center [193, 82] width 259 height 39
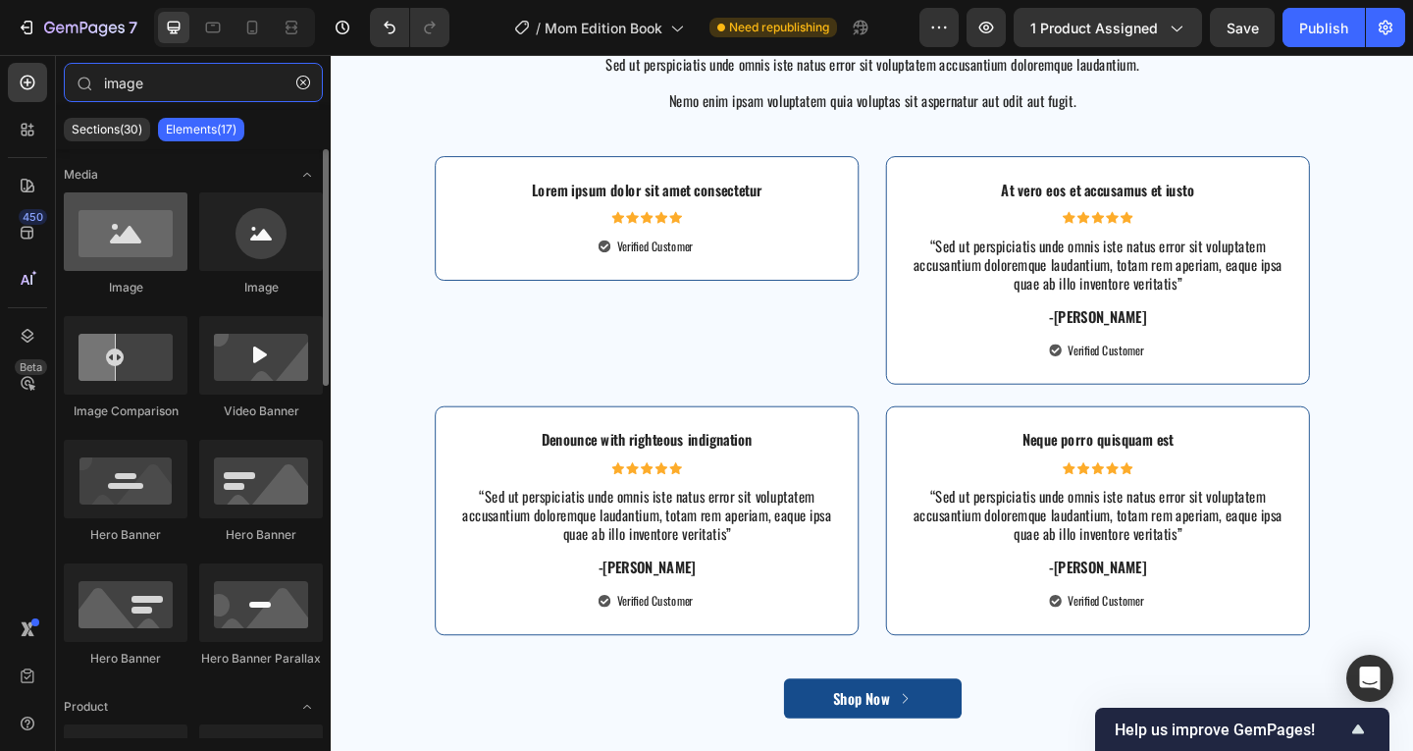
type input "image"
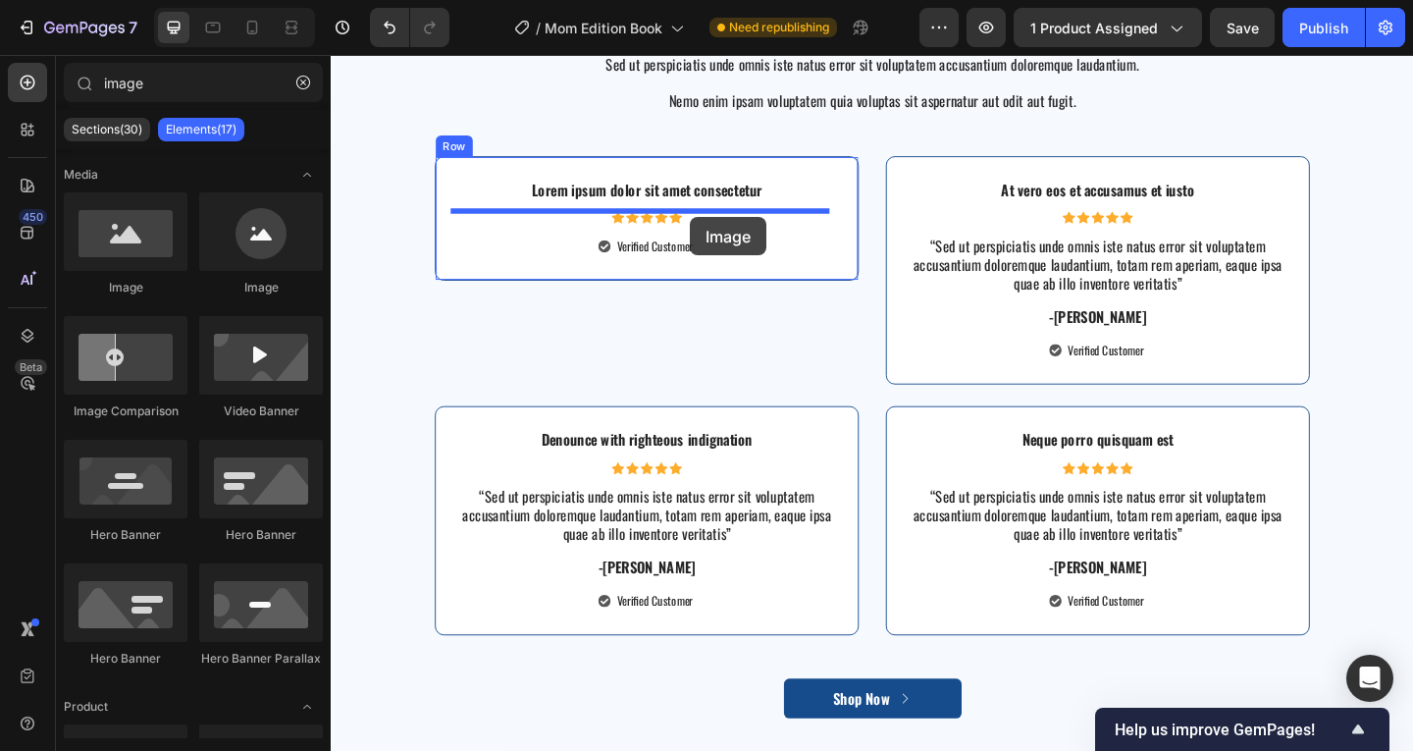
drag, startPoint x: 473, startPoint y: 279, endPoint x: 721, endPoint y: 232, distance: 252.6
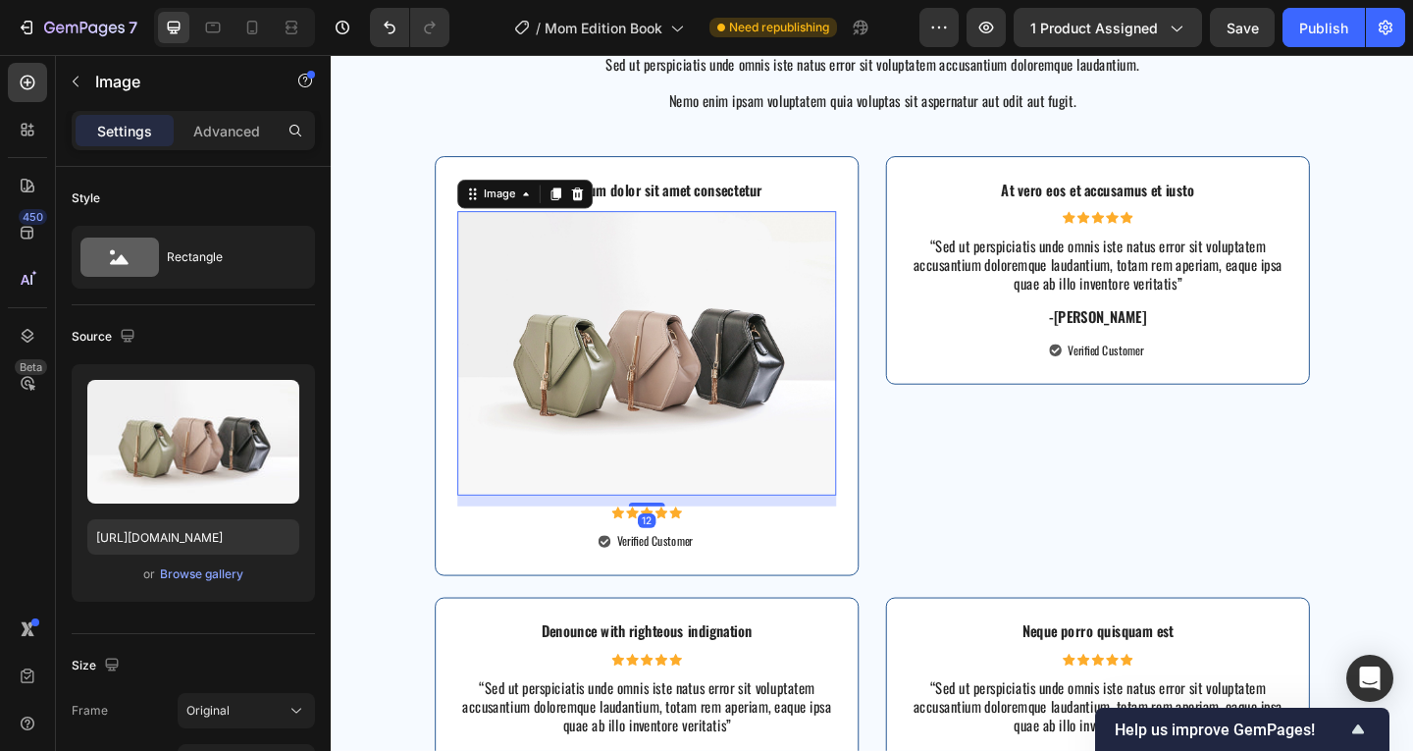
click at [726, 290] on img at bounding box center [674, 379] width 412 height 309
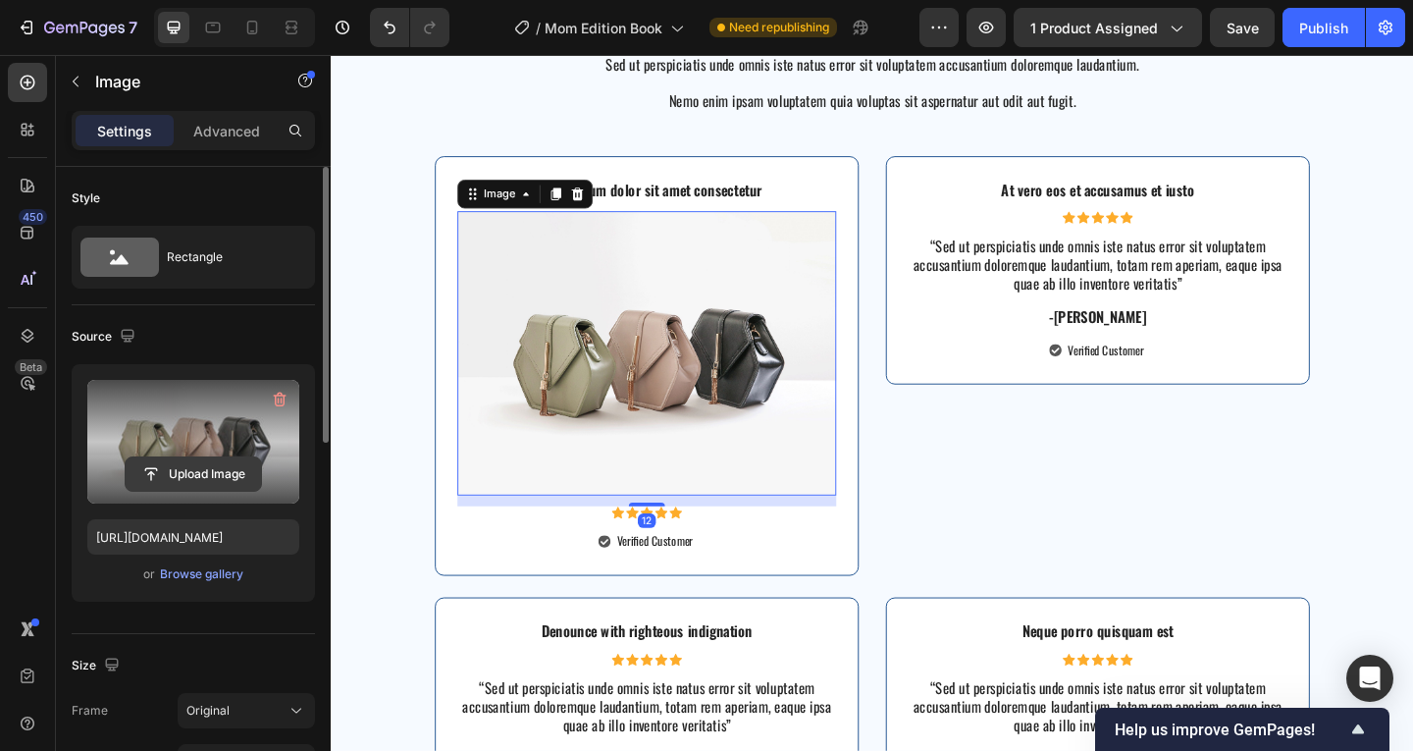
click at [220, 477] on input "file" at bounding box center [193, 473] width 135 height 33
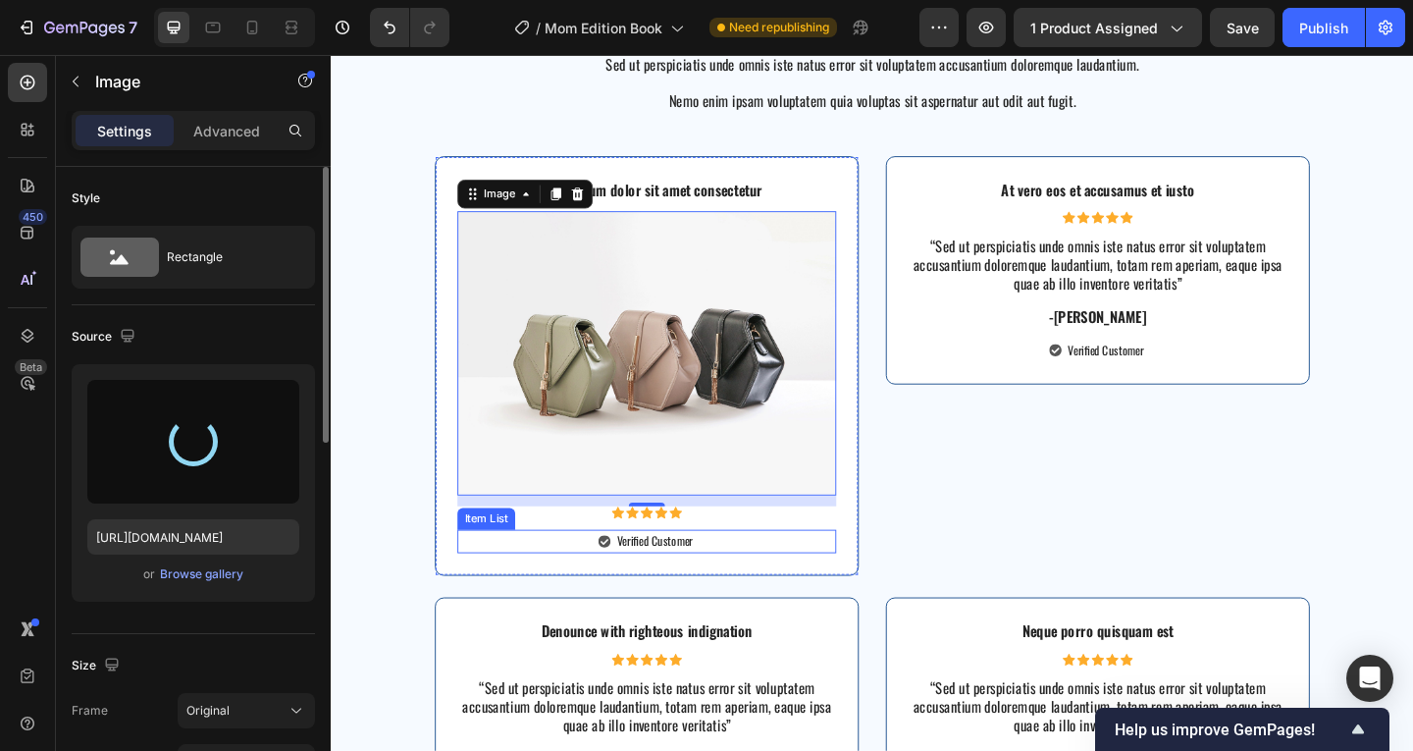
click at [792, 591] on div "Verified Customer" at bounding box center [674, 584] width 412 height 26
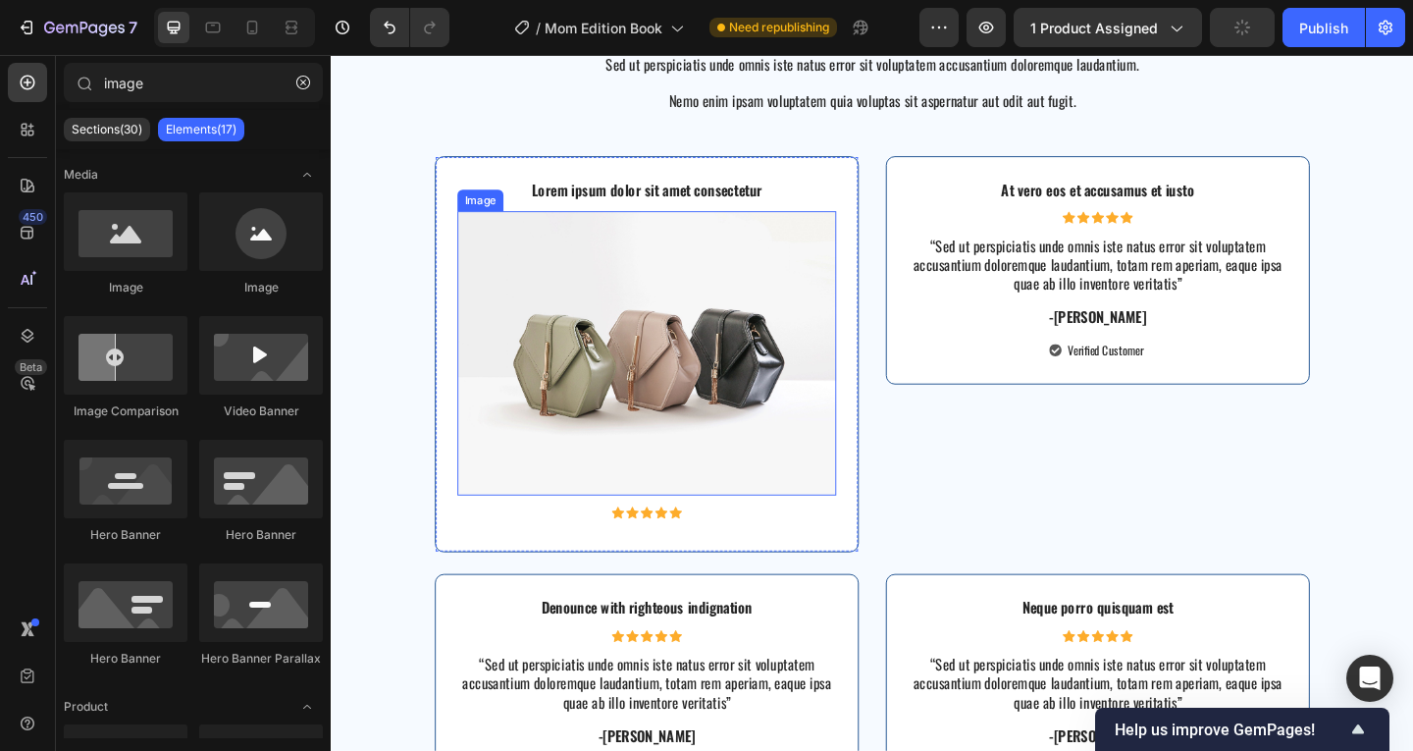
click at [777, 443] on img at bounding box center [674, 379] width 412 height 309
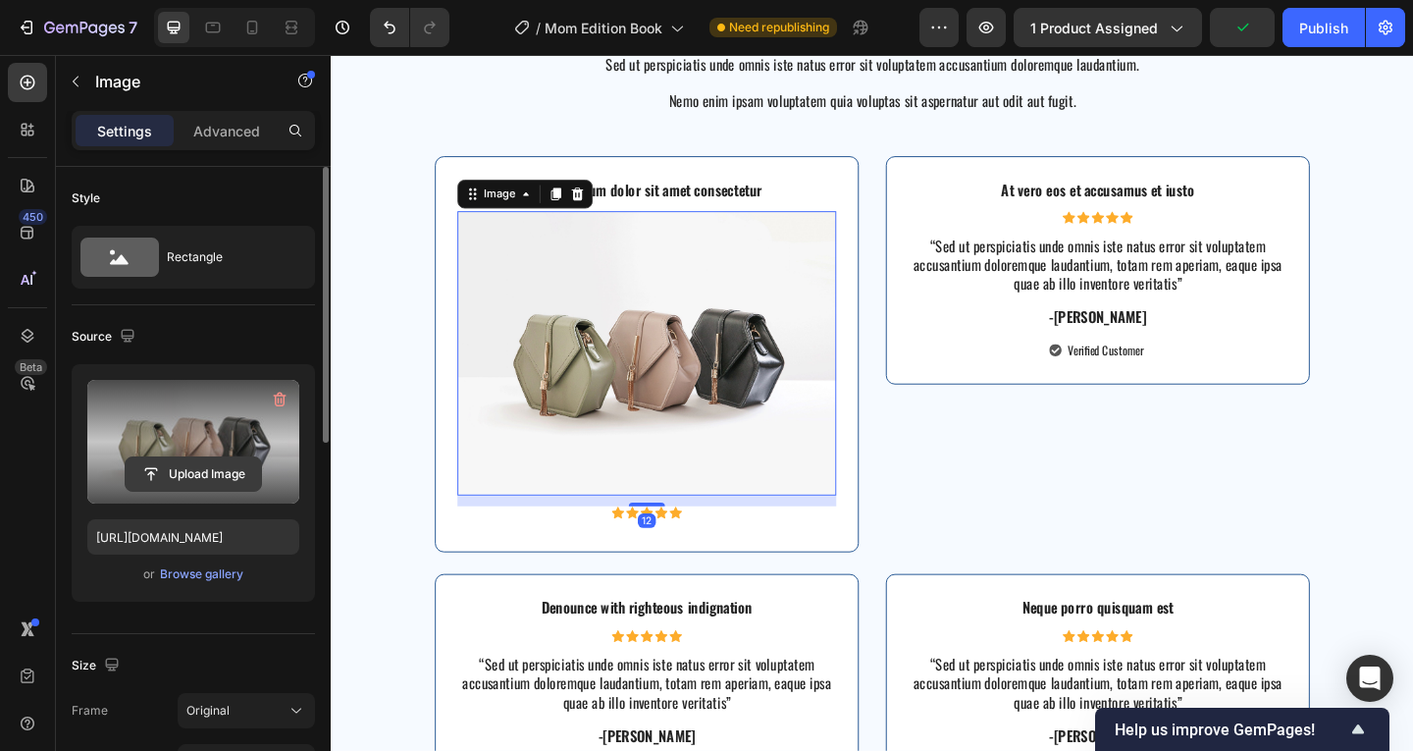
click at [259, 467] on input "file" at bounding box center [193, 473] width 135 height 33
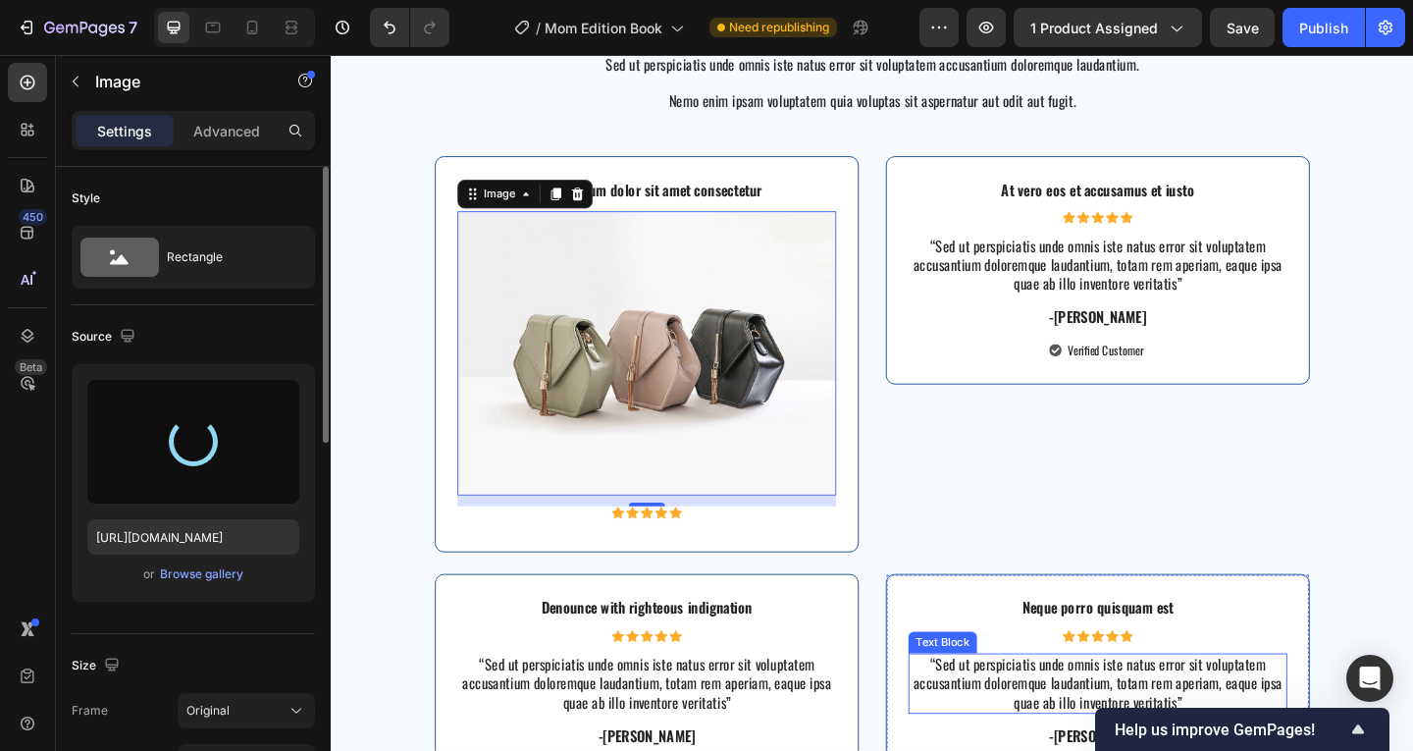
type input "[URL][DOMAIN_NAME]"
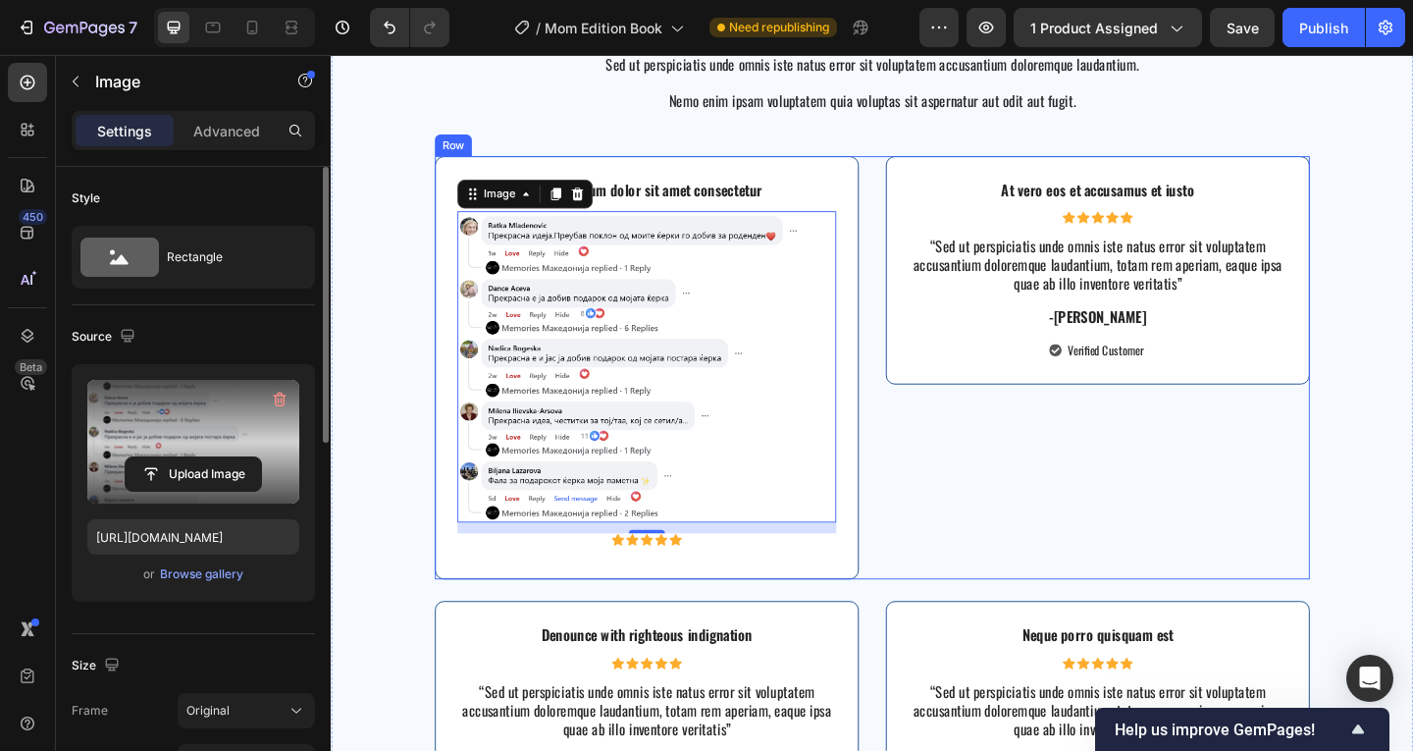
click at [1108, 498] on div "At vero eos et accusamus et iusto Text Block Icon Icon Icon Icon Icon Icon List…" at bounding box center [1164, 395] width 461 height 461
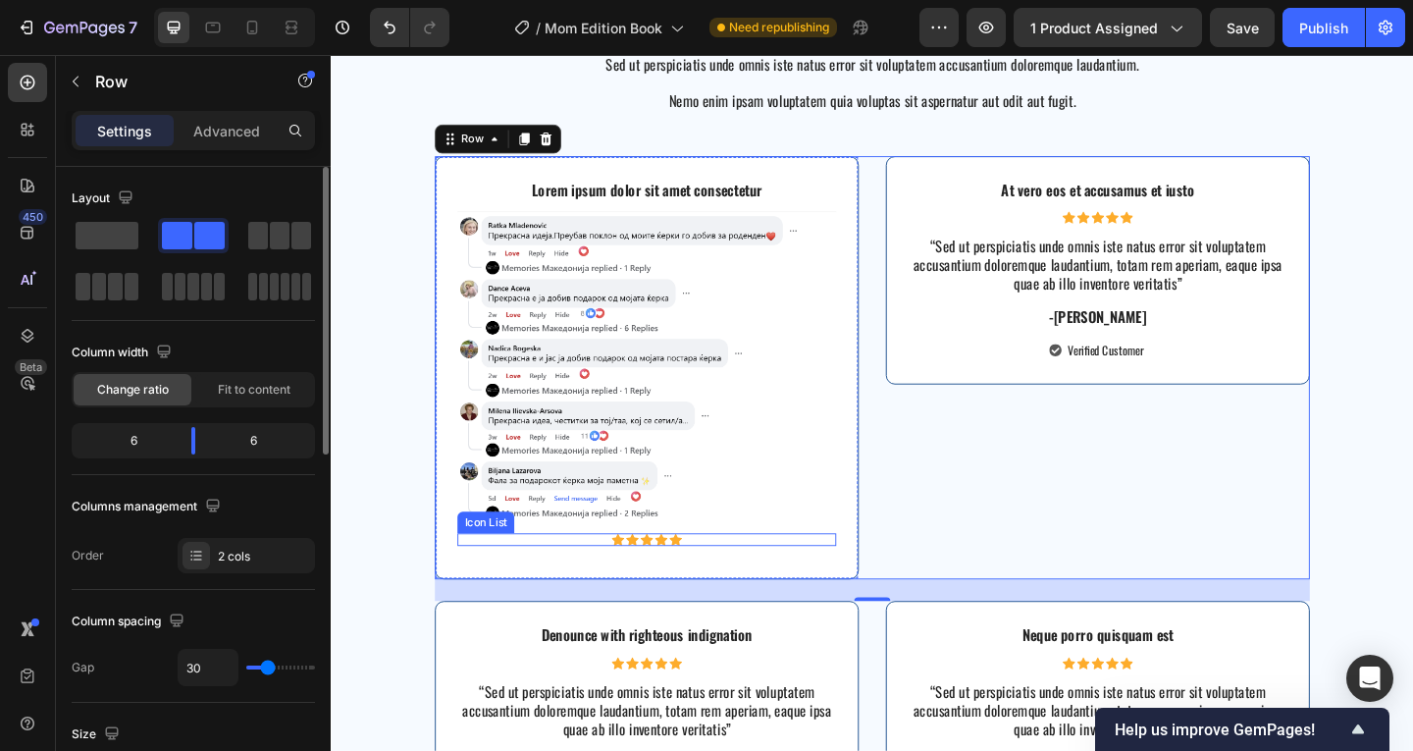
click at [725, 578] on div "Icon Icon Icon Icon Icon" at bounding box center [674, 582] width 412 height 14
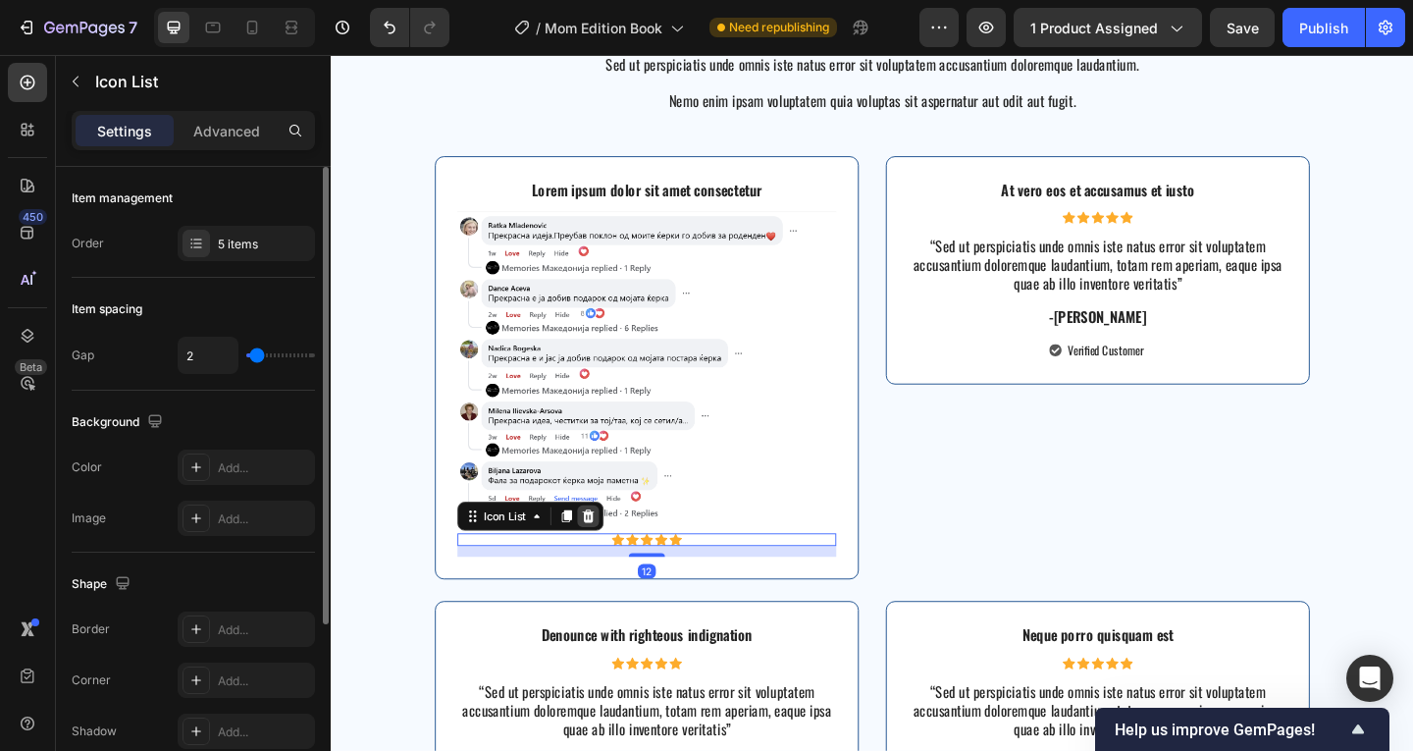
click at [610, 556] on icon at bounding box center [610, 556] width 16 height 16
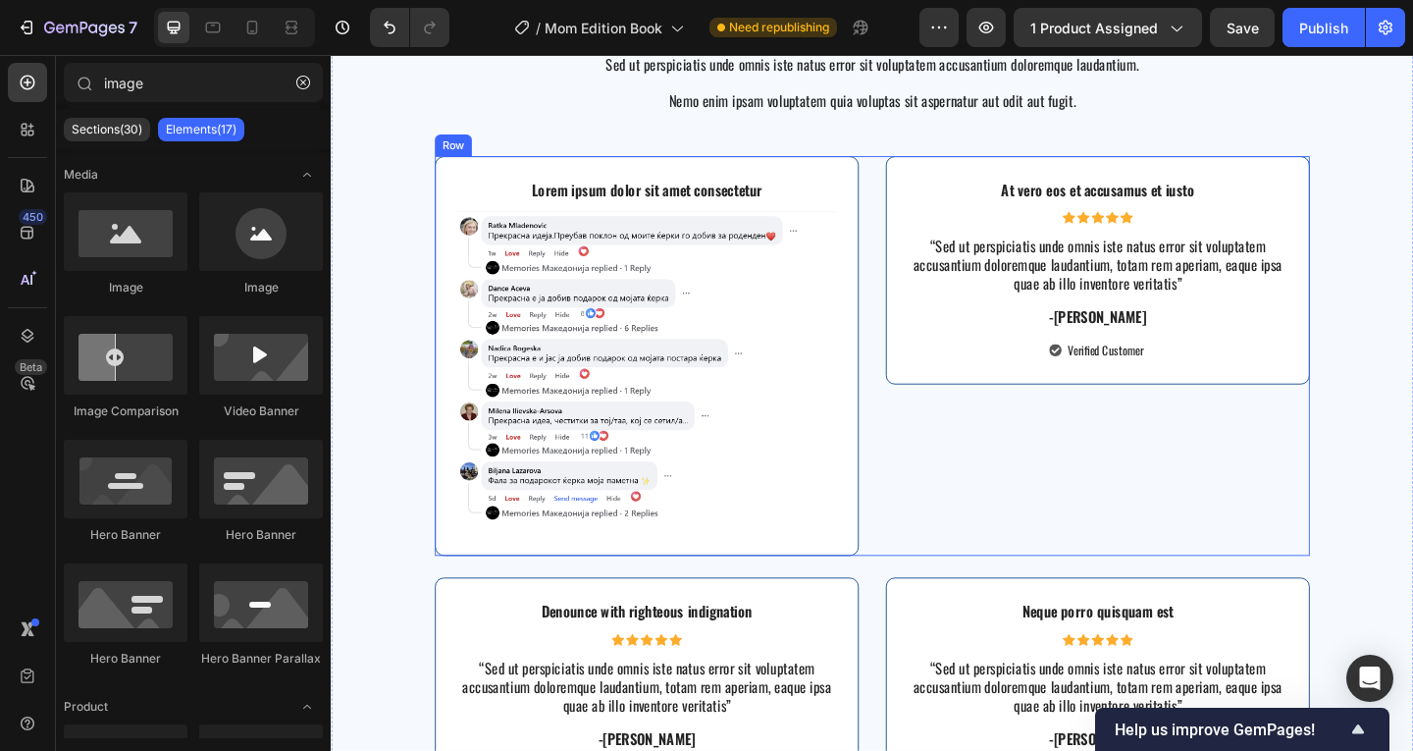
click at [1024, 511] on div "At vero eos et accusamus et iusto Text Block Icon Icon Icon Icon Icon Icon List…" at bounding box center [1164, 383] width 461 height 436
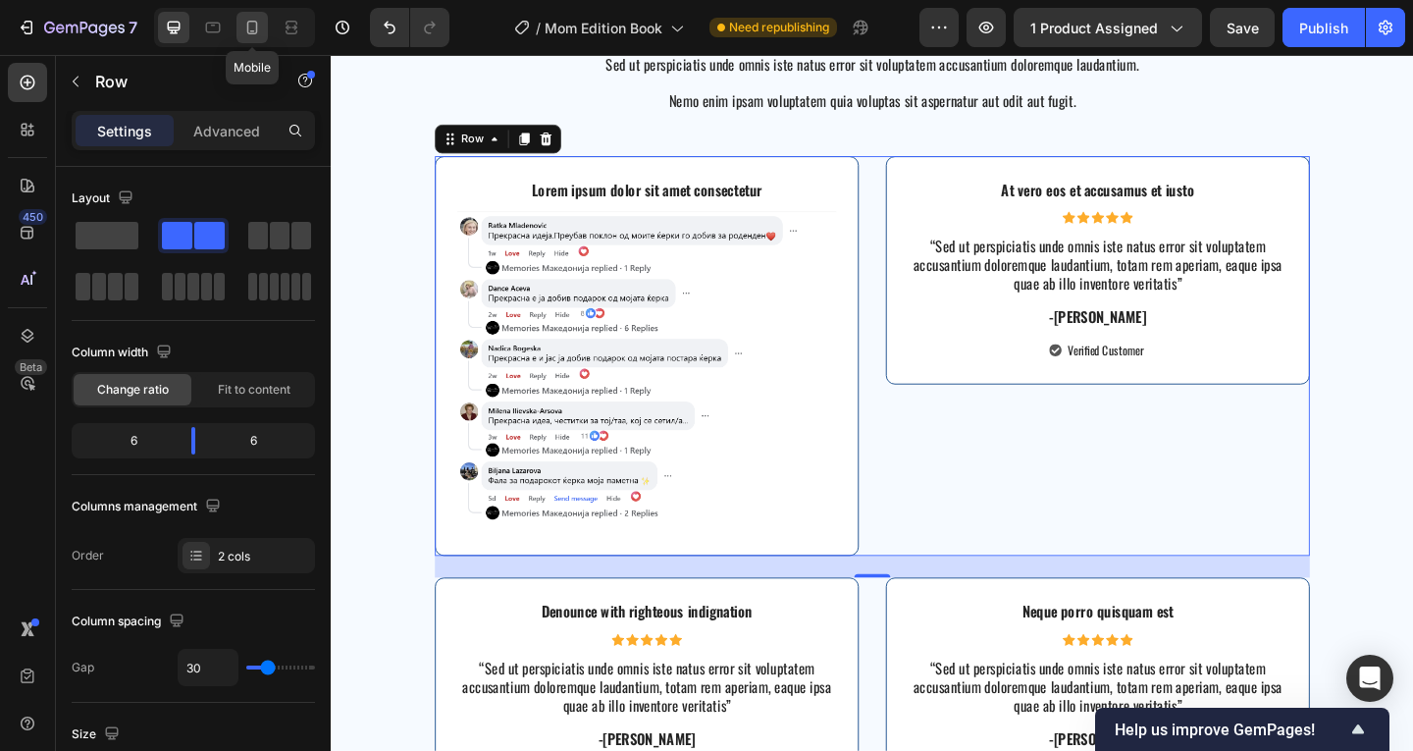
click at [263, 40] on div at bounding box center [251, 27] width 31 height 31
type input "14"
type input "100%"
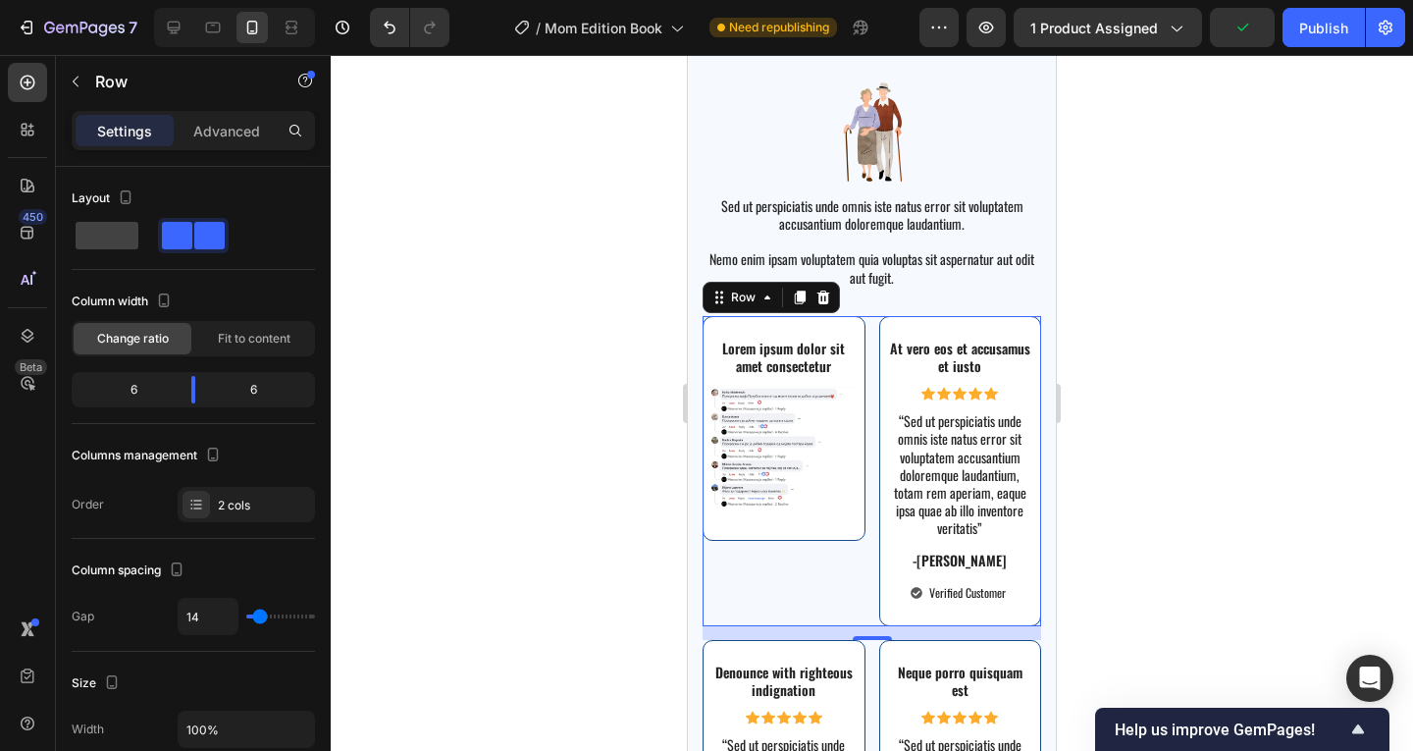
scroll to position [4273, 0]
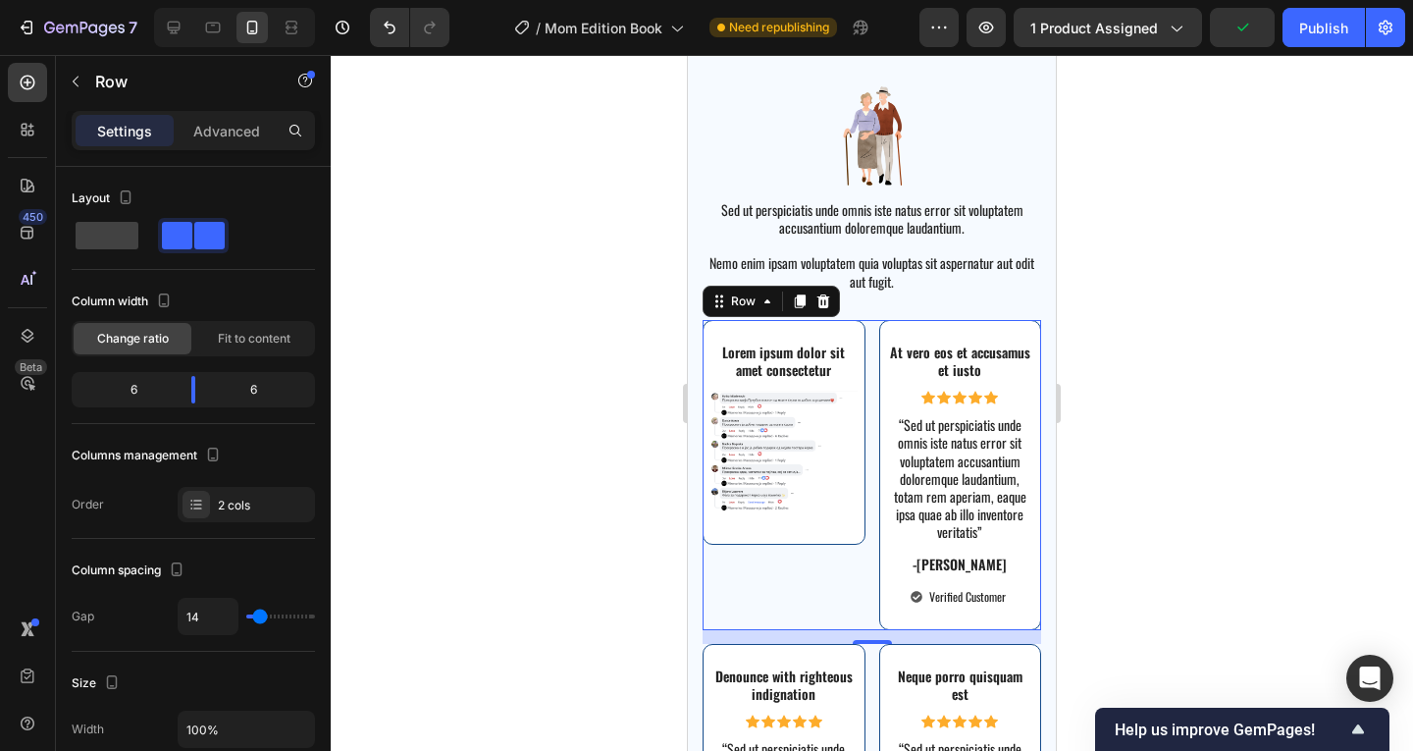
click at [867, 382] on div "Lorem ipsum dolor sit amet consectetur Text Block Image Row At vero eos et accu…" at bounding box center [871, 475] width 338 height 310
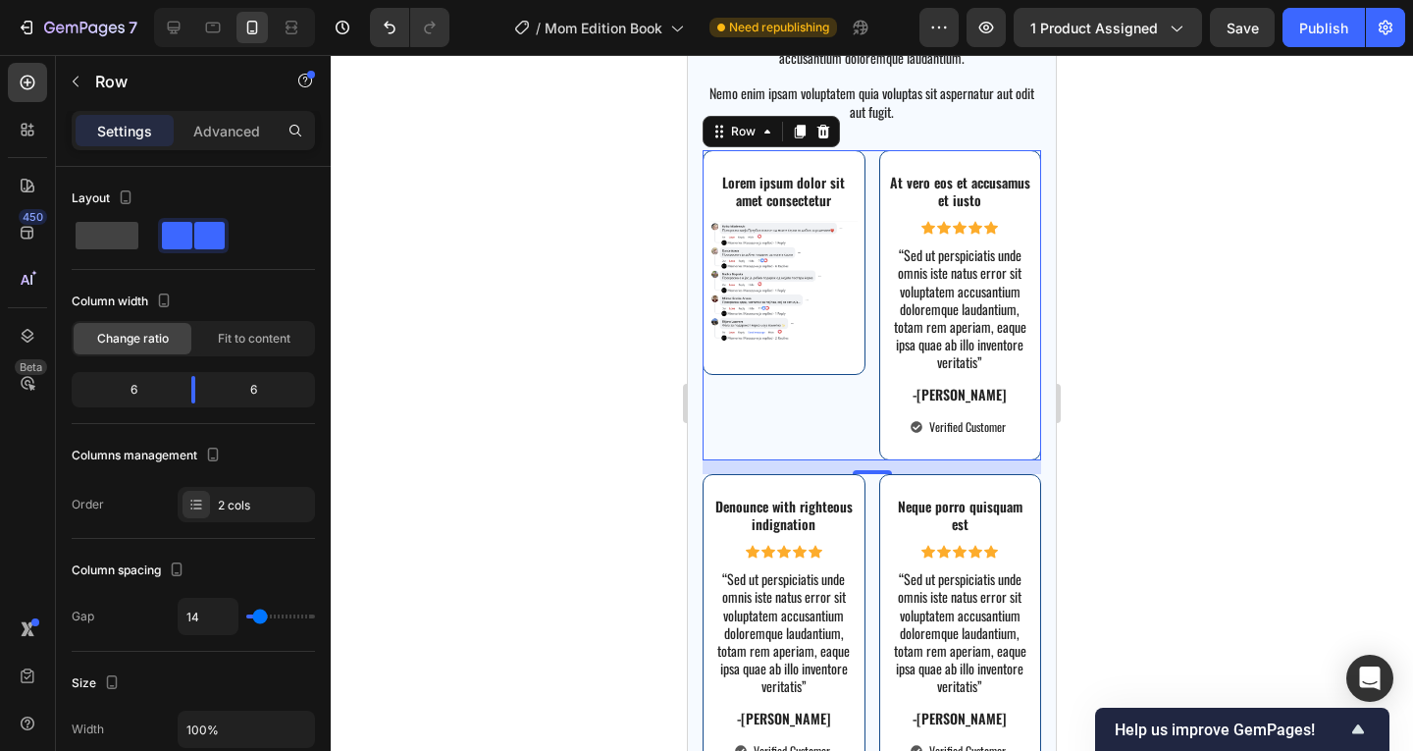
scroll to position [4533, 0]
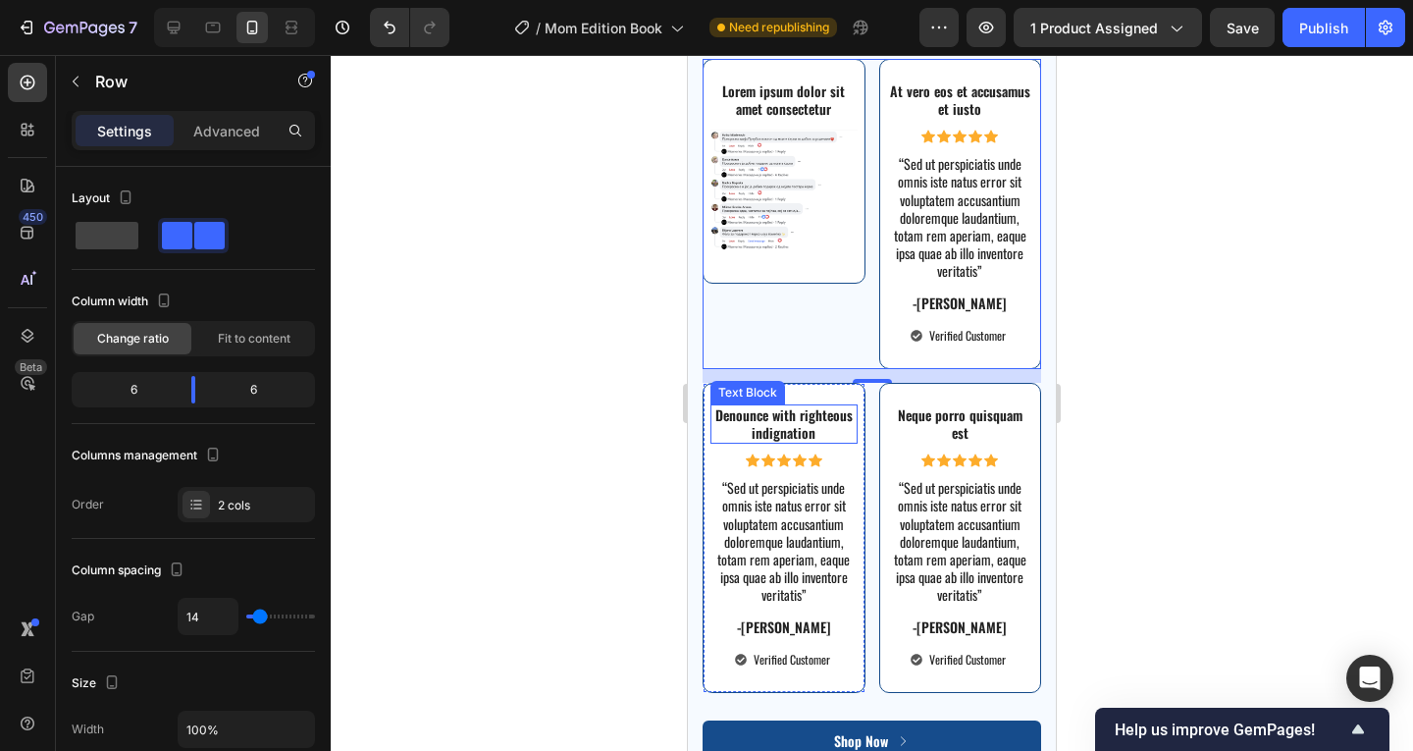
click at [825, 404] on div "Denounce with righteous indignation" at bounding box center [783, 423] width 147 height 39
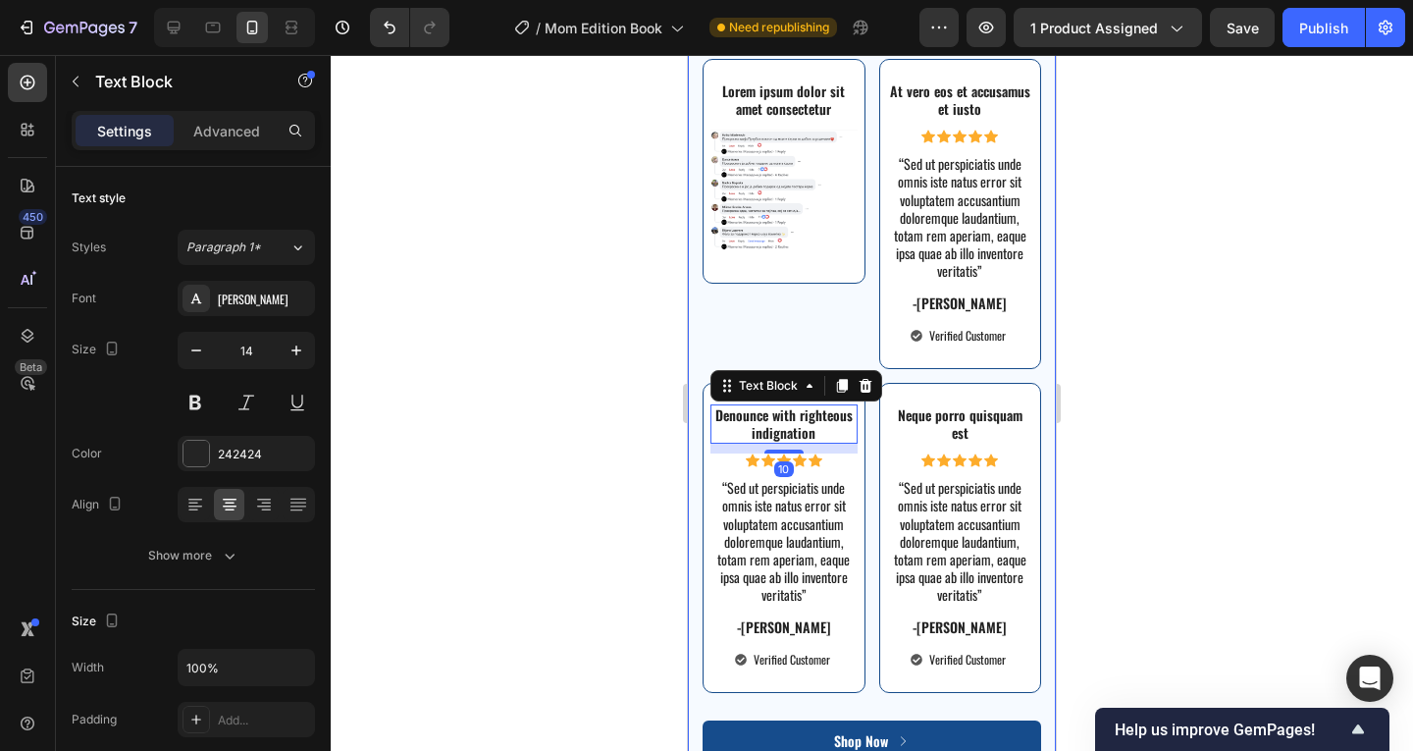
scroll to position [4337, 0]
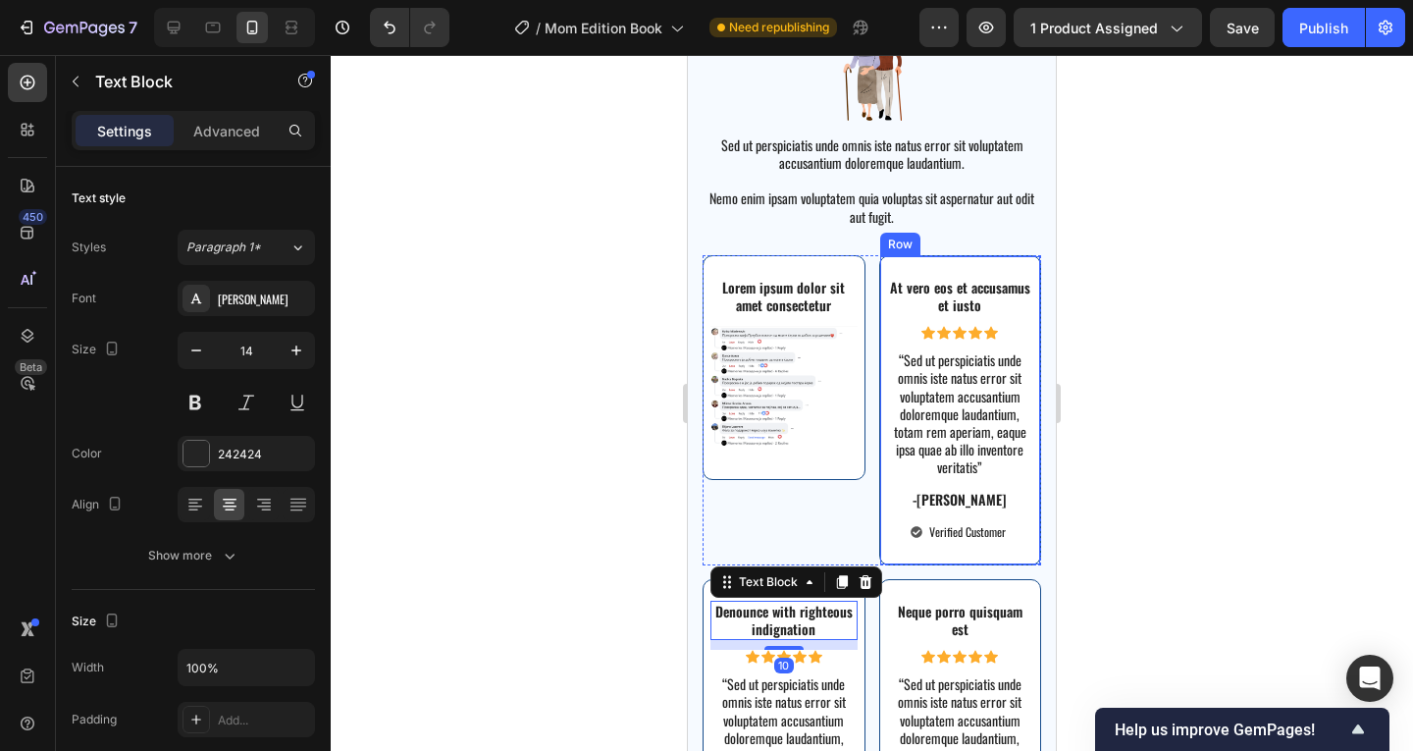
click at [995, 268] on div "At vero eos et accusamus et iusto Text Block Icon Icon Icon Icon Icon Icon List…" at bounding box center [960, 410] width 163 height 310
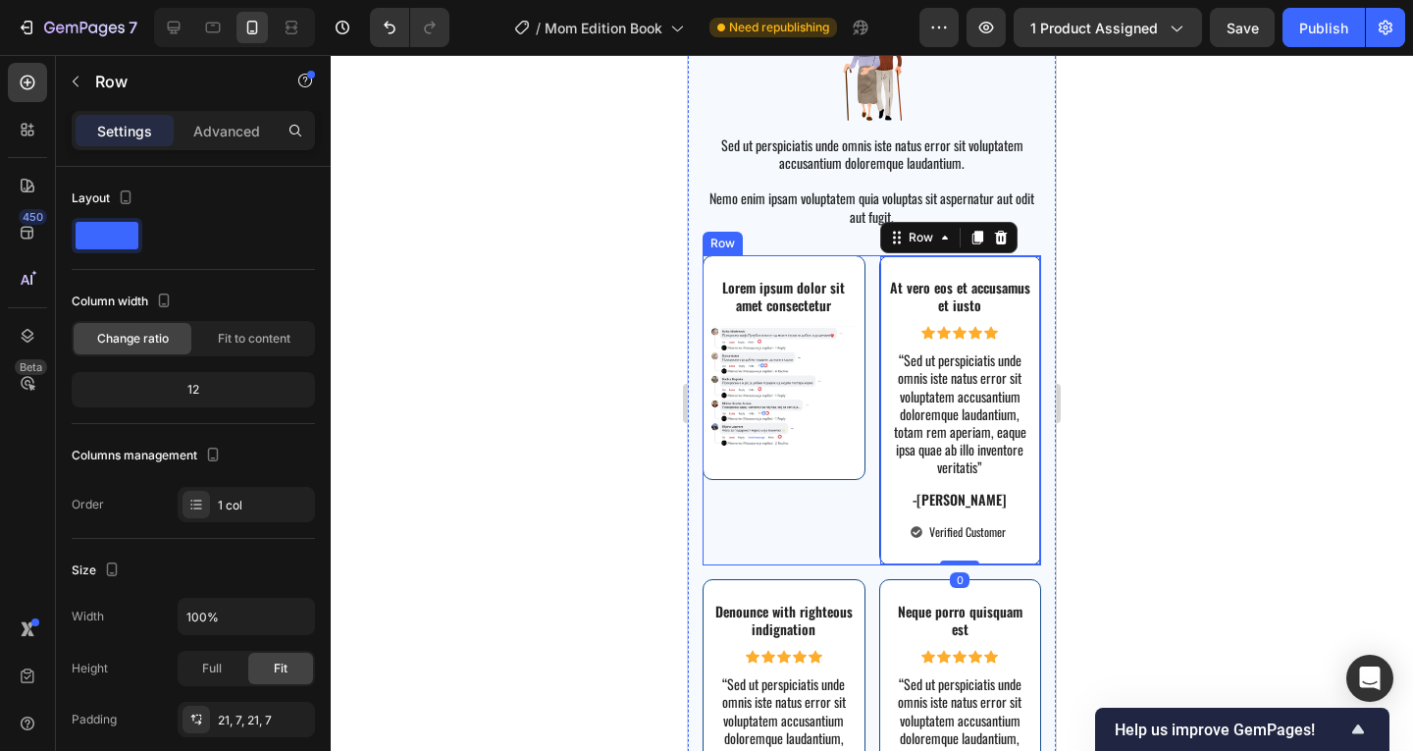
click at [860, 286] on div "Lorem ipsum dolor sit amet consectetur Text Block Image Row At vero eos et accu…" at bounding box center [871, 410] width 338 height 310
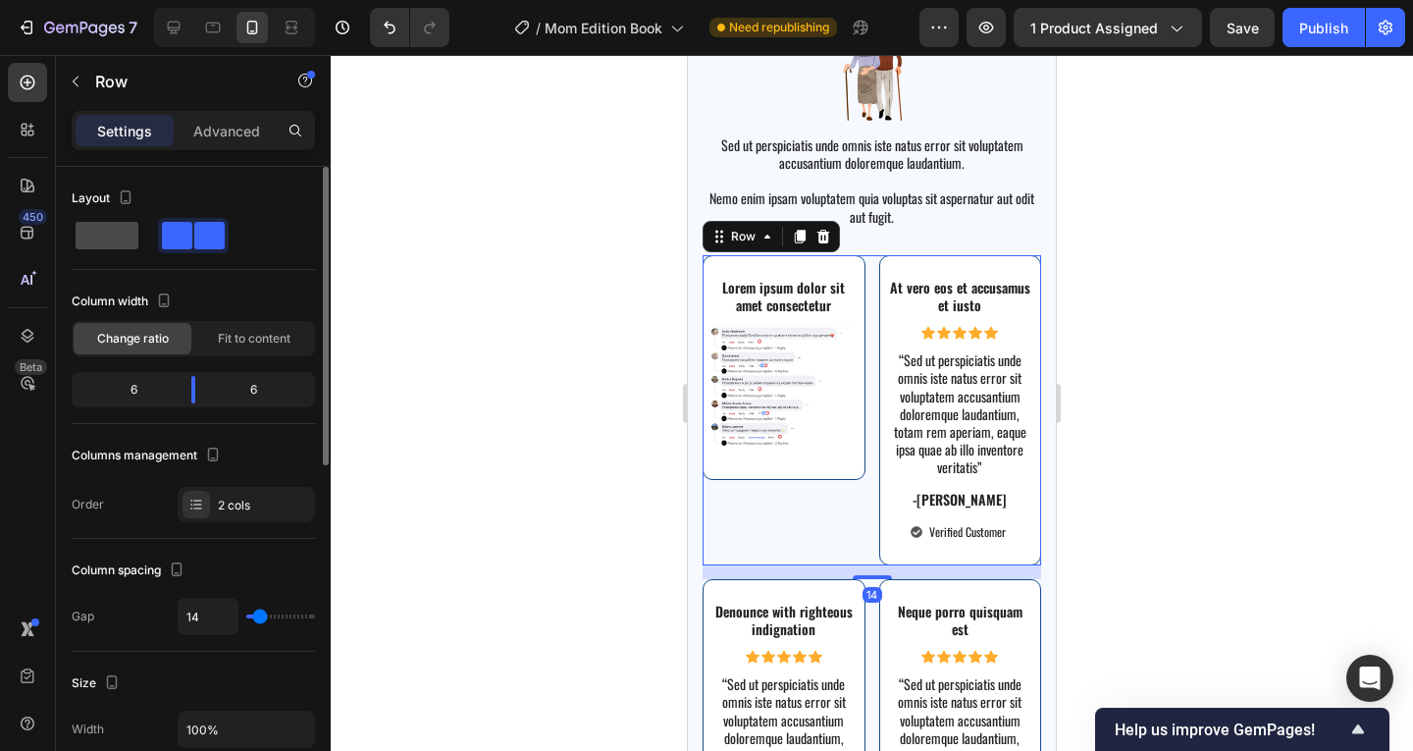
click at [136, 249] on div at bounding box center [107, 235] width 71 height 35
type input "0"
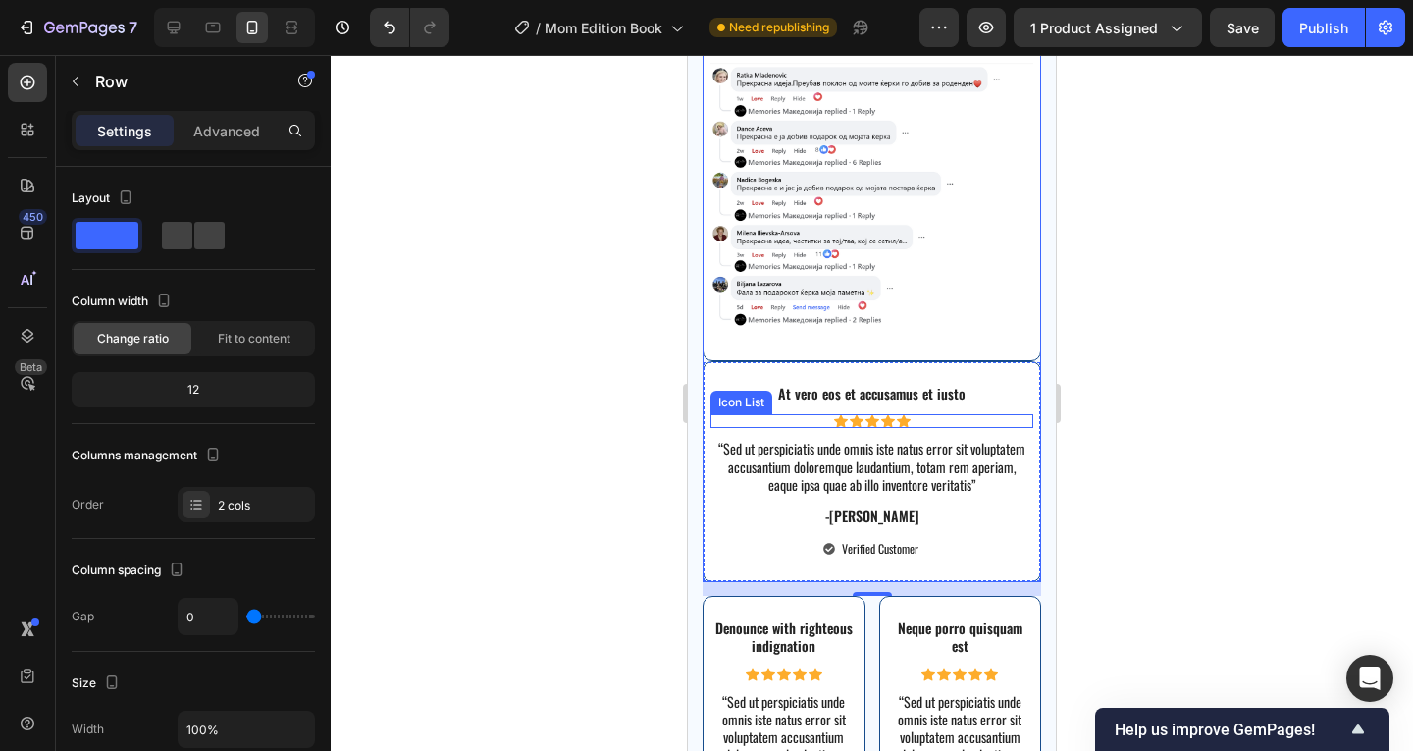
scroll to position [4665, 0]
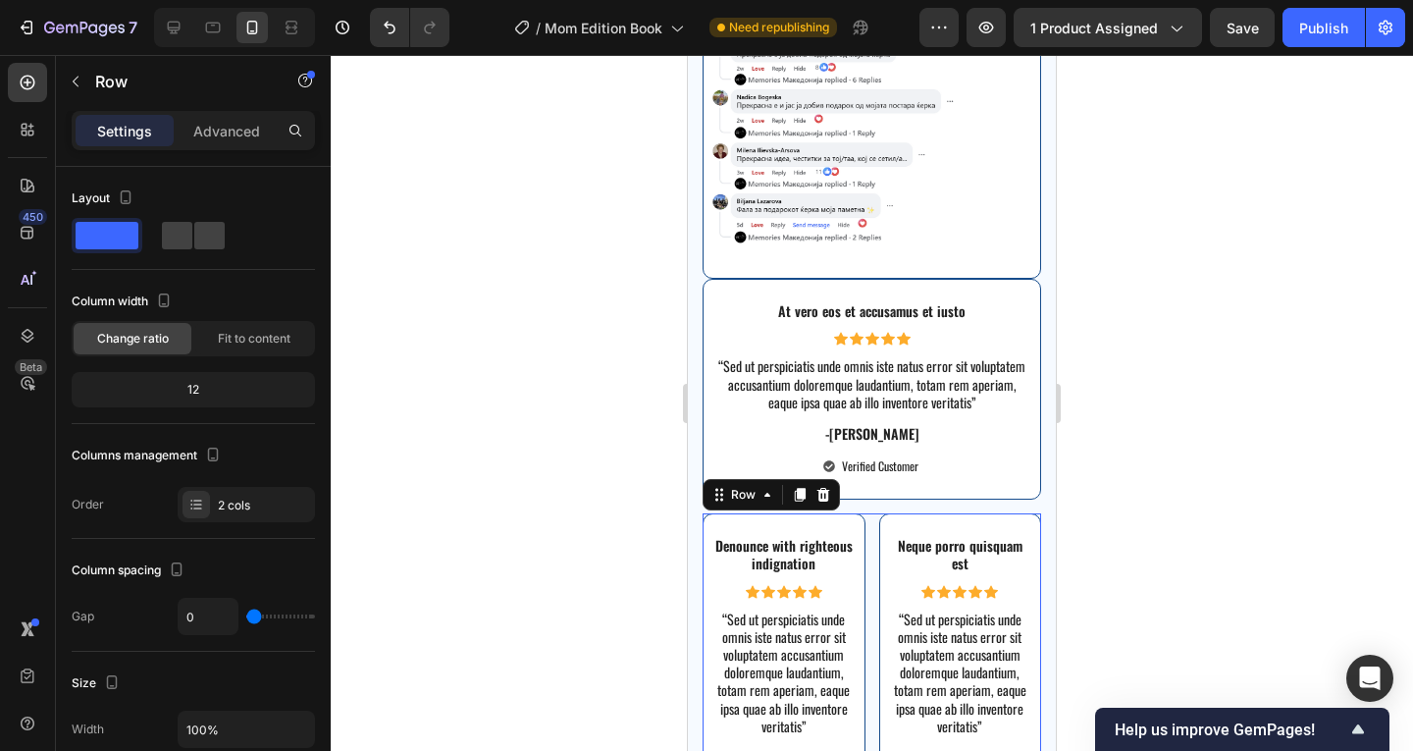
click at [864, 527] on div "Denounce with righteous indignation Text Block Icon Icon Icon Icon Icon Icon Li…" at bounding box center [871, 668] width 338 height 310
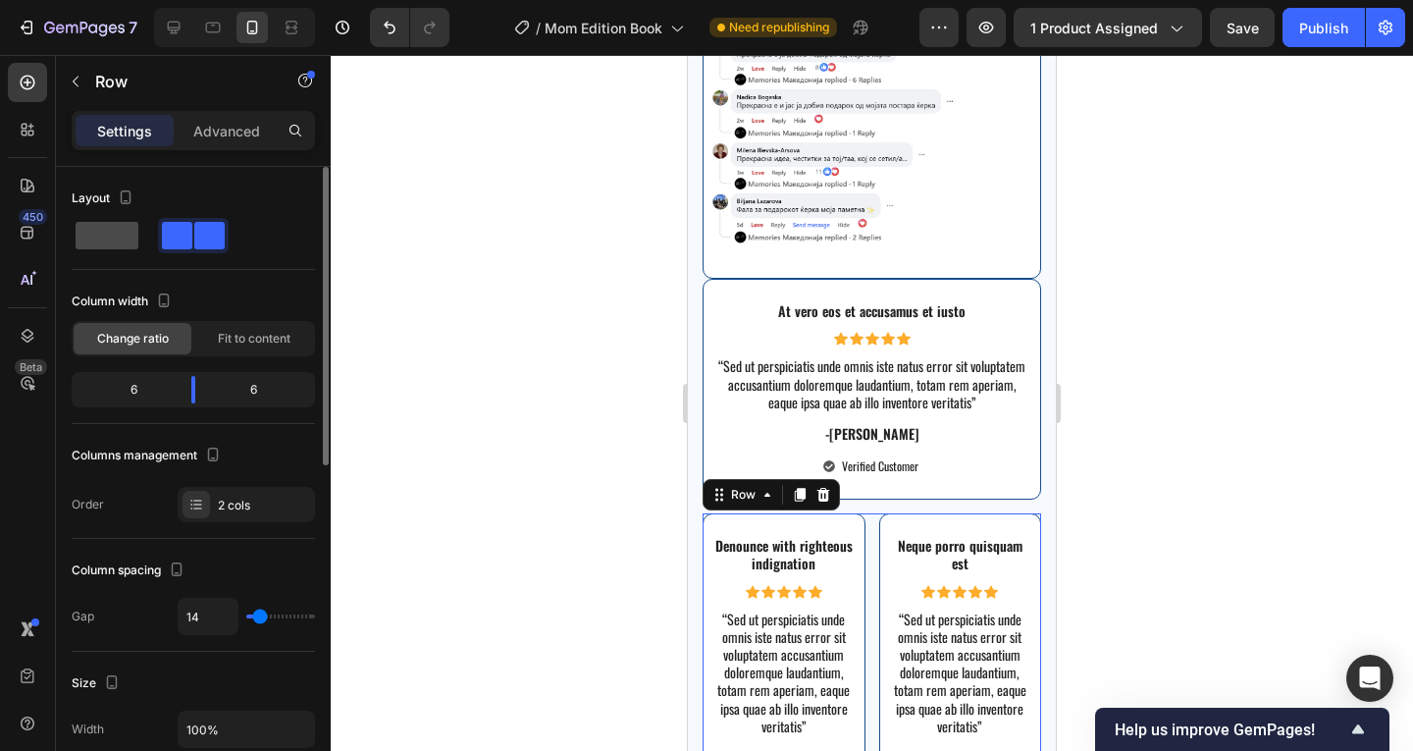
click at [124, 240] on span at bounding box center [107, 235] width 63 height 27
type input "0"
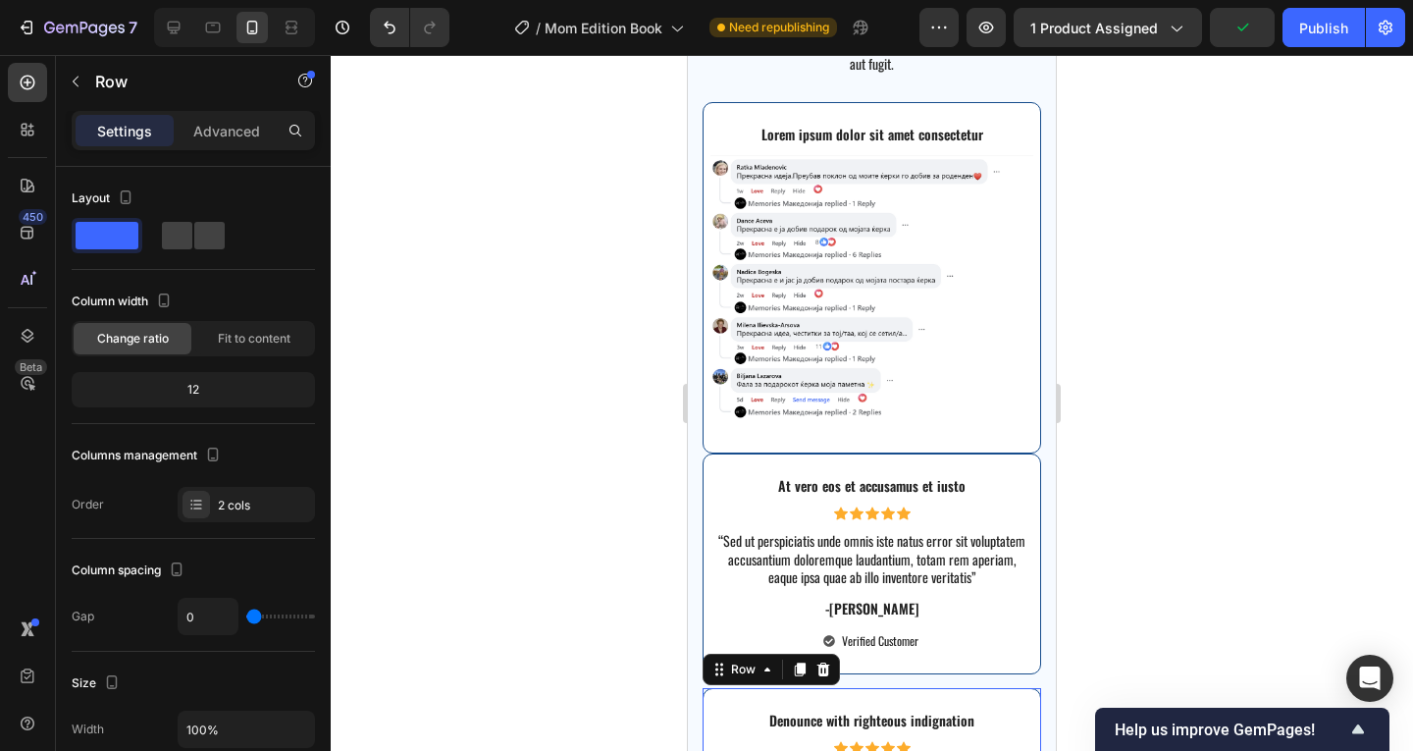
scroll to position [4469, 0]
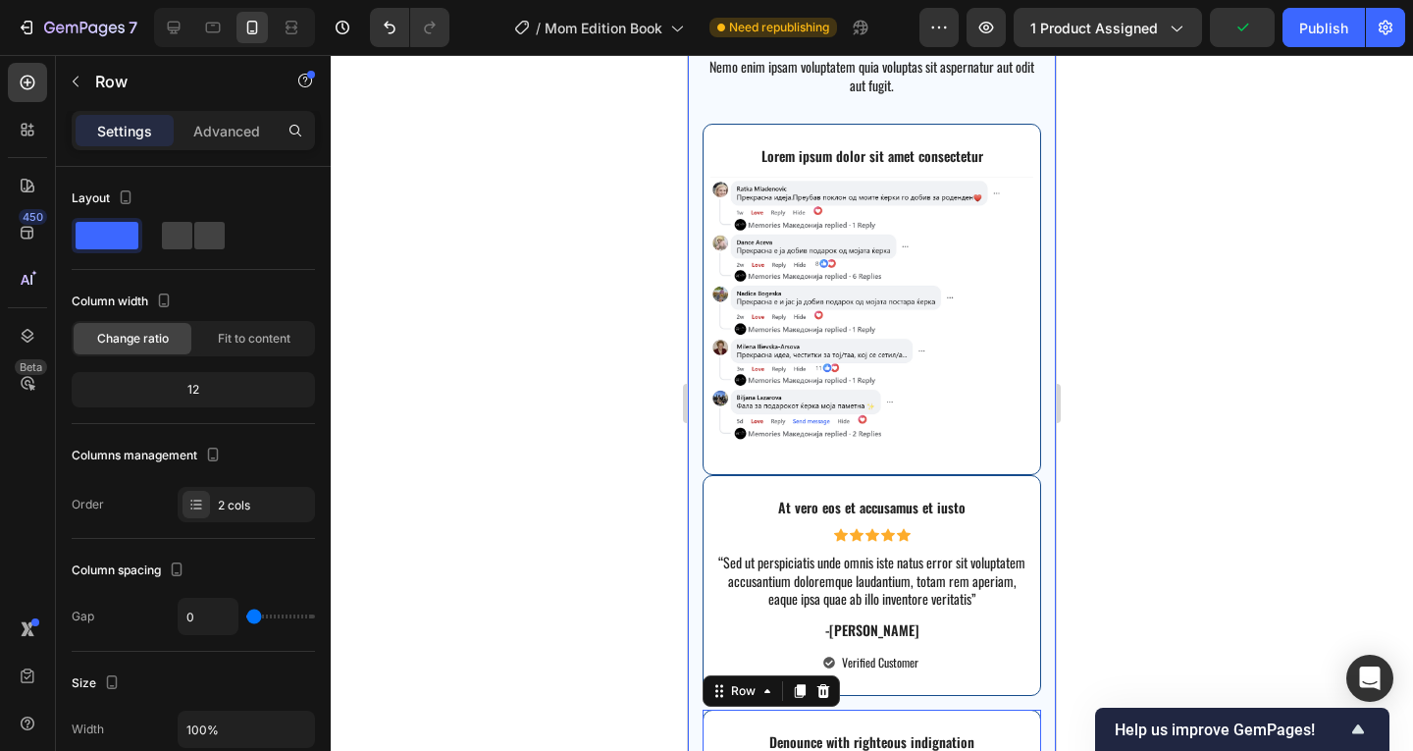
click at [1032, 284] on div "Image Sed ut perspiciatis unde omnis iste natus error sit voluptatem accusantiu…" at bounding box center [872, 554] width 368 height 1467
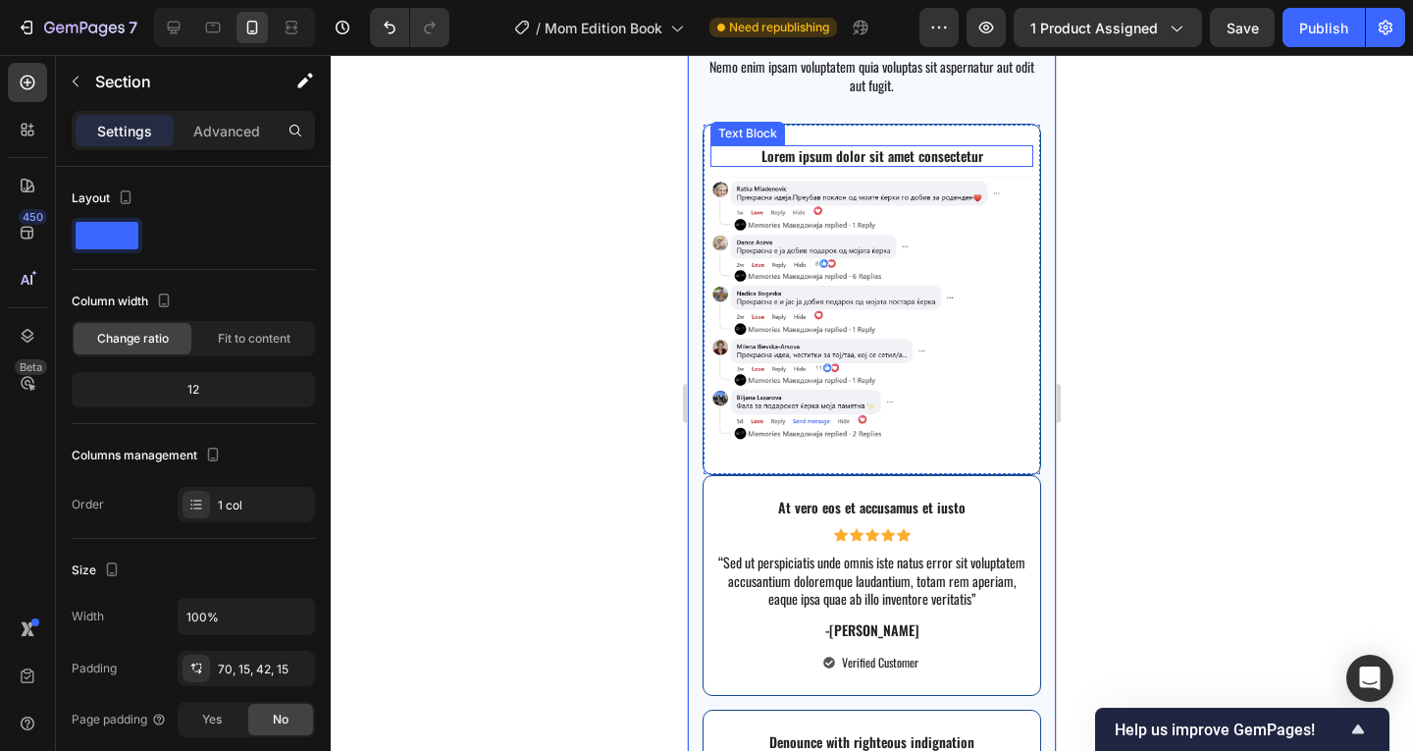
click at [717, 138] on div "Text Block" at bounding box center [747, 134] width 75 height 24
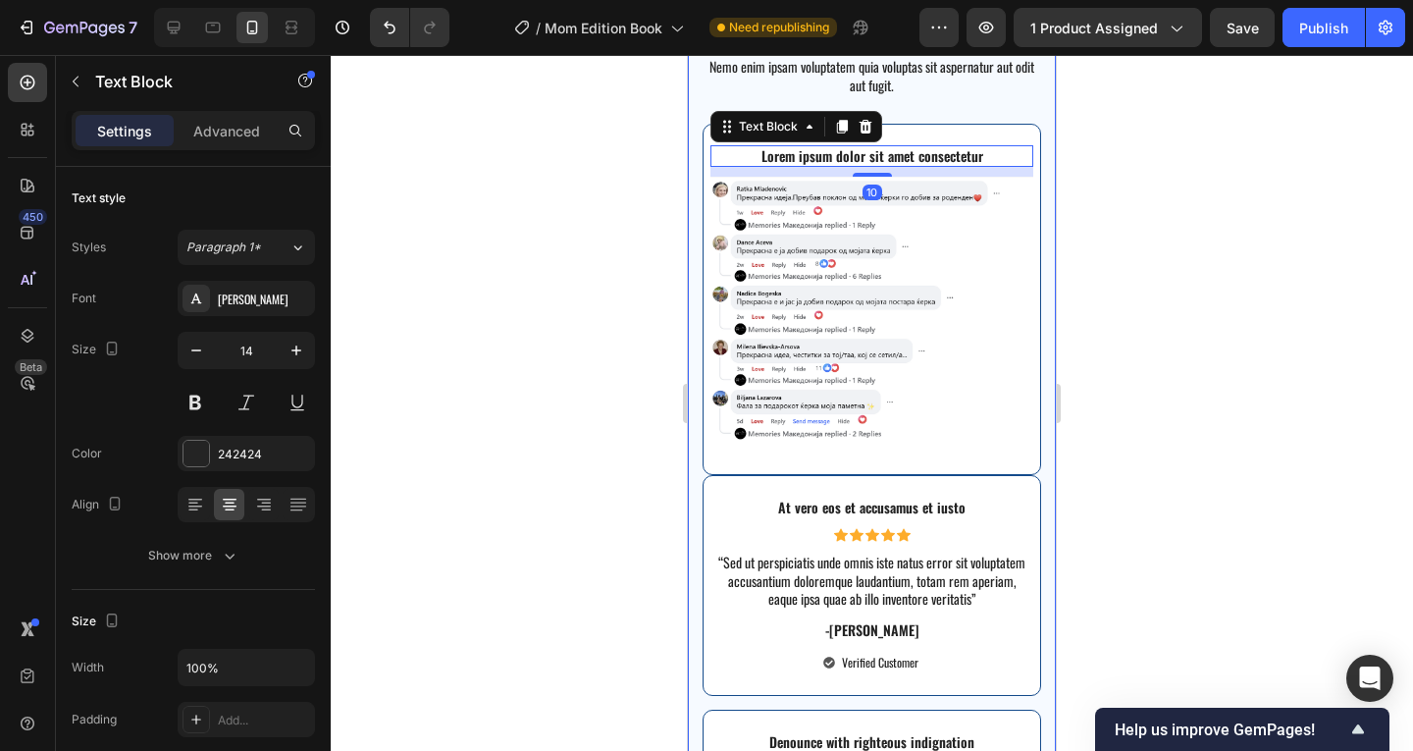
click at [705, 132] on div "Lorem ipsum dolor sit amet consectetur Text Block 10 Image Row" at bounding box center [871, 299] width 338 height 351
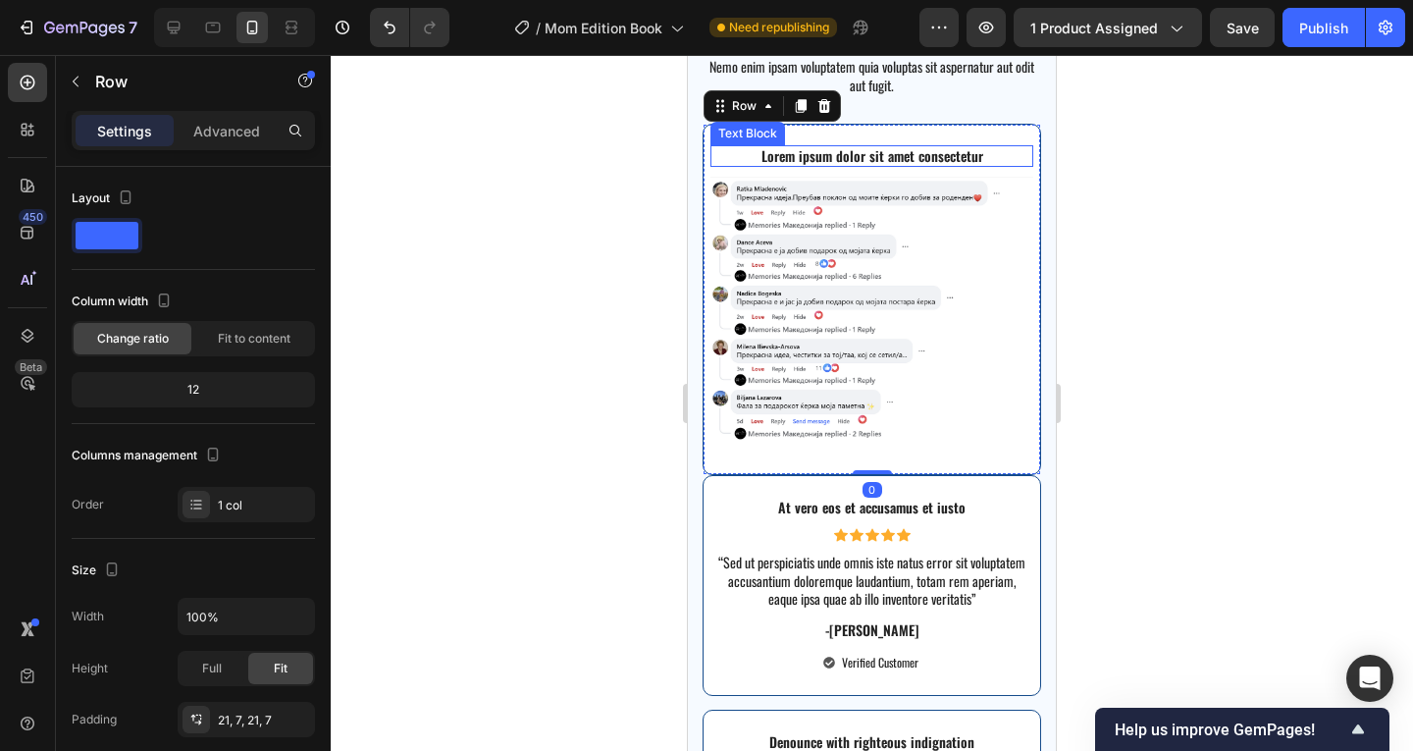
click at [831, 153] on p "Lorem ipsum dolor sit amet consectetur" at bounding box center [871, 156] width 319 height 18
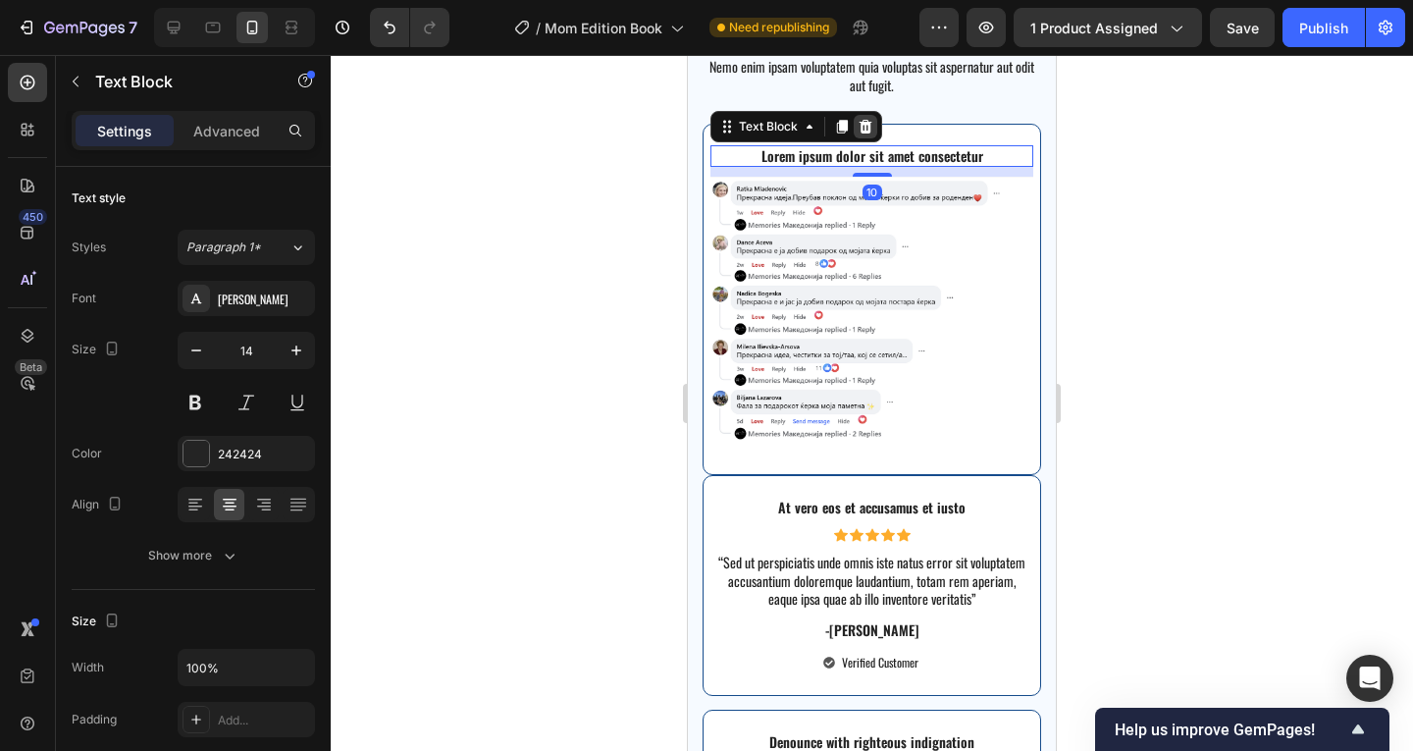
click at [867, 115] on div at bounding box center [866, 127] width 24 height 24
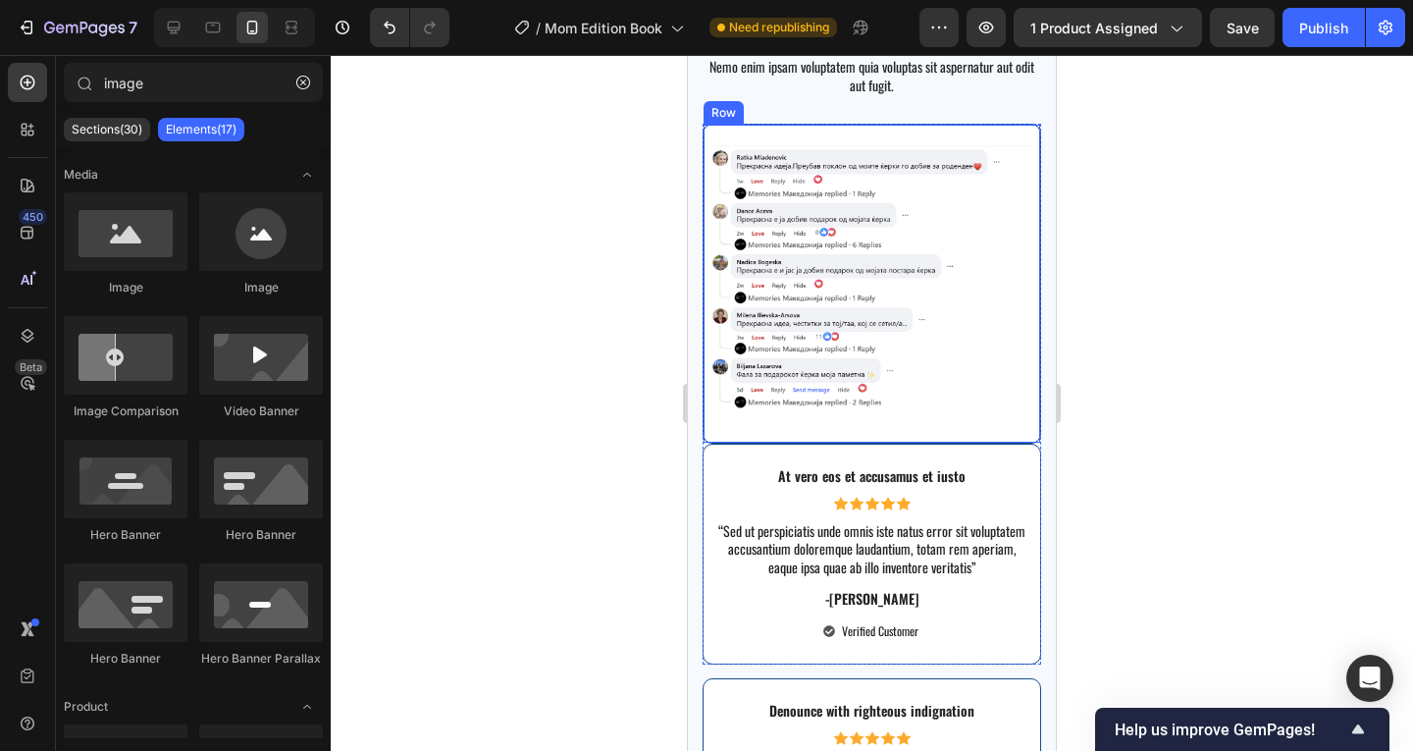
click at [707, 427] on div "Image Row" at bounding box center [871, 284] width 338 height 320
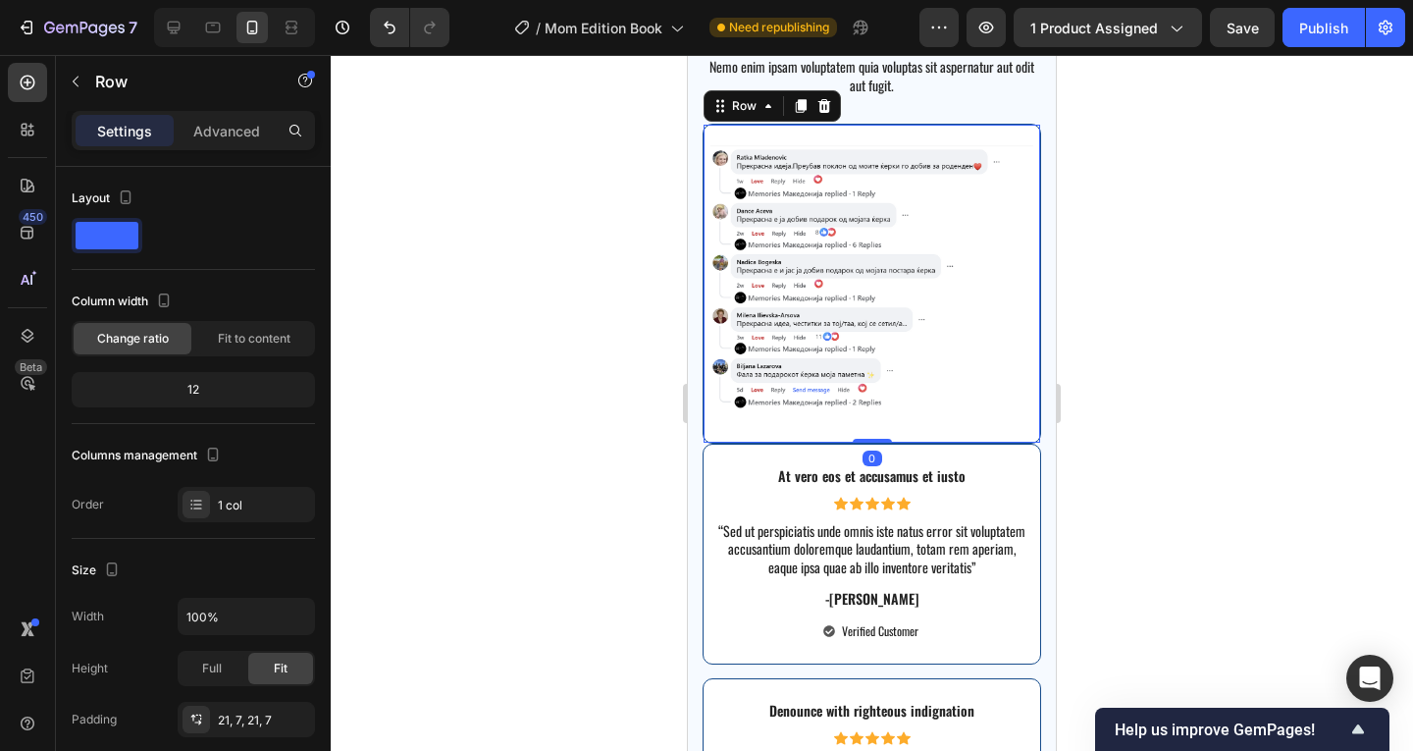
click at [707, 430] on div "Image Row 0" at bounding box center [871, 284] width 338 height 320
click at [704, 443] on div "At vero eos et accusamus et iusto Text Block Icon Icon Icon Icon Icon Icon List…" at bounding box center [871, 553] width 338 height 221
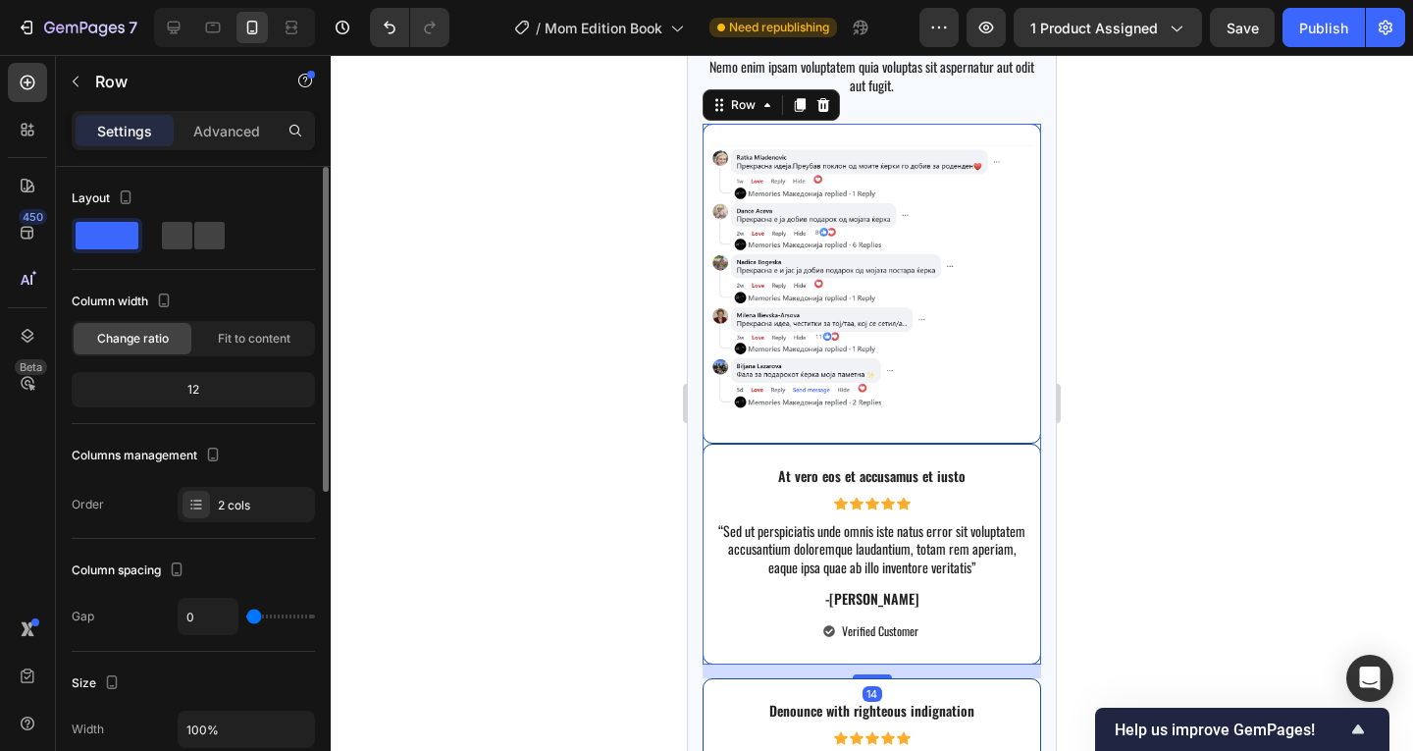
type input "26"
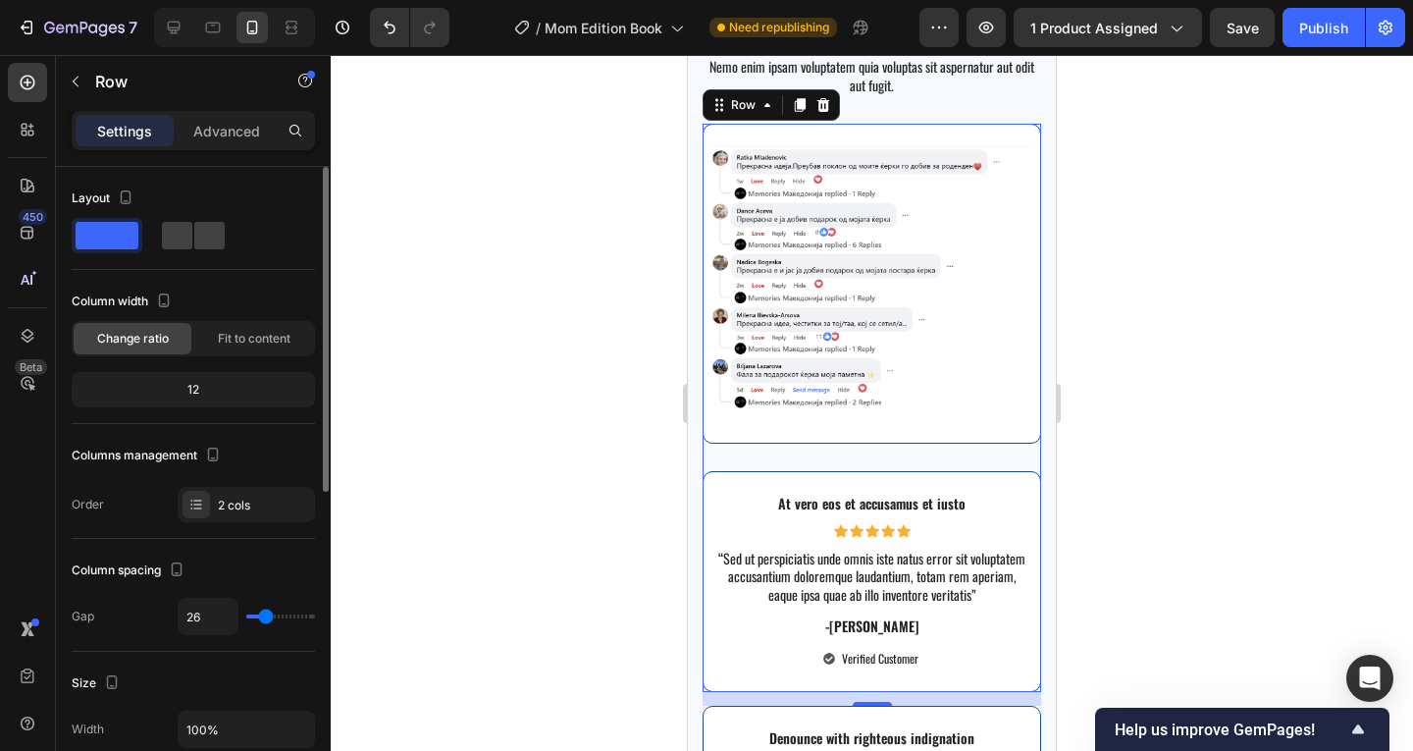
type input "28"
type input "29"
type input "24"
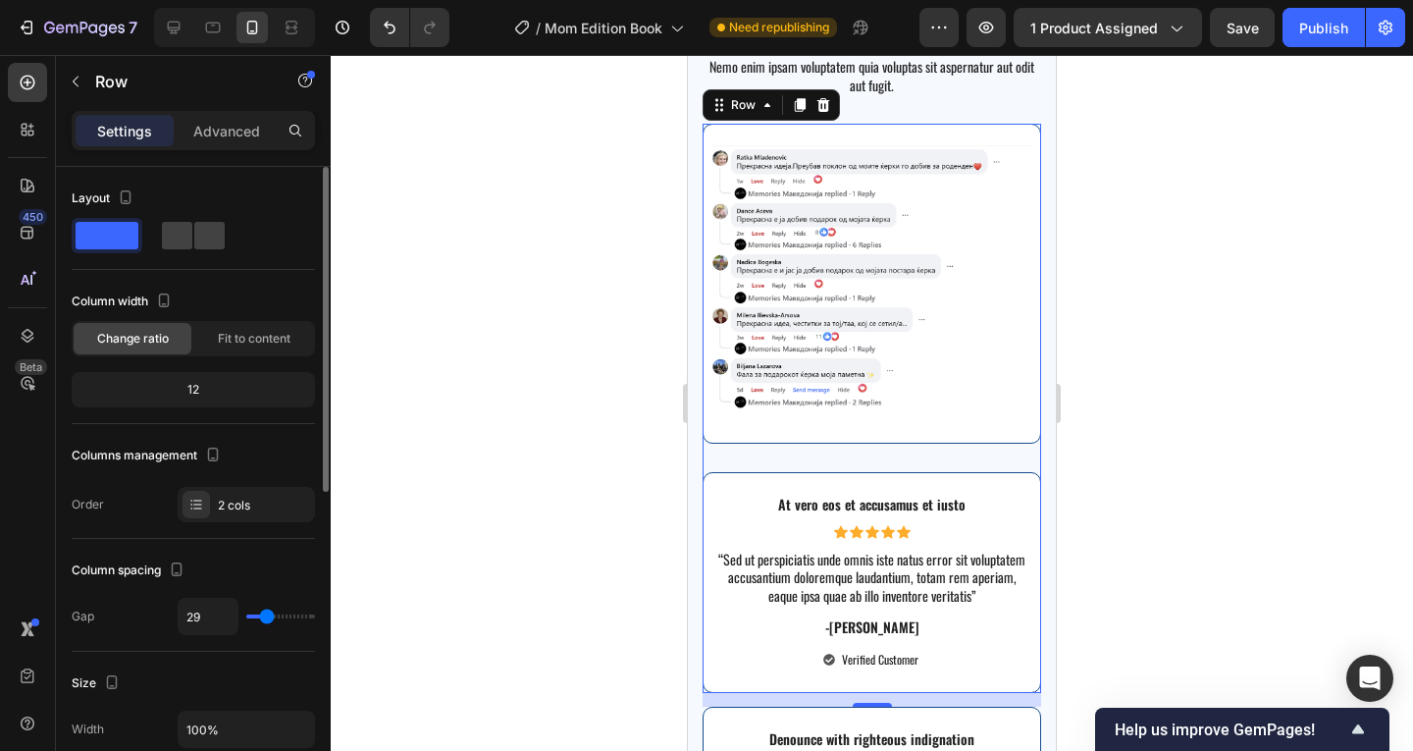
type input "24"
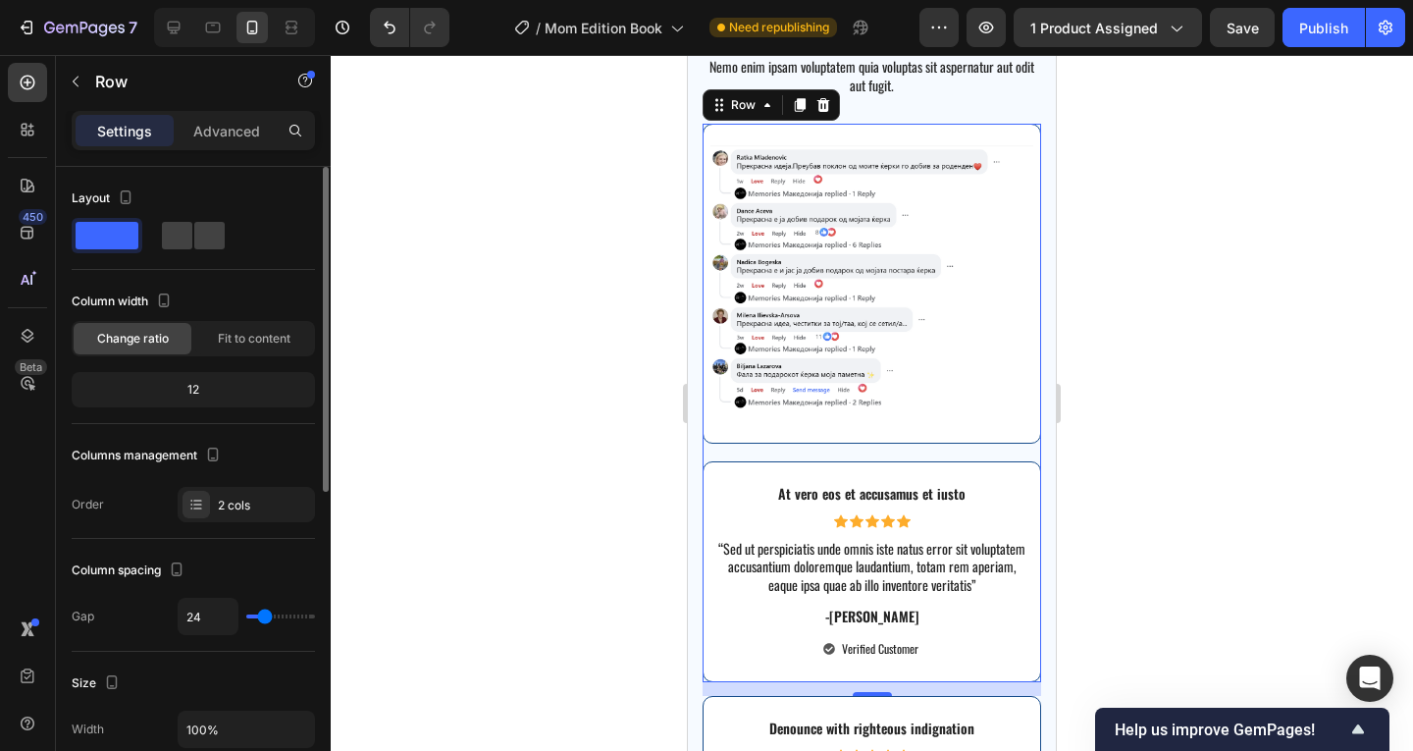
type input "18"
type input "17"
type input "16"
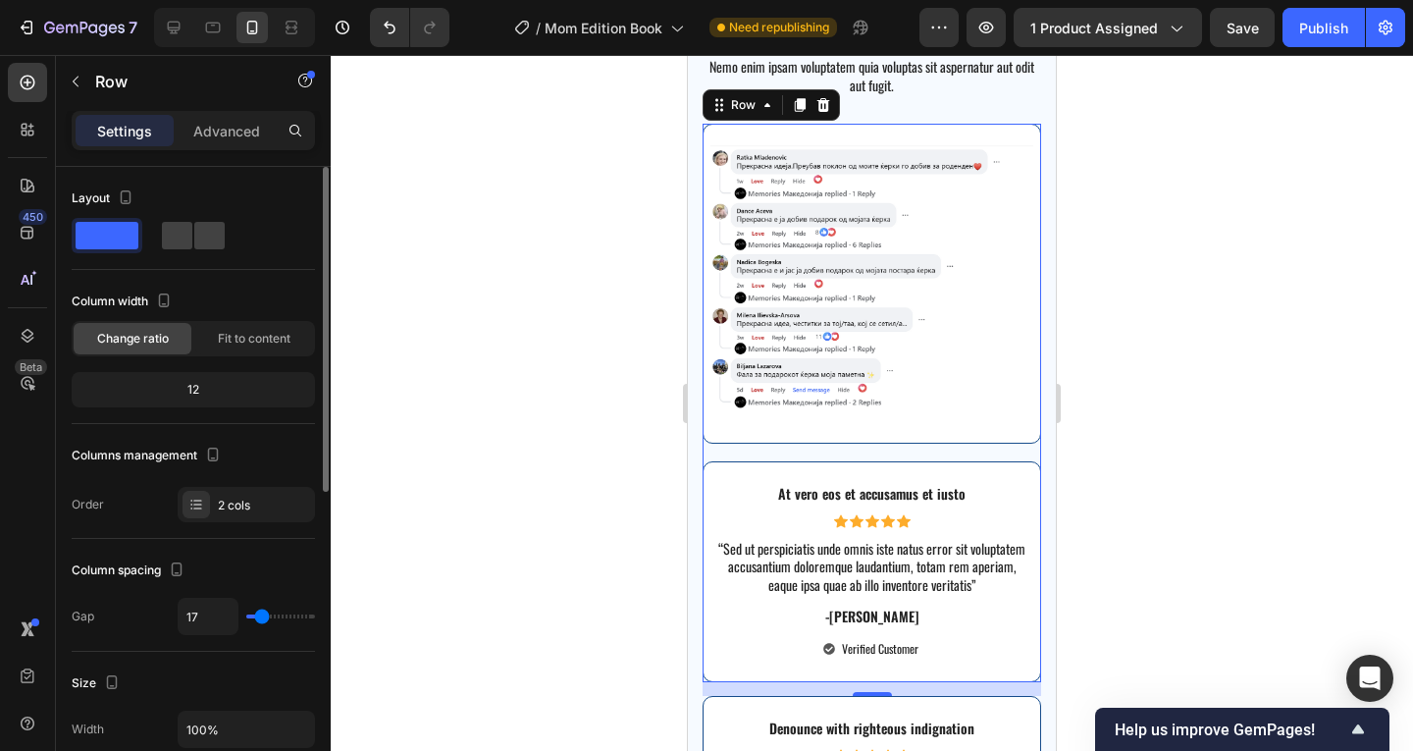
type input "16"
type input "14"
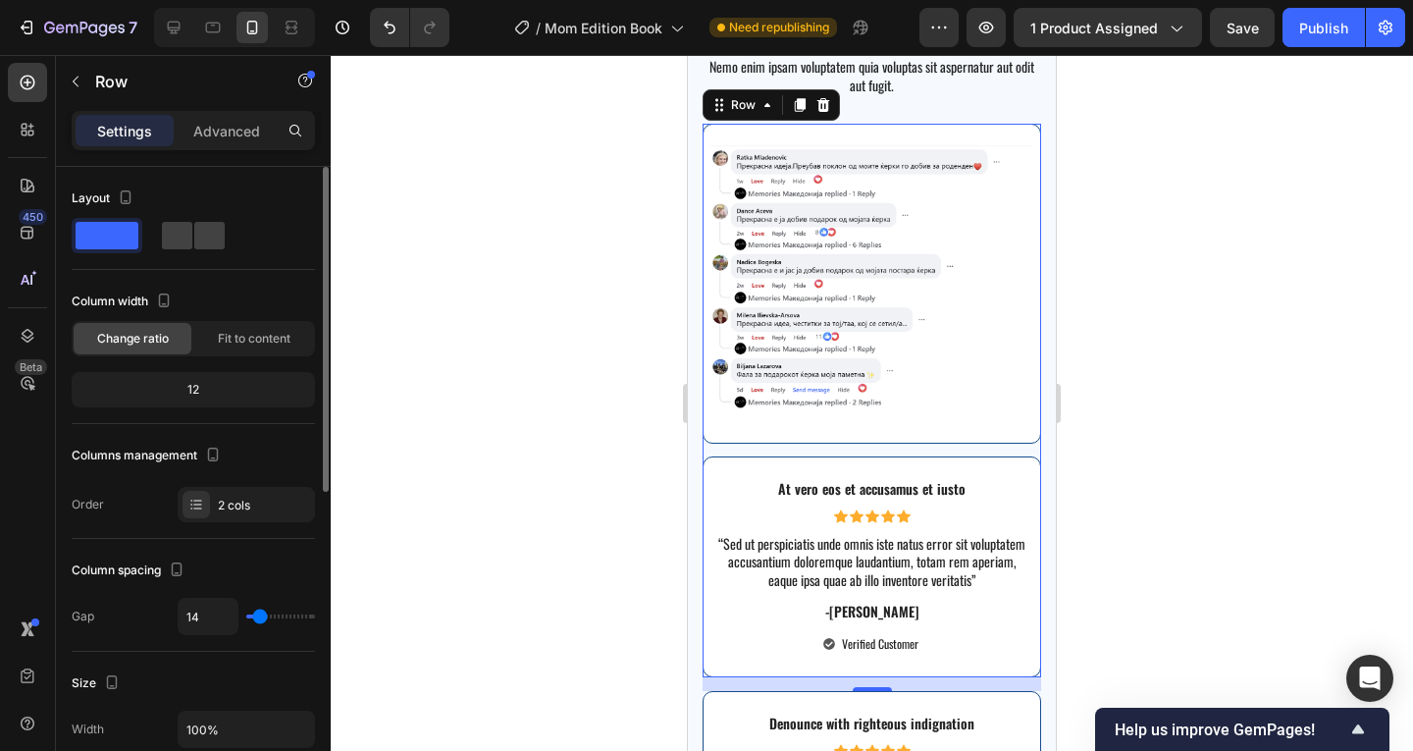
type input "13"
type input "9"
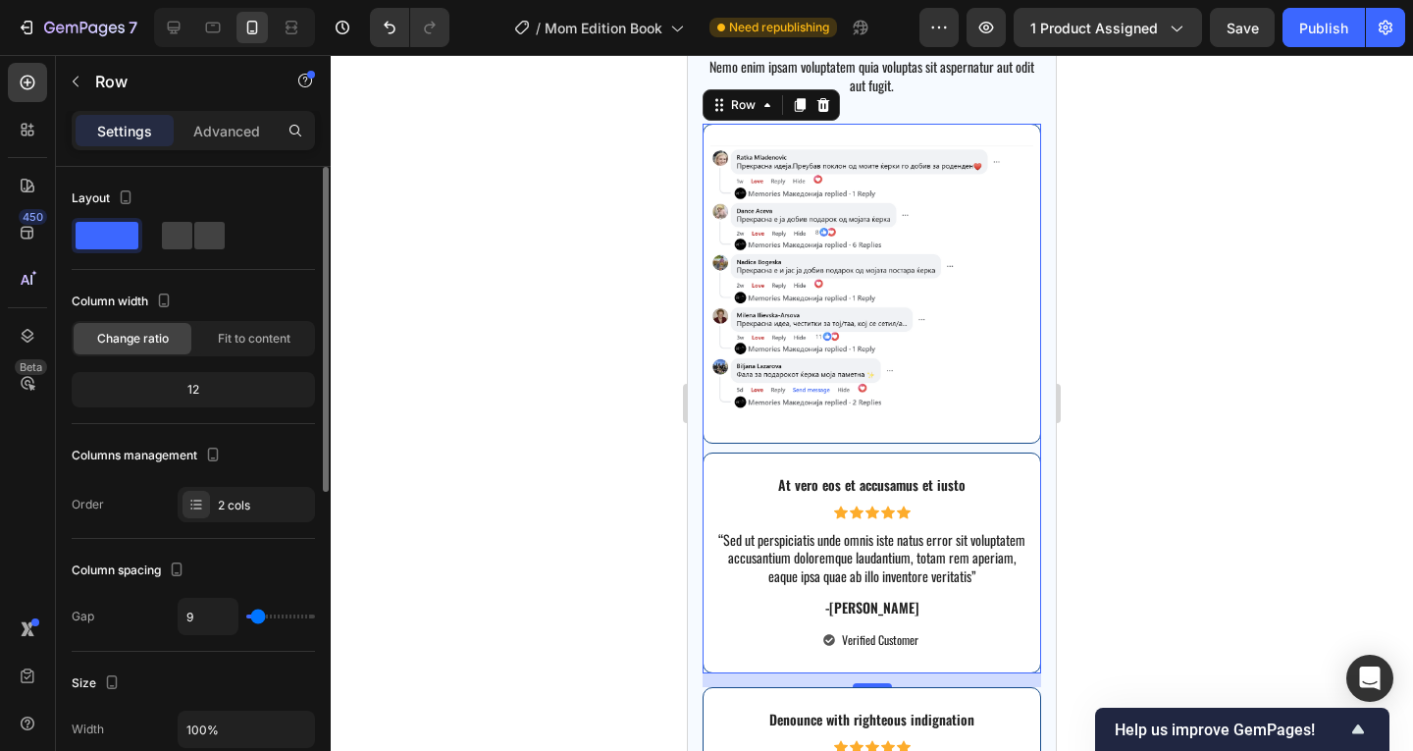
type input "9"
click at [258, 614] on input "range" at bounding box center [280, 616] width 69 height 4
click at [215, 618] on input "9" at bounding box center [208, 615] width 59 height 35
type input "1"
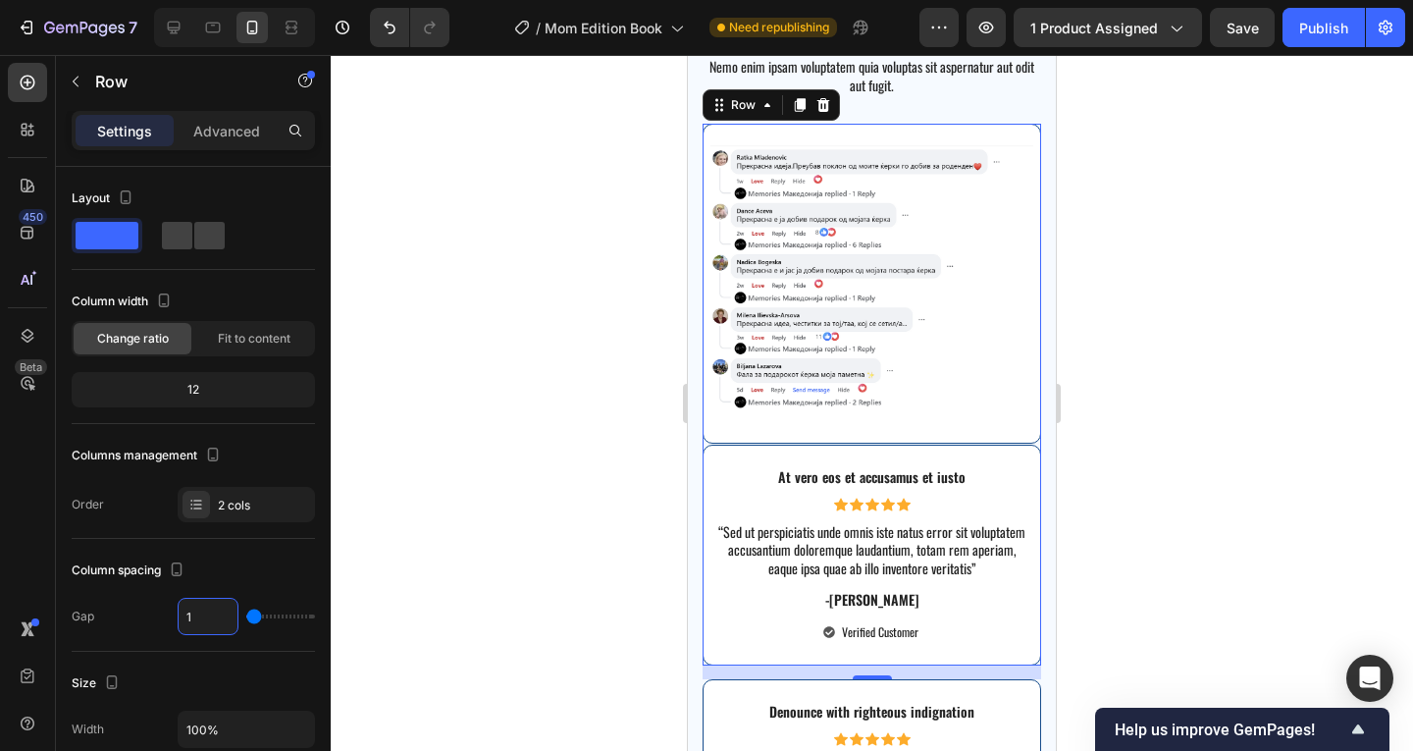
type input "12"
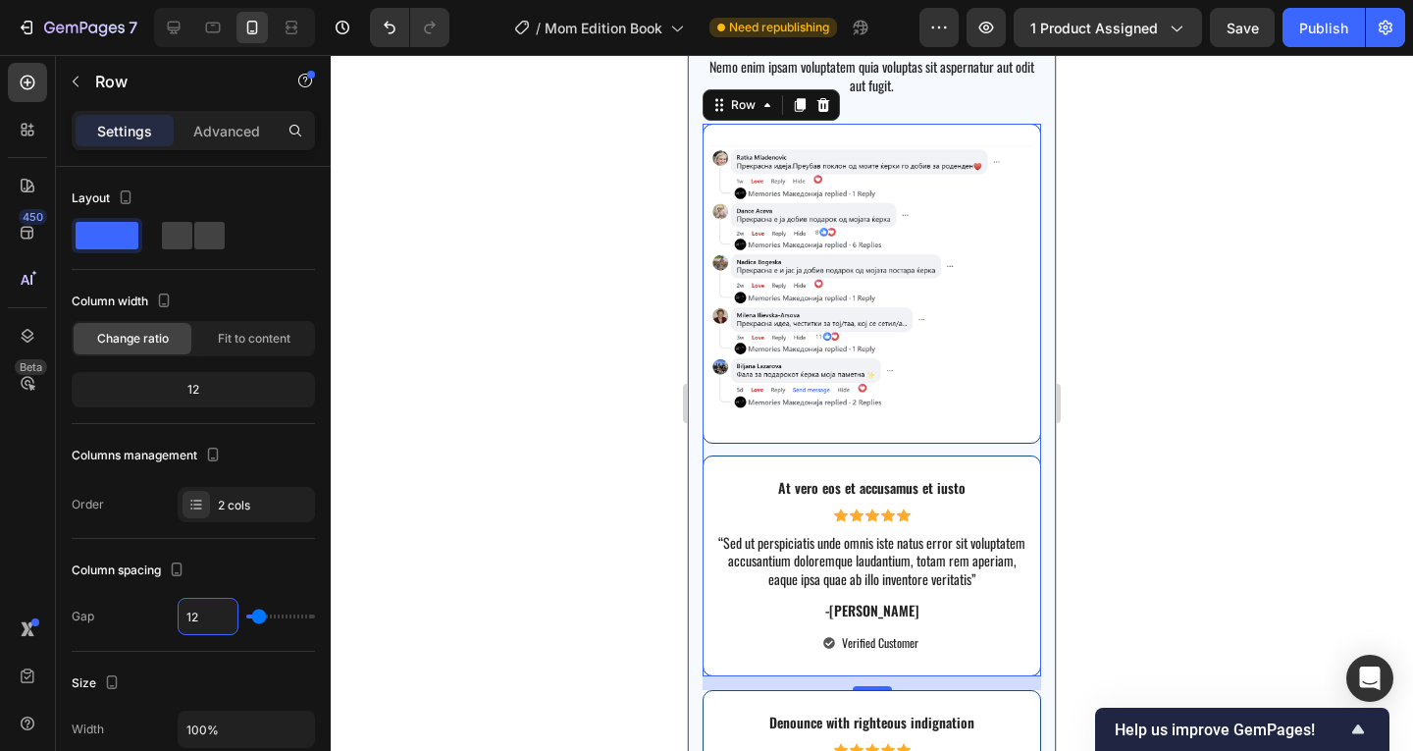
click at [1121, 500] on div at bounding box center [872, 403] width 1082 height 696
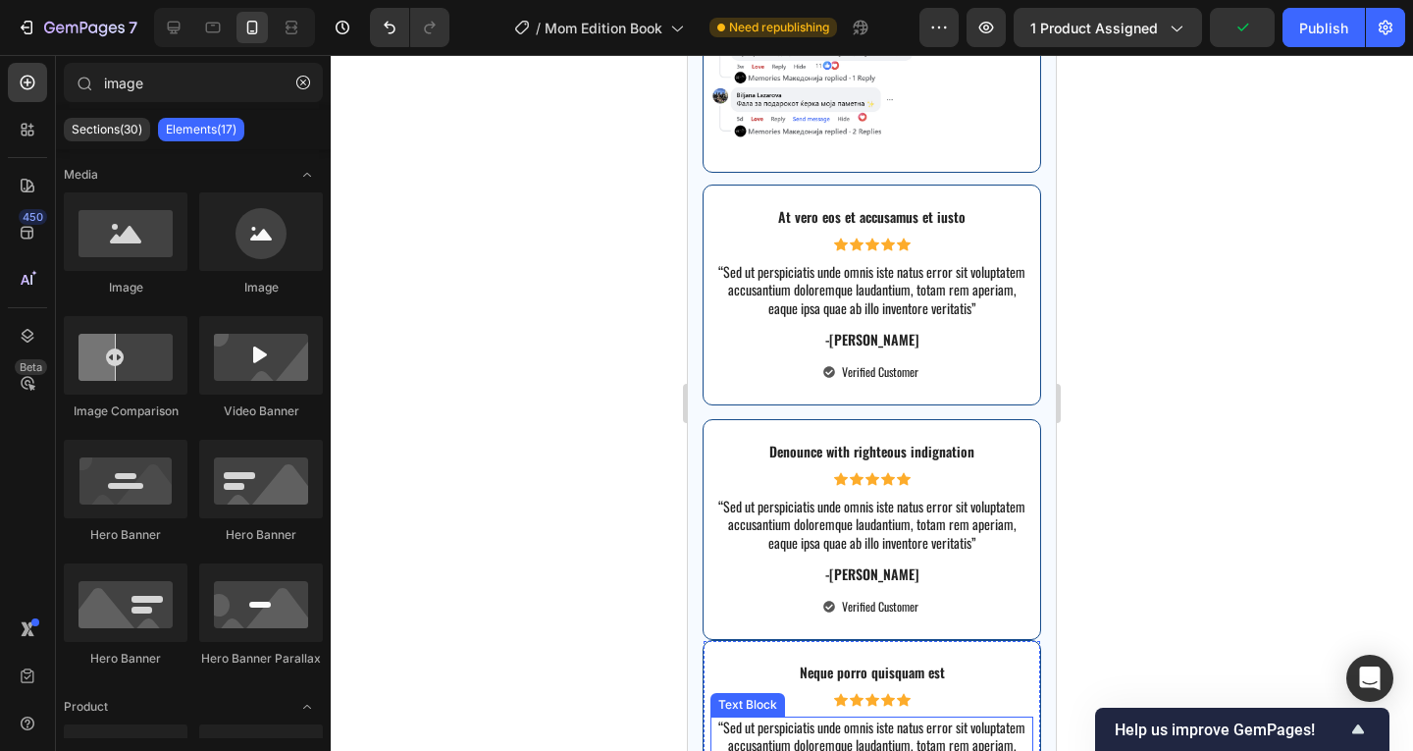
scroll to position [4795, 0]
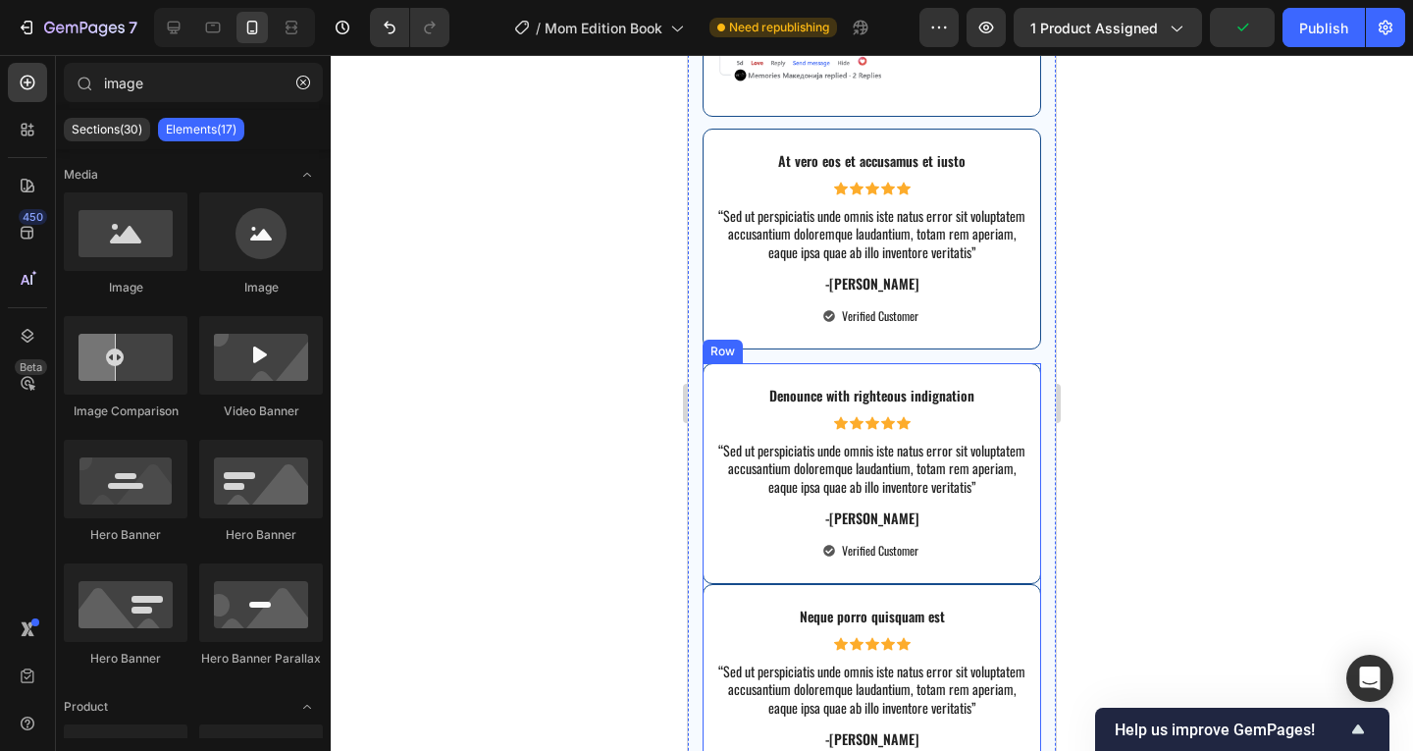
click at [705, 584] on div "Neque porro quisquam est Text Block Icon Icon Icon Icon Icon Icon List “Sed ut …" at bounding box center [871, 694] width 338 height 221
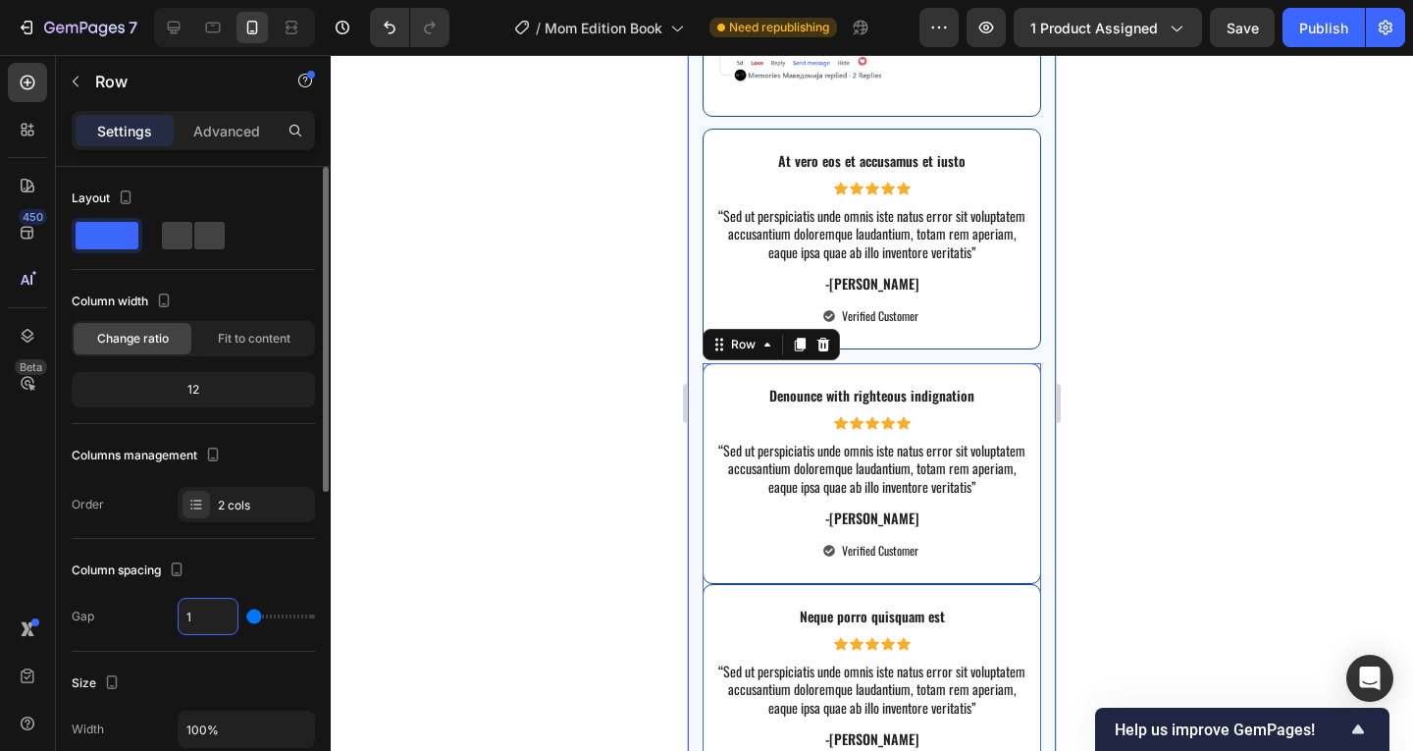
type input "12"
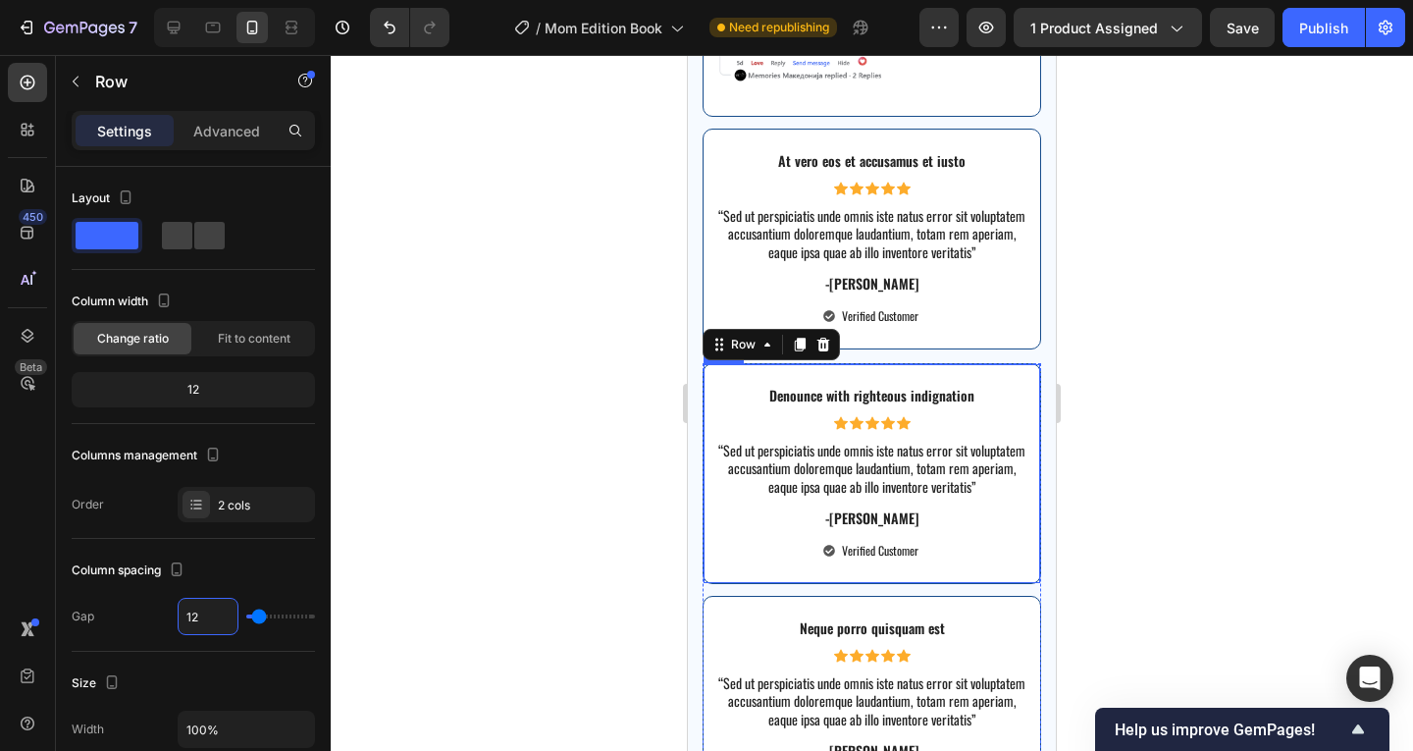
click at [1100, 490] on div at bounding box center [872, 403] width 1082 height 696
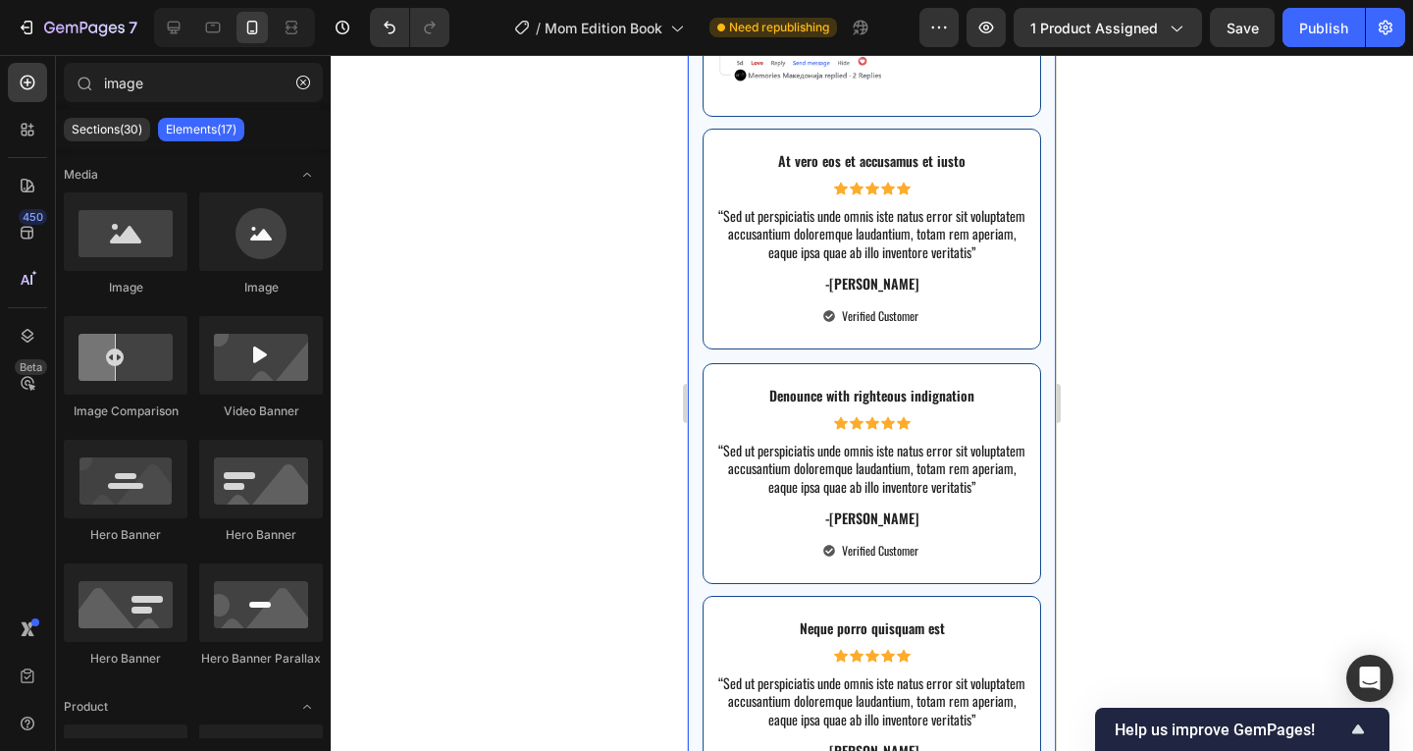
click at [986, 341] on div "Image Sed ut perspiciatis unde omnis iste natus error sit voluptatem accusantiu…" at bounding box center [871, 237] width 338 height 1349
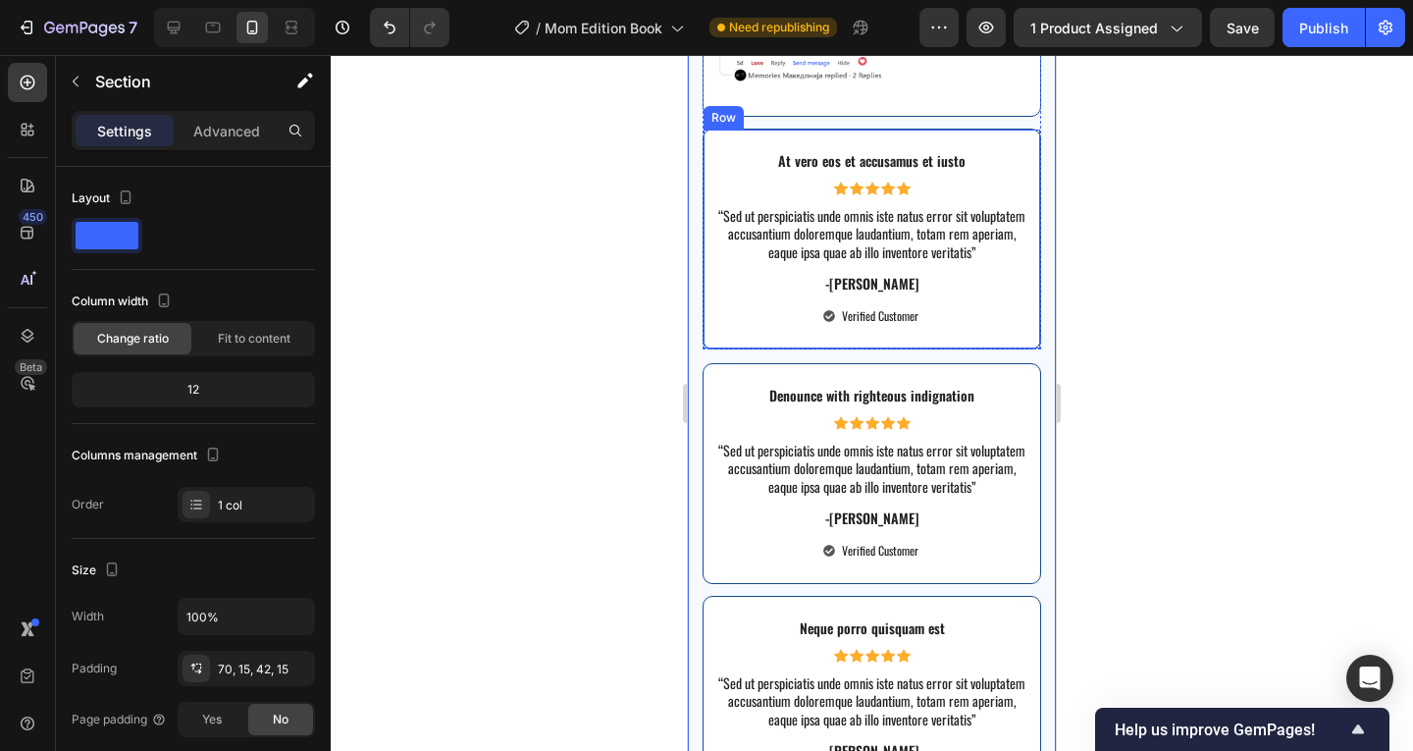
click at [987, 332] on div "At vero eos et accusamus et iusto Text Block Icon Icon Icon Icon Icon Icon List…" at bounding box center [871, 239] width 338 height 221
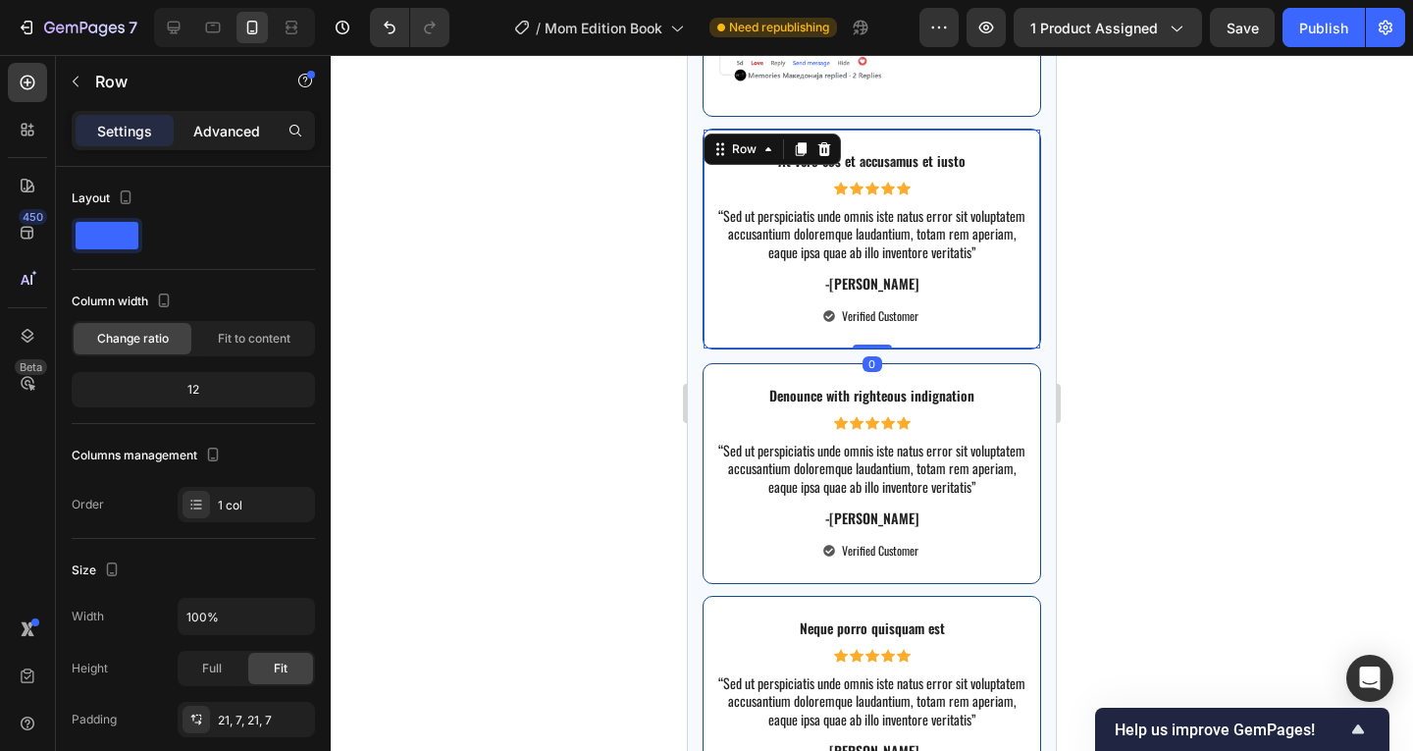
click at [204, 131] on p "Advanced" at bounding box center [226, 131] width 67 height 21
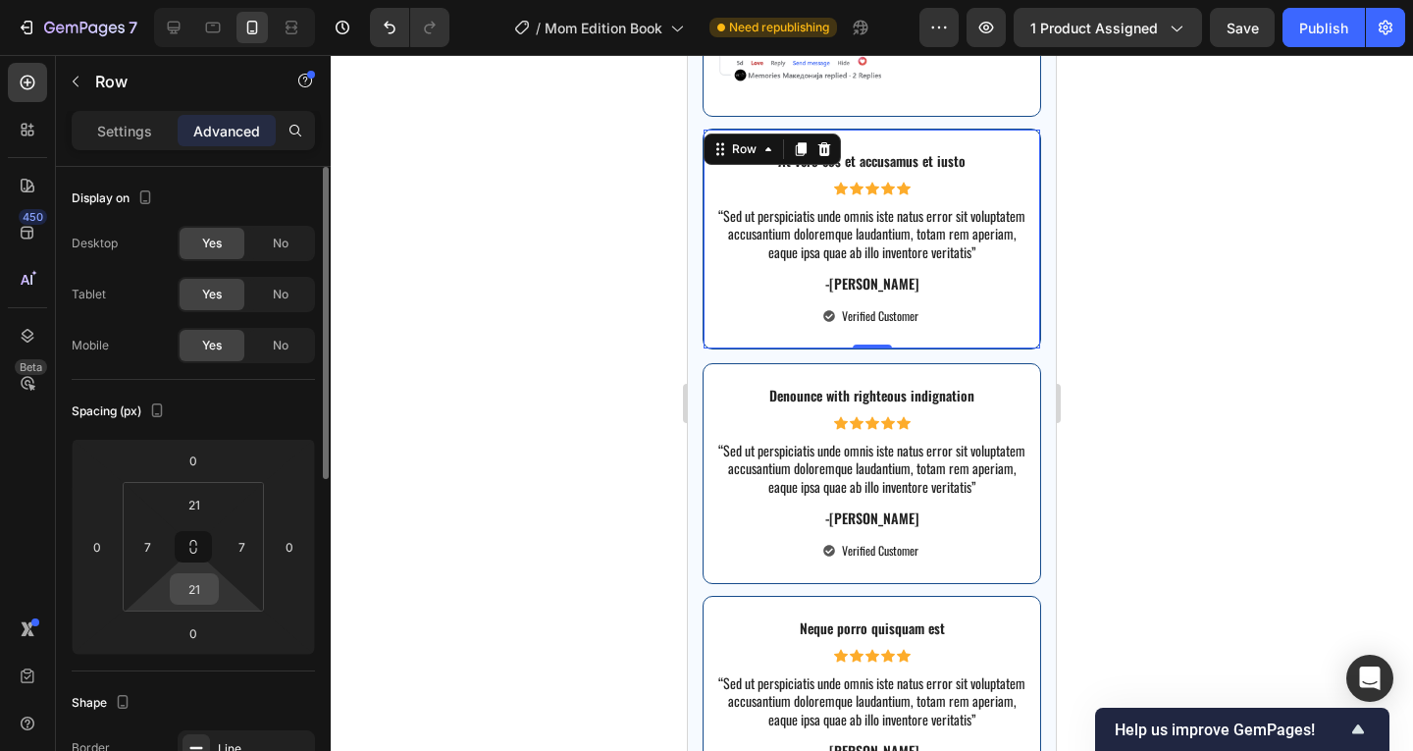
click at [209, 585] on input "21" at bounding box center [194, 588] width 39 height 29
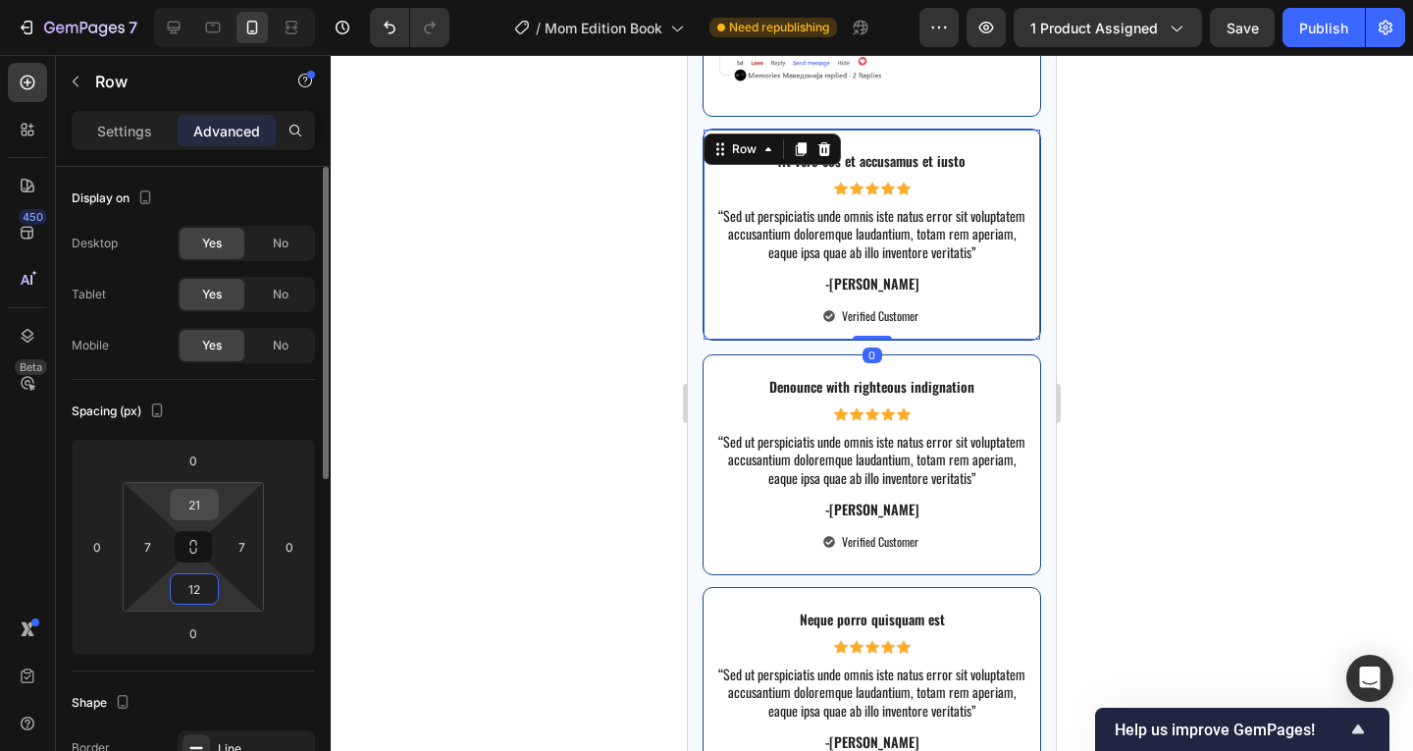
type input "12"
click at [204, 498] on input "21" at bounding box center [194, 504] width 39 height 29
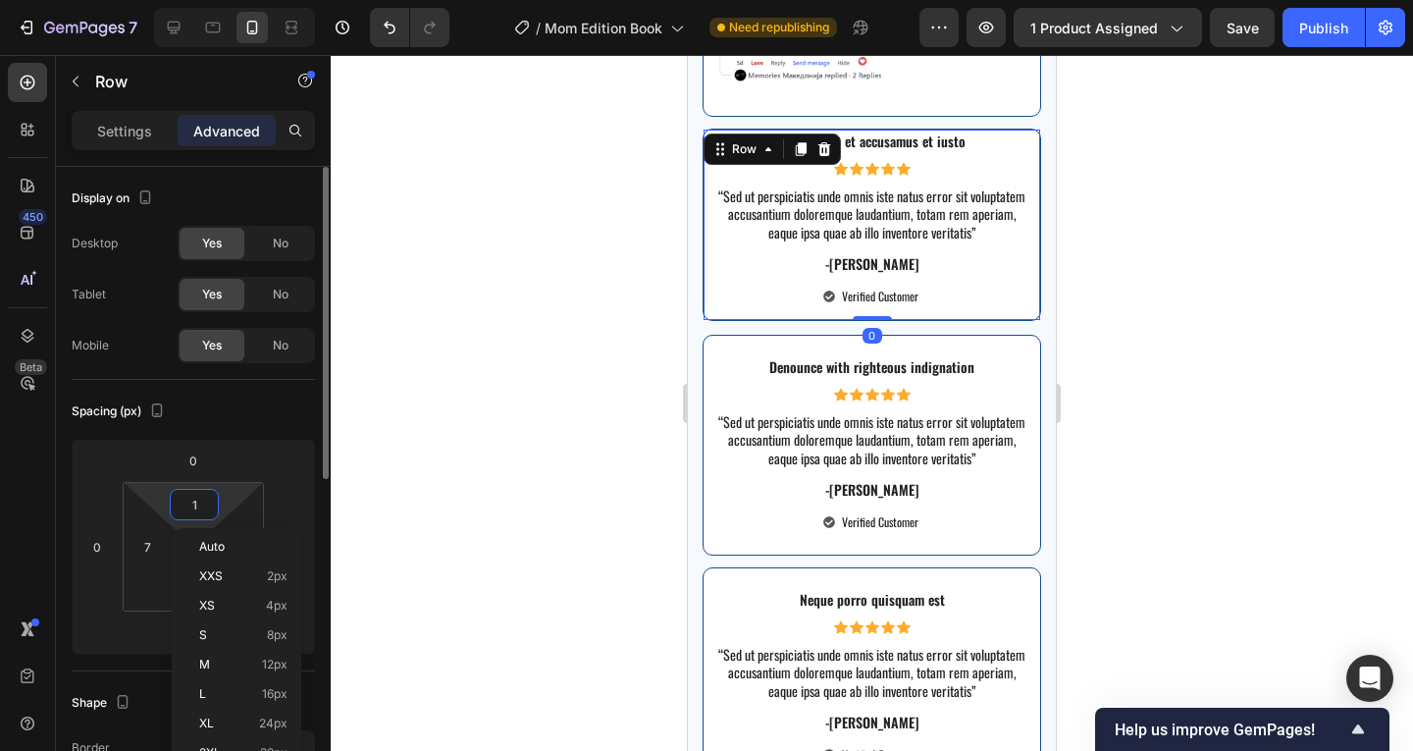
type input "12"
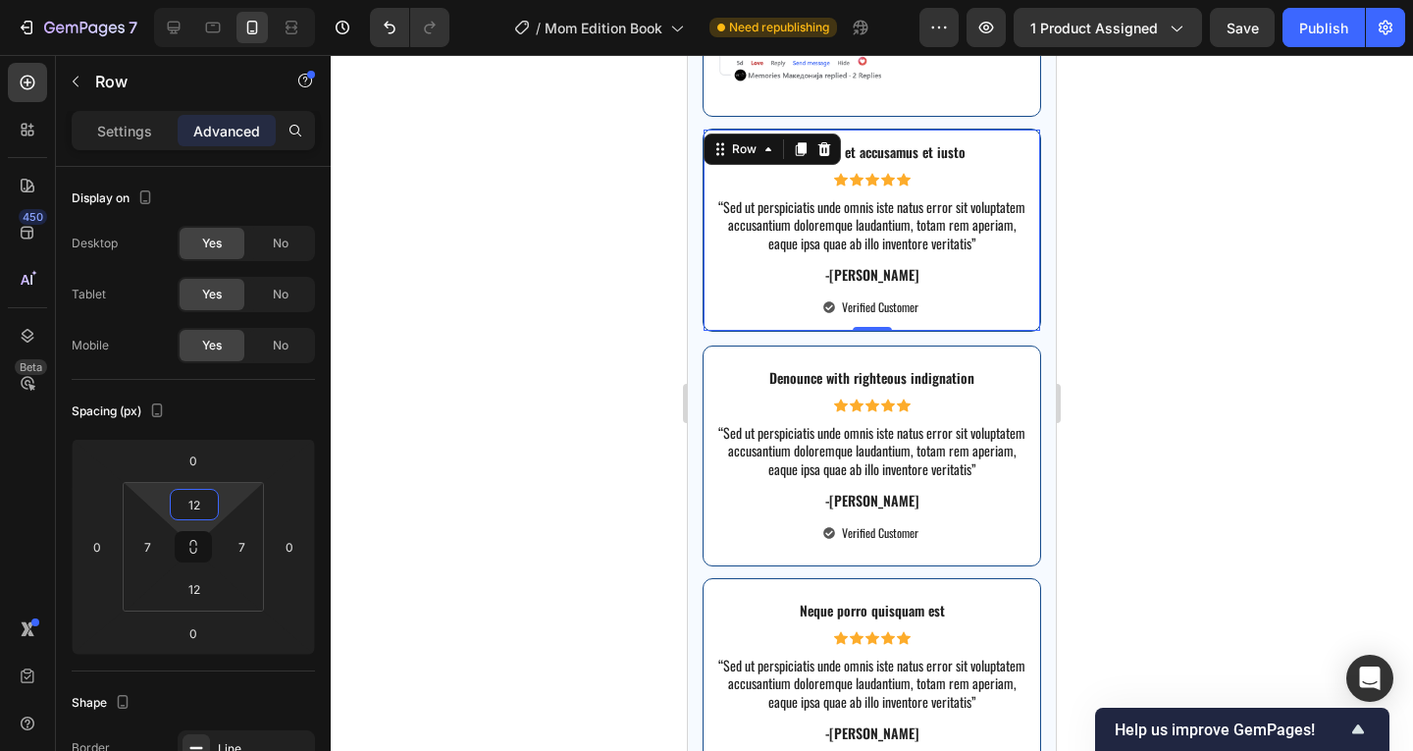
click at [1148, 352] on div at bounding box center [872, 403] width 1082 height 696
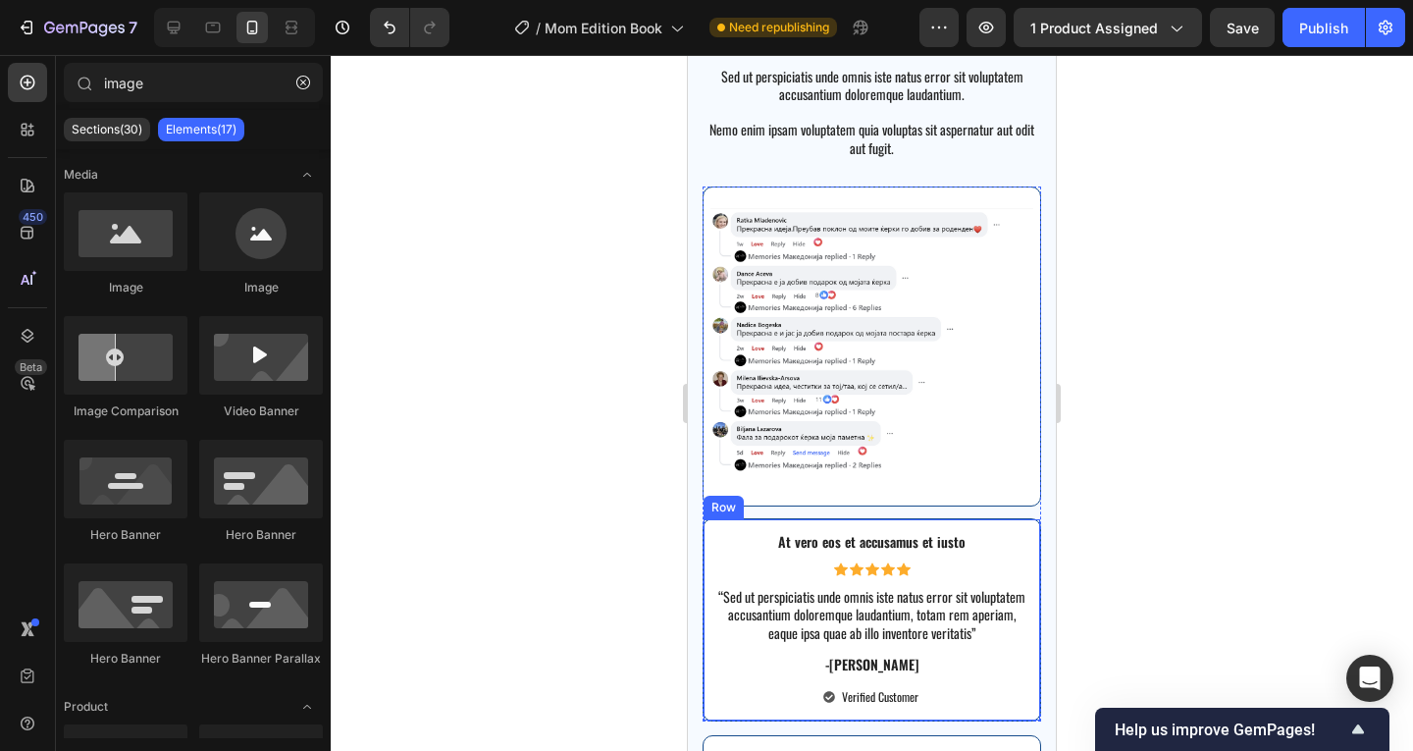
scroll to position [4403, 0]
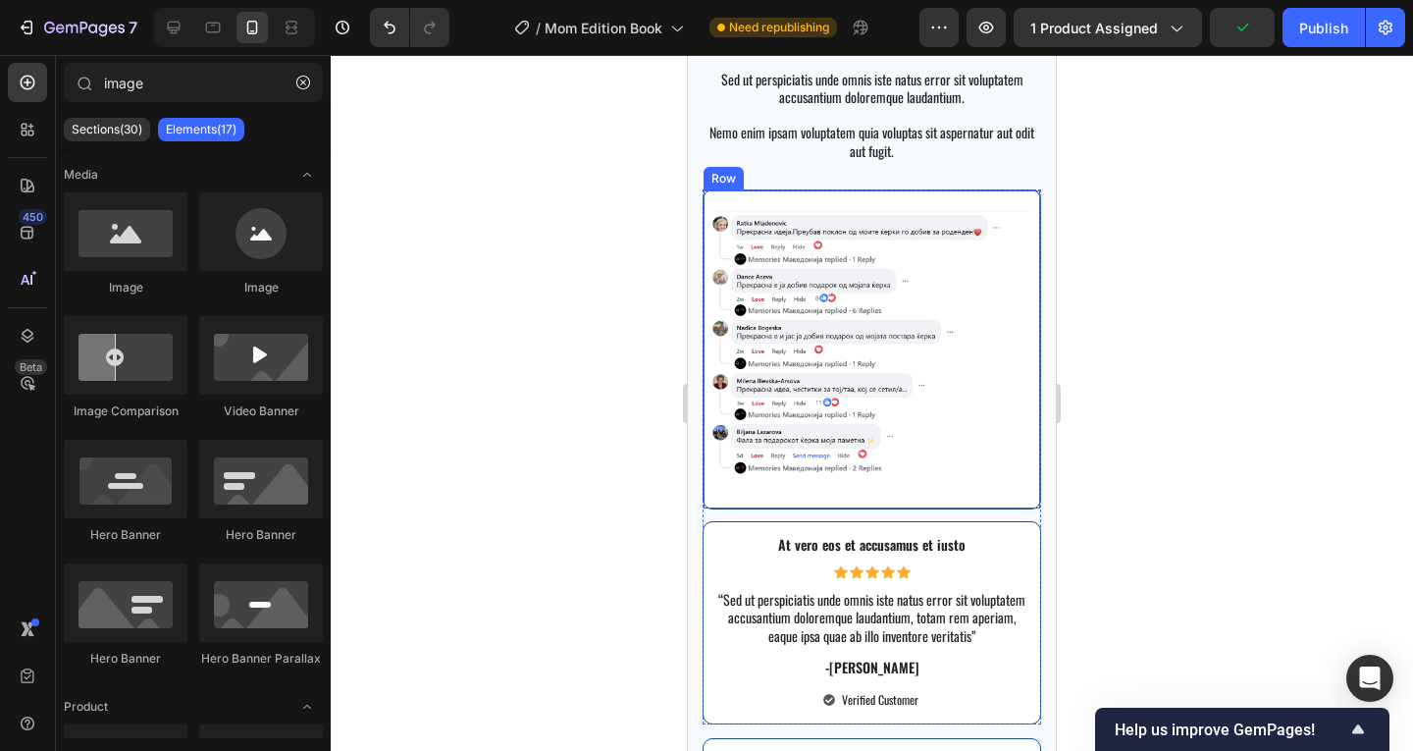
click at [708, 193] on div "Image Row" at bounding box center [871, 349] width 338 height 320
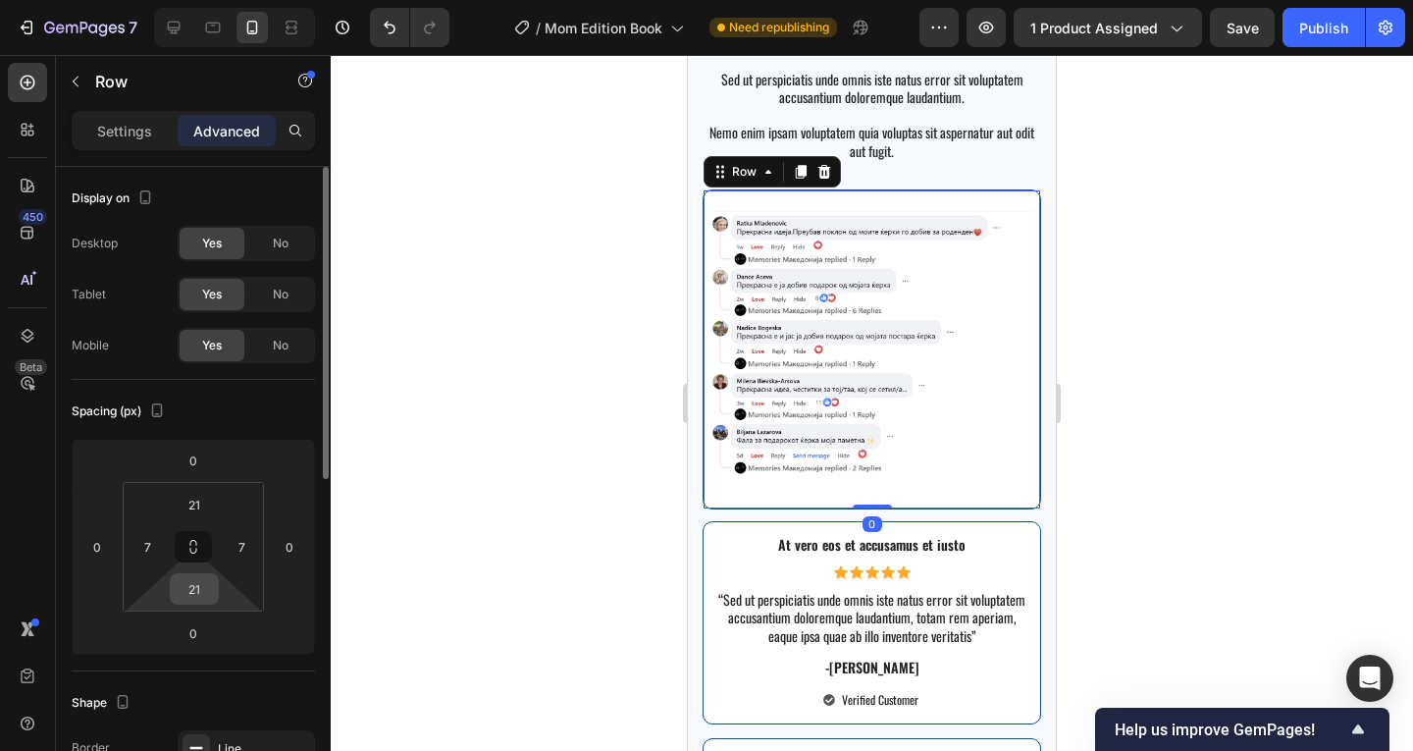
click at [199, 584] on input "21" at bounding box center [194, 588] width 39 height 29
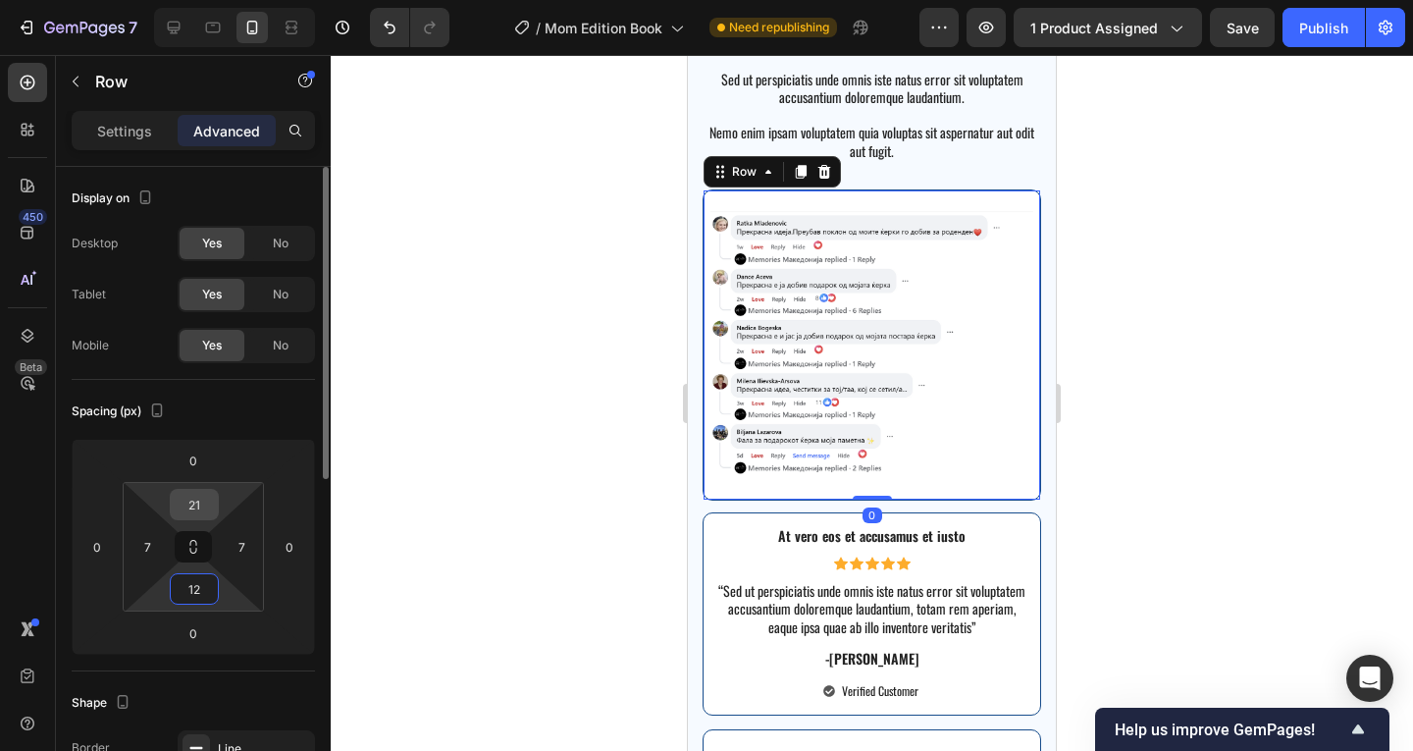
type input "12"
click at [199, 503] on input "21" at bounding box center [194, 504] width 39 height 29
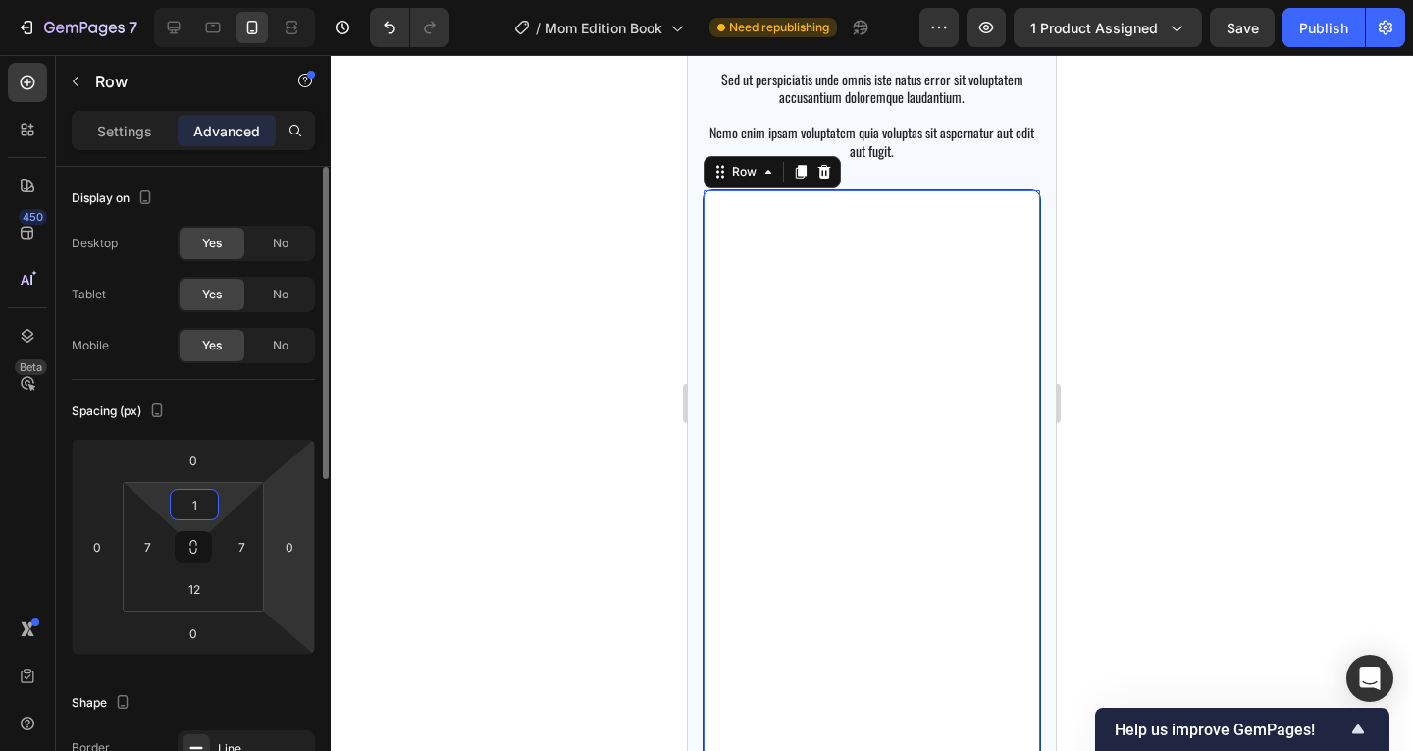
type input "12"
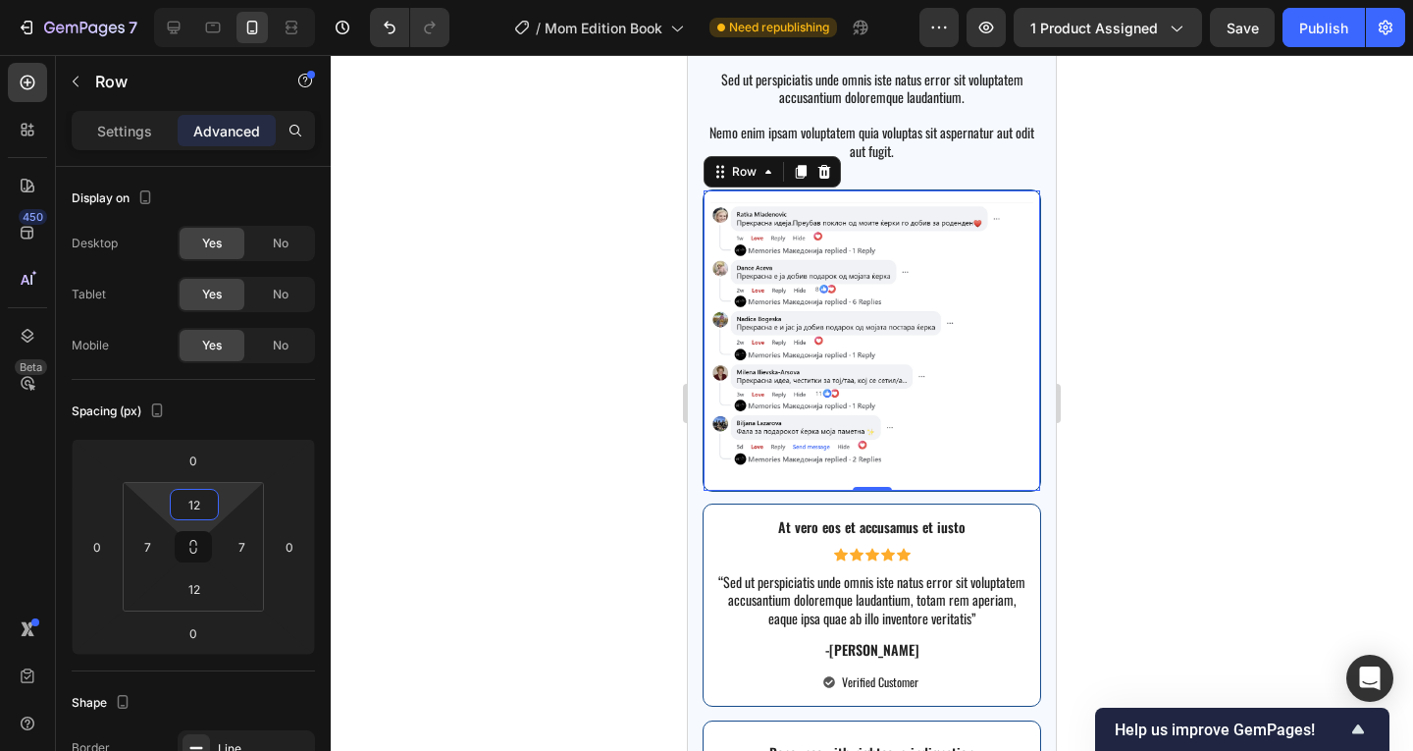
click at [1242, 414] on div at bounding box center [872, 403] width 1082 height 696
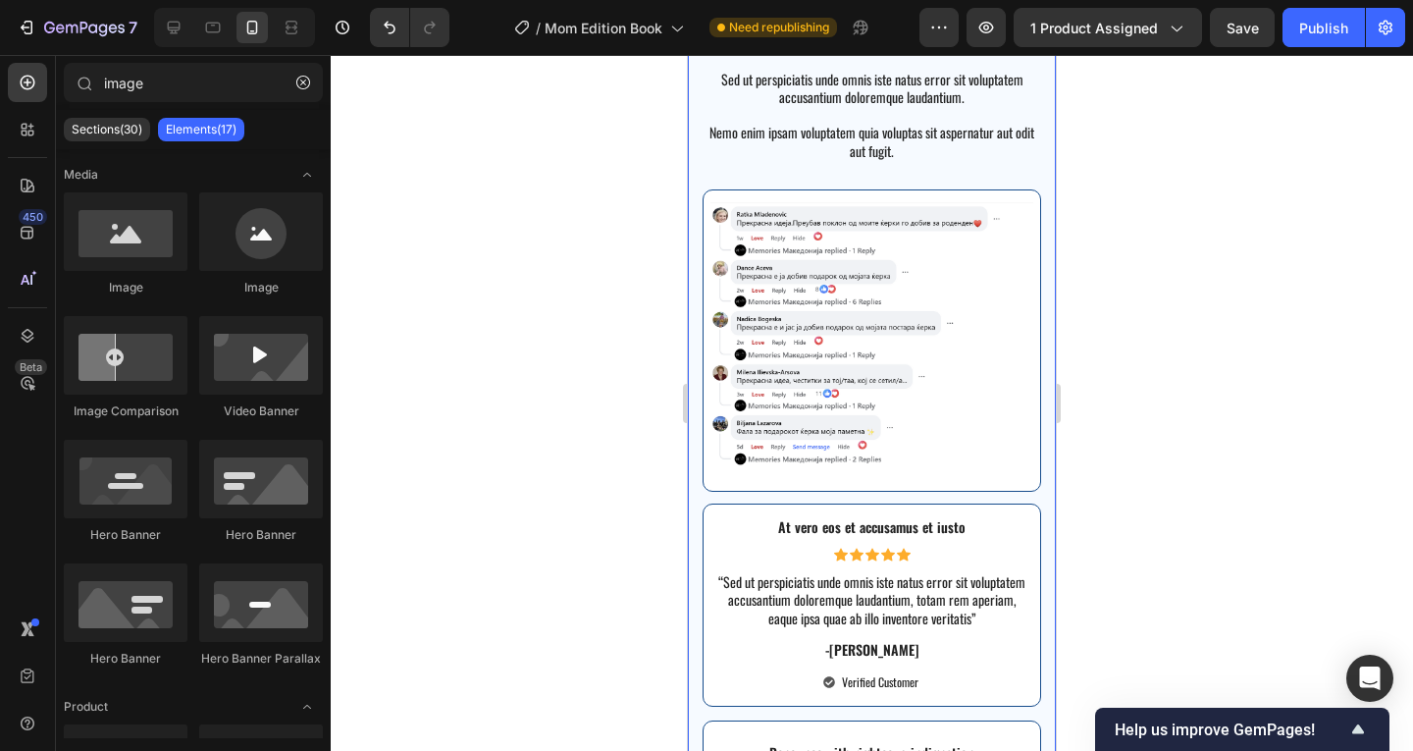
click at [699, 208] on div "Image Sed ut perspiciatis unde omnis iste natus error sit voluptatem accusantiu…" at bounding box center [872, 599] width 368 height 1424
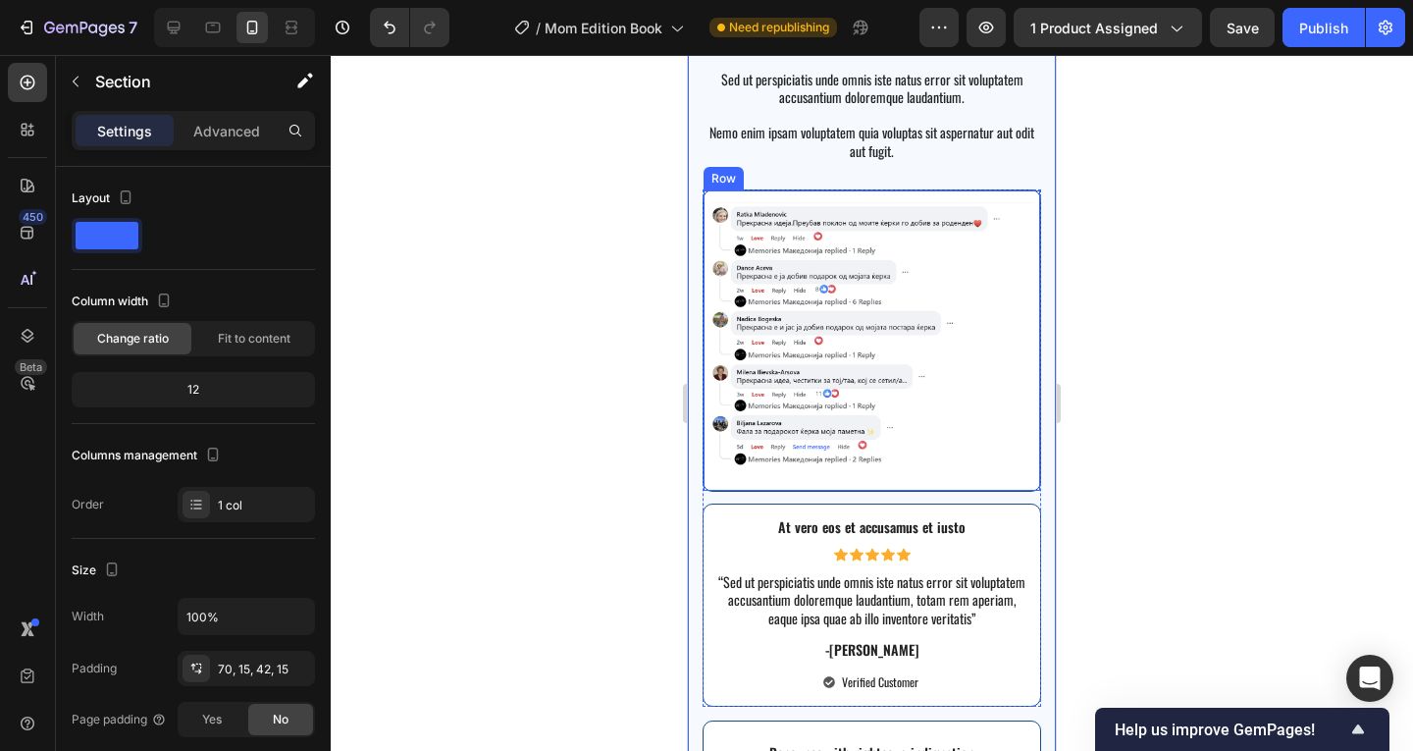
click at [707, 209] on div "Image Row" at bounding box center [871, 340] width 338 height 302
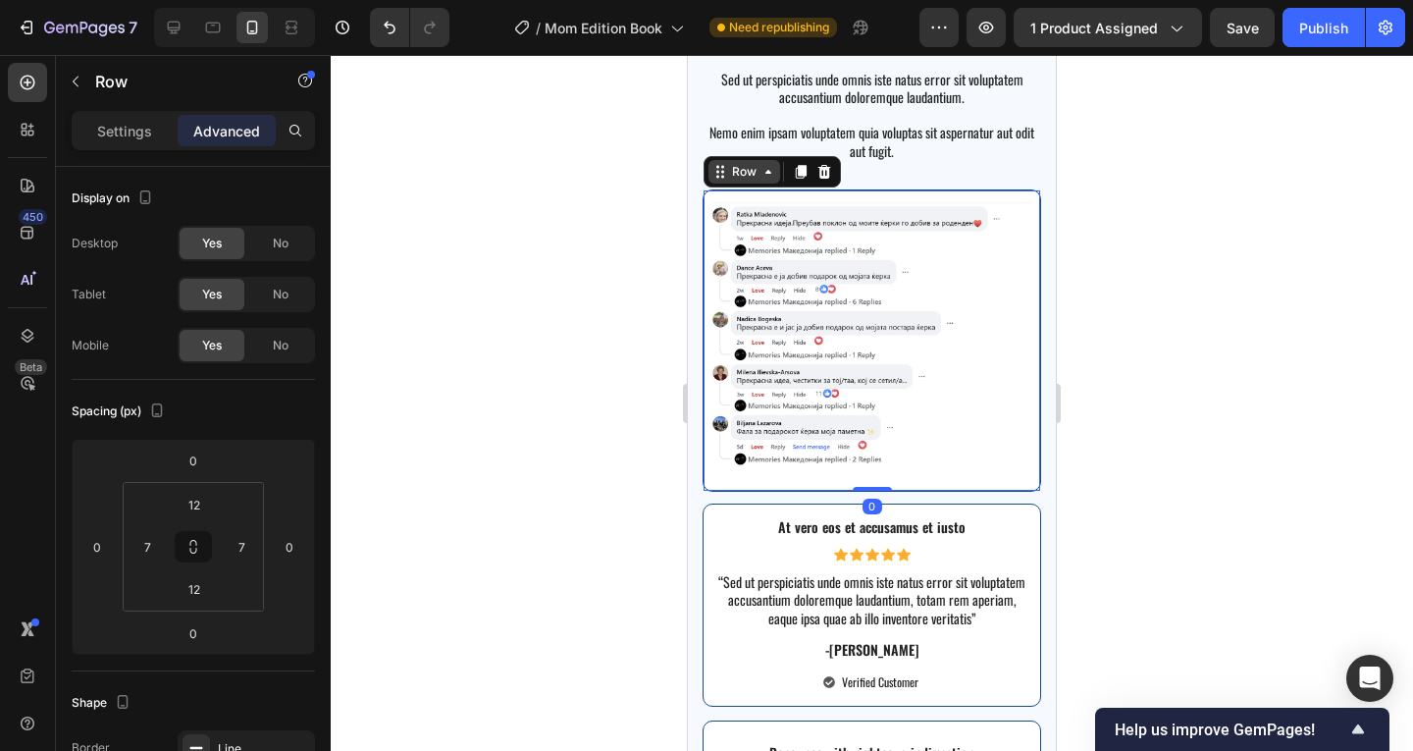
click at [759, 181] on div "Row" at bounding box center [744, 172] width 72 height 24
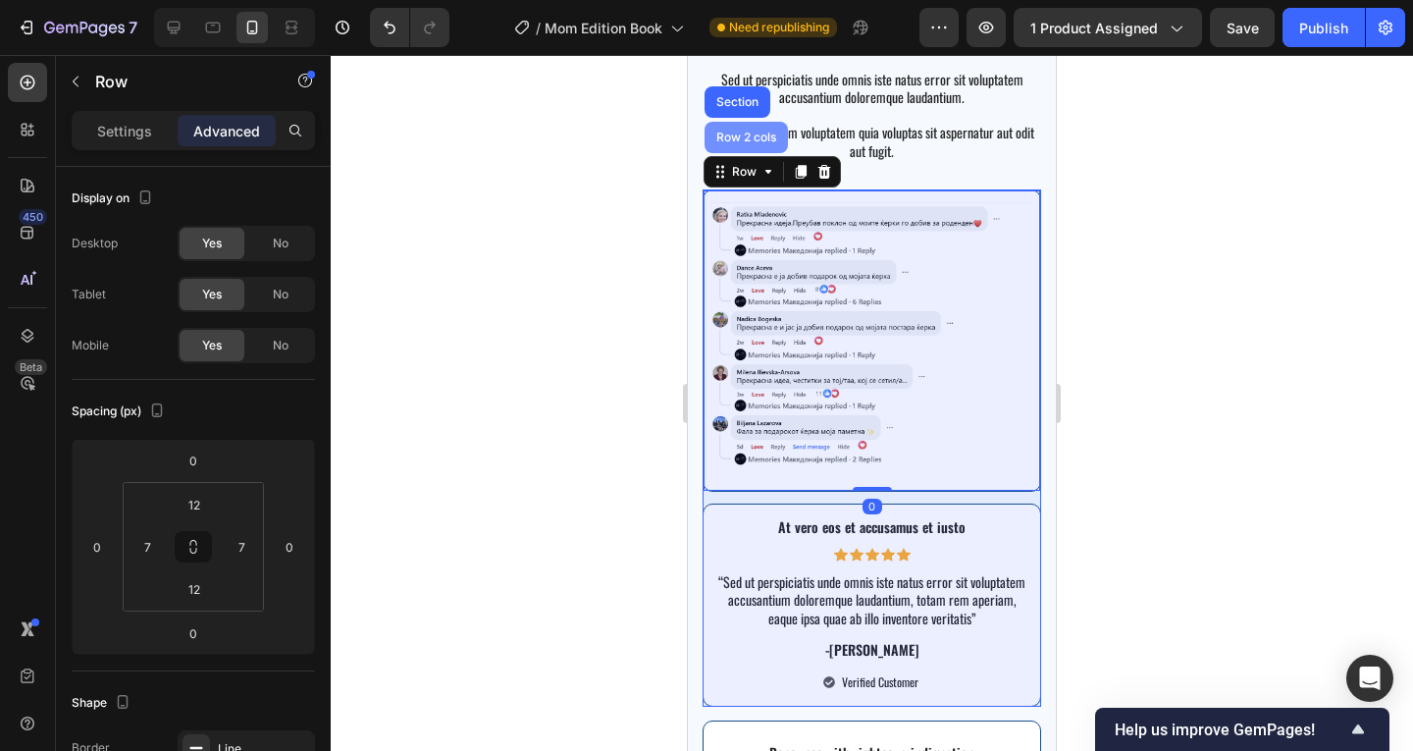
click at [755, 146] on div "Row 2 cols" at bounding box center [745, 137] width 83 height 31
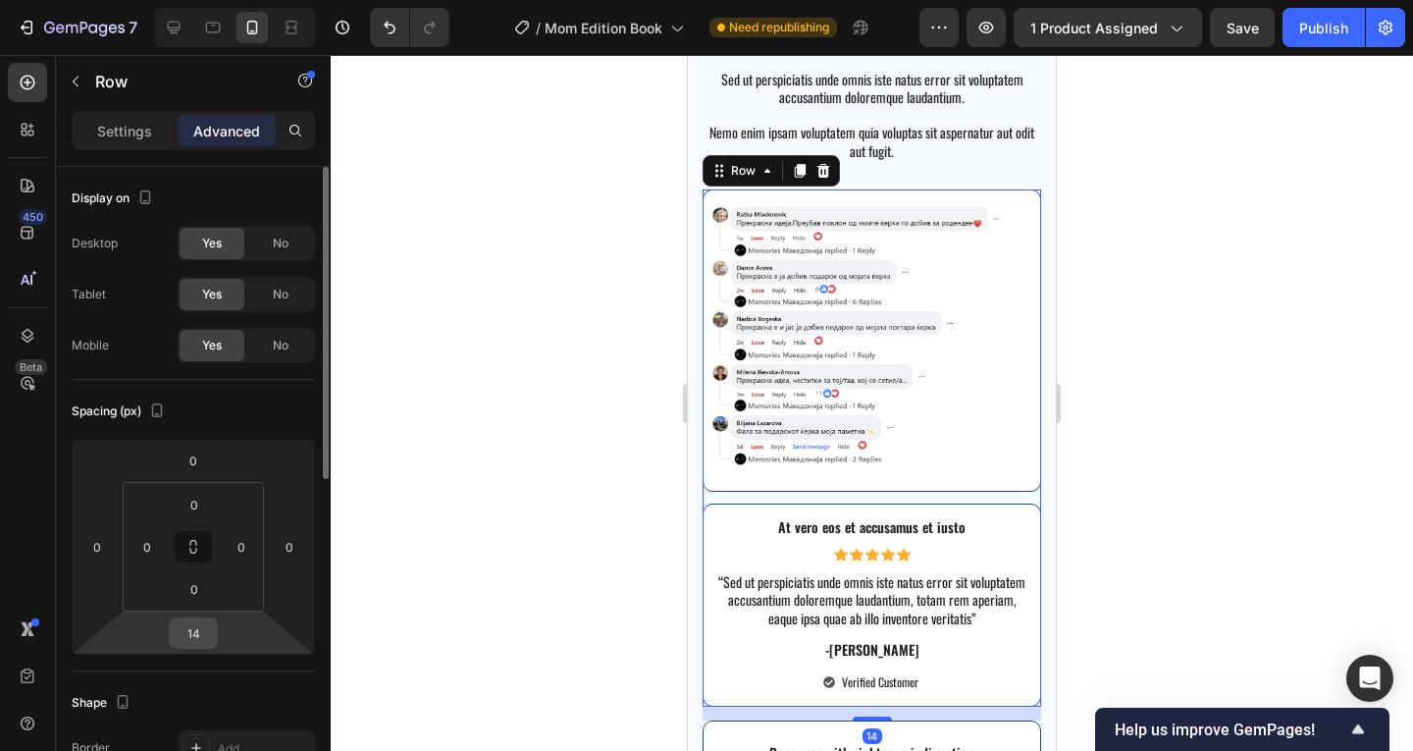
click at [196, 626] on input "14" at bounding box center [193, 632] width 39 height 29
type input "12"
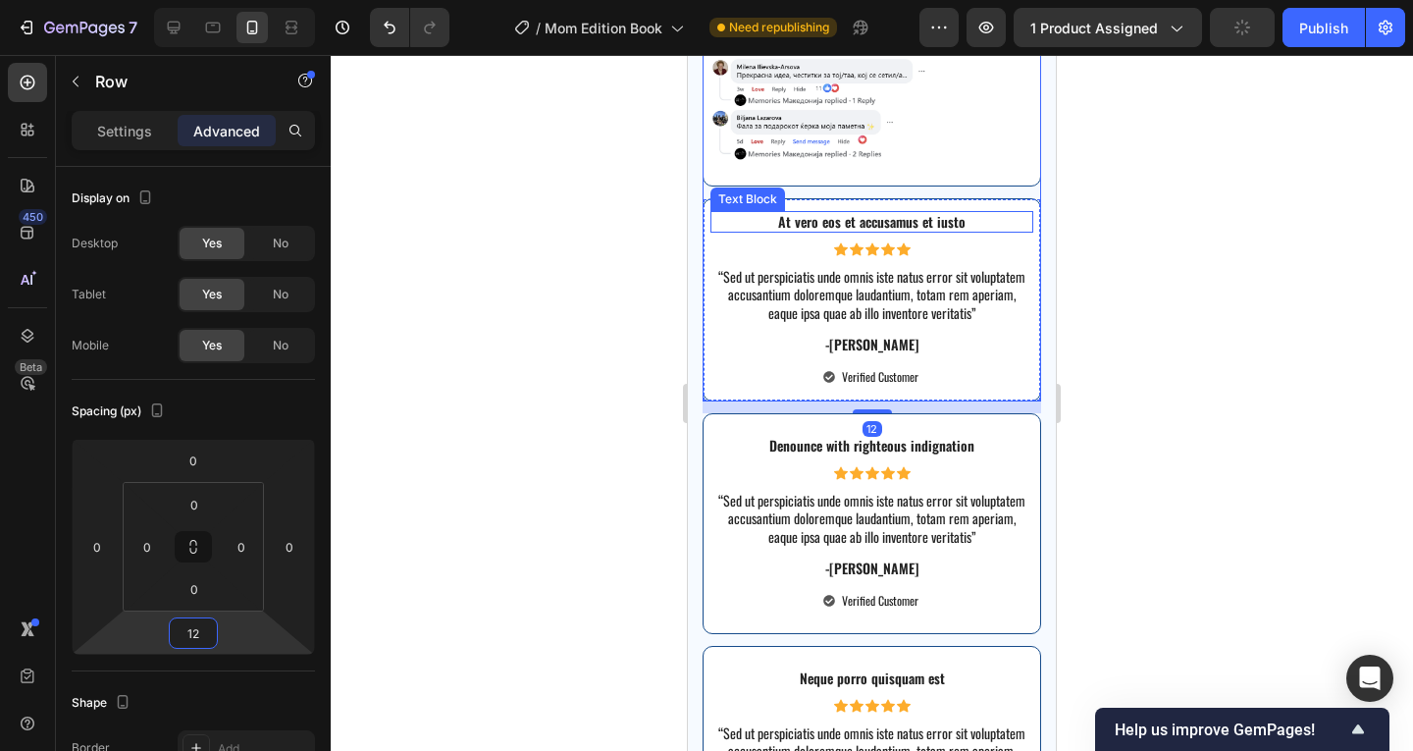
scroll to position [4795, 0]
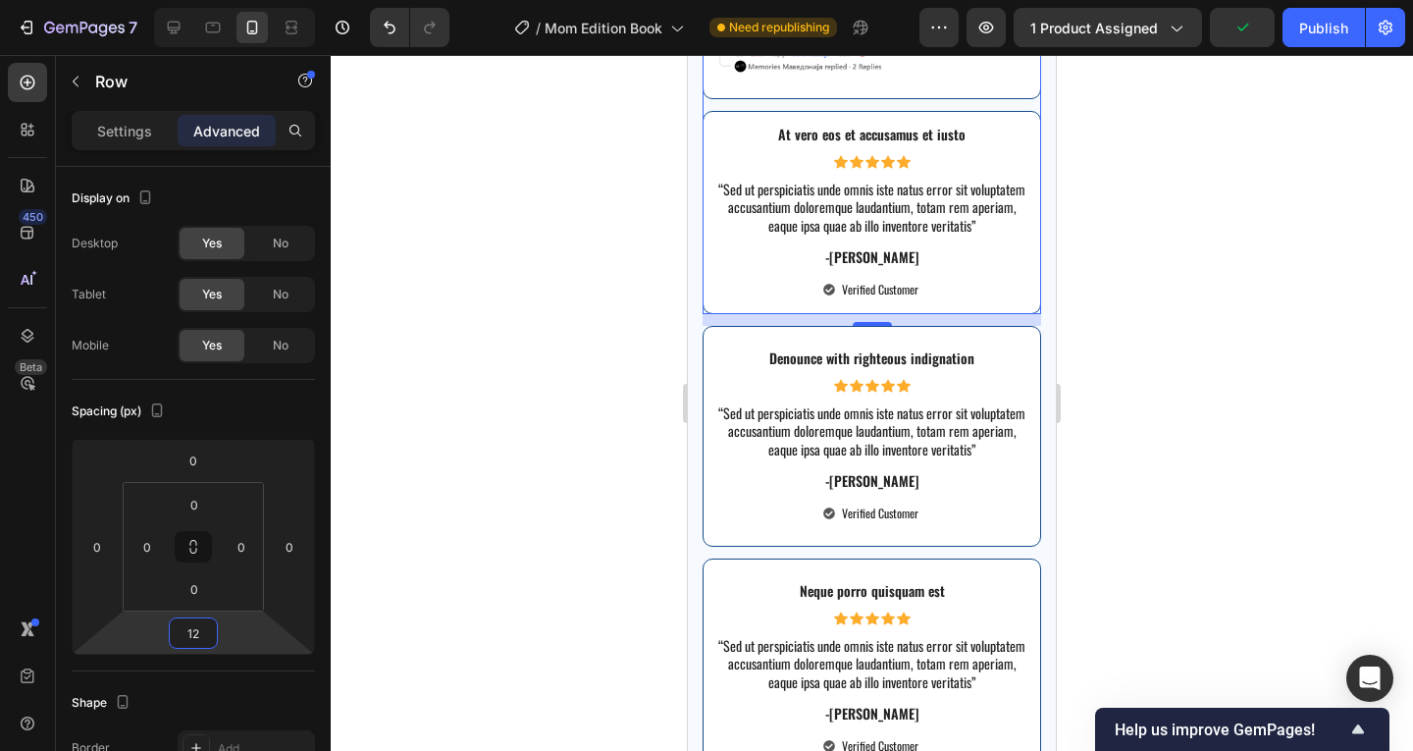
click at [1162, 389] on div at bounding box center [872, 403] width 1082 height 696
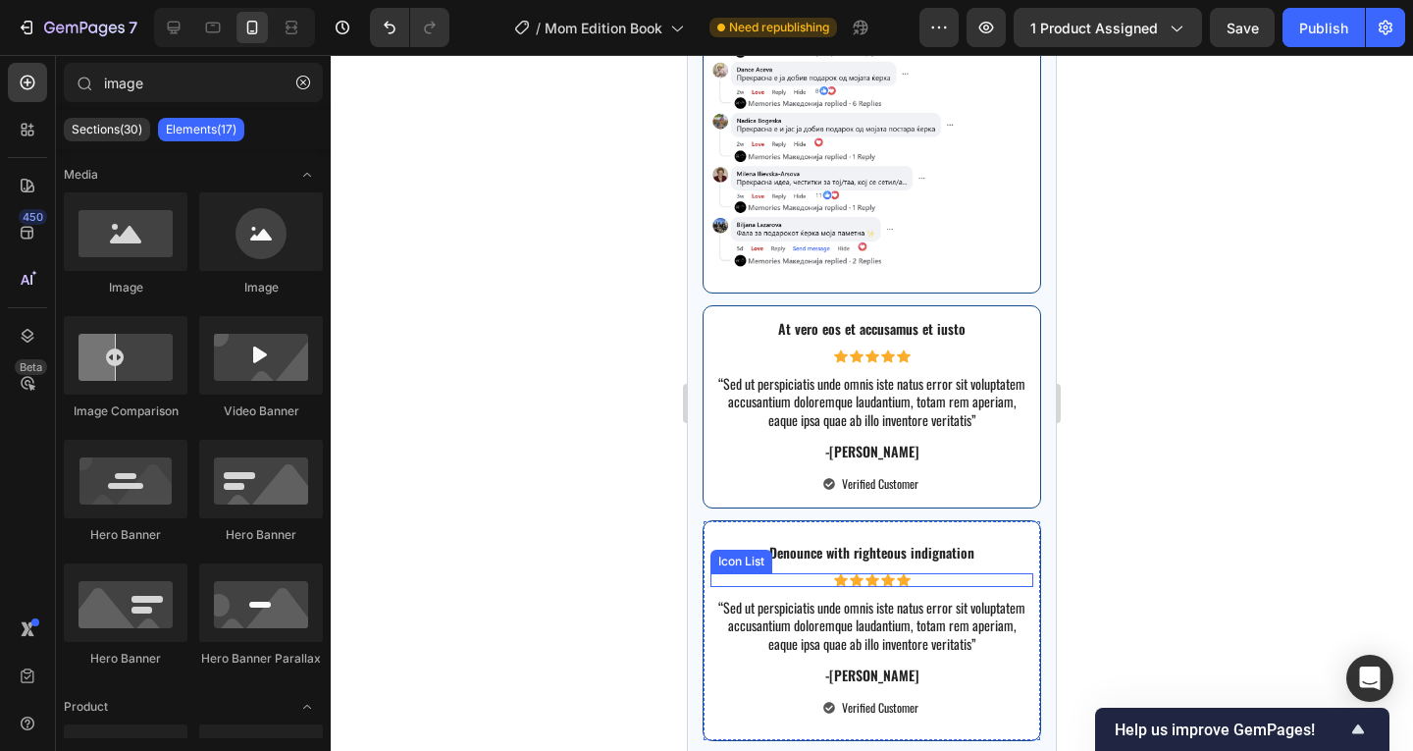
scroll to position [4599, 0]
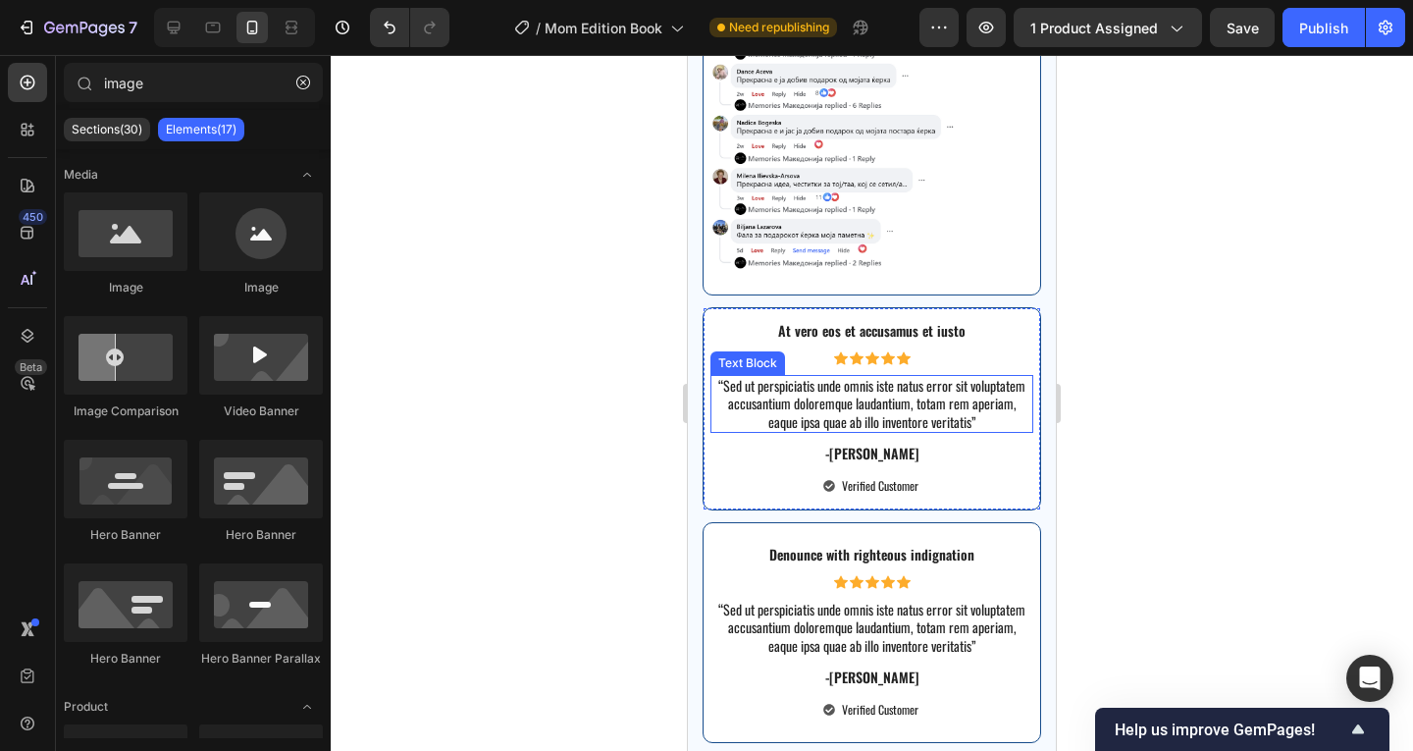
click at [963, 395] on p "“Sed ut perspiciatis unde omnis iste natus error sit voluptatem accusantium dol…" at bounding box center [871, 404] width 319 height 54
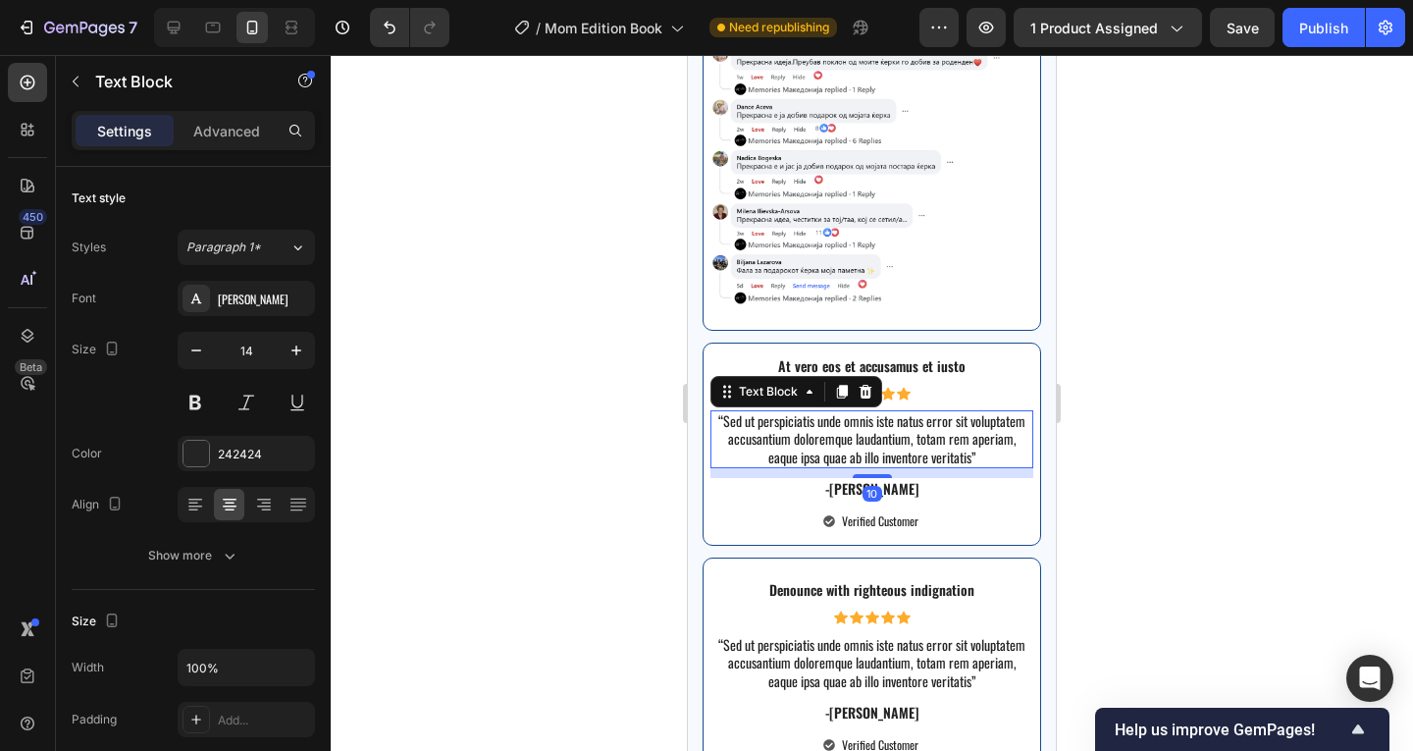
scroll to position [4533, 0]
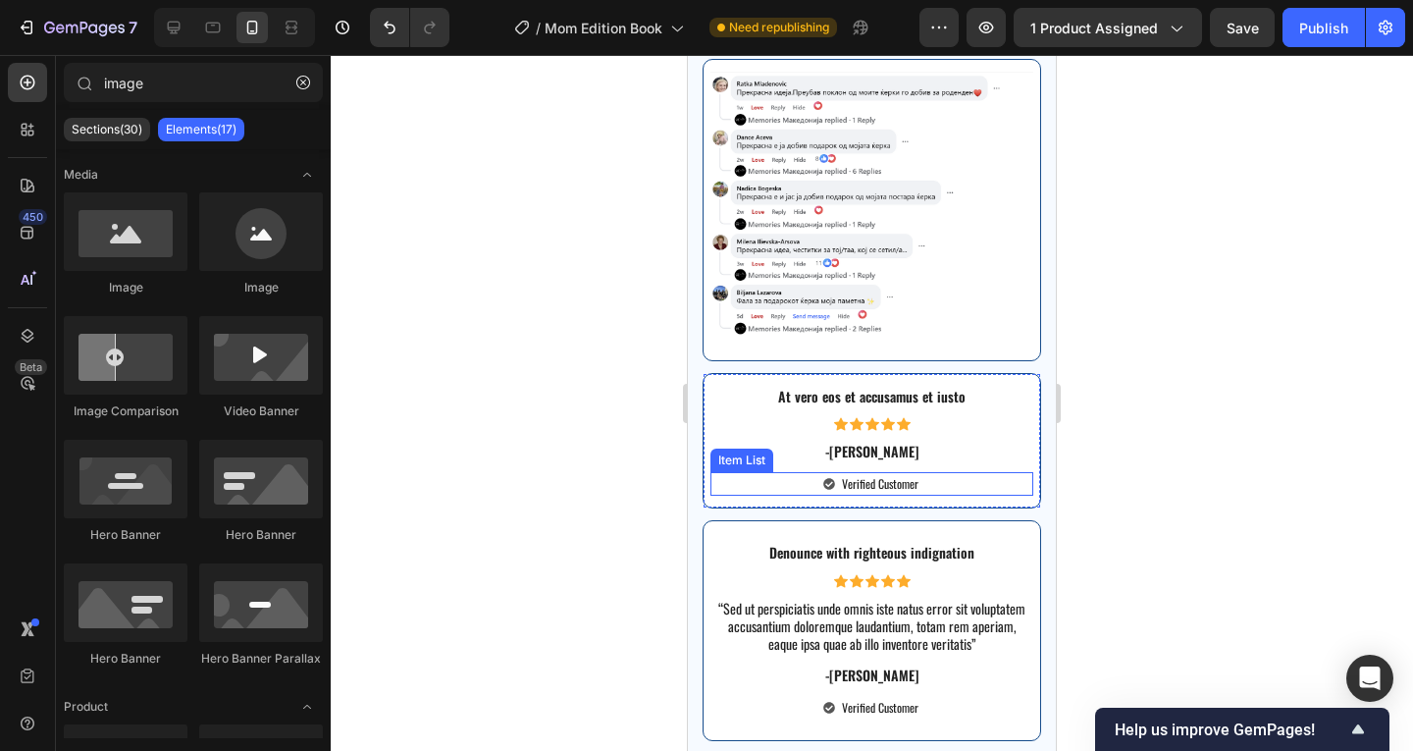
click at [936, 472] on div "Verified Customer" at bounding box center [871, 484] width 323 height 24
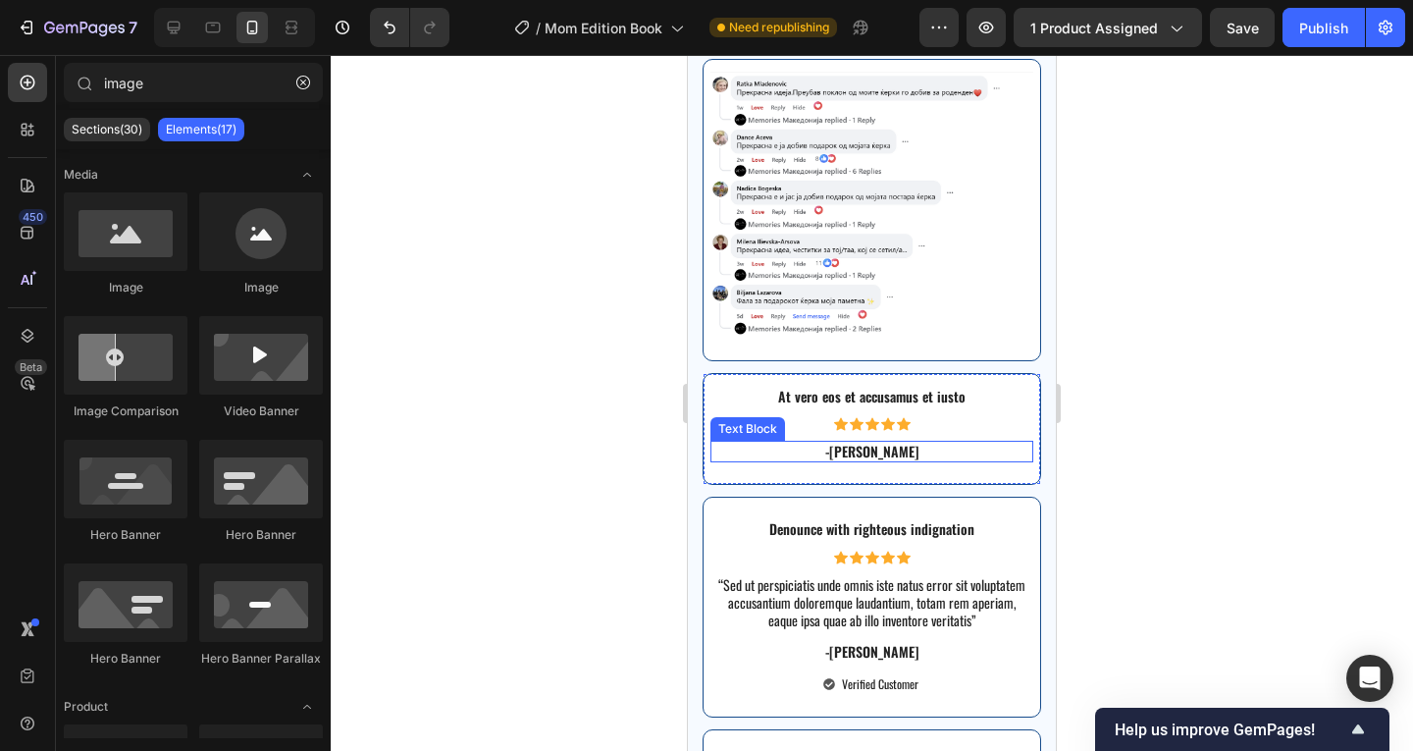
click at [936, 442] on p "-[PERSON_NAME]" at bounding box center [871, 451] width 319 height 18
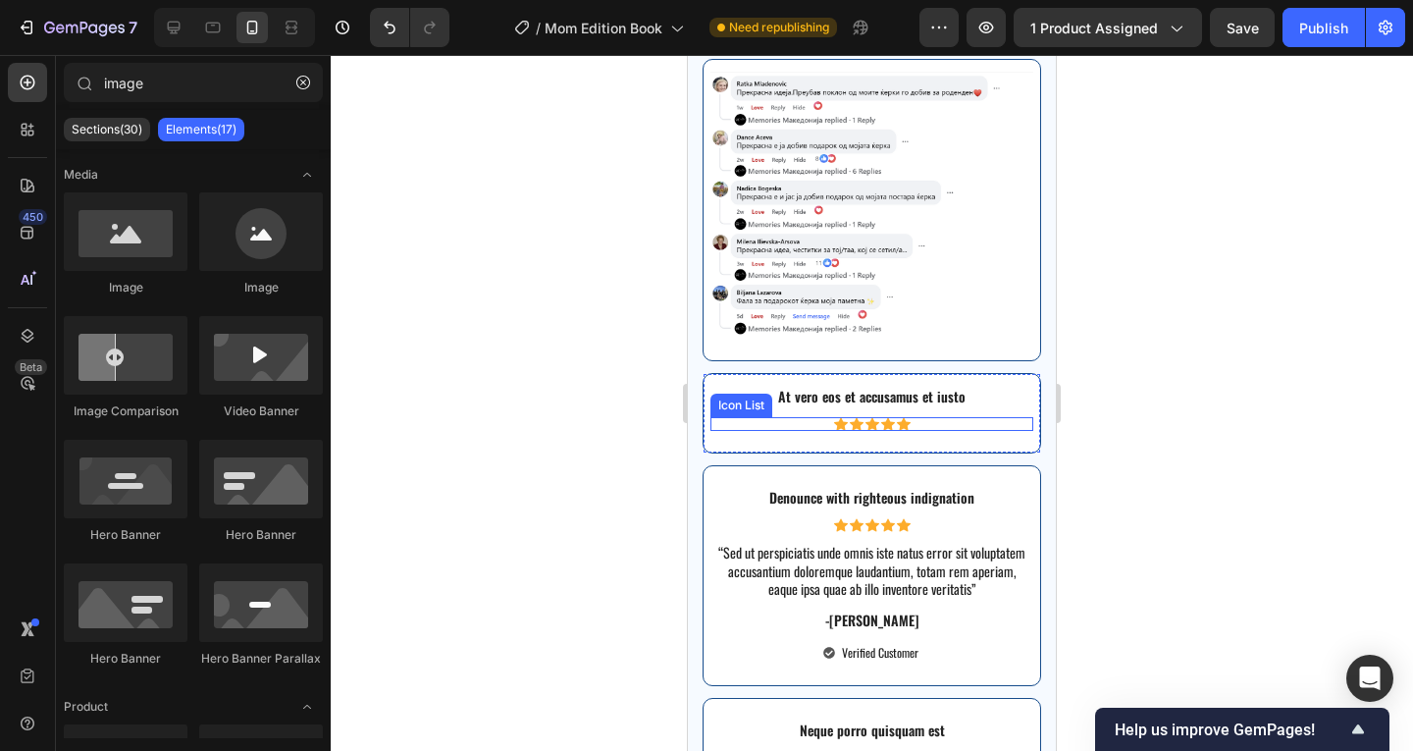
click at [950, 417] on div "Icon Icon Icon Icon Icon" at bounding box center [871, 424] width 323 height 14
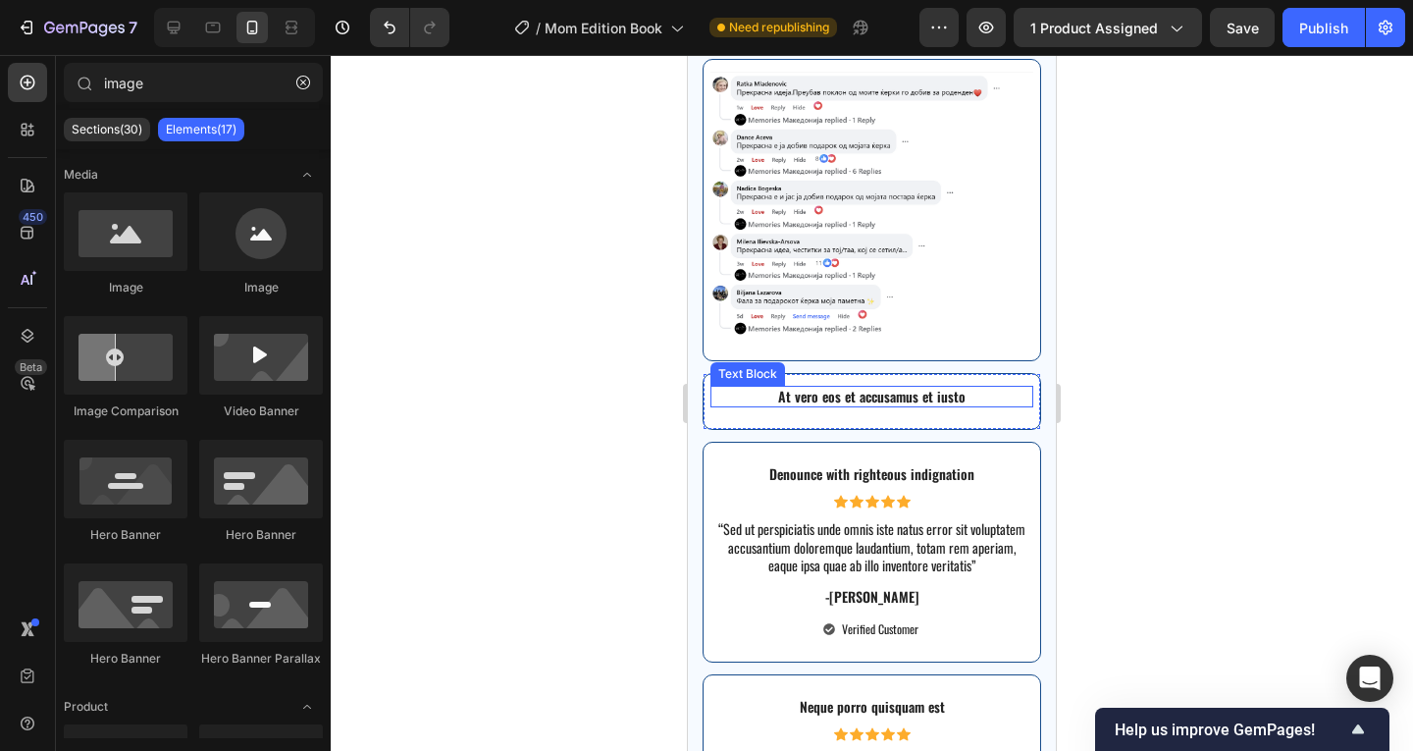
click at [970, 390] on p "At vero eos et accusamus et iusto" at bounding box center [871, 397] width 319 height 18
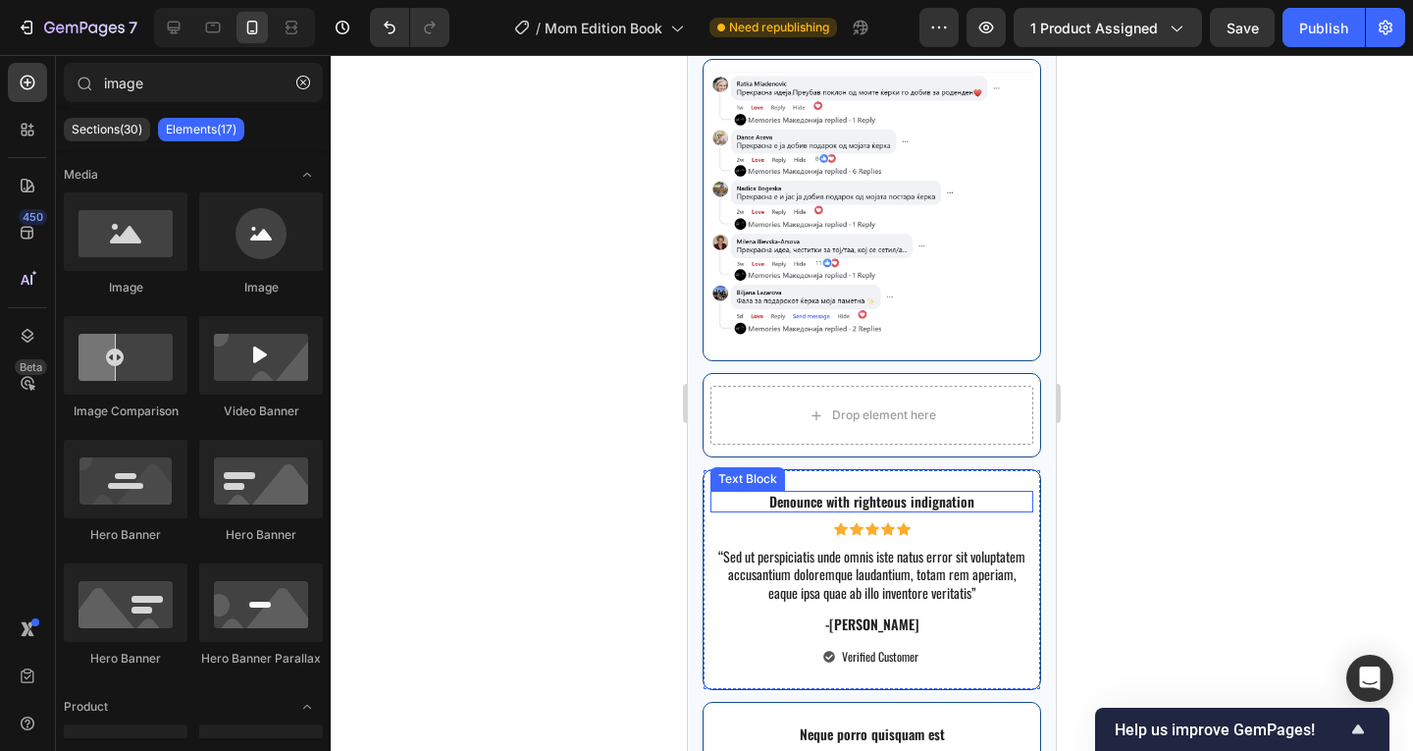
click at [962, 492] on p "Denounce with righteous indignation" at bounding box center [871, 501] width 319 height 18
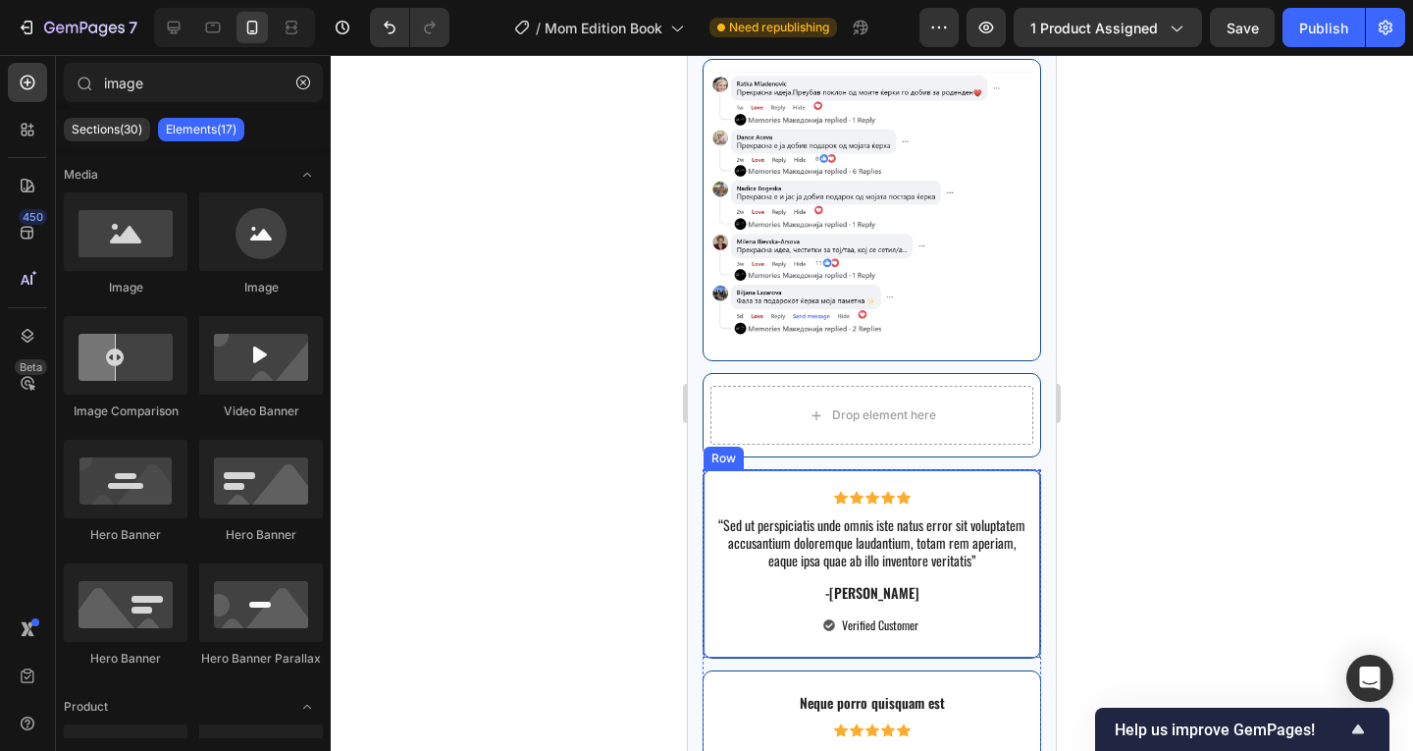
click at [943, 474] on div "Icon Icon Icon Icon Icon Icon List “Sed ut perspiciatis unde omnis iste natus e…" at bounding box center [871, 563] width 338 height 189
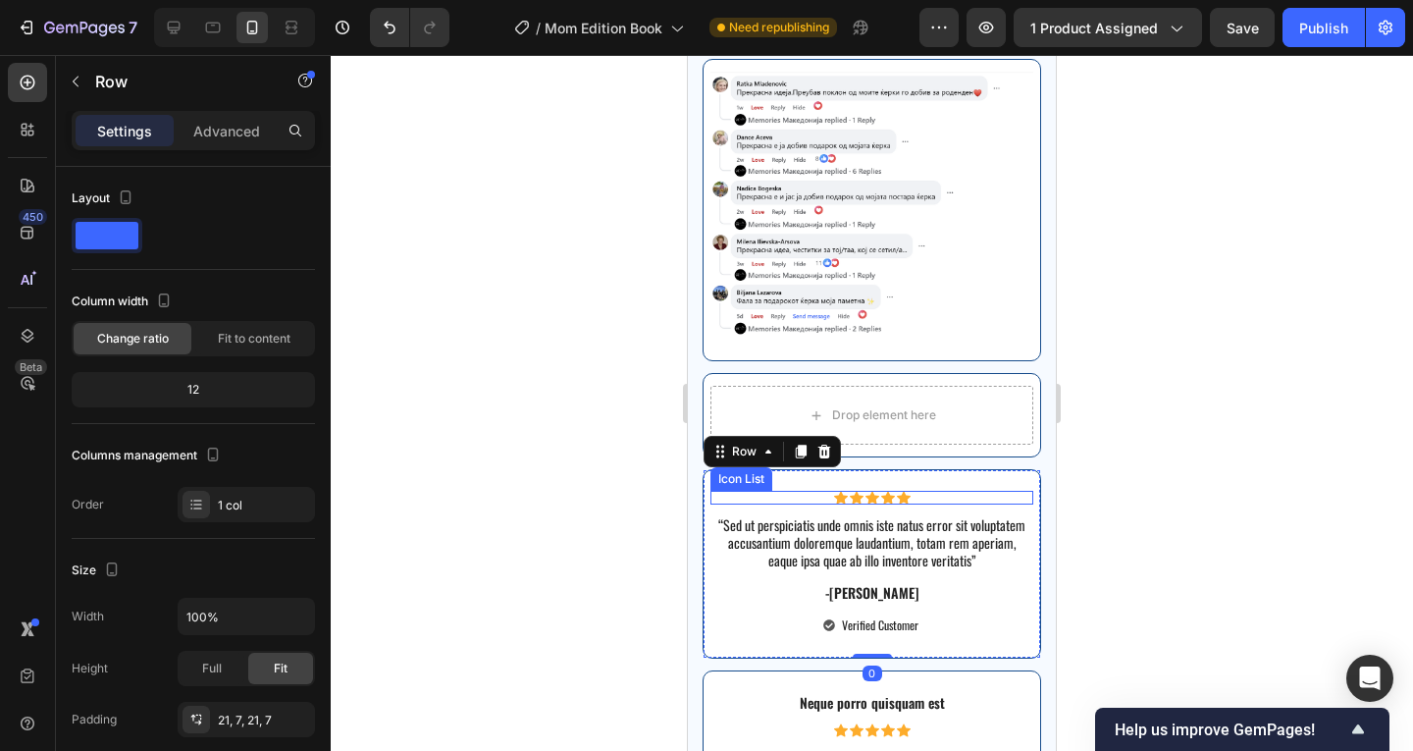
click at [897, 491] on icon at bounding box center [904, 497] width 14 height 13
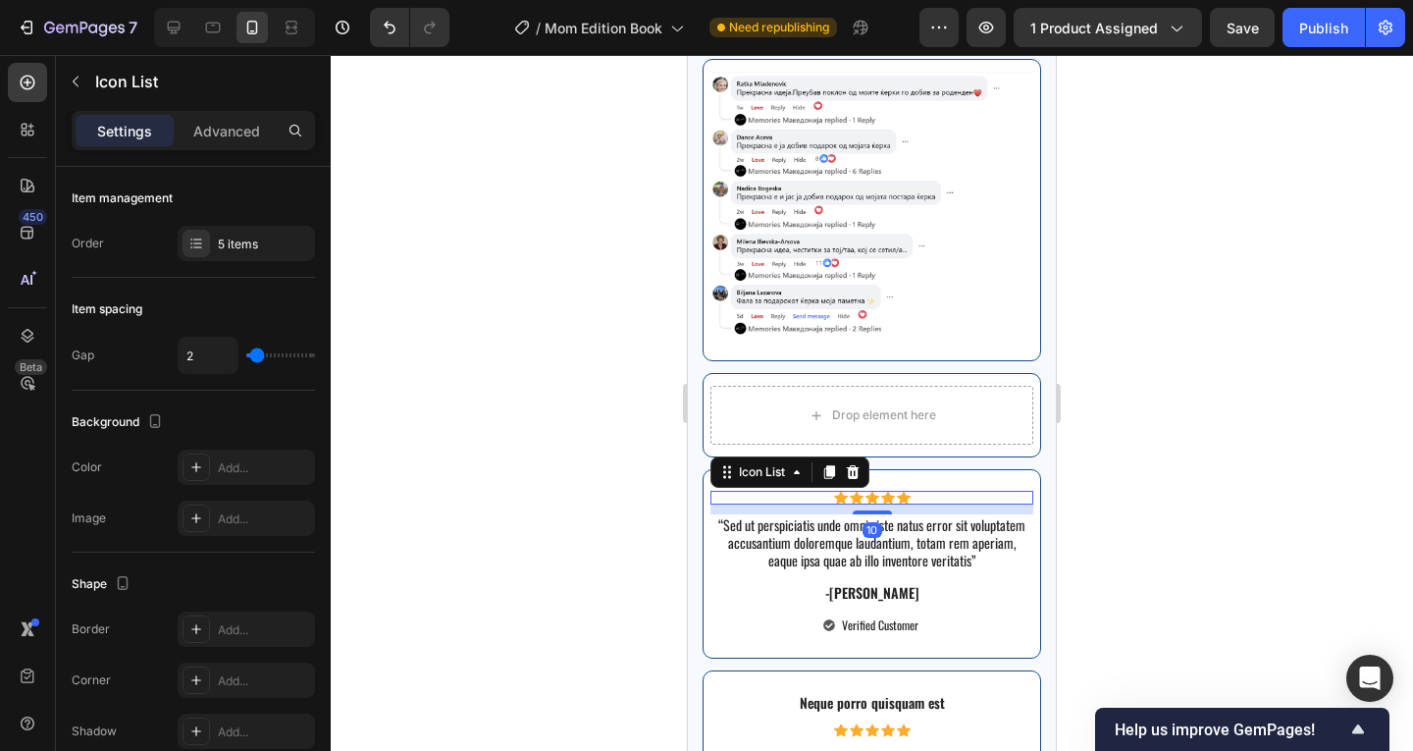
click at [928, 491] on div "Icon Icon Icon Icon Icon" at bounding box center [871, 498] width 323 height 14
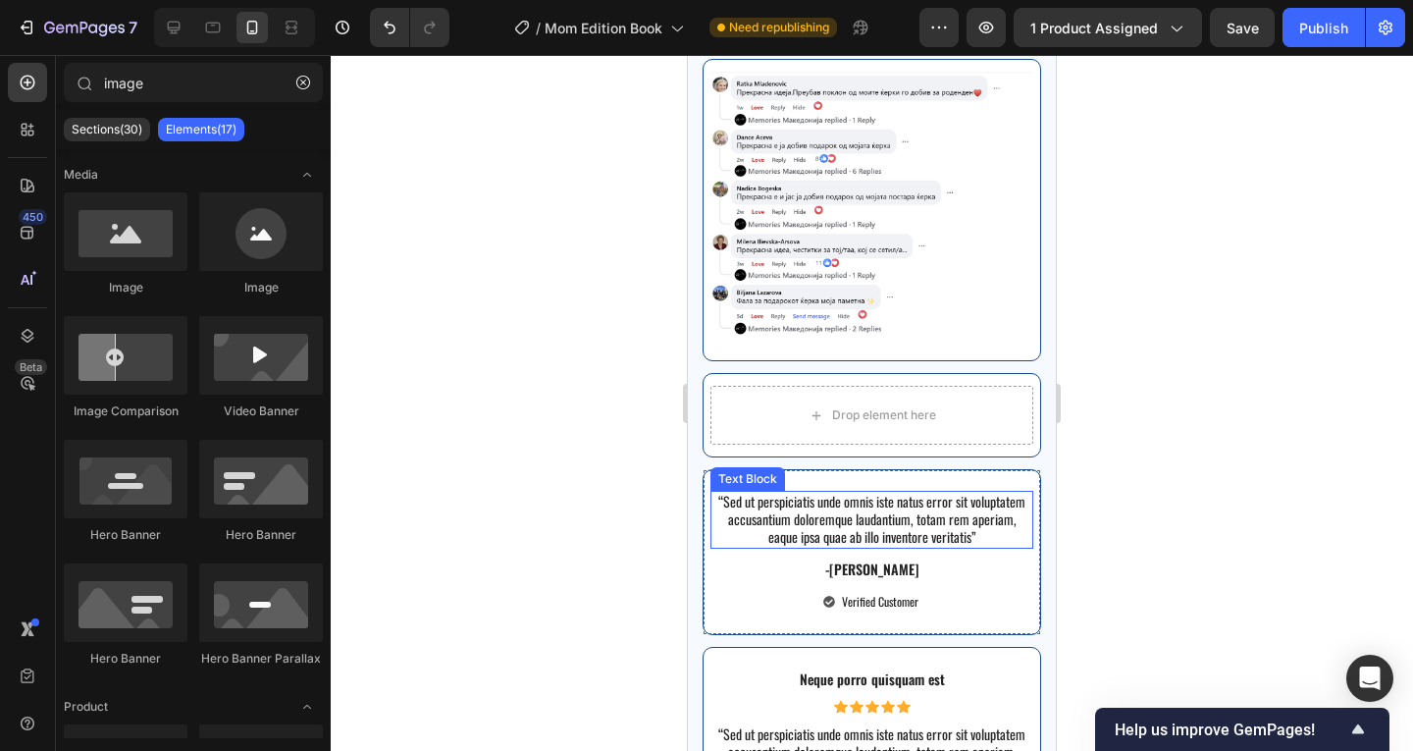
click at [924, 498] on p "“Sed ut perspiciatis unde omnis iste natus error sit voluptatem accusantium dol…" at bounding box center [871, 519] width 319 height 54
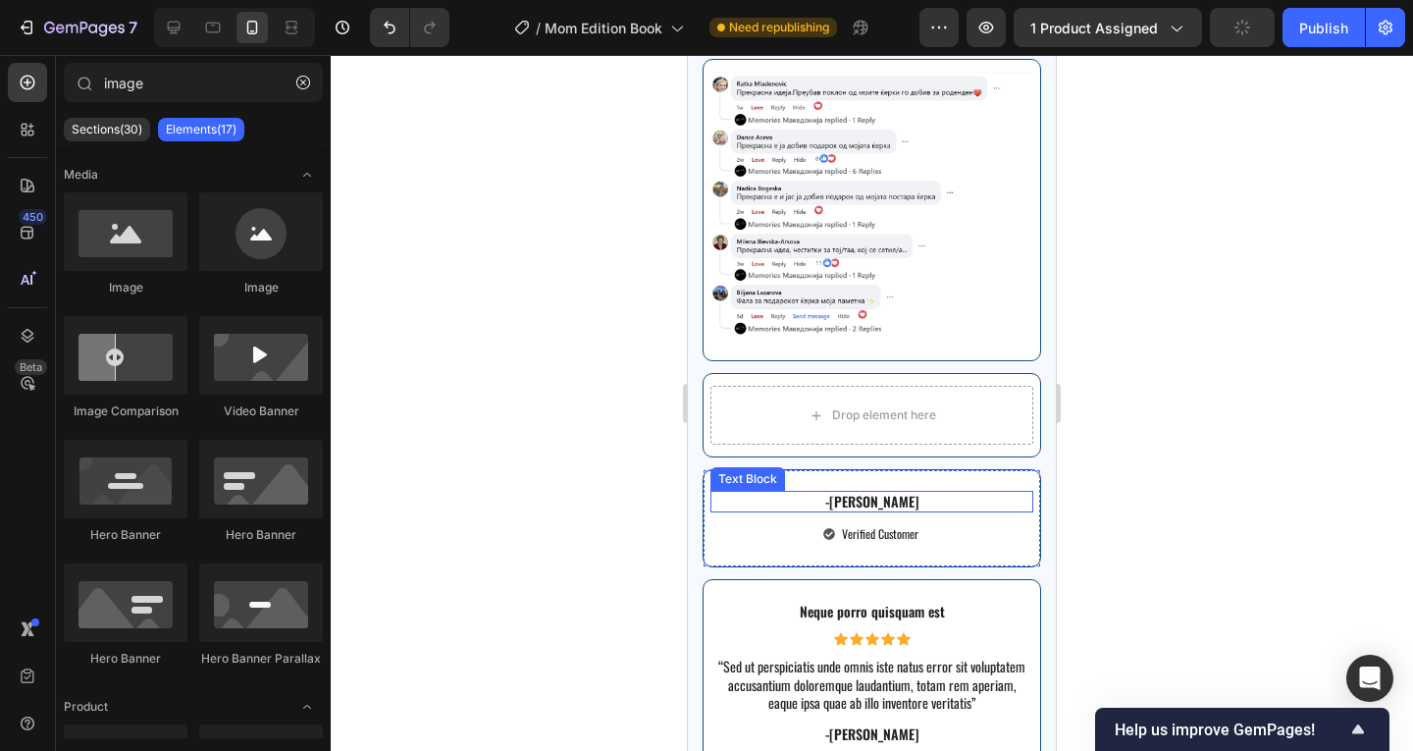
click at [907, 492] on p "-[PERSON_NAME]" at bounding box center [871, 501] width 319 height 18
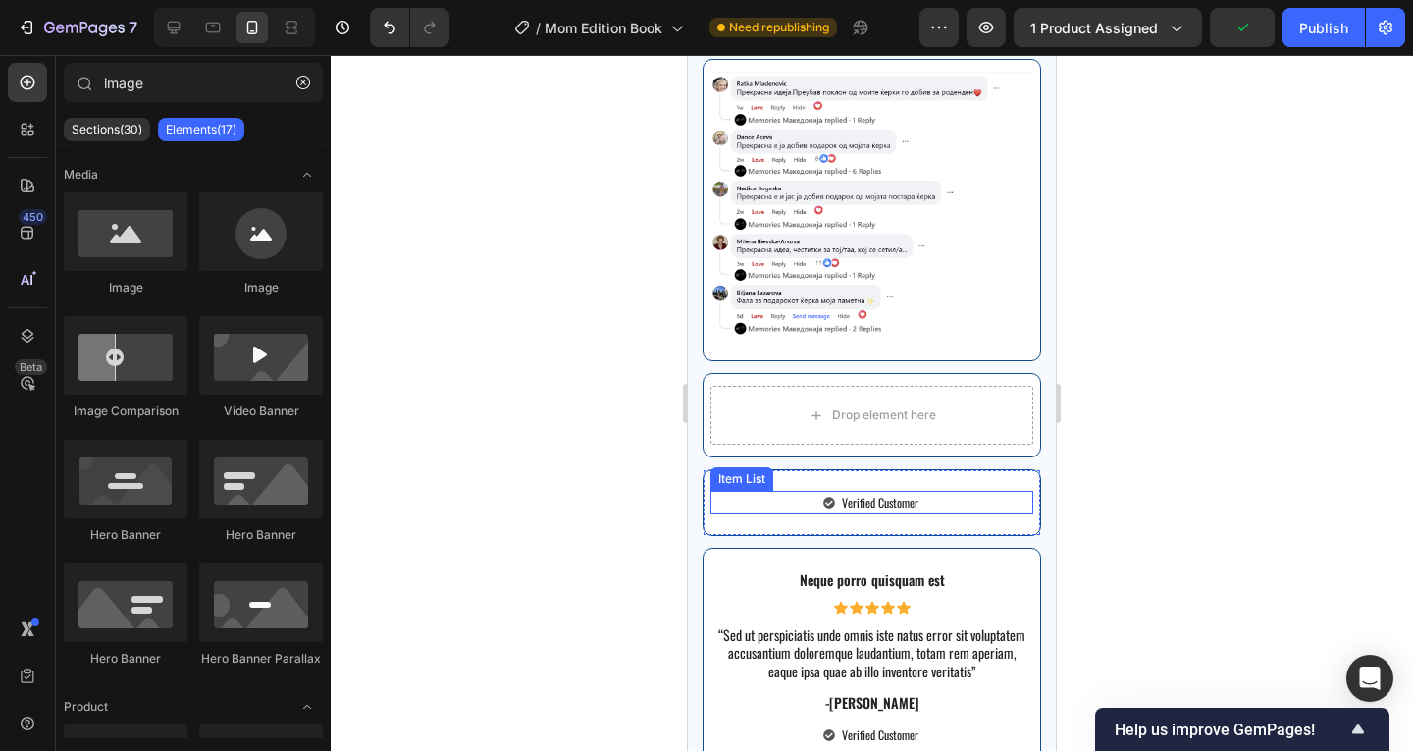
click at [925, 491] on div "Verified Customer" at bounding box center [871, 503] width 323 height 24
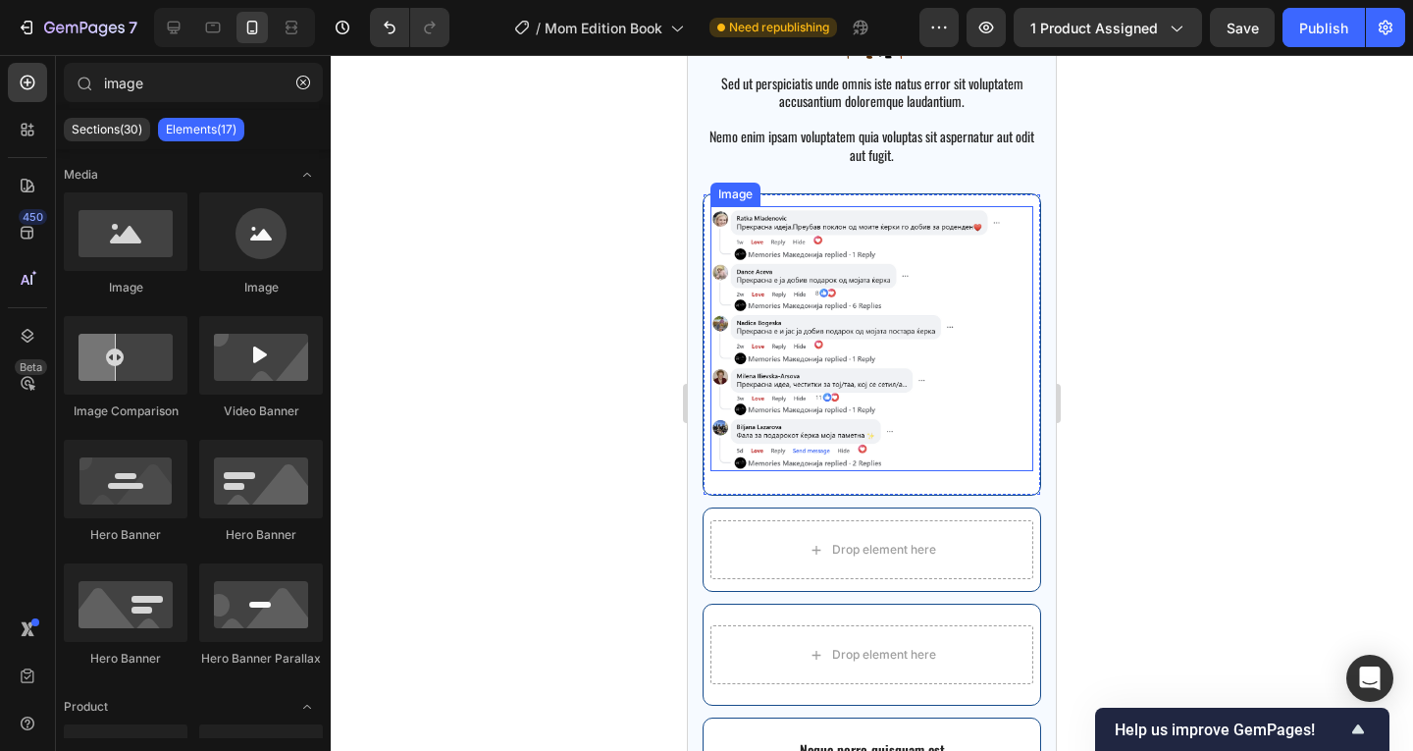
scroll to position [4337, 0]
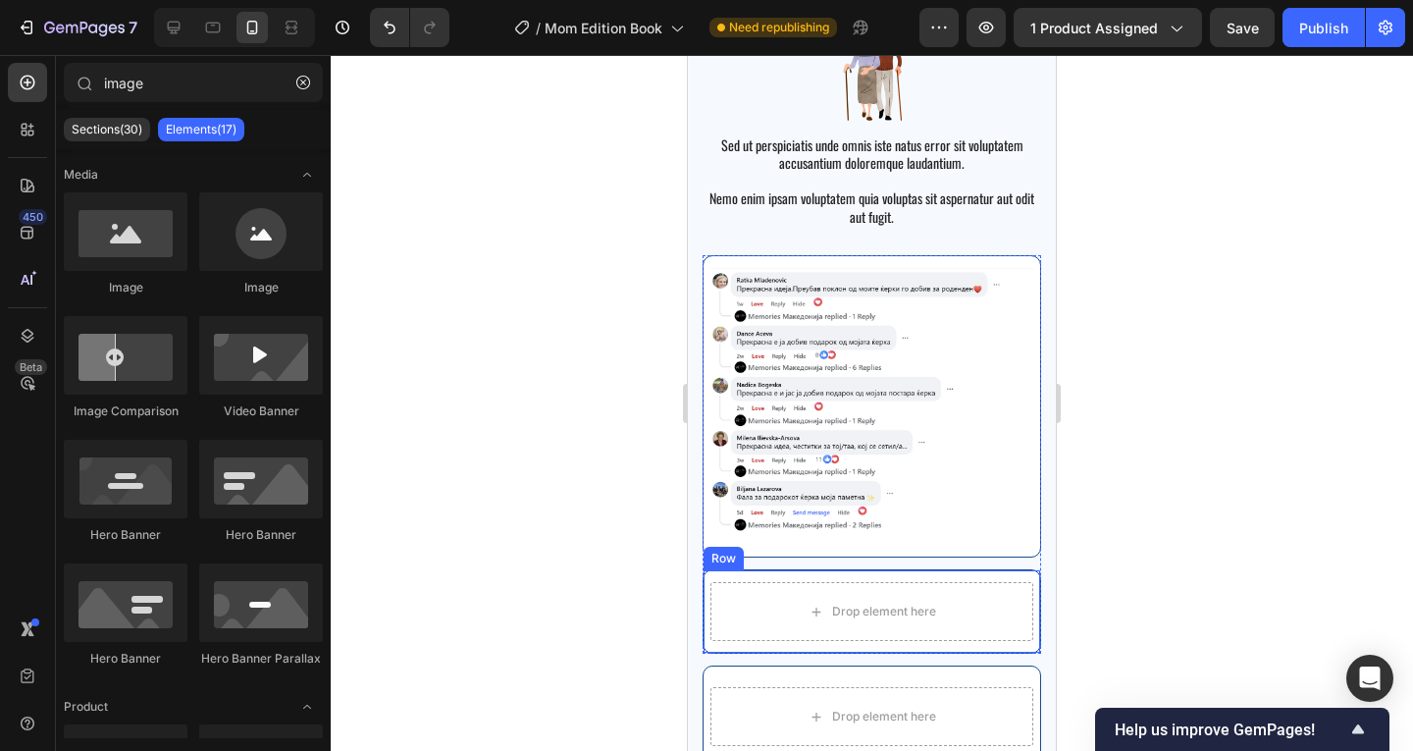
click at [955, 474] on img at bounding box center [871, 400] width 323 height 265
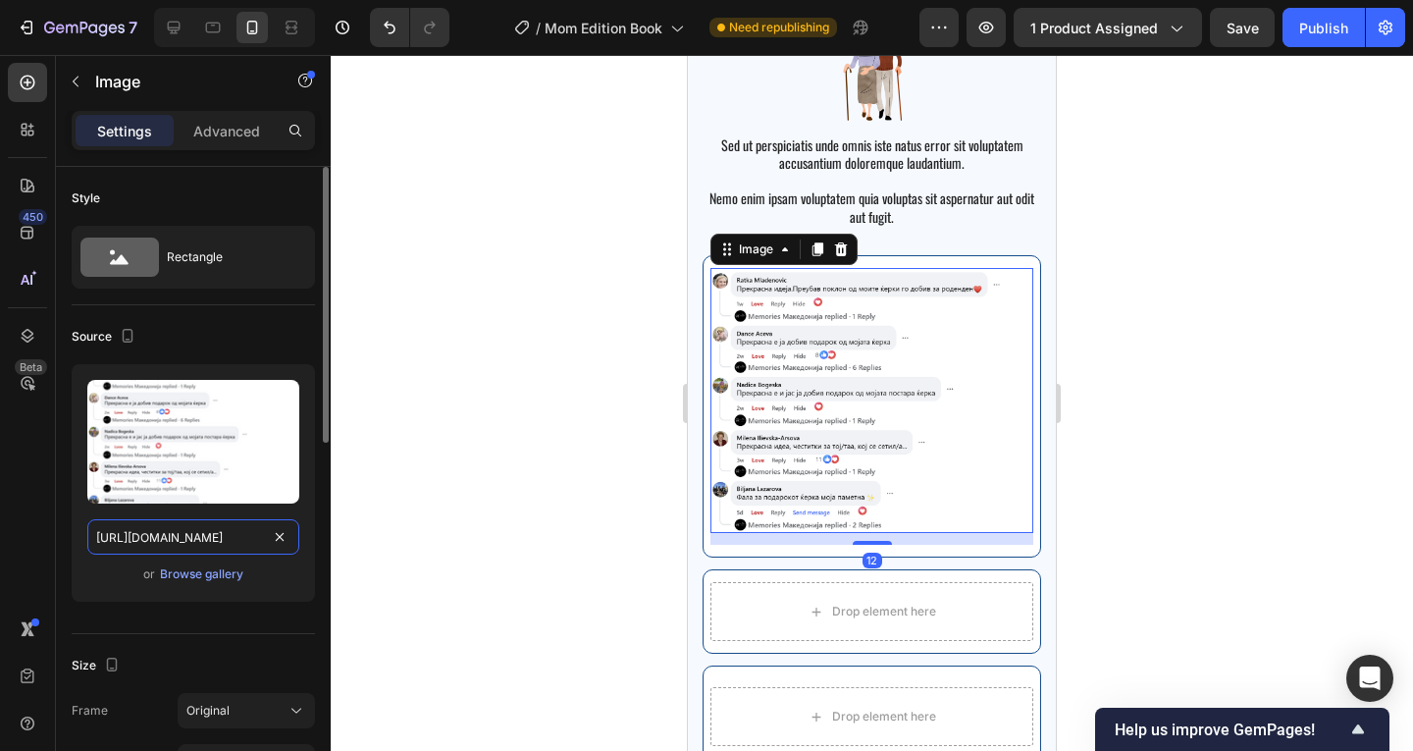
click at [236, 534] on input "[URL][DOMAIN_NAME]" at bounding box center [193, 536] width 212 height 35
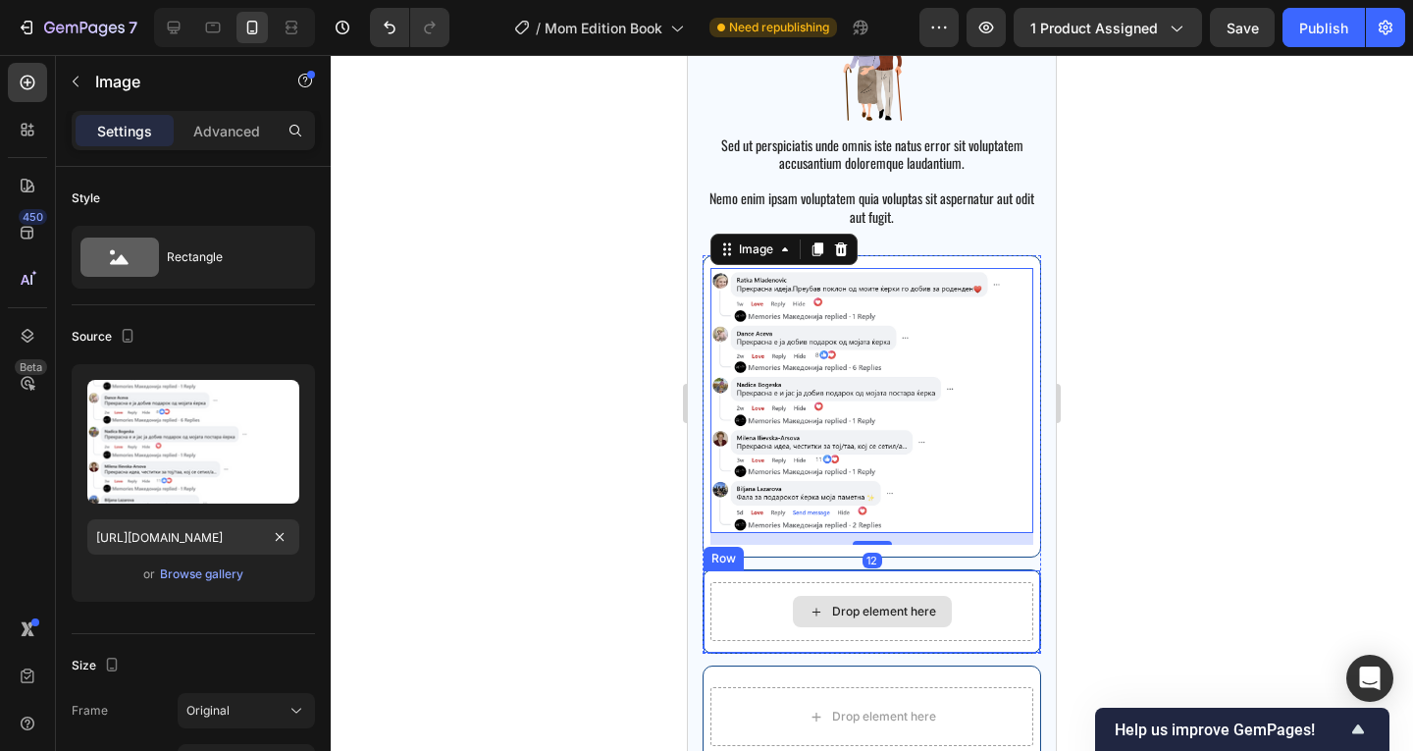
click at [888, 616] on div "Drop element here" at bounding box center [871, 611] width 323 height 59
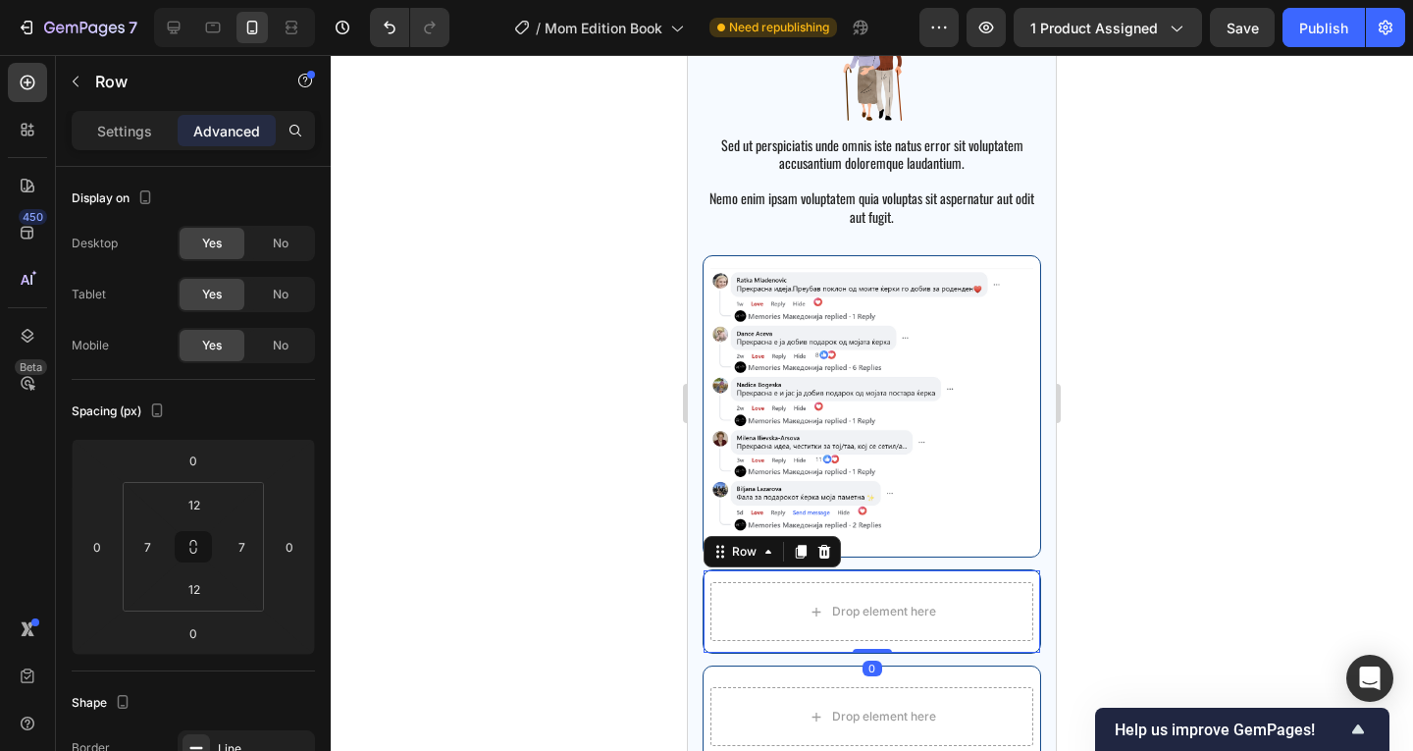
click at [875, 424] on img at bounding box center [871, 400] width 323 height 265
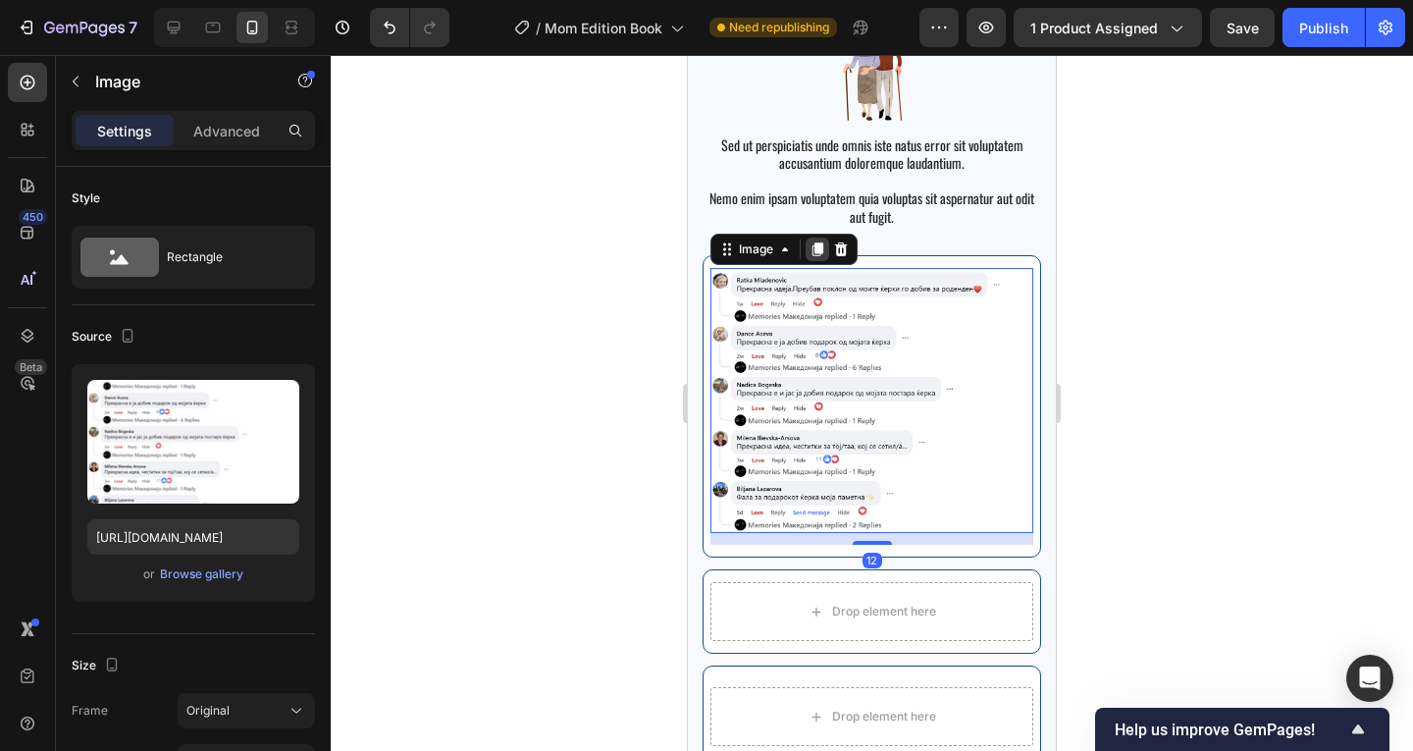
click at [818, 254] on icon at bounding box center [817, 249] width 16 height 16
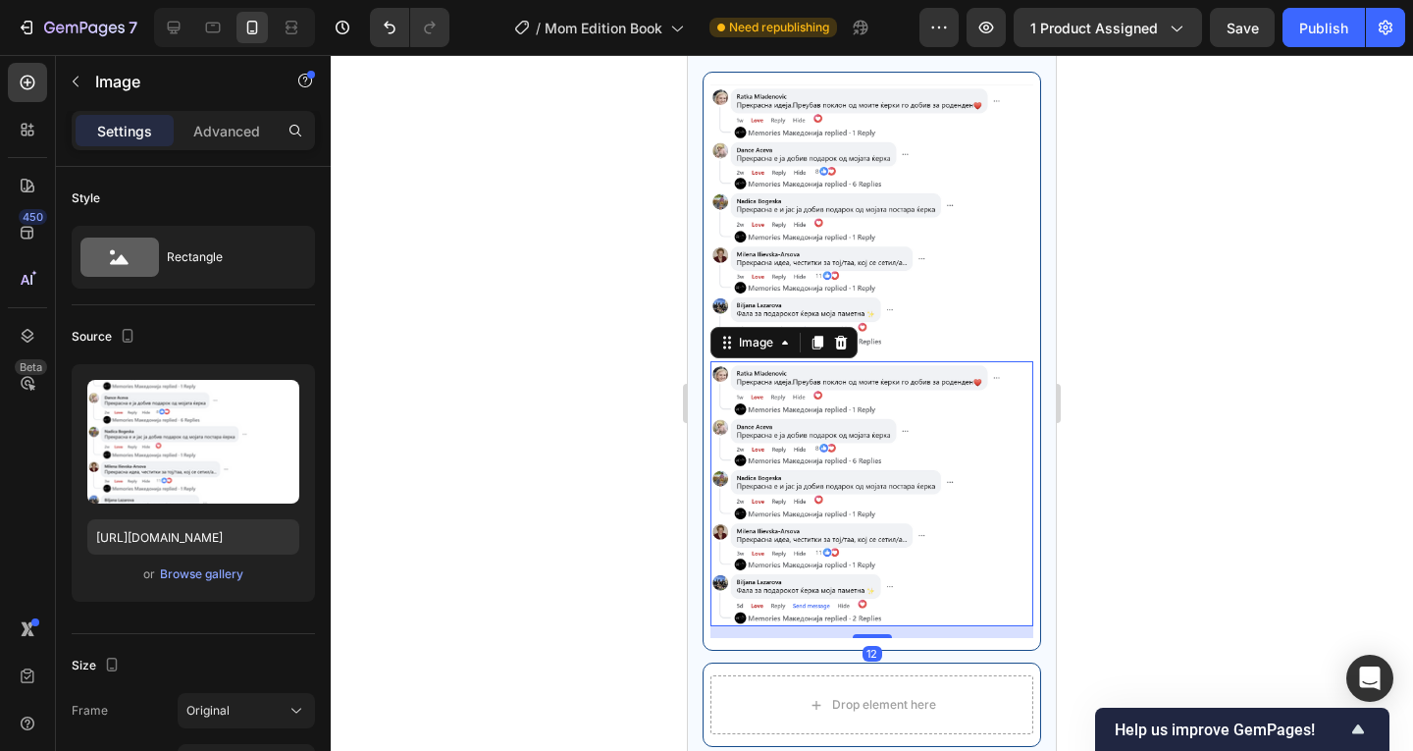
scroll to position [4599, 0]
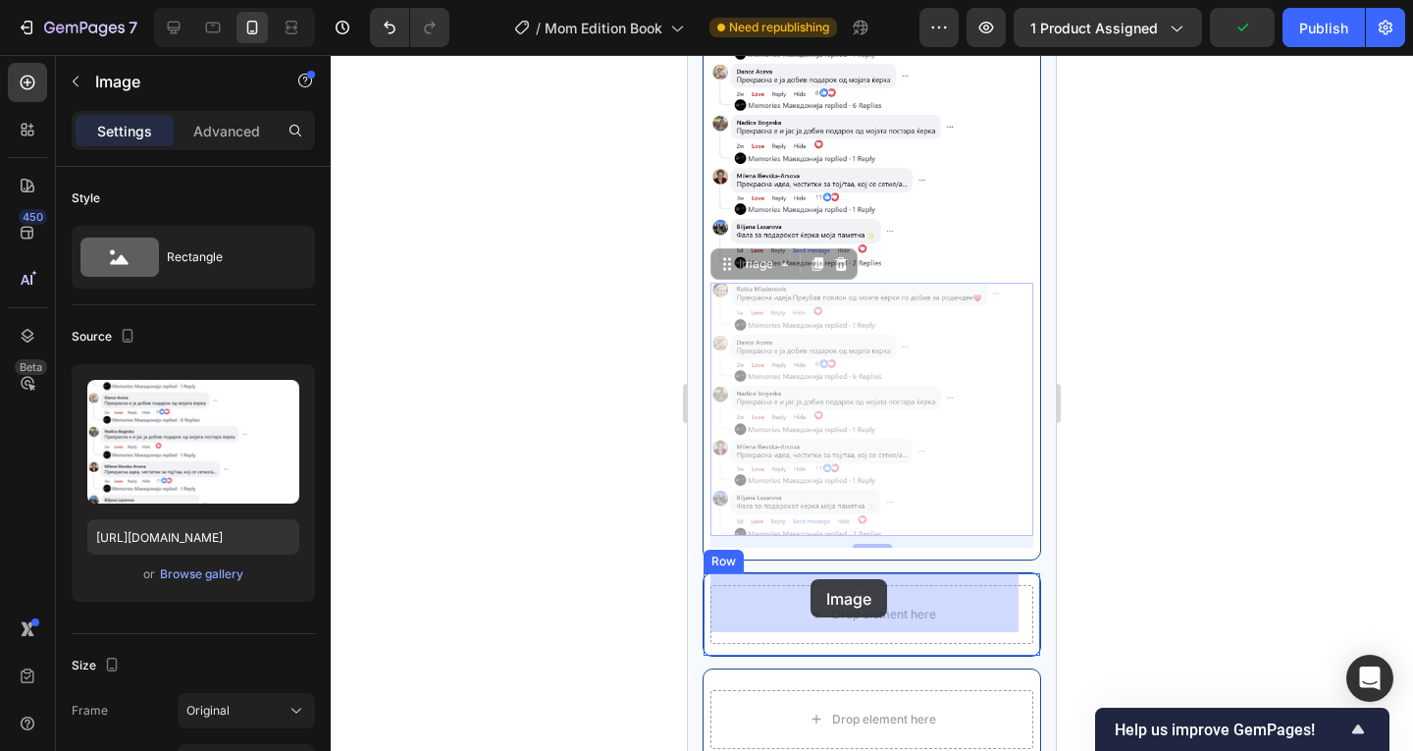
drag, startPoint x: 752, startPoint y: 254, endPoint x: 810, endPoint y: 579, distance: 329.9
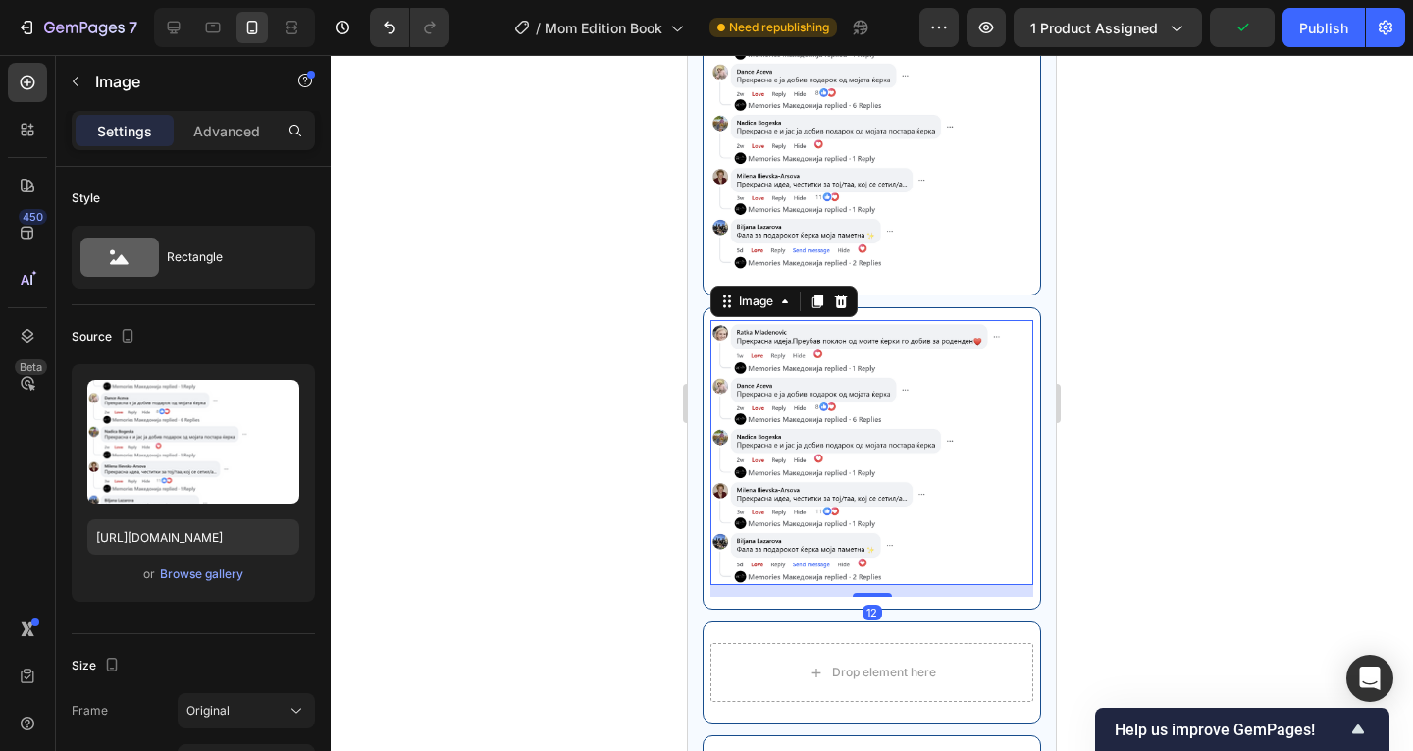
click at [1157, 414] on div at bounding box center [872, 403] width 1082 height 696
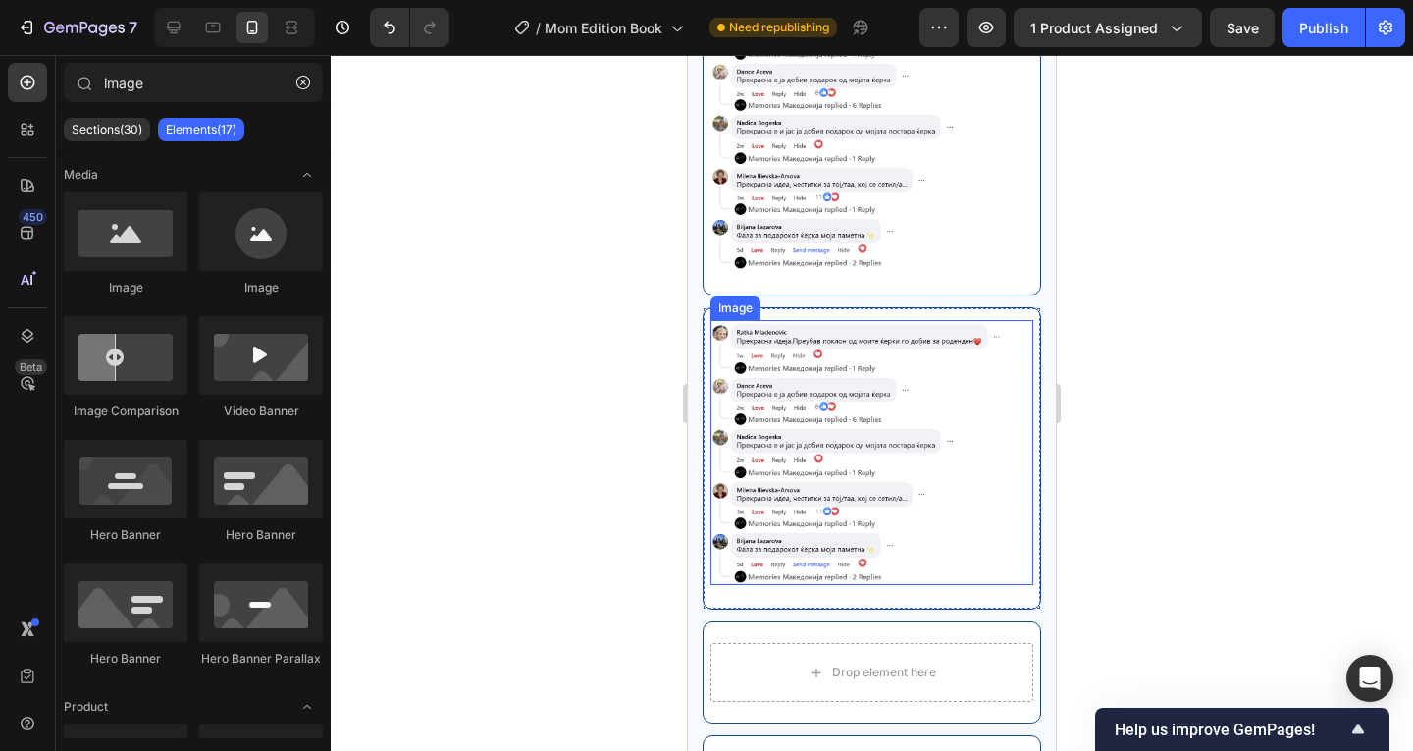
click at [954, 424] on img at bounding box center [871, 452] width 323 height 265
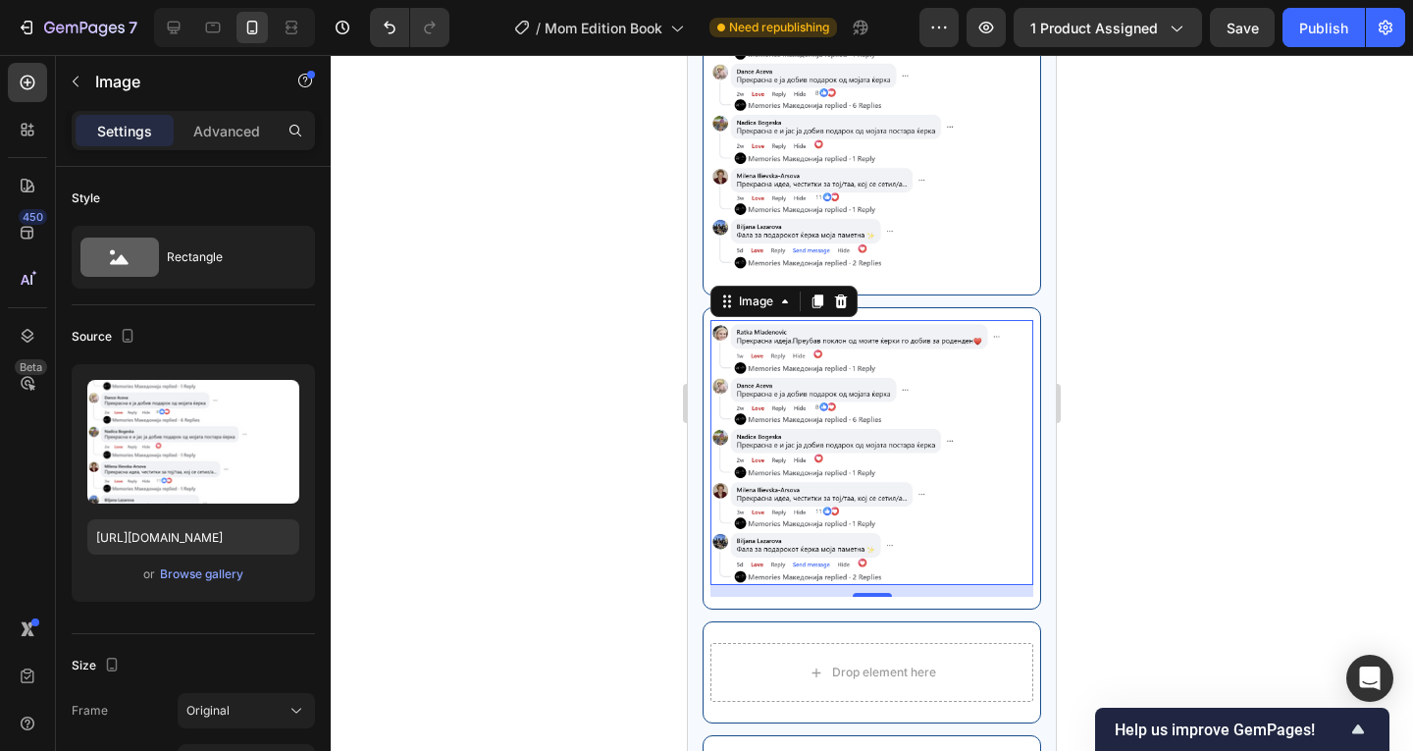
drag, startPoint x: 818, startPoint y: 290, endPoint x: 792, endPoint y: 309, distance: 32.4
click at [818, 294] on icon at bounding box center [817, 301] width 11 height 14
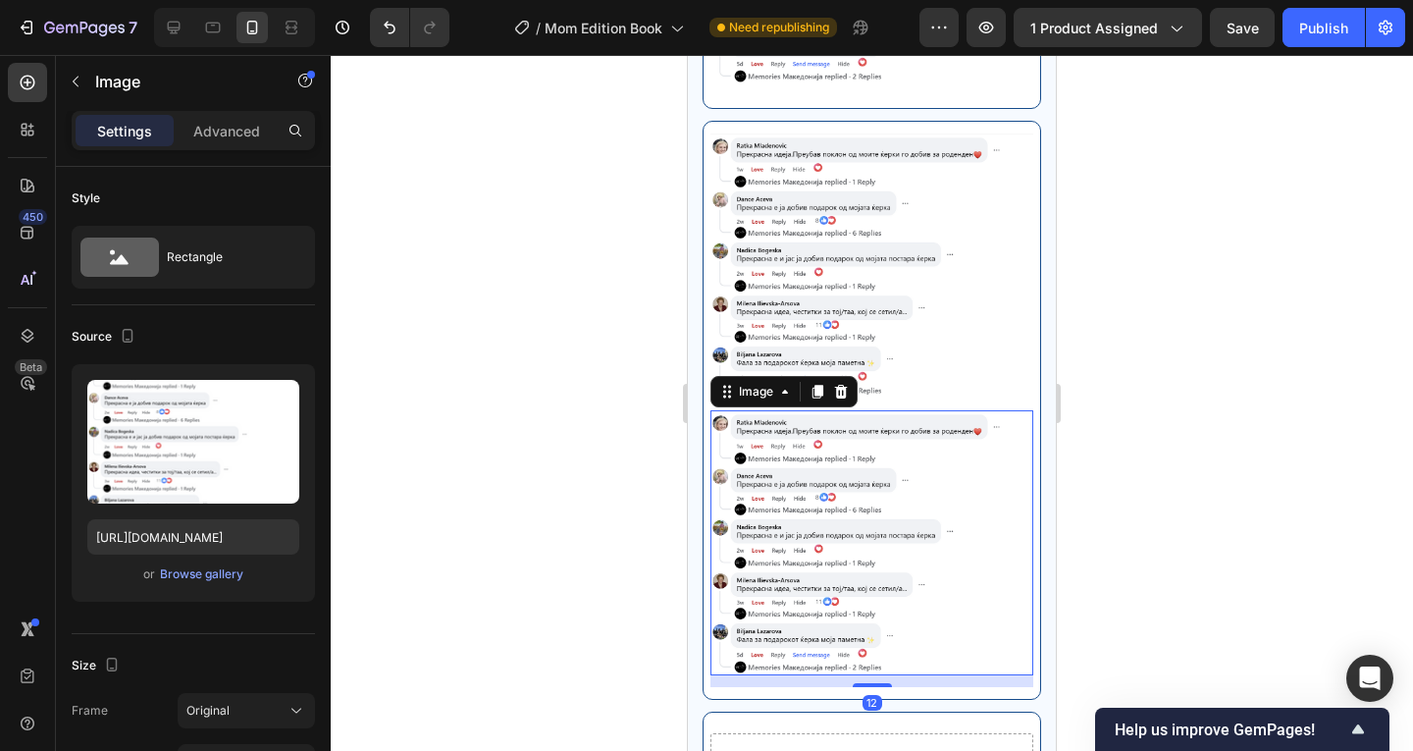
scroll to position [4861, 0]
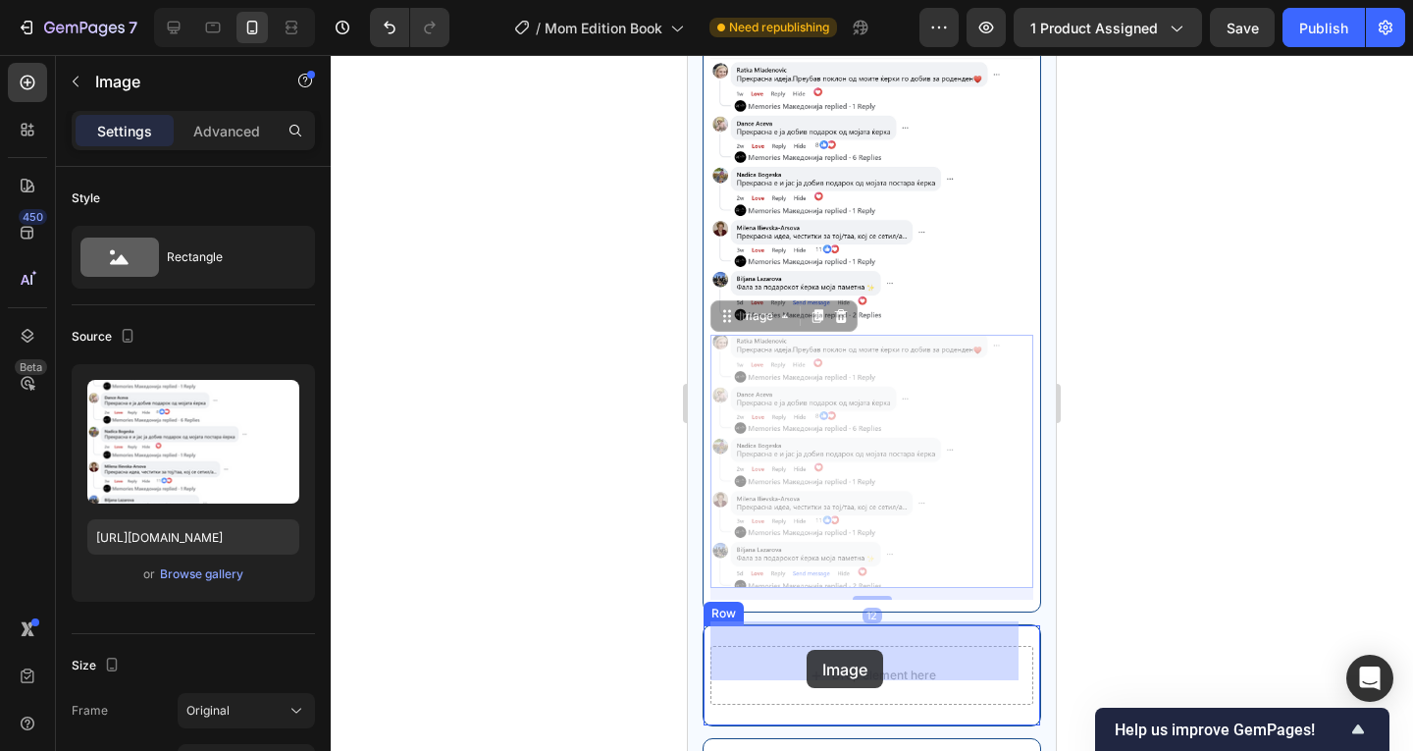
drag, startPoint x: 743, startPoint y: 299, endPoint x: 799, endPoint y: 624, distance: 329.5
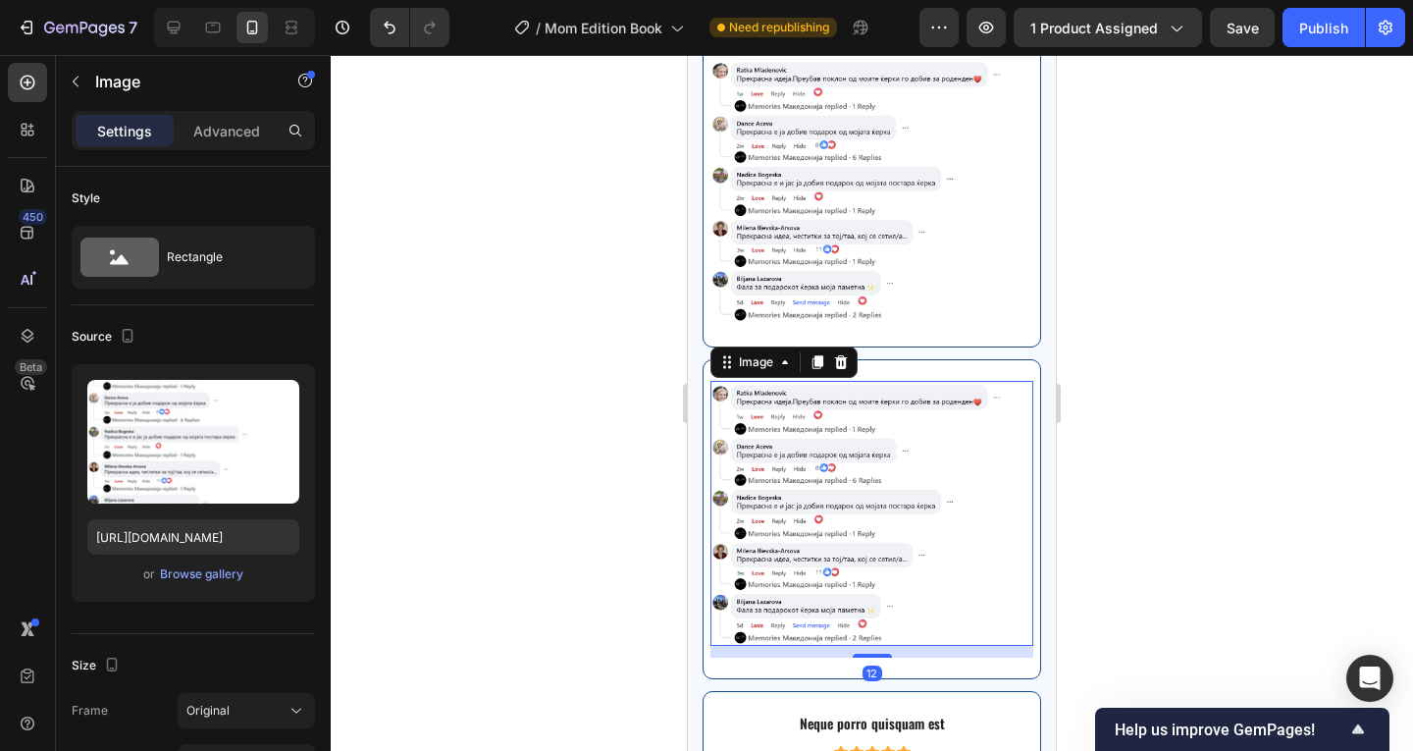
click at [1205, 411] on div at bounding box center [872, 403] width 1082 height 696
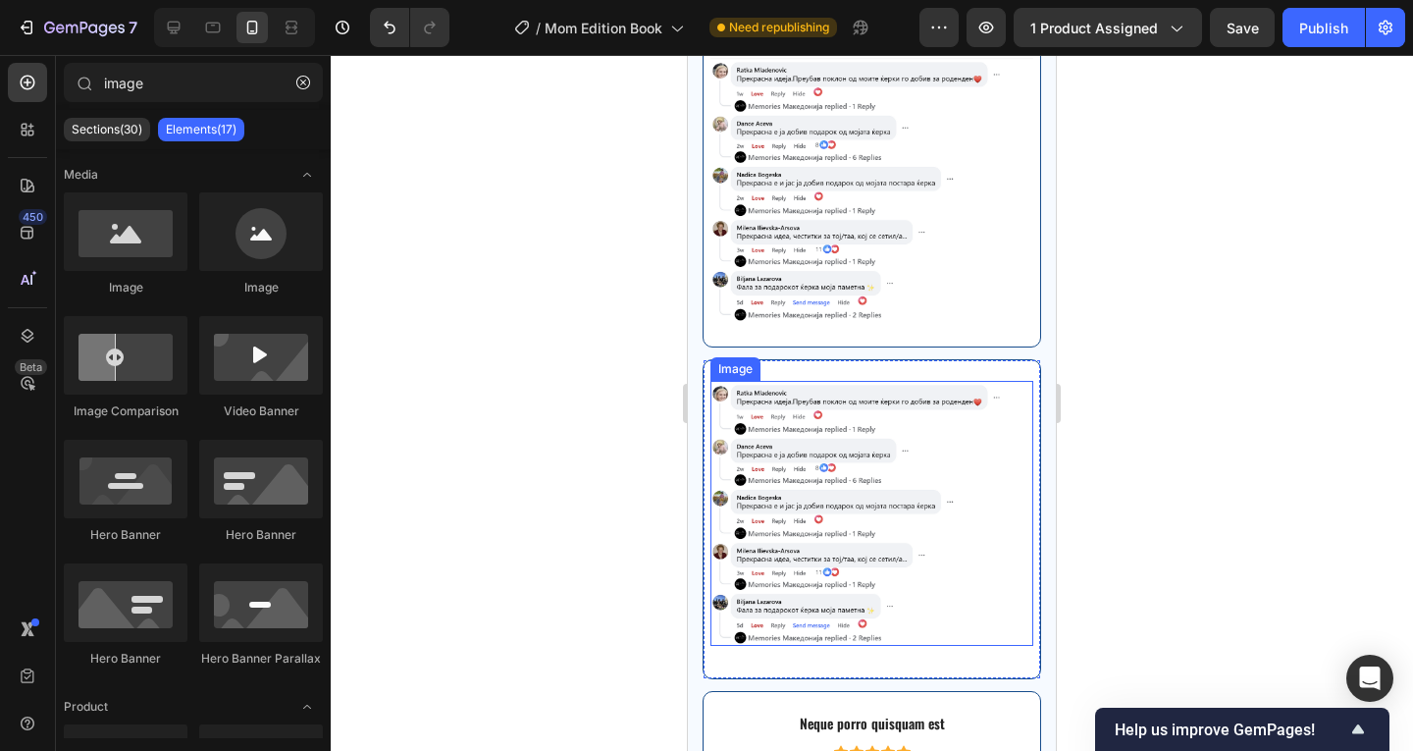
scroll to position [5057, 0]
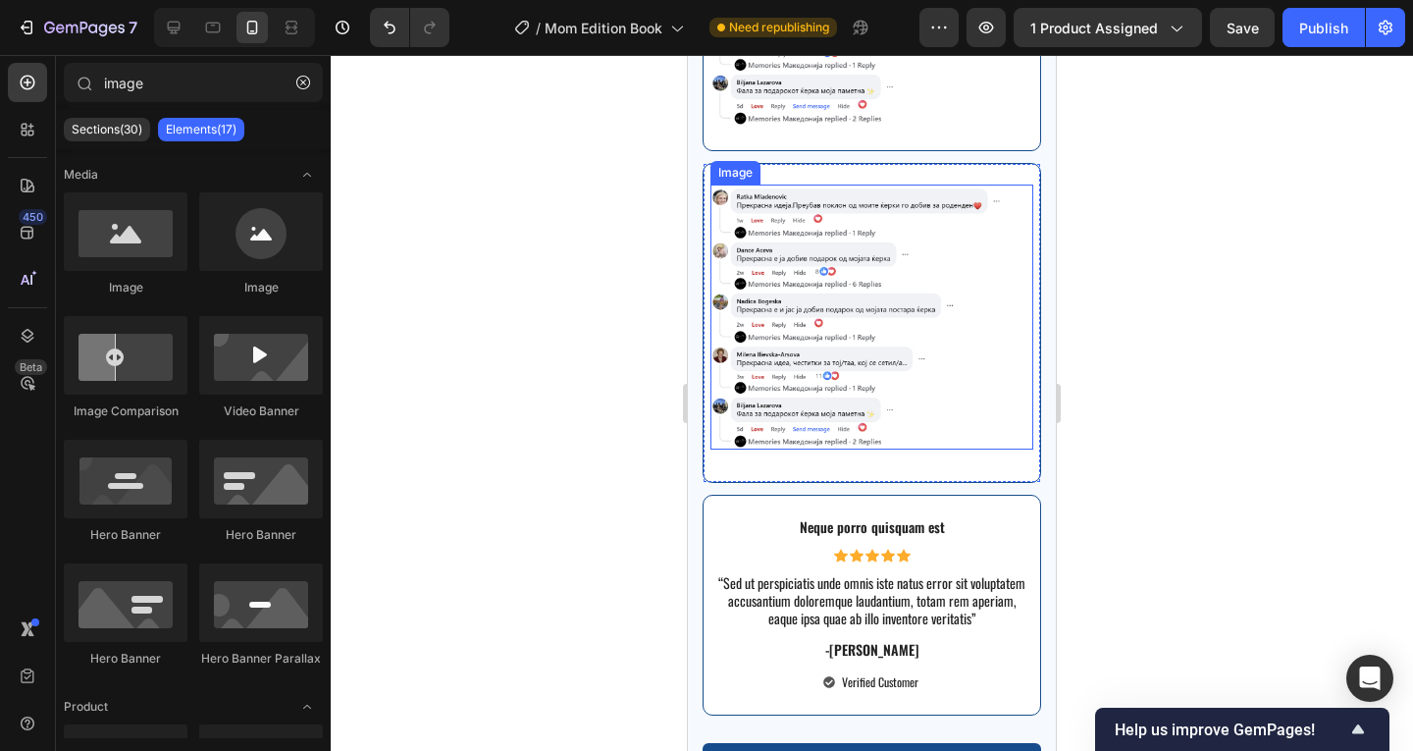
click at [837, 286] on img at bounding box center [871, 316] width 323 height 265
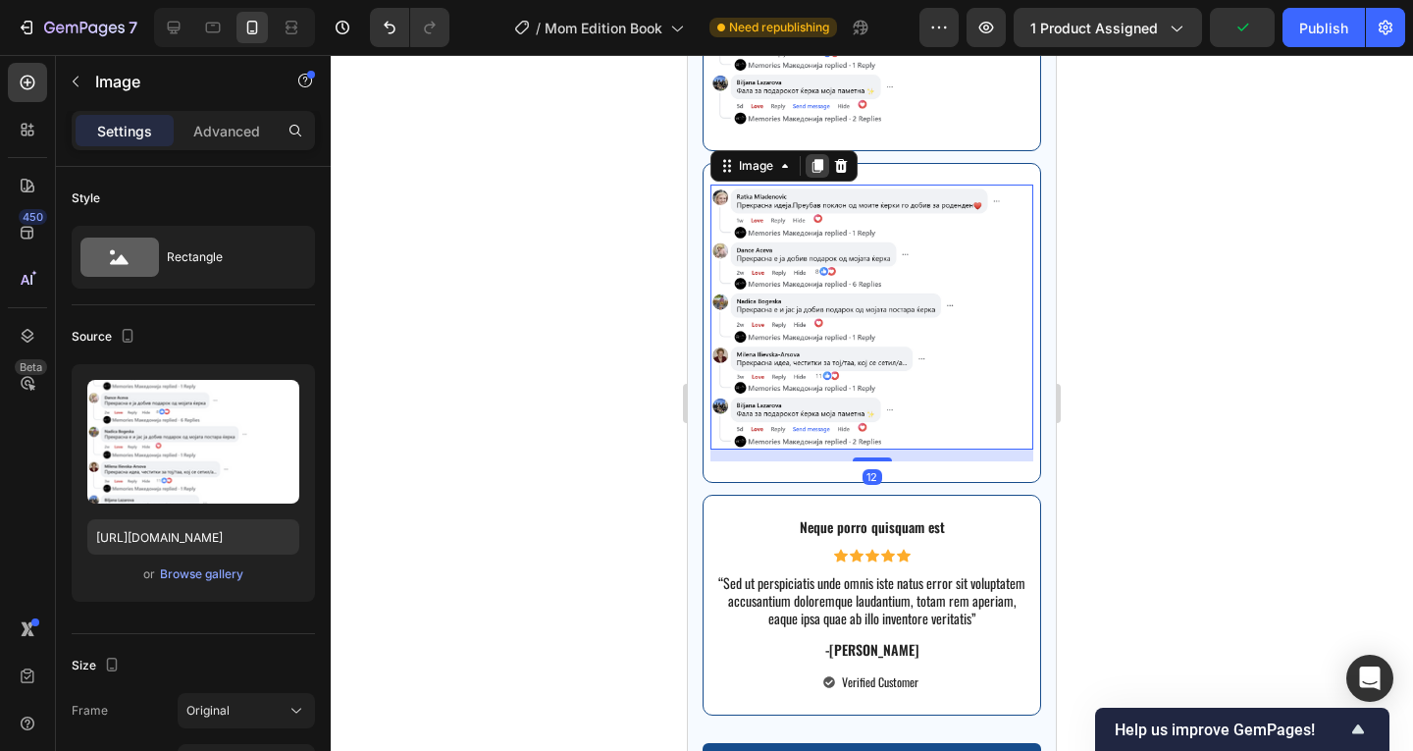
click at [825, 158] on icon at bounding box center [817, 166] width 16 height 16
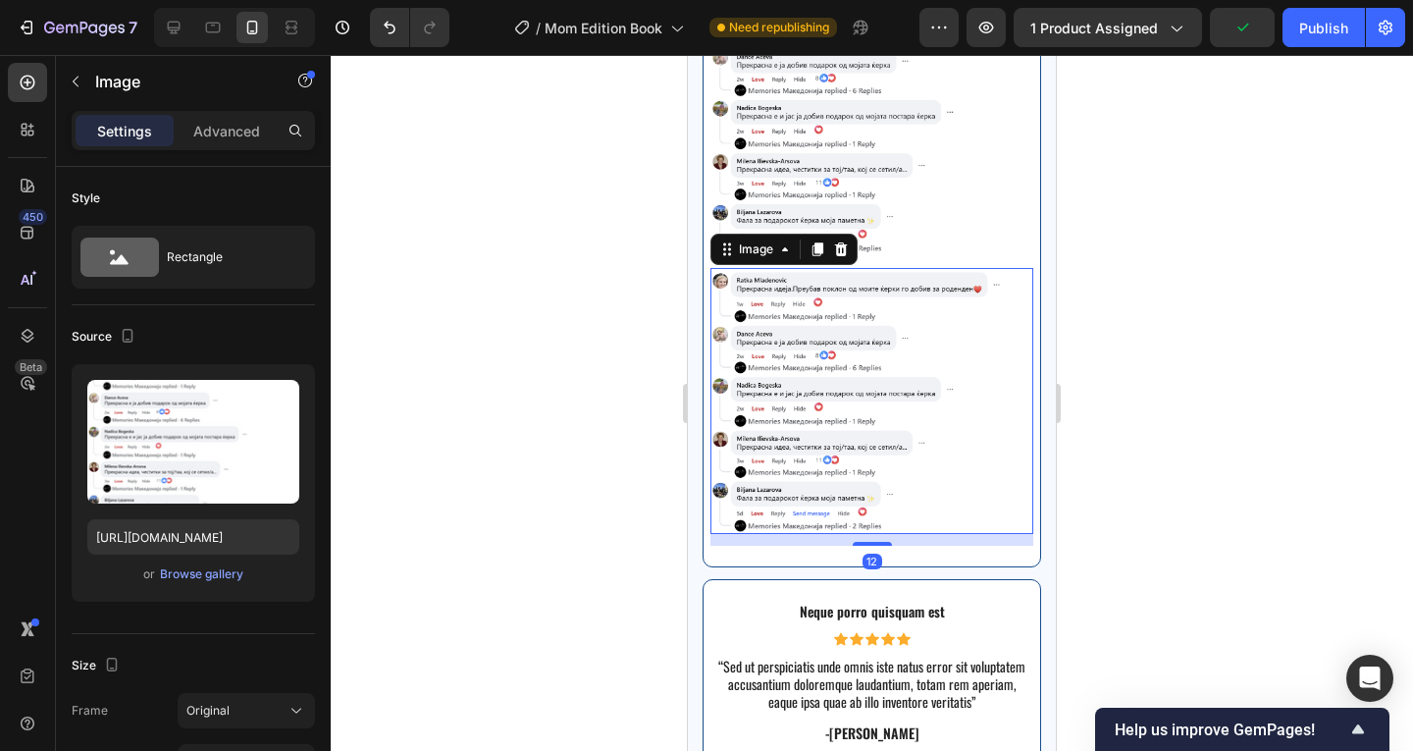
scroll to position [5254, 0]
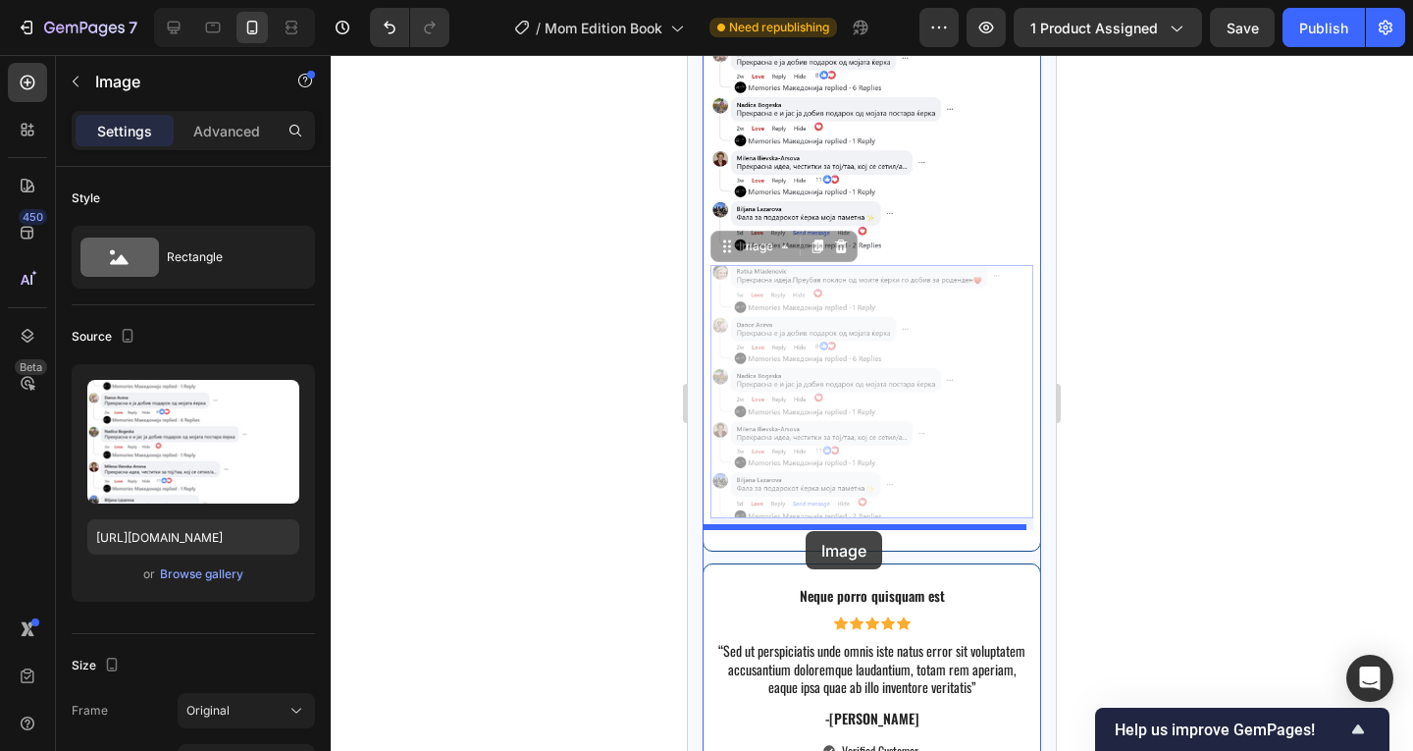
drag, startPoint x: 745, startPoint y: 221, endPoint x: 805, endPoint y: 531, distance: 315.9
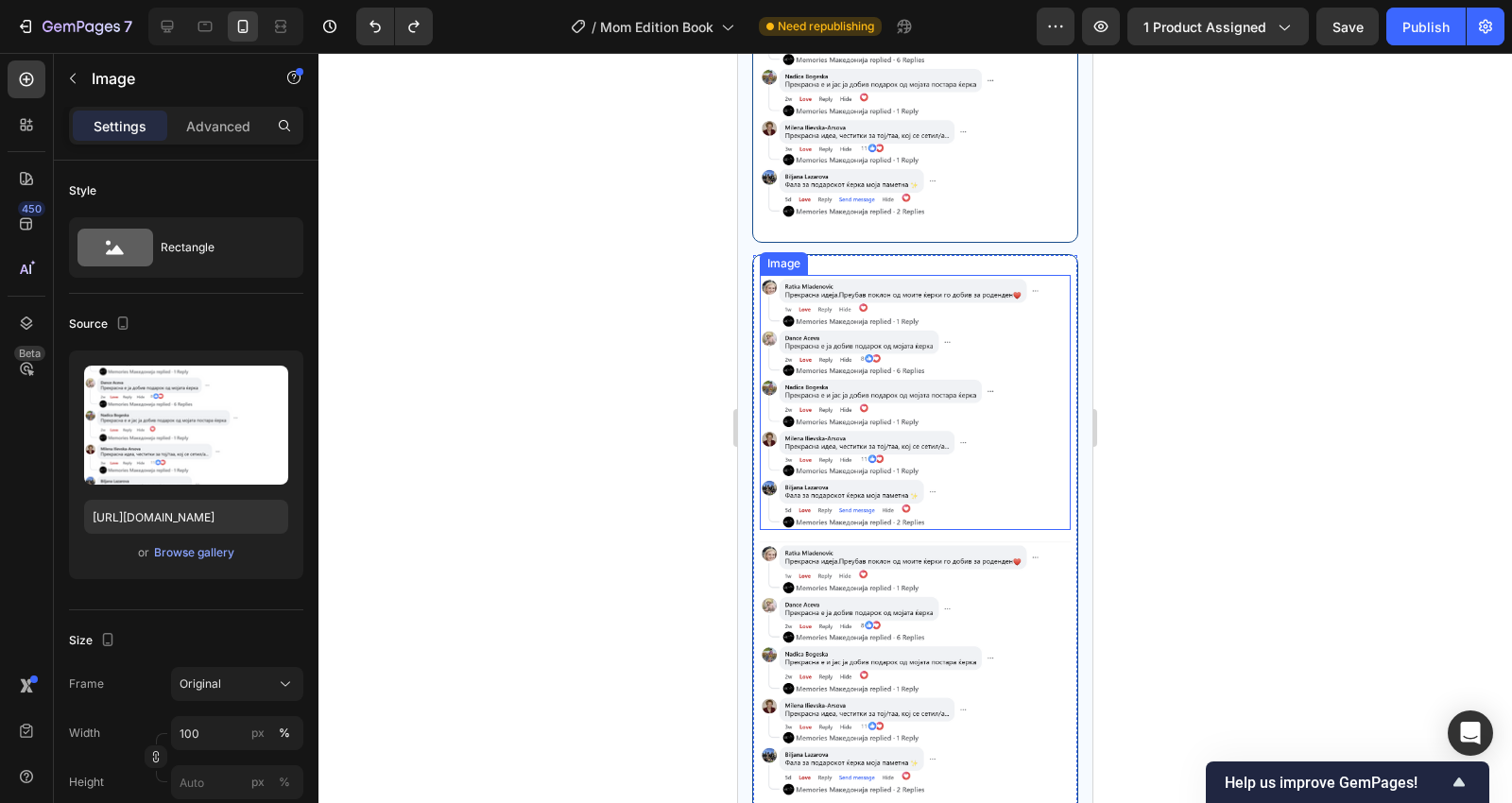
scroll to position [4982, 0]
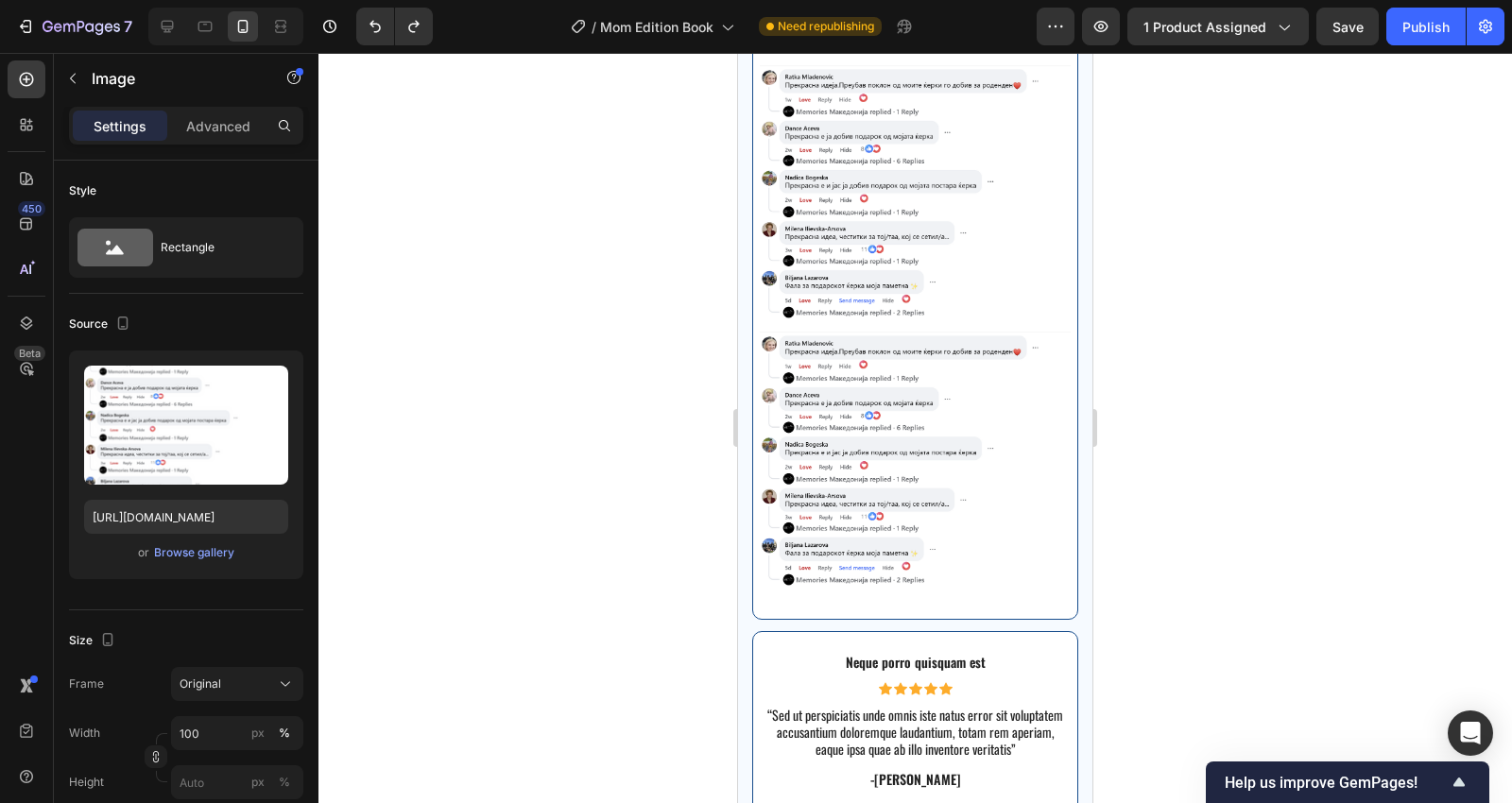
click at [922, 427] on img at bounding box center [915, 458] width 311 height 255
click at [1004, 682] on div "Icon Icon Icon Icon Icon" at bounding box center [915, 688] width 311 height 13
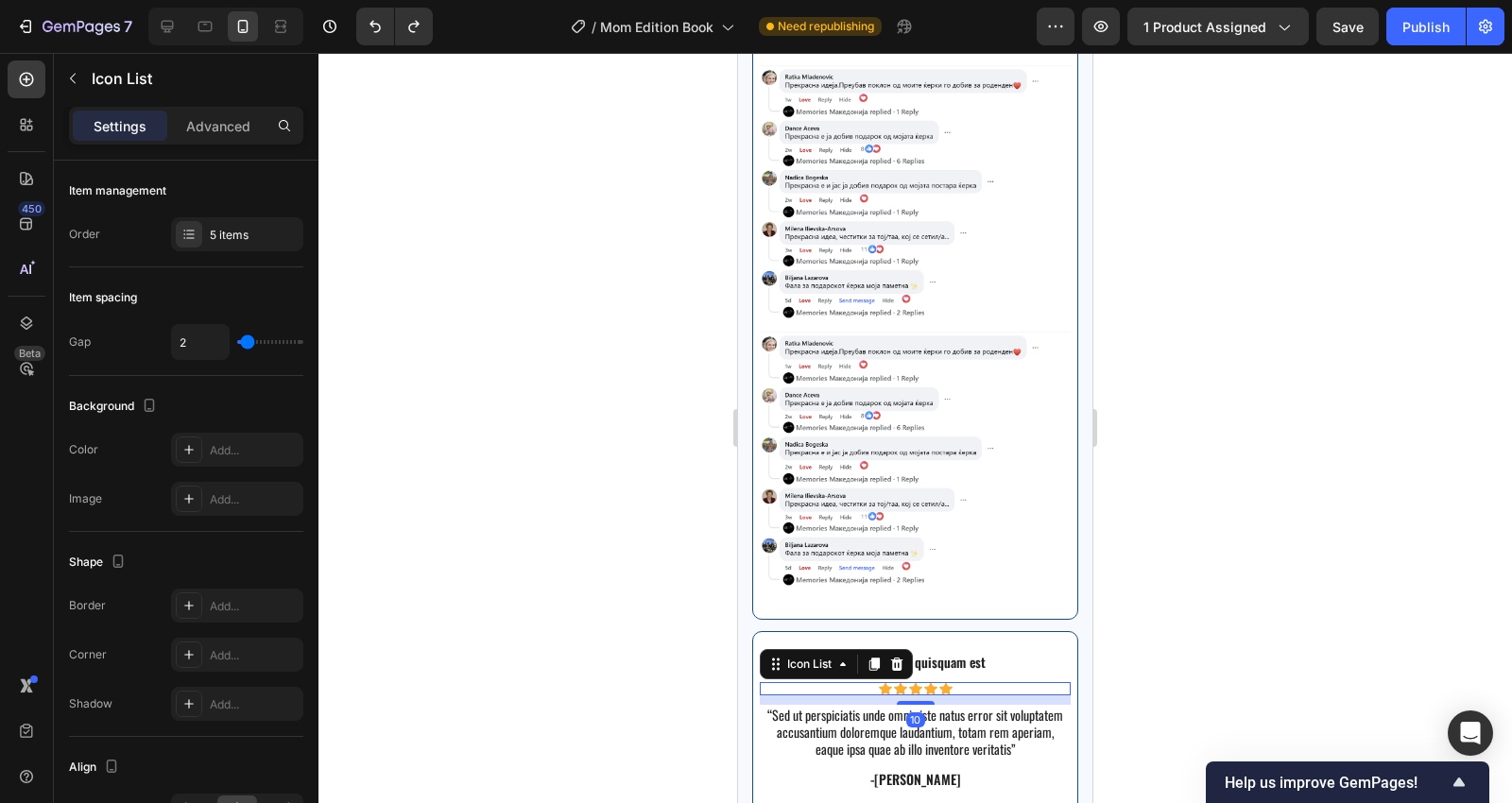
click at [972, 707] on p "“Sed ut perspiciatis unde omnis iste natus error sit voluptatem accusantium dol…" at bounding box center [915, 733] width 307 height 52
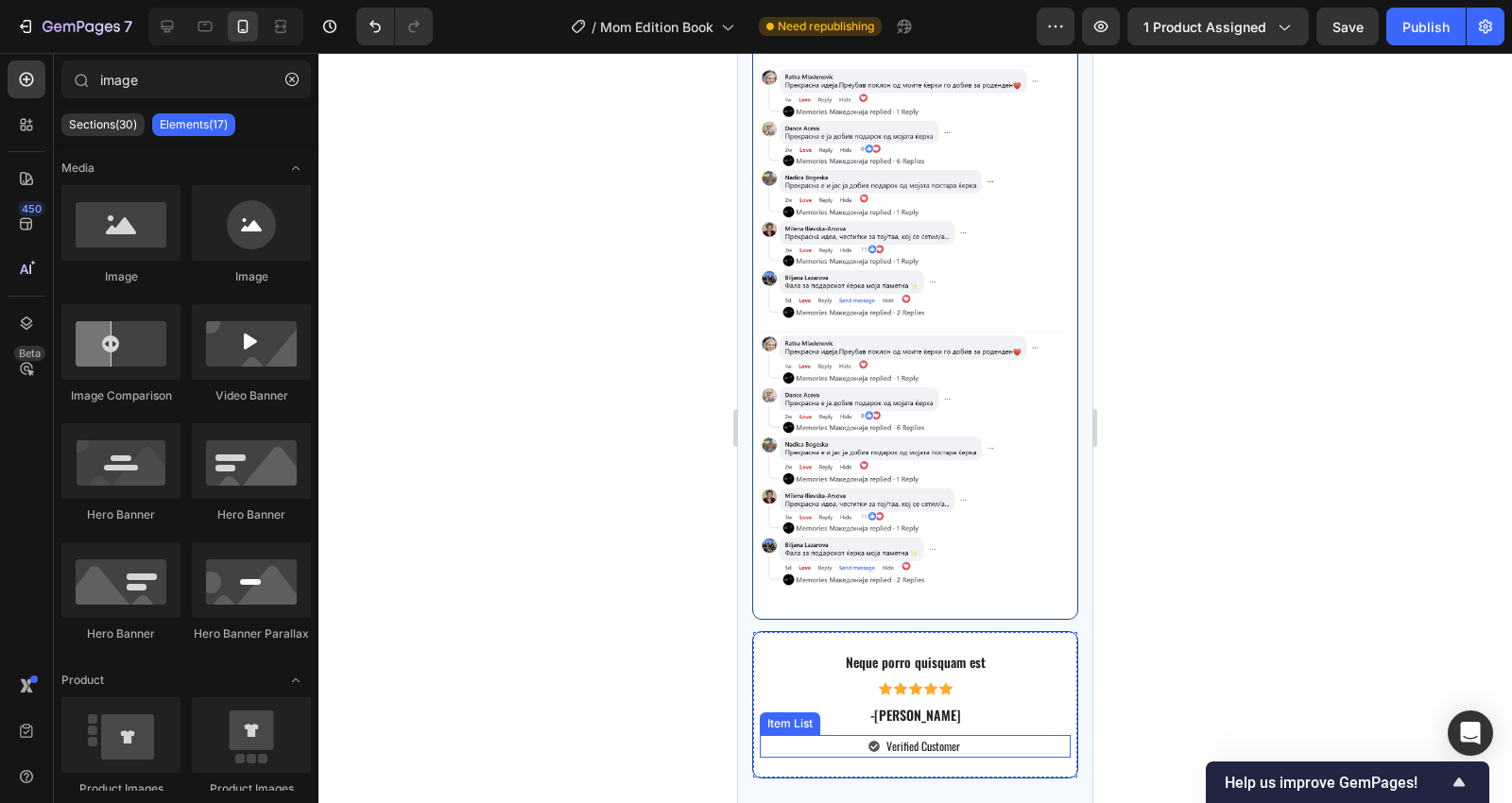
click at [993, 722] on div "Verified Customer" at bounding box center [915, 746] width 311 height 23
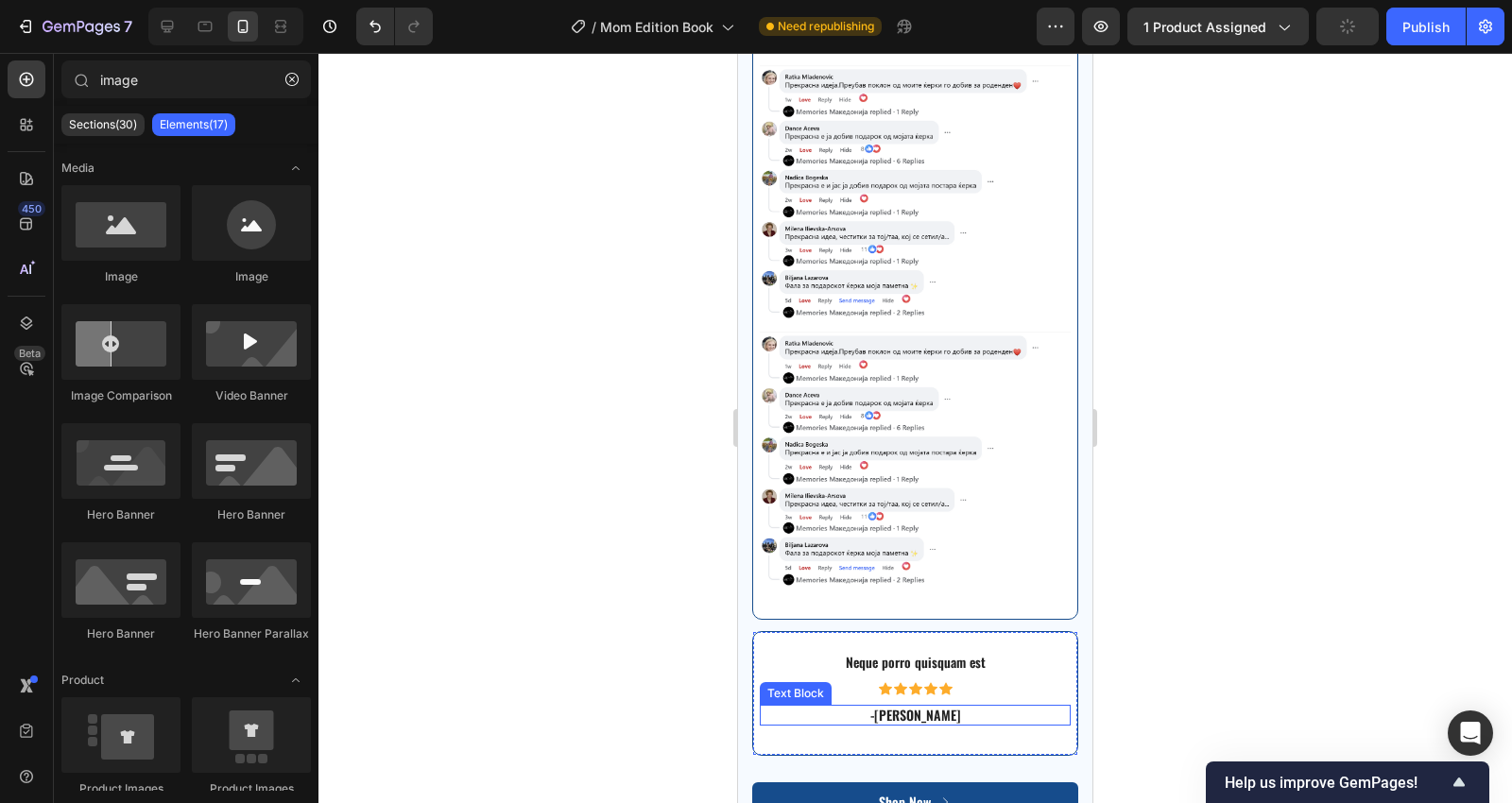
click at [996, 707] on p "-[PERSON_NAME]" at bounding box center [915, 715] width 307 height 17
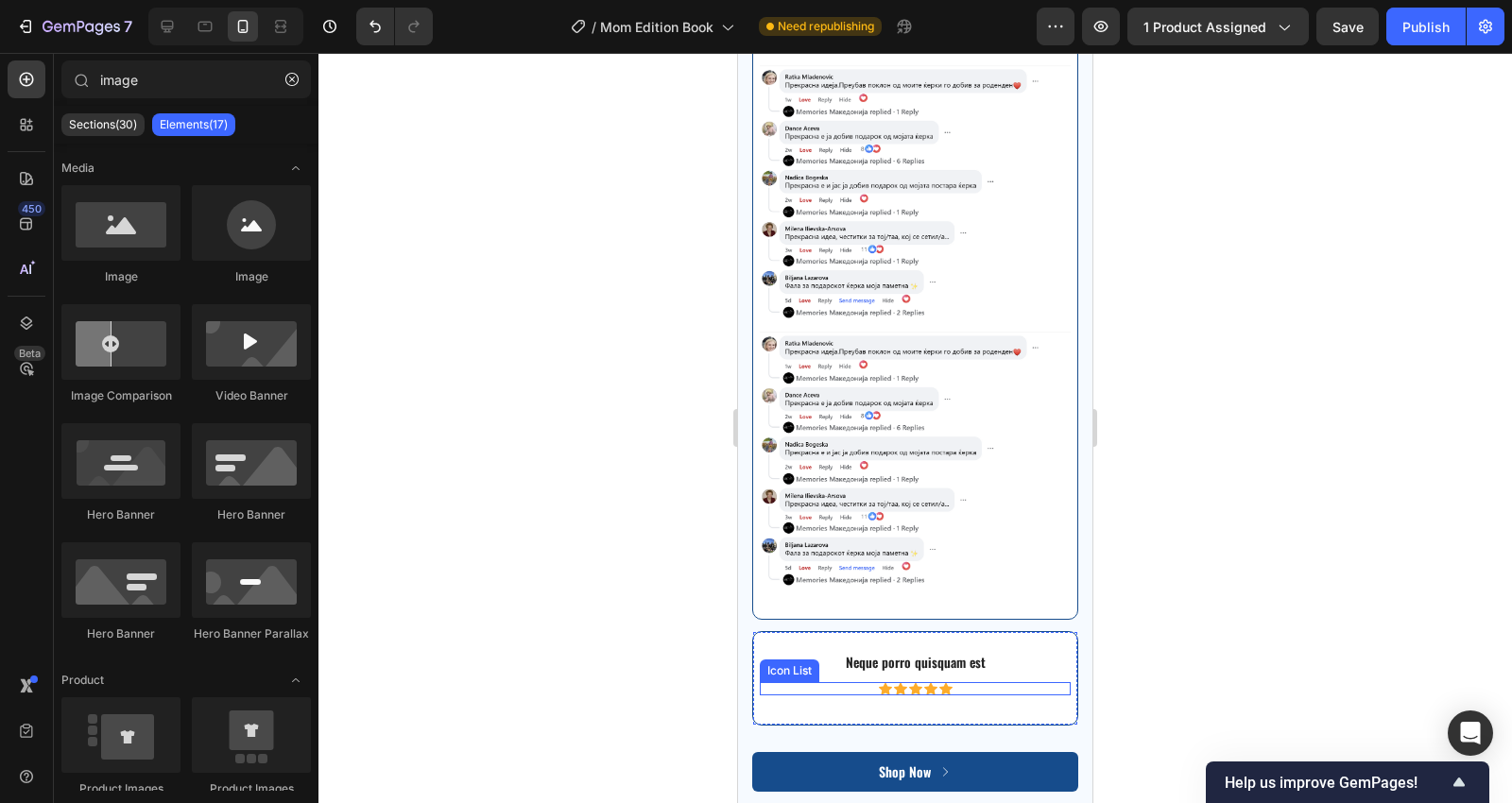
click at [1003, 682] on div "Icon Icon Icon Icon Icon" at bounding box center [915, 688] width 311 height 13
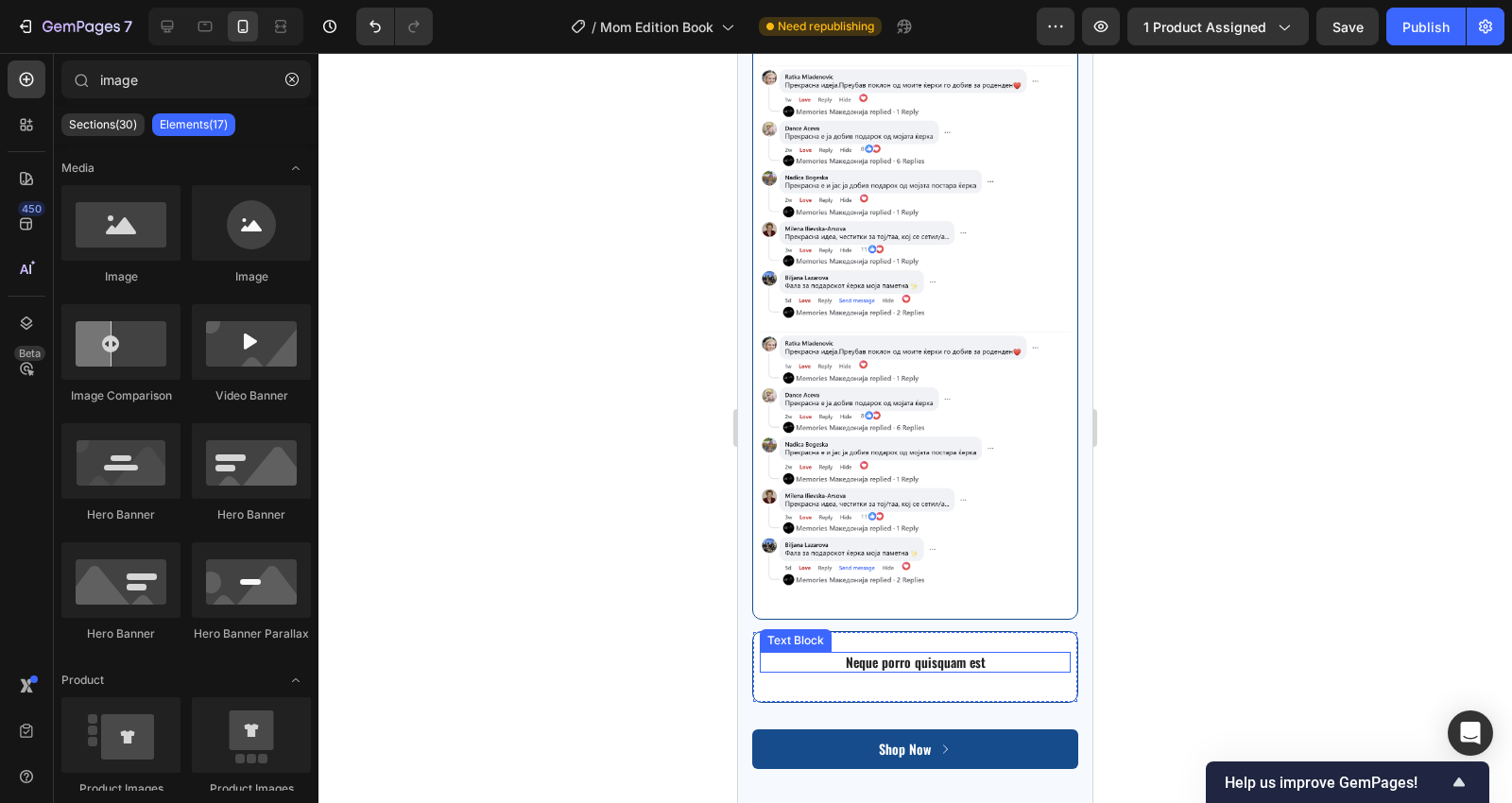
click at [1019, 652] on div "Neque porro quisquam est" at bounding box center [915, 662] width 311 height 21
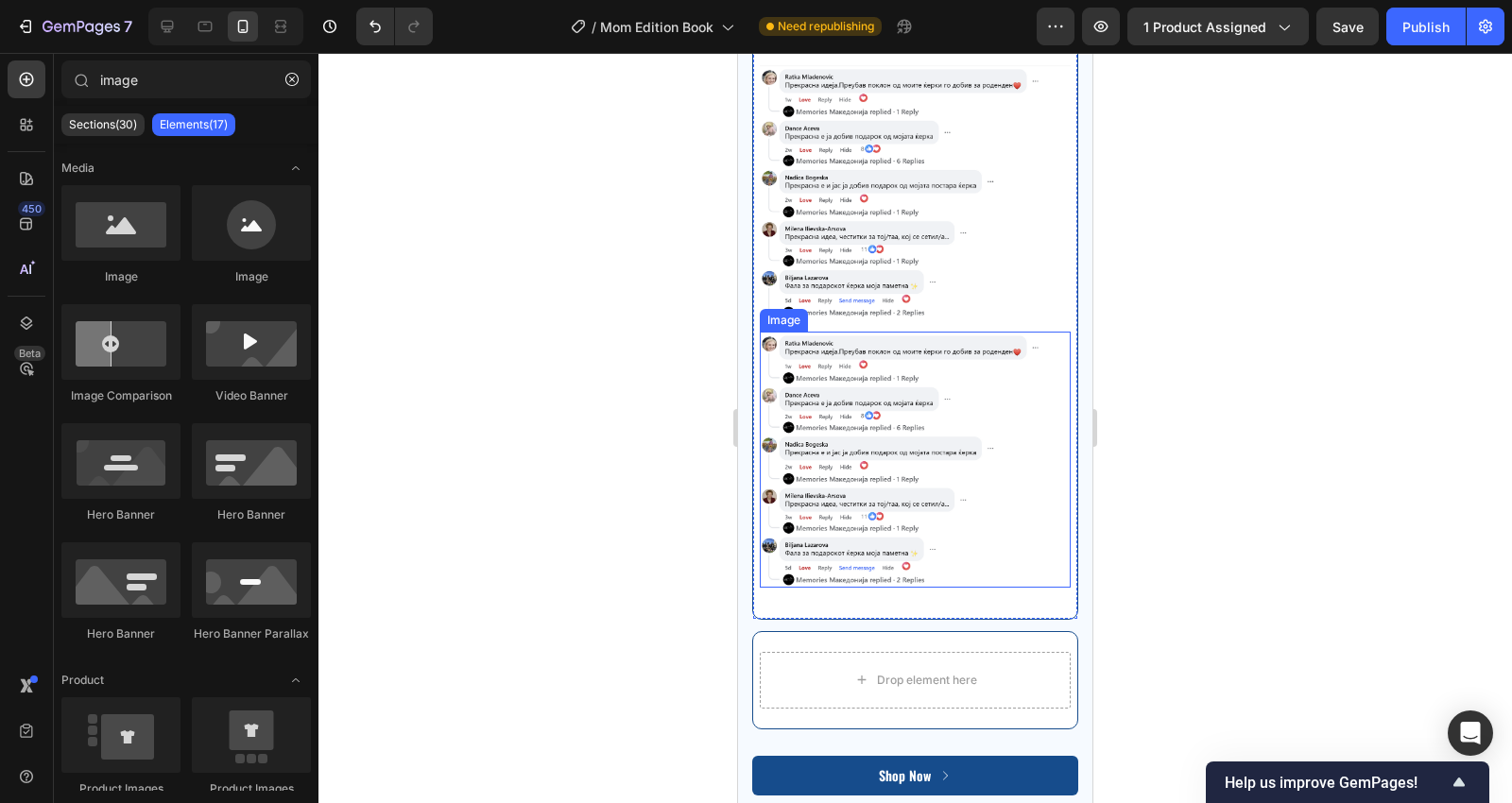
click at [975, 446] on img at bounding box center [915, 458] width 311 height 255
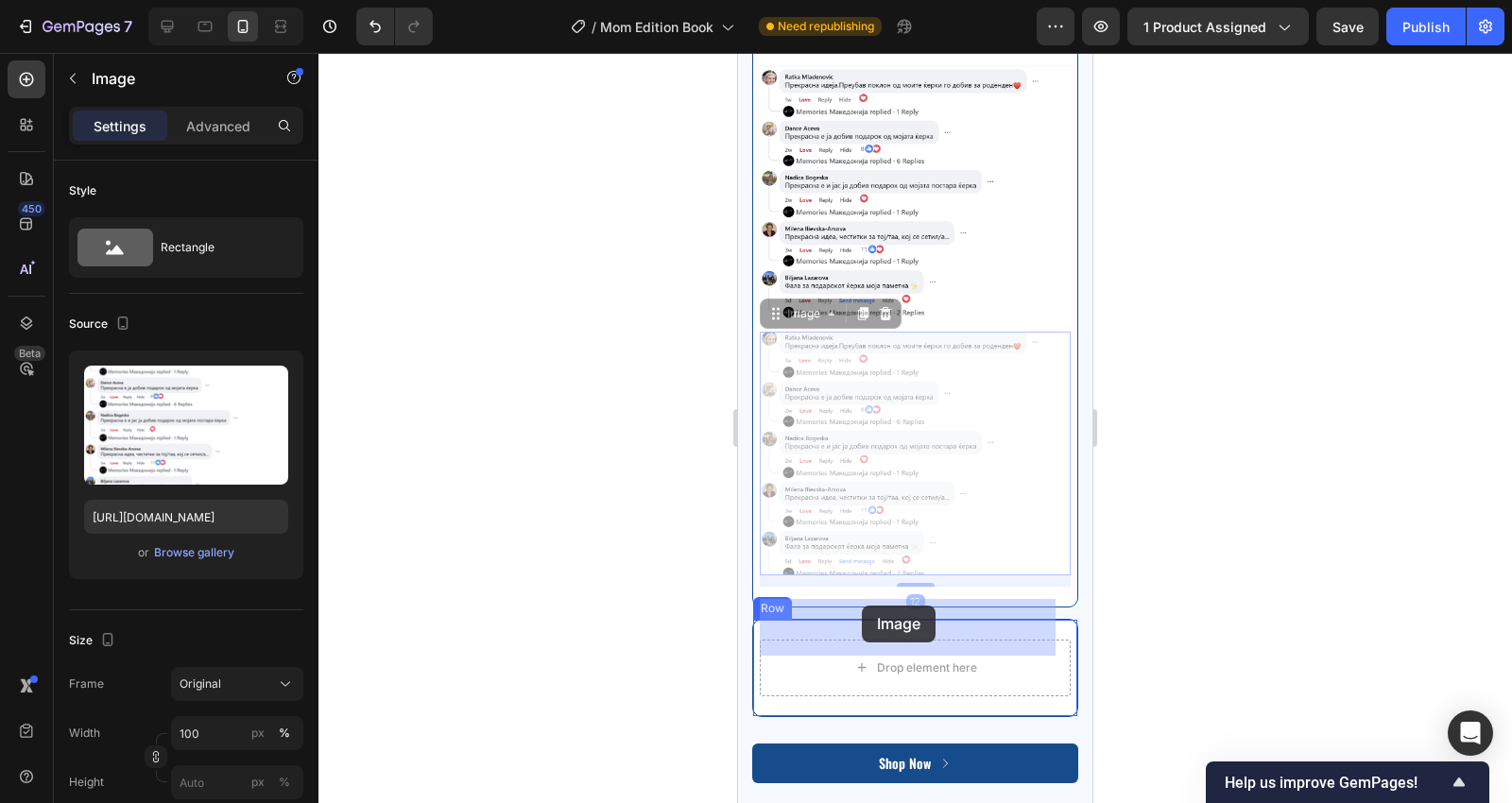
drag, startPoint x: 804, startPoint y: 282, endPoint x: 1870, endPoint y: 507, distance: 1089.5
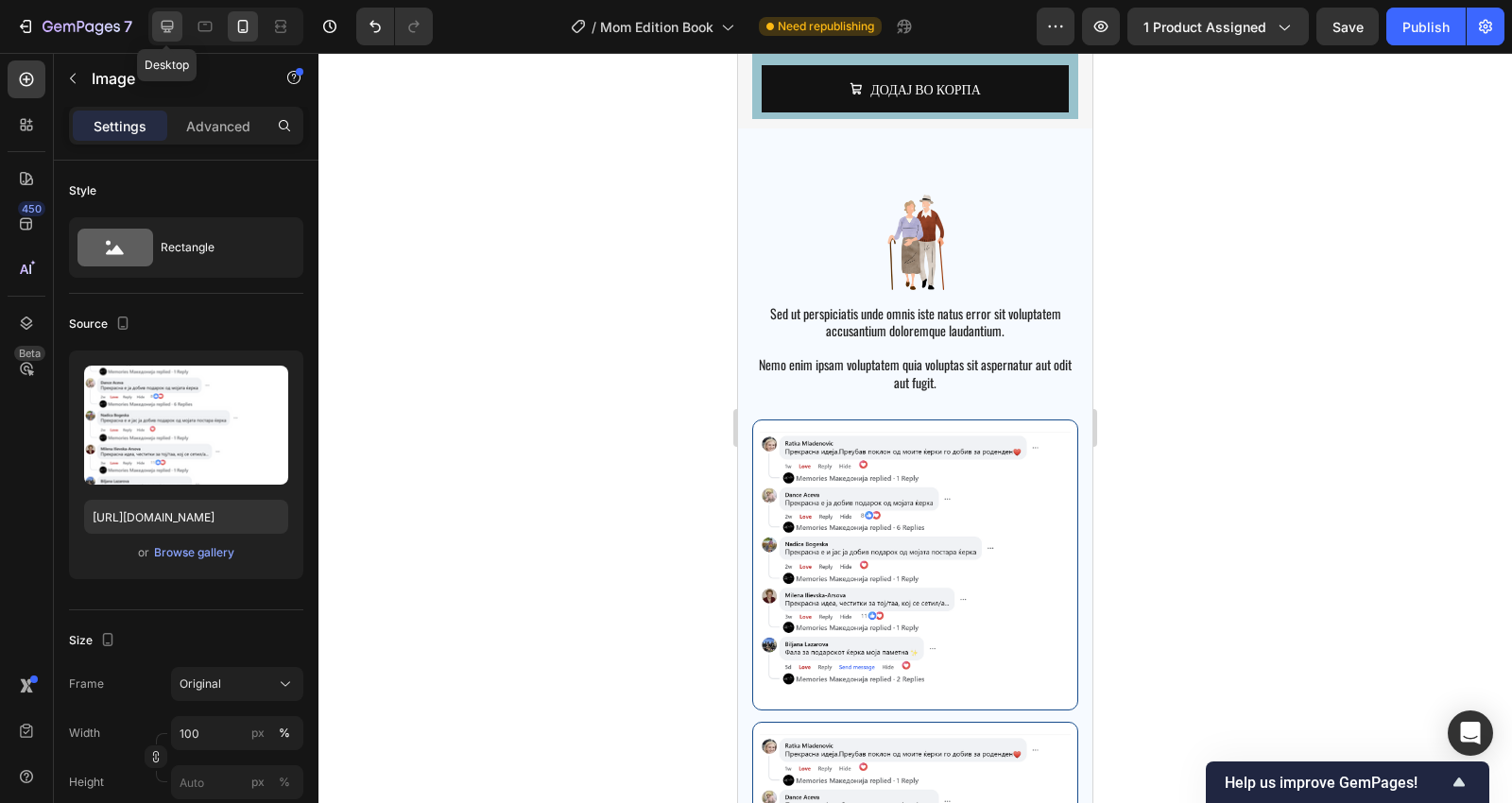
click at [166, 30] on icon at bounding box center [168, 27] width 19 height 19
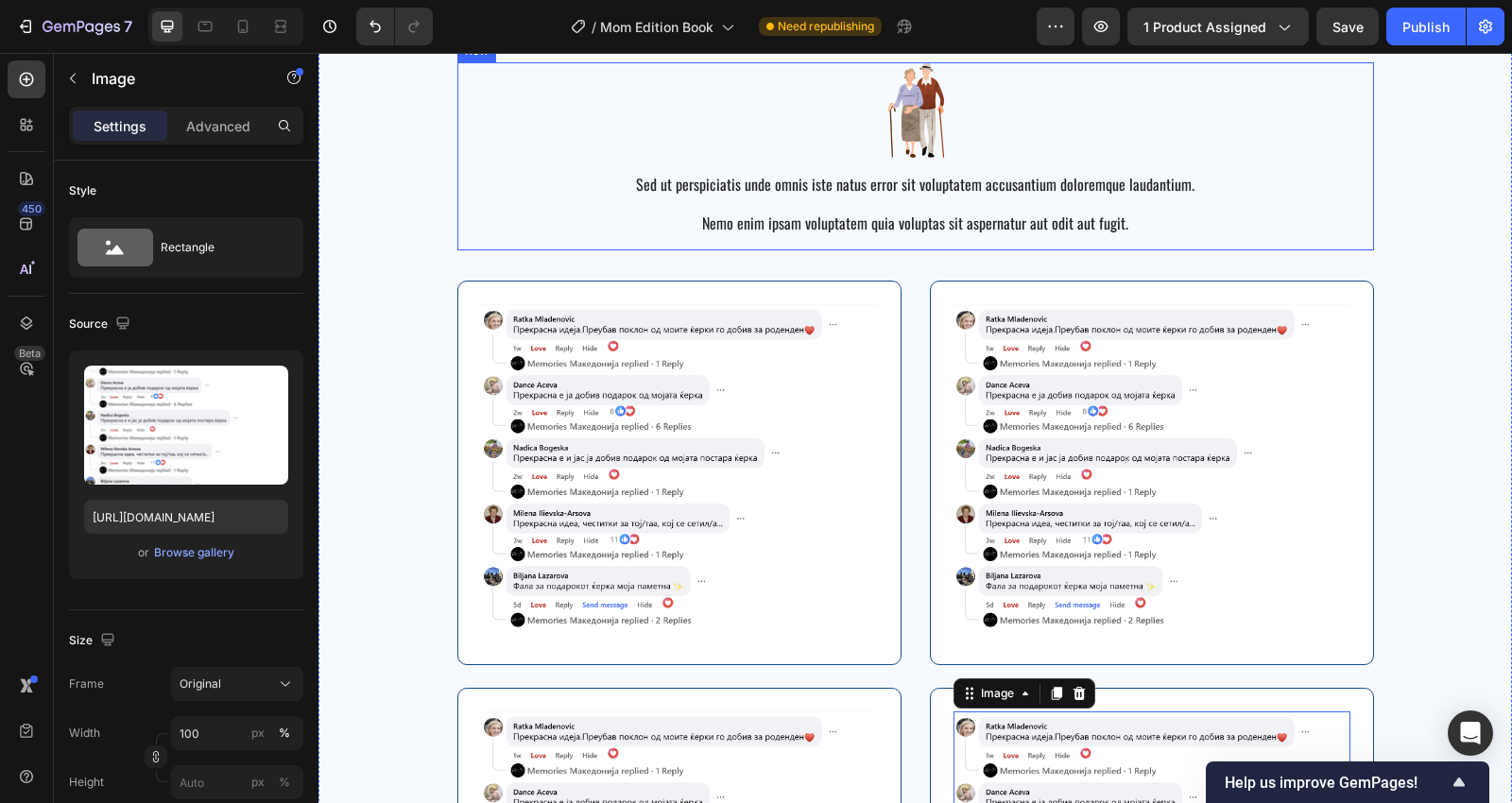
scroll to position [3895, 0]
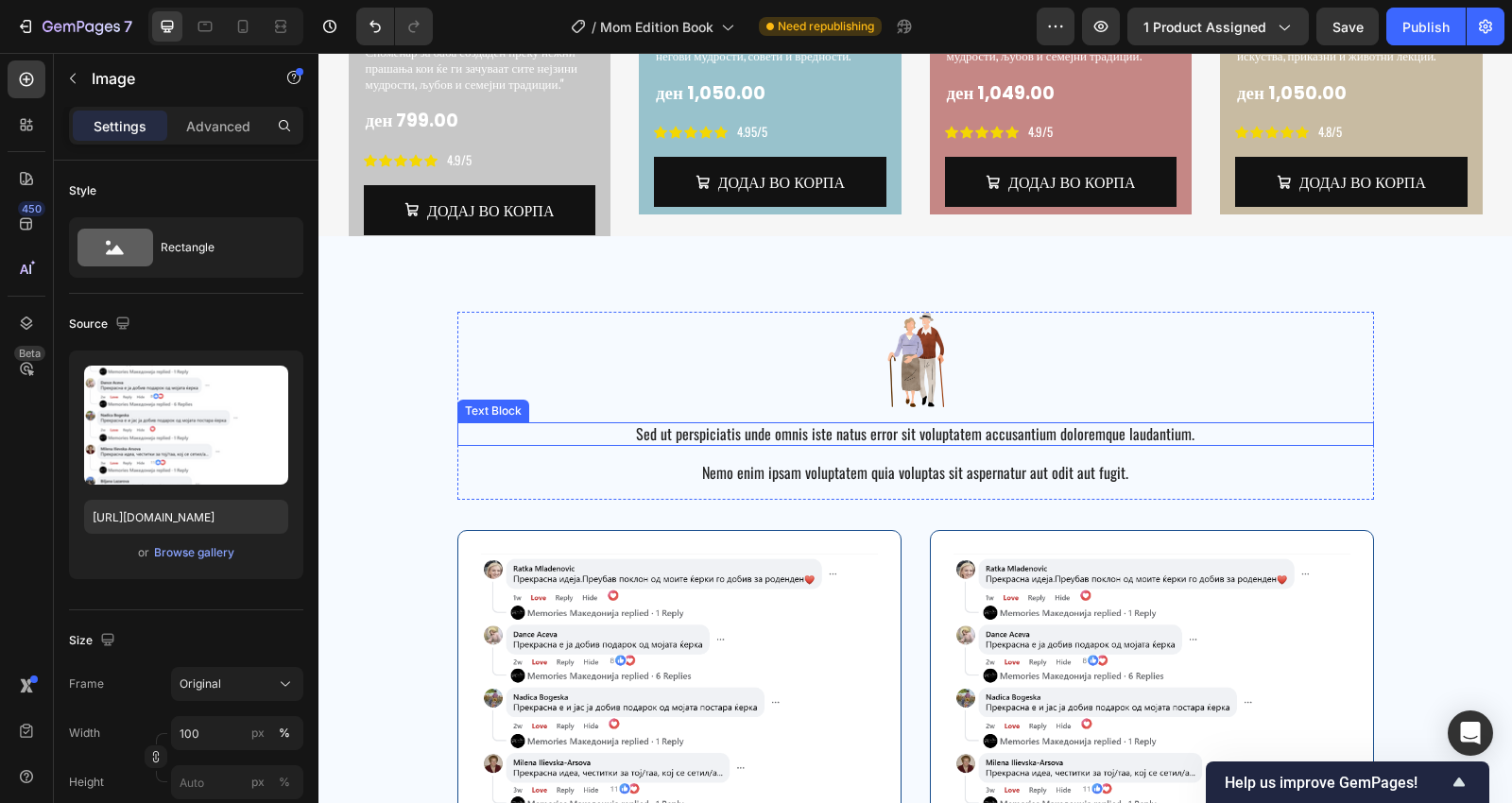
click at [924, 444] on div "Sed ut perspiciatis unde omnis iste natus error sit voluptatem accusantium dolo…" at bounding box center [916, 434] width 917 height 24
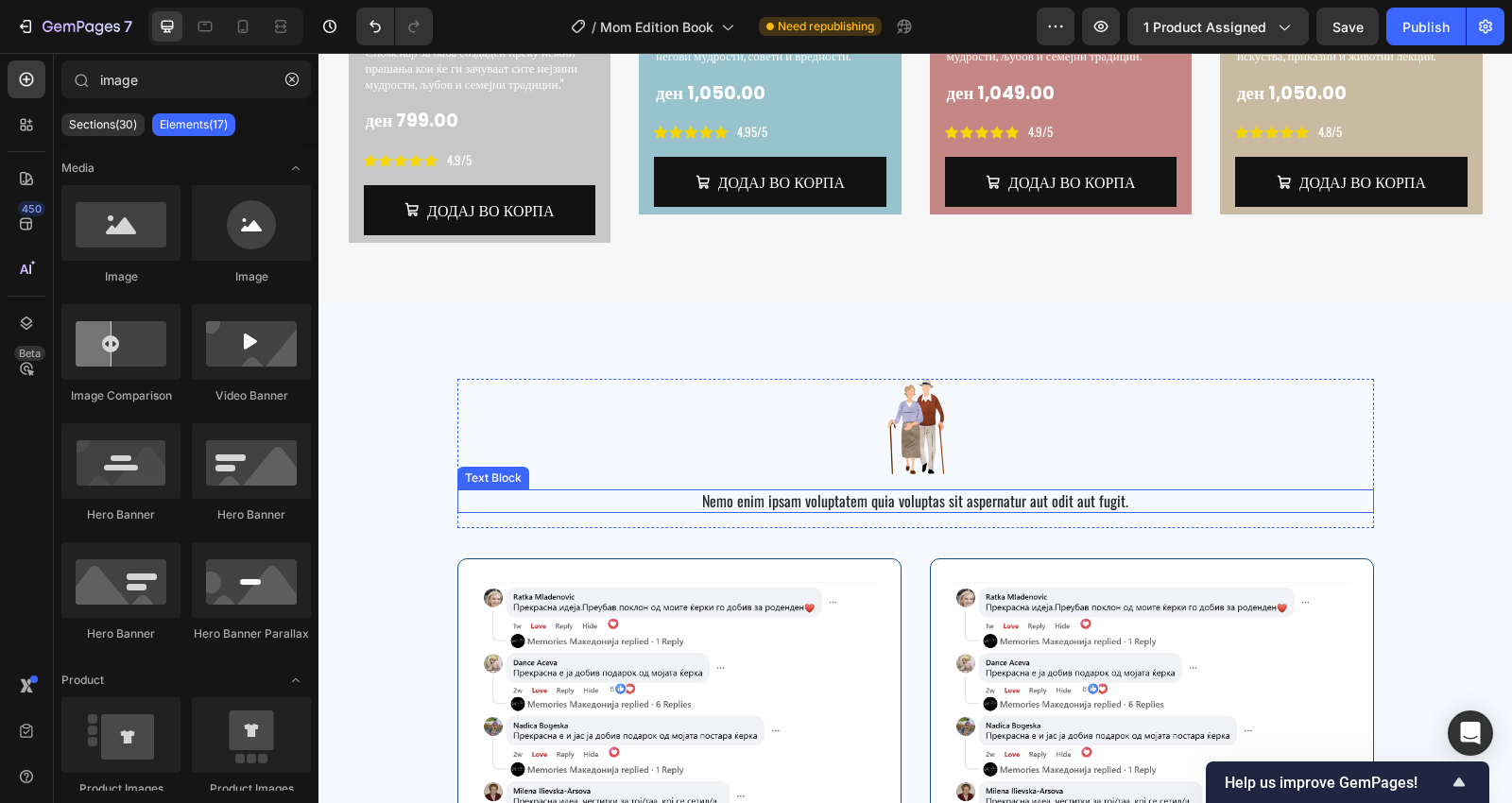
click at [1014, 491] on p "Nemo enim ipsam voluptatem quia voluptas sit aspernatur aut odit aut fugit." at bounding box center [916, 501] width 913 height 20
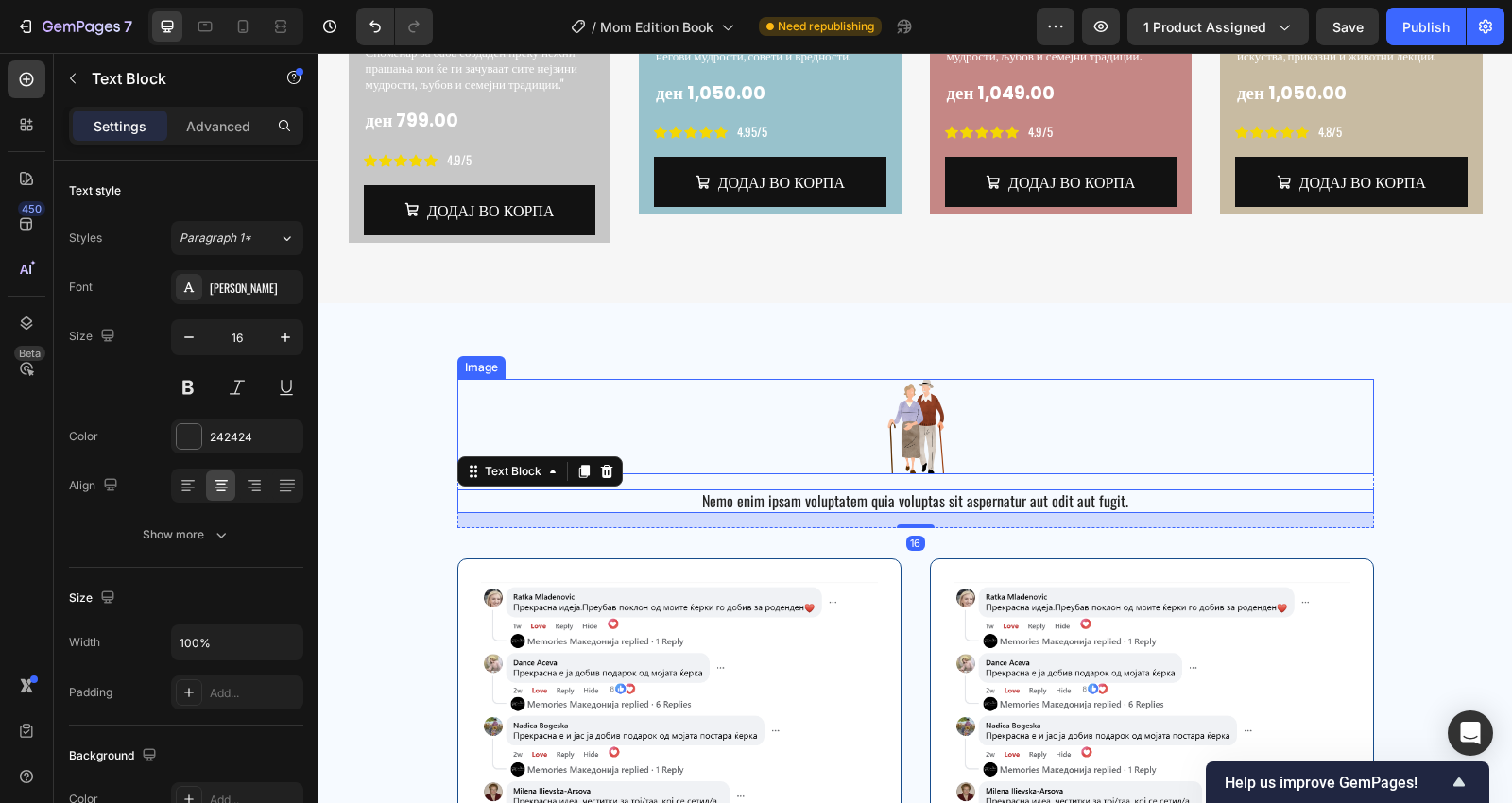
click at [935, 378] on div at bounding box center [916, 426] width 917 height 95
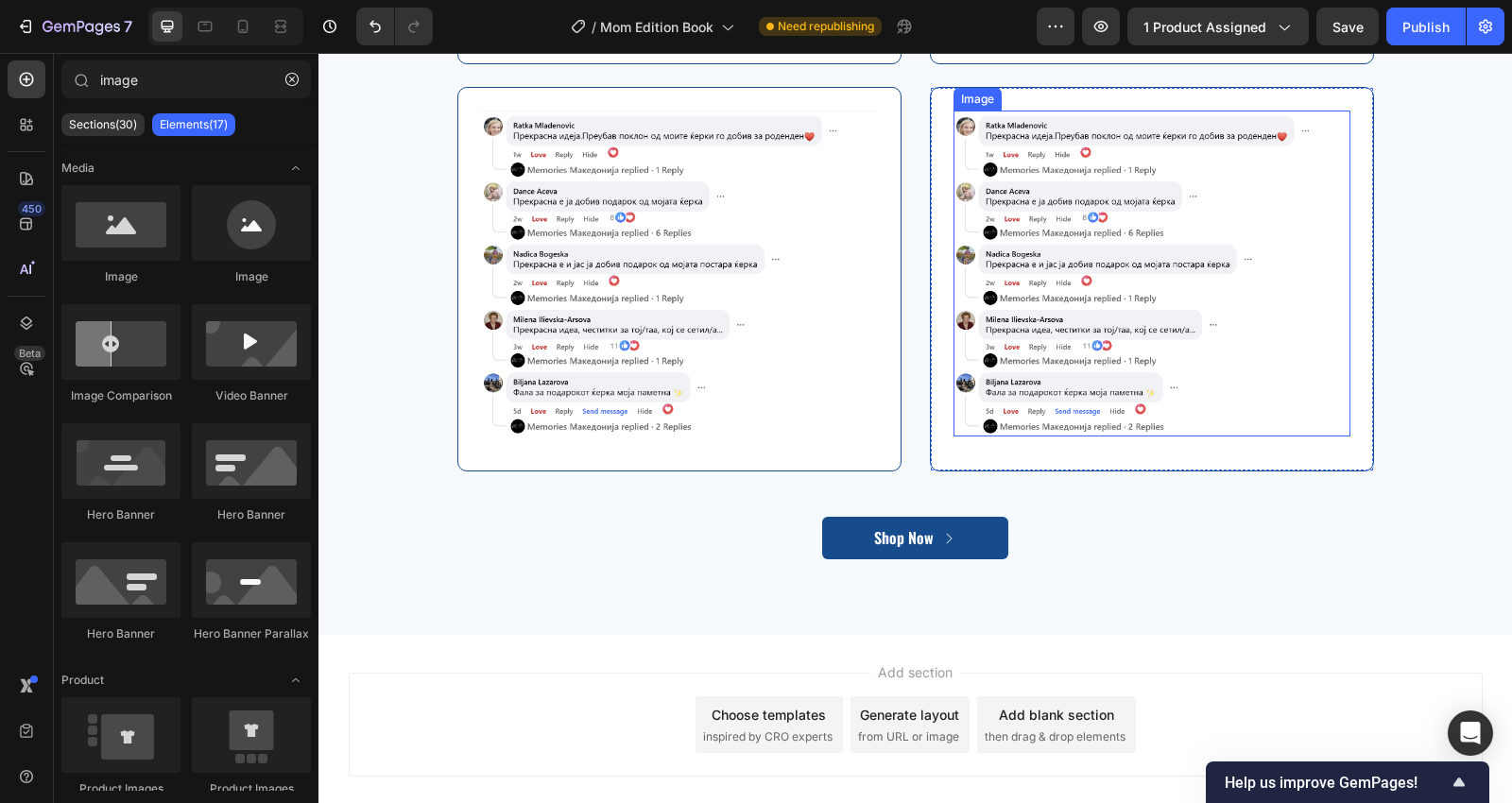
scroll to position [4707, 0]
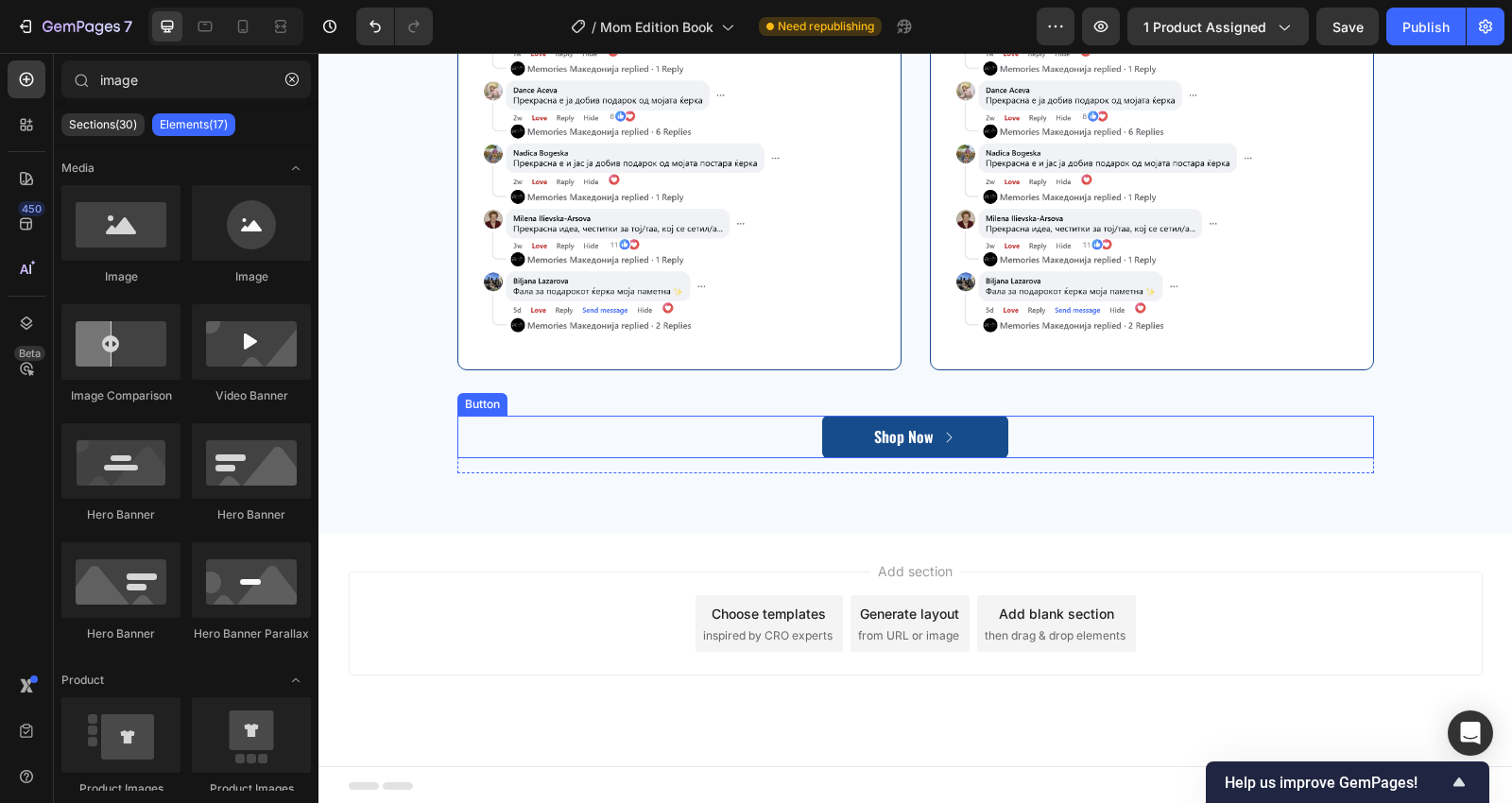
click at [941, 441] on icon "Shop Now" at bounding box center [949, 437] width 15 height 15
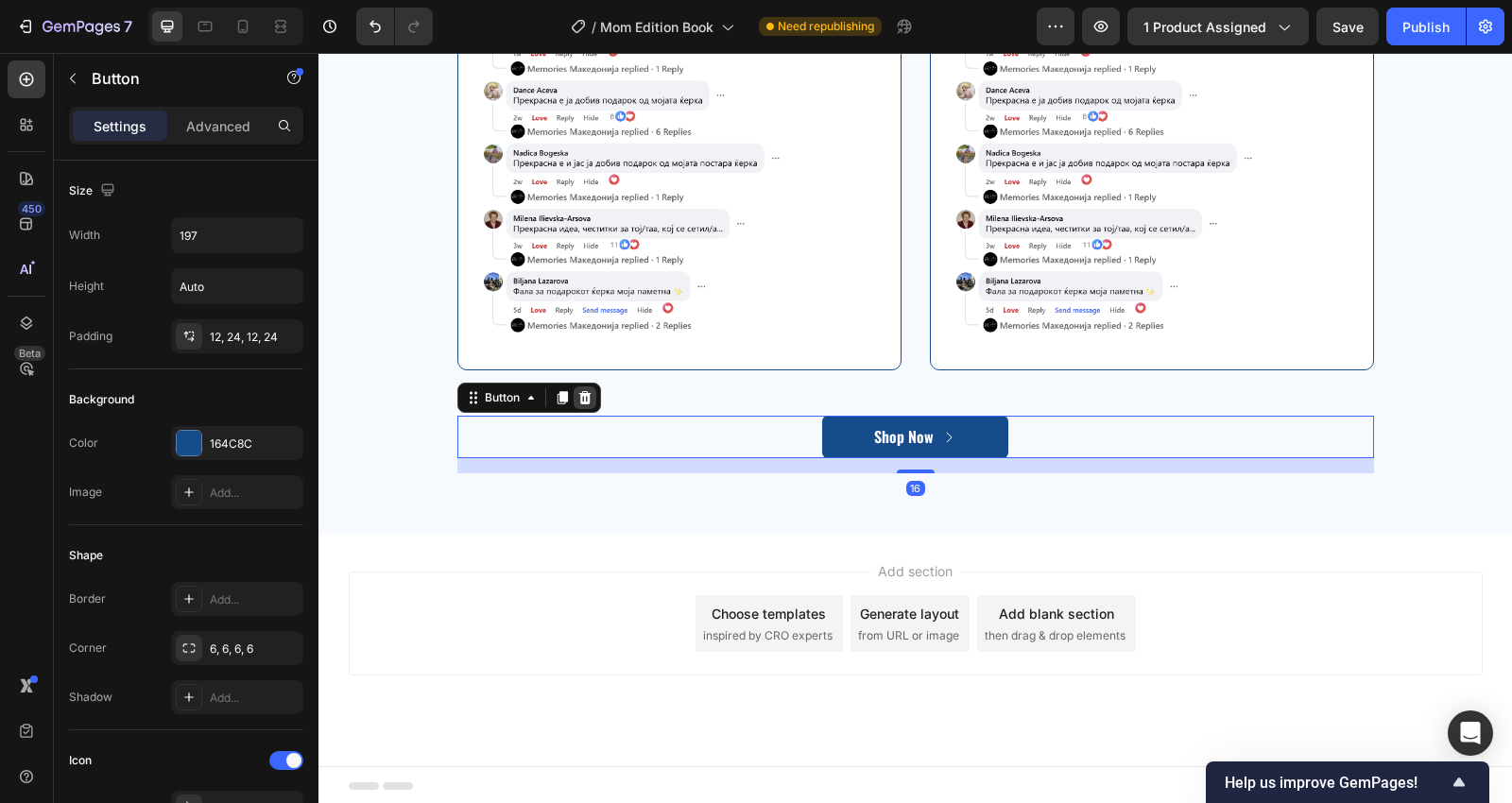
click at [578, 396] on icon at bounding box center [584, 398] width 13 height 13
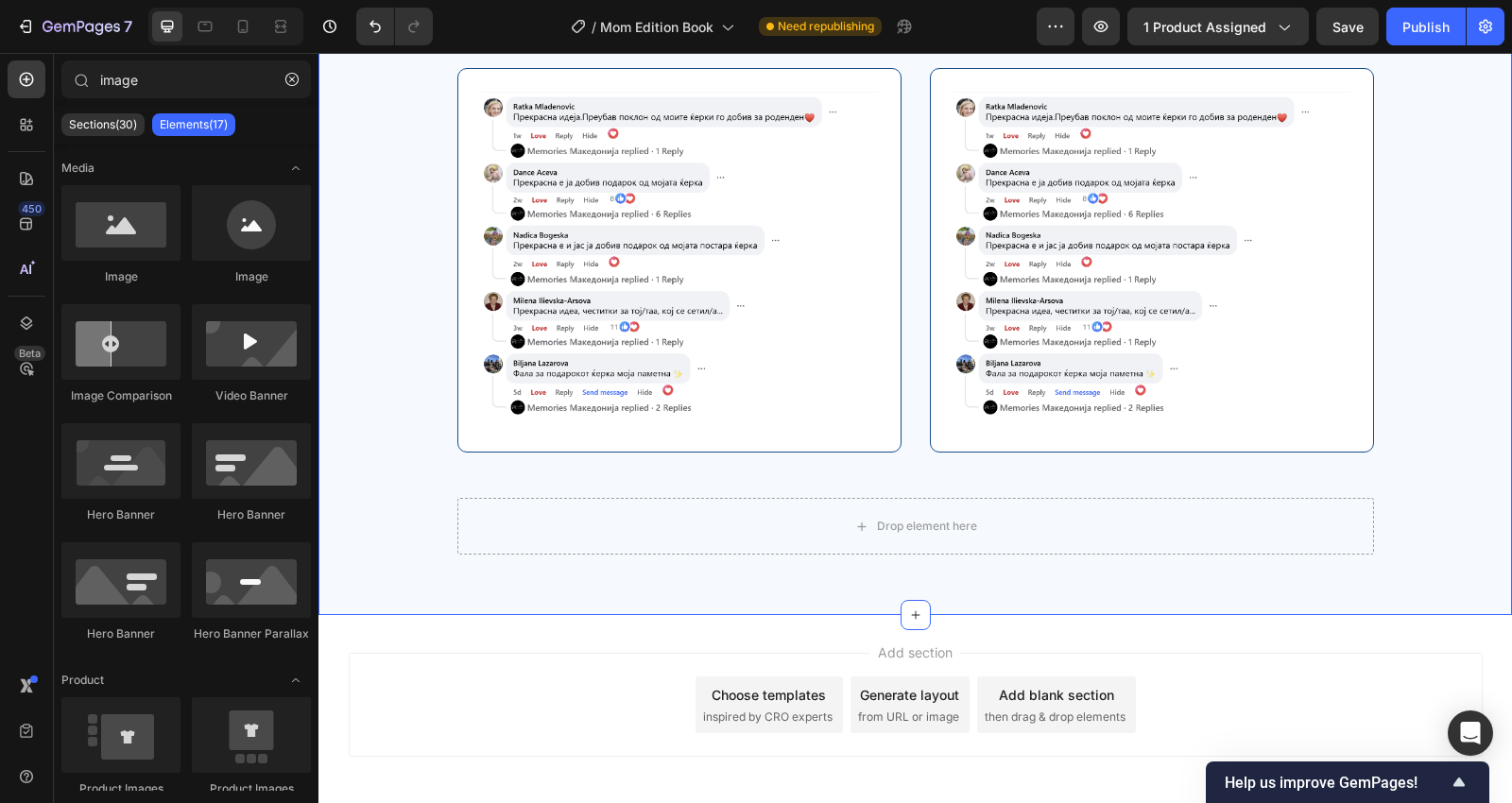
scroll to position [4566, 0]
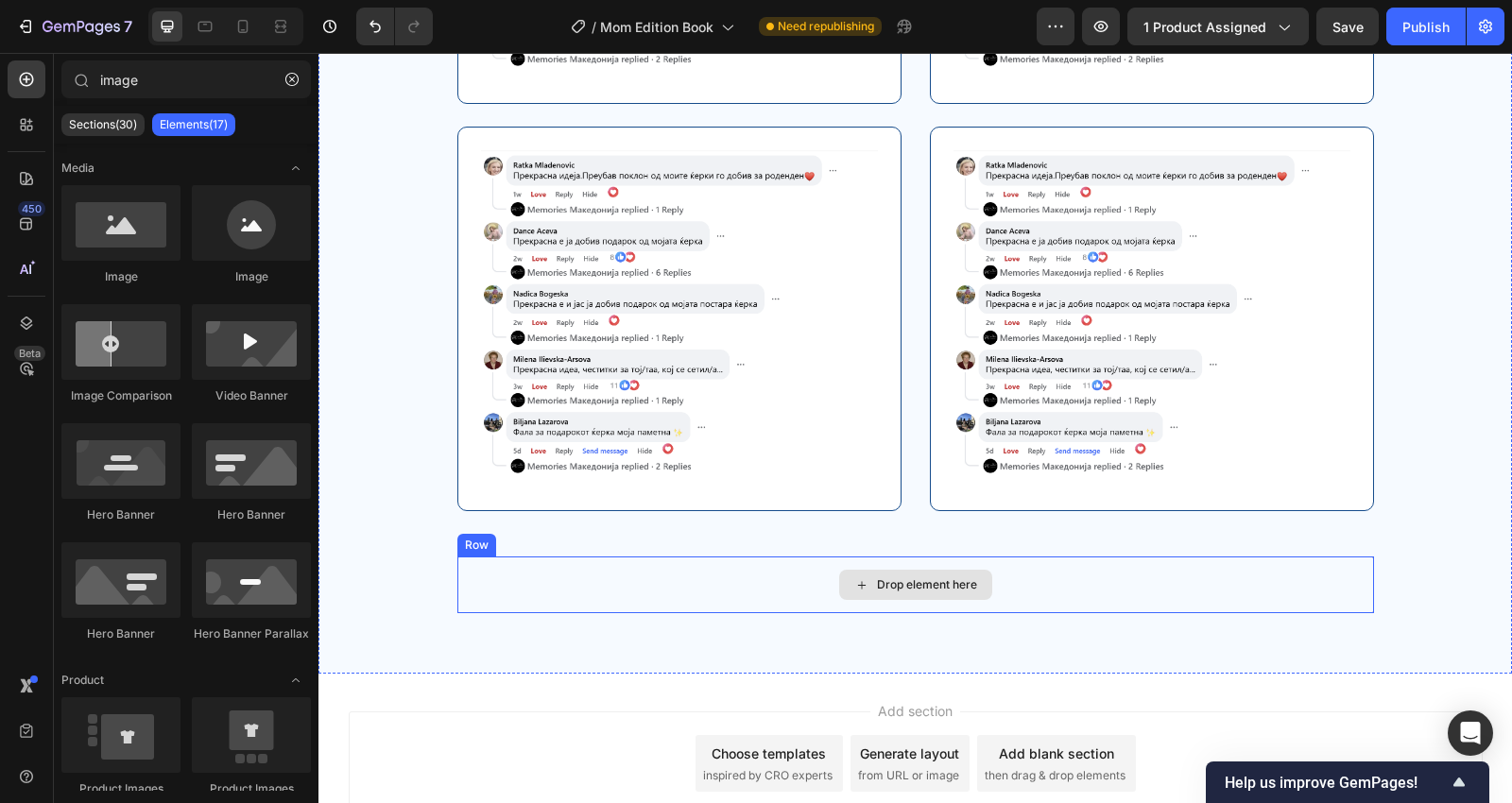
click at [1076, 583] on div "Drop element here" at bounding box center [916, 584] width 917 height 57
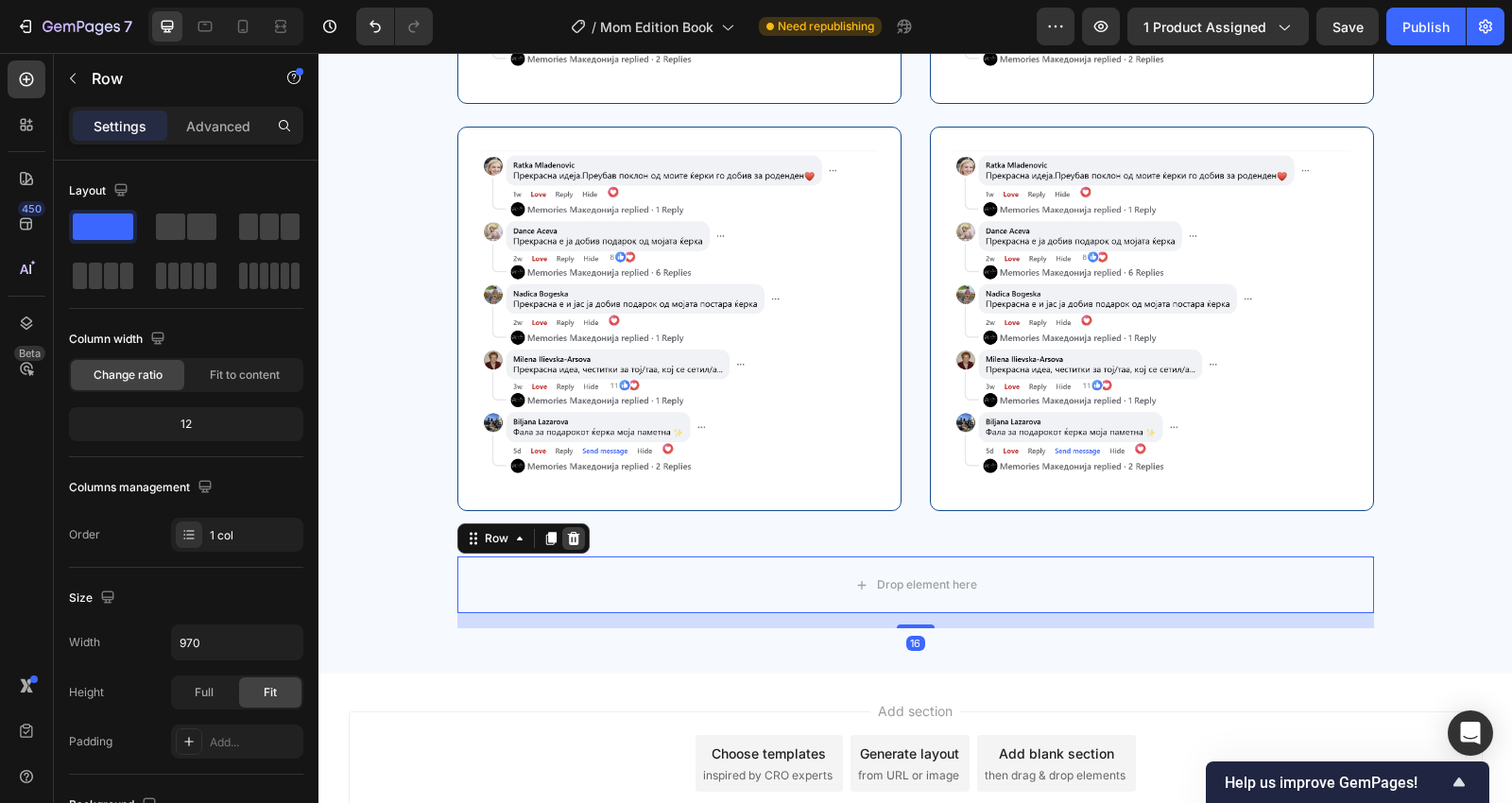
click at [566, 539] on icon at bounding box center [574, 538] width 15 height 15
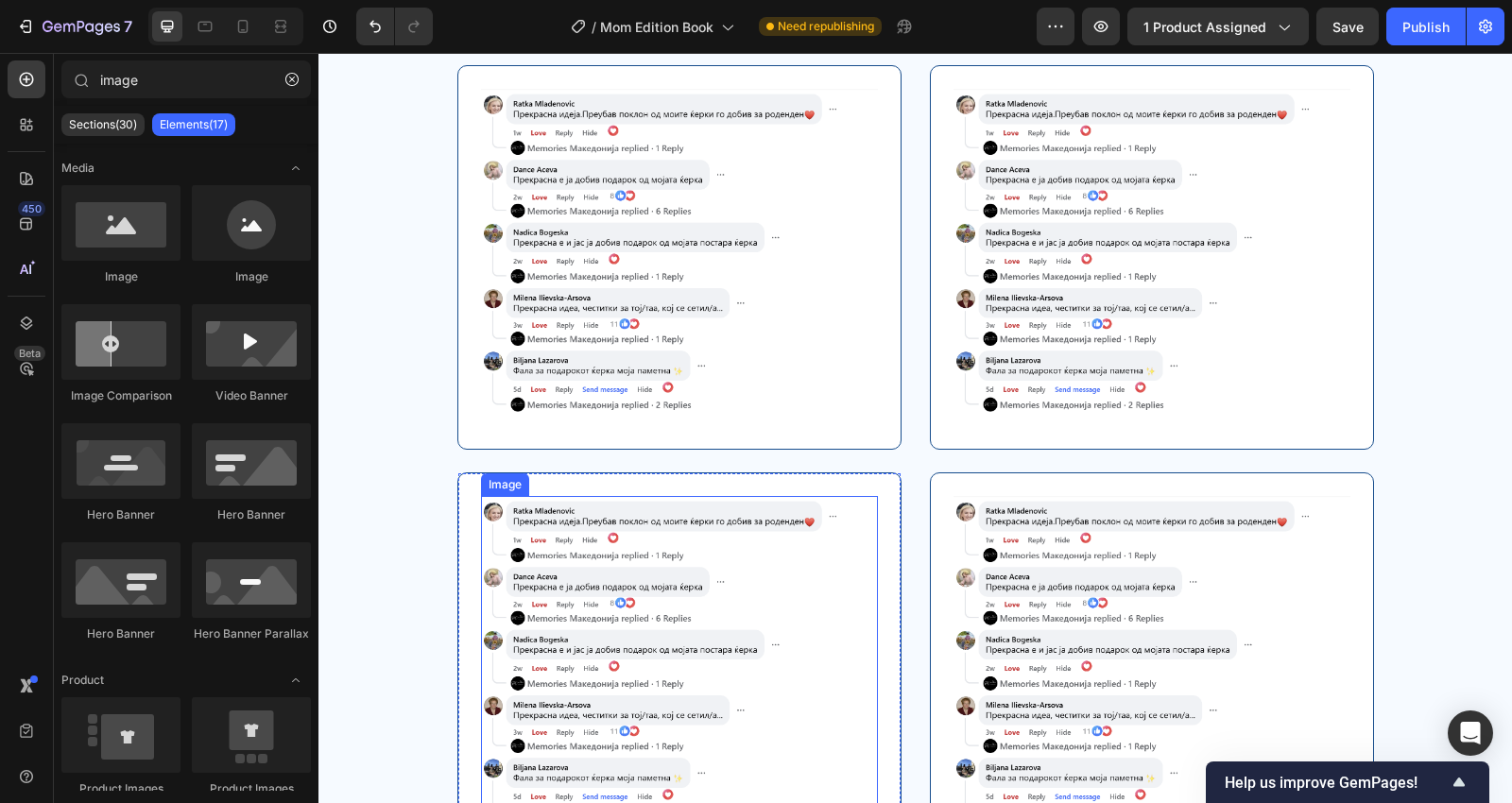
scroll to position [4147, 0]
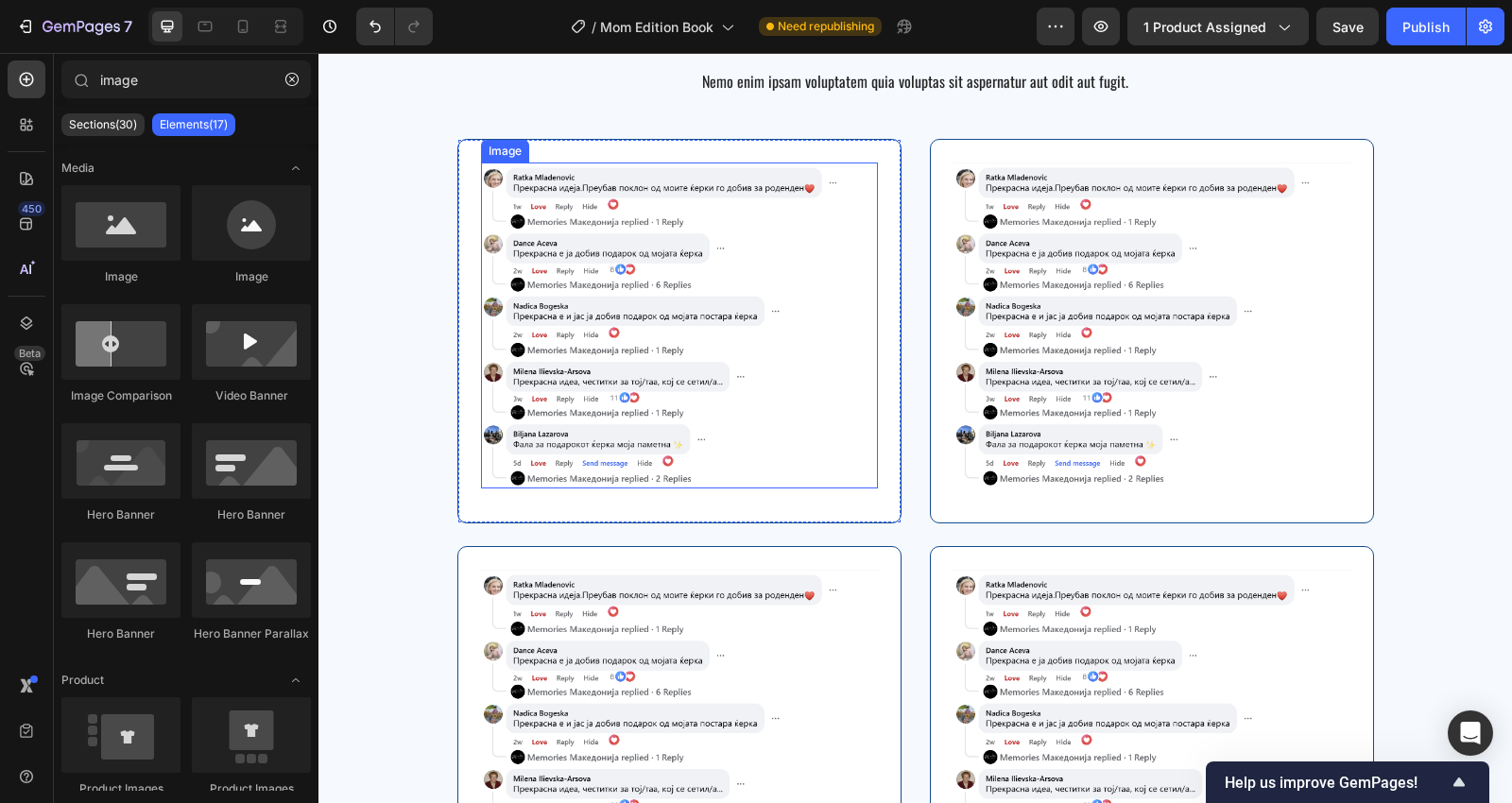
click at [1055, 392] on img at bounding box center [1152, 325] width 397 height 325
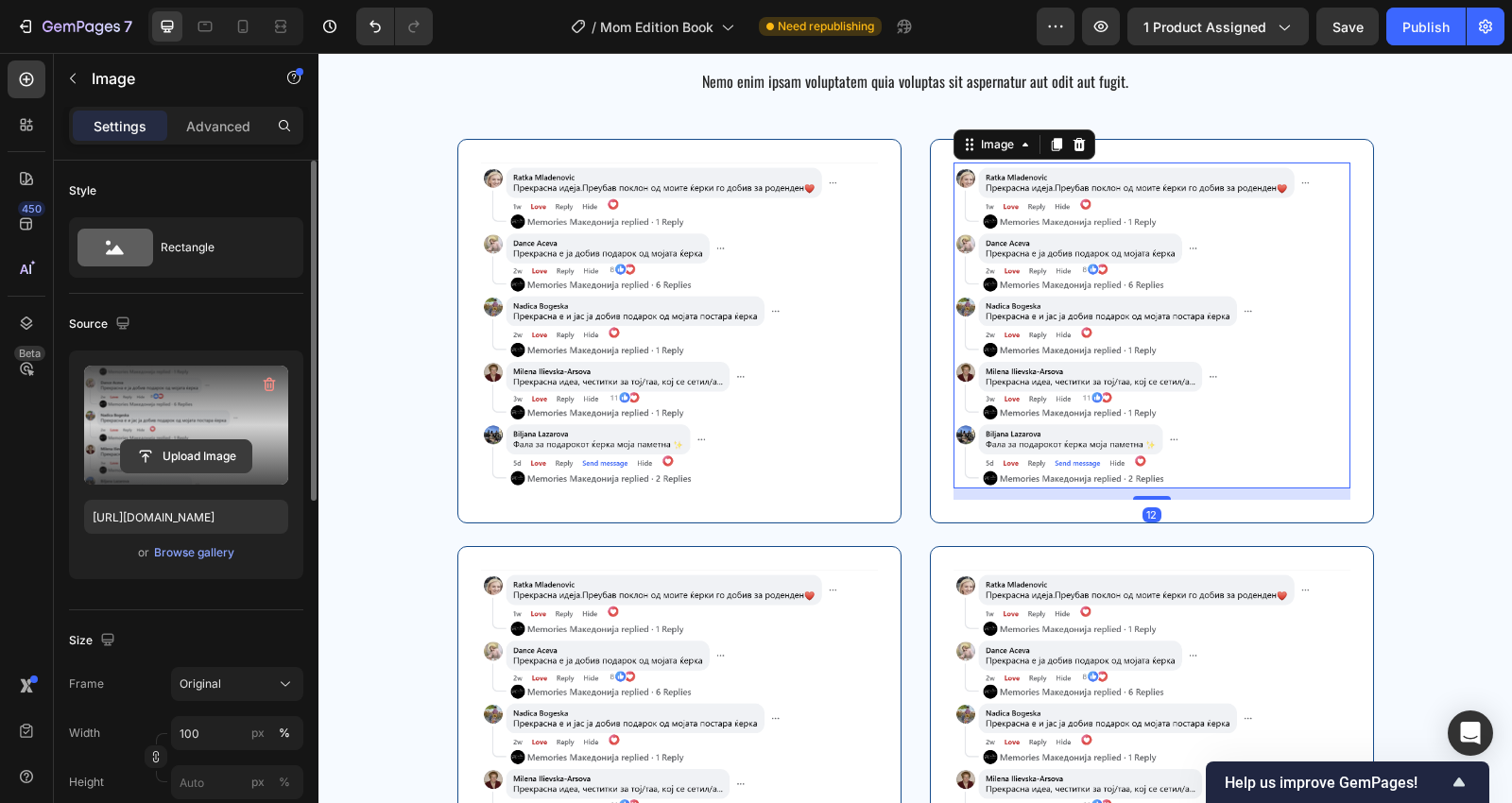
click at [210, 456] on input "file" at bounding box center [186, 455] width 130 height 32
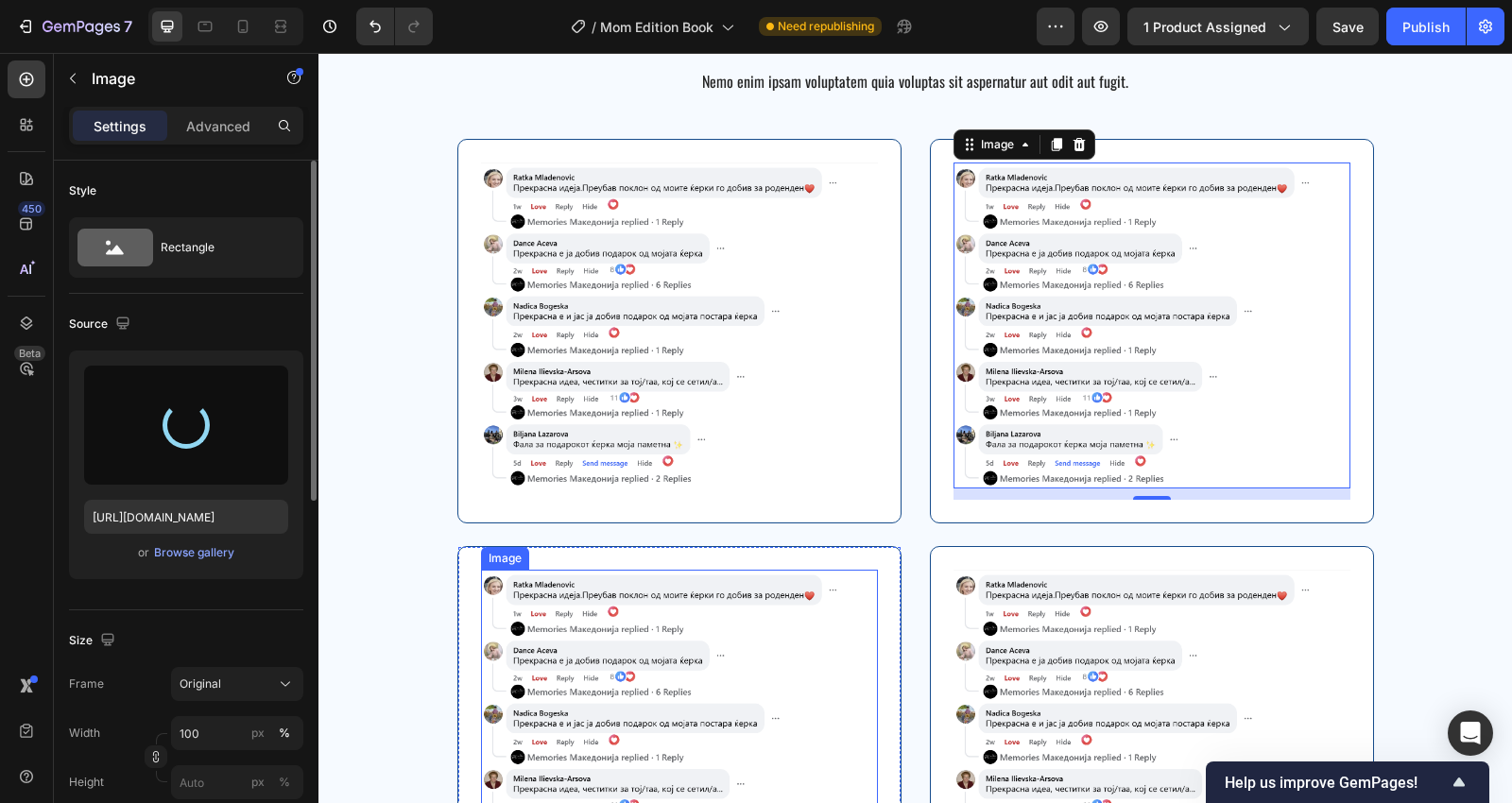
type input "[URL][DOMAIN_NAME]"
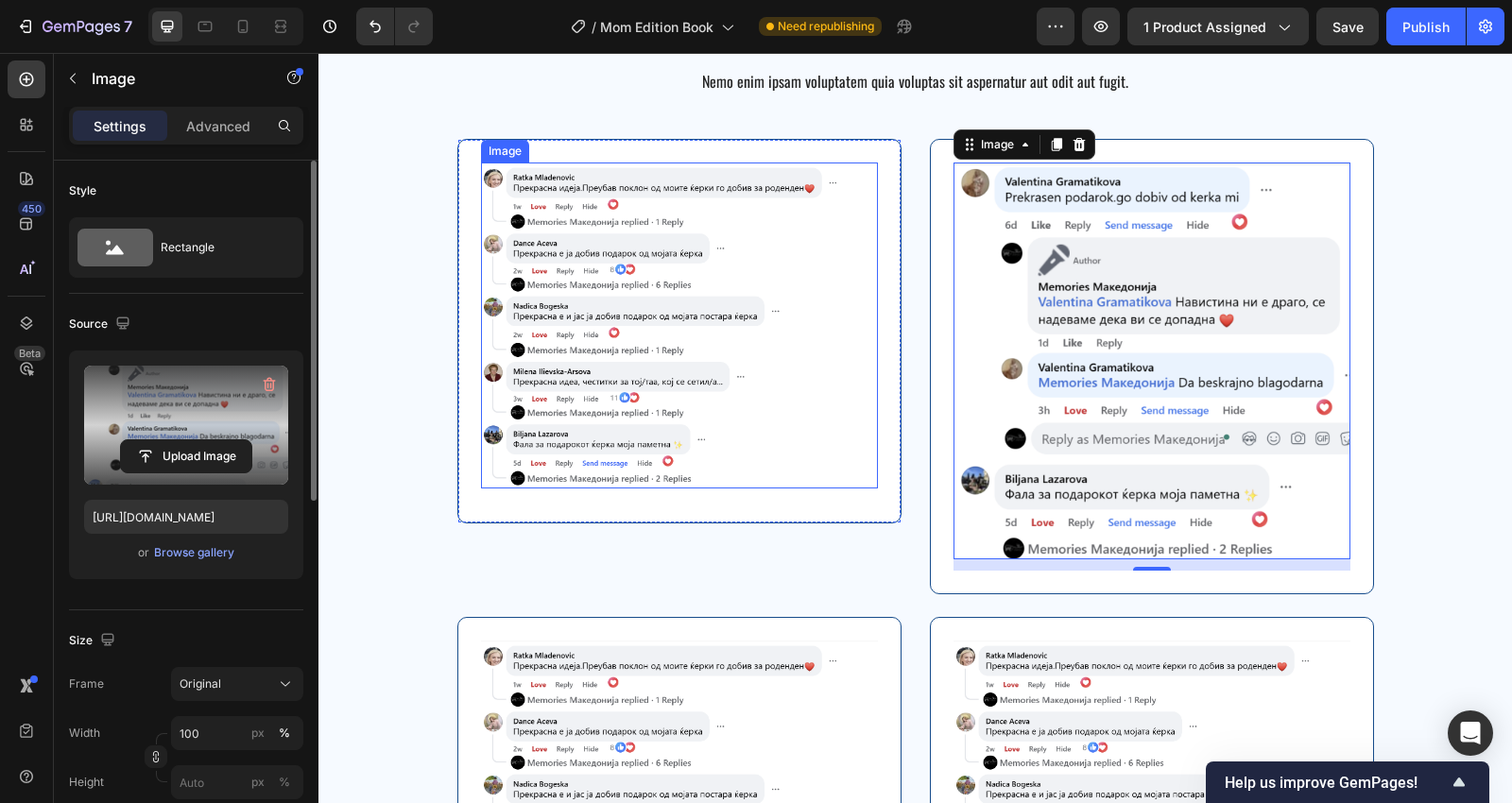
click at [730, 307] on img at bounding box center [679, 325] width 397 height 325
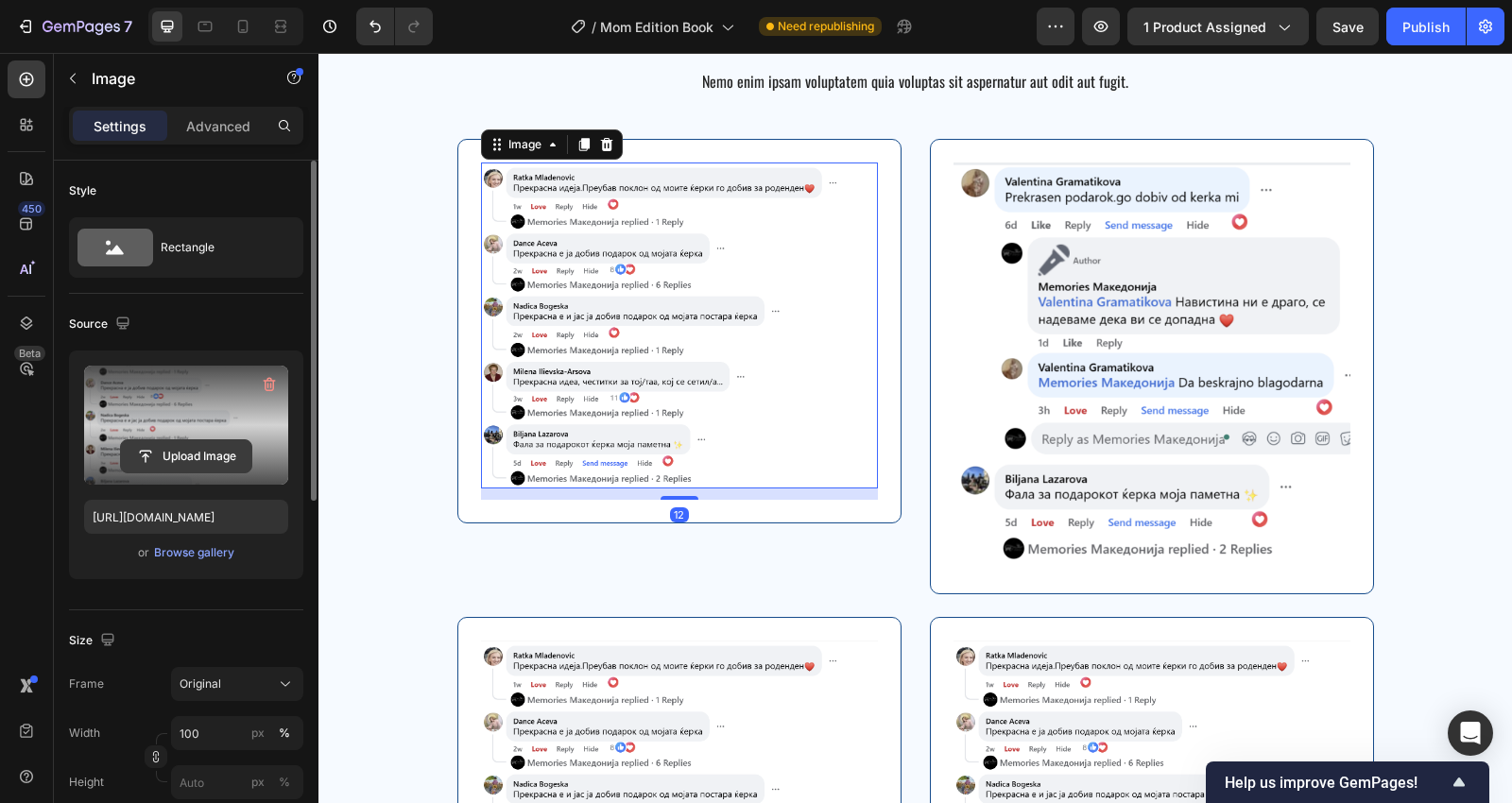
click at [201, 447] on input "file" at bounding box center [186, 455] width 130 height 32
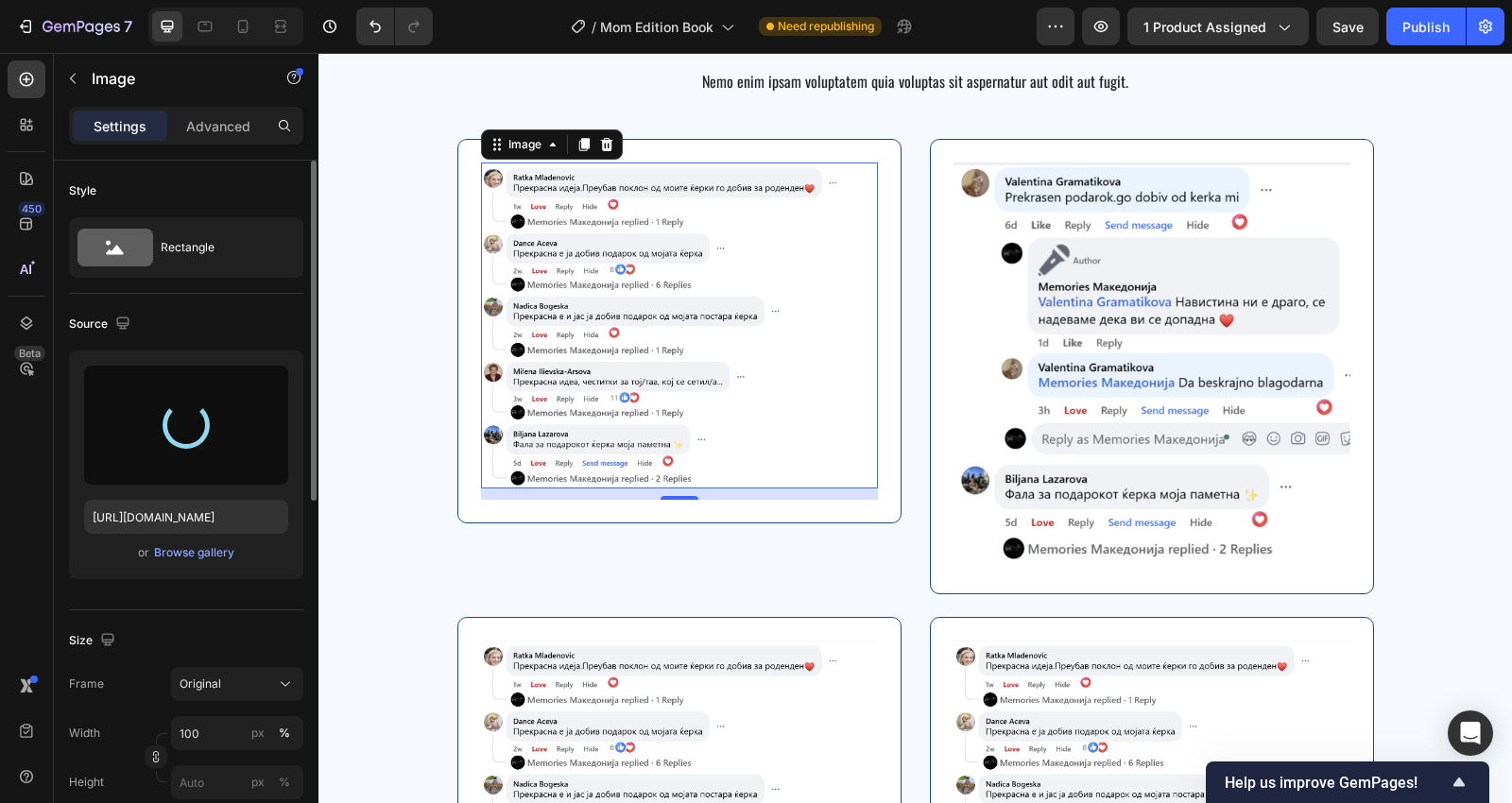
type input "[URL][DOMAIN_NAME]"
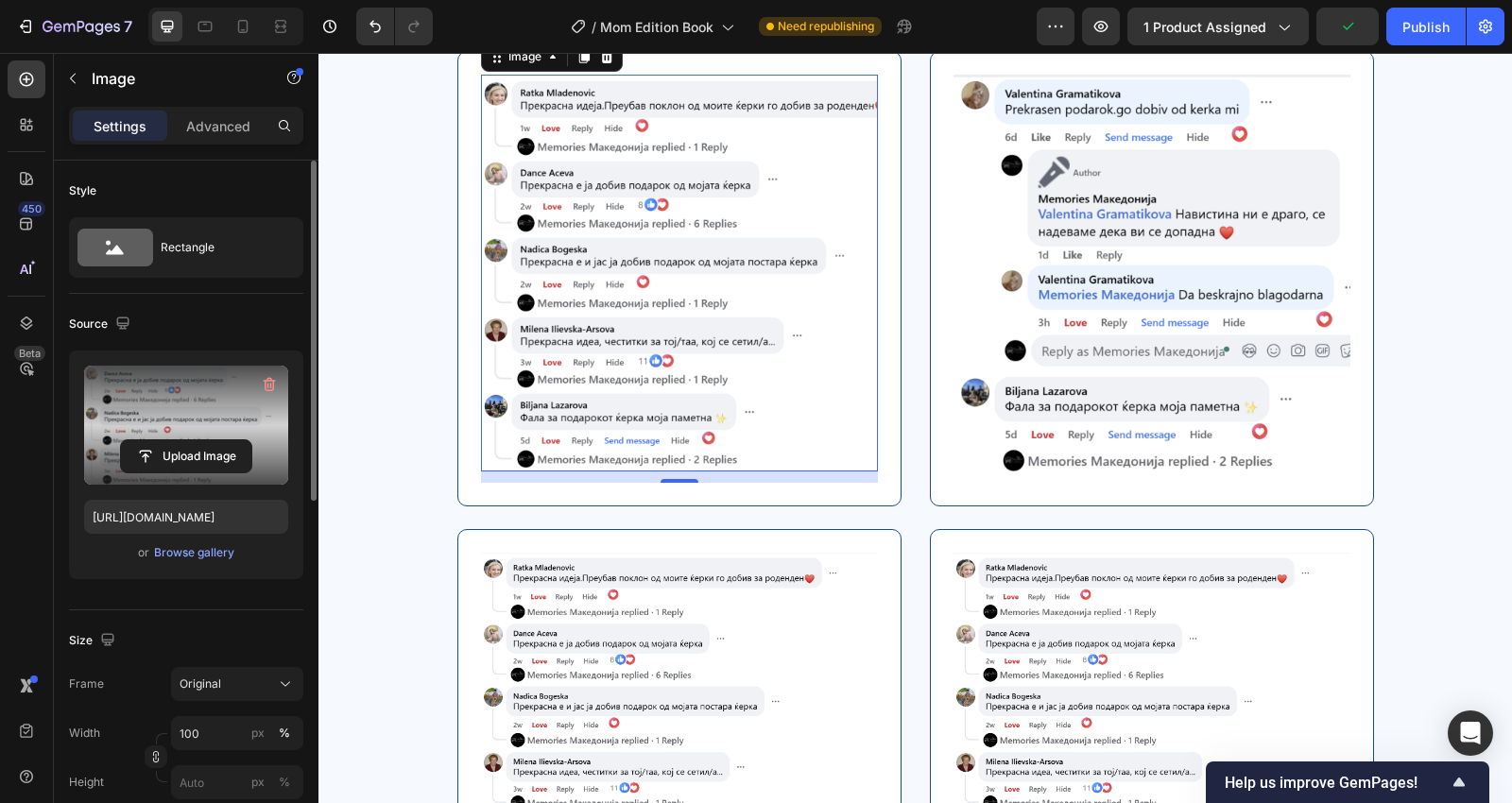
scroll to position [4287, 0]
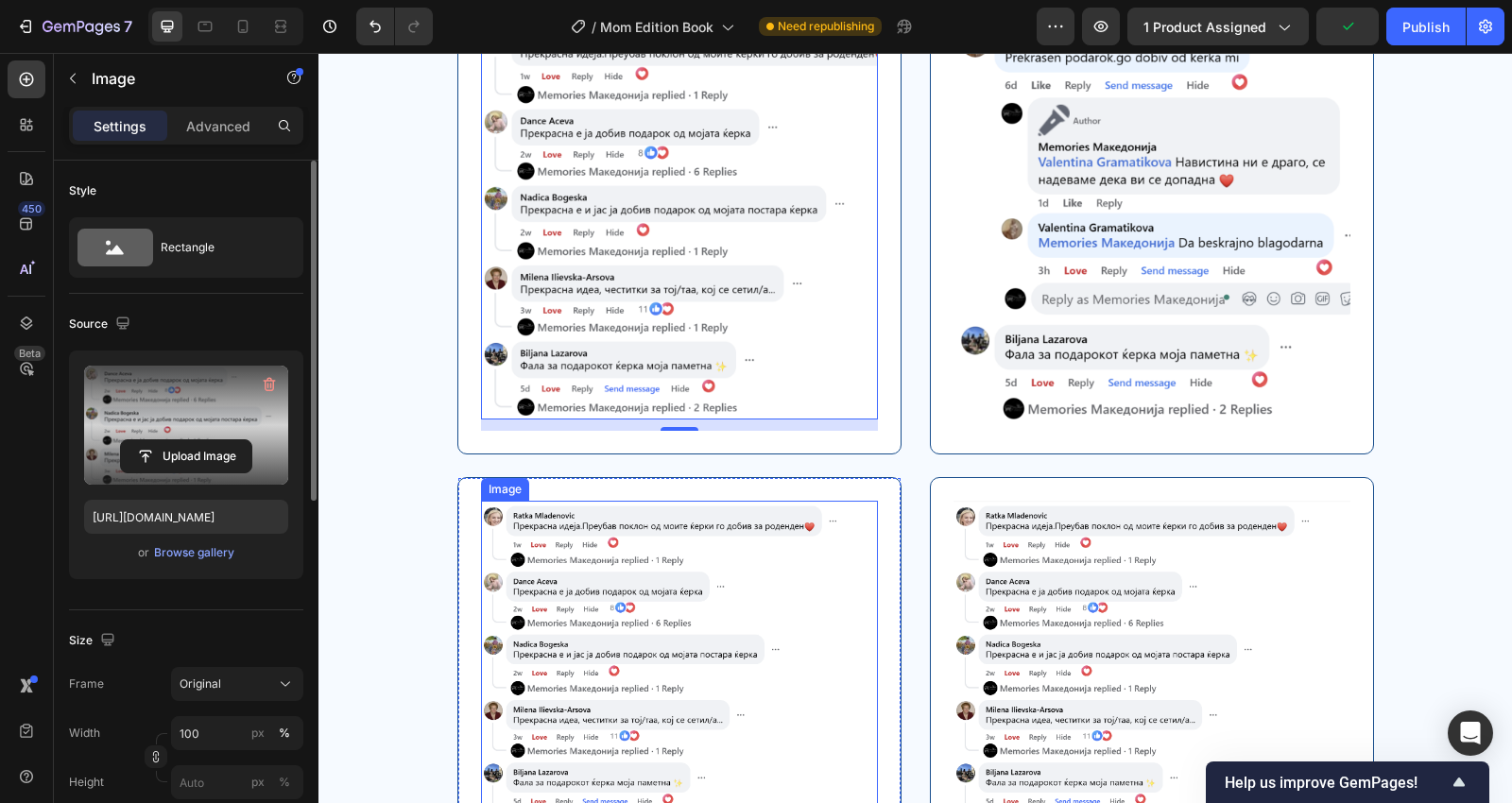
click at [763, 567] on img at bounding box center [679, 663] width 397 height 325
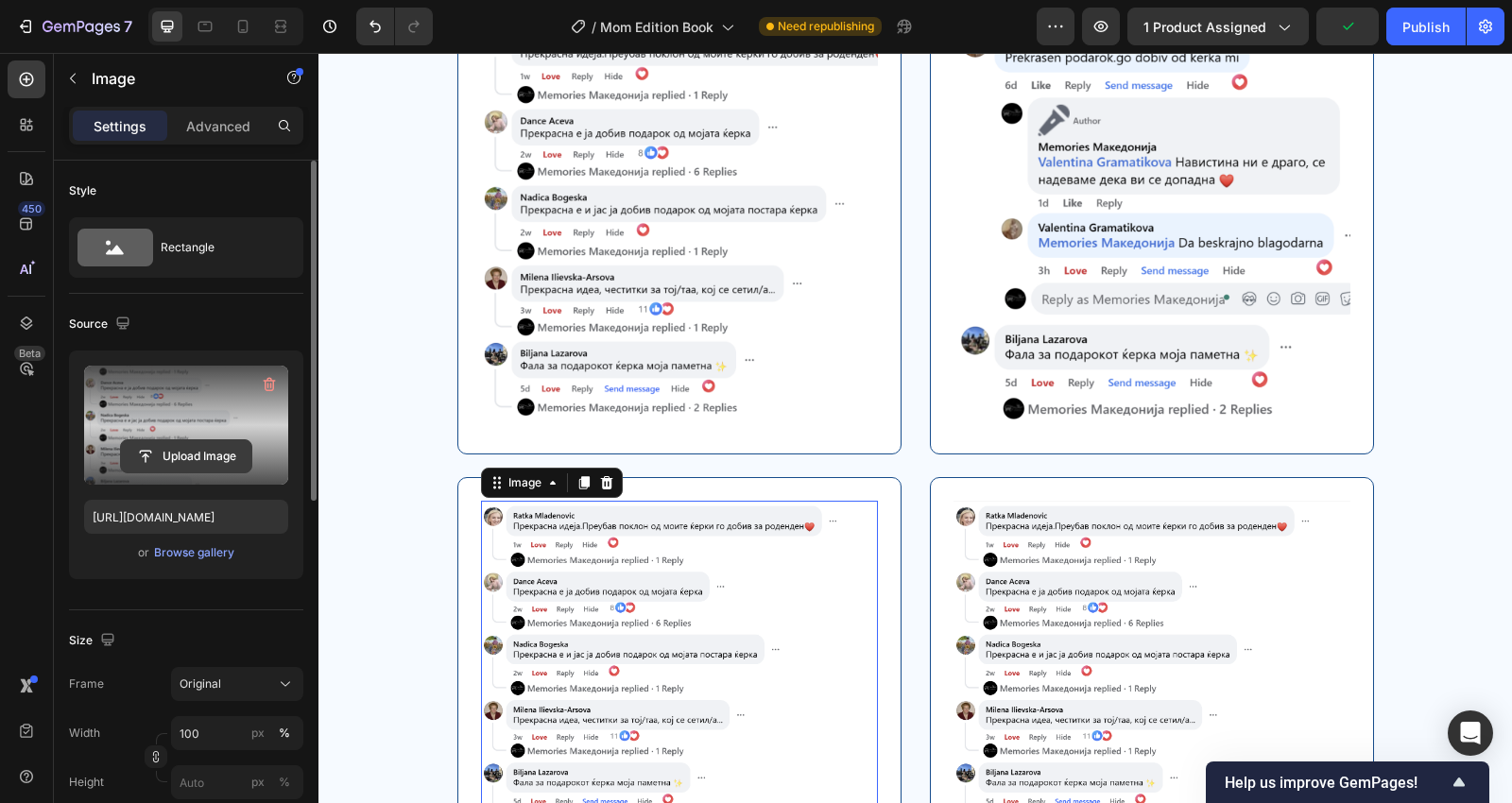
click at [151, 440] on input "file" at bounding box center [186, 455] width 130 height 32
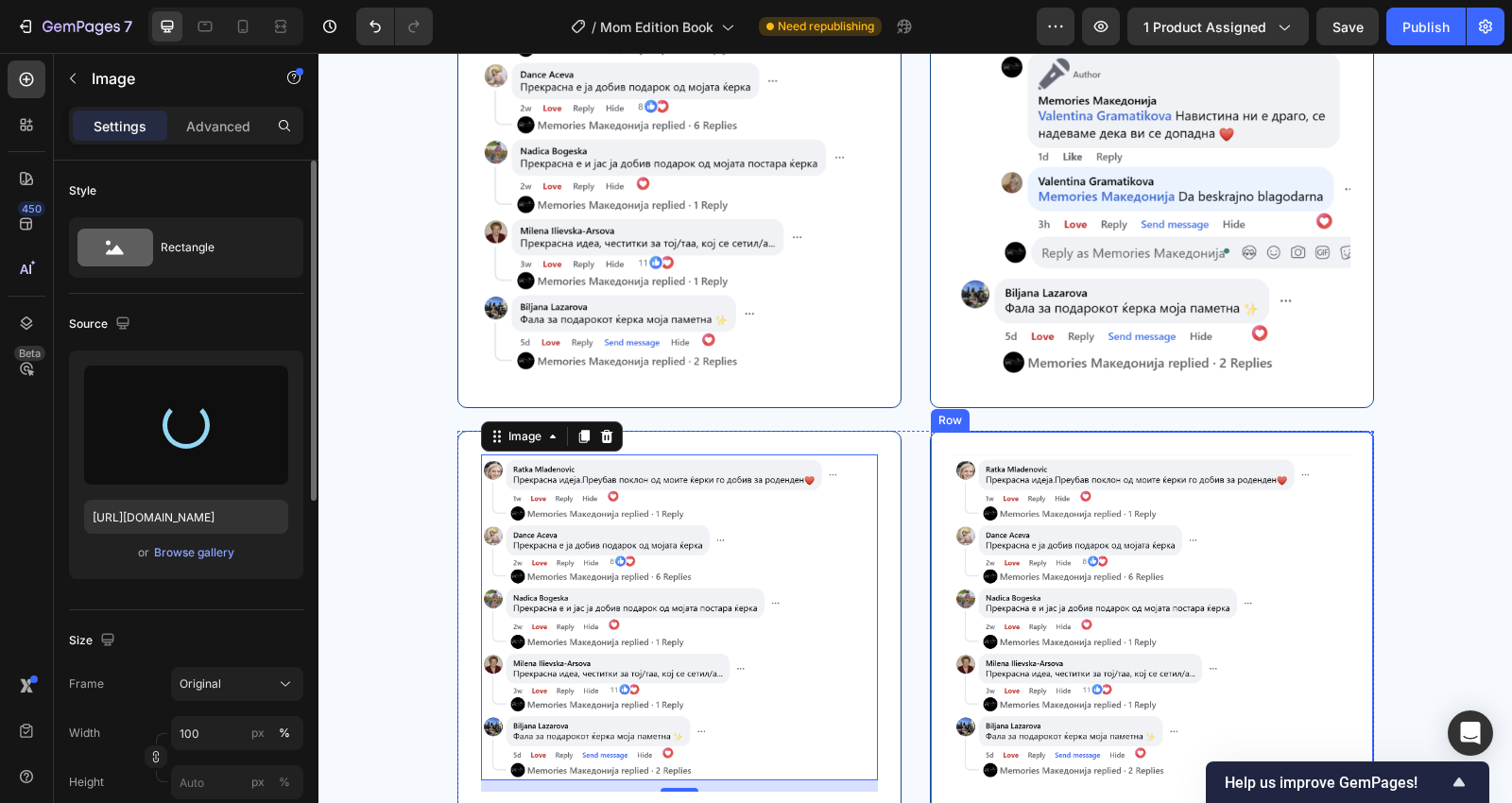
scroll to position [4357, 0]
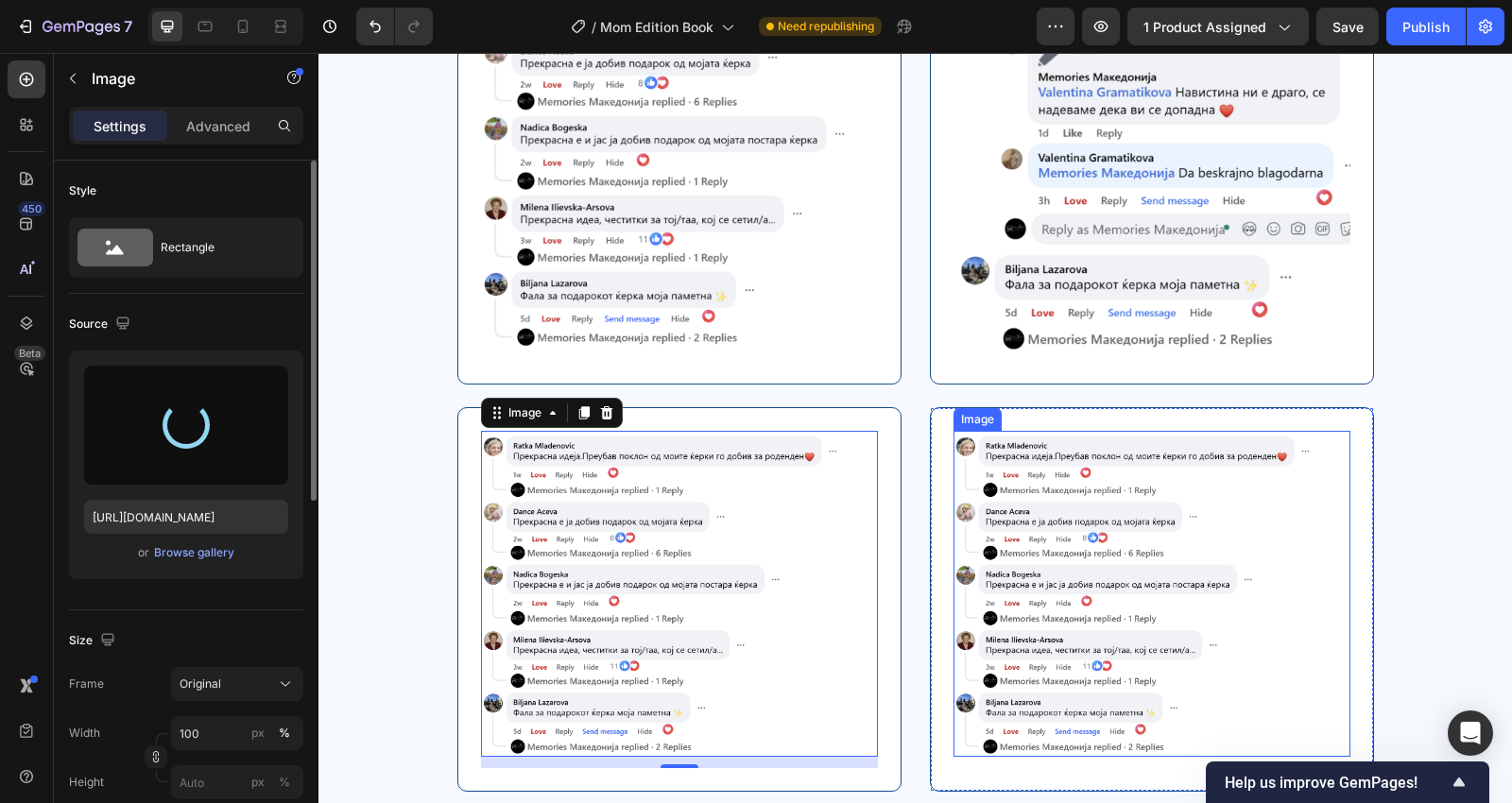
type input "[URL][DOMAIN_NAME]"
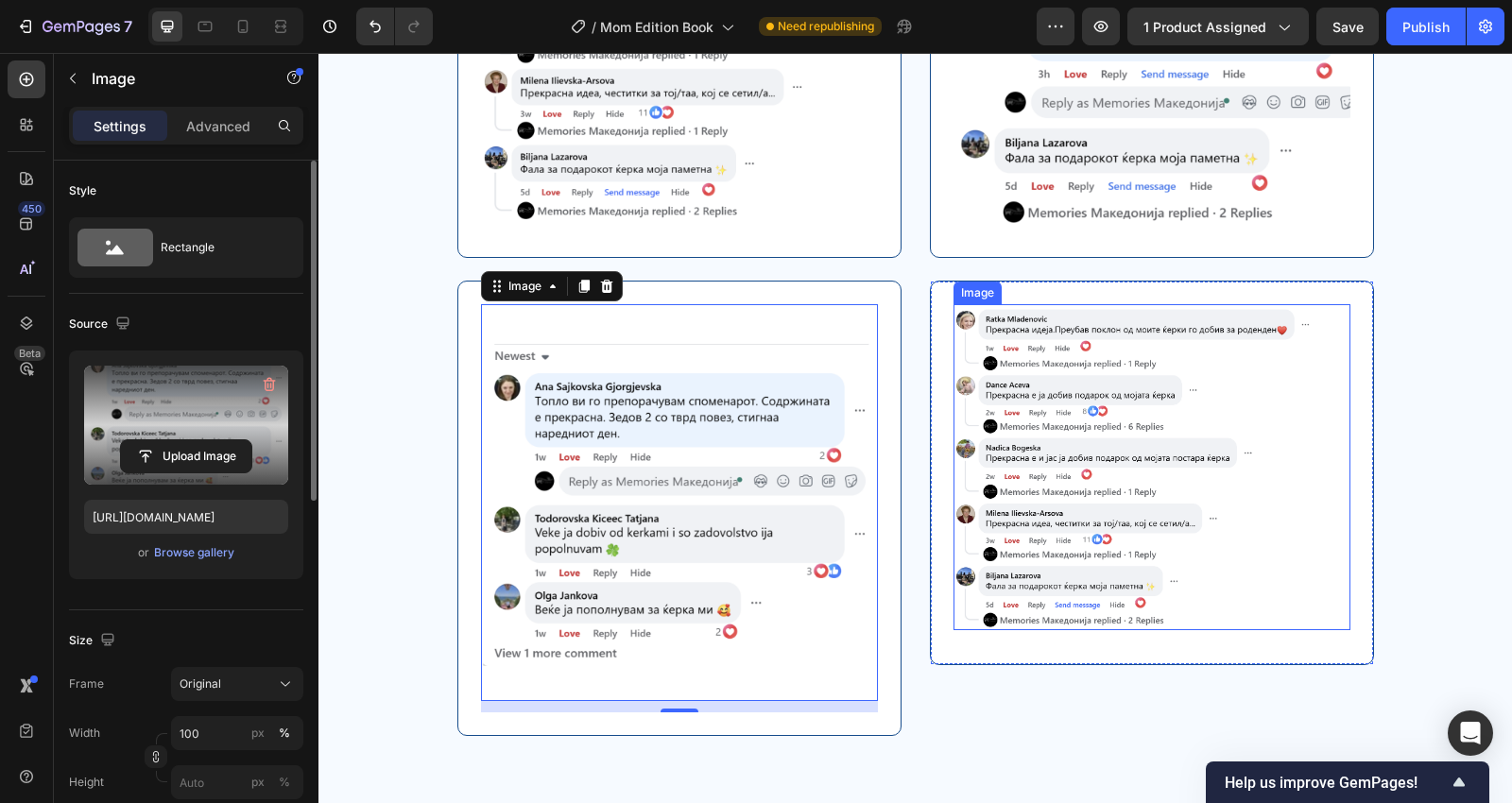
scroll to position [4496, 0]
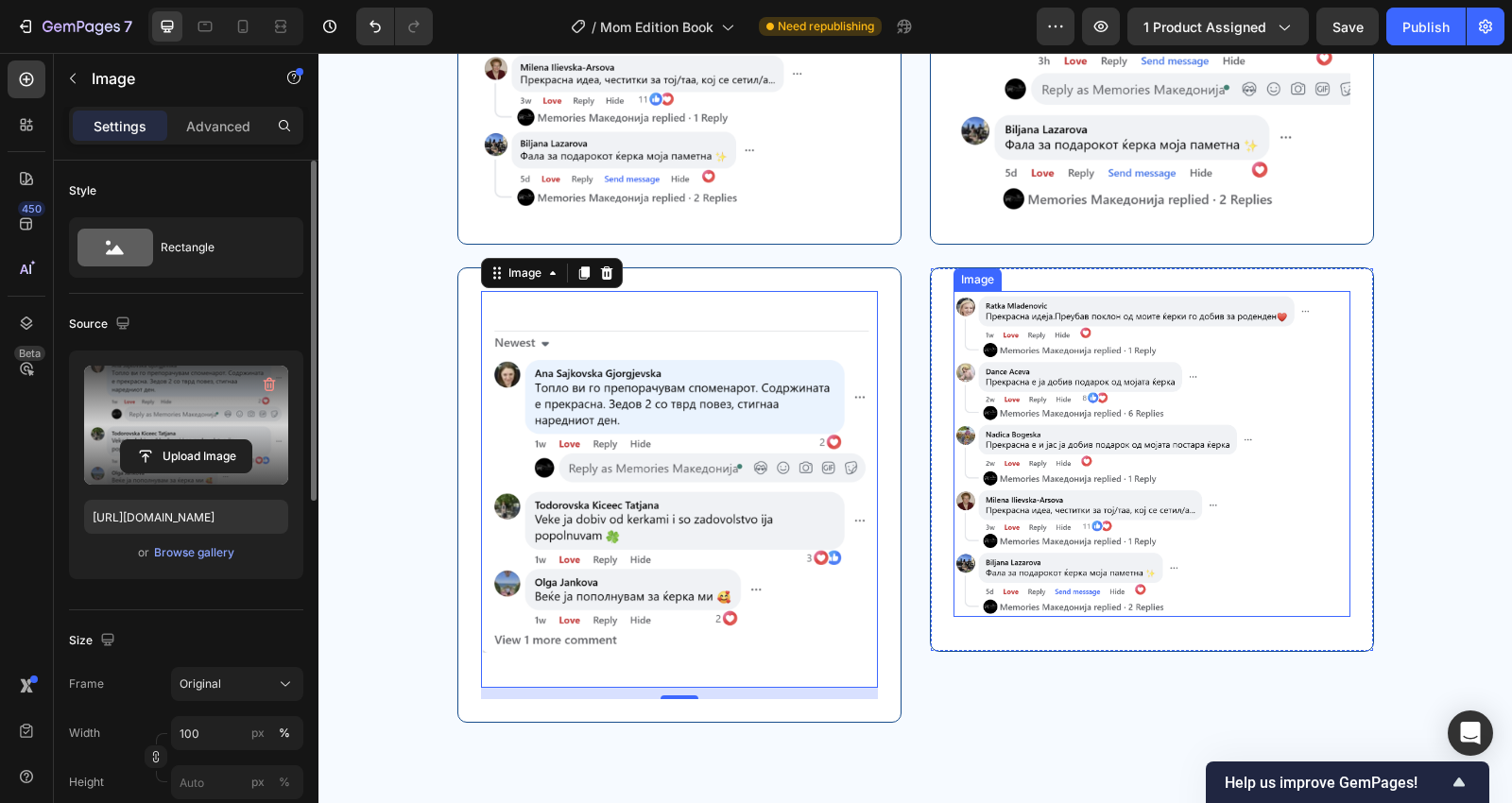
click at [1159, 426] on img at bounding box center [1152, 453] width 397 height 325
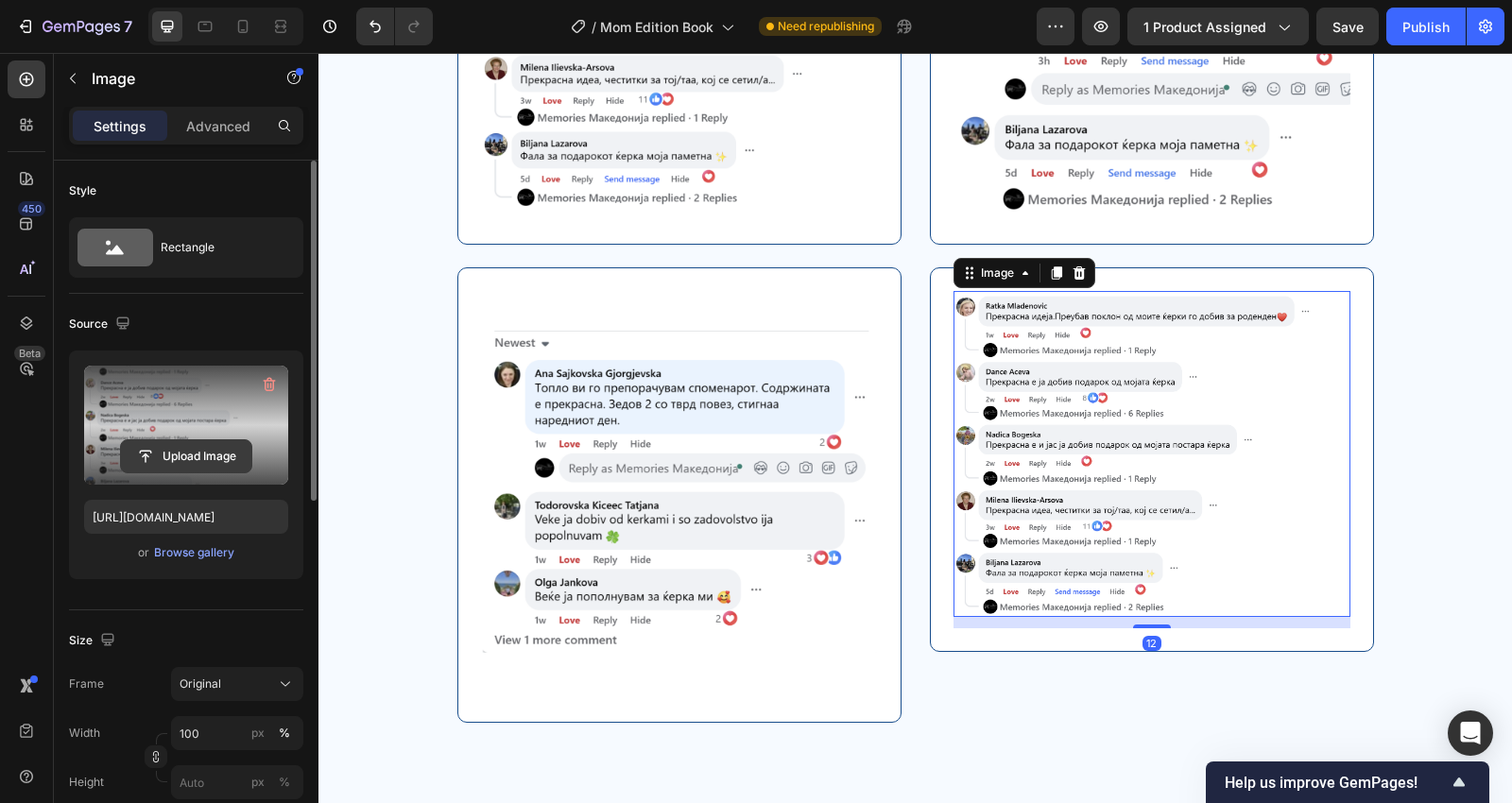
click at [215, 455] on input "file" at bounding box center [186, 455] width 130 height 32
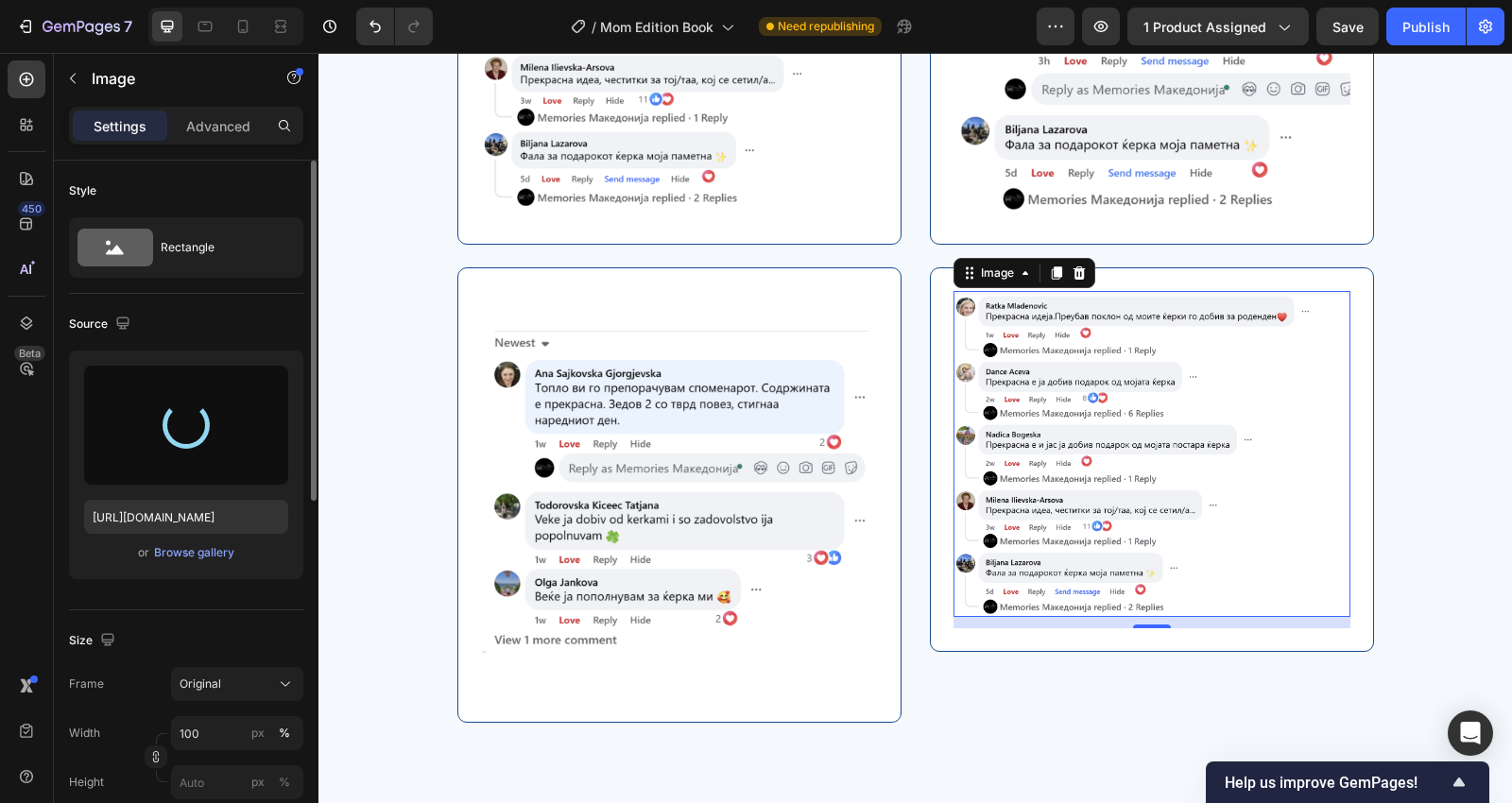
type input "[URL][DOMAIN_NAME]"
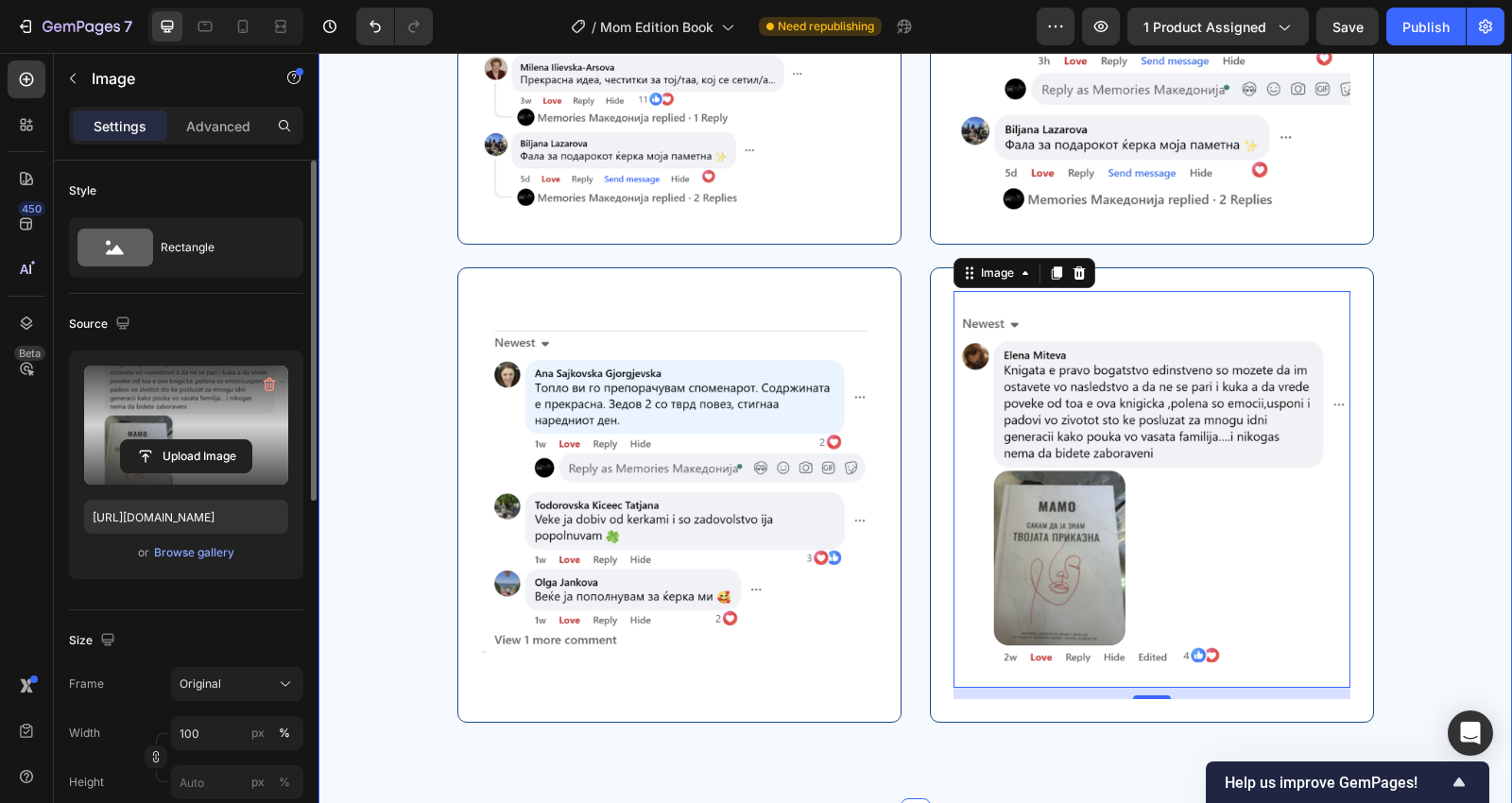
click at [1360, 432] on div "Nemo enim ipsam voluptatem quia voluptas sit aspernatur aut odit aut fugit. Tex…" at bounding box center [915, 245] width 1165 height 1048
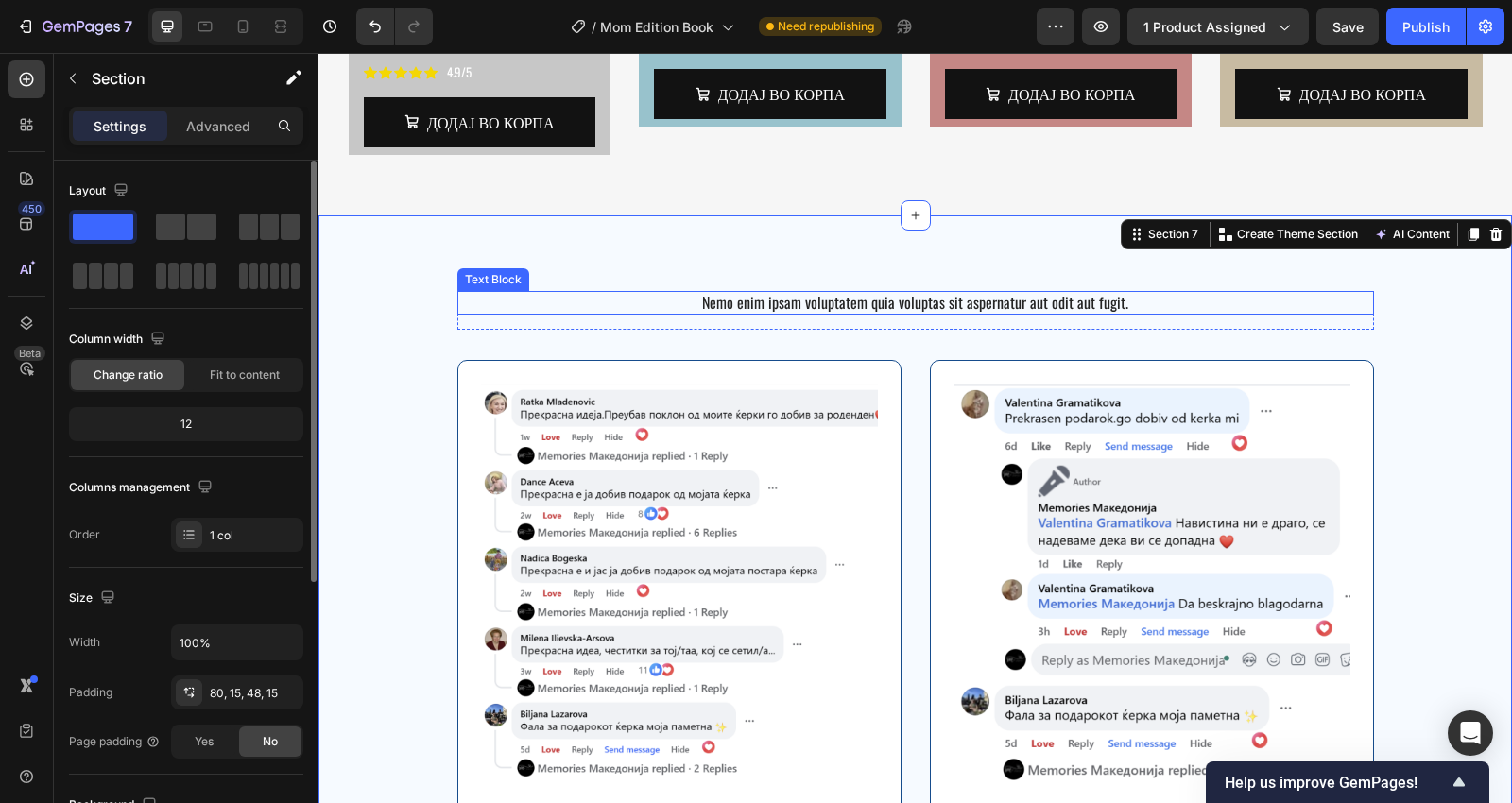
scroll to position [3866, 0]
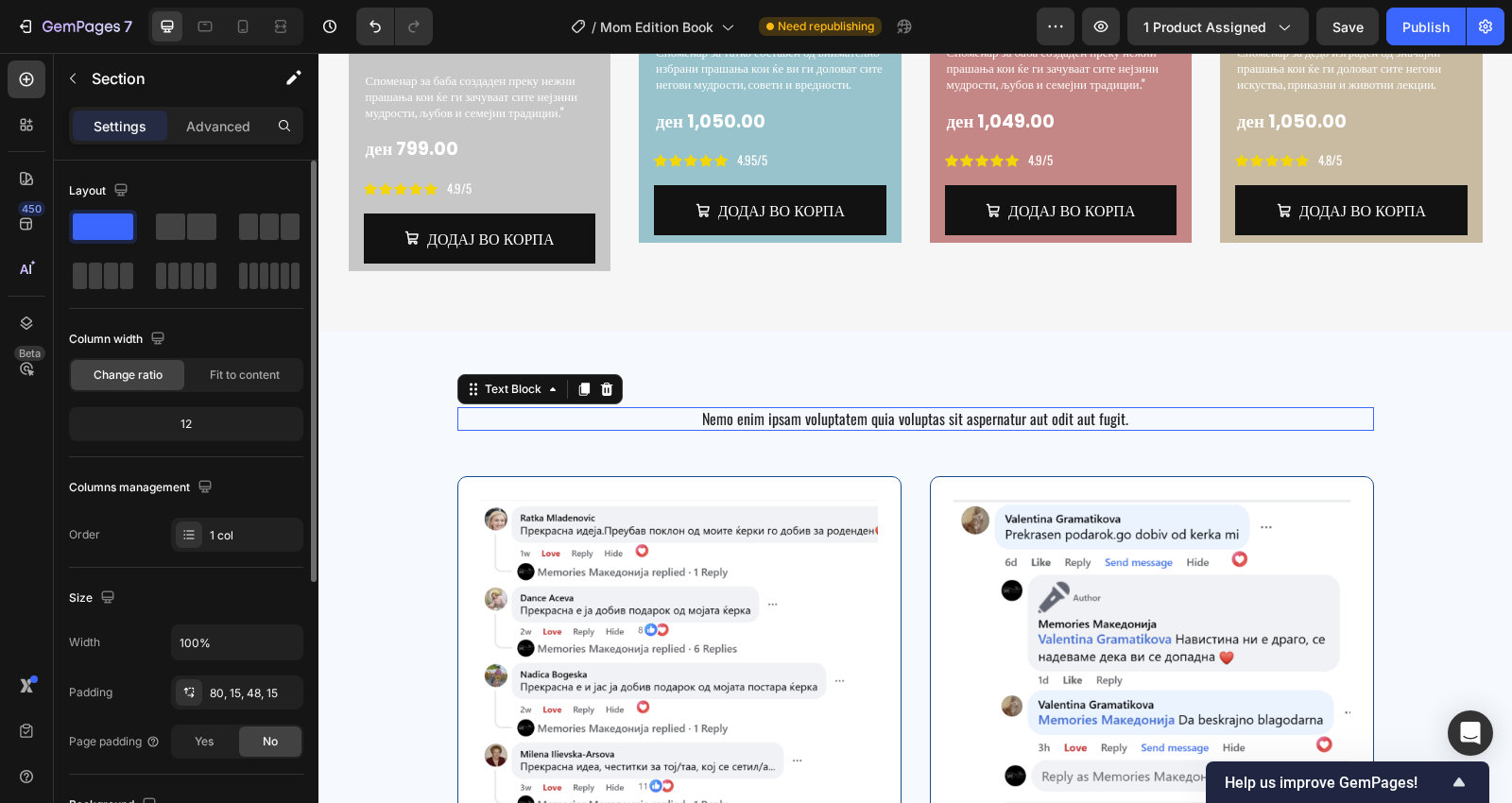
click at [1023, 409] on p "Nemo enim ipsam voluptatem quia voluptas sit aspernatur aut odit aut fugit." at bounding box center [916, 419] width 913 height 20
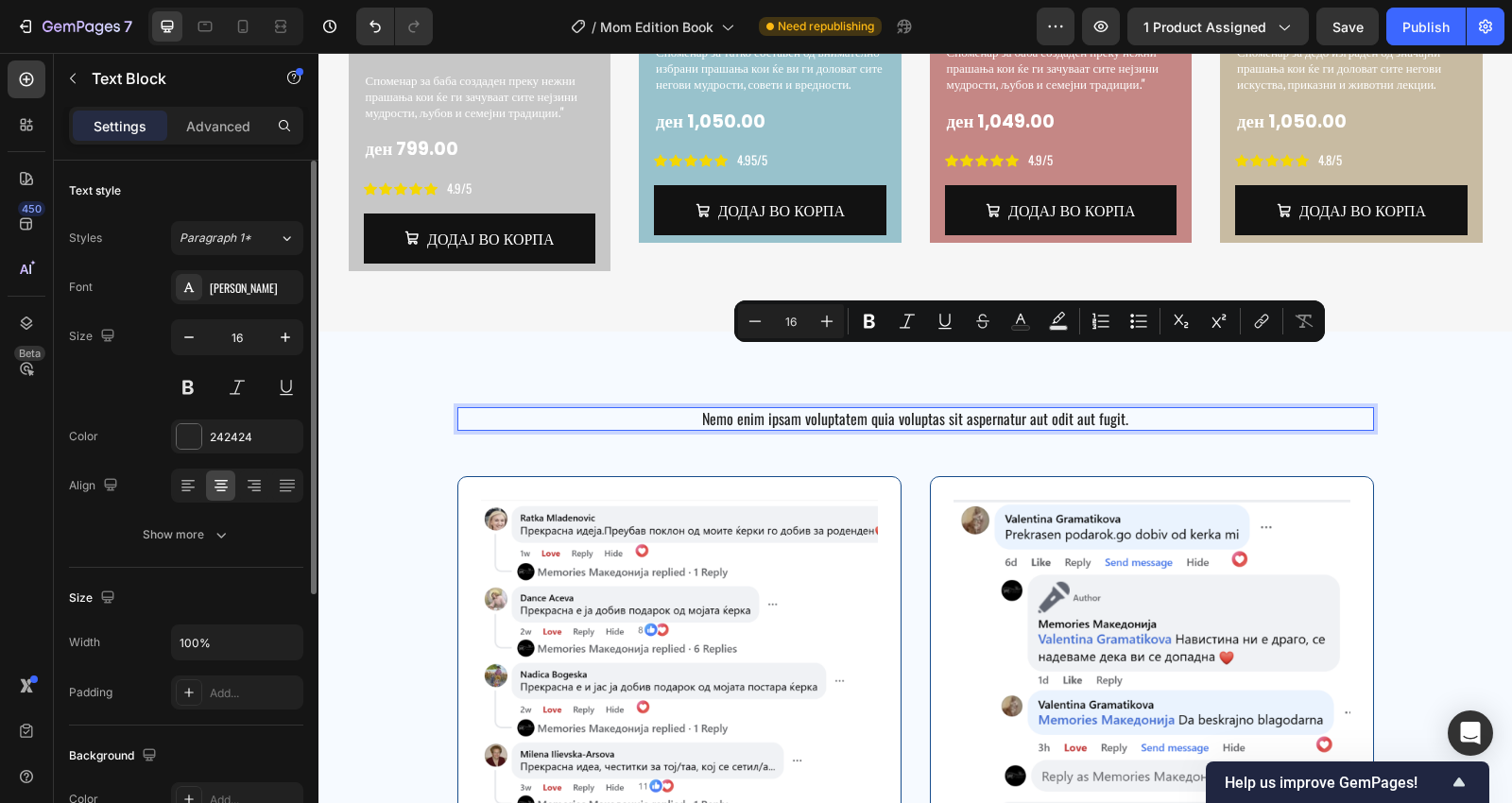
click at [997, 409] on p "Nemo enim ipsam voluptatem quia voluptas sit aspernatur aut odit aut fugit." at bounding box center [916, 419] width 913 height 20
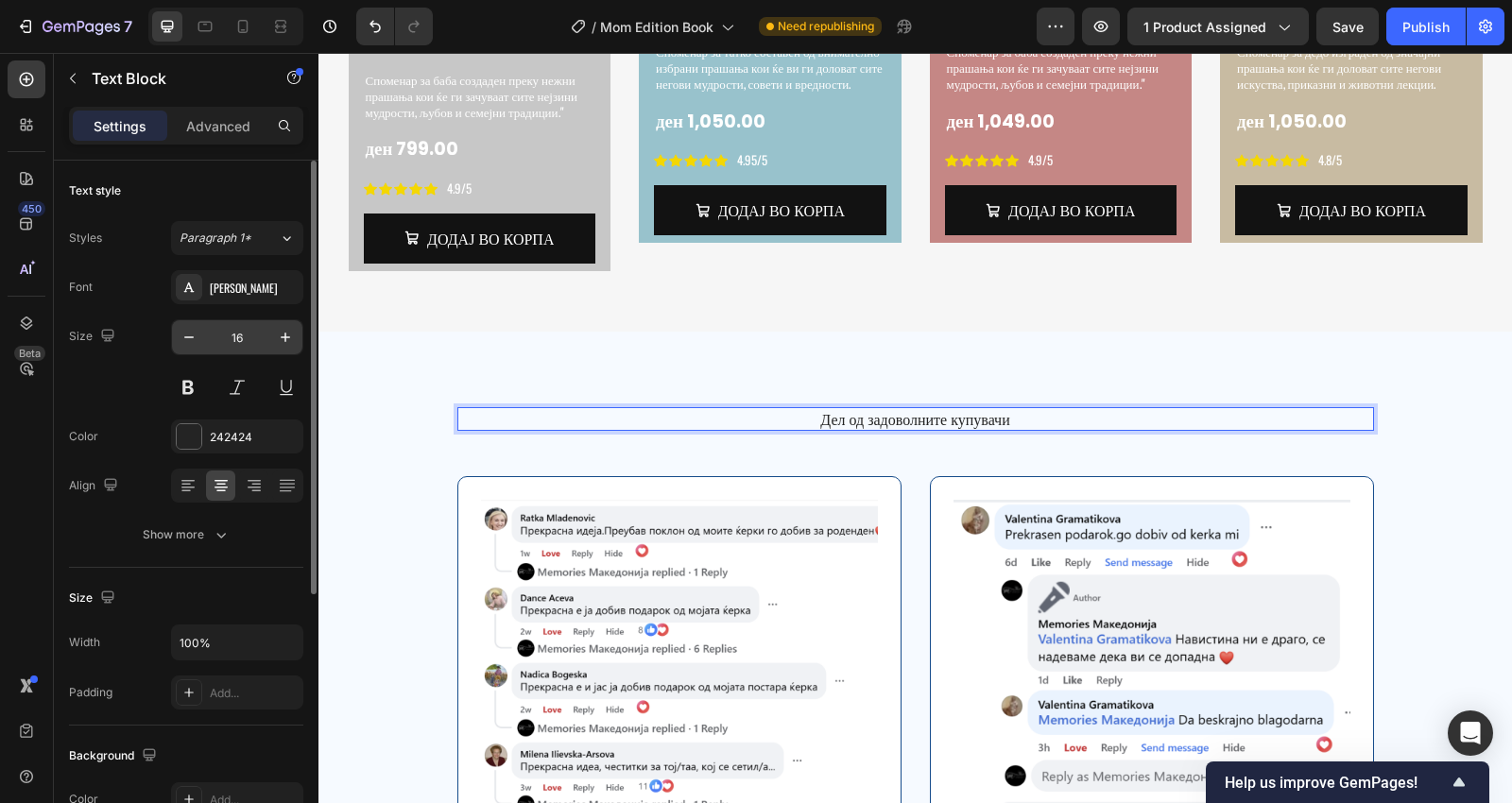
click at [234, 340] on input "16" at bounding box center [237, 337] width 63 height 34
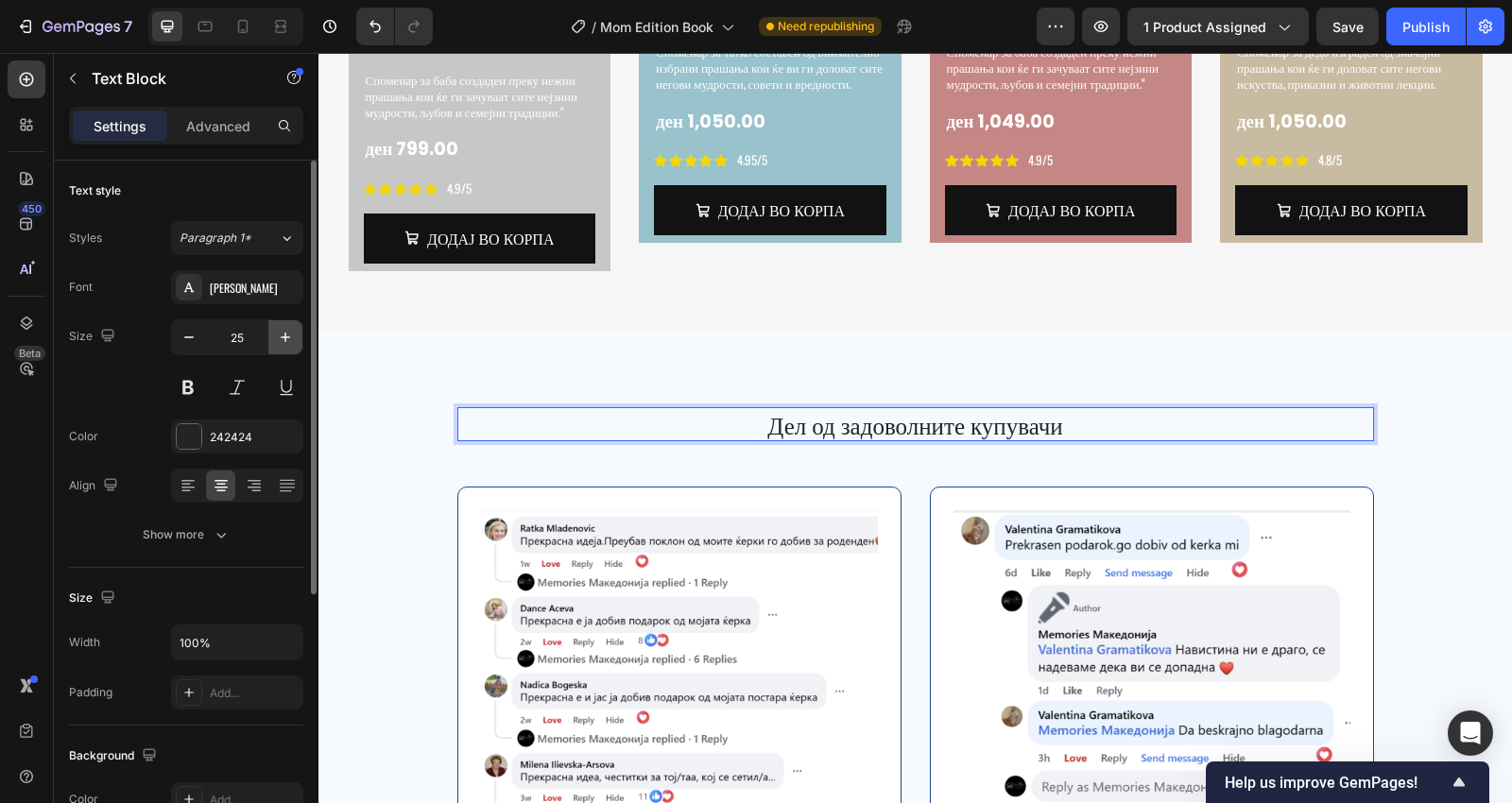
click at [294, 332] on icon "button" at bounding box center [285, 337] width 19 height 19
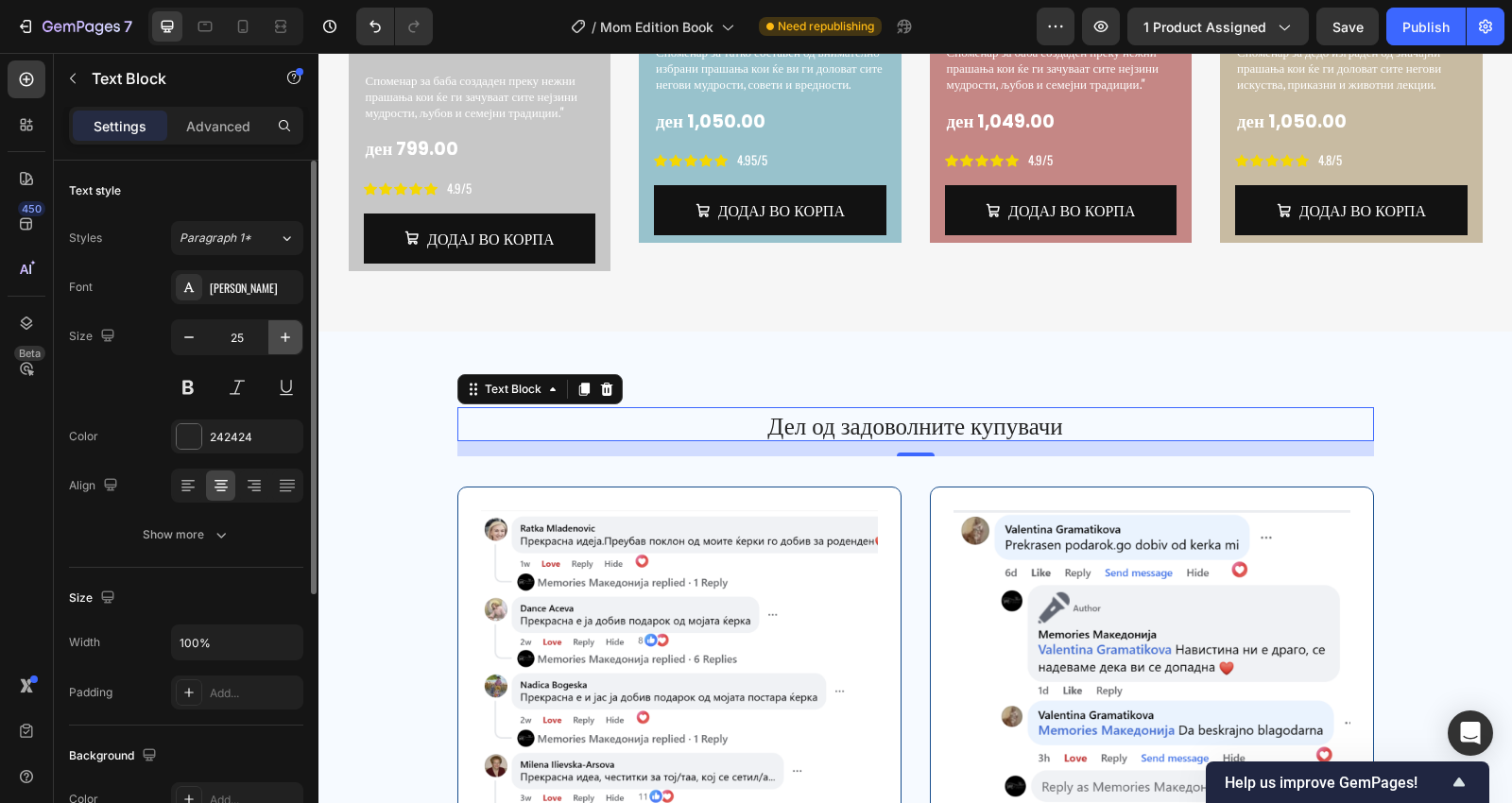
click at [294, 332] on icon "button" at bounding box center [285, 337] width 19 height 19
type input "27"
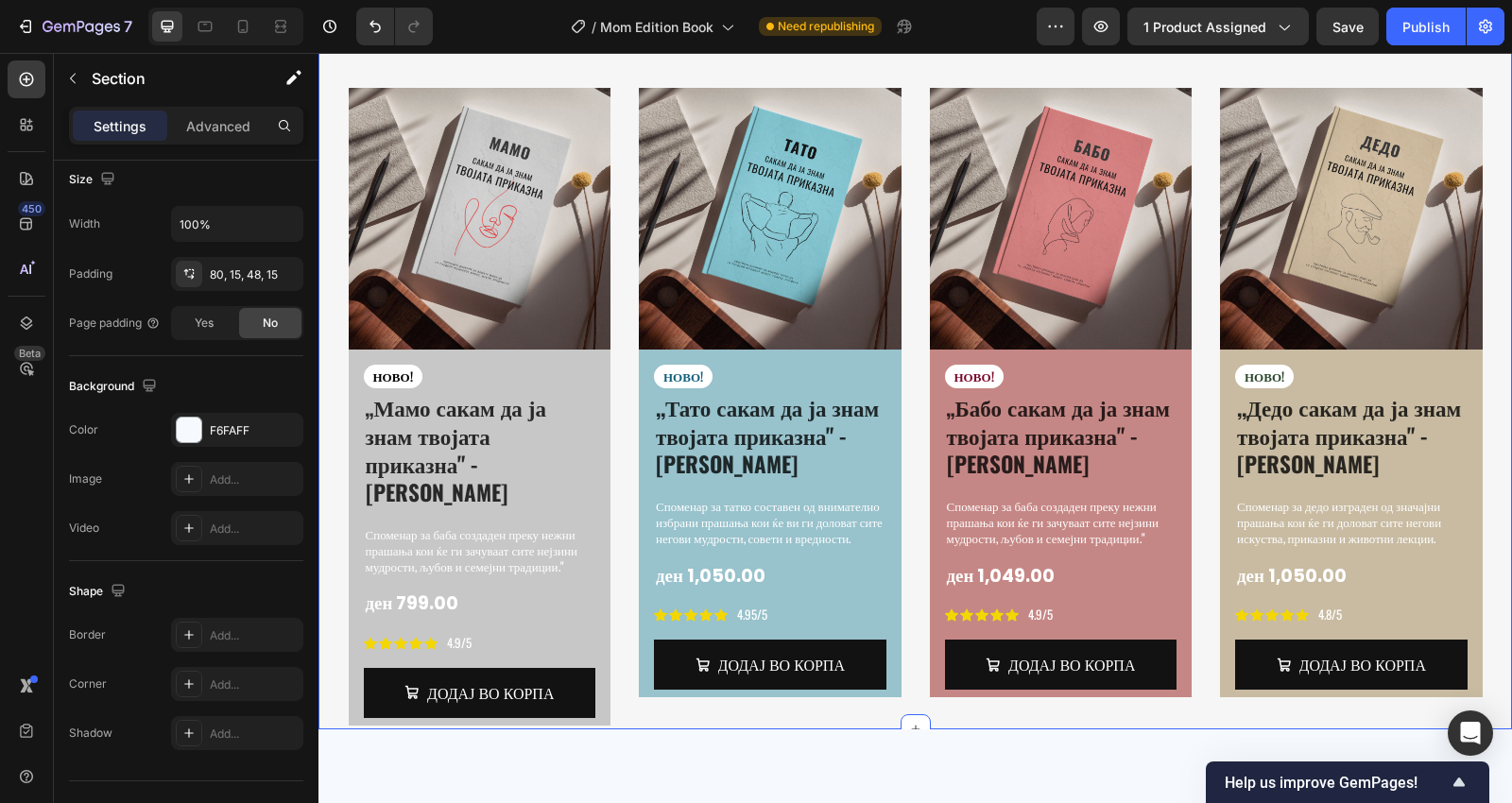
scroll to position [3121, 0]
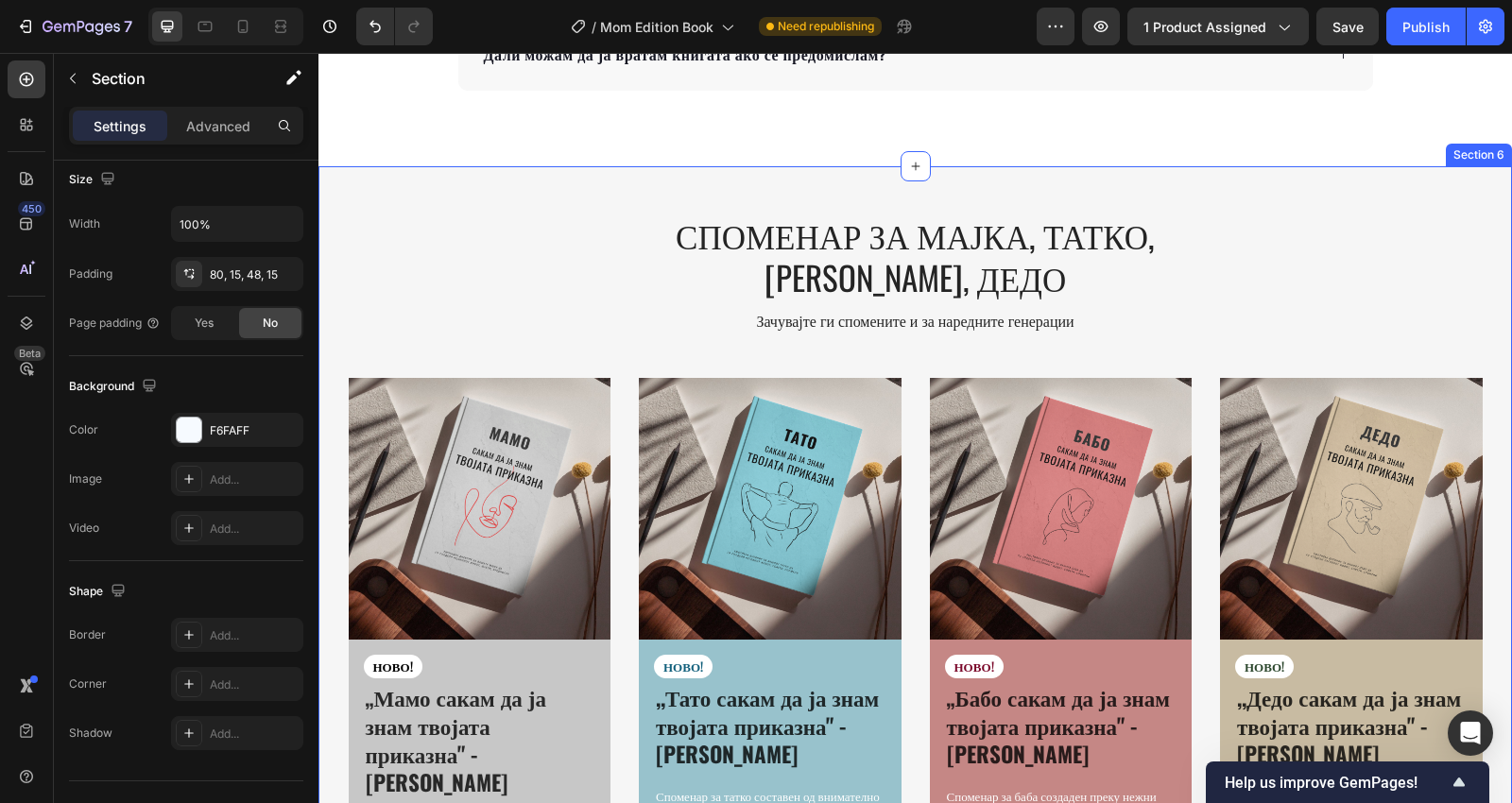
click at [561, 197] on div "СПОМЕНАР ЗА МАЈКА, ТАТКО, [PERSON_NAME], ДЕДО Heading Зачувајте ги спомените и …" at bounding box center [915, 621] width 1193 height 910
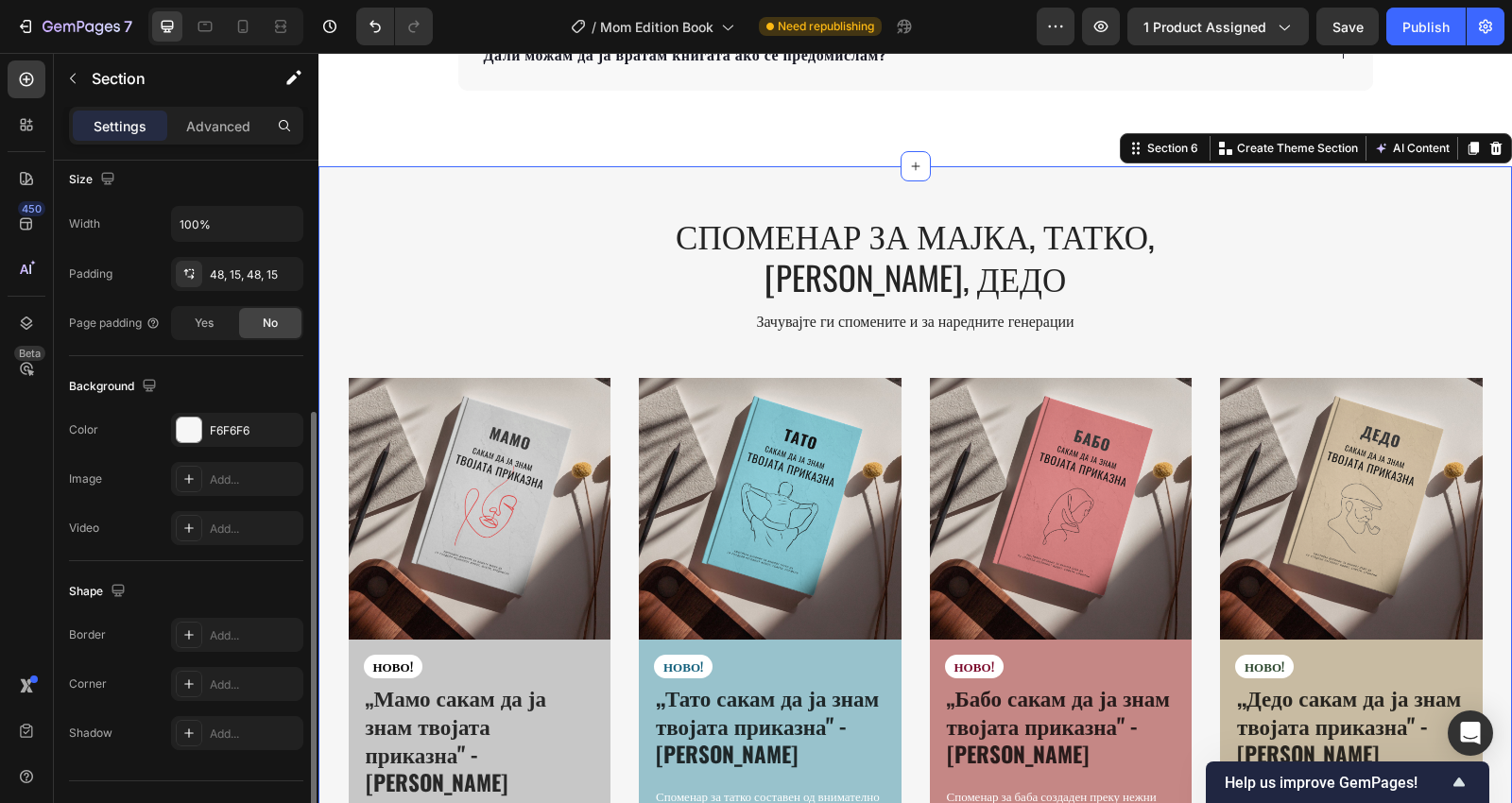
scroll to position [418, 0]
drag, startPoint x: 191, startPoint y: 419, endPoint x: 231, endPoint y: 419, distance: 40.0
click at [191, 419] on div at bounding box center [189, 431] width 25 height 25
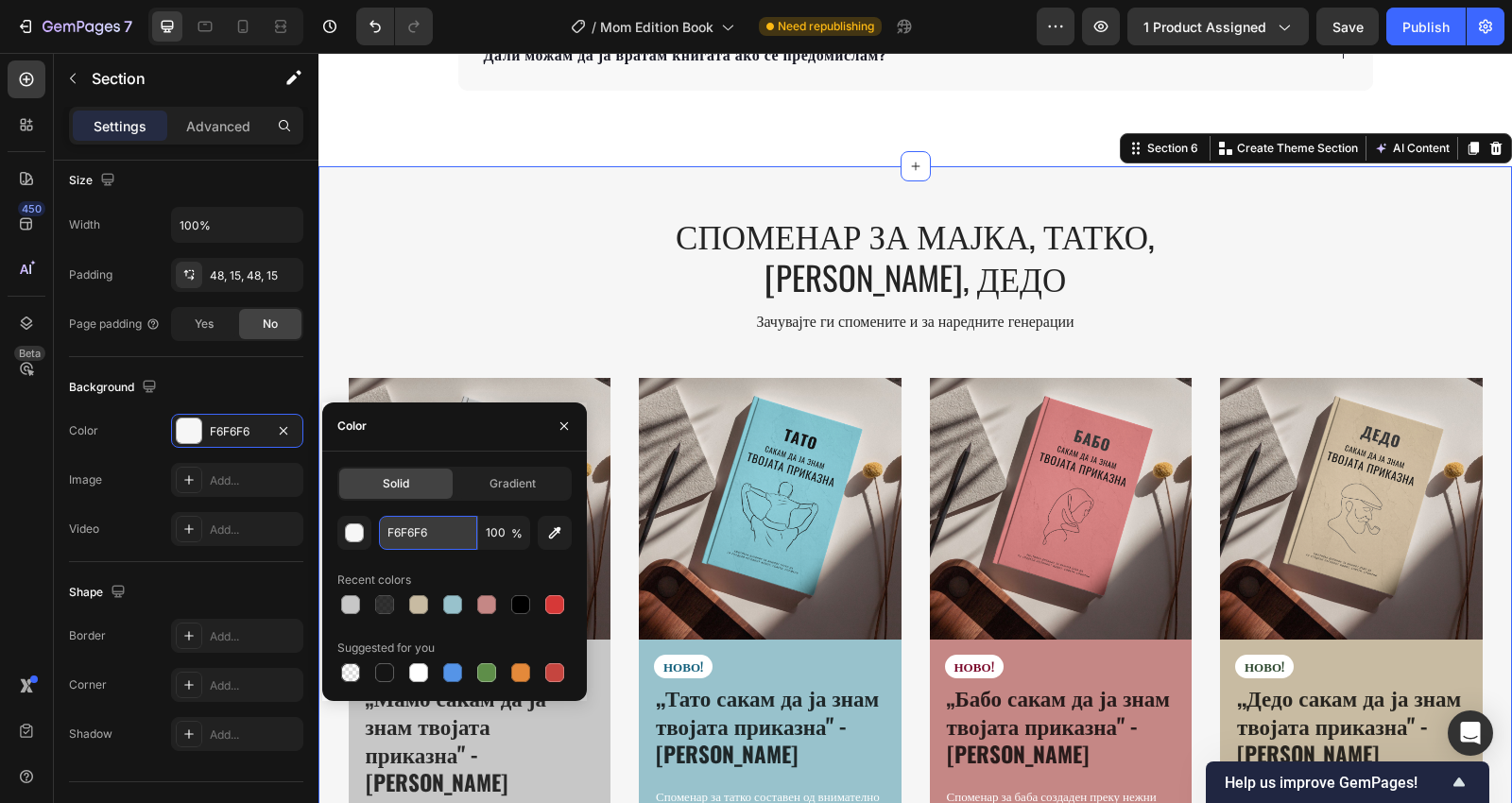
click at [448, 520] on input "F6F6F6" at bounding box center [428, 532] width 98 height 34
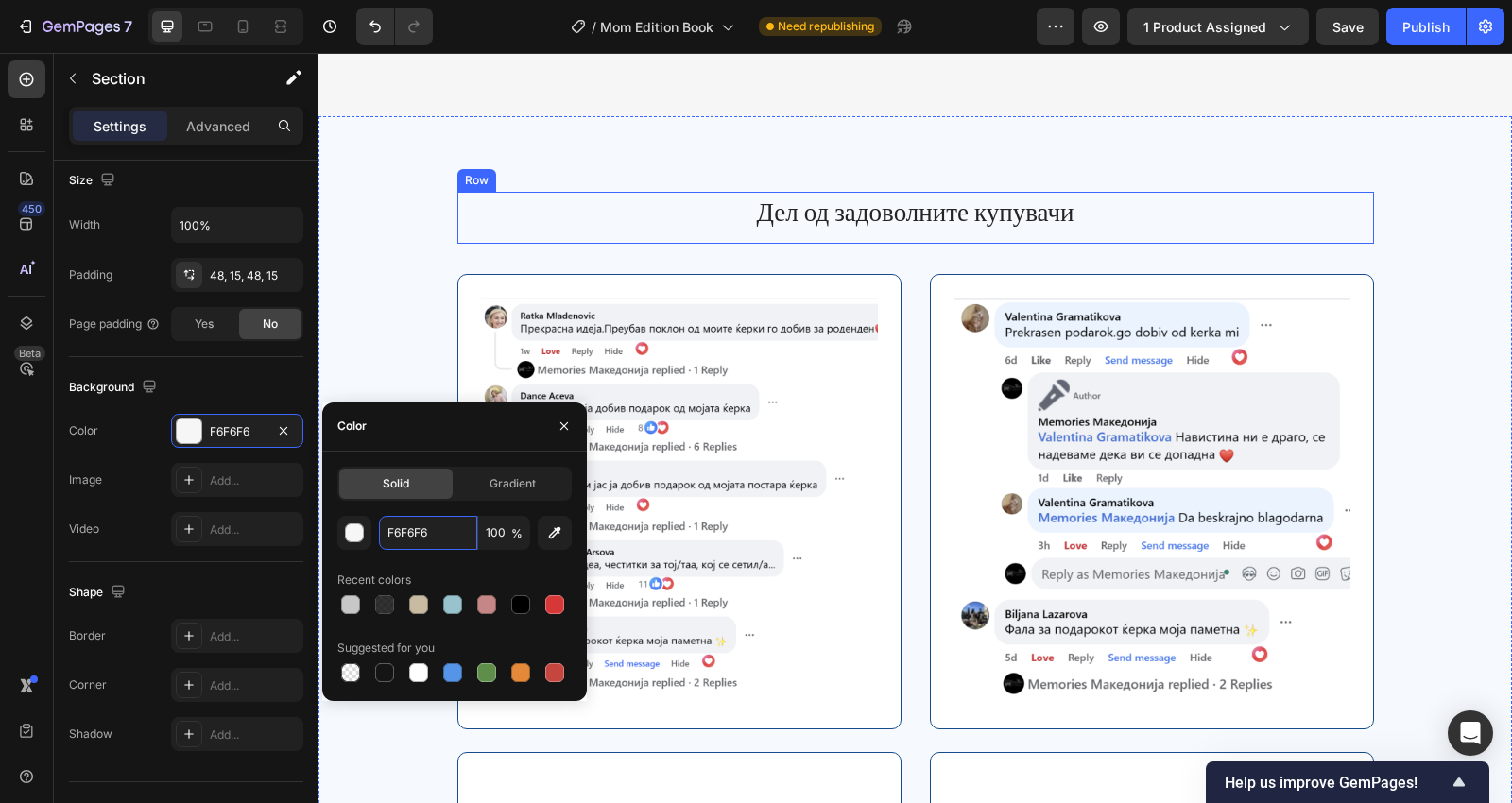
scroll to position [4102, 0]
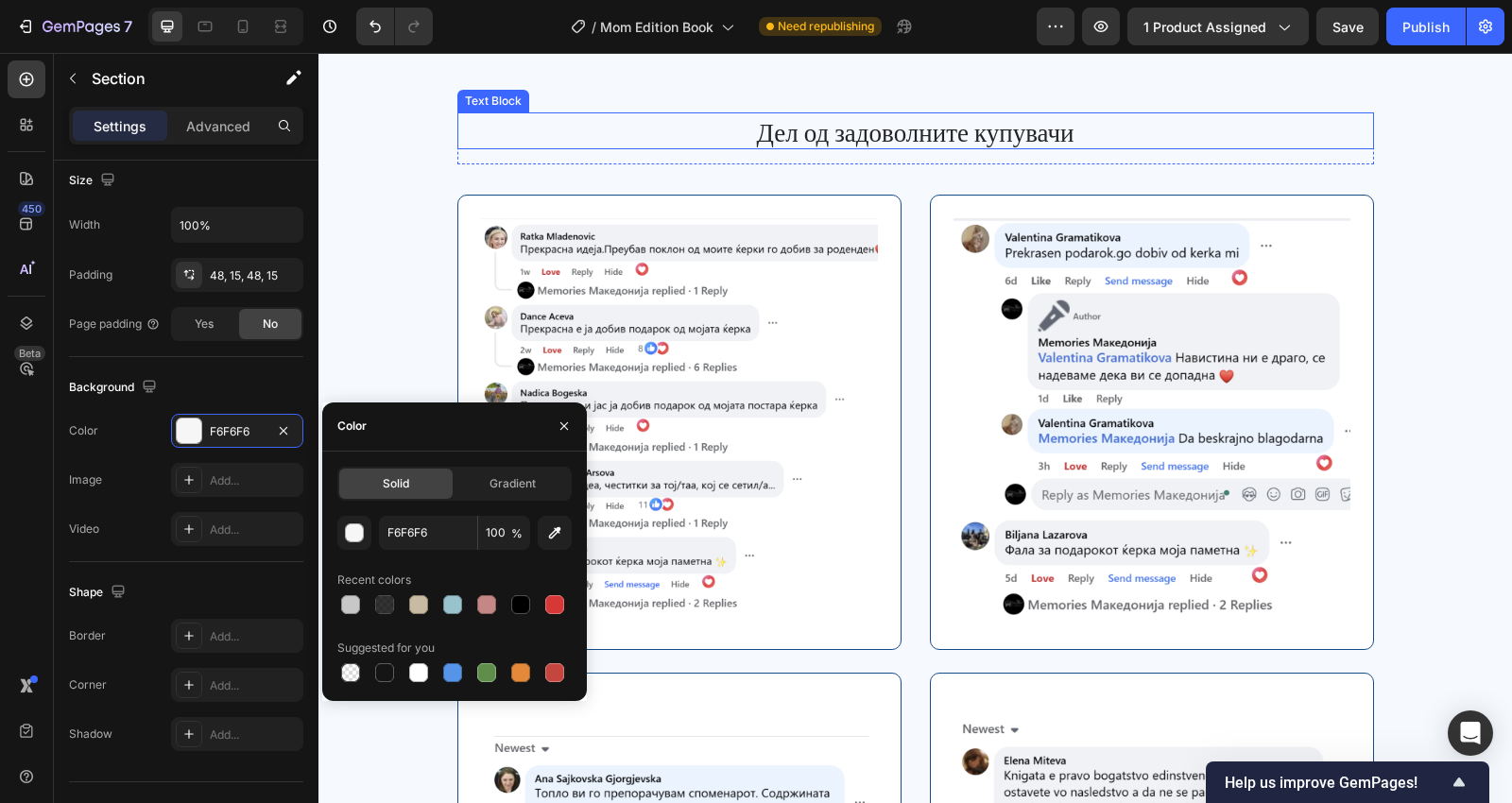
click at [477, 118] on p "Дел од задоволните купувачи" at bounding box center [916, 131] width 913 height 33
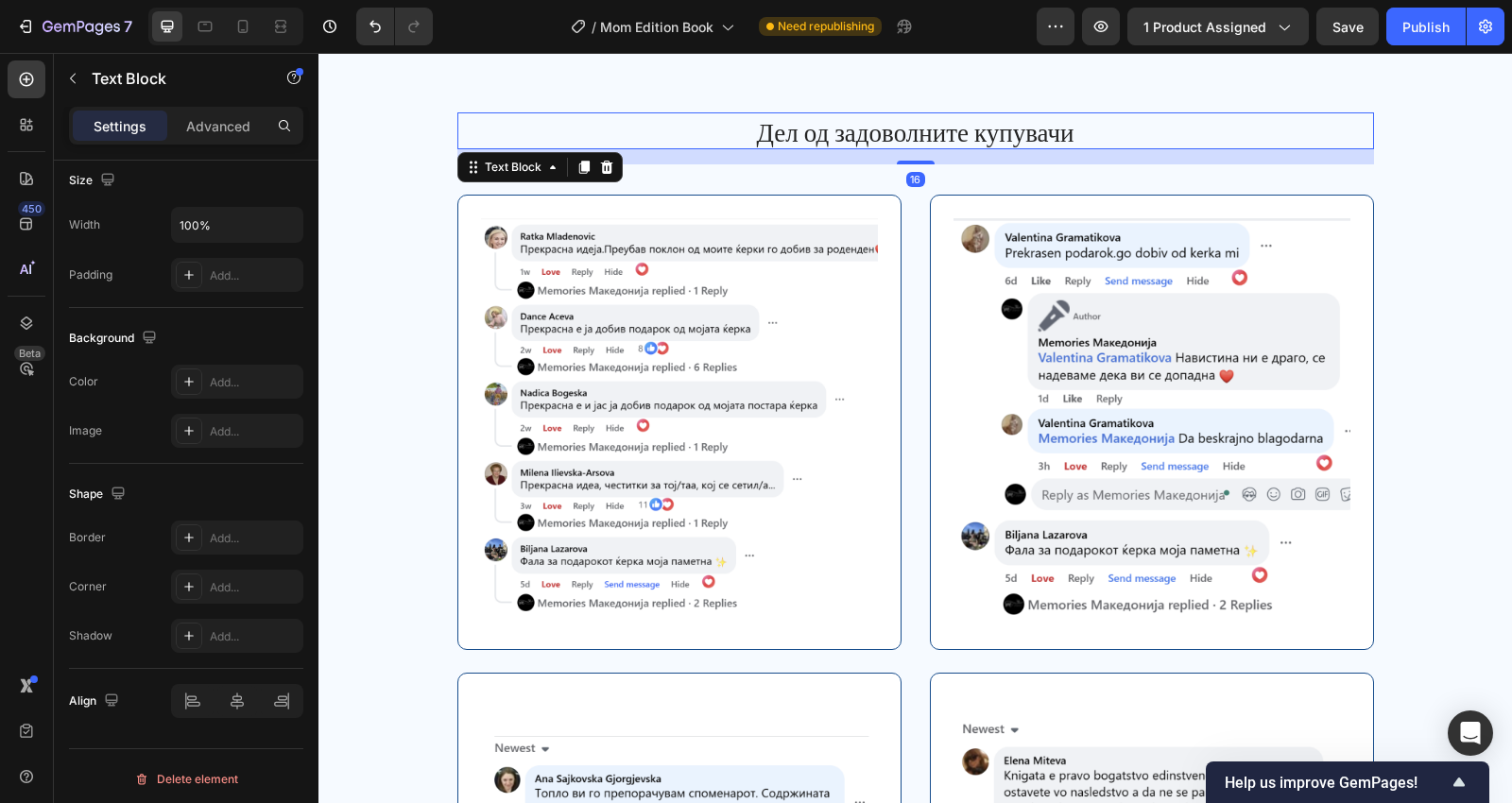
scroll to position [0, 0]
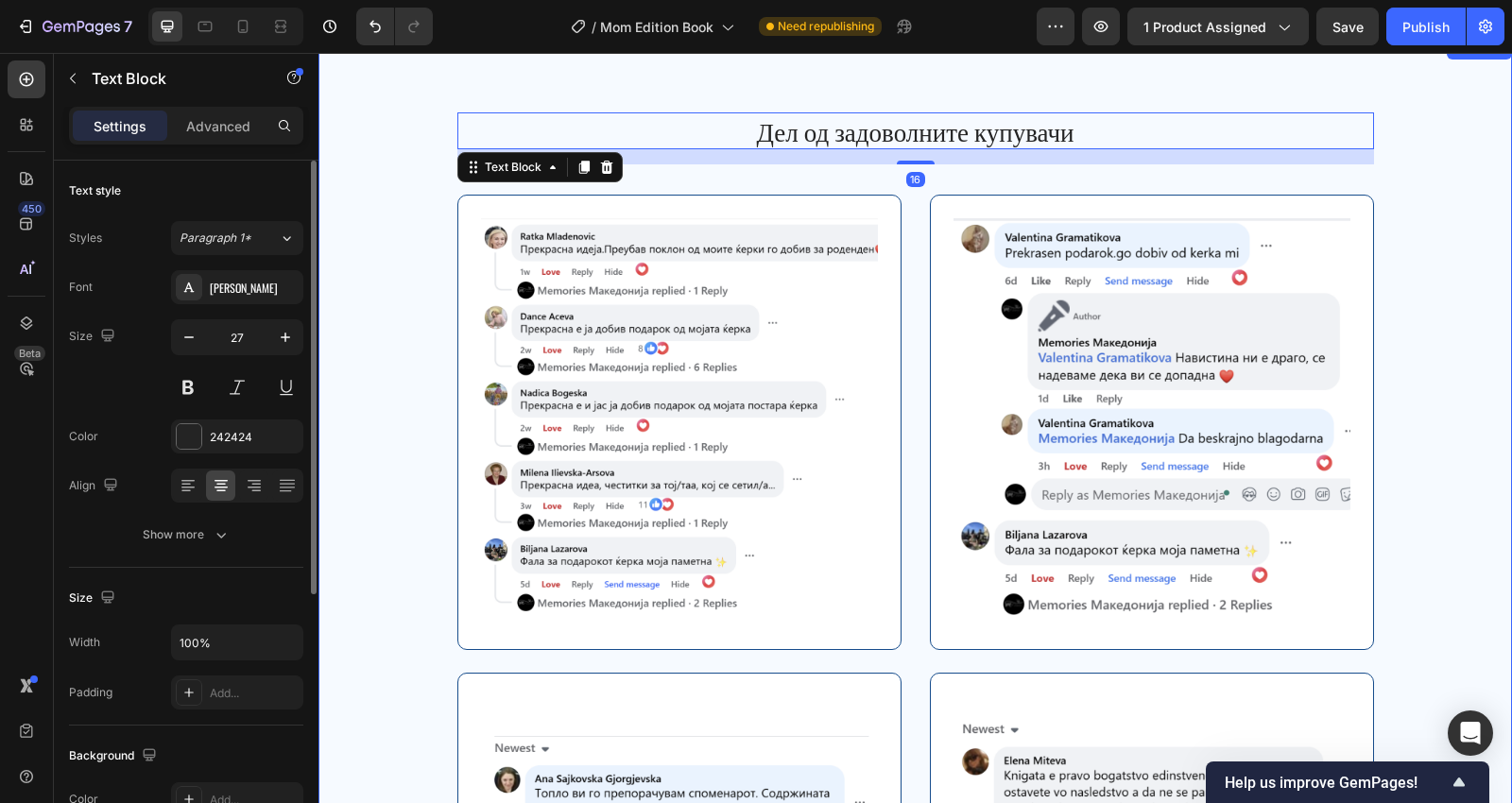
click at [396, 118] on div "Дел од задоволните купувачи Text Block 16 Row Image Row Image Row Row Image Row…" at bounding box center [915, 643] width 1165 height 1061
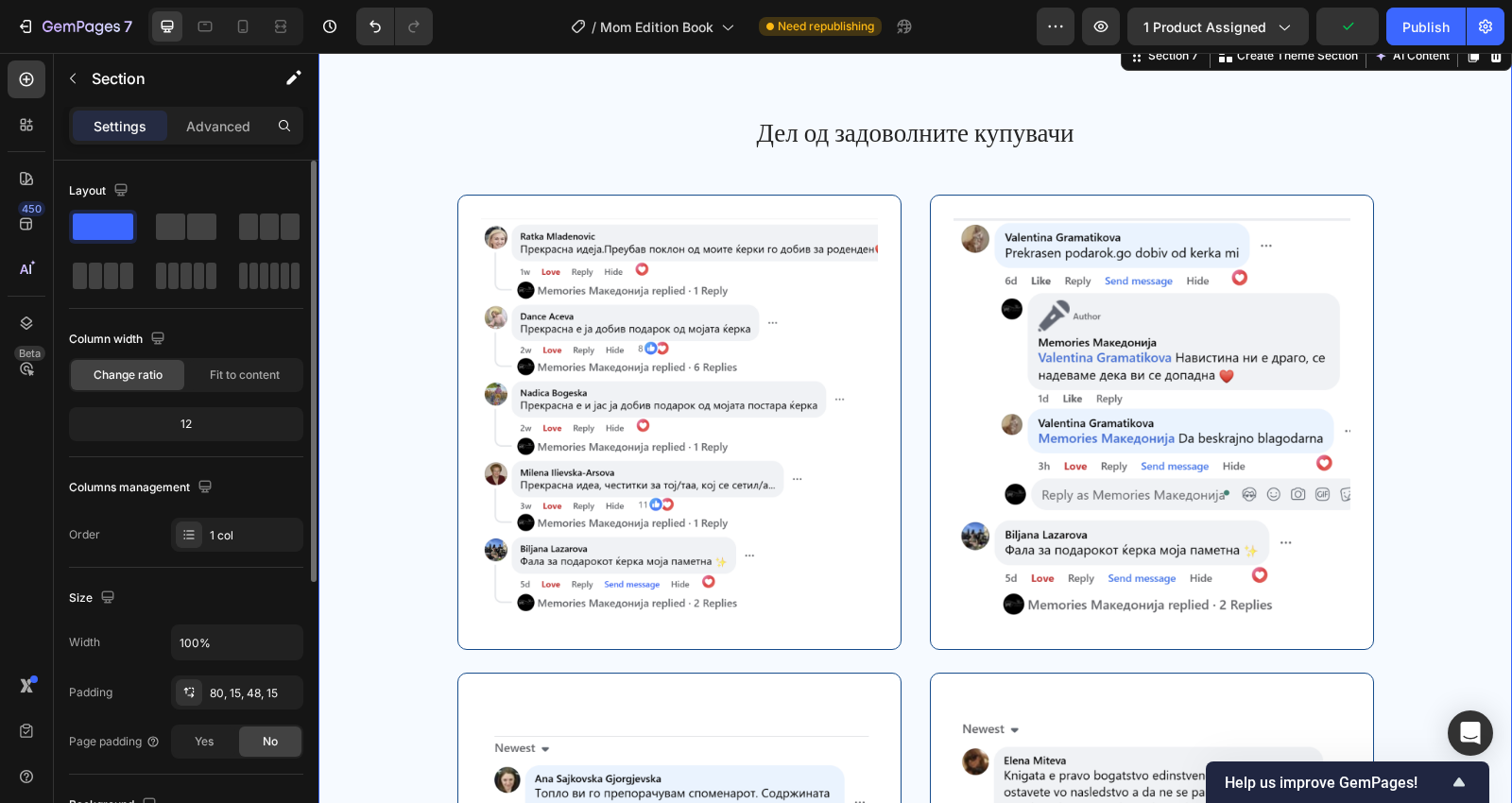
scroll to position [278, 0]
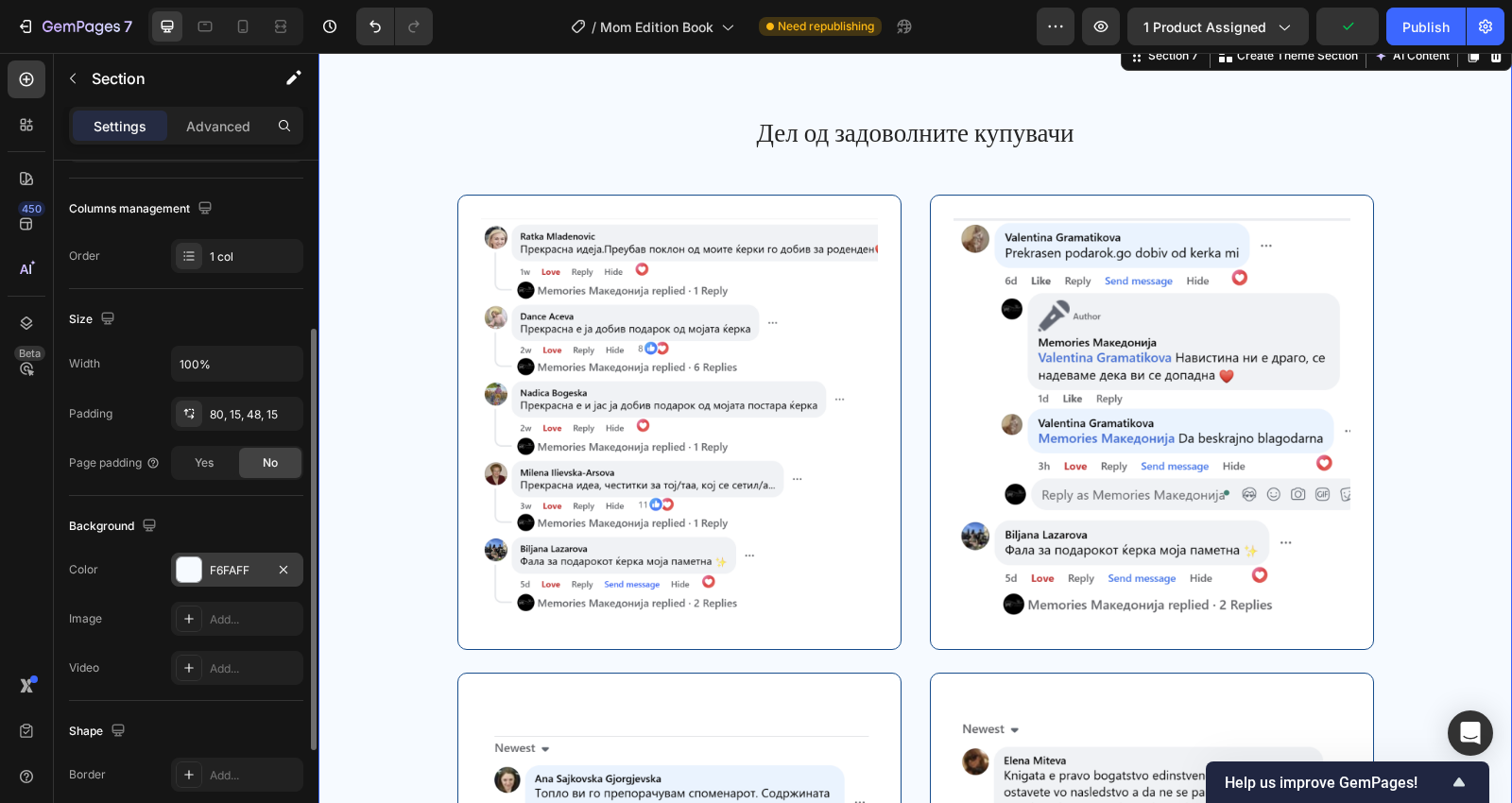
click at [201, 562] on div "F6FAFF" at bounding box center [237, 569] width 132 height 34
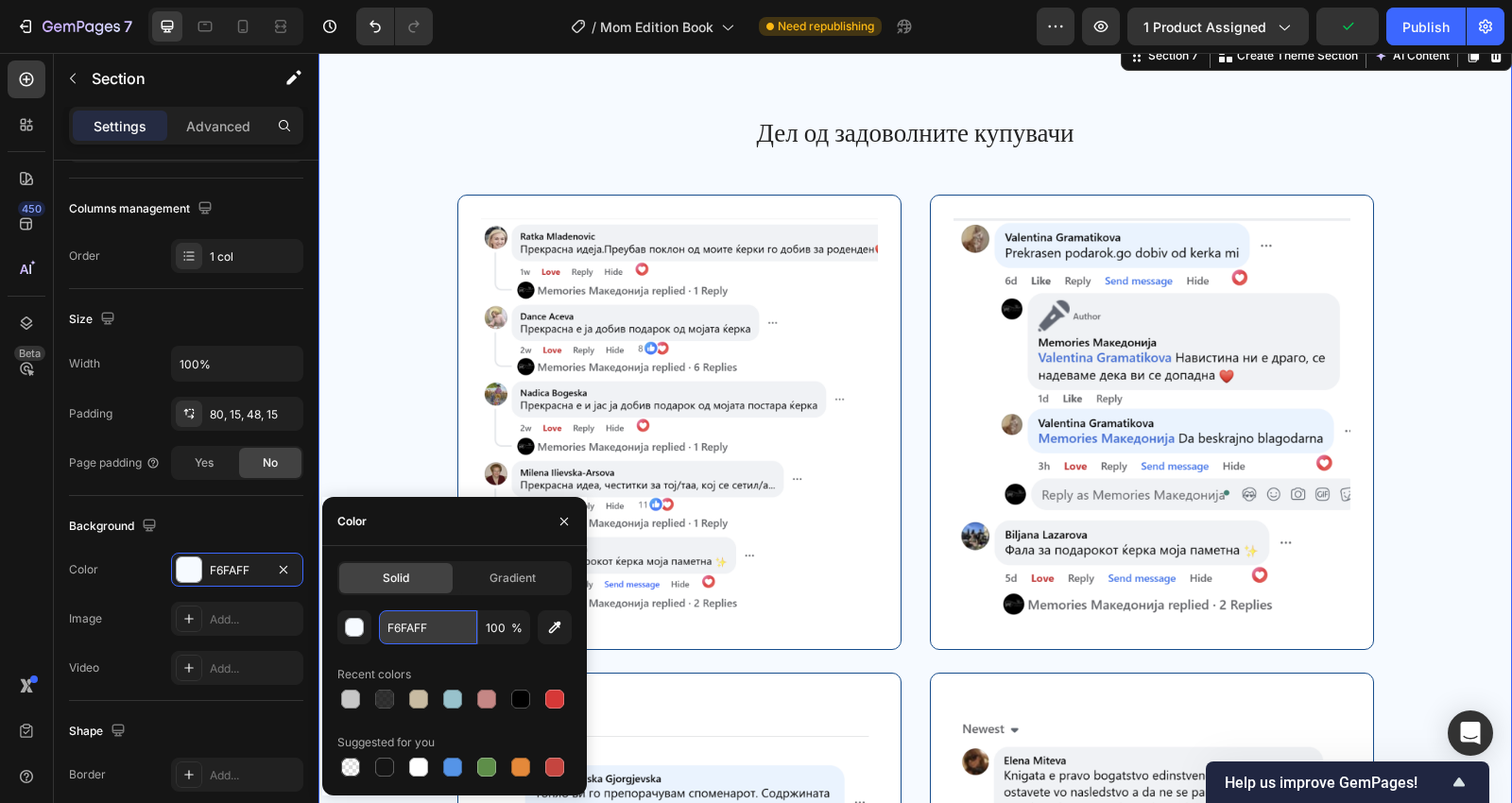
click at [436, 619] on input "F6FAFF" at bounding box center [428, 627] width 98 height 34
paste input "6F6"
type input "F6F6F6"
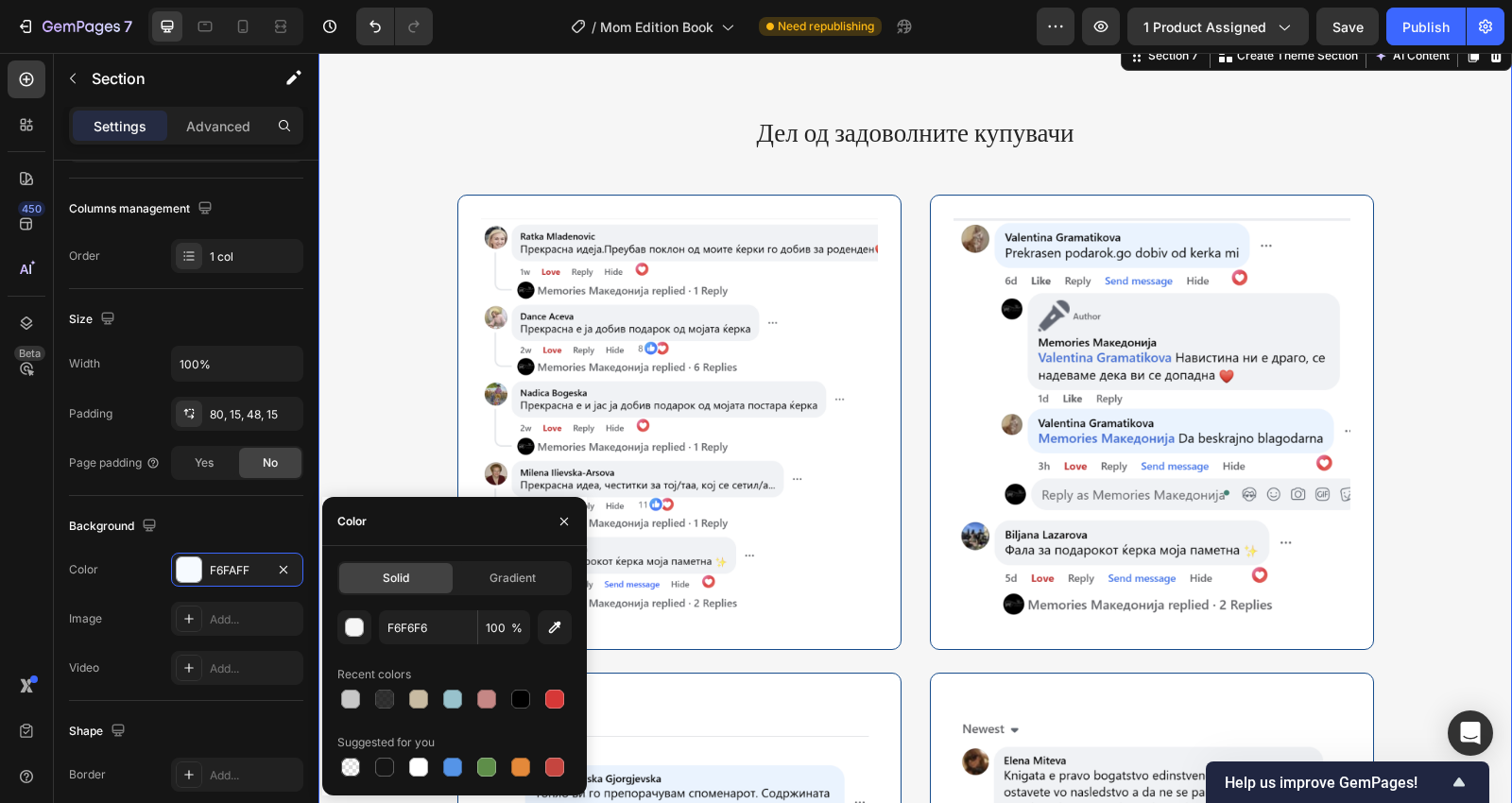
click at [1360, 236] on div "Дел од задоволните купувачи Text Block Row Image Row Image Row Row Image Row Im…" at bounding box center [915, 643] width 1165 height 1061
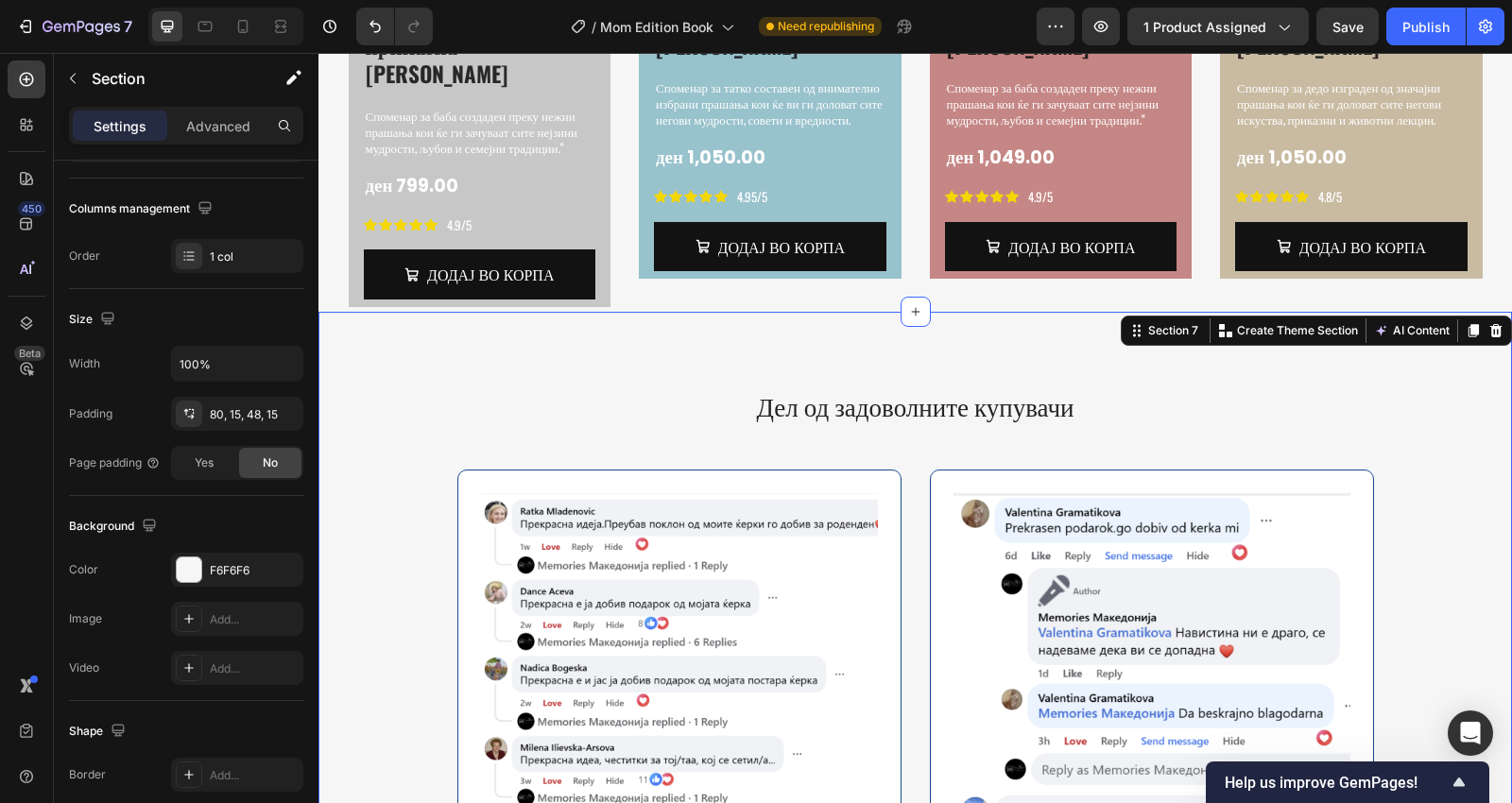
scroll to position [3751, 0]
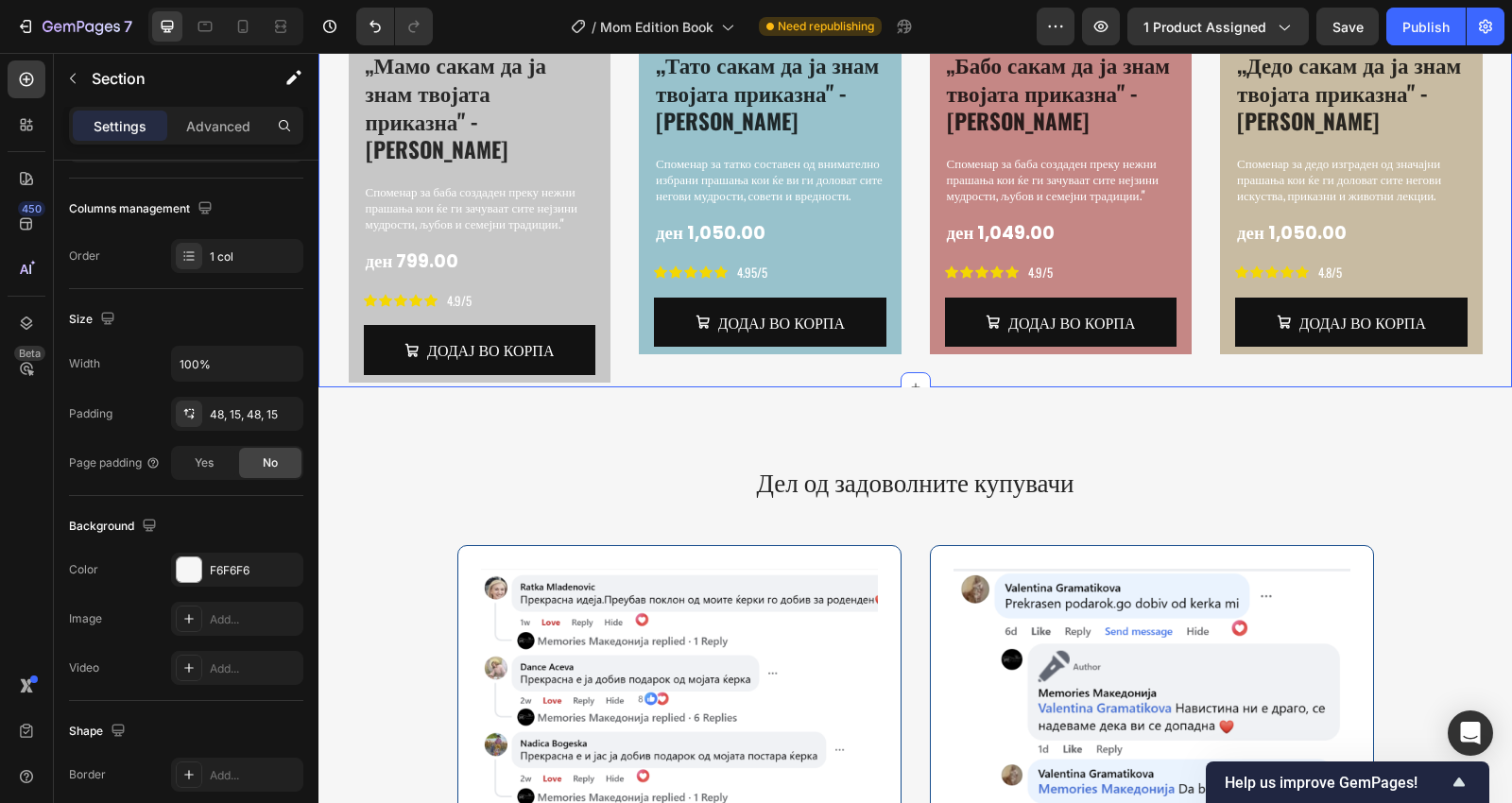
scroll to position [278, 0]
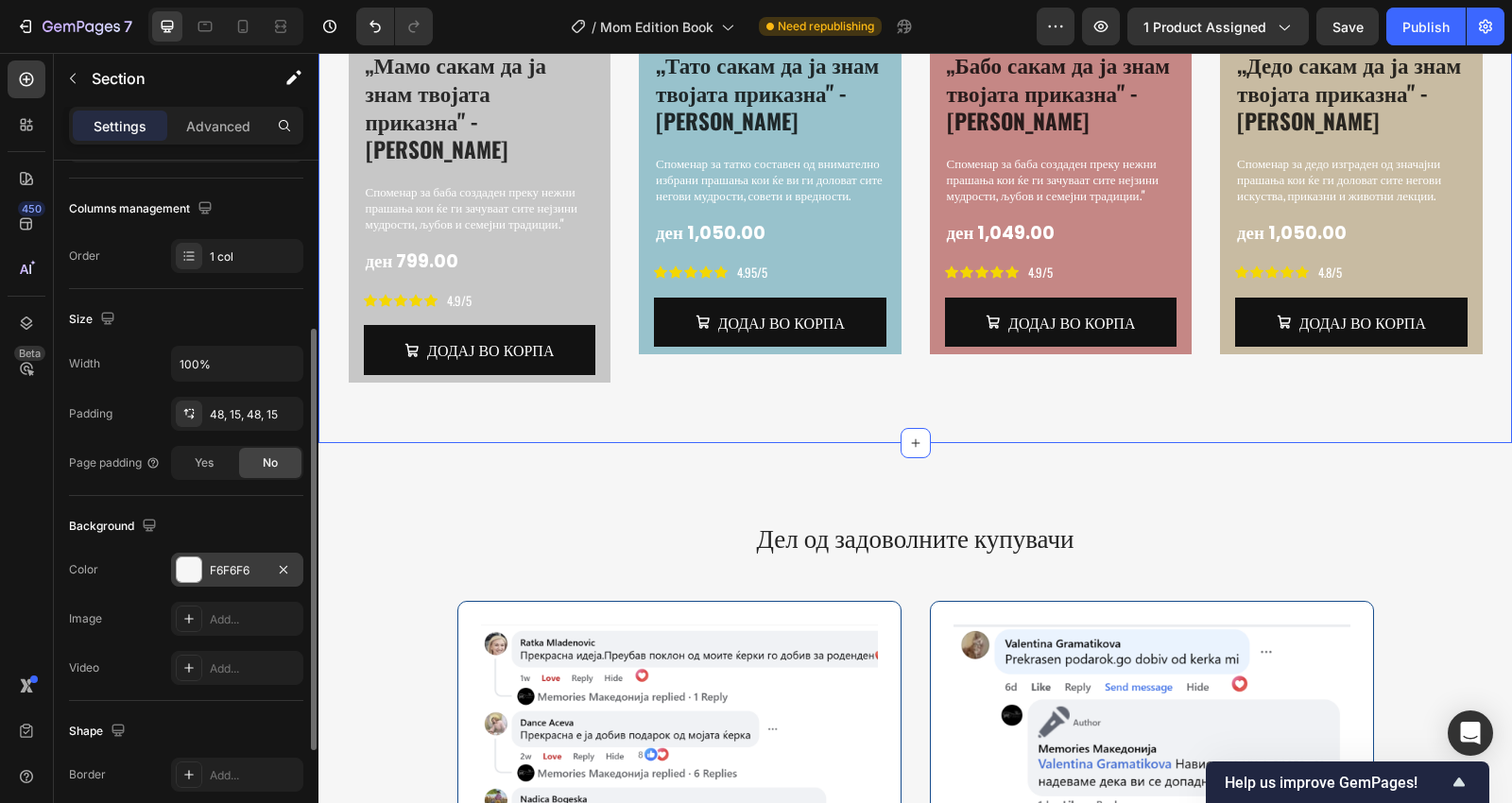
click at [196, 553] on div "F6F6F6" at bounding box center [237, 569] width 132 height 34
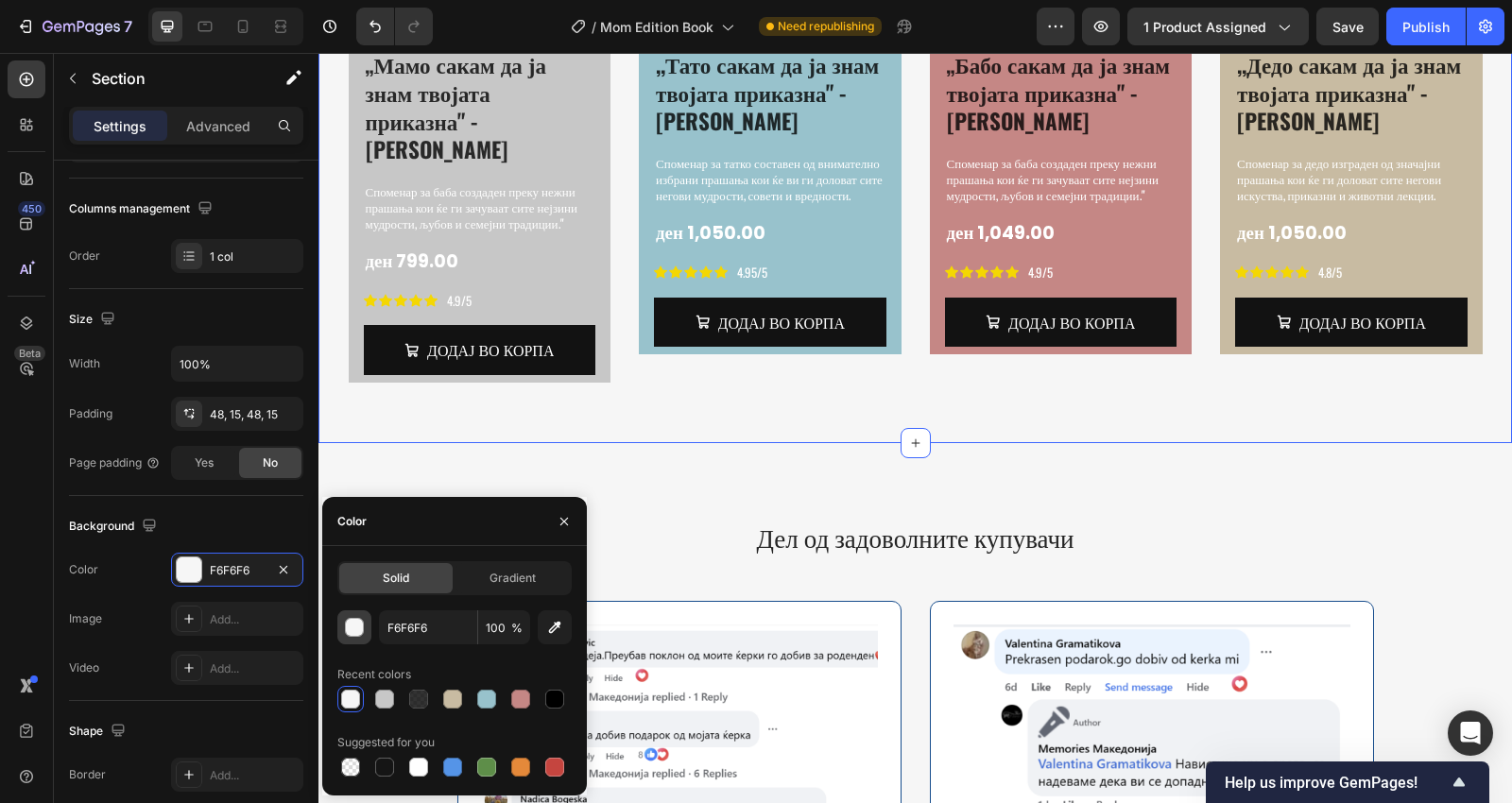
click at [360, 618] on div "button" at bounding box center [354, 628] width 19 height 19
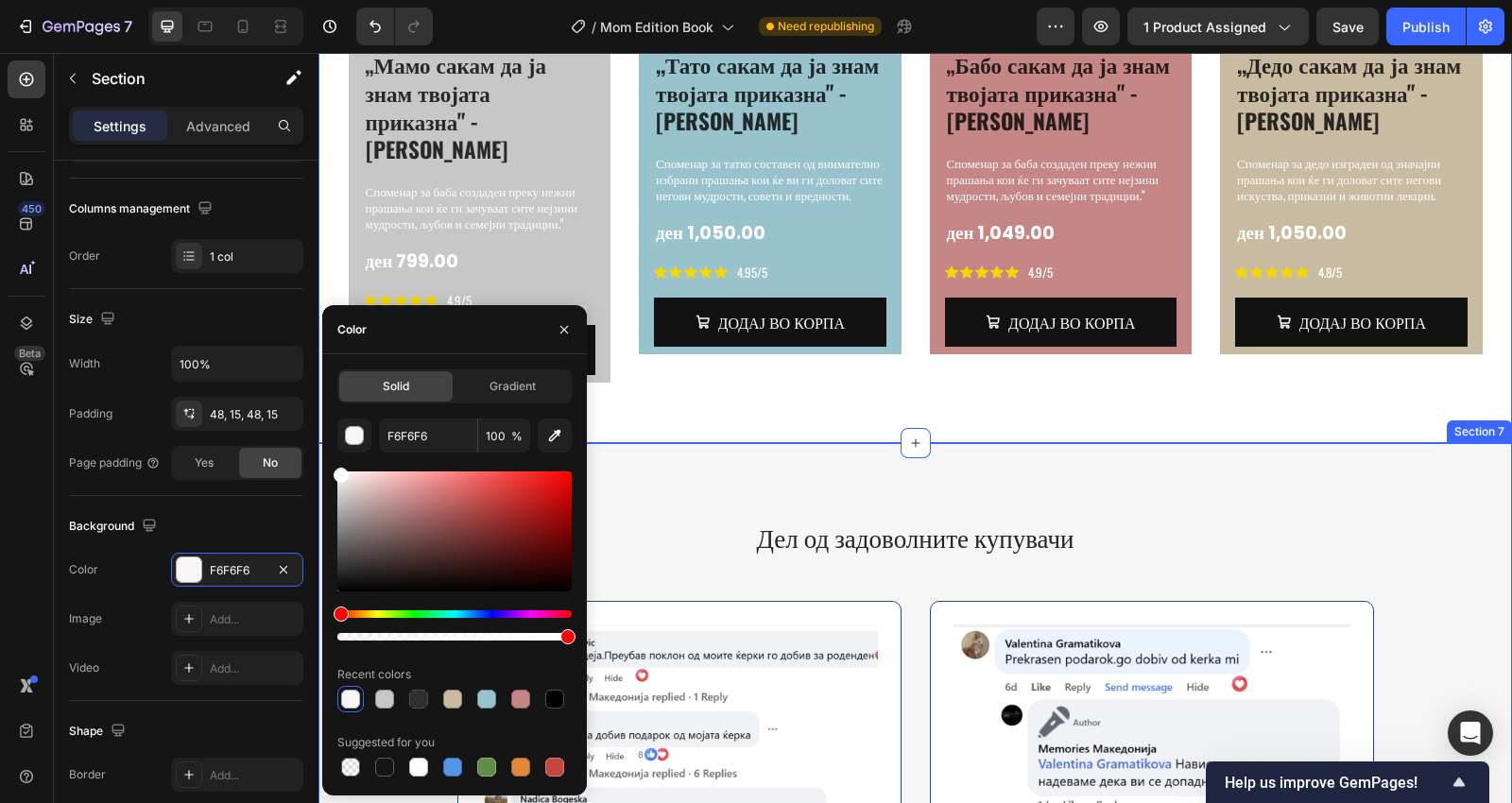
drag, startPoint x: 640, startPoint y: 498, endPoint x: 319, endPoint y: 440, distance: 326.2
type input "FFFFFF"
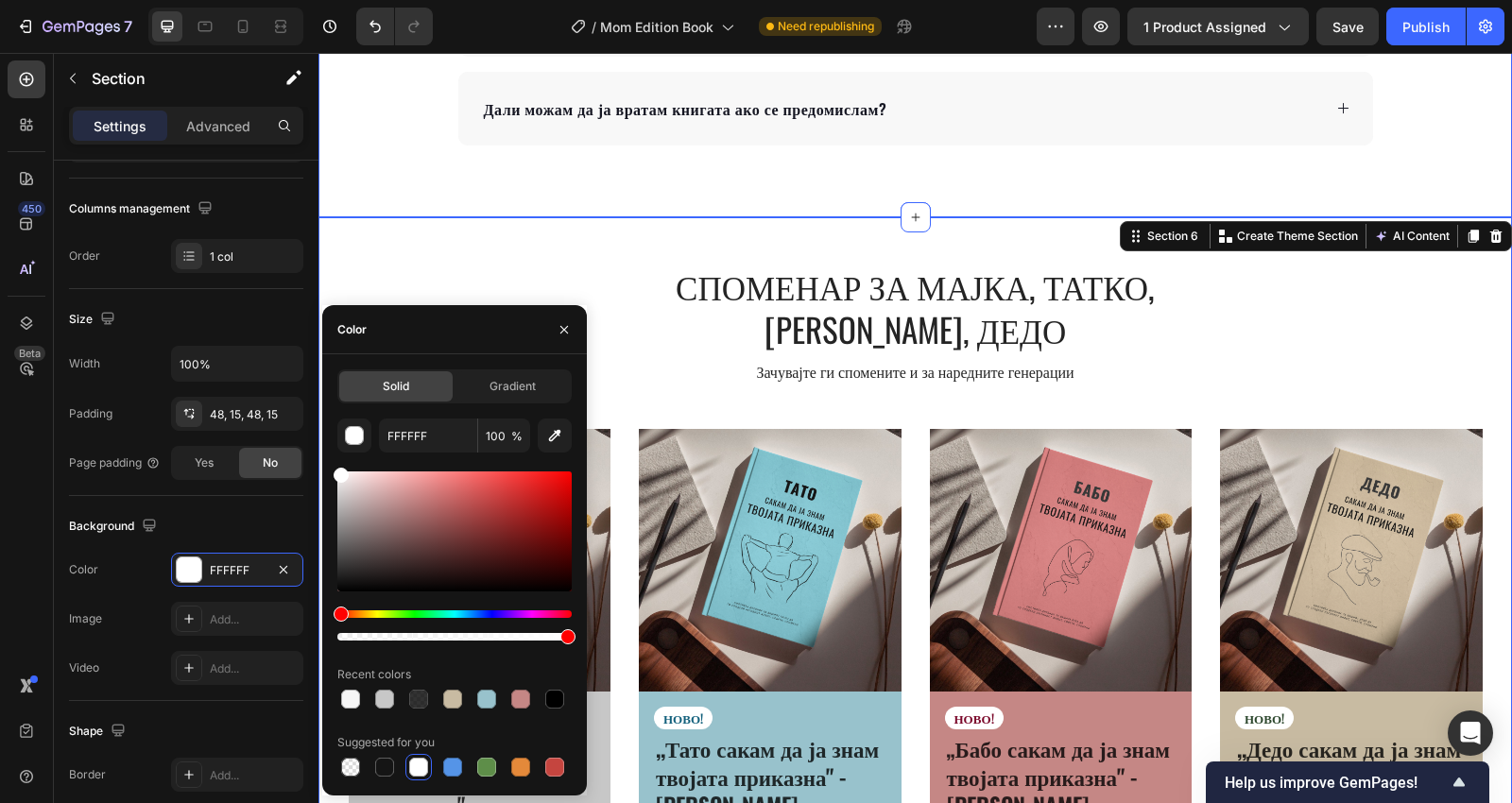
scroll to position [2914, 0]
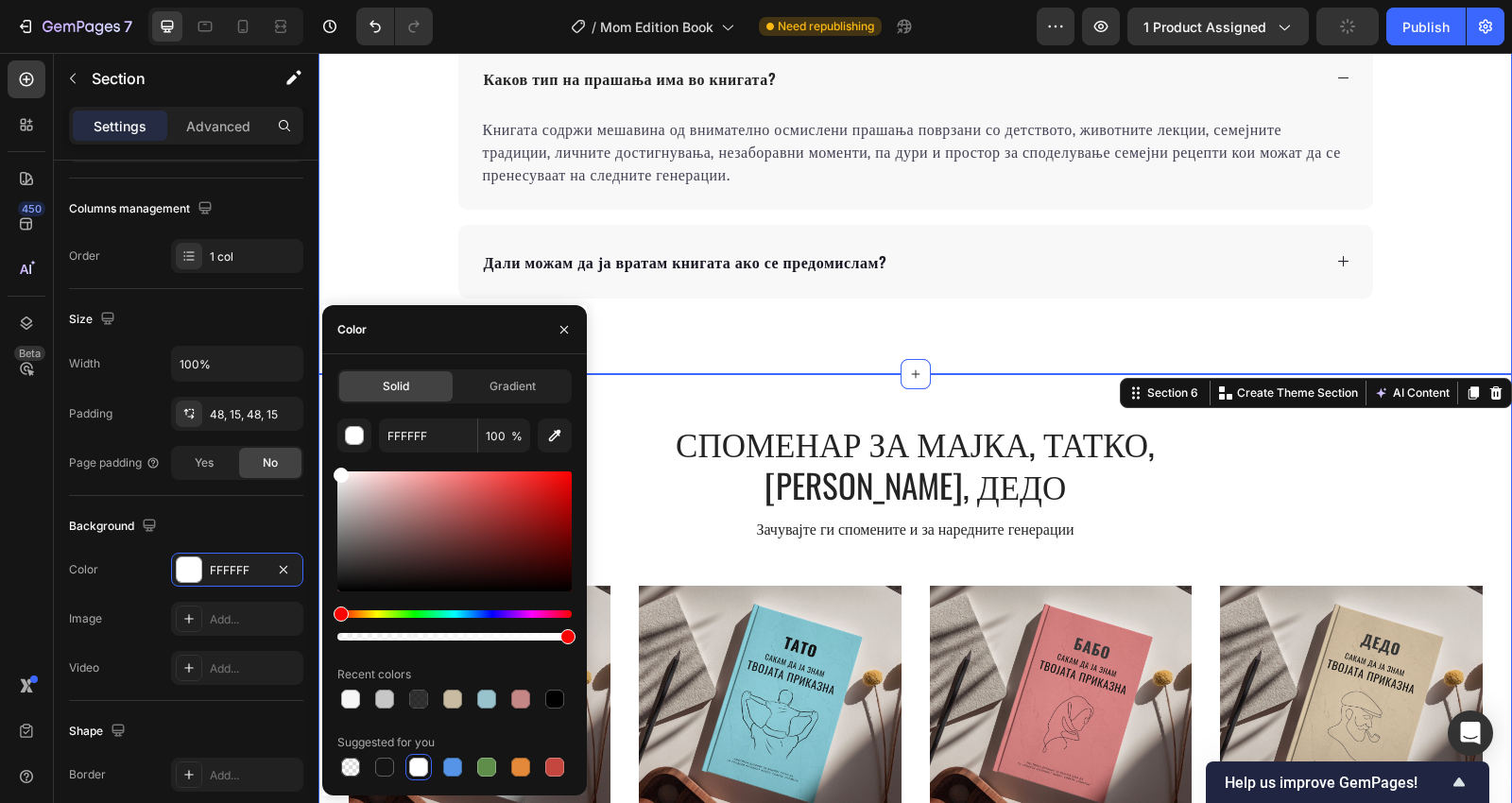
click at [837, 346] on div "Често поставувани прашања Heading За кого е оваа книга? [PERSON_NAME] е лесно д…" at bounding box center [915, 70] width 1193 height 609
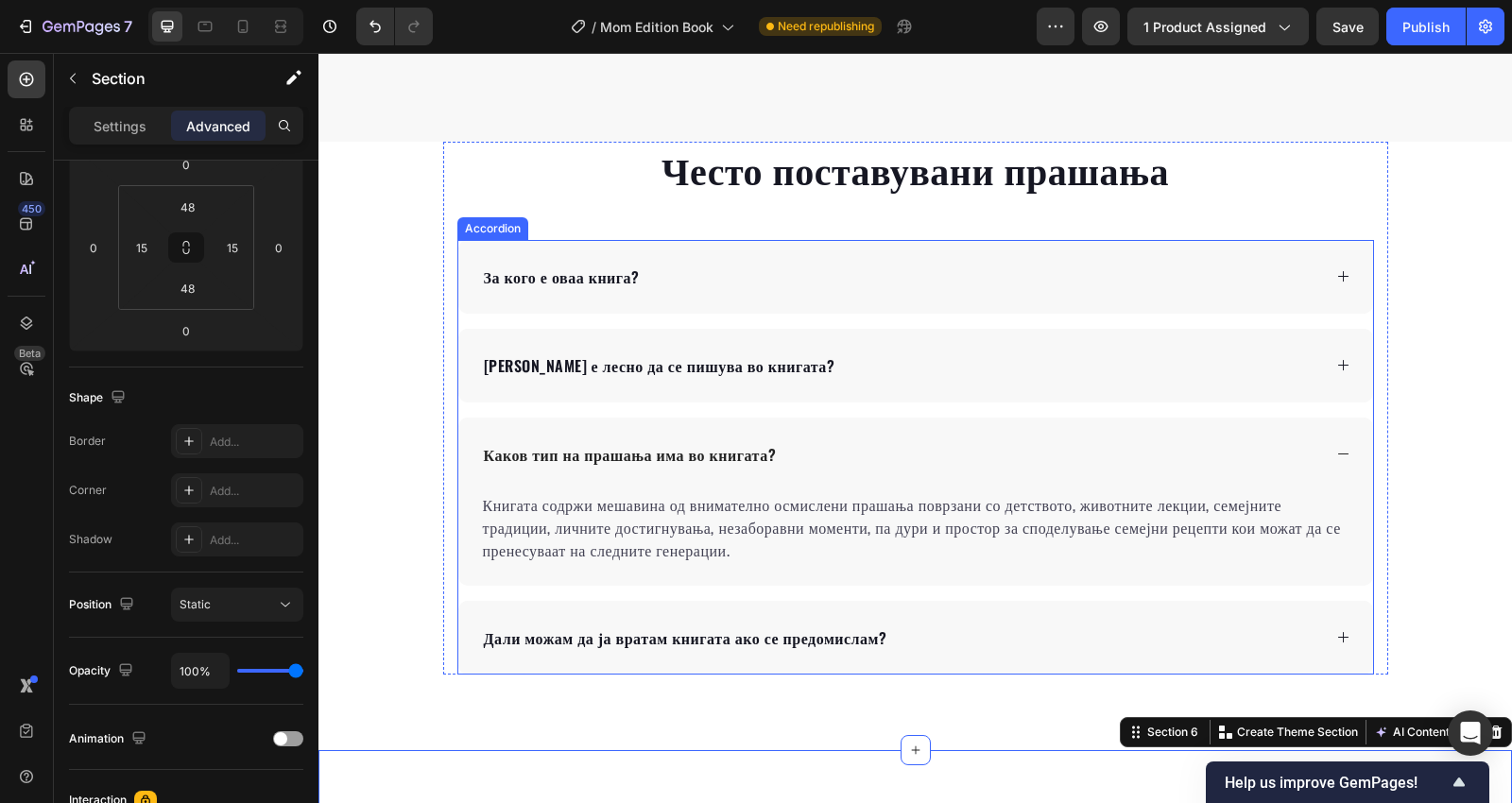
scroll to position [2494, 0]
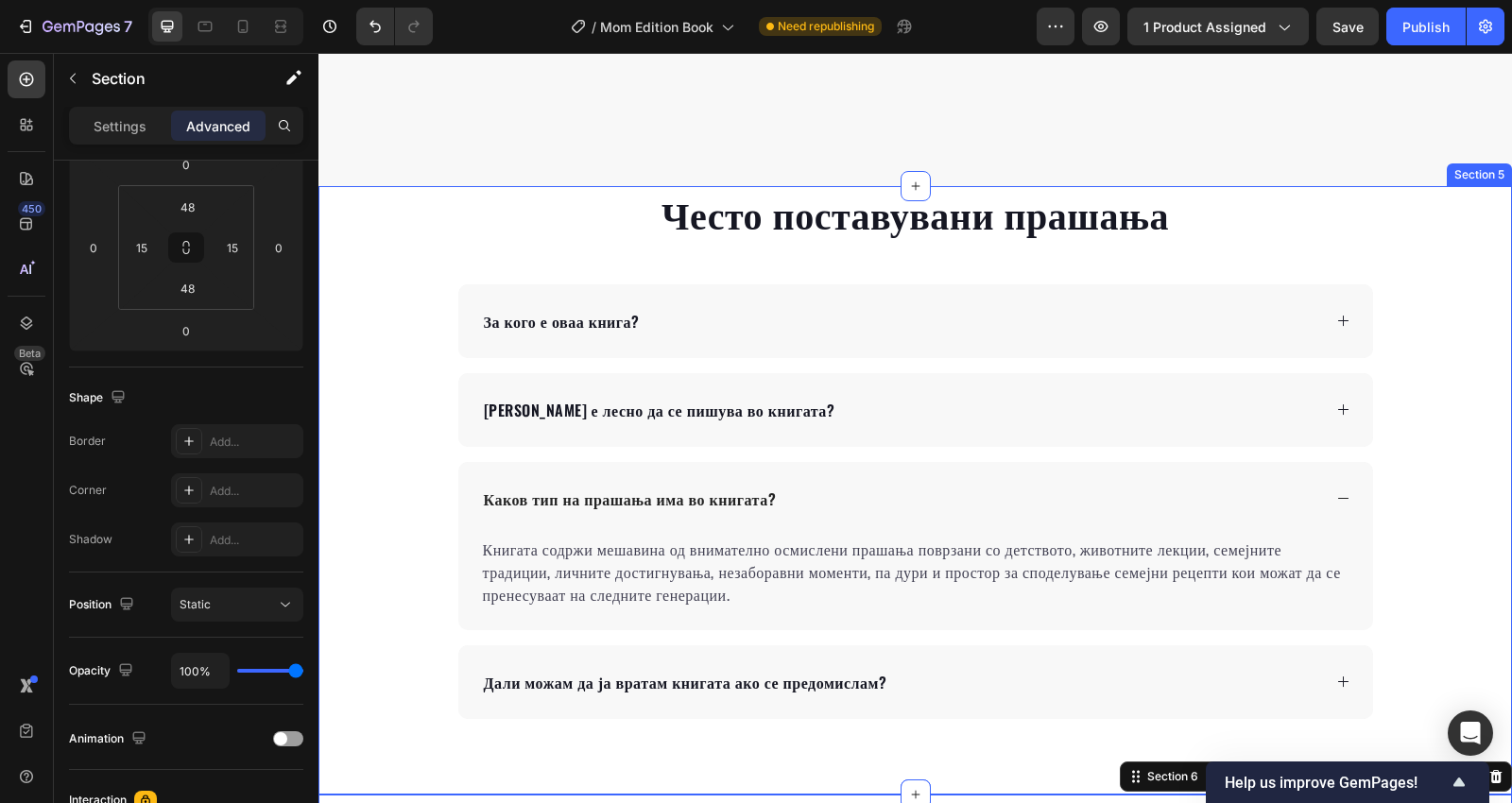
click at [387, 227] on div "Често поставувани прашања Heading За кого е оваа книга? Дали е лесно да се пишу…" at bounding box center [915, 452] width 1193 height 532
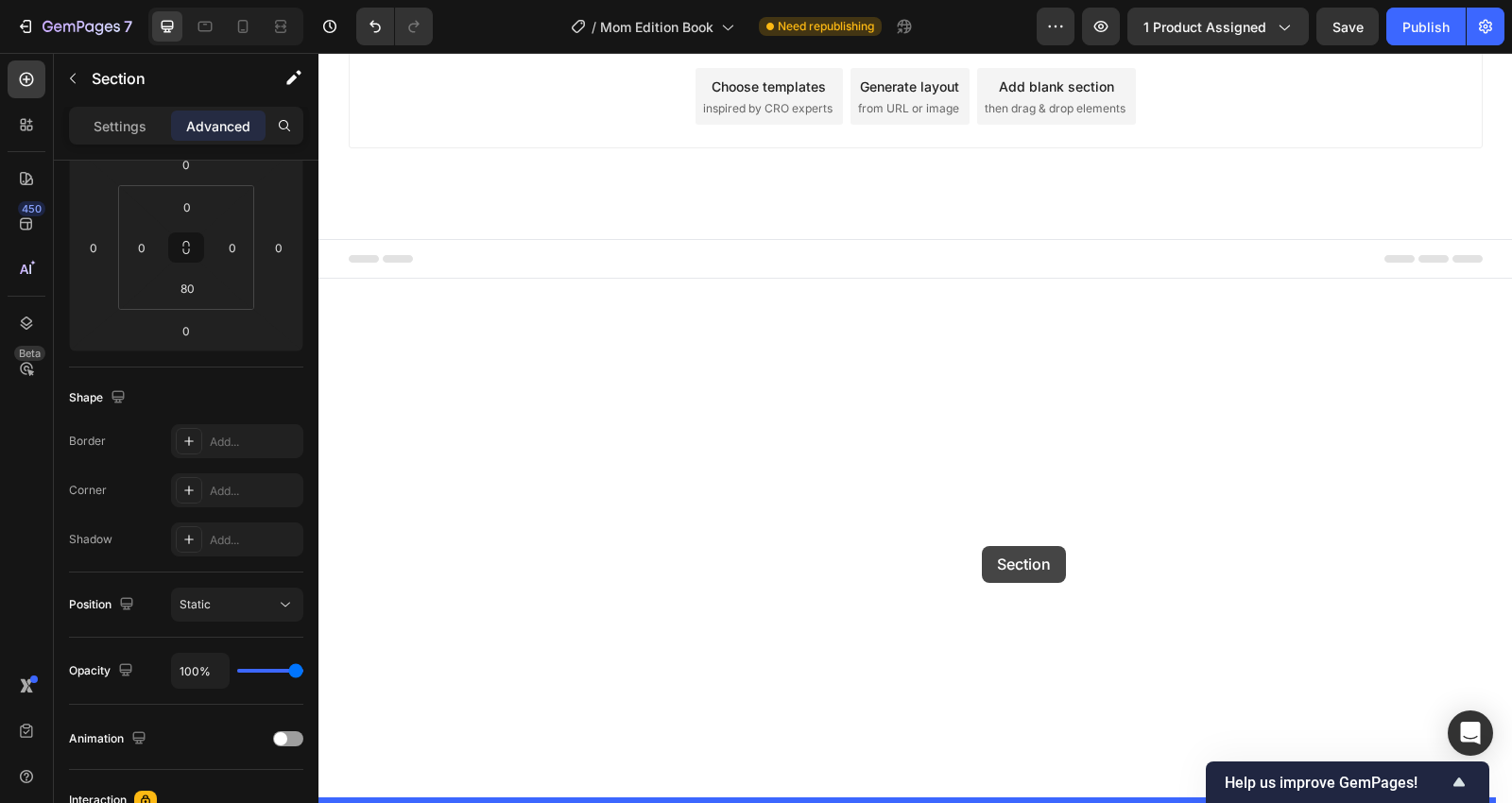
drag, startPoint x: 1128, startPoint y: 181, endPoint x: 981, endPoint y: 546, distance: 393.5
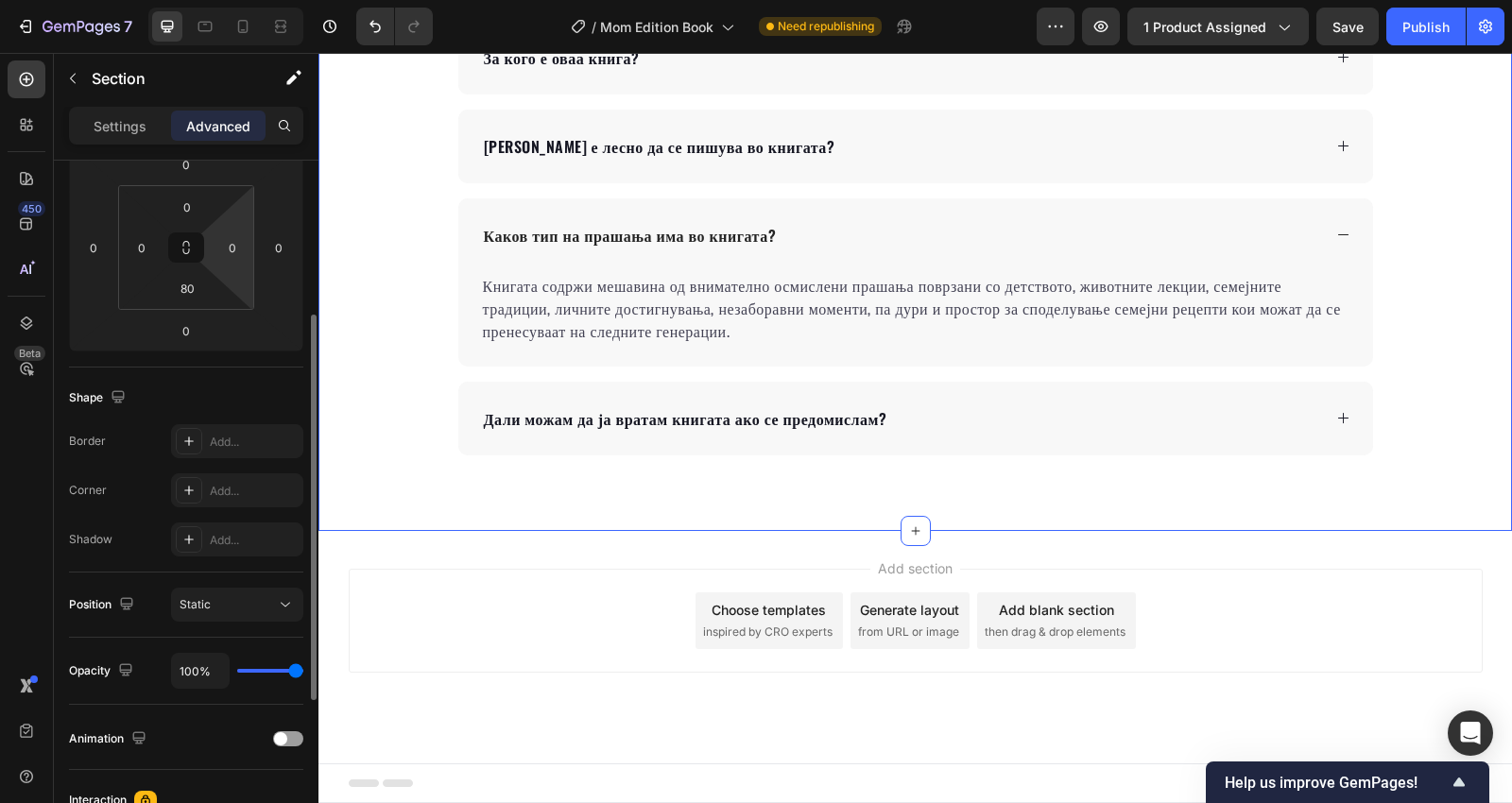
scroll to position [139, 0]
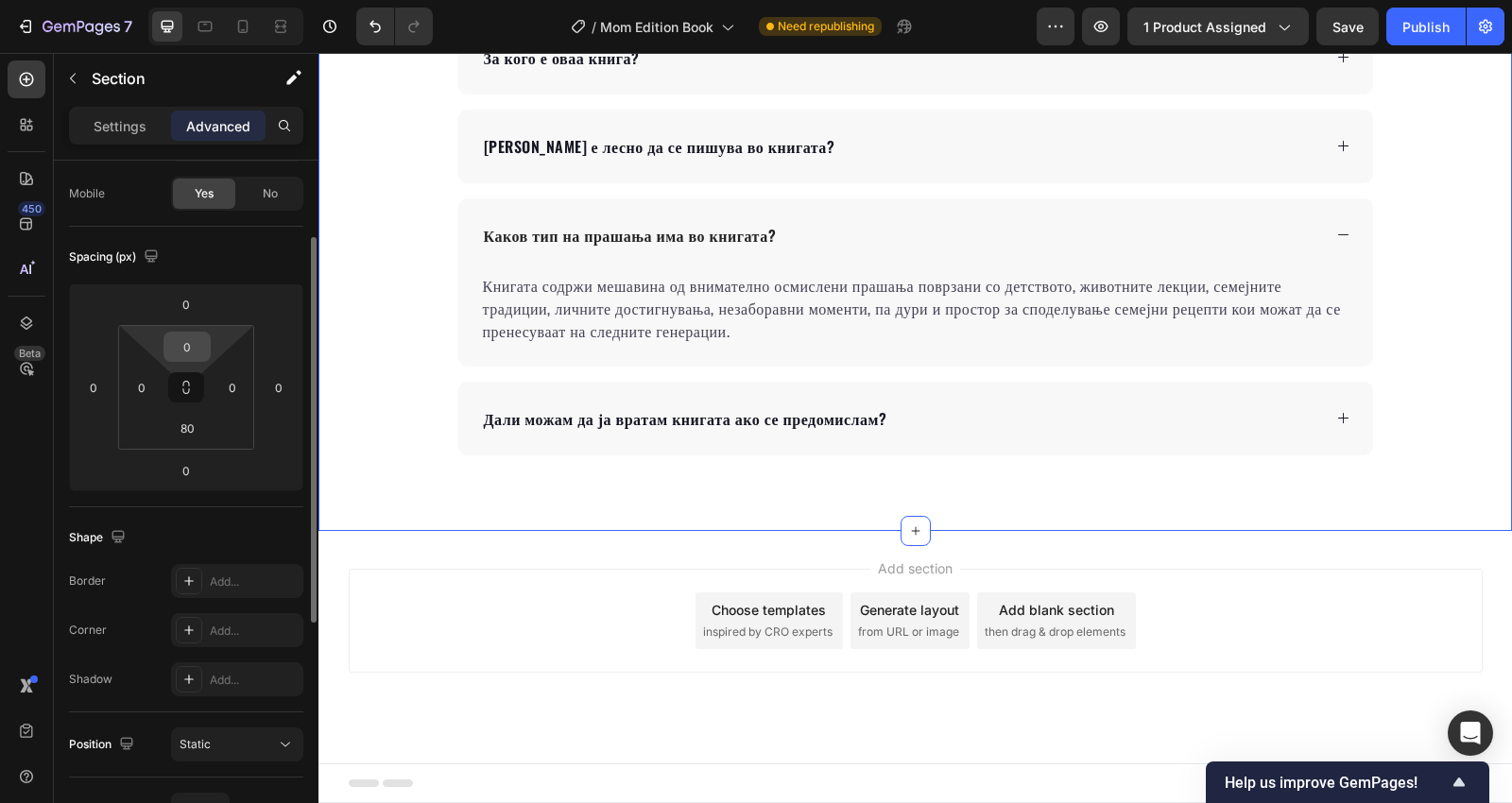
click at [187, 338] on input "0" at bounding box center [187, 346] width 38 height 28
drag, startPoint x: 195, startPoint y: 338, endPoint x: 179, endPoint y: 338, distance: 16.0
click at [179, 338] on input "24" at bounding box center [187, 346] width 38 height 28
type input "48"
click at [400, 196] on div "Често поставувани прашања Heading За кого е оваа книга? Дали е лесно да се пишу…" at bounding box center [915, 203] width 1193 height 654
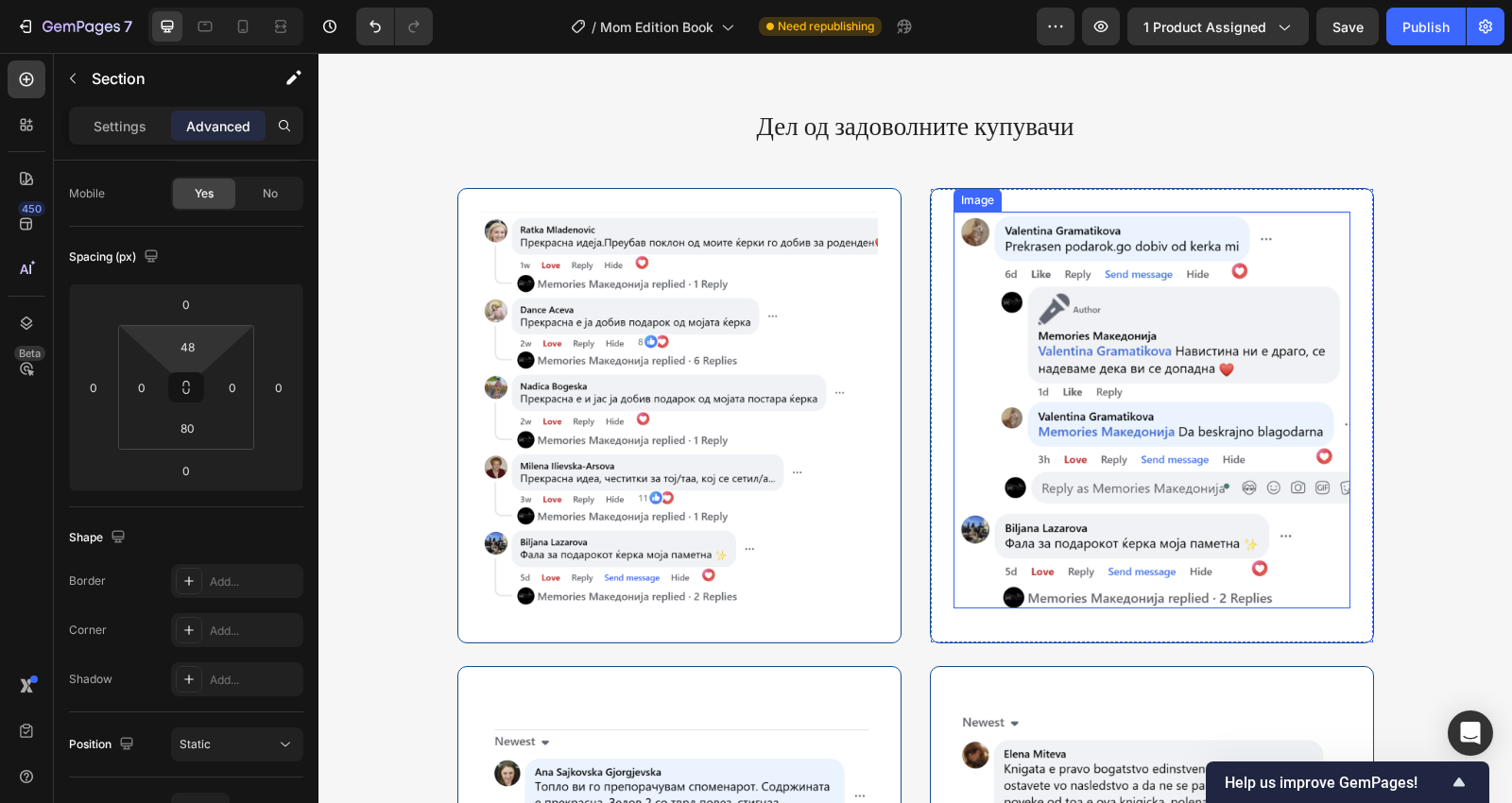
scroll to position [3369, 0]
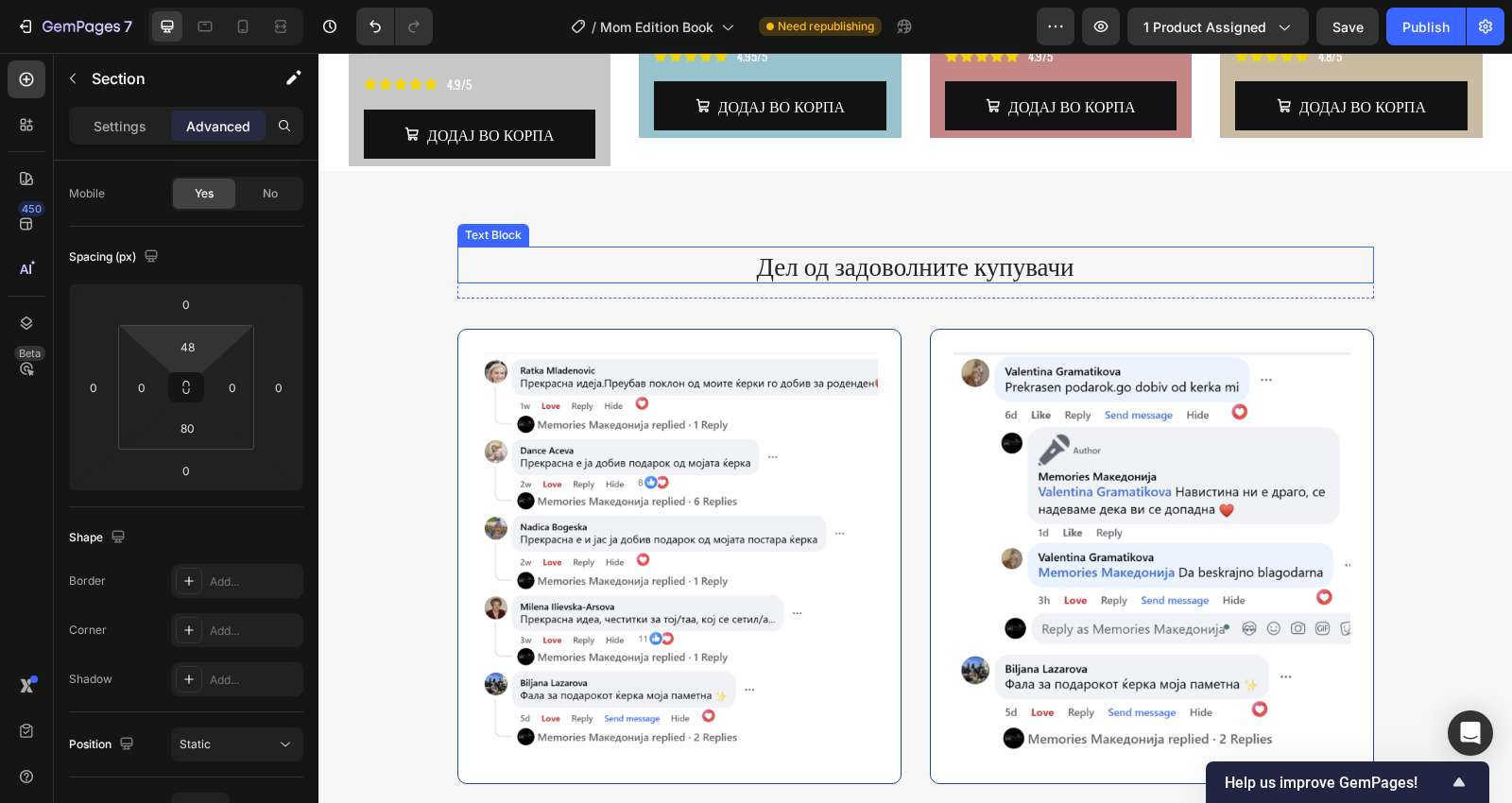
click at [1034, 274] on p "Дел од задоволните купувачи" at bounding box center [916, 265] width 913 height 33
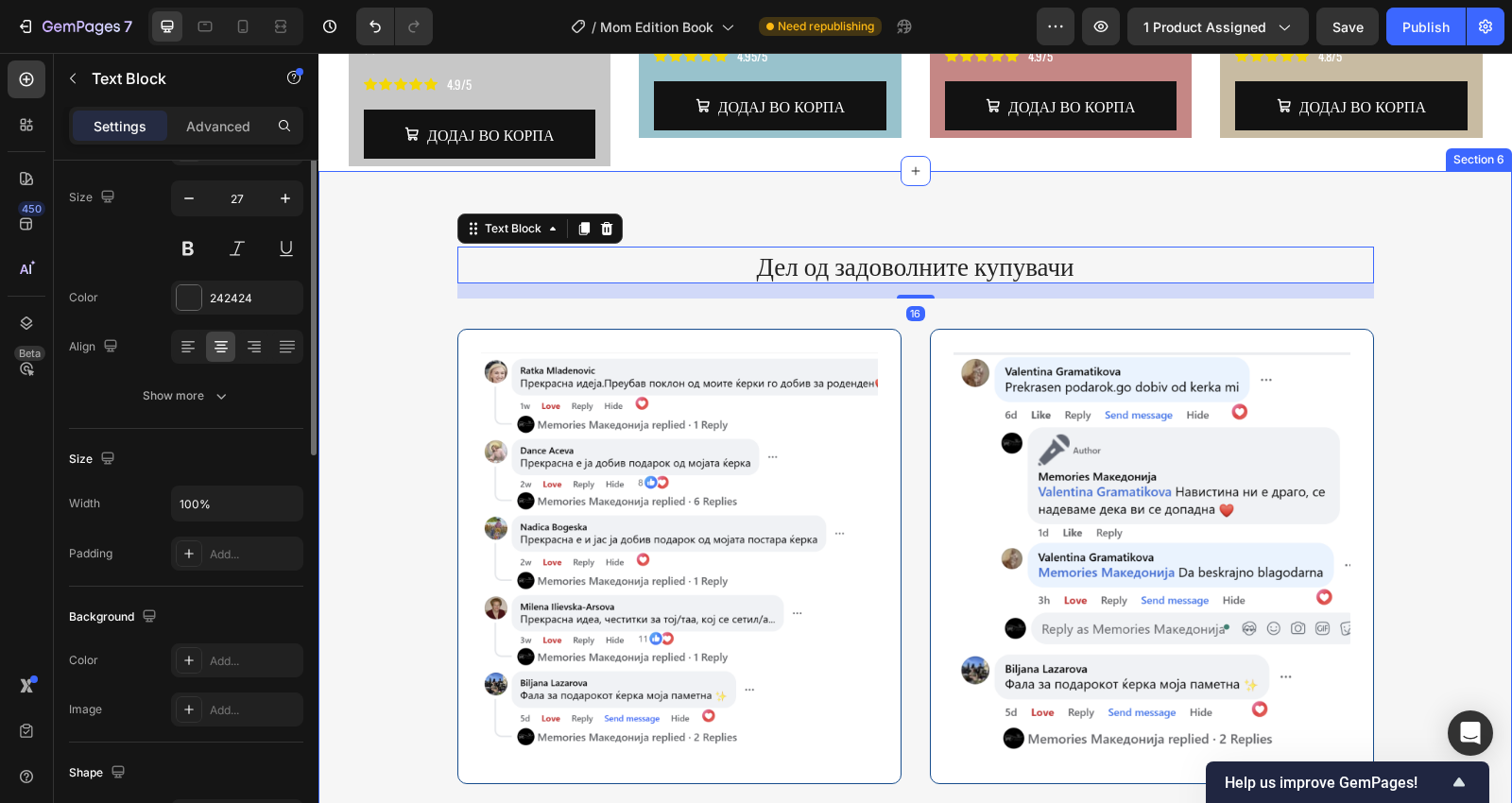
scroll to position [0, 0]
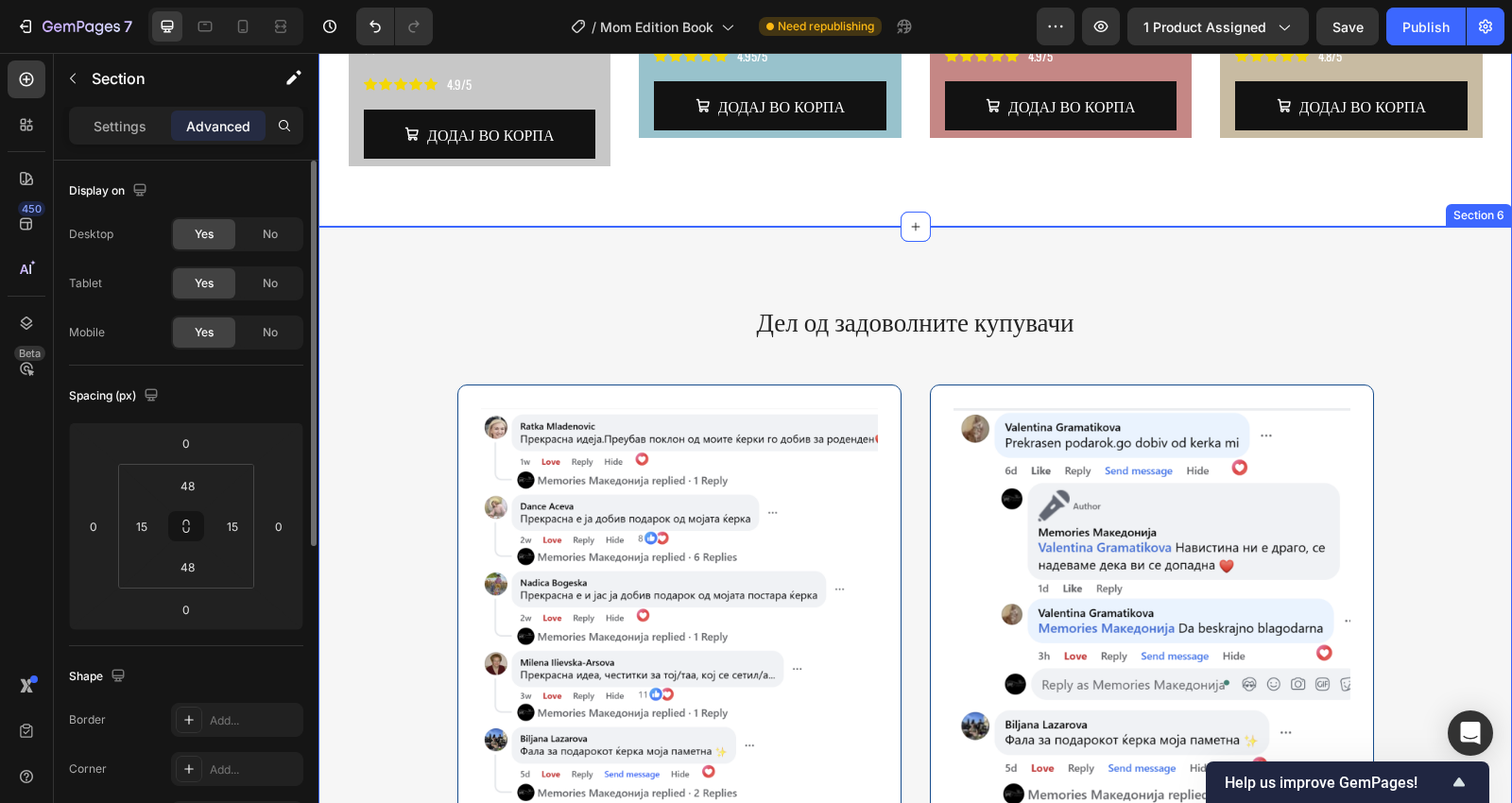
click at [936, 226] on div "Дел од задоволните купувачи Text Block Row Image Row Image Row Row Image Row Im…" at bounding box center [915, 816] width 1193 height 1181
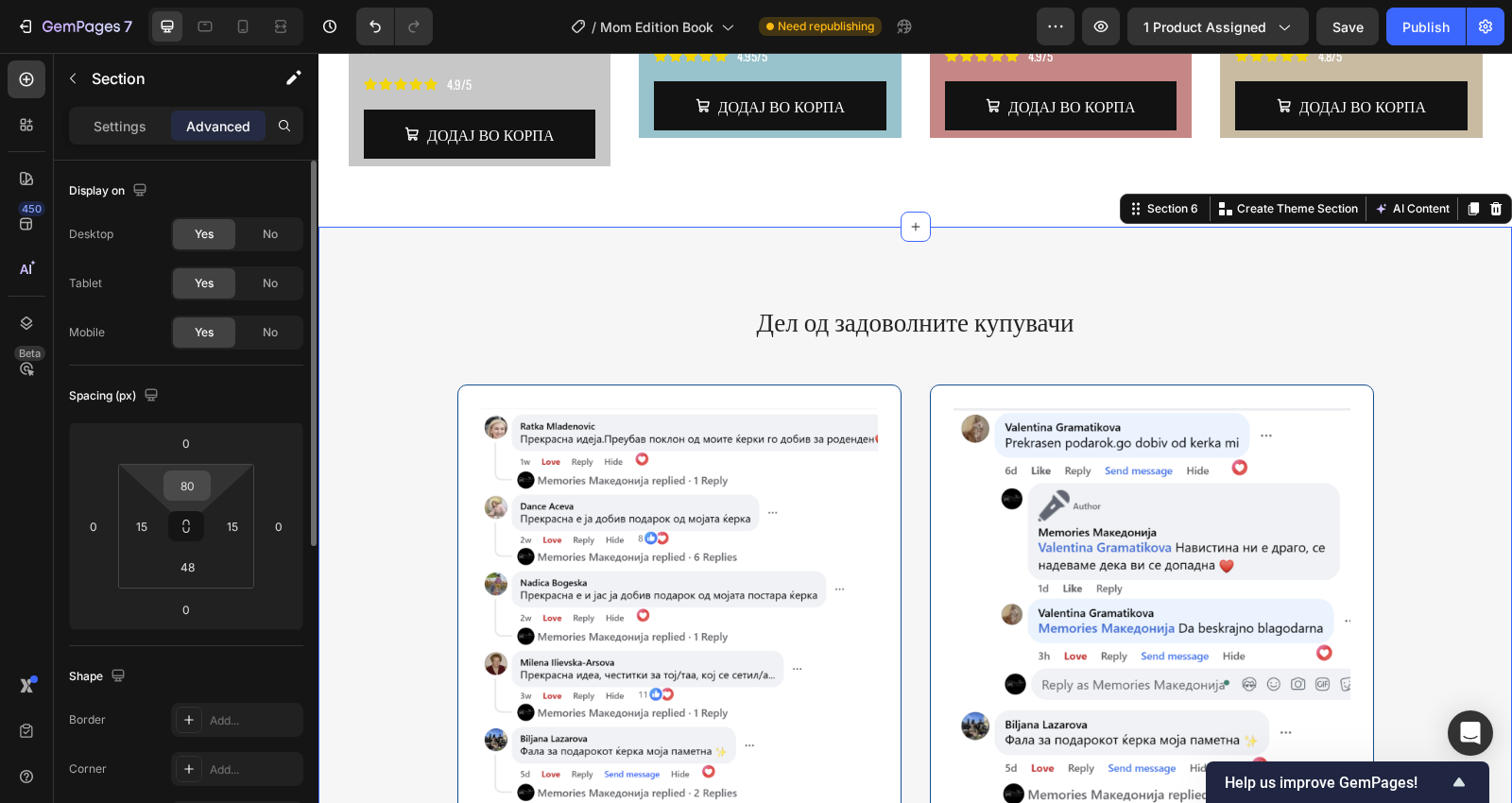
click at [194, 487] on input "80" at bounding box center [187, 485] width 38 height 28
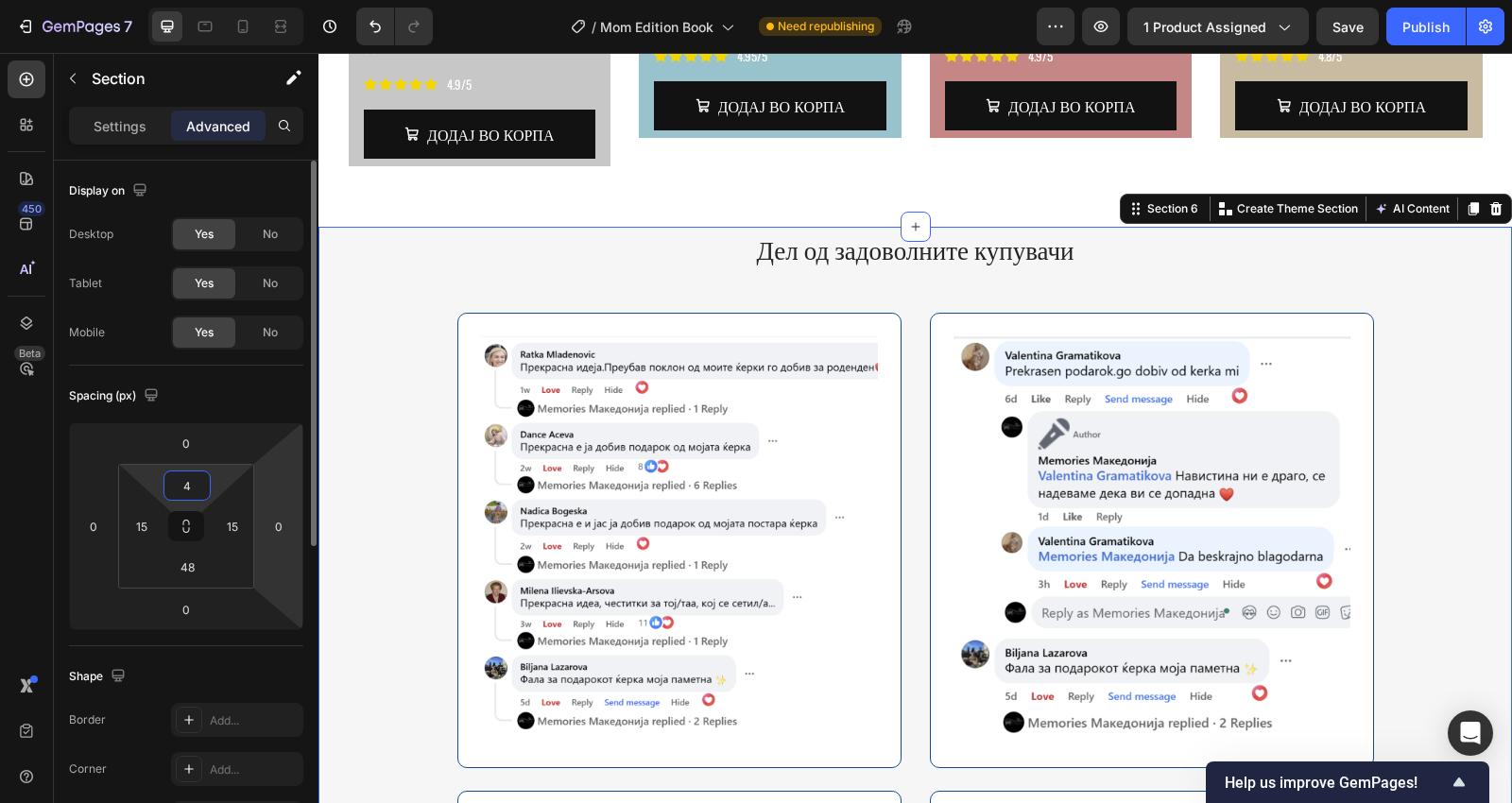
type input "48"
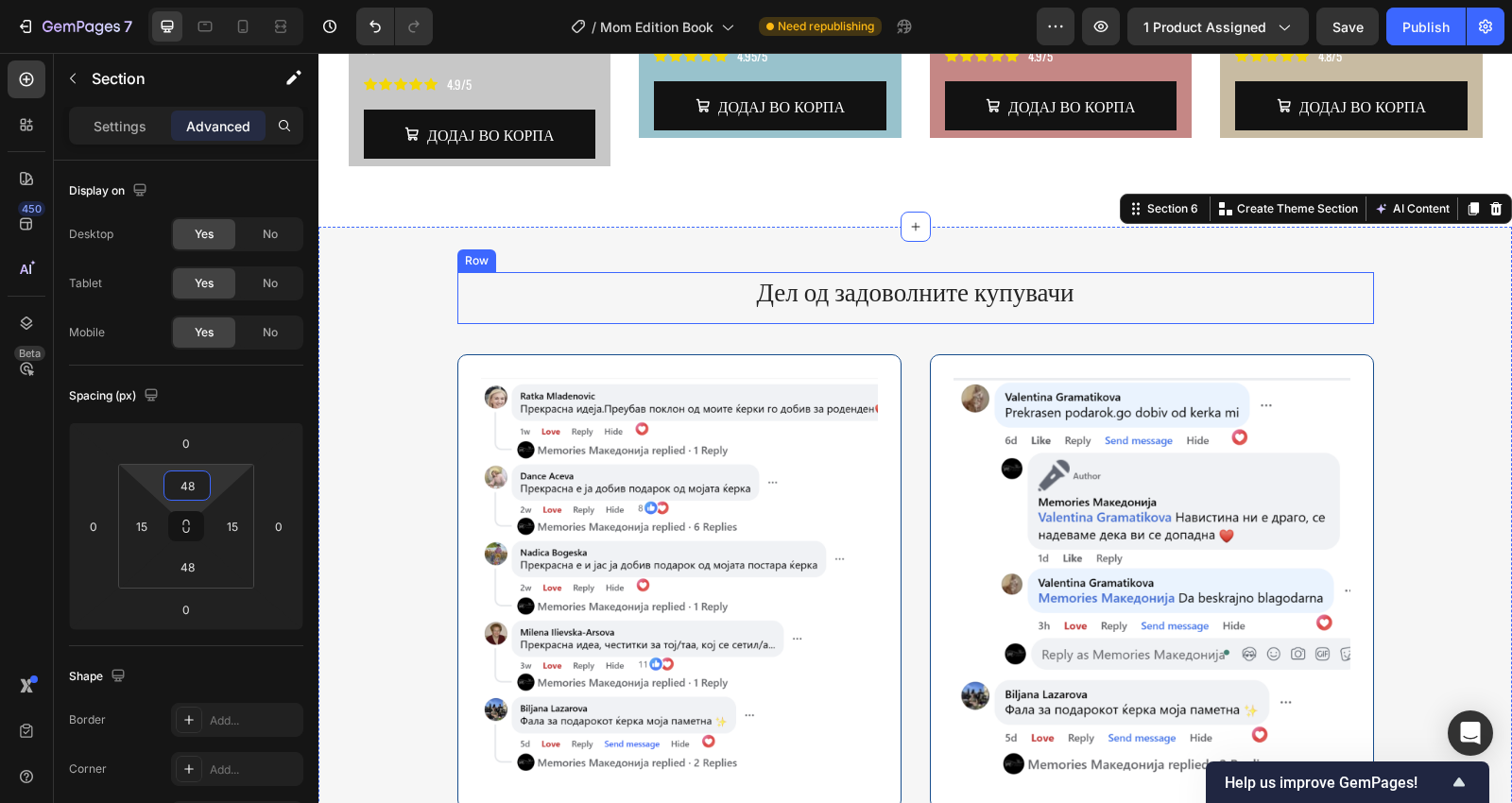
click at [1062, 274] on p "Дел од задоволните купувачи" at bounding box center [916, 291] width 913 height 33
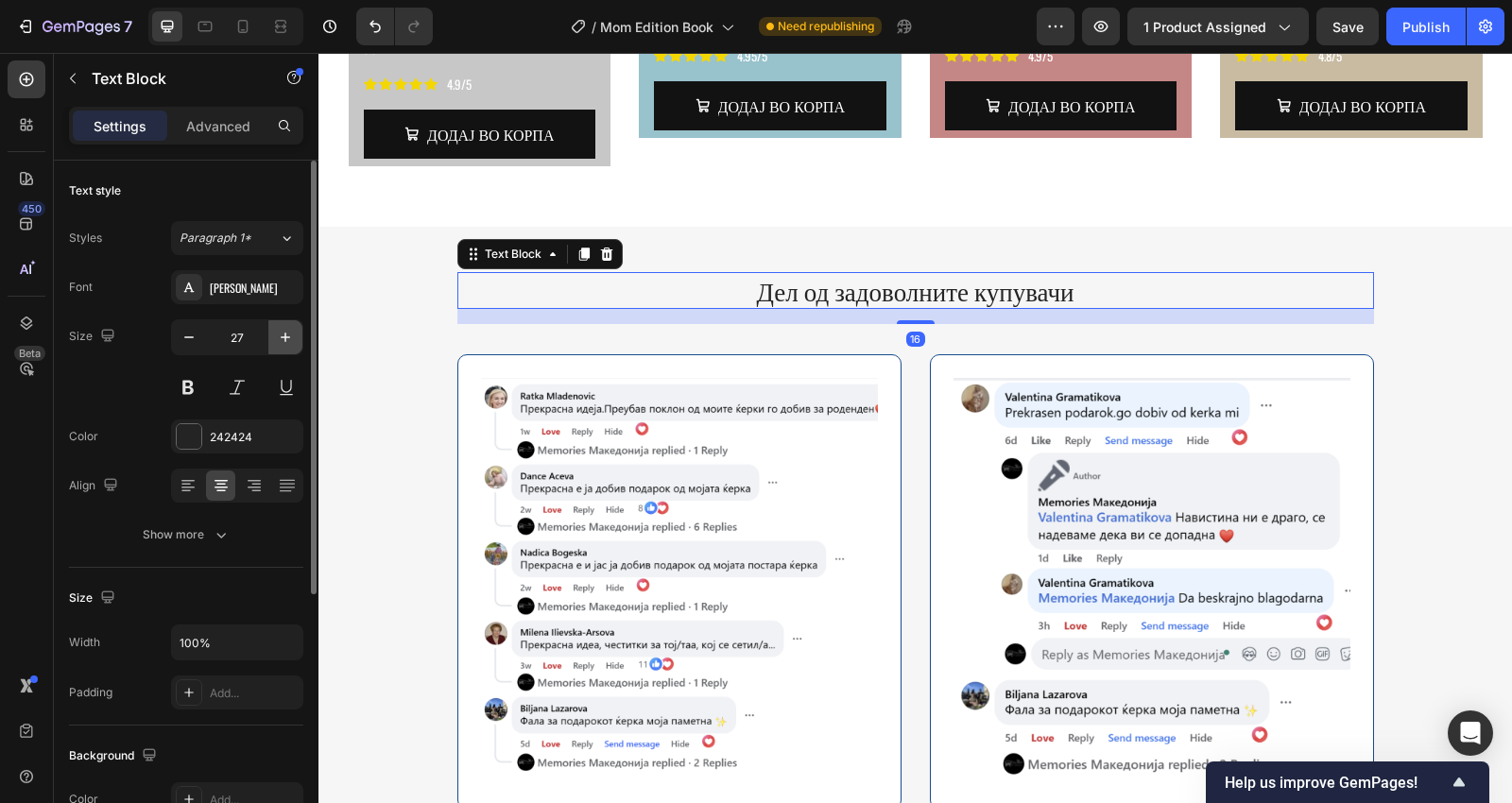
click at [277, 336] on icon "button" at bounding box center [285, 337] width 19 height 19
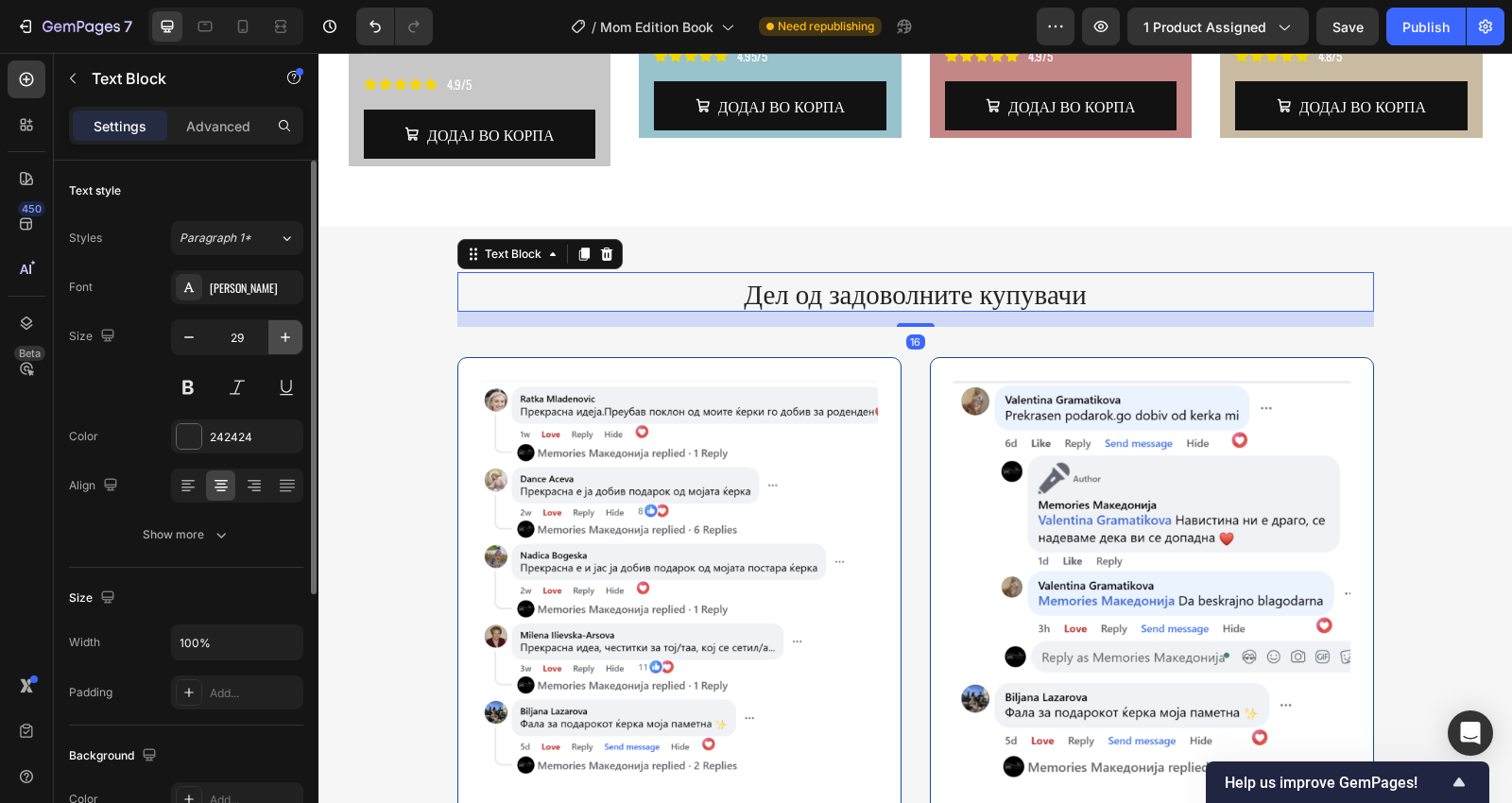
click at [277, 336] on icon "button" at bounding box center [285, 337] width 19 height 19
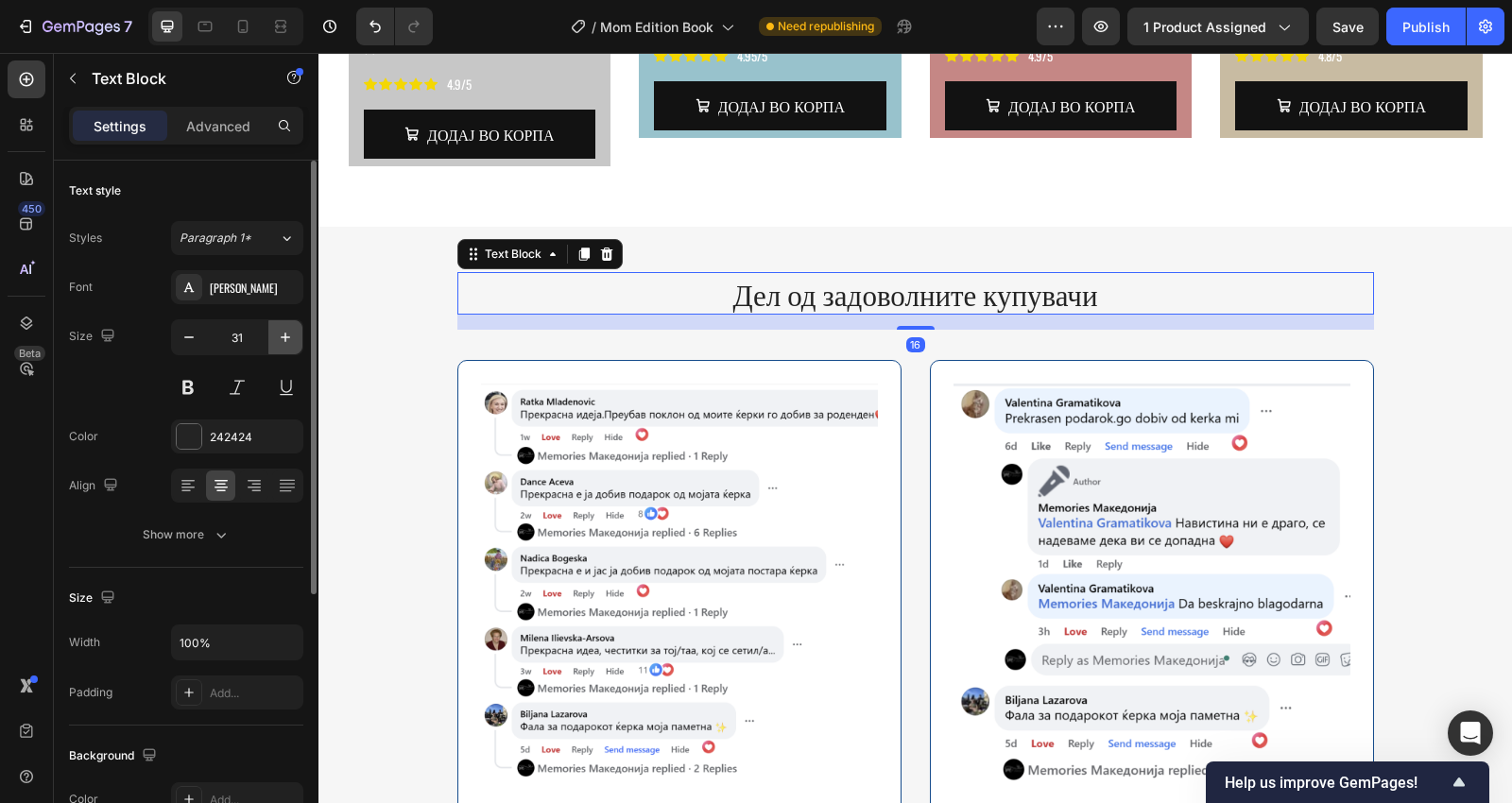
click at [277, 336] on icon "button" at bounding box center [285, 337] width 19 height 19
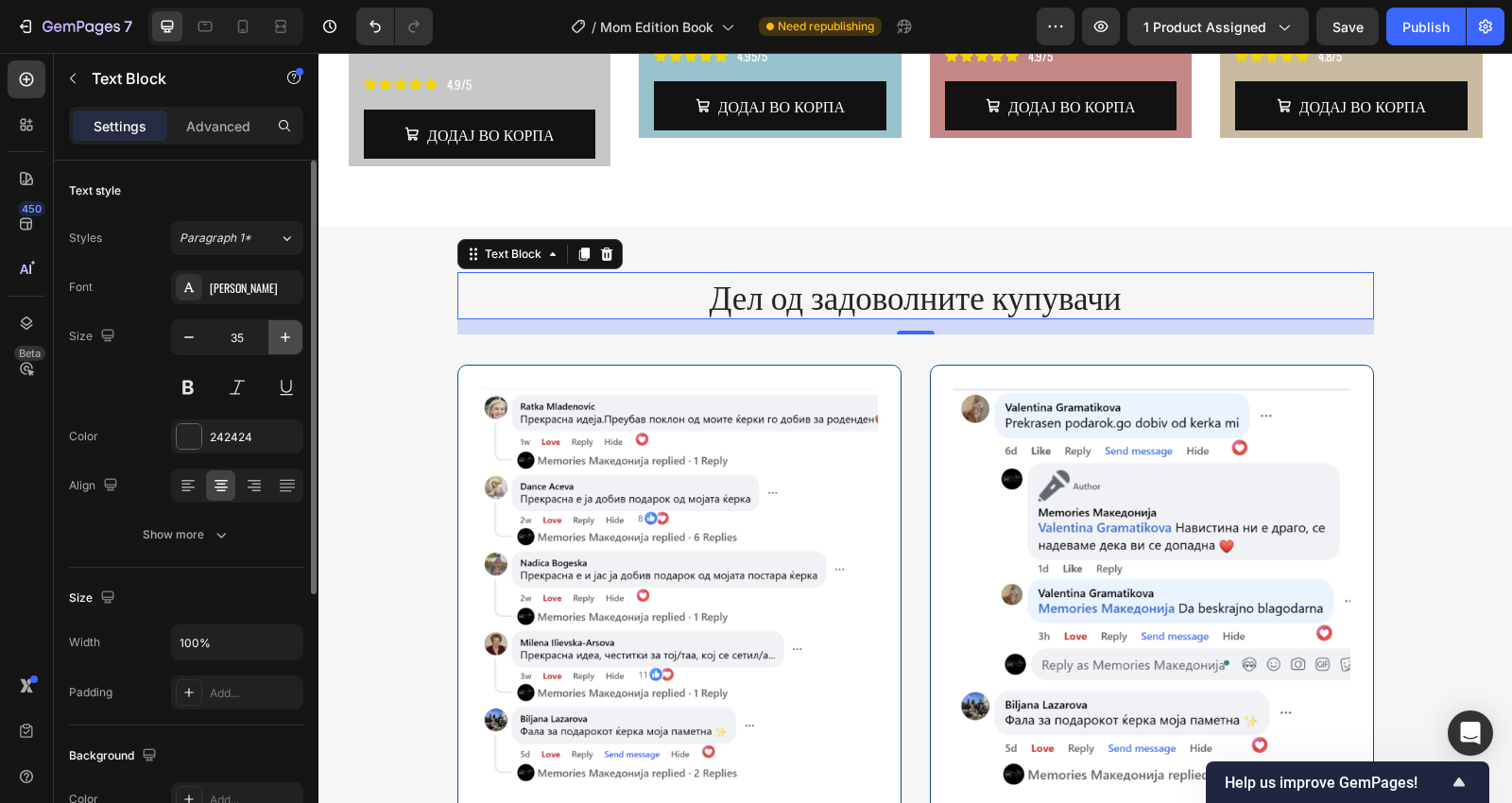
click at [277, 336] on icon "button" at bounding box center [285, 337] width 19 height 19
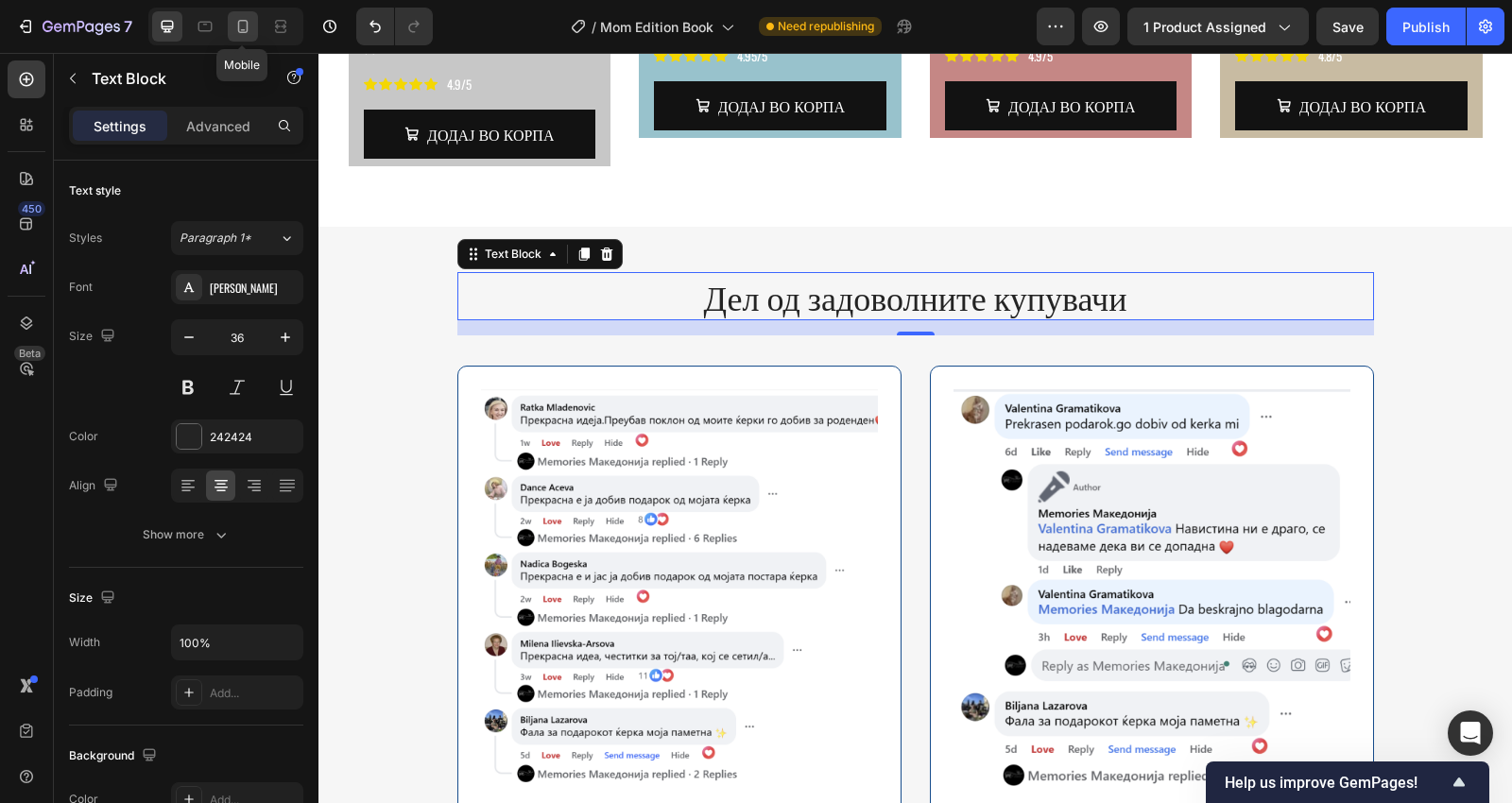
click at [245, 29] on icon at bounding box center [243, 27] width 19 height 19
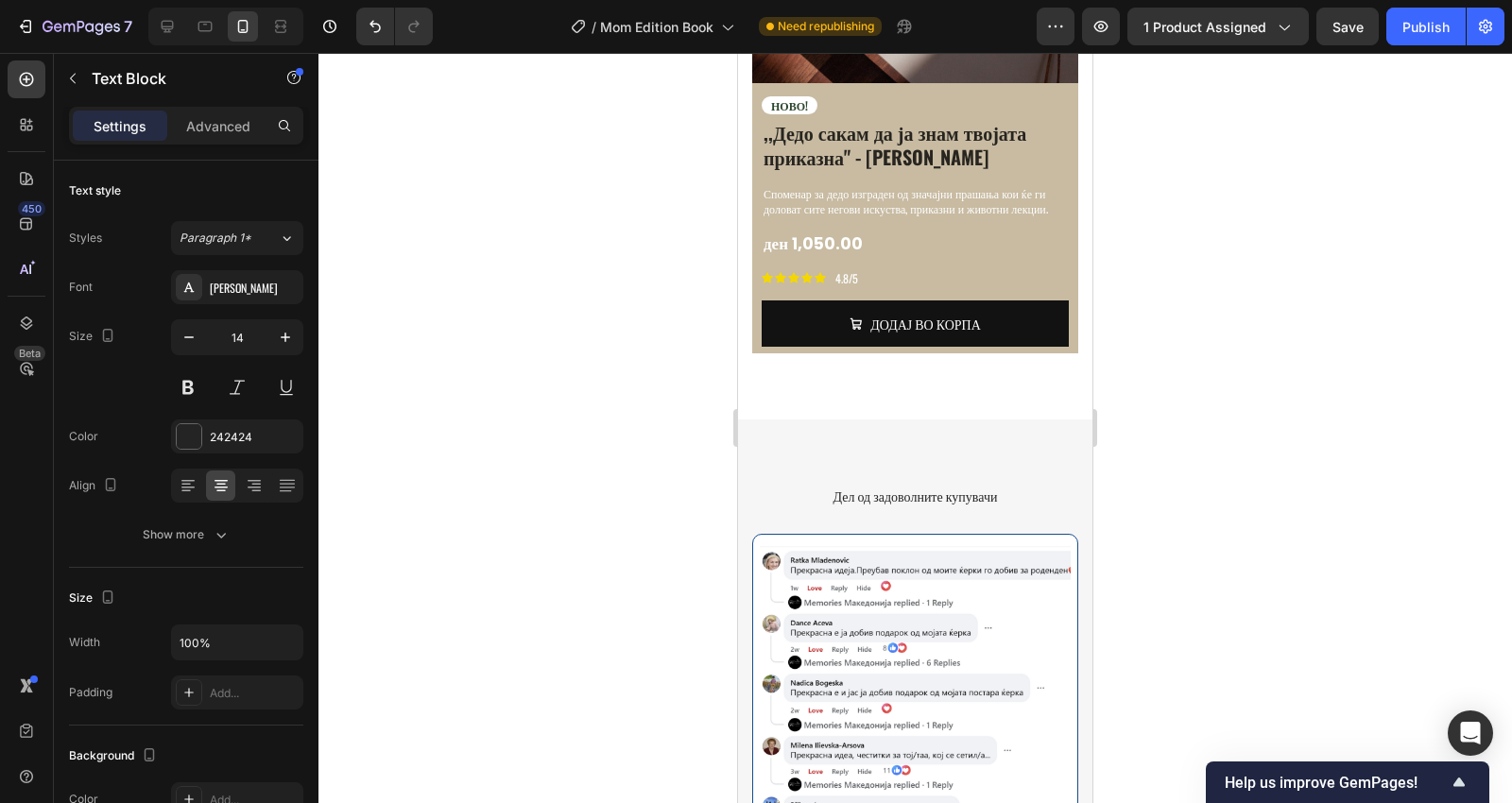
scroll to position [5154, 0]
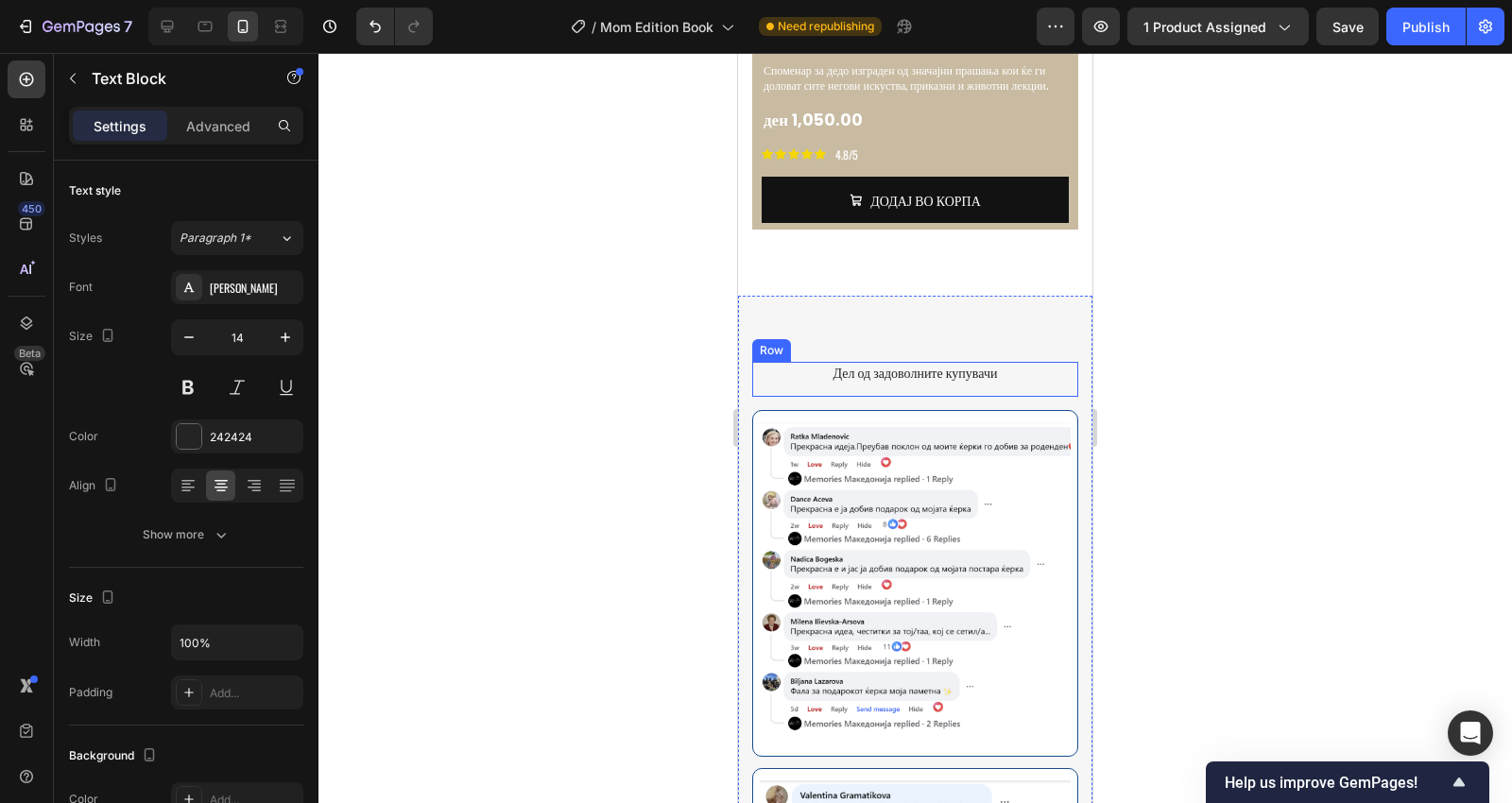
click at [976, 364] on p "Дел од задоволните купувачи" at bounding box center [915, 373] width 323 height 17
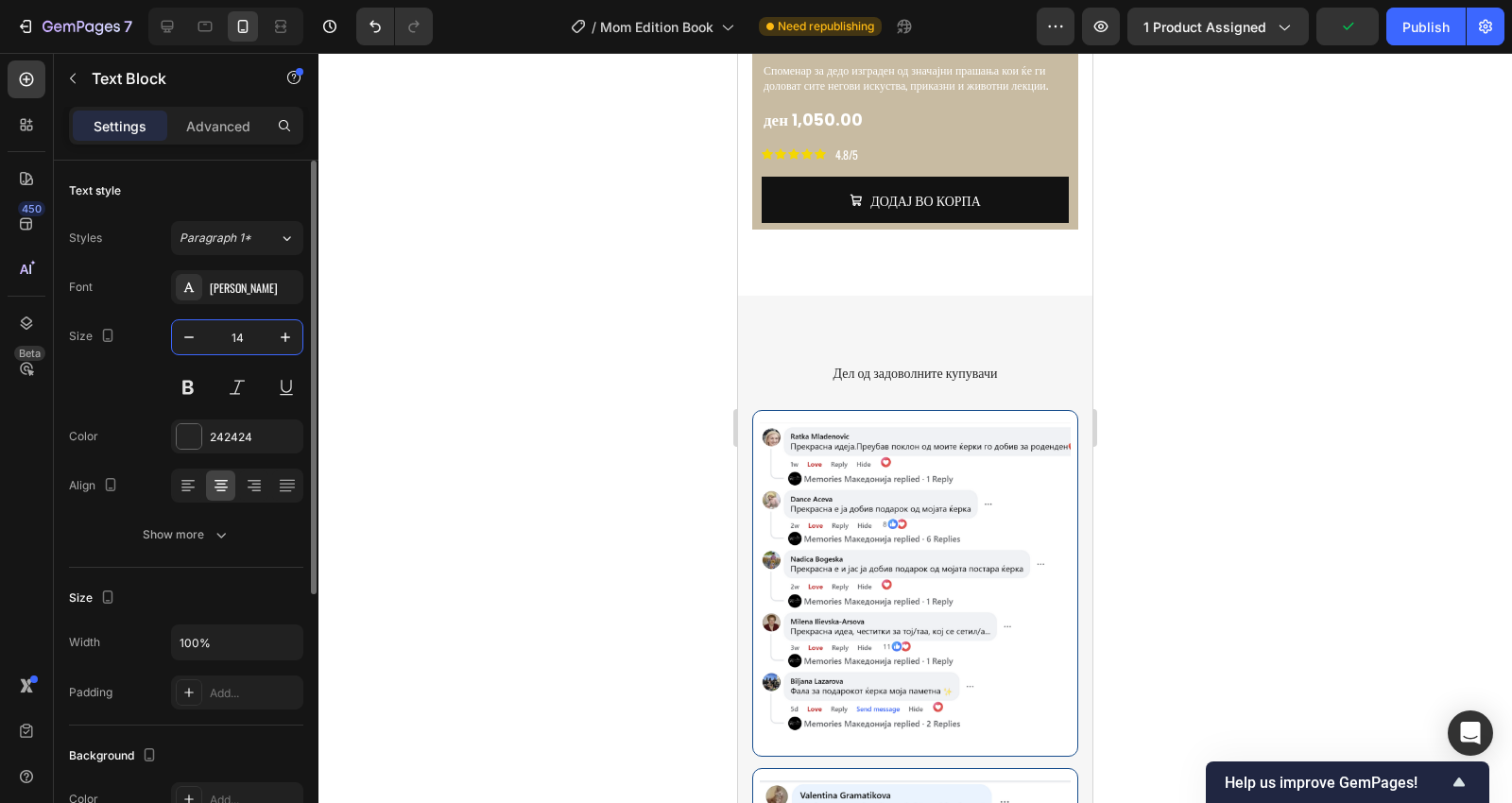
click at [238, 336] on input "14" at bounding box center [237, 337] width 63 height 34
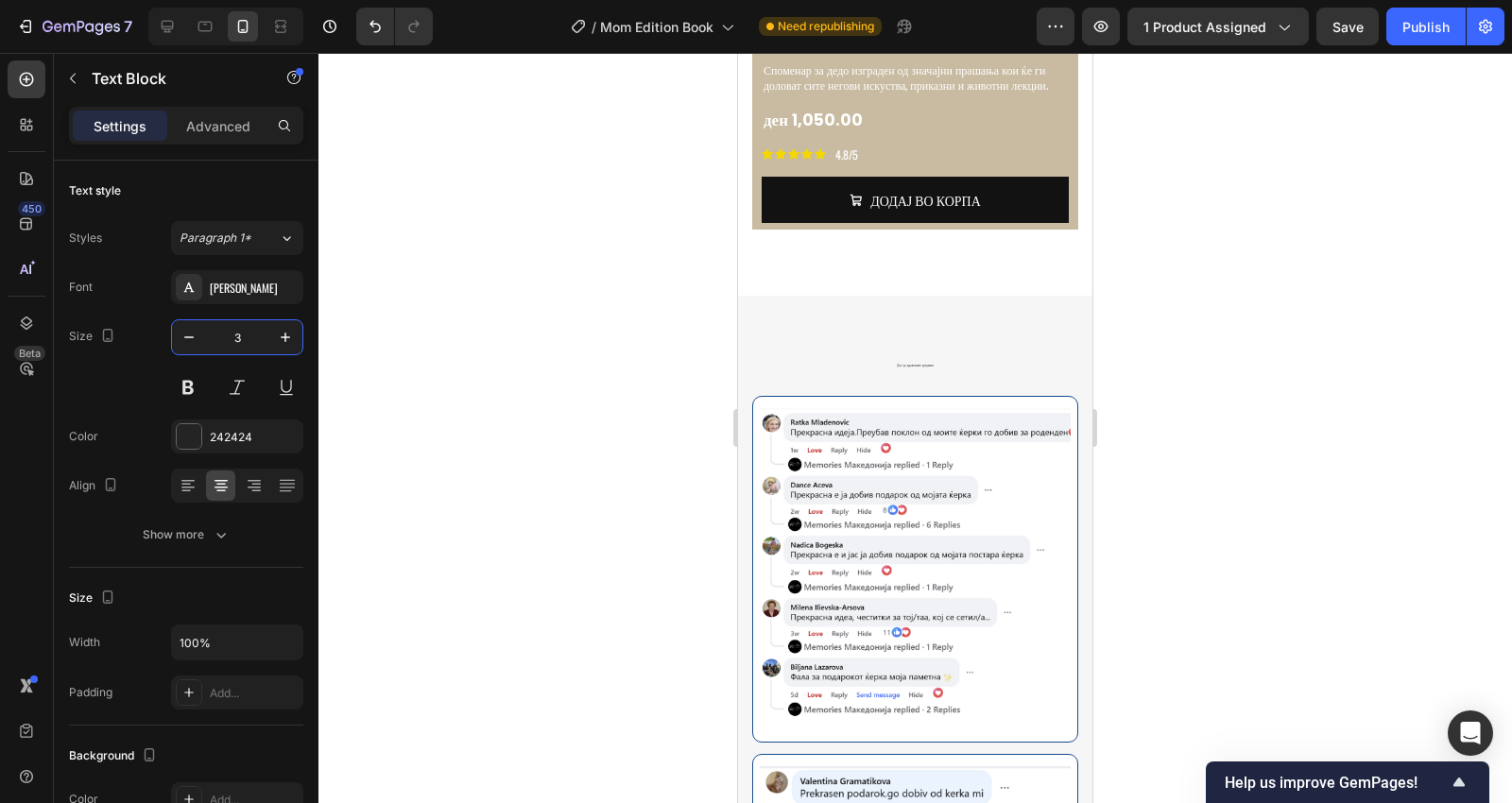
type input "36"
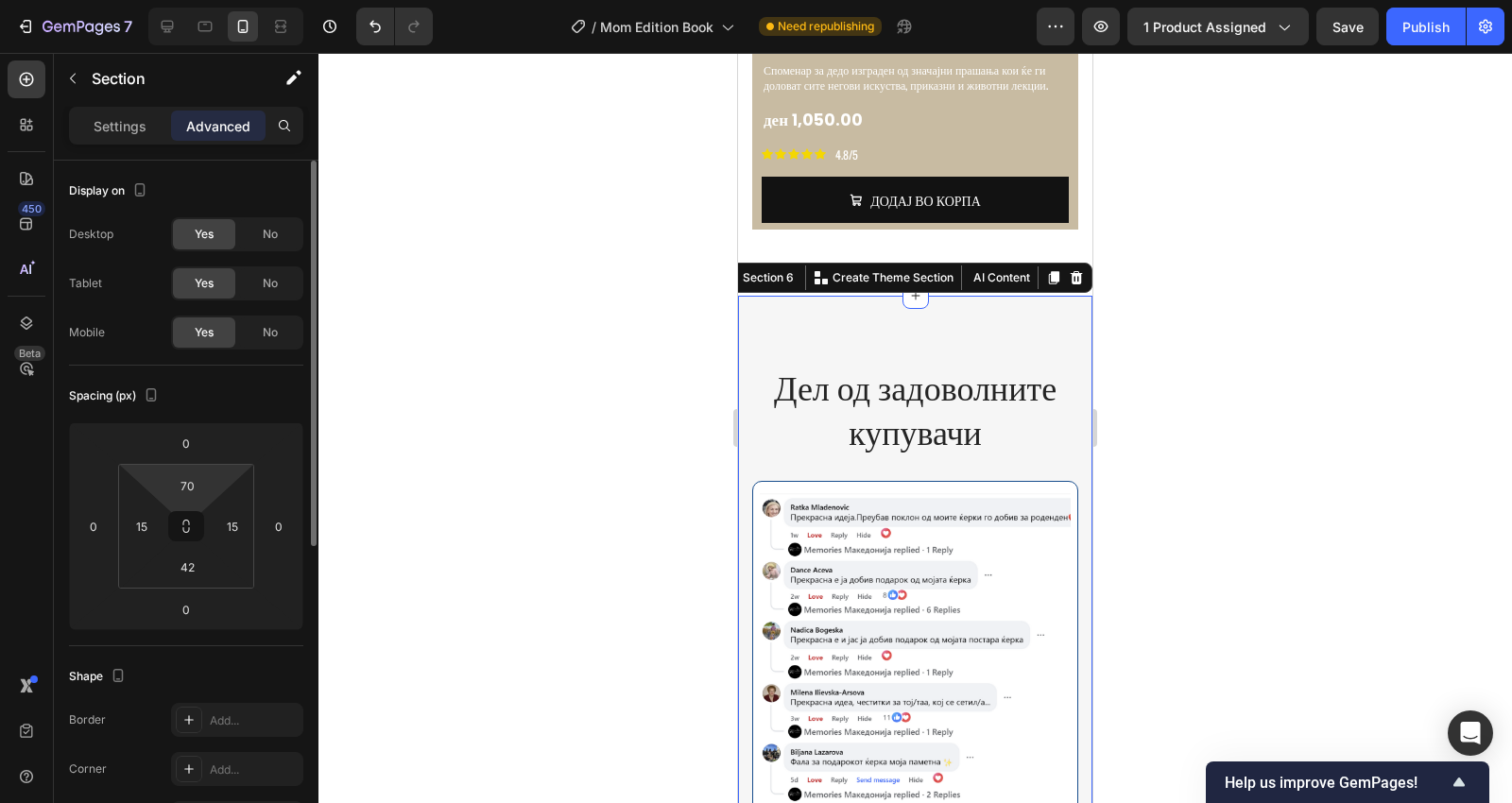
click at [190, 0] on html "7 Version history / Mom Edition Book Need republishing Preview 1 product assign…" at bounding box center [756, 0] width 1512 height 0
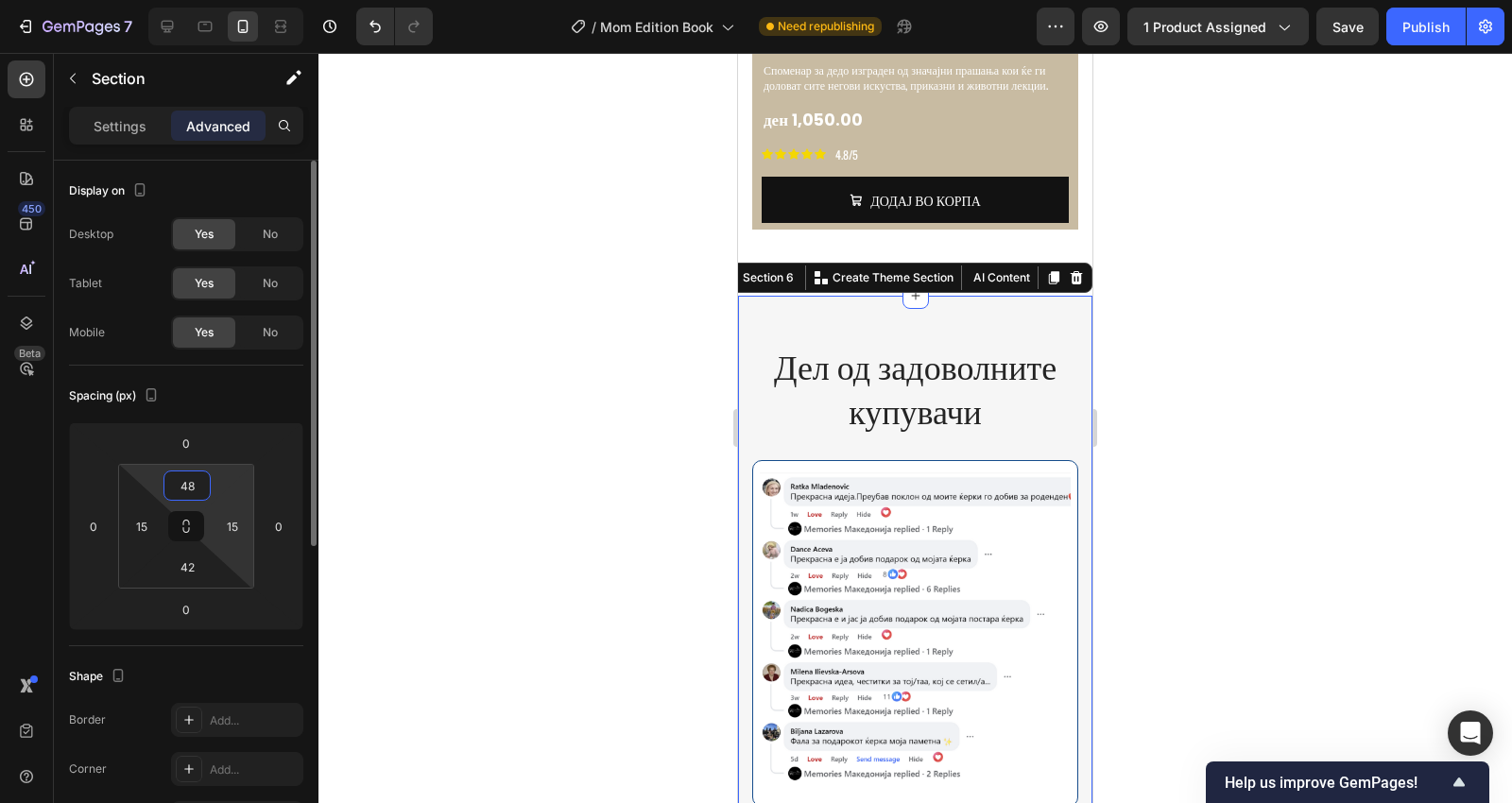
type input "4"
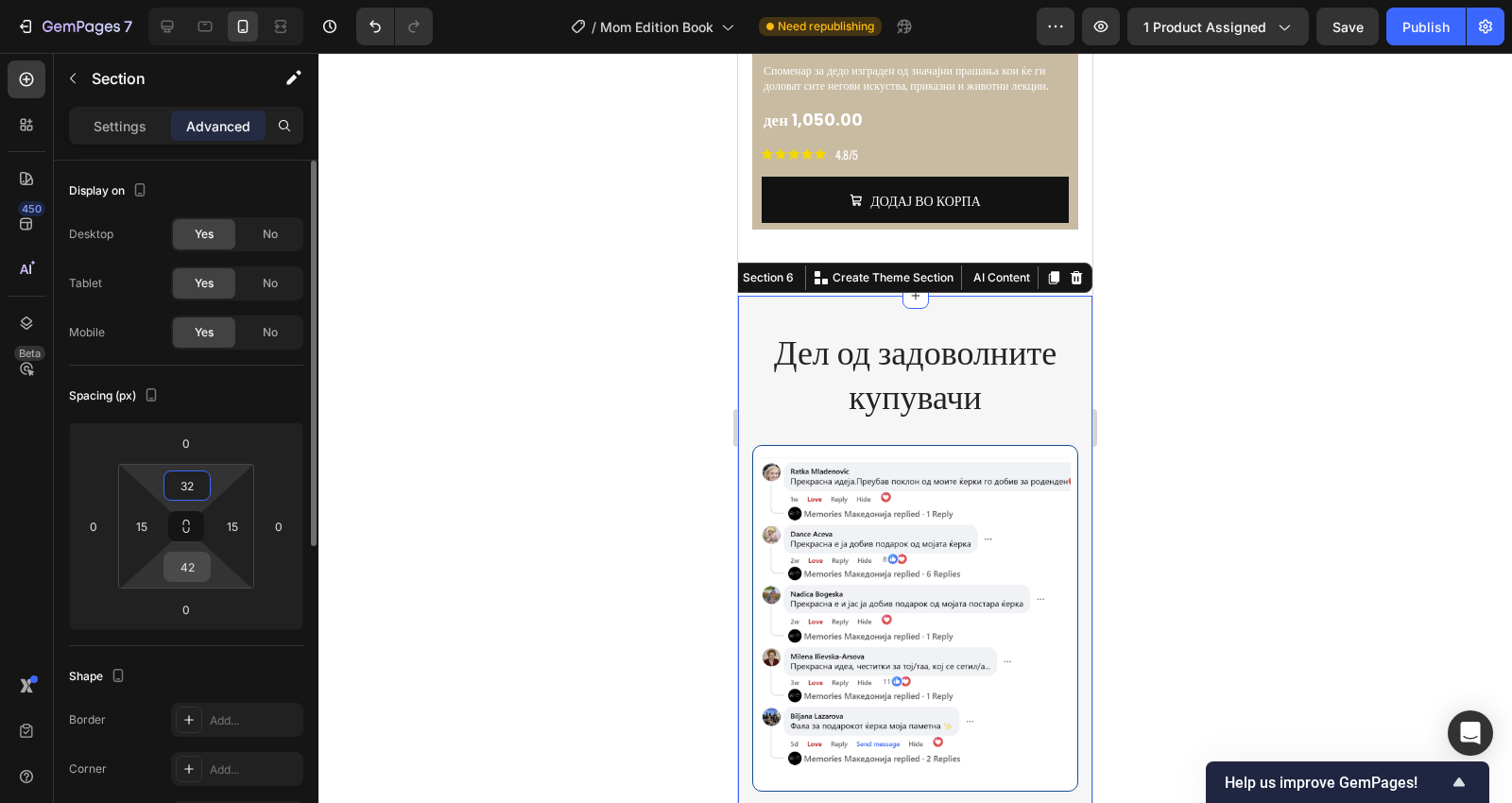
type input "32"
click at [189, 572] on input "42" at bounding box center [187, 566] width 38 height 28
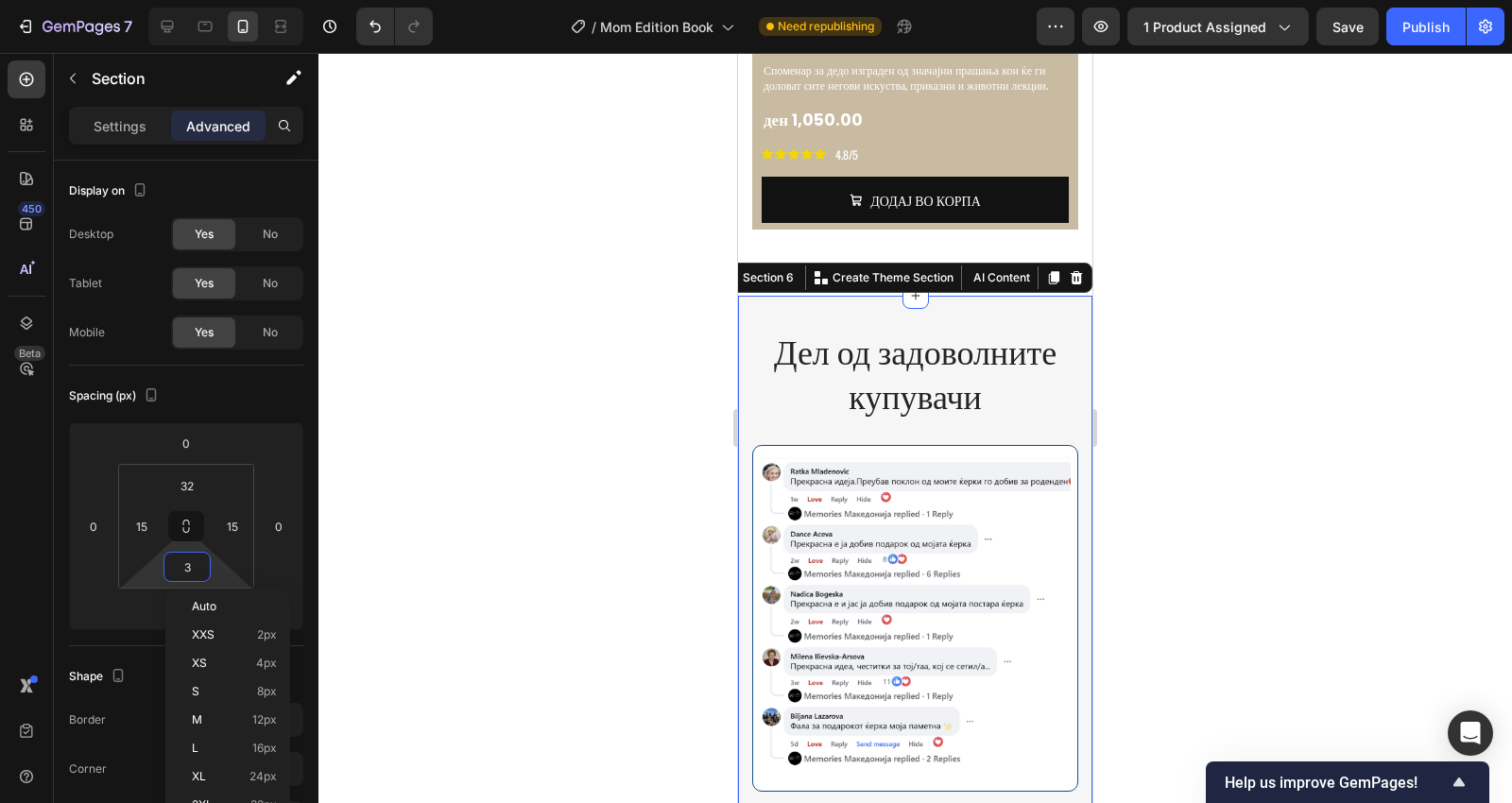
type input "32"
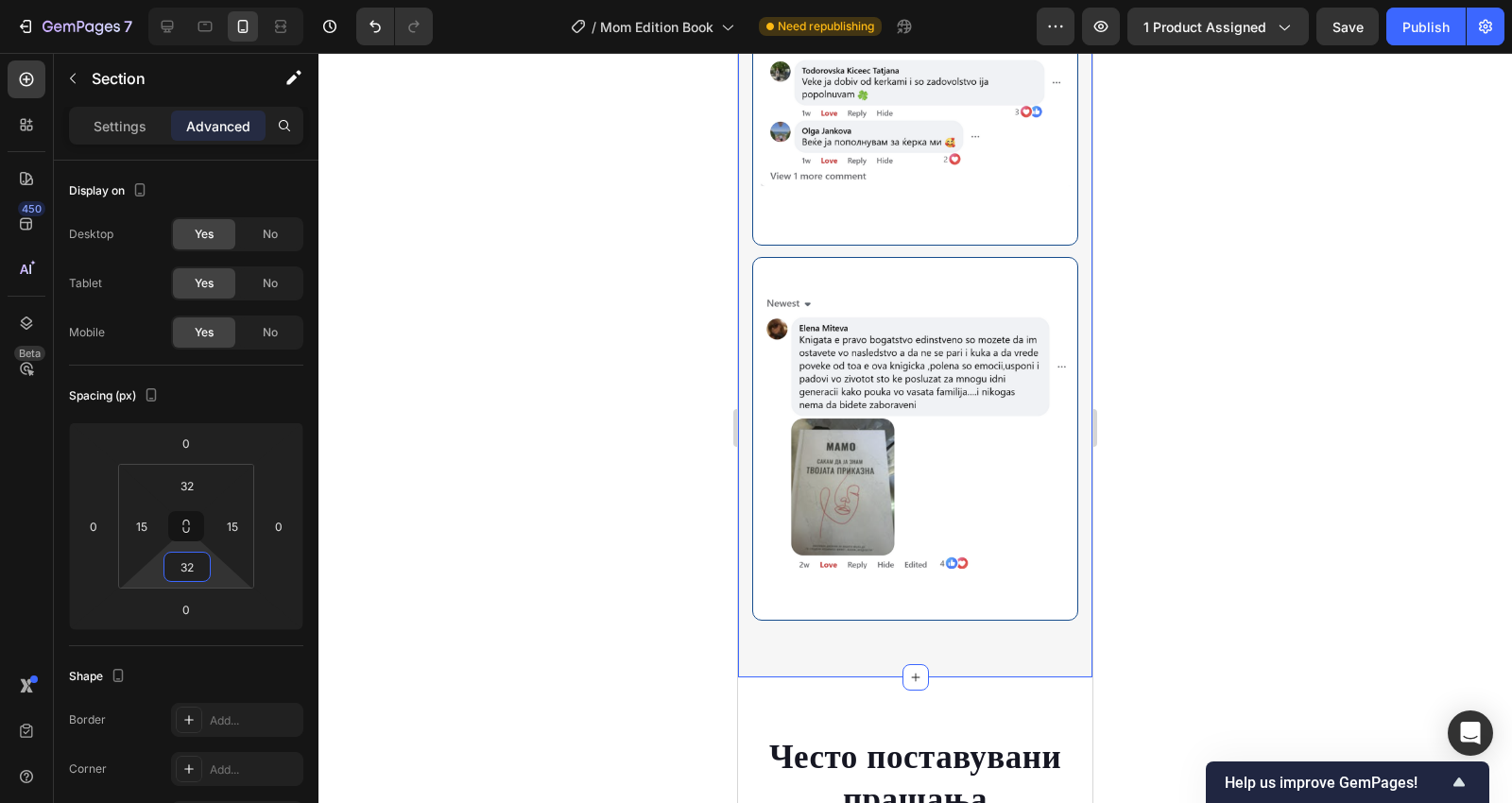
scroll to position [6413, 0]
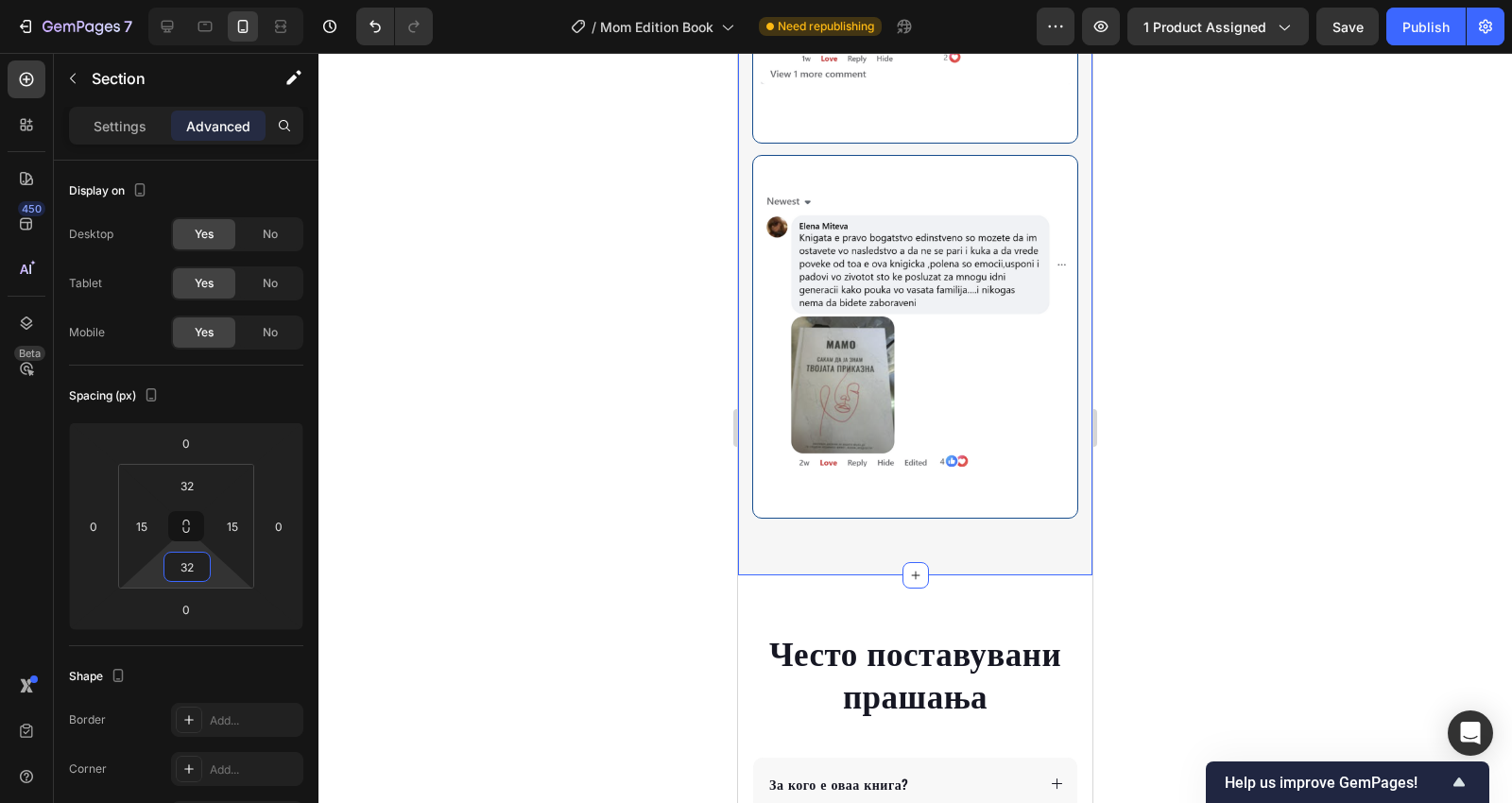
drag, startPoint x: 1214, startPoint y: 457, endPoint x: 1152, endPoint y: 494, distance: 72.2
click at [1214, 455] on div at bounding box center [915, 427] width 1193 height 750
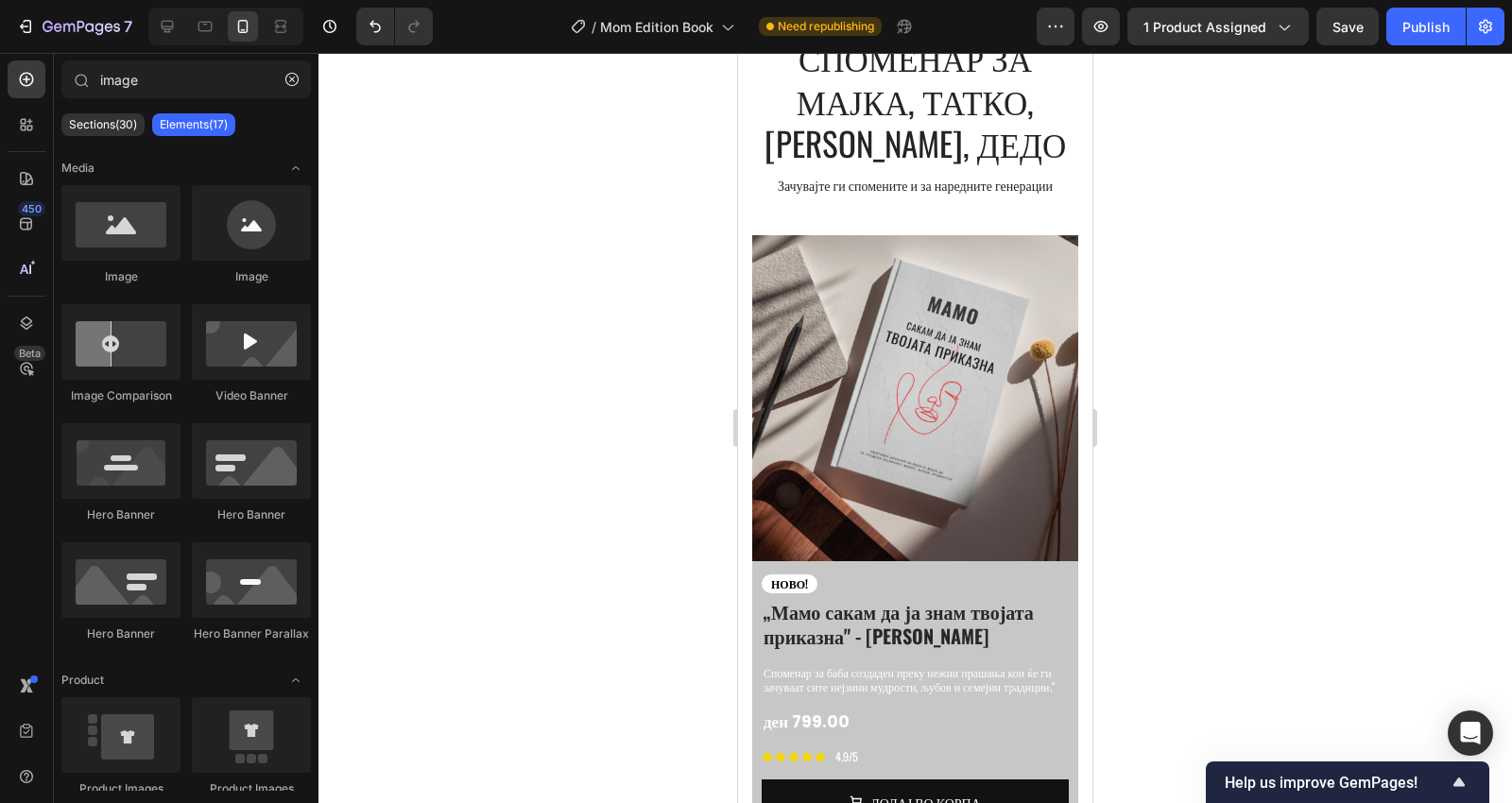
scroll to position [2561, 0]
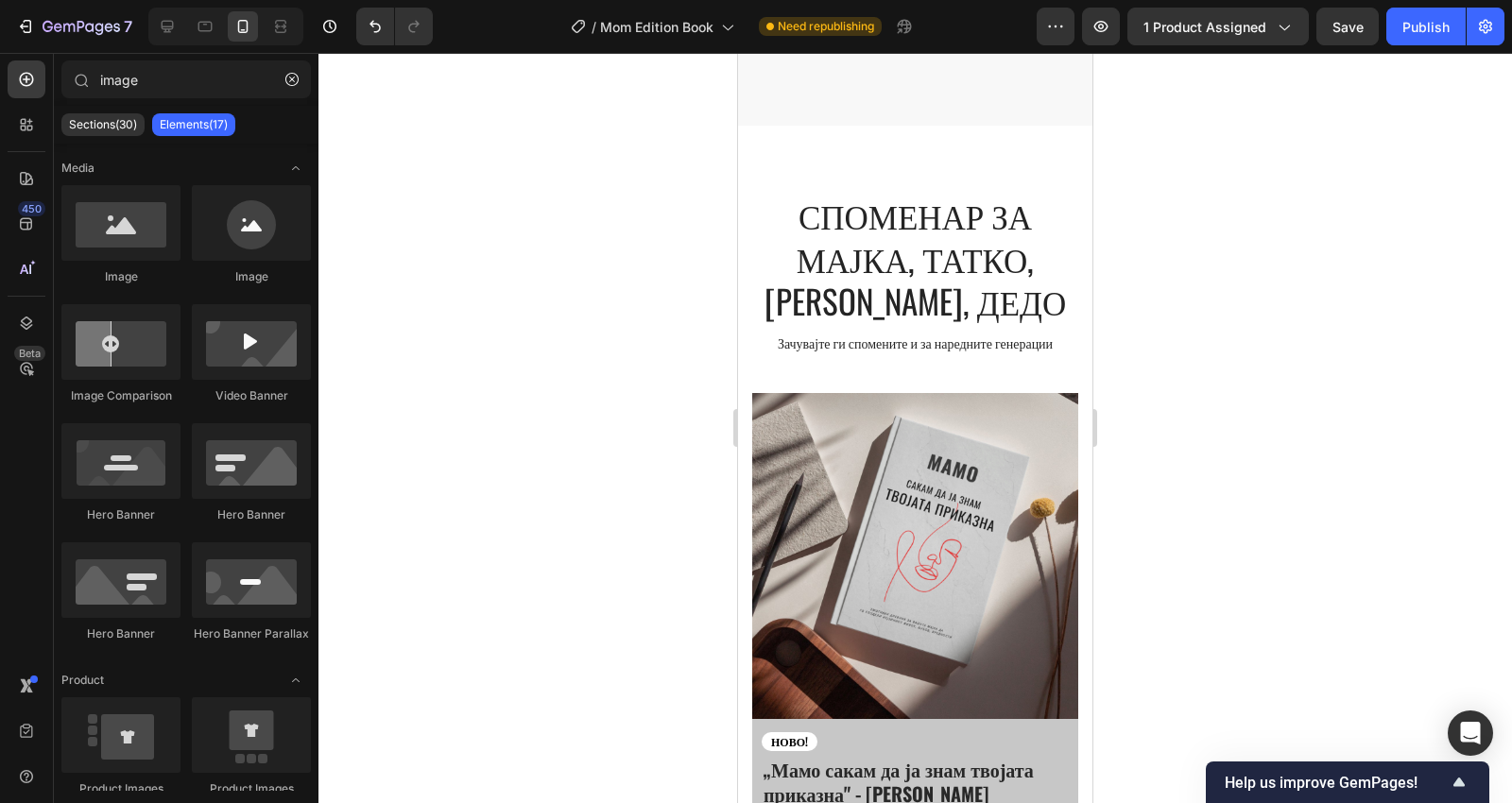
drag, startPoint x: 1086, startPoint y: 675, endPoint x: 1847, endPoint y: 381, distance: 815.8
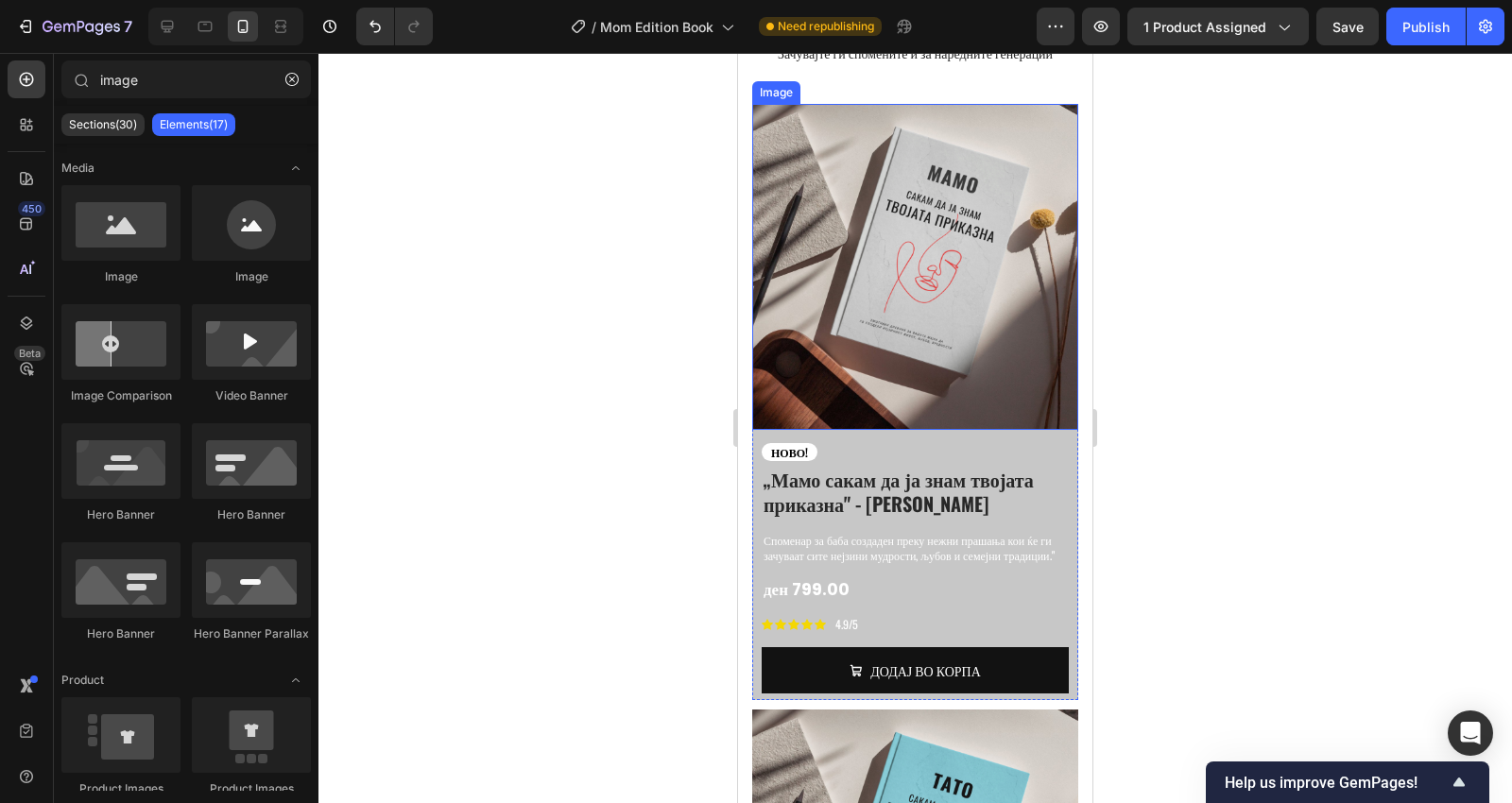
click at [768, 381] on img at bounding box center [915, 267] width 326 height 325
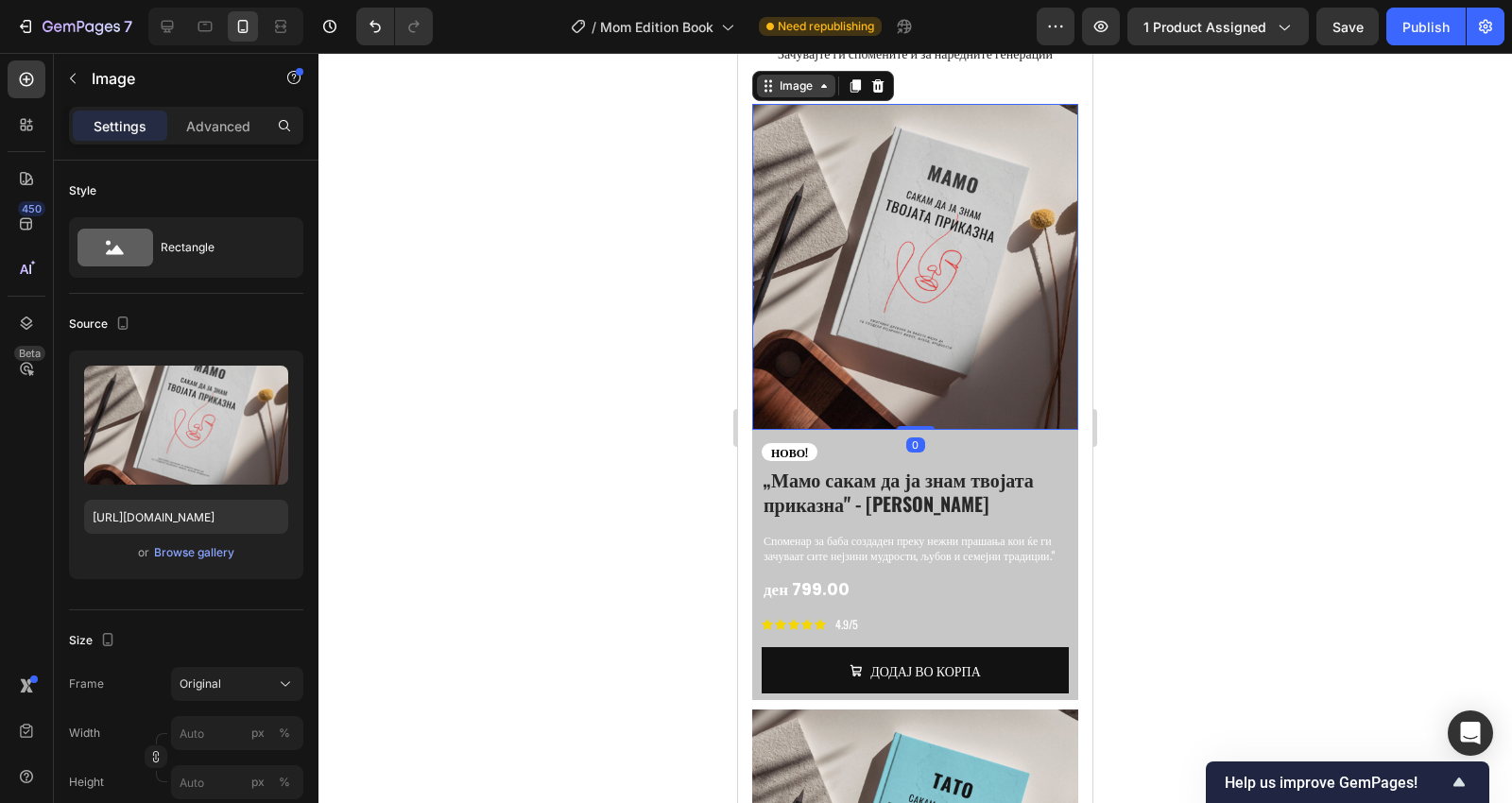
click at [825, 93] on icon at bounding box center [824, 86] width 15 height 15
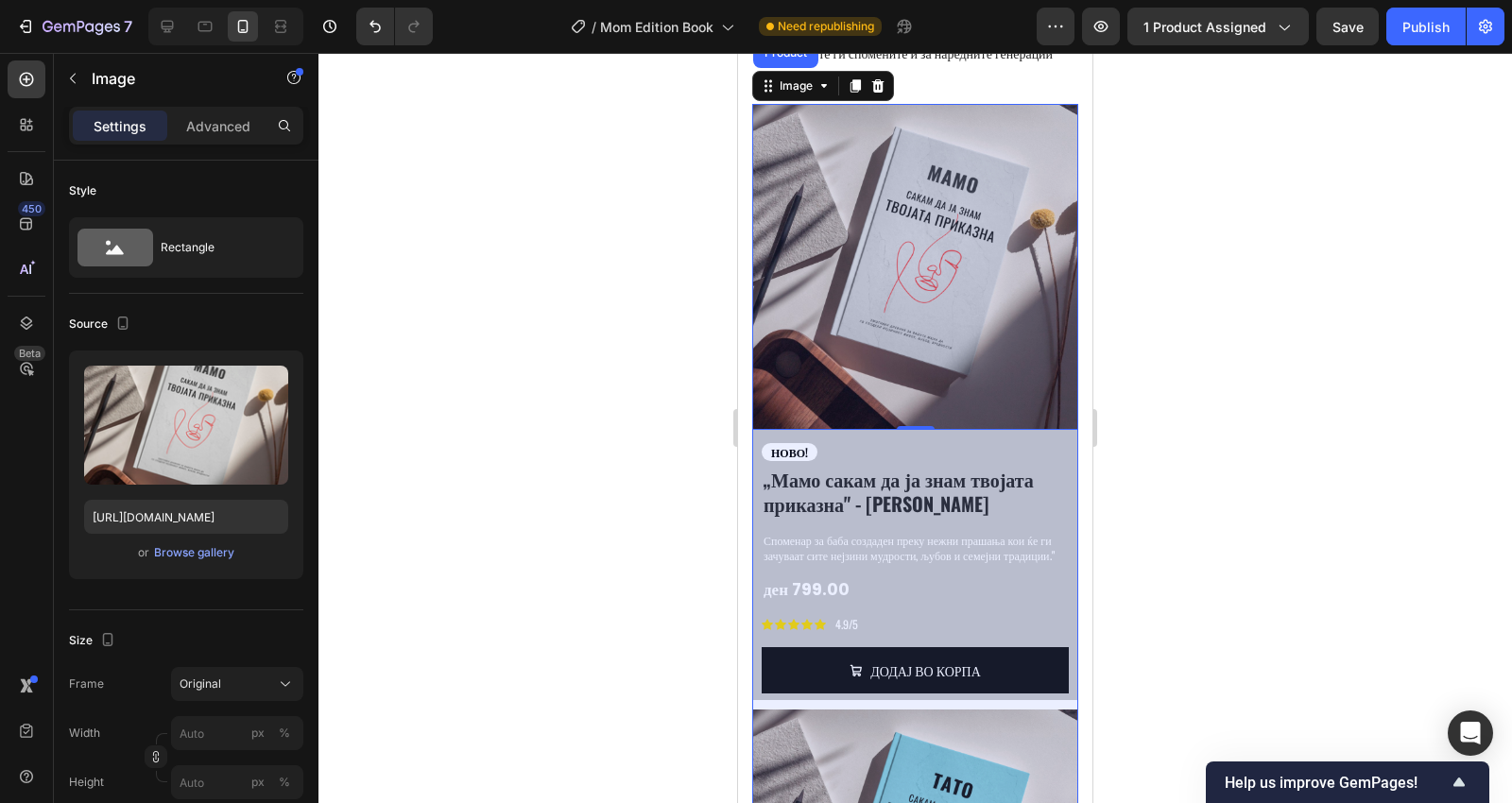
click at [792, 25] on div "Row 4 cols" at bounding box center [794, 19] width 66 height 12
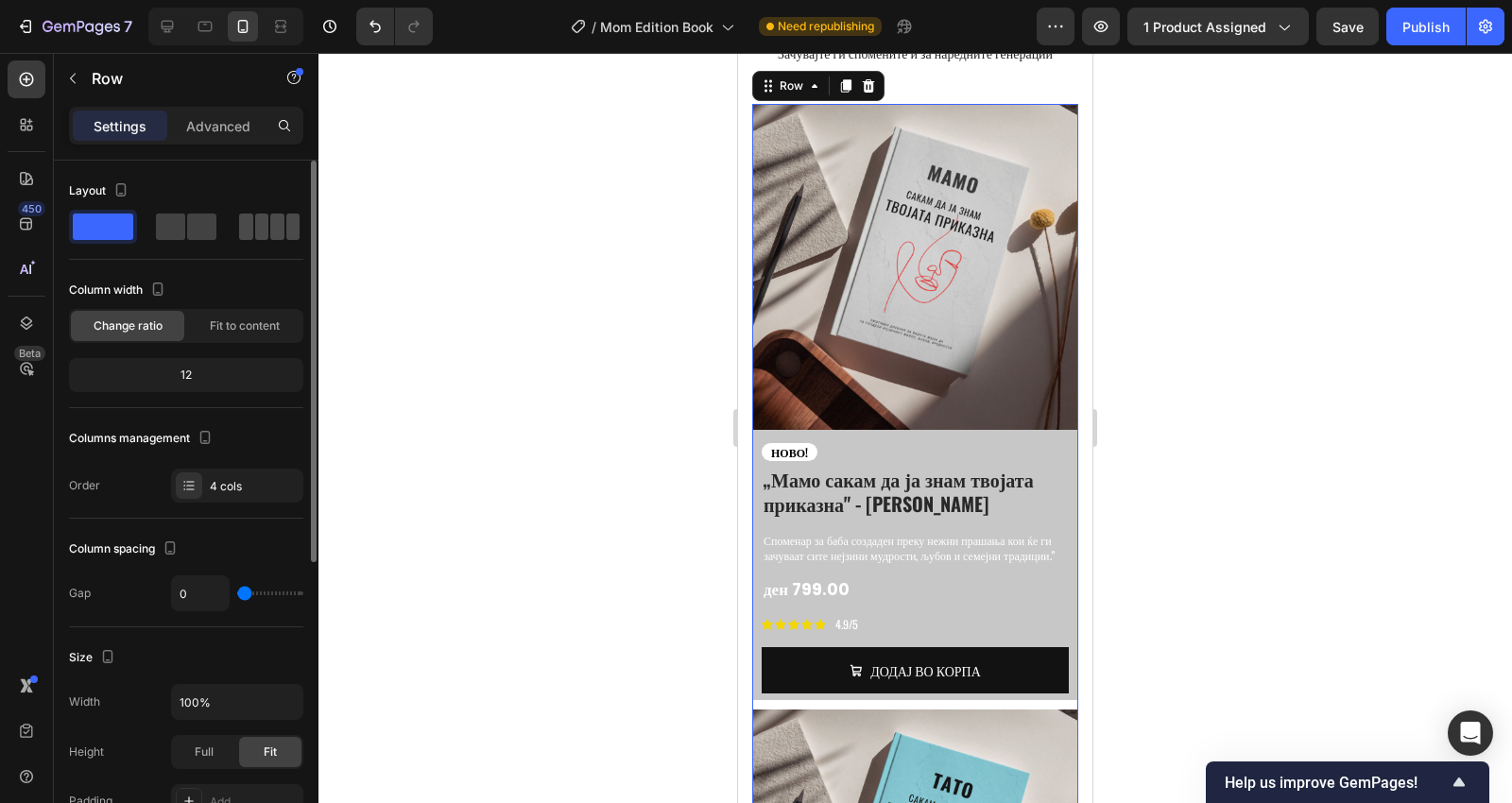
click at [271, 224] on span at bounding box center [277, 226] width 14 height 26
type input "10"
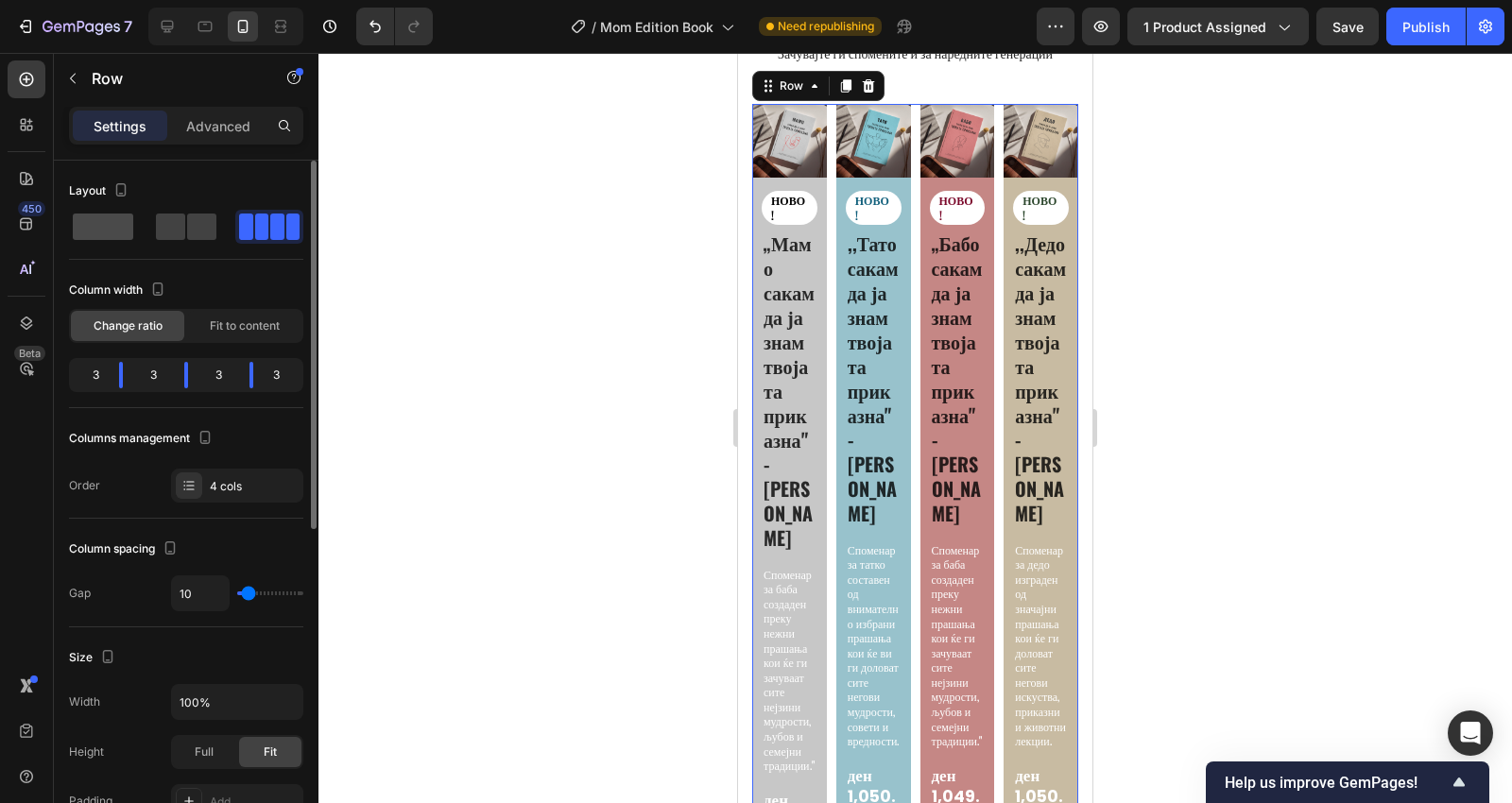
click at [121, 216] on span at bounding box center [103, 226] width 61 height 26
type input "0"
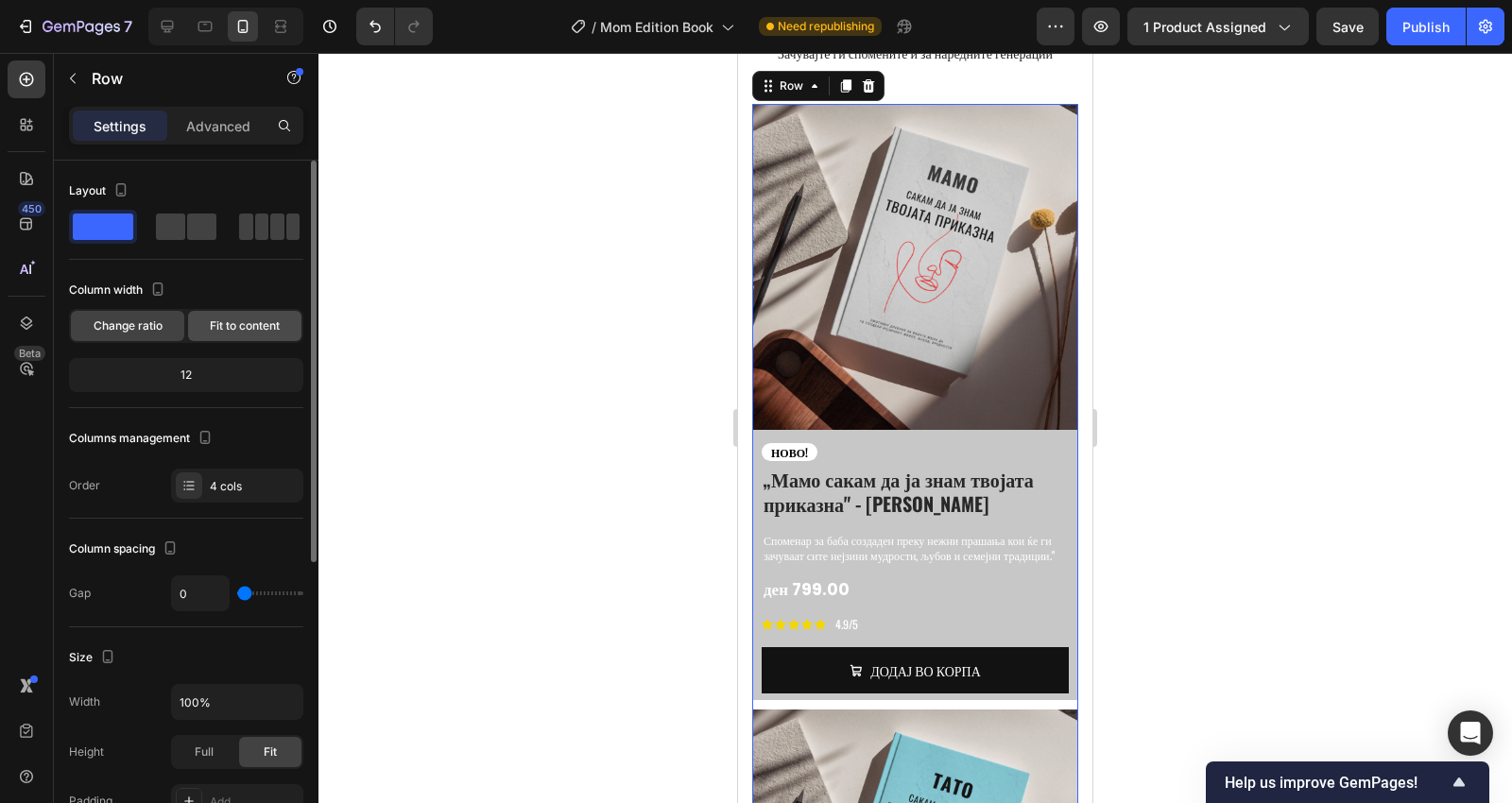
click at [236, 330] on span "Fit to content" at bounding box center [245, 326] width 70 height 17
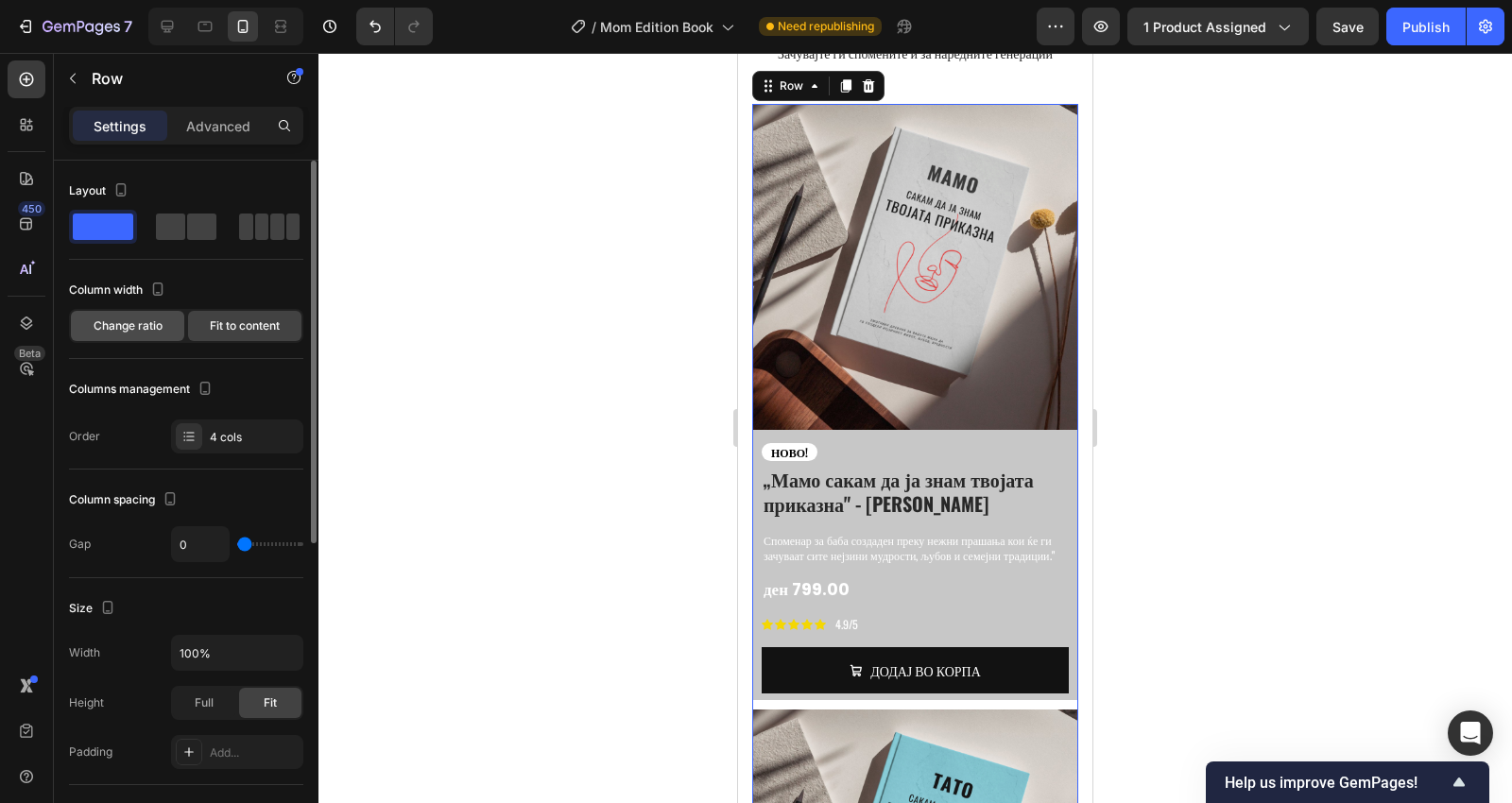
click at [157, 324] on span "Change ratio" at bounding box center [128, 326] width 69 height 17
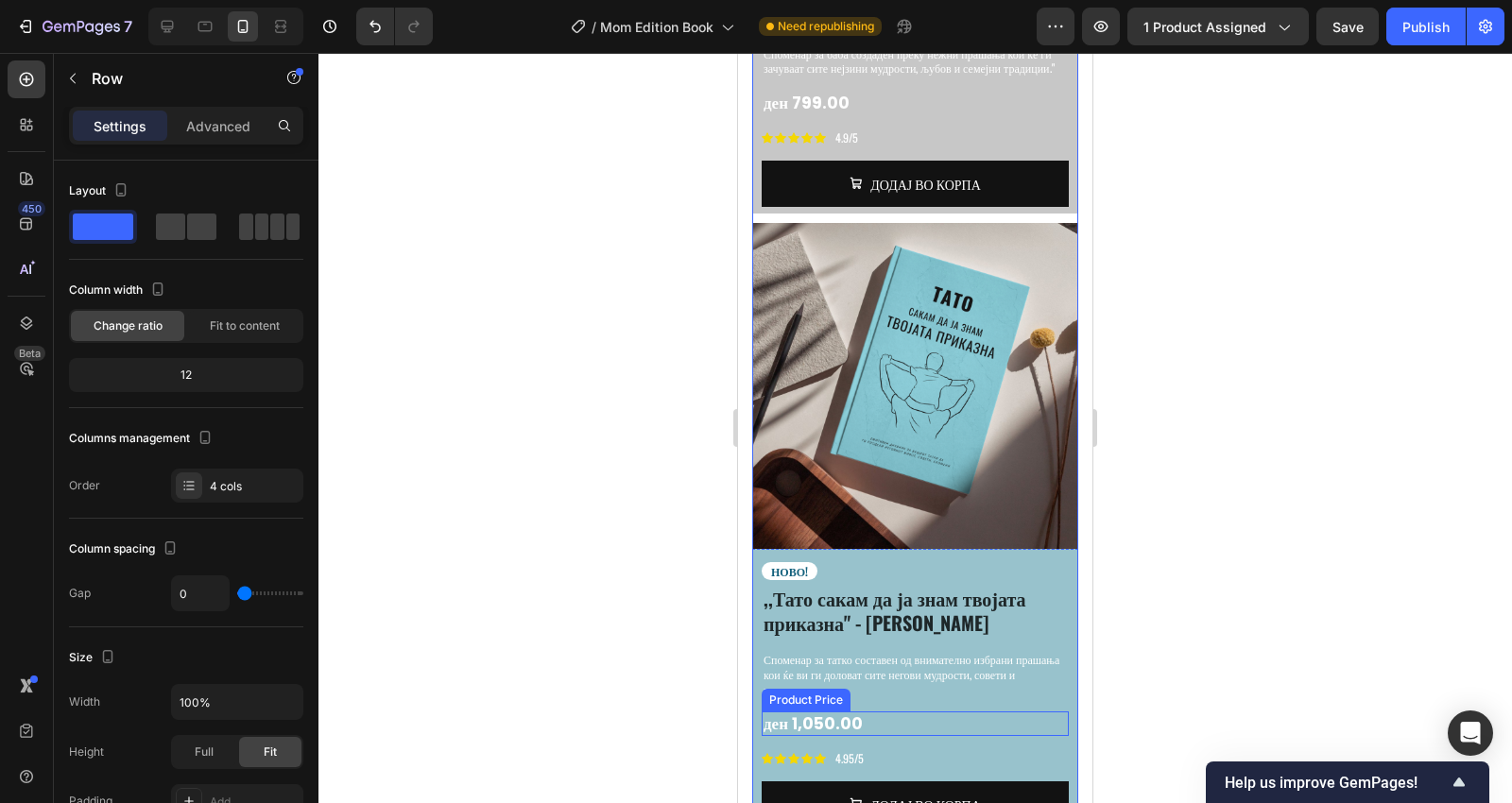
scroll to position [3401, 0]
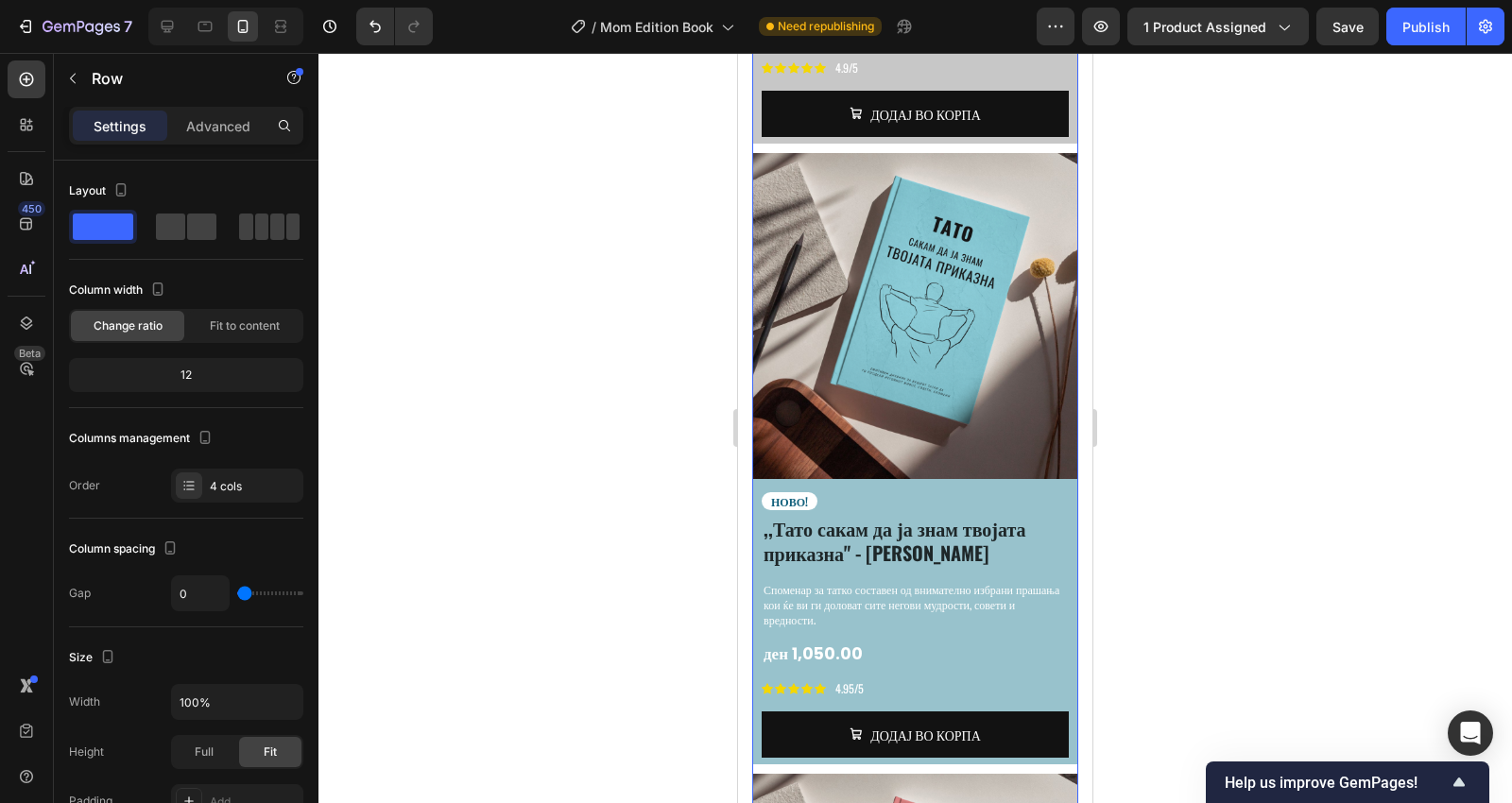
click at [1182, 487] on div at bounding box center [915, 427] width 1193 height 750
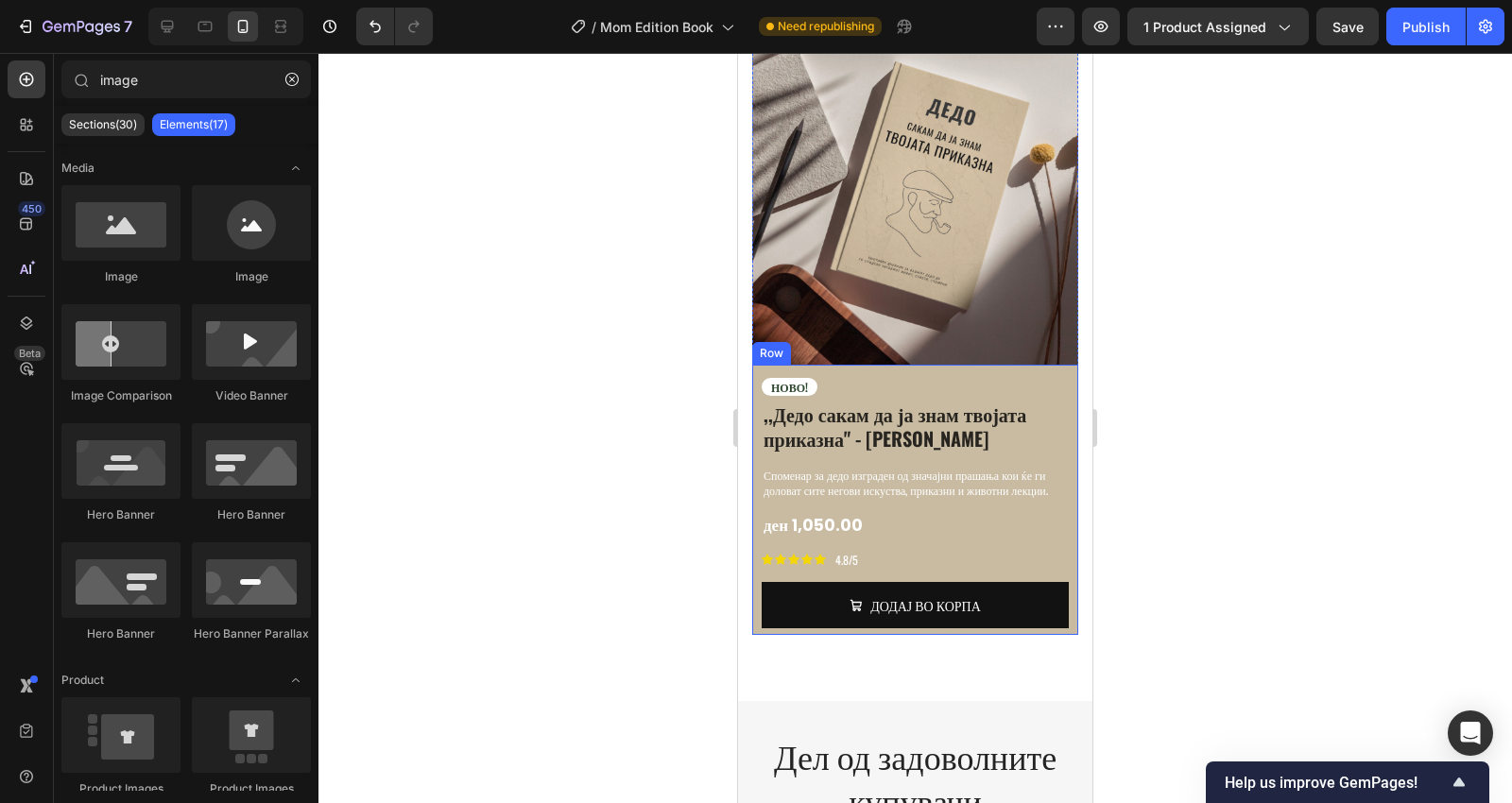
scroll to position [4870, 0]
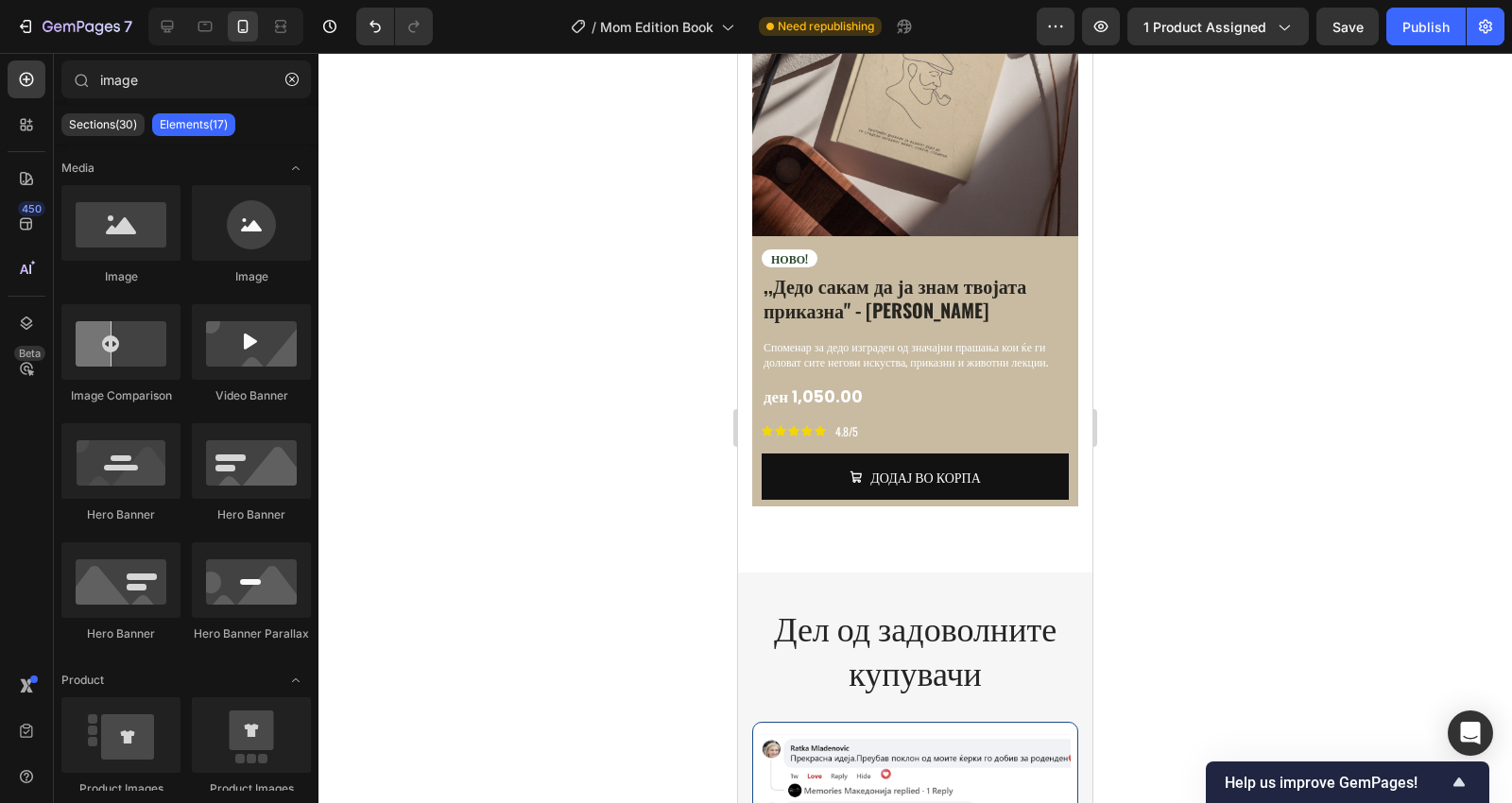
click at [1260, 419] on div at bounding box center [915, 427] width 1193 height 750
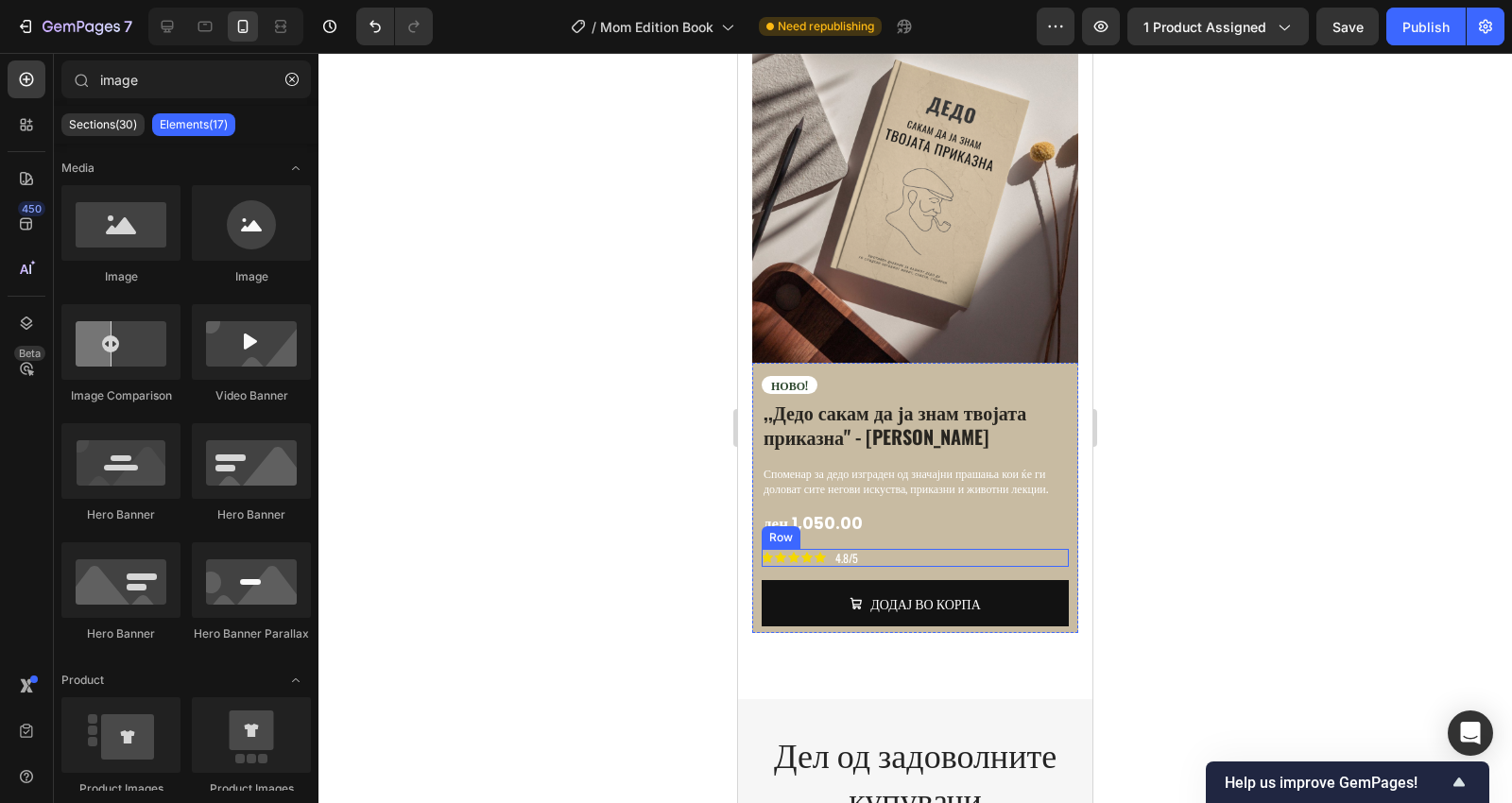
scroll to position [4801, 0]
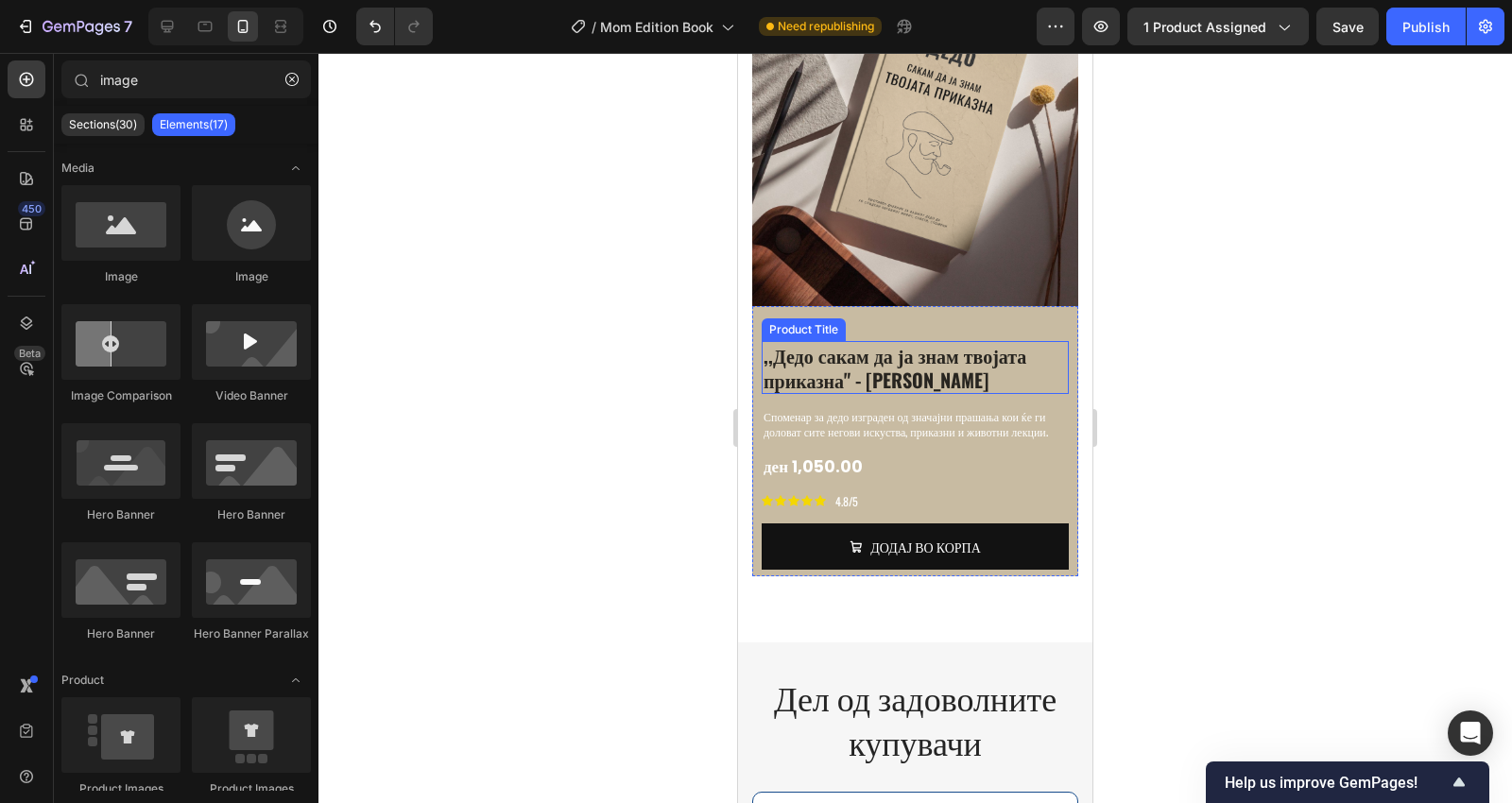
click at [917, 341] on h1 ",,Дедо сакам да ја знам твојата приказна" - [PERSON_NAME]" at bounding box center [915, 367] width 307 height 53
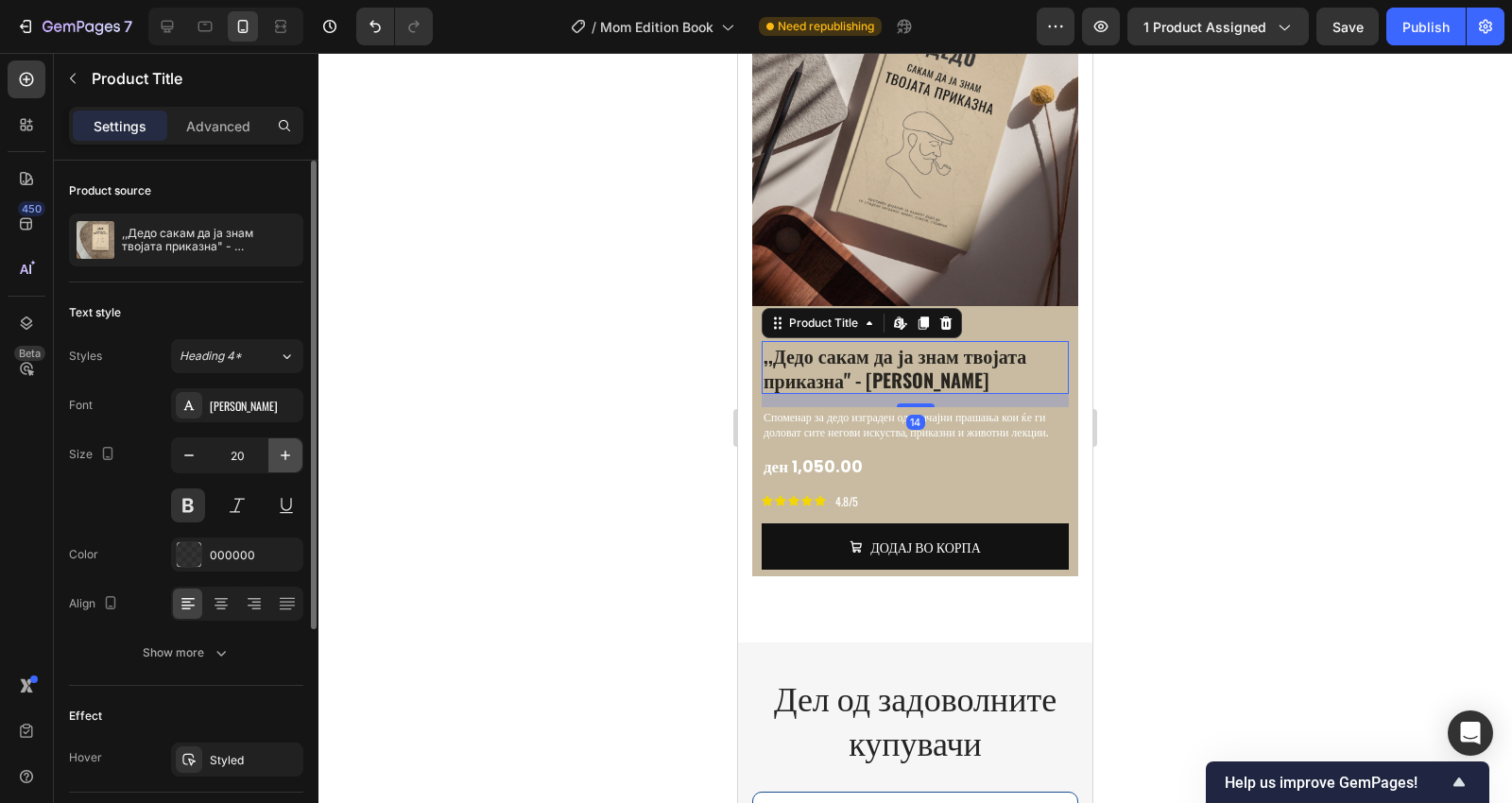
click at [277, 458] on icon "button" at bounding box center [285, 455] width 19 height 19
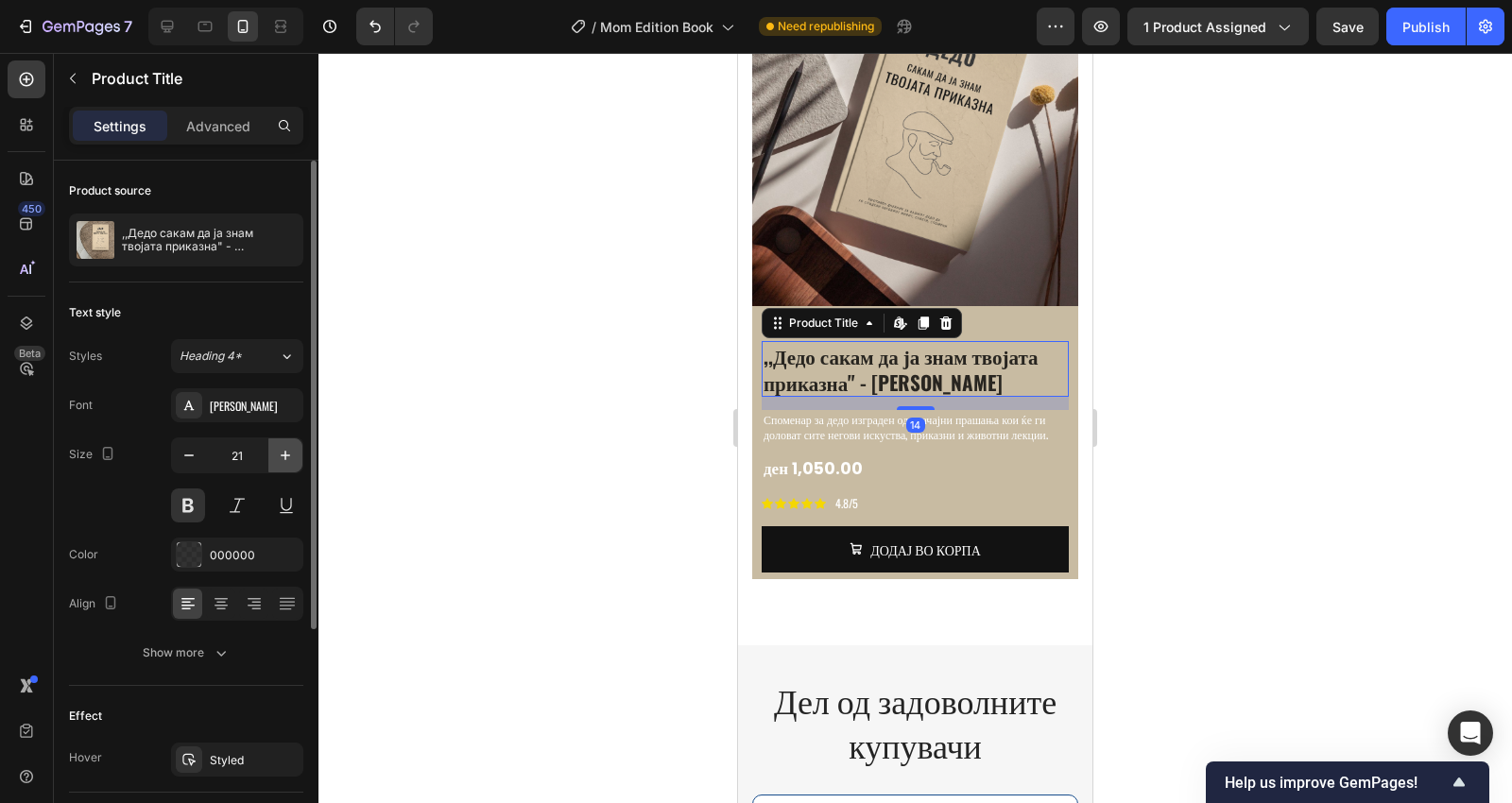
type input "22"
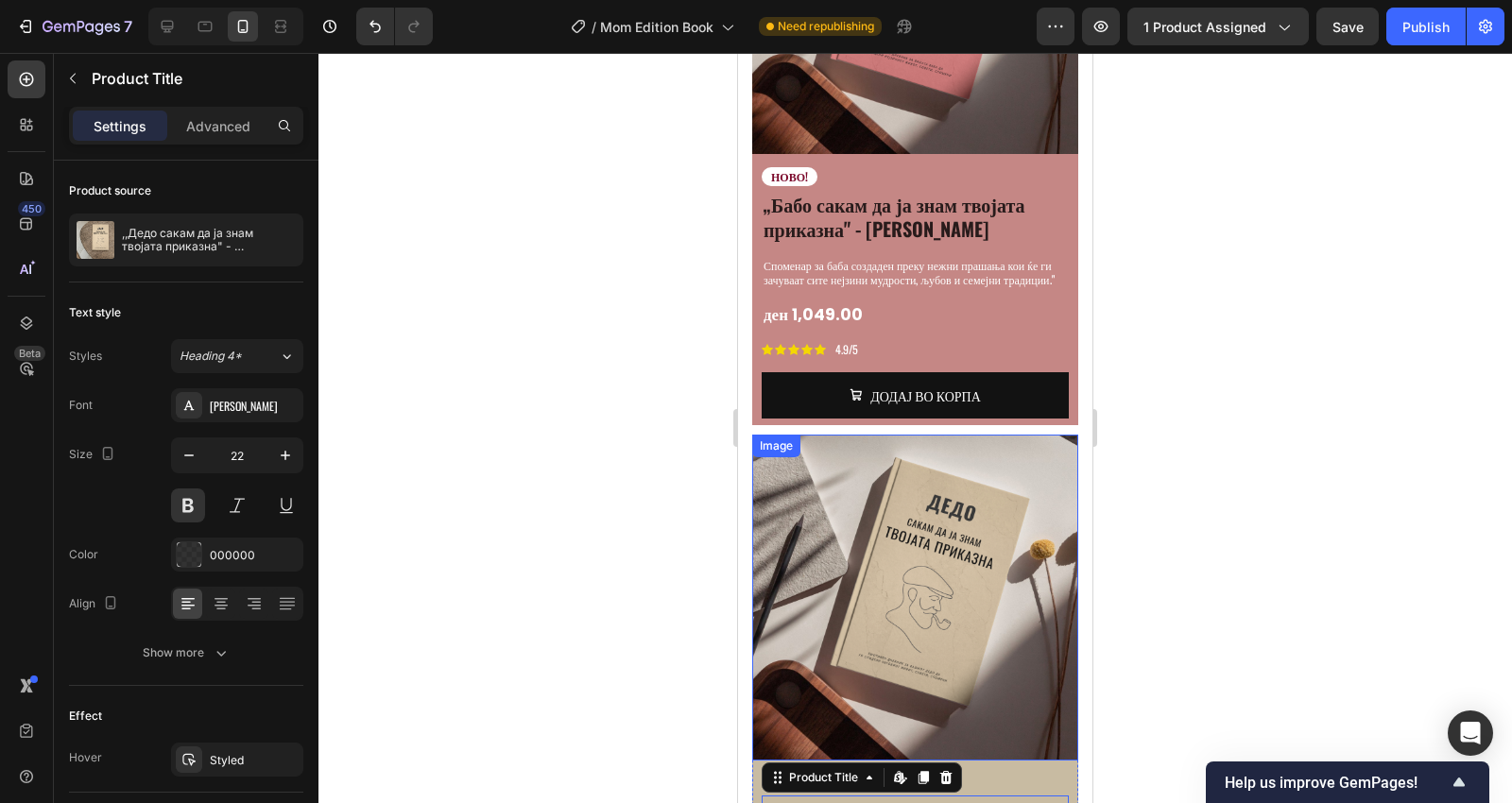
scroll to position [4311, 0]
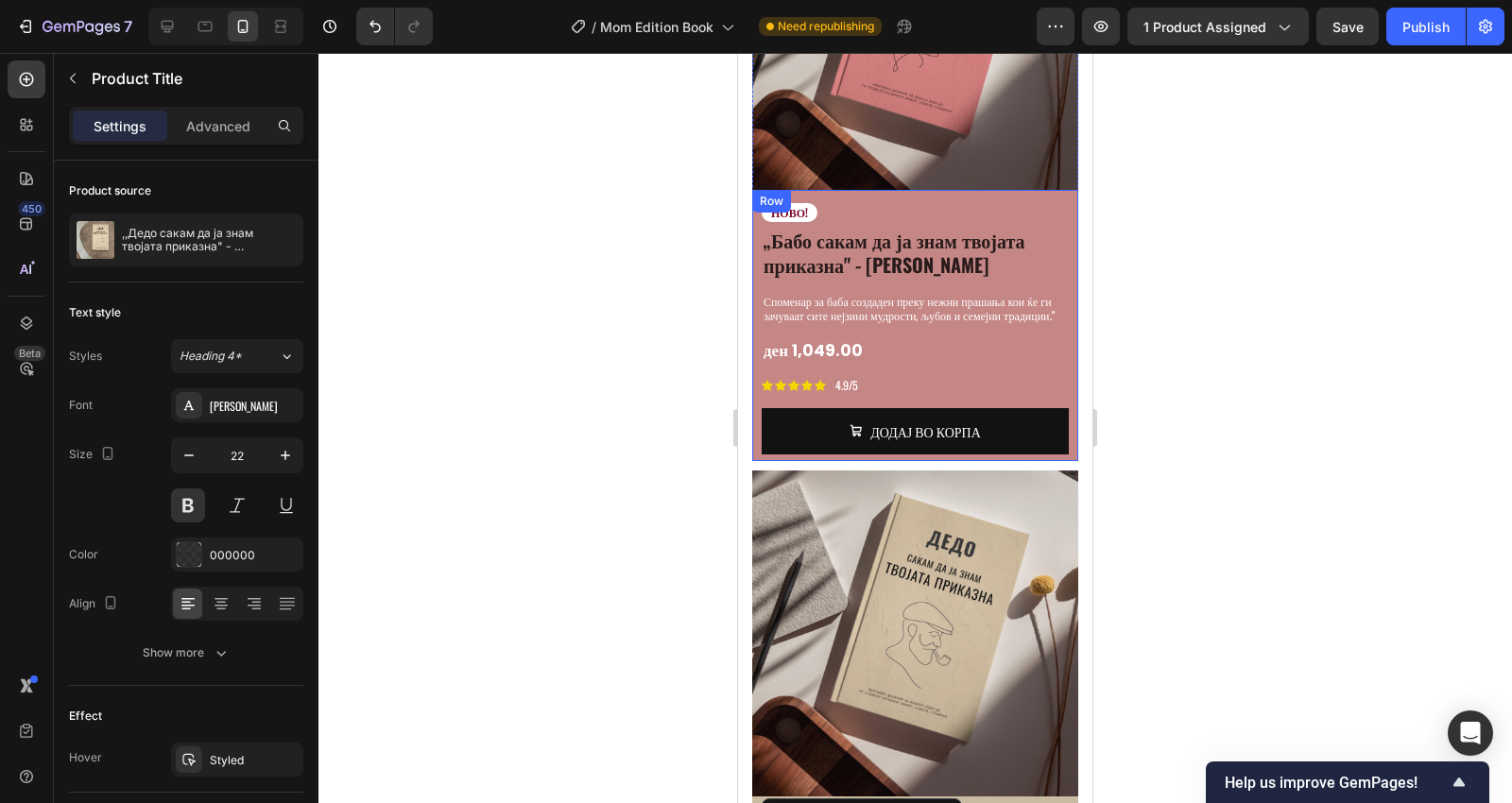
click at [850, 225] on h1 "„Бабо сакам да ја знам твојата приказна" - [PERSON_NAME]" at bounding box center [915, 251] width 307 height 53
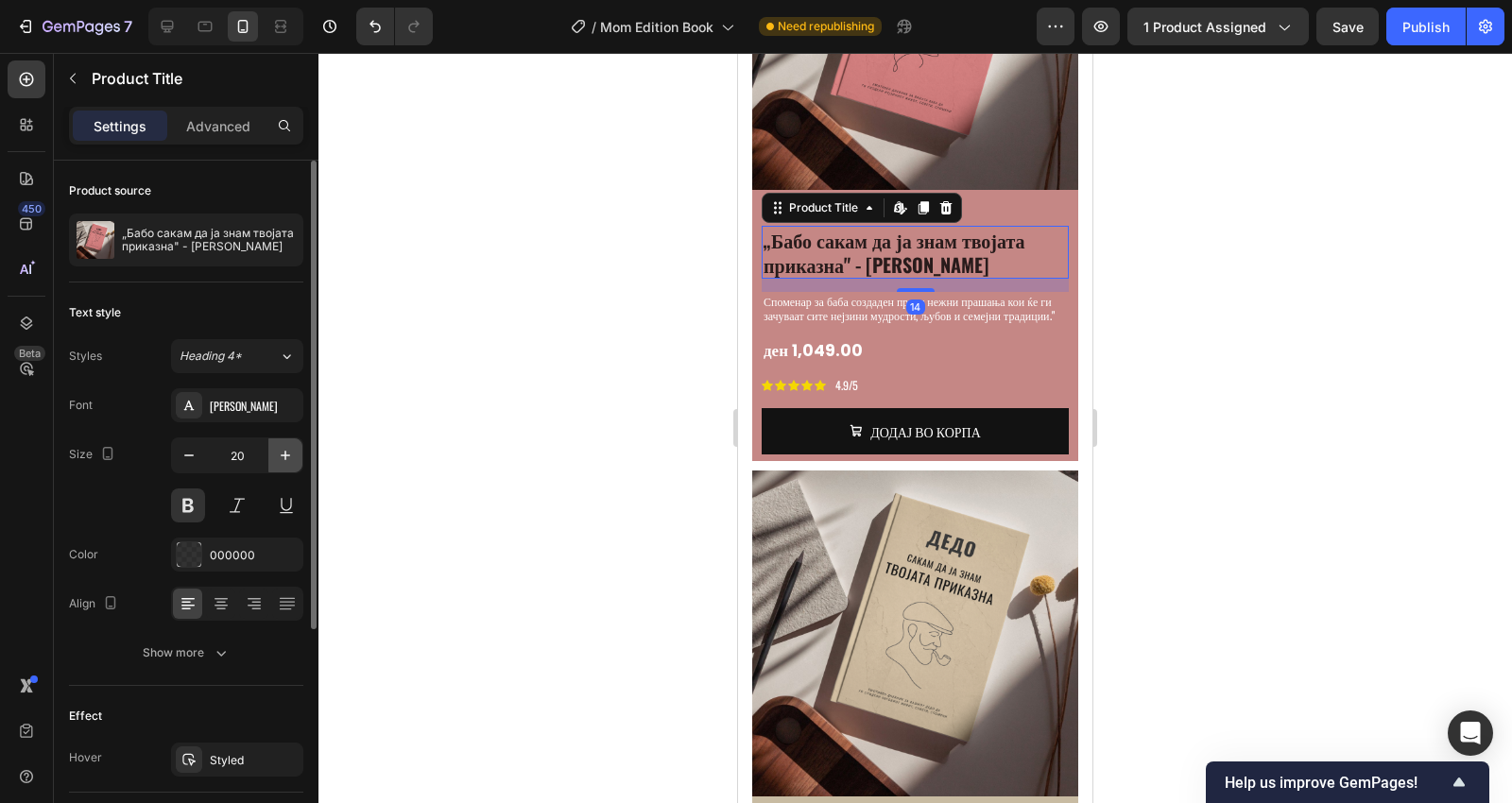
click at [280, 459] on icon "button" at bounding box center [285, 455] width 19 height 19
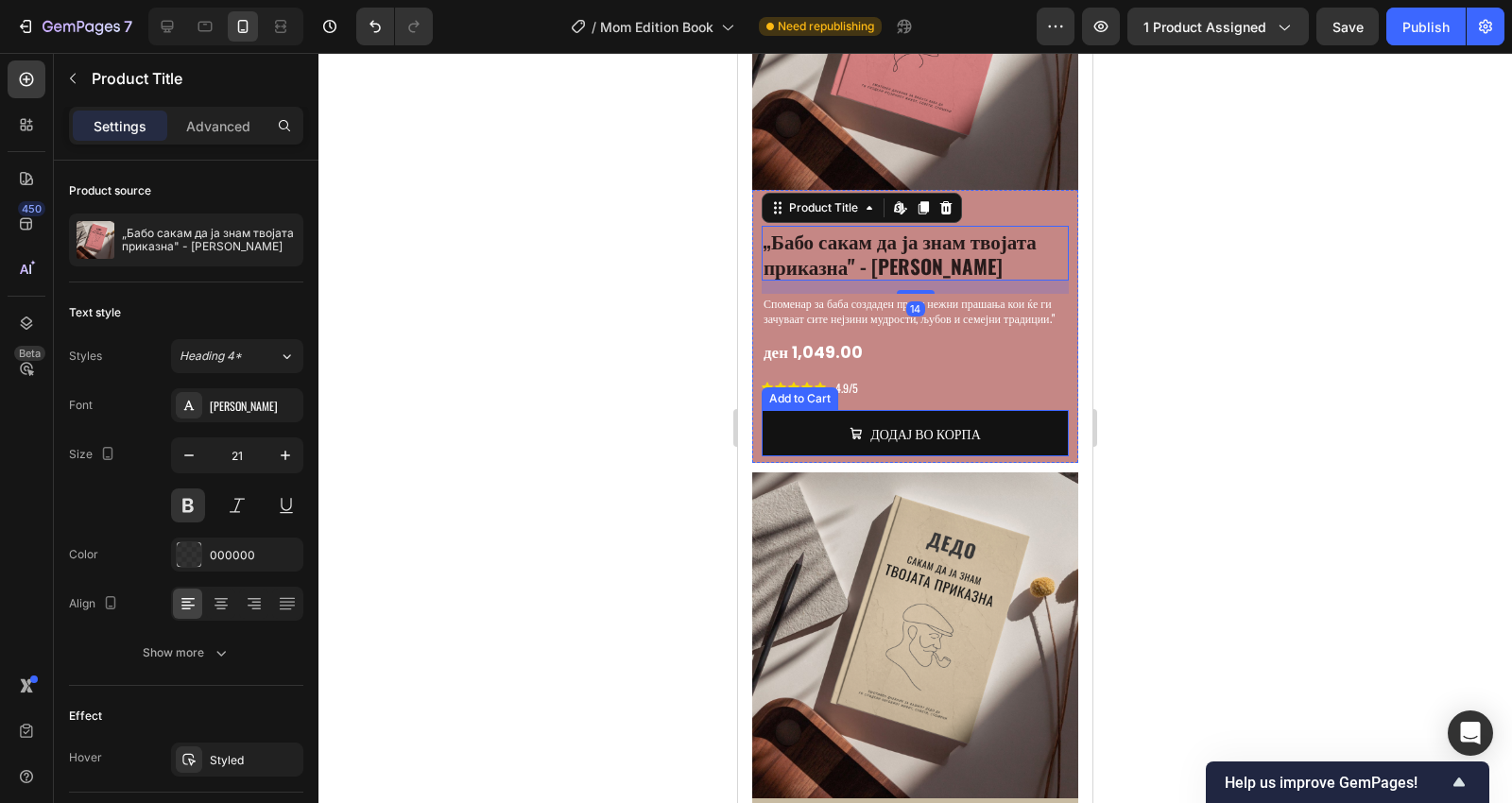
type input "22"
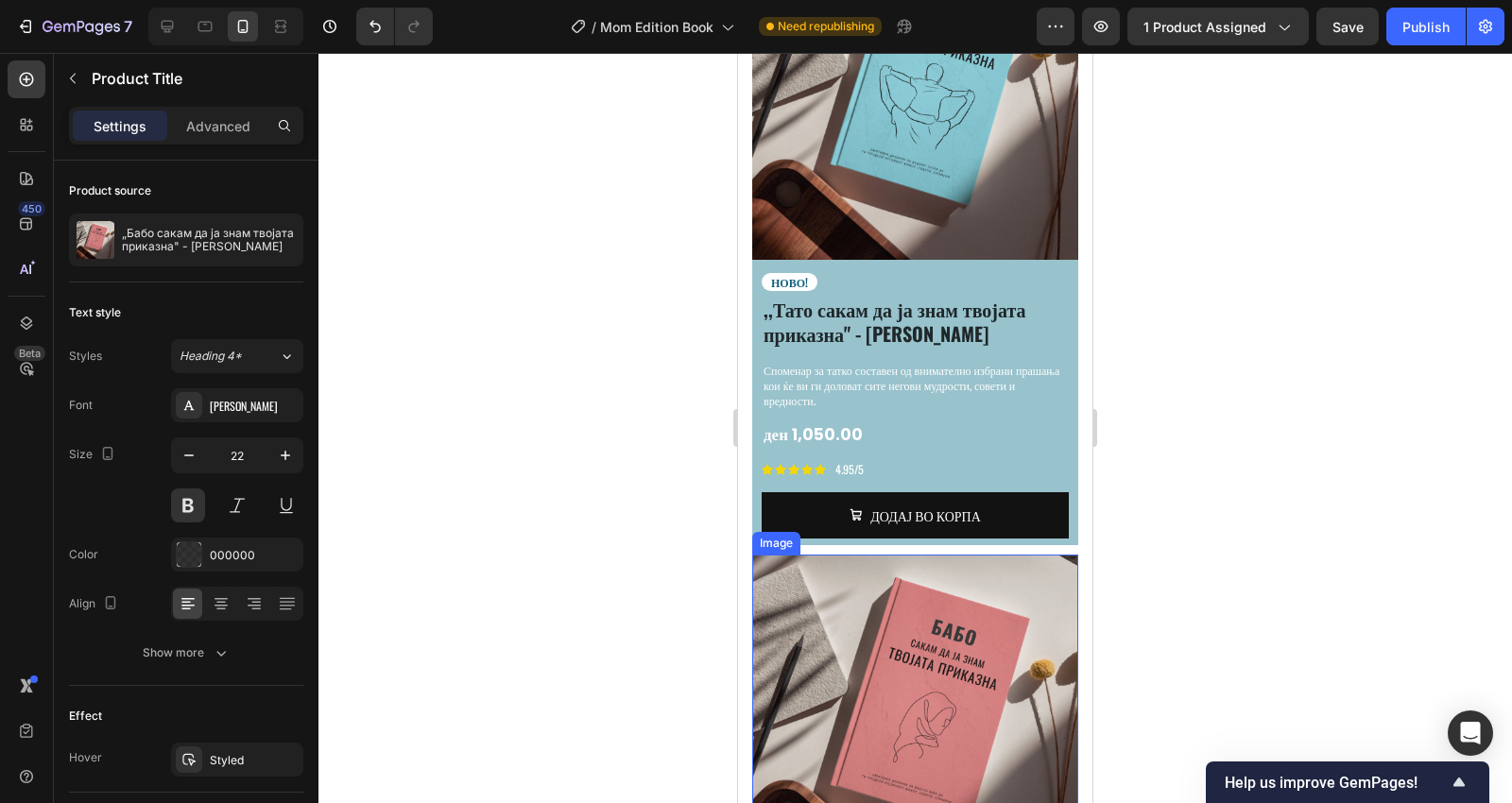
scroll to position [3540, 0]
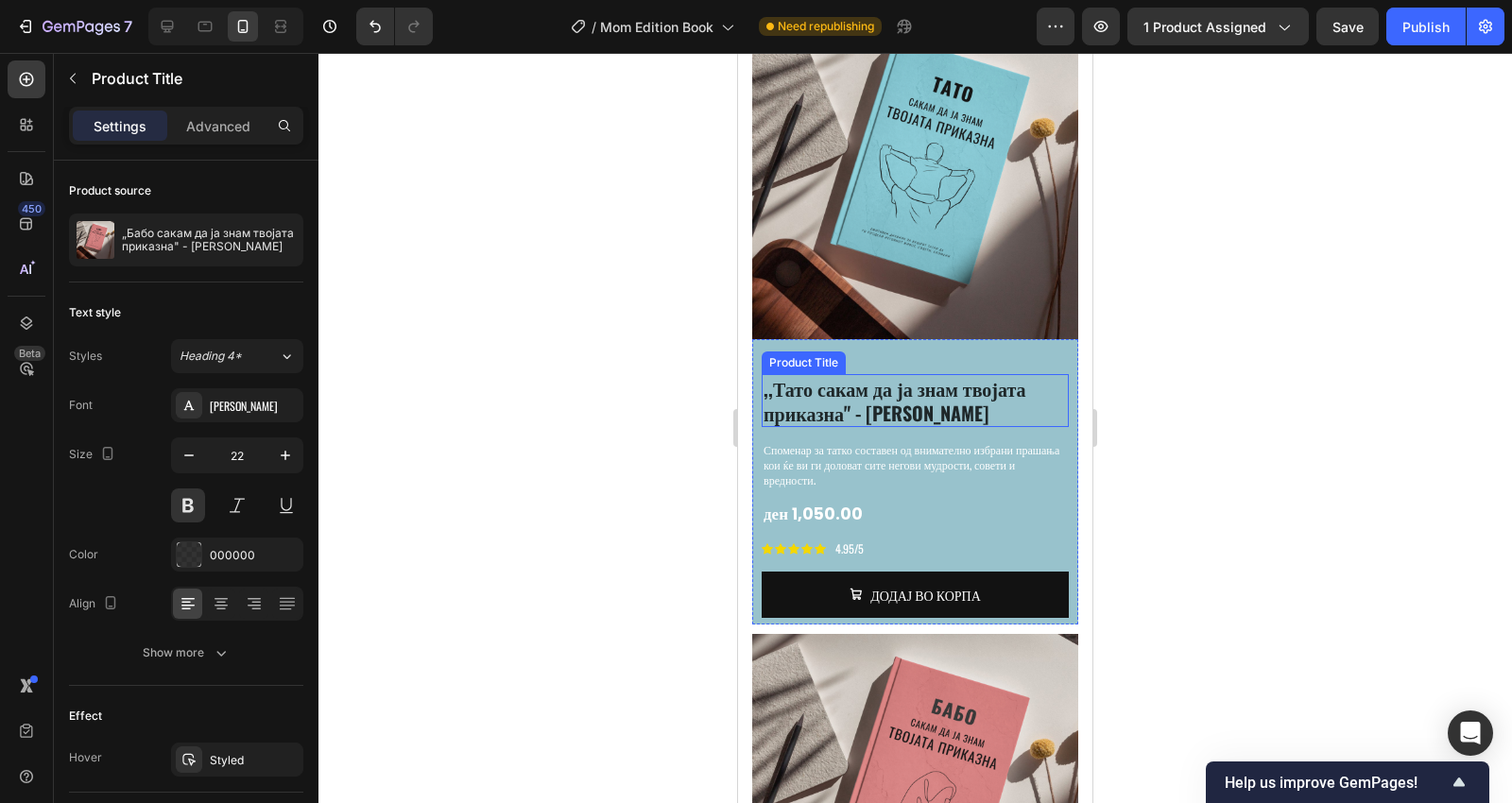
click at [879, 375] on h1 ",,Тато сакам да ја знам твојата приказна" - [PERSON_NAME]" at bounding box center [915, 401] width 307 height 53
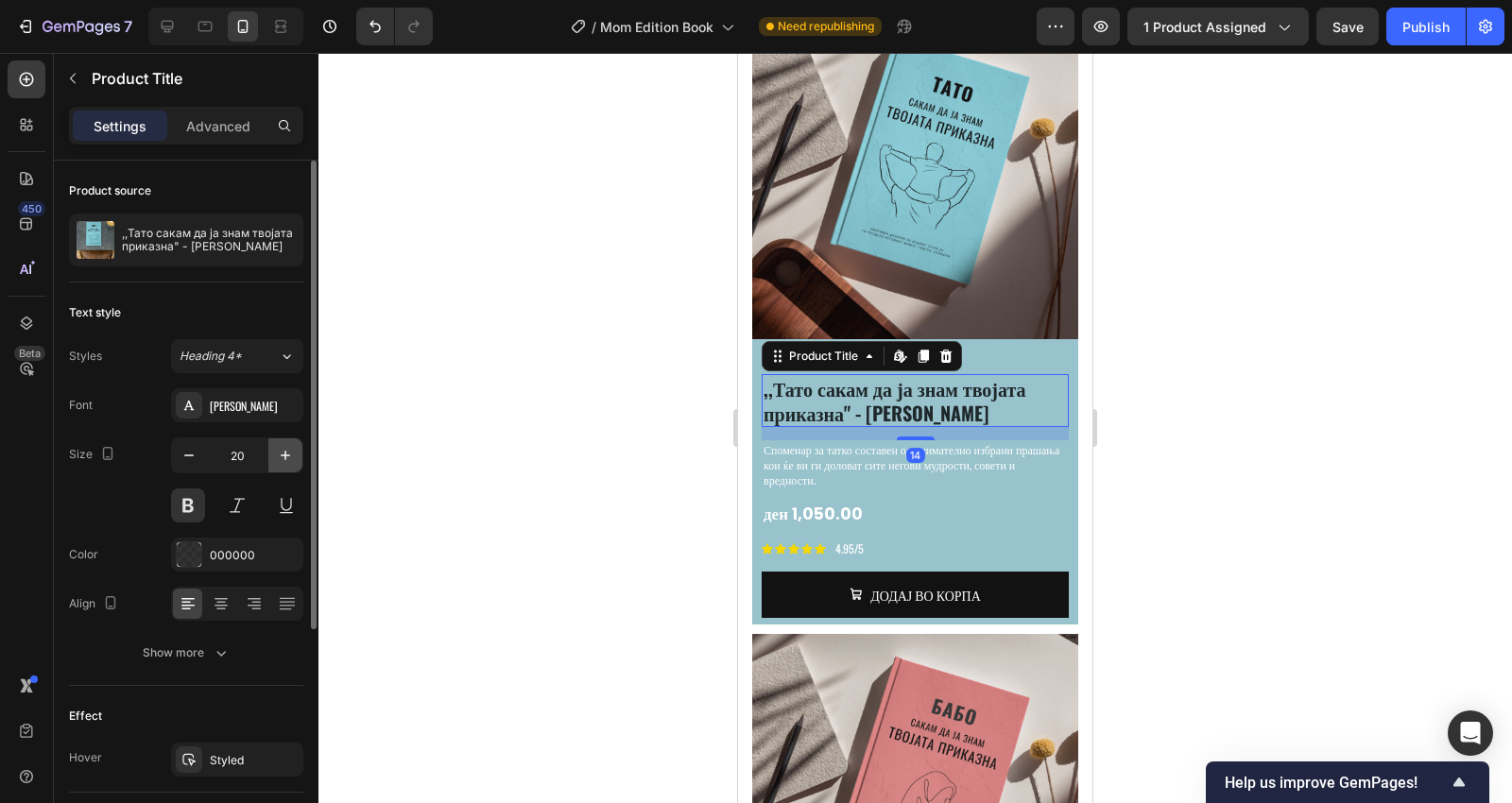
click at [282, 456] on icon "button" at bounding box center [285, 455] width 19 height 19
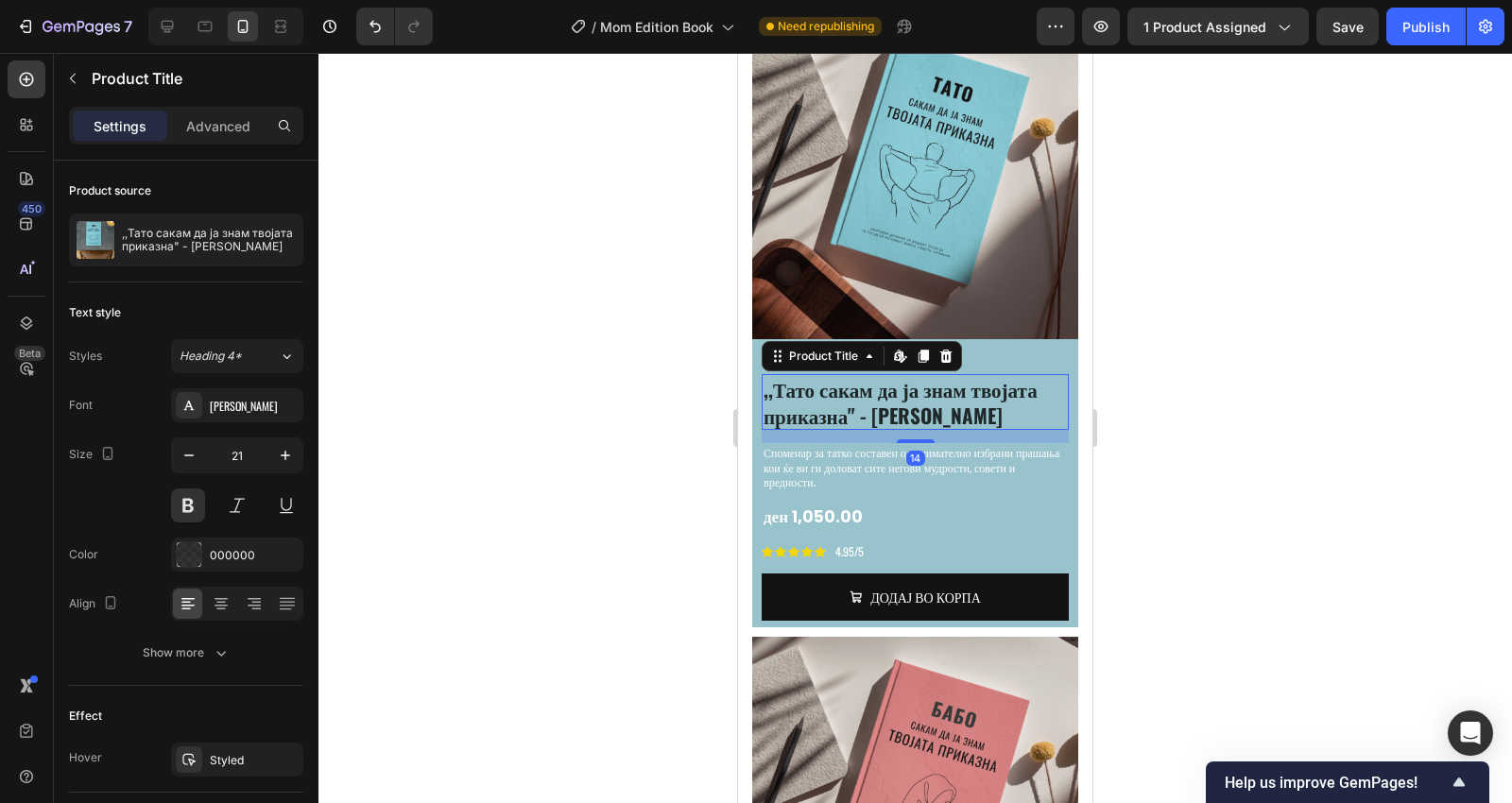
type input "22"
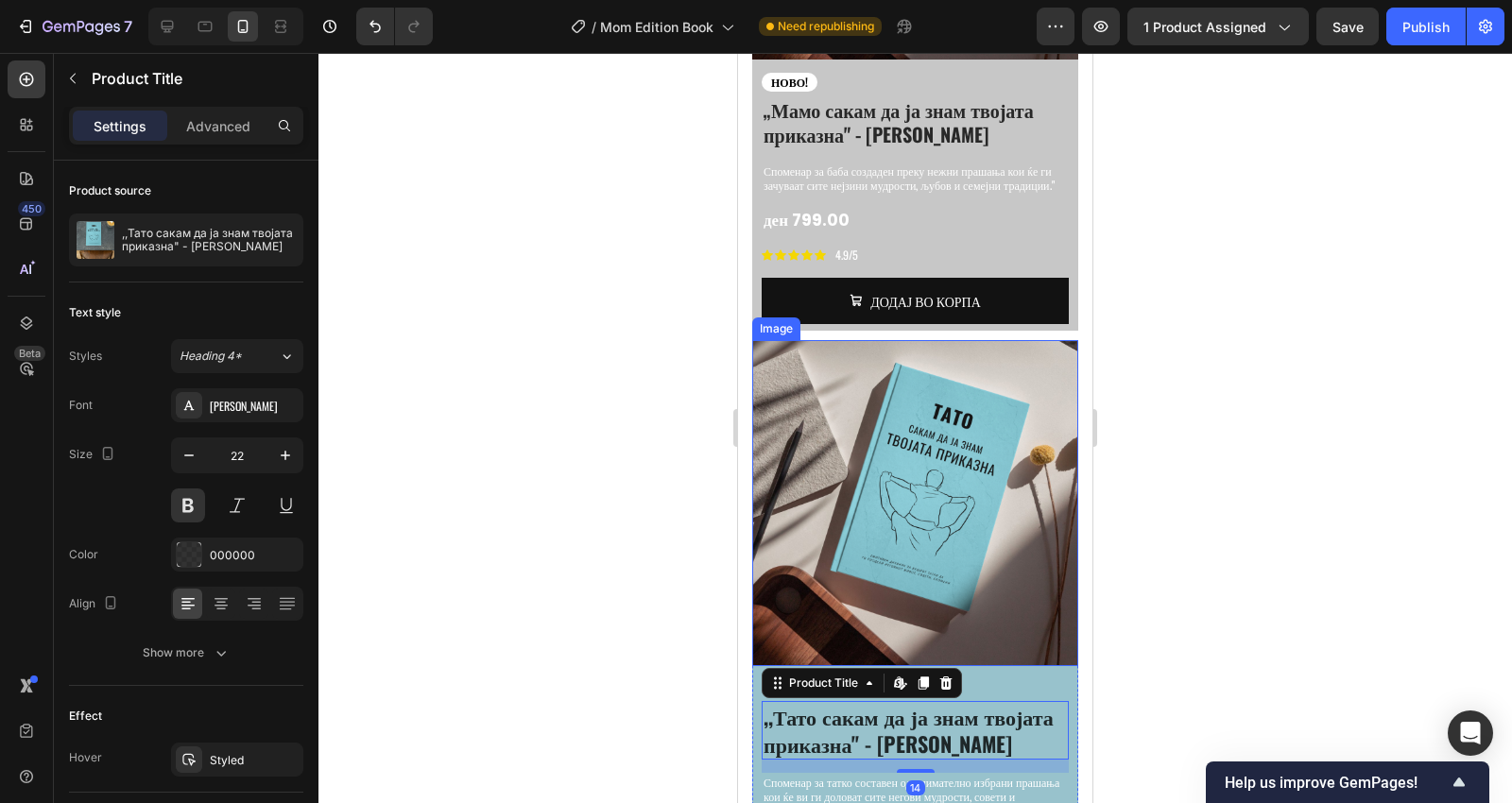
scroll to position [3121, 0]
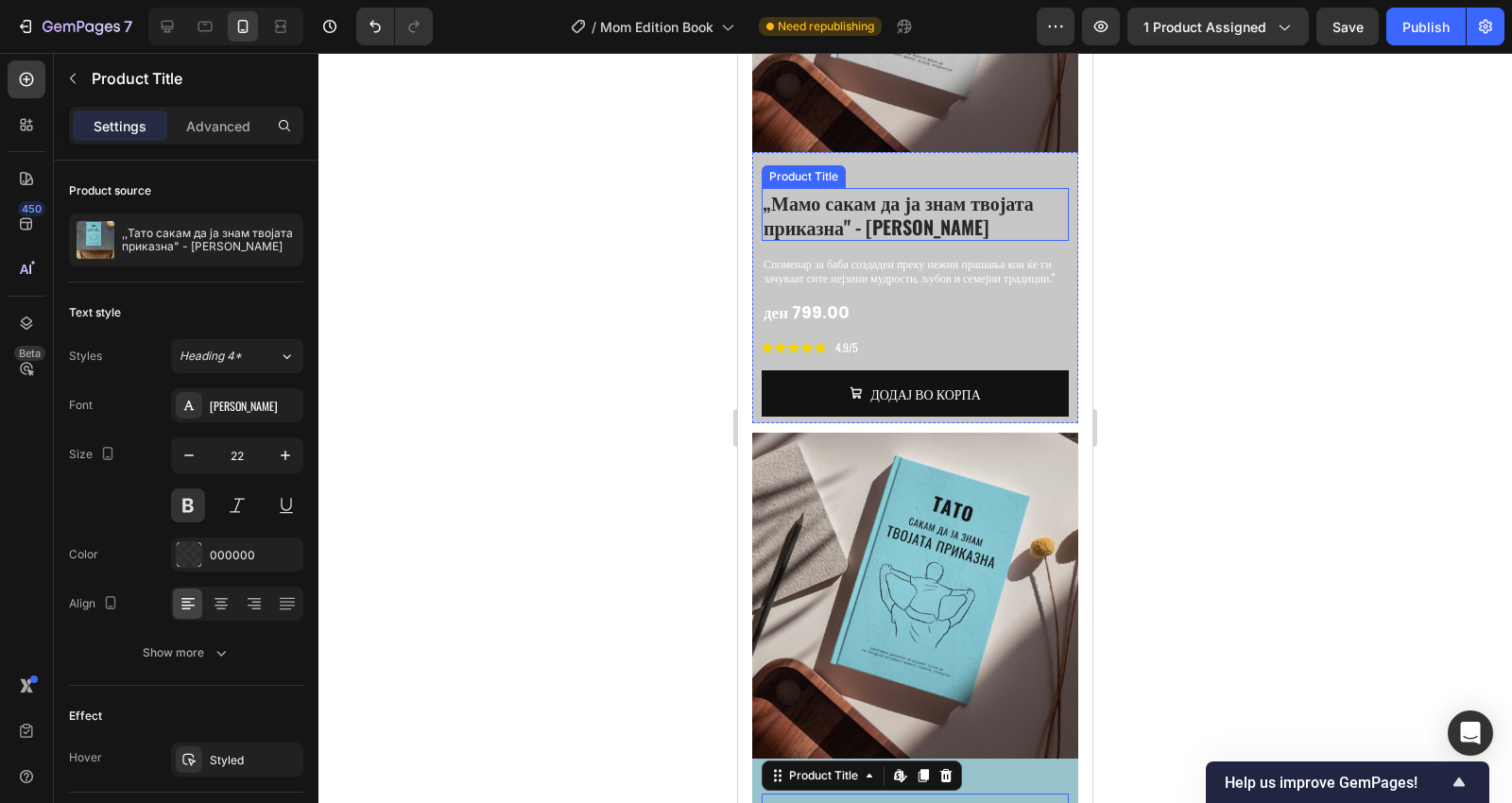
click at [910, 188] on h1 "„Мамо сакам да ја знам твојата приказна" - [PERSON_NAME]" at bounding box center [915, 214] width 307 height 53
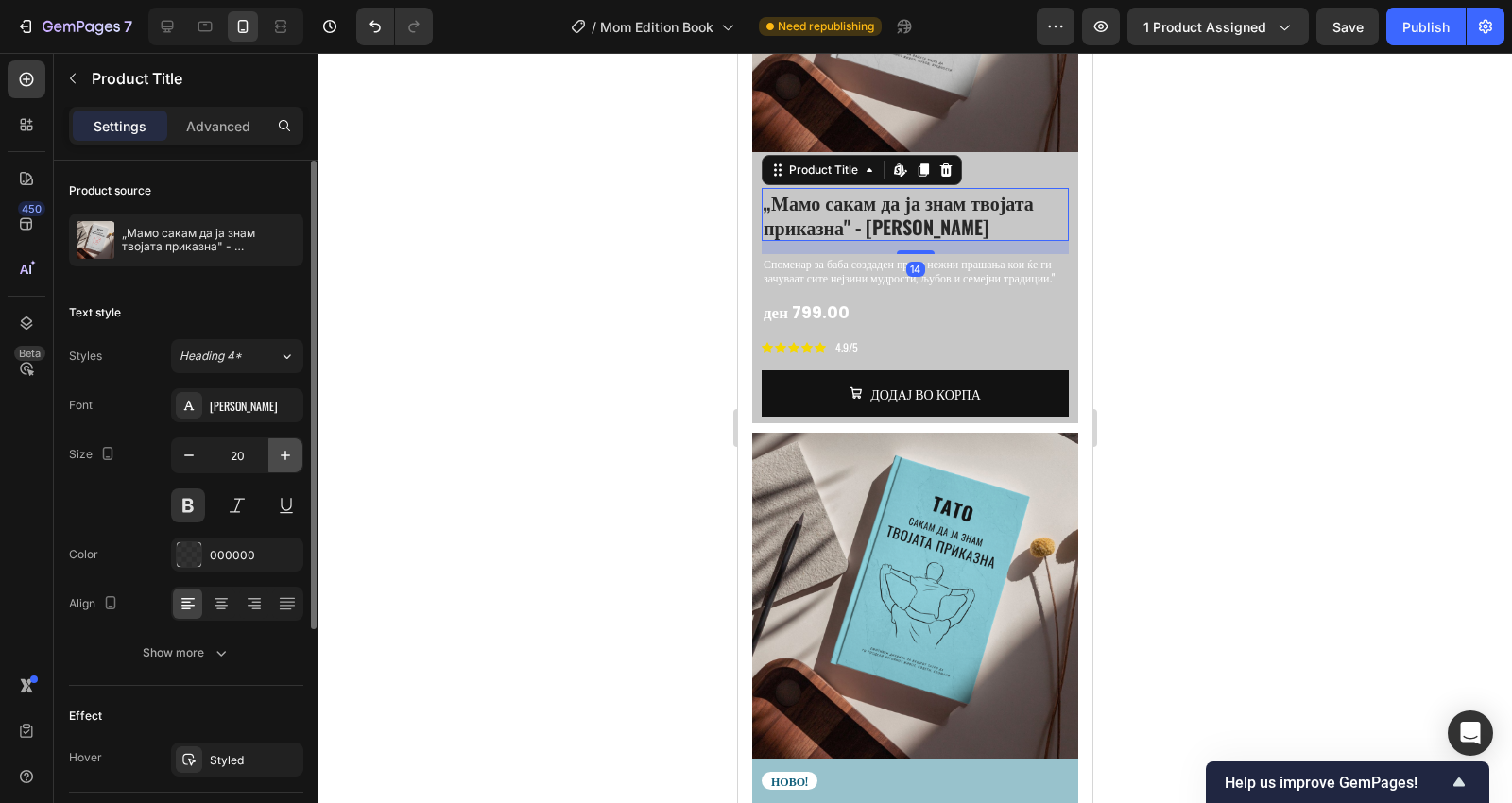
click at [288, 458] on icon "button" at bounding box center [285, 455] width 19 height 19
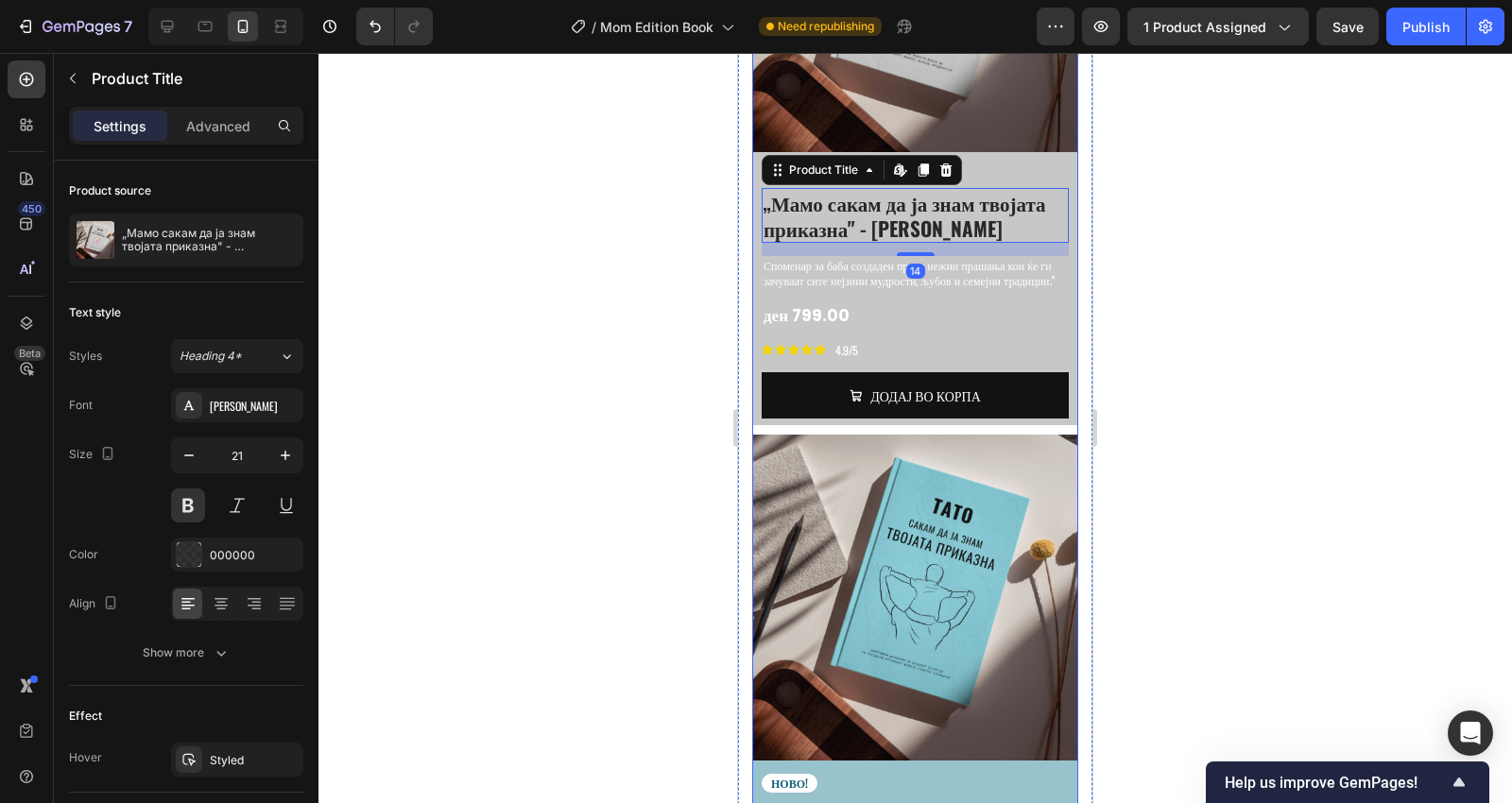
type input "22"
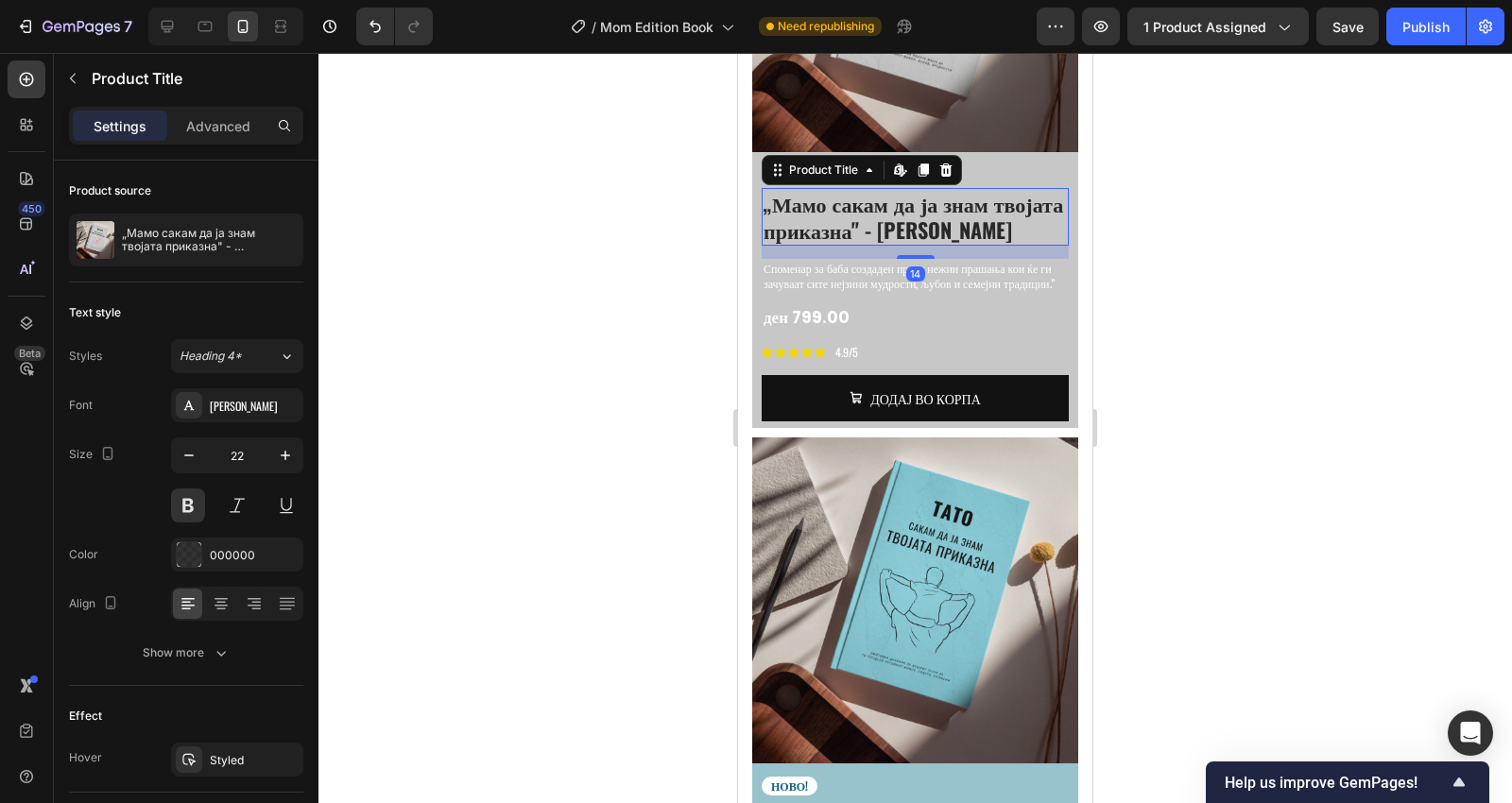
click at [1130, 286] on div at bounding box center [915, 427] width 1193 height 750
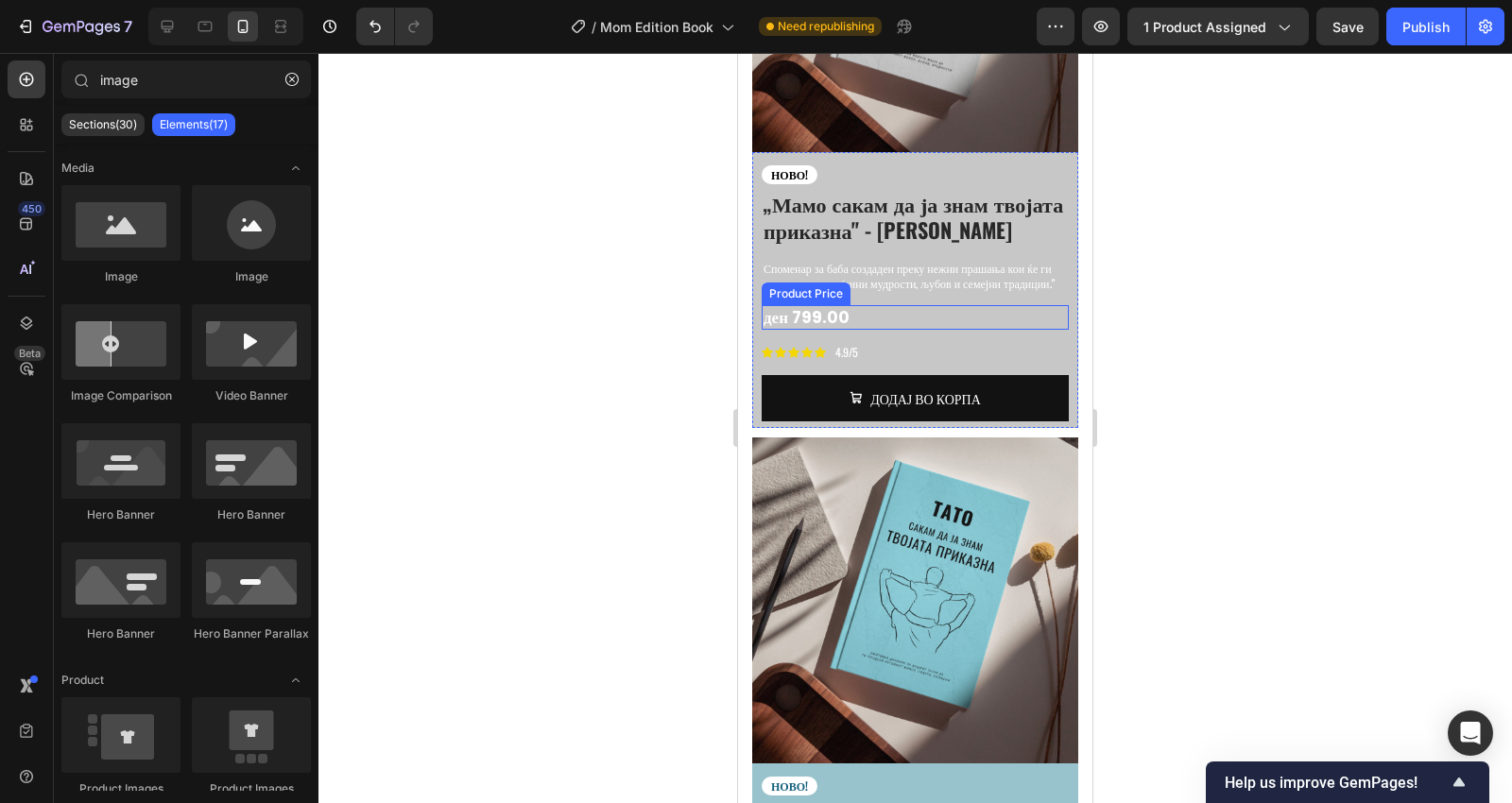
click at [856, 261] on p "Споменар за баба создаден преку нежни прашања кои ќе ги зачуваат сите нејзини м…" at bounding box center [915, 275] width 303 height 29
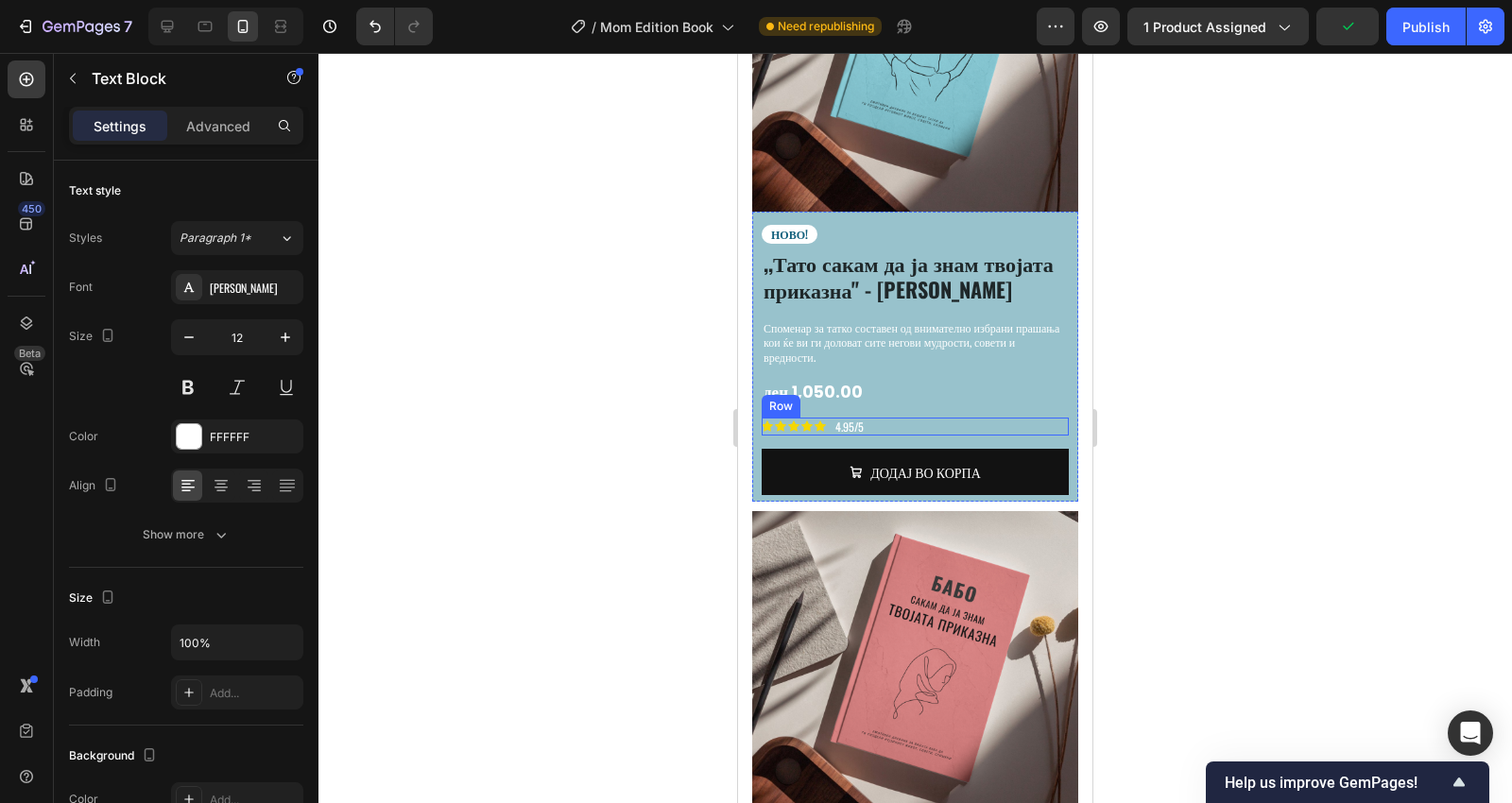
scroll to position [3751, 0]
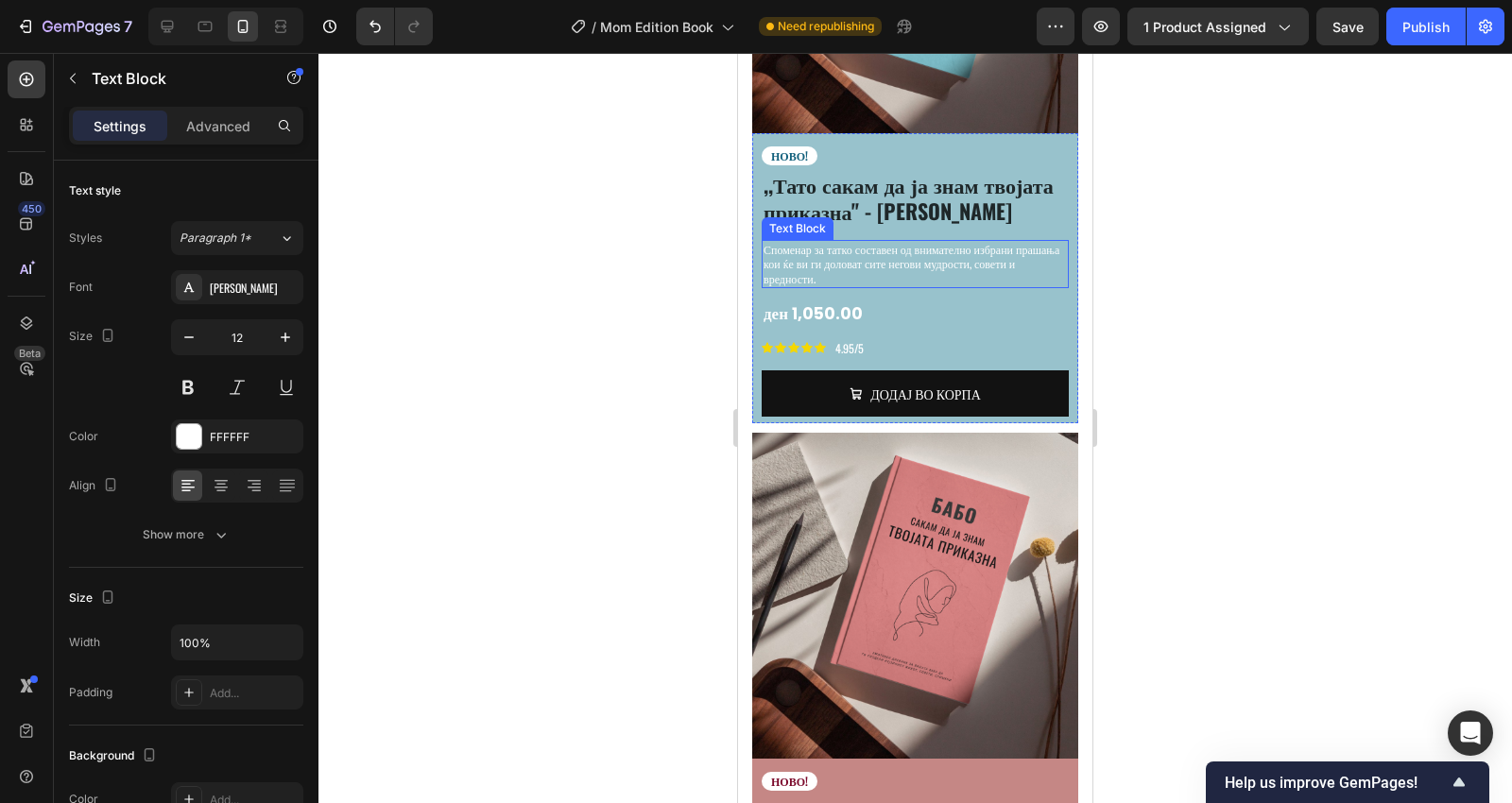
click at [933, 242] on p "Споменар за татко составен од внимателно избрани прашања кои ќе ви ги доловат с…" at bounding box center [915, 264] width 303 height 44
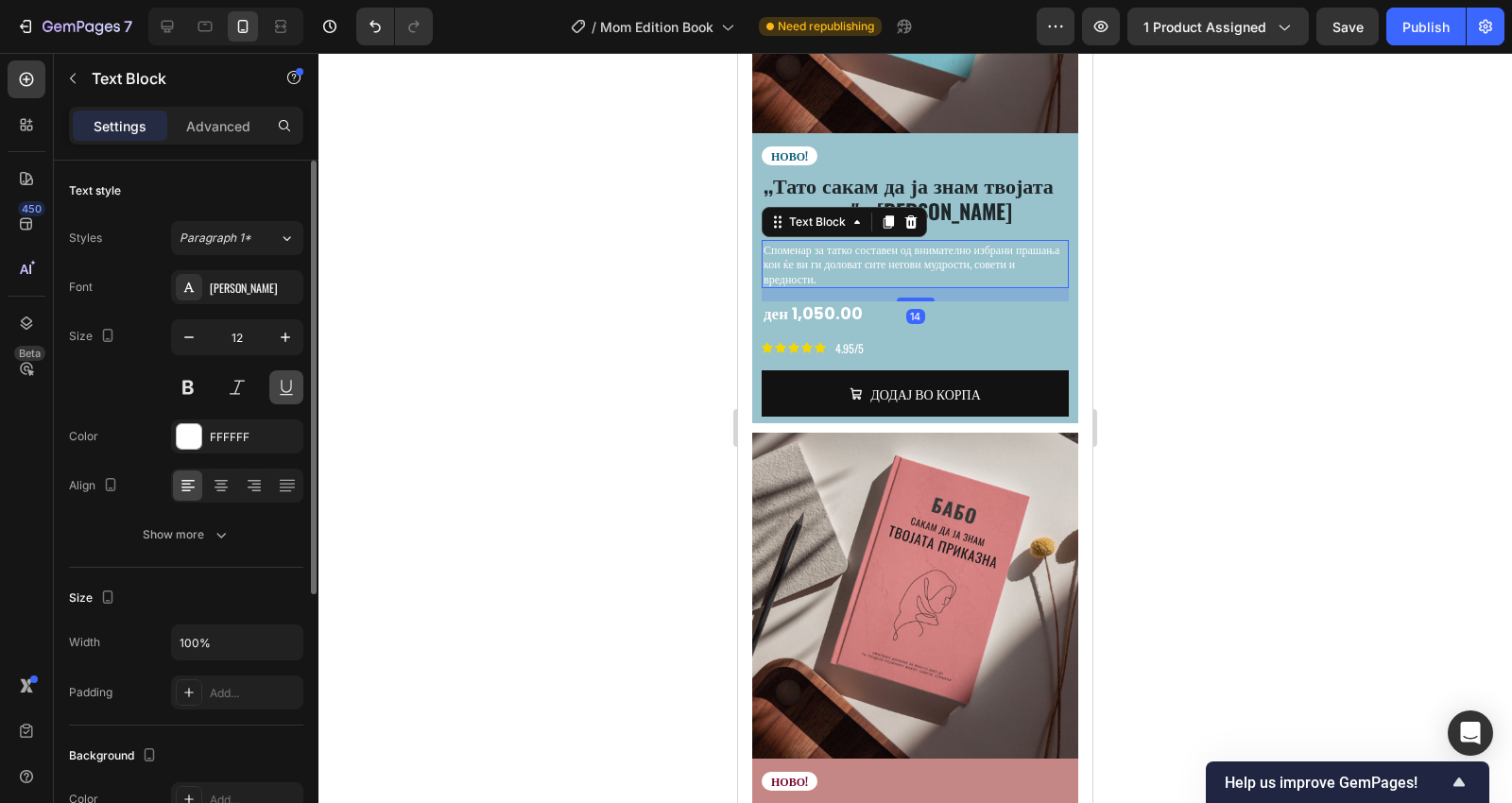
click at [292, 376] on button at bounding box center [286, 387] width 34 height 34
click at [293, 338] on icon "button" at bounding box center [285, 337] width 19 height 19
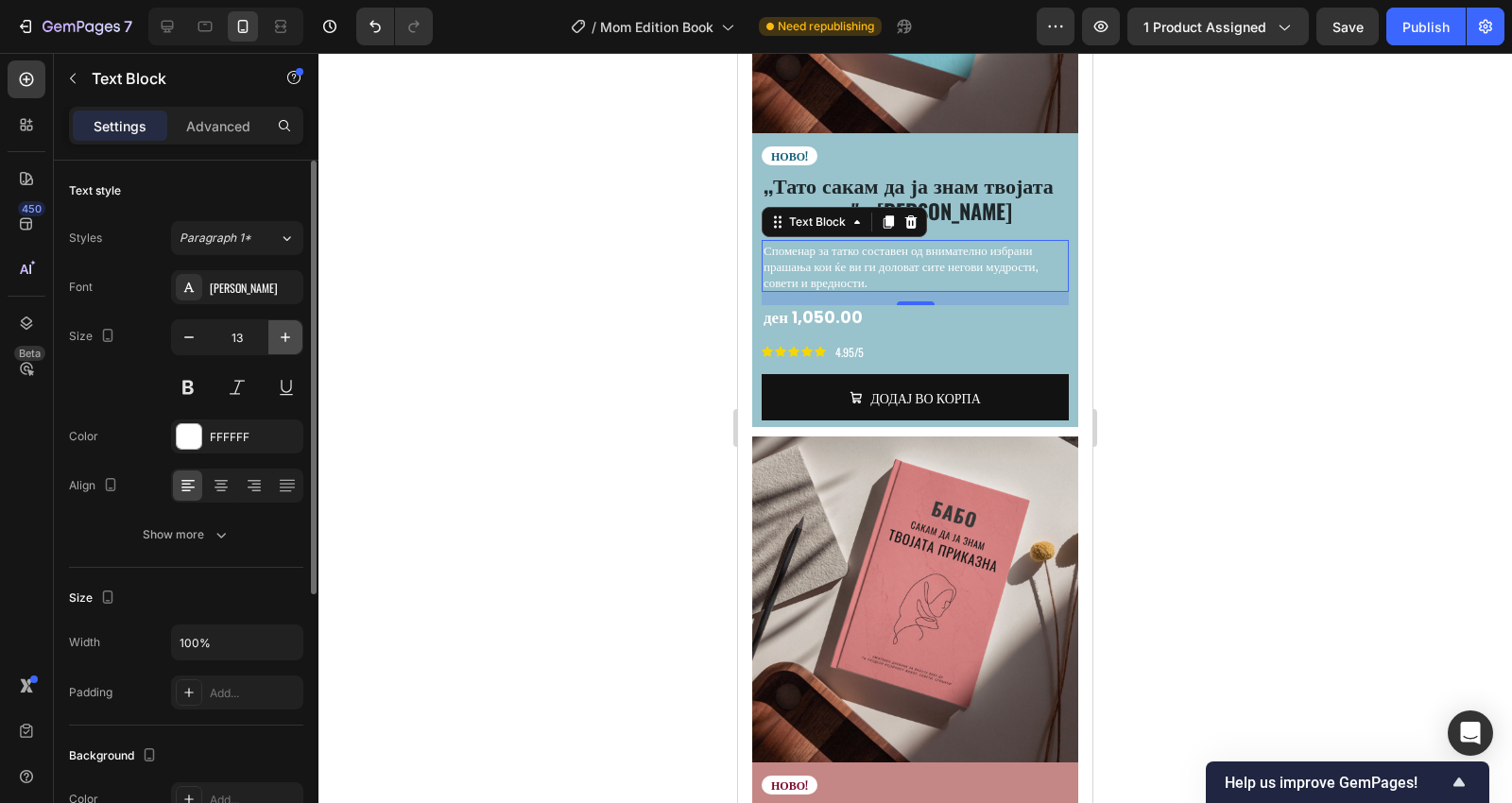
type input "14"
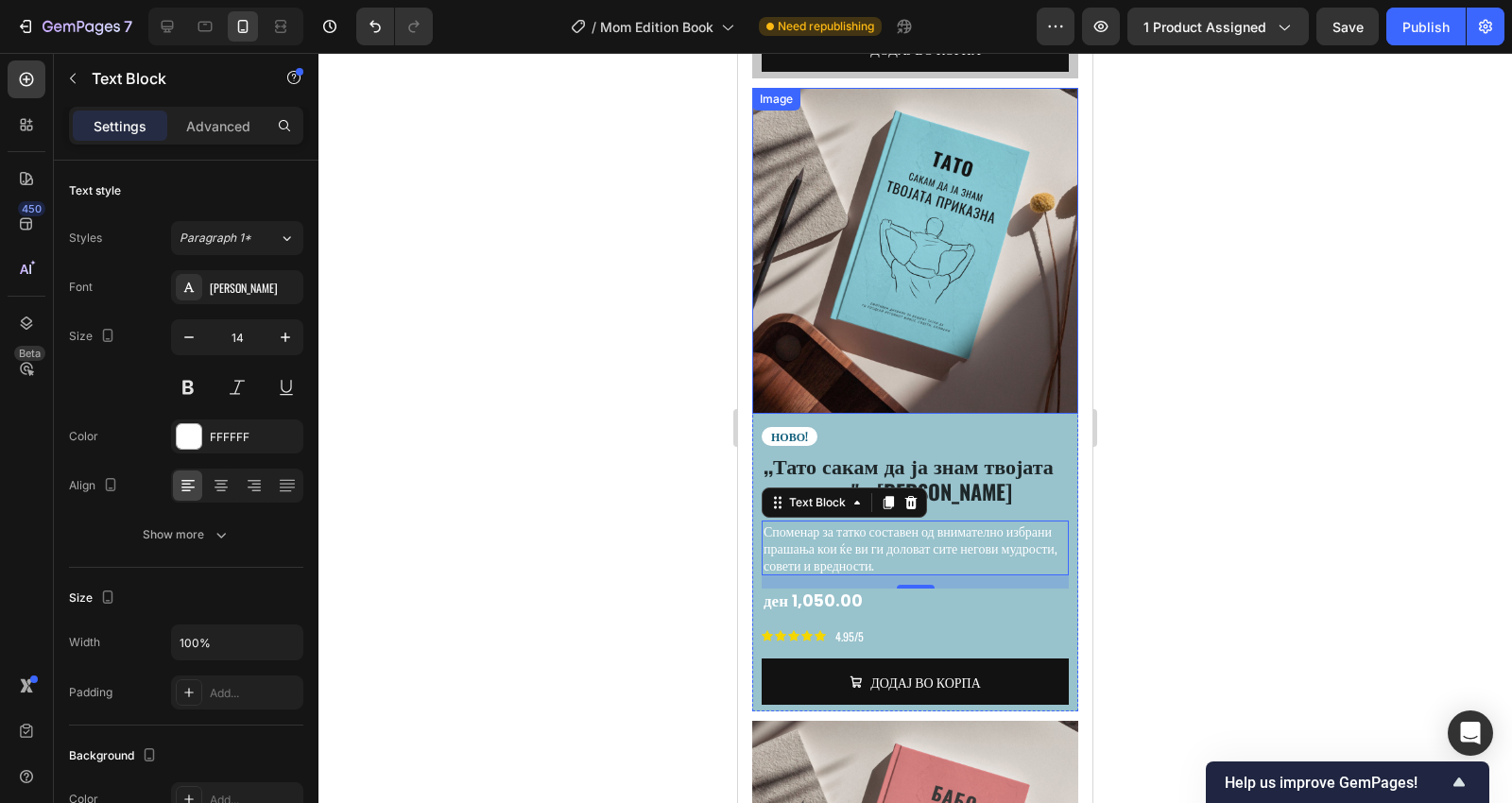
scroll to position [3191, 0]
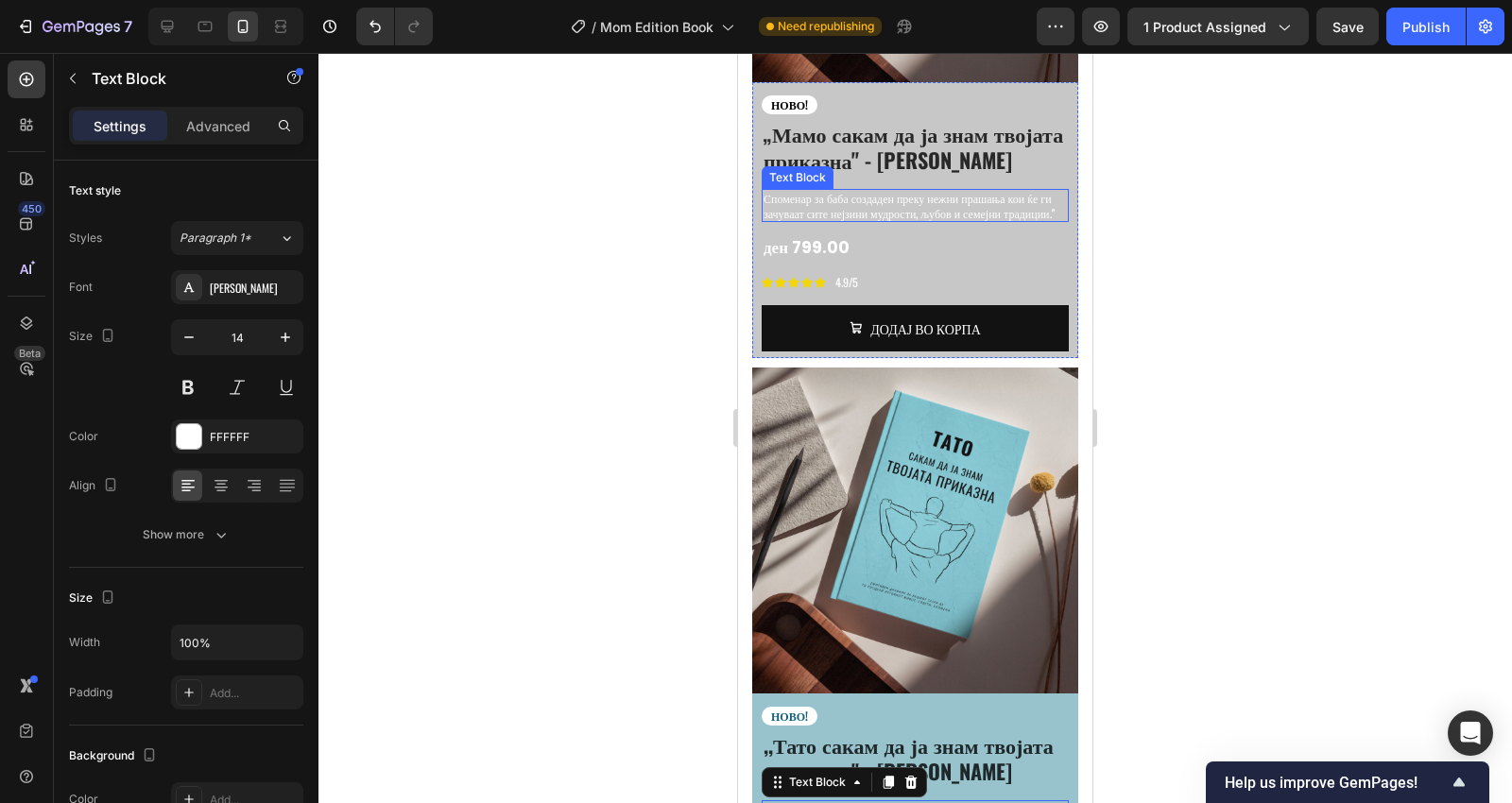
click at [865, 191] on p "Споменар за баба создаден преку нежни прашања кои ќе ги зачуваат сите нејзини м…" at bounding box center [915, 205] width 303 height 29
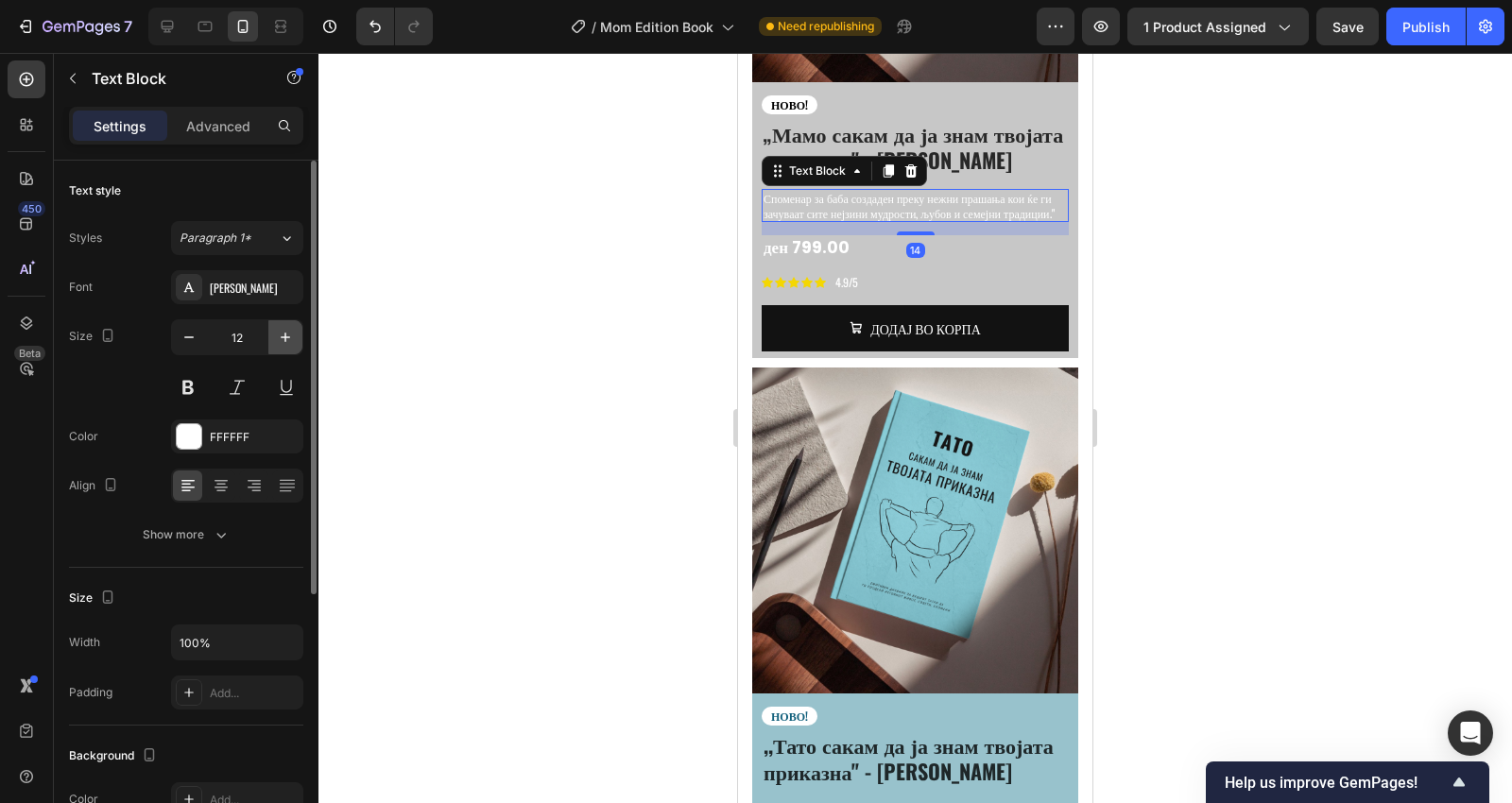
click at [286, 341] on icon "button" at bounding box center [285, 337] width 19 height 19
click at [286, 340] on icon "button" at bounding box center [285, 337] width 19 height 19
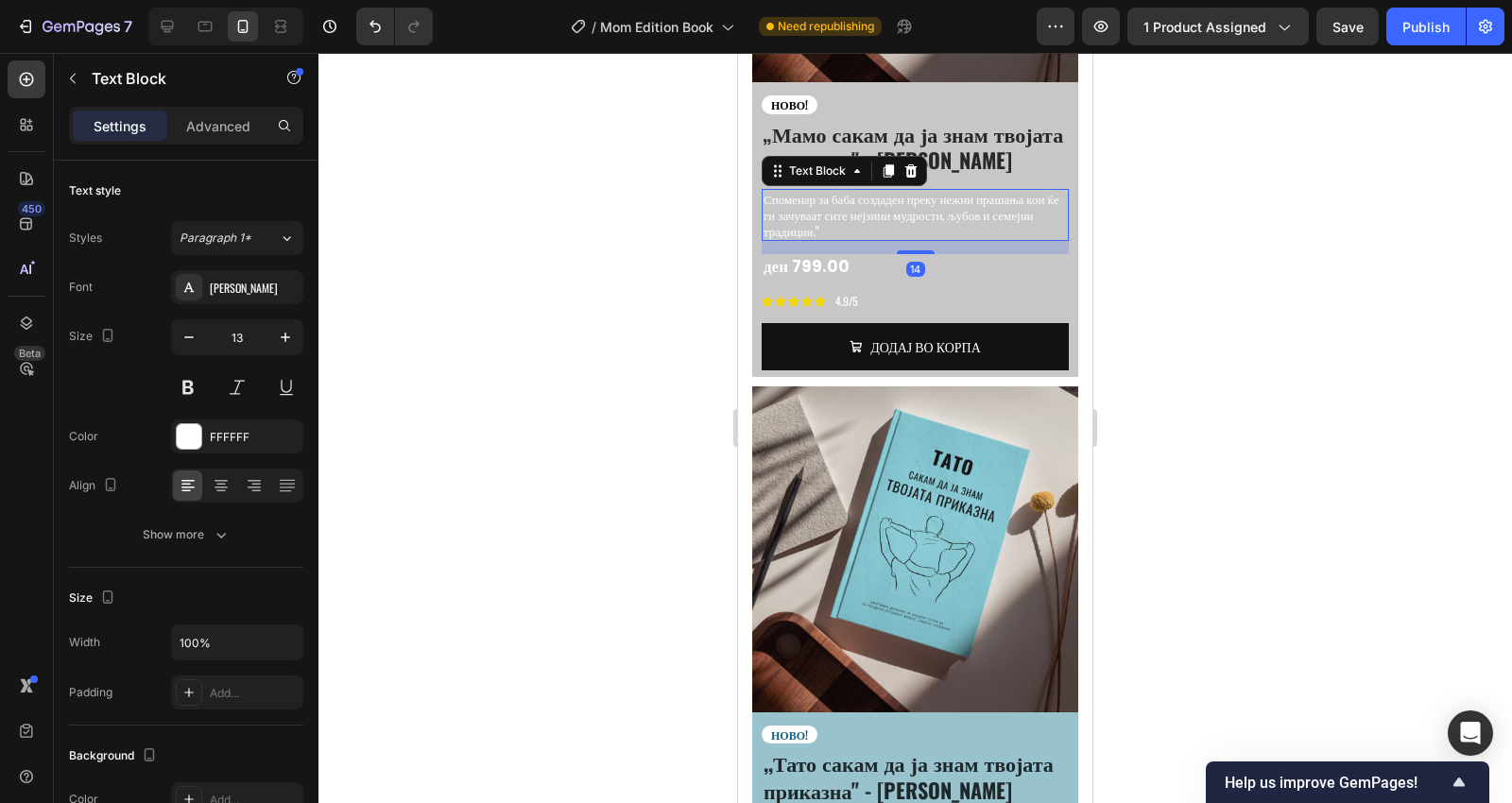
type input "14"
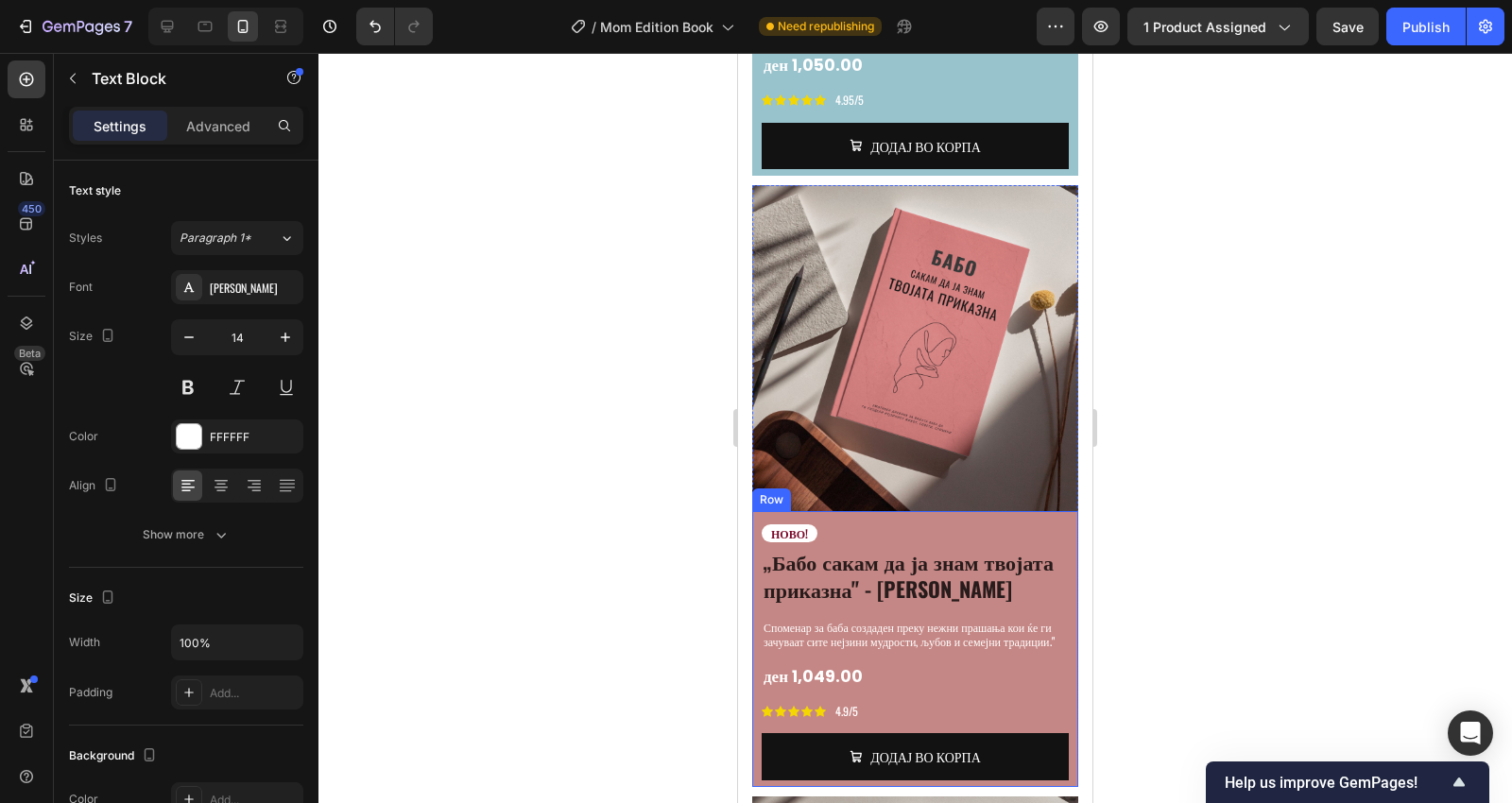
scroll to position [4101, 0]
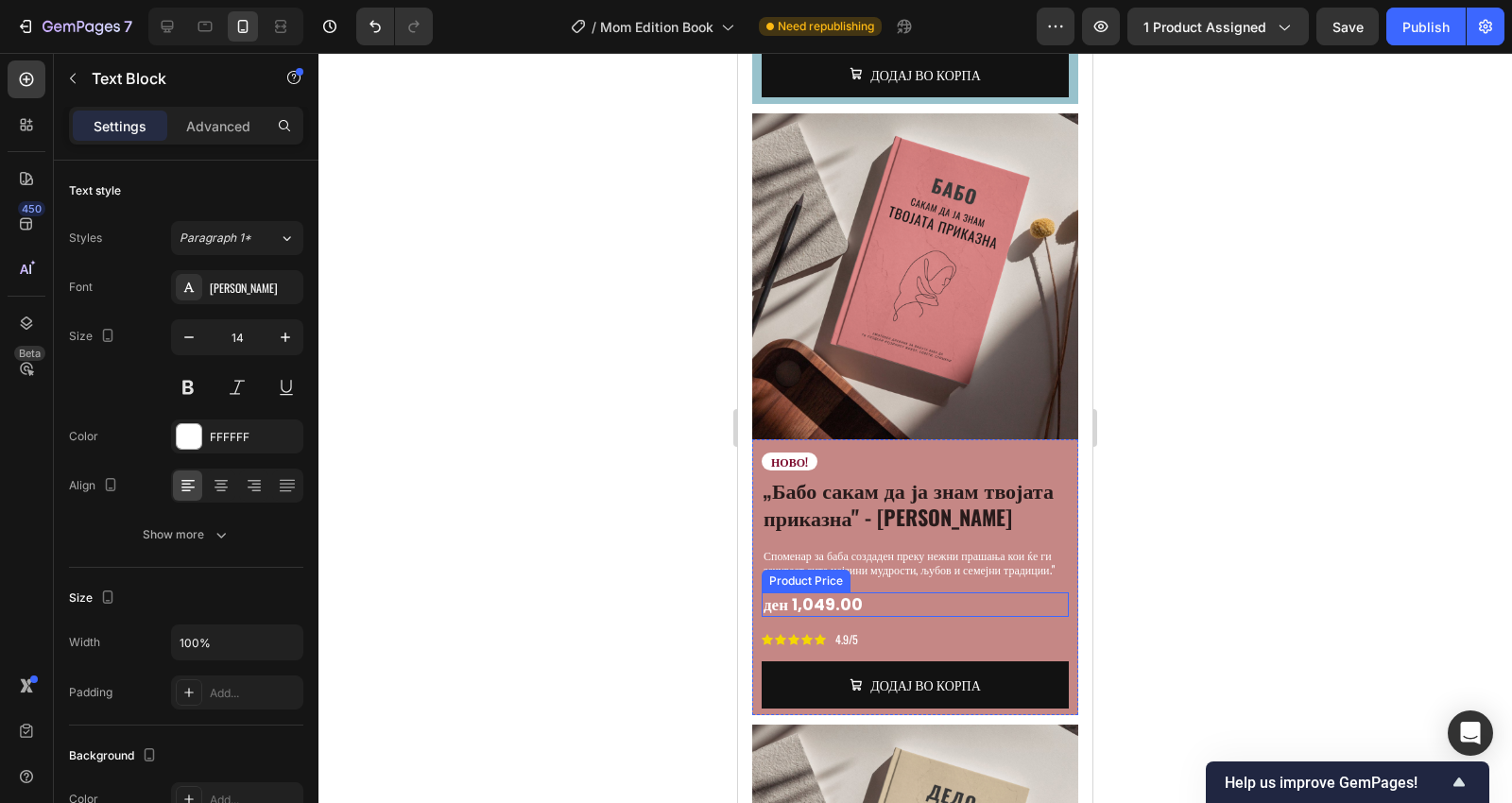
click at [841, 548] on p "Споменар за баба создаден преку нежни прашања кои ќе ги зачуваат сите нејзини м…" at bounding box center [915, 562] width 303 height 29
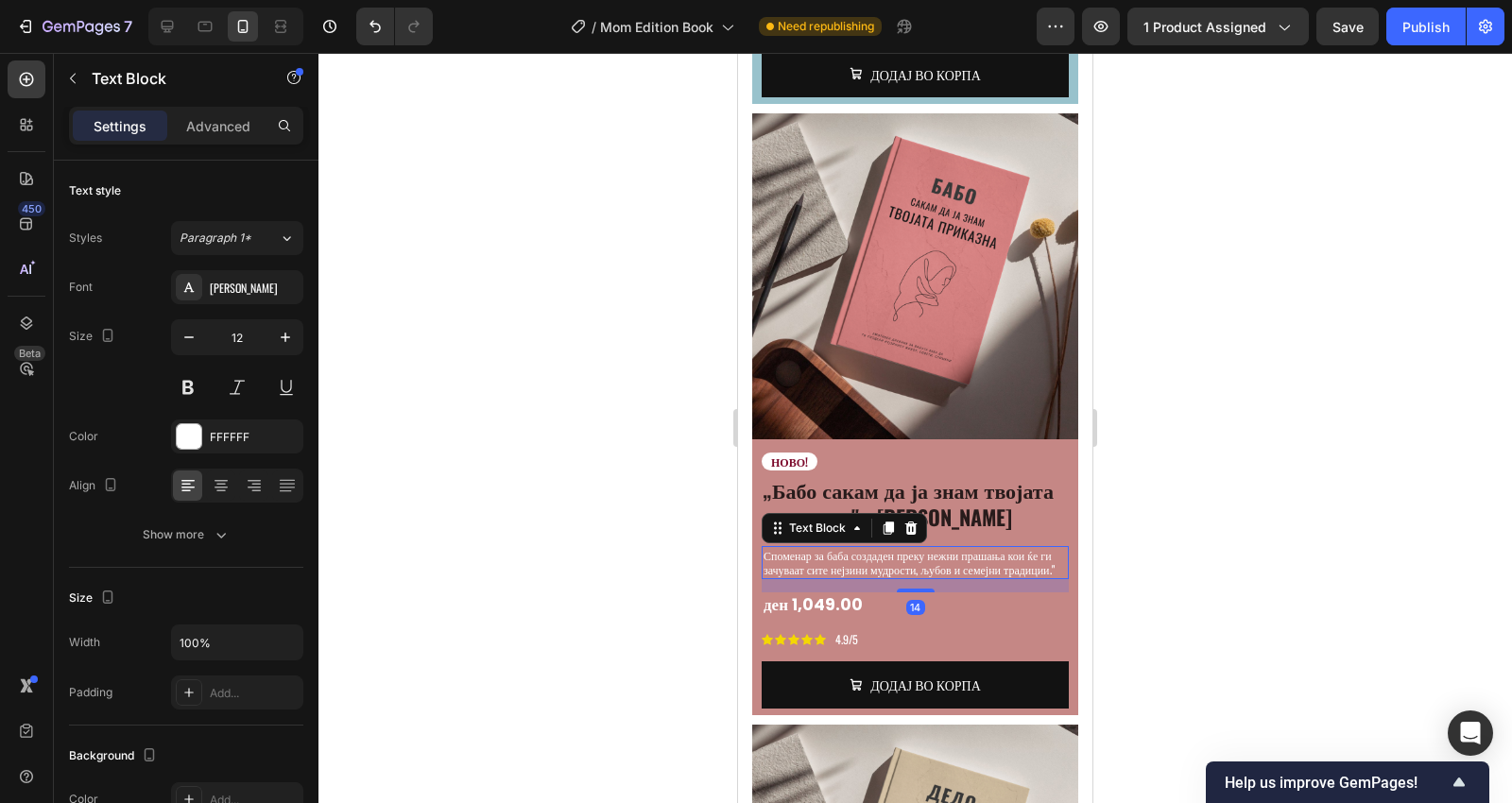
click at [881, 548] on p "Споменар за баба создаден преку нежни прашања кои ќе ги зачуваат сите нејзини м…" at bounding box center [915, 562] width 303 height 29
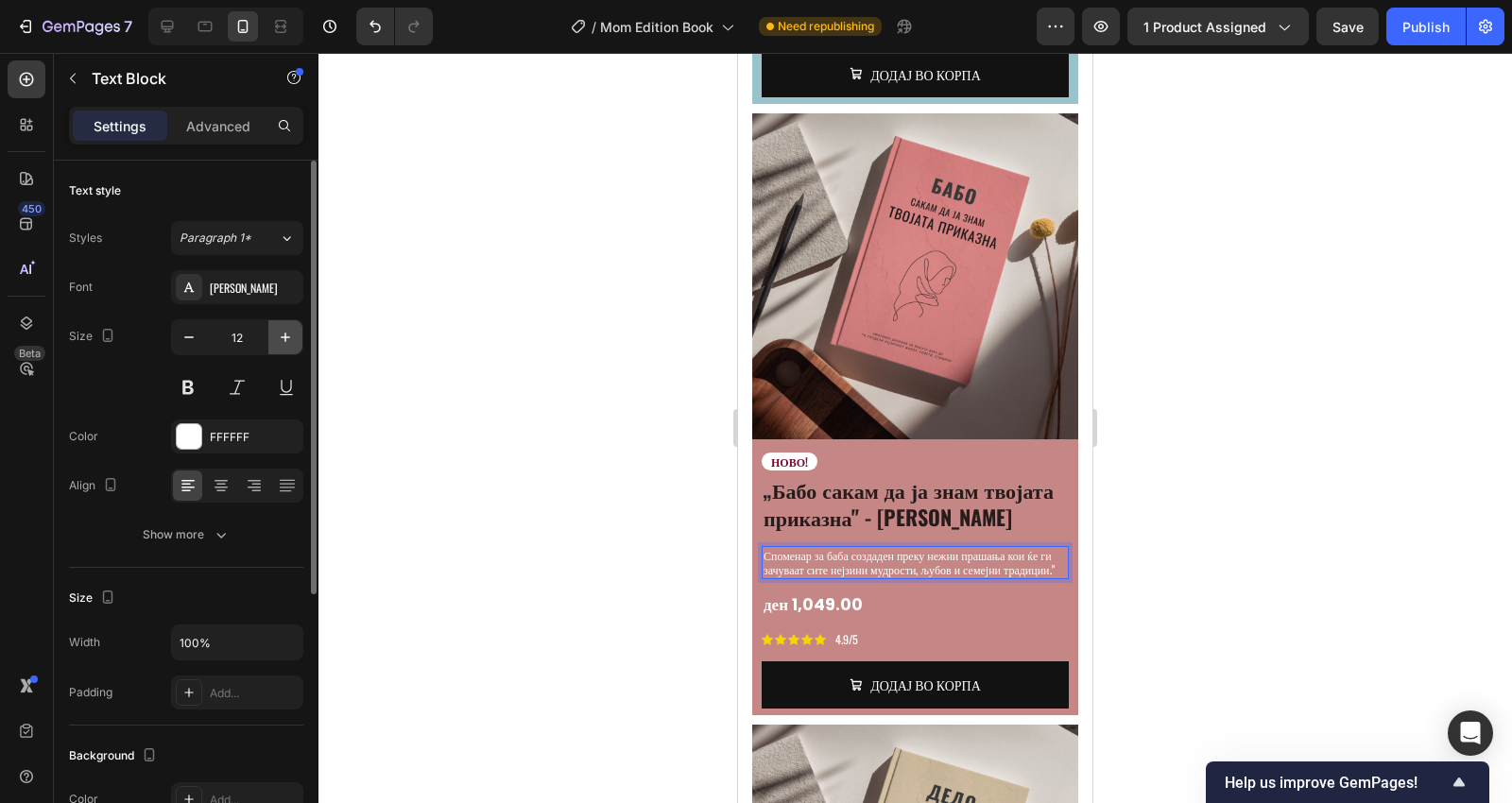
click at [288, 344] on icon "button" at bounding box center [285, 337] width 19 height 19
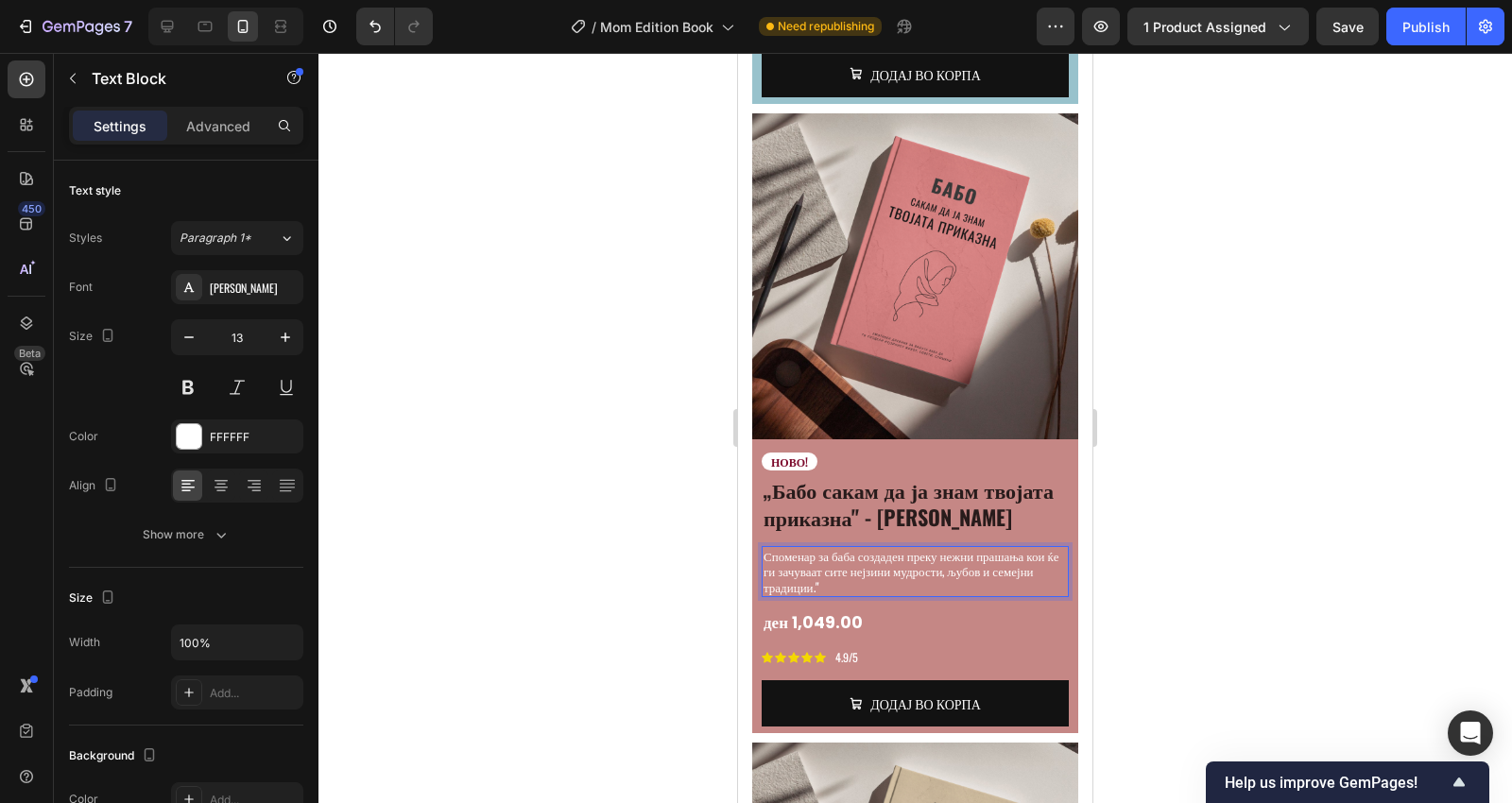
type input "14"
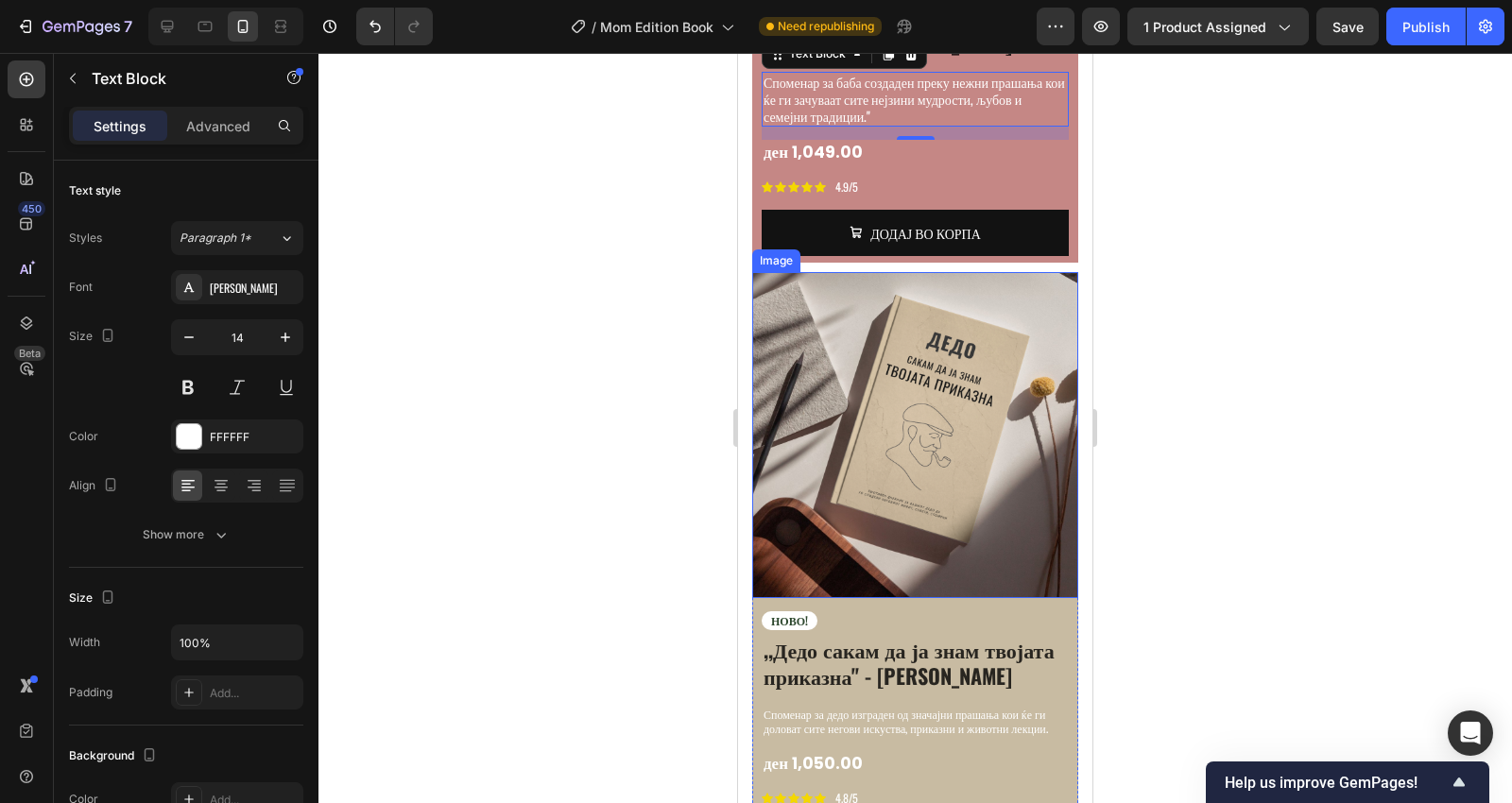
scroll to position [4591, 0]
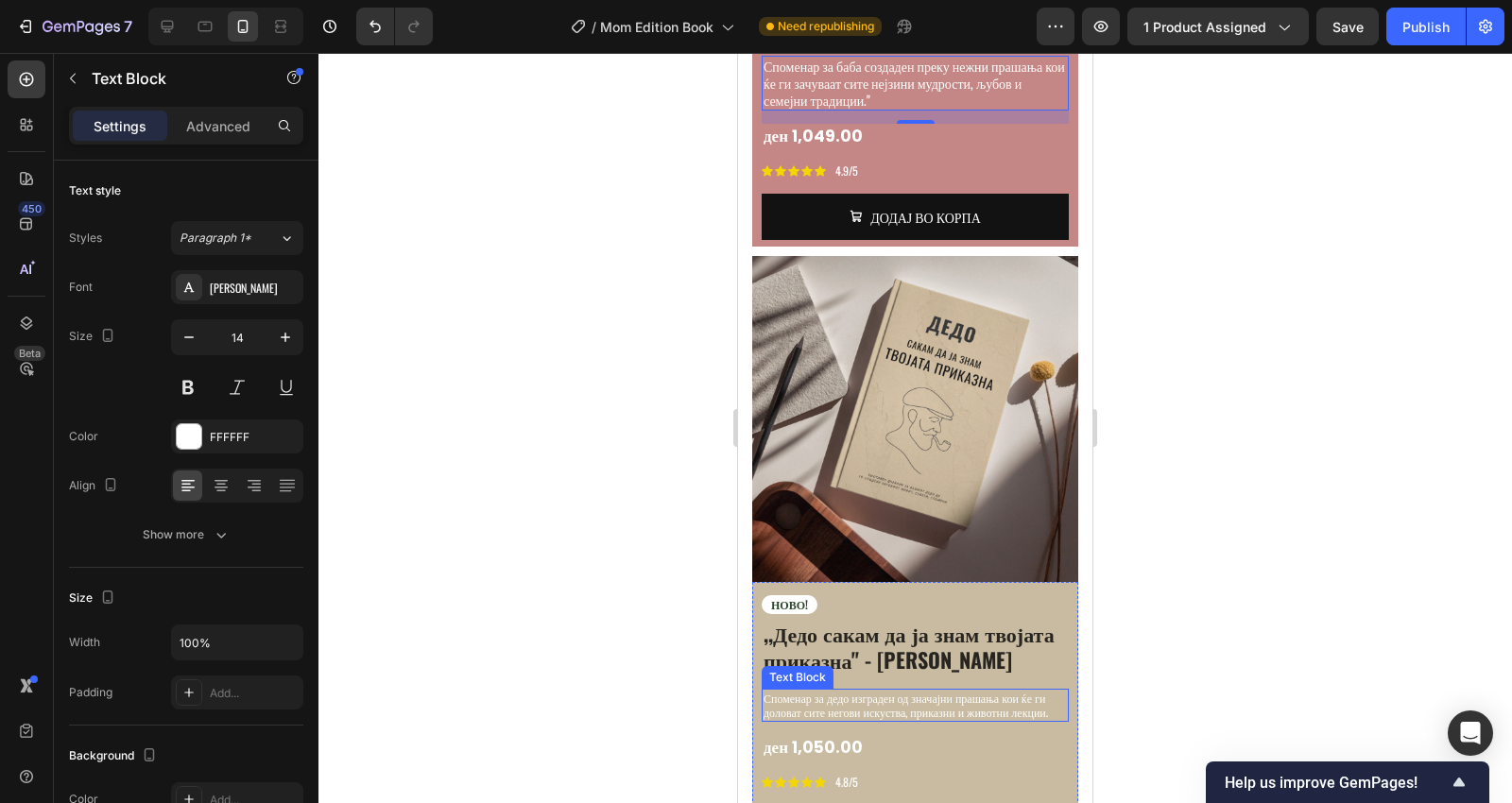
click at [866, 690] on p "Споменар за дедо изграден од значајни прашања кои ќе ги доловат сите негови иск…" at bounding box center [915, 705] width 303 height 29
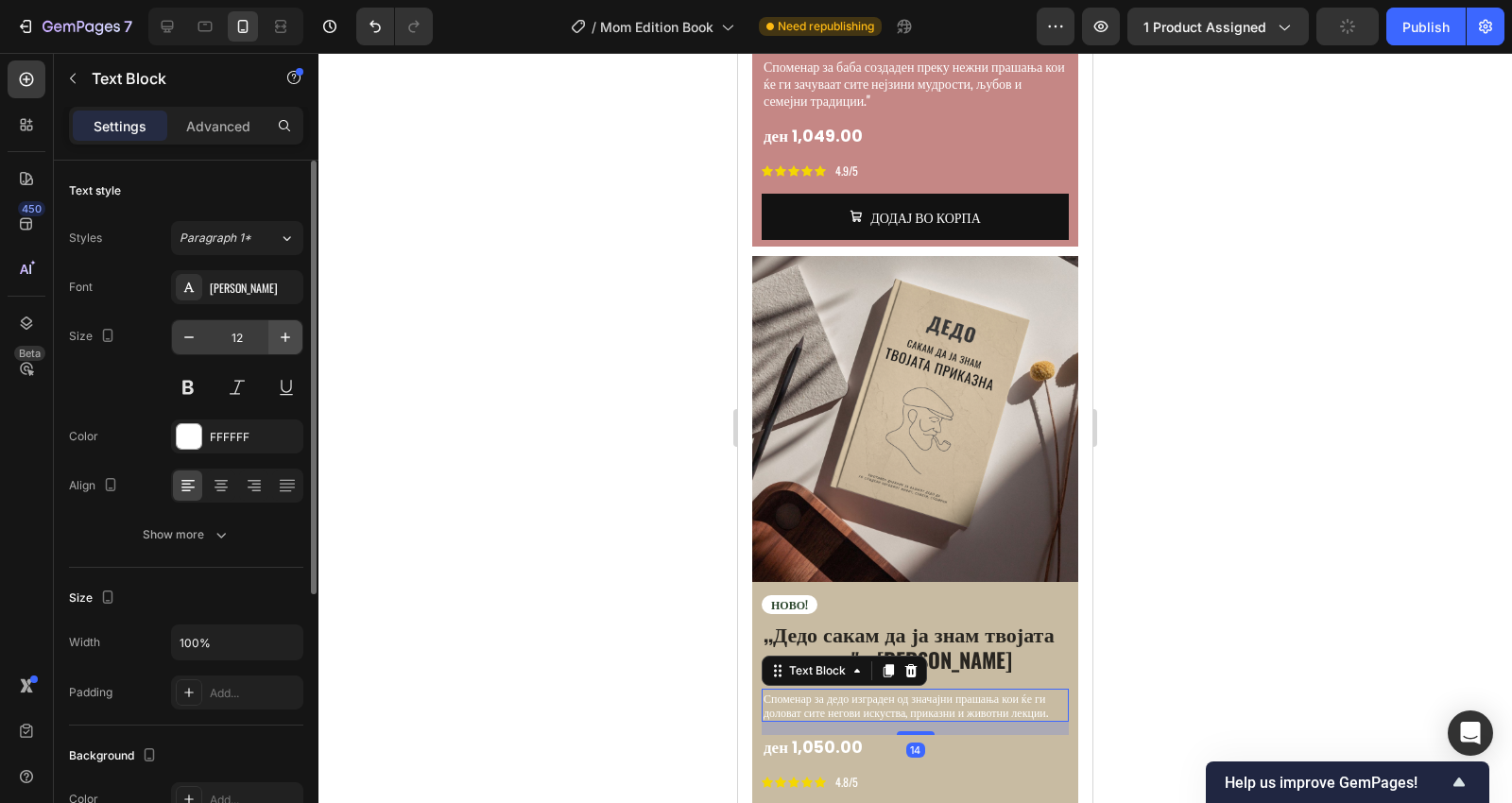
click at [294, 339] on icon "button" at bounding box center [285, 337] width 19 height 19
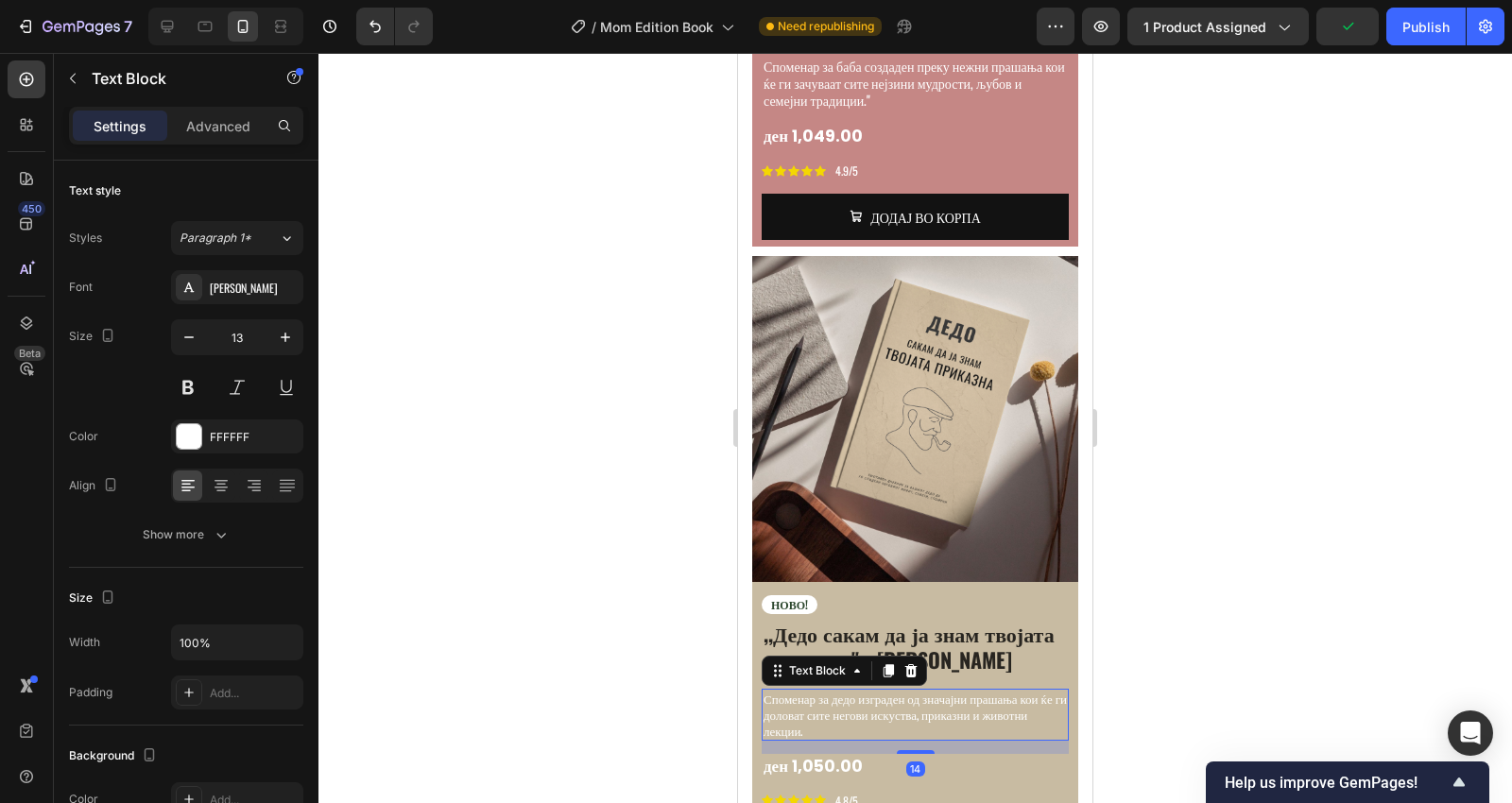
type input "14"
click at [1403, 488] on div at bounding box center [915, 427] width 1193 height 750
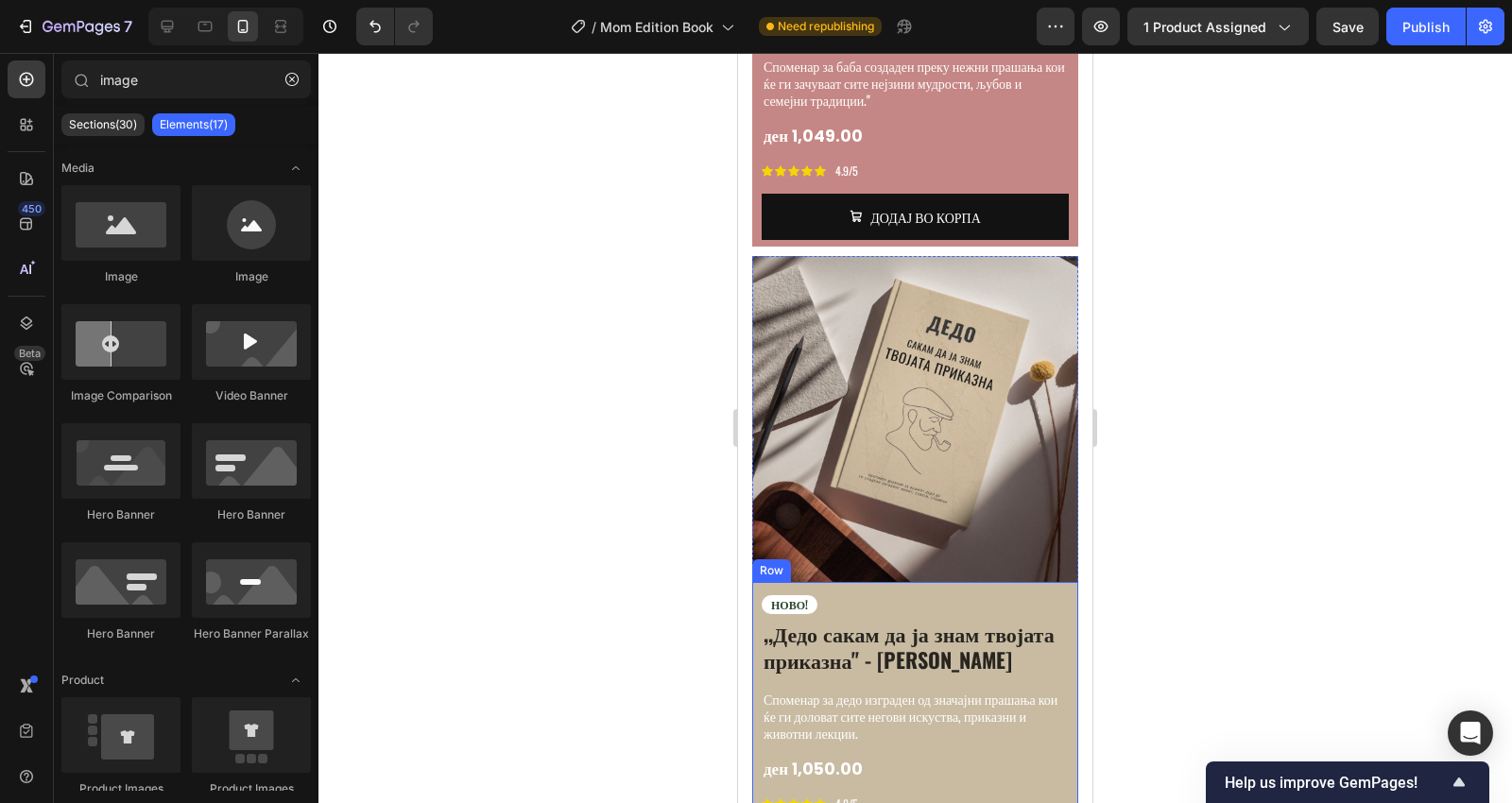
click at [835, 757] on div "ден 1,050.00" at bounding box center [915, 769] width 307 height 25
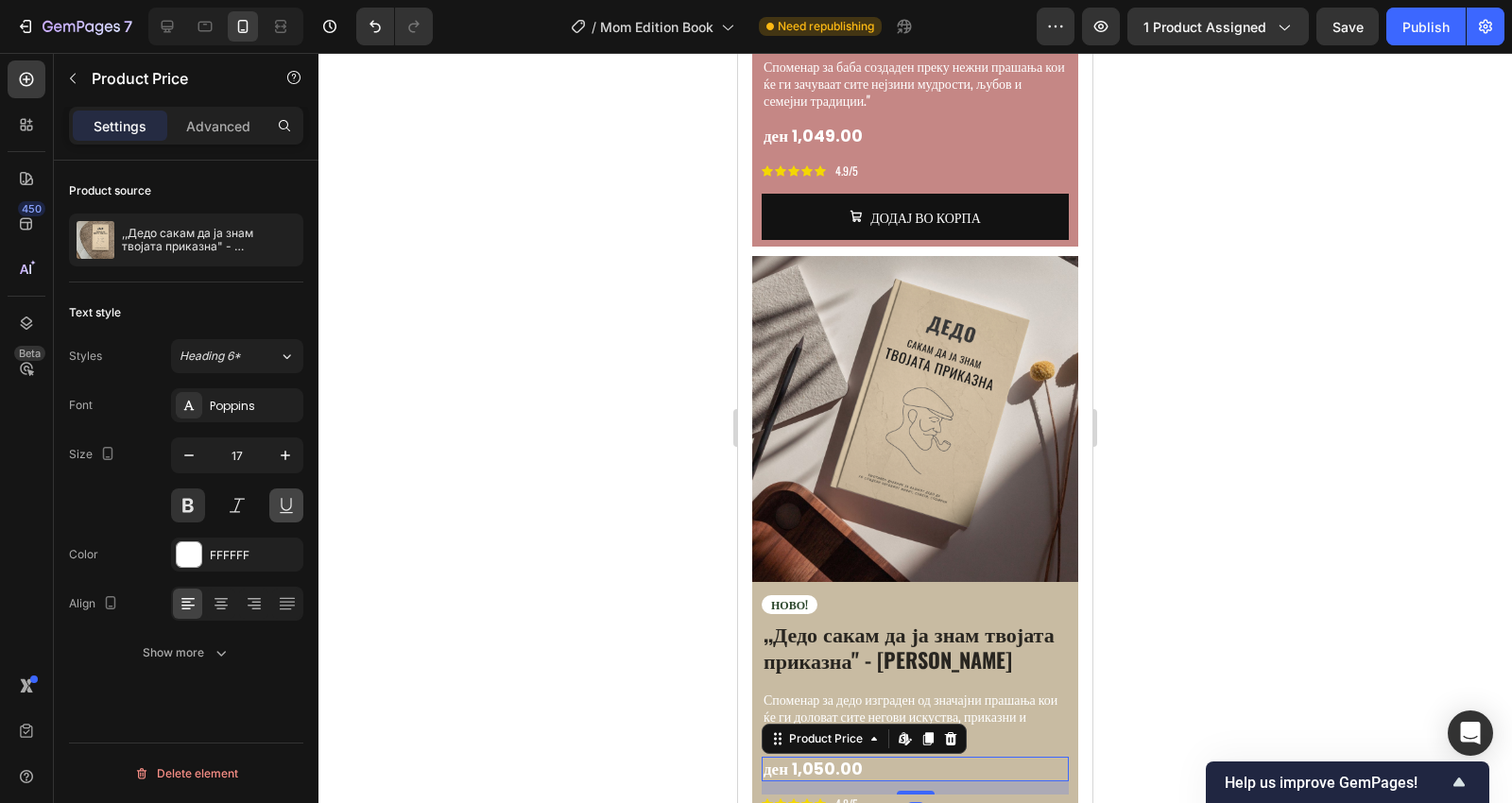
click at [282, 512] on button at bounding box center [286, 505] width 34 height 34
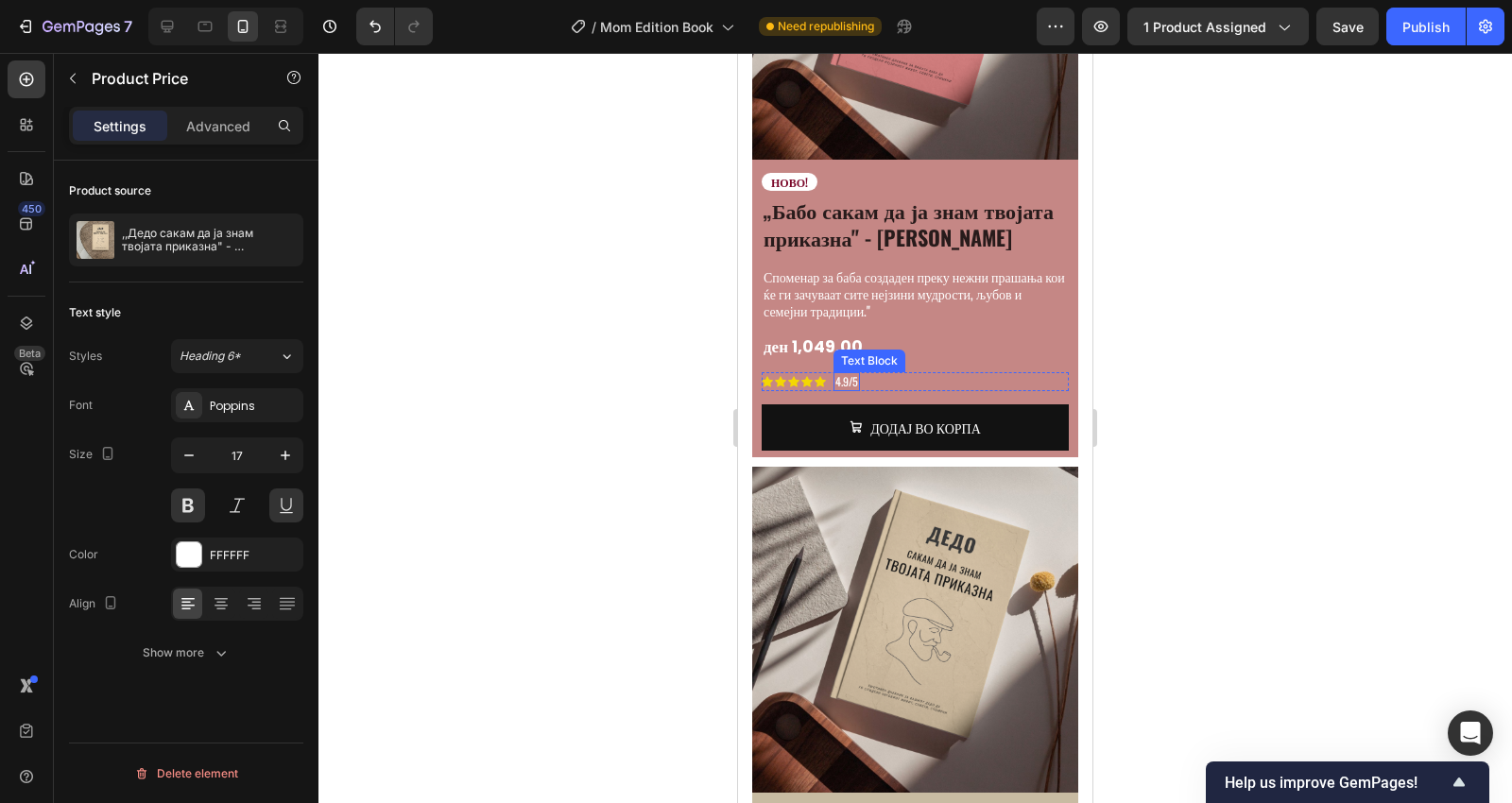
click at [844, 352] on div "Text Block" at bounding box center [869, 361] width 65 height 17
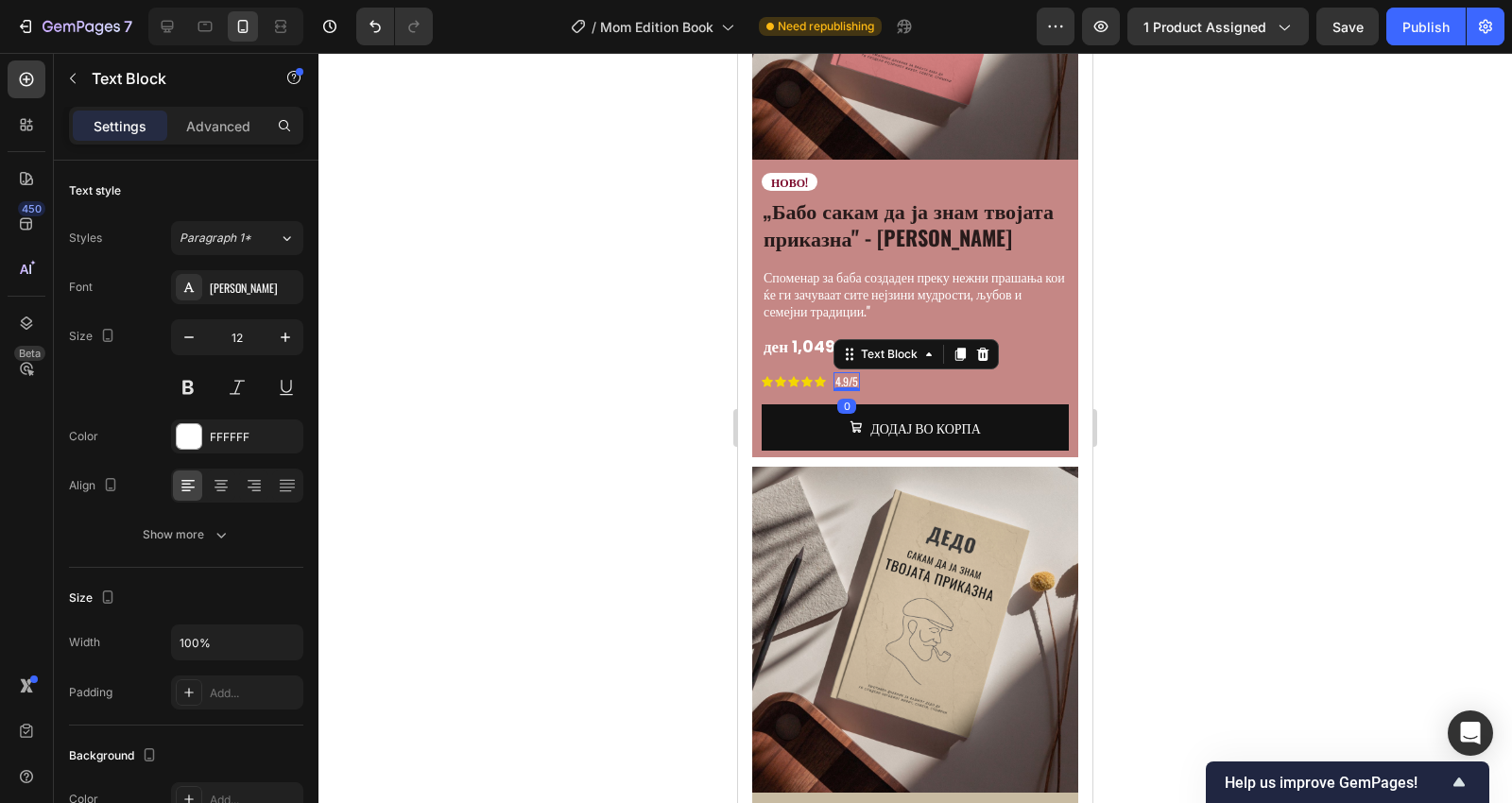
click at [811, 334] on div "ден 1,049.00" at bounding box center [915, 347] width 307 height 25
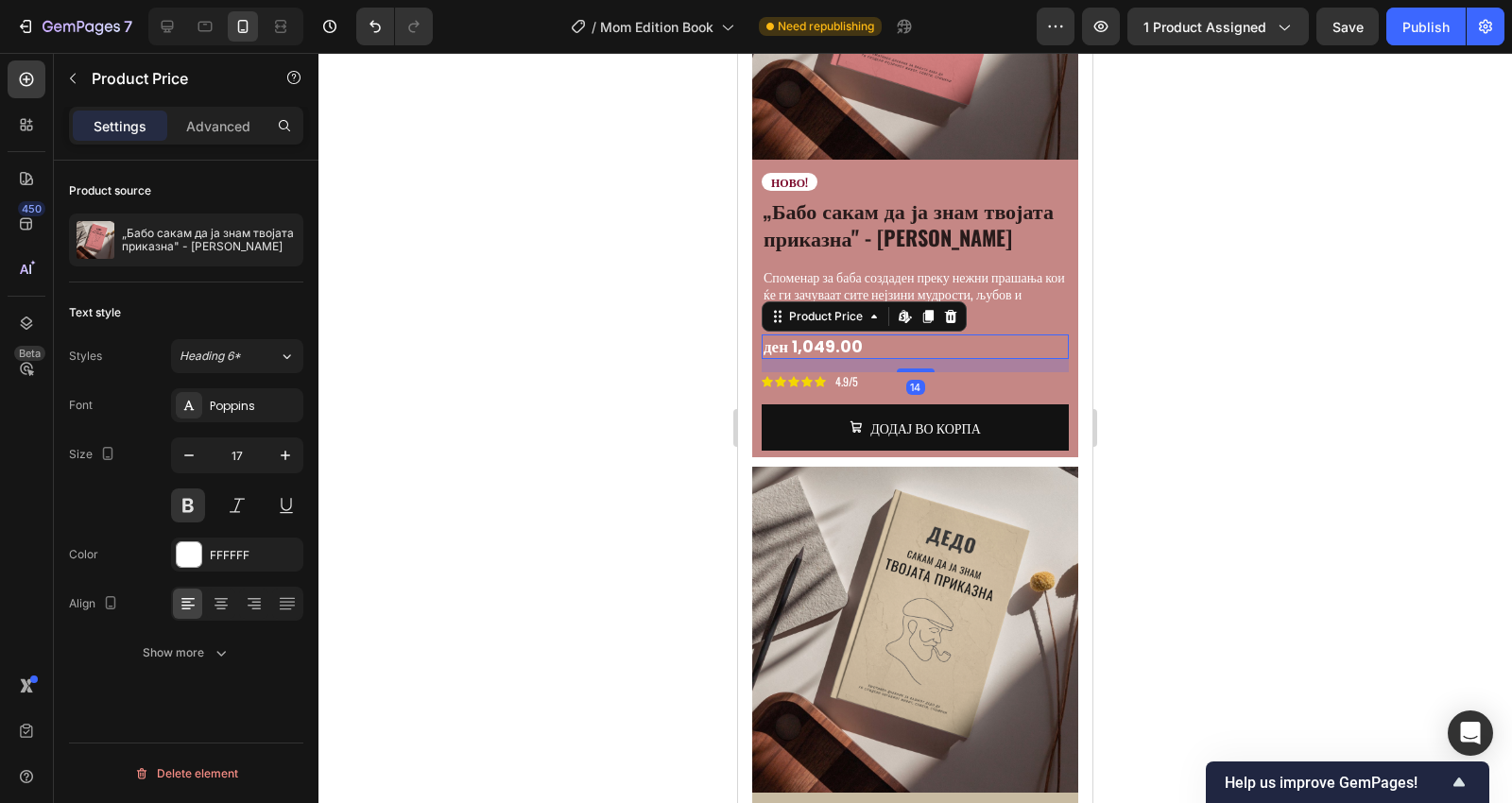
click at [290, 508] on button at bounding box center [286, 505] width 34 height 34
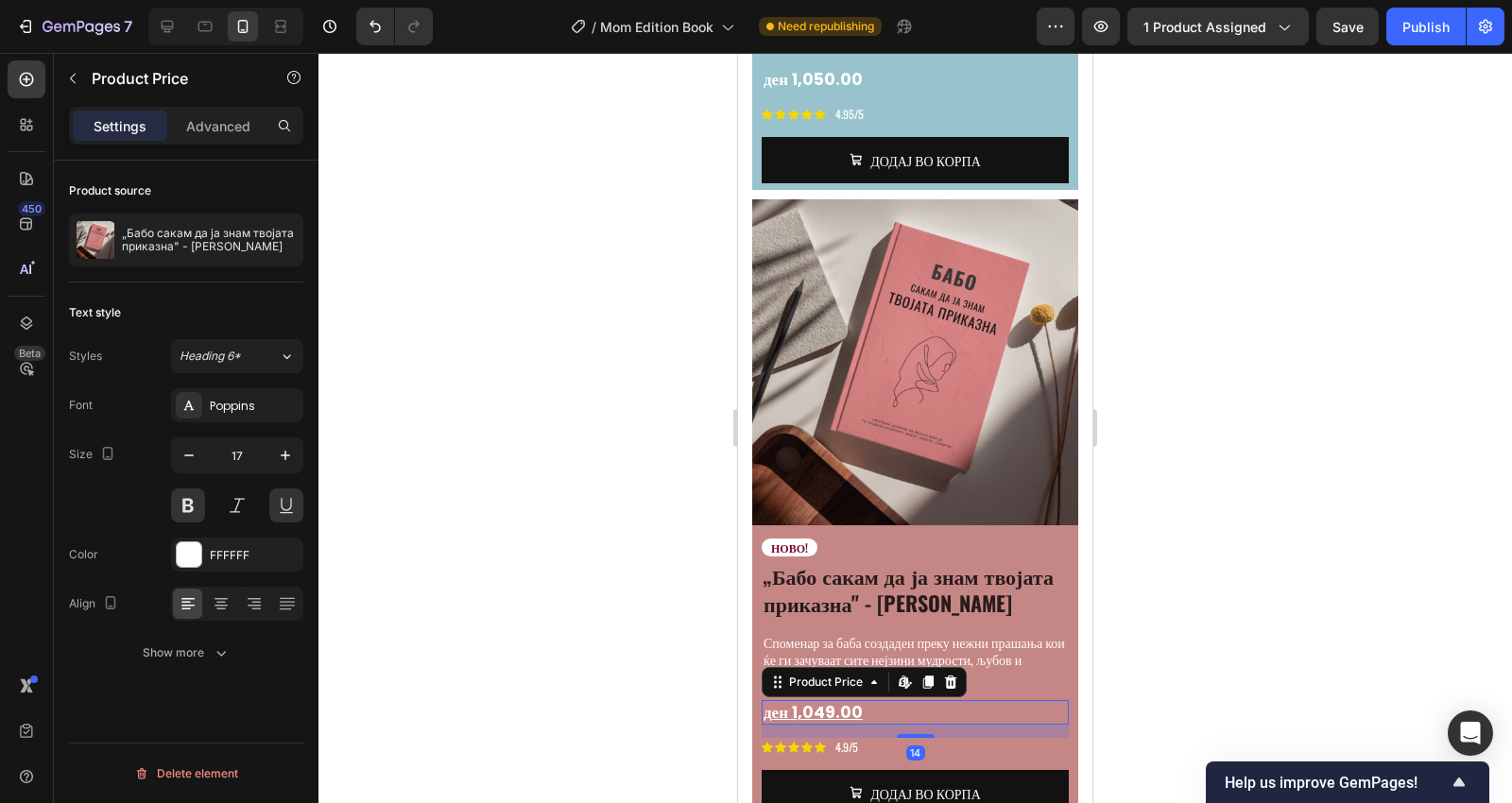
scroll to position [3680, 0]
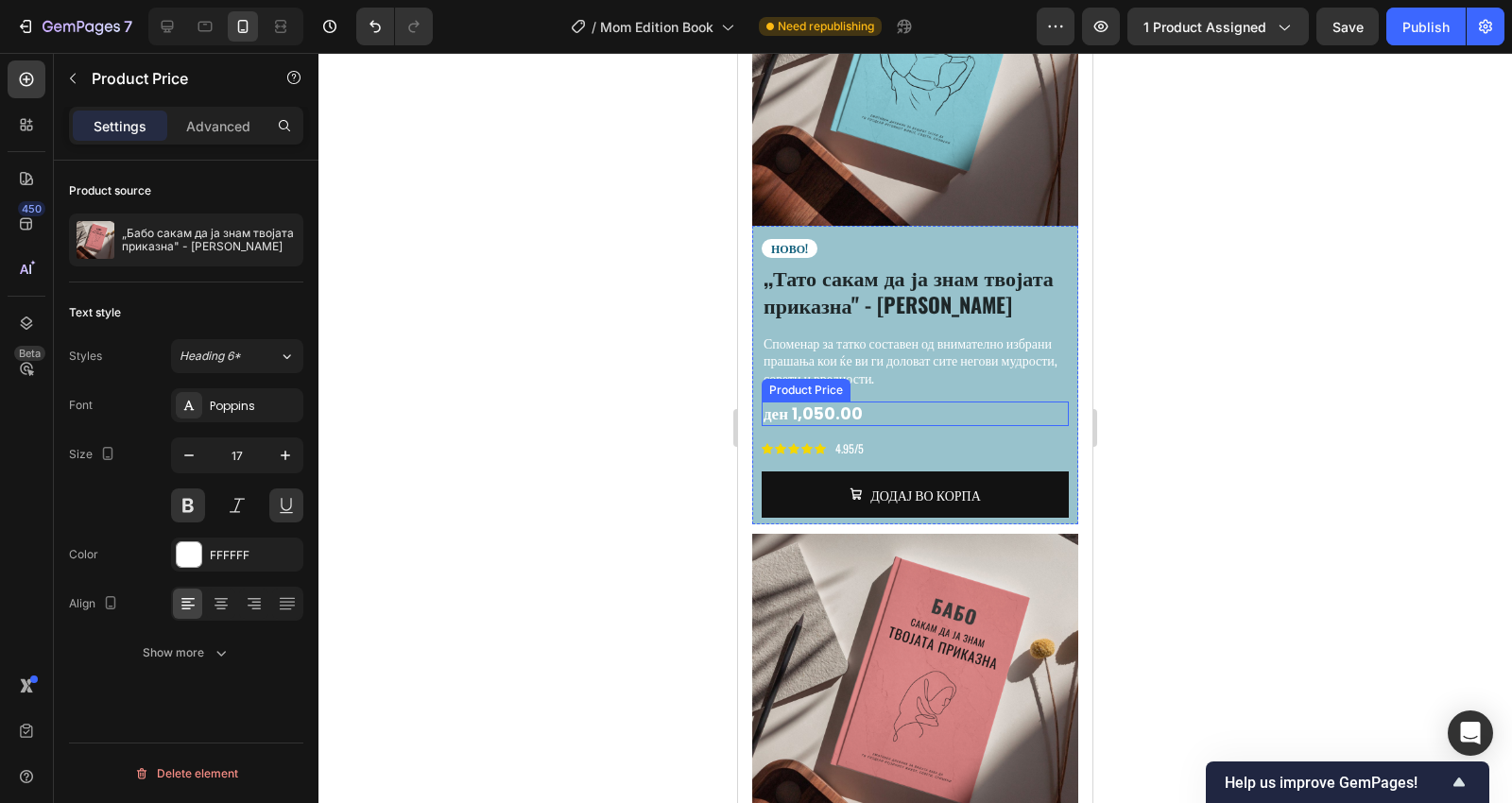
click at [826, 402] on div "ден 1,050.00" at bounding box center [915, 414] width 307 height 25
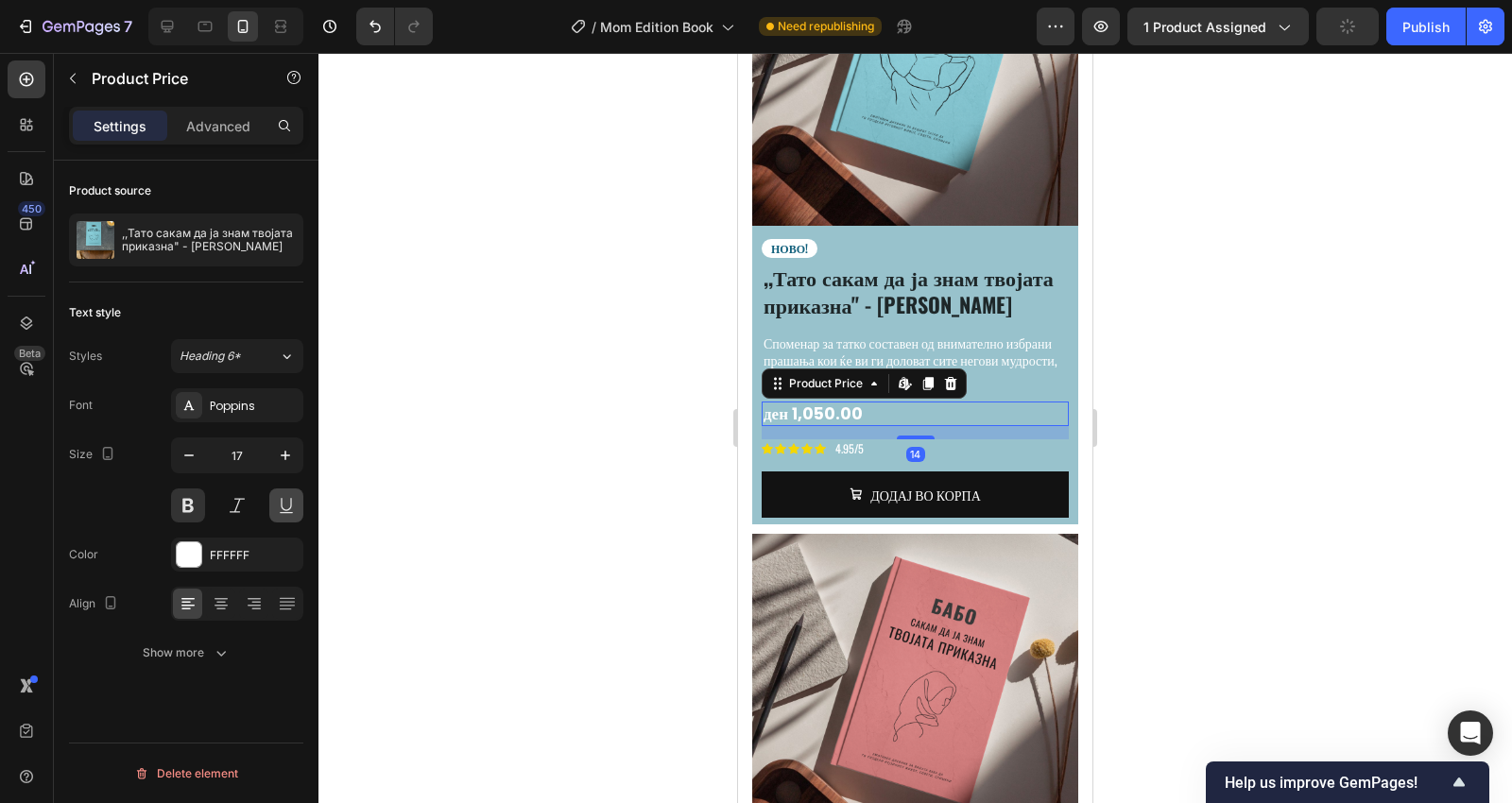
click at [288, 499] on button at bounding box center [286, 505] width 34 height 34
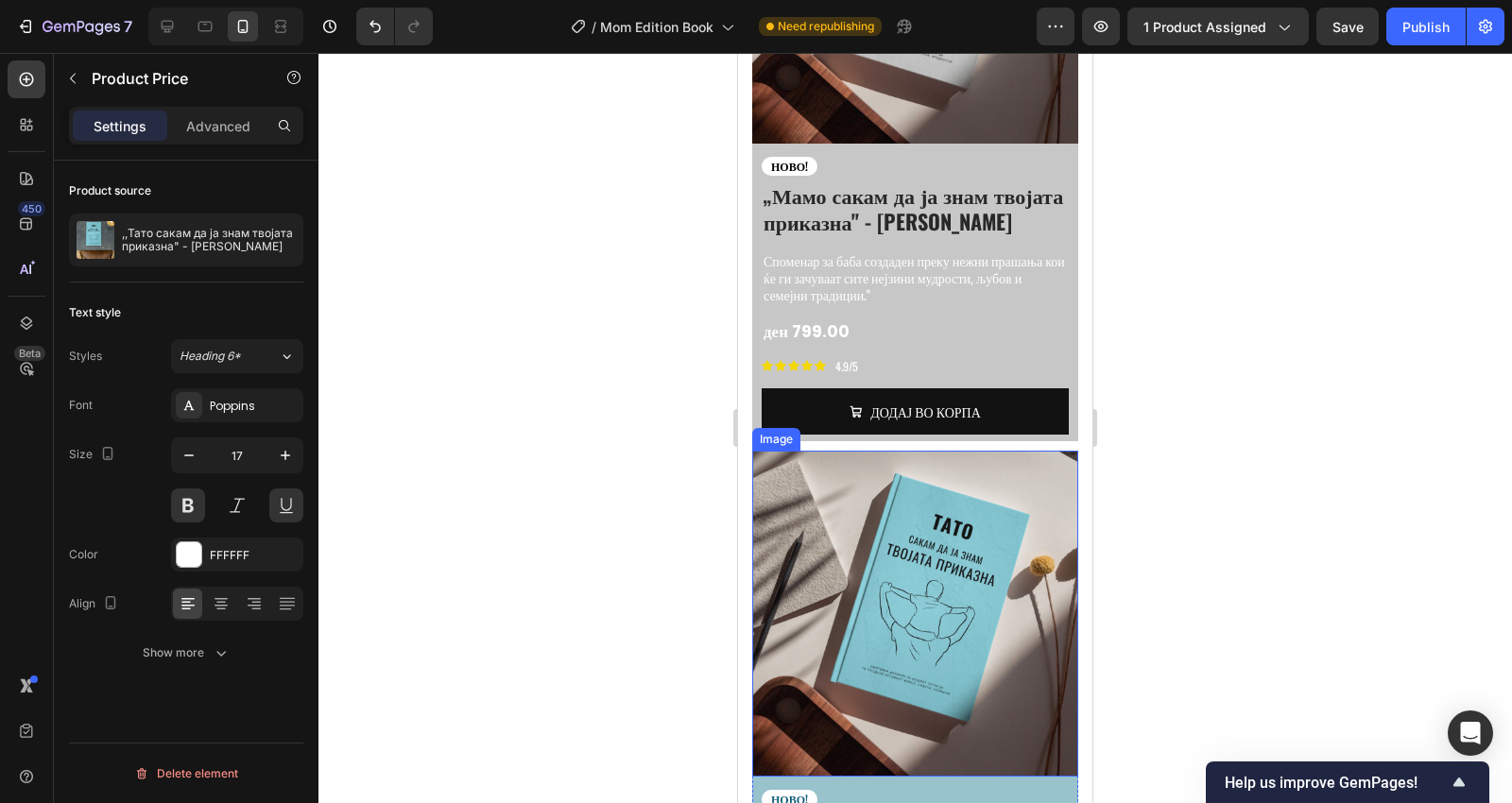
scroll to position [3121, 0]
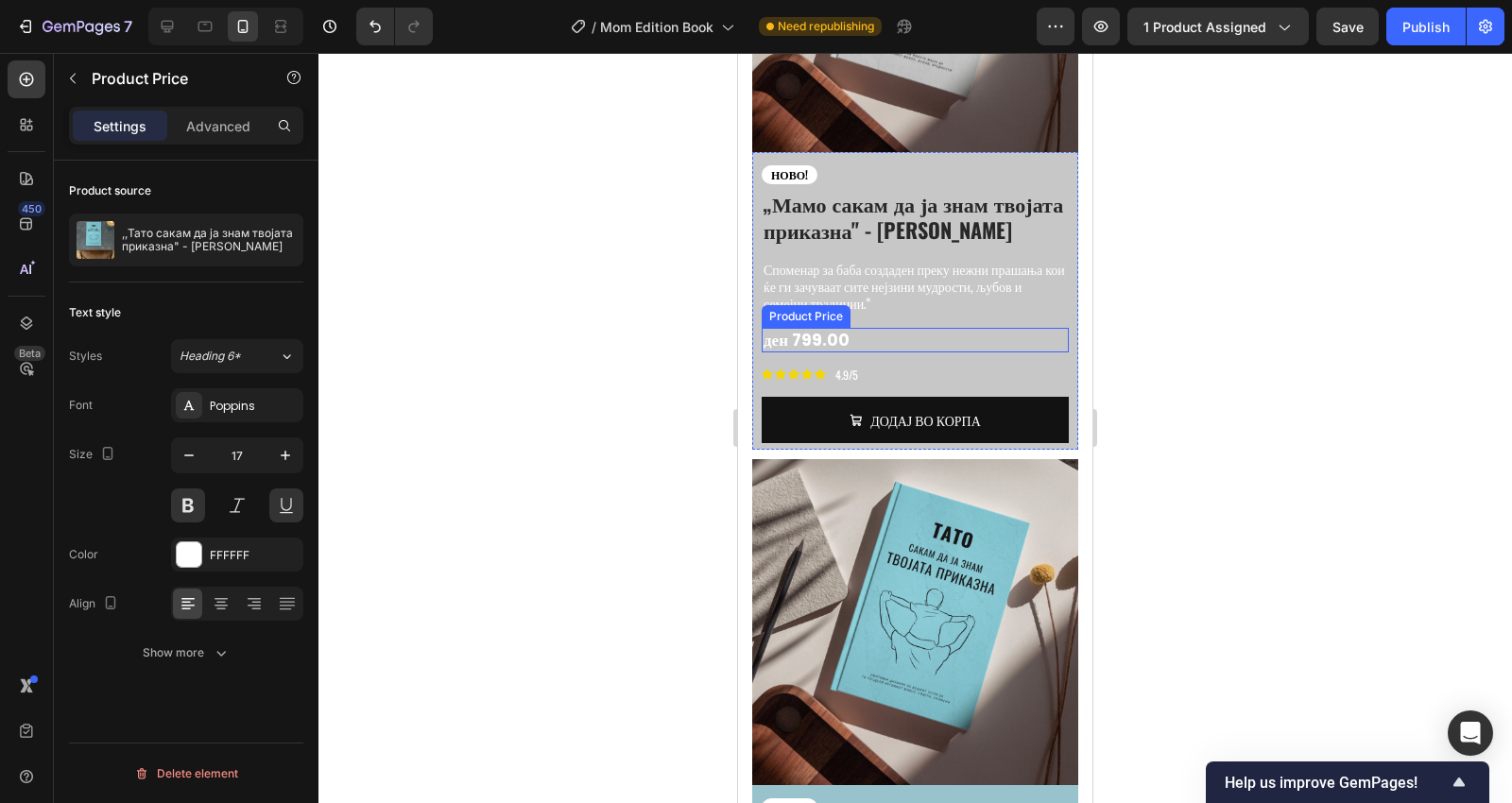
click at [843, 327] on div "ден 799.00" at bounding box center [915, 340] width 307 height 25
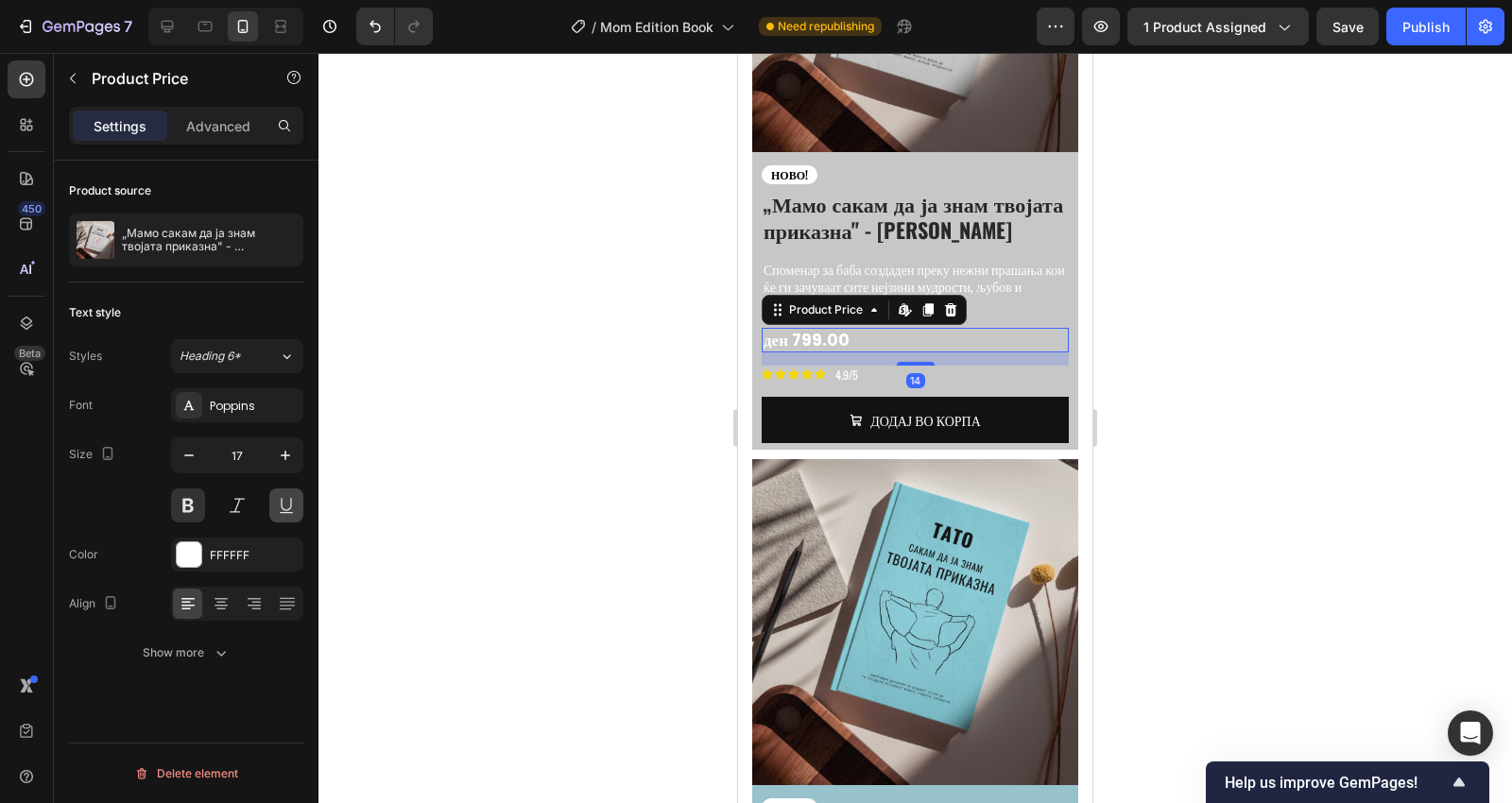
click at [284, 513] on button at bounding box center [286, 505] width 34 height 34
click at [1156, 346] on div at bounding box center [915, 427] width 1193 height 750
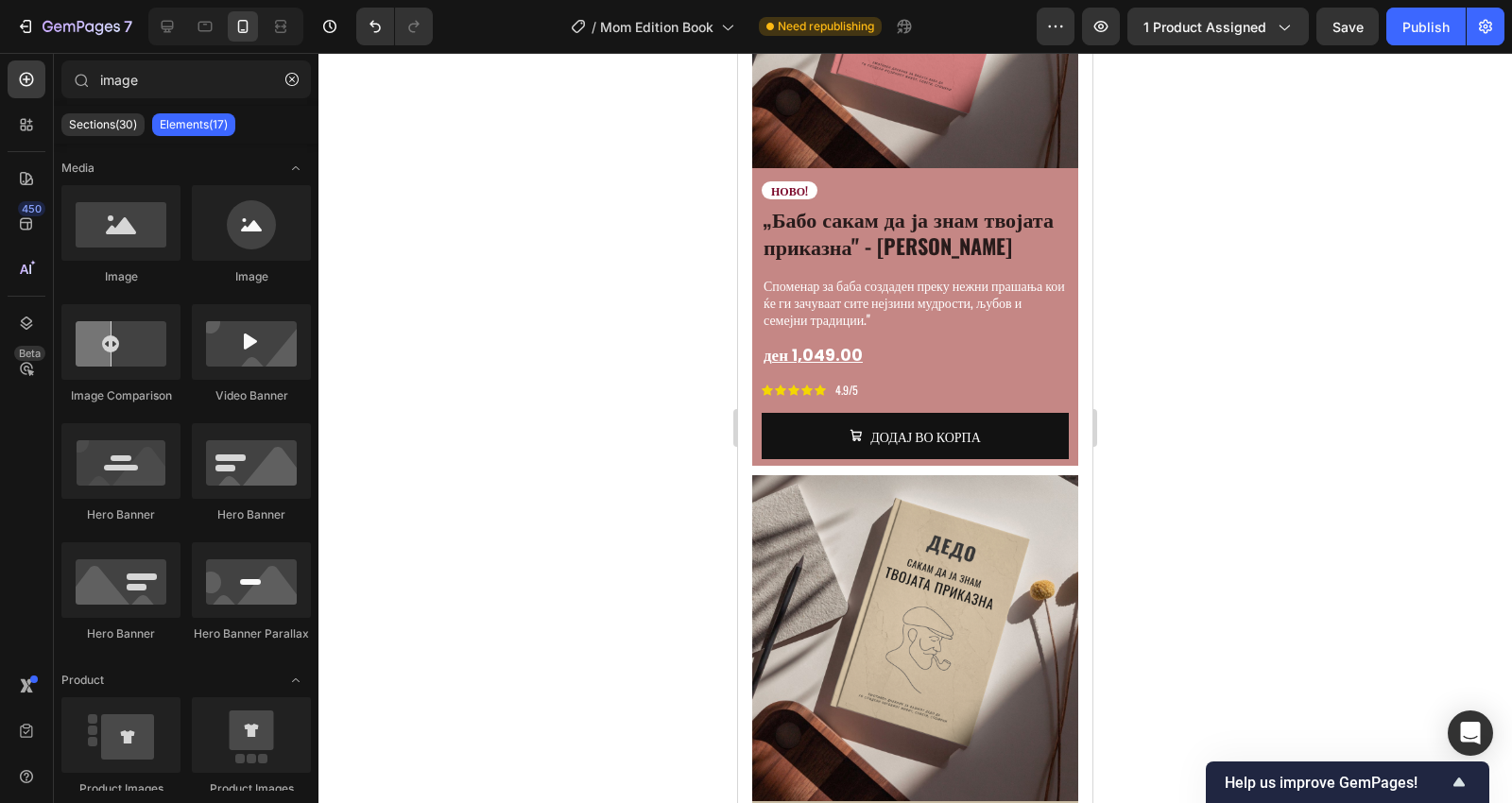
scroll to position [4673, 0]
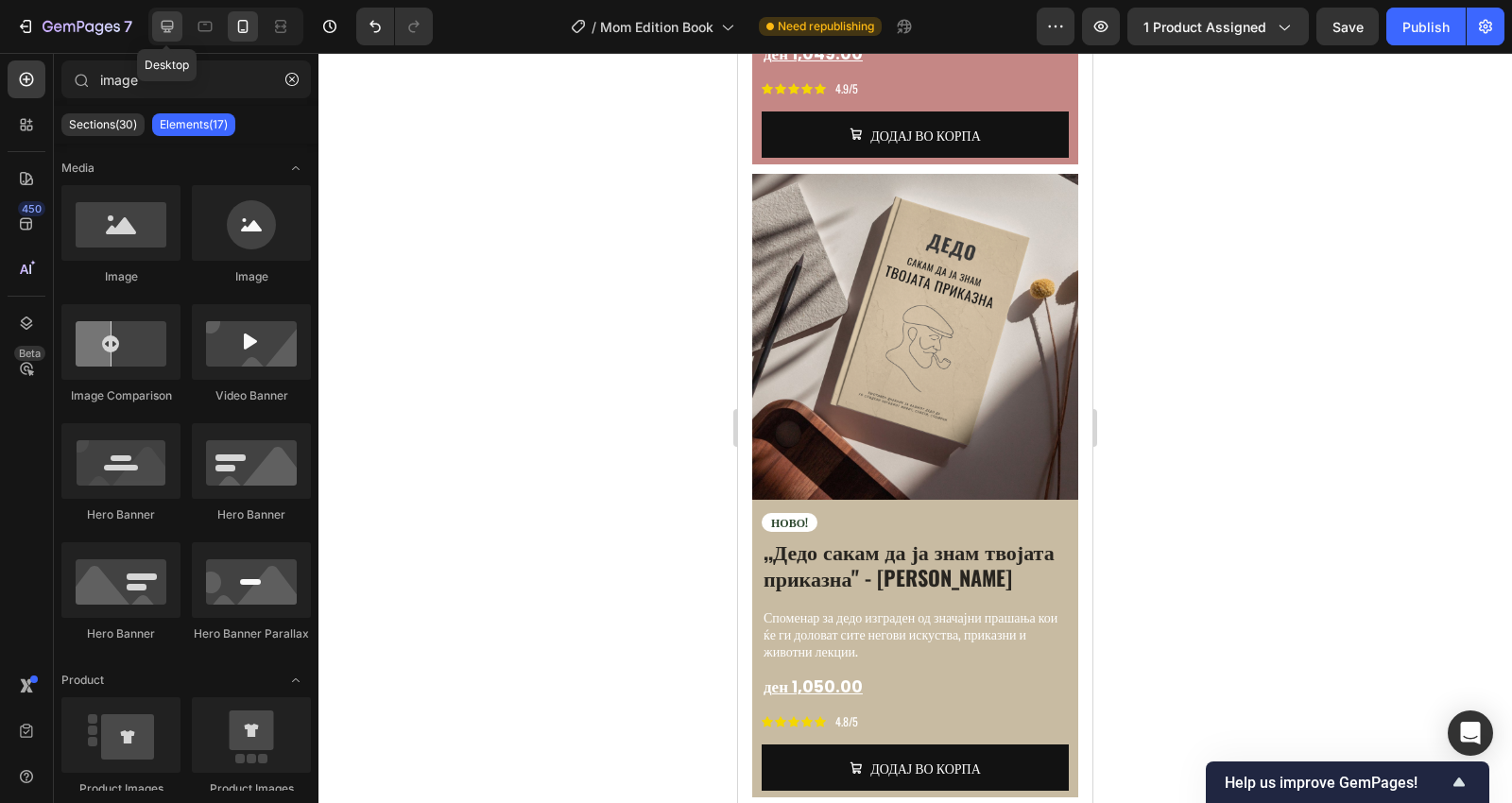
click at [171, 33] on icon at bounding box center [168, 27] width 19 height 19
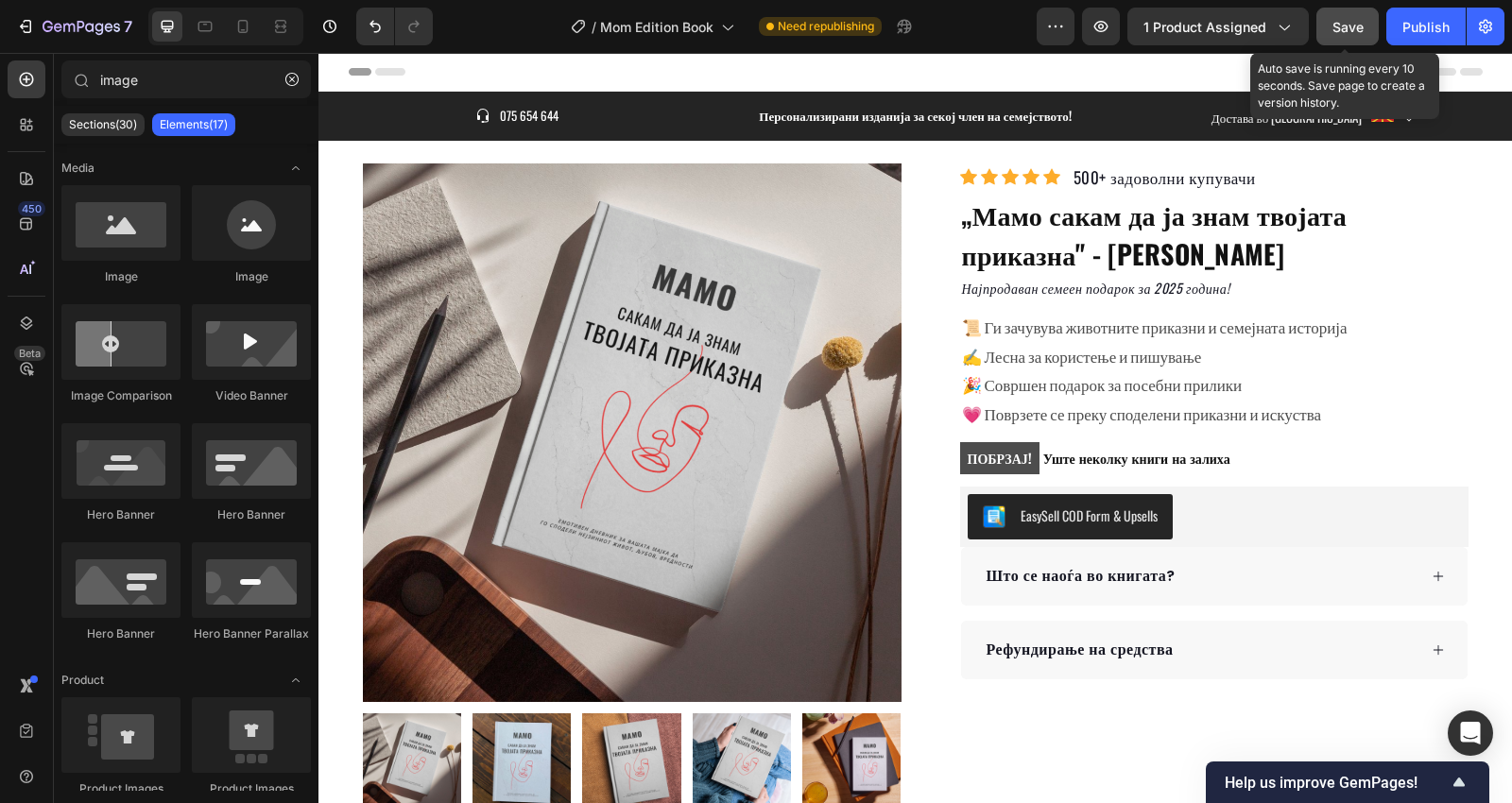
click at [1339, 22] on span "Save" at bounding box center [1347, 27] width 31 height 16
click at [1340, 22] on span "Save" at bounding box center [1347, 27] width 31 height 16
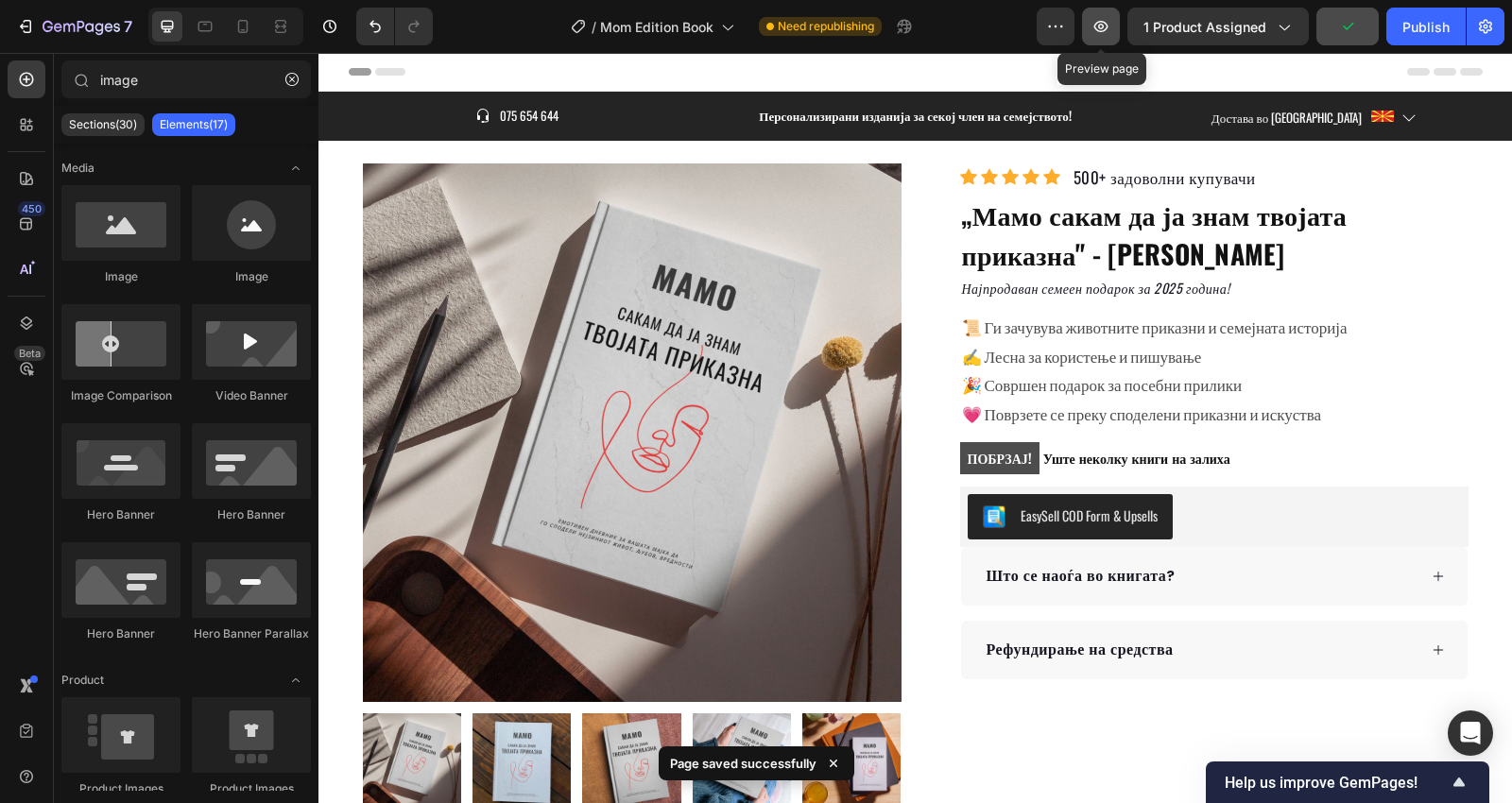
click at [1110, 25] on icon "button" at bounding box center [1101, 27] width 19 height 19
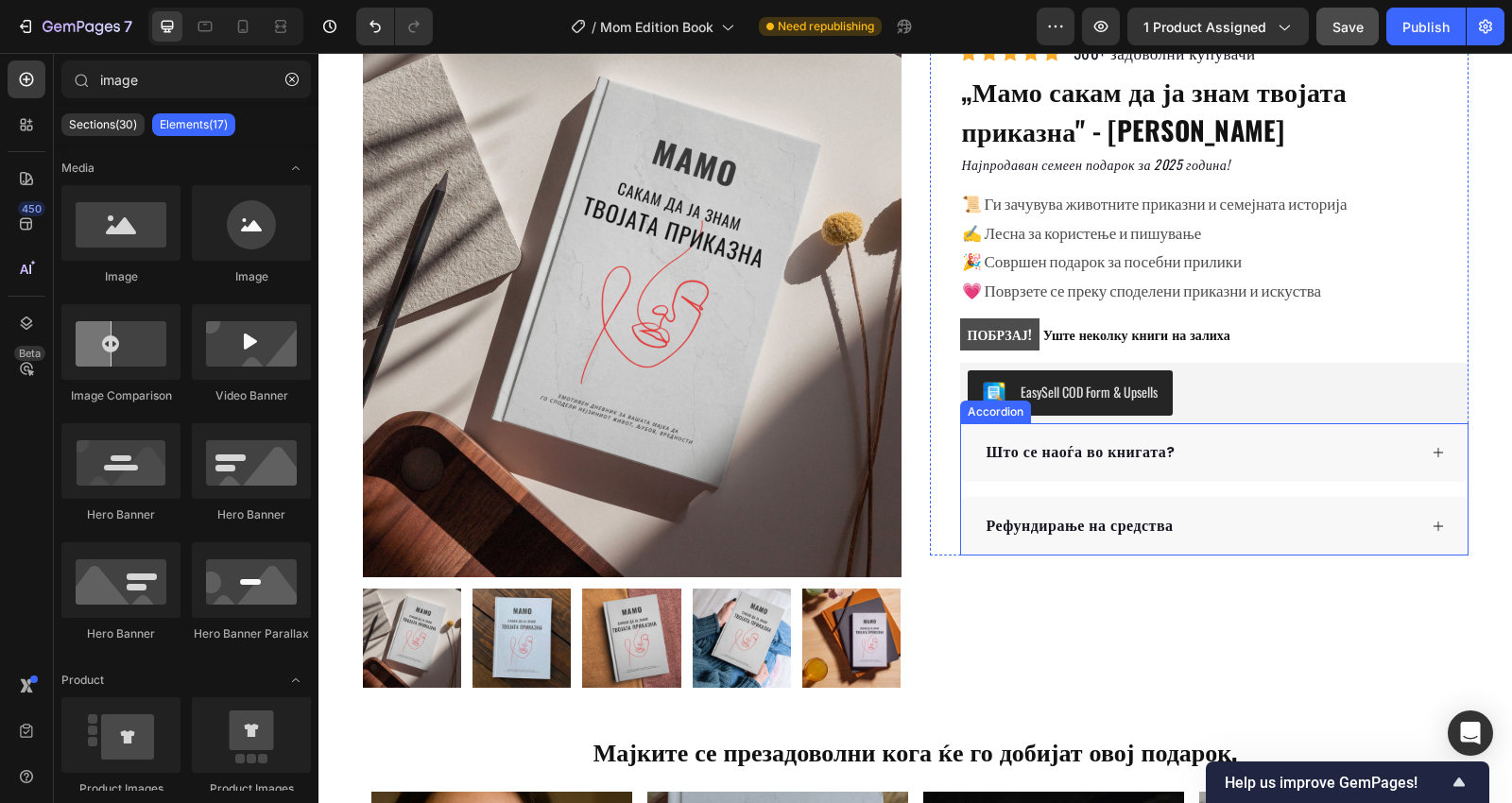
scroll to position [69, 0]
